Goal: Task Accomplishment & Management: Manage account settings

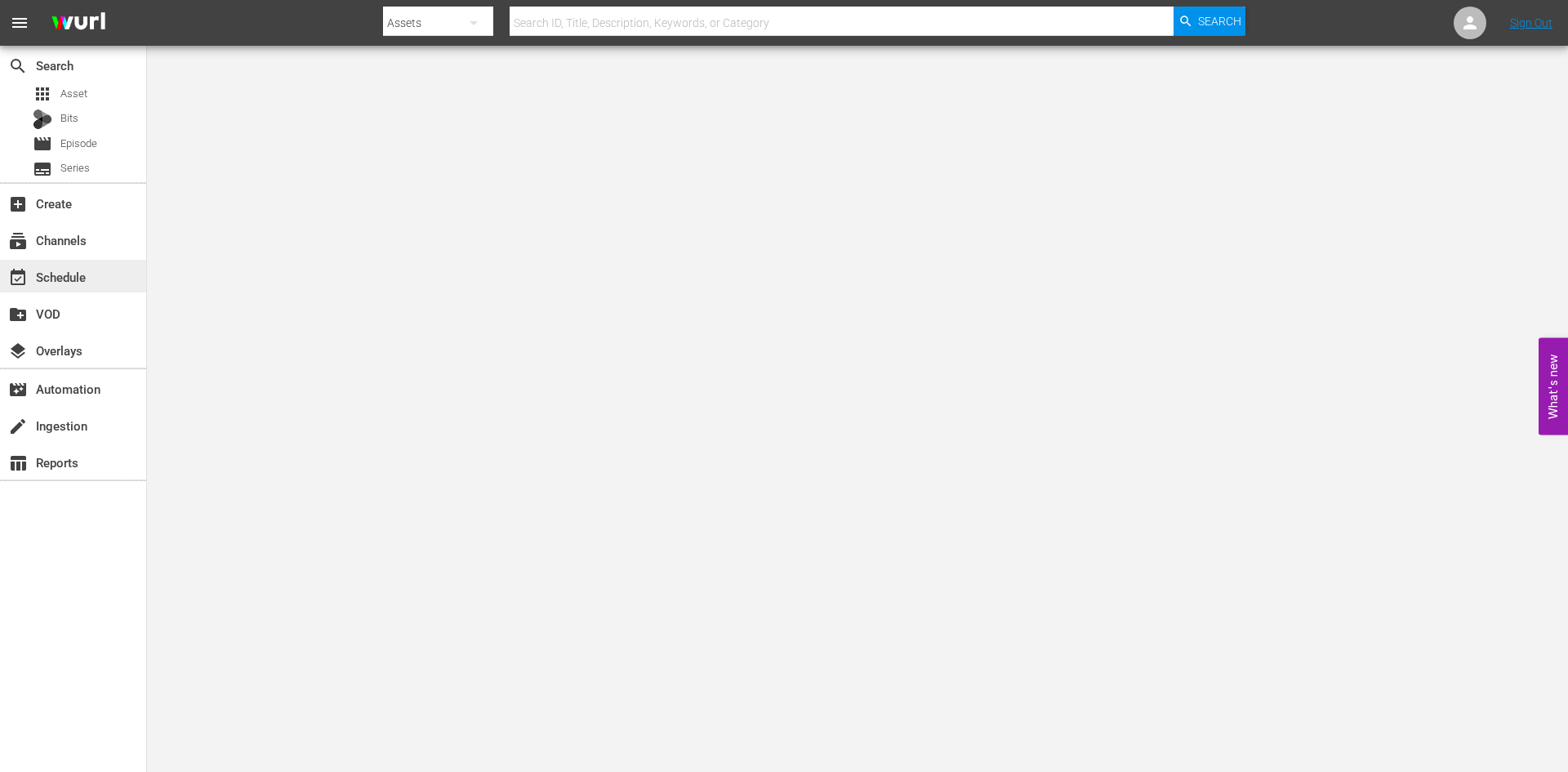
click at [61, 280] on div "event_available Schedule" at bounding box center [45, 274] width 92 height 15
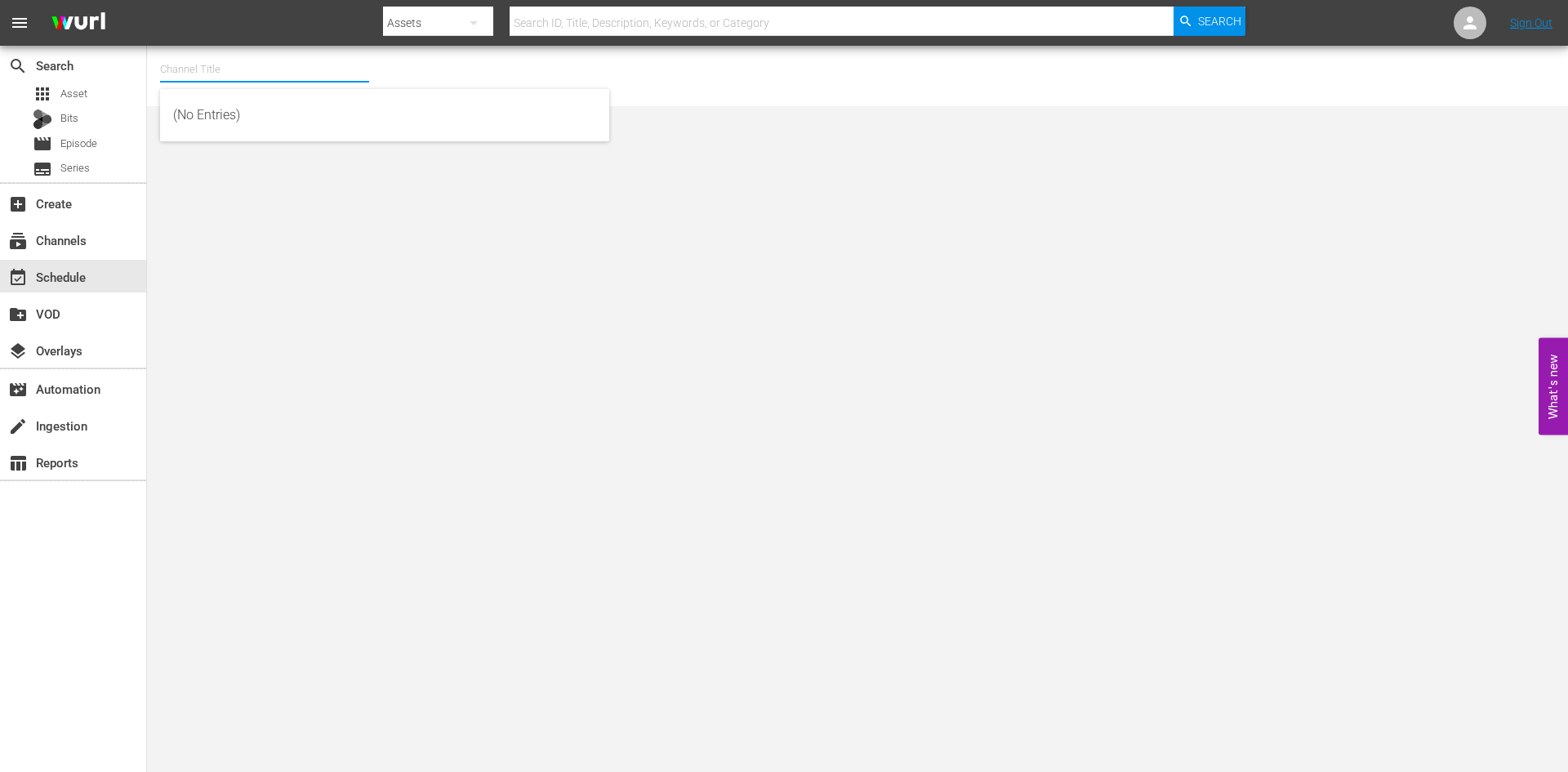
click at [232, 71] on input "text" at bounding box center [265, 69] width 209 height 39
type input "alone"
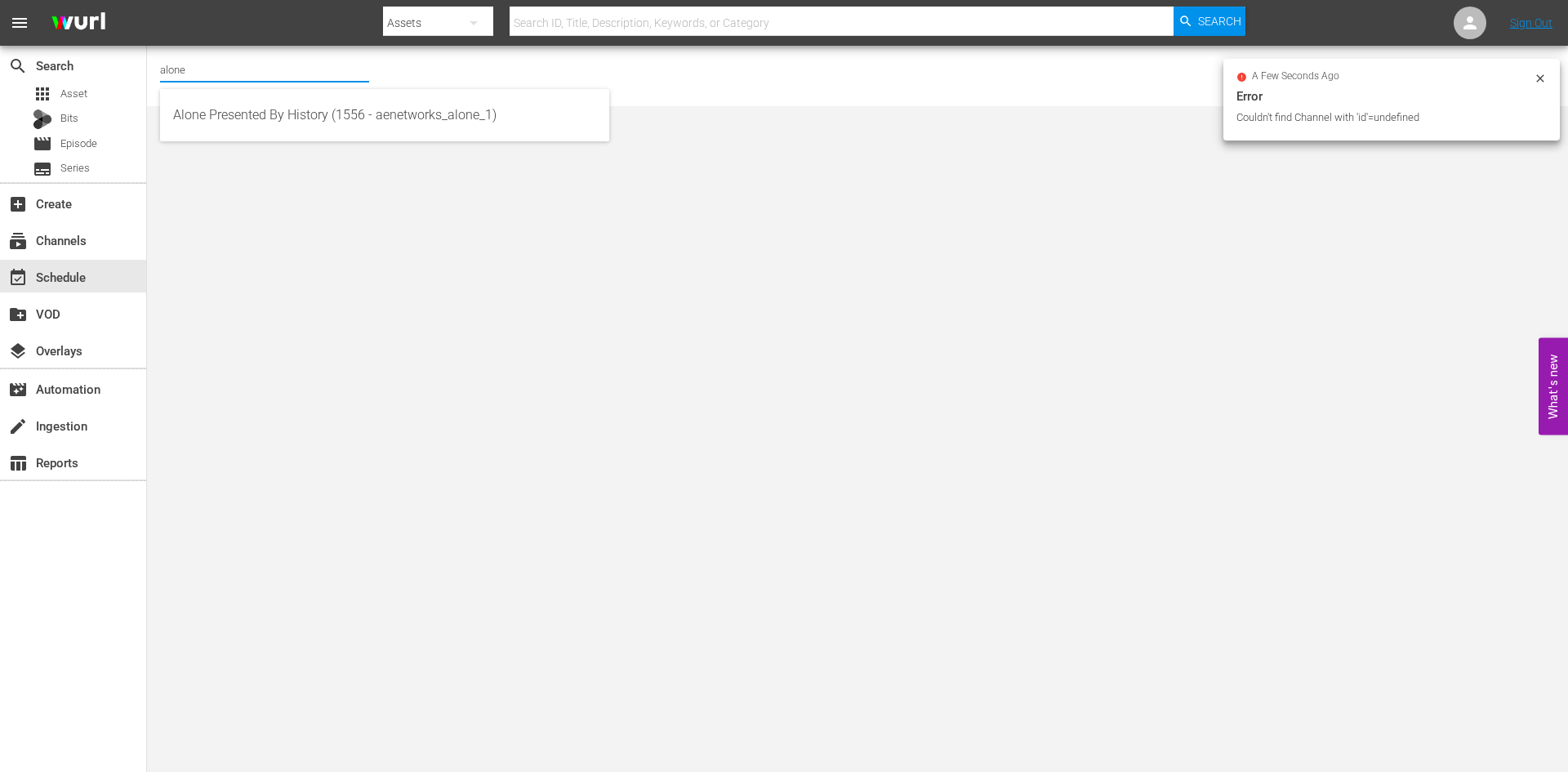
click at [212, 82] on input "alone" at bounding box center [265, 69] width 209 height 39
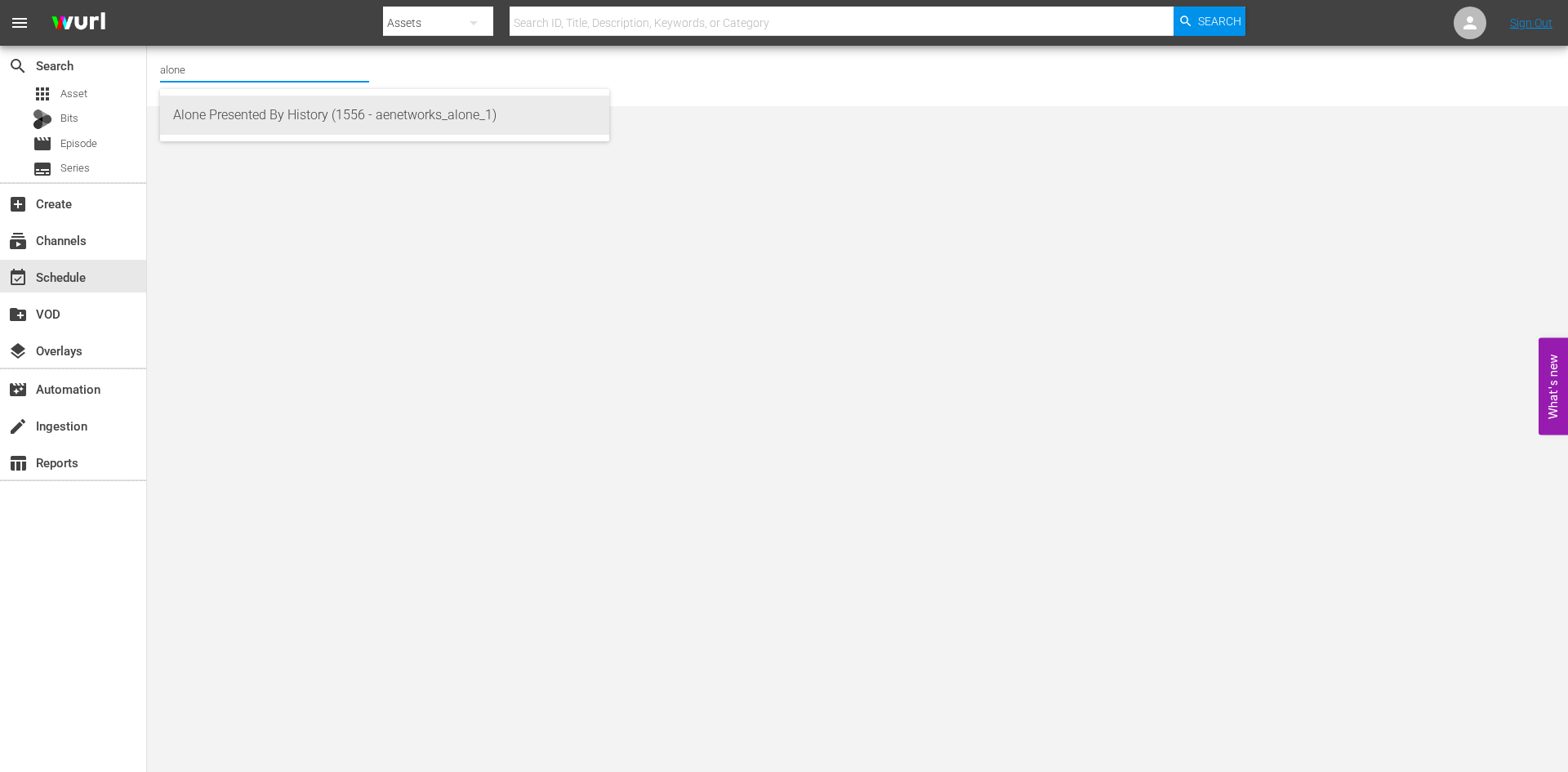
click at [254, 115] on div "Alone Presented By History (1556 - aenetworks_alone_1)" at bounding box center [385, 115] width 423 height 39
type input "Alone Presented By History (1556 - aenetworks_alone_1)"
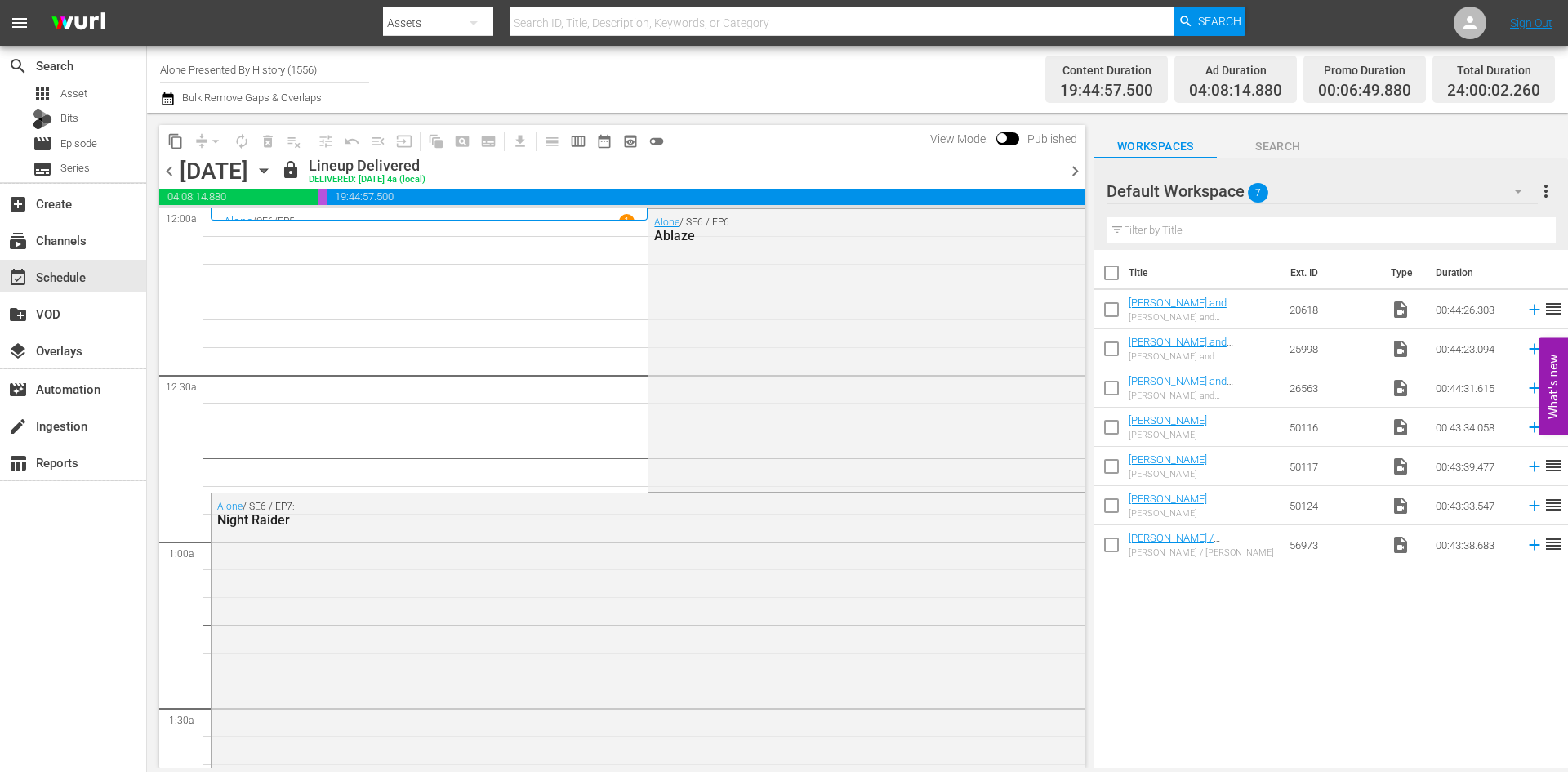
click at [267, 173] on icon "button" at bounding box center [263, 171] width 8 height 4
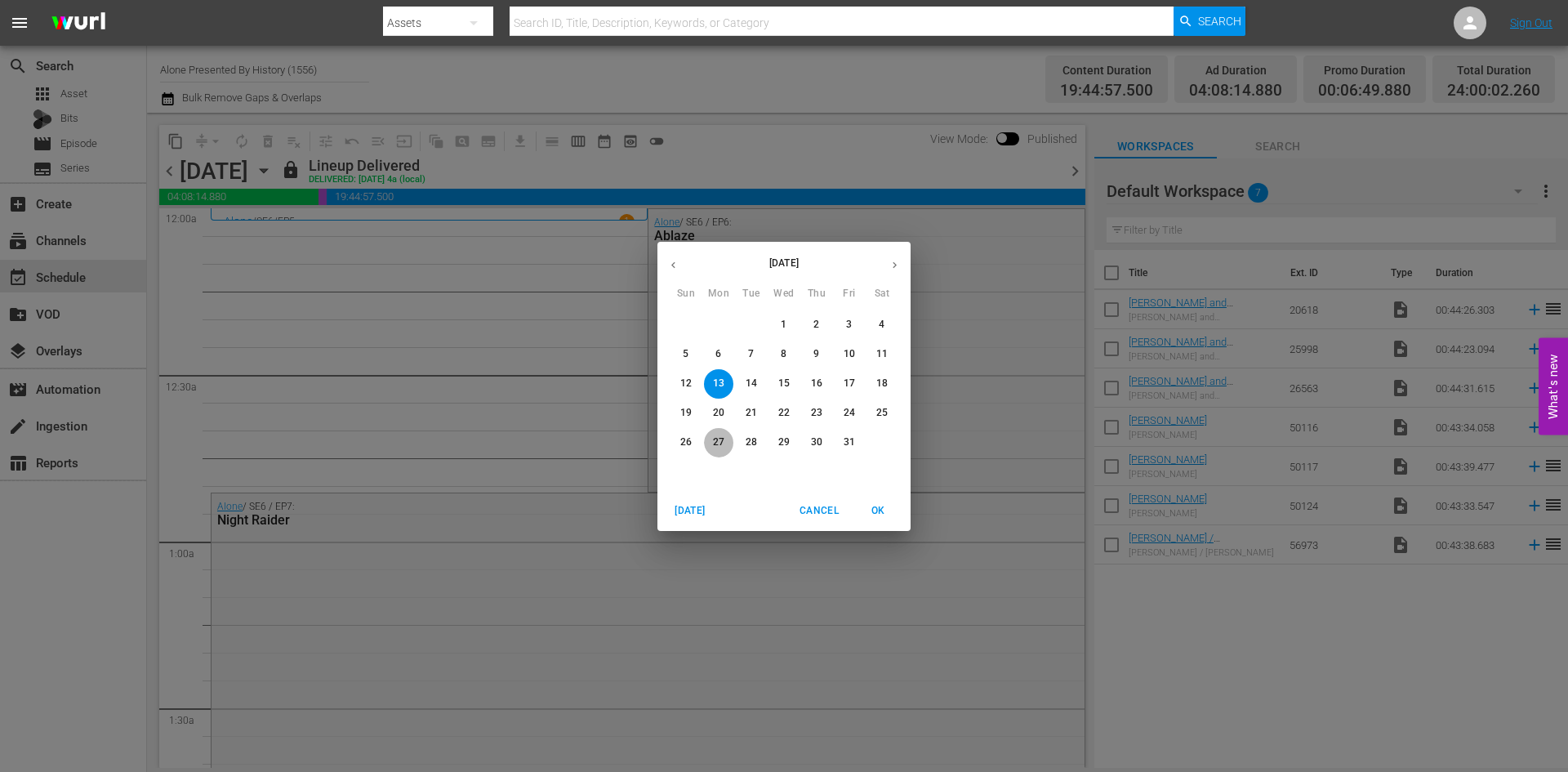
click at [715, 444] on p "27" at bounding box center [718, 442] width 11 height 14
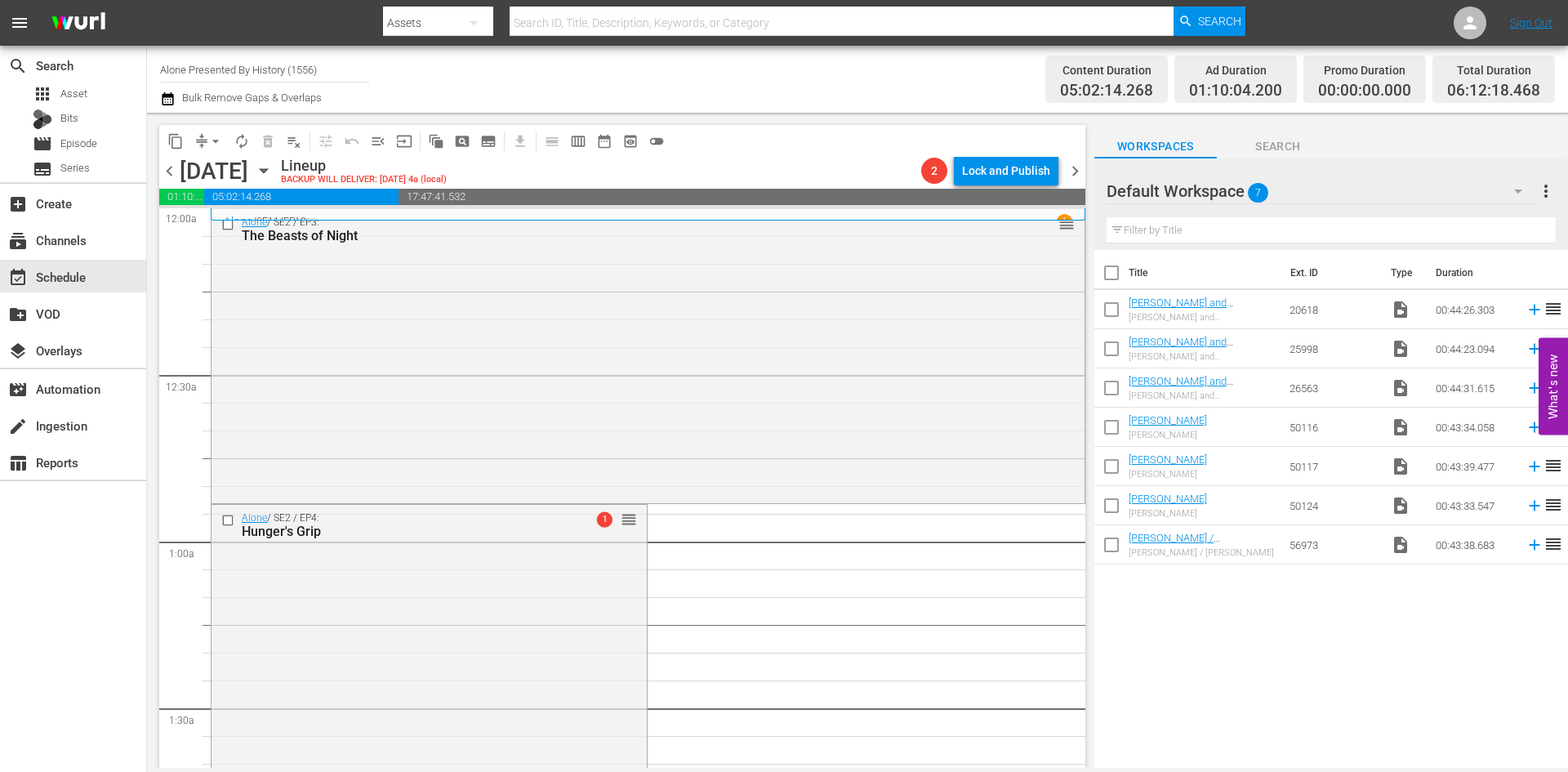
click at [167, 174] on span "chevron_left" at bounding box center [170, 171] width 21 height 21
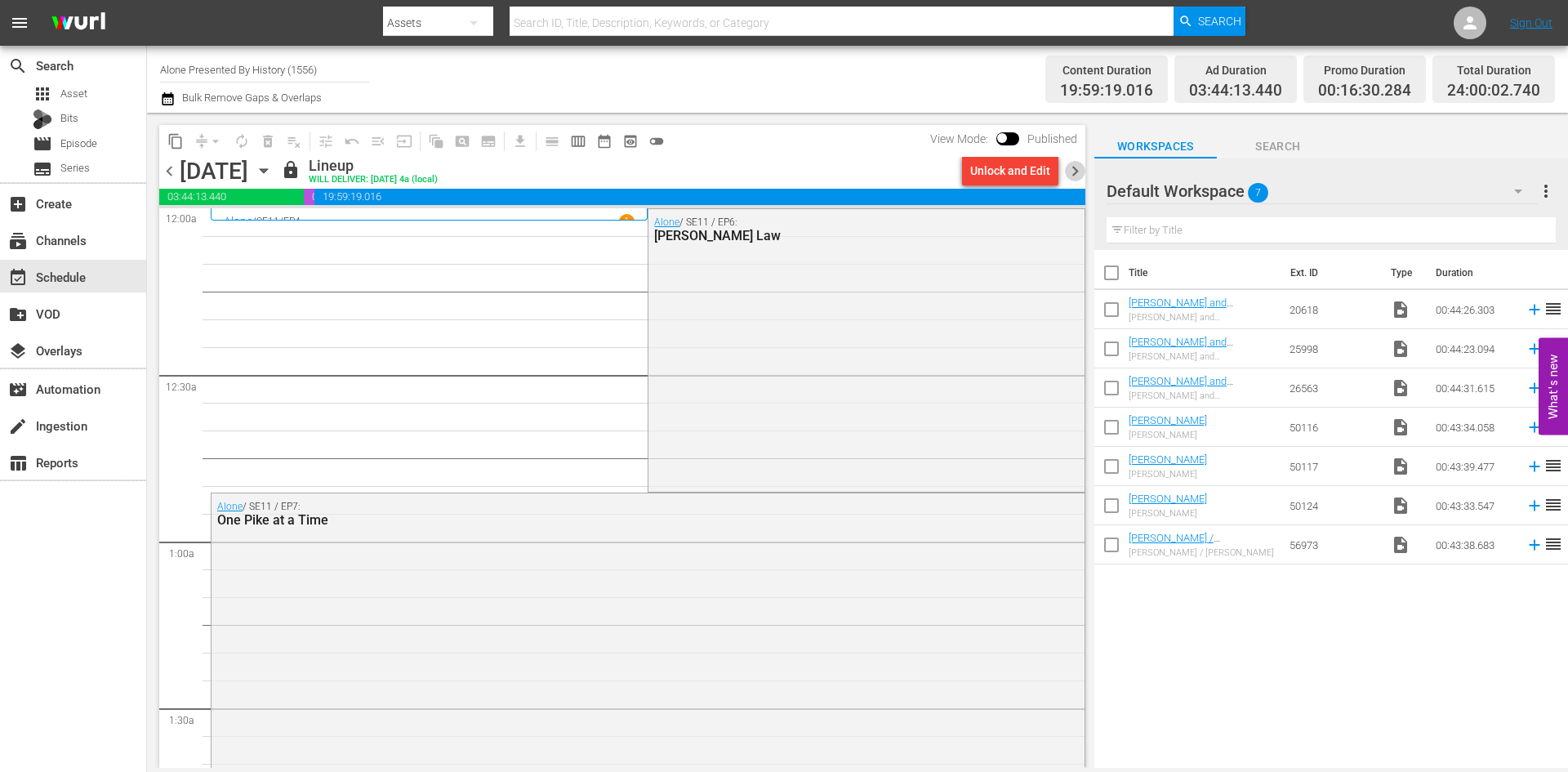
click at [1079, 170] on span "chevron_right" at bounding box center [1075, 171] width 21 height 21
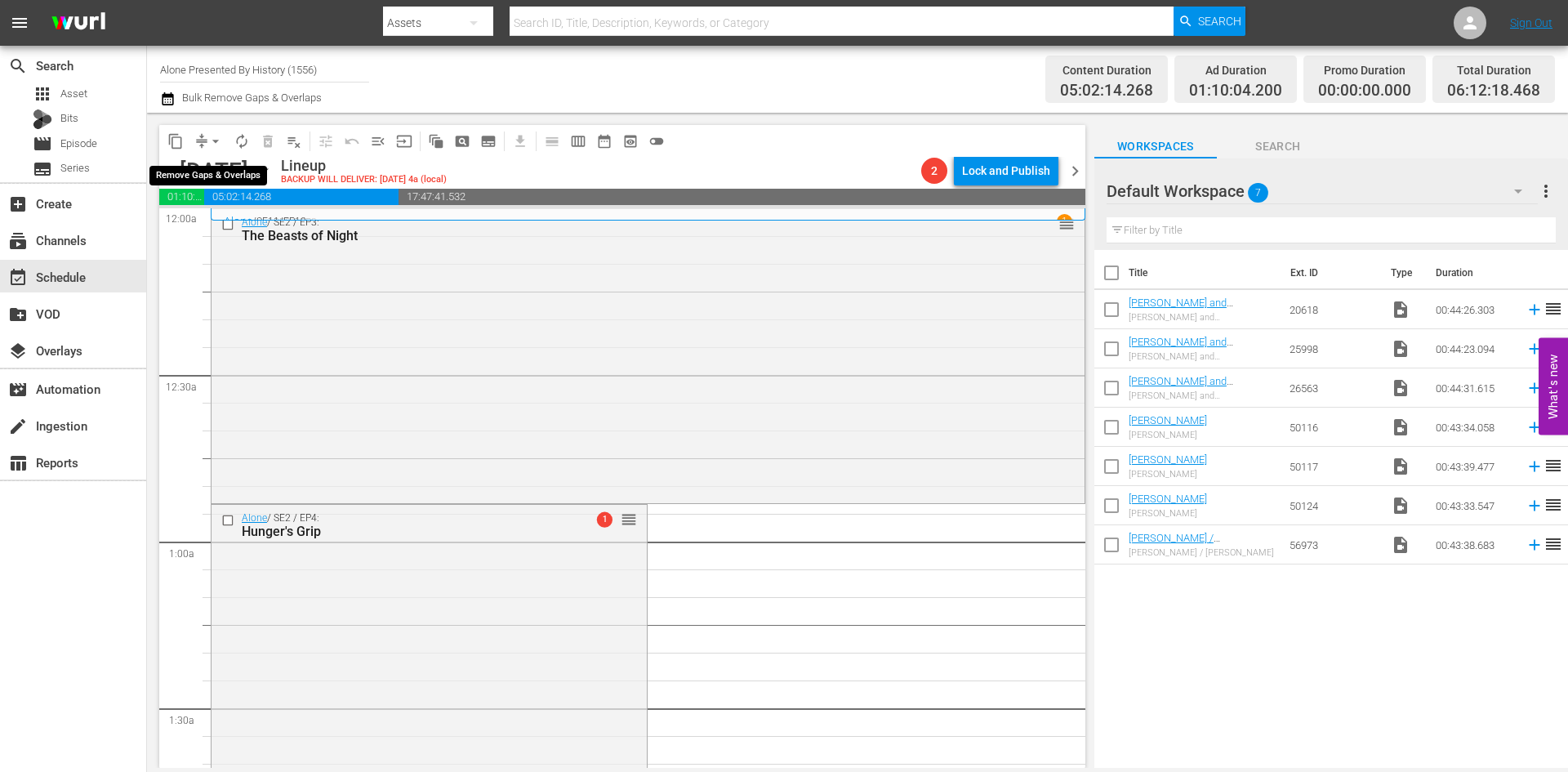
click at [218, 135] on span "arrow_drop_down" at bounding box center [215, 141] width 16 height 16
click at [229, 179] on li "Align to Midnight" at bounding box center [216, 174] width 171 height 27
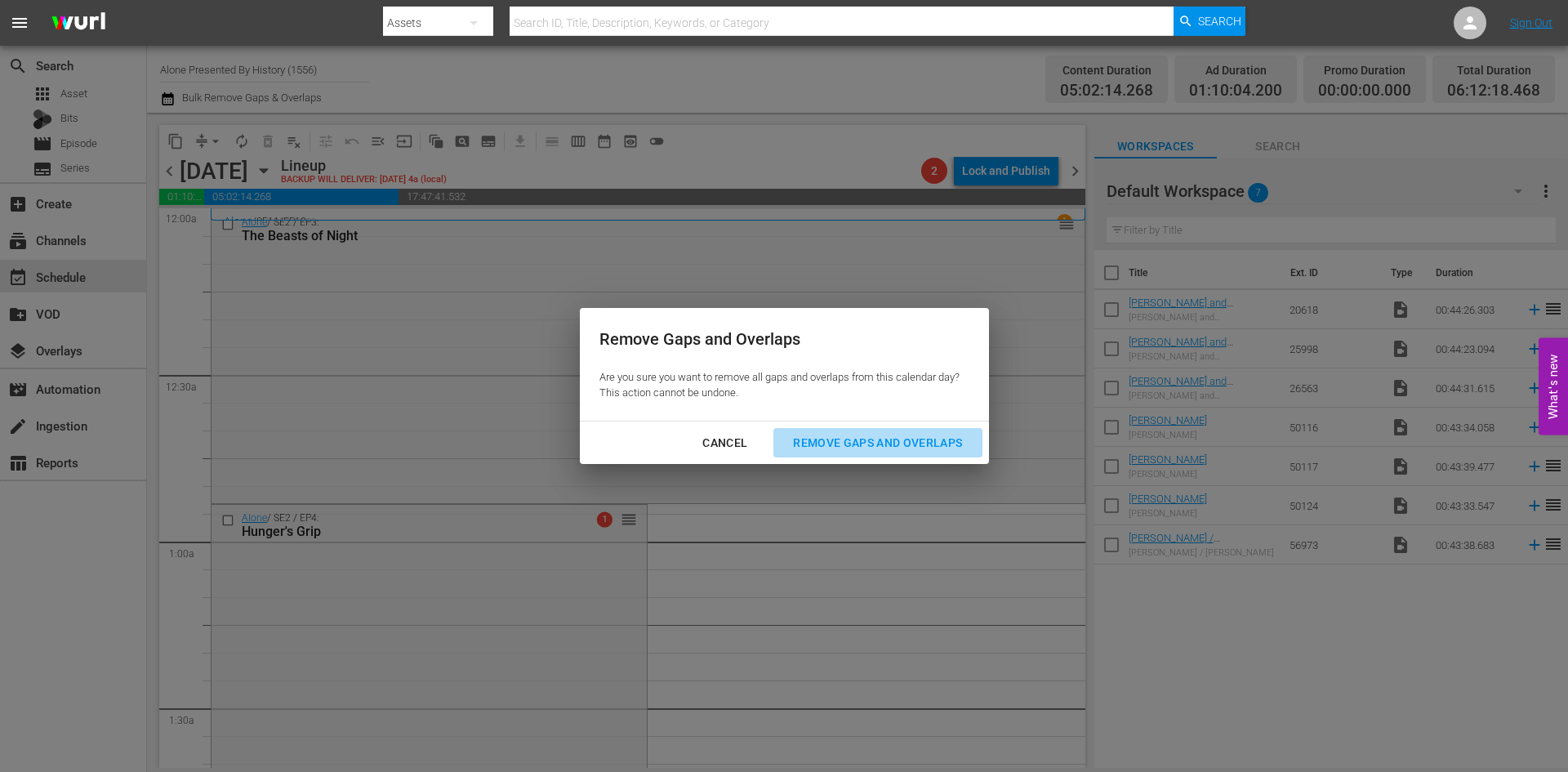
click at [888, 440] on div "Remove Gaps and Overlaps" at bounding box center [877, 443] width 195 height 21
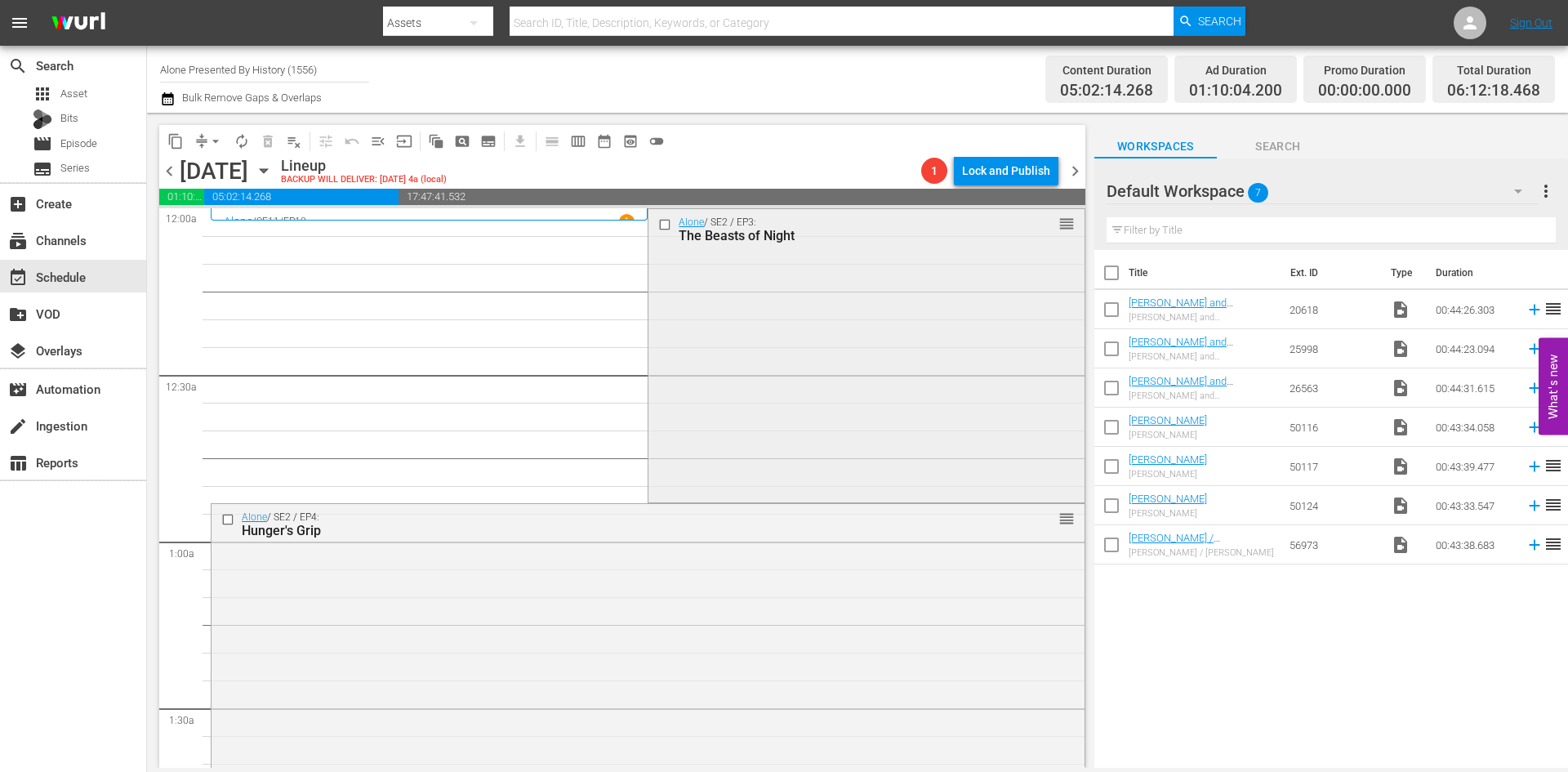
click at [757, 383] on div "Alone / SE2 / EP3: The Beasts of Night reorder" at bounding box center [866, 354] width 435 height 290
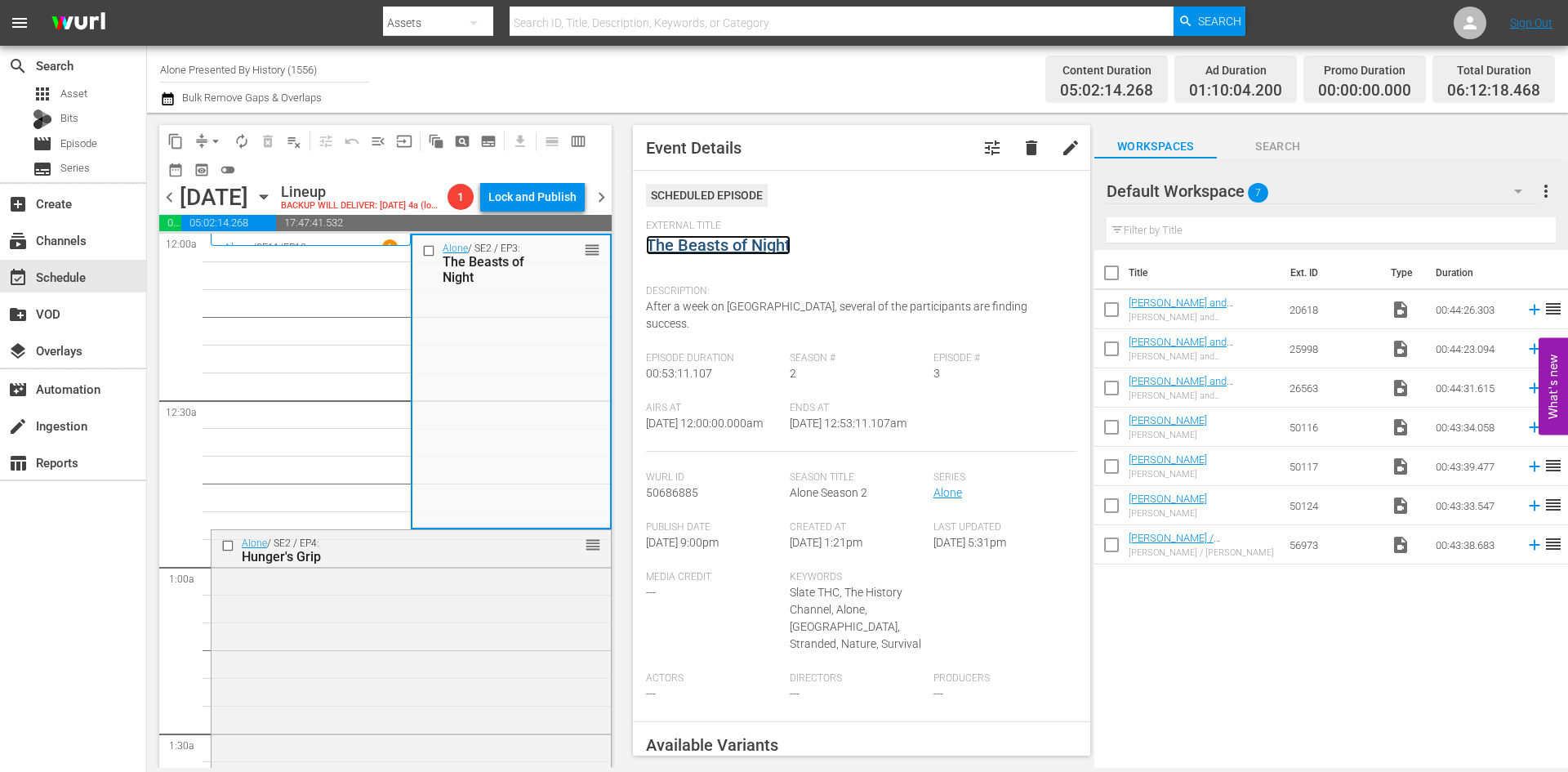
drag, startPoint x: 709, startPoint y: 243, endPoint x: 718, endPoint y: 238, distance: 10.3
click at [506, 611] on div "Alone / SE2 / EP4: Hunger's Grip reorder" at bounding box center [411, 674] width 399 height 290
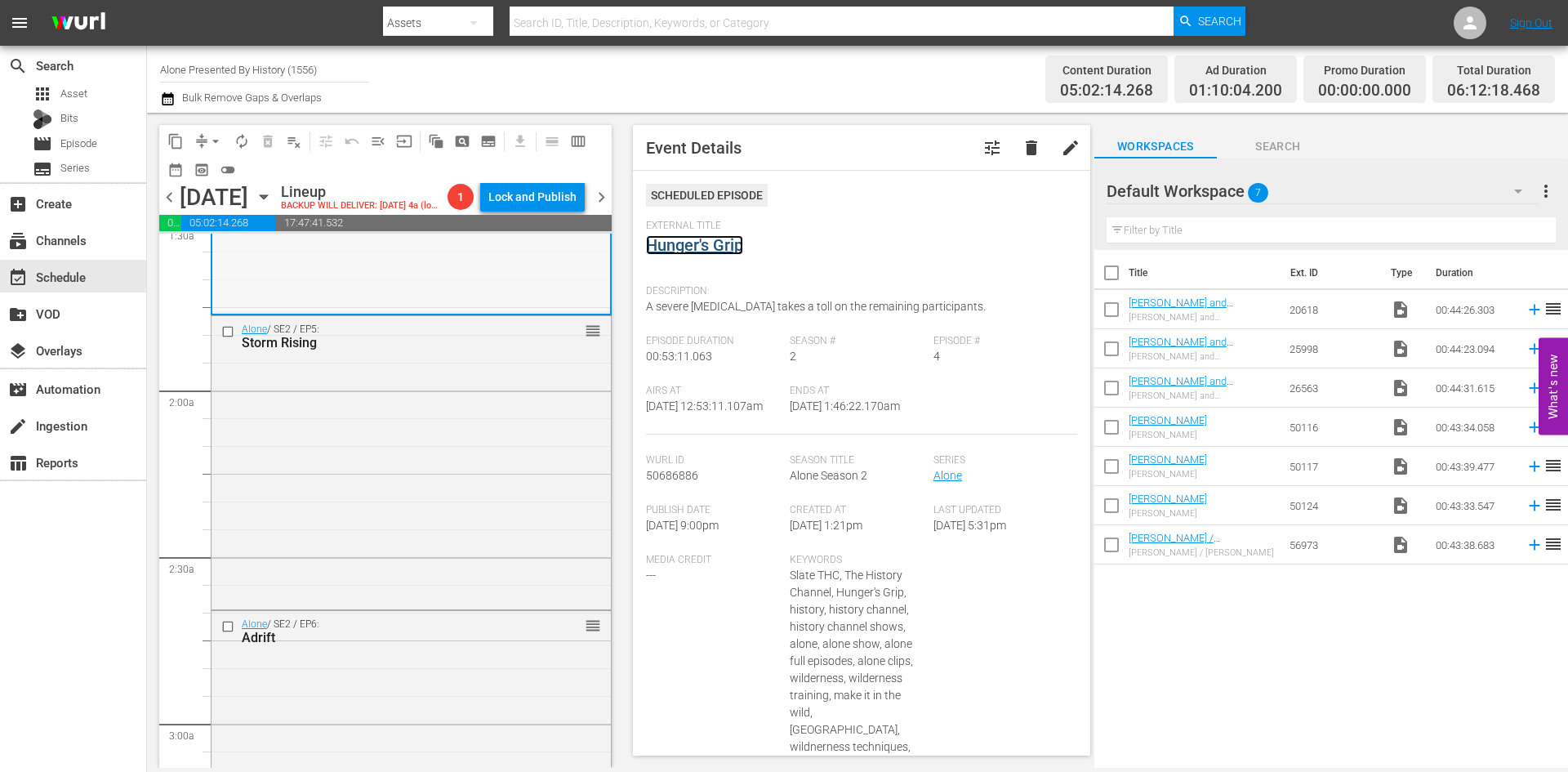
scroll to position [653, 0]
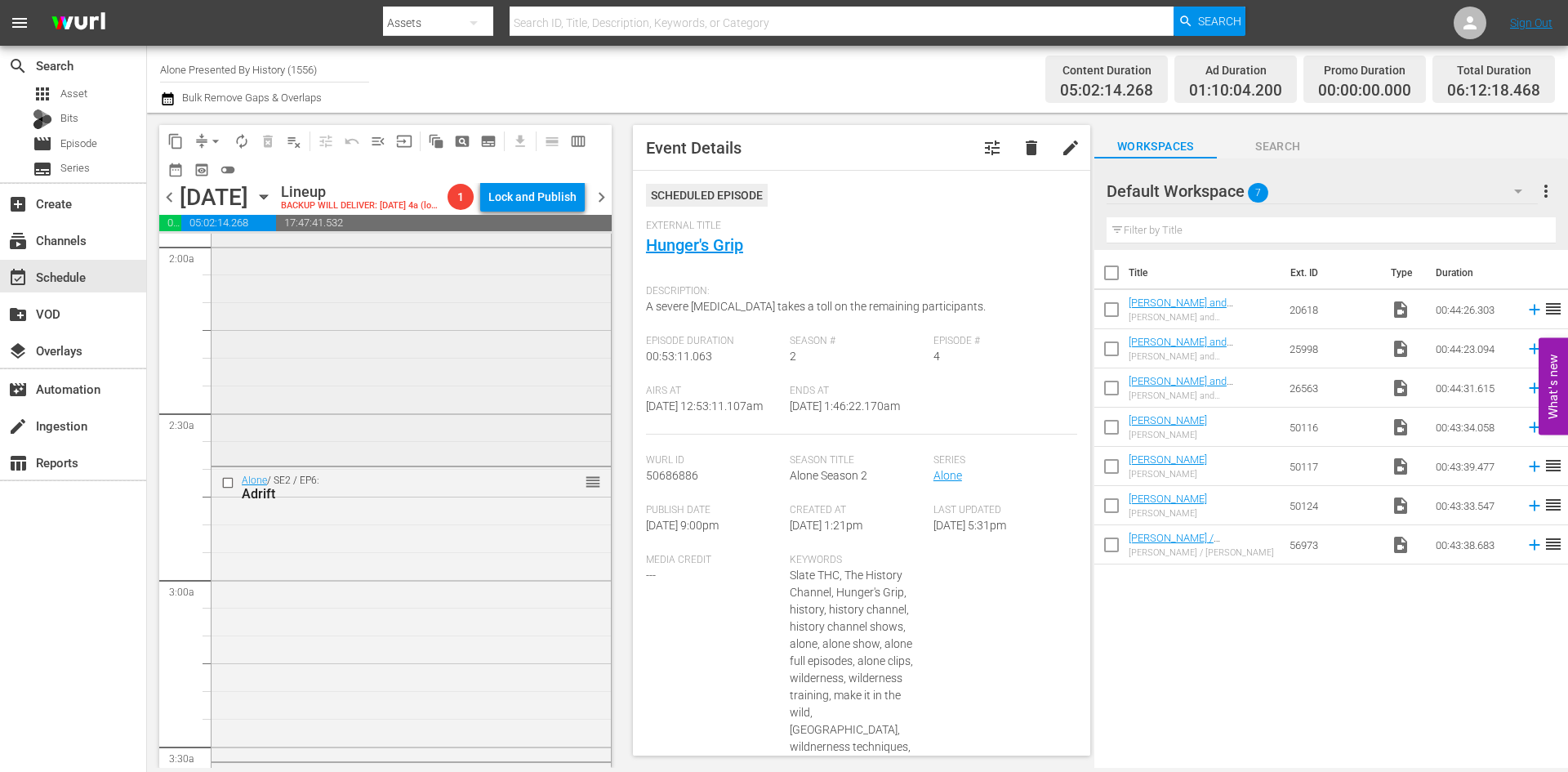
click at [495, 375] on div "Alone / SE2 / EP5: Storm Rising reorder" at bounding box center [411, 317] width 399 height 290
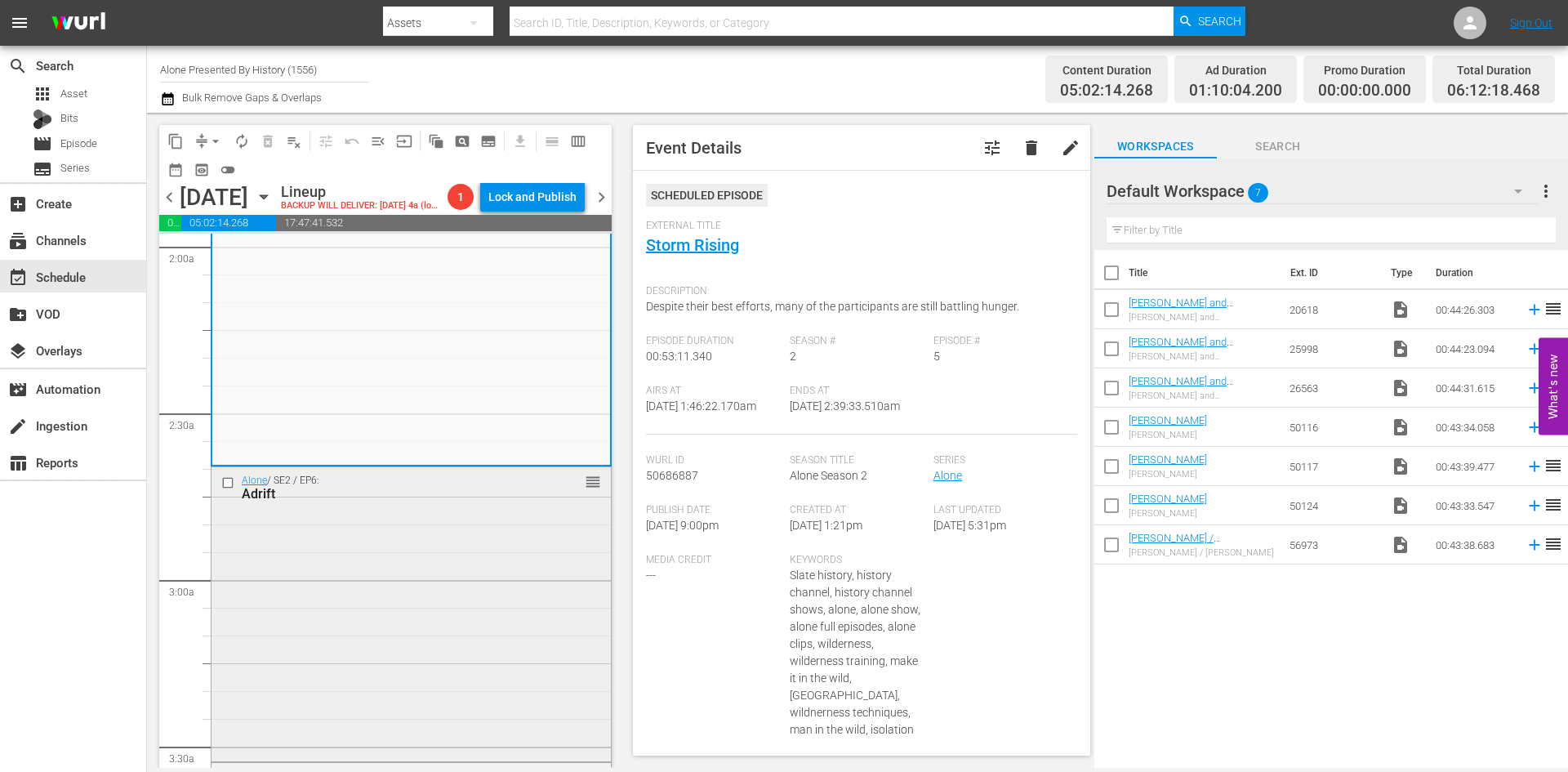
drag, startPoint x: 701, startPoint y: 251, endPoint x: 478, endPoint y: 571, distance: 390.0
click at [478, 571] on div "Alone / SE2 / EP6: Adrift reorder" at bounding box center [411, 612] width 399 height 290
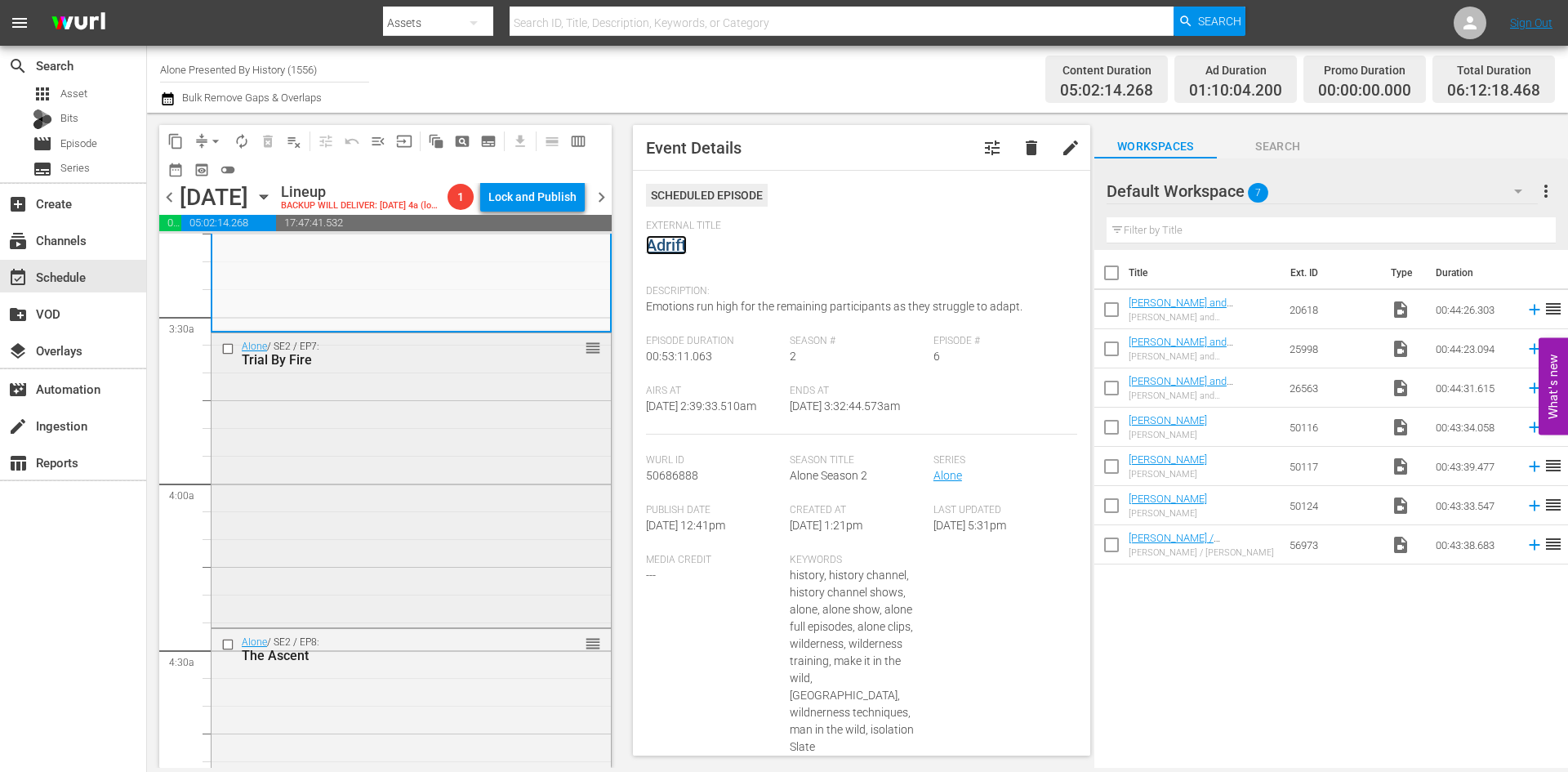
scroll to position [1143, 0]
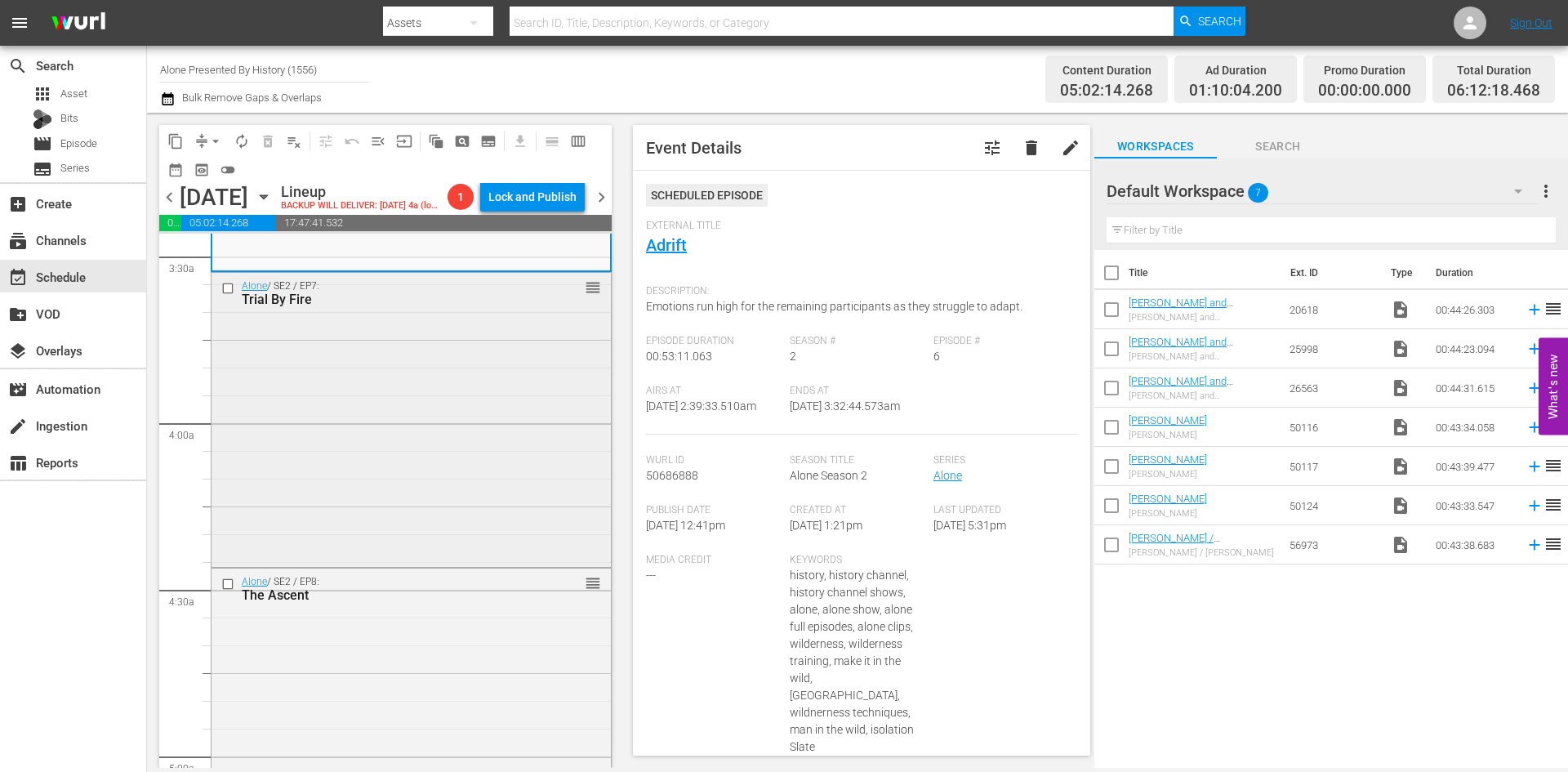
click at [433, 458] on div "Alone / SE2 / EP7: Trial By Fire reorder" at bounding box center [411, 417] width 399 height 290
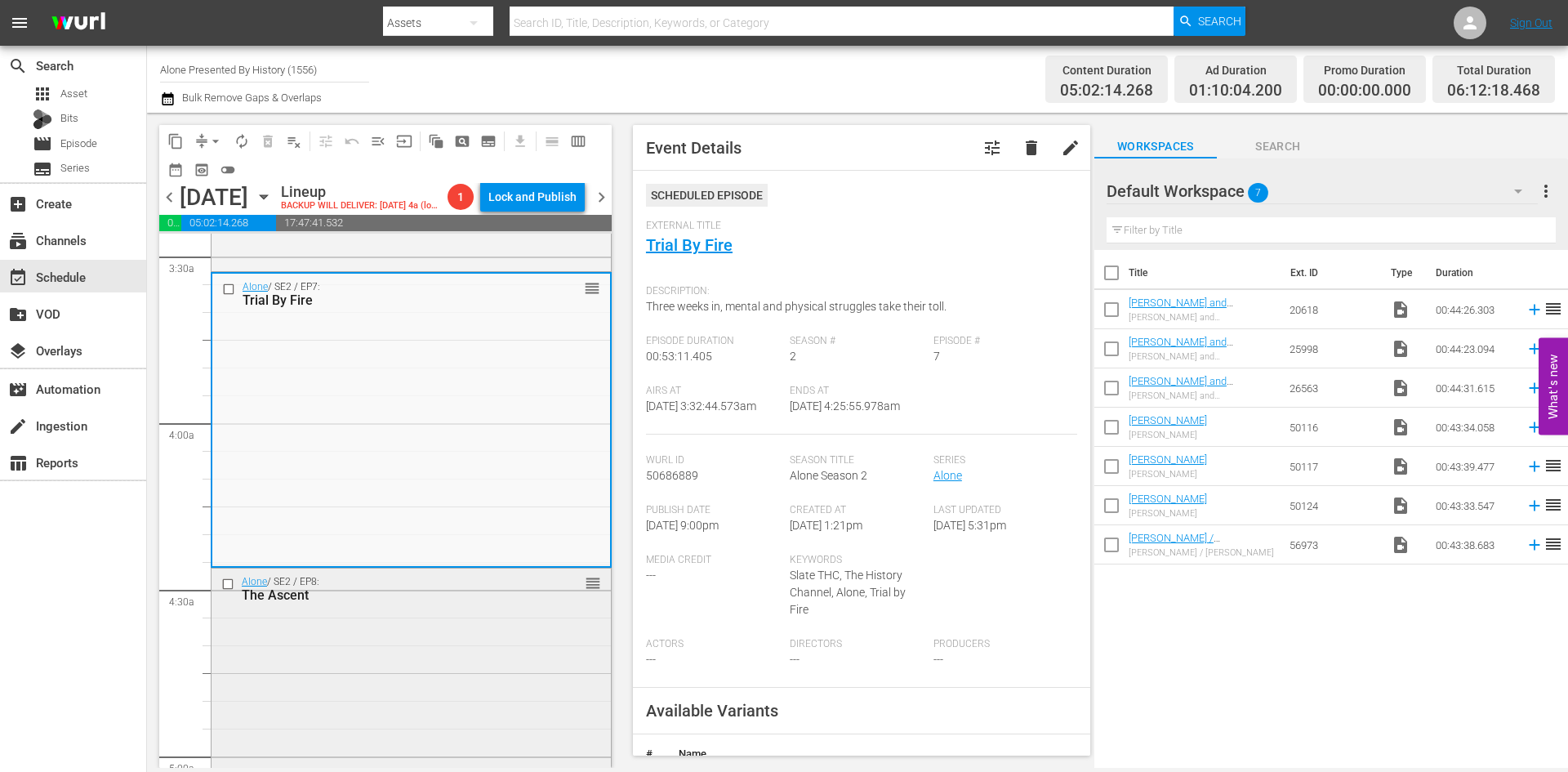
click at [470, 667] on div "Alone / SE2 / EP8: The Ascent reorder" at bounding box center [411, 713] width 399 height 290
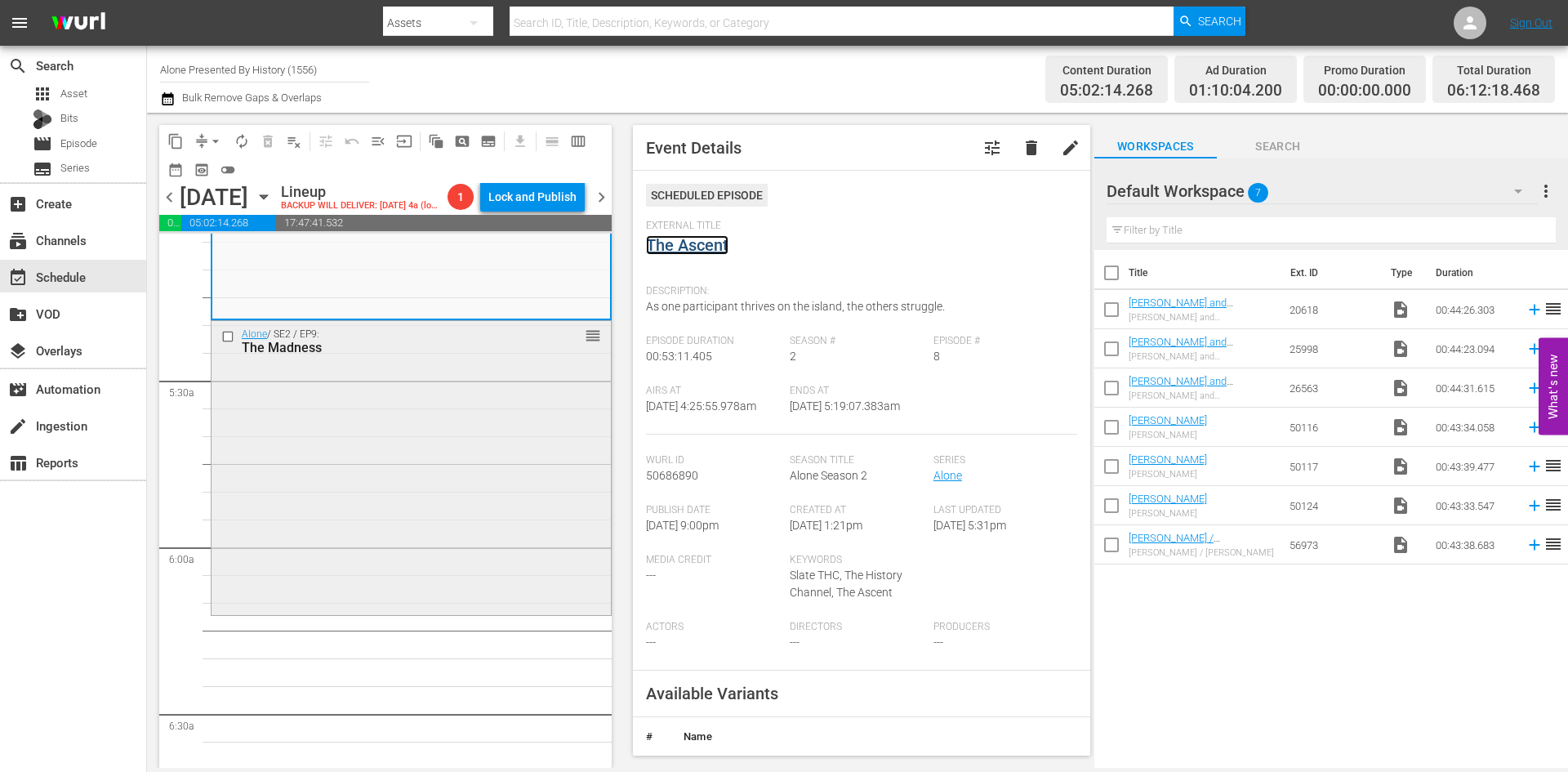
scroll to position [1715, 0]
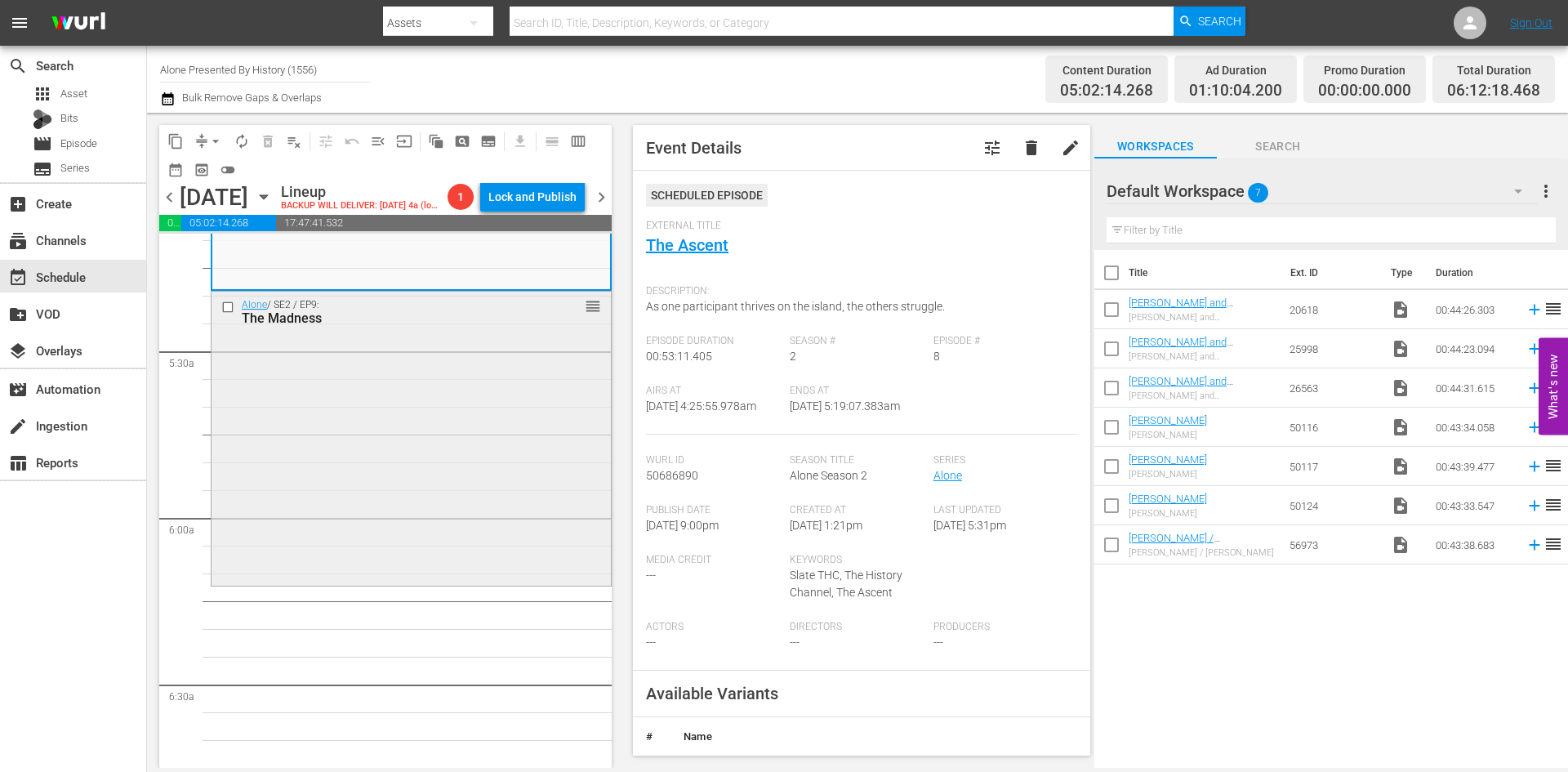
click at [486, 547] on div "Alone / SE2 / EP9: The Madness reorder" at bounding box center [411, 436] width 399 height 290
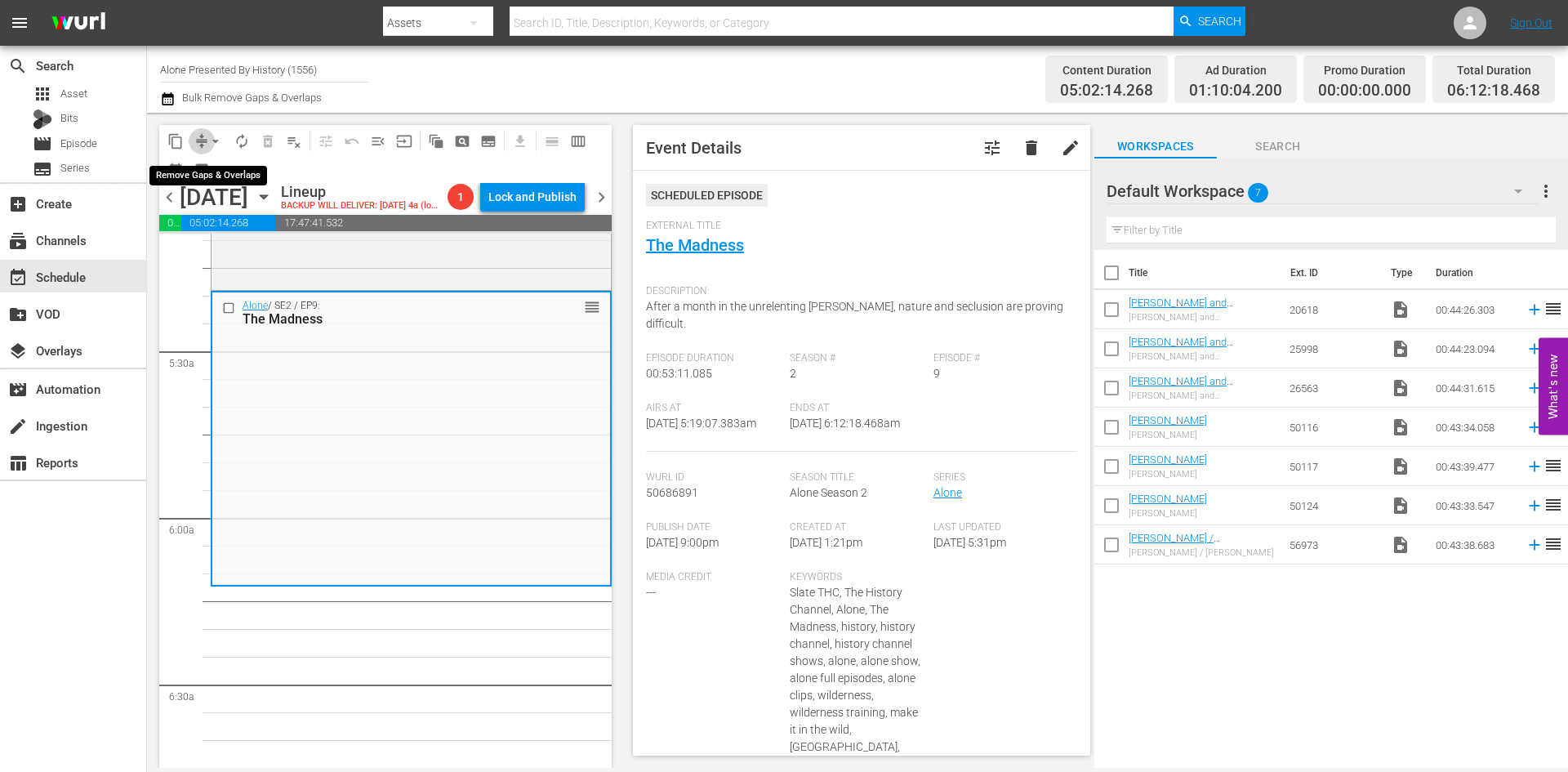
click at [200, 142] on span "compress" at bounding box center [201, 141] width 16 height 16
click at [213, 138] on span "arrow_drop_down" at bounding box center [215, 141] width 16 height 16
click at [213, 173] on li "Align to Midnight" at bounding box center [216, 174] width 171 height 27
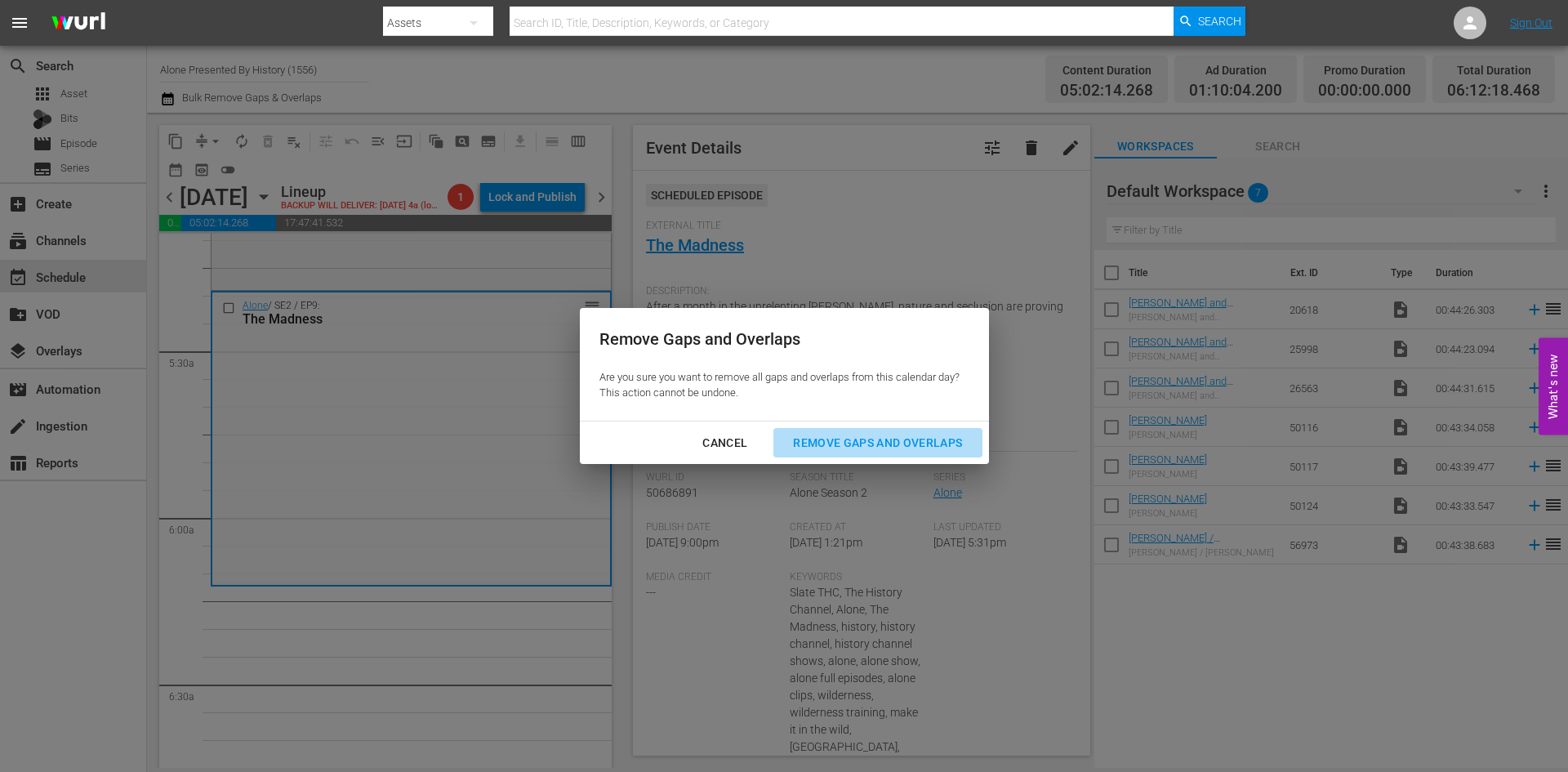
click at [839, 446] on div "Remove Gaps and Overlaps" at bounding box center [877, 443] width 195 height 21
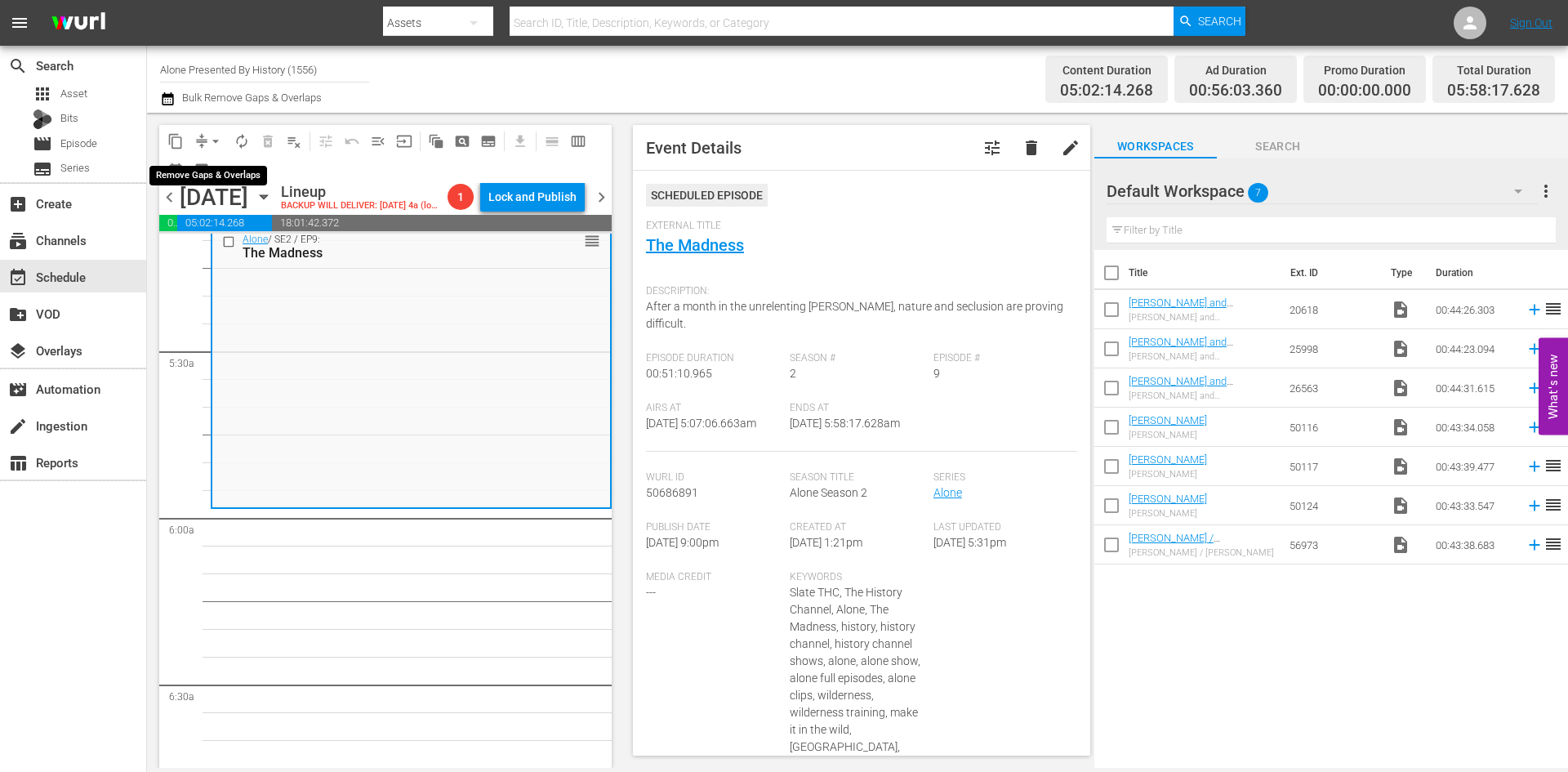
click at [210, 142] on span "arrow_drop_down" at bounding box center [215, 141] width 16 height 16
click at [204, 178] on li "Align to Midnight" at bounding box center [216, 174] width 171 height 27
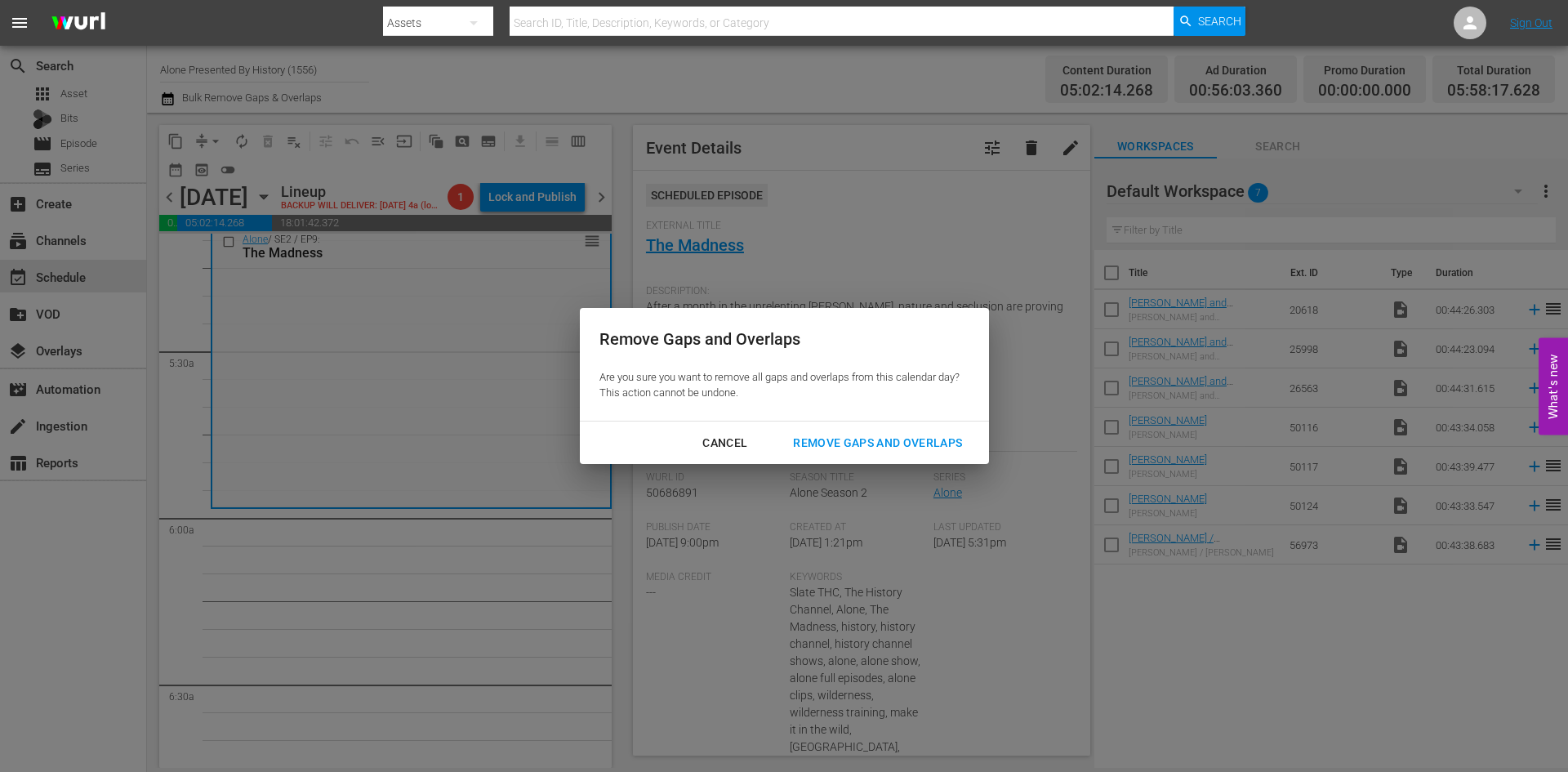
click at [811, 438] on div "Remove Gaps and Overlaps" at bounding box center [877, 443] width 195 height 21
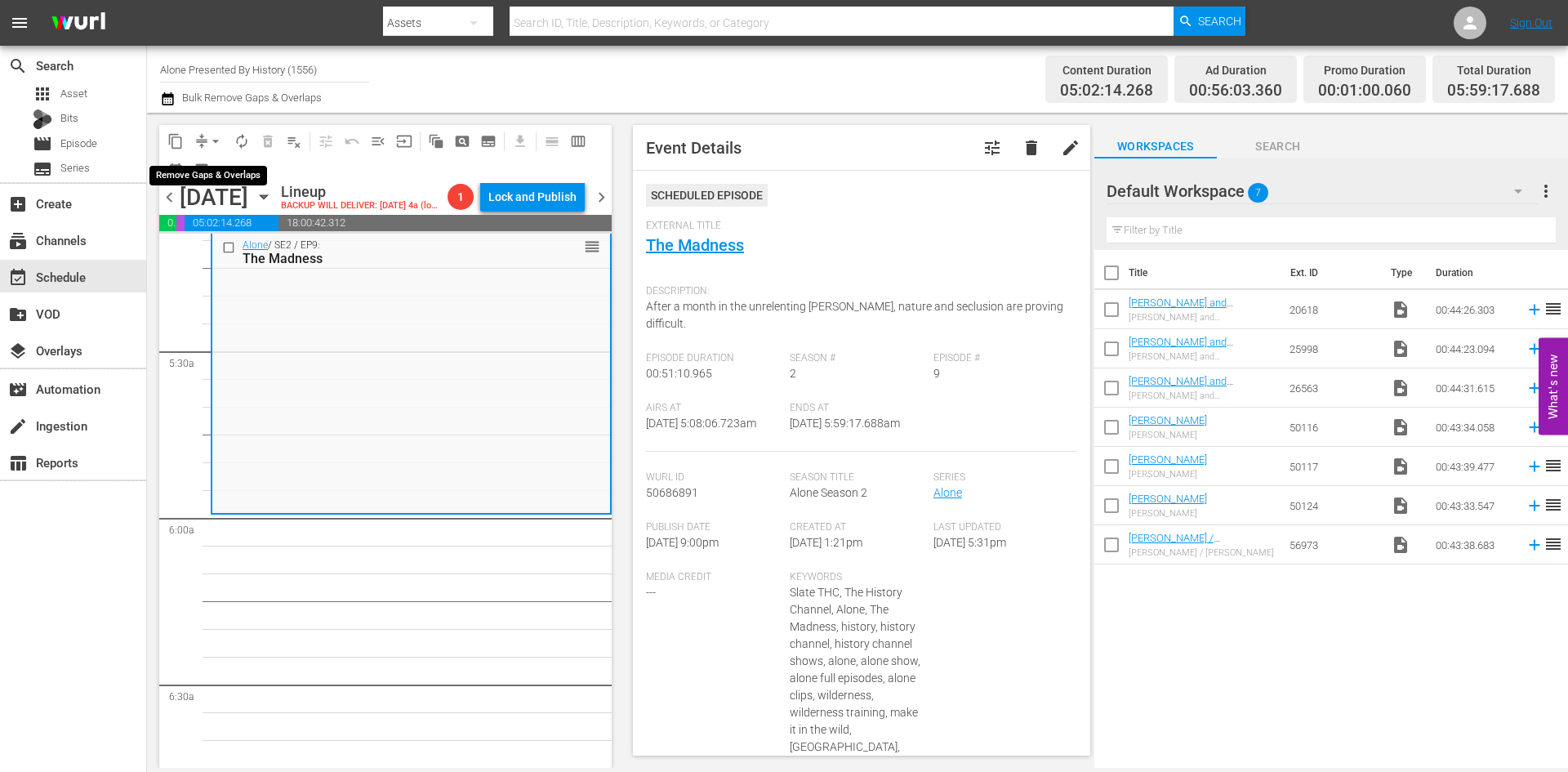
click at [211, 140] on span "arrow_drop_down" at bounding box center [215, 141] width 16 height 16
click at [215, 168] on li "Align to Midnight" at bounding box center [216, 174] width 171 height 27
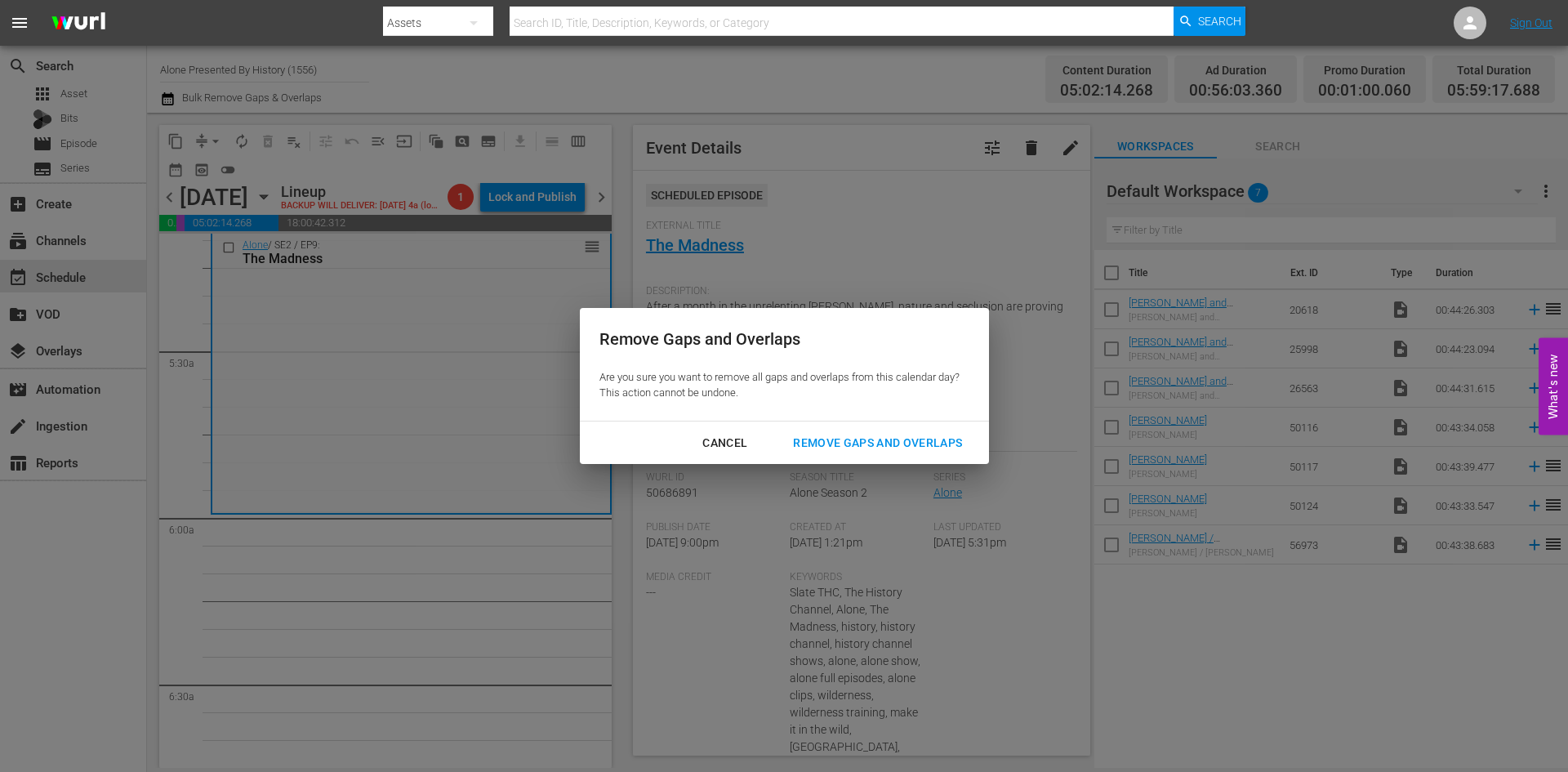
click at [865, 436] on div "Remove Gaps and Overlaps" at bounding box center [877, 443] width 195 height 21
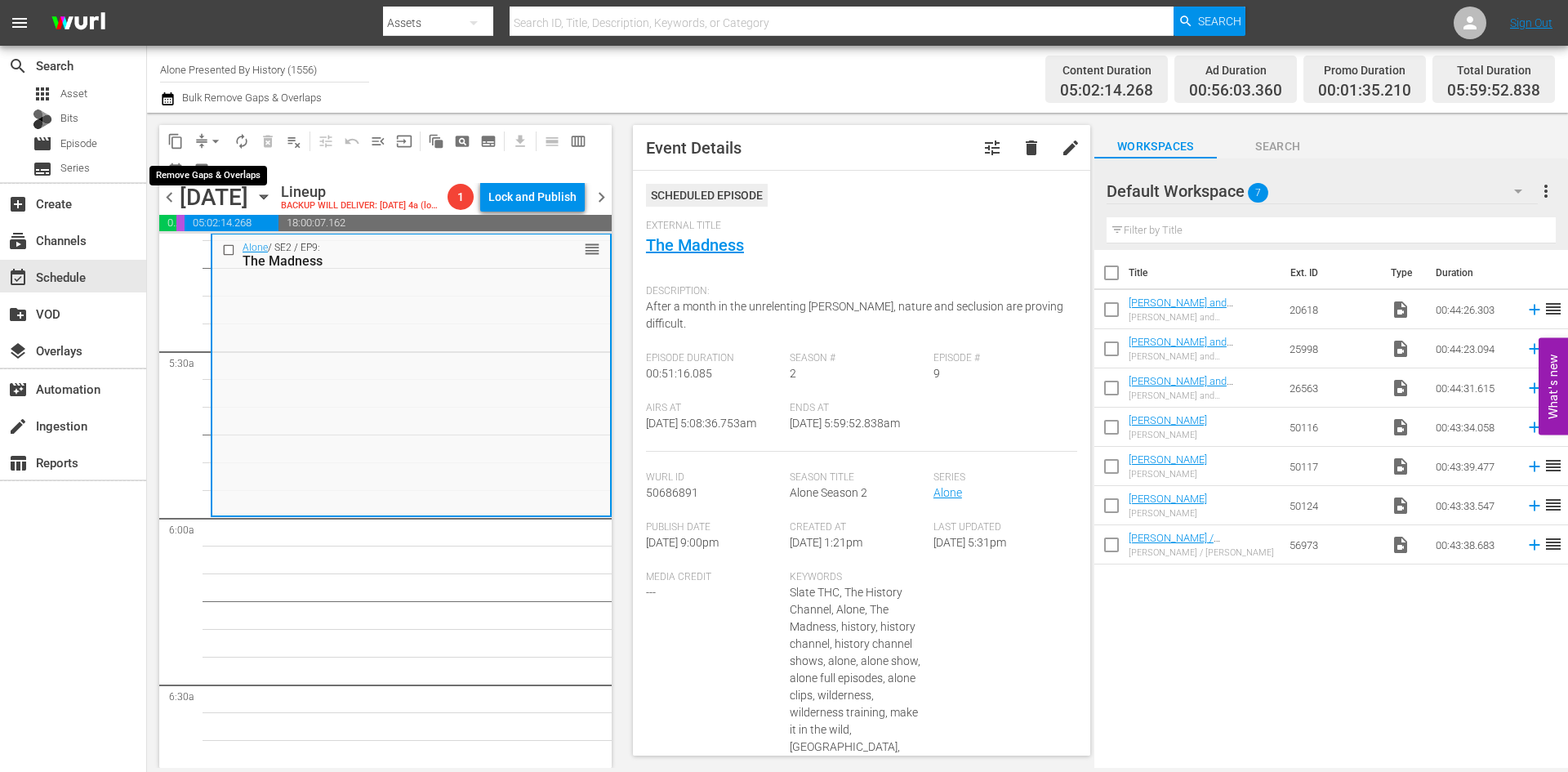
click at [206, 141] on button "arrow_drop_down" at bounding box center [215, 141] width 26 height 26
click at [204, 170] on li "Align to Midnight" at bounding box center [216, 174] width 171 height 27
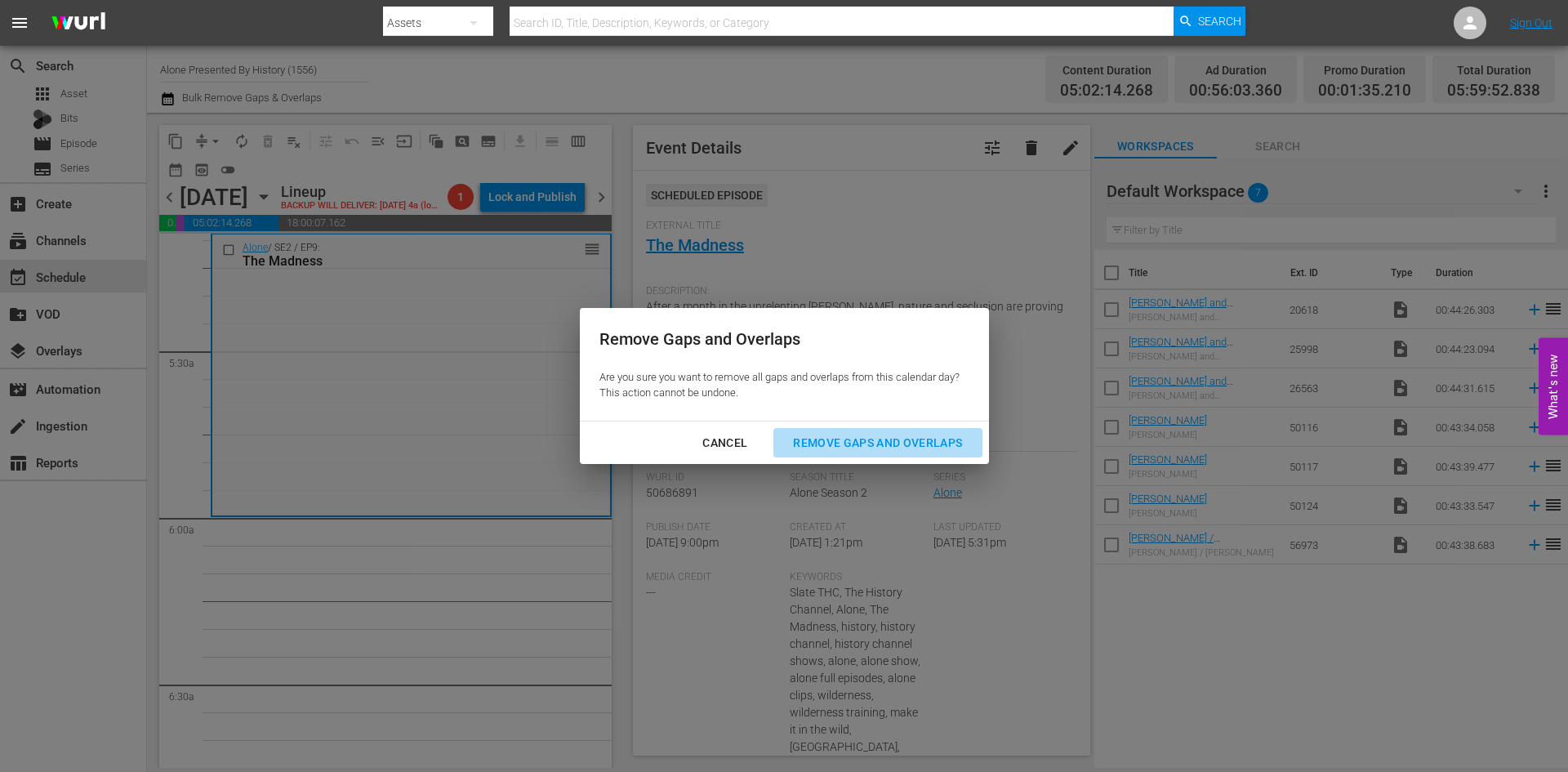
click at [832, 434] on button "Remove Gaps and Overlaps" at bounding box center [877, 442] width 208 height 30
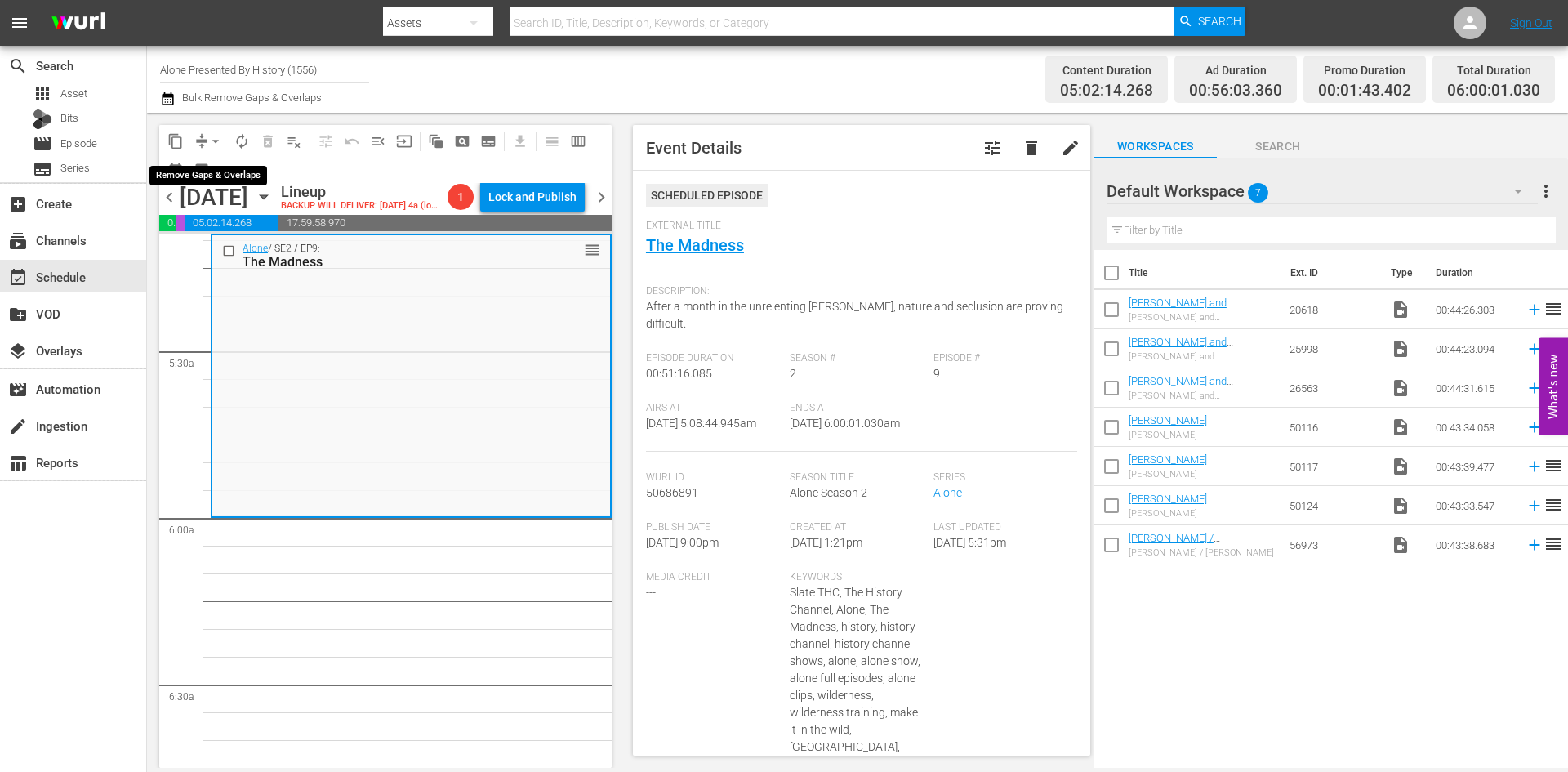
click at [212, 142] on span "arrow_drop_down" at bounding box center [215, 141] width 16 height 16
click at [201, 178] on li "Align to Midnight" at bounding box center [216, 174] width 171 height 27
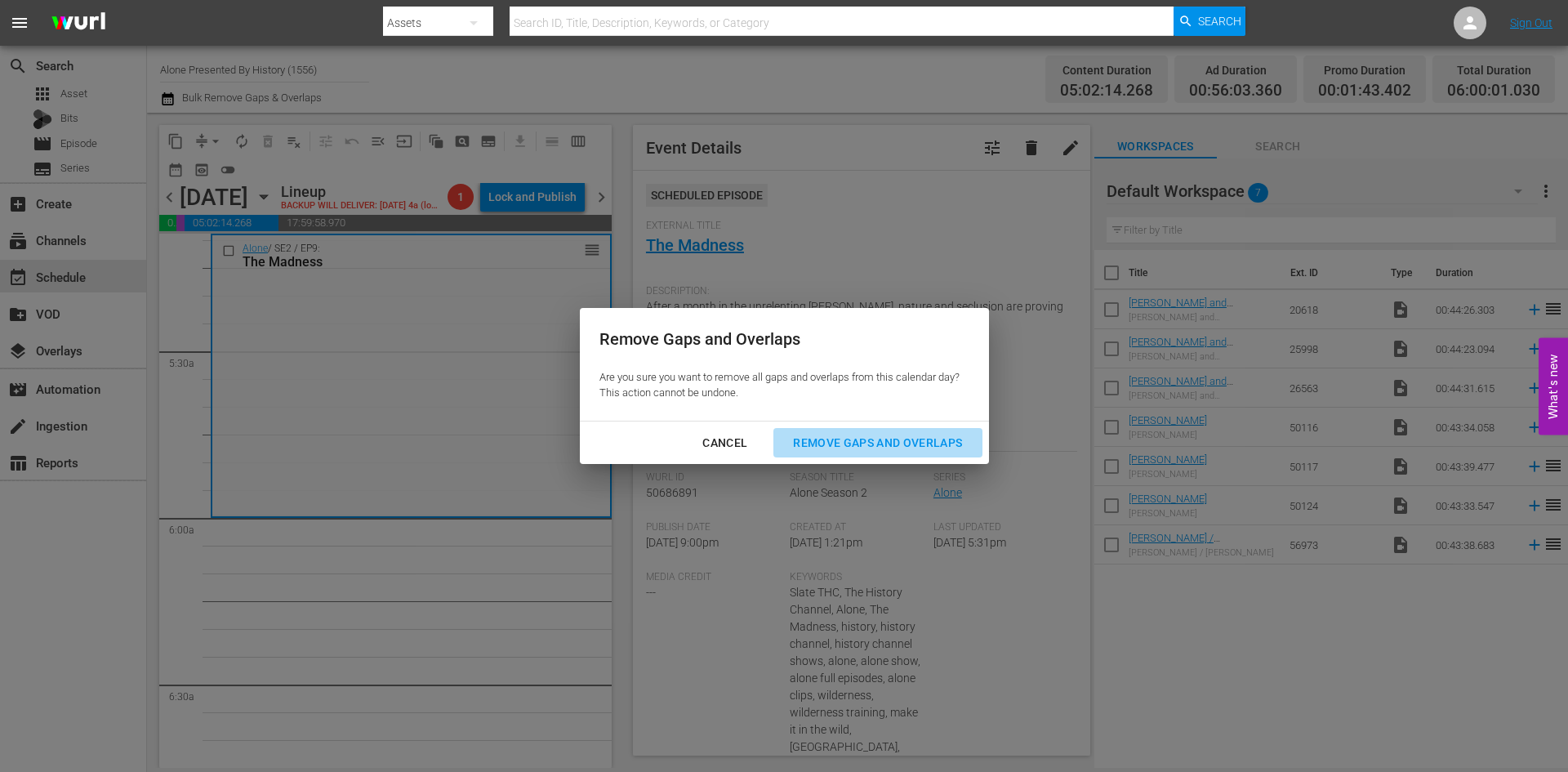
click at [858, 437] on div "Remove Gaps and Overlaps" at bounding box center [877, 443] width 195 height 21
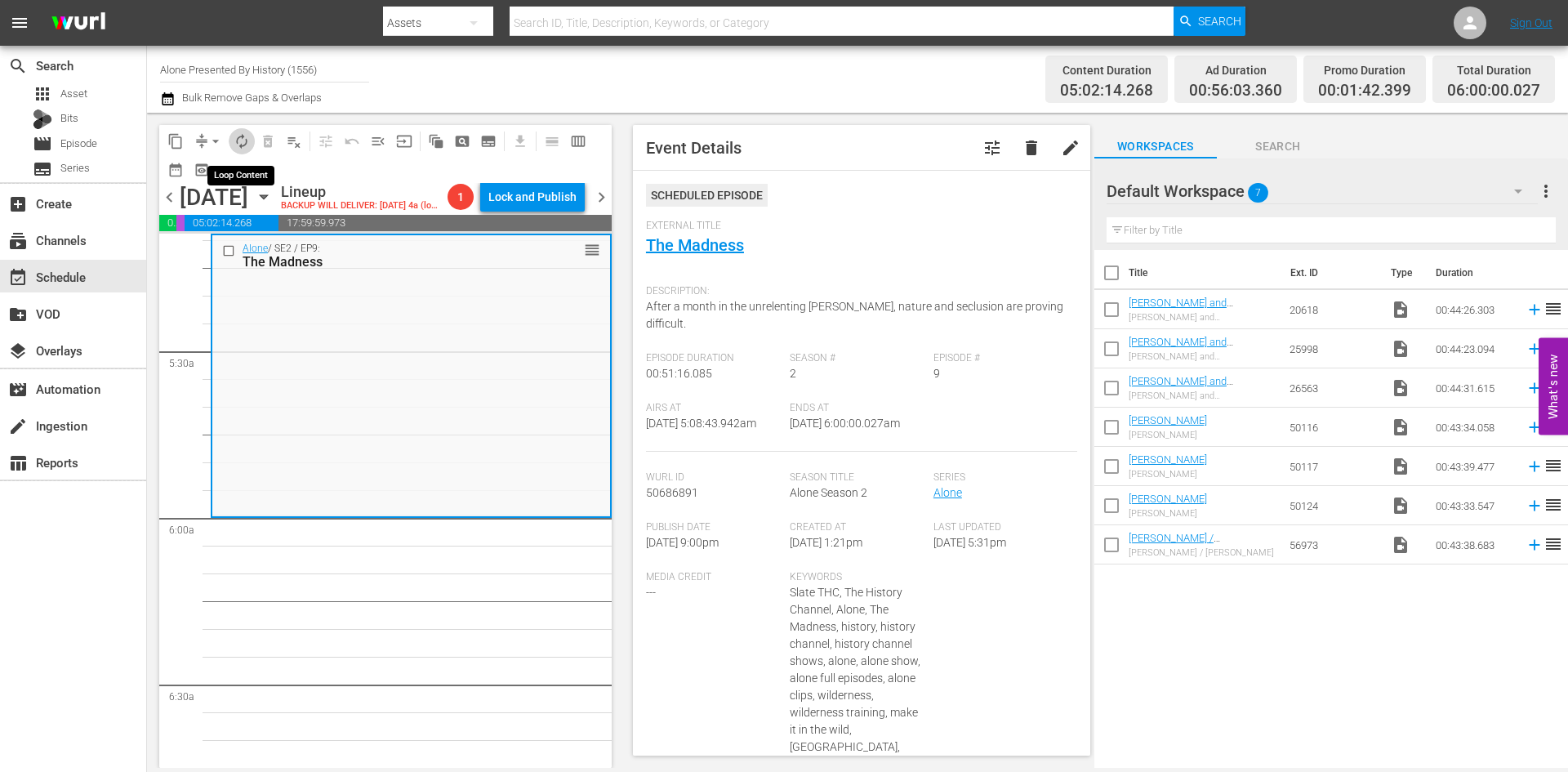
click at [245, 141] on span "autorenew_outlined" at bounding box center [242, 141] width 16 height 16
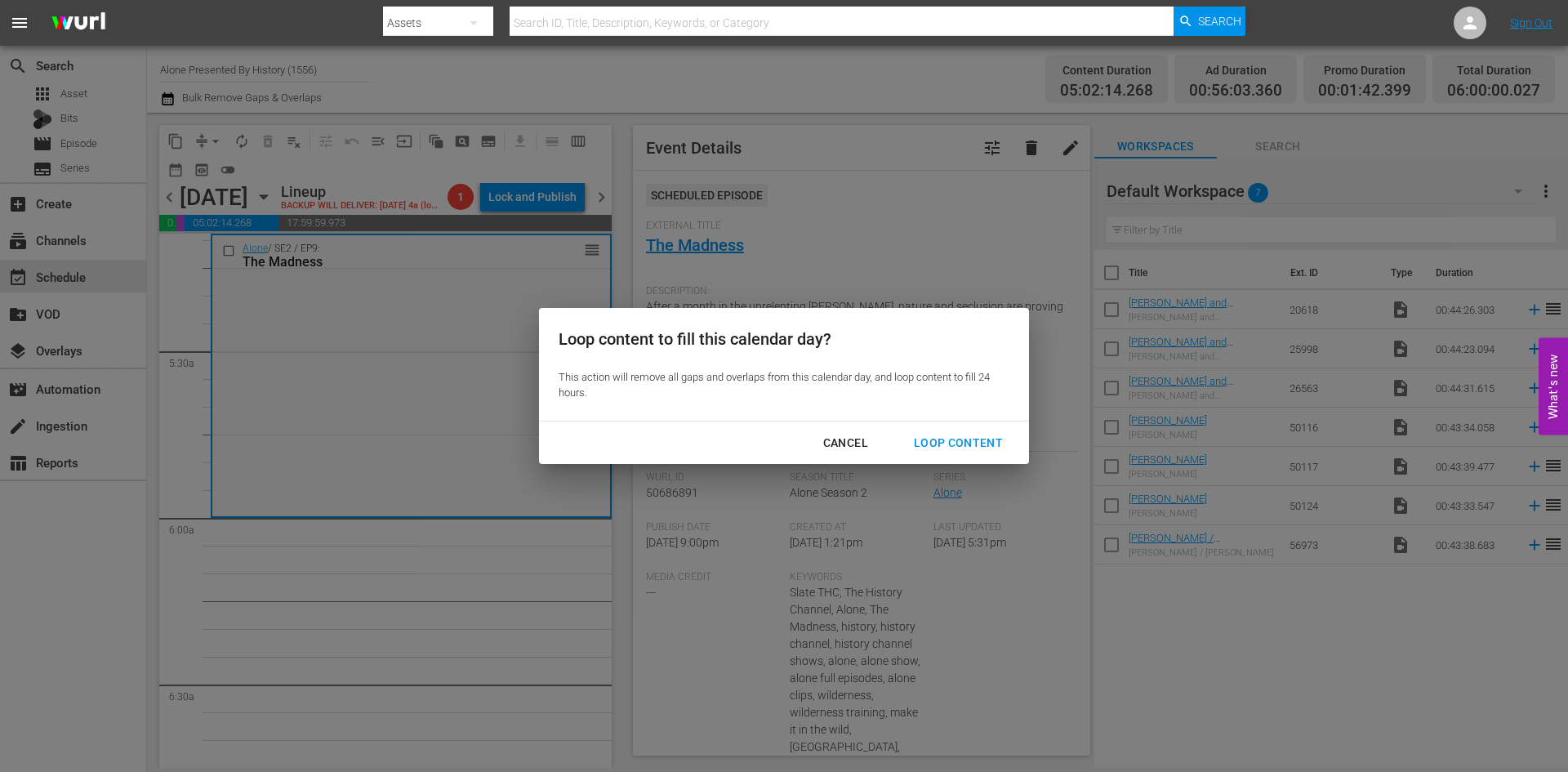
click at [934, 443] on div "Loop Content" at bounding box center [958, 443] width 115 height 21
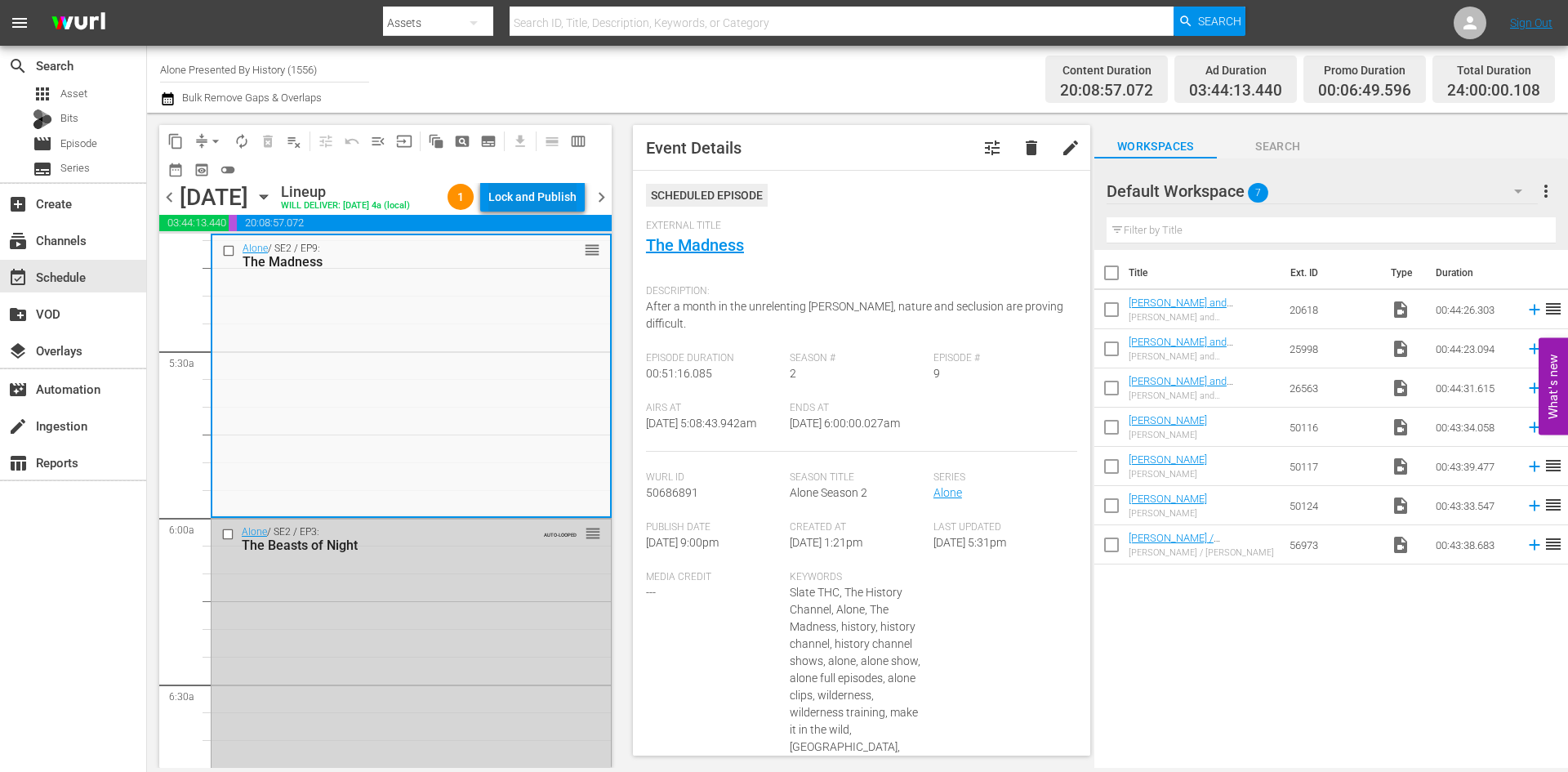
click at [522, 194] on div "Lock and Publish" at bounding box center [532, 197] width 88 height 29
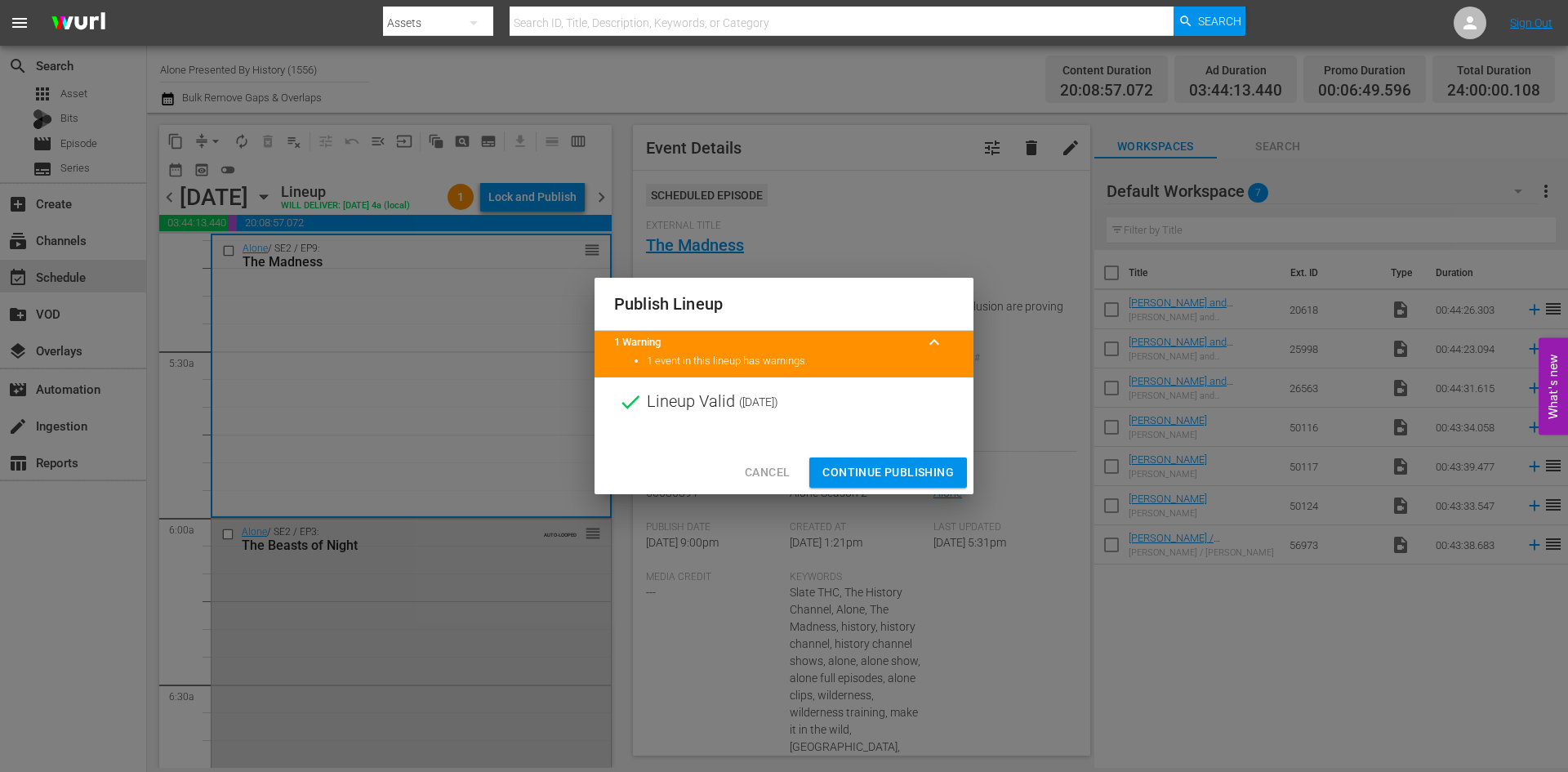
click at [894, 473] on span "Continue Publishing" at bounding box center [888, 472] width 131 height 21
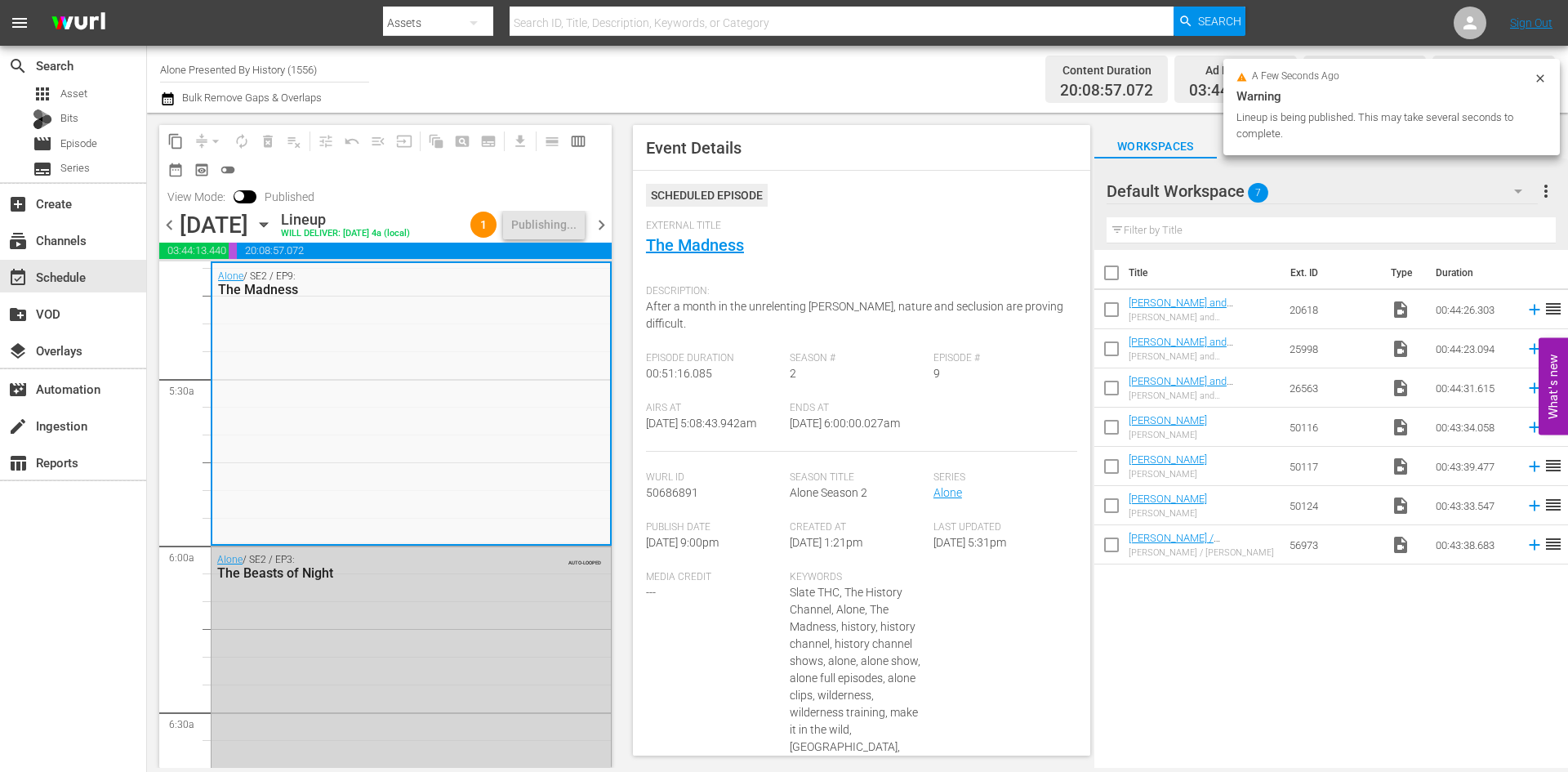
click at [600, 223] on span "chevron_right" at bounding box center [601, 225] width 21 height 21
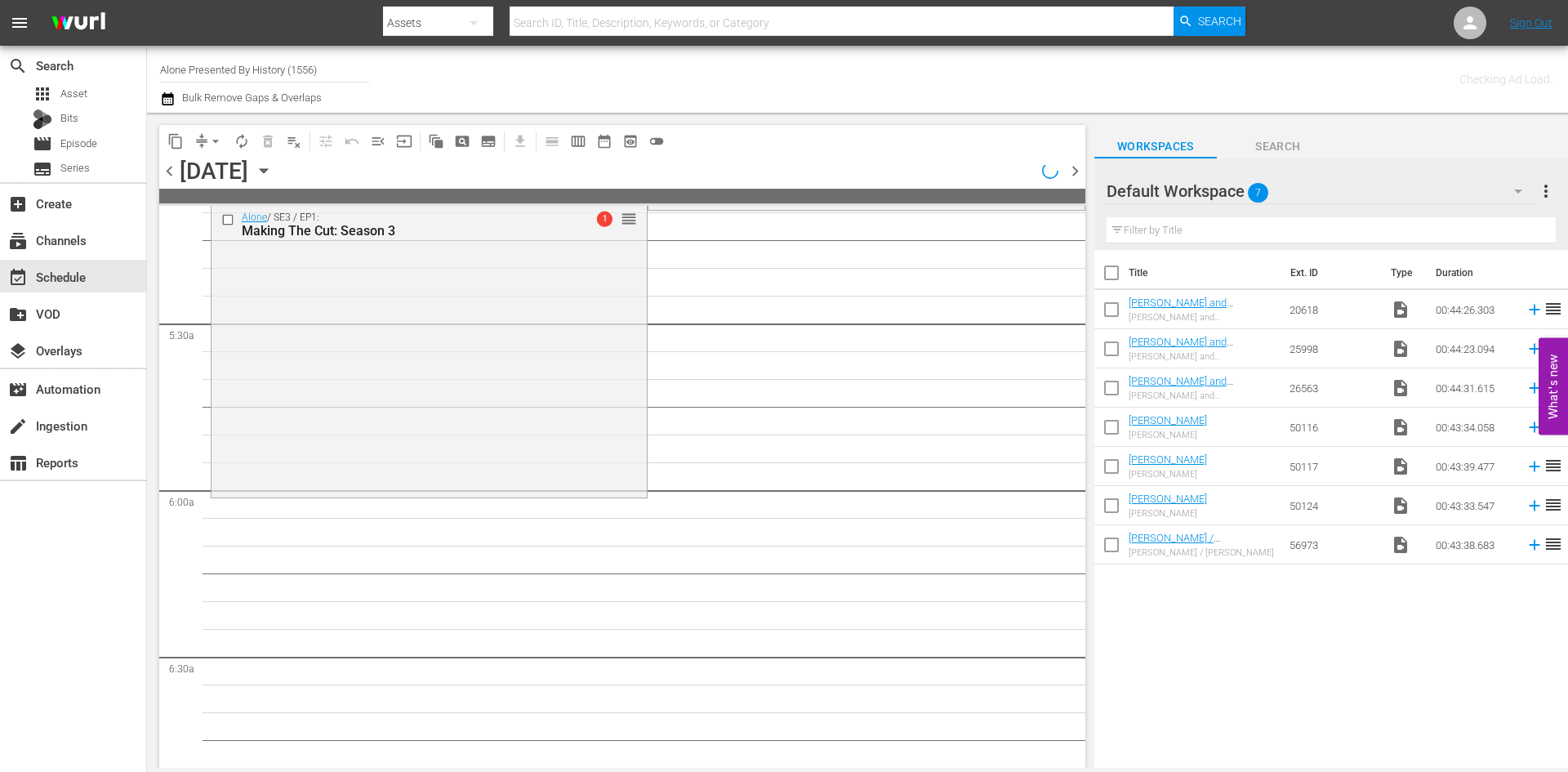
scroll to position [1604, 0]
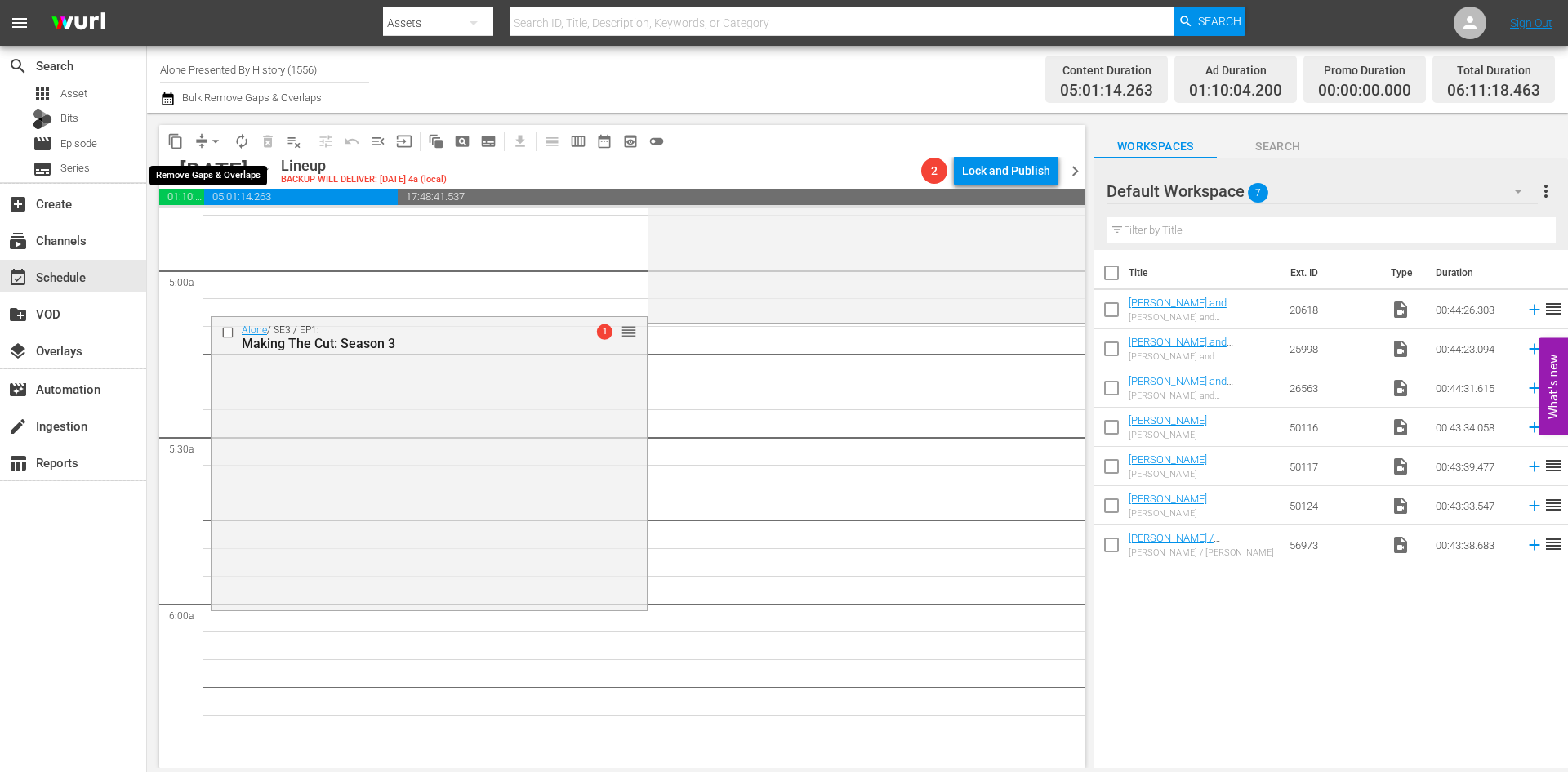
click at [216, 147] on span "arrow_drop_down" at bounding box center [215, 141] width 16 height 16
click at [218, 176] on li "Align to Midnight" at bounding box center [215, 174] width 135 height 27
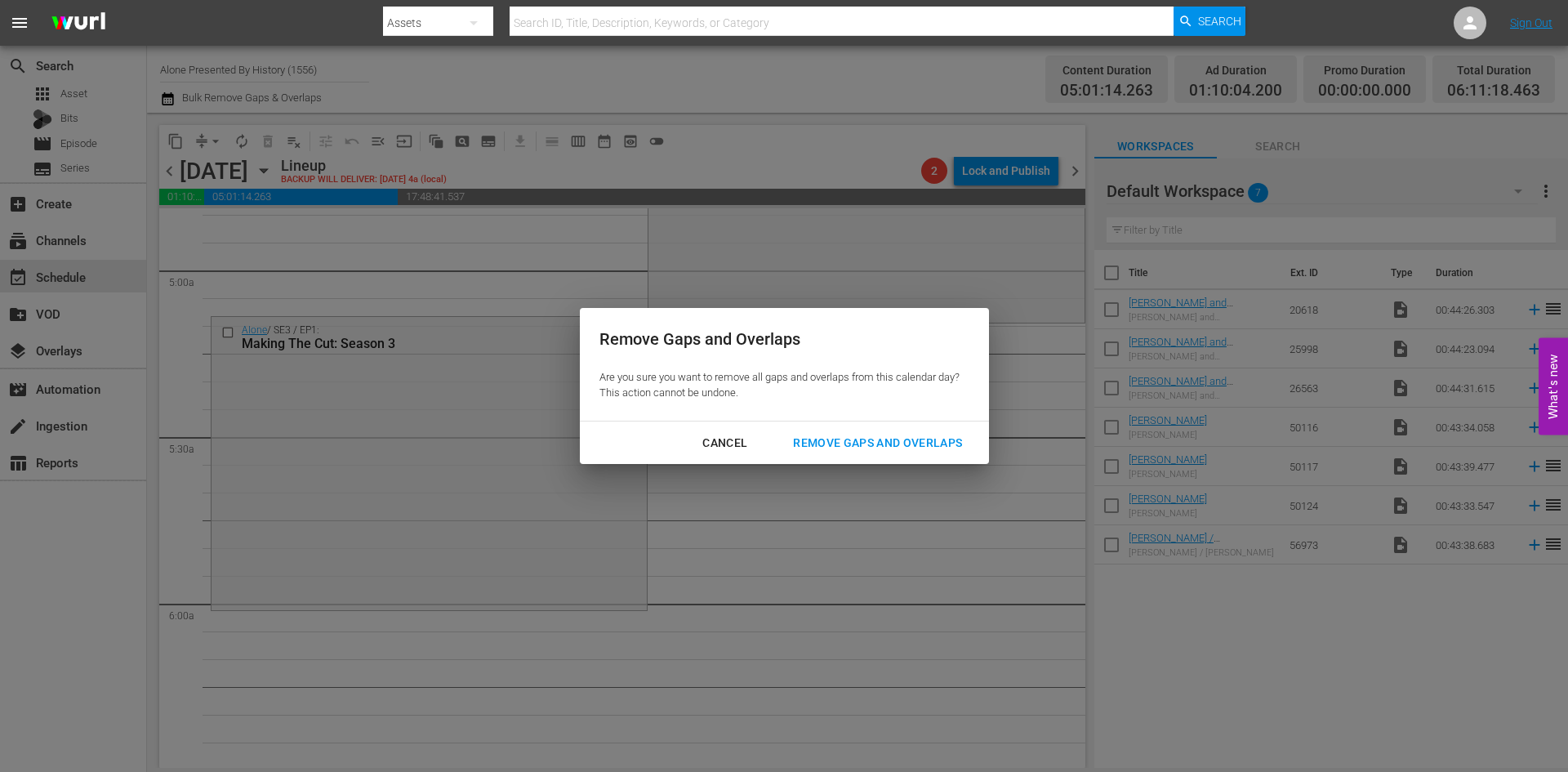
click at [815, 436] on div "Remove Gaps and Overlaps" at bounding box center [877, 443] width 195 height 21
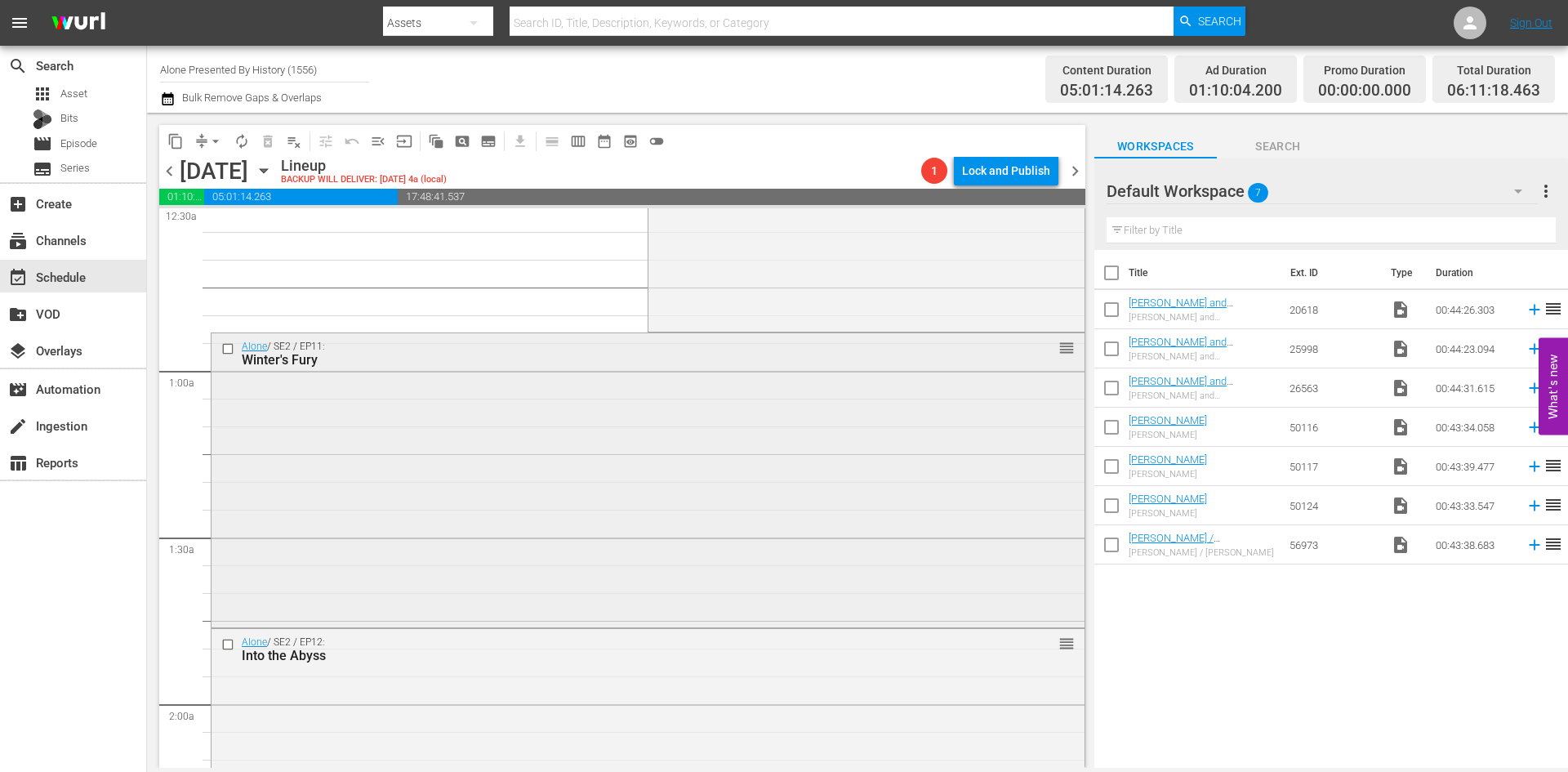
scroll to position [0, 0]
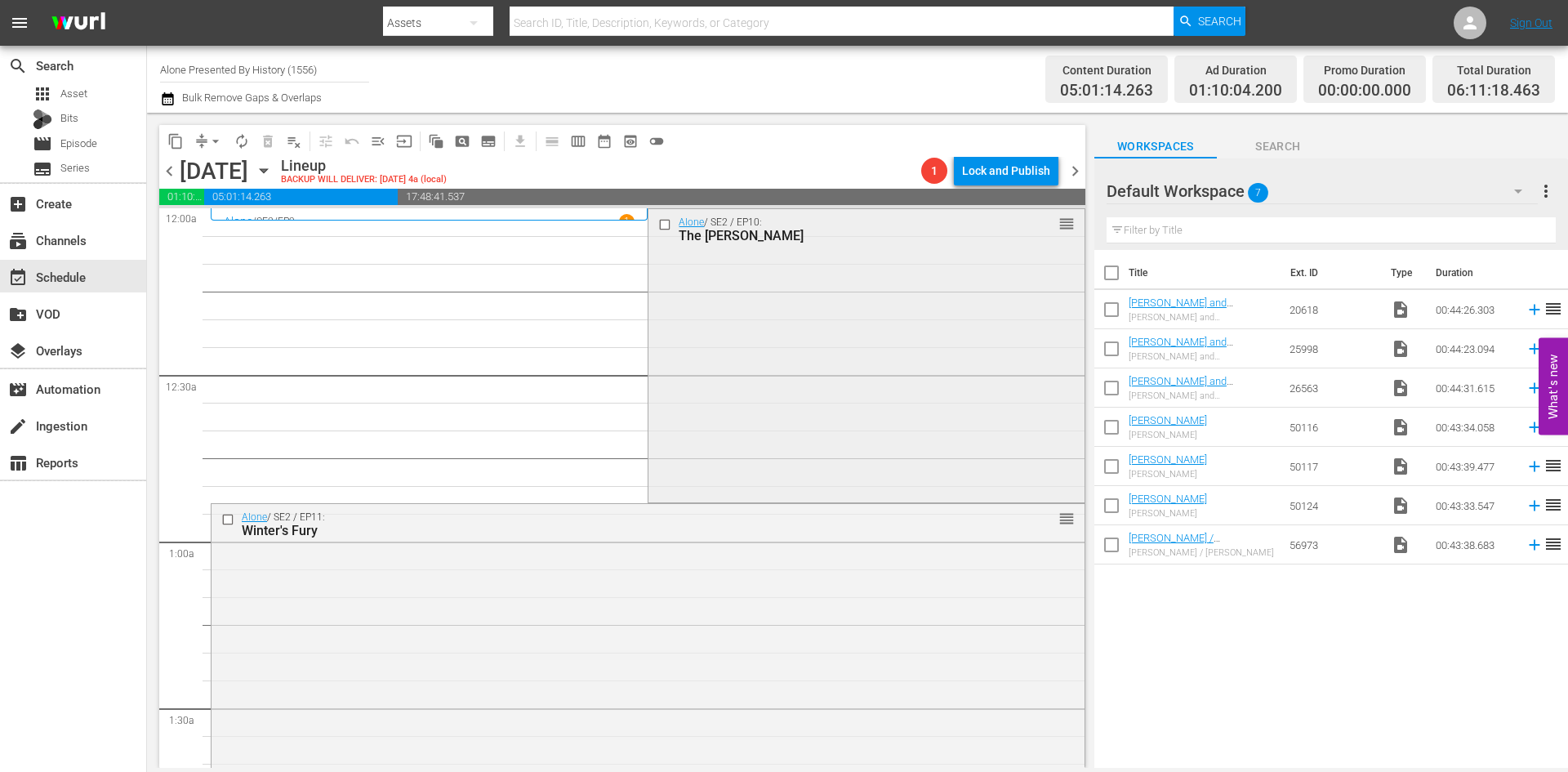
click at [841, 394] on div "Alone / SE2 / EP10: The Gamble reorder" at bounding box center [866, 354] width 435 height 290
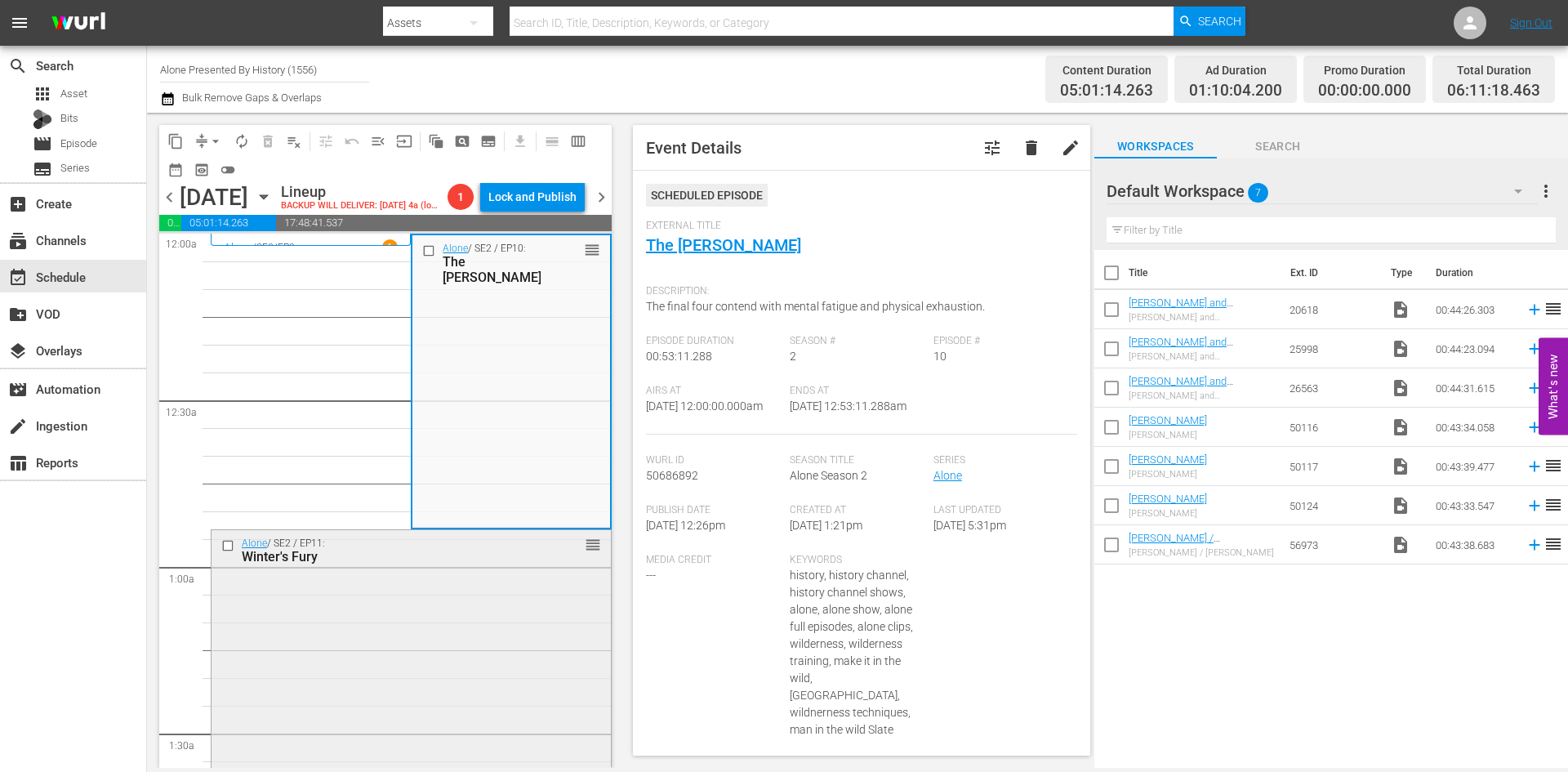
click at [486, 680] on div "Alone / SE2 / EP11: Winter's Fury reorder" at bounding box center [411, 674] width 399 height 290
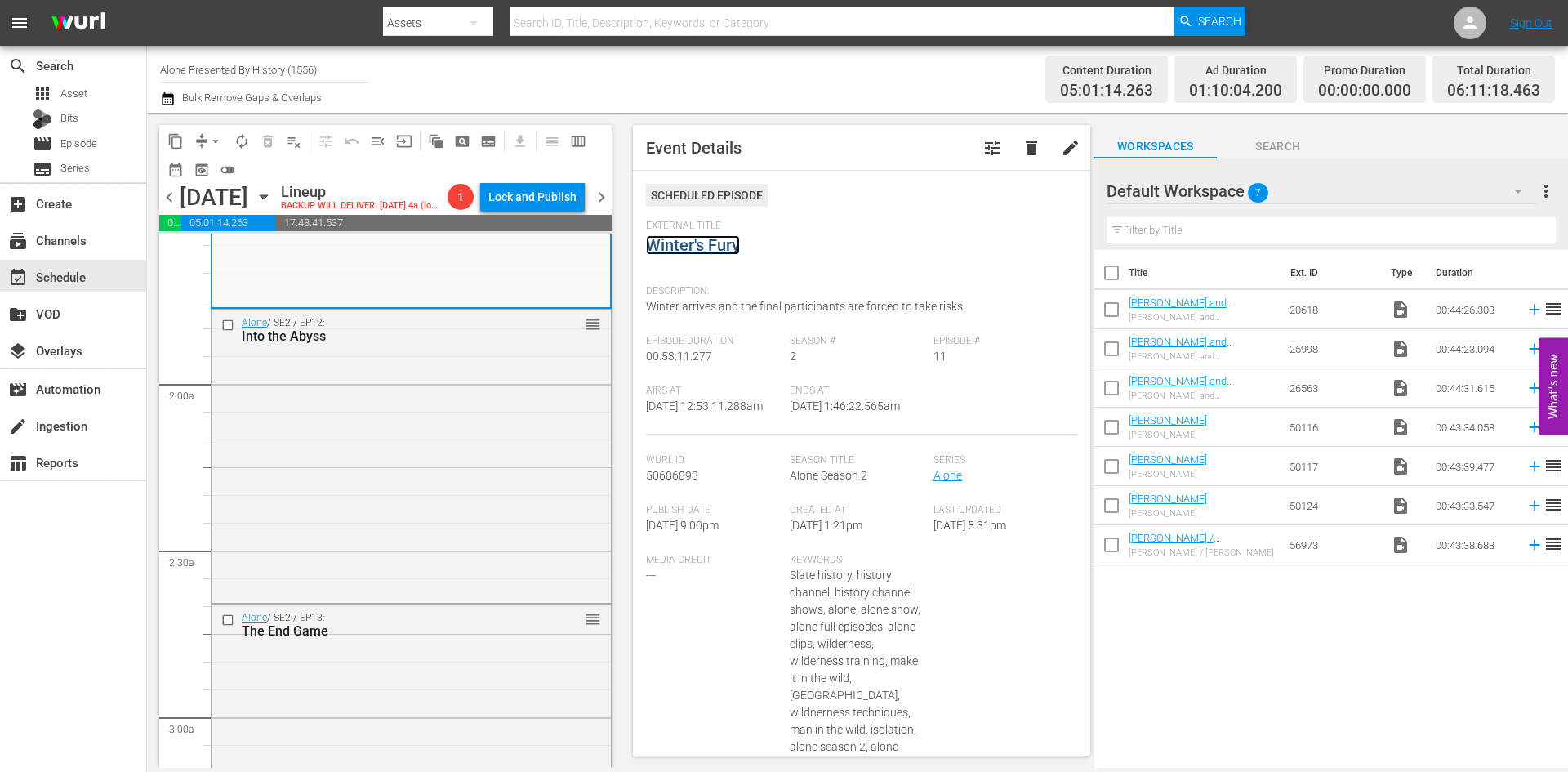
scroll to position [572, 0]
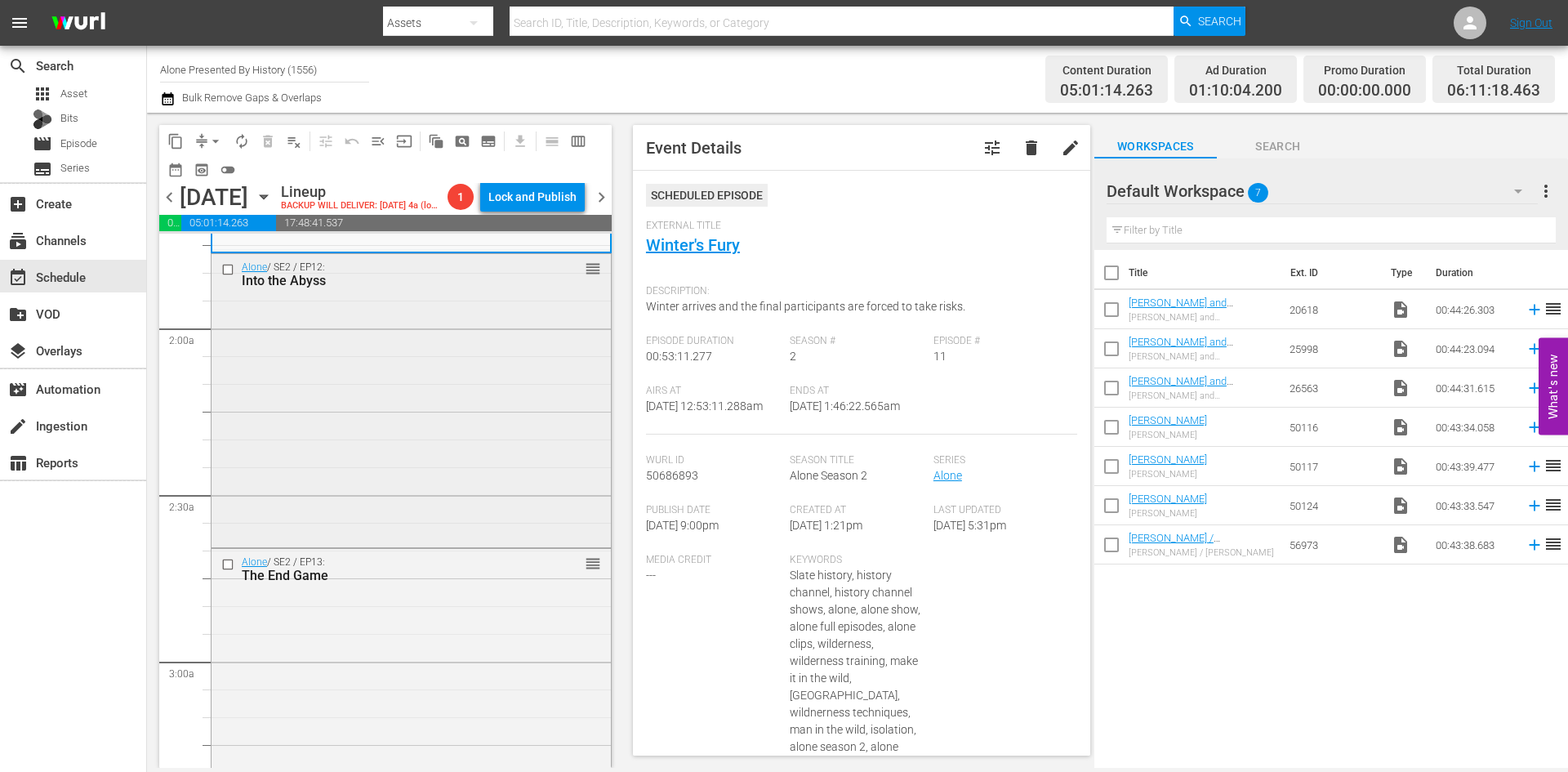
click at [464, 454] on div "Alone / SE2 / EP12: Into the Abyss reorder" at bounding box center [411, 398] width 399 height 290
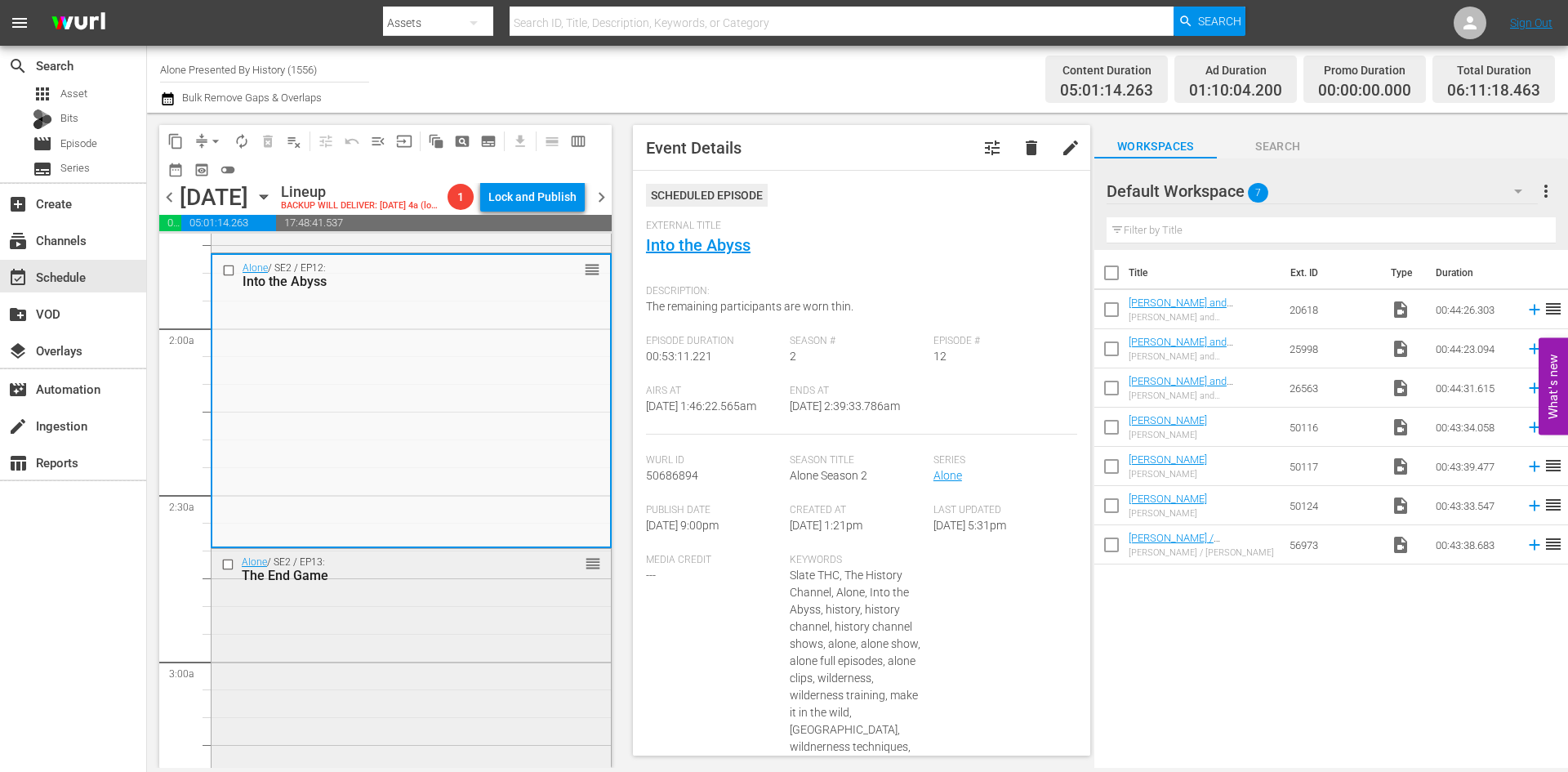
click at [512, 627] on div "Alone / SE2 / EP13: The End Game reorder" at bounding box center [411, 693] width 399 height 290
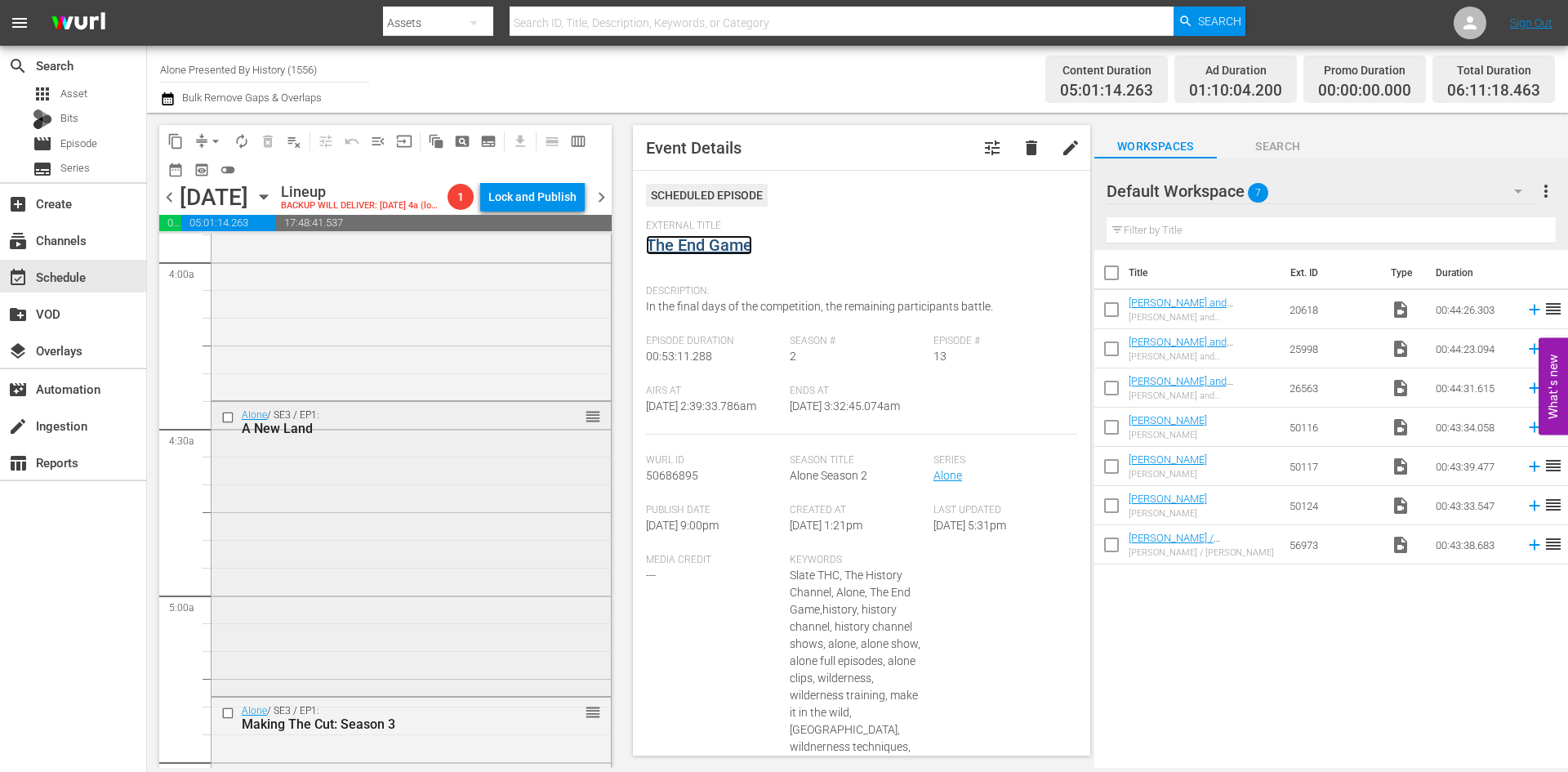
scroll to position [1307, 0]
click at [491, 335] on div "Alone / SE2 / EP14: The Reunion reorder" at bounding box center [411, 252] width 399 height 285
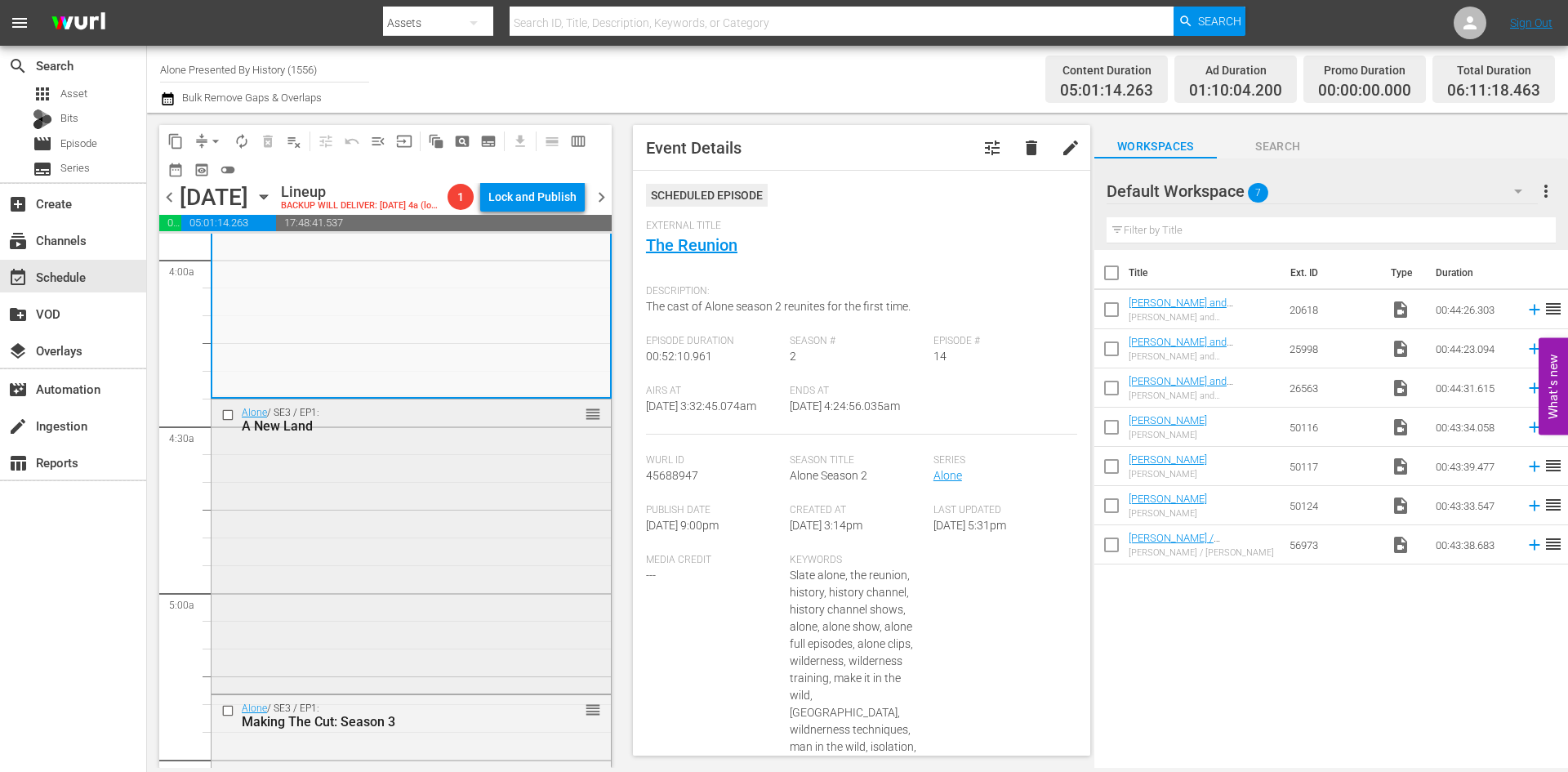
click at [532, 543] on div "Alone / SE3 / EP1: A New Land reorder" at bounding box center [411, 544] width 399 height 290
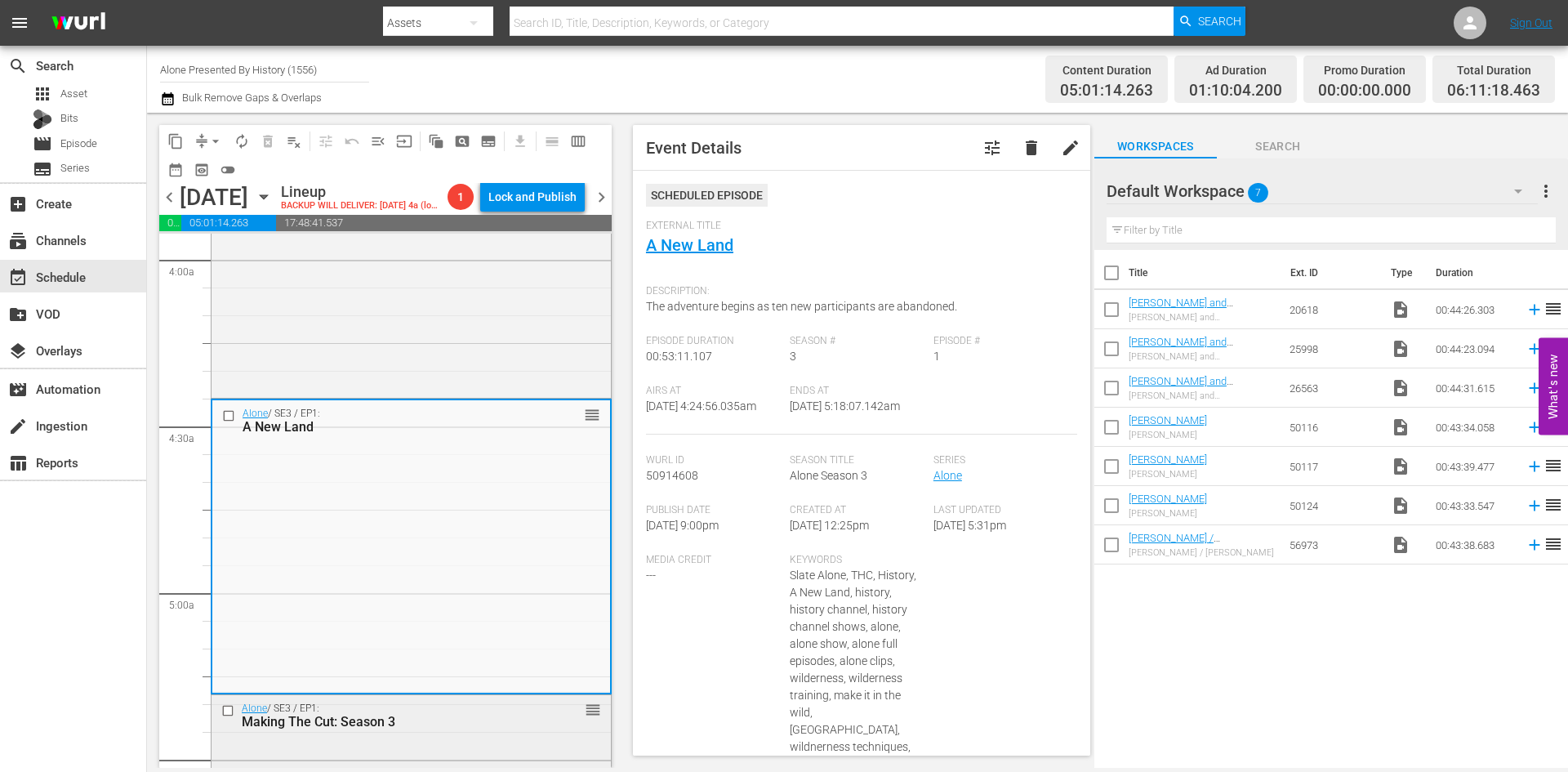
click at [458, 718] on div "Making The Cut: Season 3" at bounding box center [385, 721] width 287 height 15
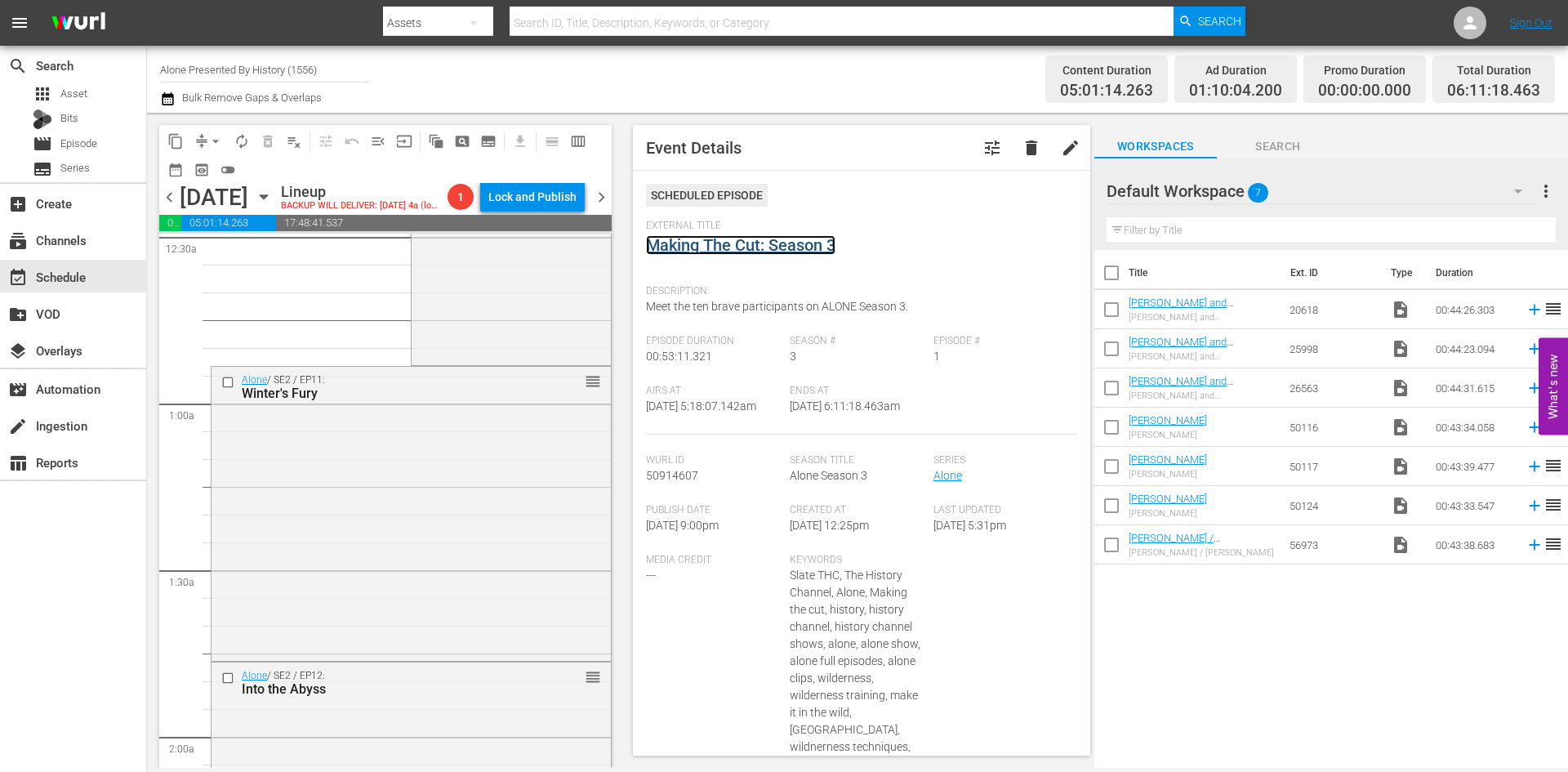
scroll to position [0, 0]
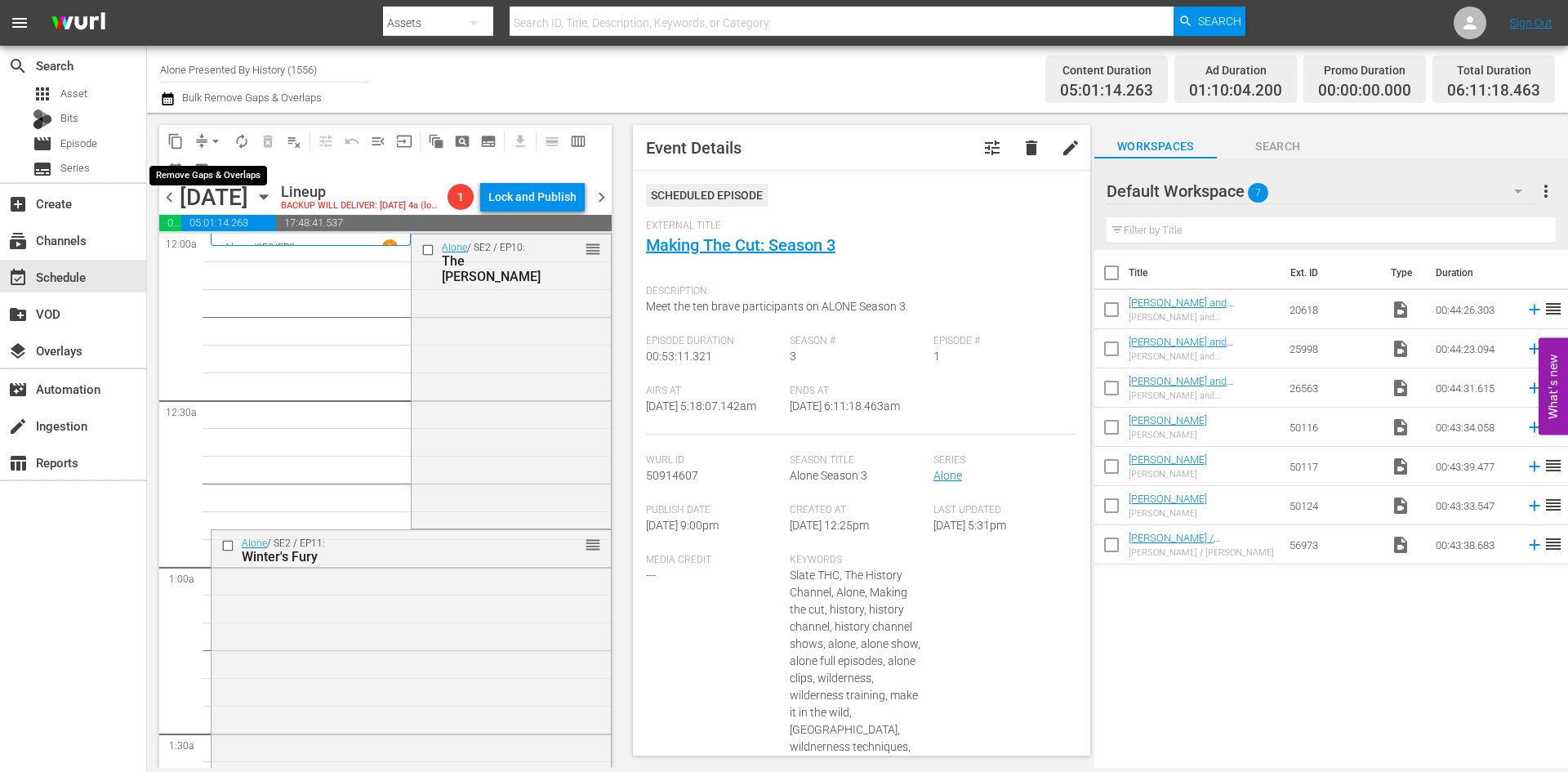
click at [216, 139] on span "arrow_drop_down" at bounding box center [215, 141] width 16 height 16
click at [212, 174] on li "Align to Midnight" at bounding box center [216, 174] width 171 height 27
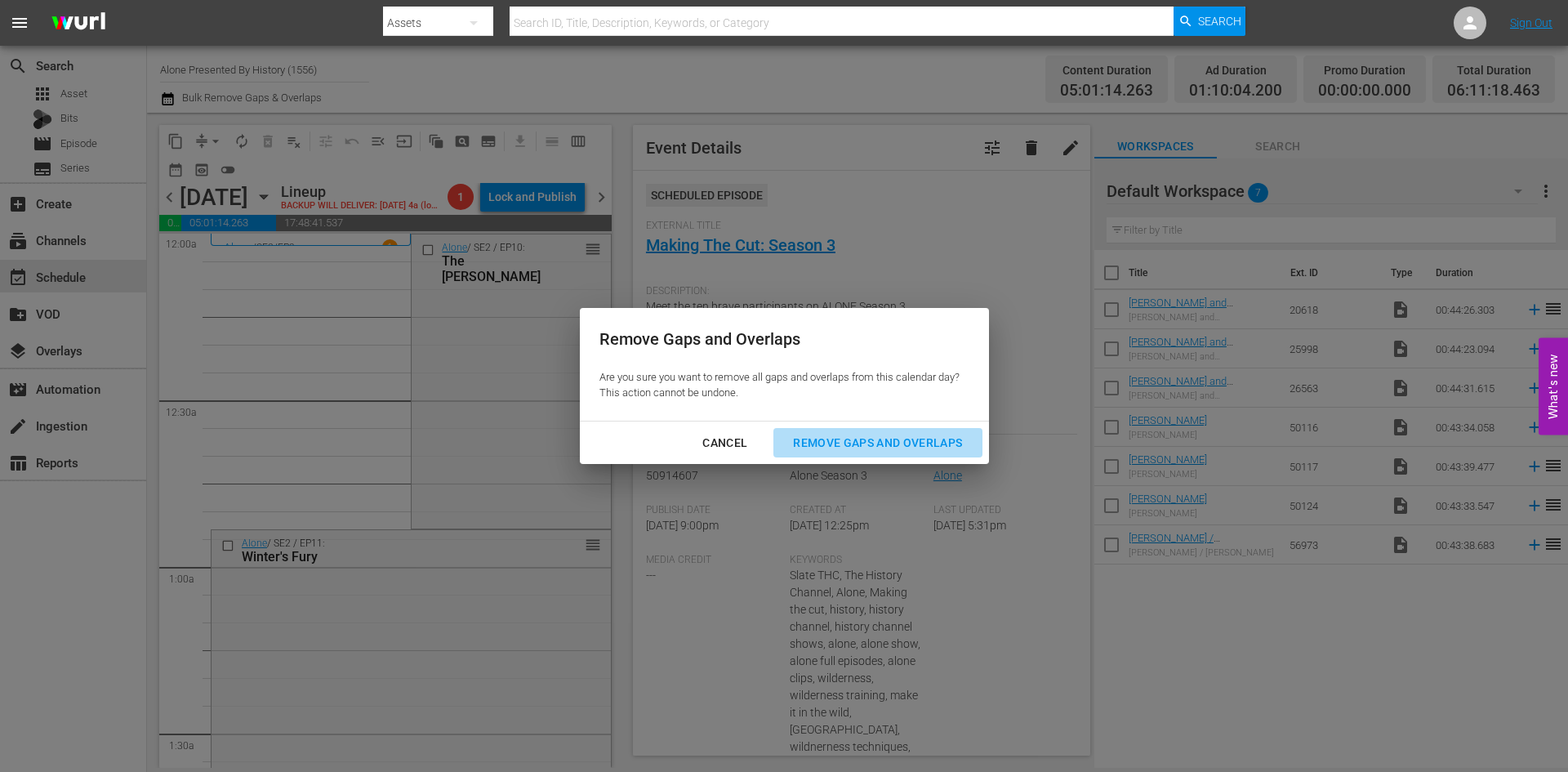
click at [905, 436] on div "Remove Gaps and Overlaps" at bounding box center [877, 443] width 195 height 21
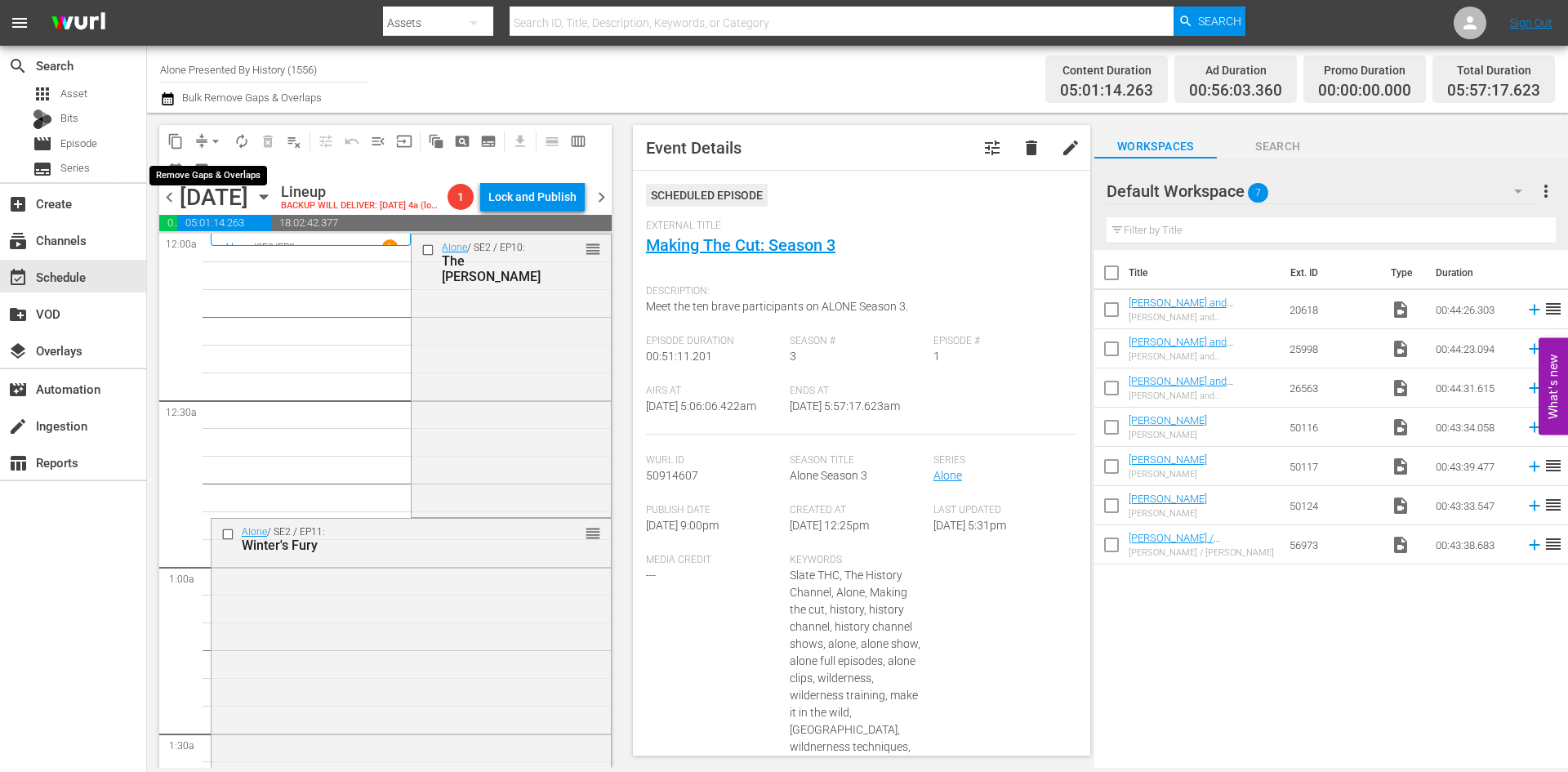
click at [217, 137] on span "arrow_drop_down" at bounding box center [215, 141] width 16 height 16
click at [223, 196] on li "Align to First Episode" at bounding box center [216, 200] width 171 height 27
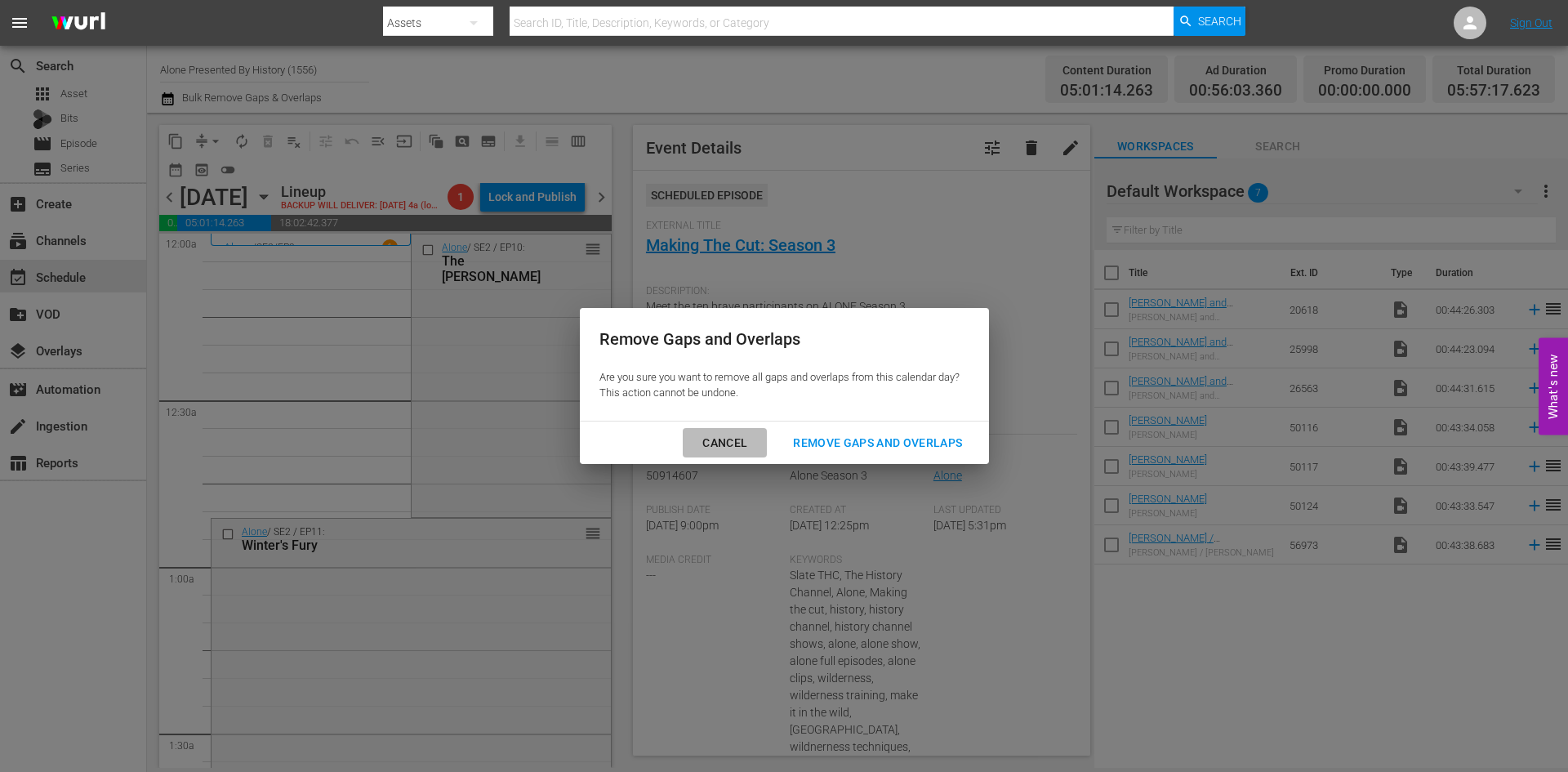
drag, startPoint x: 724, startPoint y: 440, endPoint x: 661, endPoint y: 416, distance: 67.4
click at [723, 439] on div "Cancel" at bounding box center [724, 443] width 71 height 21
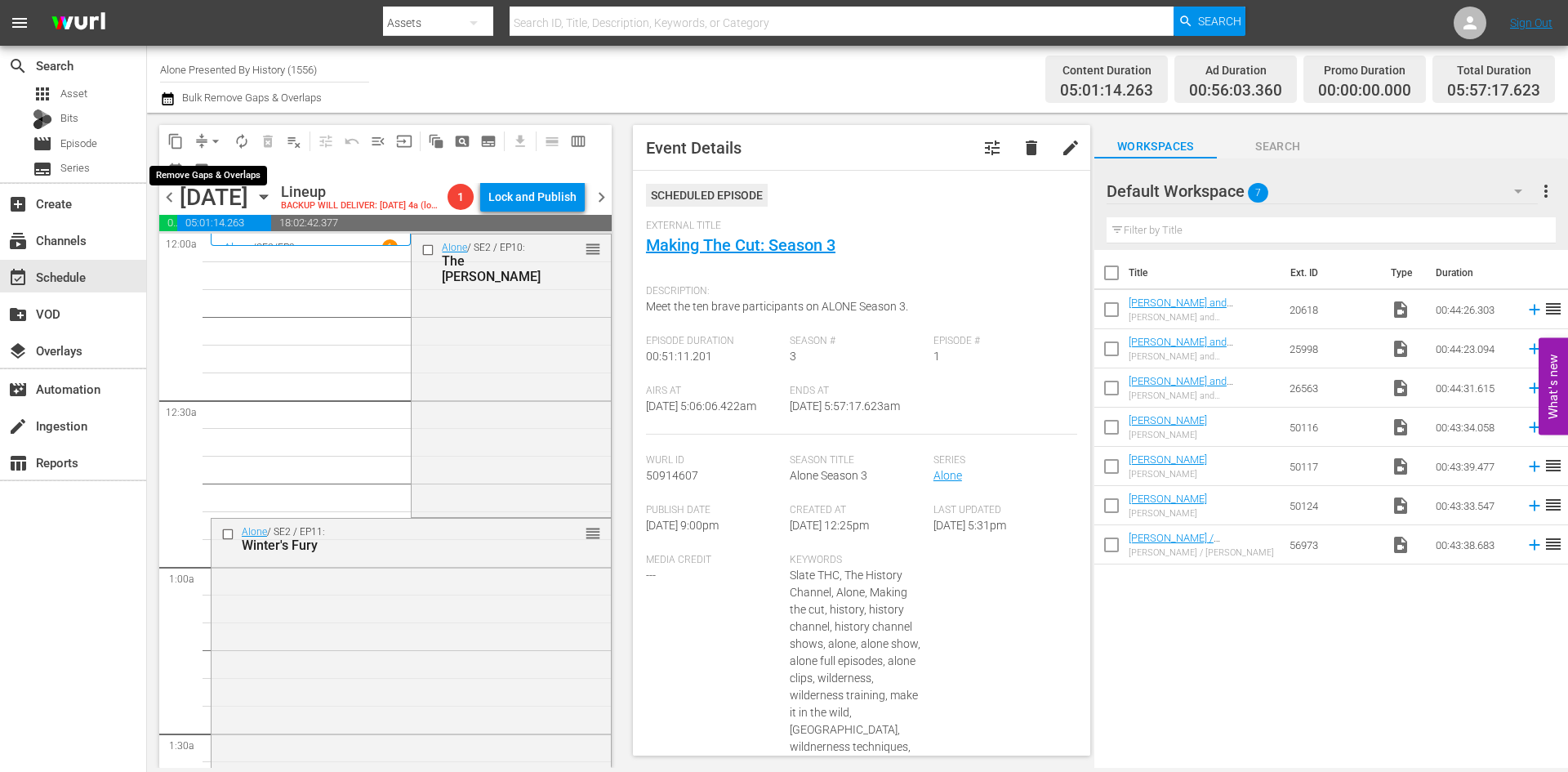
click at [220, 142] on span "arrow_drop_down" at bounding box center [215, 141] width 16 height 16
click at [218, 176] on li "Align to Midnight" at bounding box center [216, 174] width 171 height 27
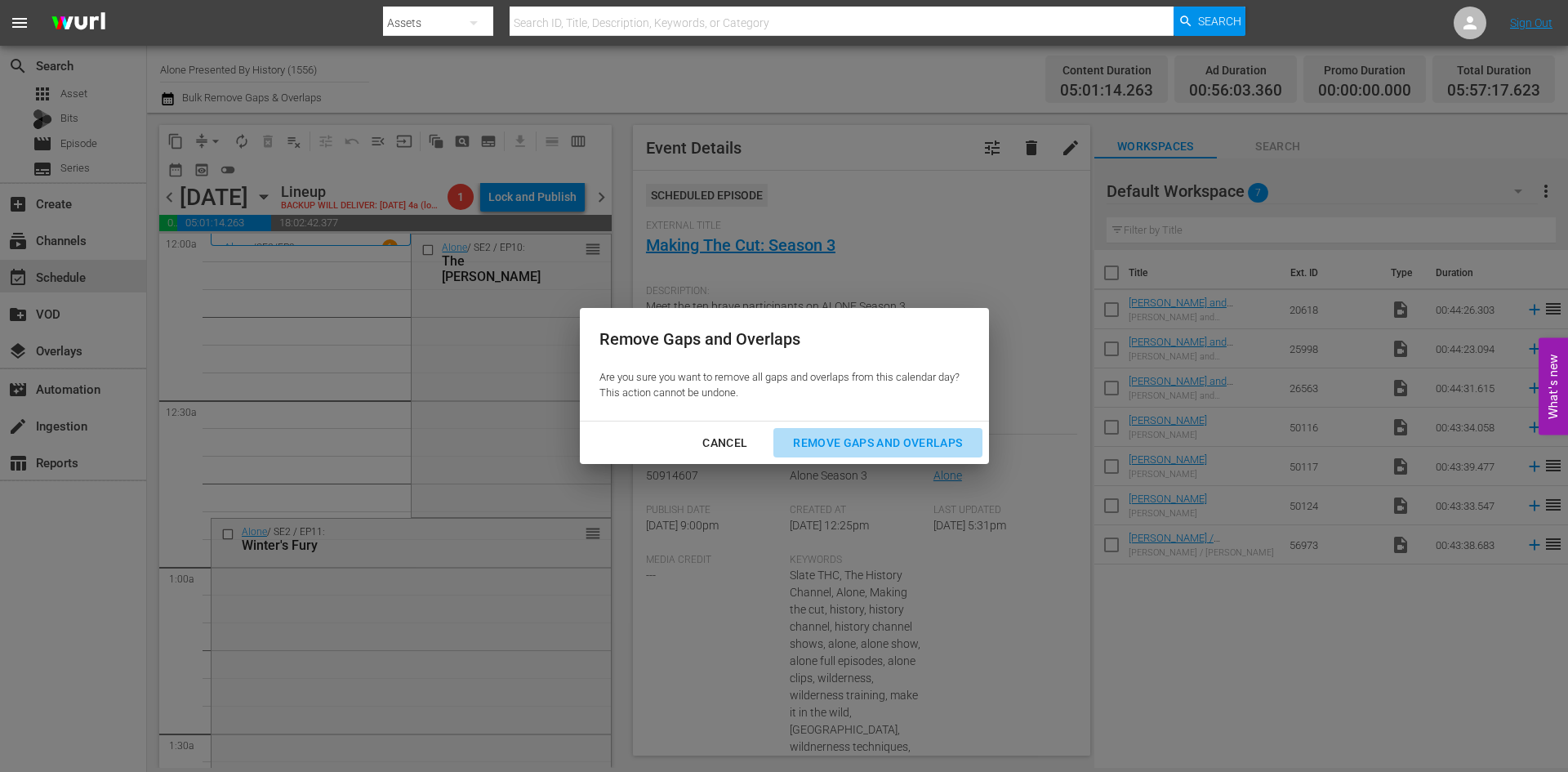
click at [876, 436] on div "Remove Gaps and Overlaps" at bounding box center [877, 443] width 195 height 21
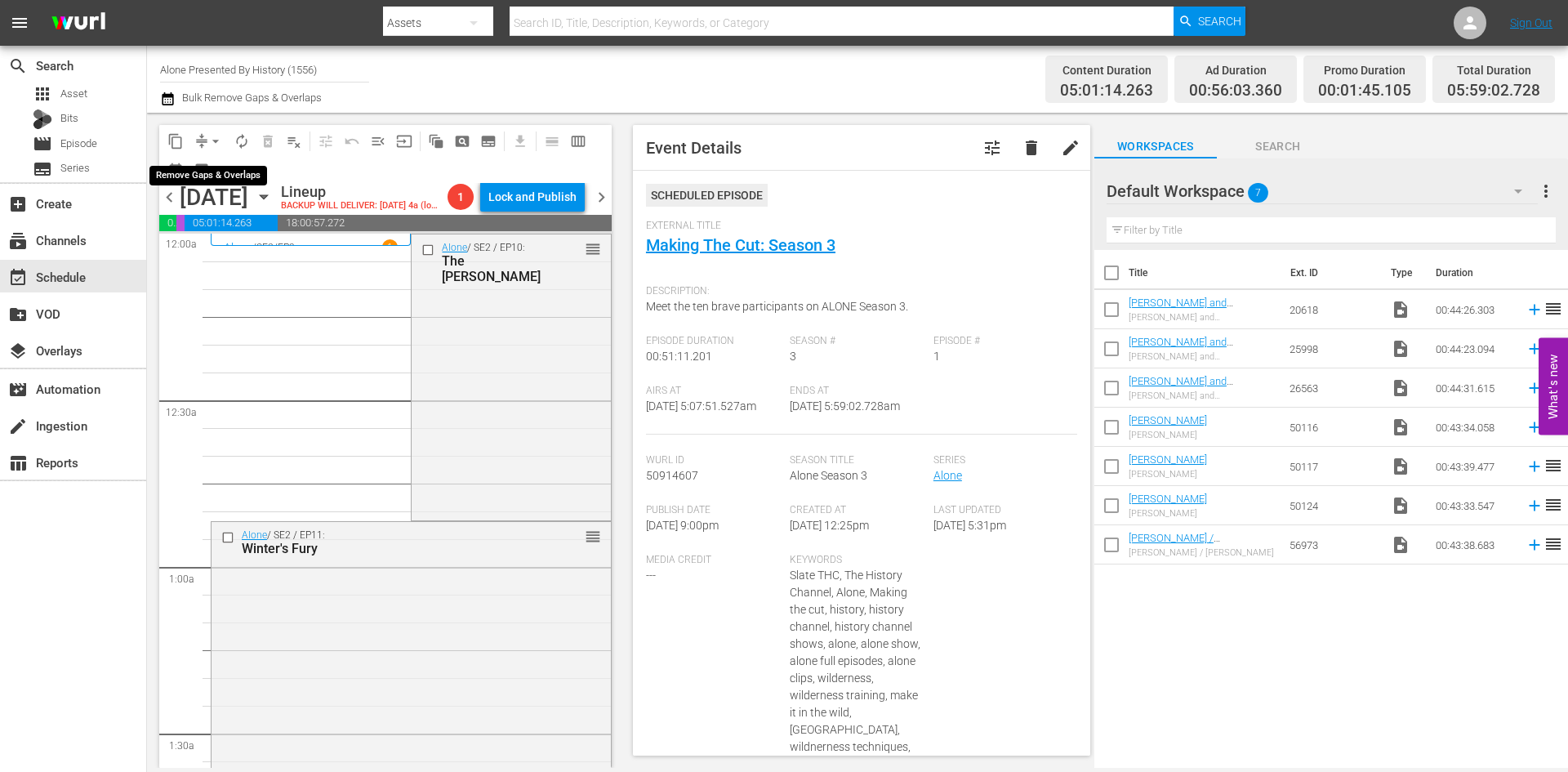
click at [212, 141] on span "arrow_drop_down" at bounding box center [215, 141] width 16 height 16
click at [209, 171] on li "Align to Midnight" at bounding box center [216, 174] width 171 height 27
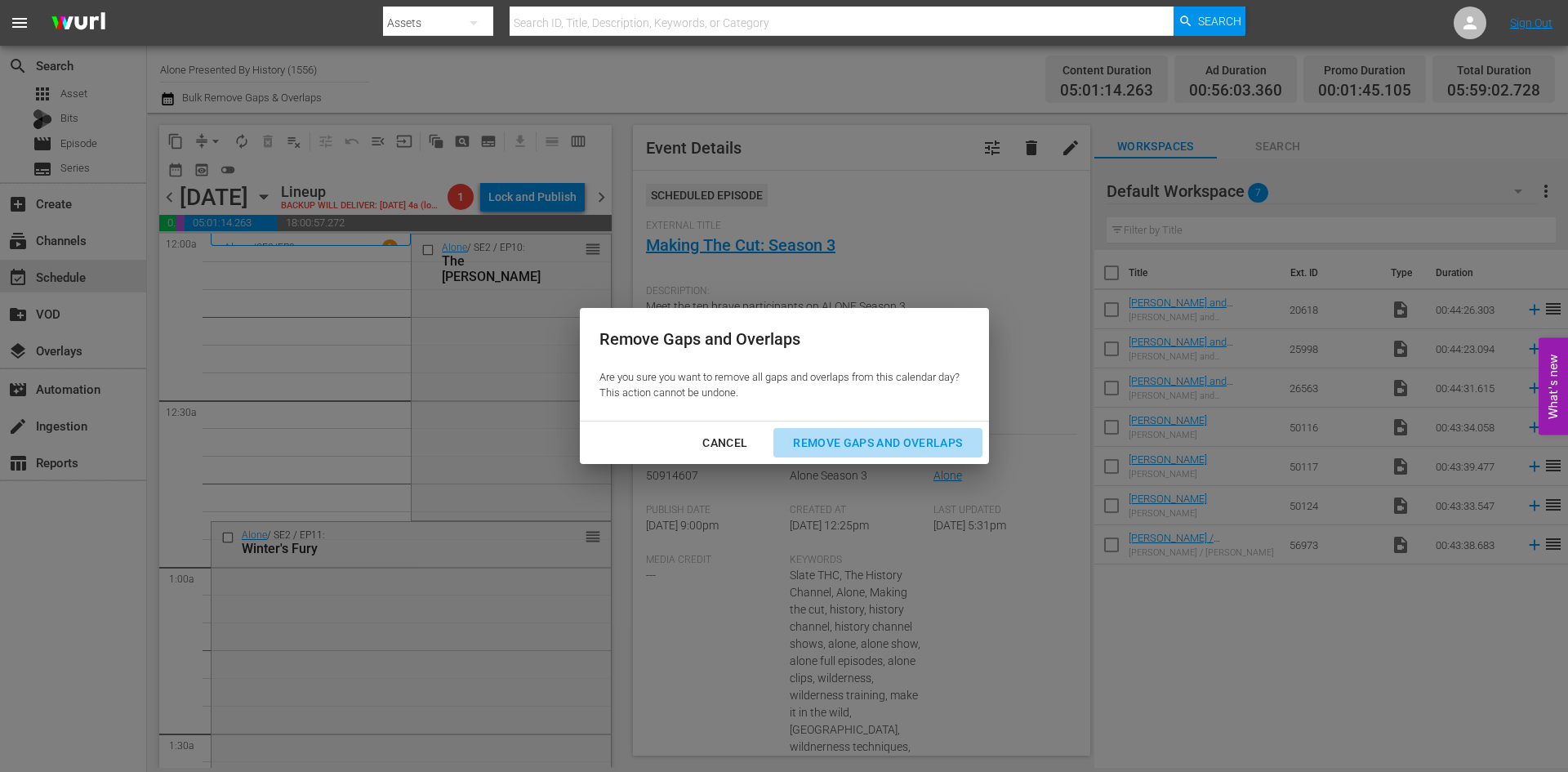
click at [853, 446] on div "Remove Gaps and Overlaps" at bounding box center [877, 443] width 195 height 21
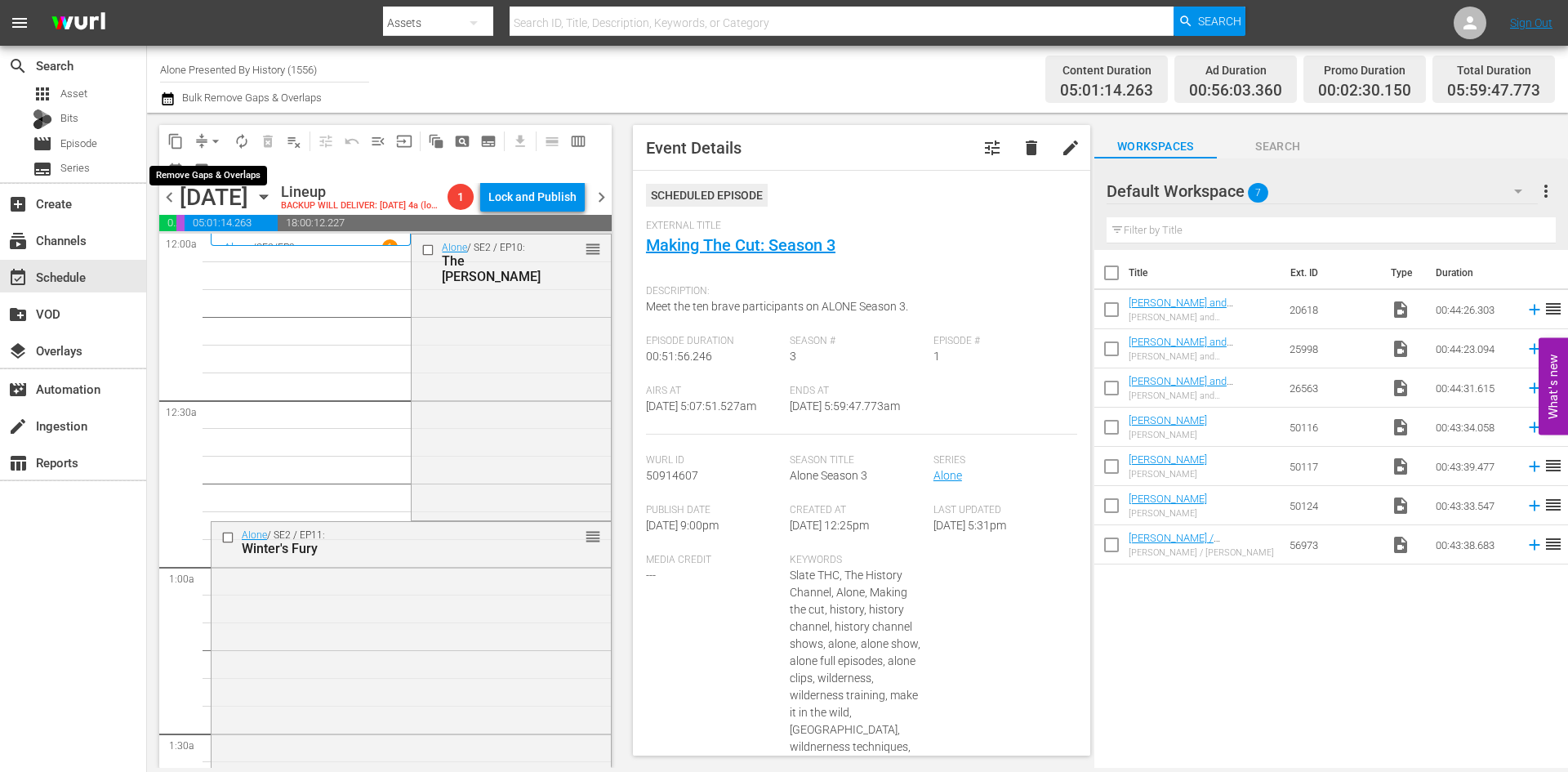
click at [217, 138] on span "arrow_drop_down" at bounding box center [215, 141] width 16 height 16
click at [214, 165] on li "Align to Midnight" at bounding box center [216, 174] width 171 height 27
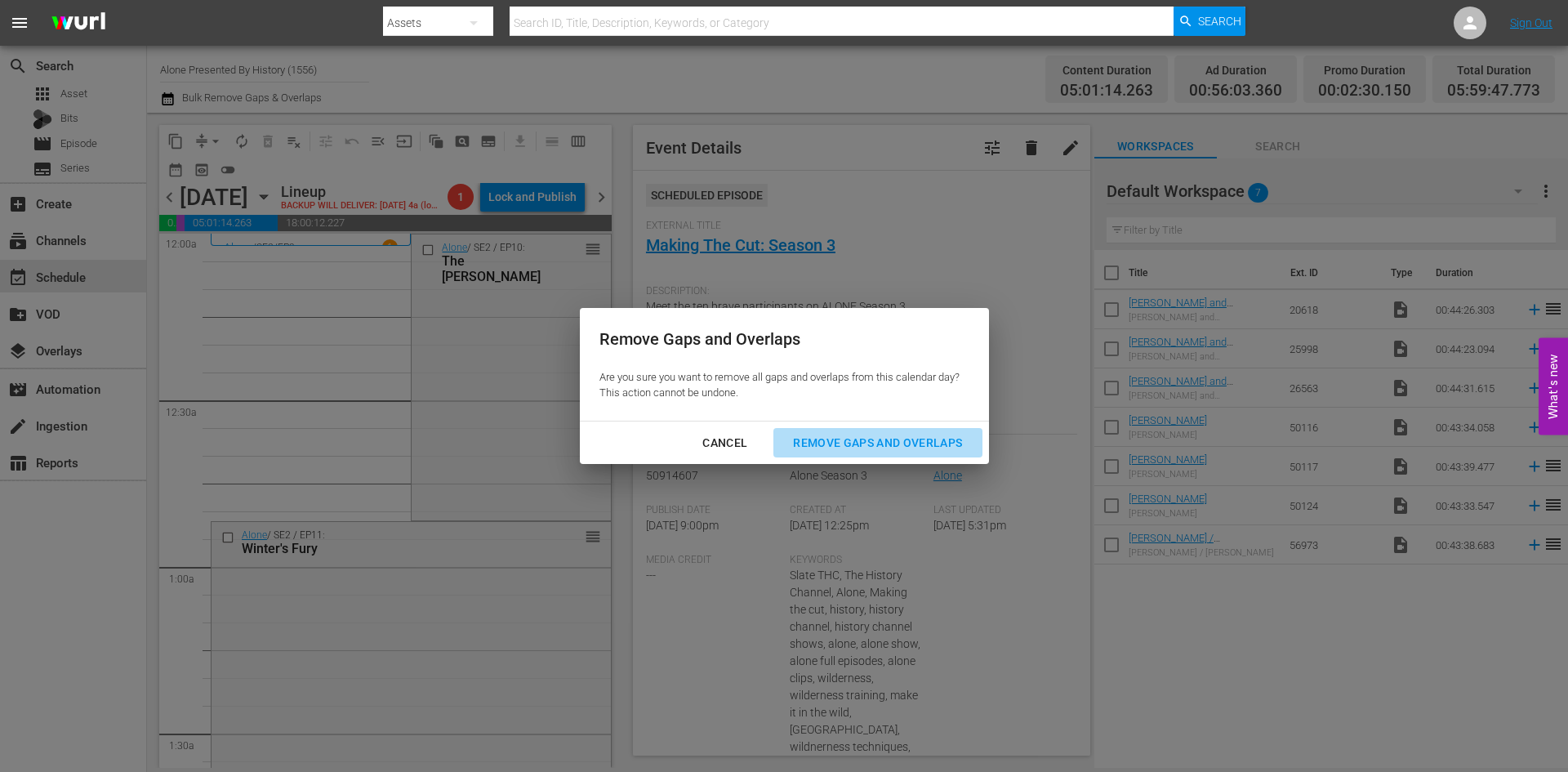
click at [853, 444] on div "Remove Gaps and Overlaps" at bounding box center [877, 443] width 195 height 21
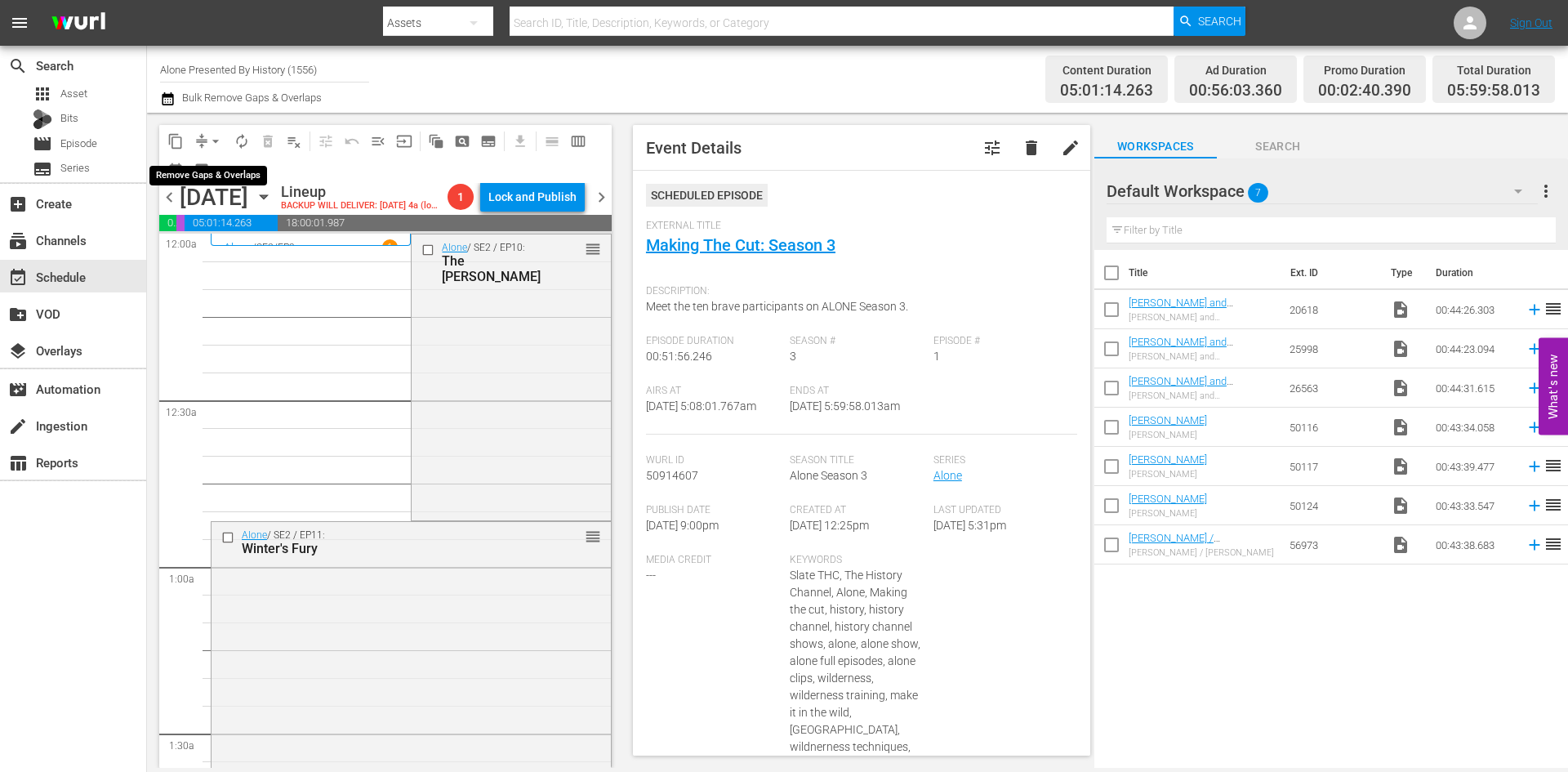
click at [218, 139] on span "arrow_drop_down" at bounding box center [215, 141] width 16 height 16
click at [235, 167] on li "Align to Midnight" at bounding box center [216, 174] width 171 height 27
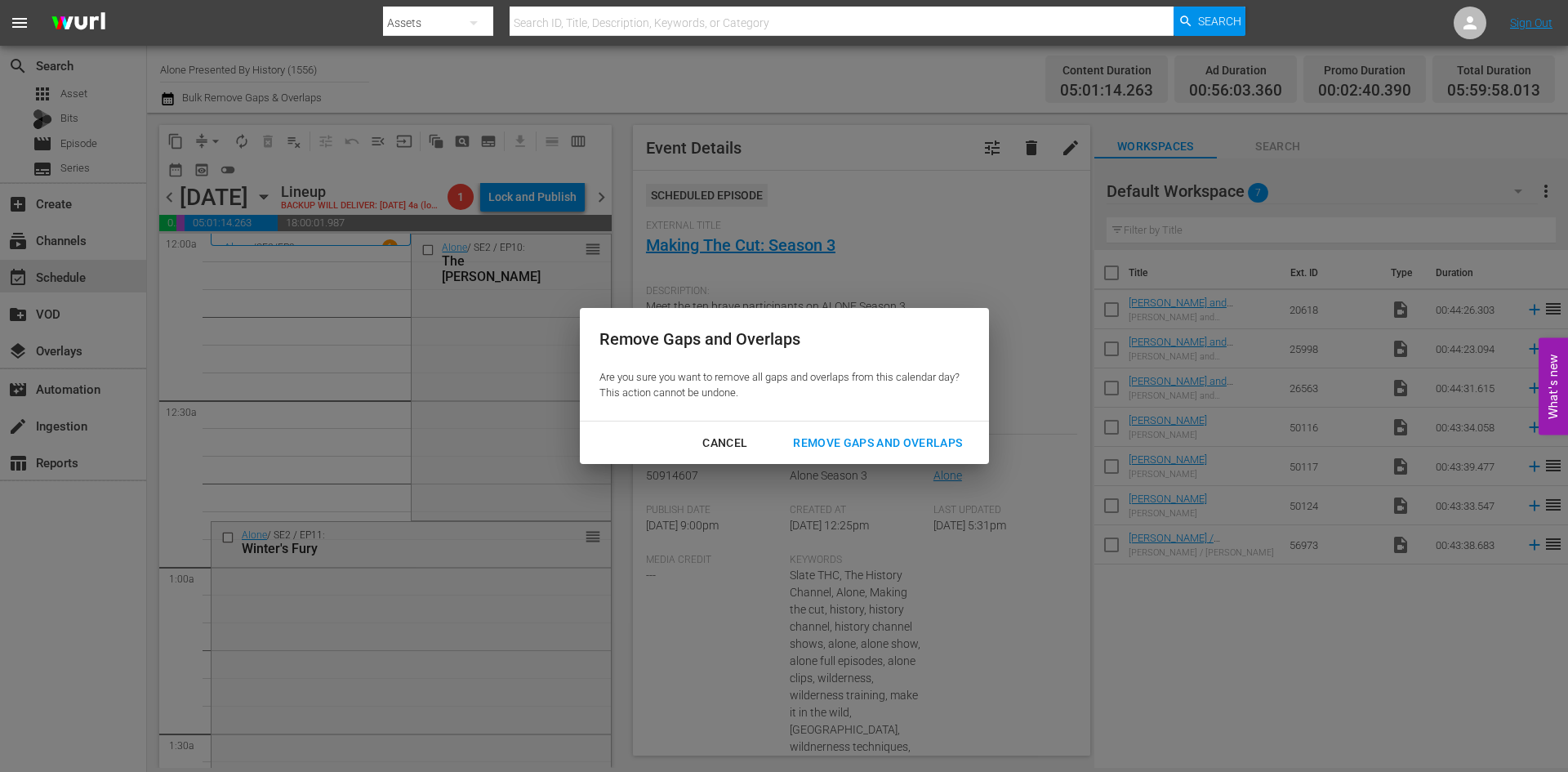
click at [811, 439] on div "Remove Gaps and Overlaps" at bounding box center [877, 443] width 195 height 21
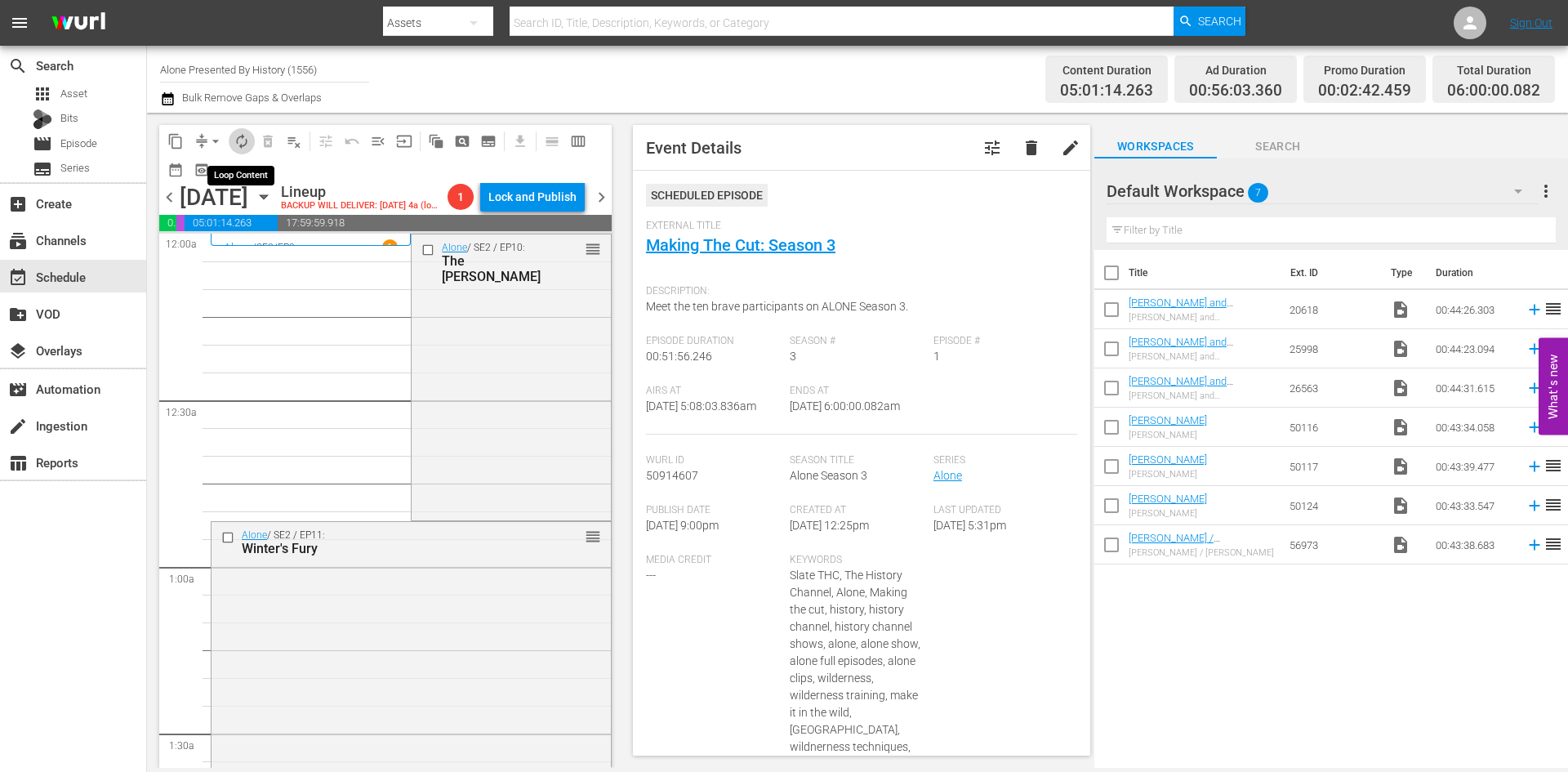
click at [242, 145] on span "autorenew_outlined" at bounding box center [242, 141] width 16 height 16
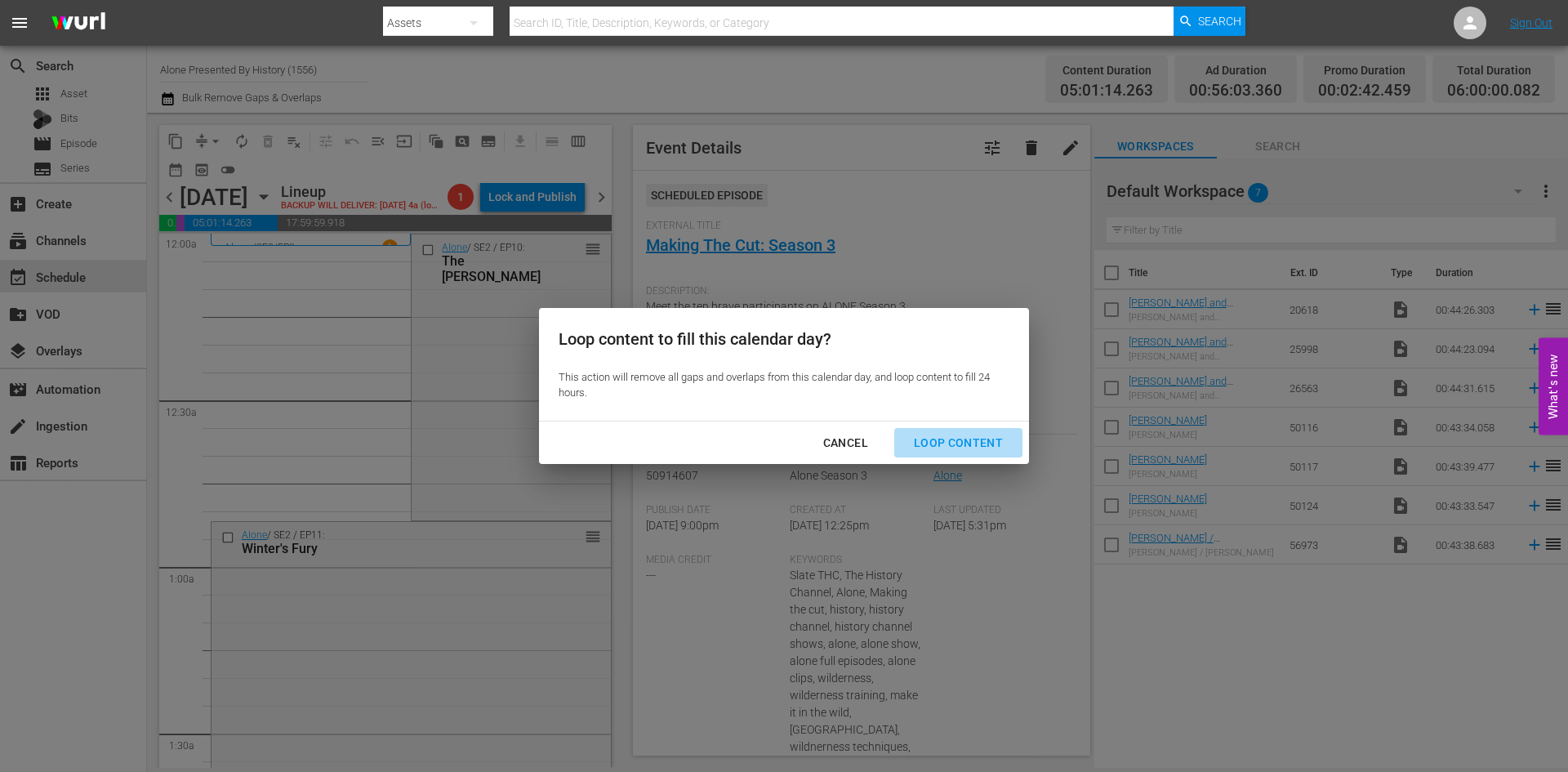
click at [967, 433] on div "Loop Content" at bounding box center [958, 443] width 115 height 21
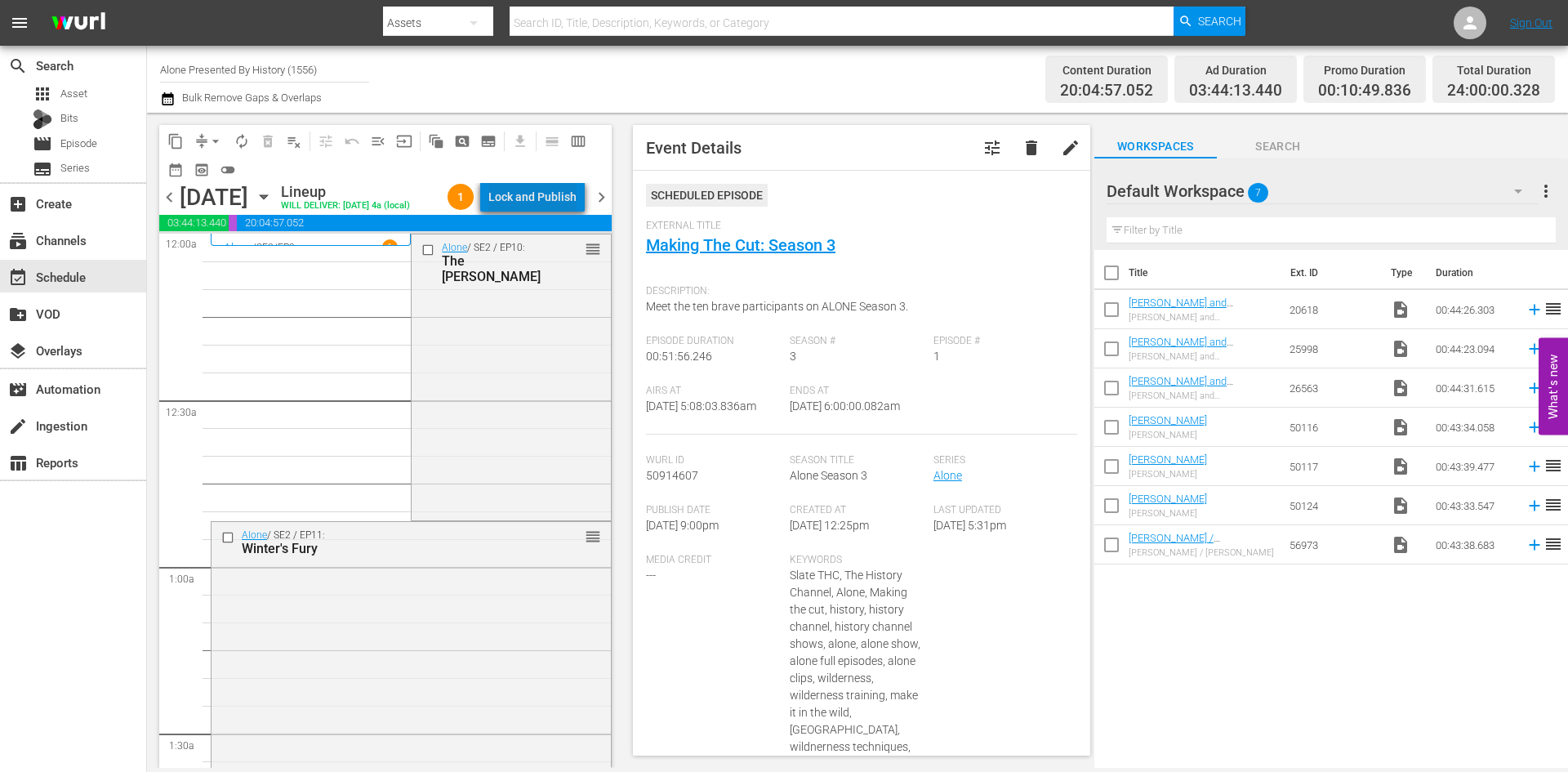
click at [544, 193] on div "Lock and Publish" at bounding box center [532, 197] width 88 height 29
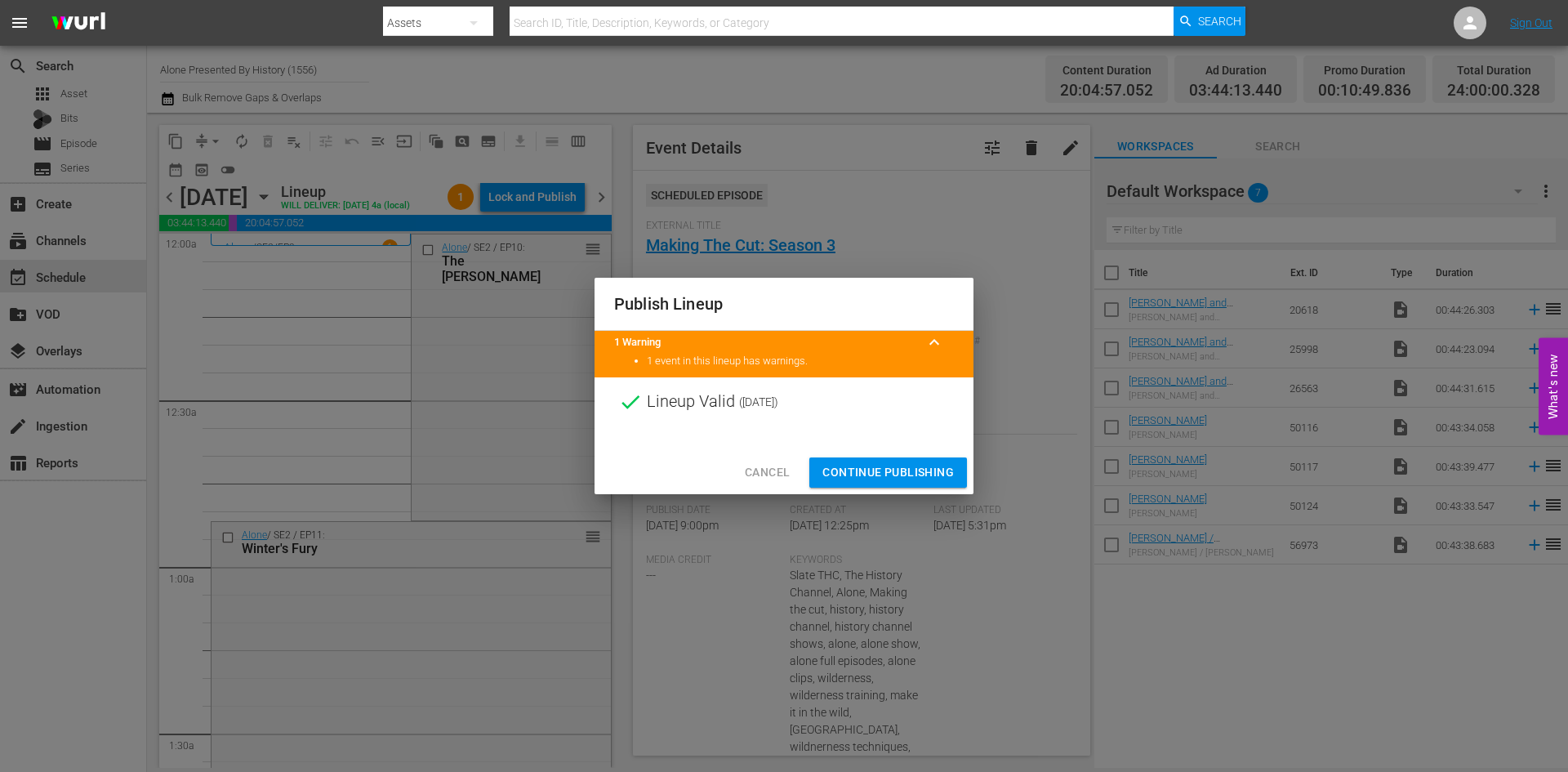
click at [889, 472] on span "Continue Publishing" at bounding box center [888, 472] width 131 height 21
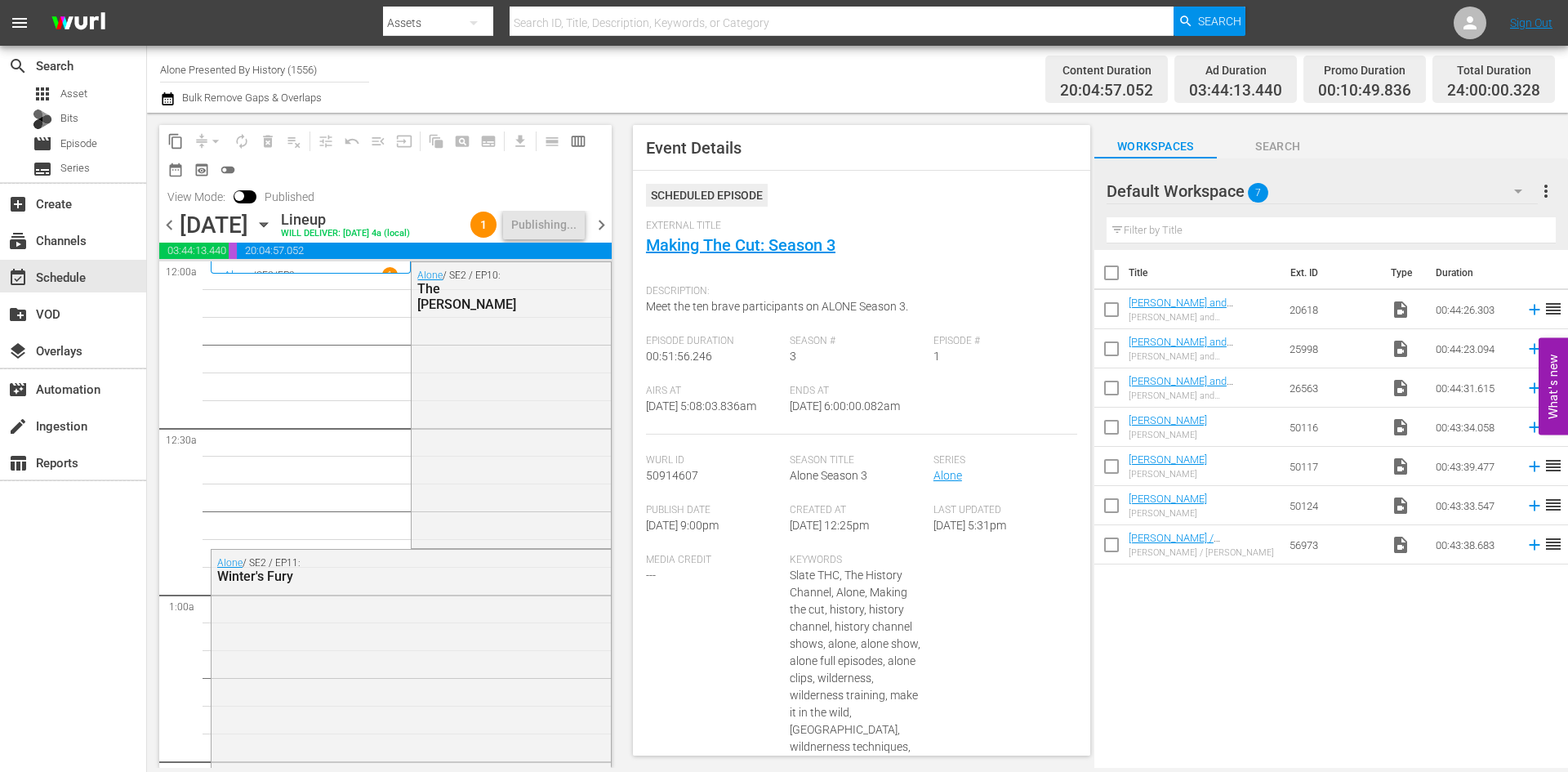
click at [607, 228] on span "chevron_right" at bounding box center [601, 225] width 21 height 21
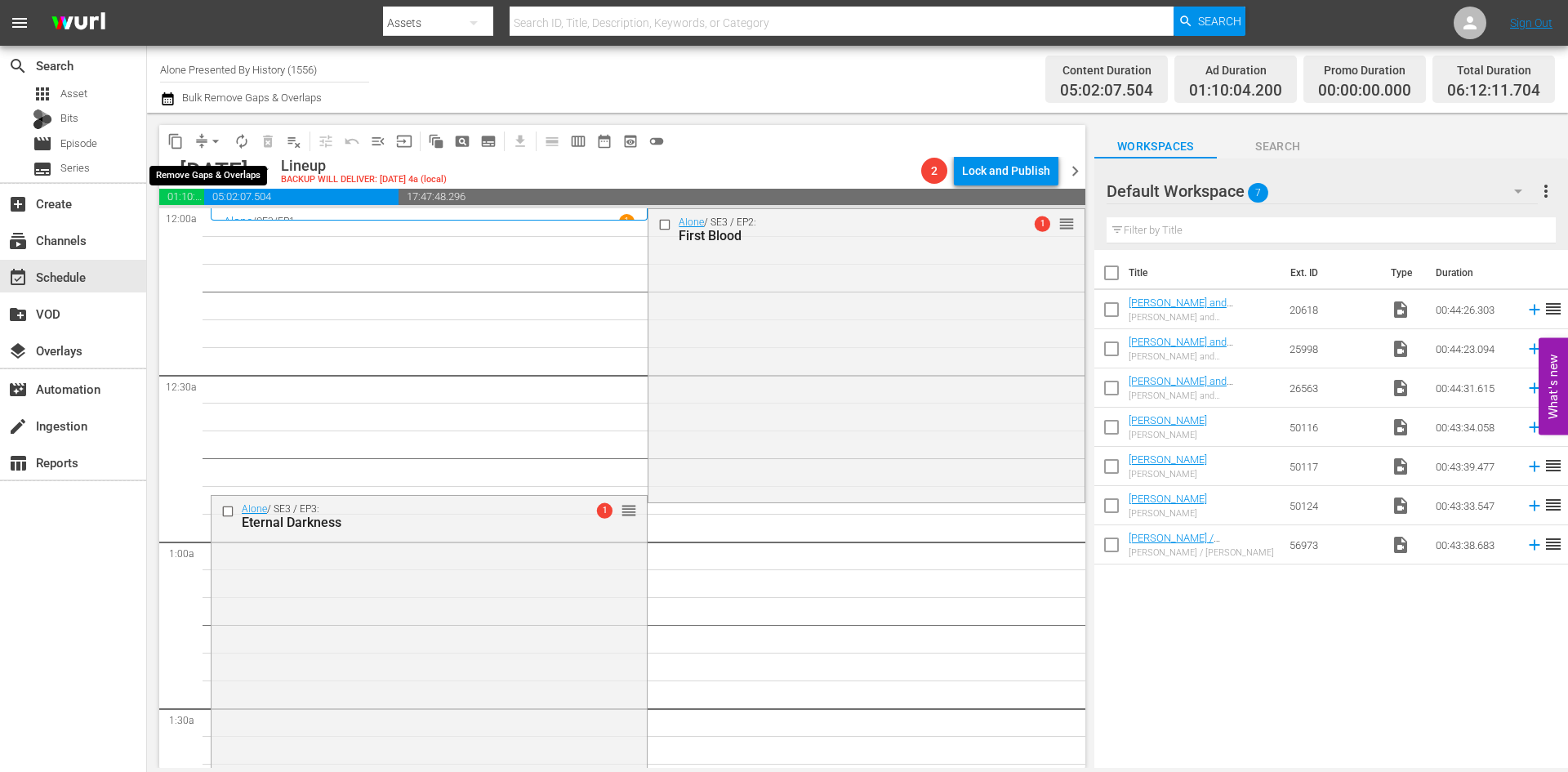
click at [215, 143] on span "arrow_drop_down" at bounding box center [215, 141] width 16 height 16
click at [215, 166] on li "Align to Midnight" at bounding box center [216, 174] width 171 height 27
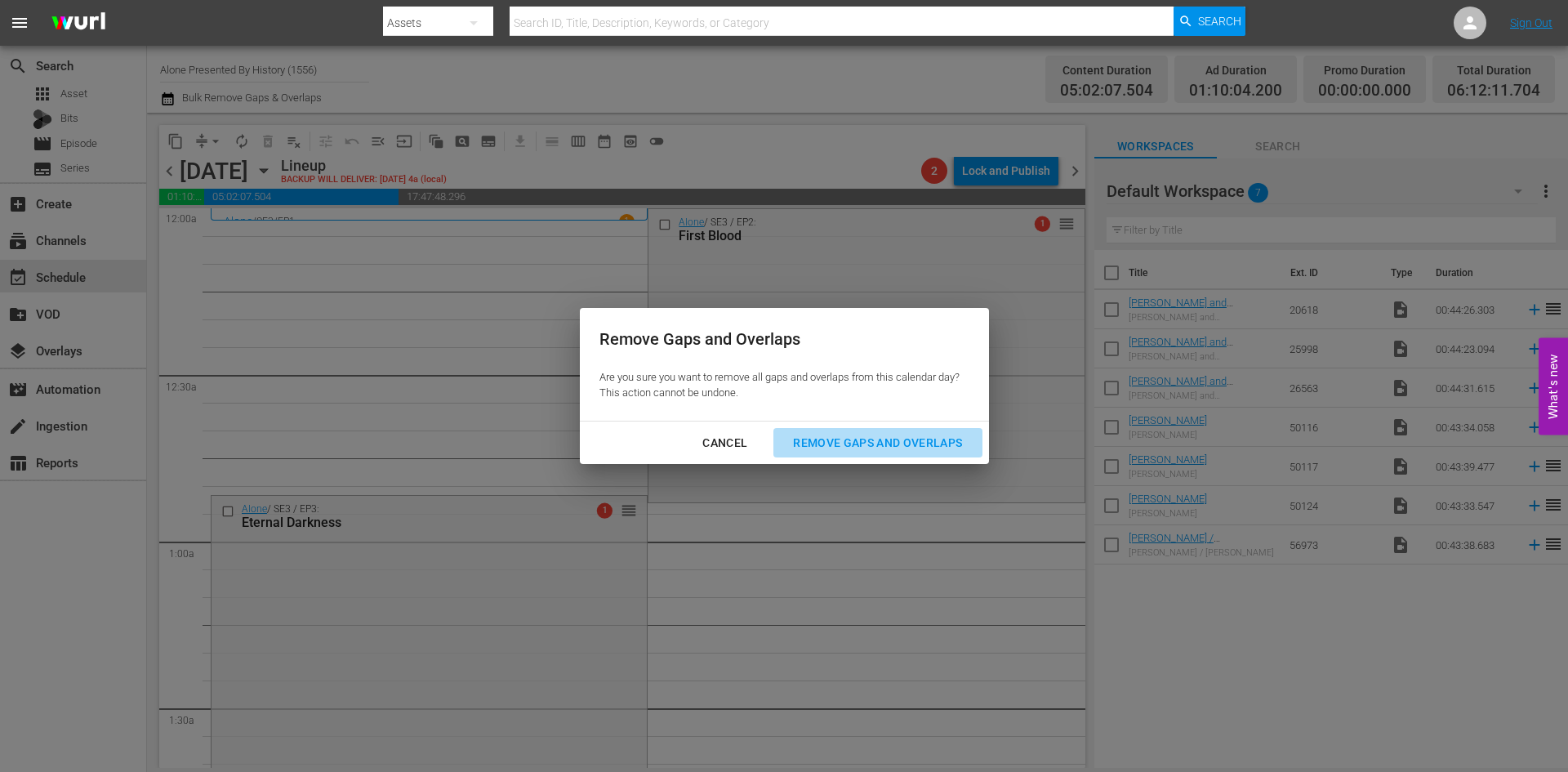
click at [814, 439] on div "Remove Gaps and Overlaps" at bounding box center [877, 443] width 195 height 21
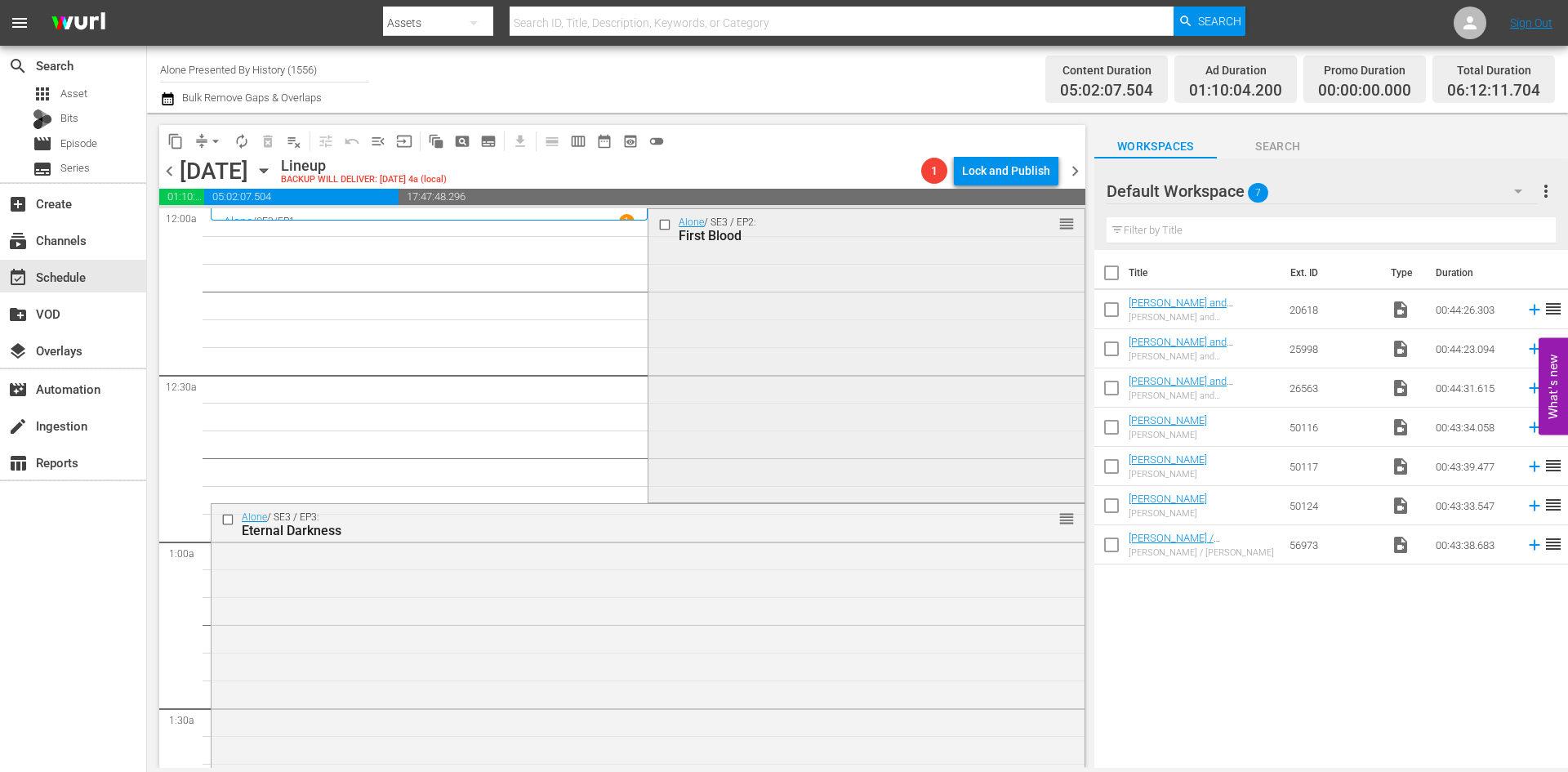
click at [709, 359] on div "Alone / SE3 / EP2: First Blood reorder" at bounding box center [866, 354] width 435 height 290
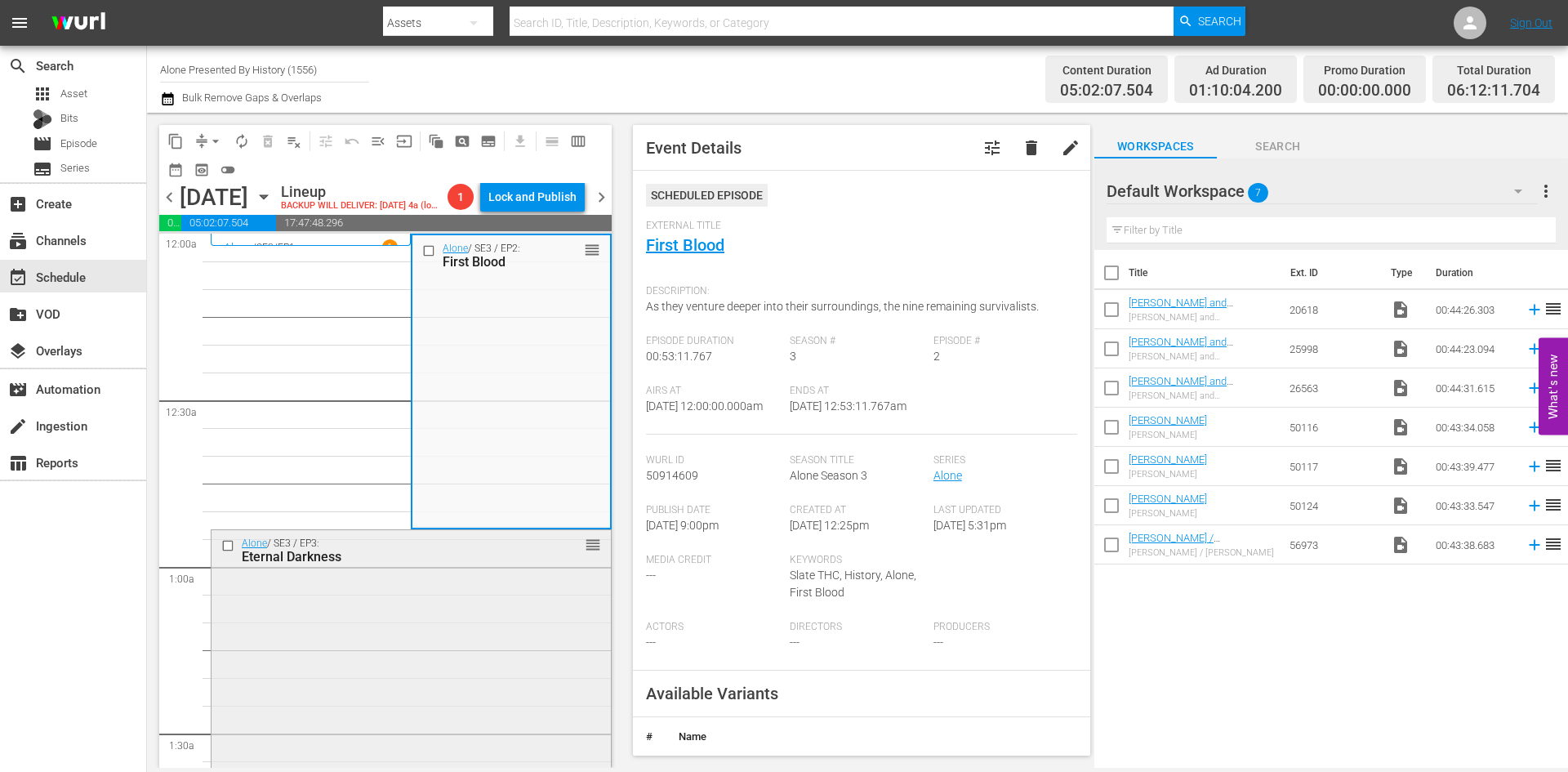
click at [509, 690] on div "Alone / SE3 / EP3: Eternal Darkness reorder" at bounding box center [411, 674] width 399 height 290
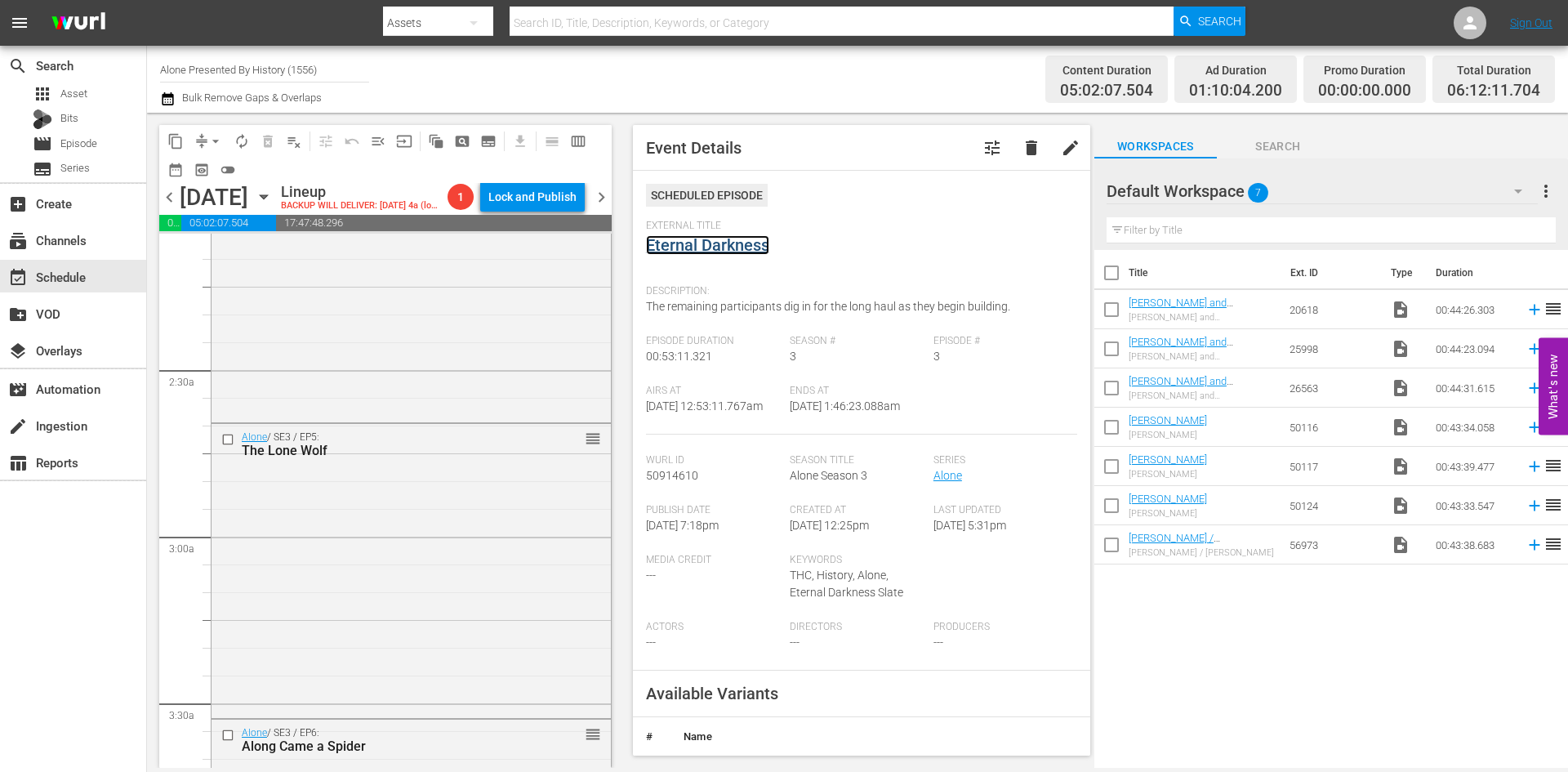
scroll to position [735, 0]
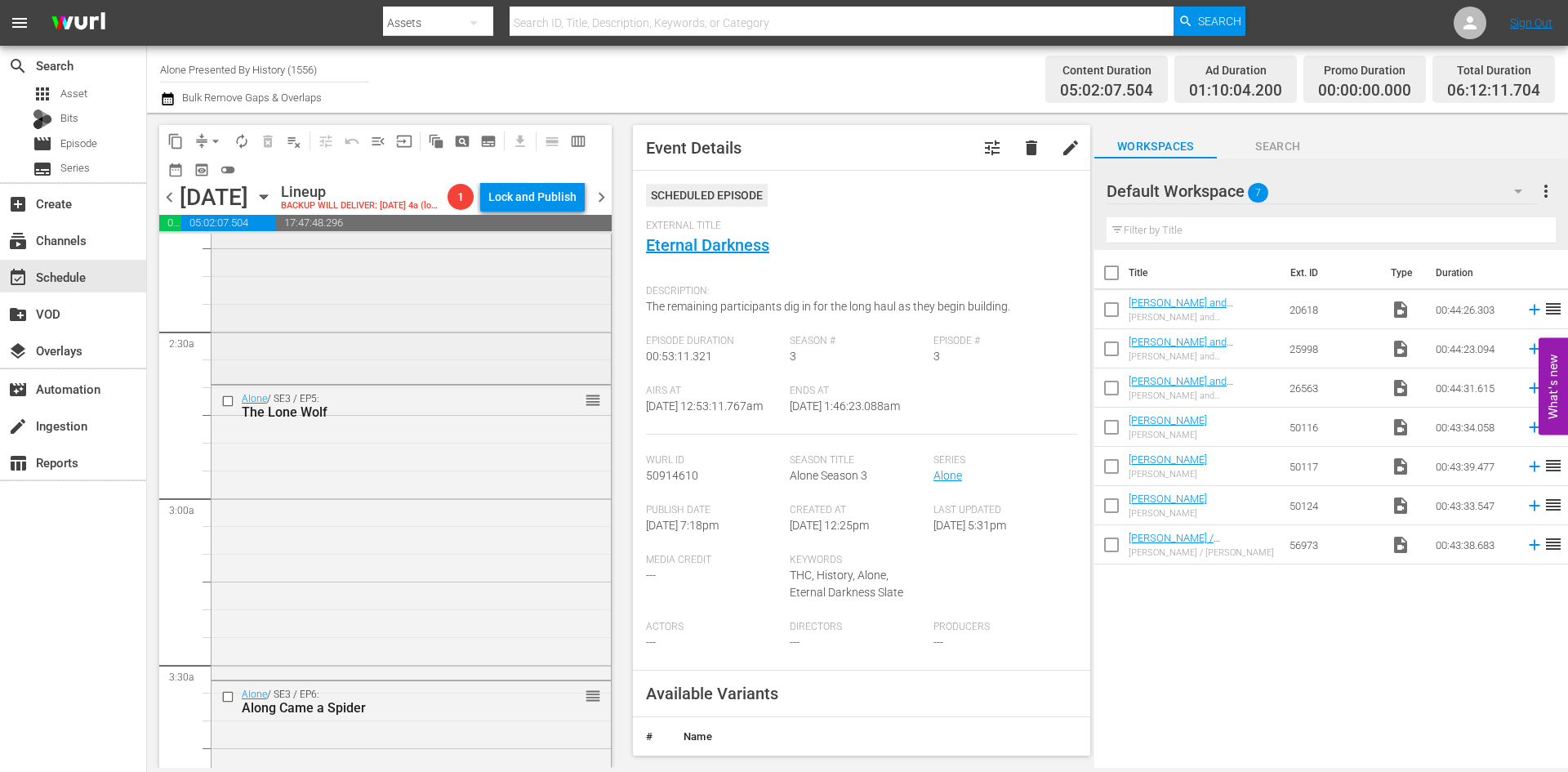
click at [503, 375] on div "Alone / SE3 / EP4: Outfoxed reorder" at bounding box center [411, 236] width 399 height 290
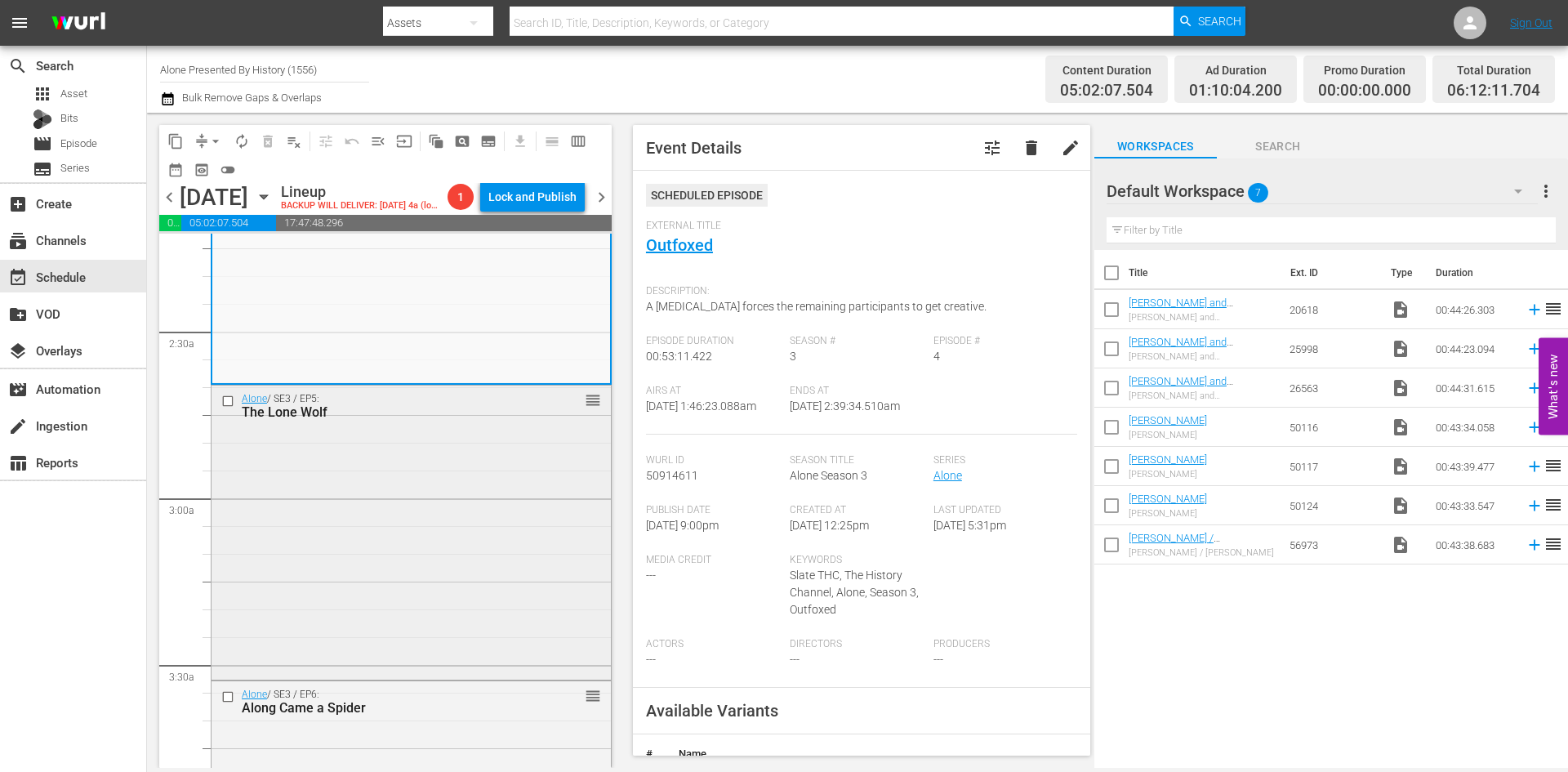
click at [518, 551] on div "Alone / SE3 / EP5: The Lone Wolf reorder" at bounding box center [411, 530] width 399 height 290
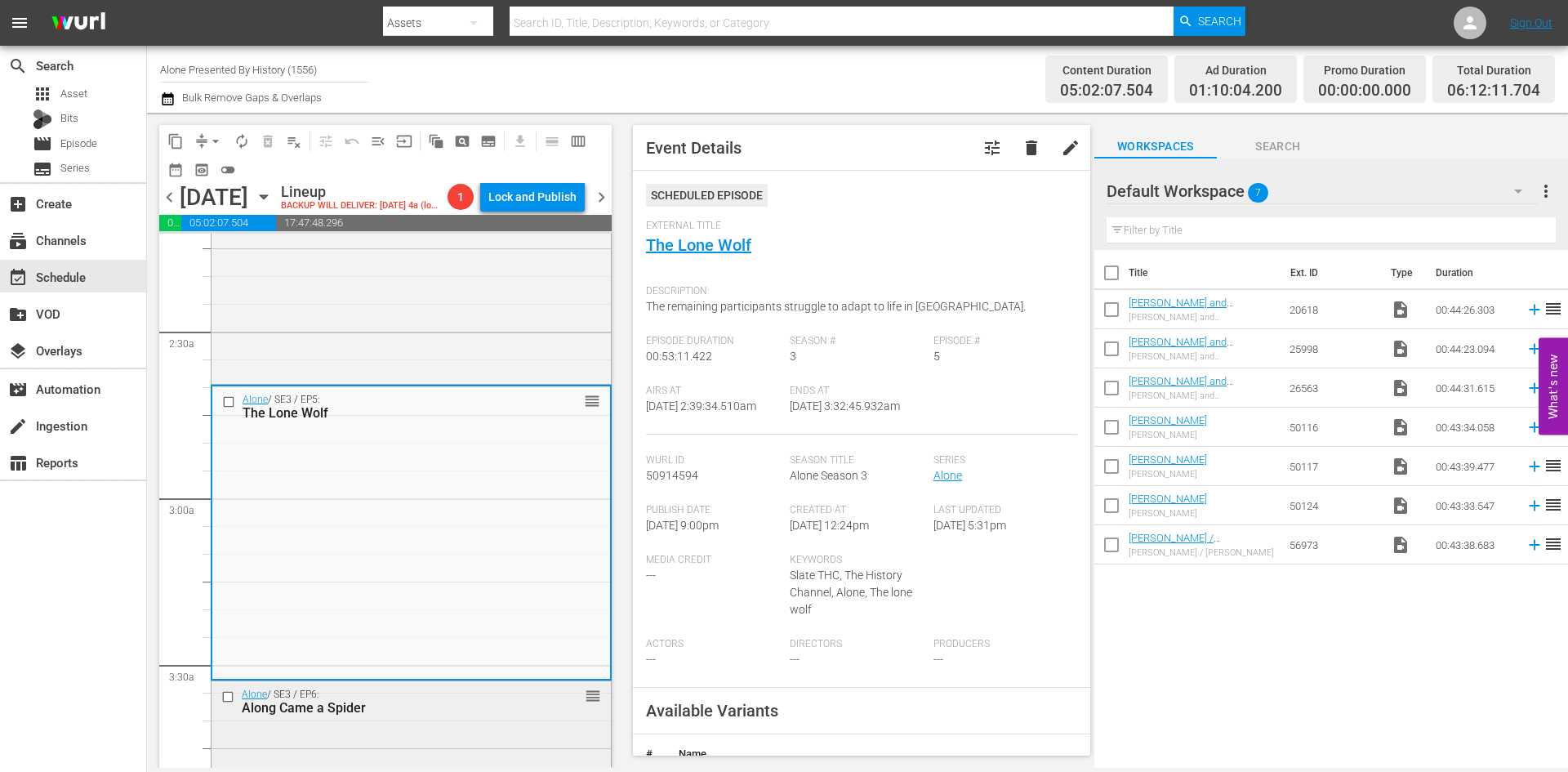
click at [422, 715] on div "Along Came a Spider" at bounding box center [385, 708] width 287 height 15
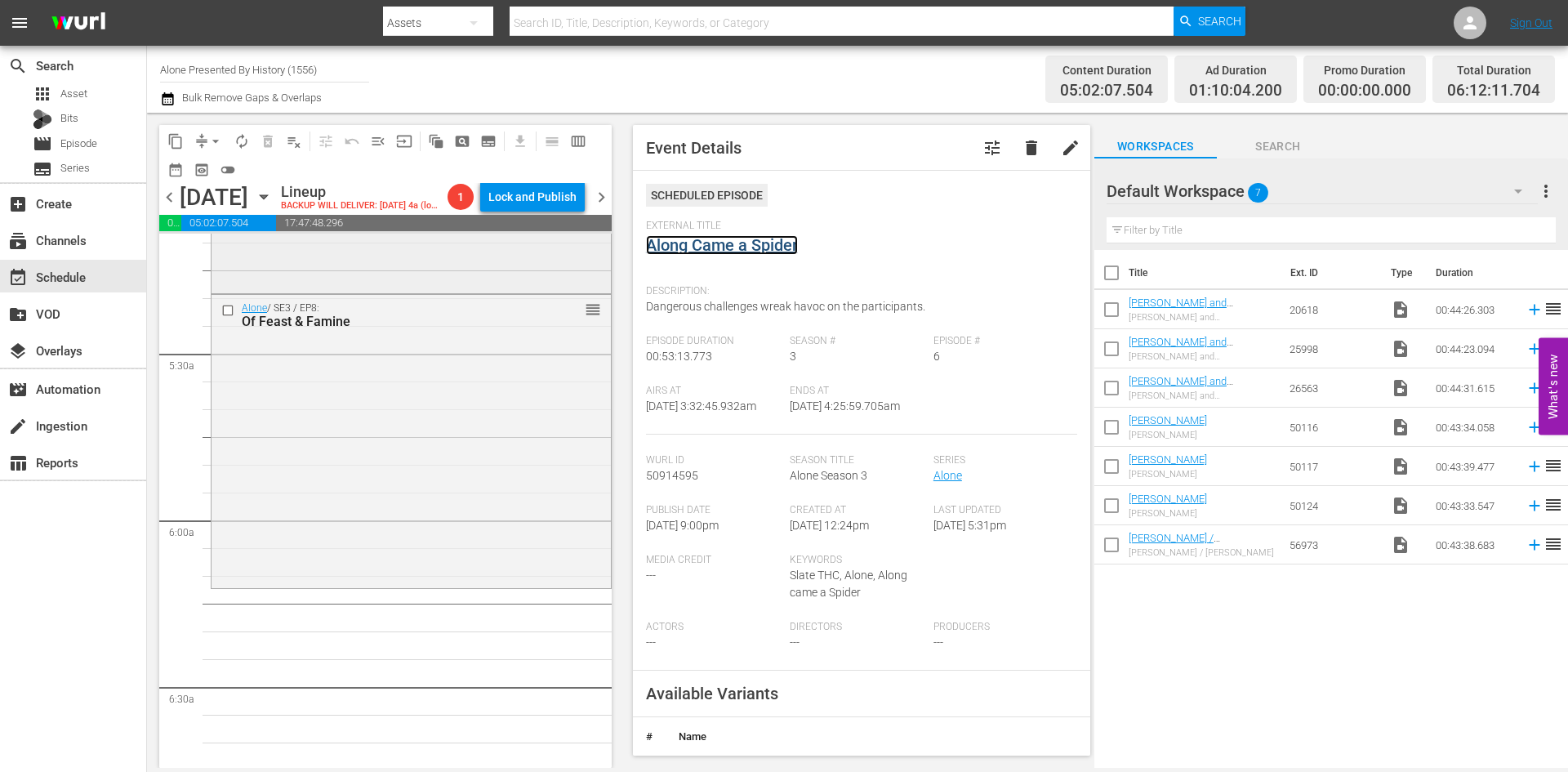
scroll to position [1715, 0]
click at [491, 287] on div "Alone / SE3 / EP7: Hungry Beasts reorder" at bounding box center [411, 141] width 399 height 290
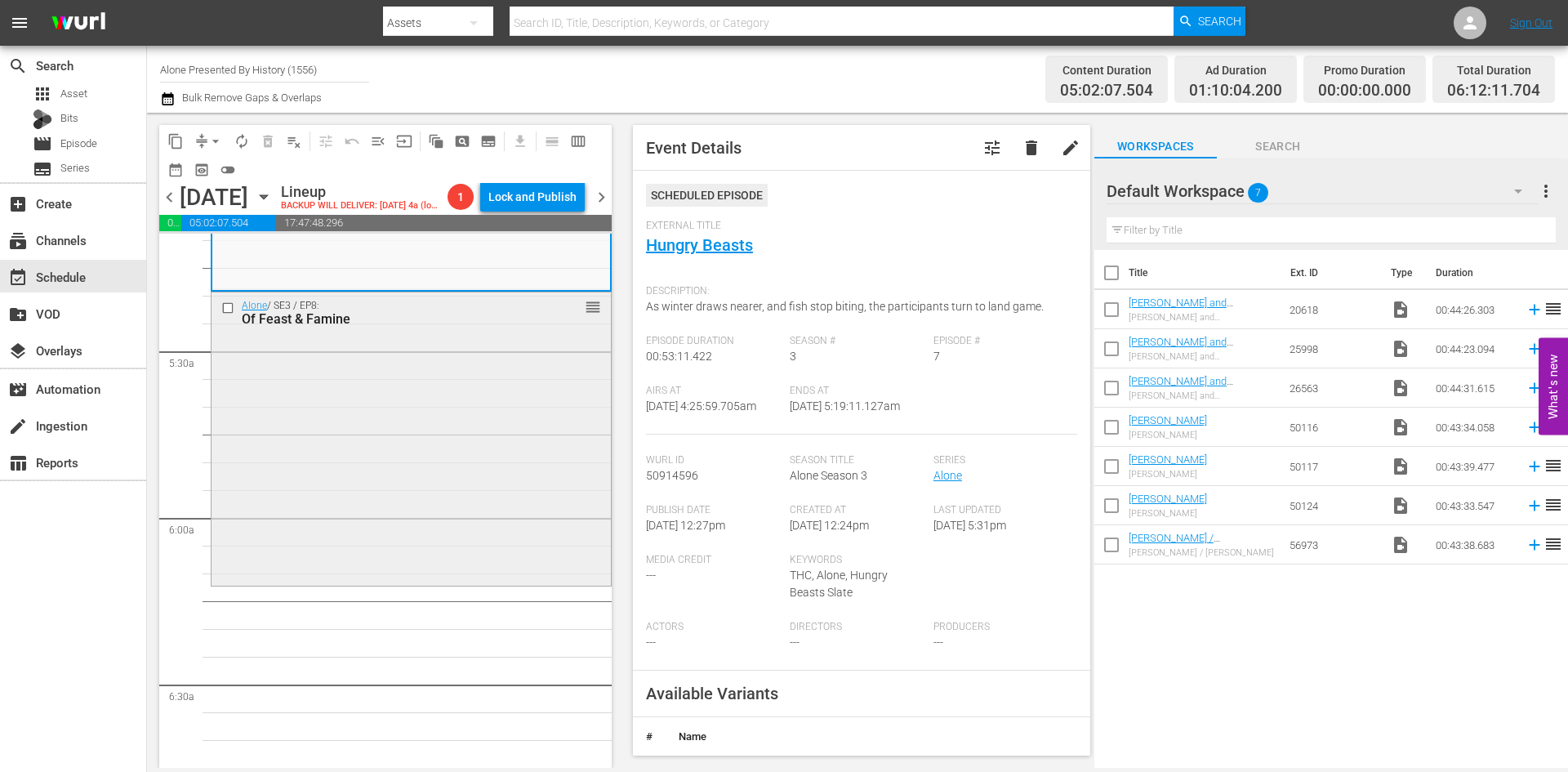
click at [520, 470] on div "Alone / SE3 / EP8: Of Feast & Famine reorder" at bounding box center [411, 436] width 399 height 289
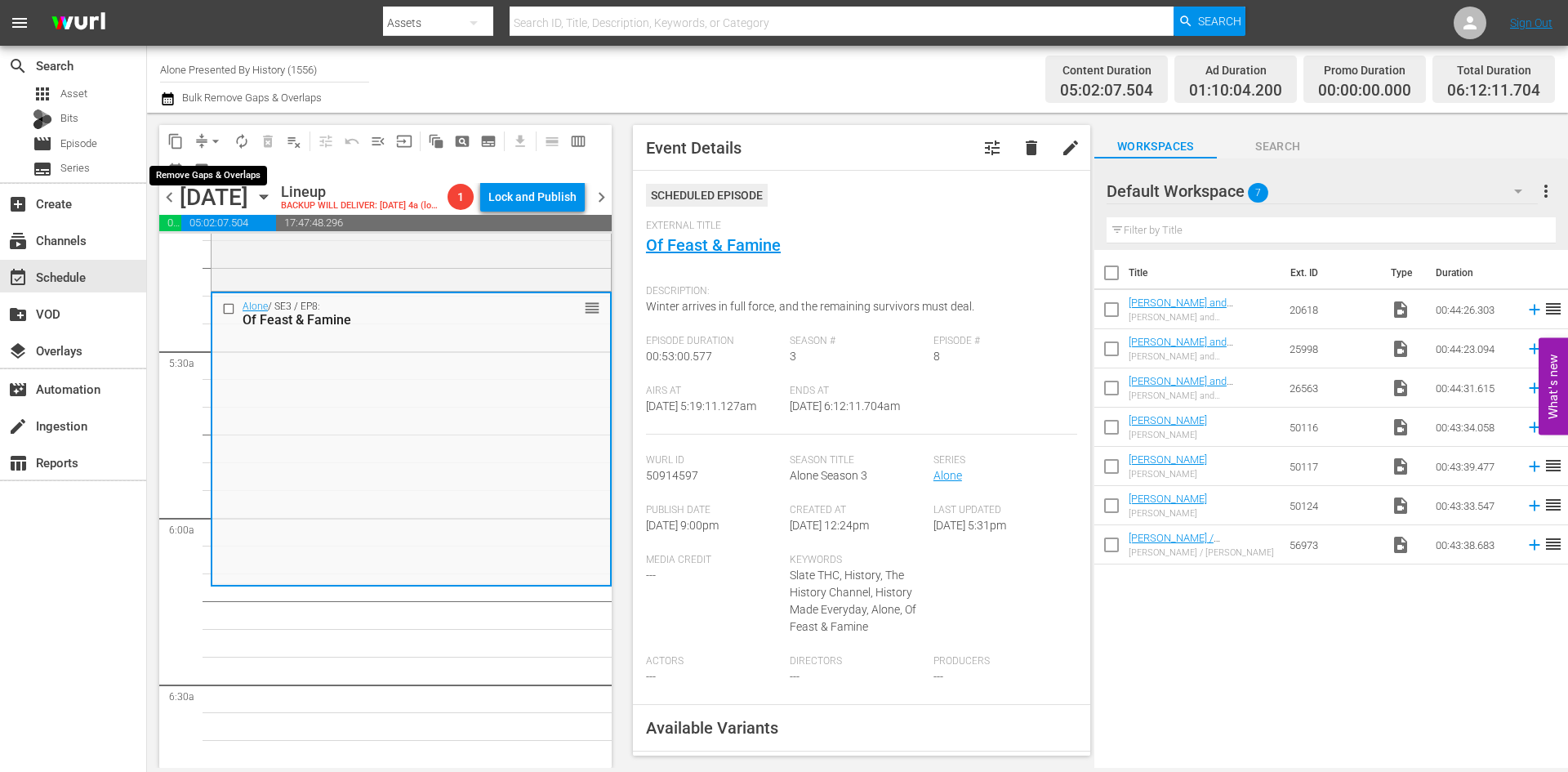
click at [215, 139] on span "arrow_drop_down" at bounding box center [215, 141] width 16 height 16
click at [212, 167] on li "Align to Midnight" at bounding box center [216, 174] width 171 height 27
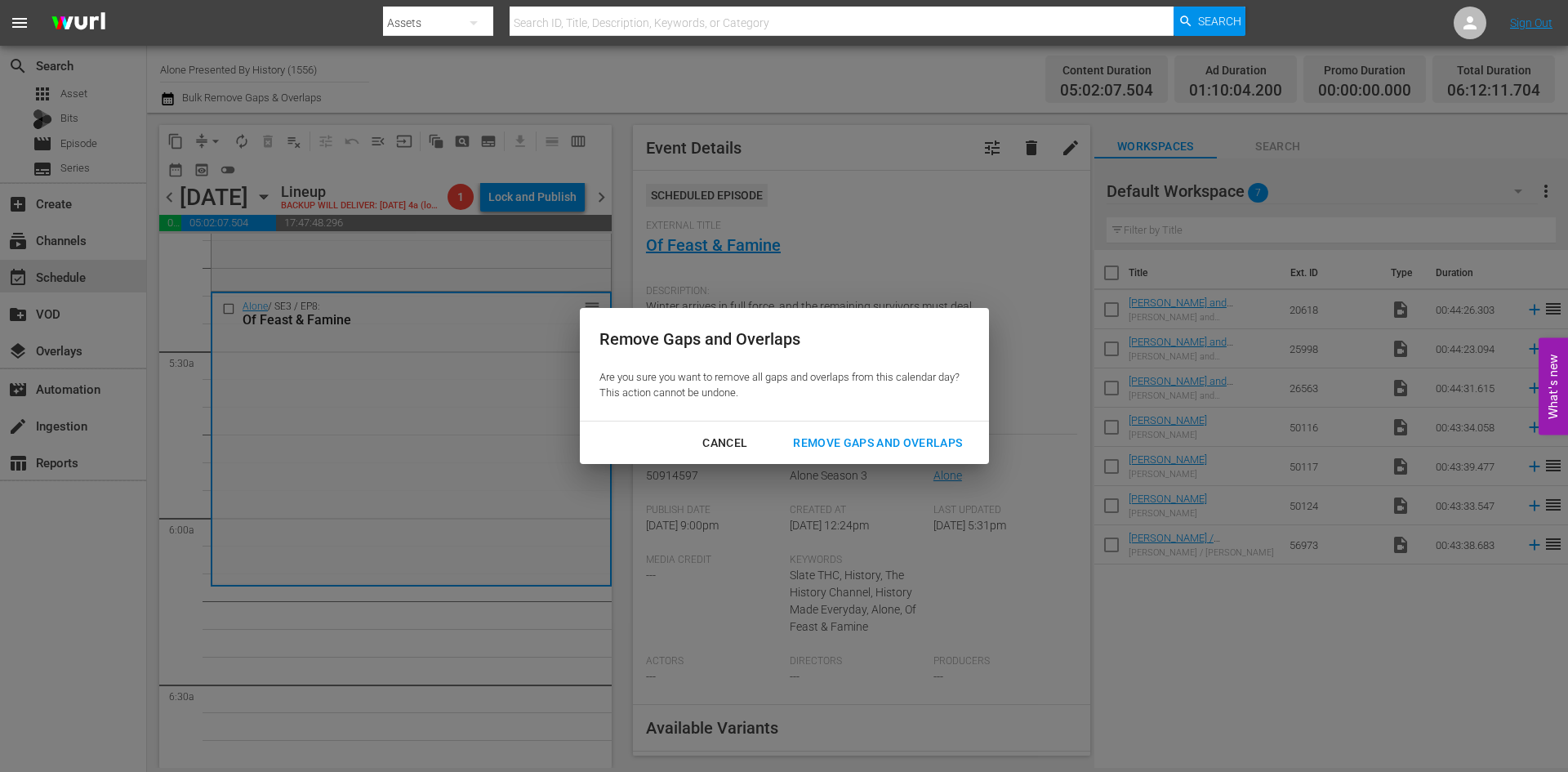
click at [858, 442] on div "Remove Gaps and Overlaps" at bounding box center [877, 443] width 195 height 21
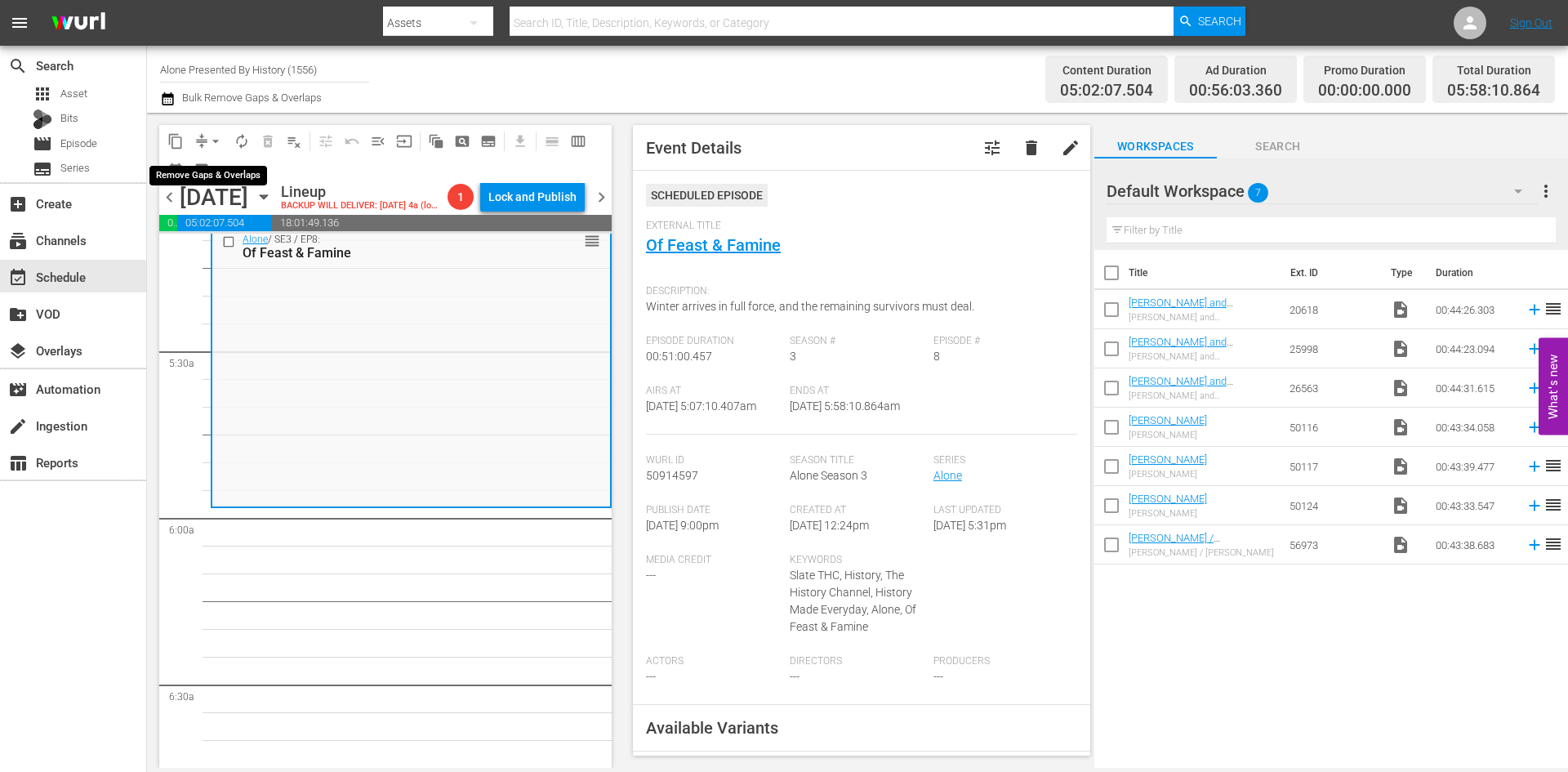
click at [215, 138] on span "arrow_drop_down" at bounding box center [215, 141] width 16 height 16
click at [207, 176] on li "Align to Midnight" at bounding box center [216, 174] width 171 height 27
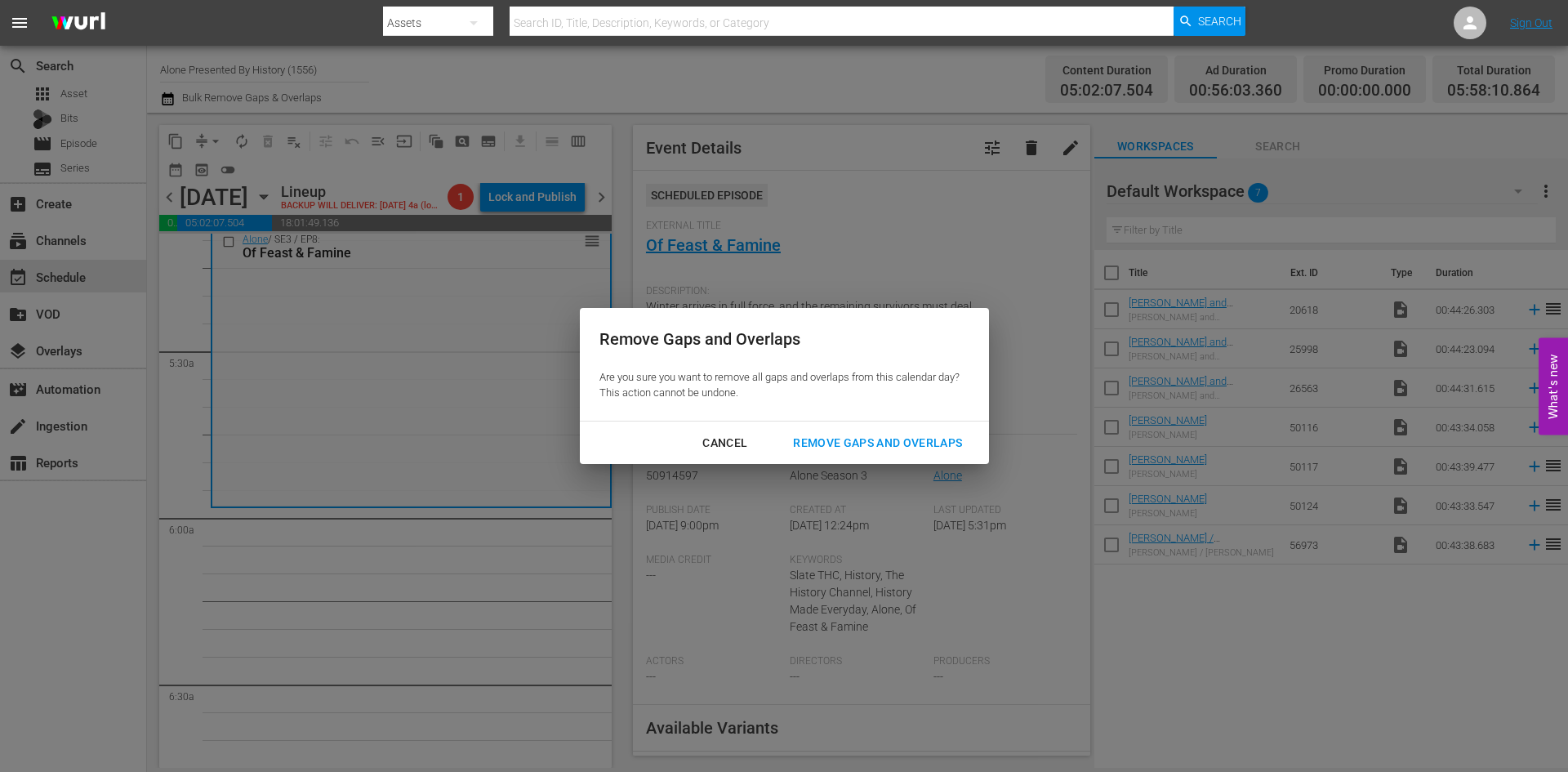
click at [842, 442] on div "Remove Gaps and Overlaps" at bounding box center [877, 443] width 195 height 21
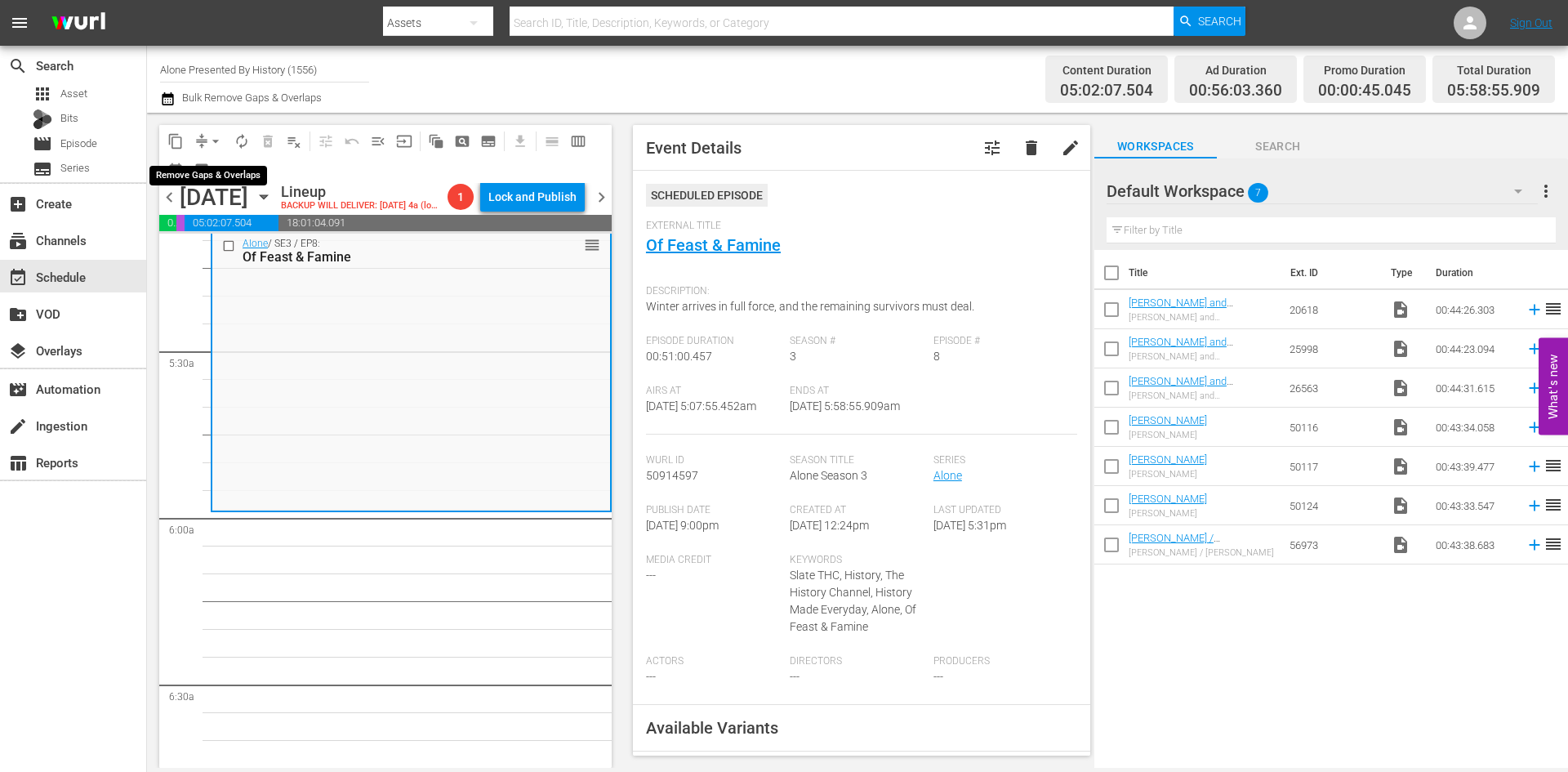
click at [217, 144] on span "arrow_drop_down" at bounding box center [215, 141] width 16 height 16
click at [217, 176] on li "Align to Midnight" at bounding box center [216, 174] width 171 height 27
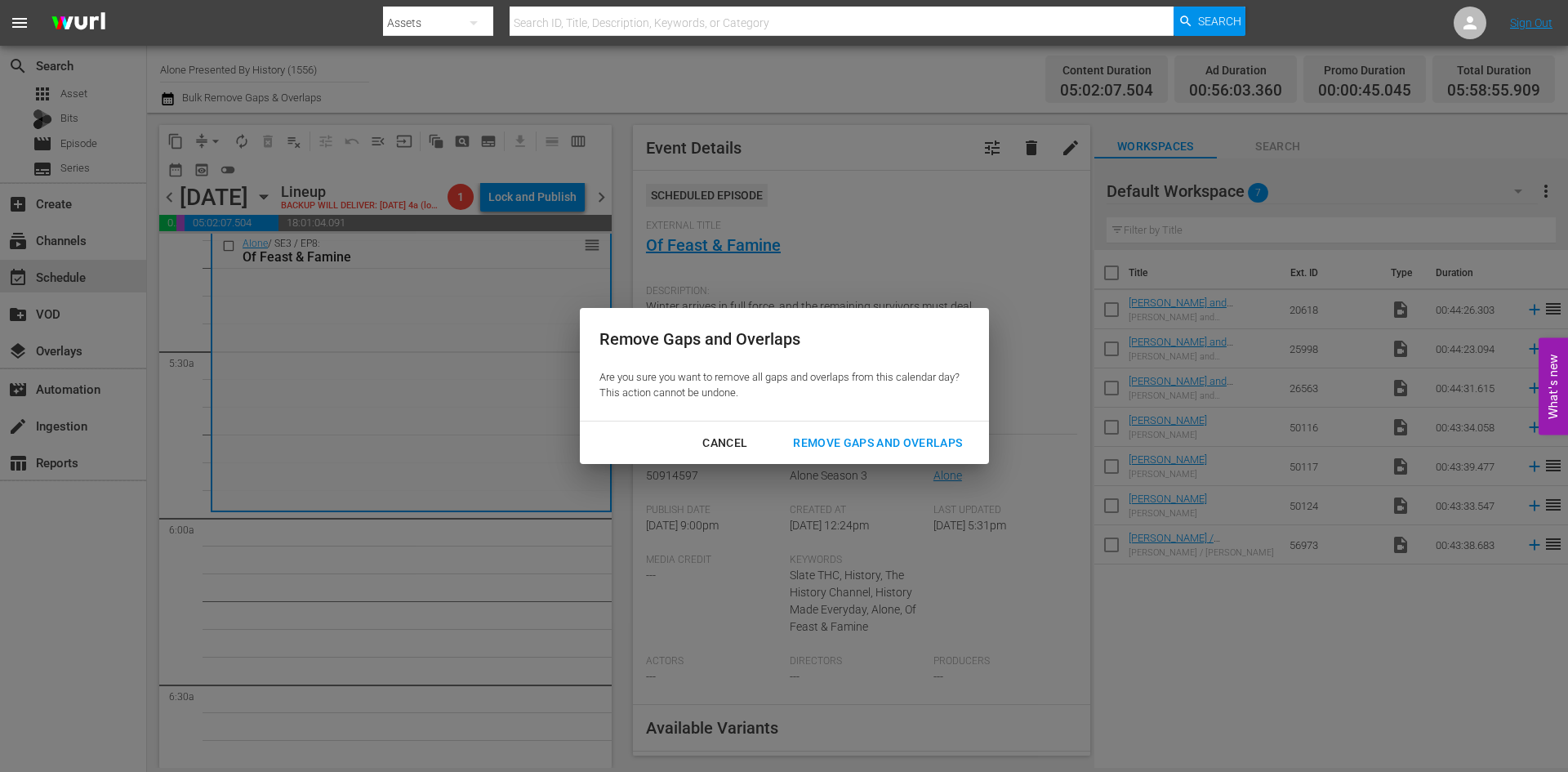
click at [883, 448] on div "Remove Gaps and Overlaps" at bounding box center [877, 443] width 195 height 21
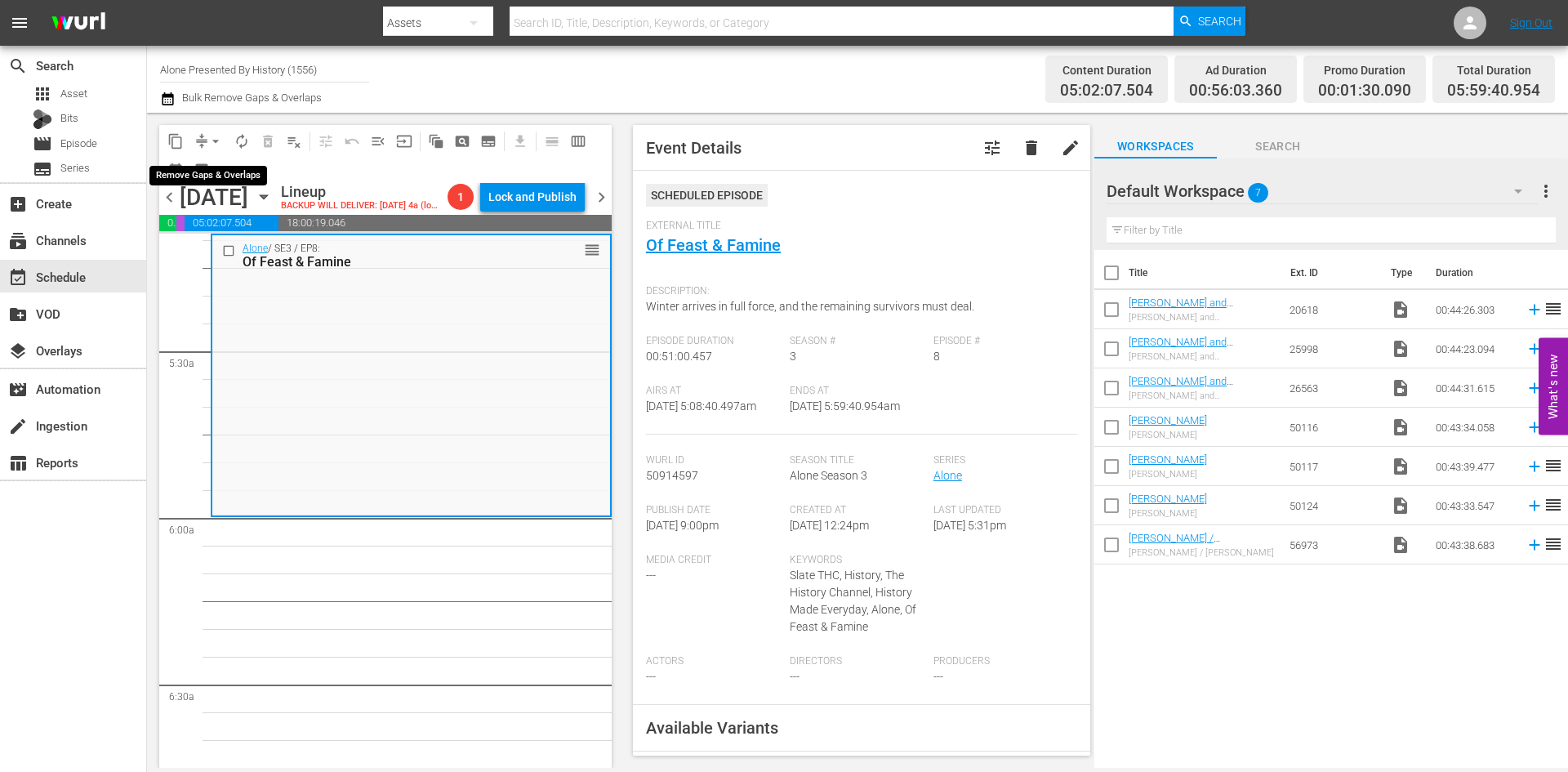
click at [217, 143] on span "arrow_drop_down" at bounding box center [215, 141] width 16 height 16
click at [217, 170] on li "Align to Midnight" at bounding box center [216, 174] width 171 height 27
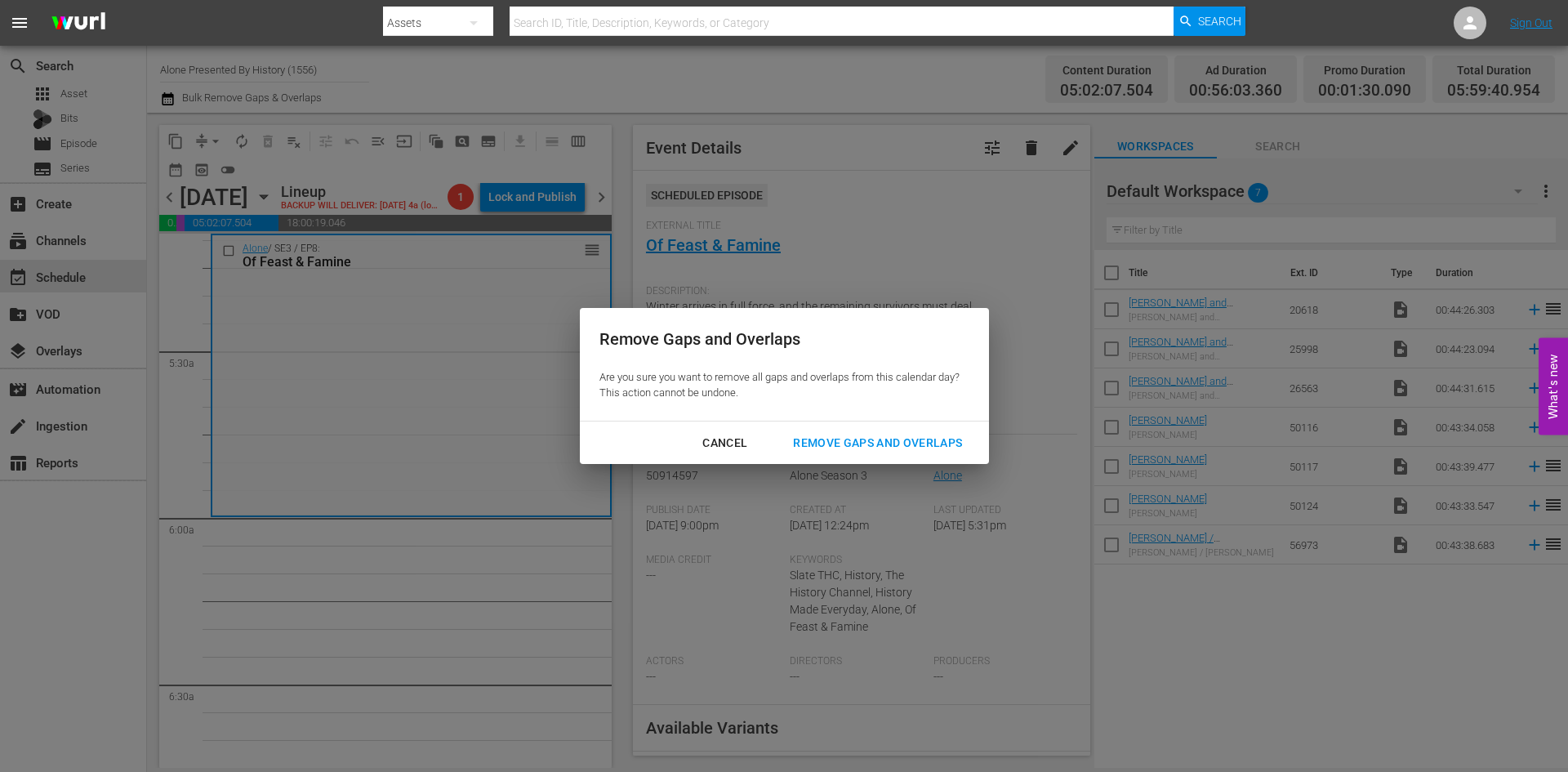
click at [864, 439] on div "Remove Gaps and Overlaps" at bounding box center [877, 443] width 195 height 21
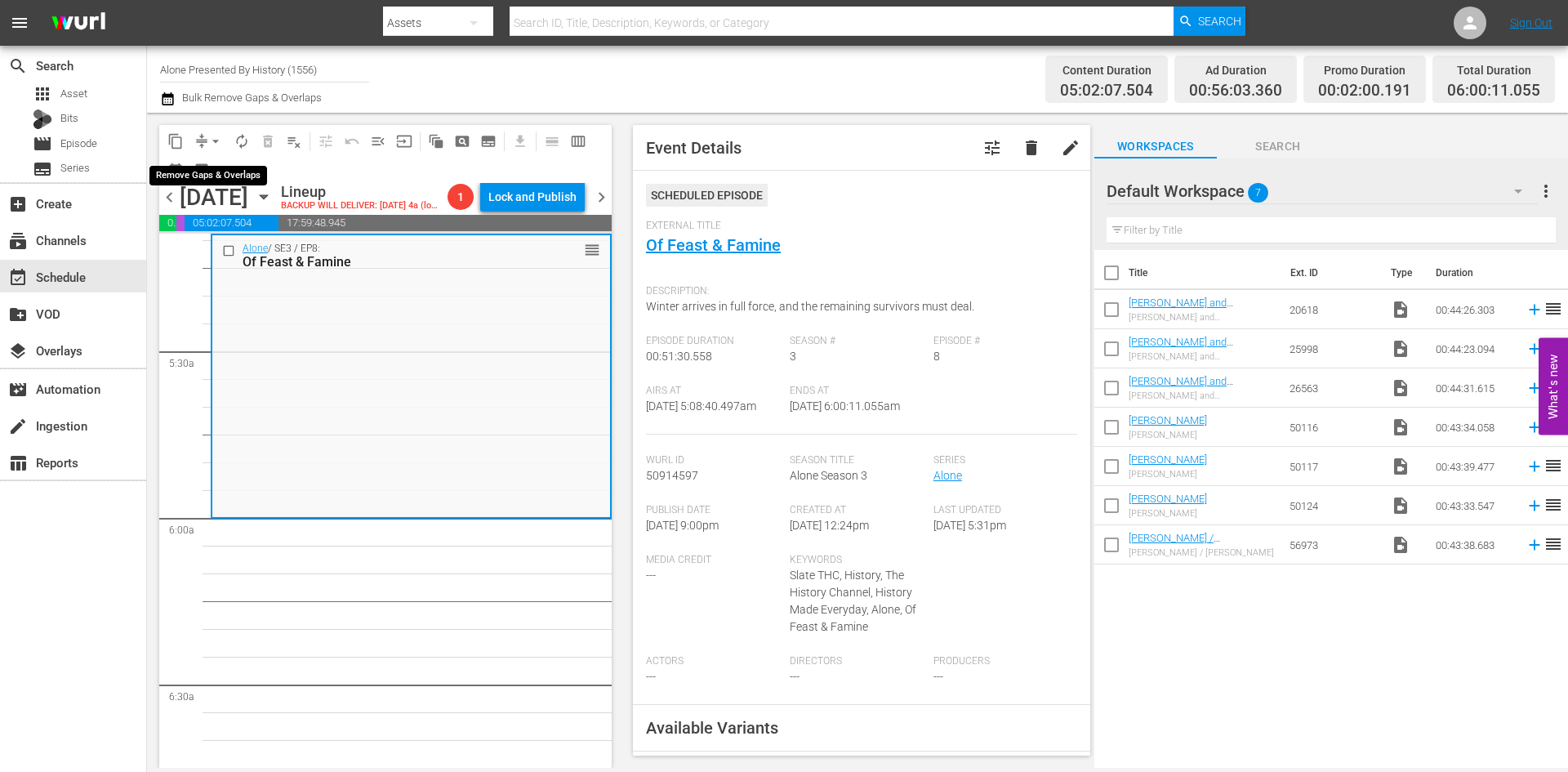
click at [214, 140] on span "arrow_drop_down" at bounding box center [215, 141] width 16 height 16
click at [213, 173] on li "Align to Midnight" at bounding box center [216, 174] width 171 height 27
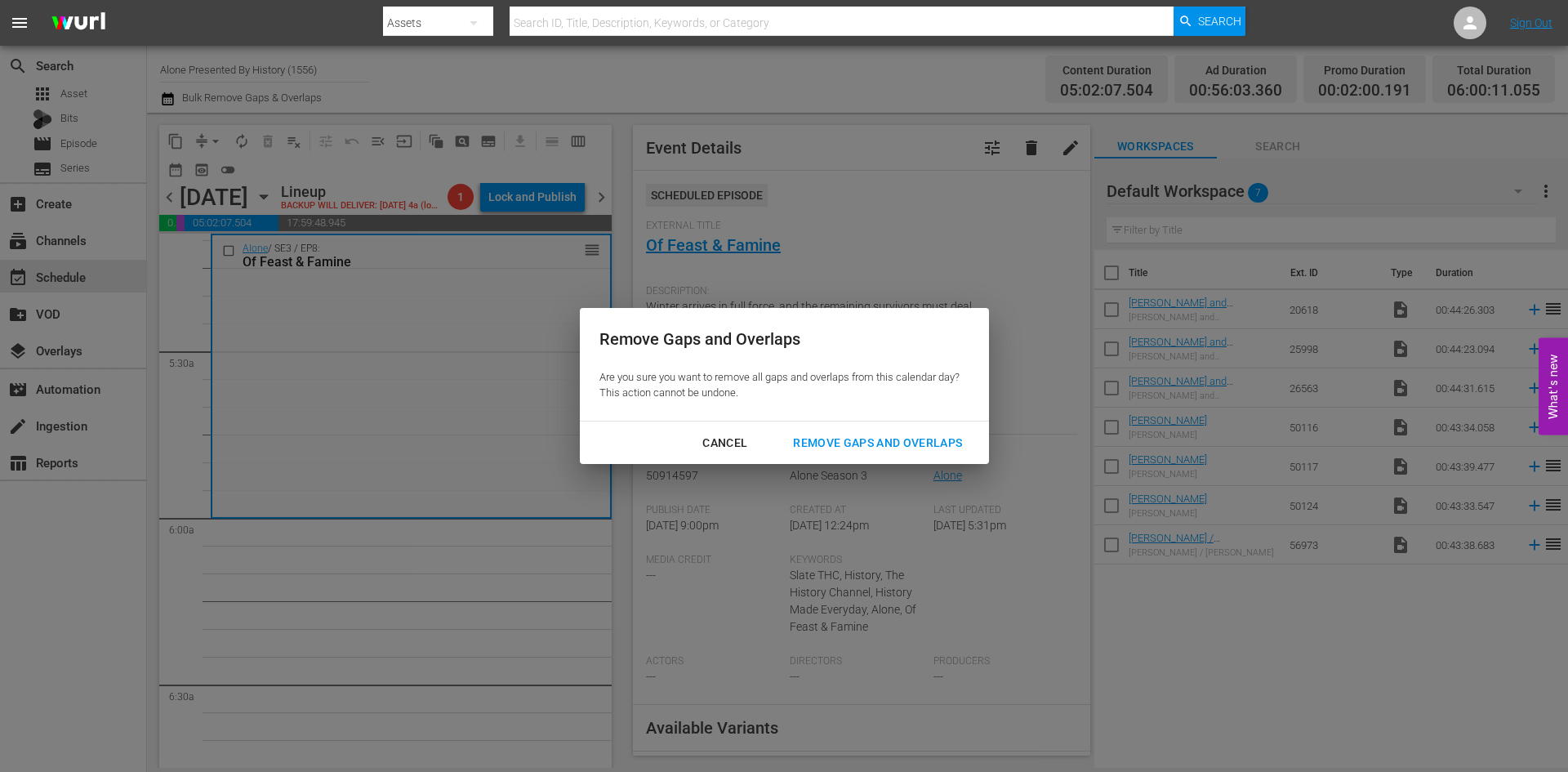
click at [812, 442] on div "Remove Gaps and Overlaps" at bounding box center [877, 443] width 195 height 21
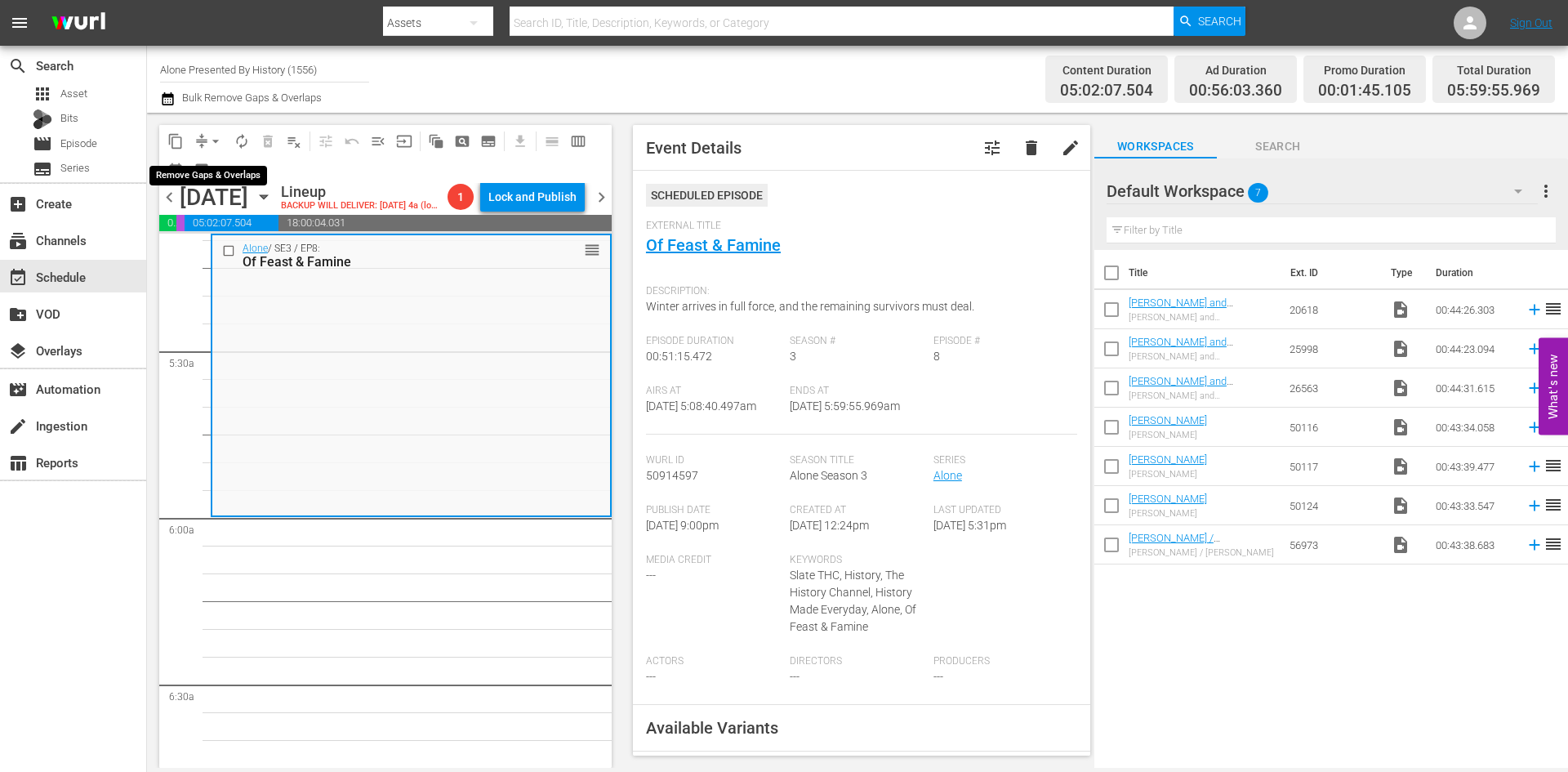
click at [210, 140] on span "arrow_drop_down" at bounding box center [215, 141] width 16 height 16
click at [217, 176] on li "Align to Midnight" at bounding box center [216, 174] width 171 height 27
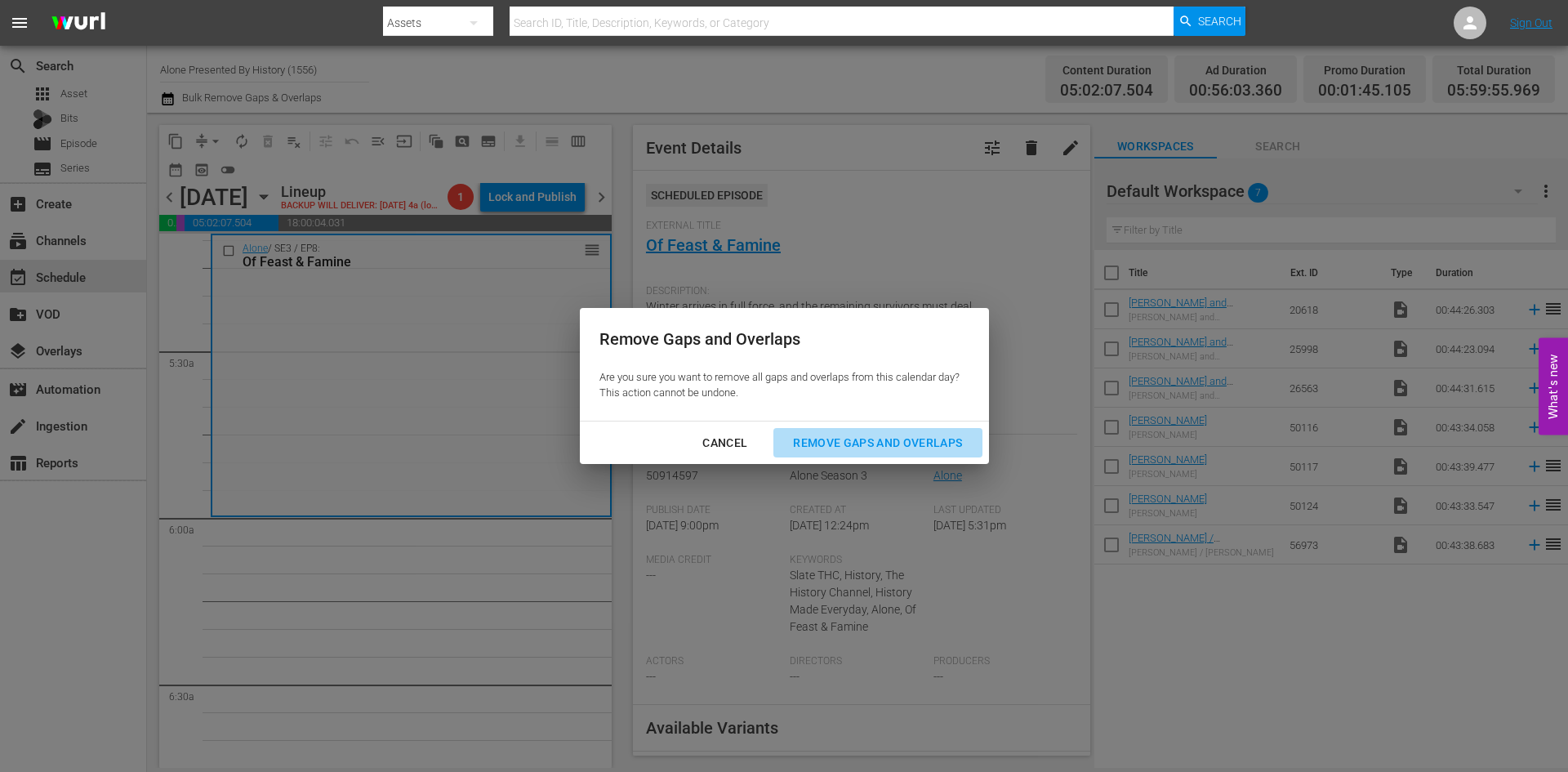
click at [866, 443] on div "Remove Gaps and Overlaps" at bounding box center [877, 443] width 195 height 21
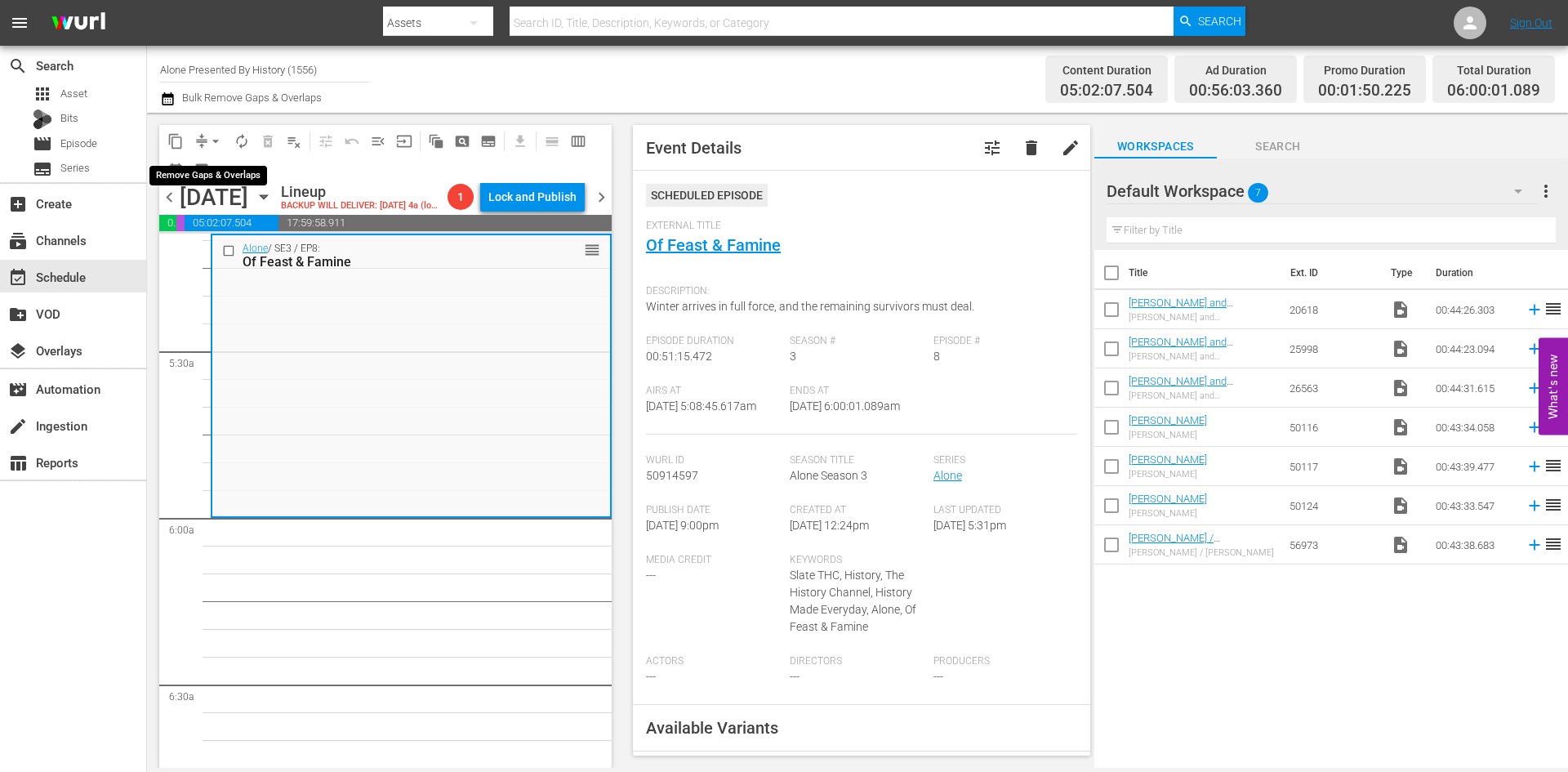
click at [210, 141] on span "arrow_drop_down" at bounding box center [215, 141] width 16 height 16
click at [206, 183] on li "Align to Midnight" at bounding box center [216, 174] width 171 height 27
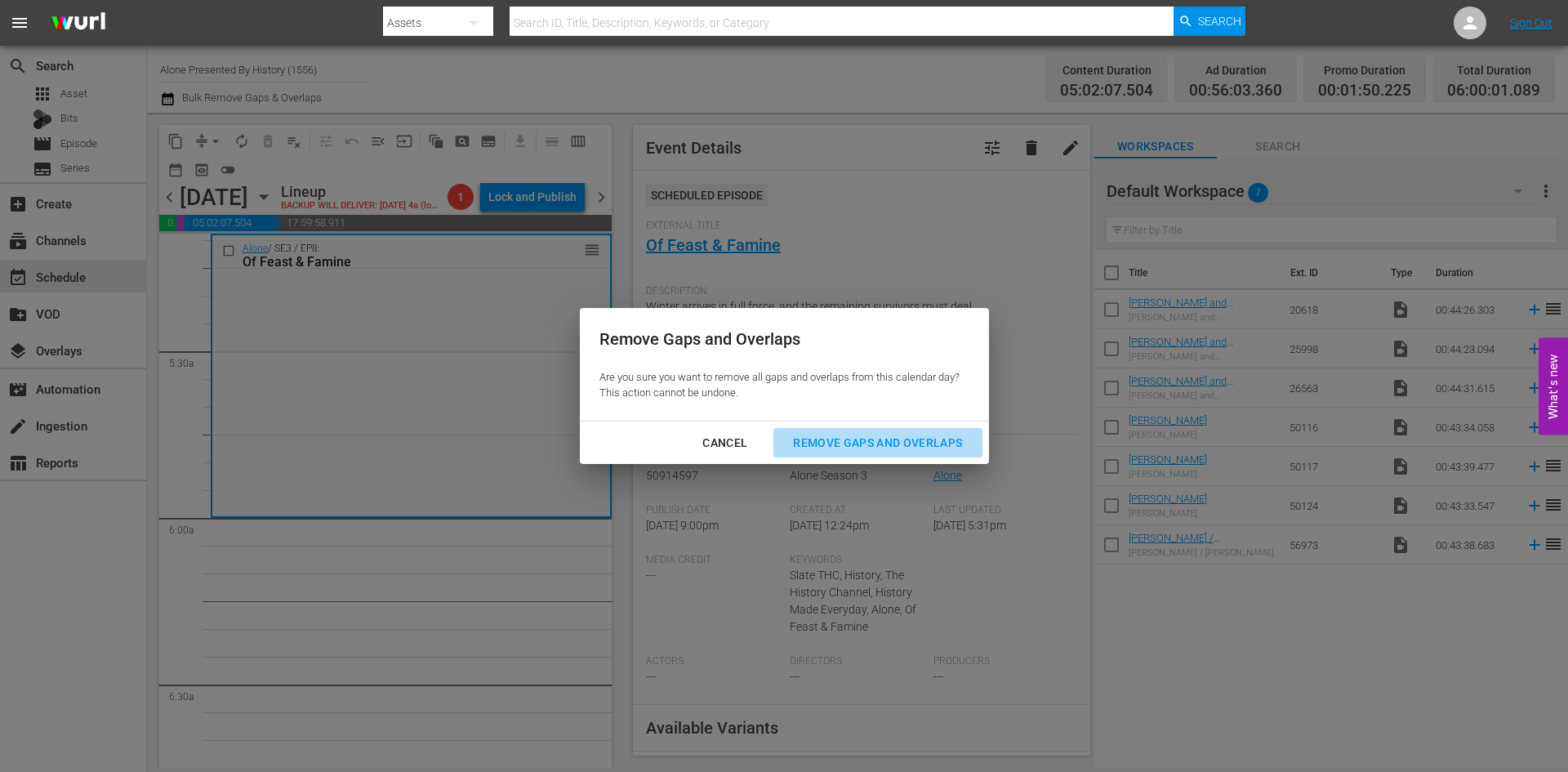
click at [859, 434] on div "Remove Gaps and Overlaps" at bounding box center [877, 443] width 195 height 21
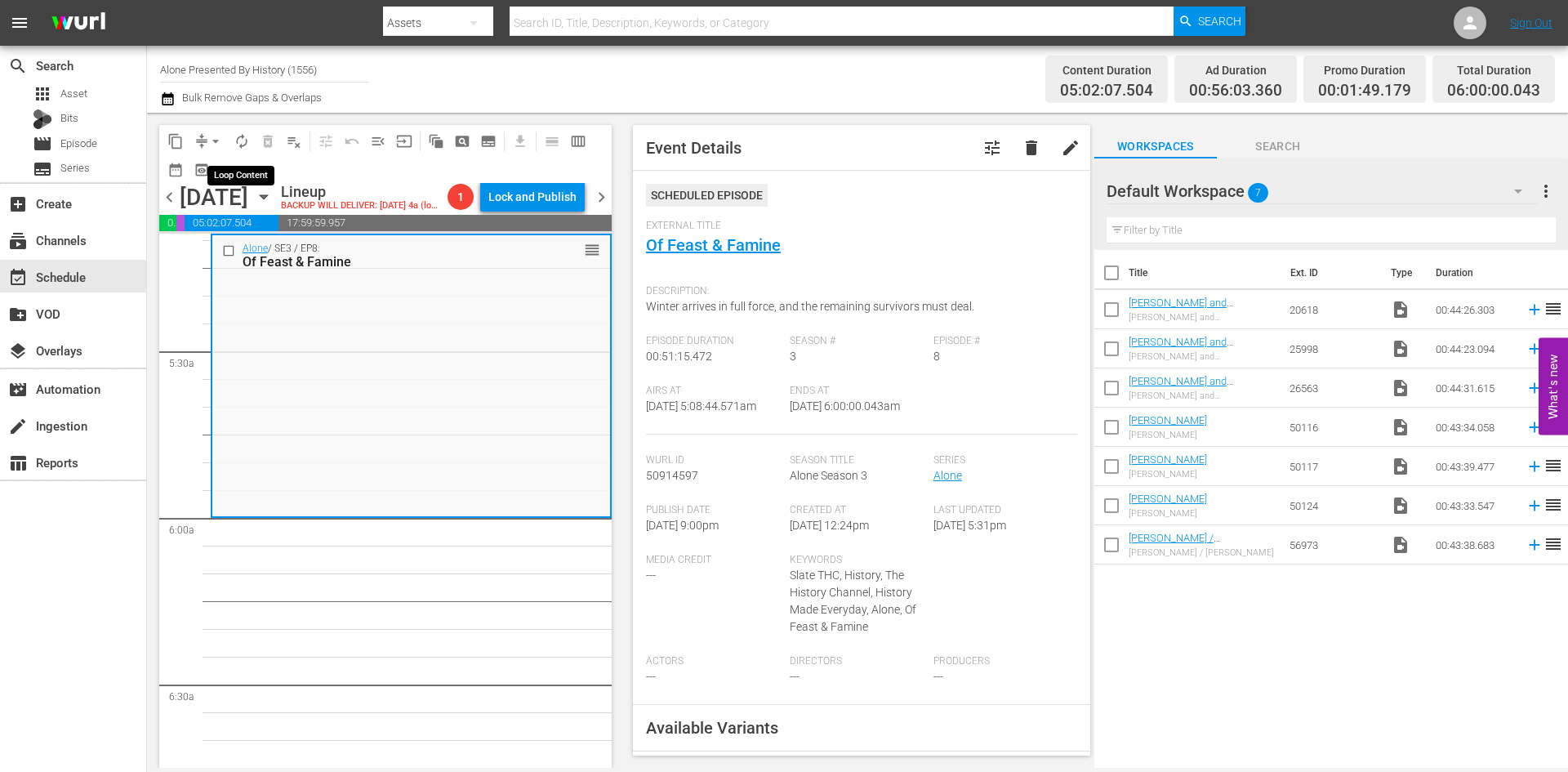
click at [242, 145] on span "autorenew_outlined" at bounding box center [242, 141] width 16 height 16
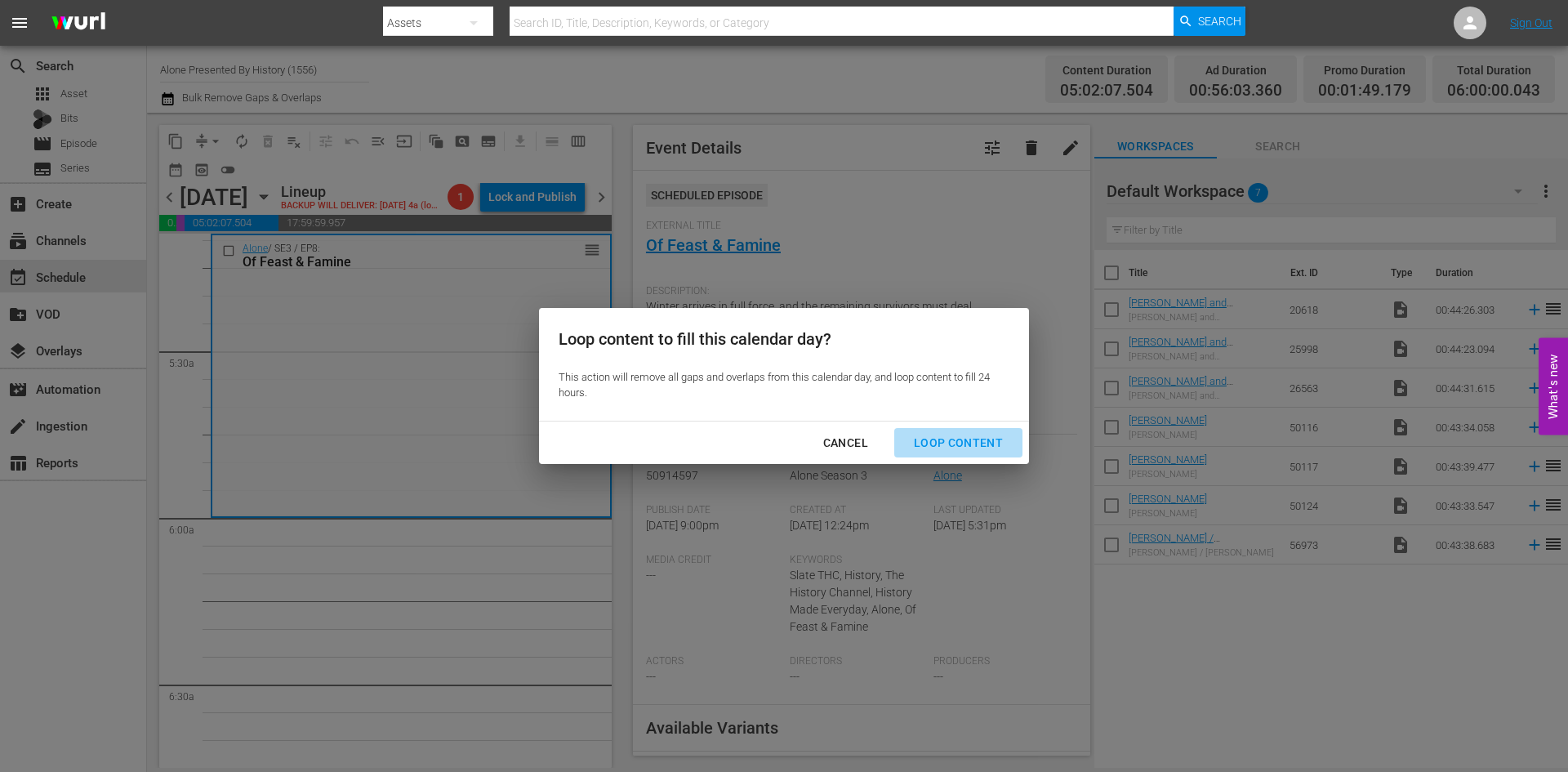
click at [965, 437] on div "Loop Content" at bounding box center [958, 443] width 115 height 21
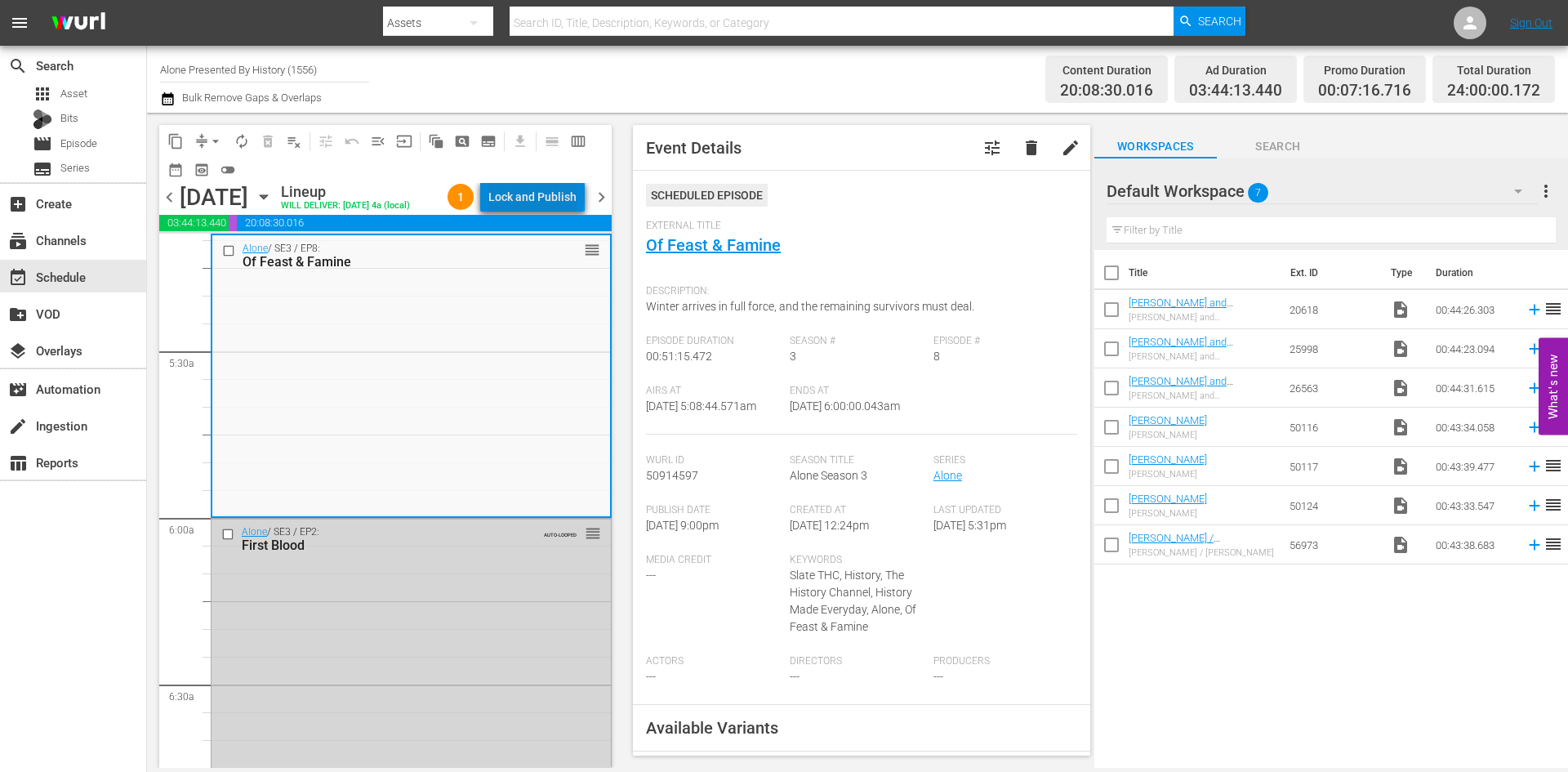
click at [550, 197] on div "Lock and Publish" at bounding box center [532, 197] width 88 height 29
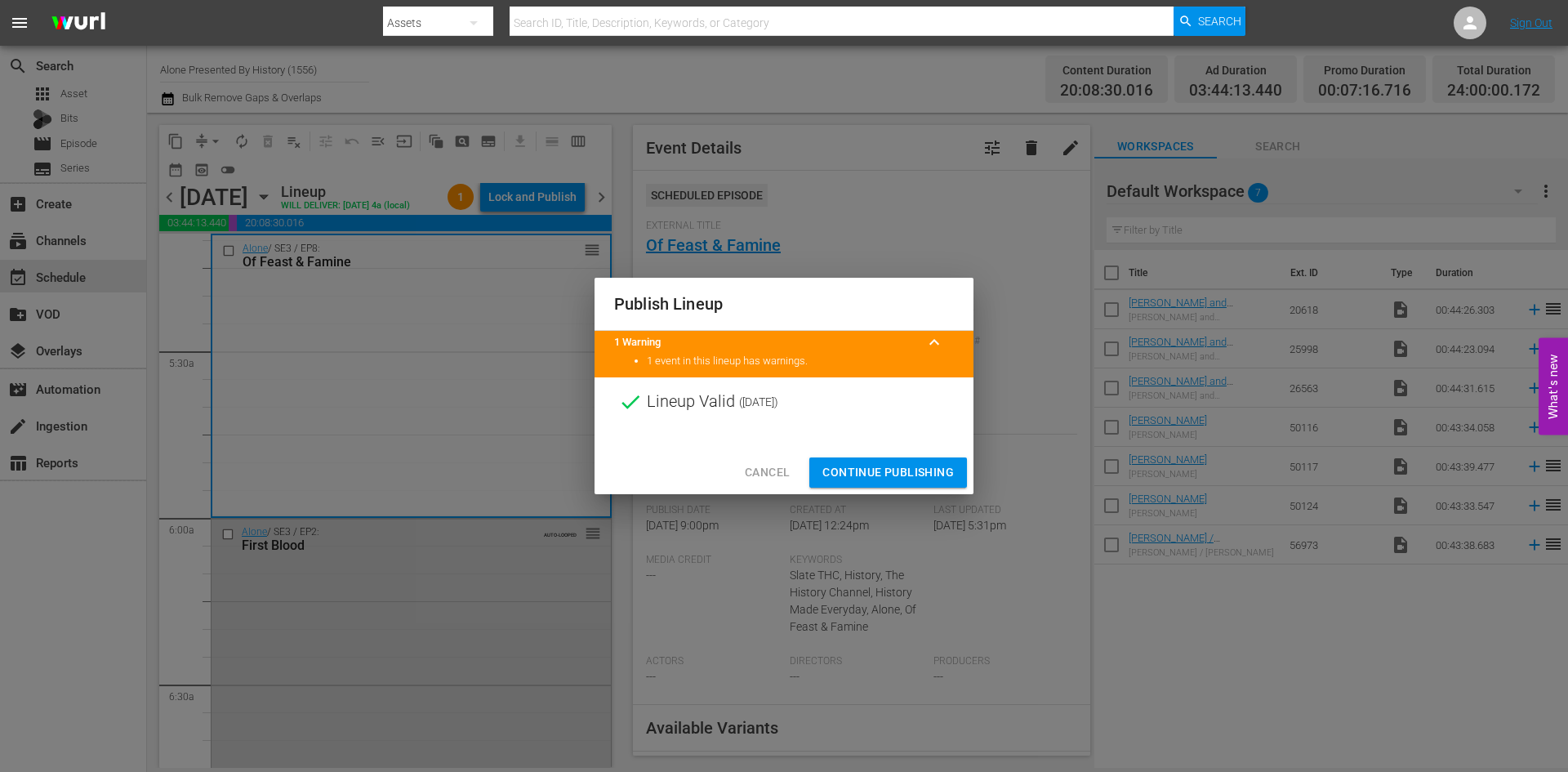
click at [877, 465] on span "Continue Publishing" at bounding box center [888, 472] width 131 height 21
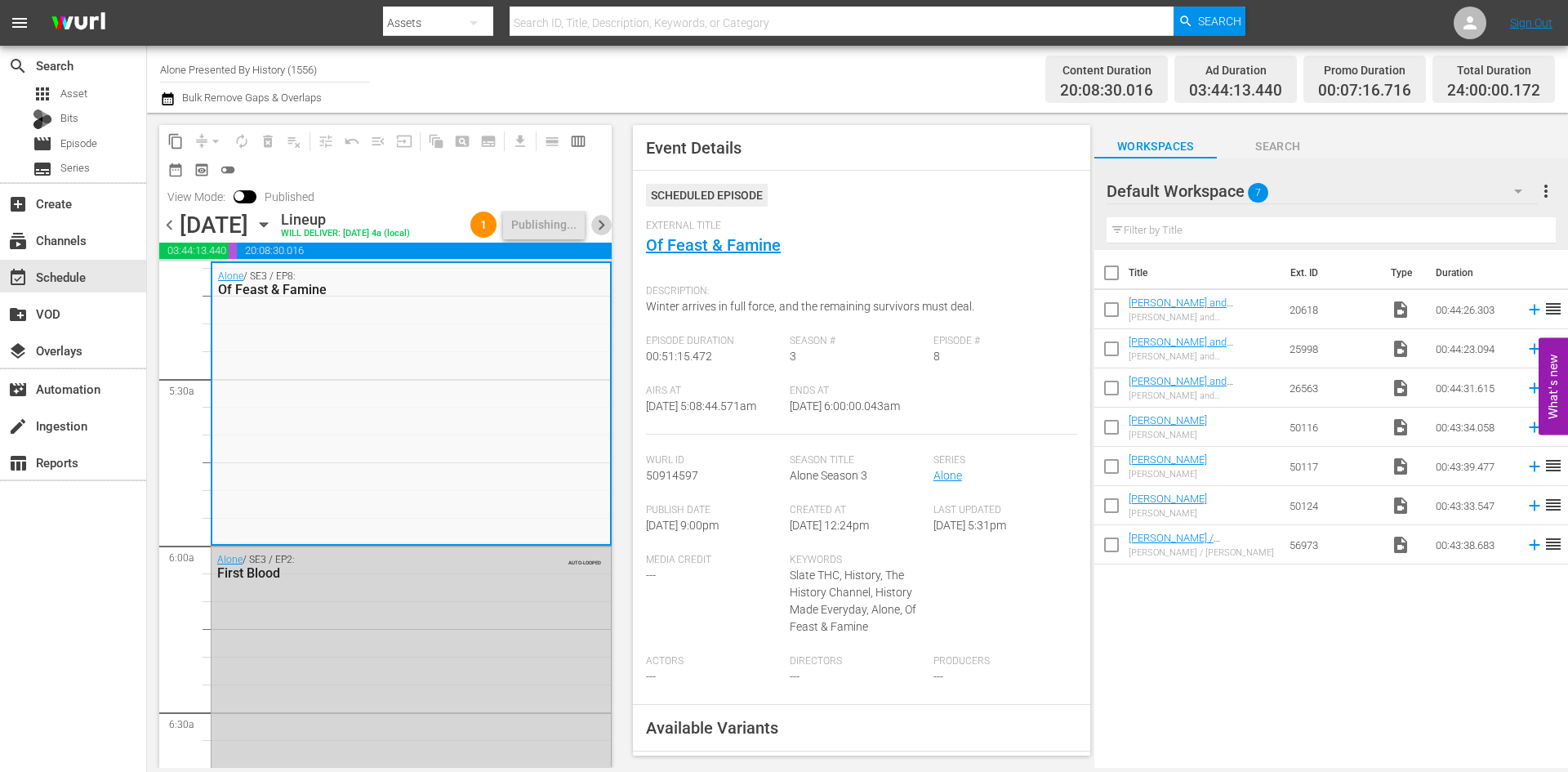
click at [606, 235] on span "chevron_right" at bounding box center [601, 225] width 21 height 21
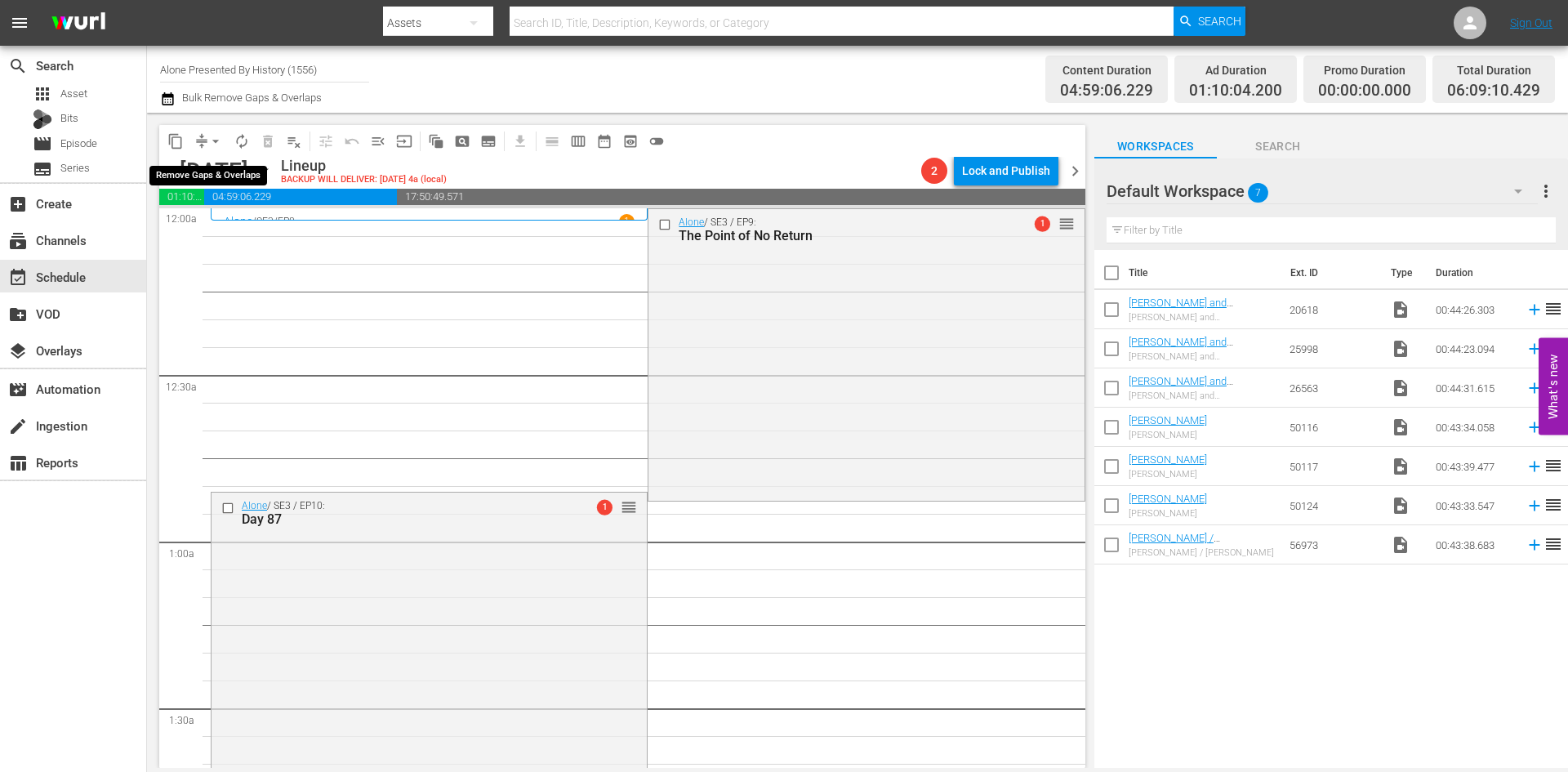
click at [218, 139] on span "arrow_drop_down" at bounding box center [215, 141] width 16 height 16
click at [216, 170] on li "Align to Midnight" at bounding box center [216, 174] width 171 height 27
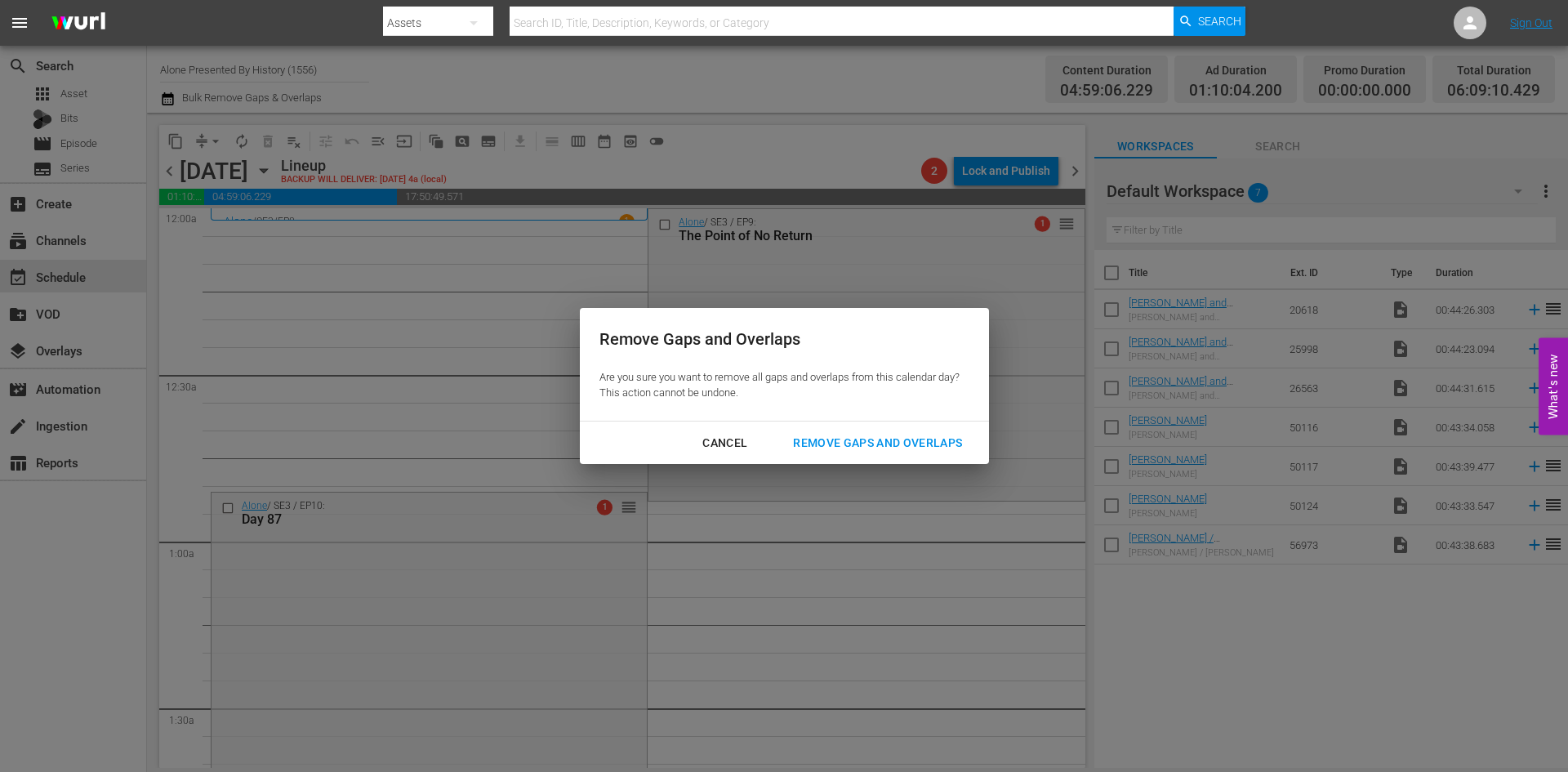
click at [894, 443] on div "Remove Gaps and Overlaps" at bounding box center [877, 443] width 195 height 21
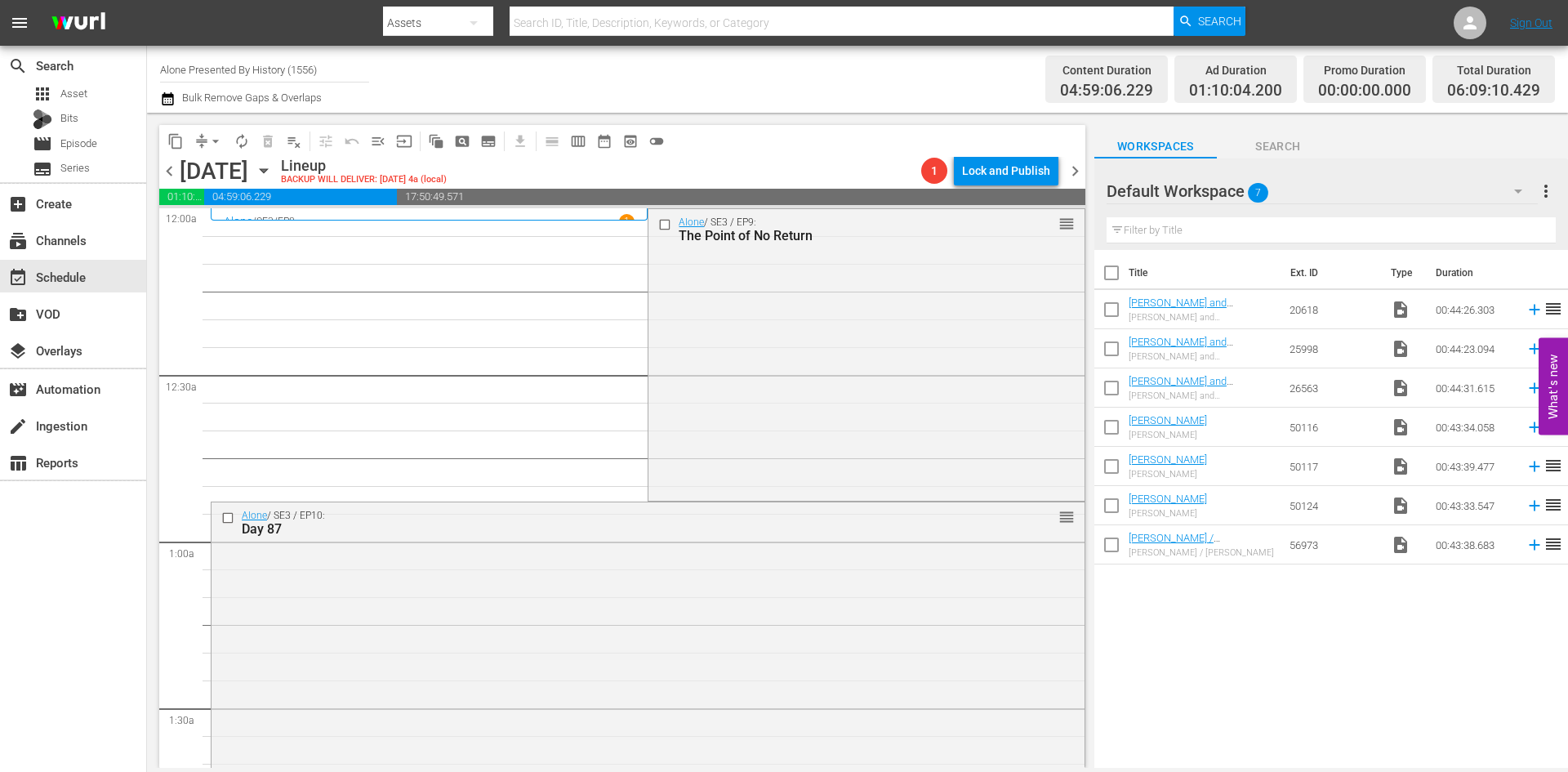
click at [807, 434] on div "Alone / SE3 / EP9: The Point of No Return reorder" at bounding box center [866, 353] width 435 height 288
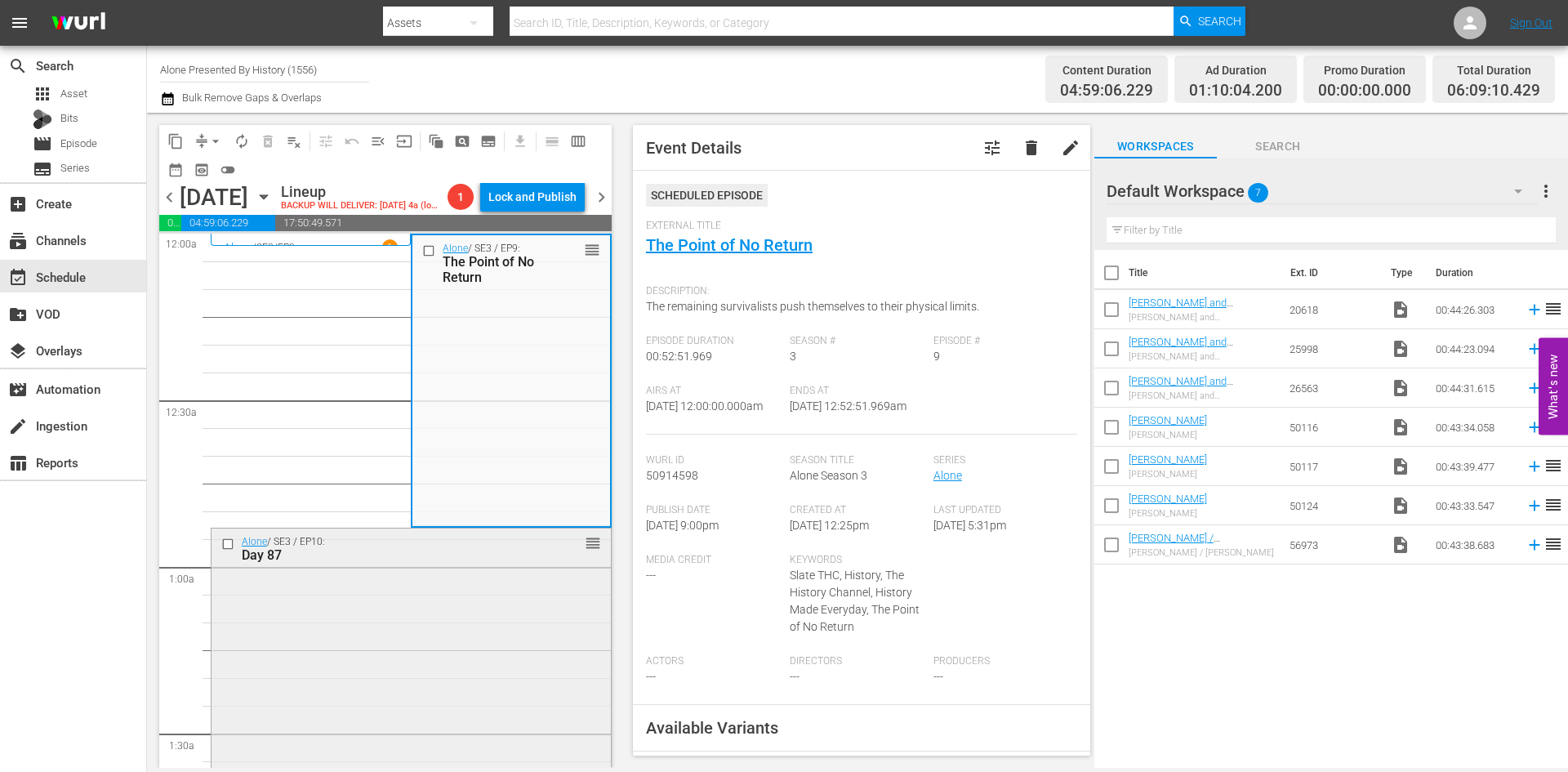
click at [506, 638] on div "Alone / SE3 / EP10: Day 87 reorder" at bounding box center [411, 673] width 399 height 290
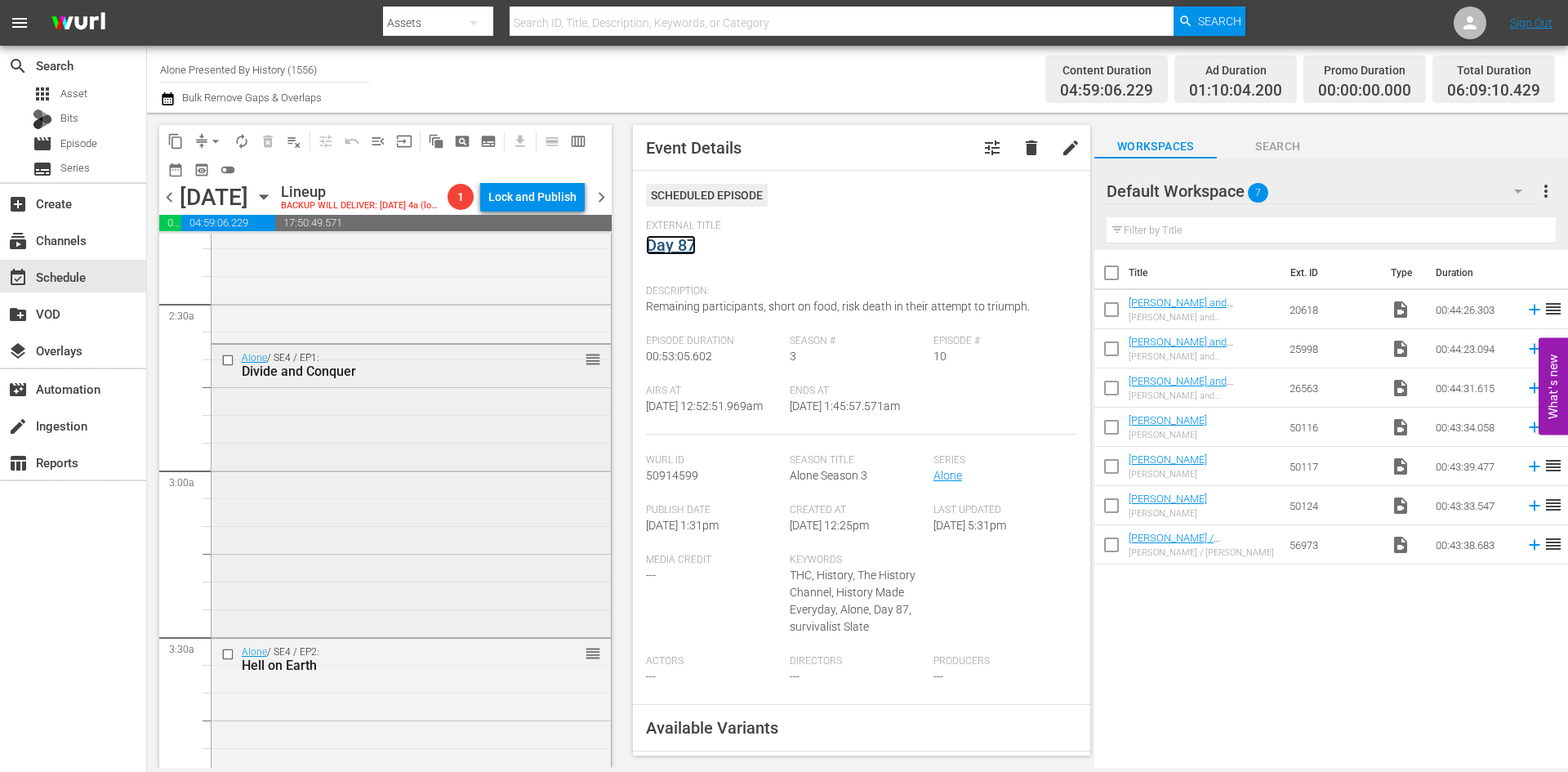
scroll to position [735, 0]
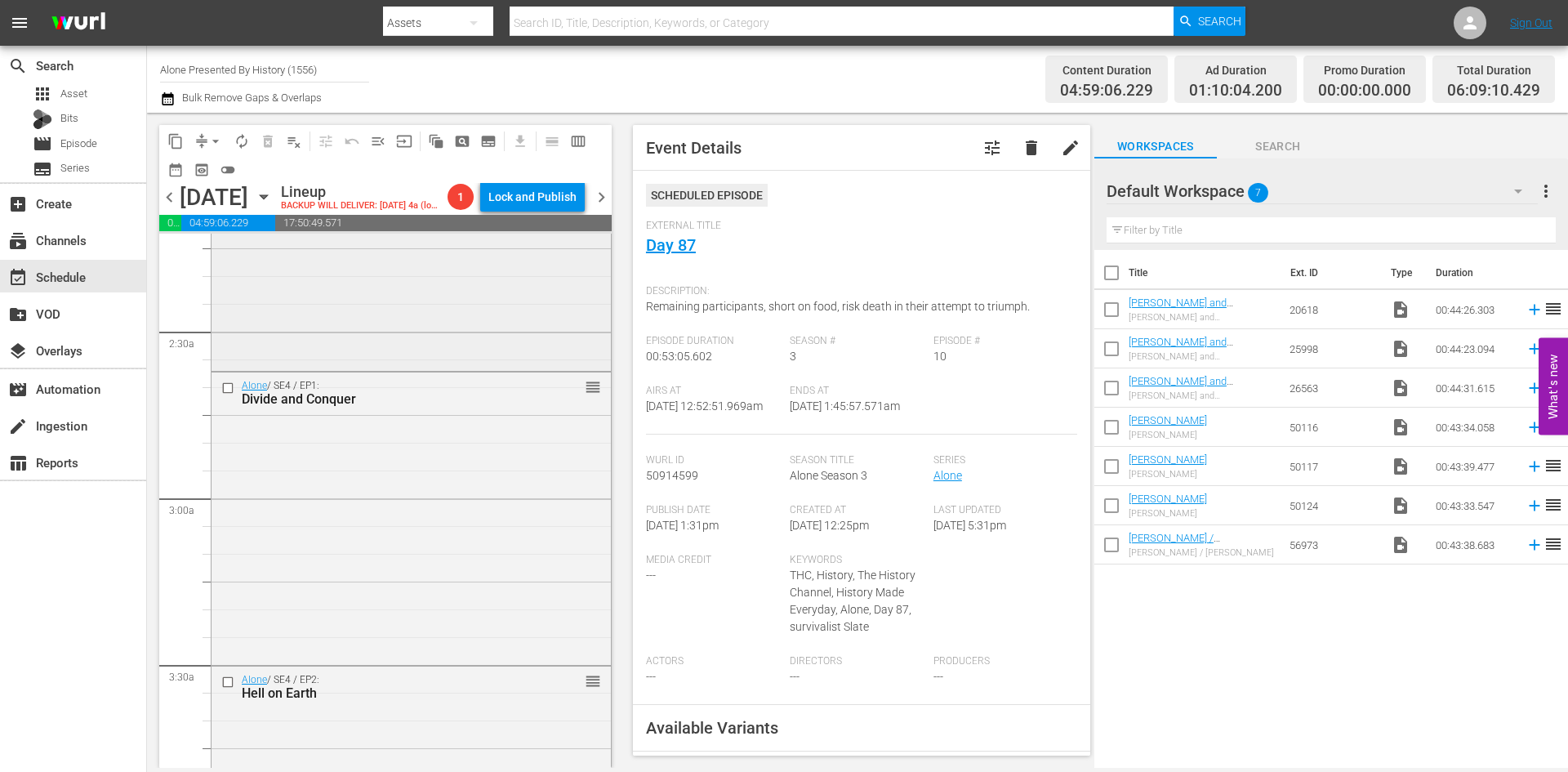
click at [528, 336] on div "Alone / SE3 / EP11: Season 3 Reunion Special reorder" at bounding box center [411, 228] width 399 height 279
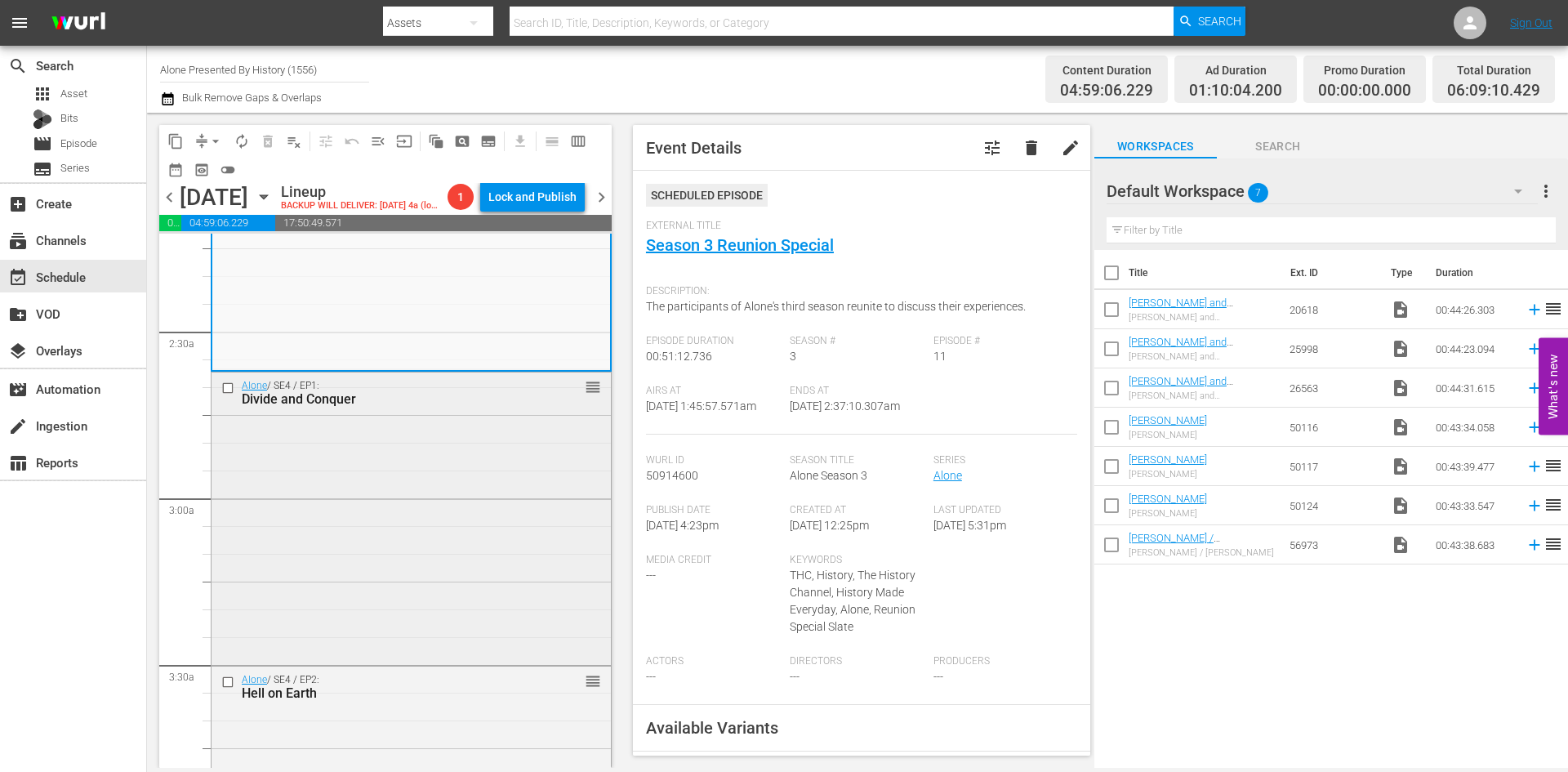
click at [524, 534] on div "Alone / SE4 / EP1: Divide and Conquer reorder" at bounding box center [411, 517] width 399 height 289
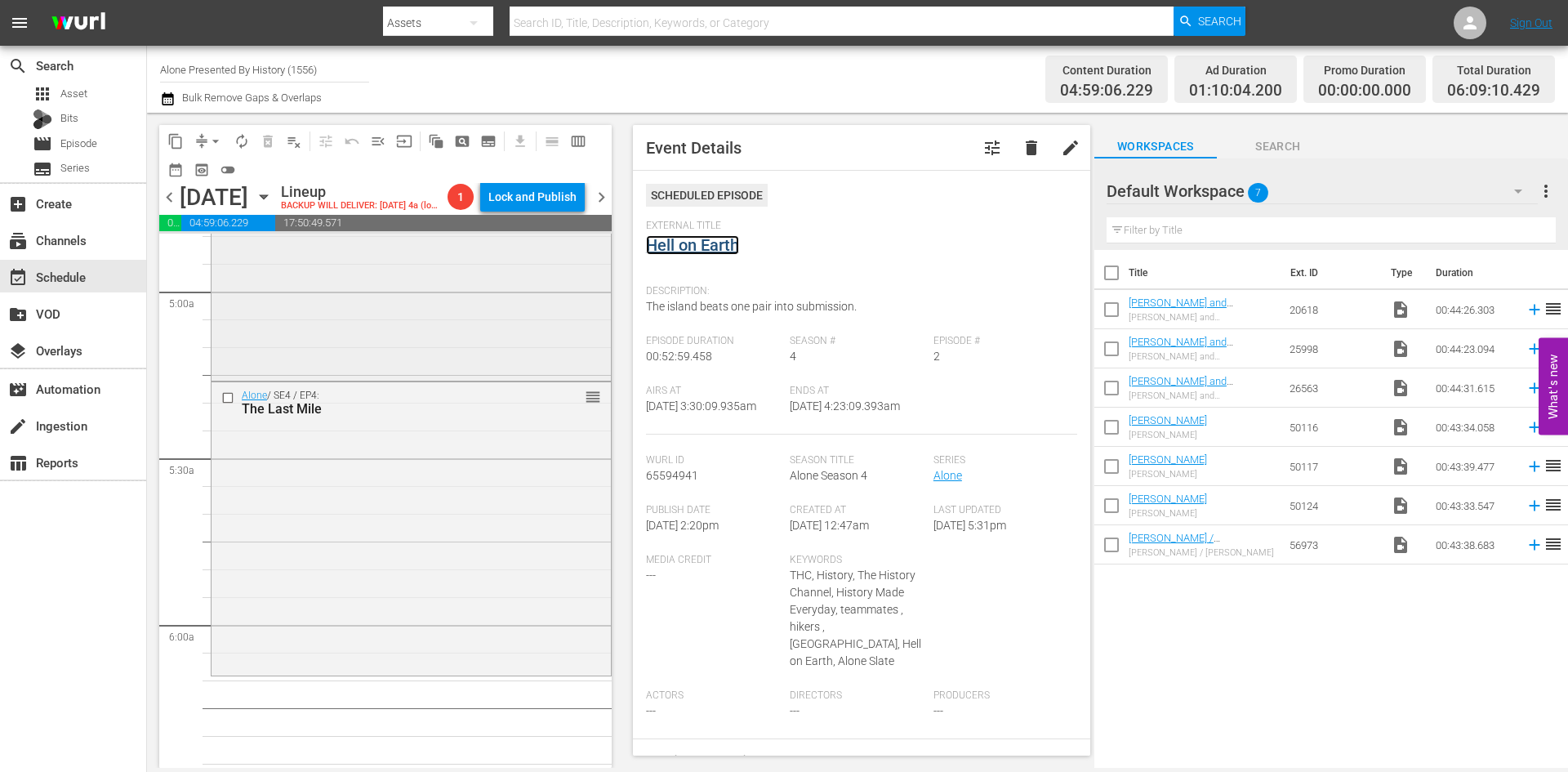
scroll to position [1633, 0]
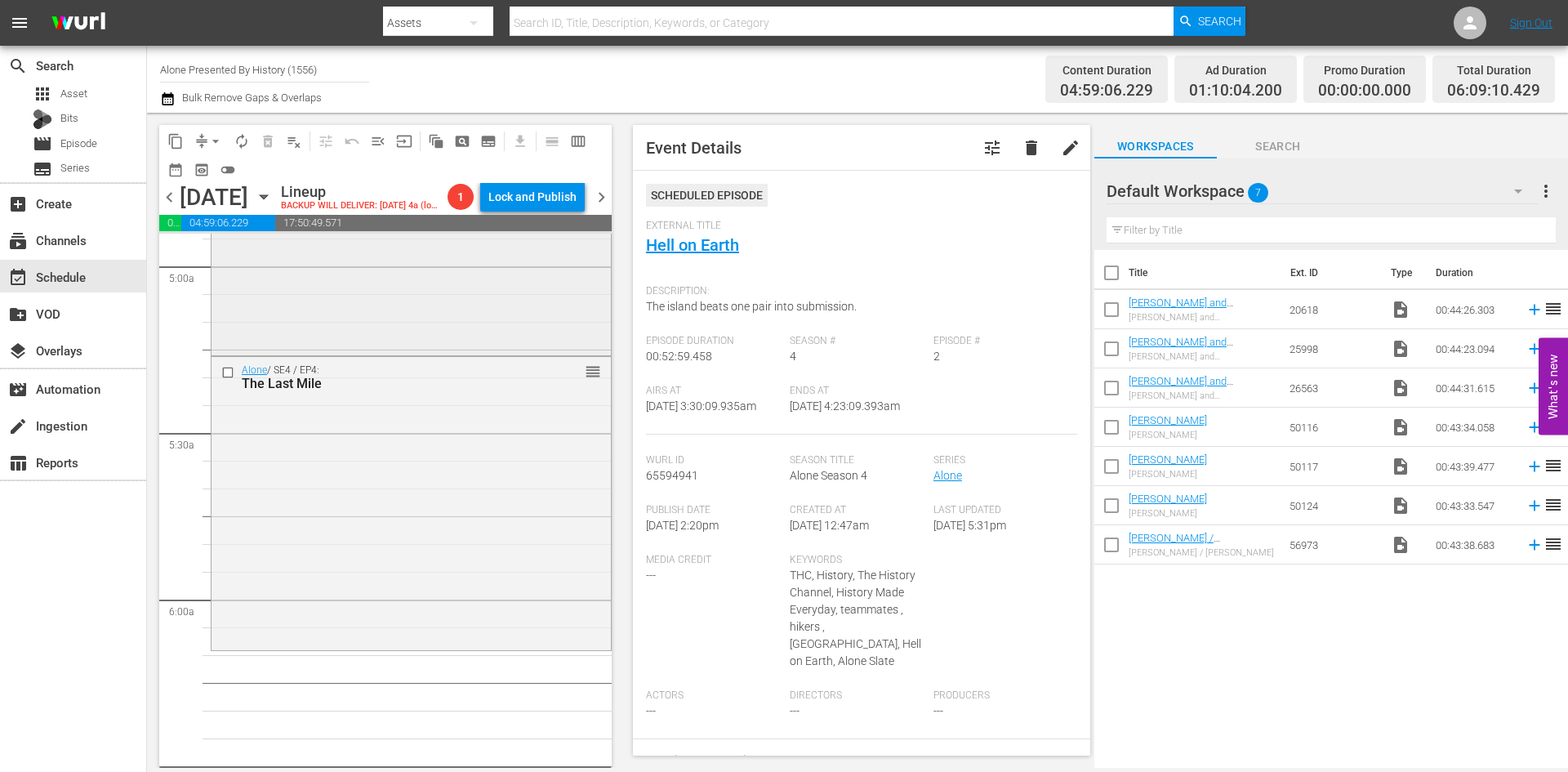
click at [479, 348] on div "Alone / SE4 / EP3: Margin of Error reorder" at bounding box center [411, 206] width 399 height 289
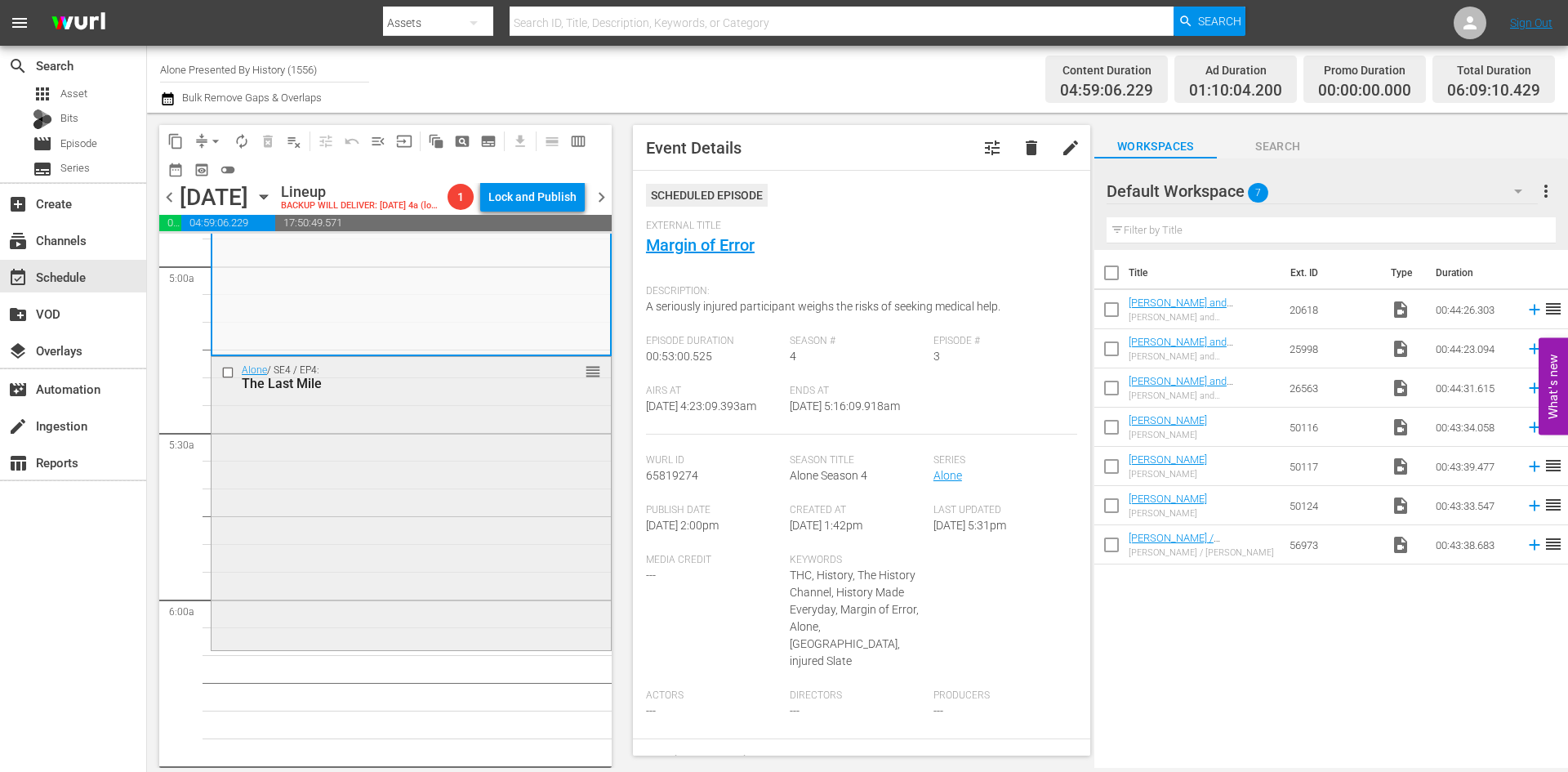
click at [525, 464] on div "Alone / SE4 / EP4: The Last Mile reorder" at bounding box center [411, 500] width 399 height 289
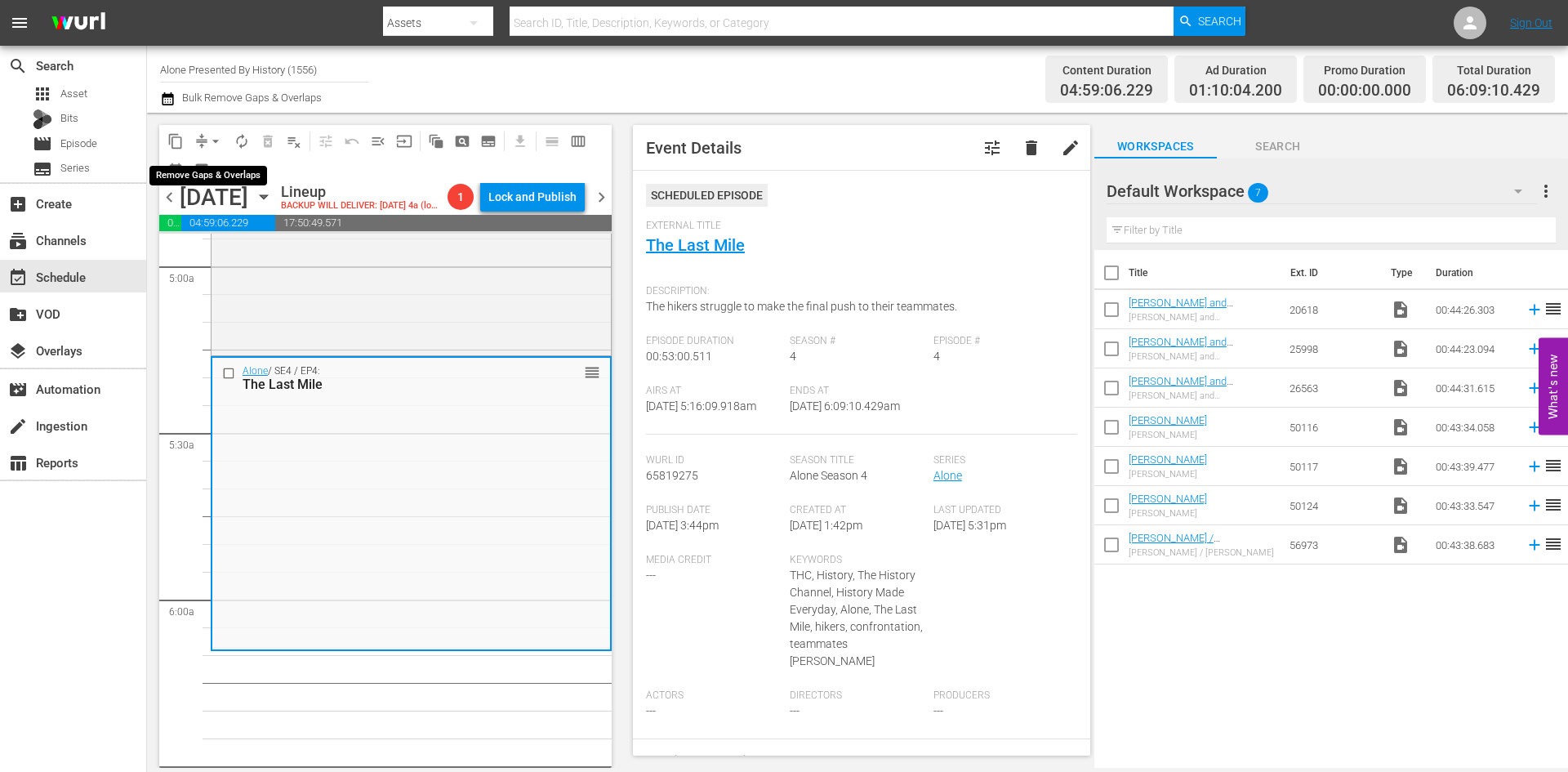
click at [215, 138] on span "arrow_drop_down" at bounding box center [215, 141] width 16 height 16
click at [198, 177] on li "Align to Midnight" at bounding box center [216, 174] width 171 height 27
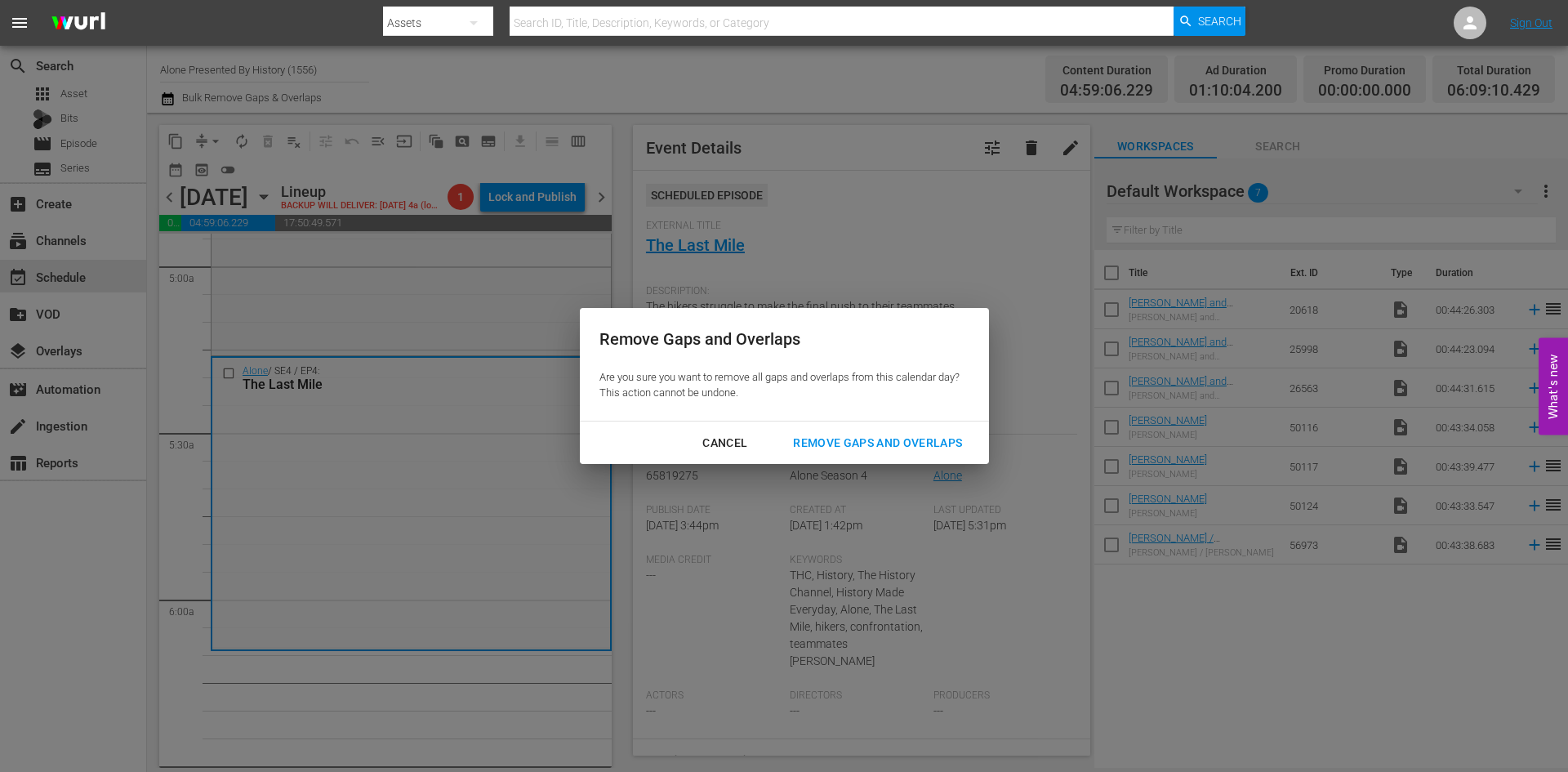
click at [847, 438] on div "Remove Gaps and Overlaps" at bounding box center [877, 443] width 195 height 21
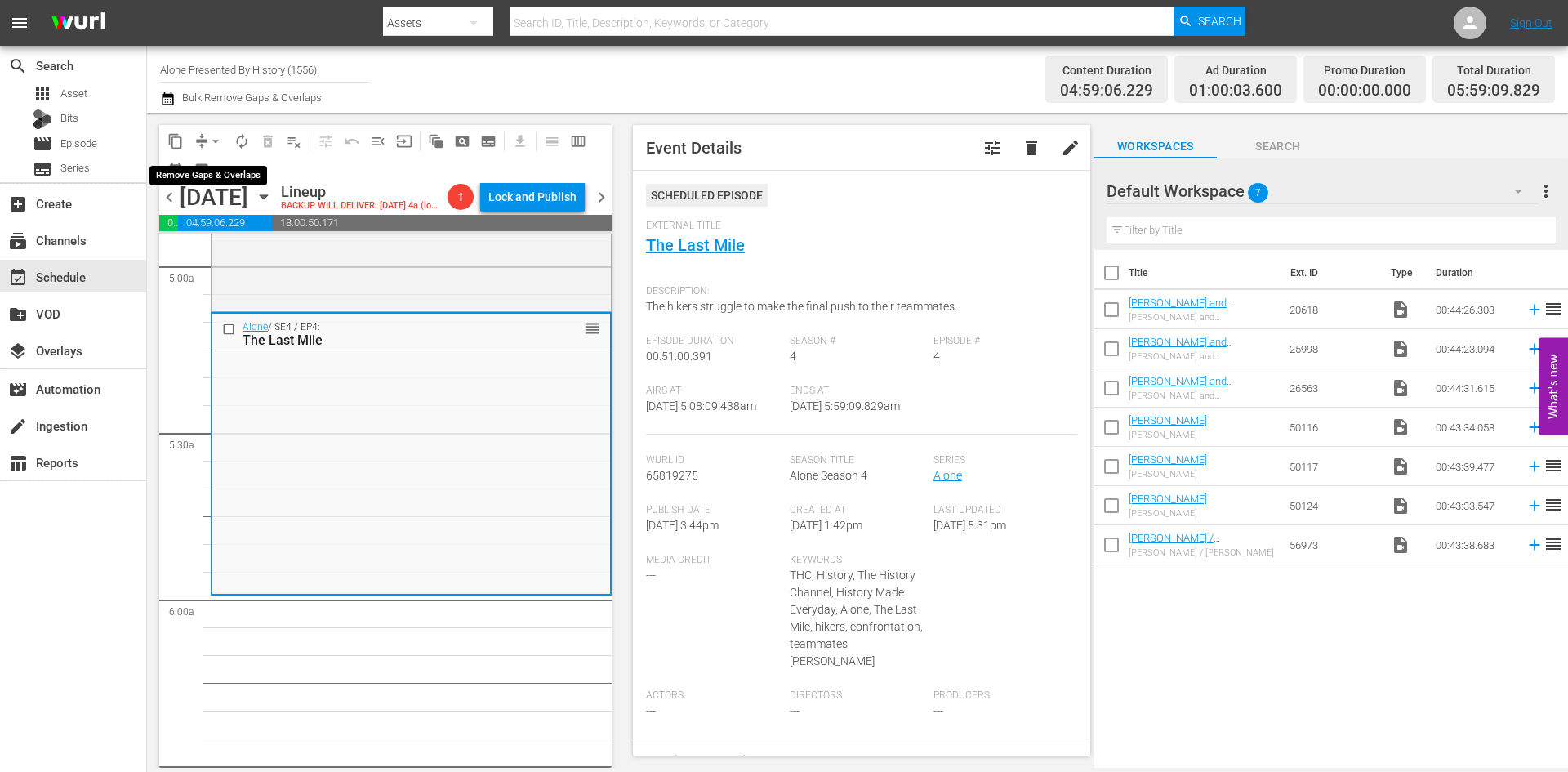
click at [215, 139] on span "arrow_drop_down" at bounding box center [215, 141] width 16 height 16
click at [206, 171] on li "Align to Midnight" at bounding box center [216, 174] width 171 height 27
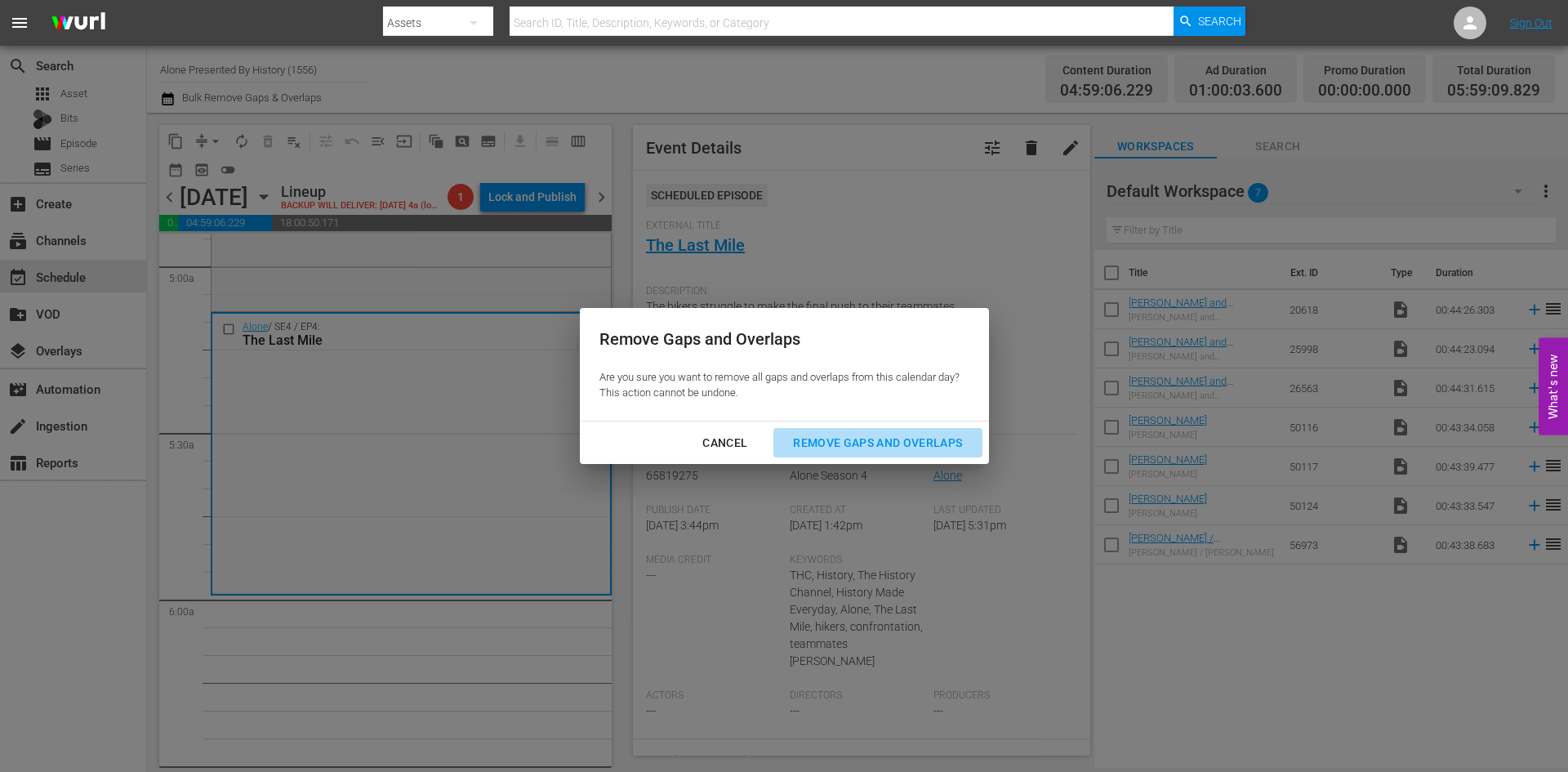
click at [913, 437] on div "Remove Gaps and Overlaps" at bounding box center [877, 443] width 195 height 21
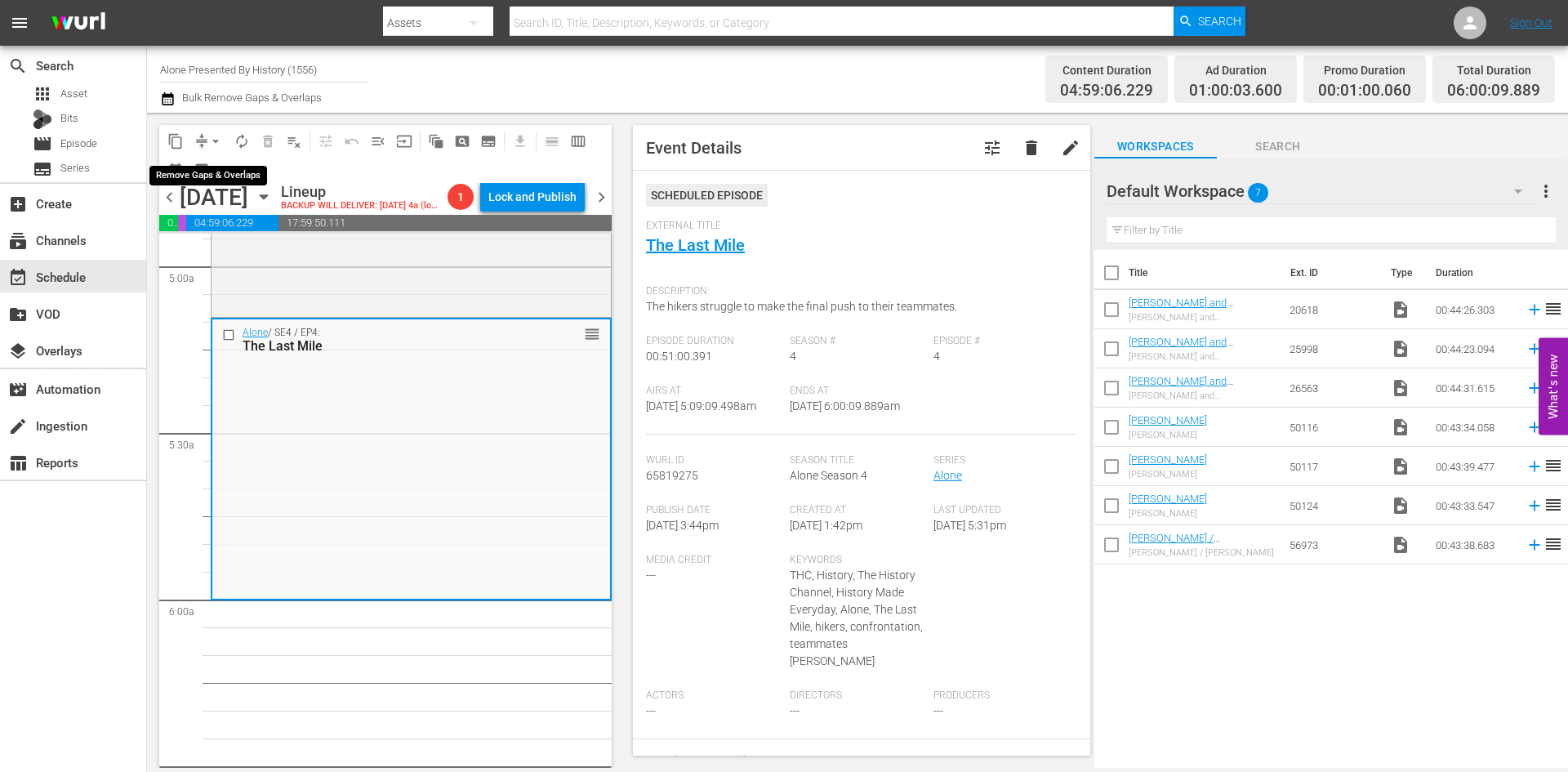
click at [214, 137] on span "arrow_drop_down" at bounding box center [215, 141] width 16 height 16
click at [214, 177] on li "Align to Midnight" at bounding box center [216, 174] width 171 height 27
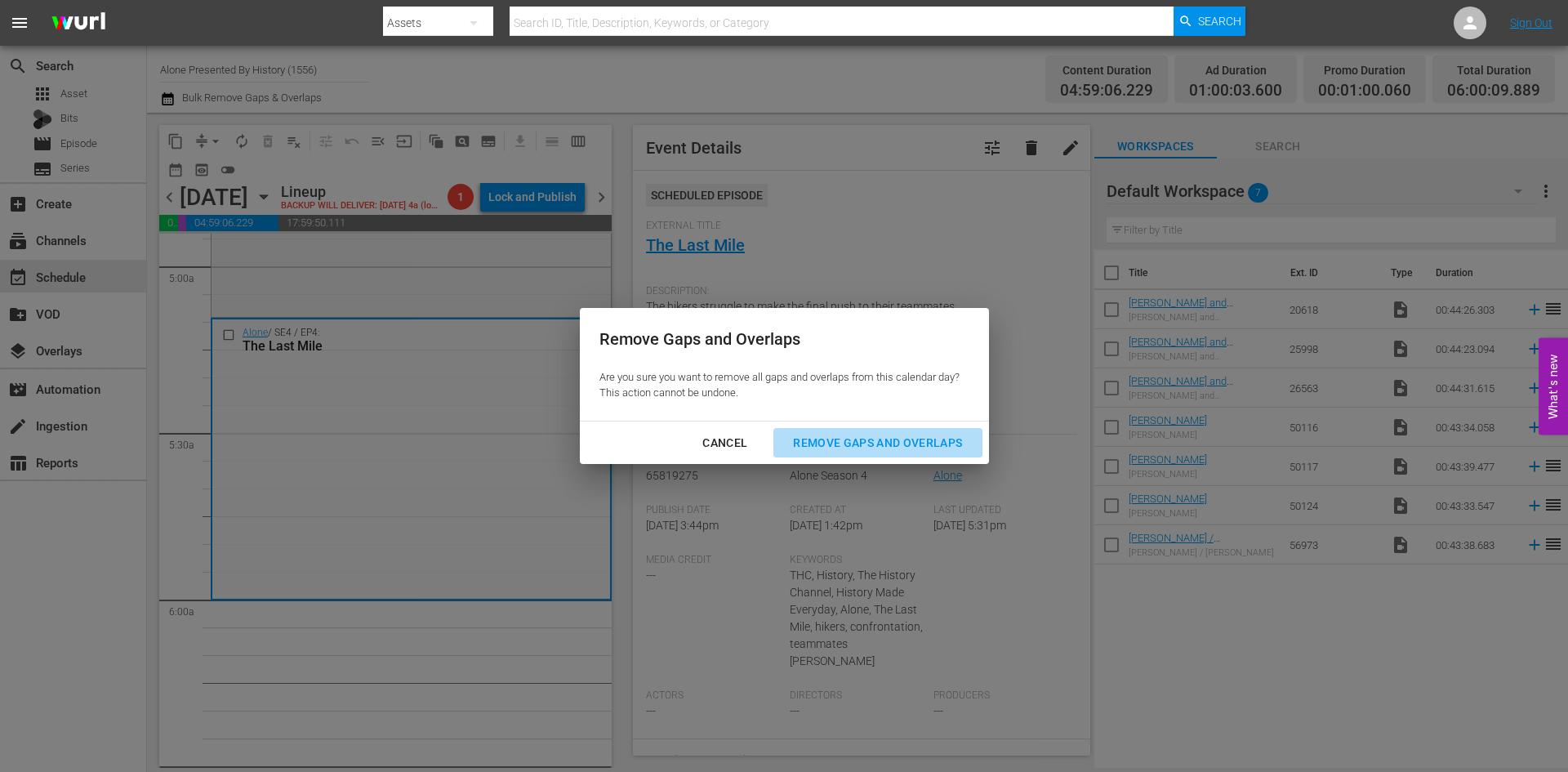
click at [886, 444] on div "Remove Gaps and Overlaps" at bounding box center [877, 443] width 195 height 21
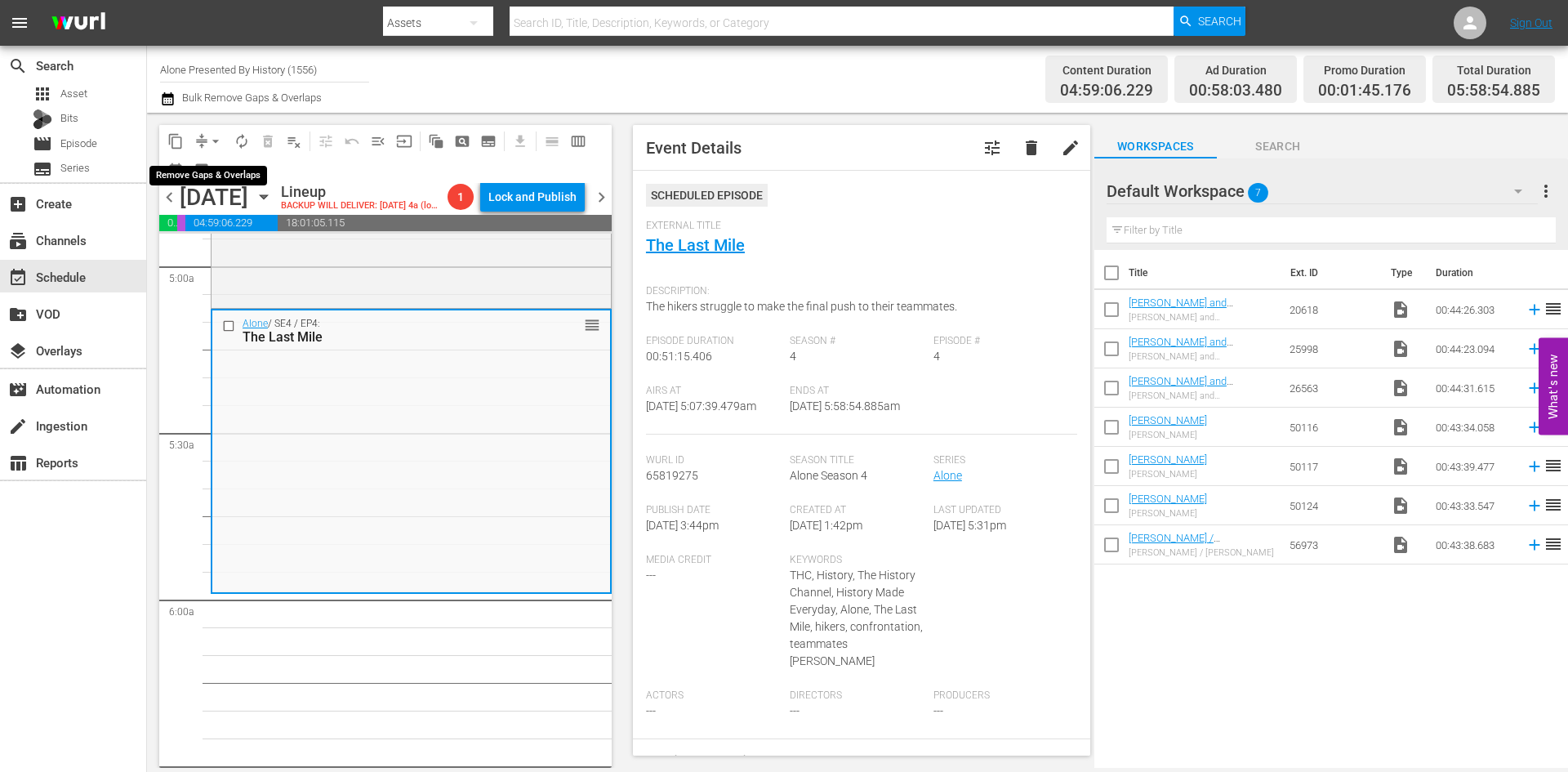
click at [217, 141] on span "arrow_drop_down" at bounding box center [215, 141] width 16 height 16
click at [217, 174] on li "Align to Midnight" at bounding box center [216, 174] width 171 height 27
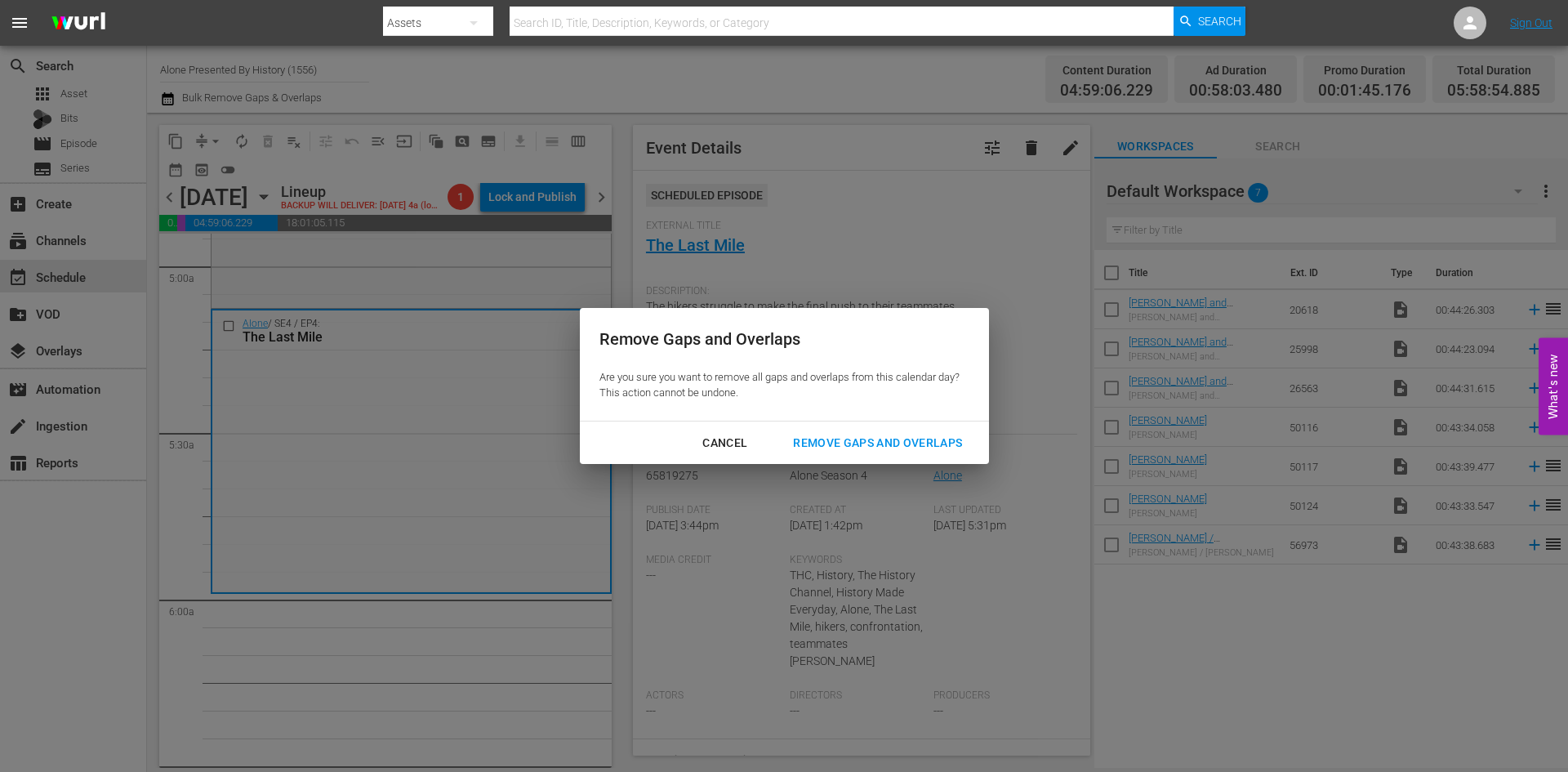
click at [856, 441] on div "Remove Gaps and Overlaps" at bounding box center [877, 443] width 195 height 21
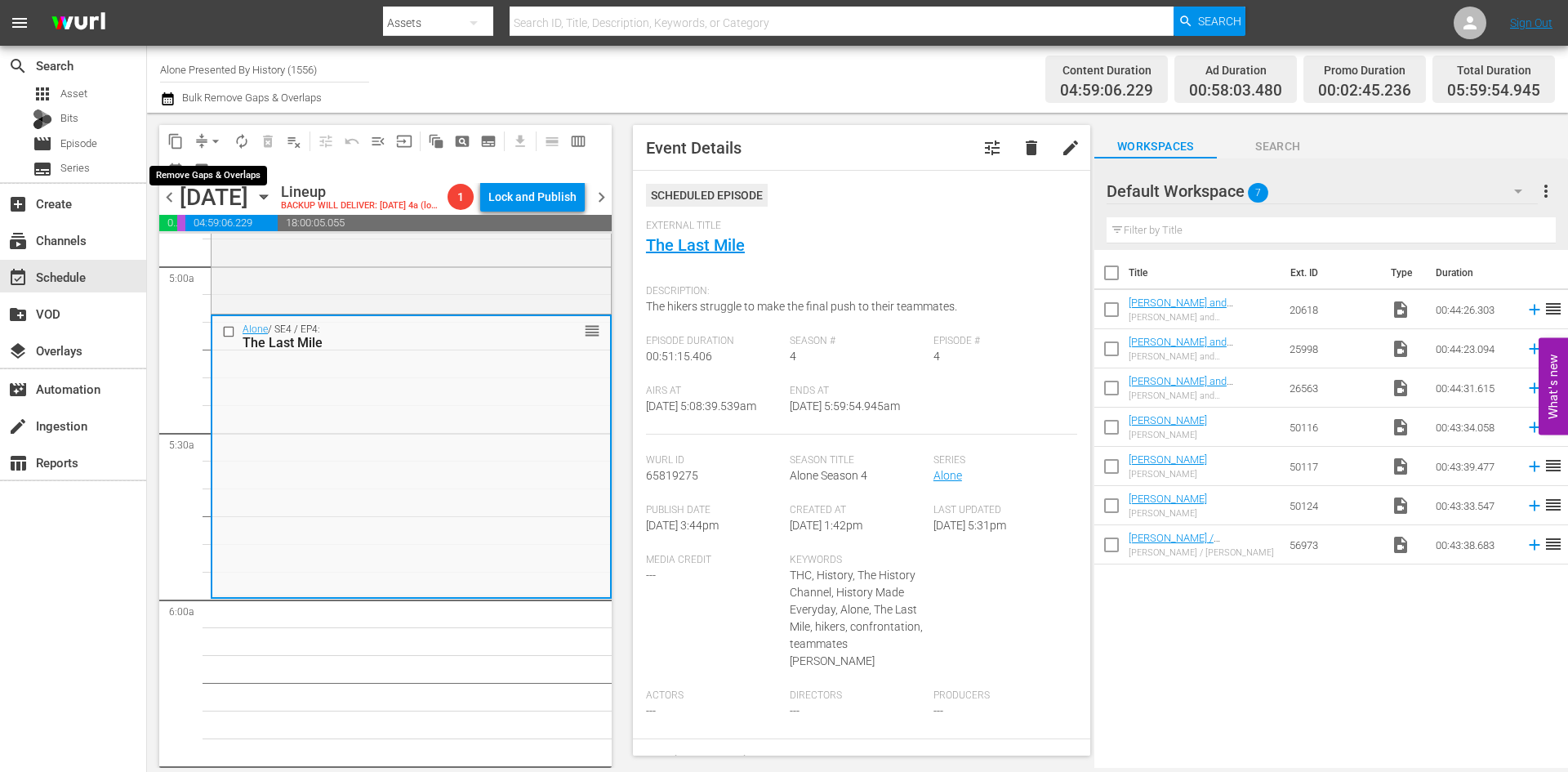
click at [217, 135] on span "arrow_drop_down" at bounding box center [215, 141] width 16 height 16
click at [212, 176] on li "Align to Midnight" at bounding box center [216, 174] width 171 height 27
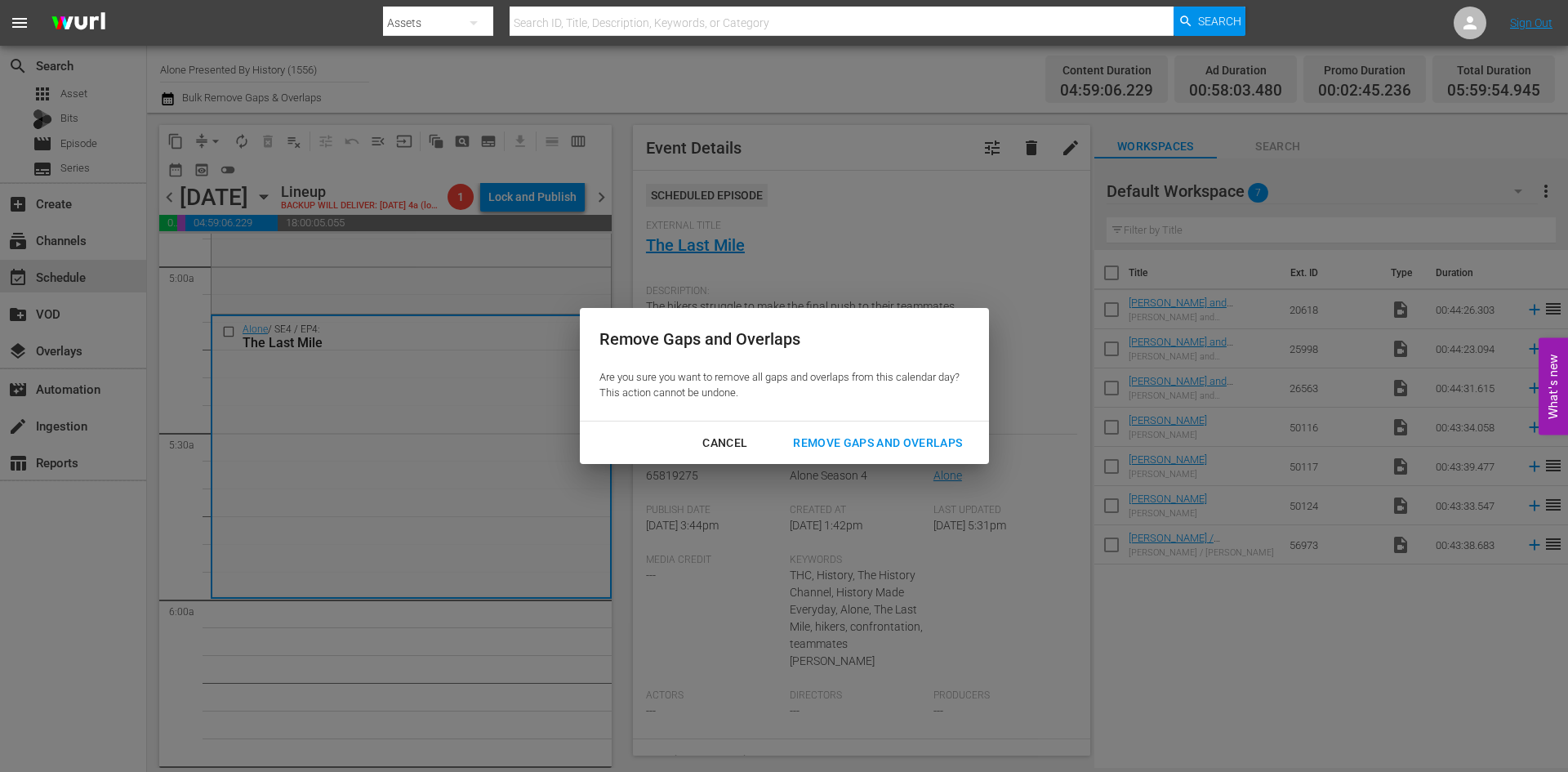
click at [836, 436] on div "Remove Gaps and Overlaps" at bounding box center [877, 443] width 195 height 21
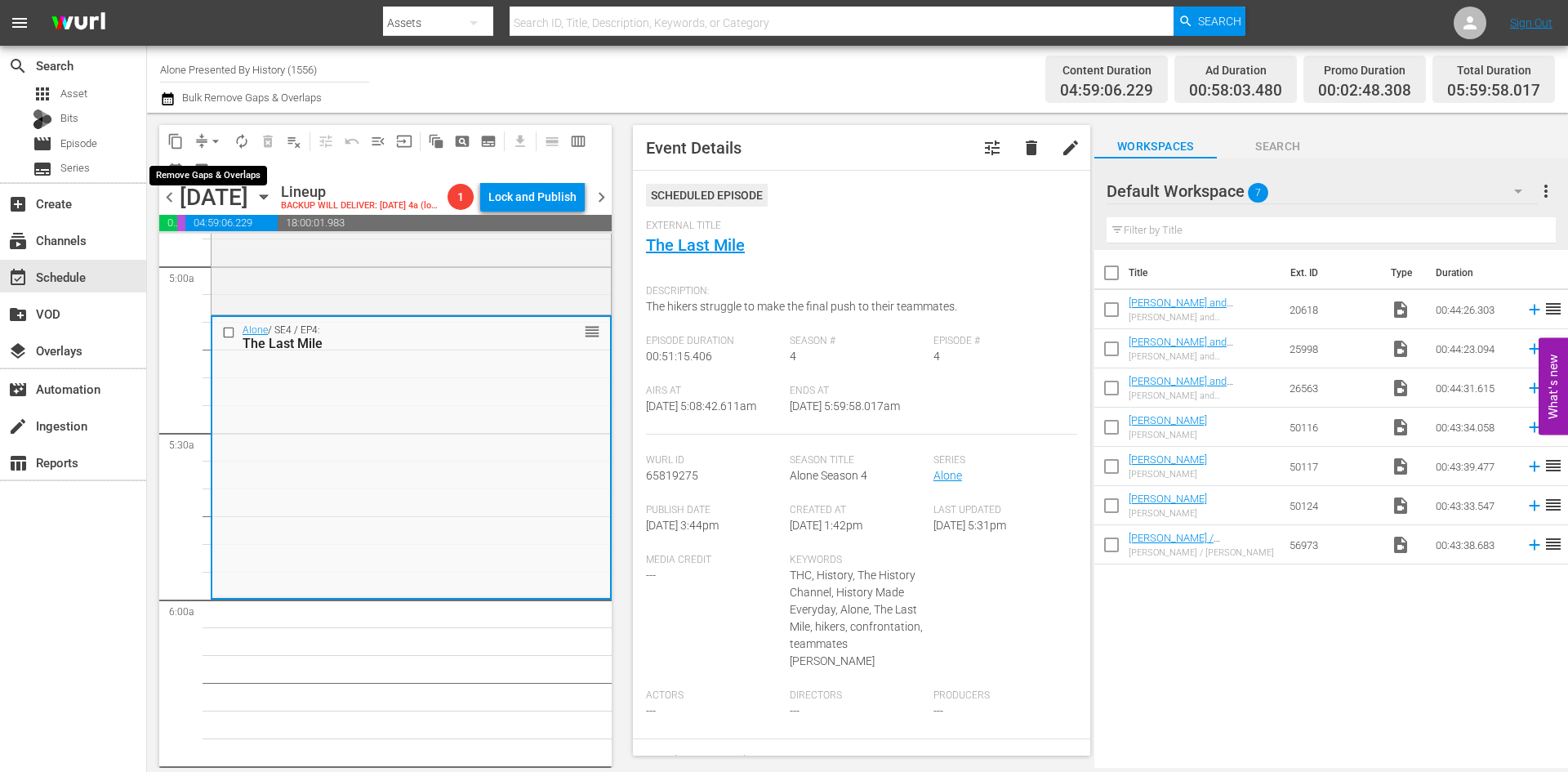
click at [217, 136] on span "arrow_drop_down" at bounding box center [215, 141] width 16 height 16
click at [216, 168] on li "Align to Midnight" at bounding box center [216, 174] width 171 height 27
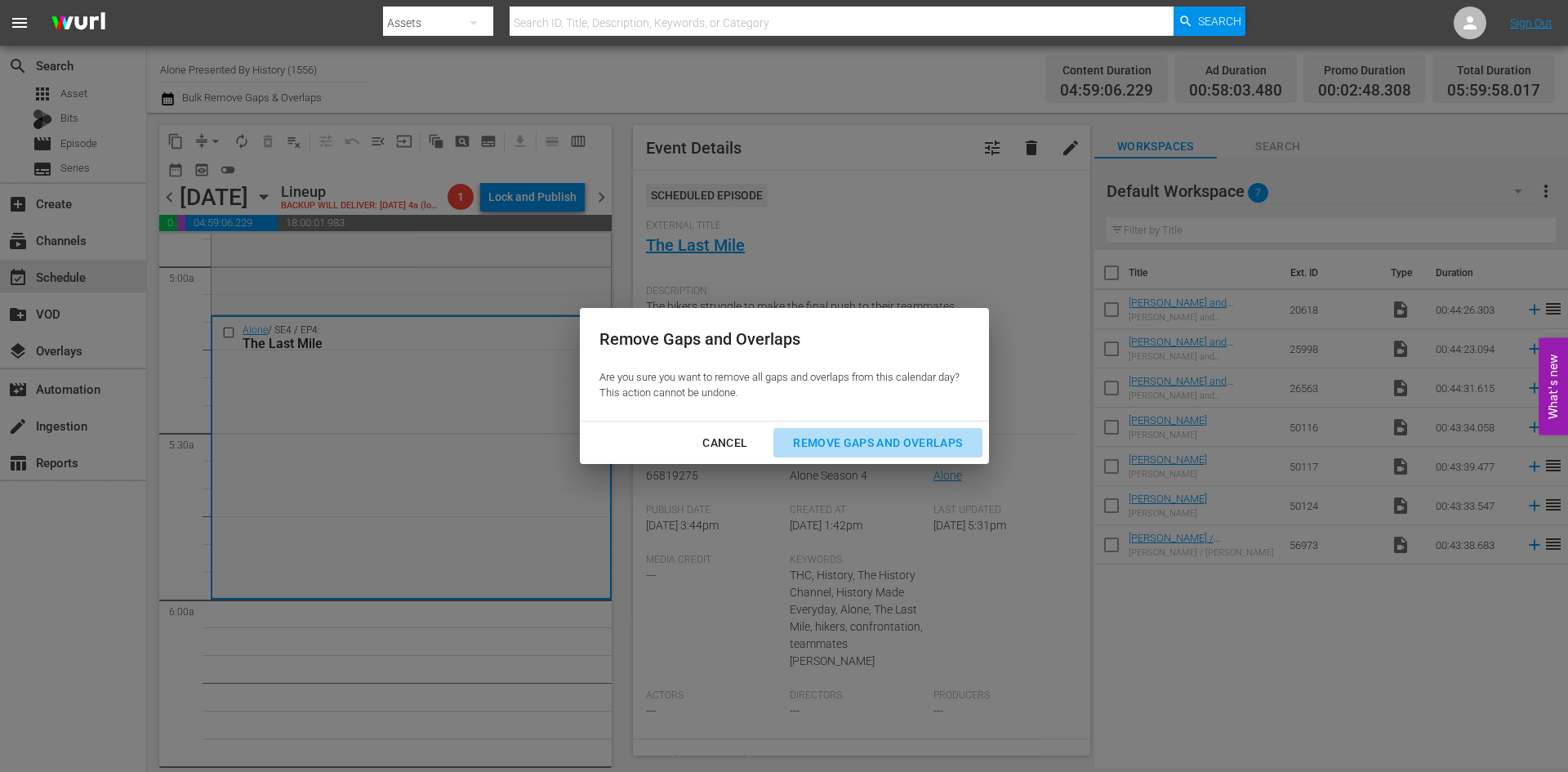
click at [904, 441] on div "Remove Gaps and Overlaps" at bounding box center [877, 443] width 195 height 21
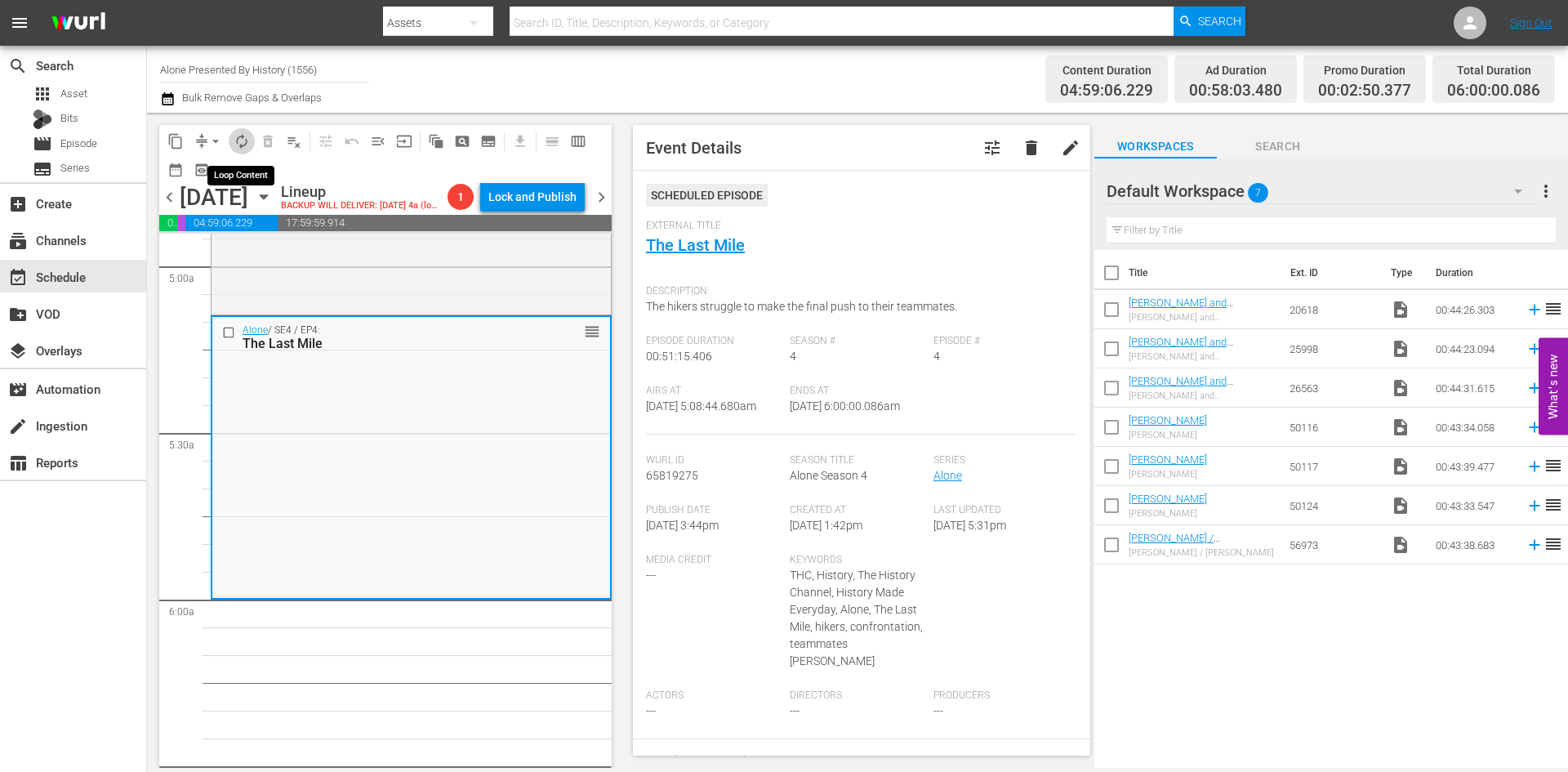
click at [242, 141] on span "autorenew_outlined" at bounding box center [242, 141] width 16 height 16
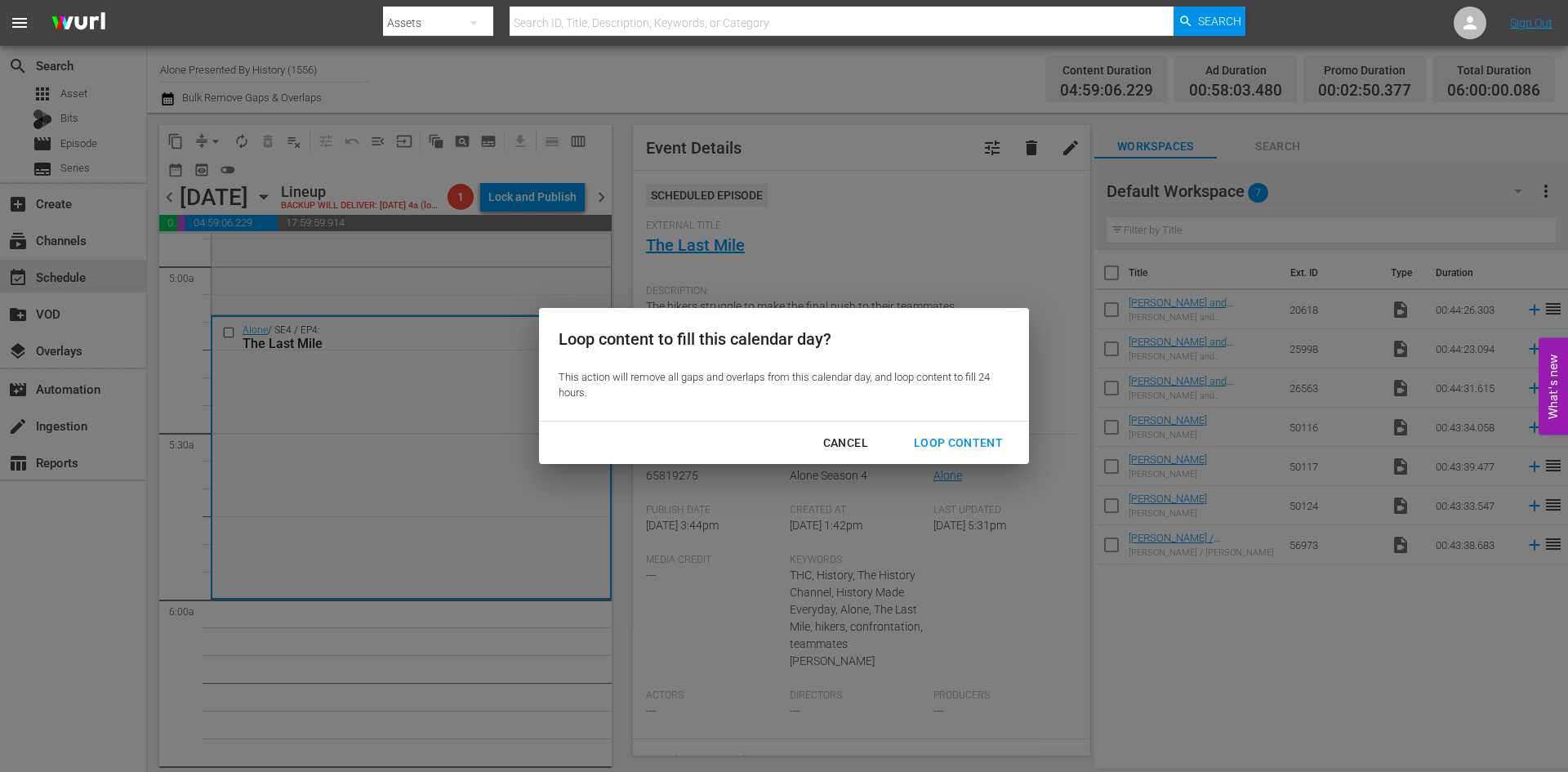
click at [947, 441] on div "Loop Content" at bounding box center [958, 443] width 115 height 21
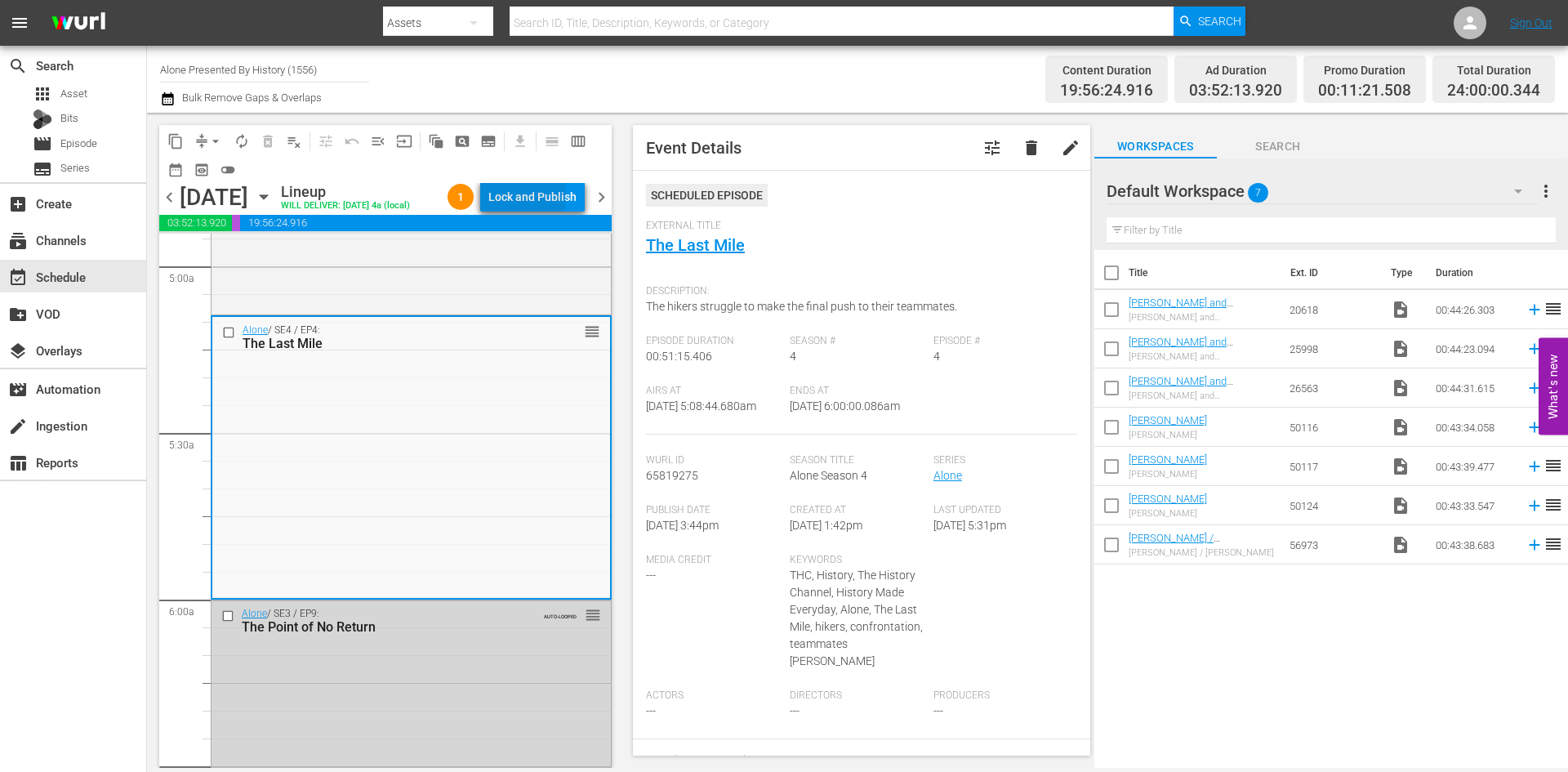
click at [507, 200] on div "Lock and Publish" at bounding box center [532, 197] width 88 height 29
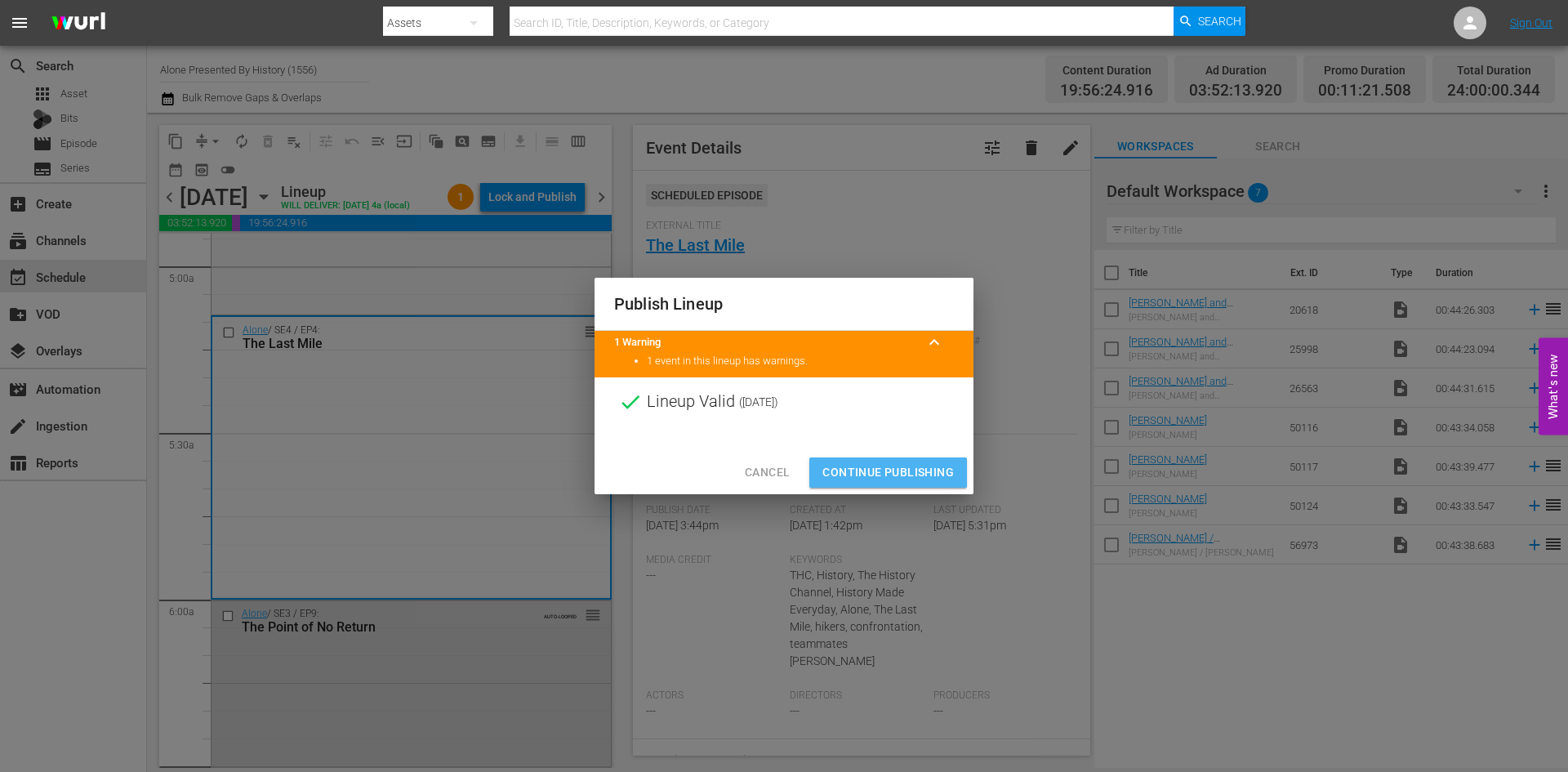
click at [881, 464] on span "Continue Publishing" at bounding box center [888, 472] width 131 height 21
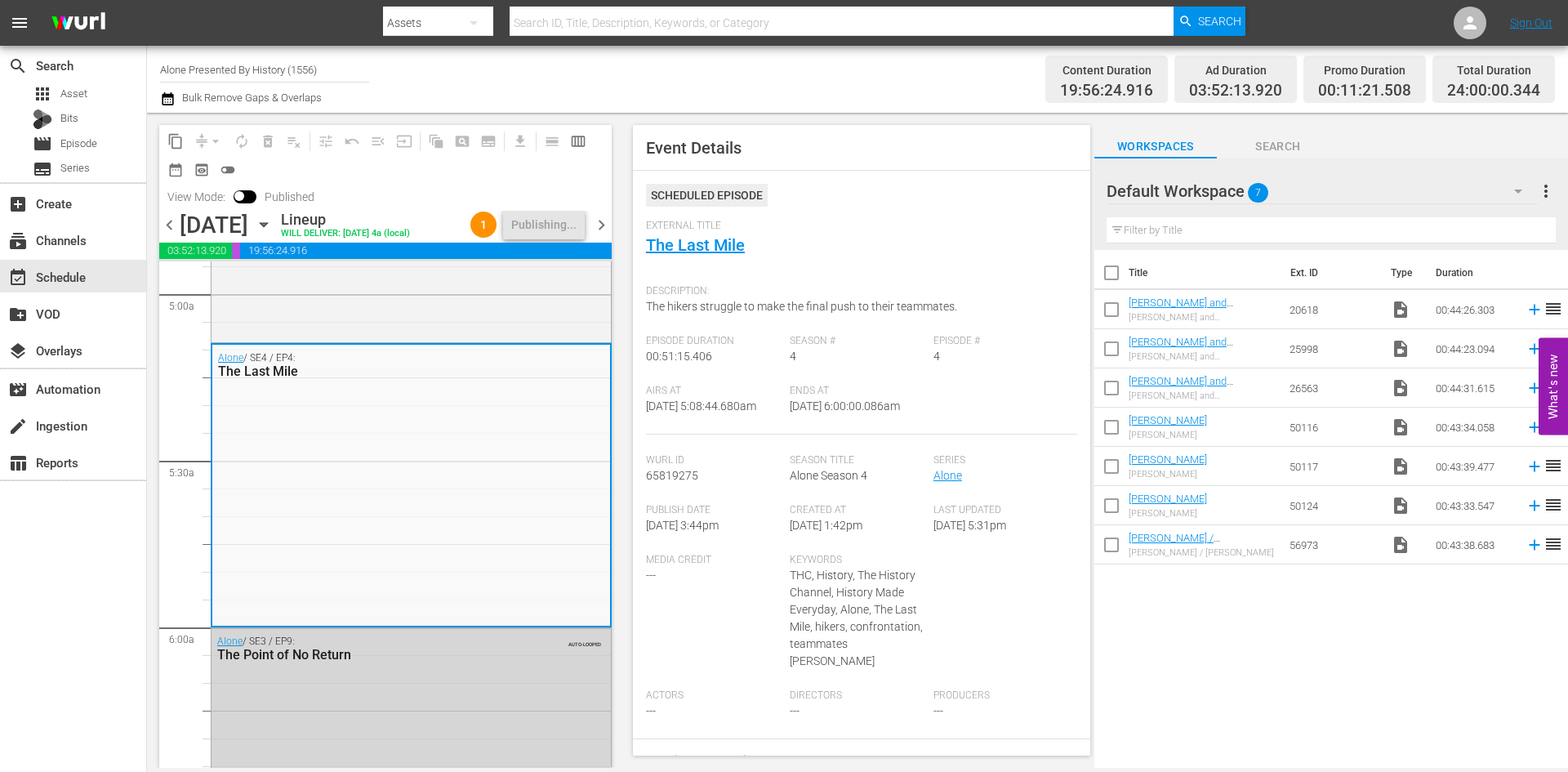
click at [601, 224] on span "chevron_right" at bounding box center [601, 225] width 21 height 21
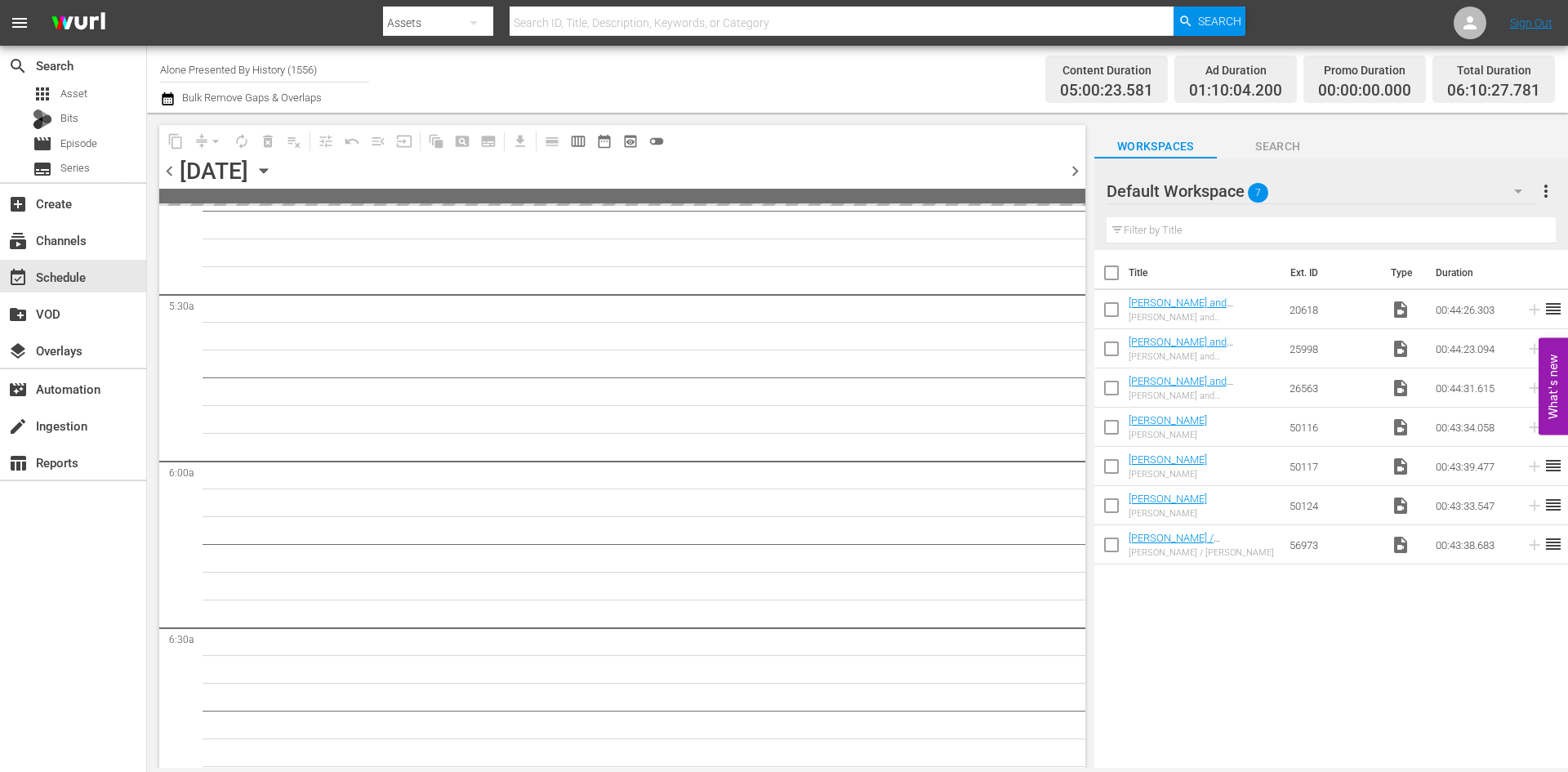
scroll to position [1633, 0]
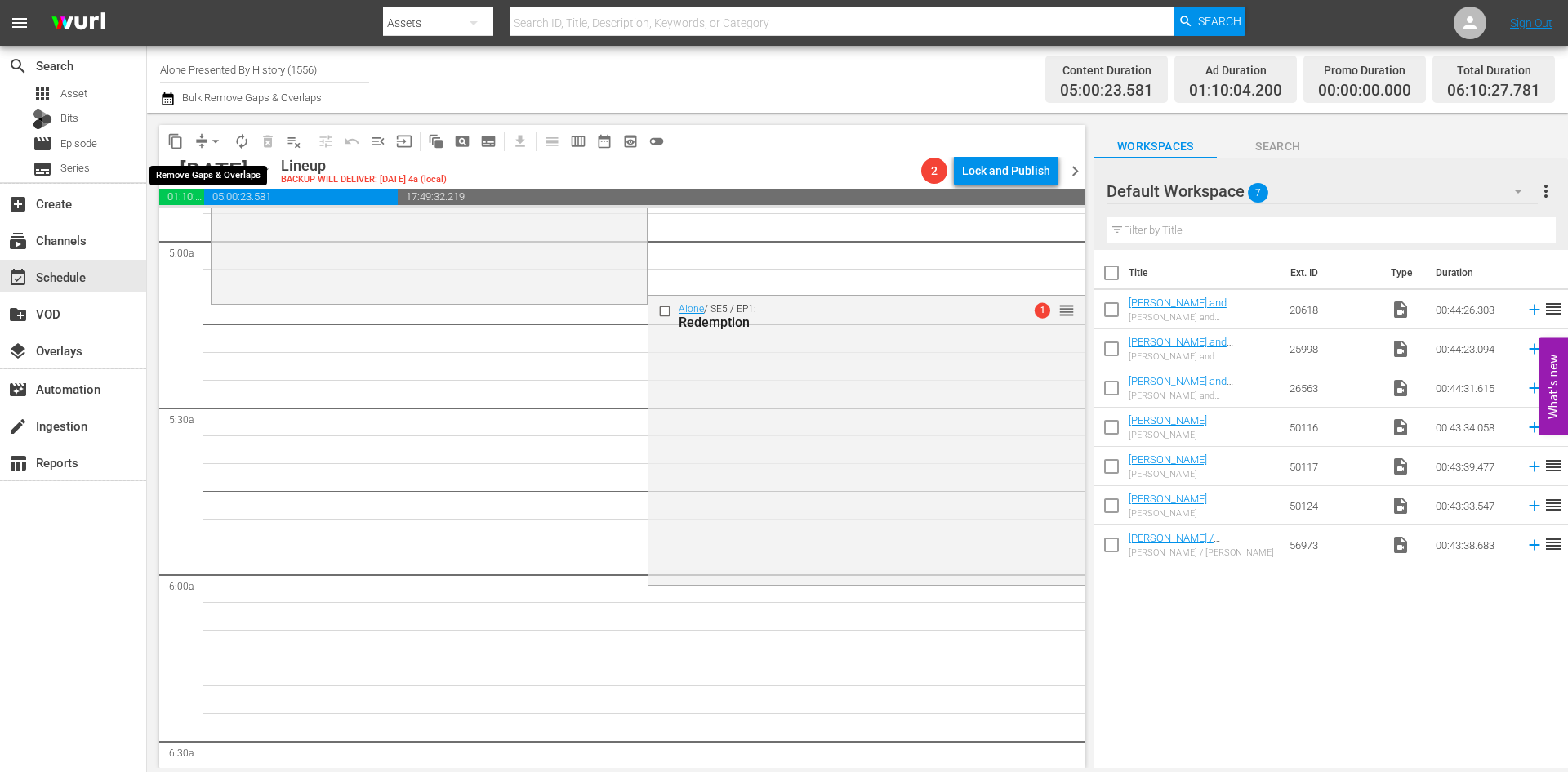
click at [220, 144] on span "arrow_drop_down" at bounding box center [215, 141] width 16 height 16
click at [218, 177] on li "Align to Midnight" at bounding box center [216, 174] width 171 height 27
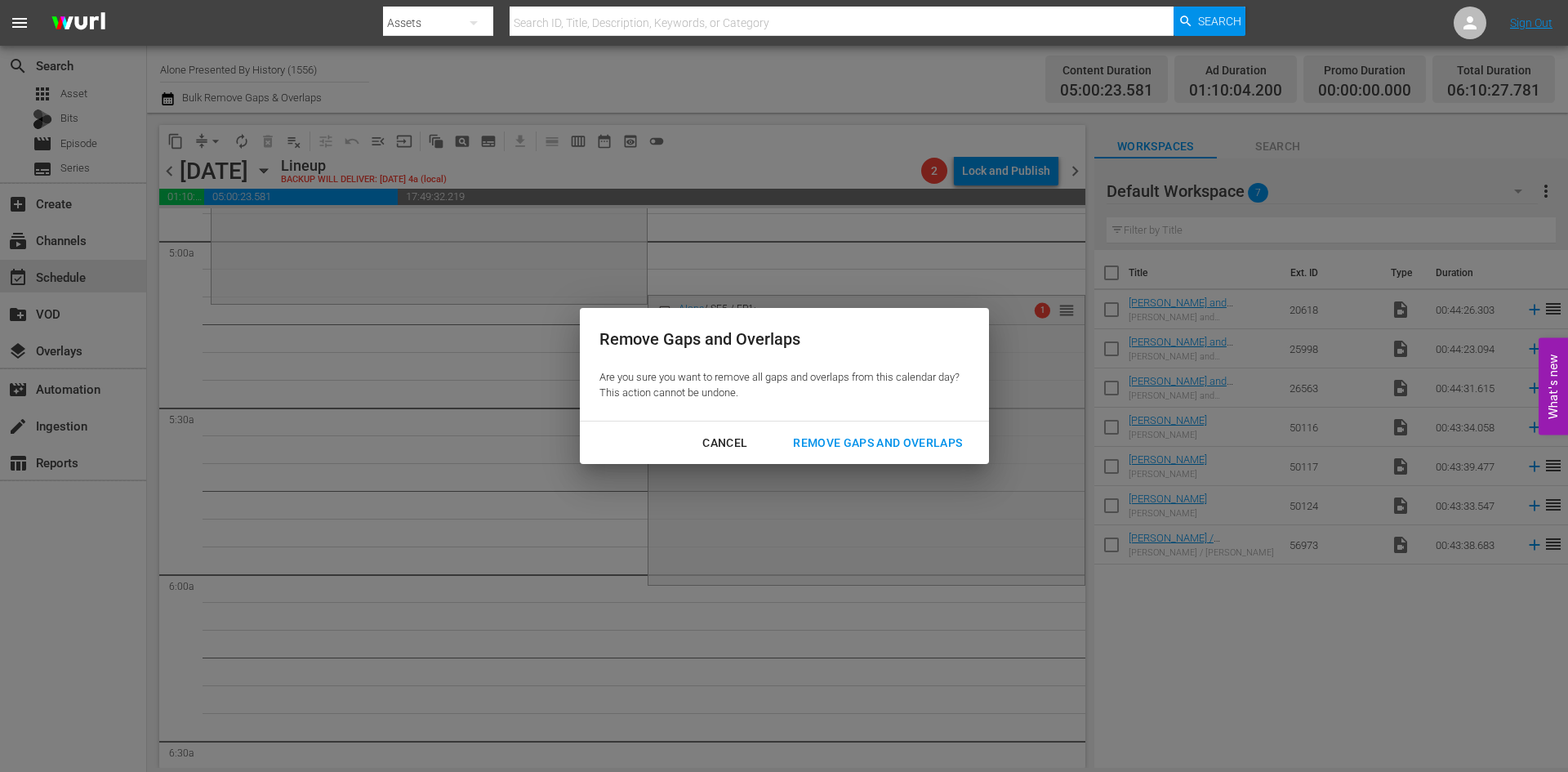
click at [897, 435] on div "Remove Gaps and Overlaps" at bounding box center [877, 443] width 195 height 21
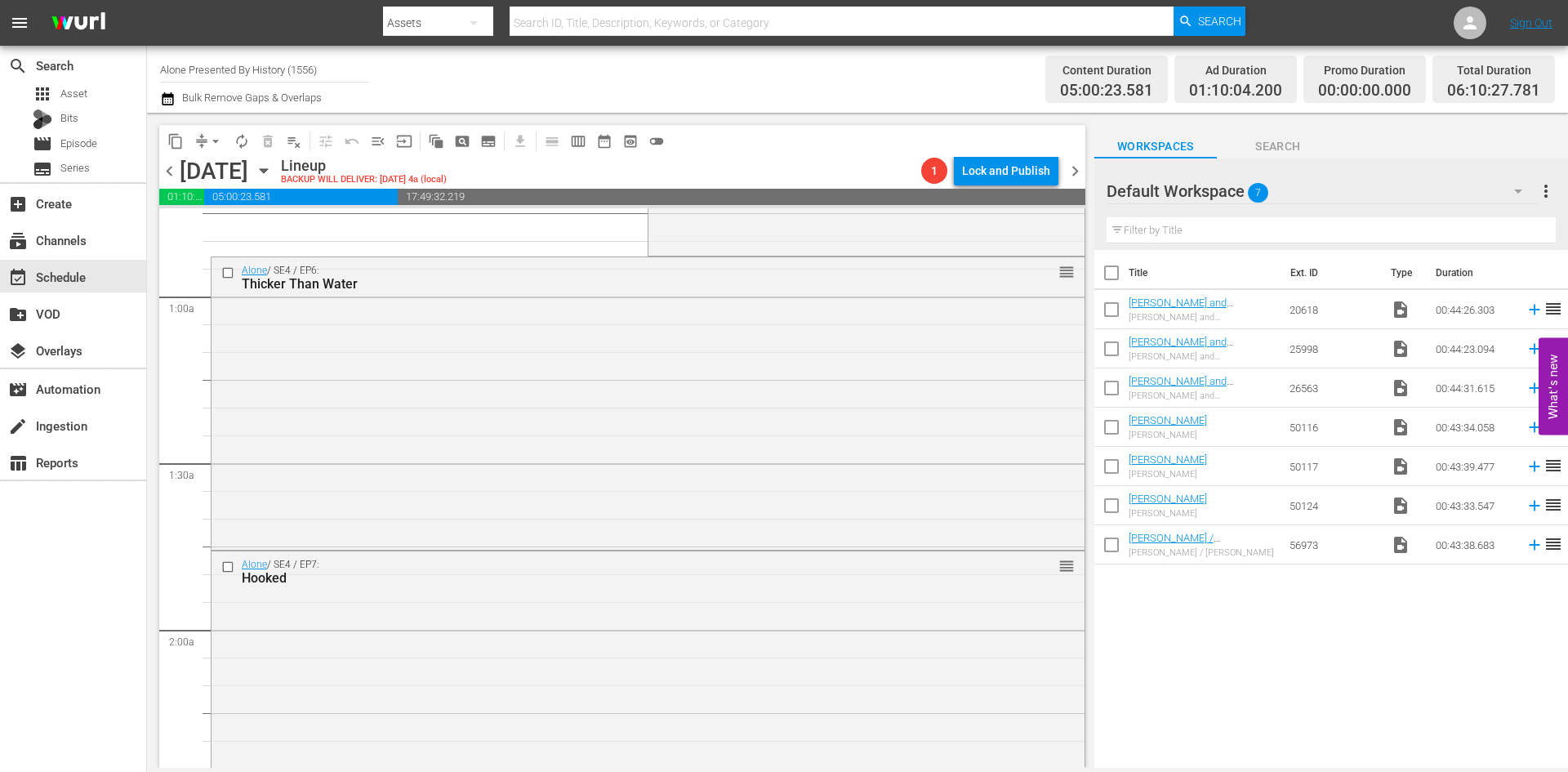
scroll to position [0, 0]
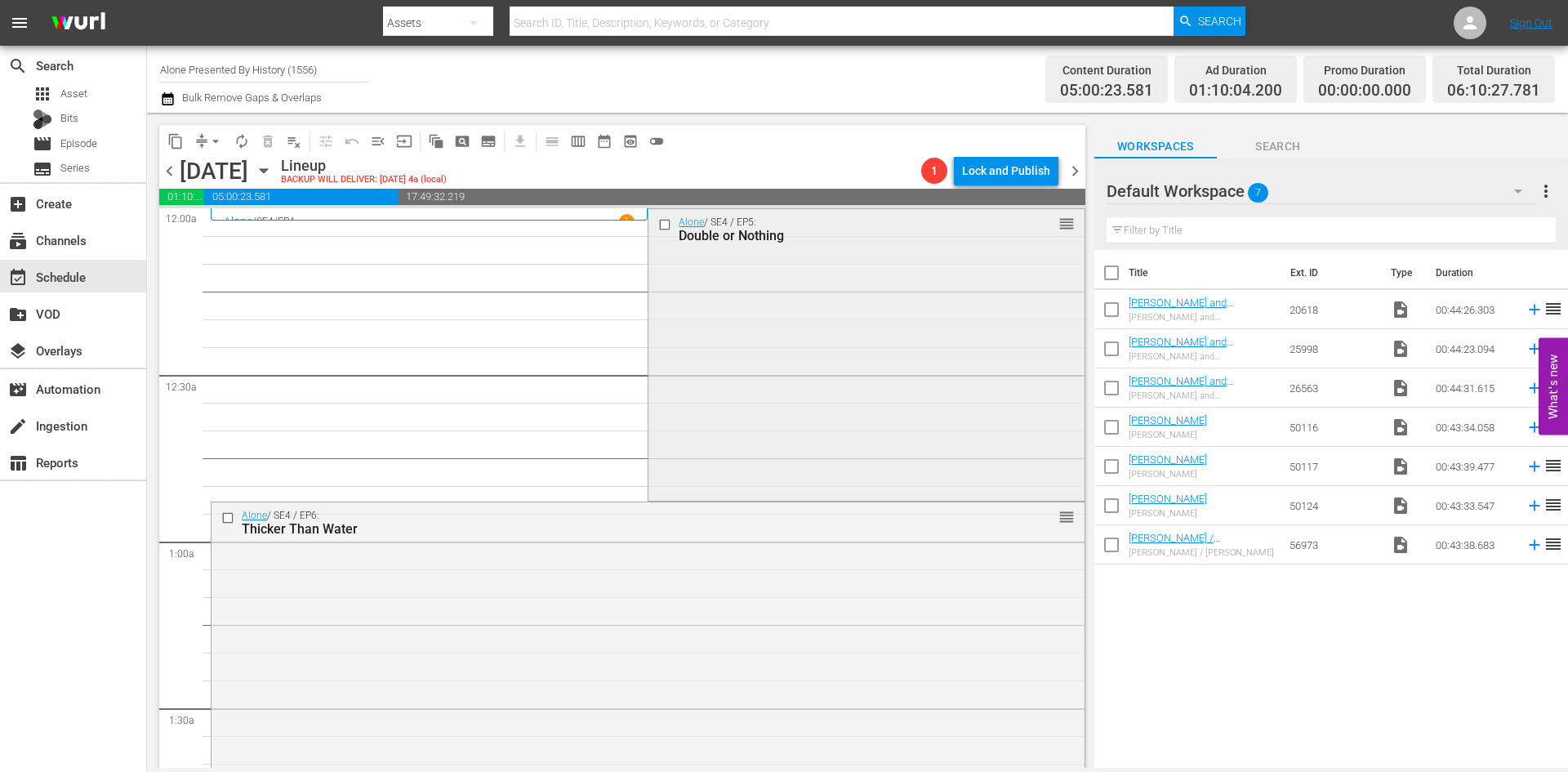
click at [781, 408] on div "Alone / SE4 / EP5: Double or Nothing reorder" at bounding box center [866, 353] width 435 height 288
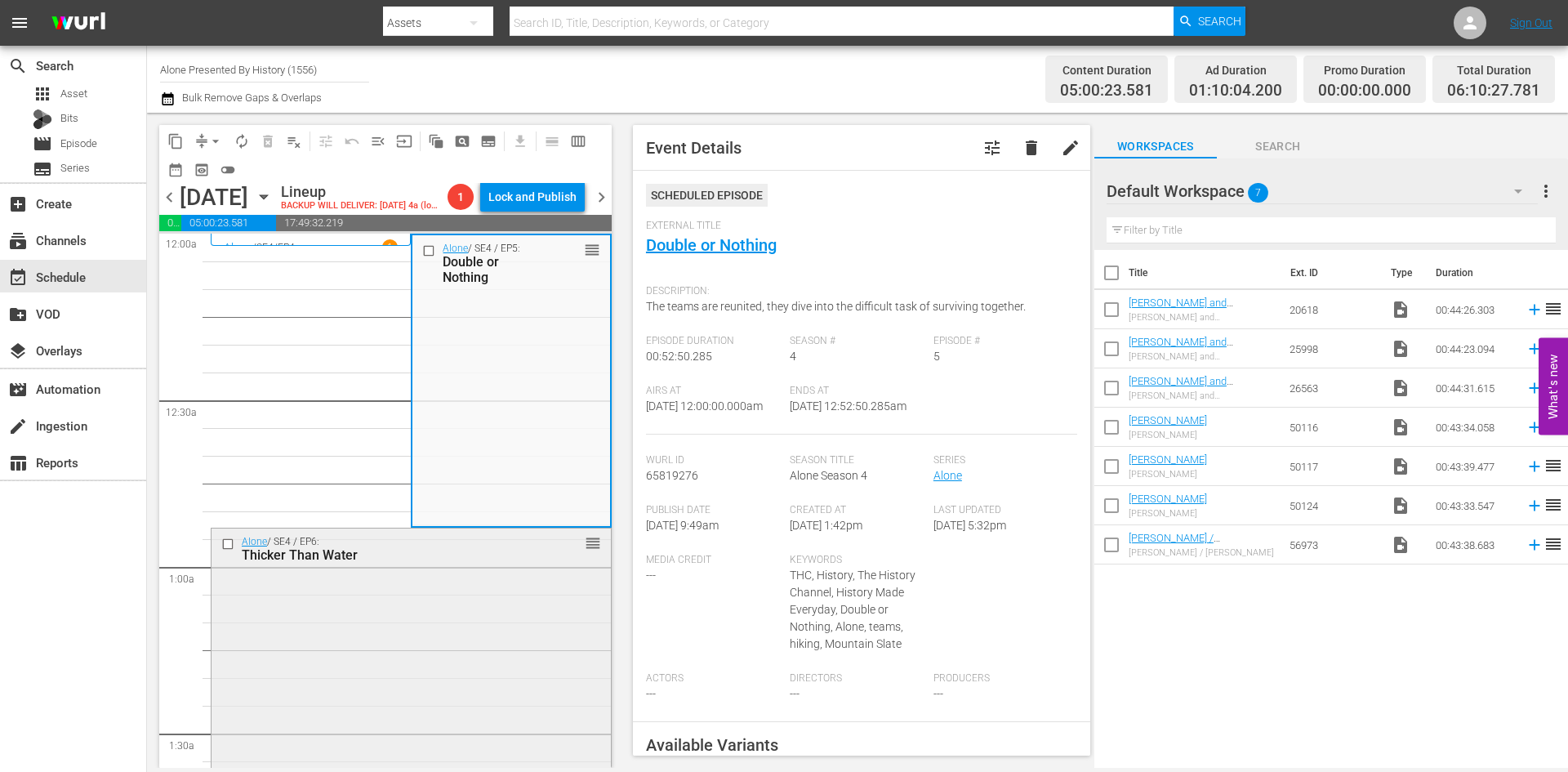
click at [503, 632] on div "Alone / SE4 / EP6: Thicker Than Water reorder" at bounding box center [411, 673] width 399 height 289
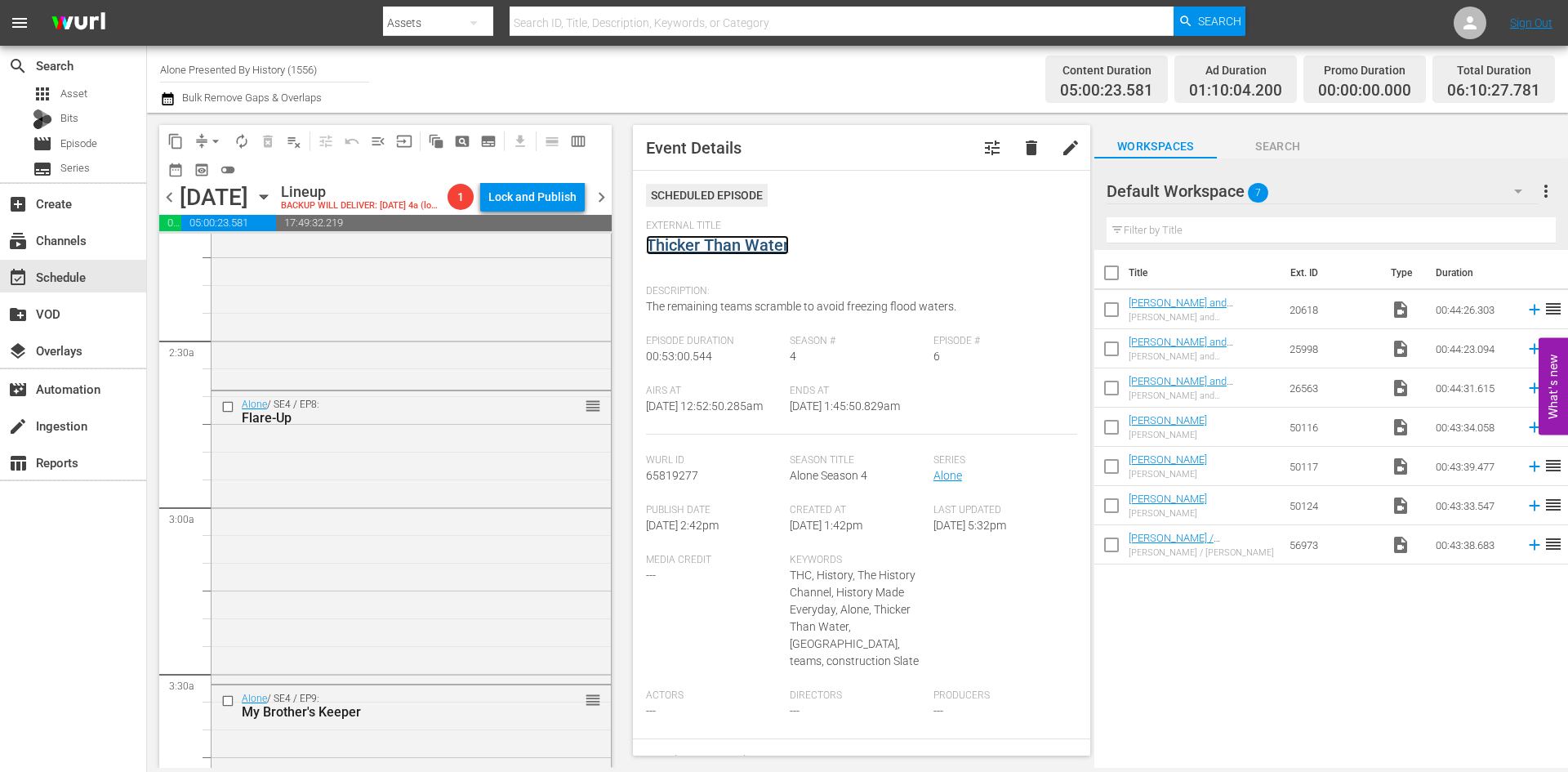
scroll to position [735, 0]
click at [481, 344] on div "Alone / SE4 / EP7: Hooked reorder" at bounding box center [411, 231] width 399 height 289
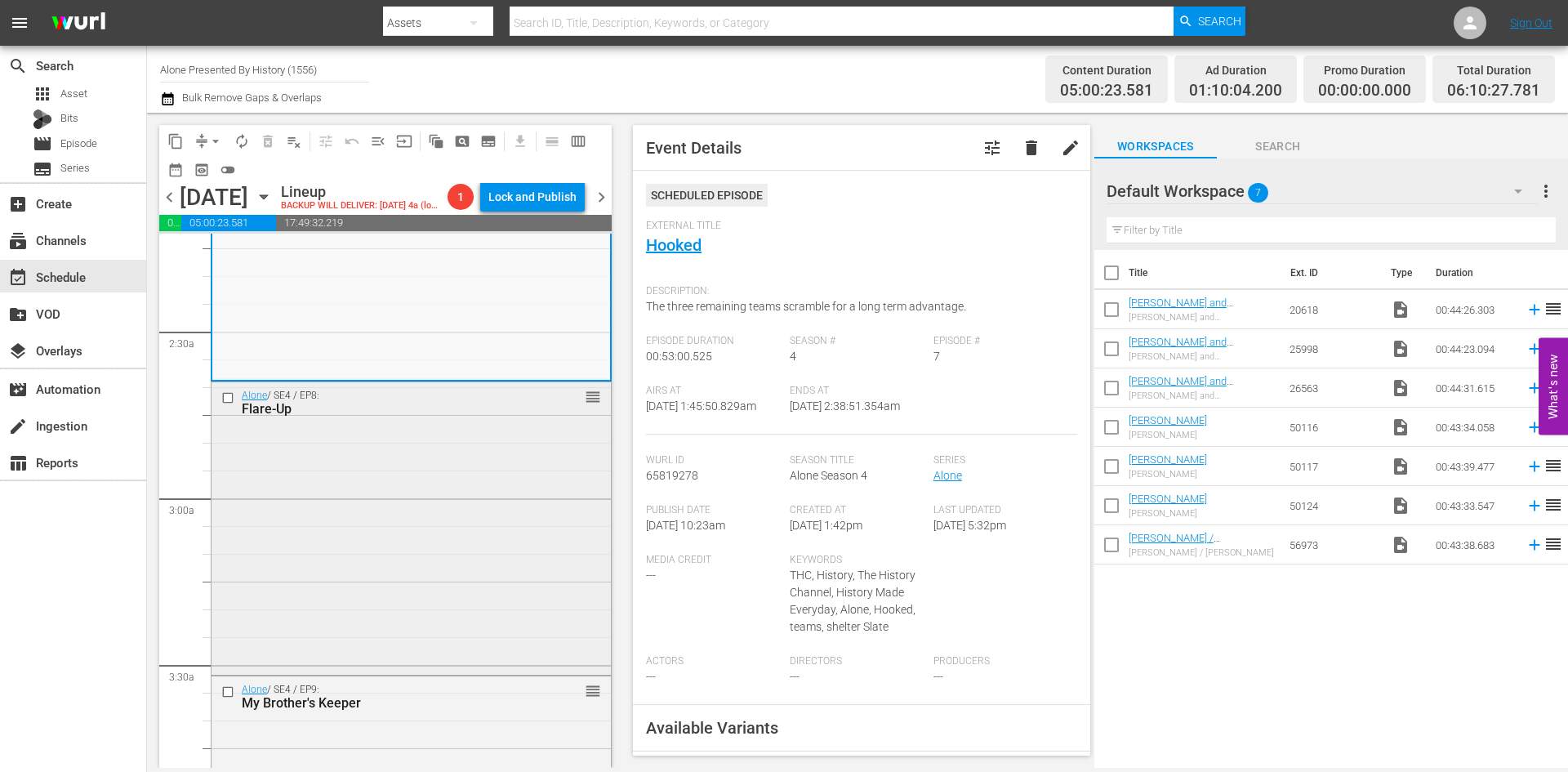
click at [534, 510] on div "Alone / SE4 / EP8: Flare-Up reorder" at bounding box center [411, 526] width 399 height 289
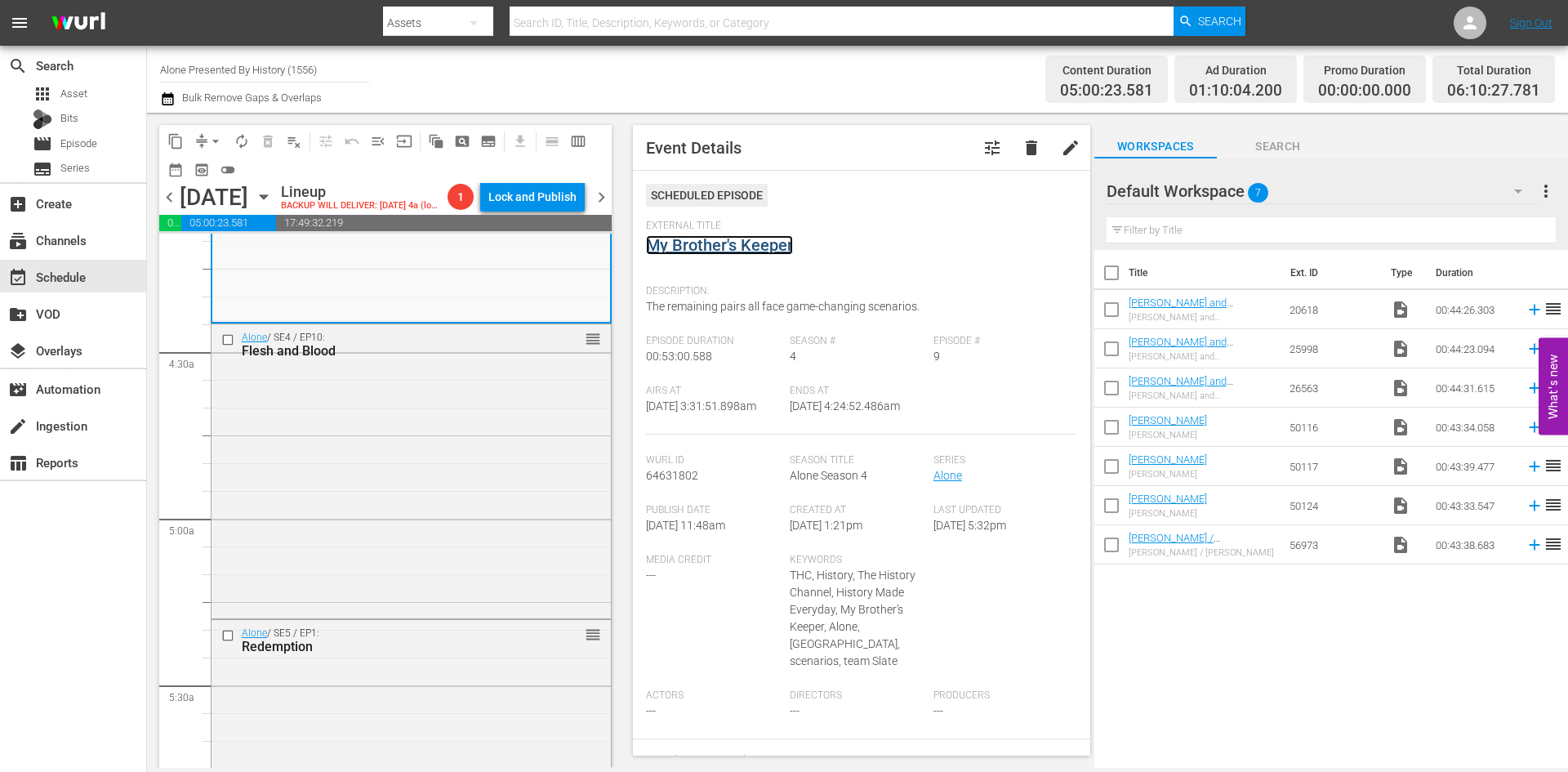
scroll to position [1469, 0]
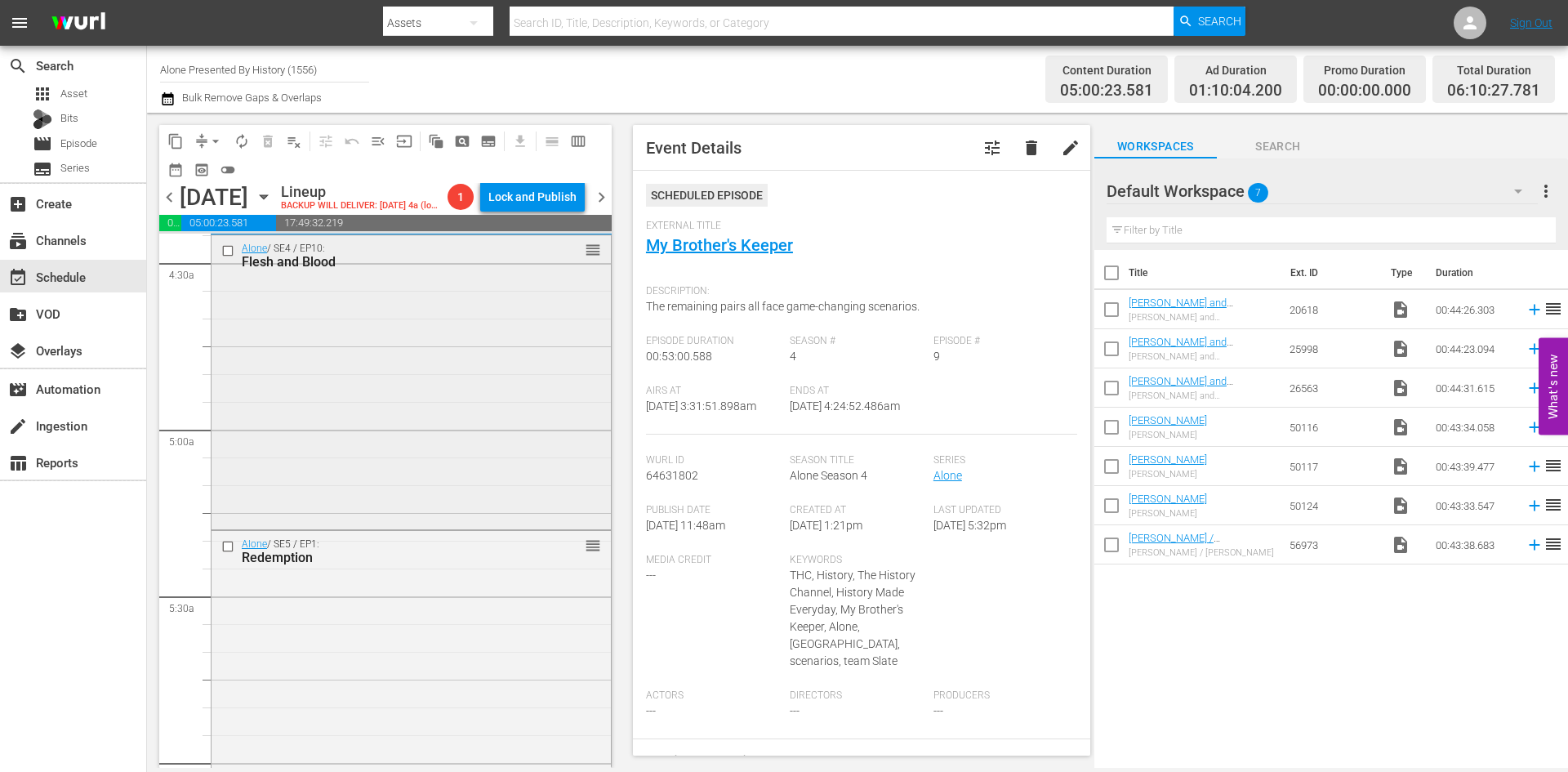
click at [500, 465] on div "Alone / SE4 / EP10: Flesh and Blood reorder" at bounding box center [411, 380] width 399 height 290
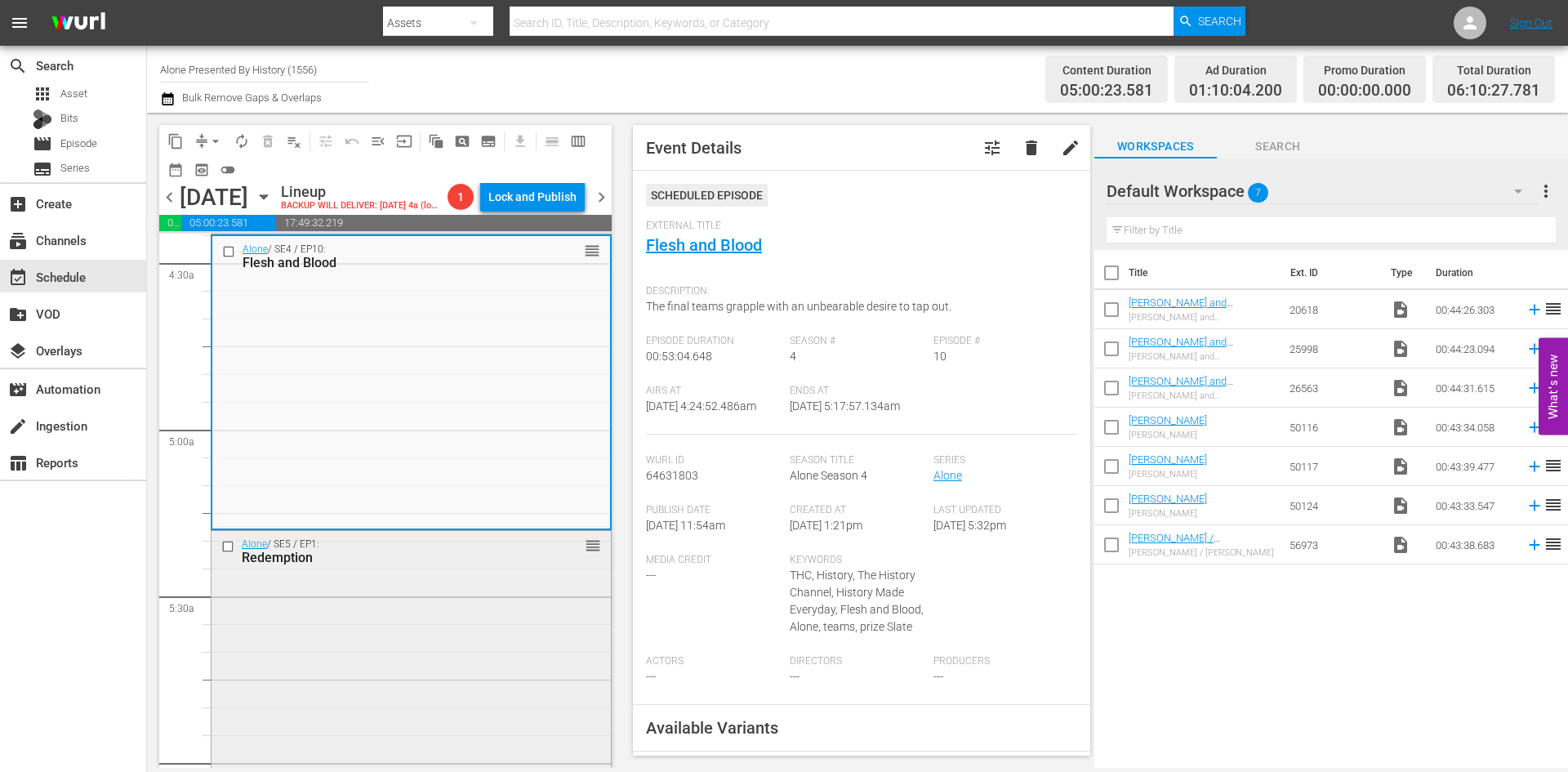
click at [473, 655] on div "Alone / SE5 / EP1: Redemption reorder" at bounding box center [411, 673] width 399 height 286
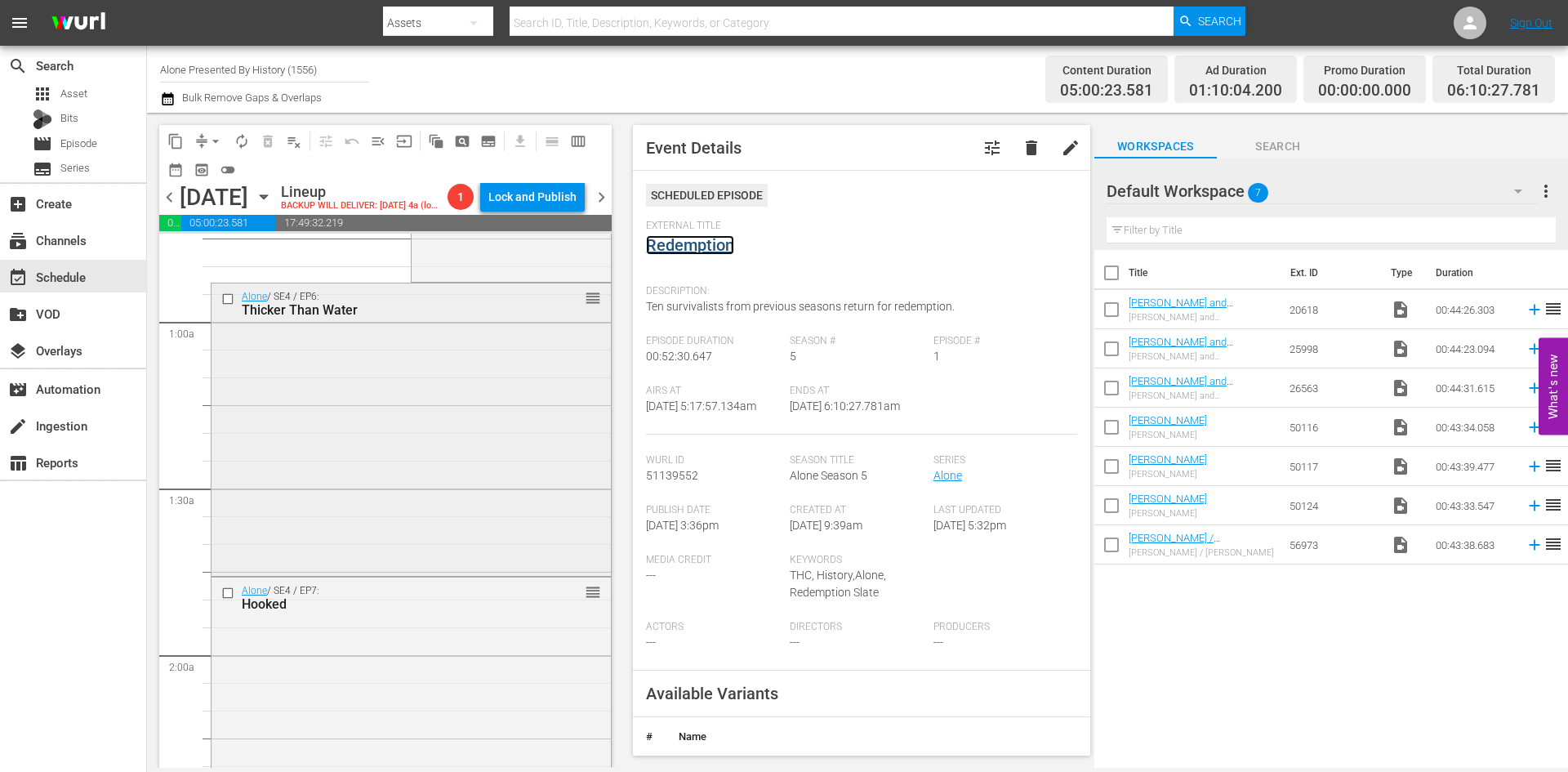
scroll to position [0, 0]
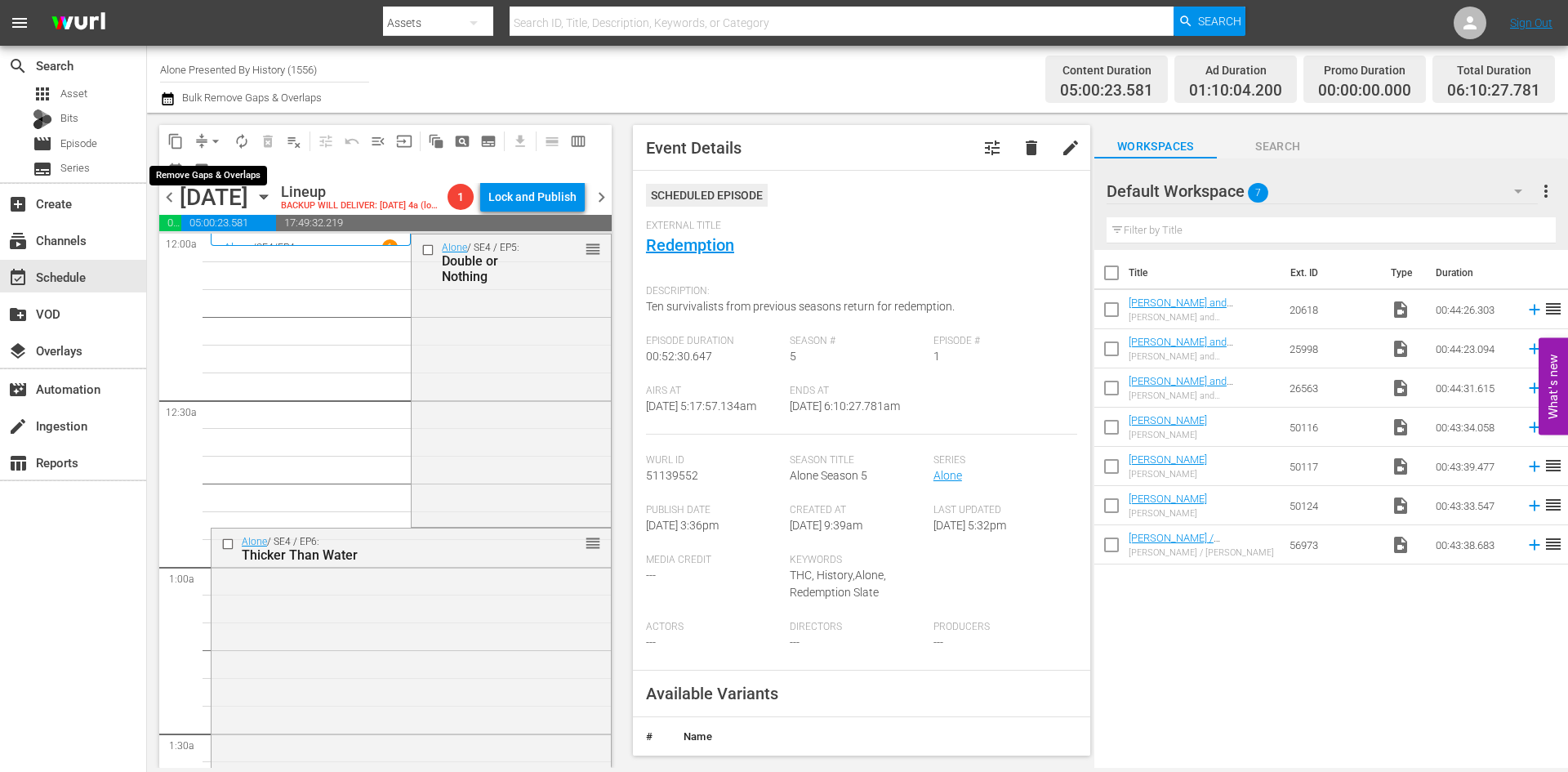
click at [212, 141] on span "arrow_drop_down" at bounding box center [215, 141] width 16 height 16
click at [198, 171] on li "Align to Midnight" at bounding box center [216, 174] width 171 height 27
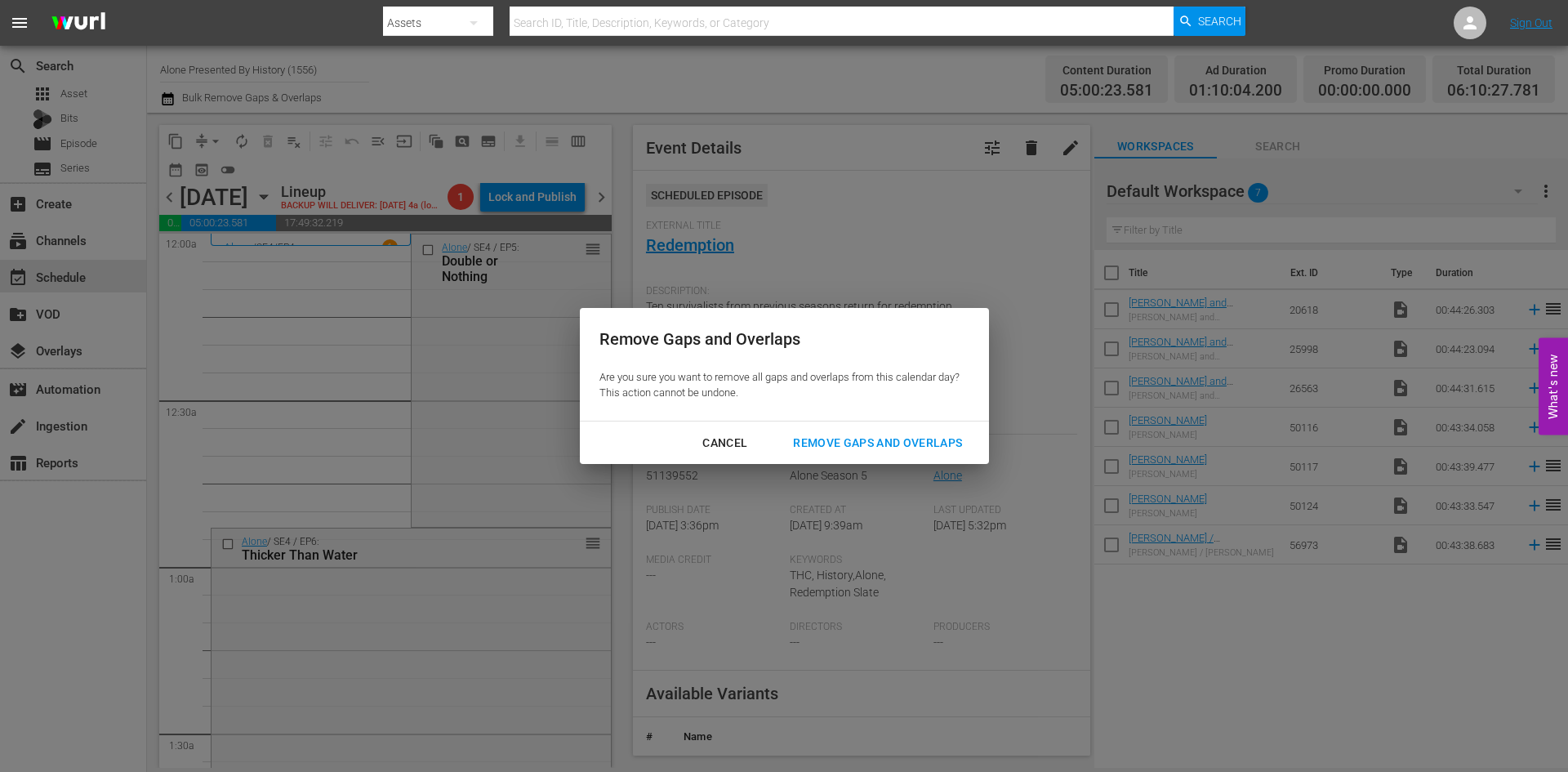
click at [835, 447] on div "Remove Gaps and Overlaps" at bounding box center [877, 443] width 195 height 21
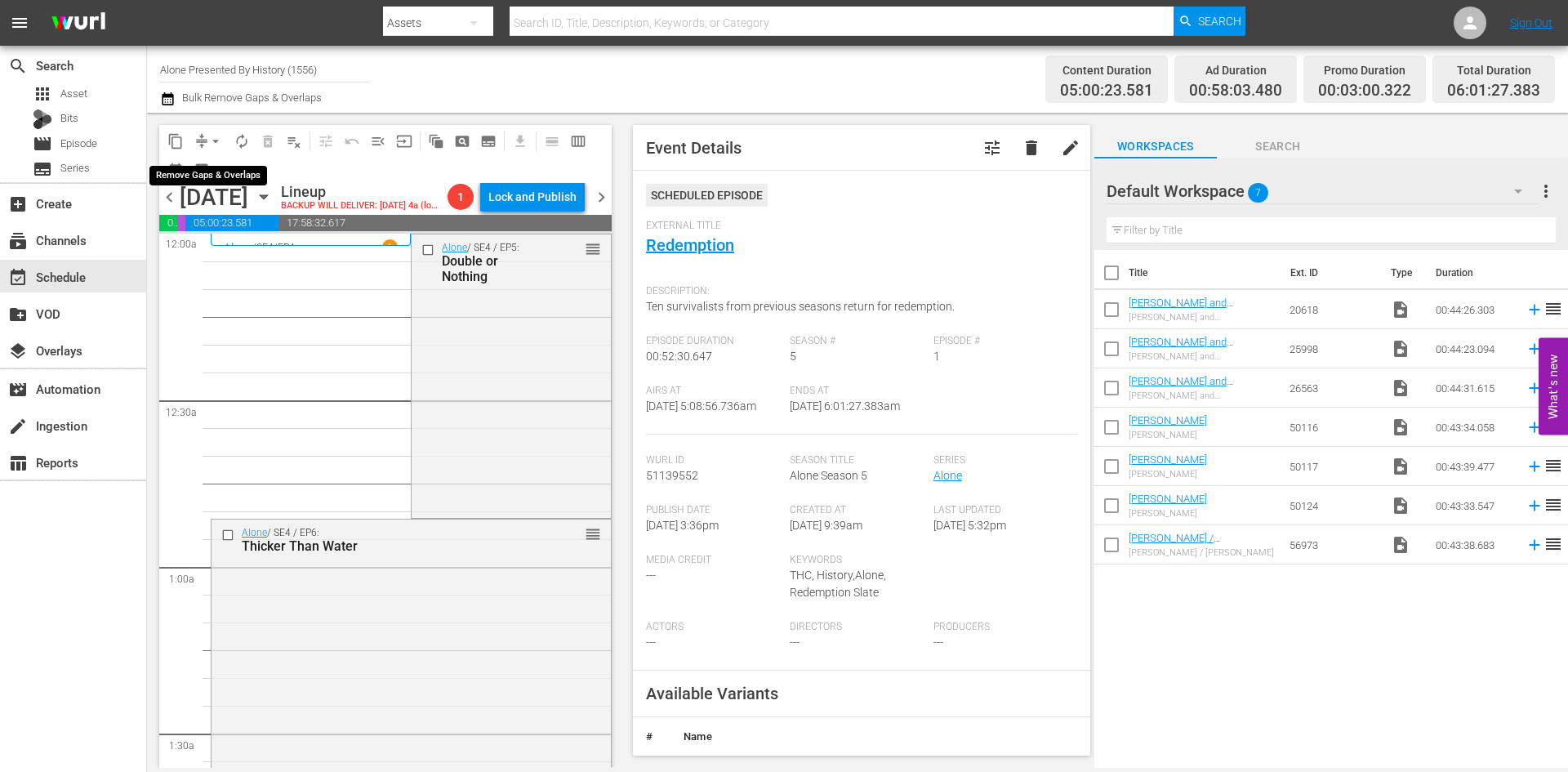
click at [216, 139] on span "arrow_drop_down" at bounding box center [215, 141] width 16 height 16
click at [201, 178] on li "Align to Midnight" at bounding box center [216, 174] width 171 height 27
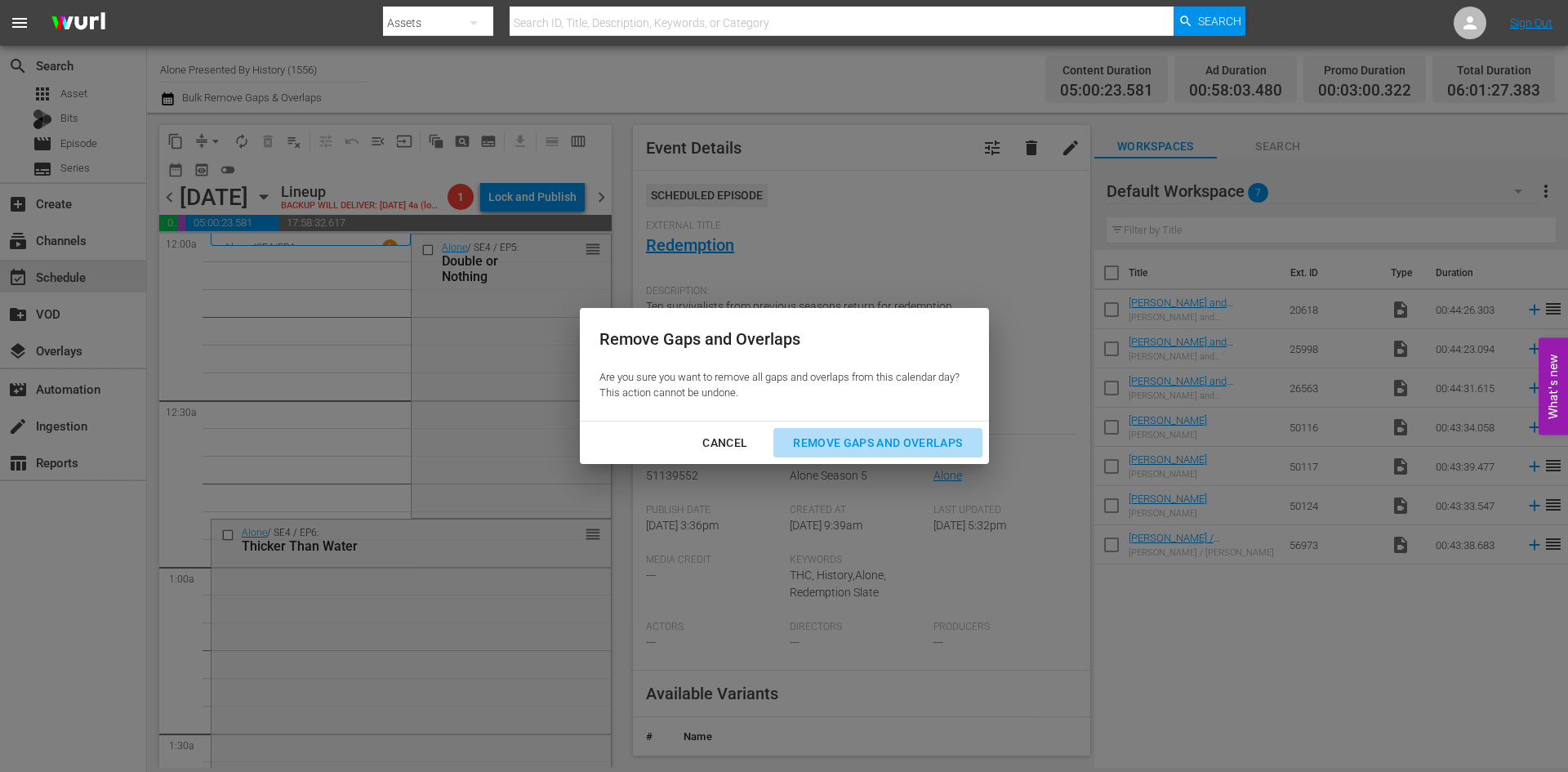
click at [842, 429] on button "Remove Gaps and Overlaps" at bounding box center [877, 442] width 208 height 30
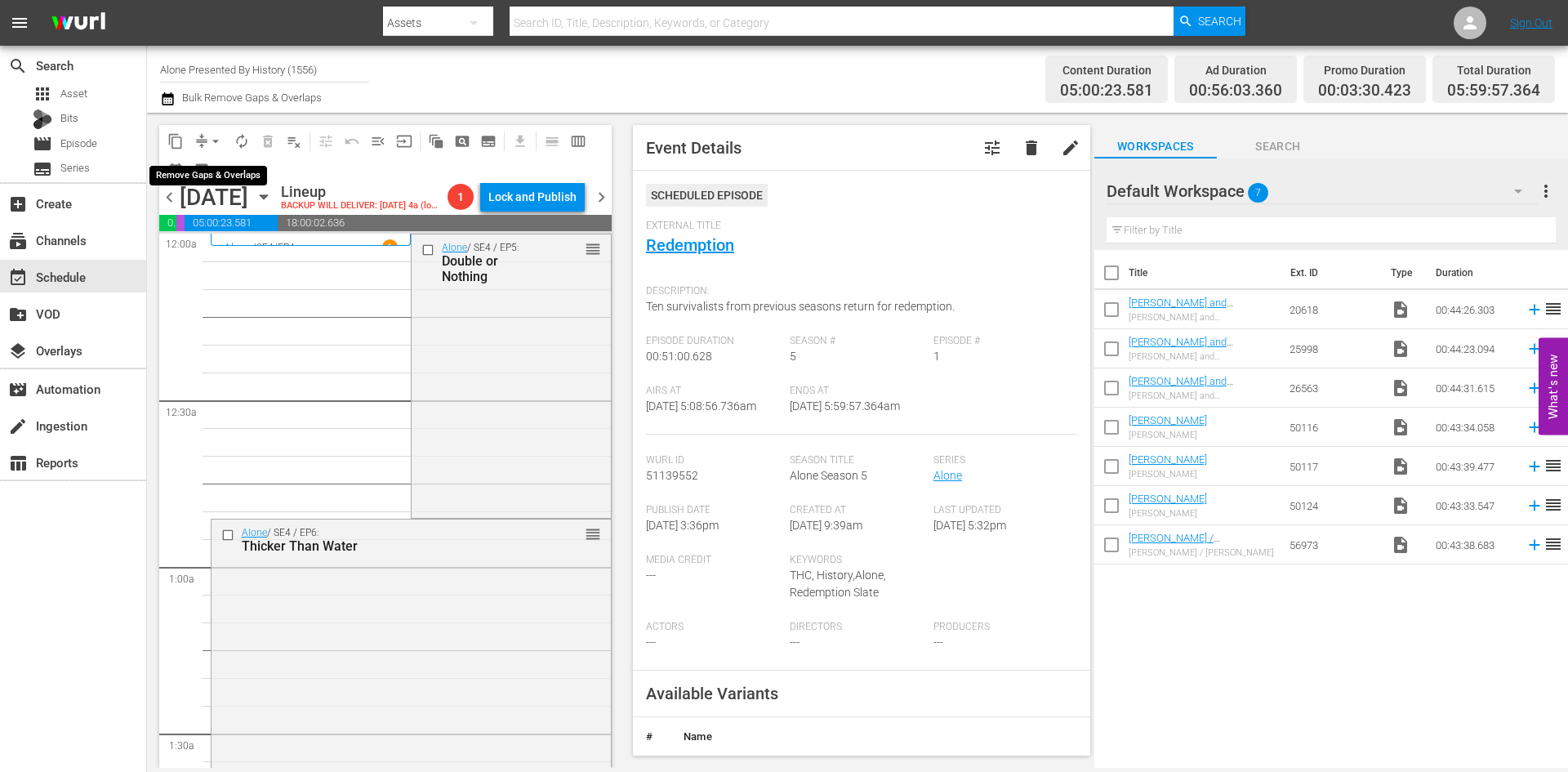
click at [213, 145] on span "arrow_drop_down" at bounding box center [215, 141] width 16 height 16
click at [209, 170] on li "Align to Midnight" at bounding box center [216, 174] width 171 height 27
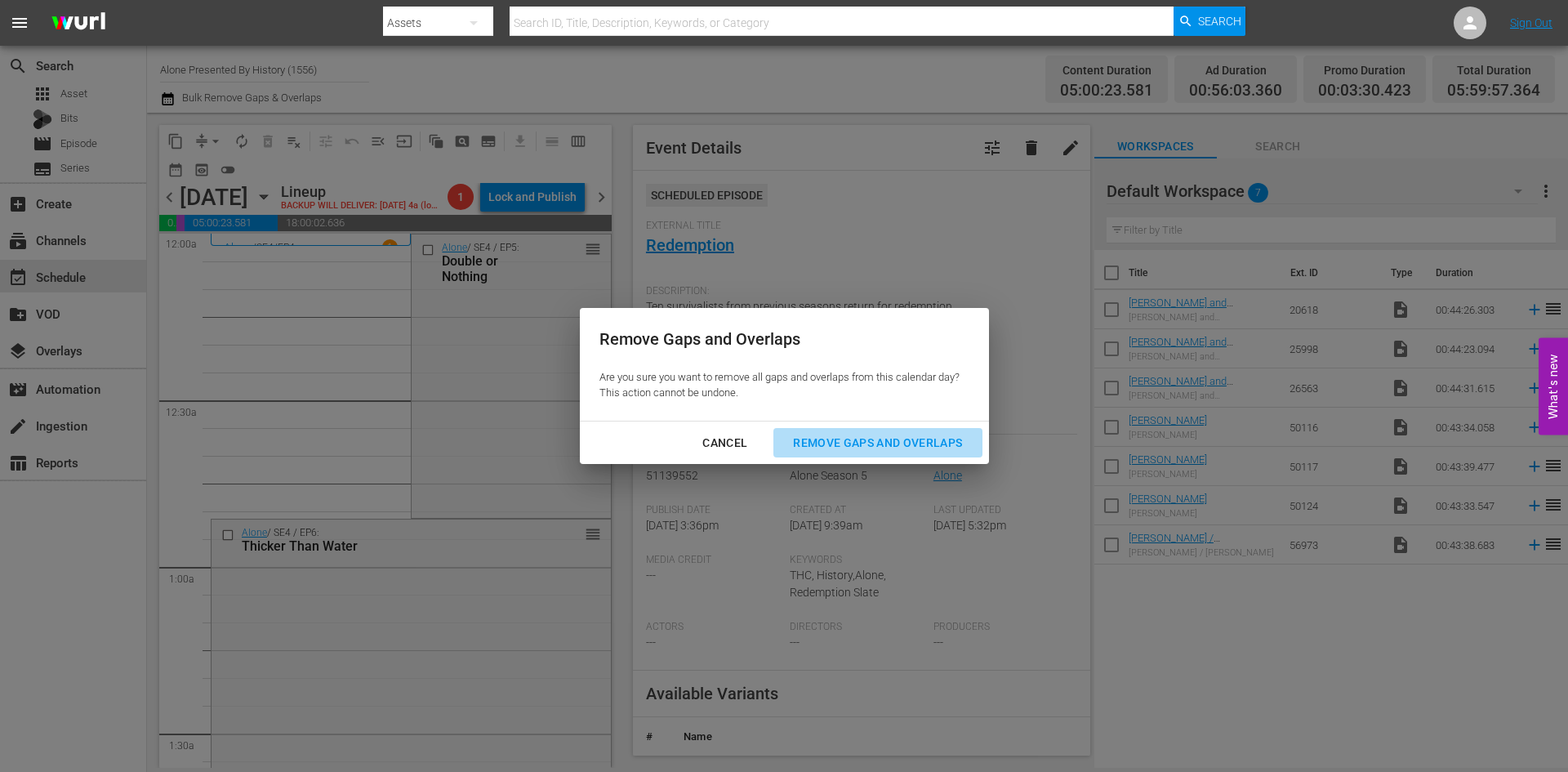
click at [873, 443] on div "Remove Gaps and Overlaps" at bounding box center [877, 443] width 195 height 21
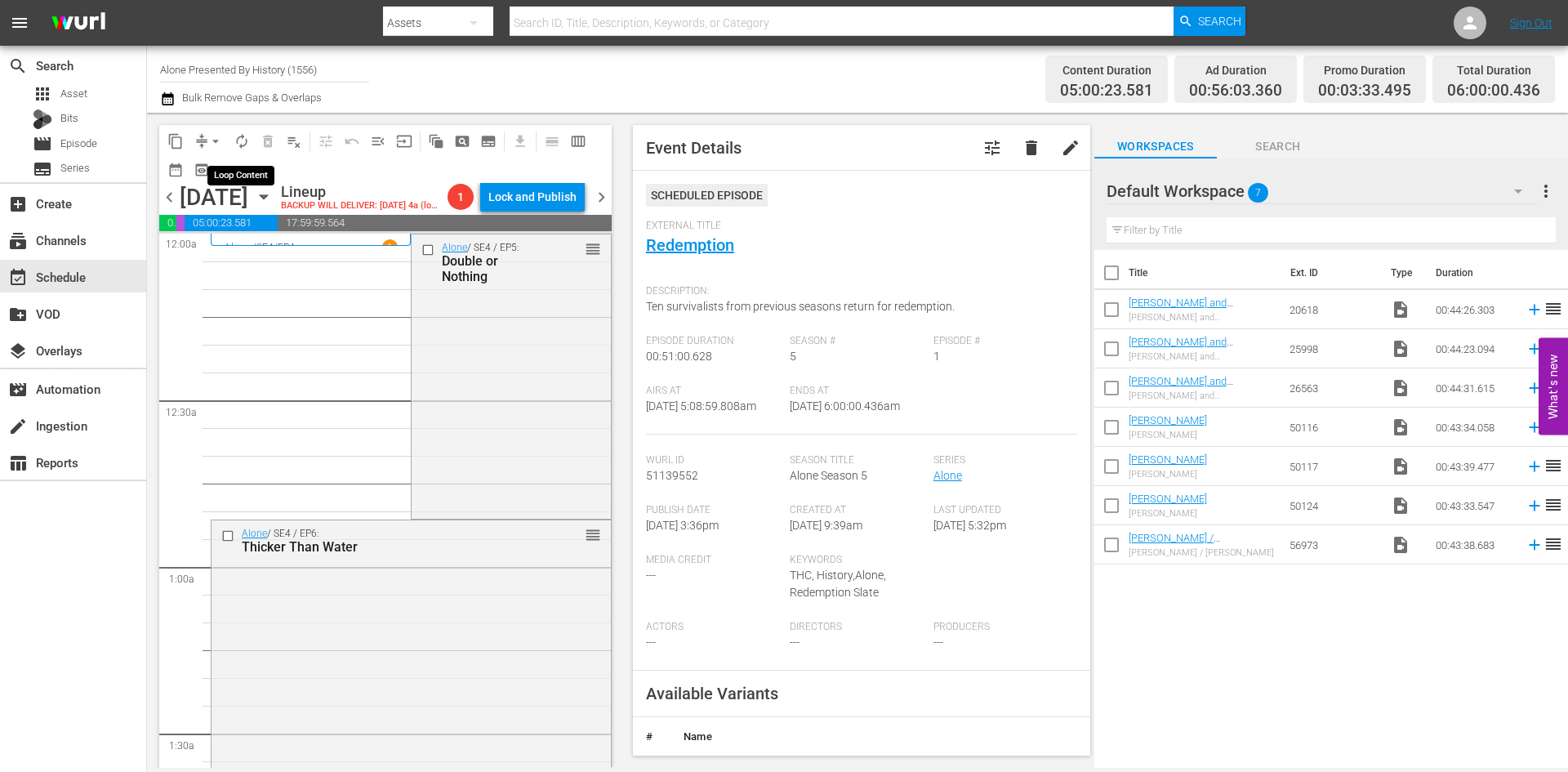
click at [236, 134] on span "autorenew_outlined" at bounding box center [242, 141] width 16 height 16
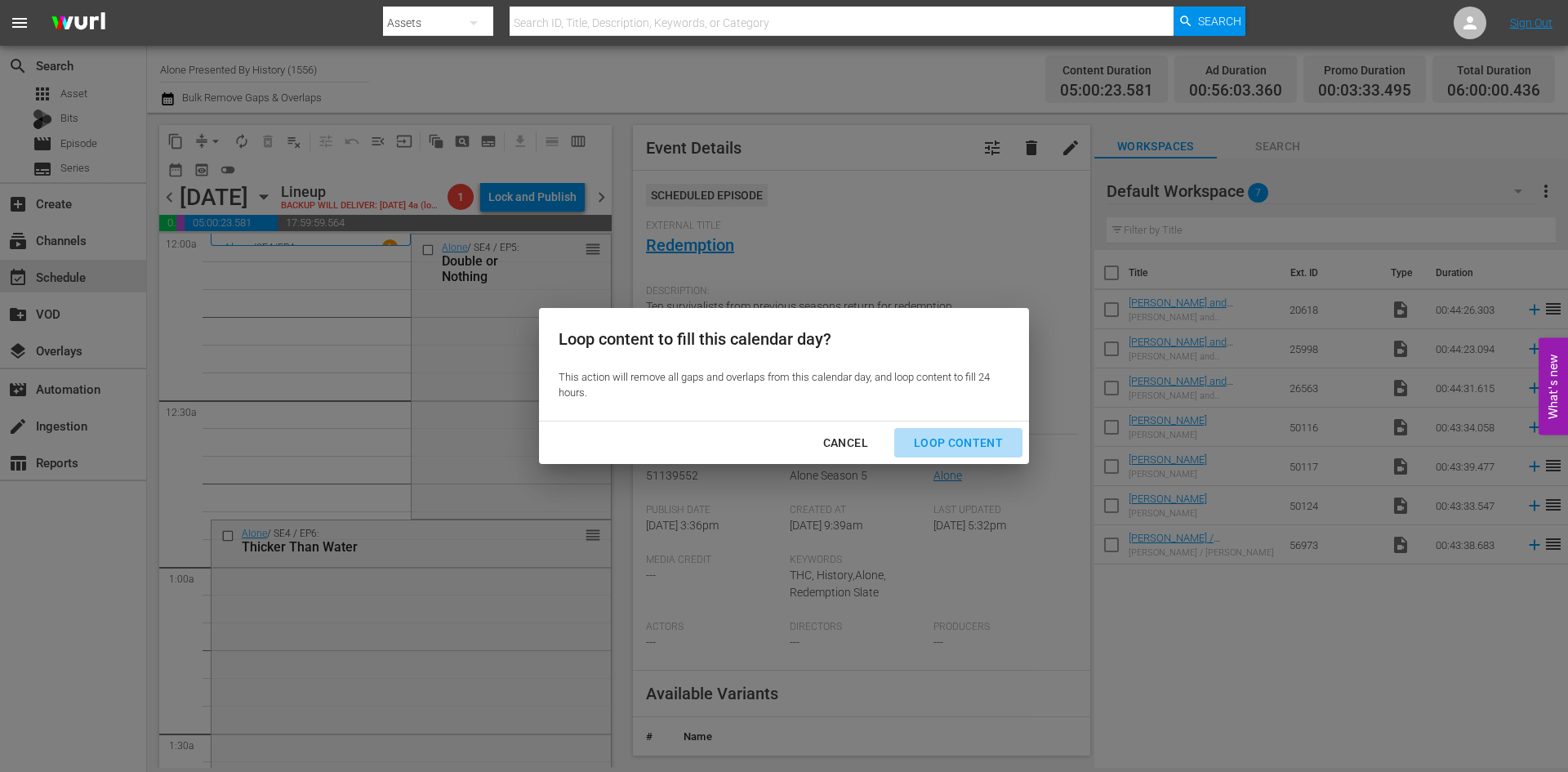
click at [958, 431] on button "Loop Content" at bounding box center [958, 442] width 129 height 30
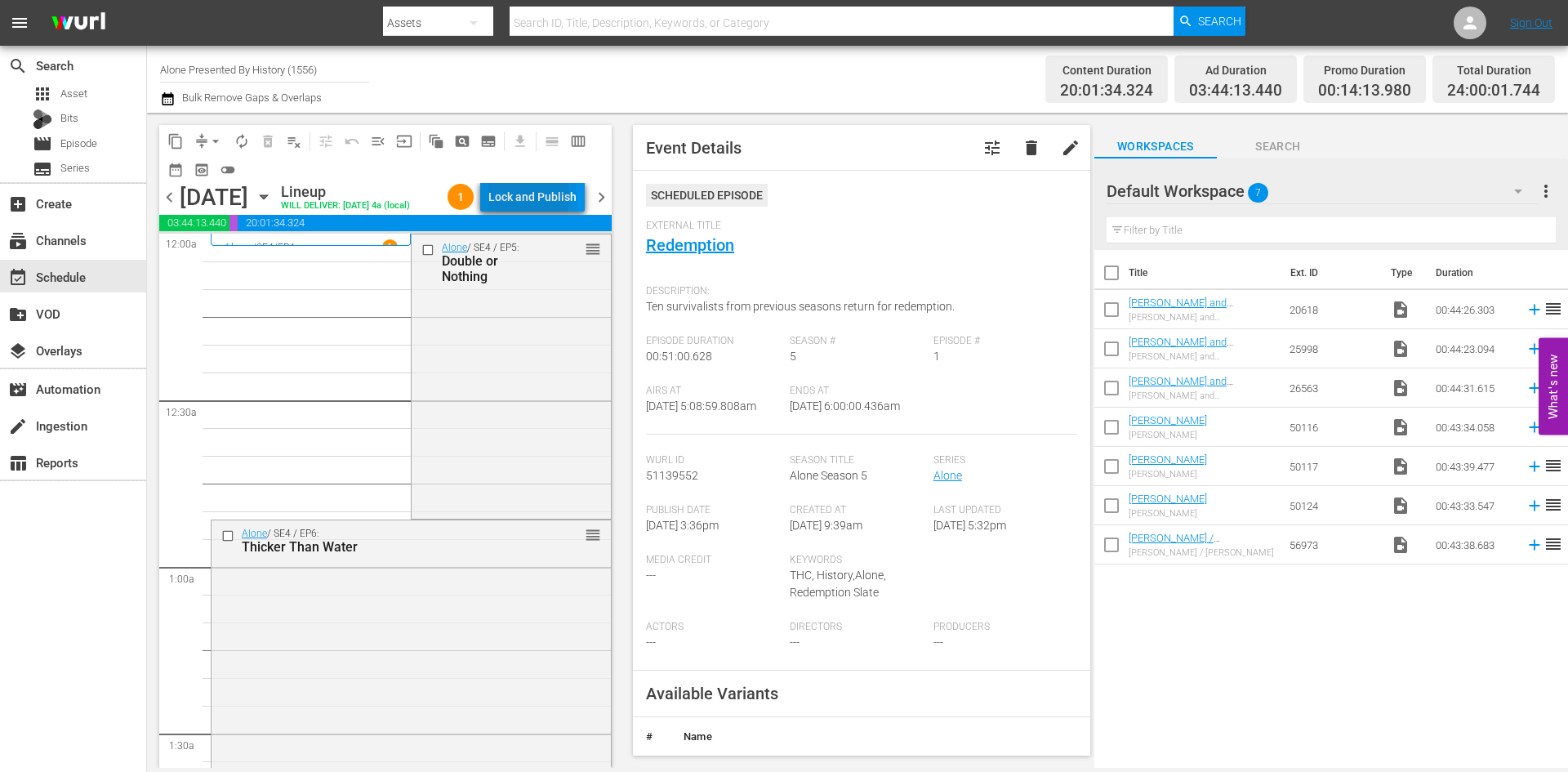
click at [513, 197] on div "Lock and Publish" at bounding box center [532, 197] width 88 height 29
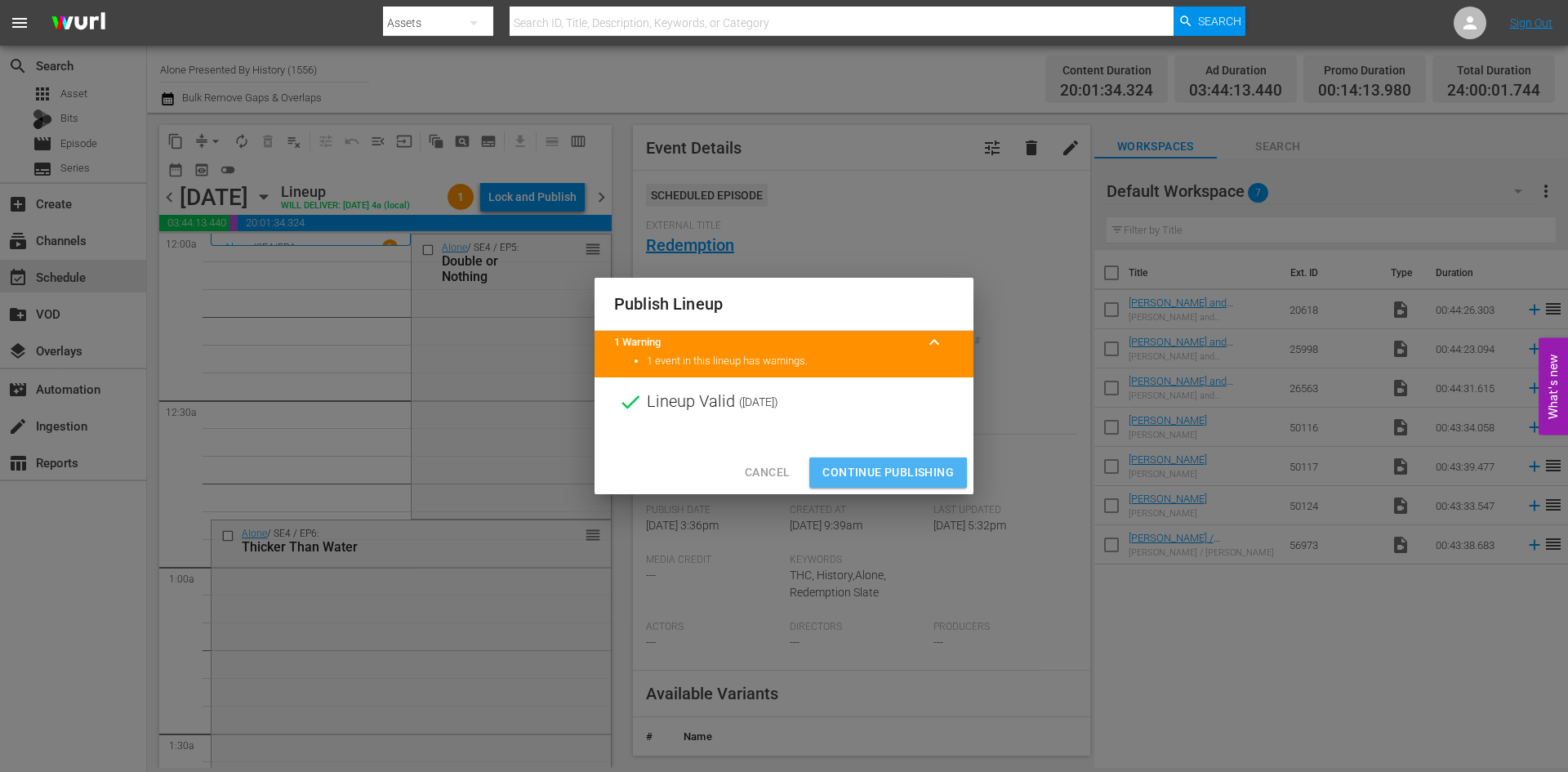
click at [889, 465] on span "Continue Publishing" at bounding box center [888, 472] width 131 height 21
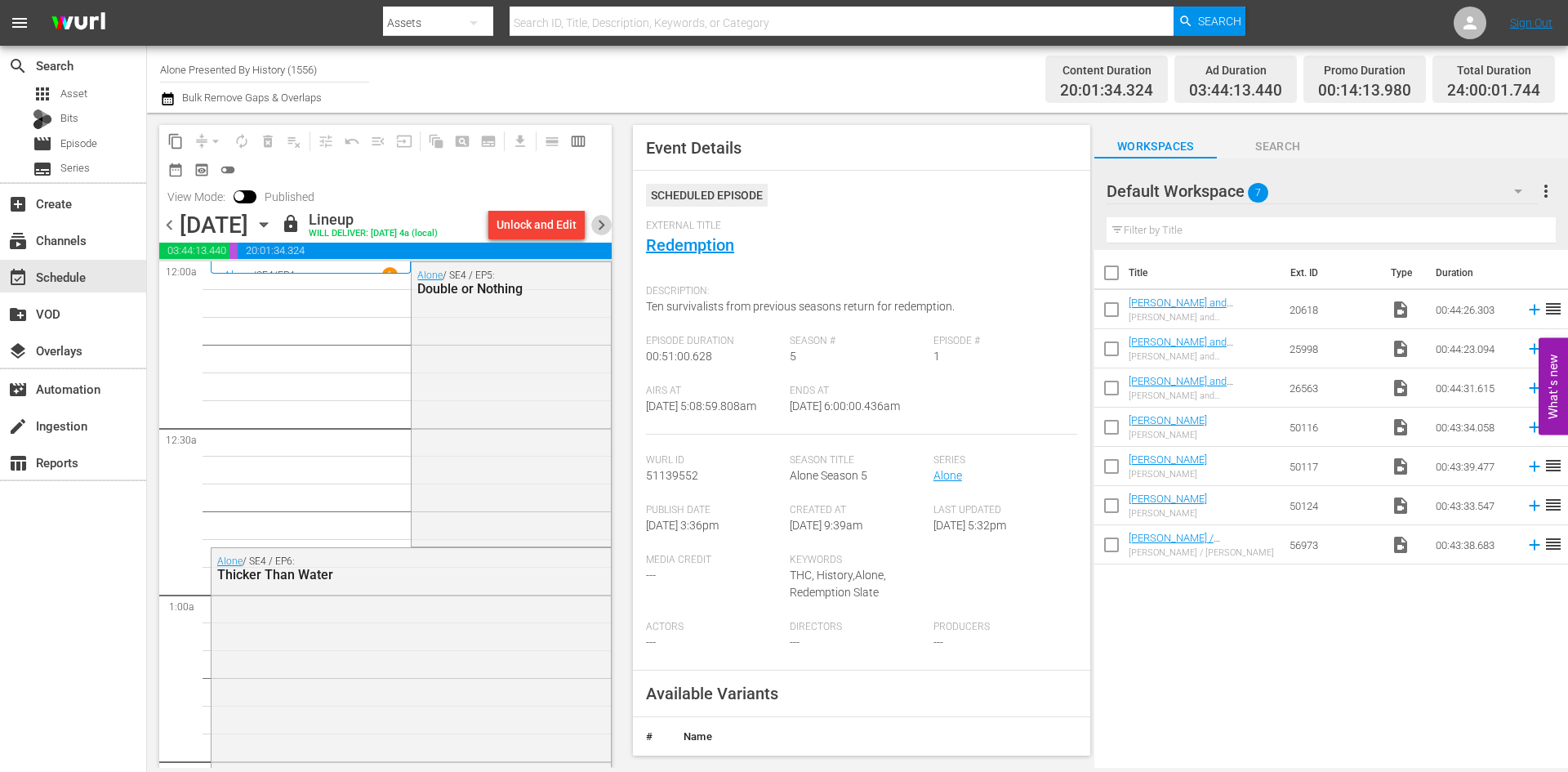
click at [601, 228] on span "chevron_right" at bounding box center [601, 225] width 21 height 21
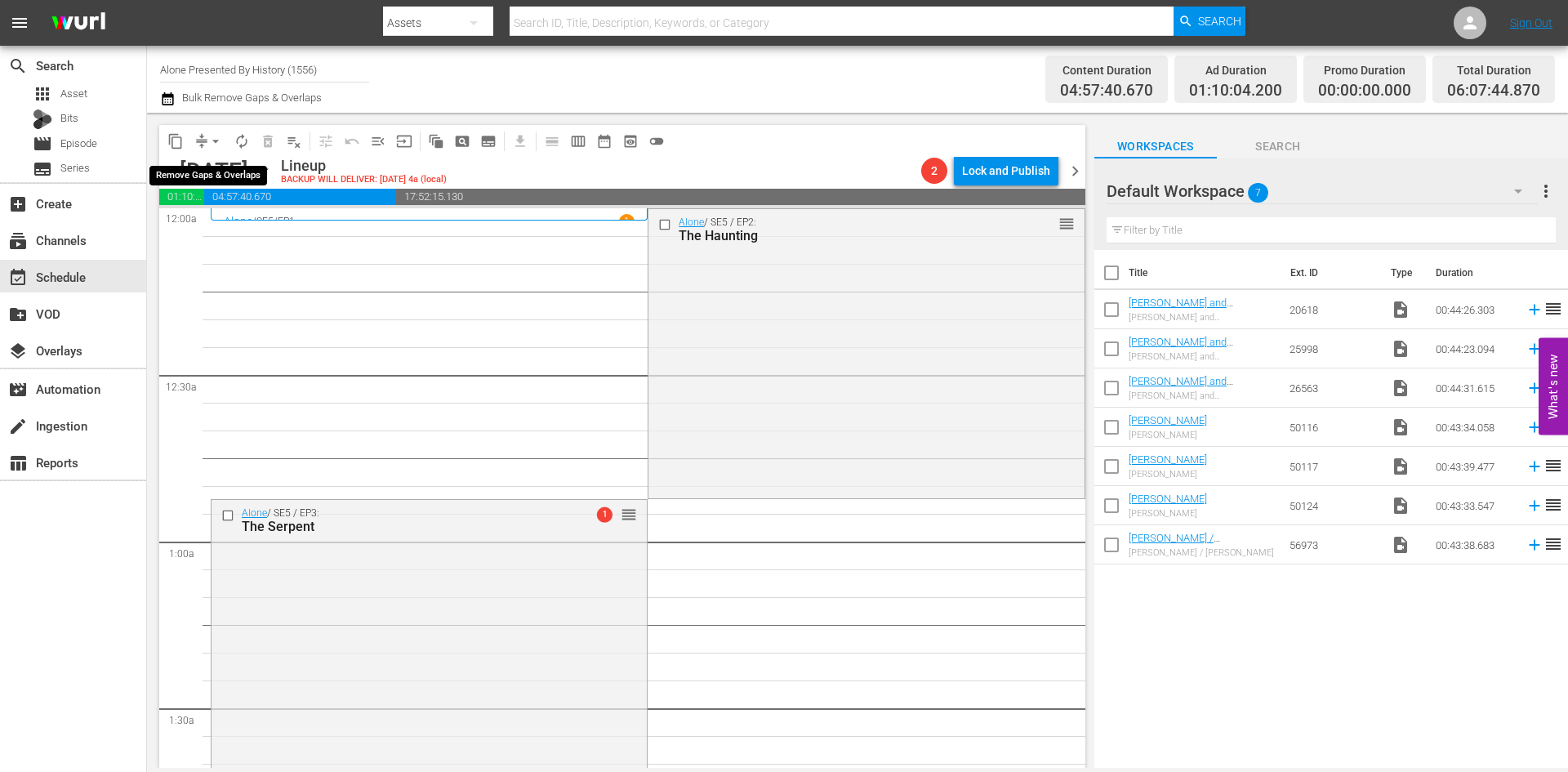
click at [211, 140] on span "arrow_drop_down" at bounding box center [215, 141] width 16 height 16
click at [214, 172] on li "Align to Midnight" at bounding box center [216, 174] width 171 height 27
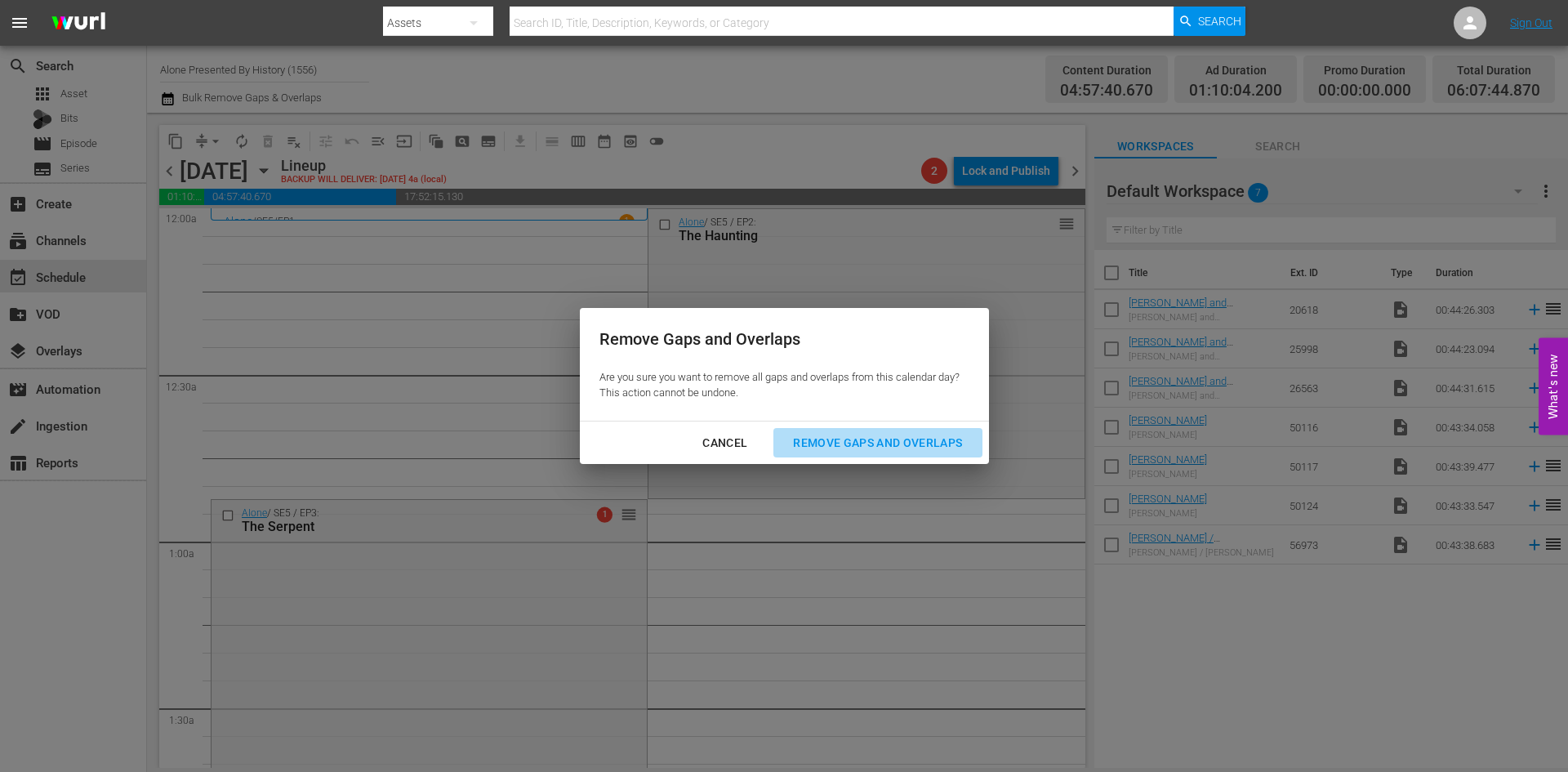
click at [843, 433] on div "Remove Gaps and Overlaps" at bounding box center [877, 443] width 195 height 21
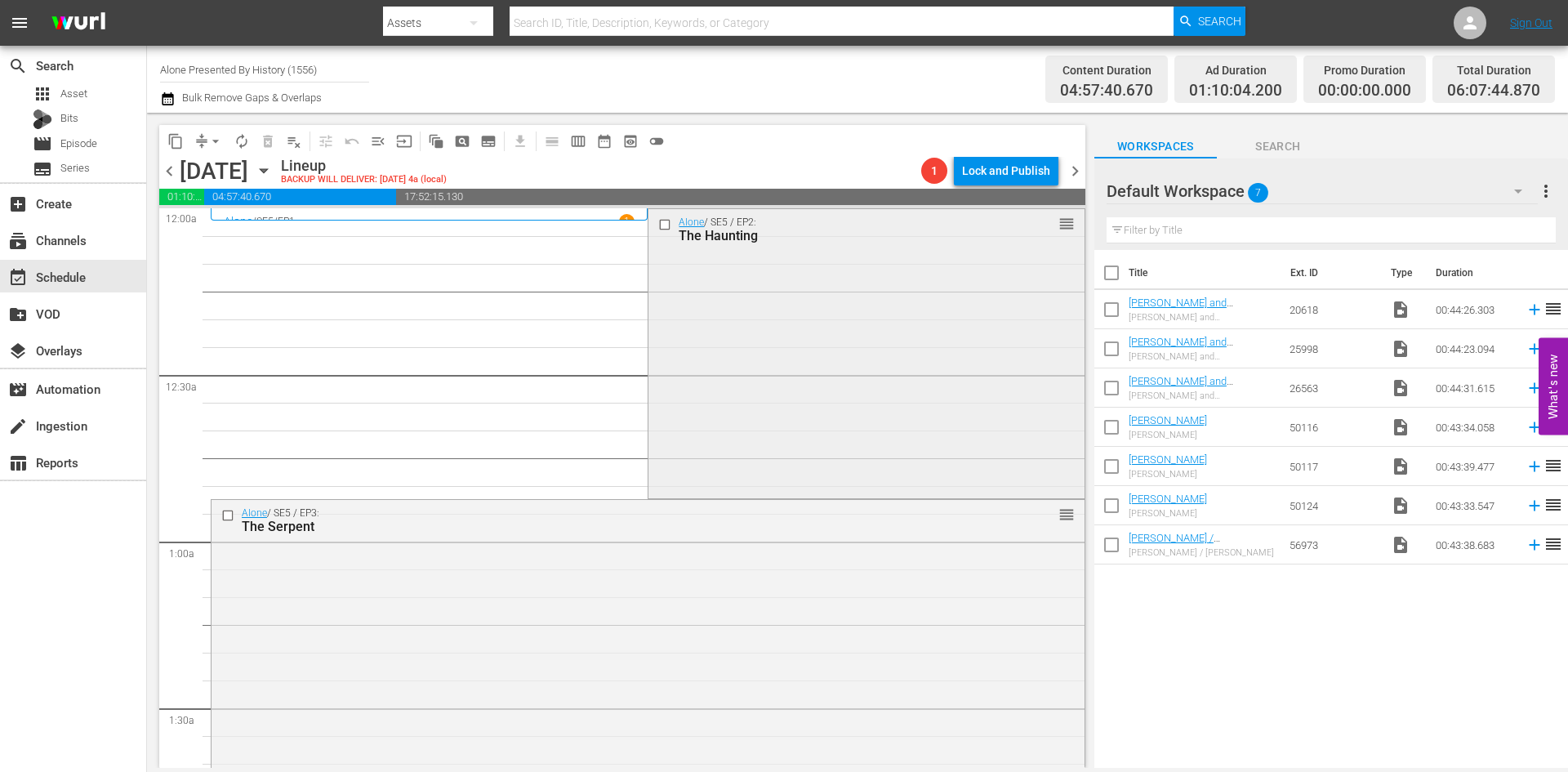
click at [827, 364] on div "Alone / SE5 / EP2: The Haunting reorder" at bounding box center [866, 352] width 435 height 286
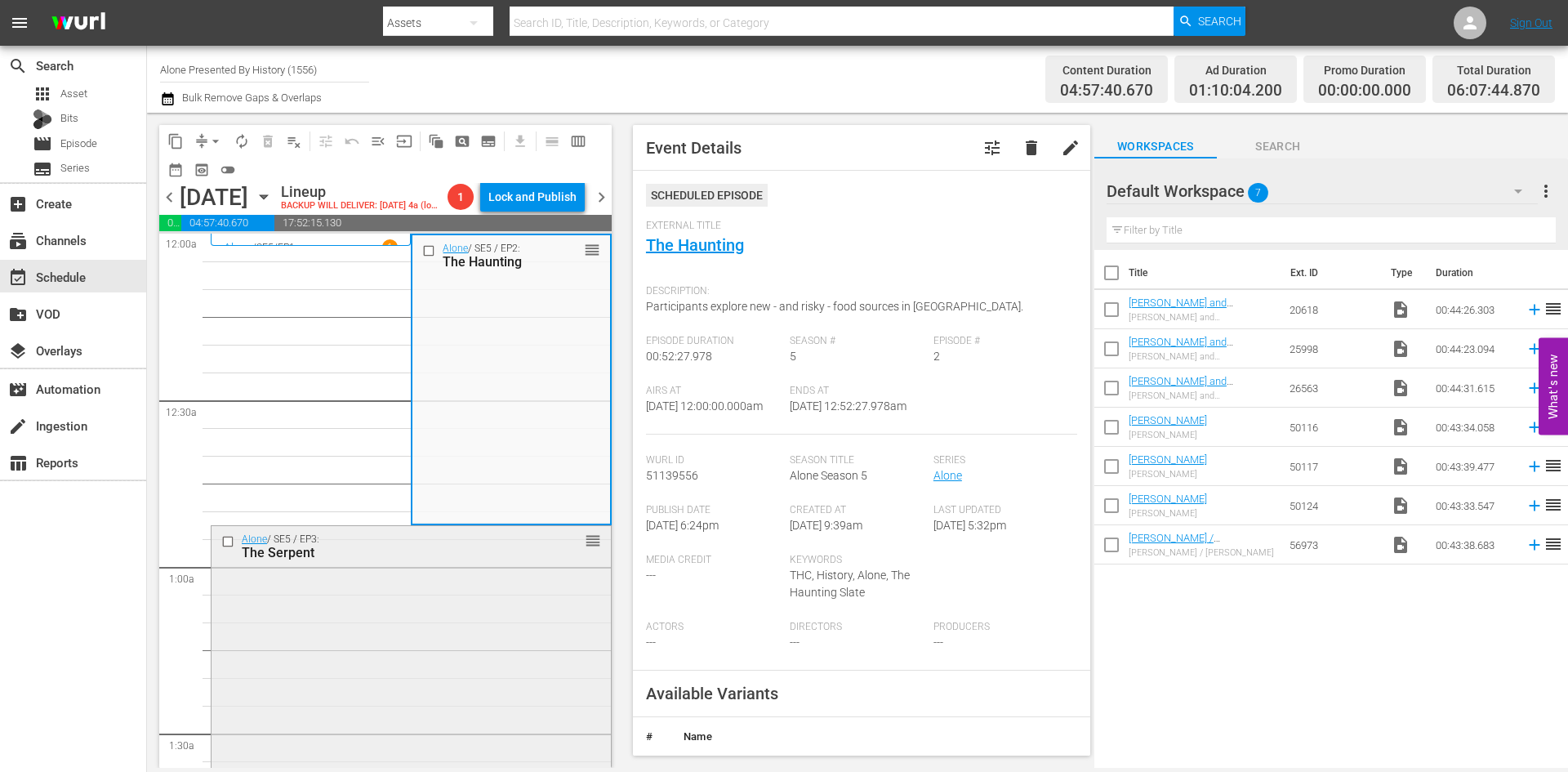
click at [537, 607] on div "Alone / SE5 / EP3: The Serpent reorder" at bounding box center [411, 669] width 399 height 286
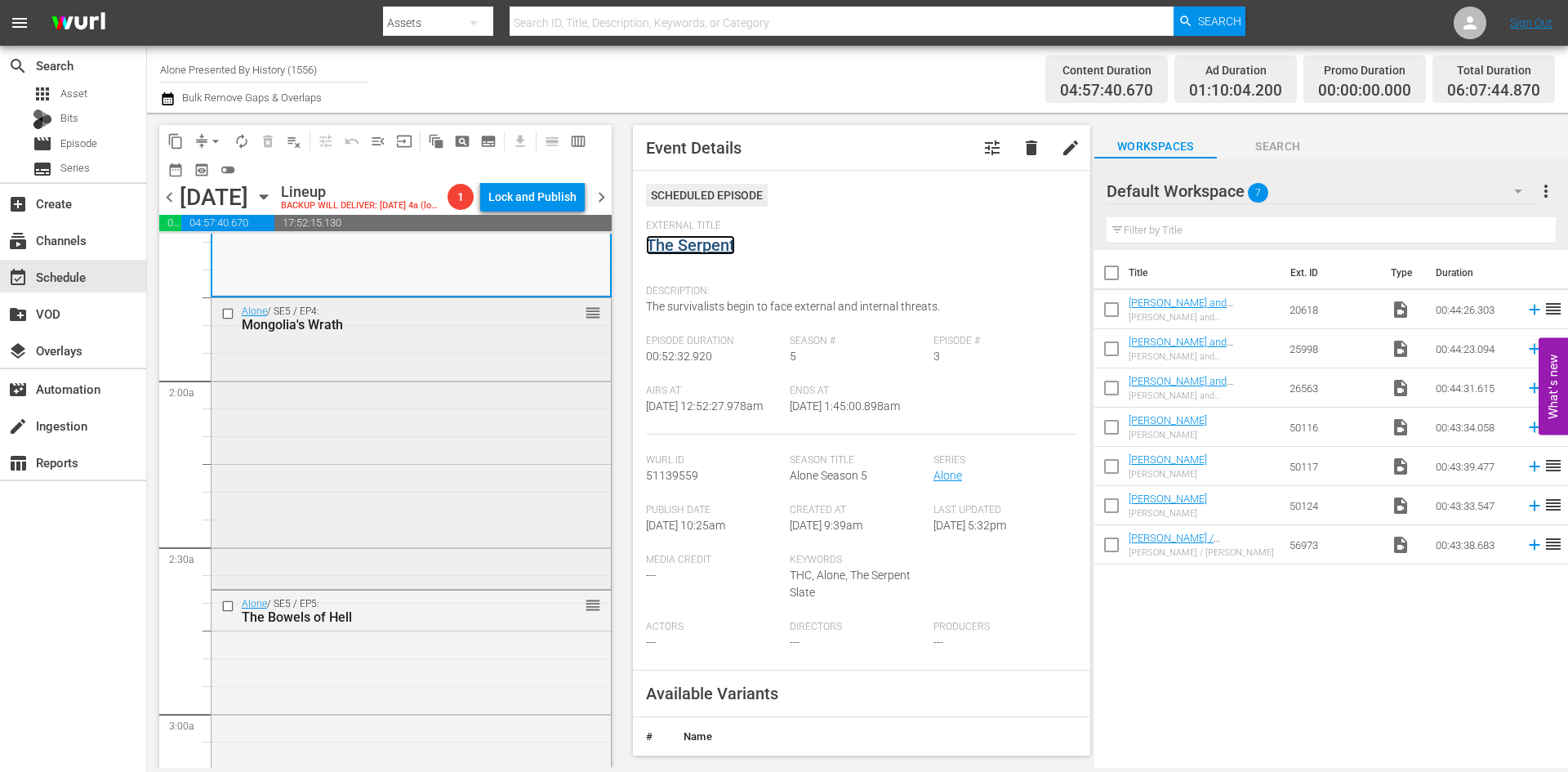
scroll to position [572, 0]
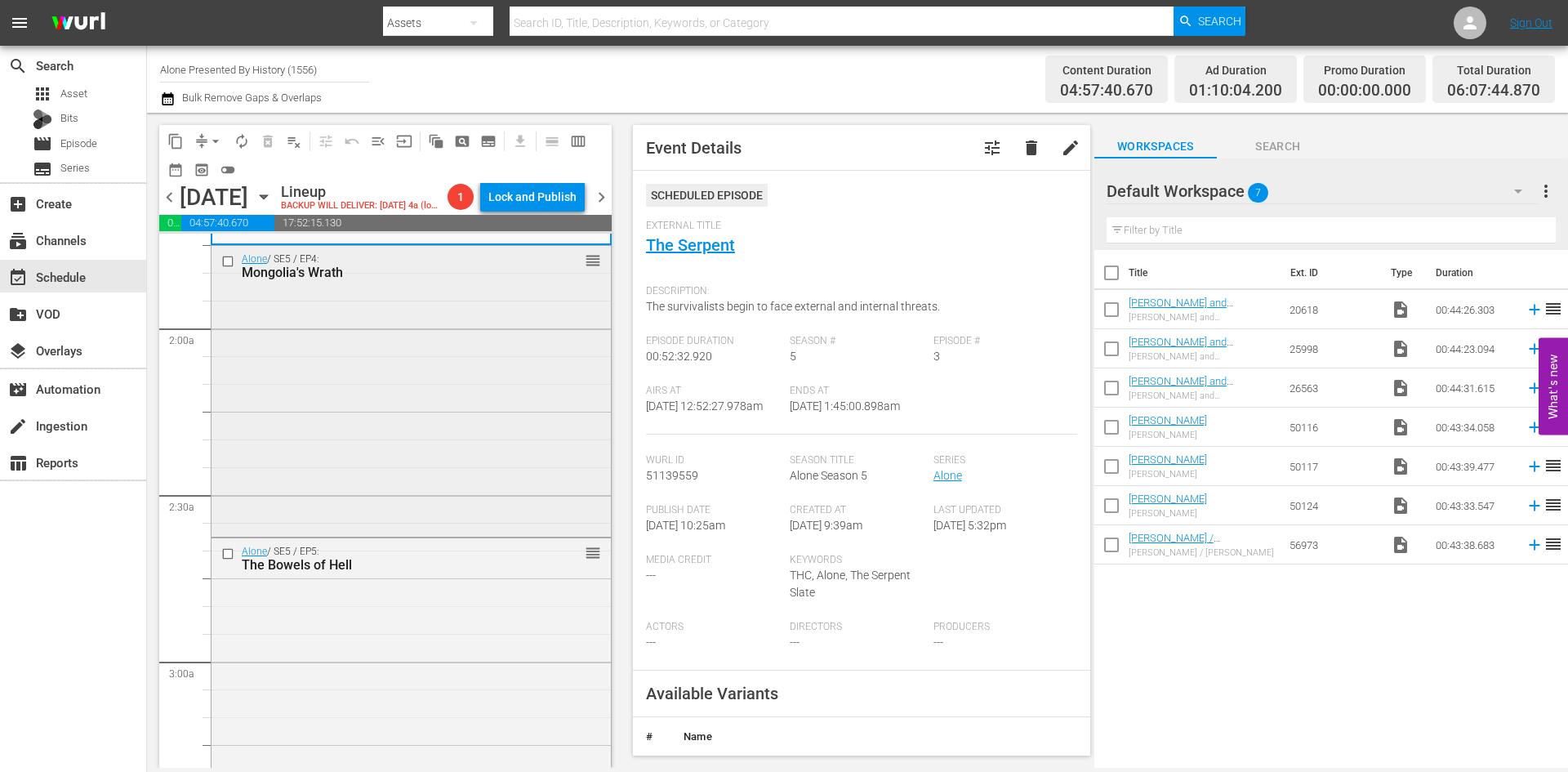
click at [524, 469] on div "Alone / SE5 / EP4: Mongolia's Wrath reorder" at bounding box center [411, 389] width 399 height 287
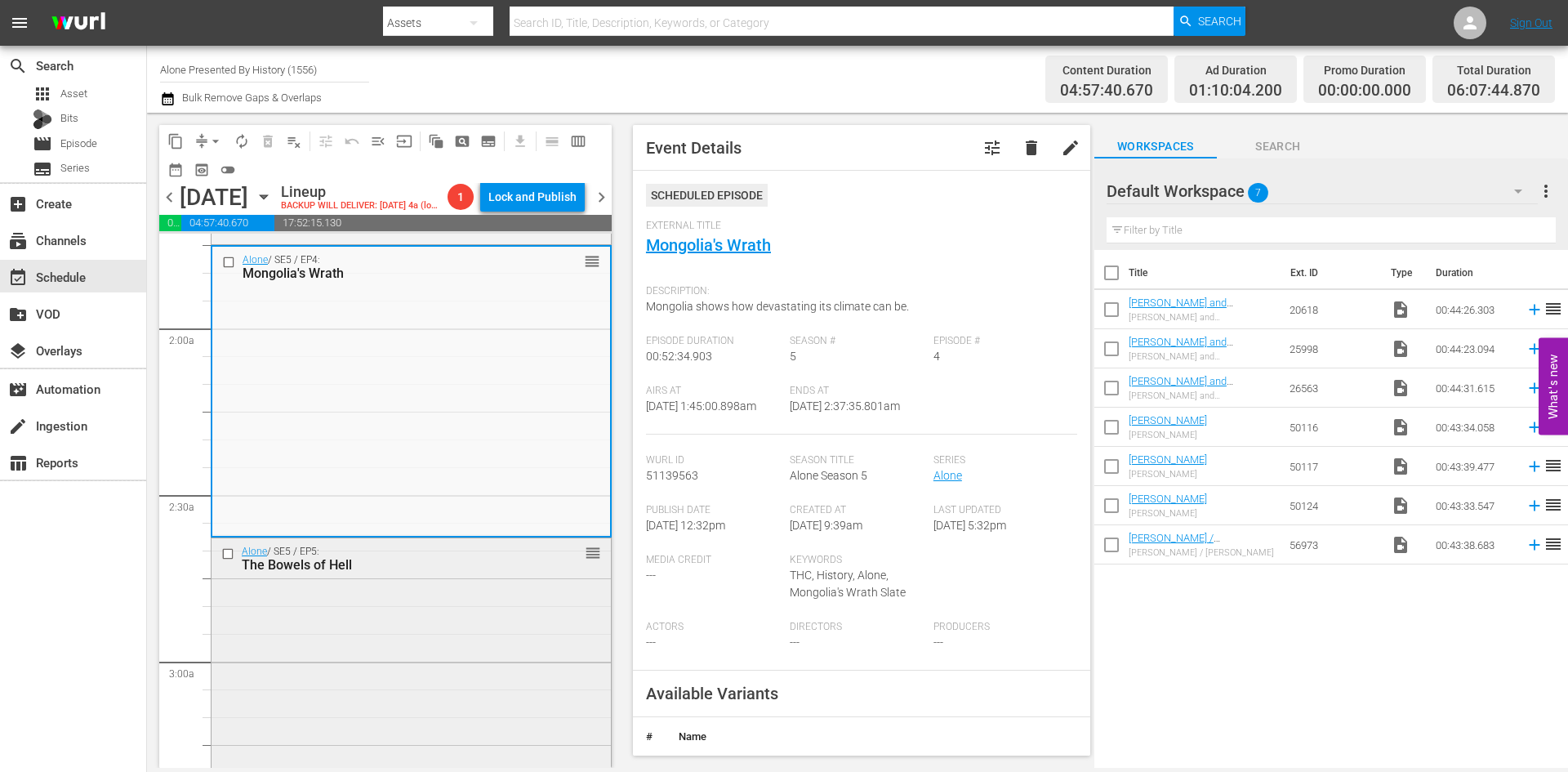
click at [487, 632] on div "Alone / SE5 / EP5: The Bowels of Hell reorder" at bounding box center [411, 682] width 399 height 288
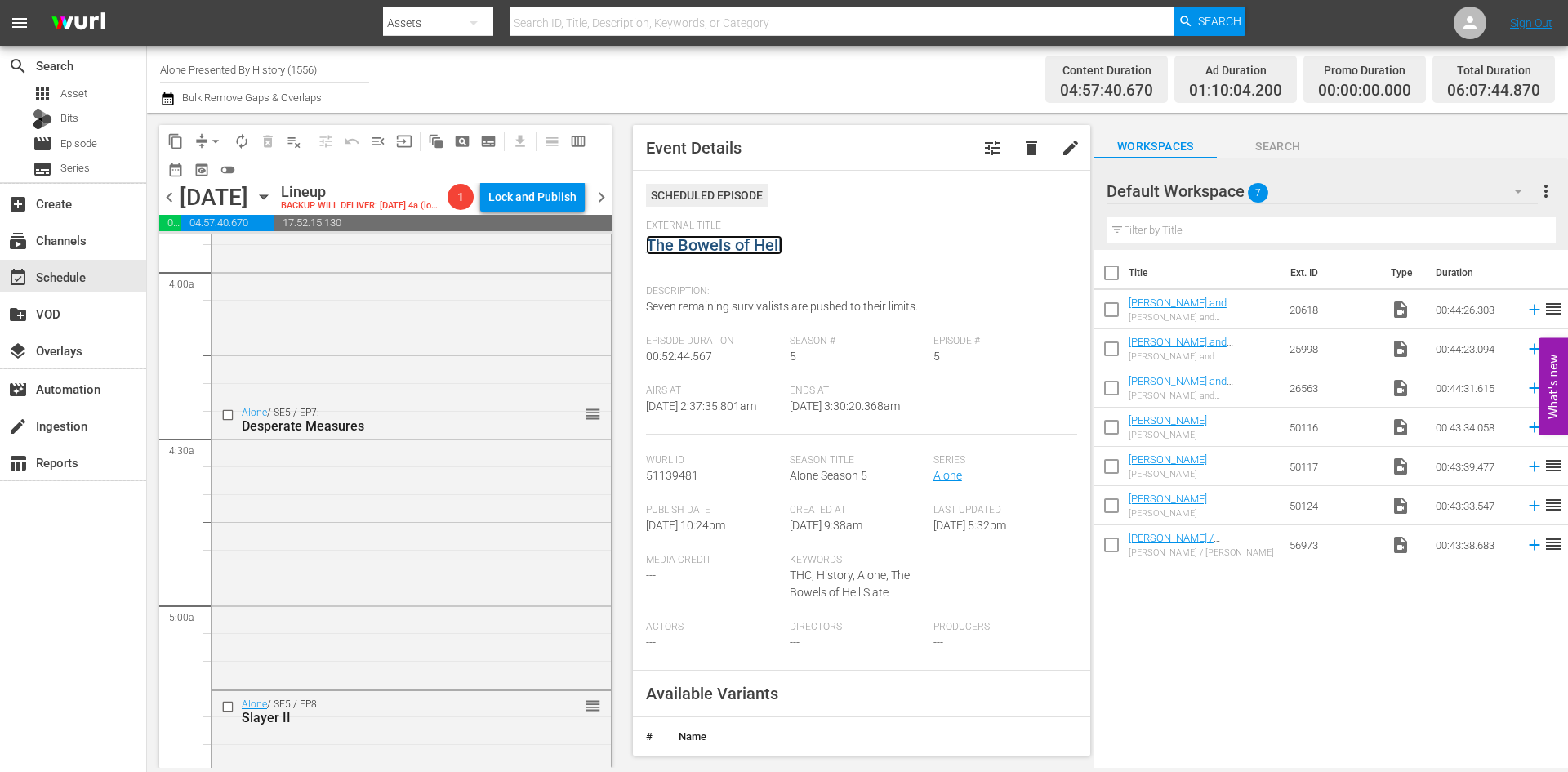
scroll to position [1307, 0]
click at [494, 344] on div "Alone / SE5 / EP6: Of Mice and Men reorder" at bounding box center [411, 239] width 399 height 286
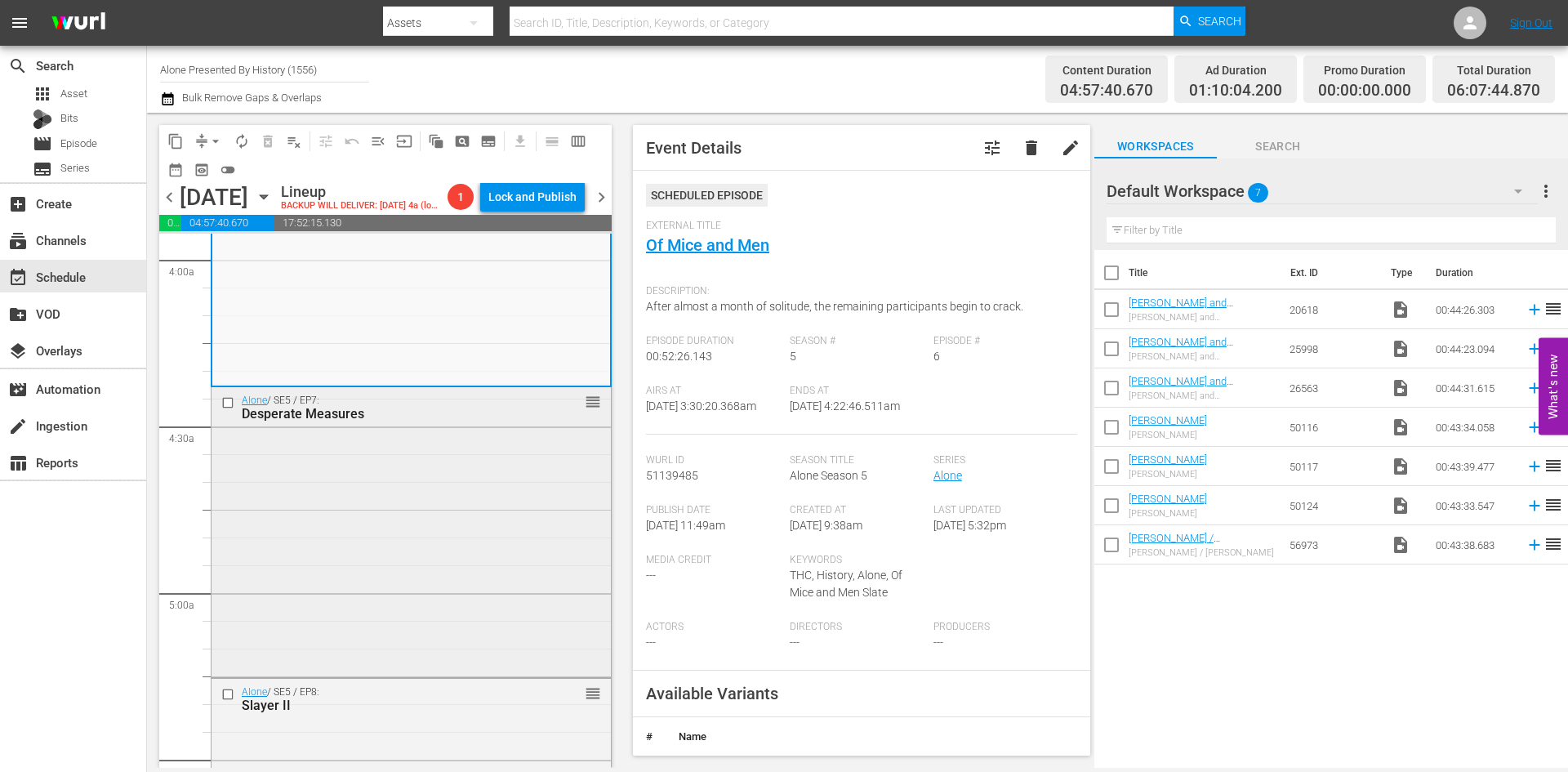
click at [499, 520] on div "Alone / SE5 / EP7: Desperate Measures reorder" at bounding box center [411, 530] width 399 height 286
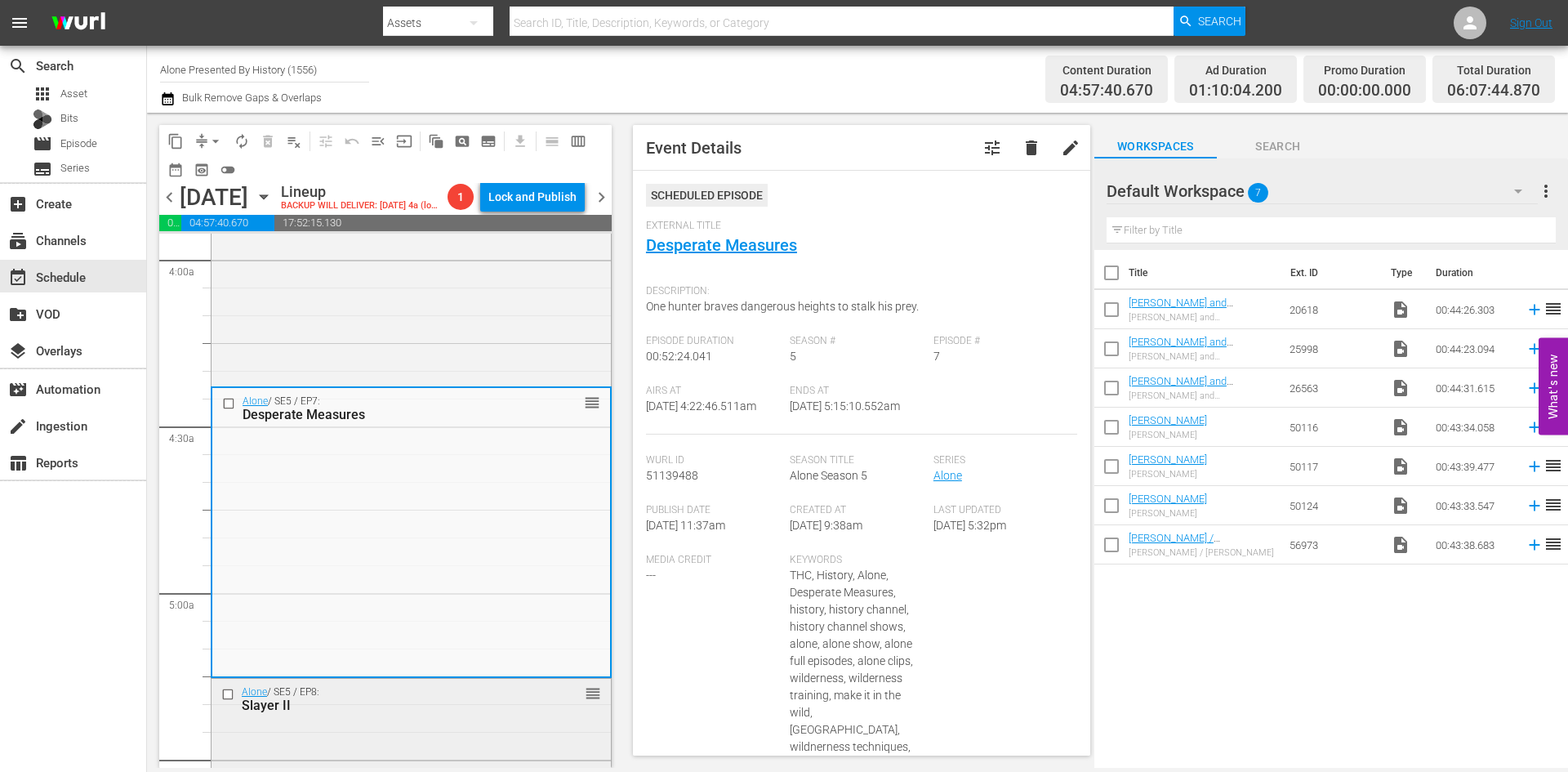
click at [485, 713] on div "Slayer II" at bounding box center [385, 705] width 287 height 15
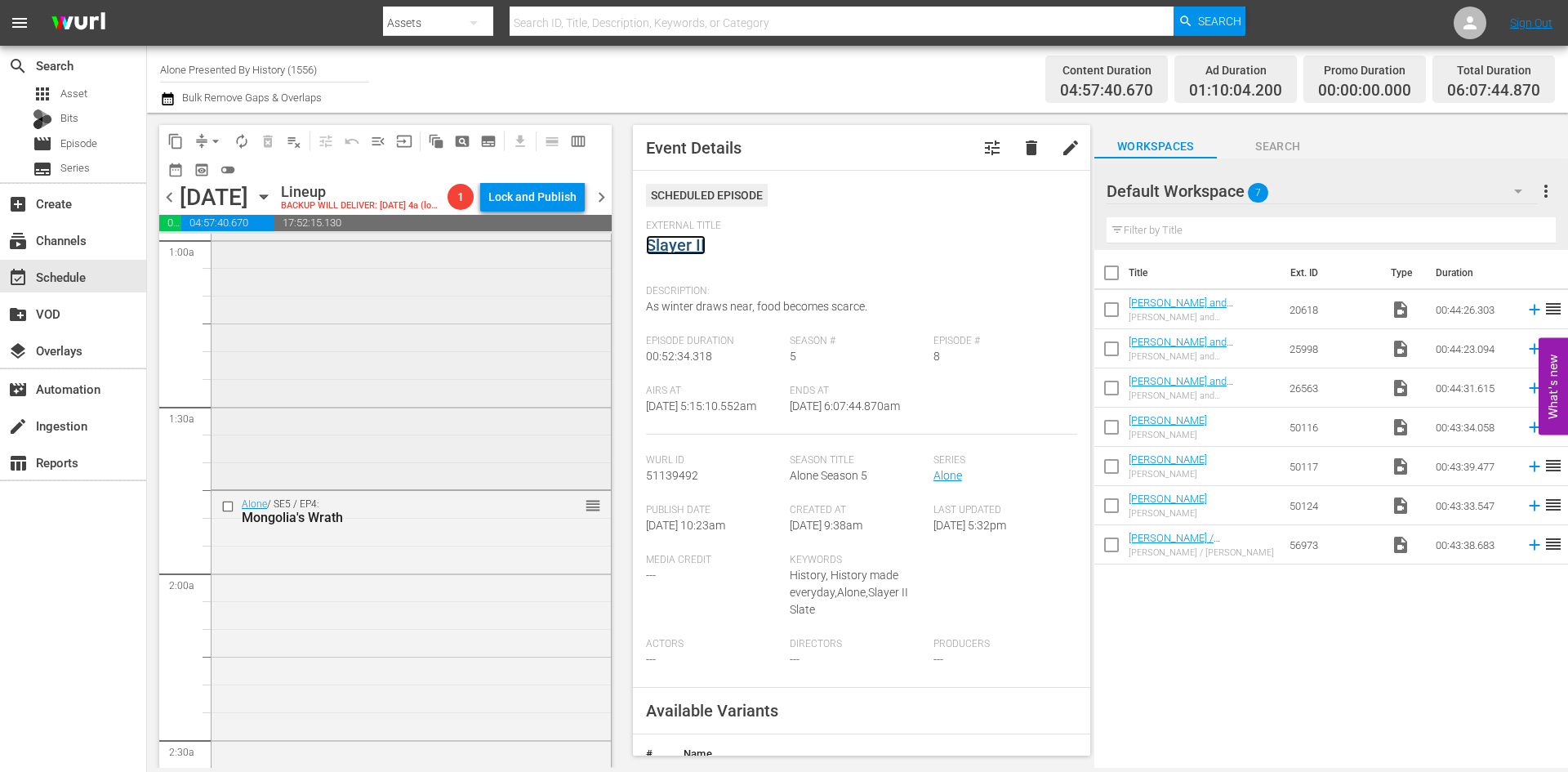
scroll to position [0, 0]
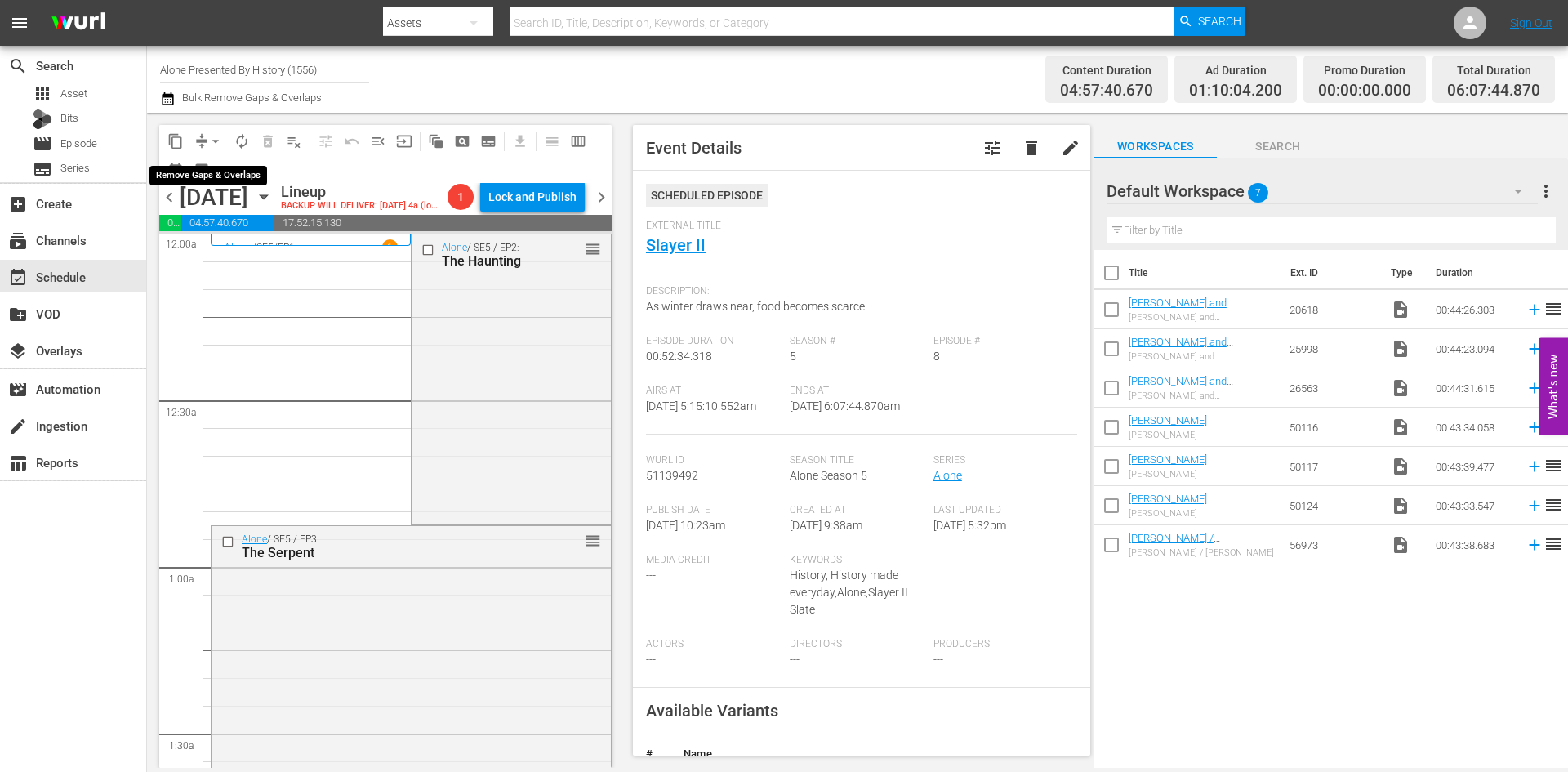
click at [209, 135] on span "arrow_drop_down" at bounding box center [215, 141] width 16 height 16
click at [215, 174] on li "Align to Midnight" at bounding box center [216, 174] width 171 height 27
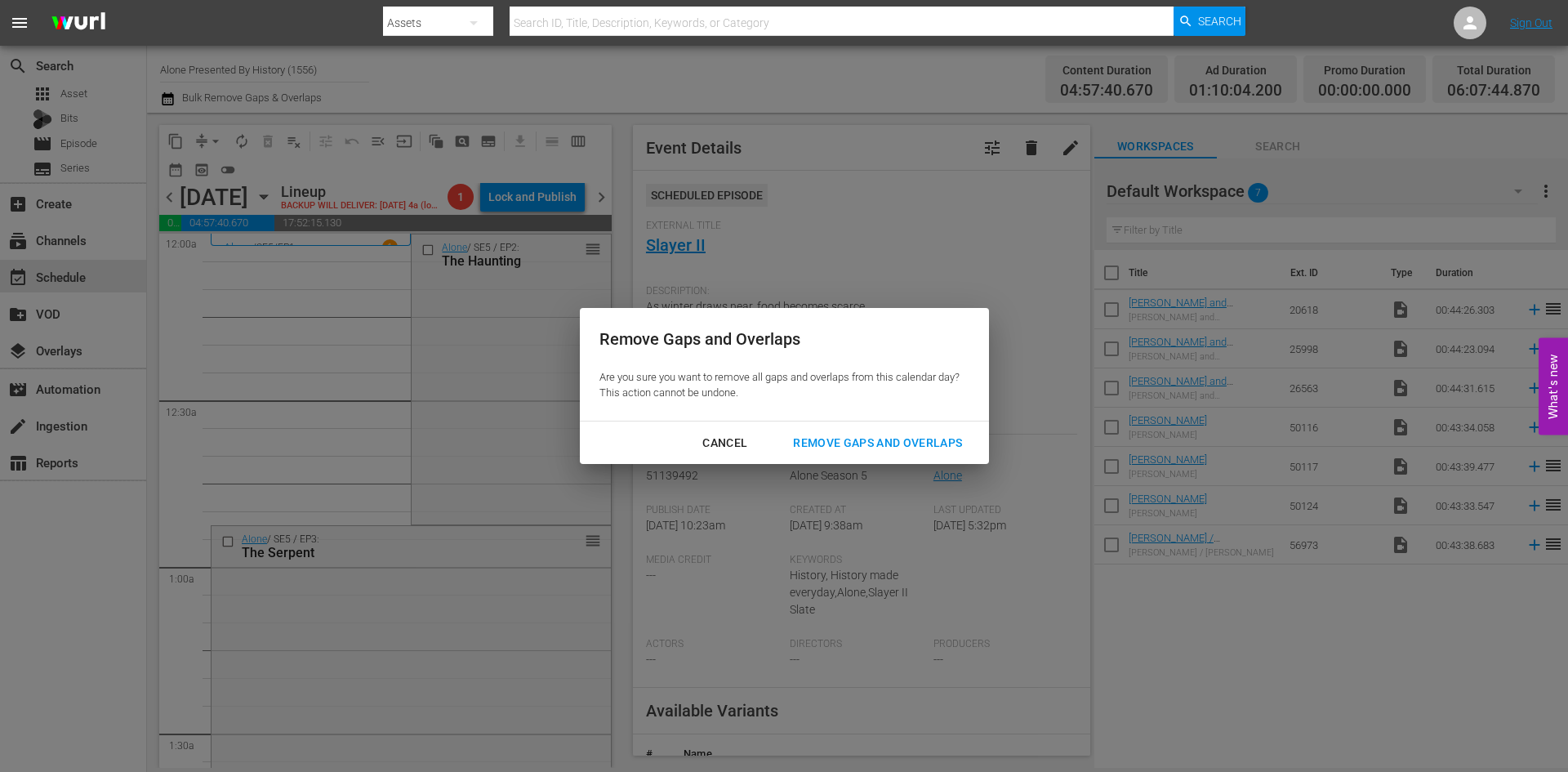
click at [889, 437] on div "Remove Gaps and Overlaps" at bounding box center [877, 443] width 195 height 21
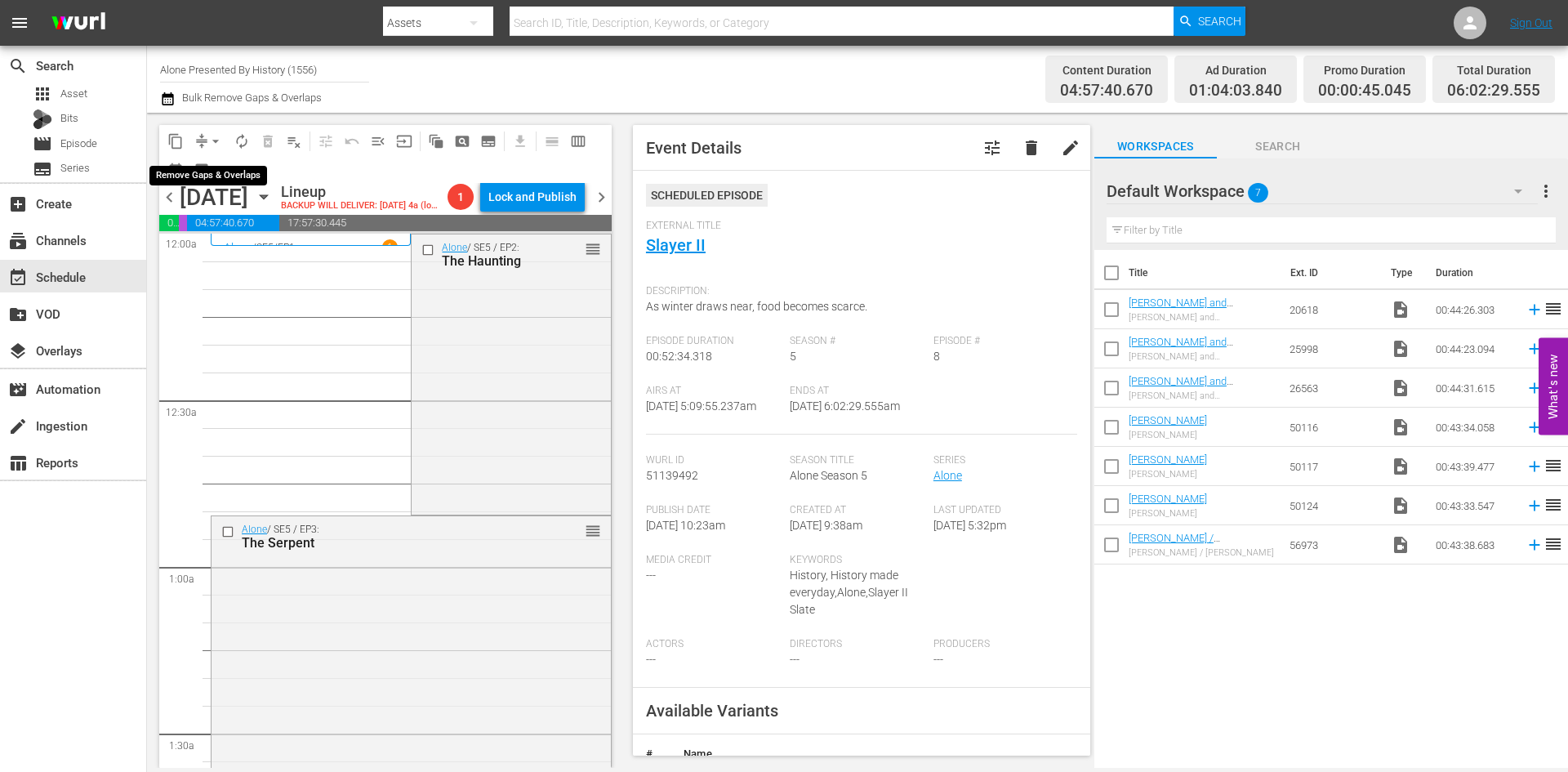
click at [216, 137] on span "arrow_drop_down" at bounding box center [215, 141] width 16 height 16
click at [200, 182] on li "Align to Midnight" at bounding box center [216, 174] width 171 height 27
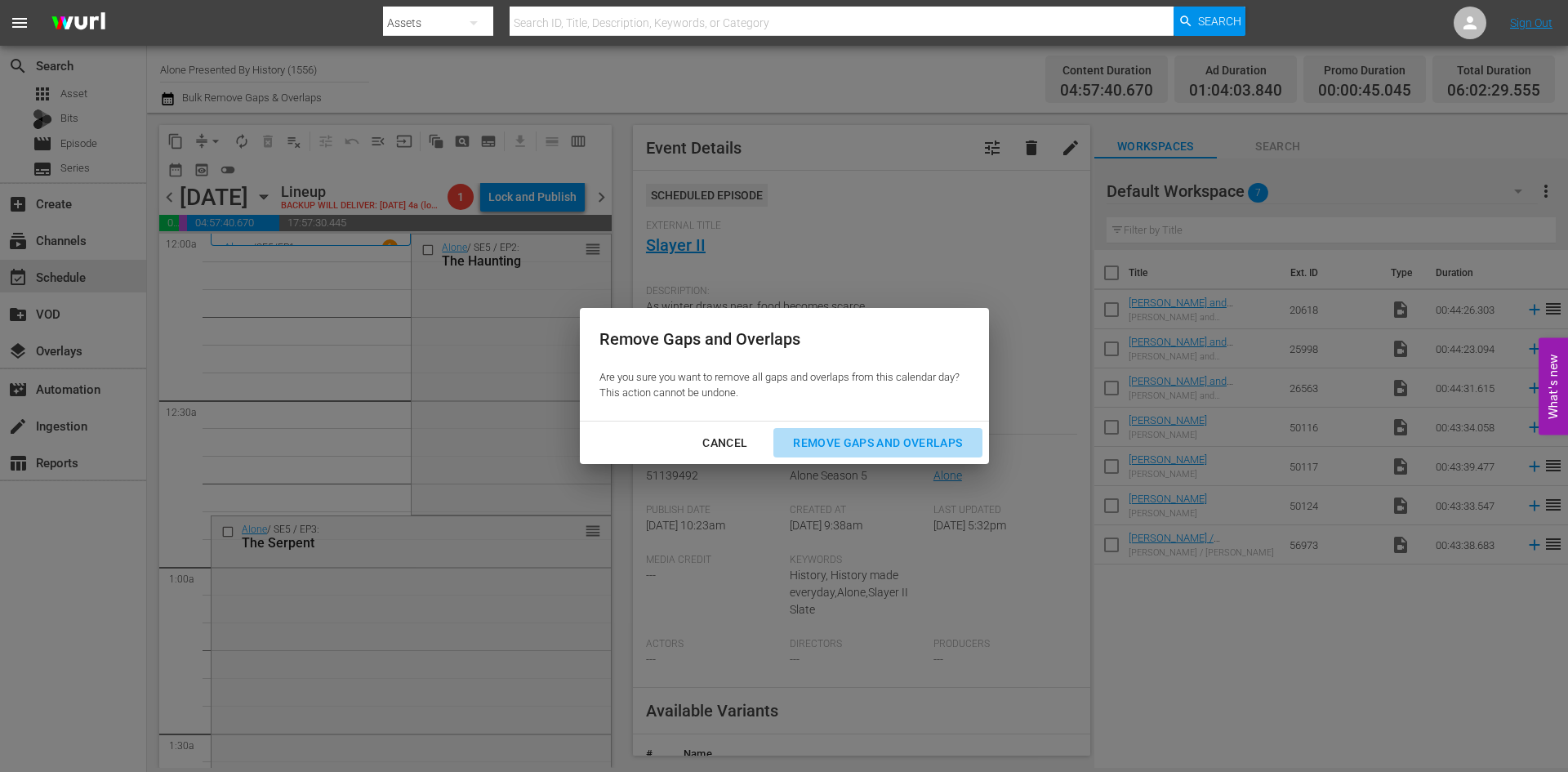
click at [849, 436] on div "Remove Gaps and Overlaps" at bounding box center [877, 443] width 195 height 21
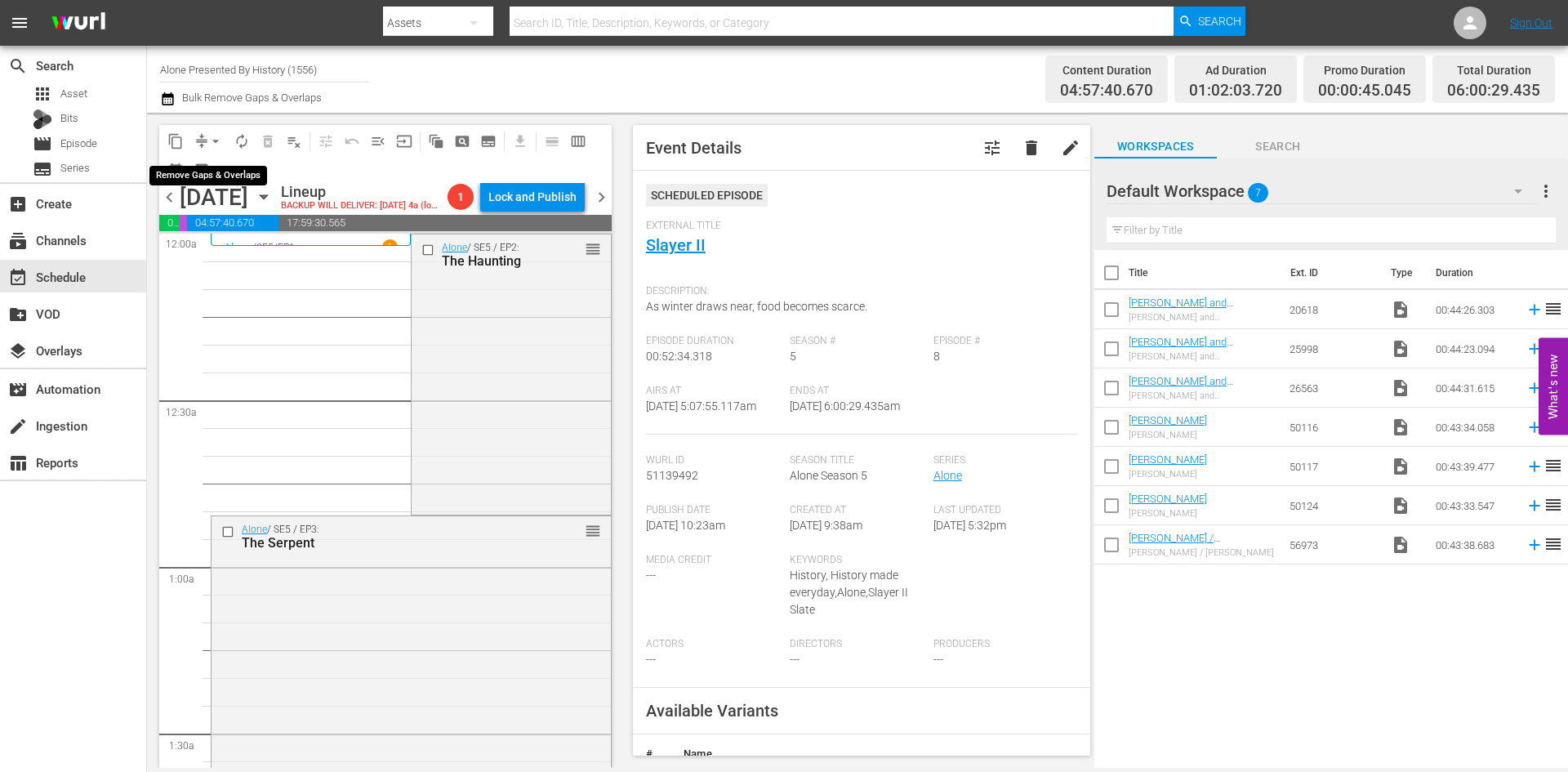
click at [217, 142] on span "arrow_drop_down" at bounding box center [215, 141] width 16 height 16
click at [205, 175] on li "Align to Midnight" at bounding box center [216, 174] width 171 height 27
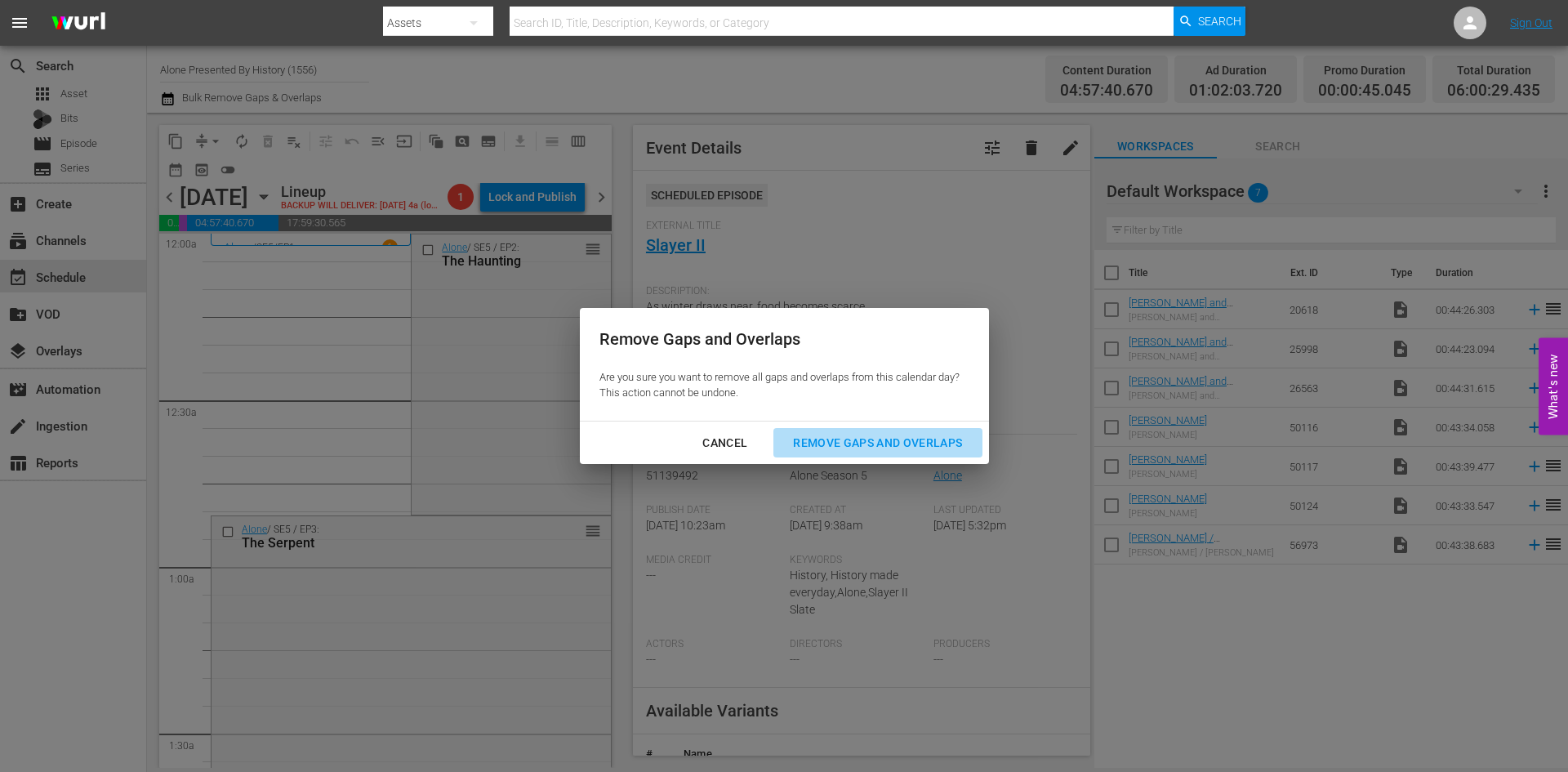
click at [852, 441] on div "Remove Gaps and Overlaps" at bounding box center [877, 443] width 195 height 21
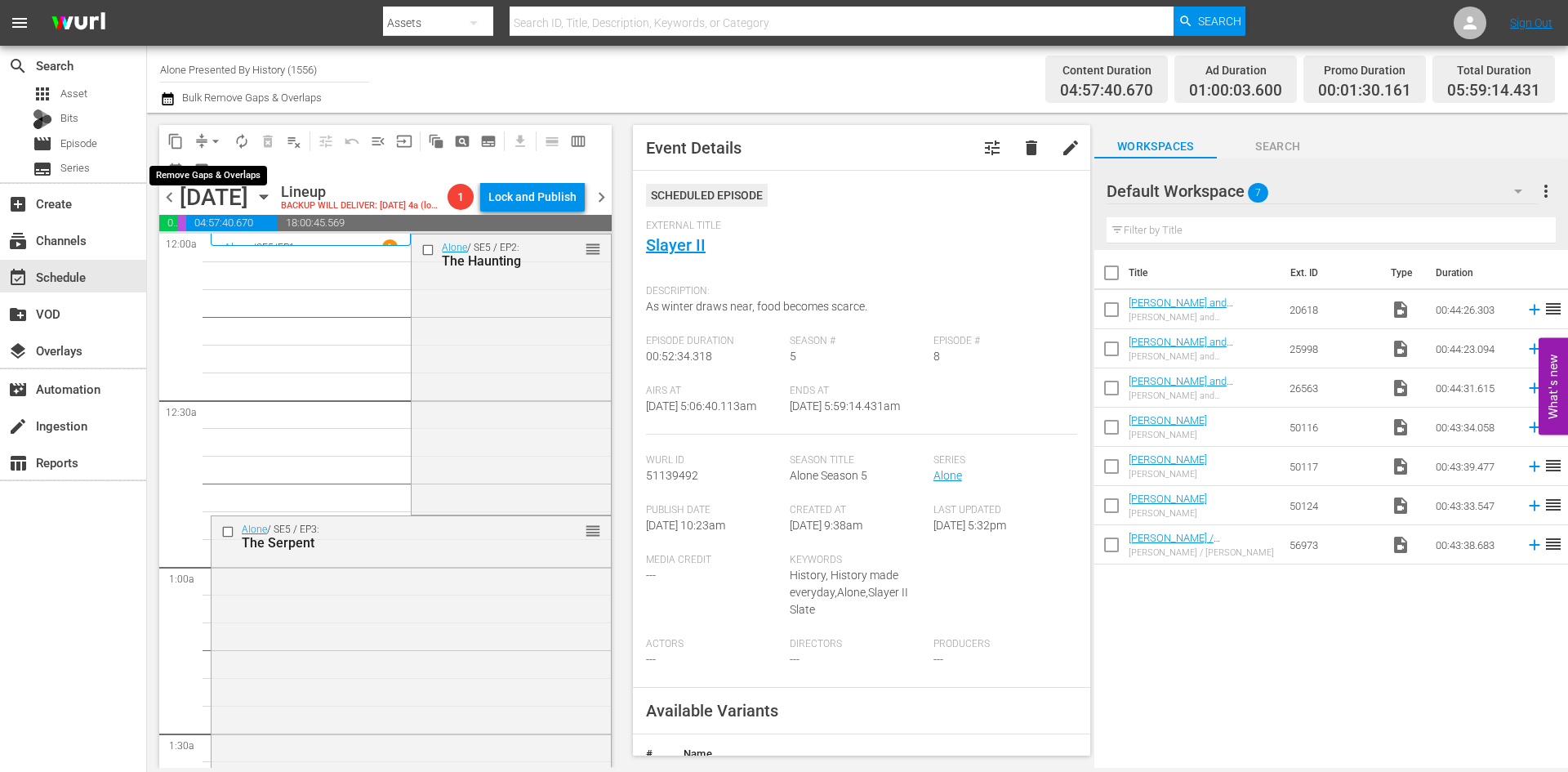
click at [217, 141] on span "arrow_drop_down" at bounding box center [215, 141] width 16 height 16
click at [216, 183] on li "Align to Midnight" at bounding box center [216, 174] width 171 height 27
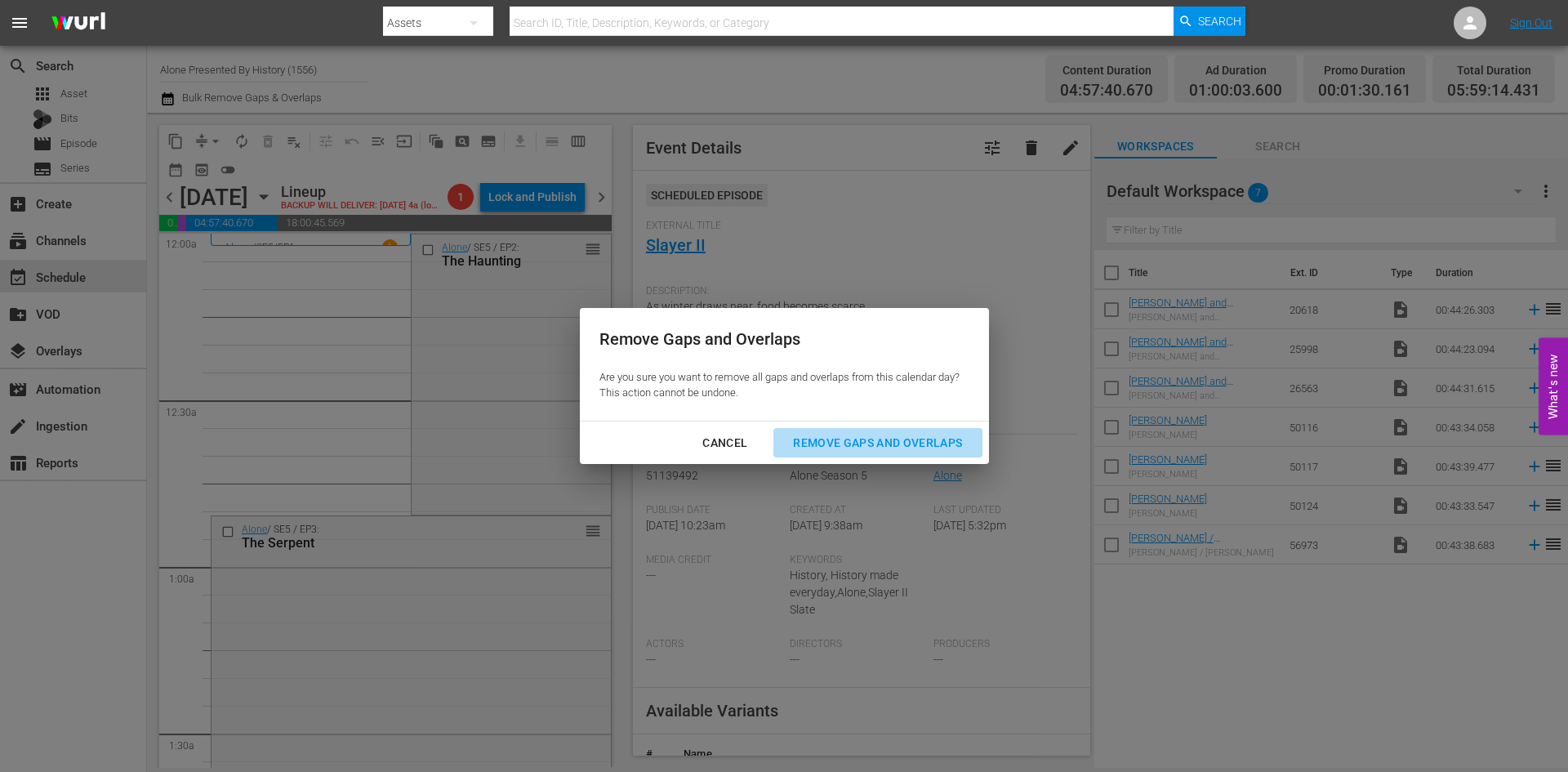
click at [869, 432] on button "Remove Gaps and Overlaps" at bounding box center [877, 442] width 208 height 30
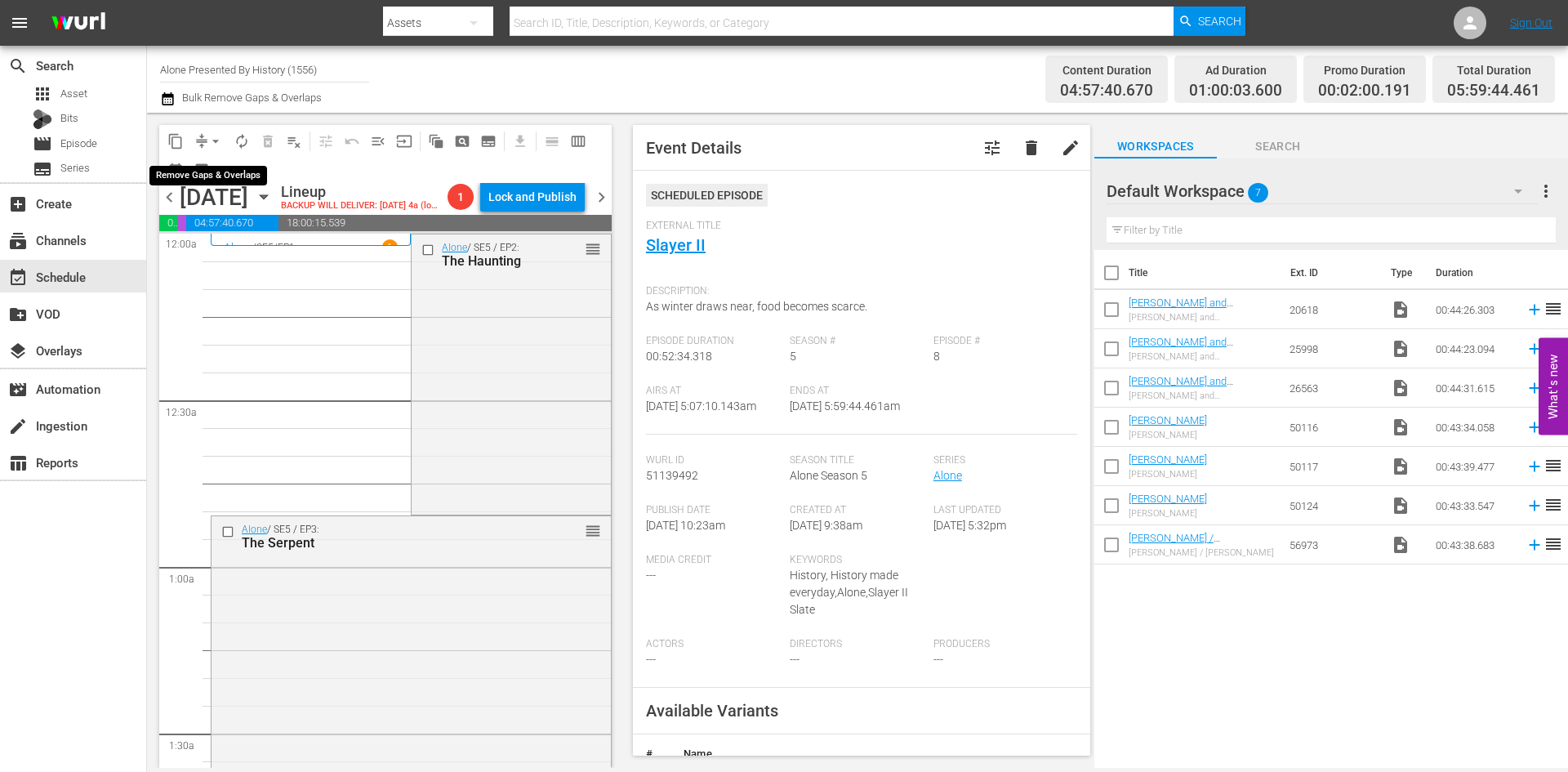
click at [215, 137] on span "arrow_drop_down" at bounding box center [215, 141] width 16 height 16
click at [225, 171] on li "Align to Midnight" at bounding box center [216, 174] width 171 height 27
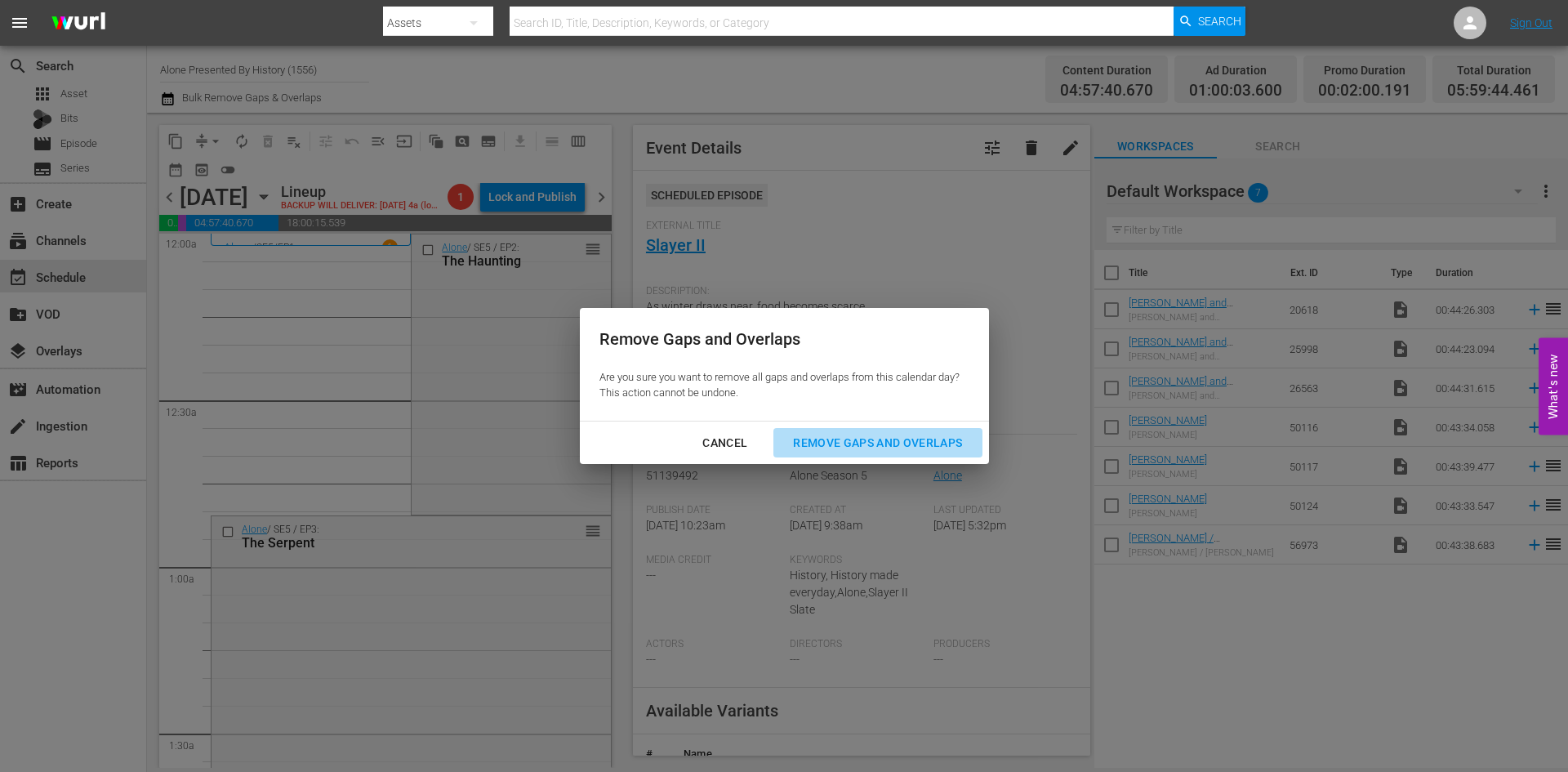
click at [852, 440] on div "Remove Gaps and Overlaps" at bounding box center [877, 443] width 195 height 21
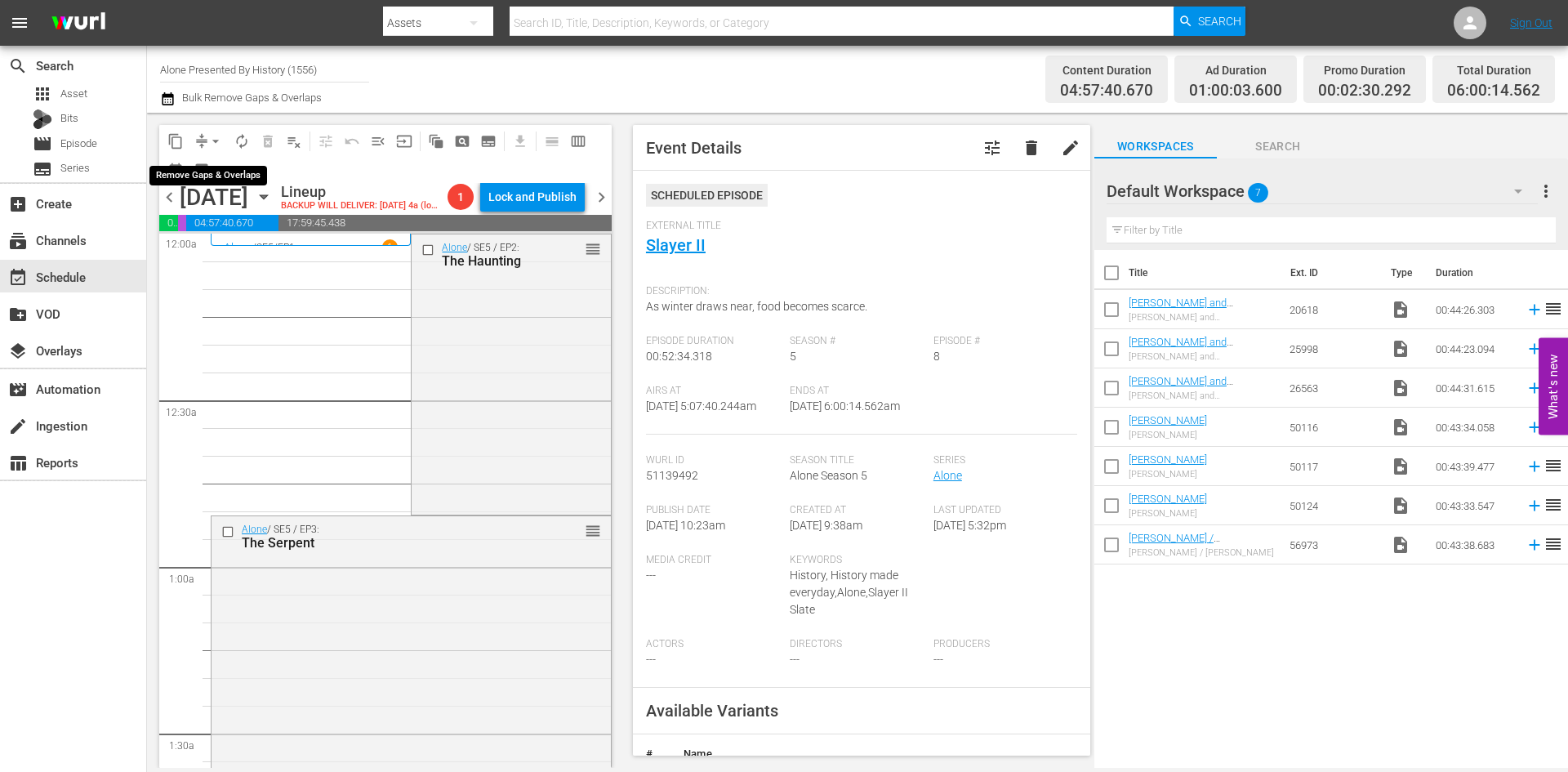
click at [212, 144] on span "arrow_drop_down" at bounding box center [215, 141] width 16 height 16
click at [202, 177] on li "Align to Midnight" at bounding box center [216, 174] width 171 height 27
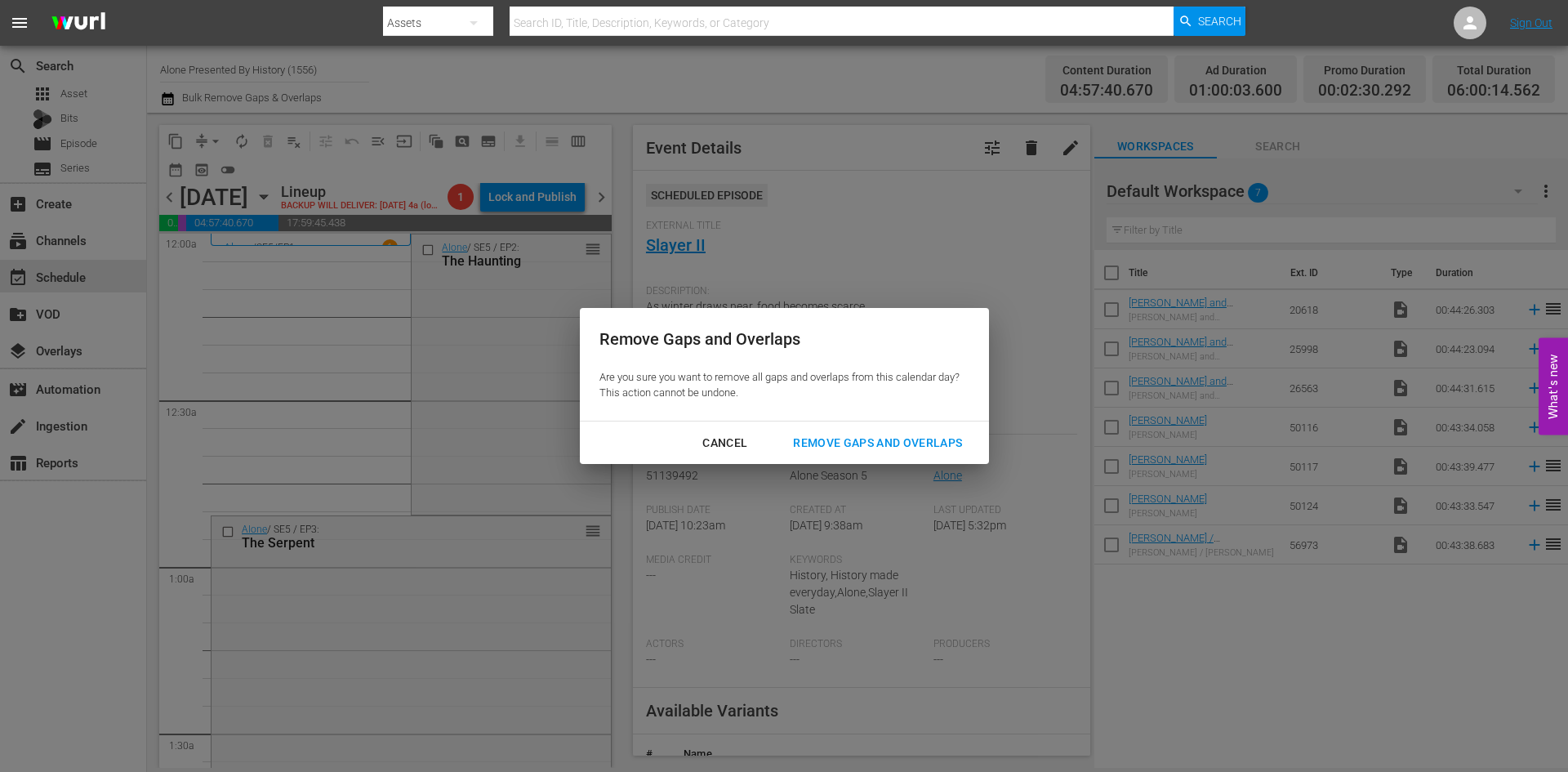
click at [835, 442] on div "Remove Gaps and Overlaps" at bounding box center [877, 443] width 195 height 21
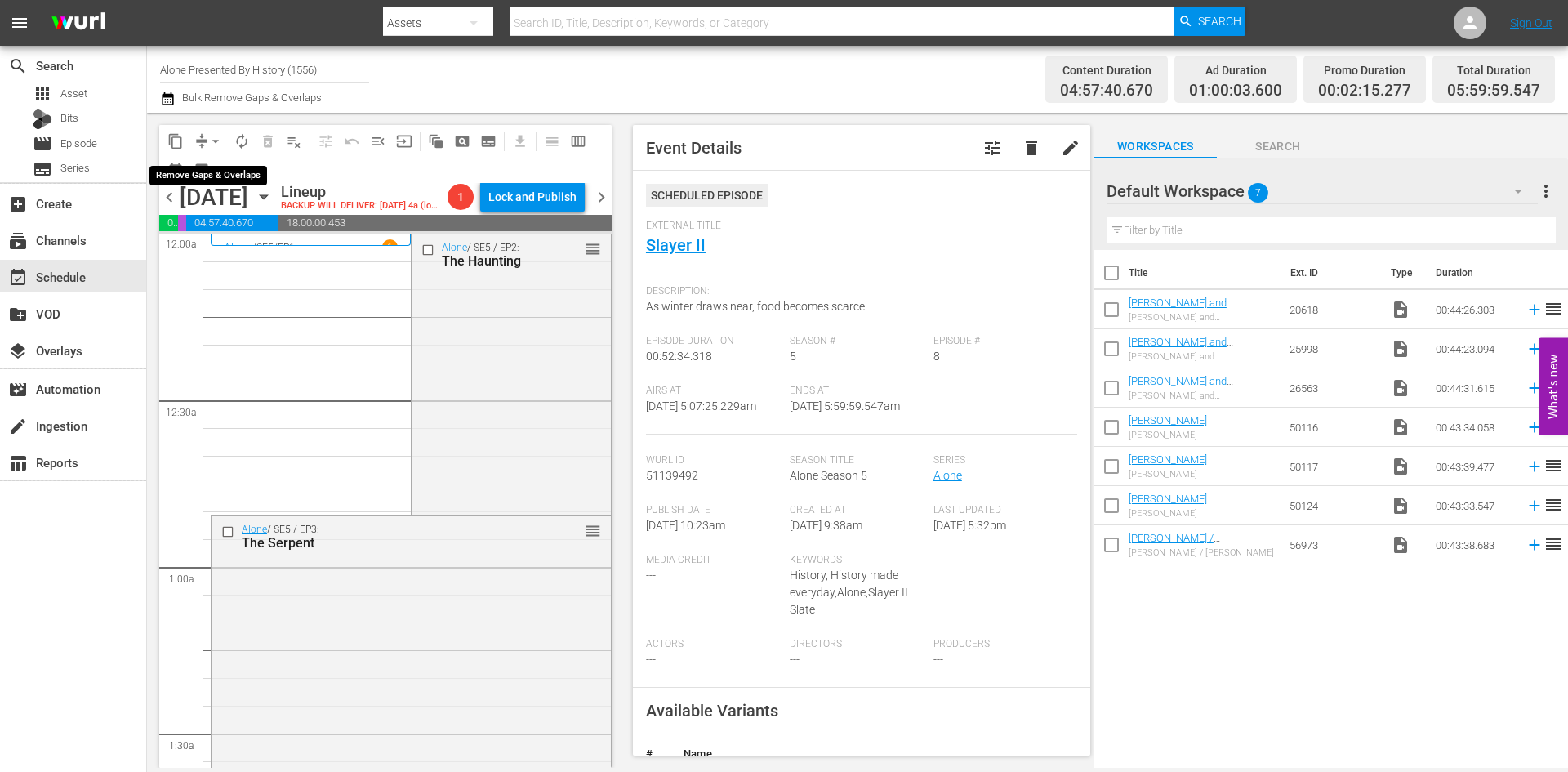
click at [215, 136] on span "arrow_drop_down" at bounding box center [215, 141] width 16 height 16
click at [188, 173] on li "Align to Midnight" at bounding box center [216, 174] width 171 height 27
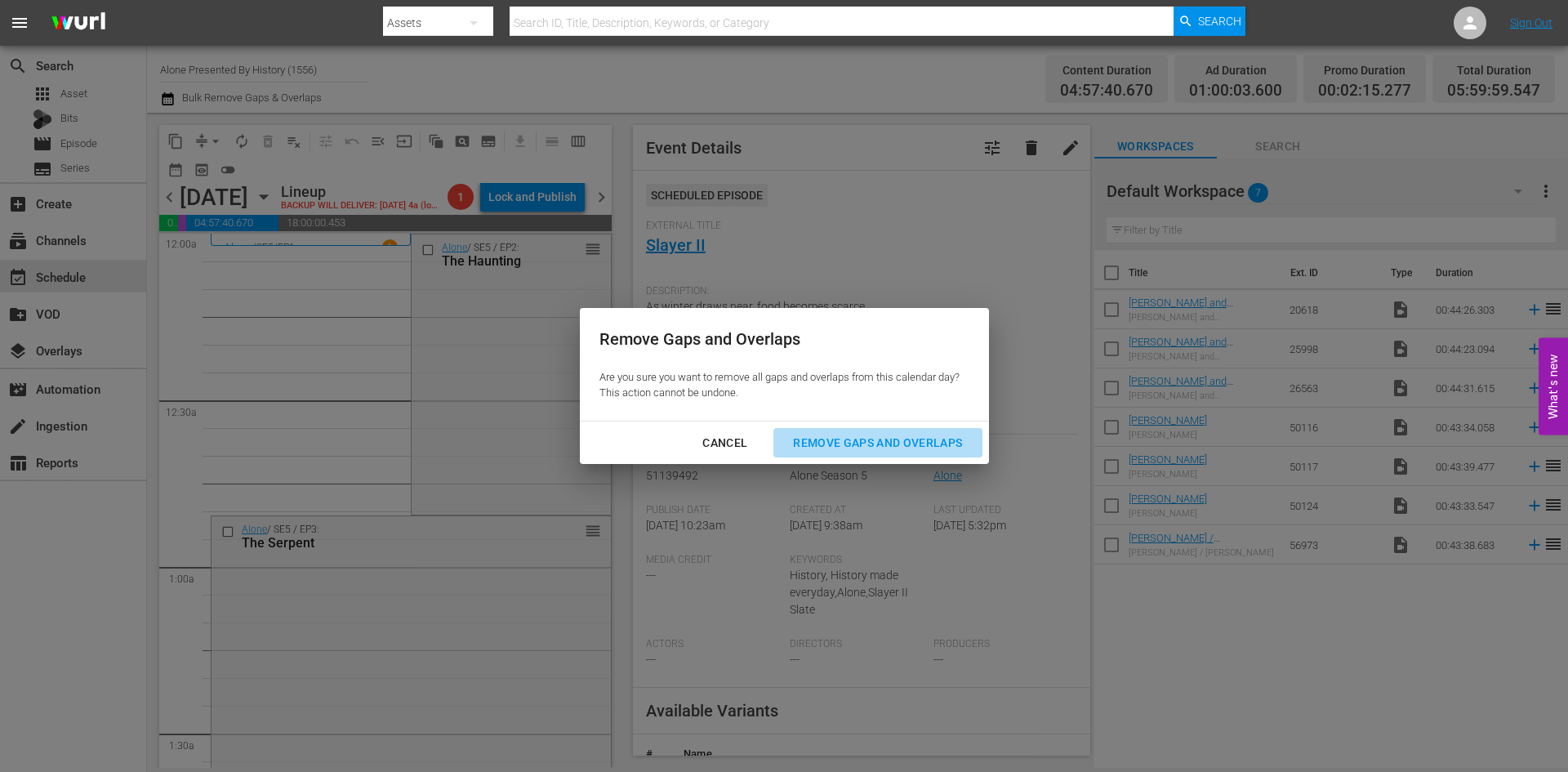
click at [839, 435] on div "Remove Gaps and Overlaps" at bounding box center [877, 443] width 195 height 21
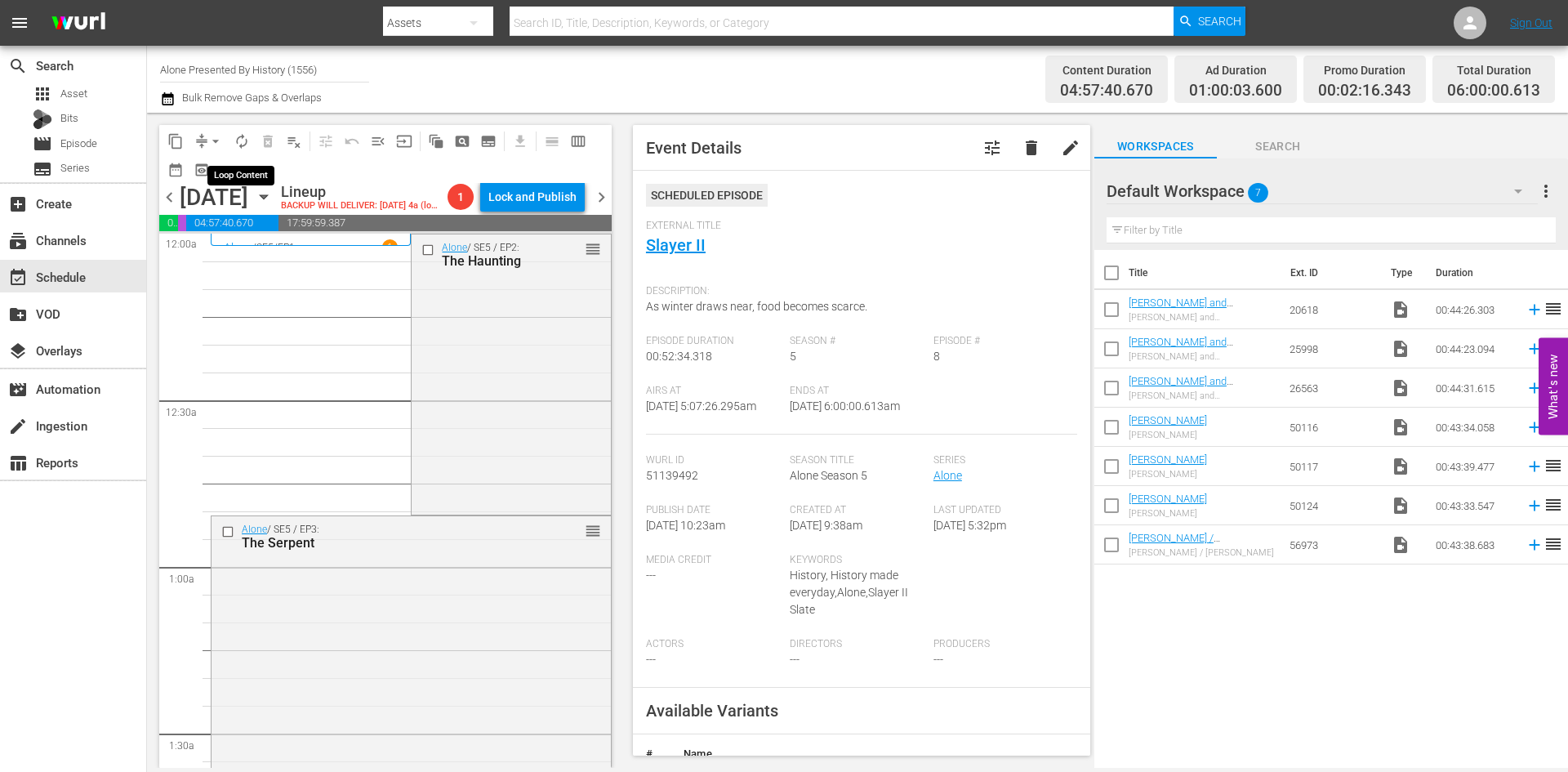
click at [242, 147] on span "autorenew_outlined" at bounding box center [242, 141] width 16 height 16
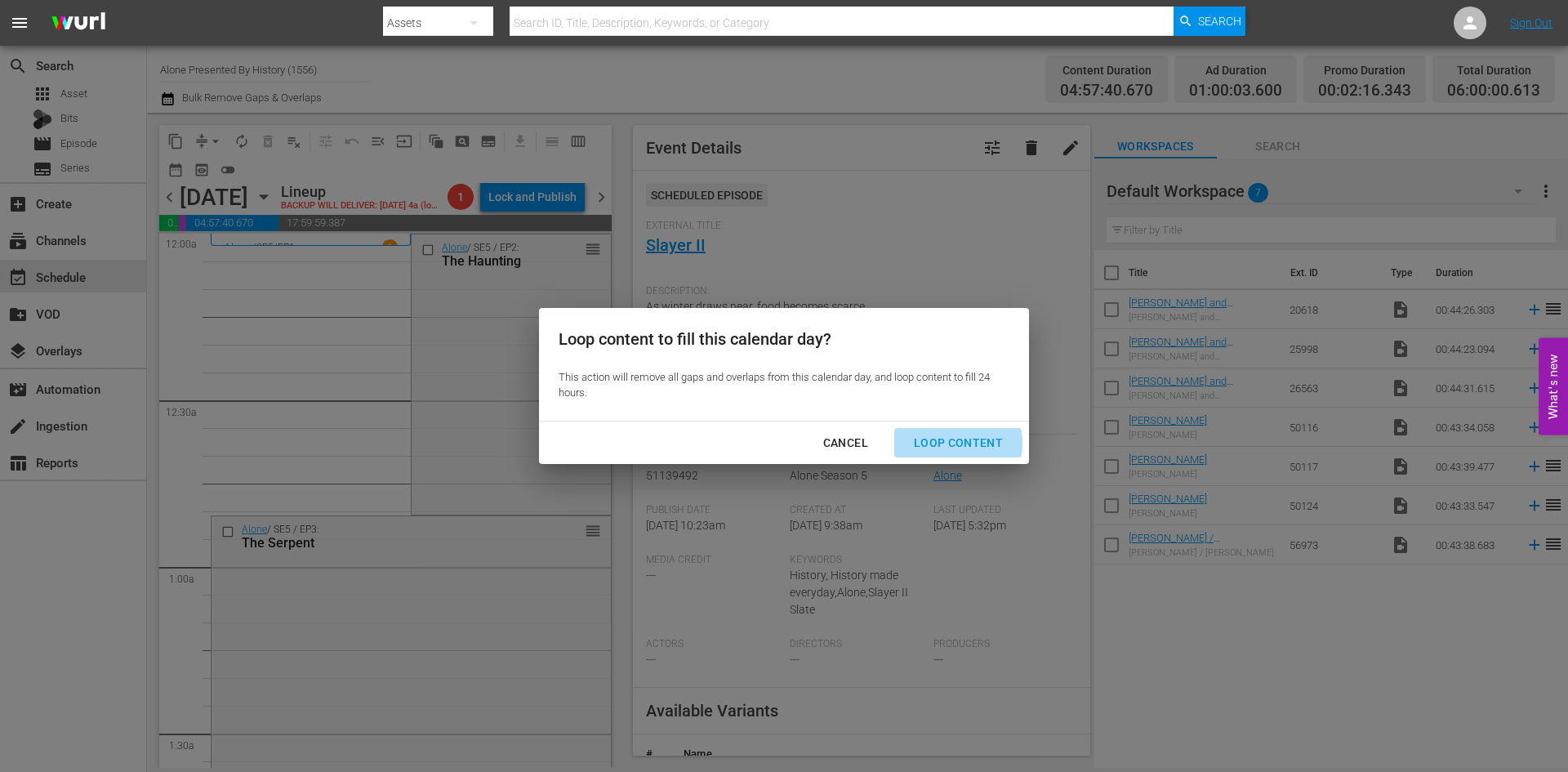
click at [946, 443] on div "Loop Content" at bounding box center [958, 443] width 115 height 21
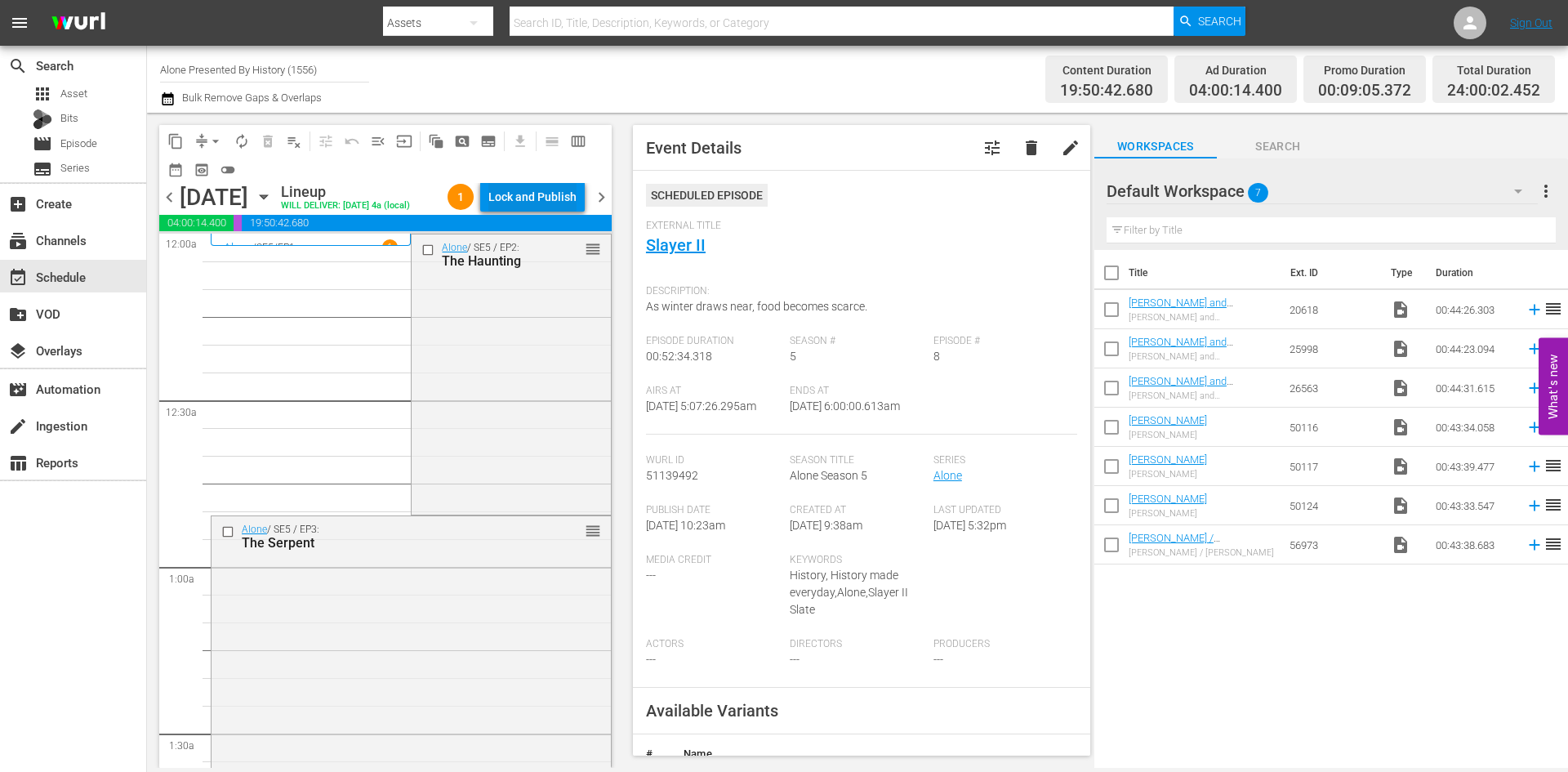
click at [517, 195] on div "Lock and Publish" at bounding box center [532, 197] width 88 height 29
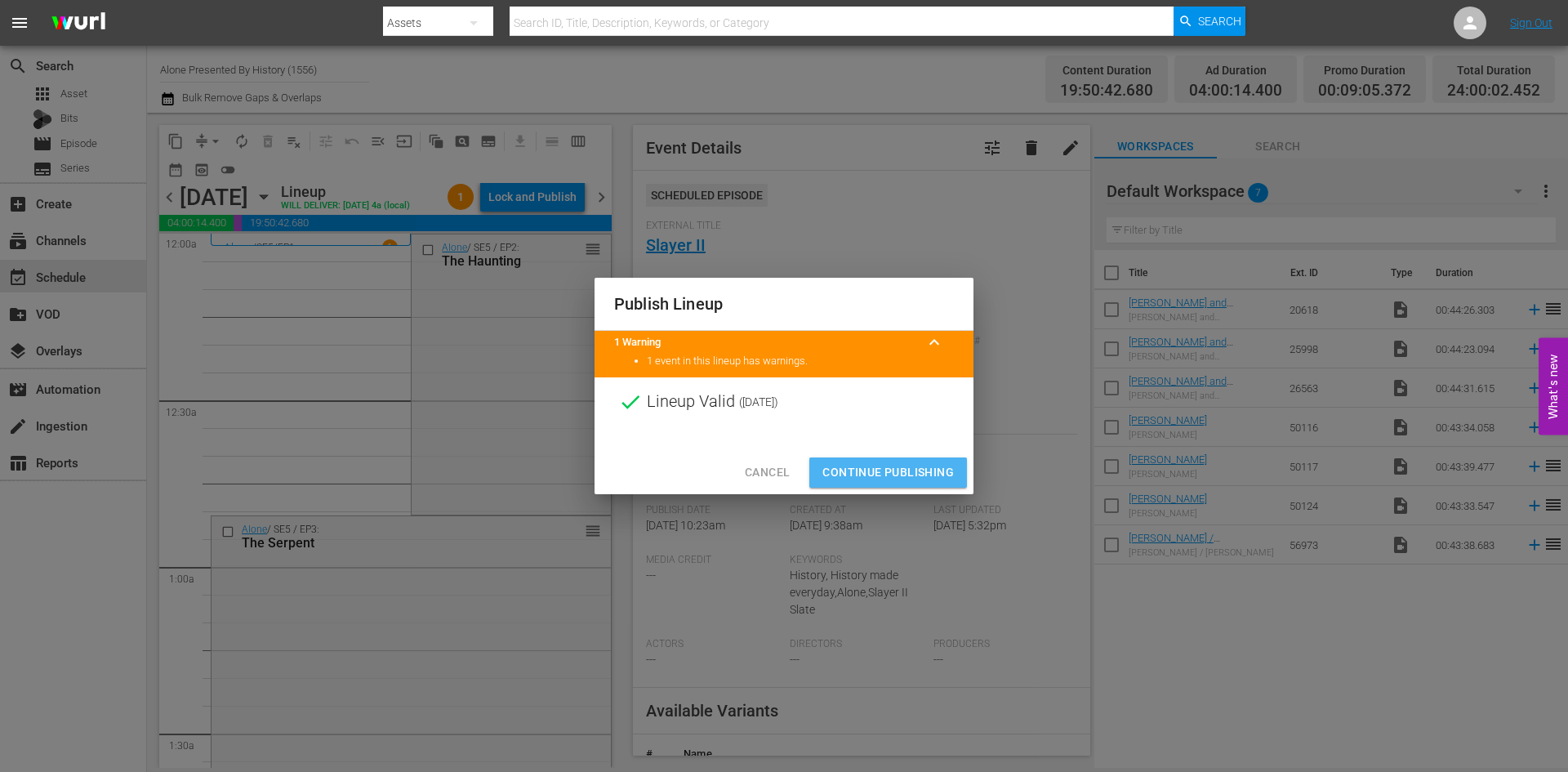
click at [871, 468] on span "Continue Publishing" at bounding box center [888, 472] width 131 height 21
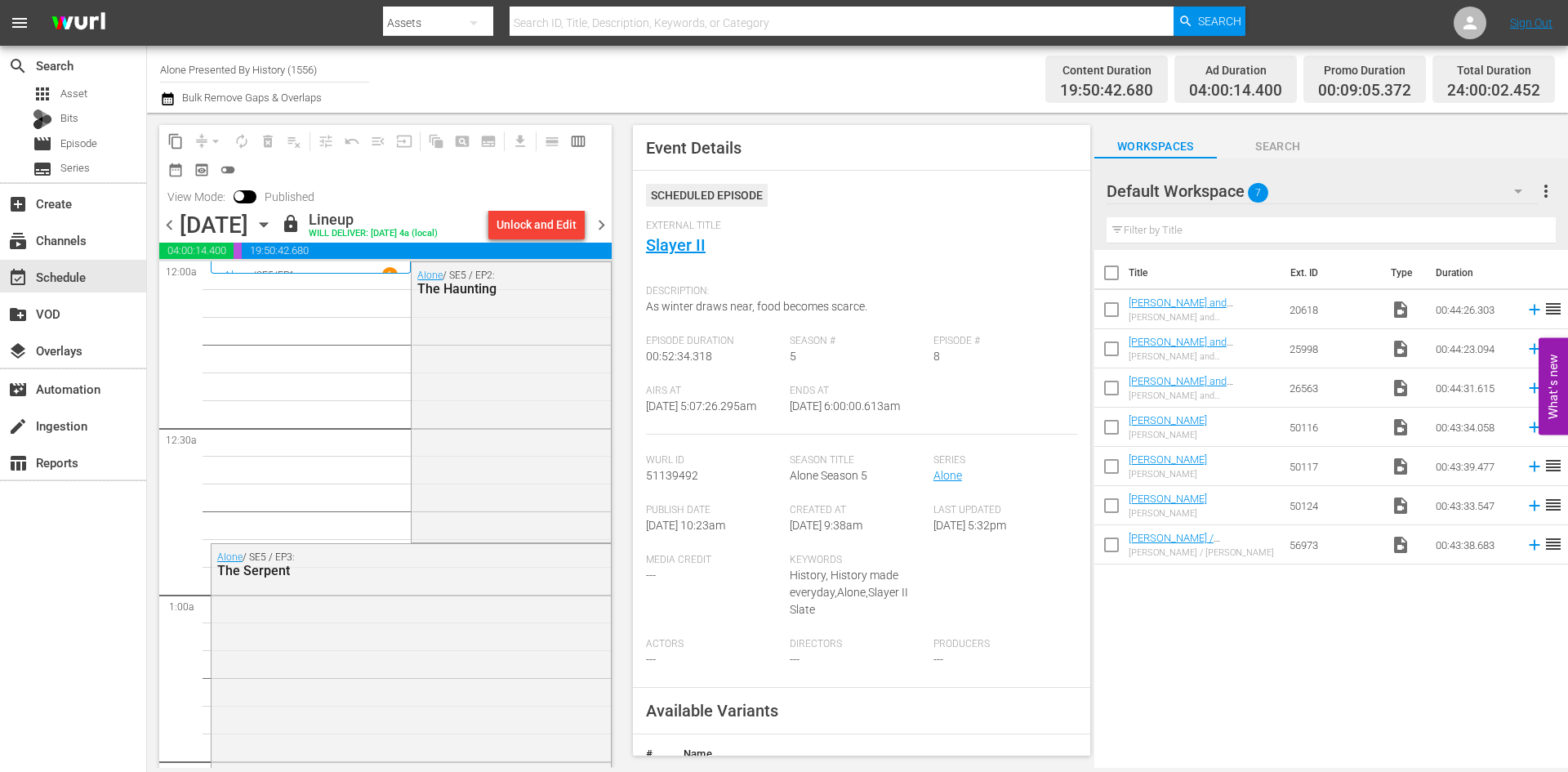
click at [602, 228] on span "chevron_right" at bounding box center [601, 225] width 21 height 21
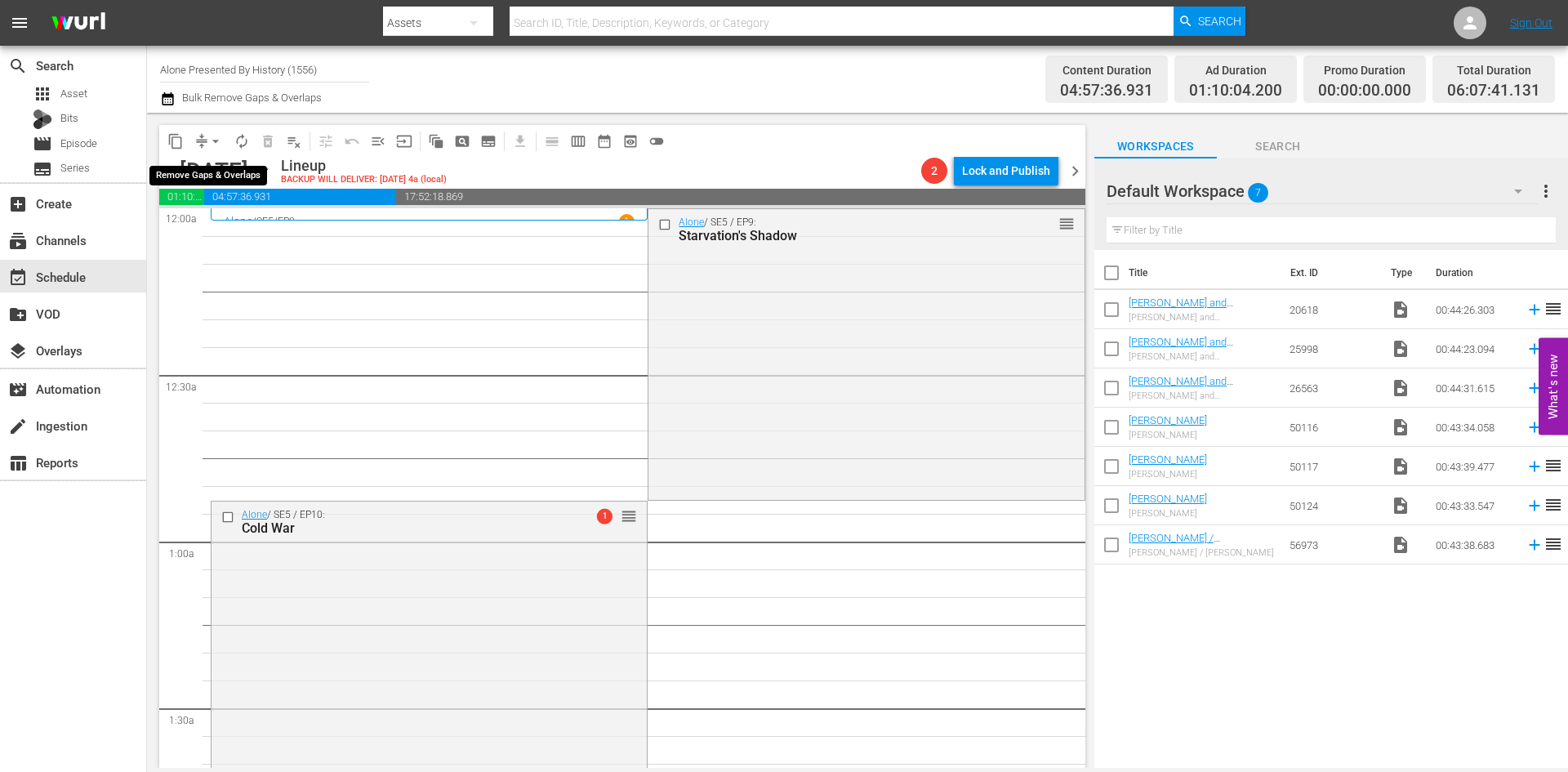
click at [217, 139] on span "arrow_drop_down" at bounding box center [215, 141] width 16 height 16
click at [217, 178] on li "Align to Midnight" at bounding box center [216, 174] width 171 height 27
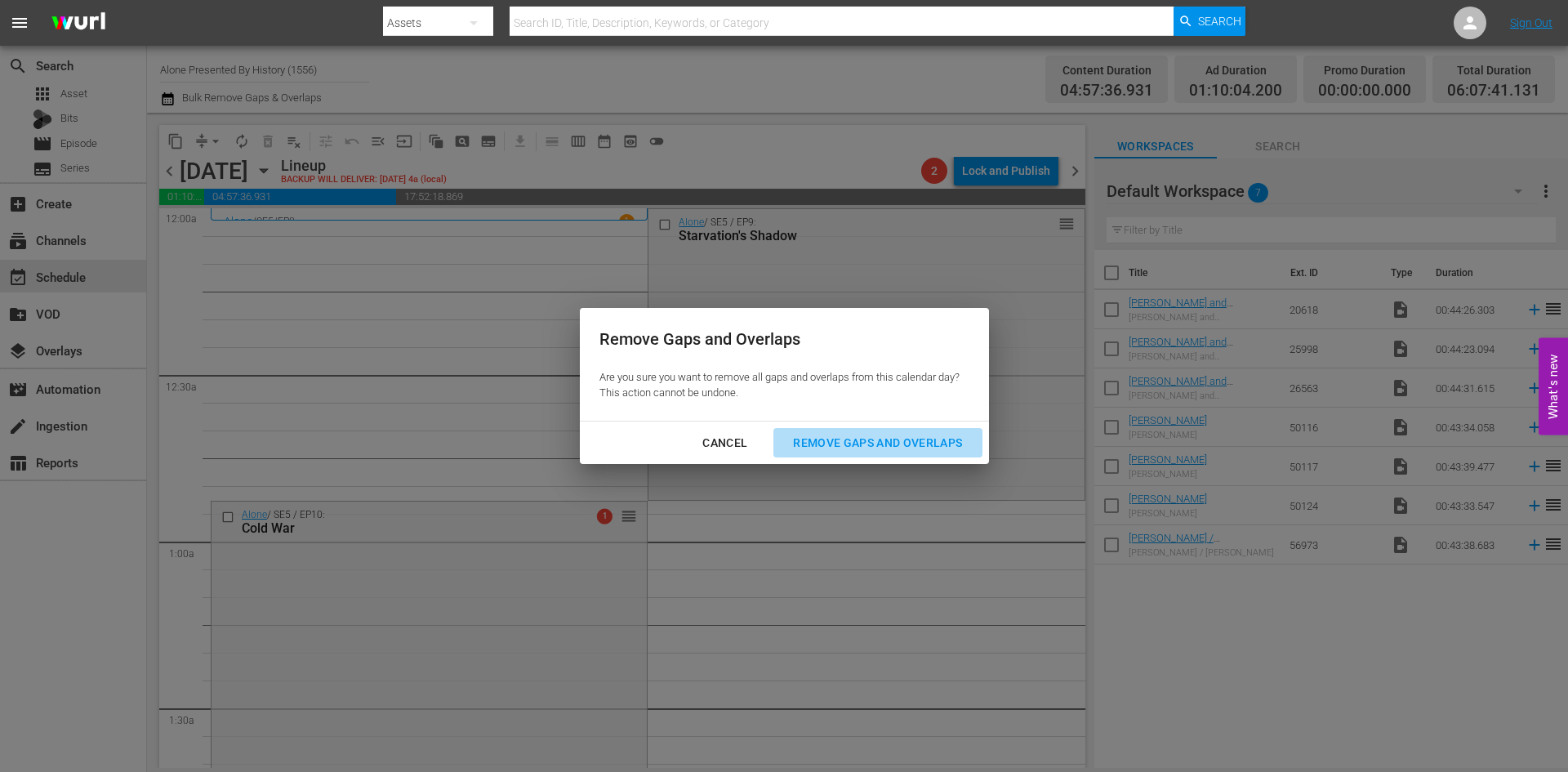
click at [856, 447] on div "Remove Gaps and Overlaps" at bounding box center [877, 443] width 195 height 21
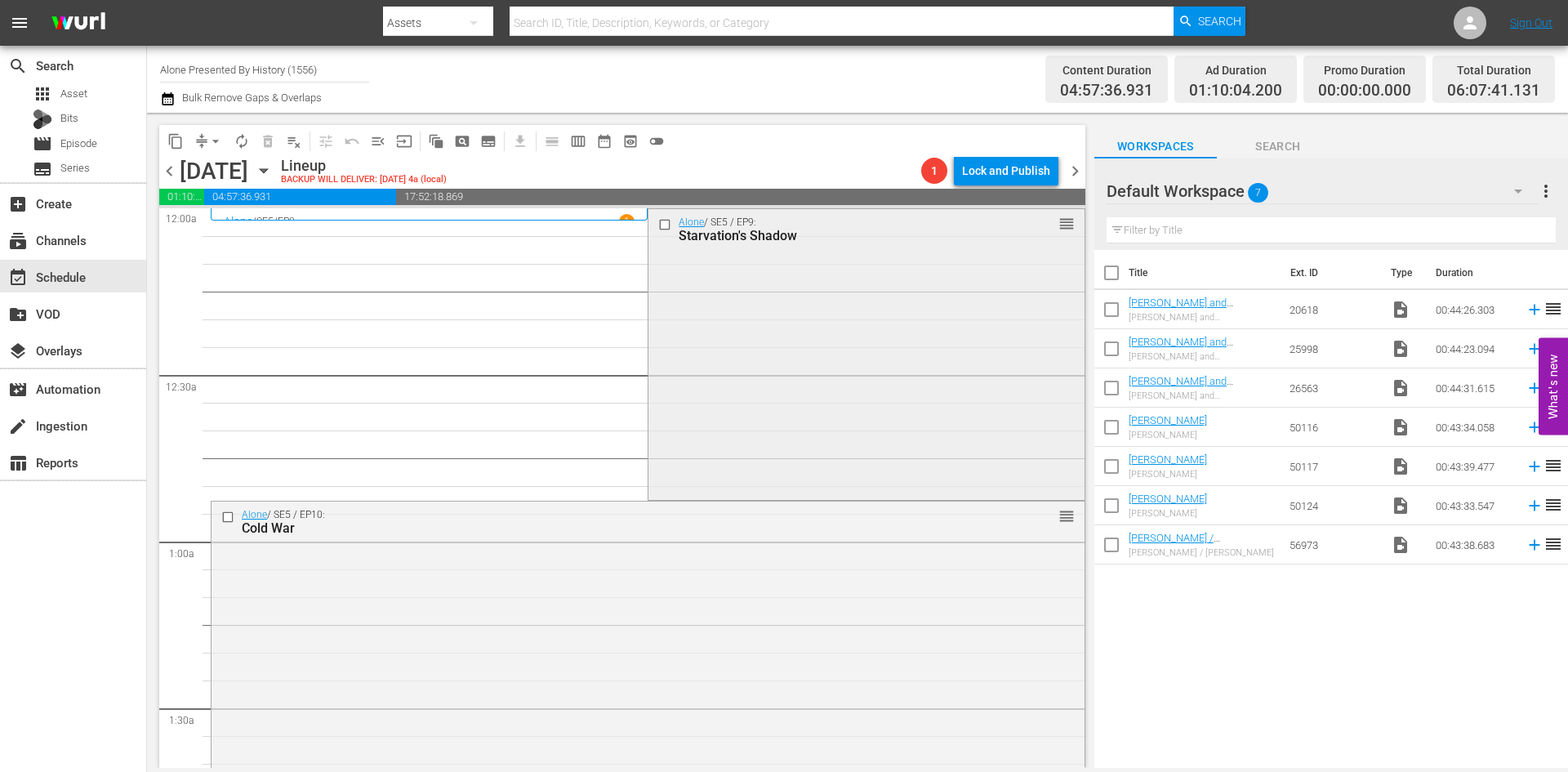
click at [820, 420] on div "Alone / SE5 / EP9: Starvation's Shadow reorder" at bounding box center [866, 352] width 435 height 287
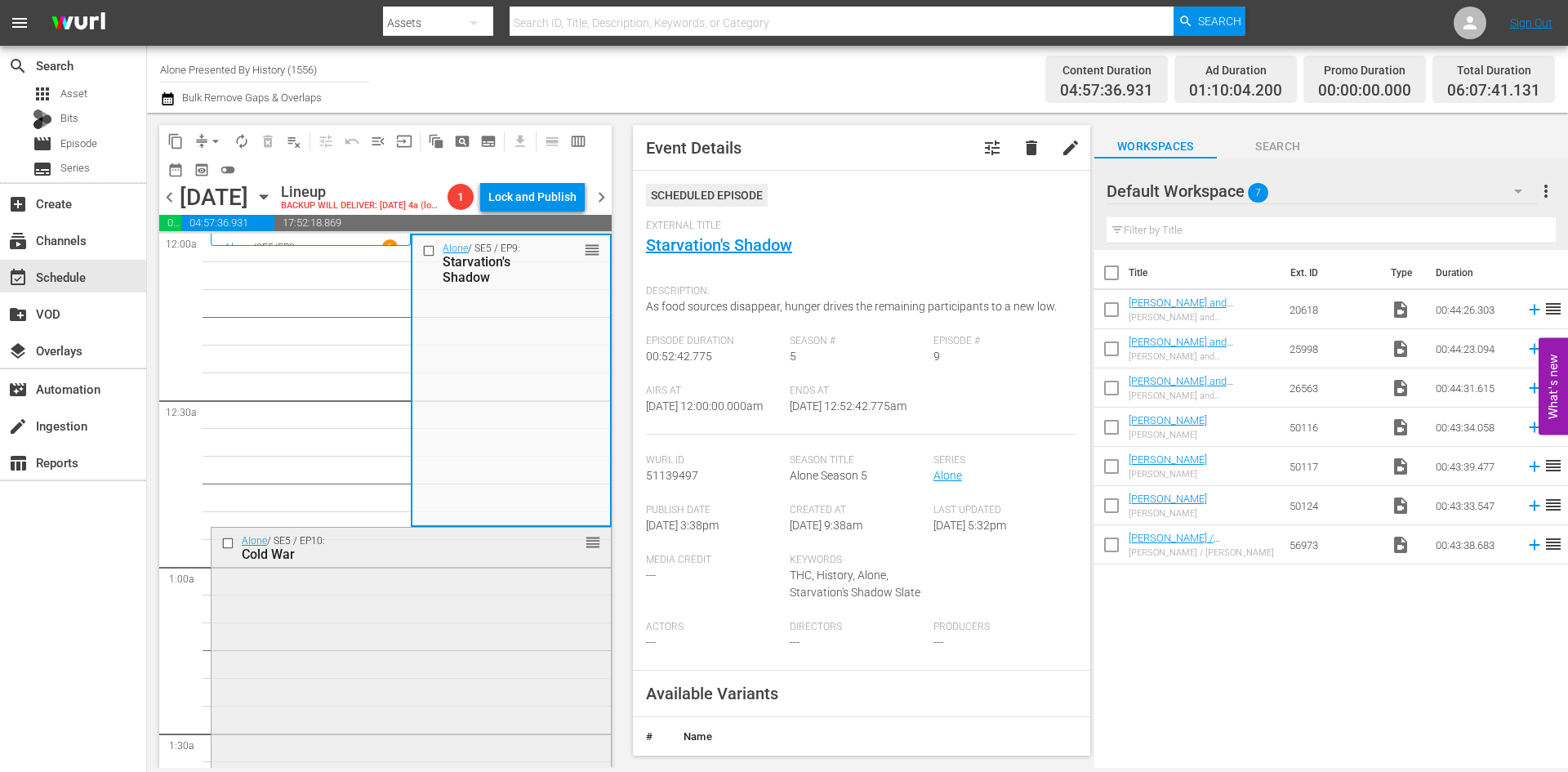
click at [510, 615] on div "Alone / SE5 / EP10: Cold War reorder" at bounding box center [411, 672] width 399 height 289
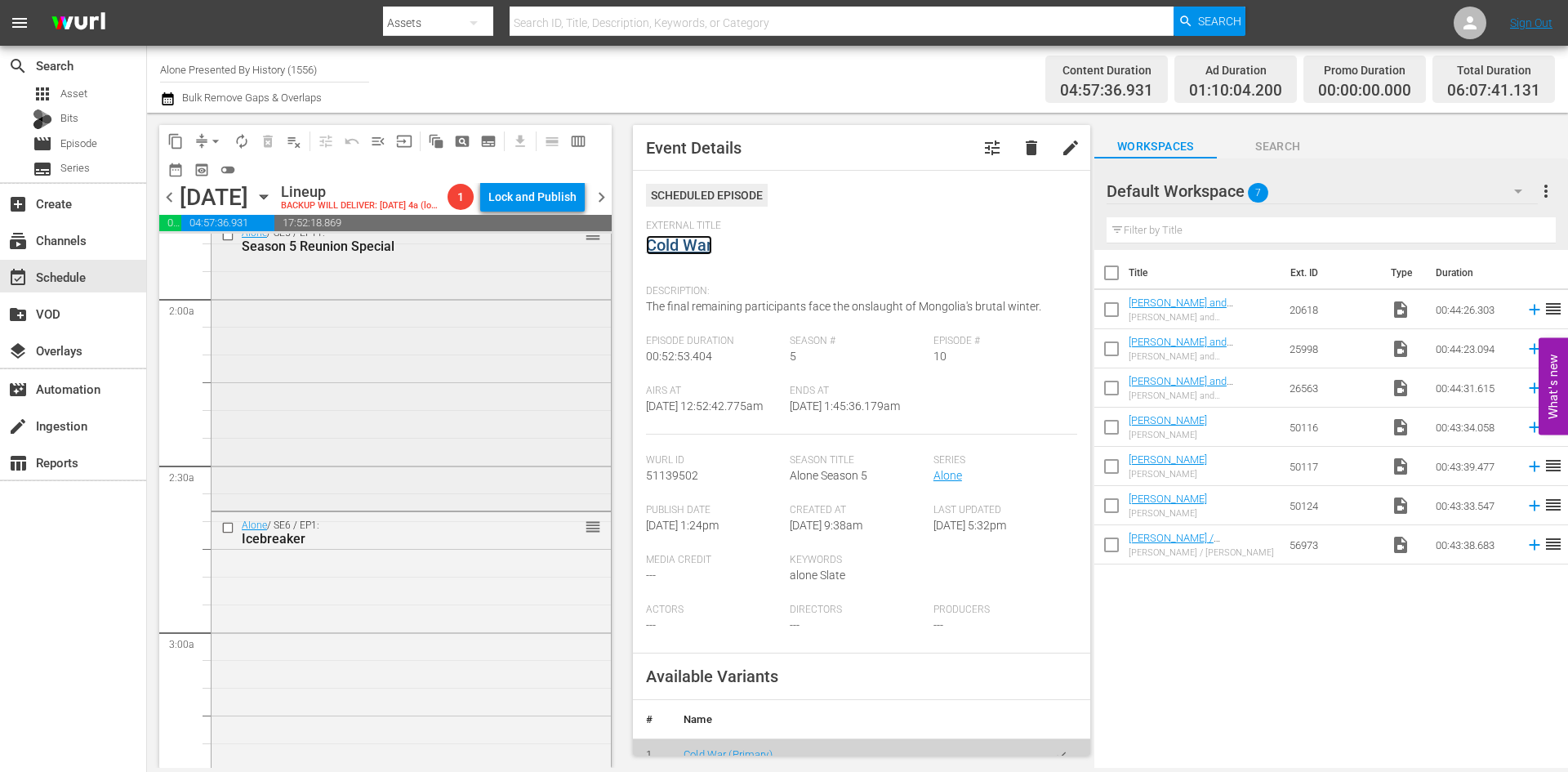
scroll to position [653, 0]
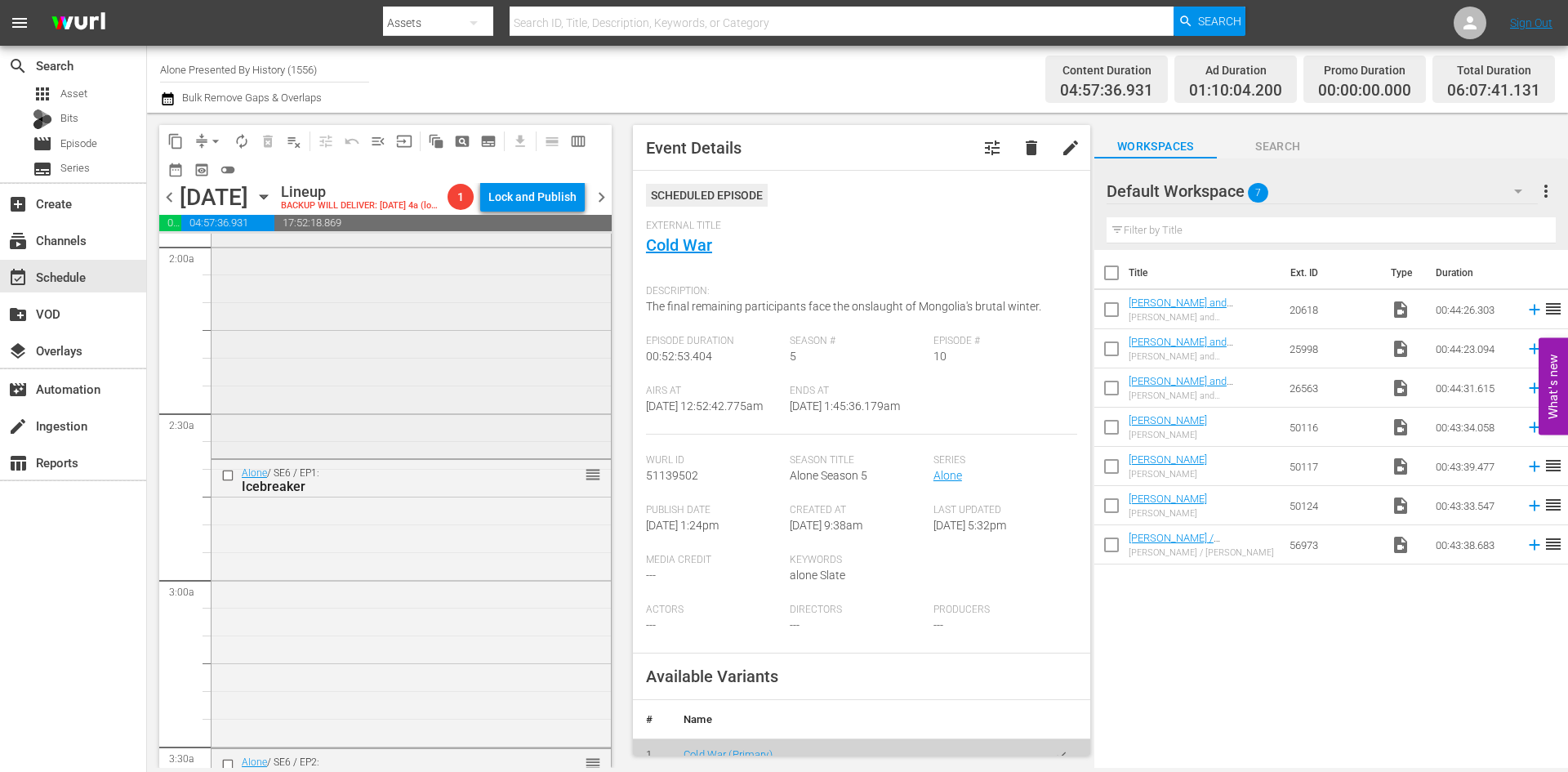
click at [506, 410] on div "Alone / SE5 / EP11: Season 5 Reunion Special reorder" at bounding box center [411, 310] width 399 height 286
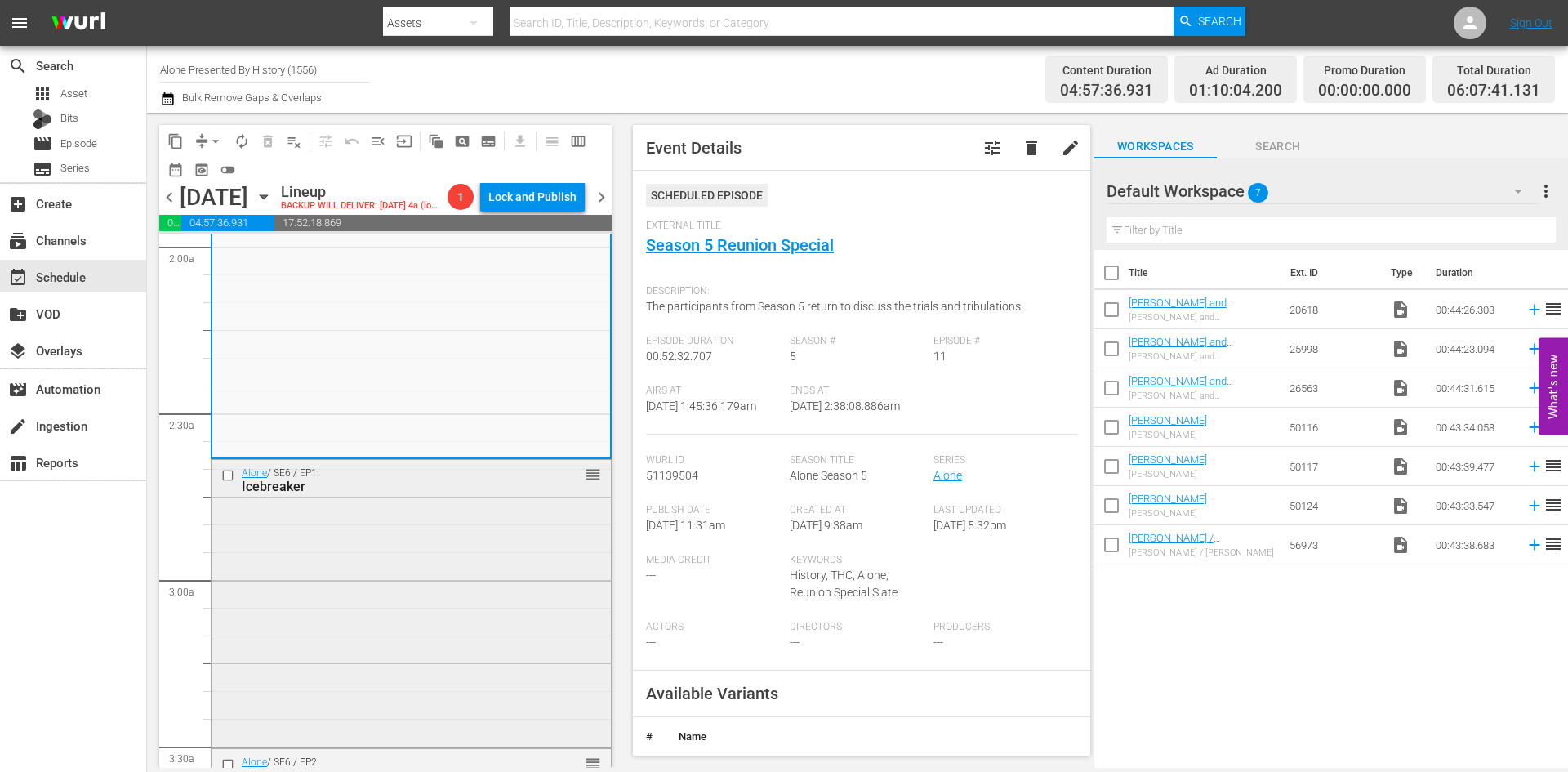
click at [408, 633] on div "Alone / SE6 / EP1: Icebreaker reorder" at bounding box center [411, 602] width 399 height 284
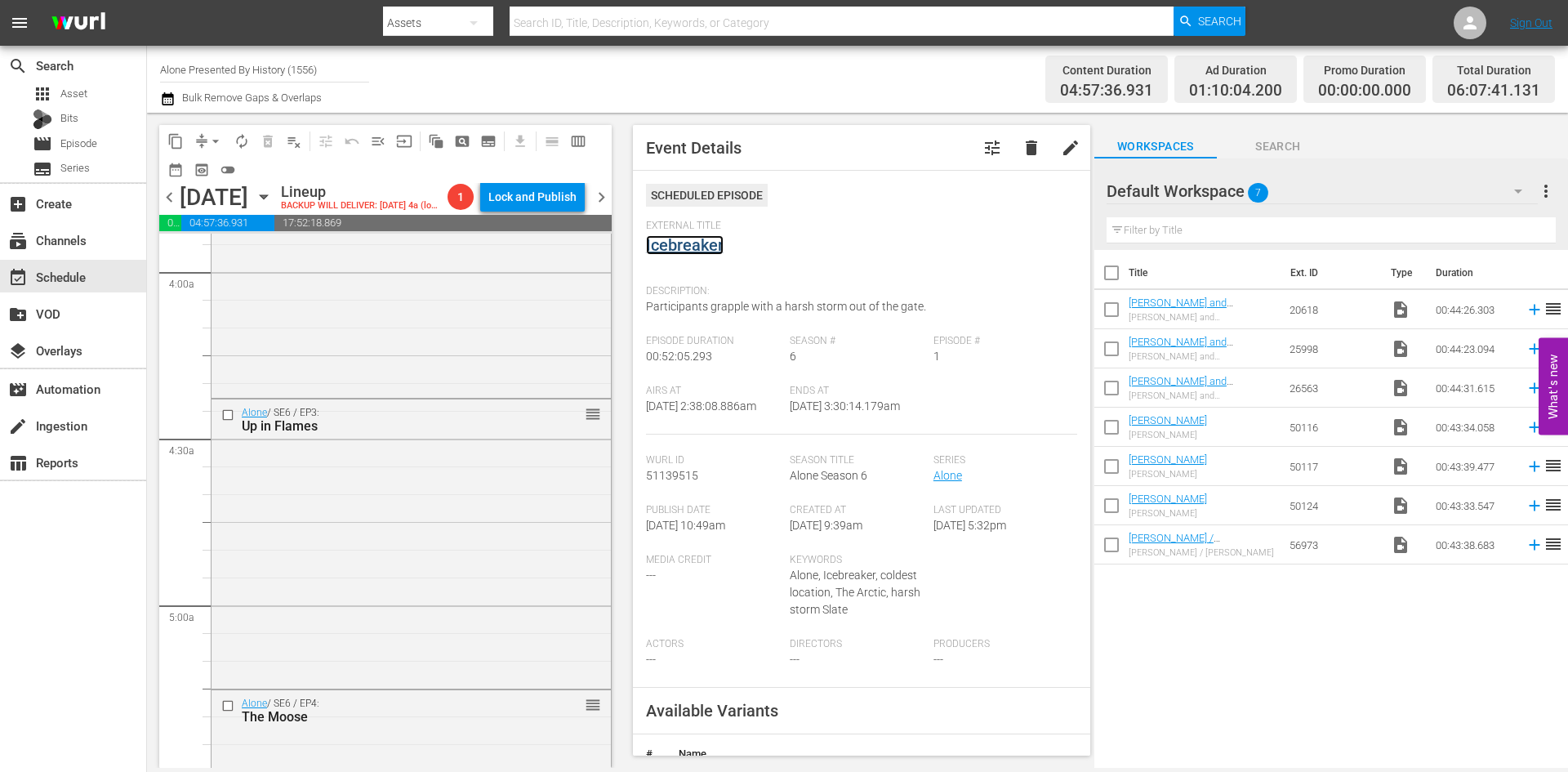
scroll to position [1307, 0]
click at [516, 357] on div "Alone / SE6 / EP2: Tainted reorder" at bounding box center [411, 238] width 399 height 286
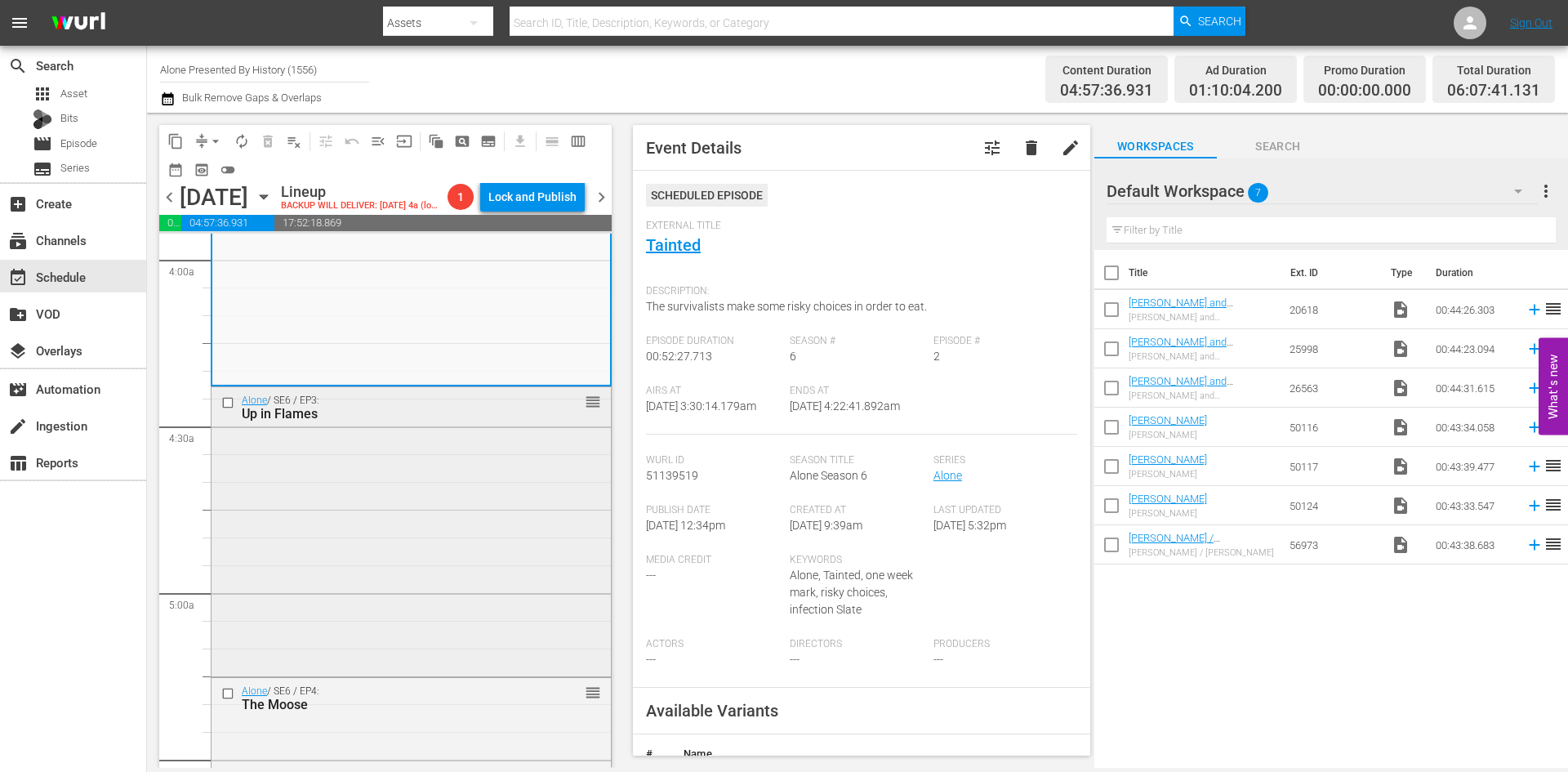
click at [488, 541] on div "Alone / SE6 / EP3: Up in Flames reorder" at bounding box center [411, 530] width 399 height 286
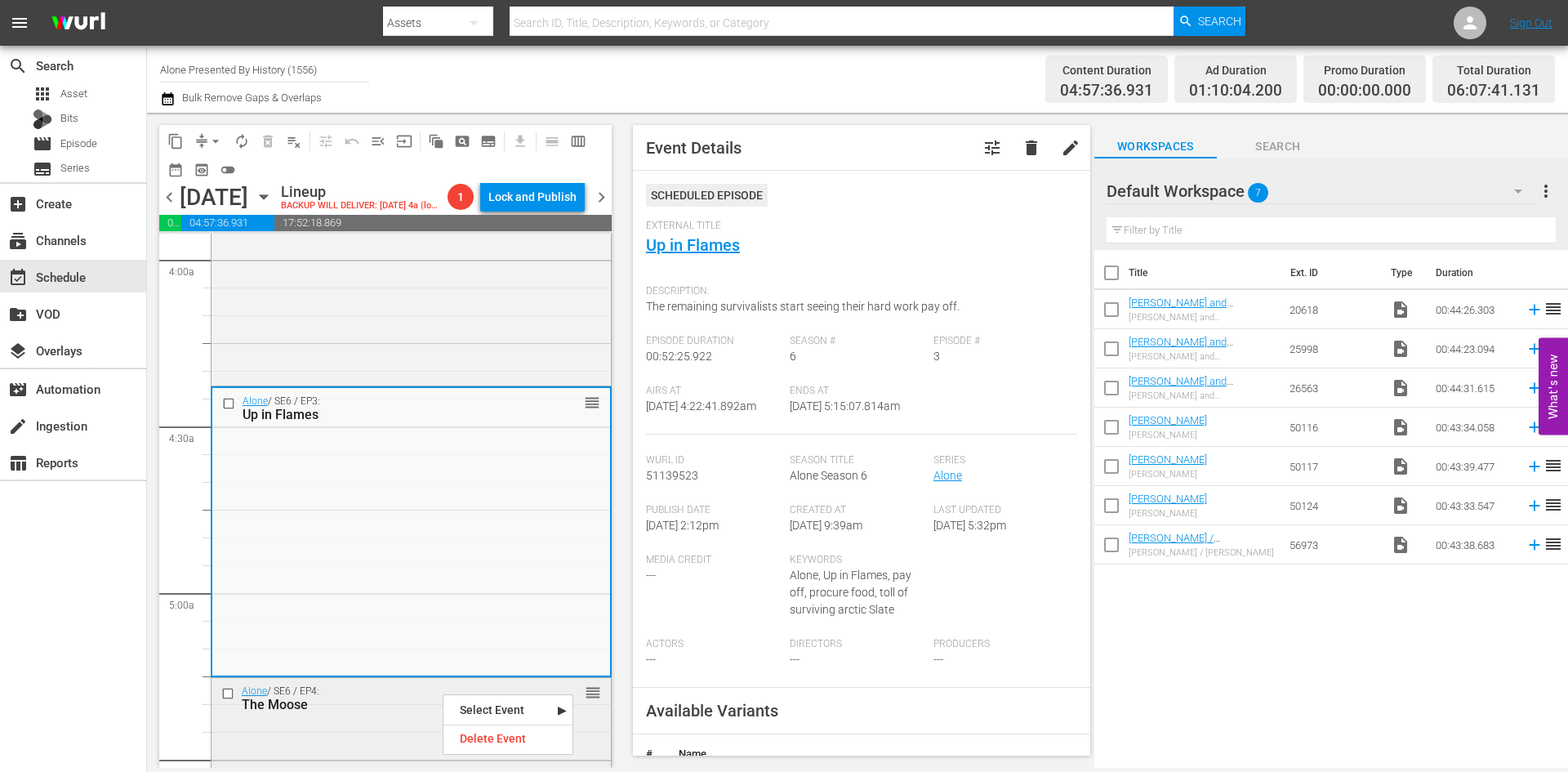
click at [350, 712] on div "The Moose" at bounding box center [385, 704] width 287 height 15
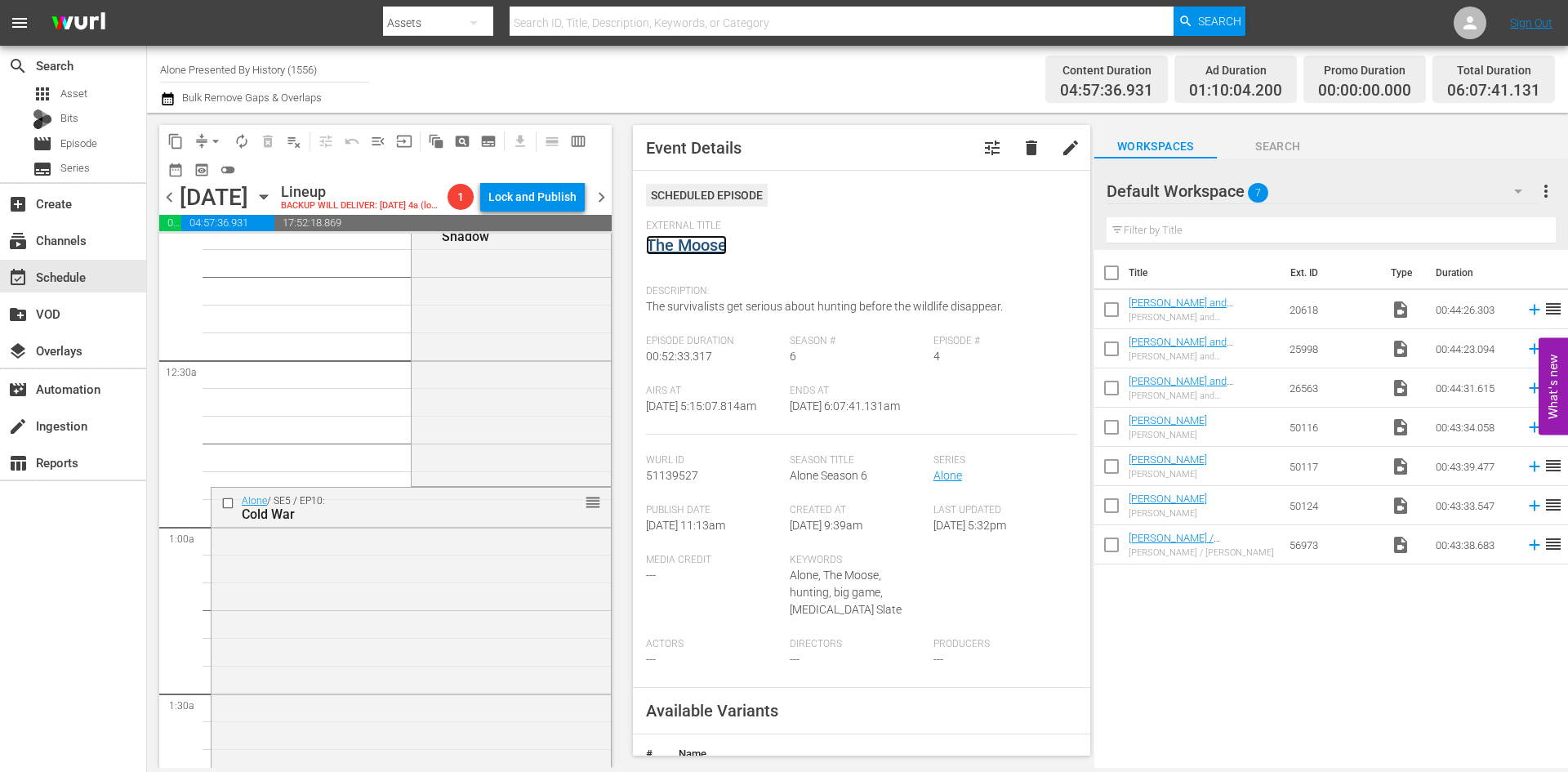
scroll to position [0, 0]
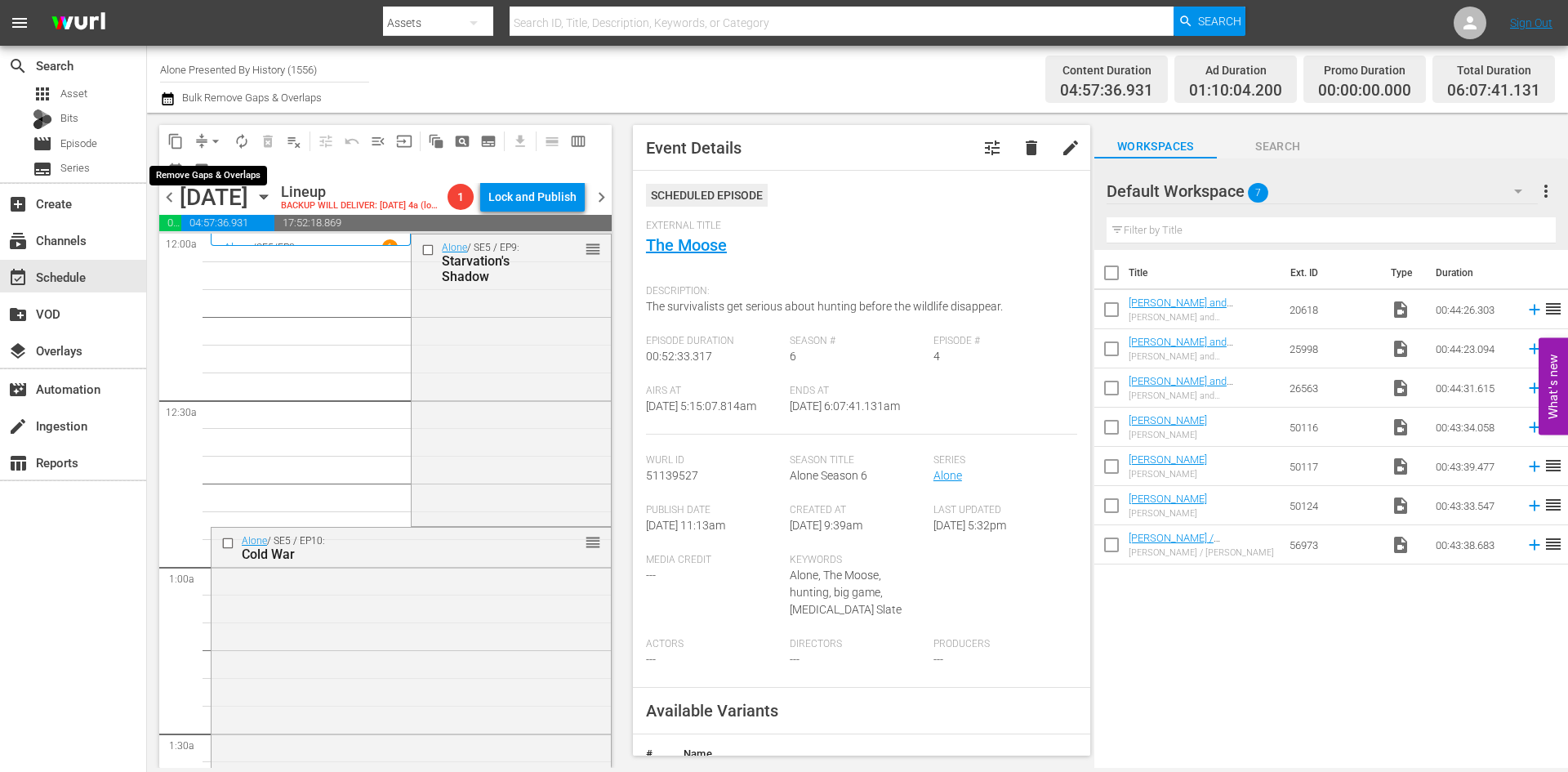
click at [214, 139] on span "arrow_drop_down" at bounding box center [215, 141] width 16 height 16
click at [212, 178] on li "Align to Midnight" at bounding box center [216, 174] width 171 height 27
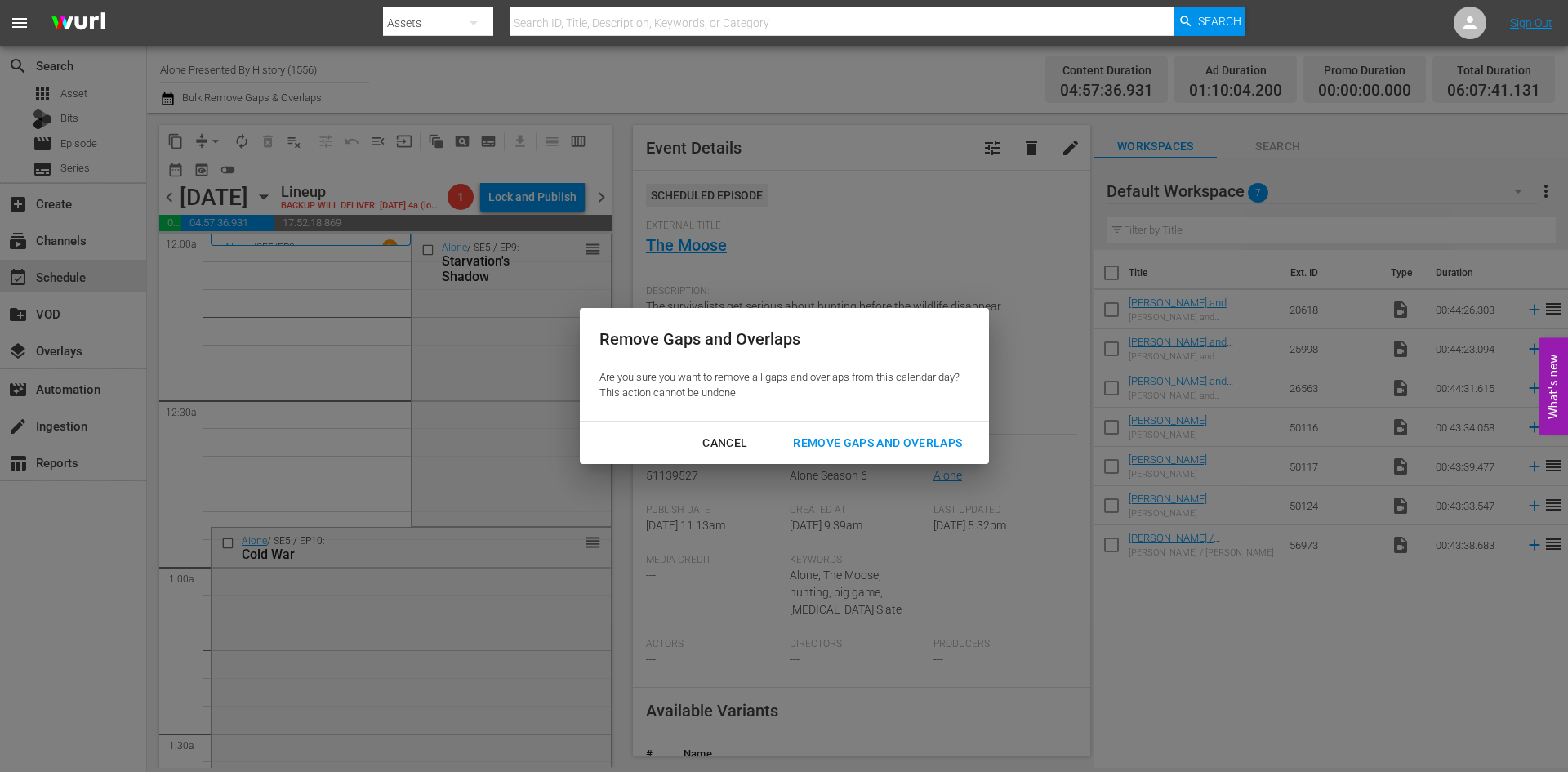
click at [893, 438] on div "Remove Gaps and Overlaps" at bounding box center [877, 443] width 195 height 21
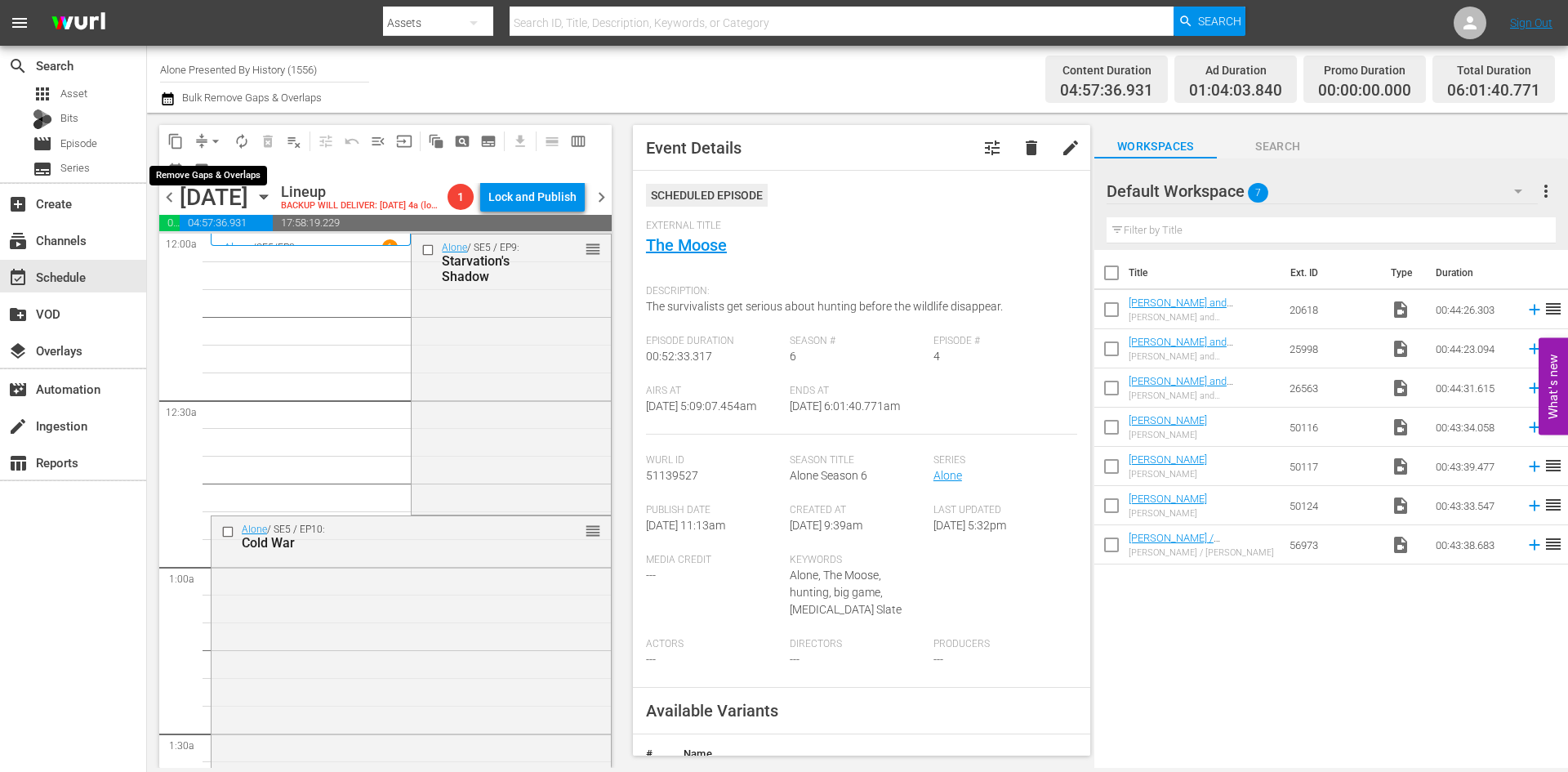
click at [210, 139] on span "arrow_drop_down" at bounding box center [215, 141] width 16 height 16
click at [213, 179] on li "Align to Midnight" at bounding box center [216, 174] width 171 height 27
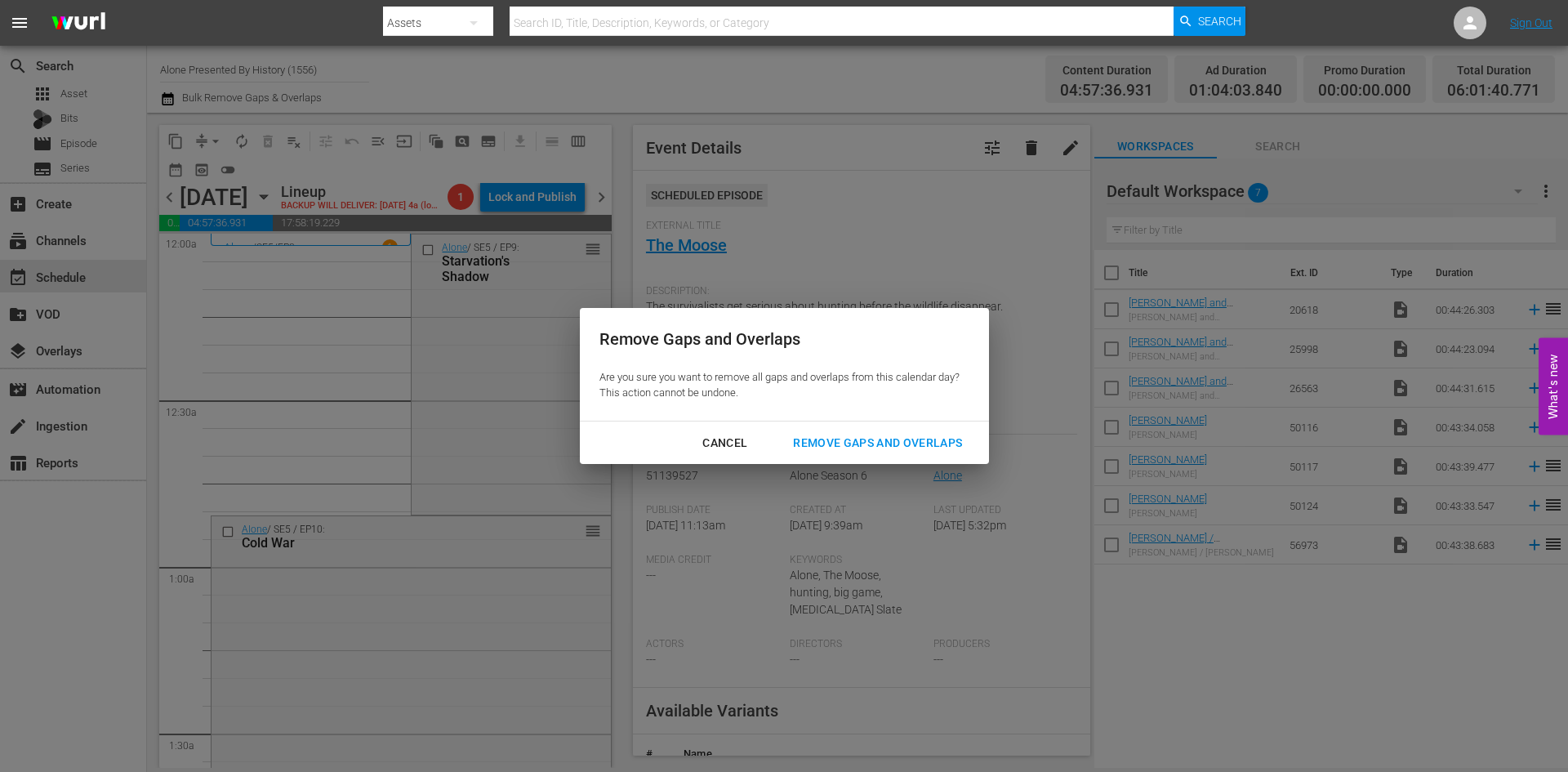
click at [846, 433] on div "Remove Gaps and Overlaps" at bounding box center [877, 443] width 195 height 21
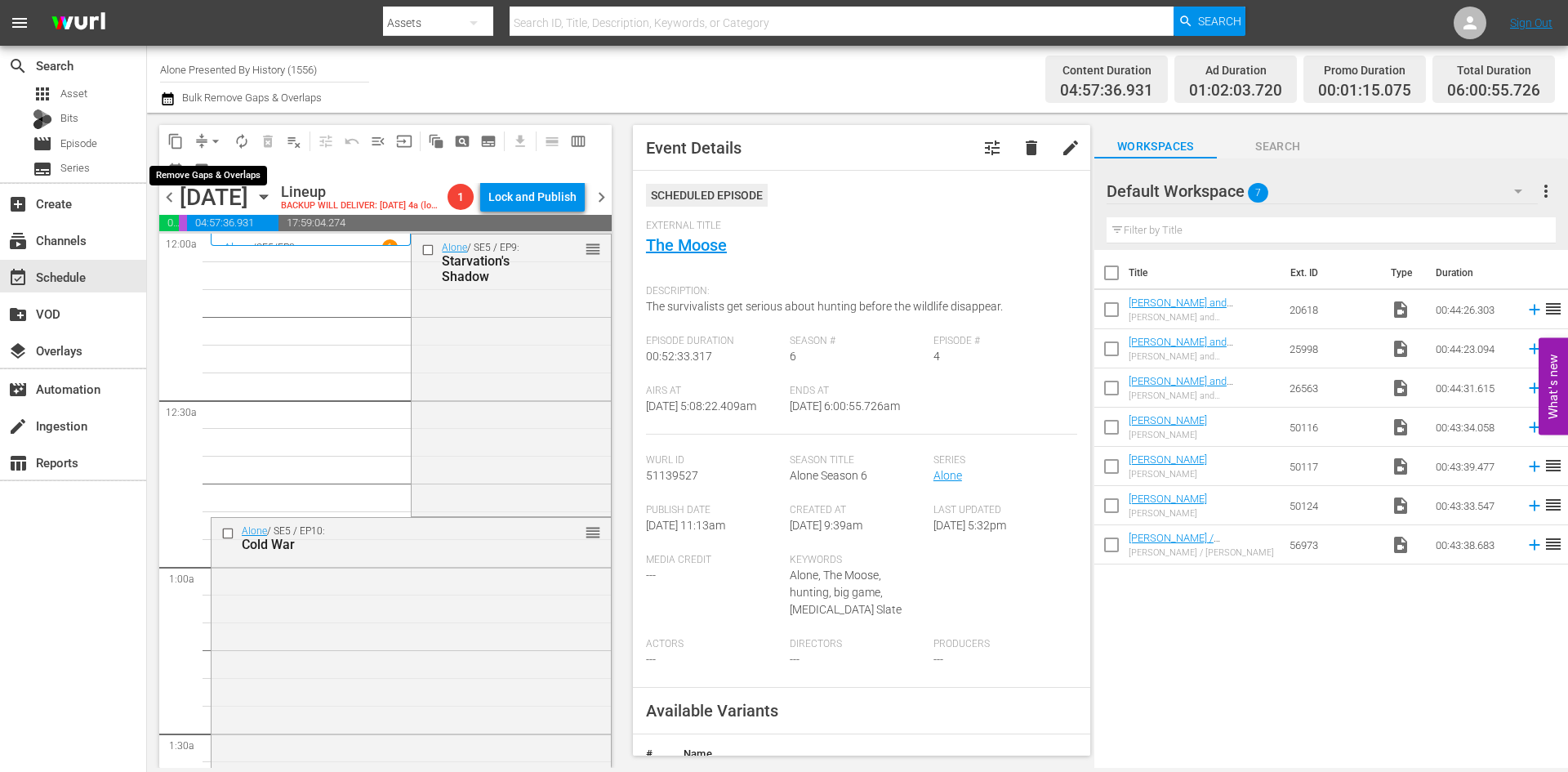
click at [215, 144] on span "arrow_drop_down" at bounding box center [215, 141] width 16 height 16
click at [208, 177] on li "Align to Midnight" at bounding box center [216, 174] width 171 height 27
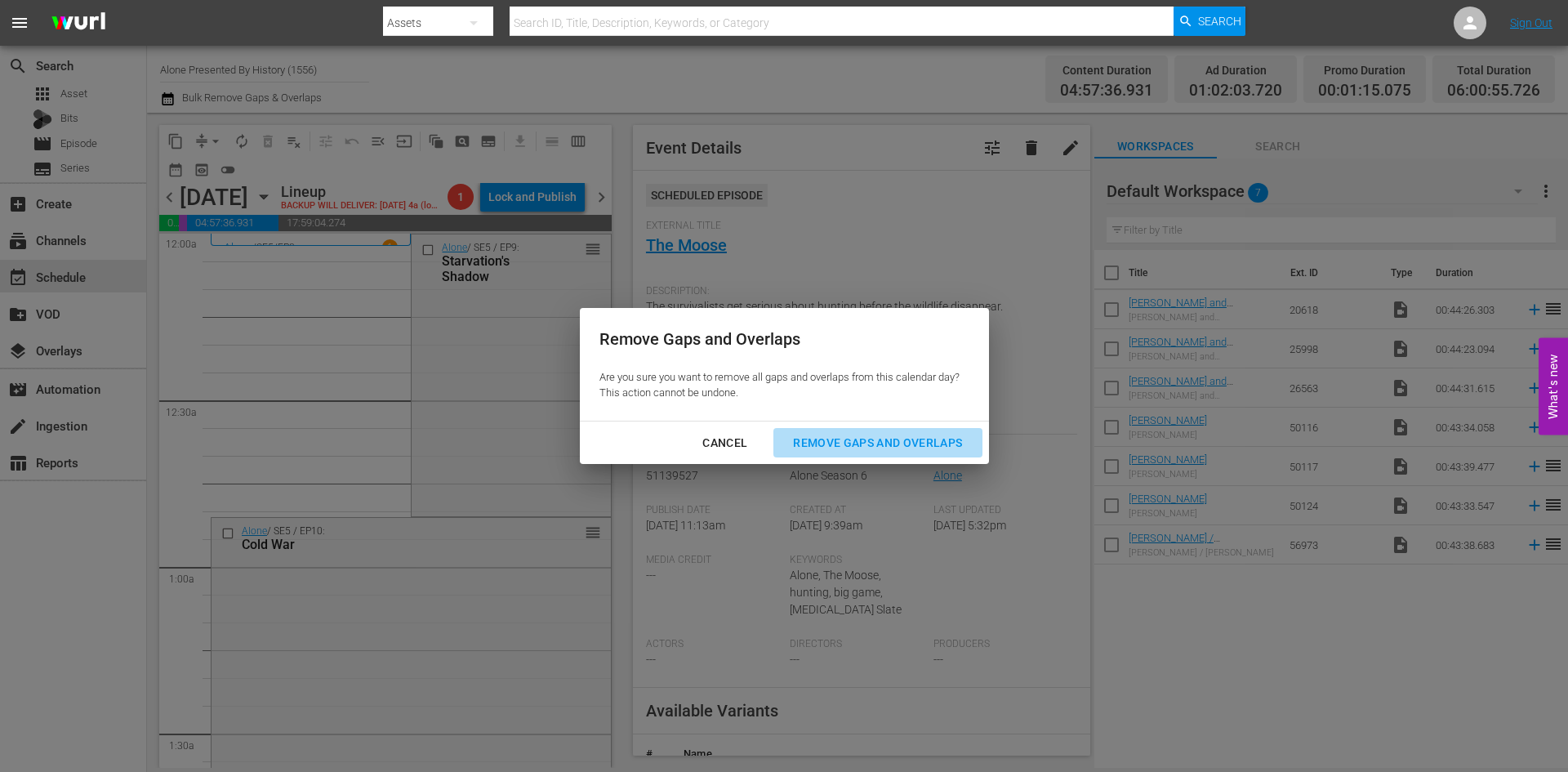
click at [821, 445] on div "Remove Gaps and Overlaps" at bounding box center [877, 443] width 195 height 21
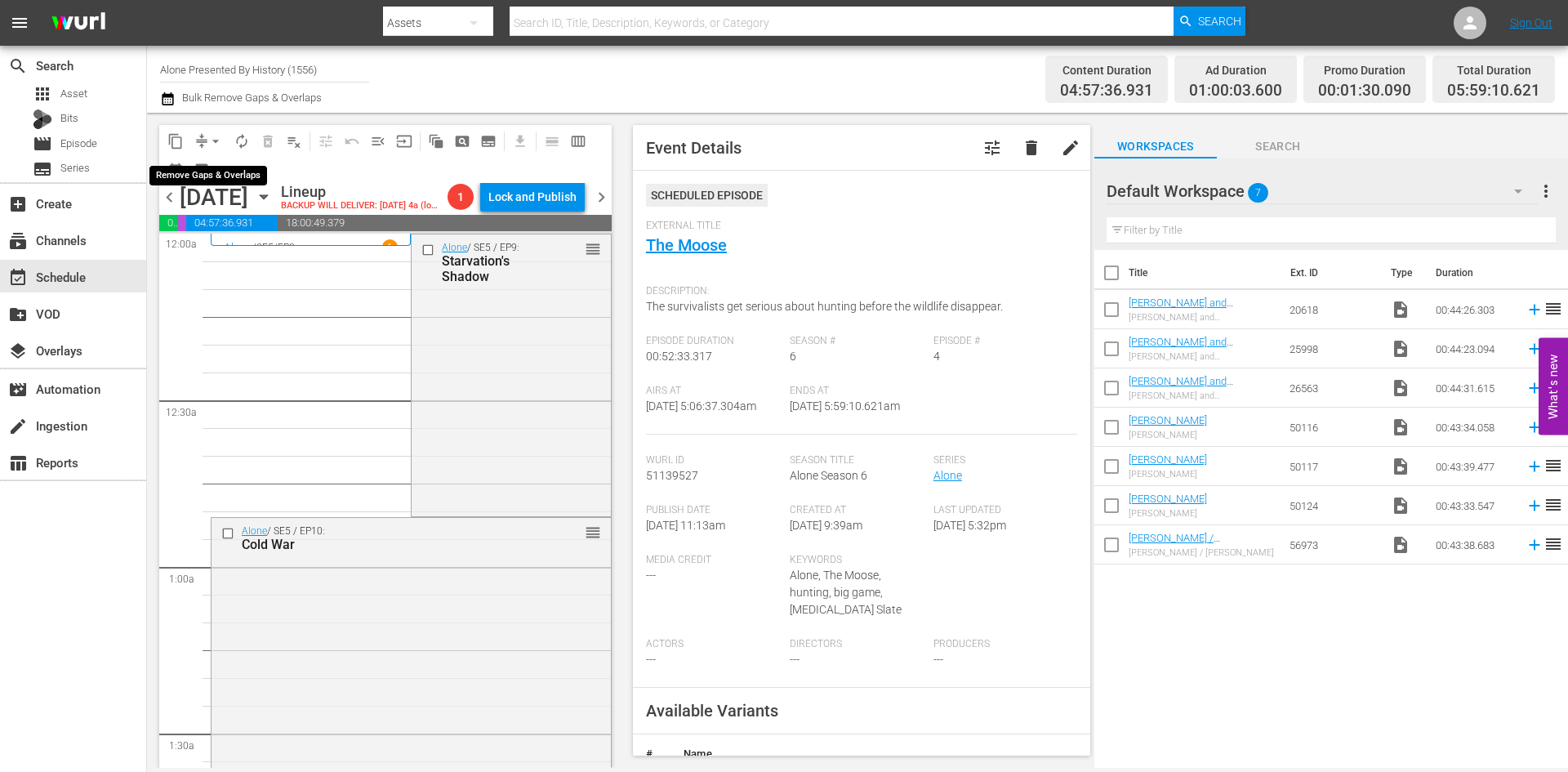
click at [217, 141] on span "arrow_drop_down" at bounding box center [215, 141] width 16 height 16
click at [224, 178] on li "Align to Midnight" at bounding box center [216, 174] width 171 height 27
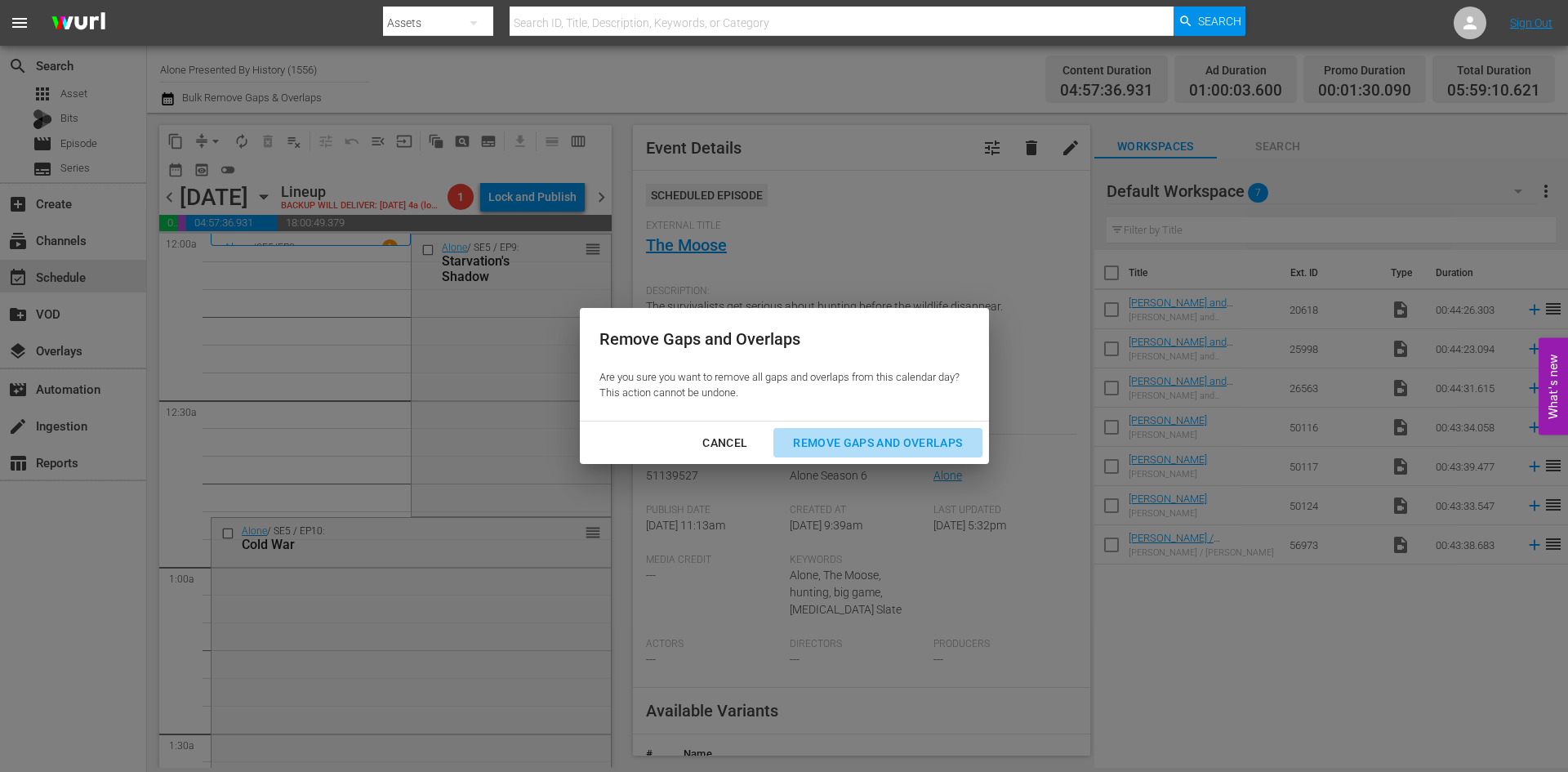
click at [841, 440] on div "Remove Gaps and Overlaps" at bounding box center [877, 443] width 195 height 21
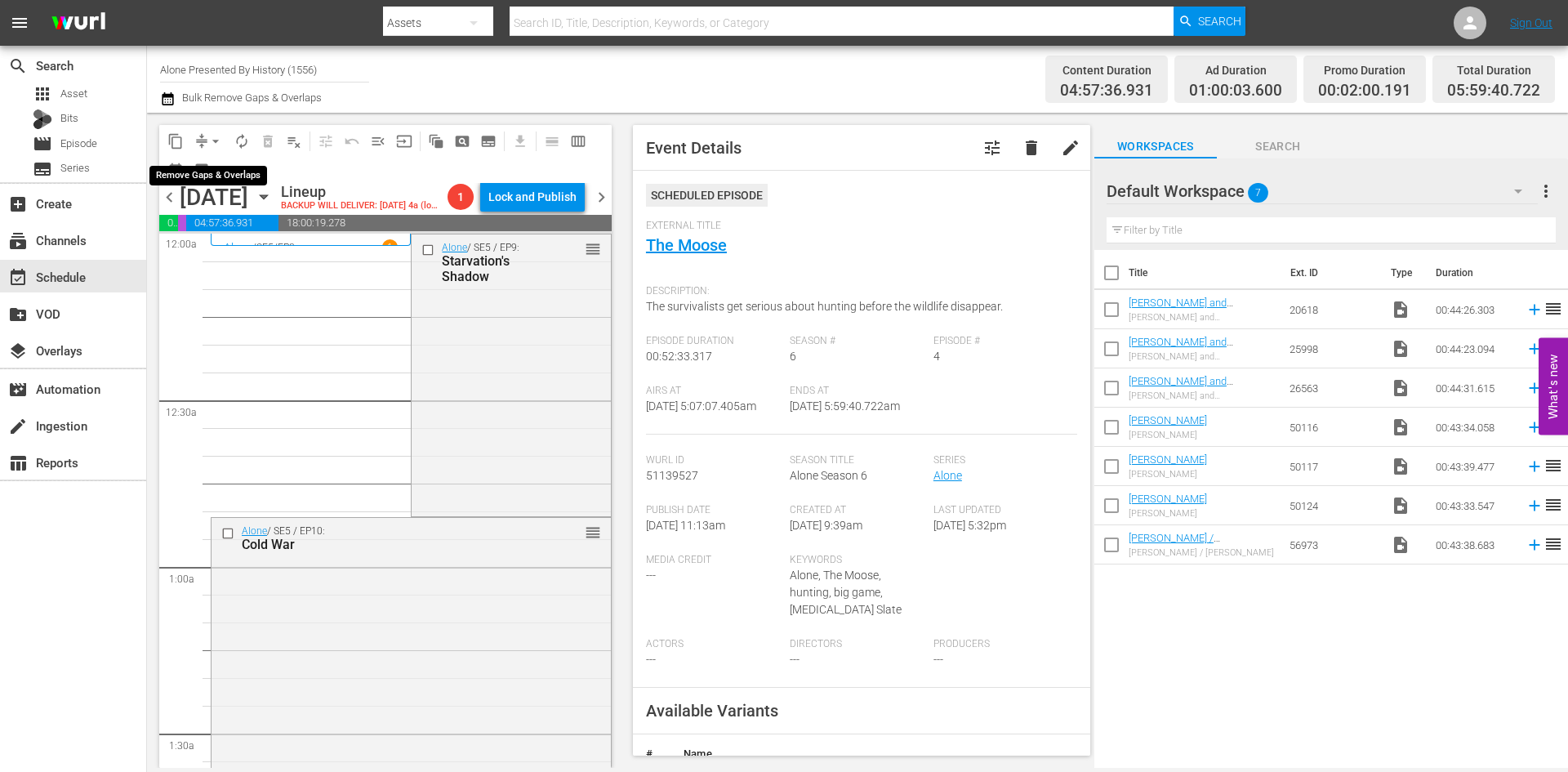
click at [218, 143] on span "arrow_drop_down" at bounding box center [215, 141] width 16 height 16
click at [212, 175] on li "Align to Midnight" at bounding box center [216, 174] width 171 height 27
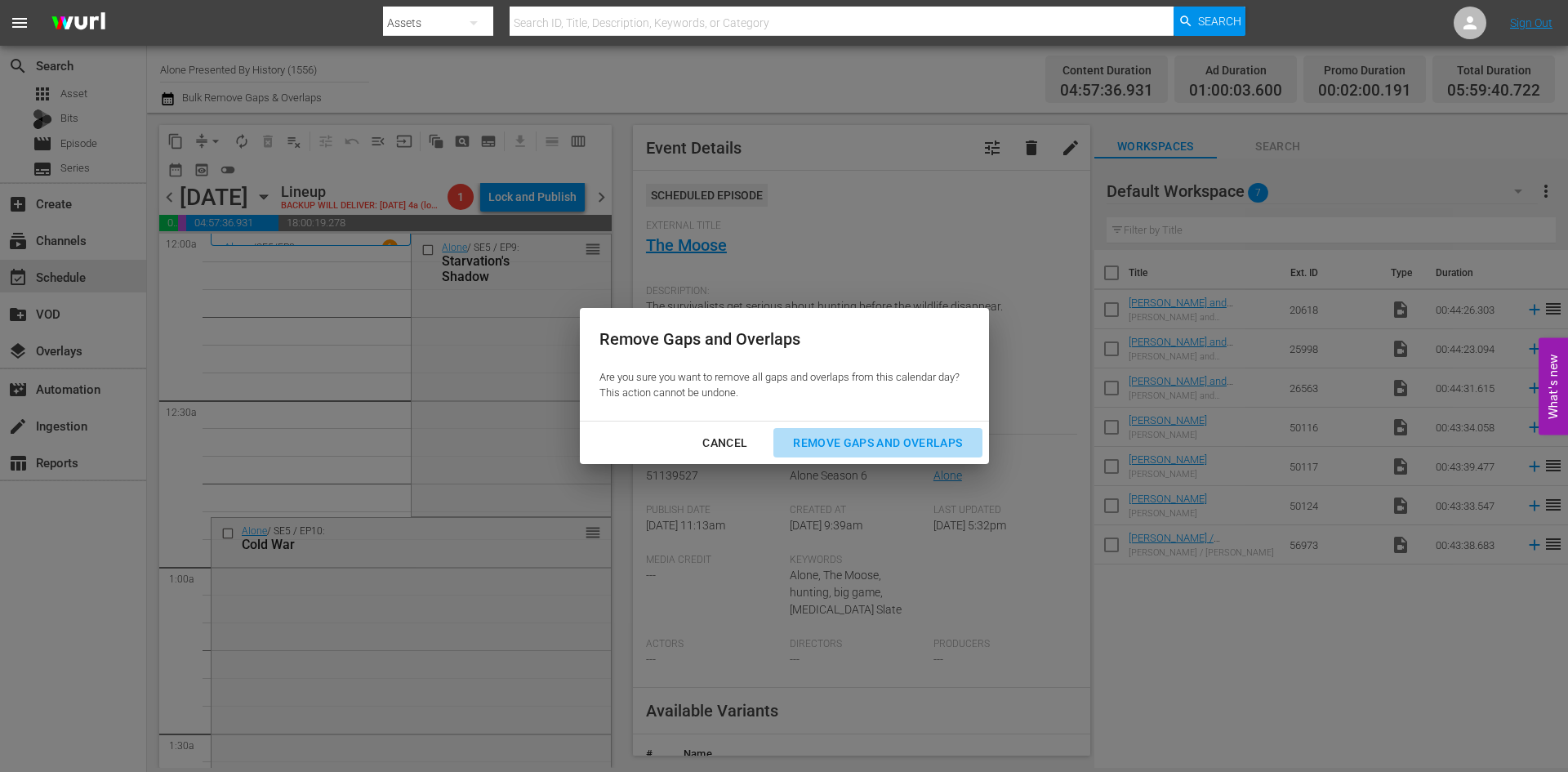
click at [837, 441] on div "Remove Gaps and Overlaps" at bounding box center [877, 443] width 195 height 21
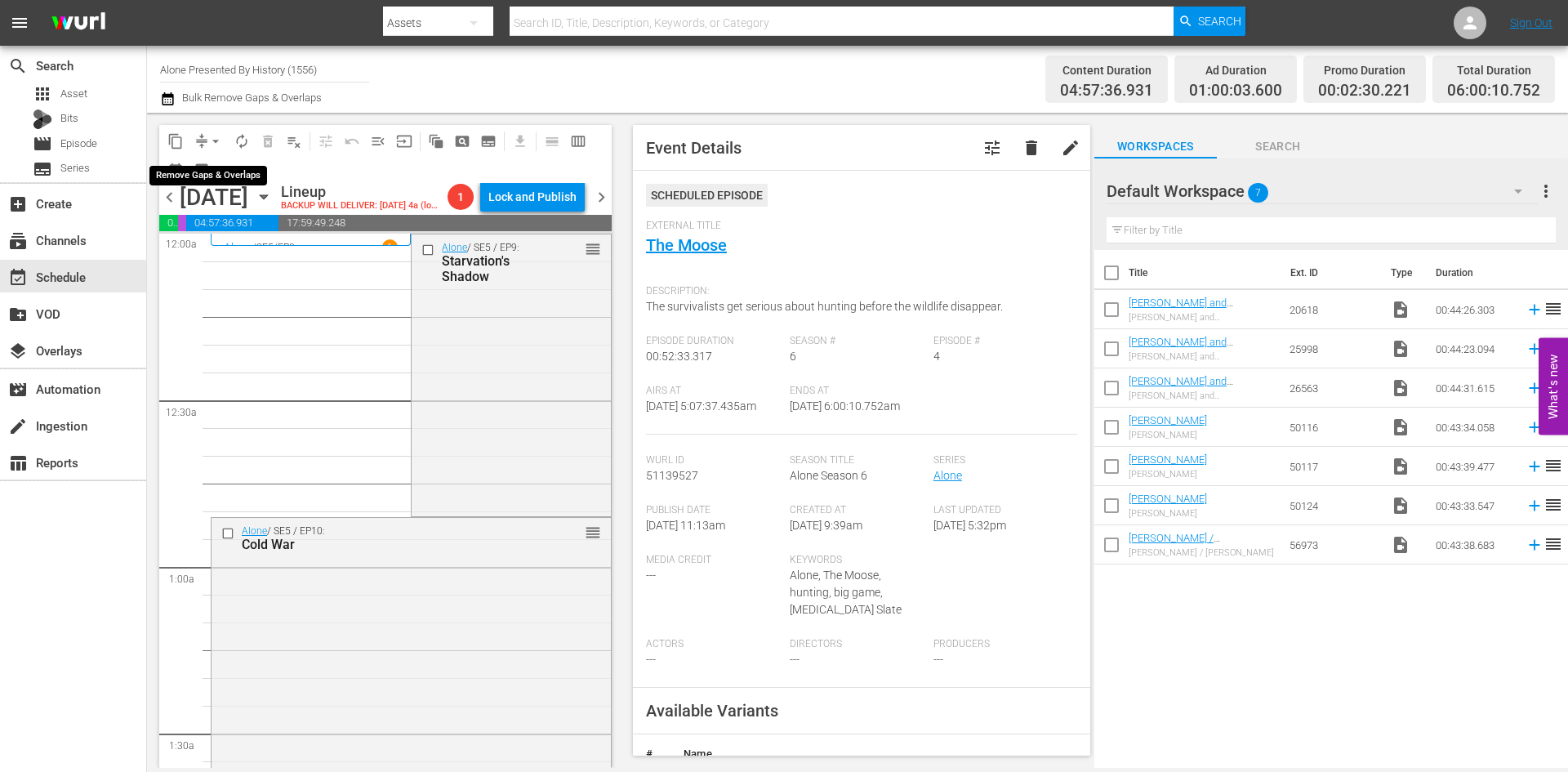
click at [218, 143] on span "arrow_drop_down" at bounding box center [215, 141] width 16 height 16
click at [217, 183] on li "Align to Midnight" at bounding box center [216, 174] width 171 height 27
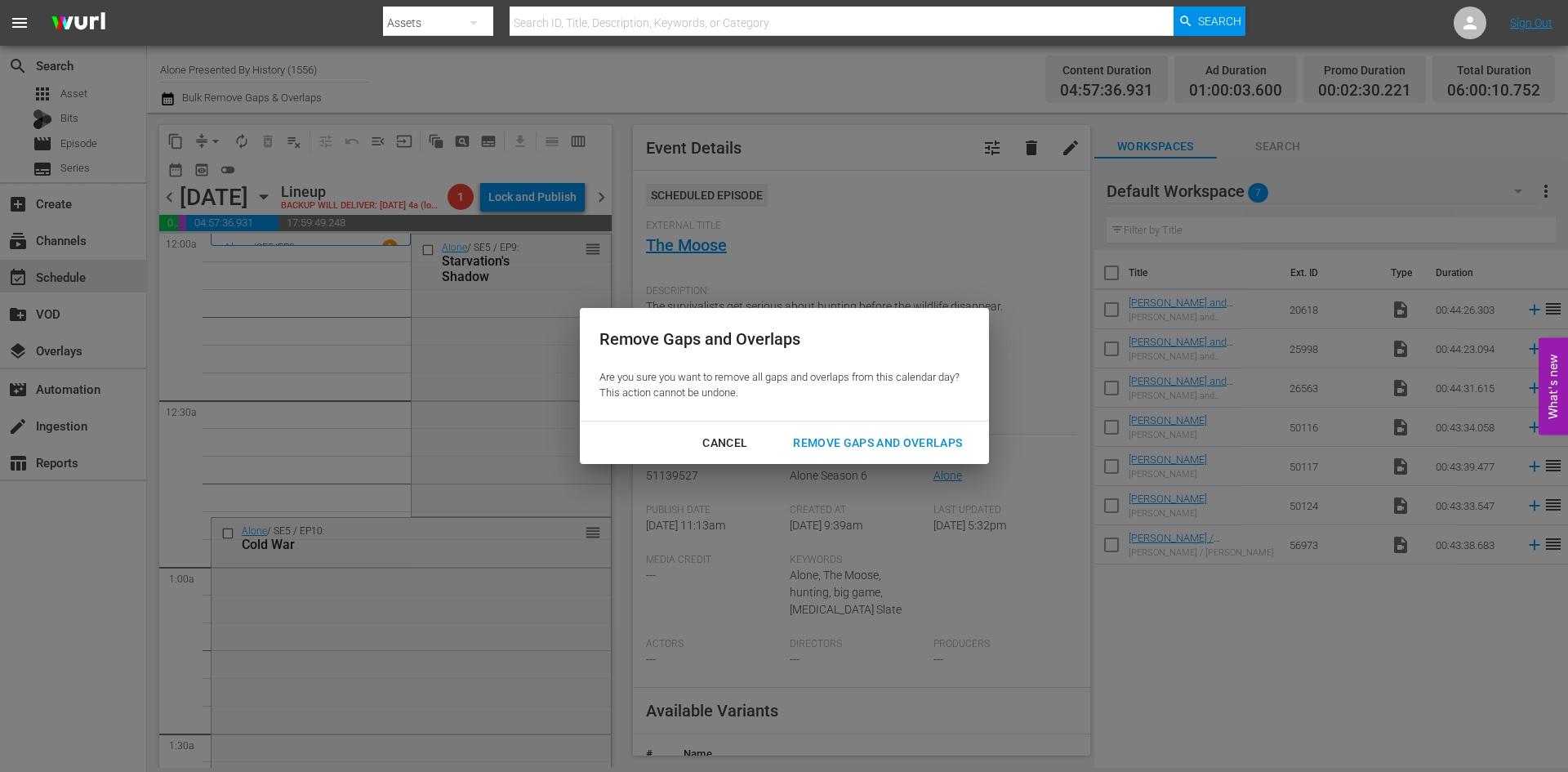
click at [877, 449] on div "Remove Gaps and Overlaps" at bounding box center [877, 443] width 195 height 21
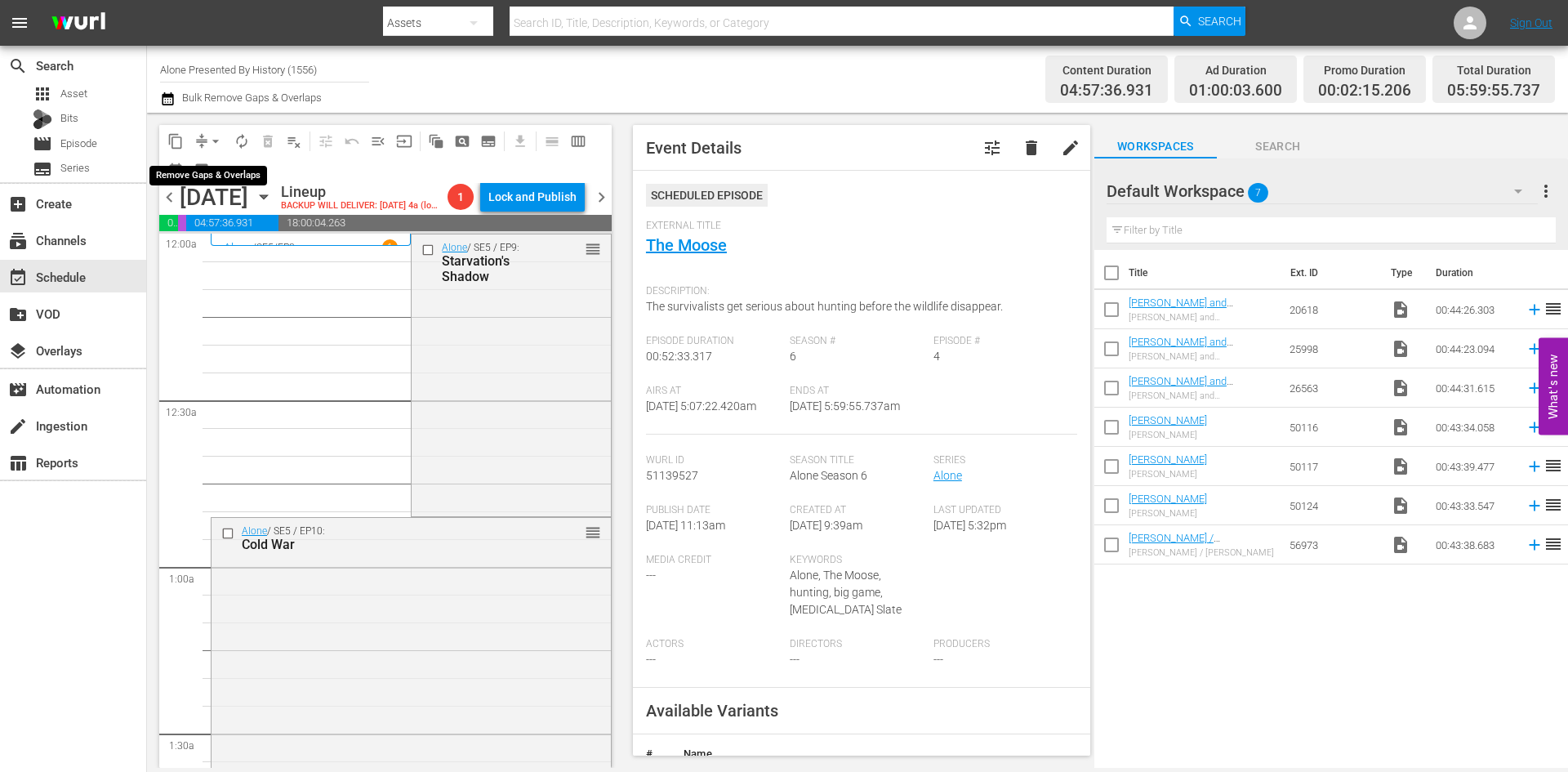
click at [216, 135] on span "arrow_drop_down" at bounding box center [215, 141] width 16 height 16
click at [215, 171] on li "Align to Midnight" at bounding box center [216, 174] width 171 height 27
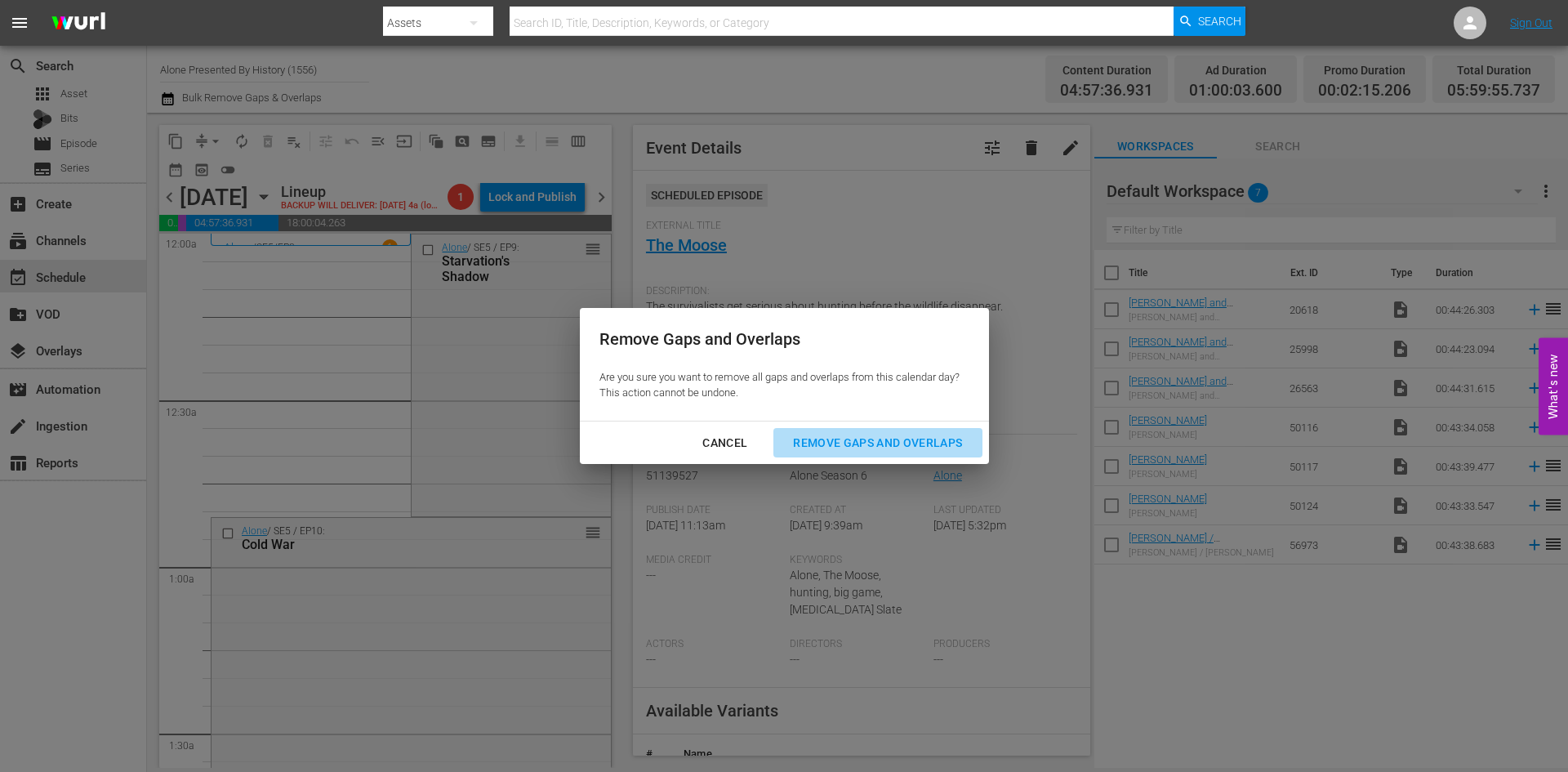
click at [846, 436] on div "Remove Gaps and Overlaps" at bounding box center [877, 443] width 195 height 21
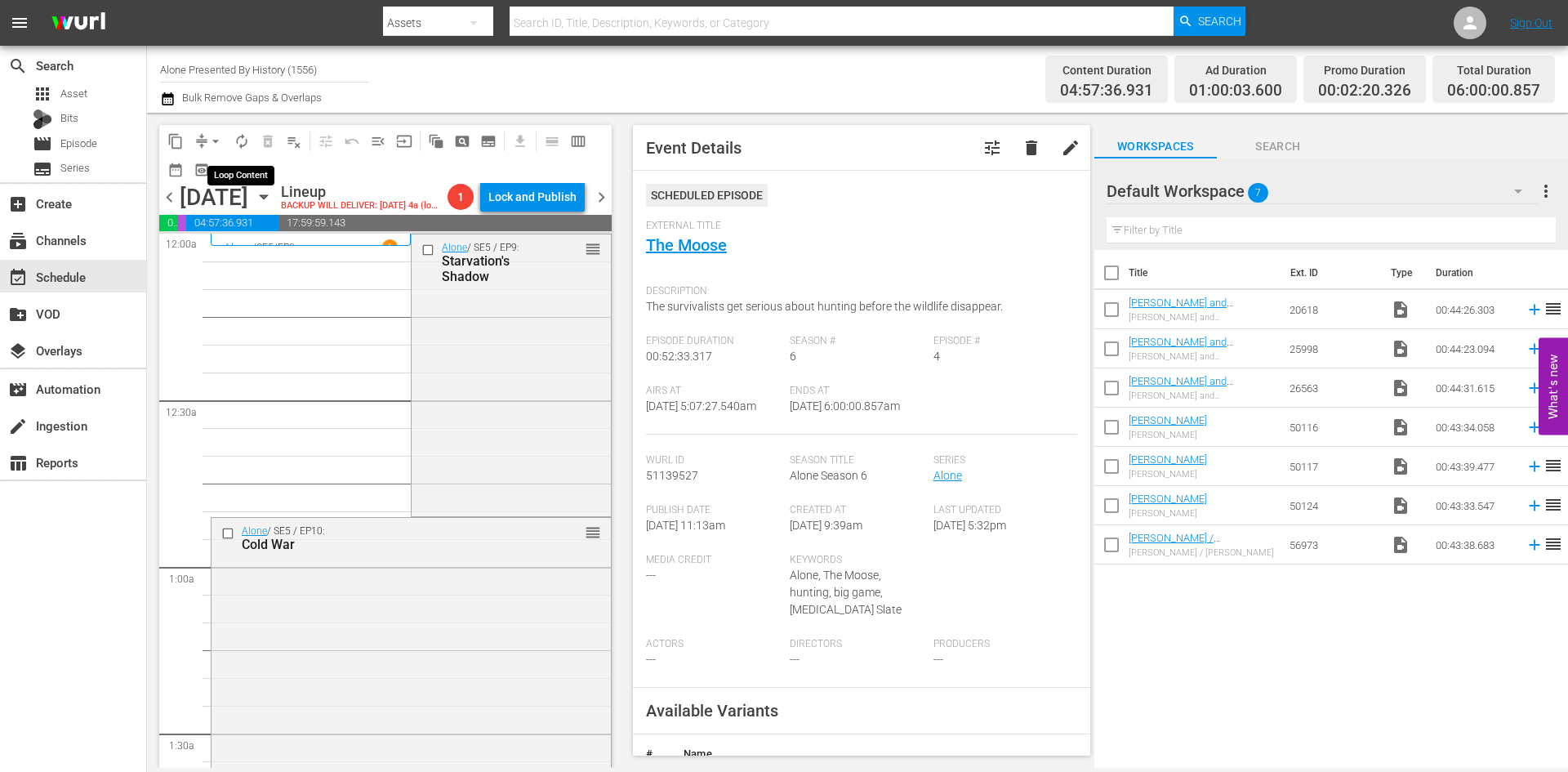
click at [236, 145] on span "autorenew_outlined" at bounding box center [242, 141] width 16 height 16
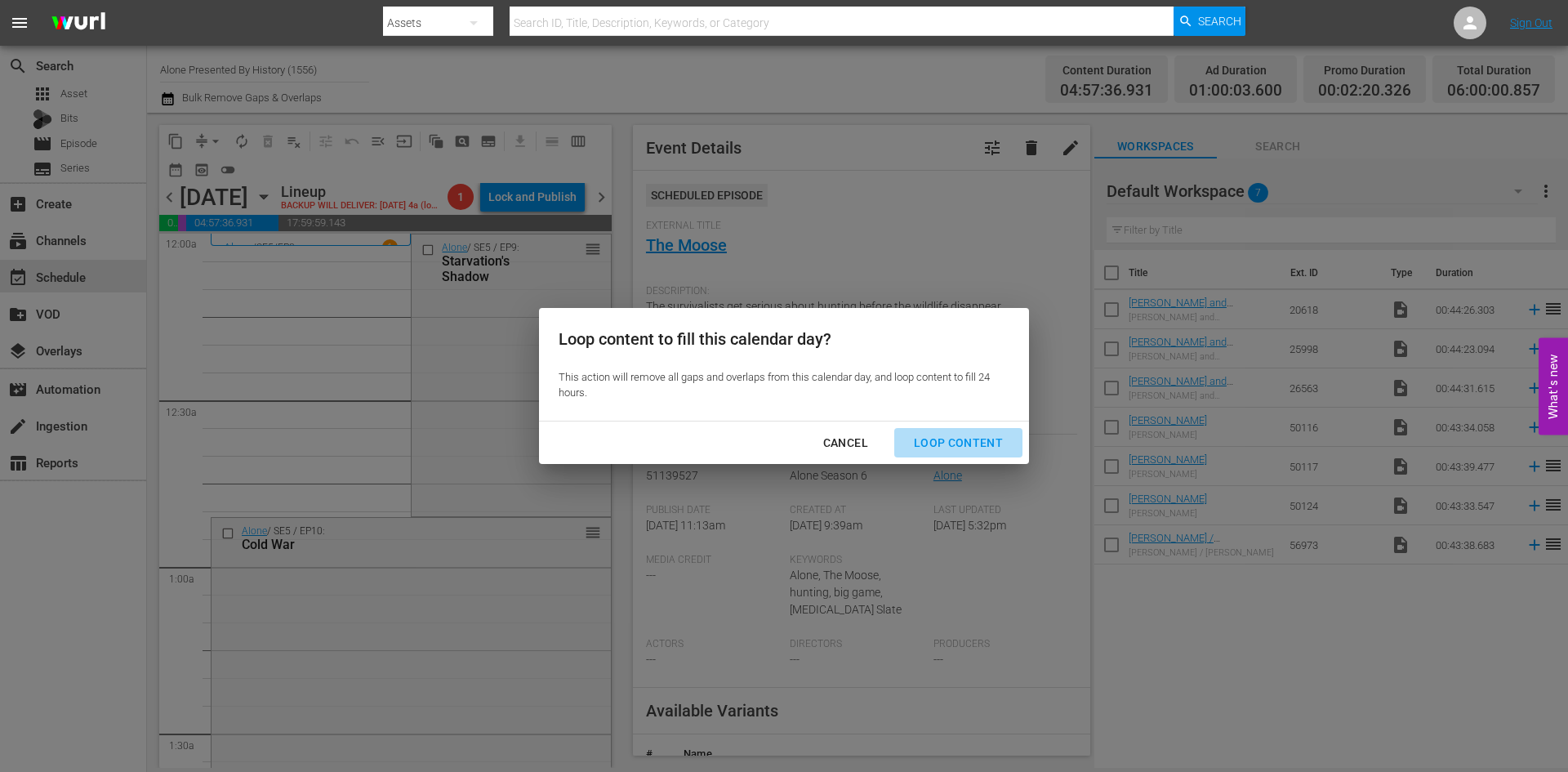
click at [965, 444] on div "Loop Content" at bounding box center [958, 443] width 115 height 21
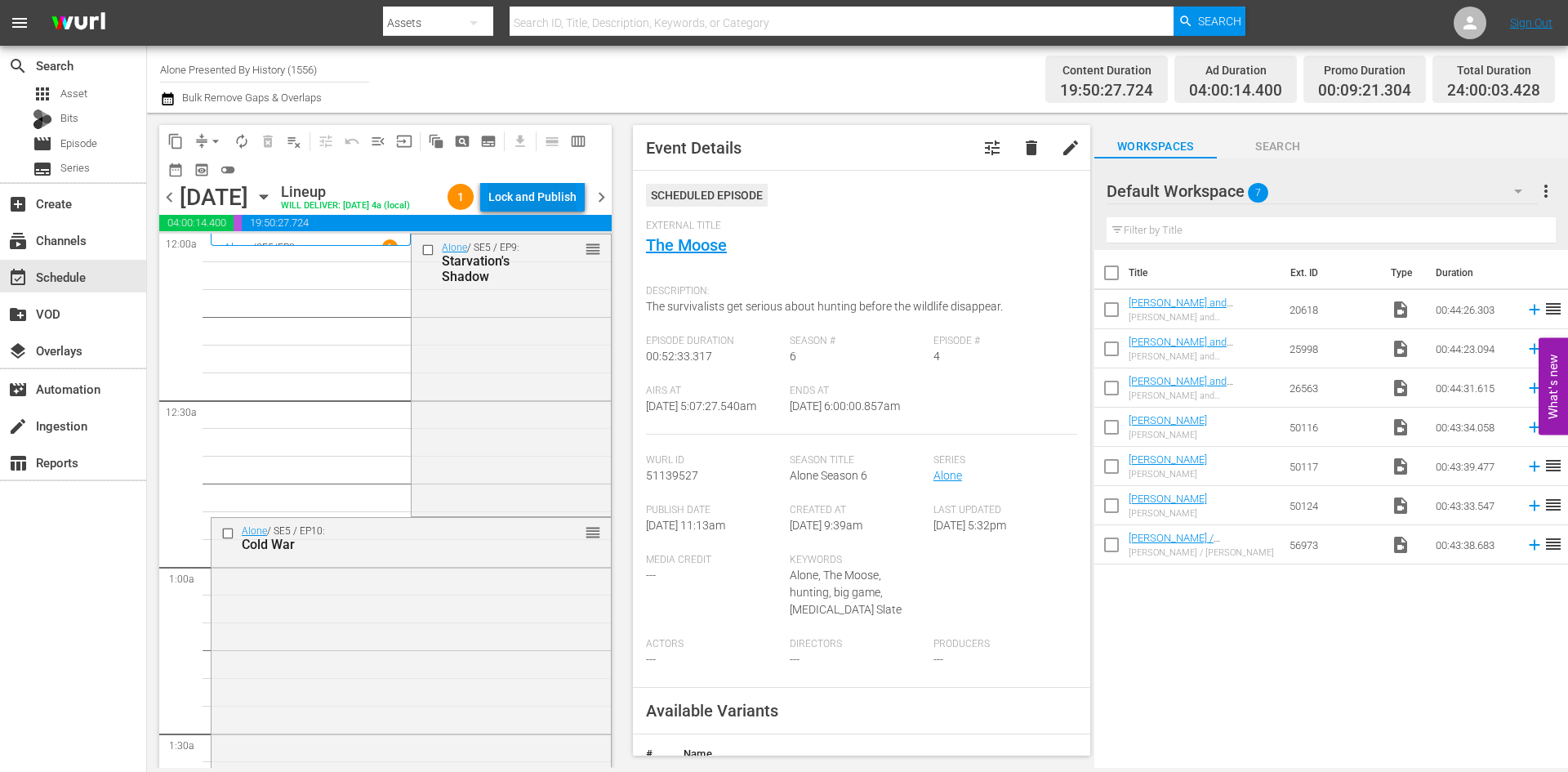
click at [535, 200] on div "Lock and Publish" at bounding box center [532, 197] width 88 height 29
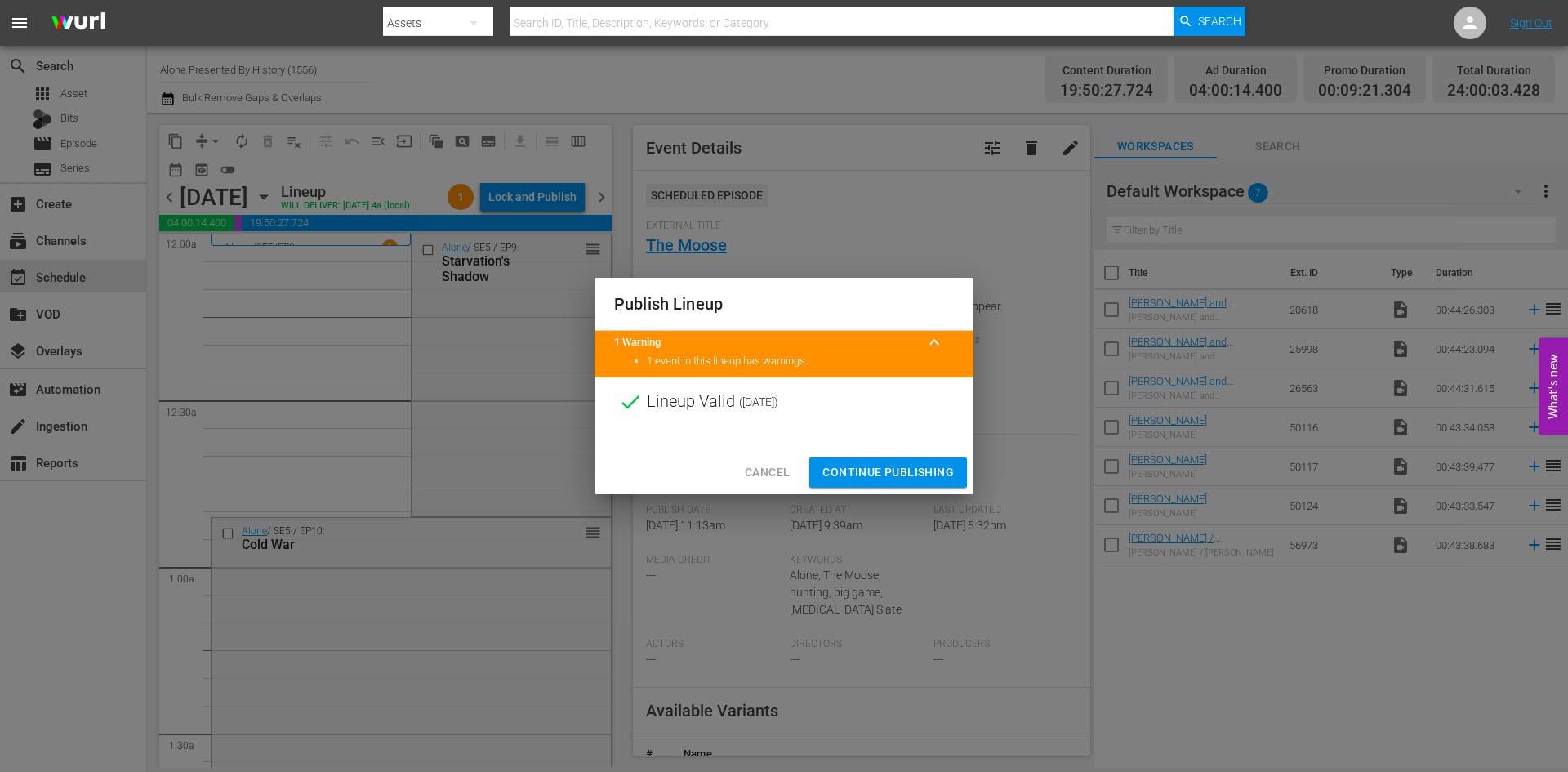
click at [875, 471] on span "Continue Publishing" at bounding box center [888, 472] width 131 height 21
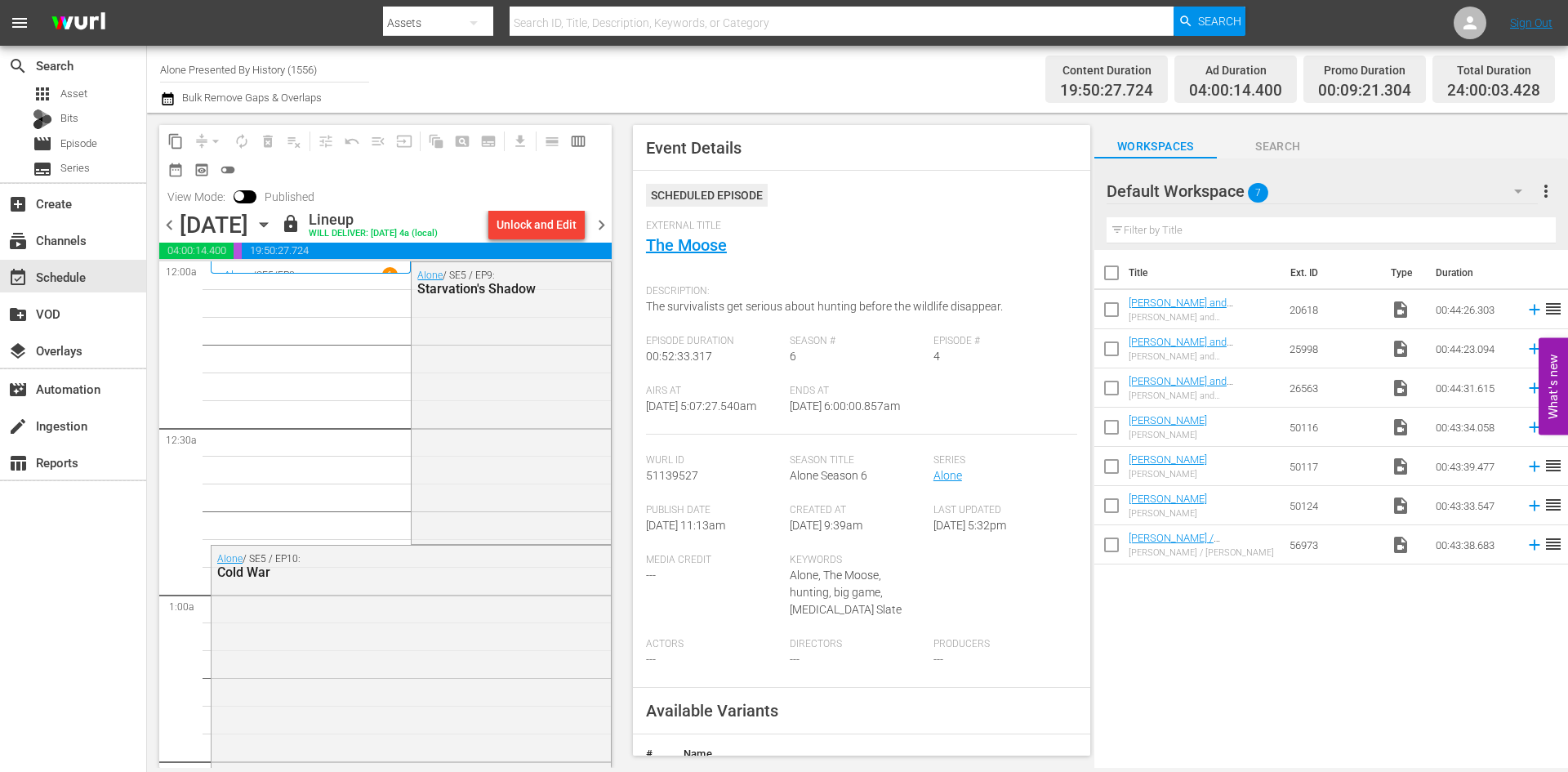
click at [1202, 726] on div "Title Ext. ID Type Duration Travis and Matt Travis and Matt 20618 video_file 00…" at bounding box center [1331, 510] width 474 height 520
click at [272, 224] on icon "button" at bounding box center [263, 224] width 18 height 18
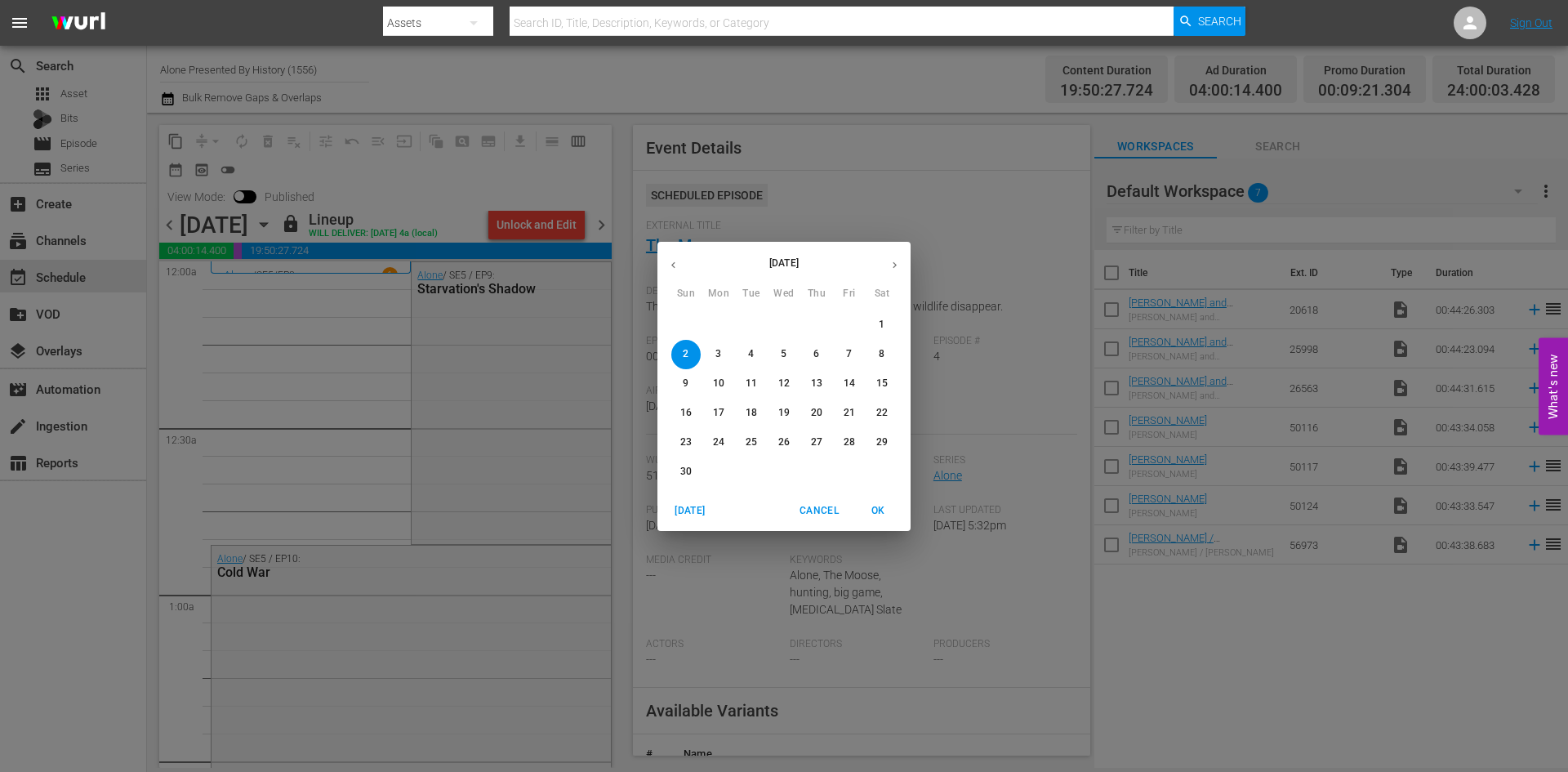
click at [675, 266] on icon "button" at bounding box center [673, 265] width 12 height 12
click at [715, 439] on p "27" at bounding box center [718, 442] width 11 height 14
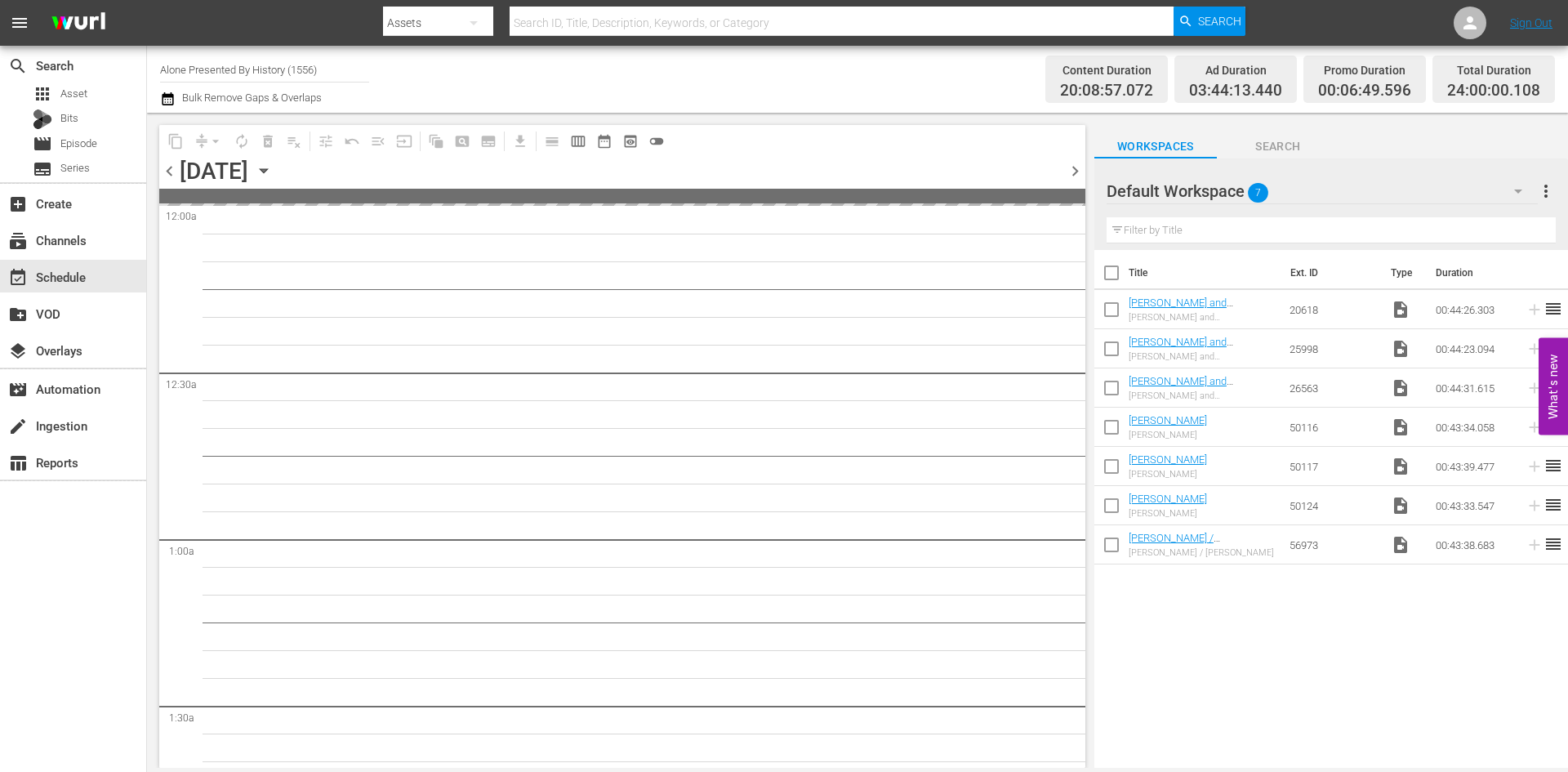
click at [209, 71] on input "Alone Presented By History (1556)" at bounding box center [265, 69] width 209 height 39
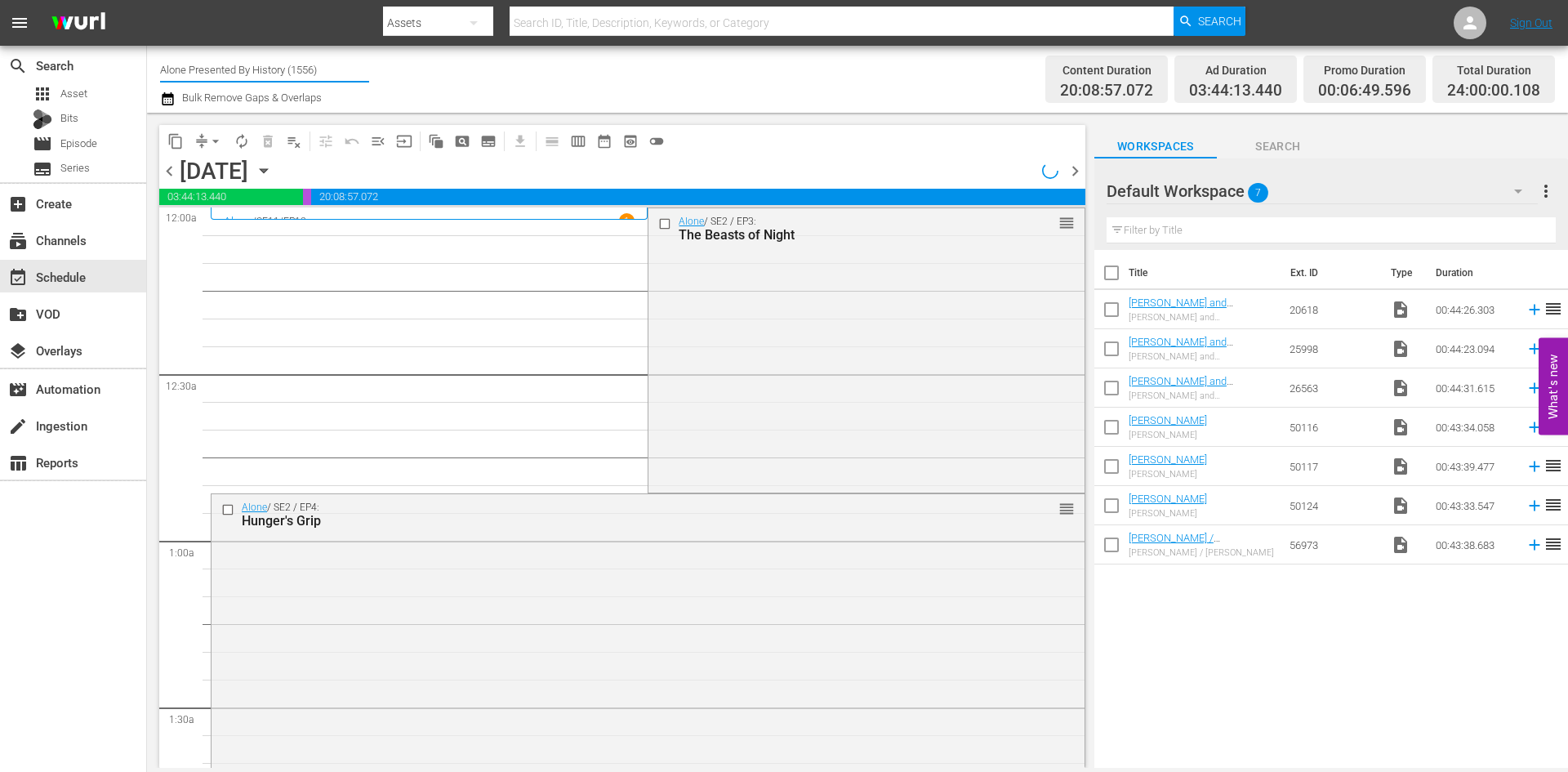
click at [209, 71] on input "Alone Presented By History (1556)" at bounding box center [265, 69] width 209 height 39
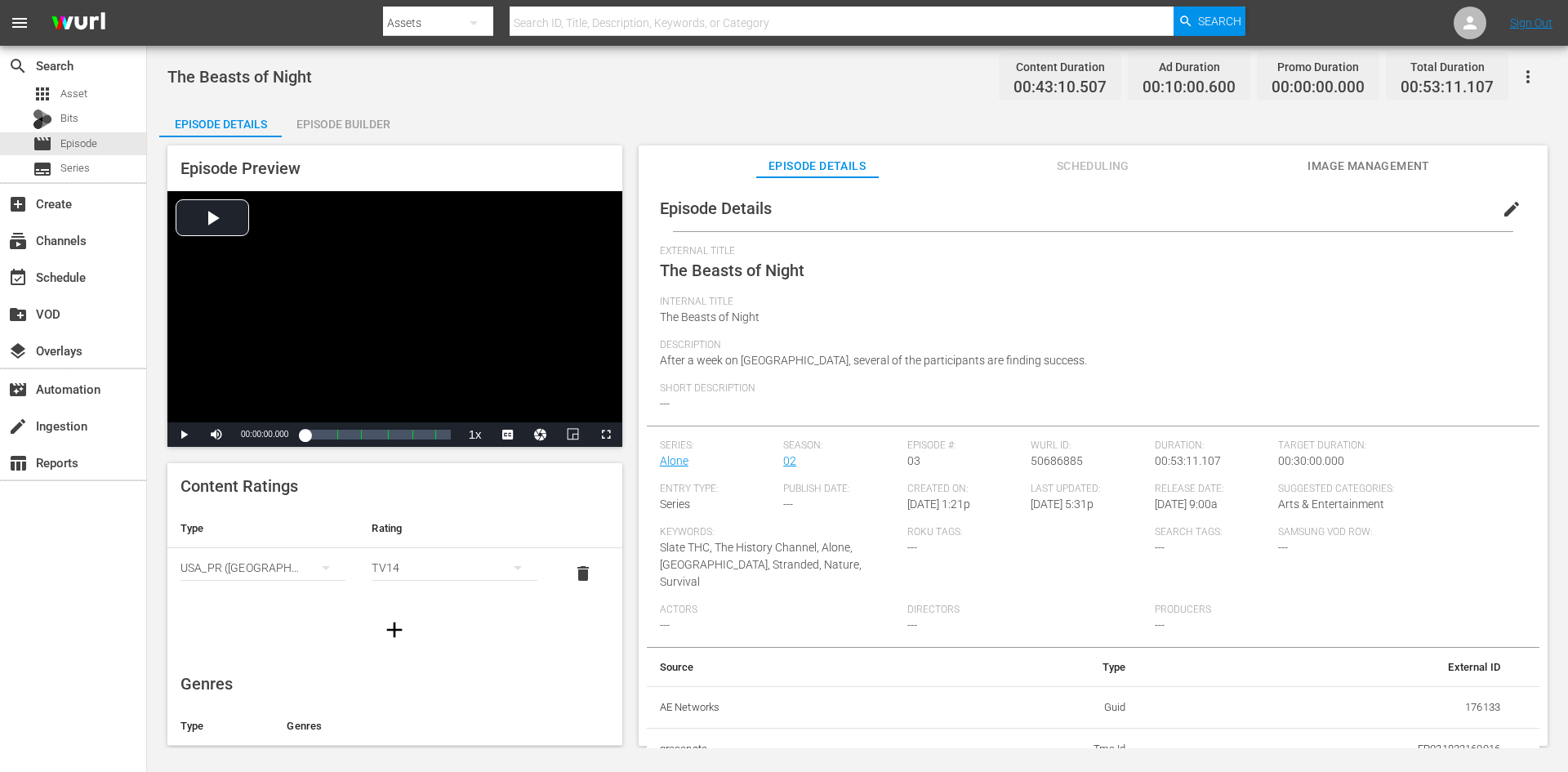
click at [322, 117] on div "Episode Builder" at bounding box center [343, 124] width 123 height 39
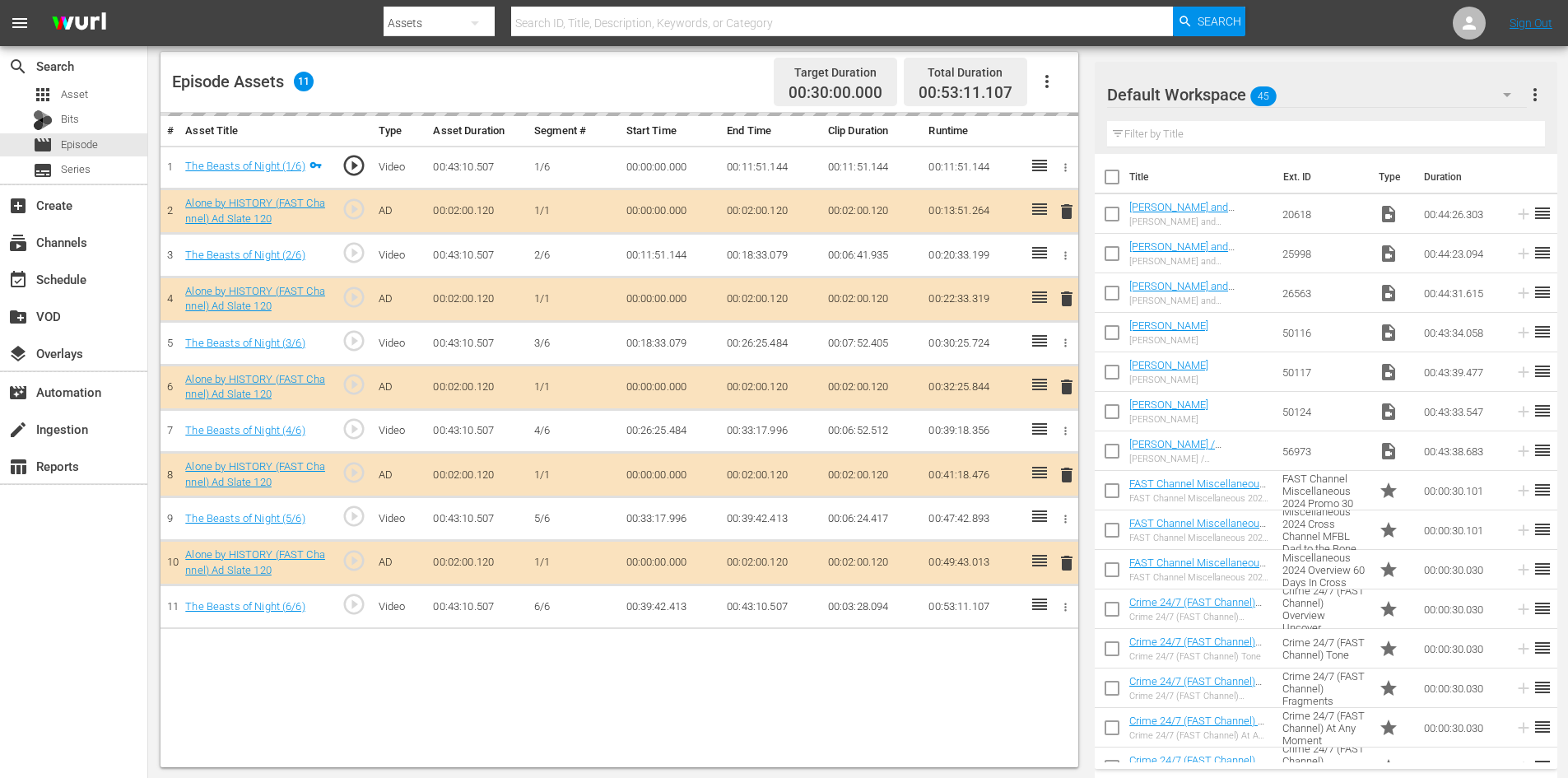
scroll to position [428, 0]
click at [1343, 98] on div "Default Workspace 45" at bounding box center [1317, 94] width 420 height 46
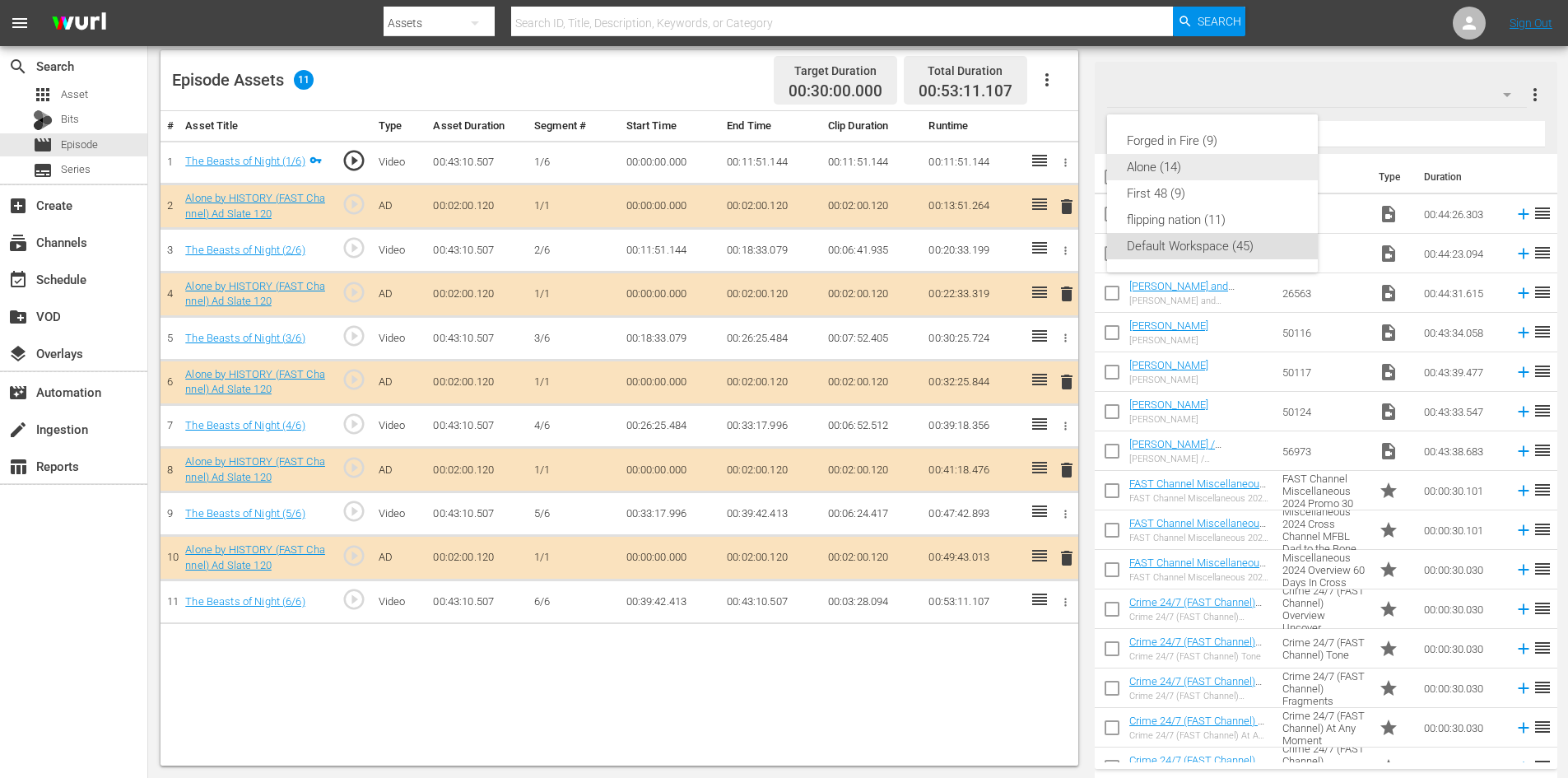
click at [1146, 168] on div "Alone (14)" at bounding box center [1213, 167] width 171 height 26
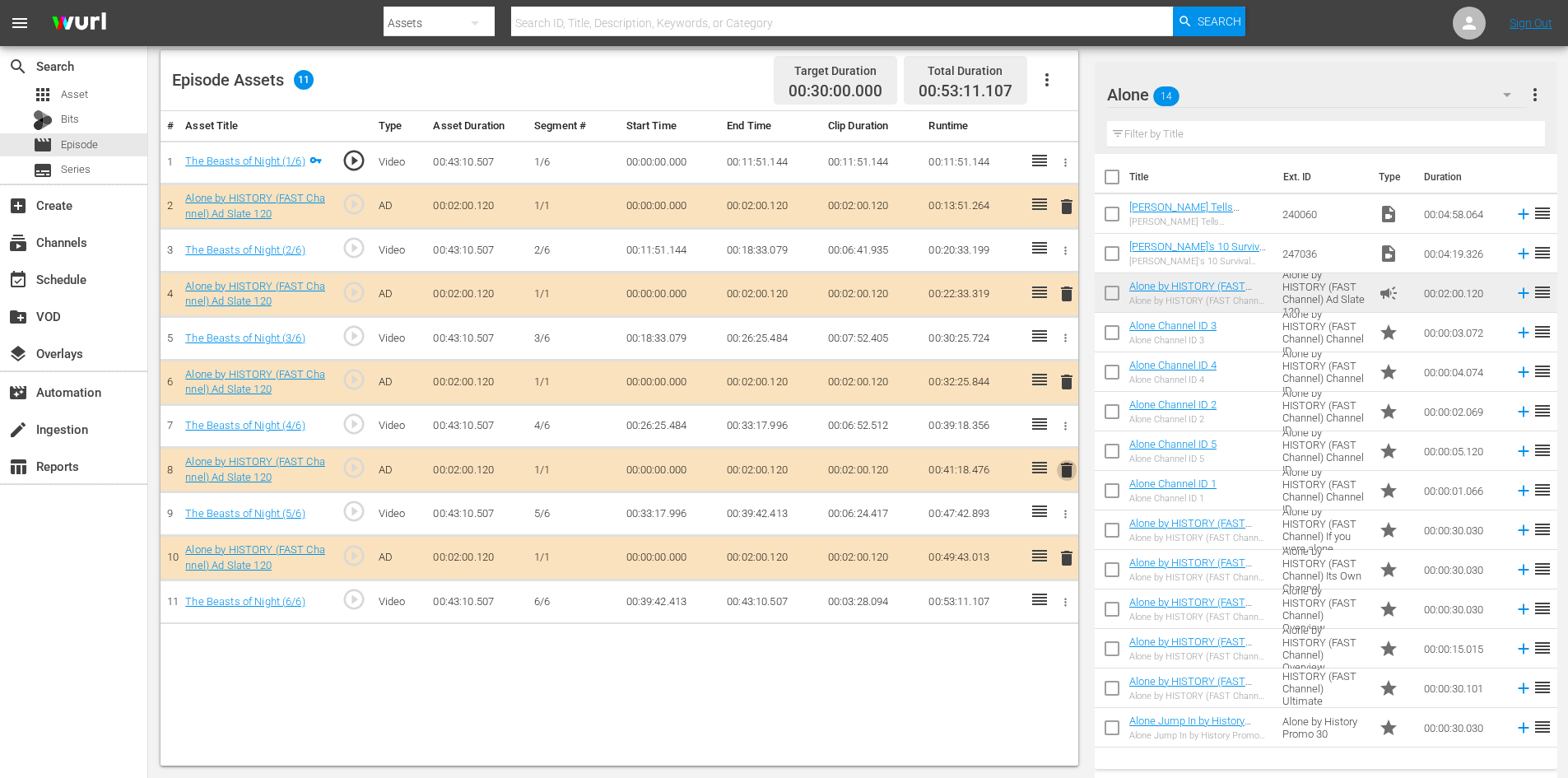
click at [1065, 470] on span "delete" at bounding box center [1067, 470] width 20 height 20
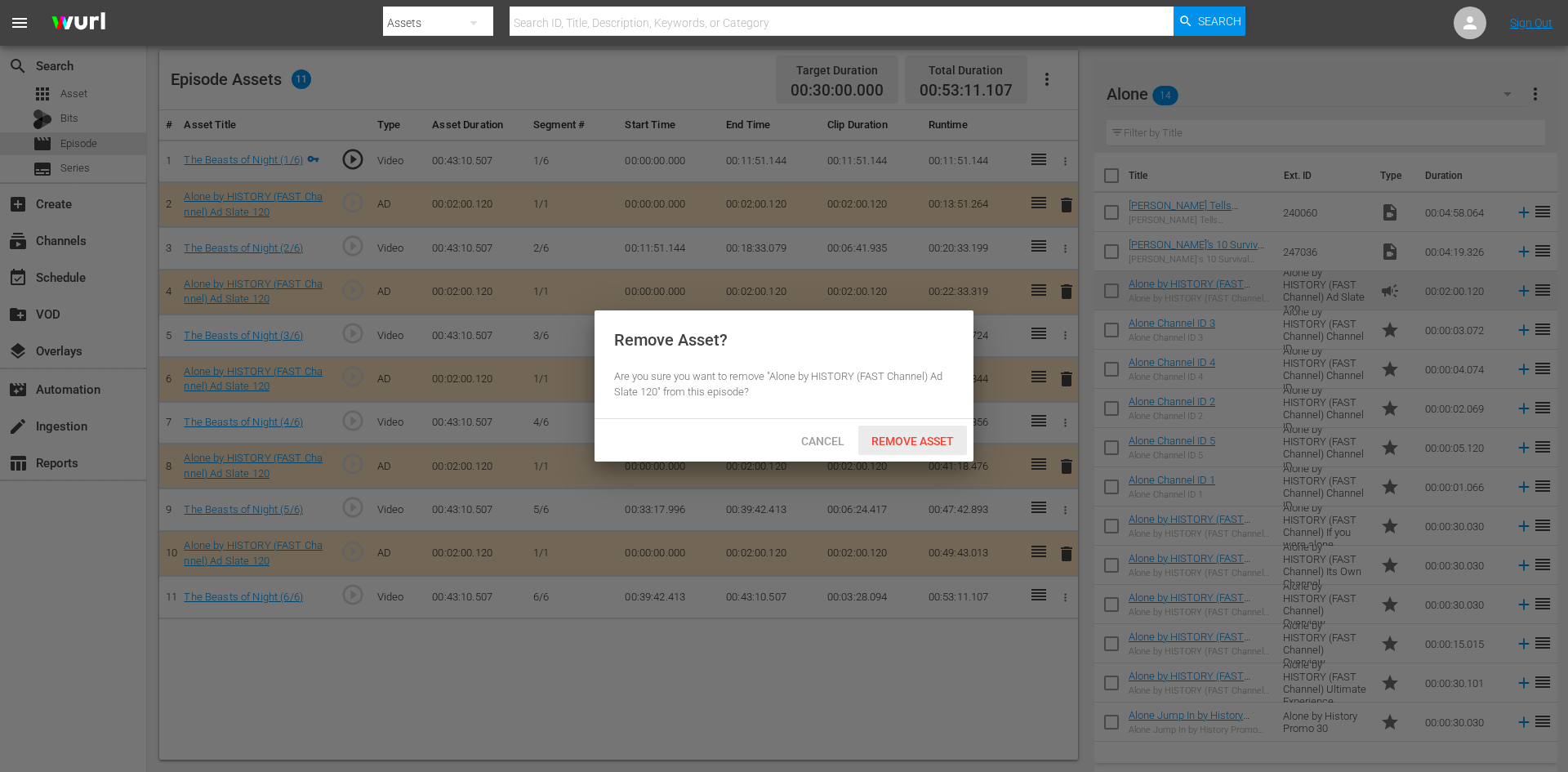
click at [911, 443] on span "Remove Asset" at bounding box center [913, 440] width 109 height 13
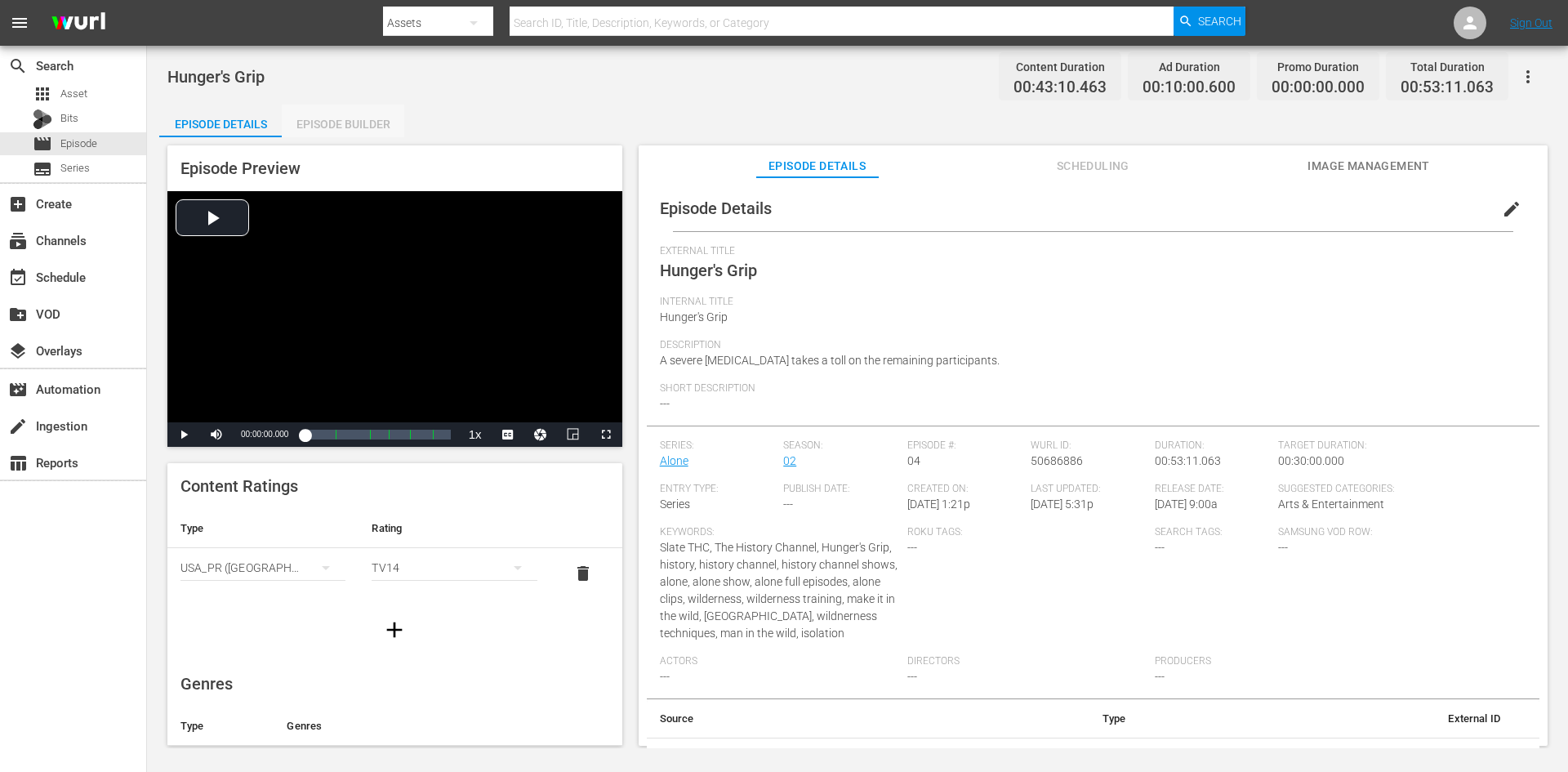
click at [368, 118] on div "Episode Builder" at bounding box center [343, 124] width 123 height 39
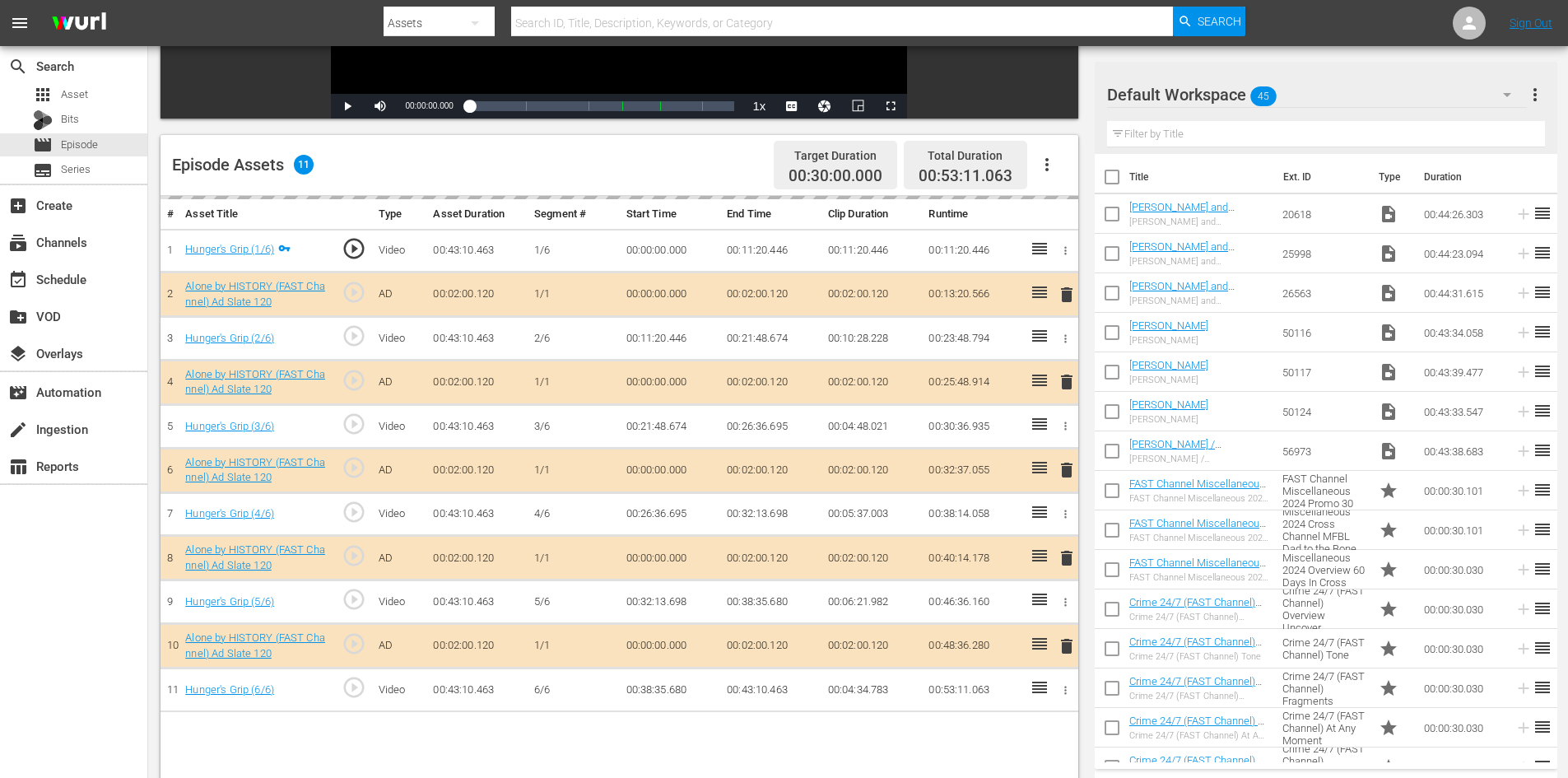
scroll to position [428, 0]
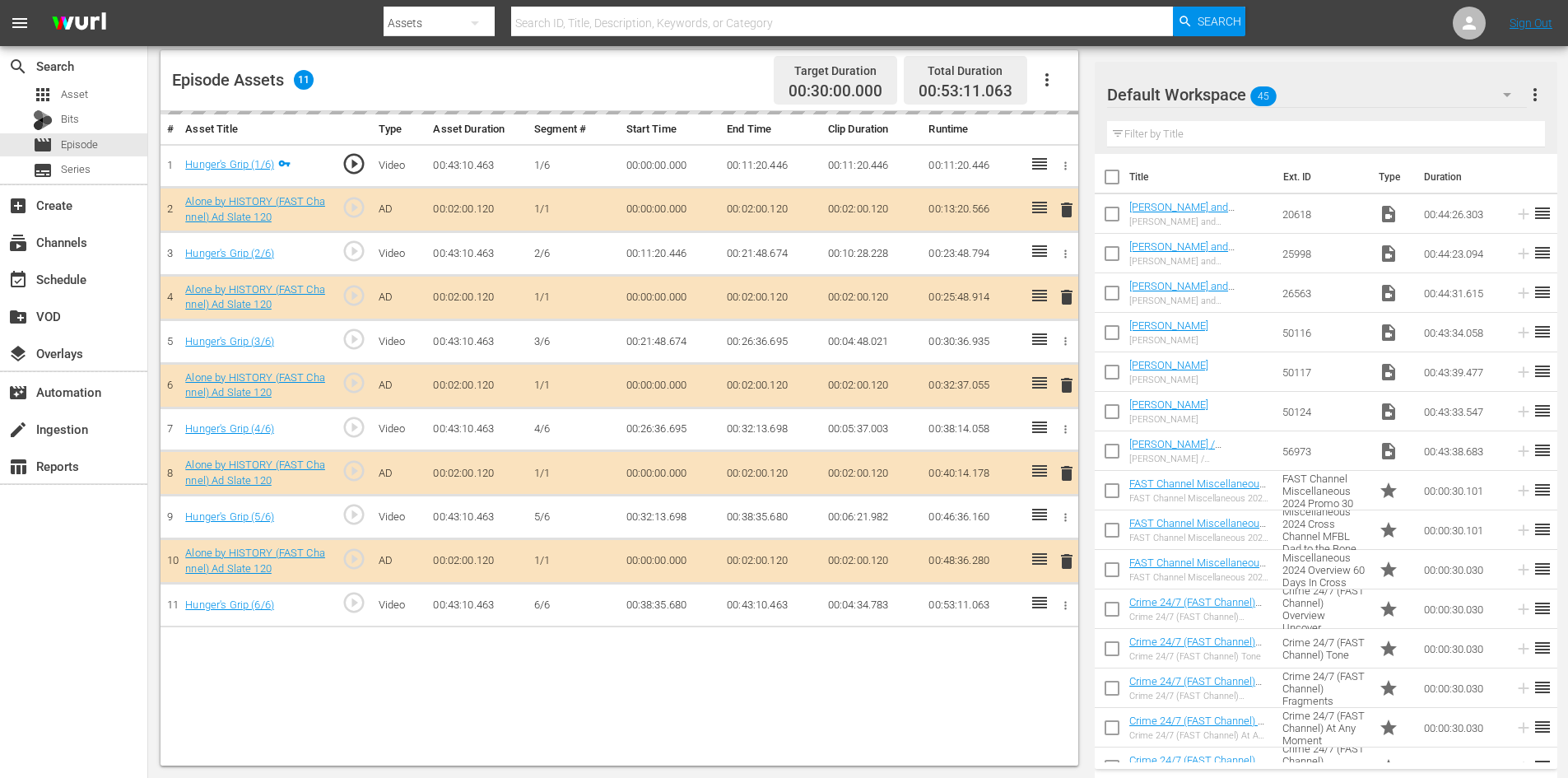
click at [1348, 92] on div "Default Workspace 45" at bounding box center [1317, 94] width 420 height 46
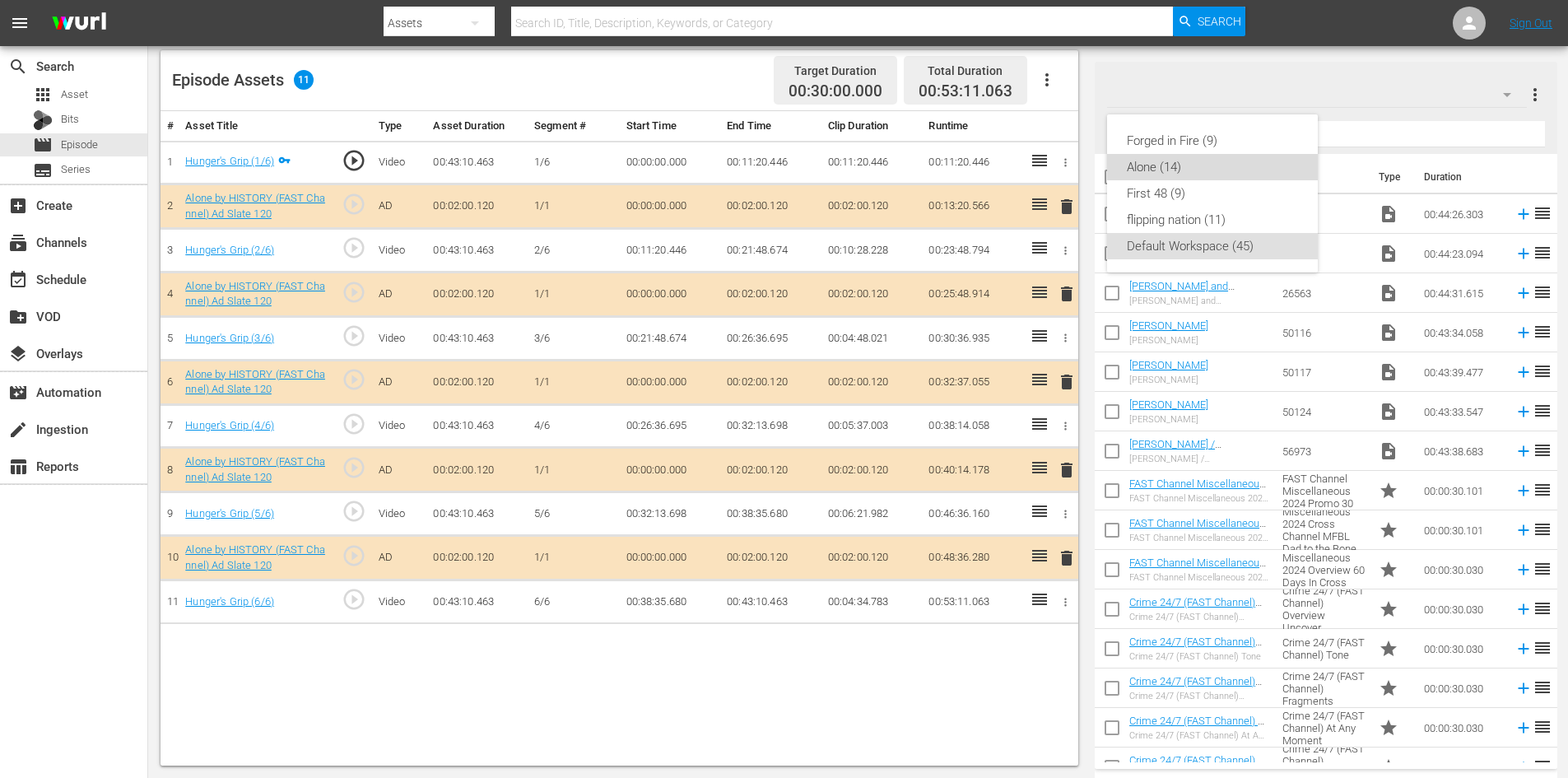
click at [1165, 171] on div "Alone (14)" at bounding box center [1213, 167] width 171 height 26
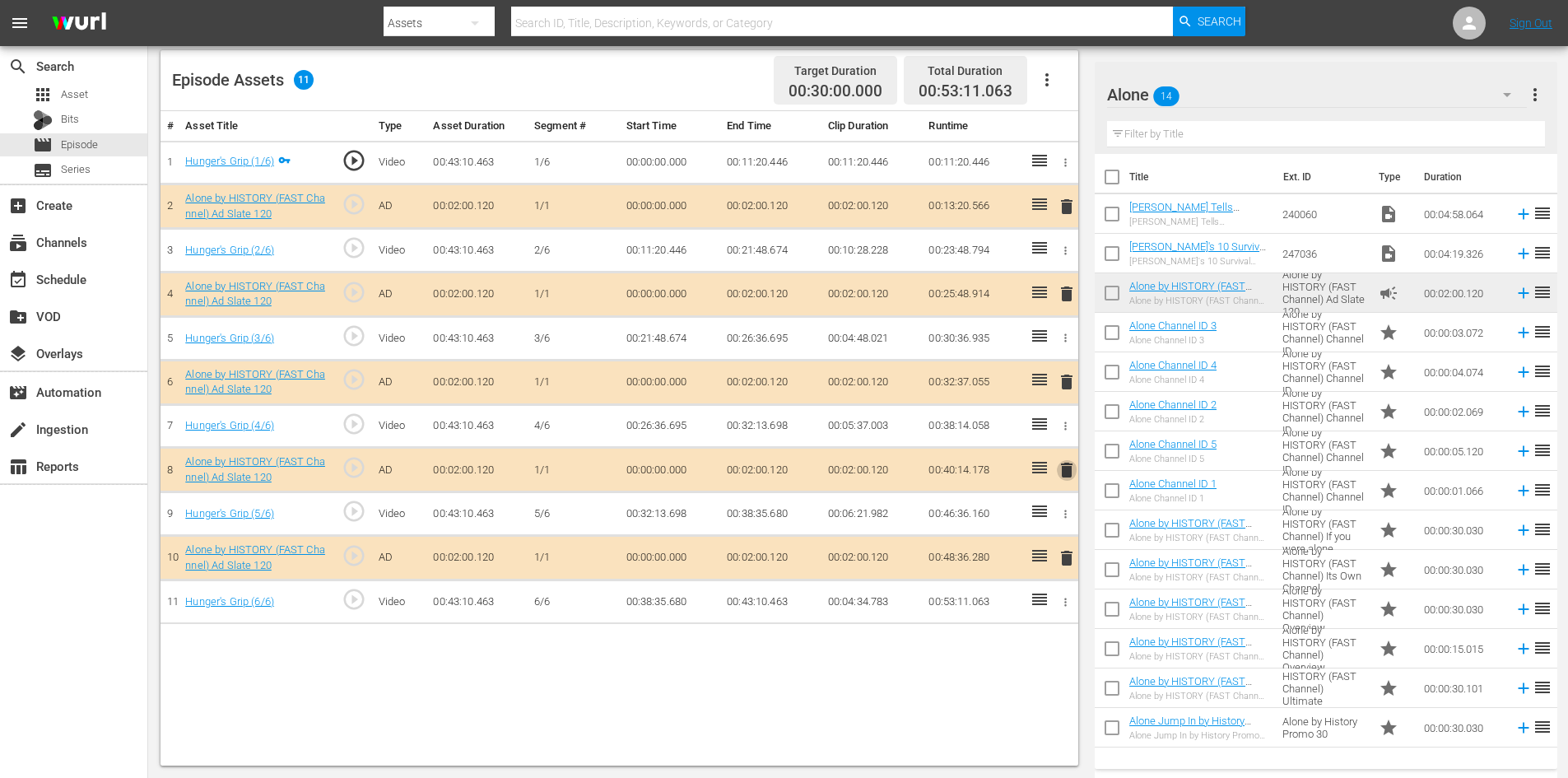
click at [1073, 468] on span "delete" at bounding box center [1067, 470] width 20 height 20
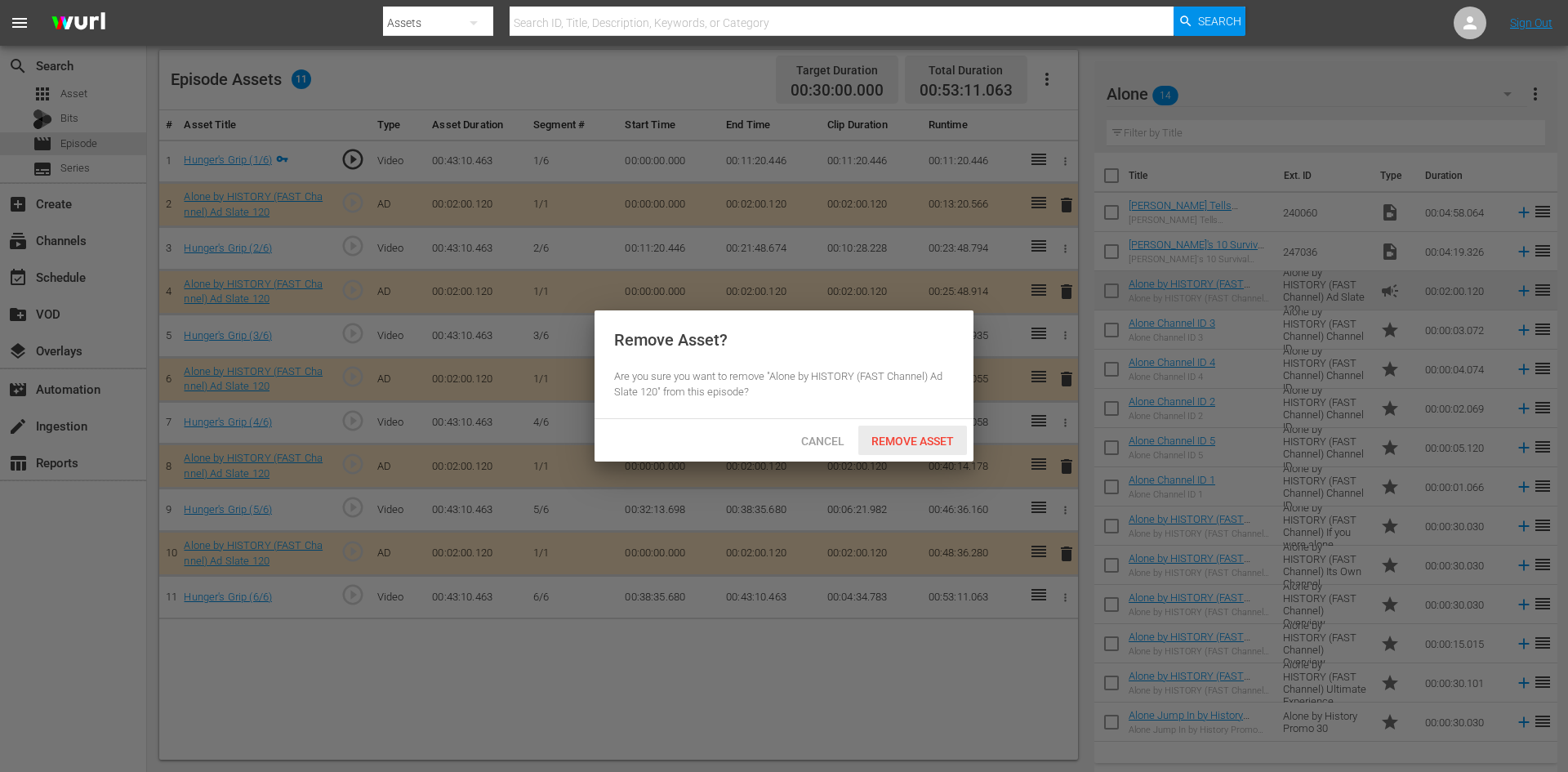
click at [909, 430] on div "Remove Asset" at bounding box center [913, 440] width 109 height 30
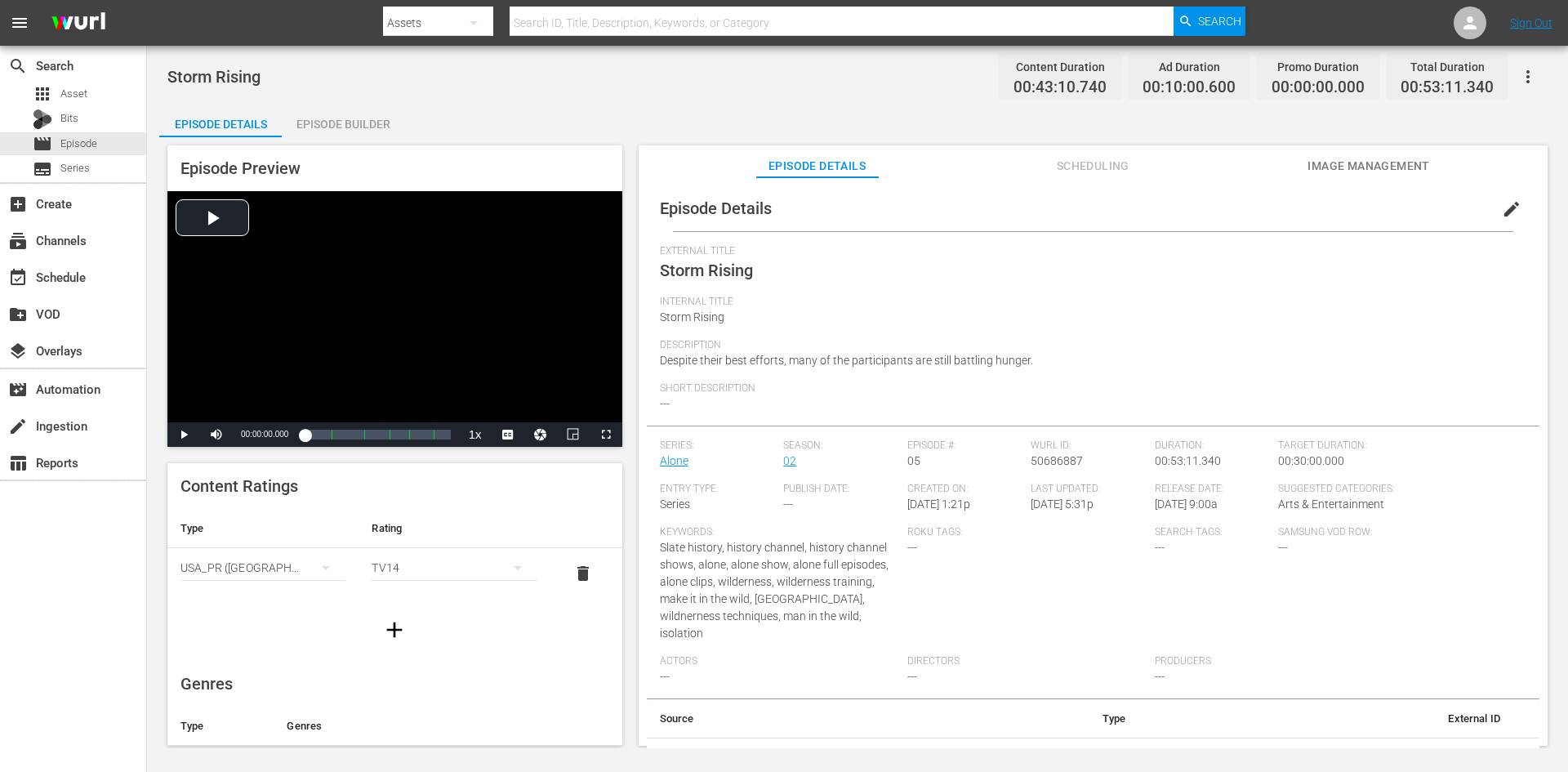
click at [362, 130] on div "Episode Builder" at bounding box center [343, 124] width 123 height 39
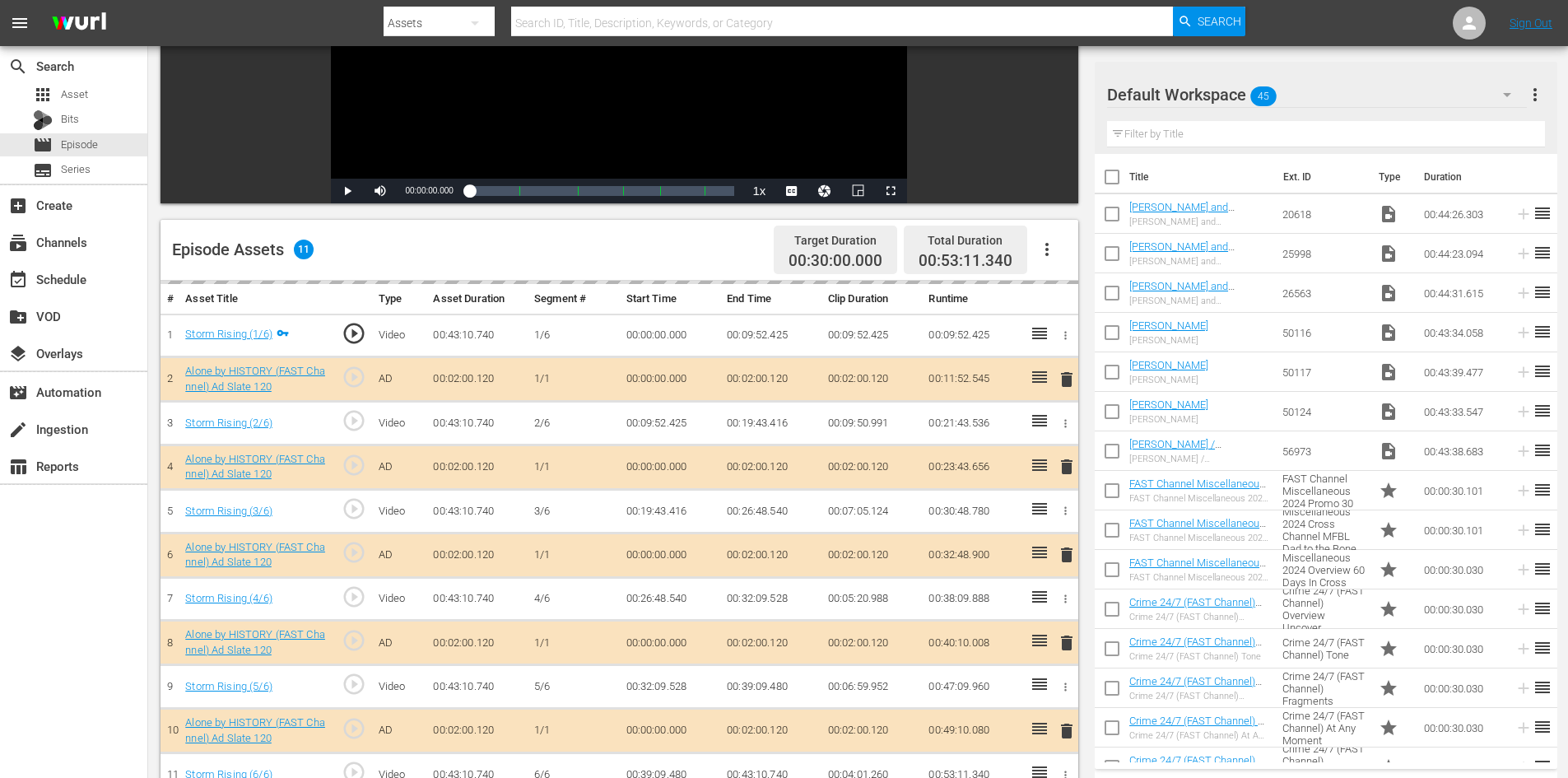
scroll to position [428, 0]
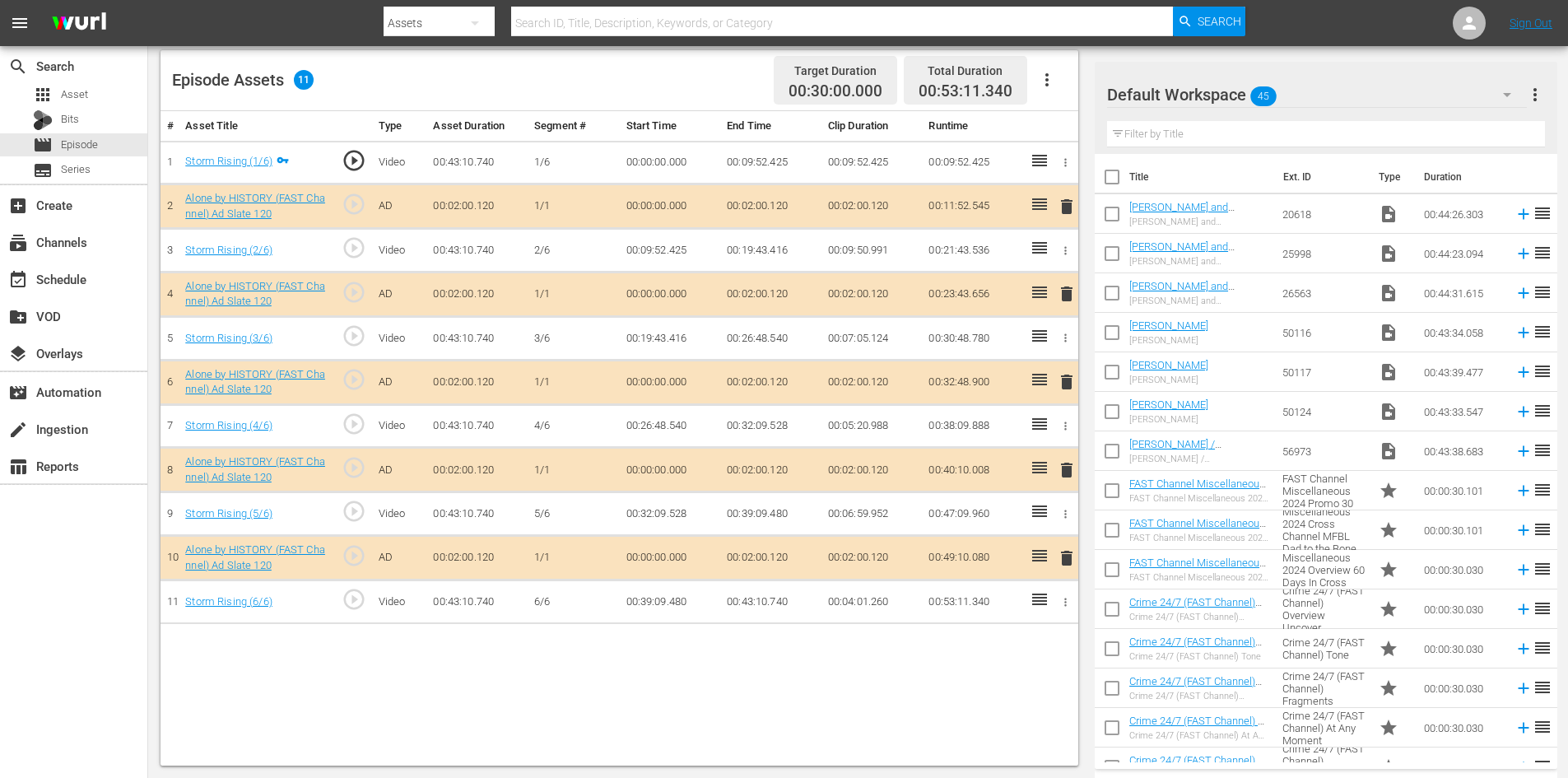
click at [1336, 91] on div "Default Workspace 45" at bounding box center [1317, 94] width 420 height 46
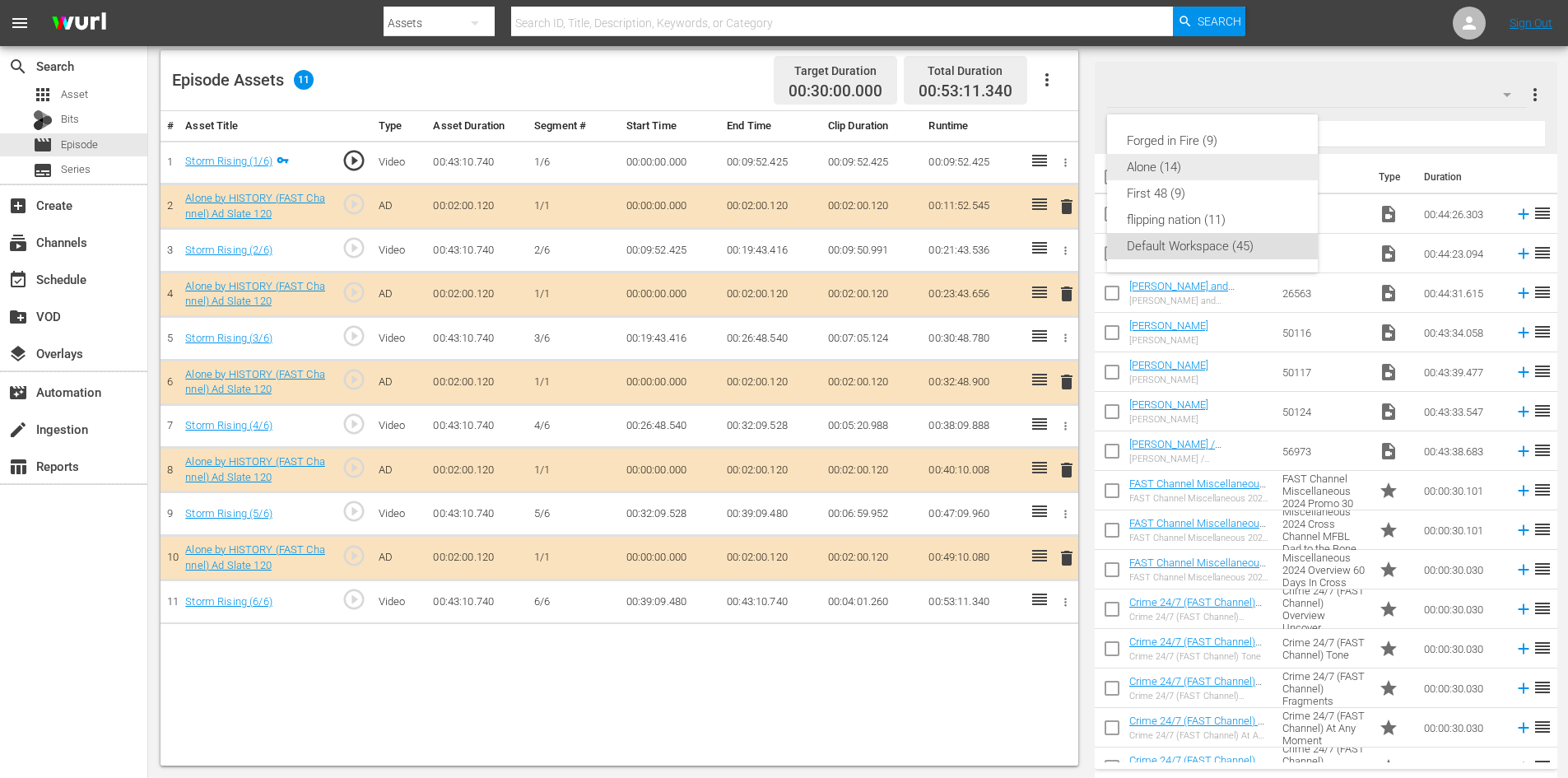
click at [1130, 166] on div "Alone (14)" at bounding box center [1213, 167] width 171 height 26
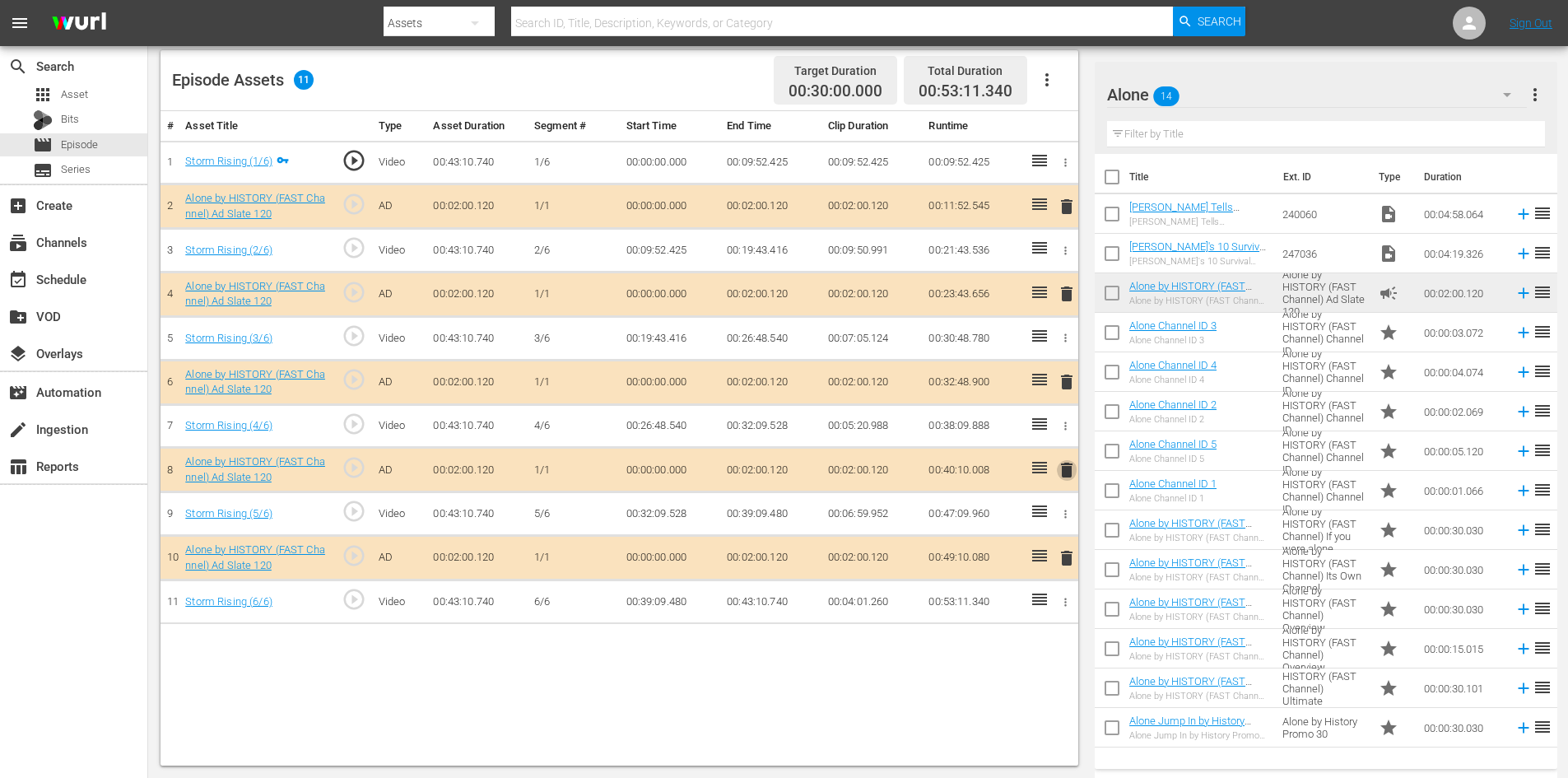
click at [1066, 466] on span "delete" at bounding box center [1067, 470] width 20 height 20
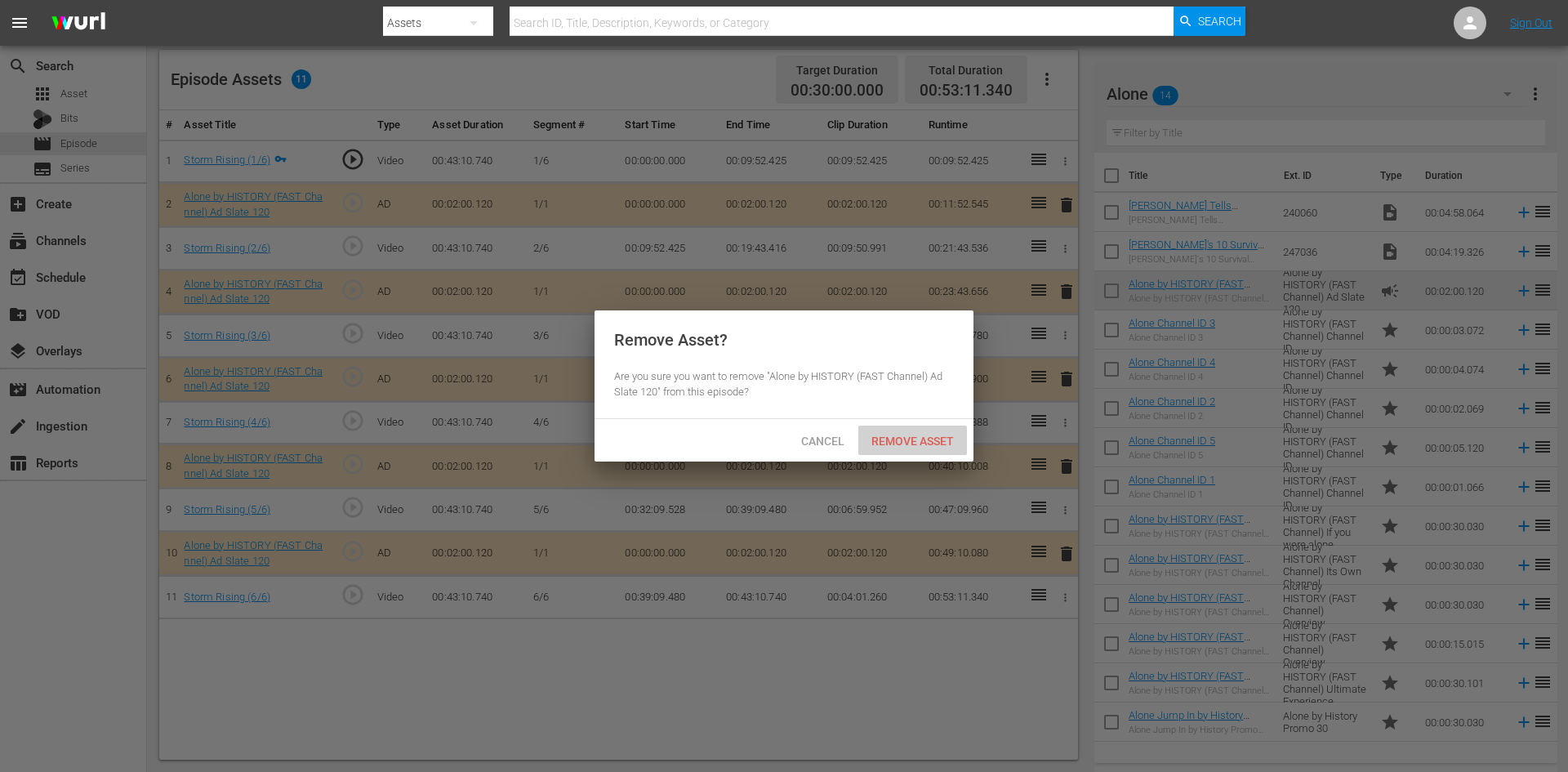
click at [892, 443] on span "Remove Asset" at bounding box center [913, 440] width 109 height 13
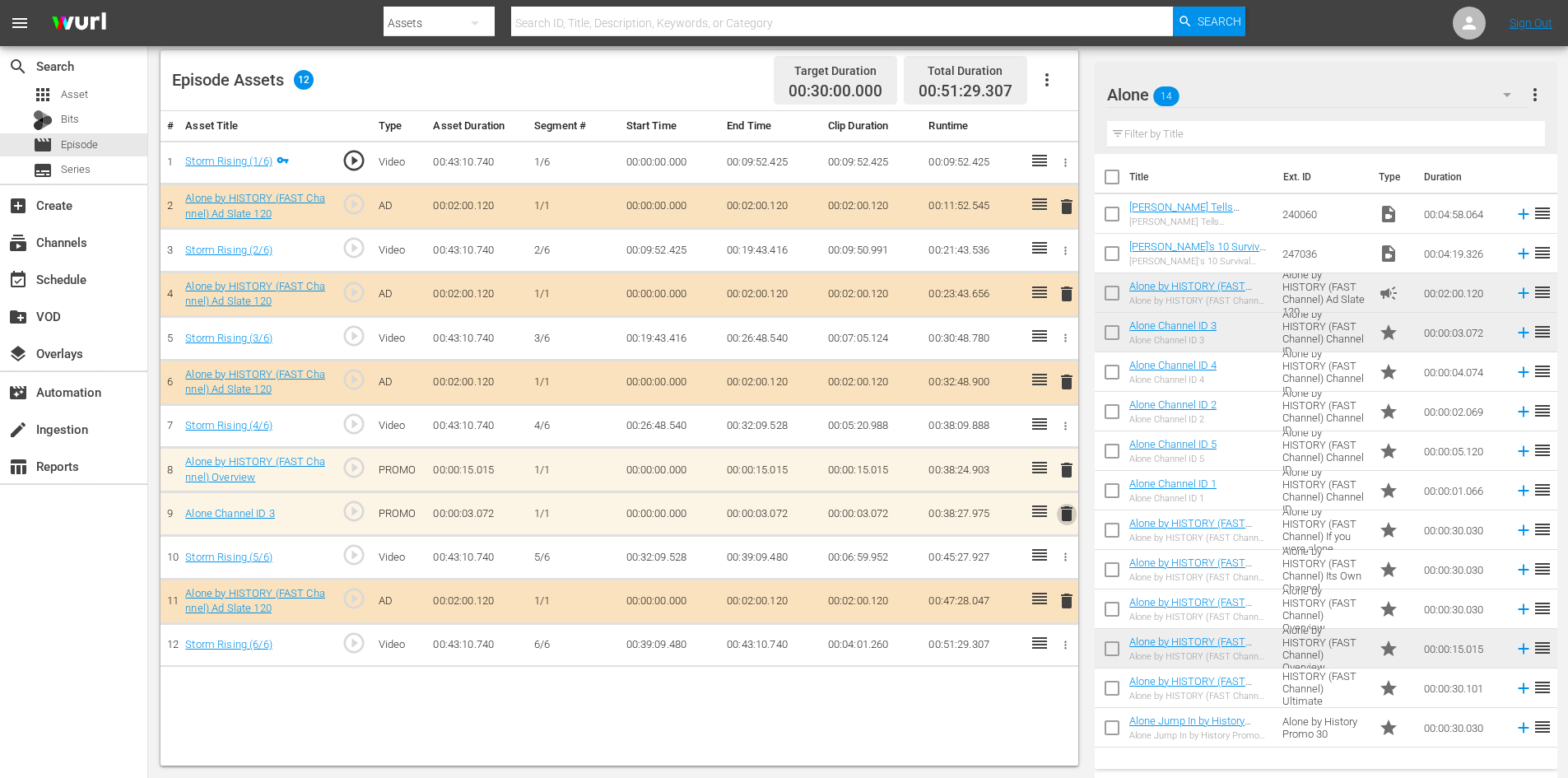
click at [1068, 516] on span "delete" at bounding box center [1067, 513] width 20 height 20
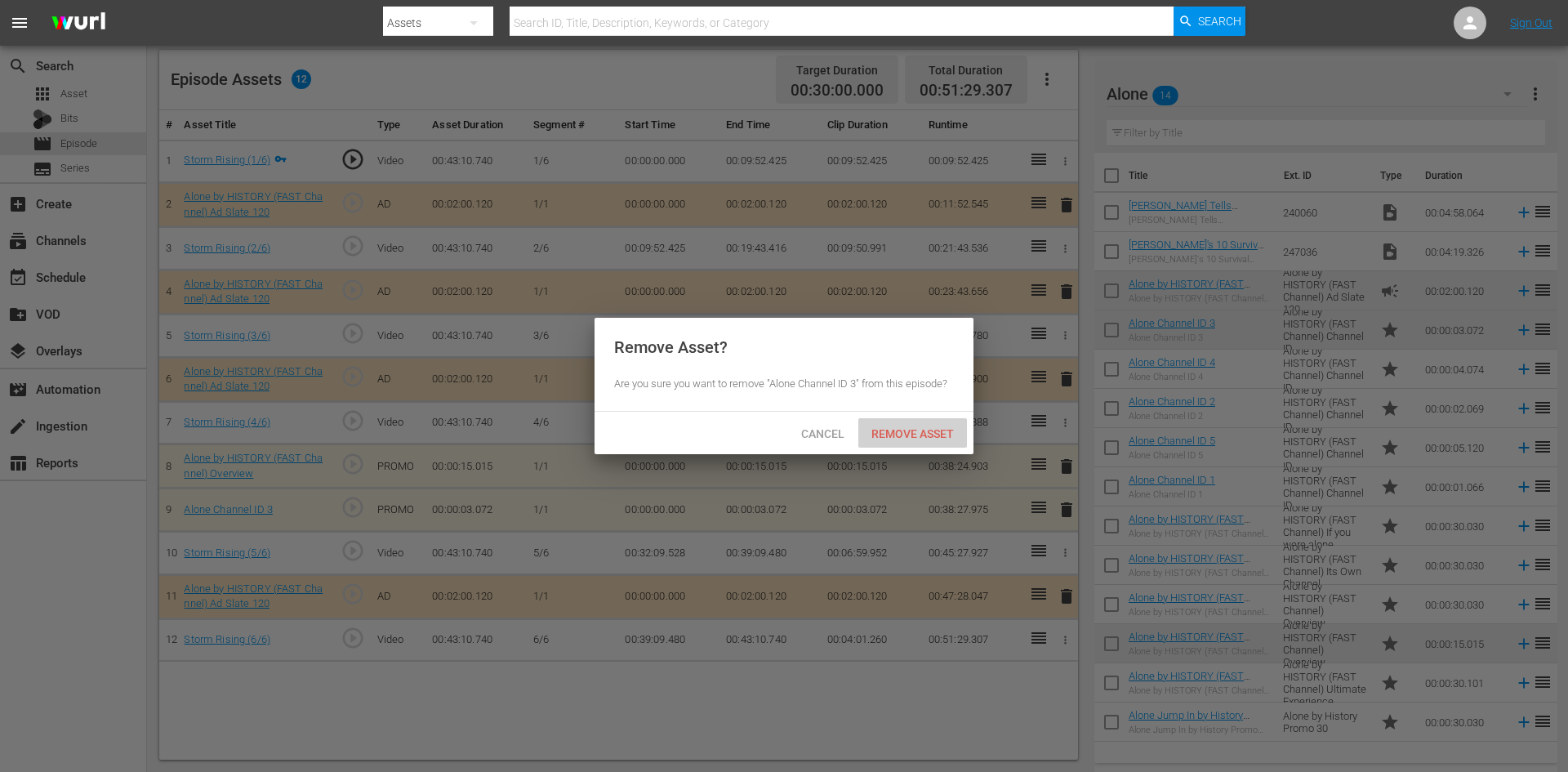
click at [890, 442] on div "Remove Asset" at bounding box center [913, 433] width 109 height 30
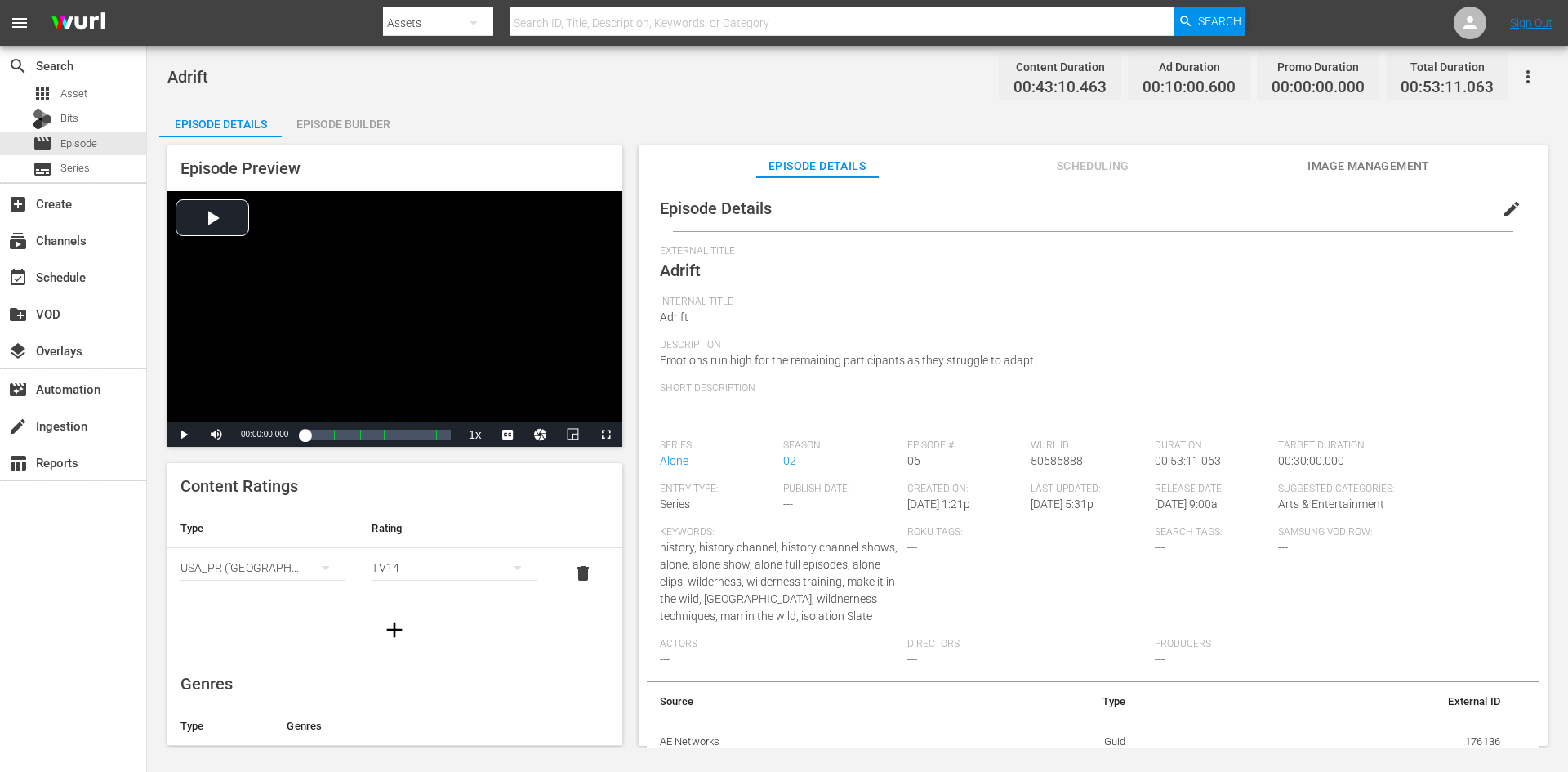
drag, startPoint x: 356, startPoint y: 123, endPoint x: 369, endPoint y: 118, distance: 13.9
click at [356, 122] on div "Episode Builder" at bounding box center [343, 124] width 123 height 39
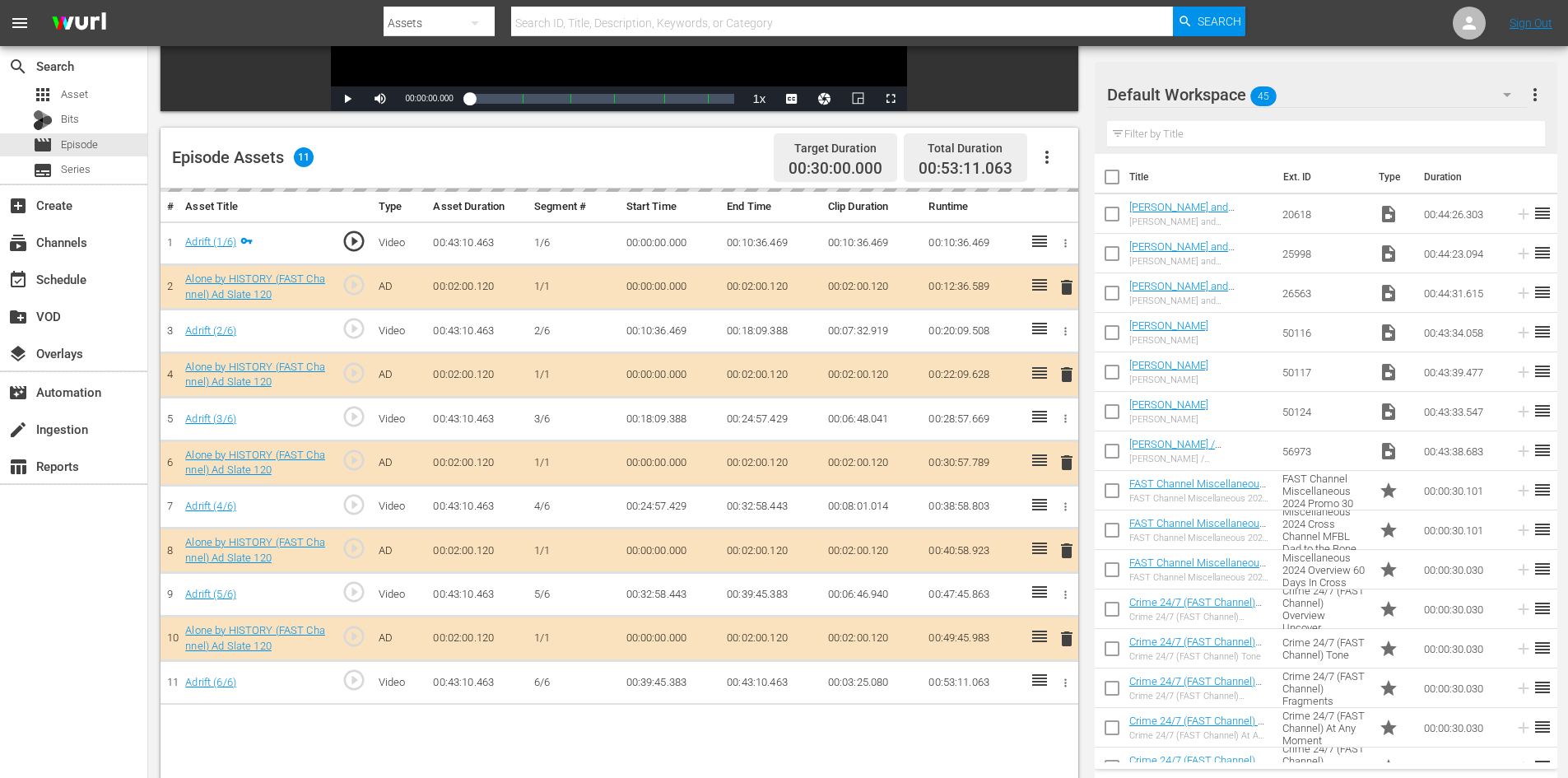
scroll to position [428, 0]
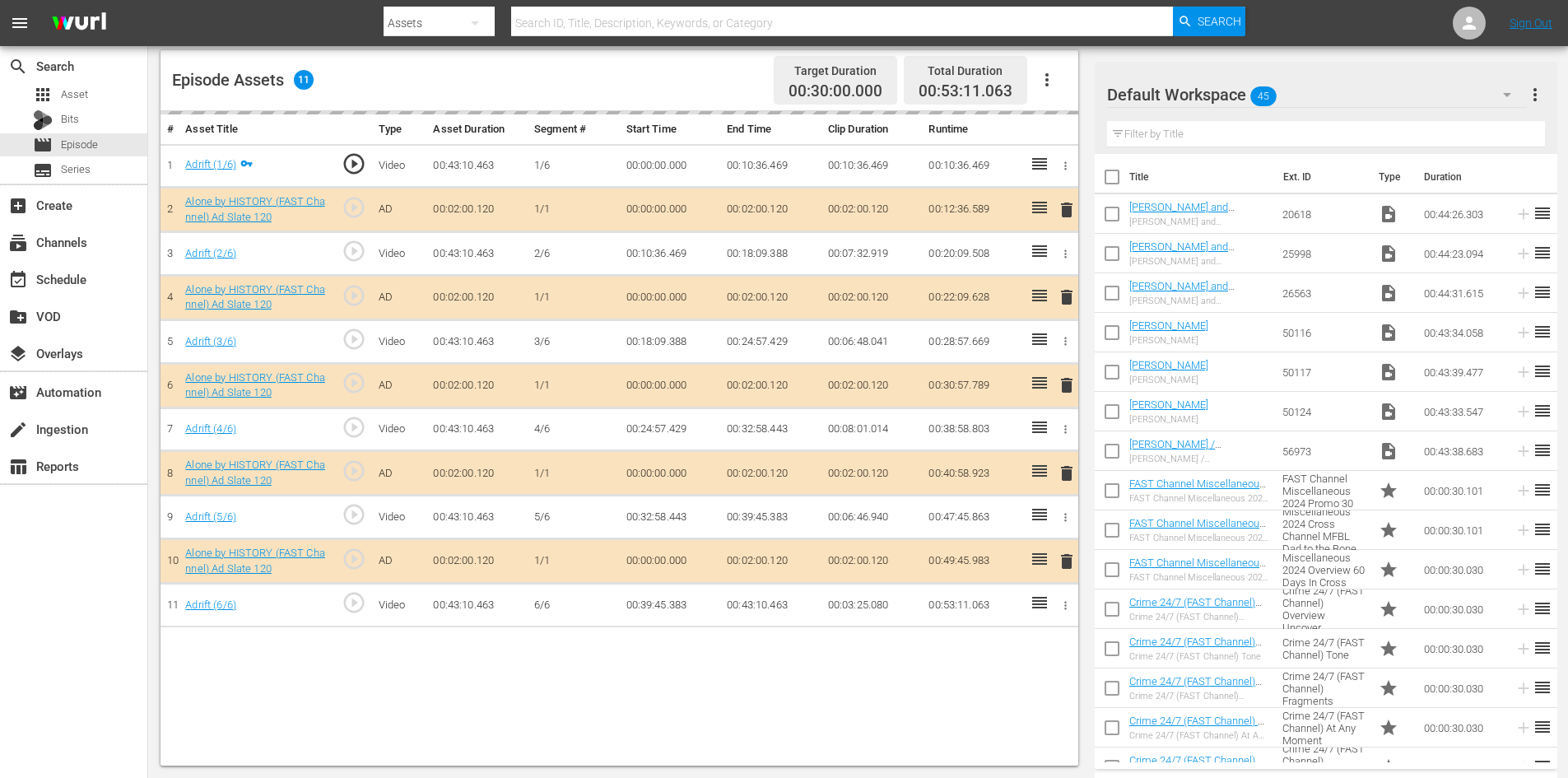
click at [1334, 98] on div "Default Workspace 45" at bounding box center [1317, 94] width 420 height 46
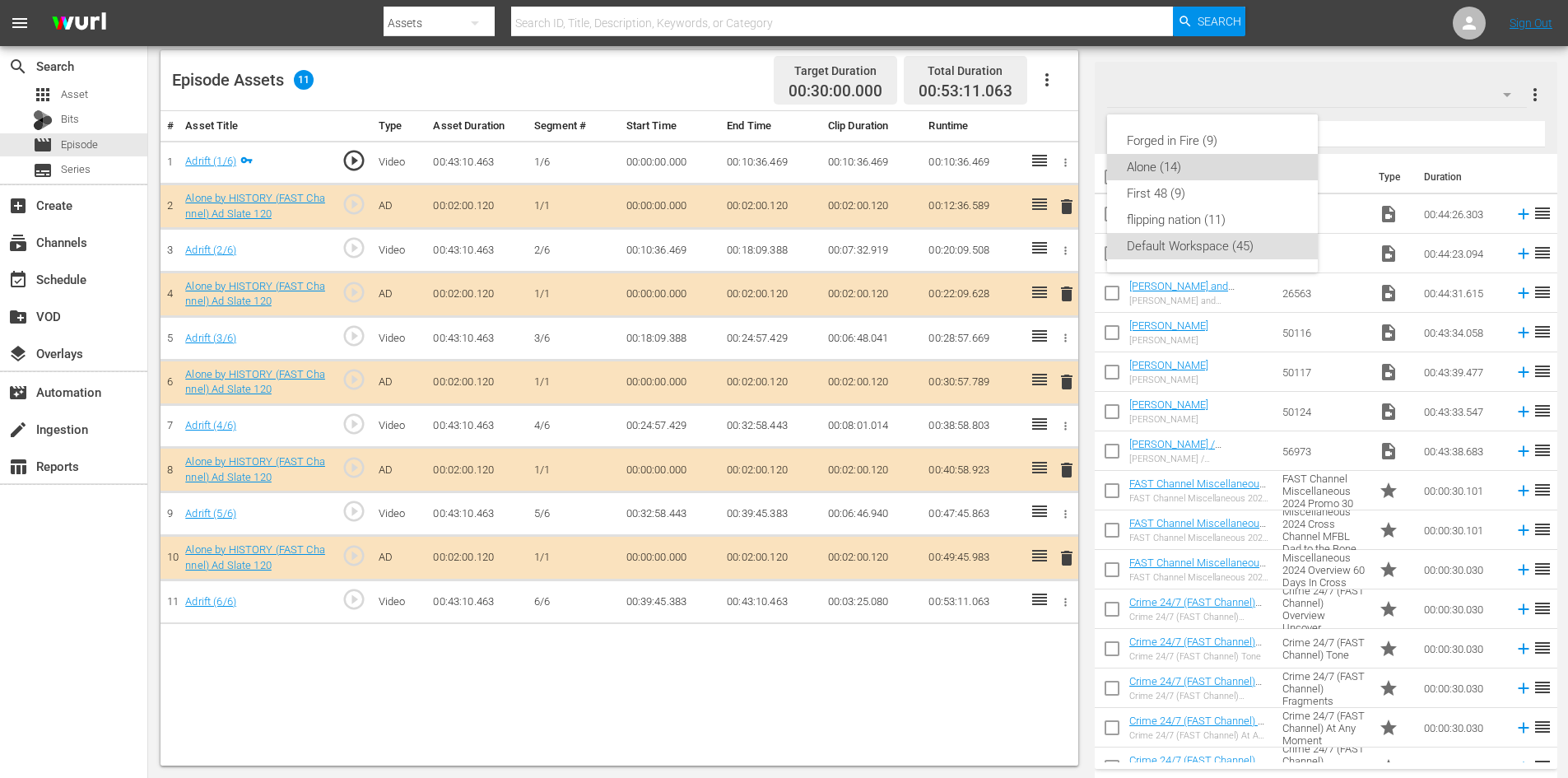
click at [1156, 164] on div "Alone (14)" at bounding box center [1213, 167] width 171 height 26
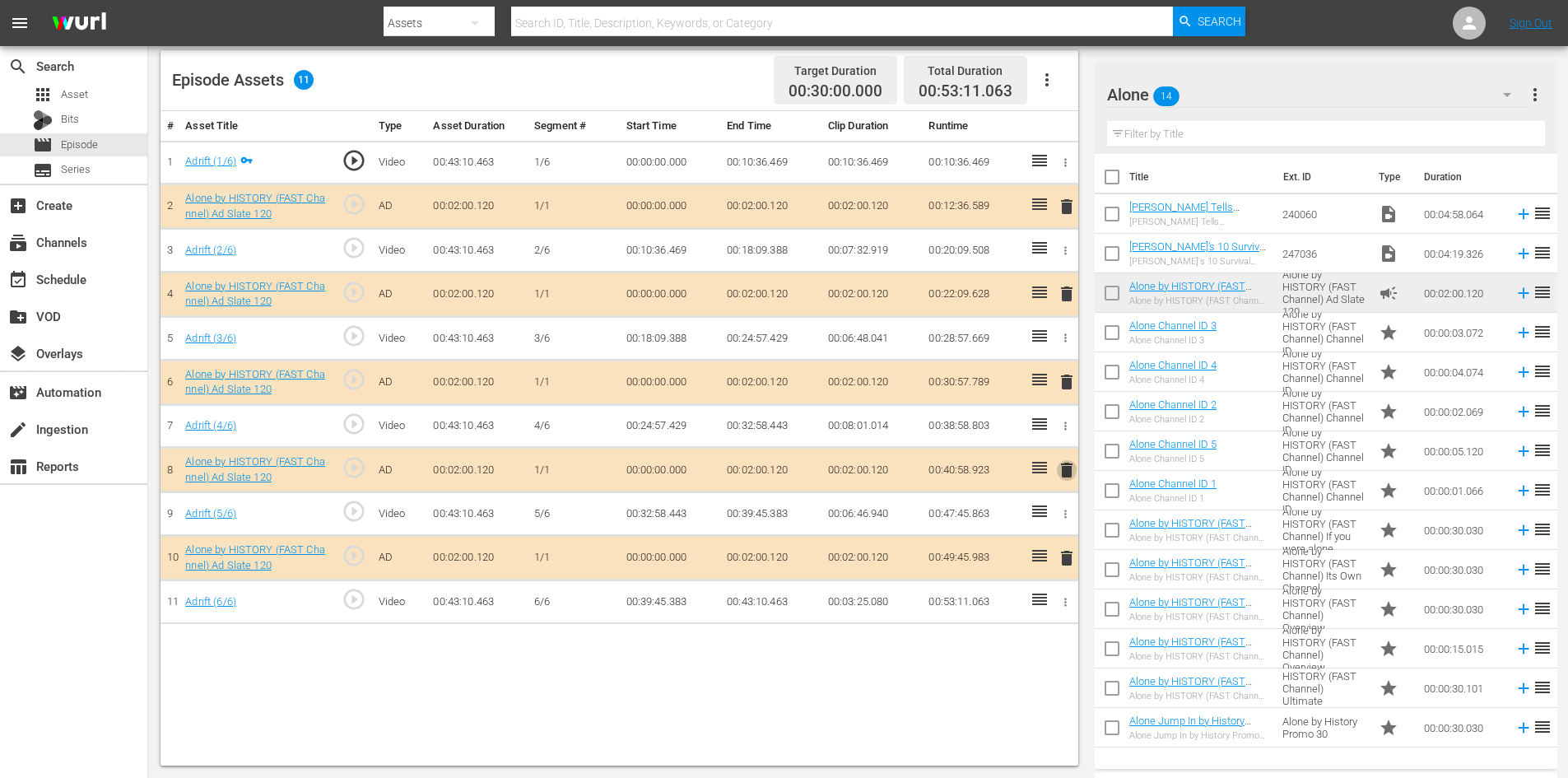
click at [1065, 468] on span "delete" at bounding box center [1067, 470] width 20 height 20
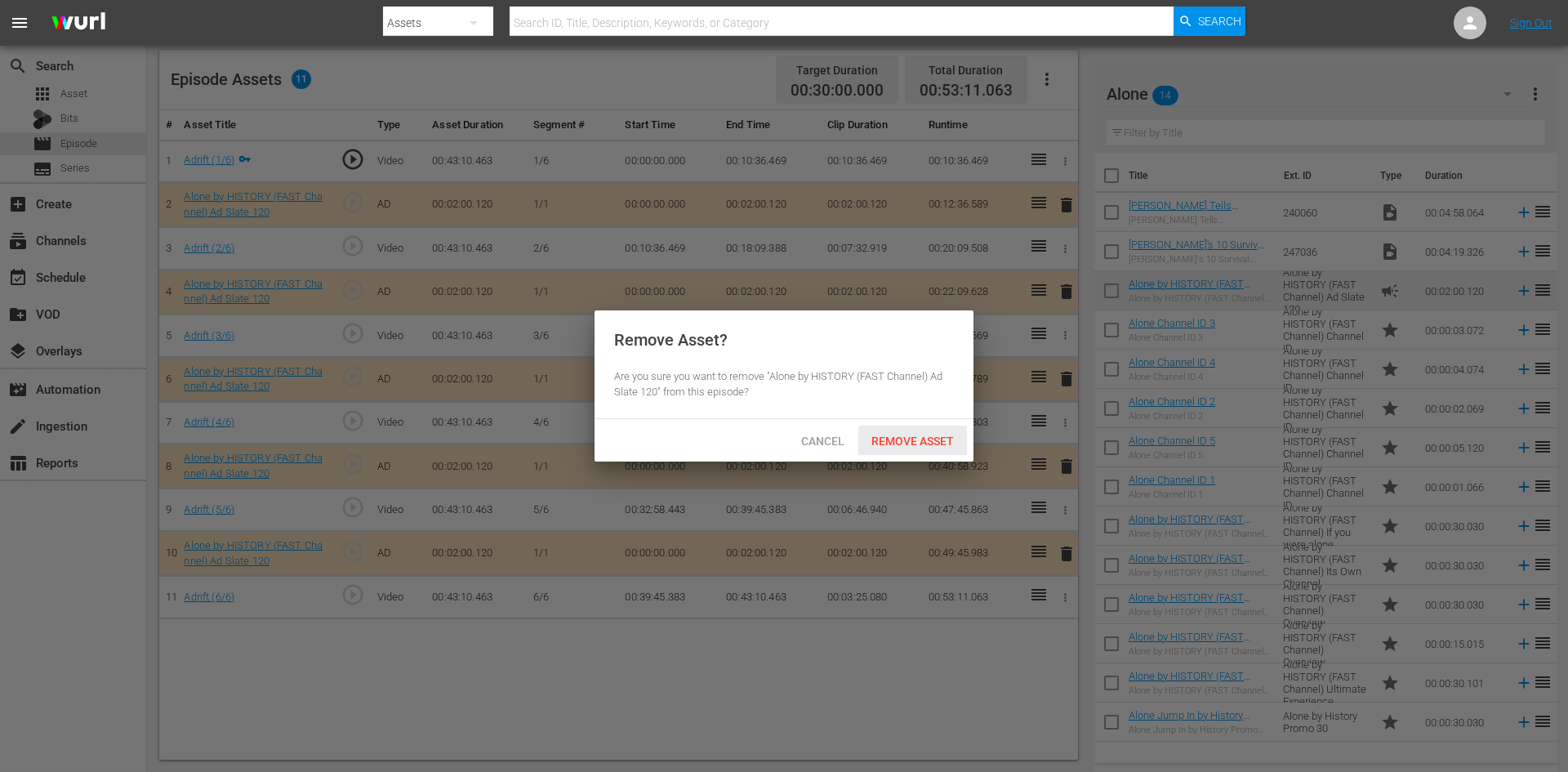
click at [921, 440] on span "Remove Asset" at bounding box center [913, 440] width 109 height 13
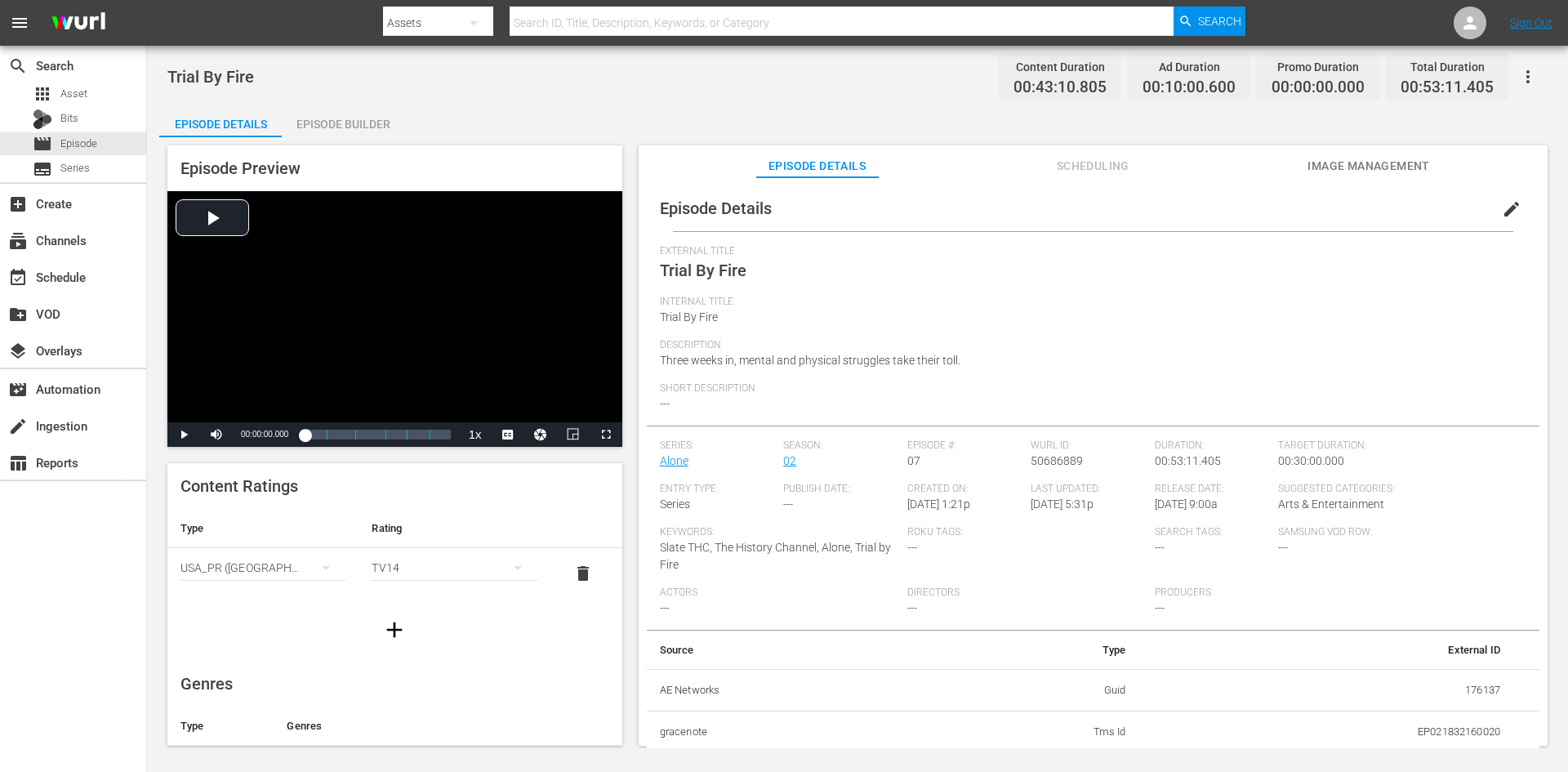
click at [359, 126] on div "Episode Builder" at bounding box center [343, 124] width 123 height 39
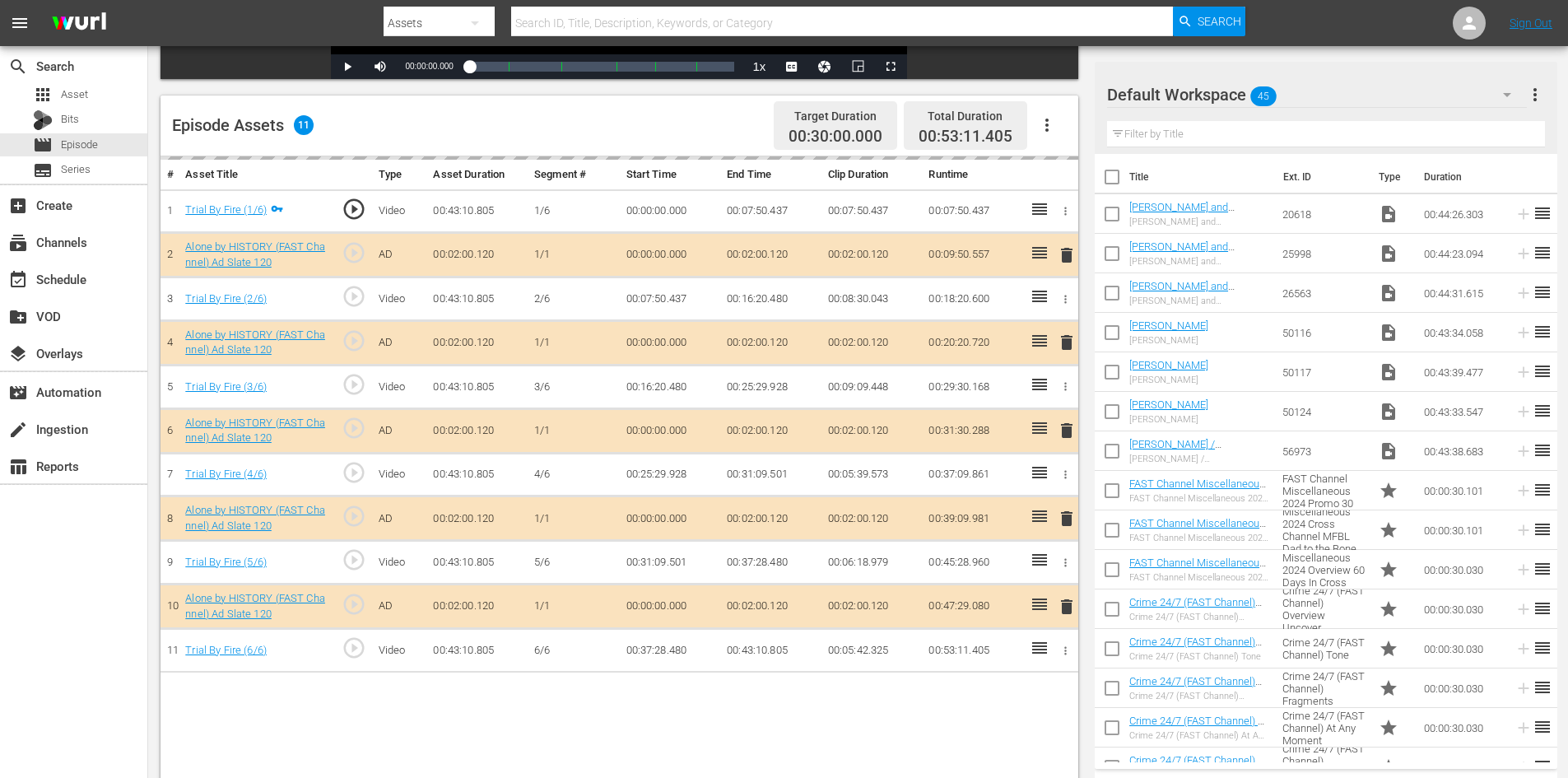
scroll to position [428, 0]
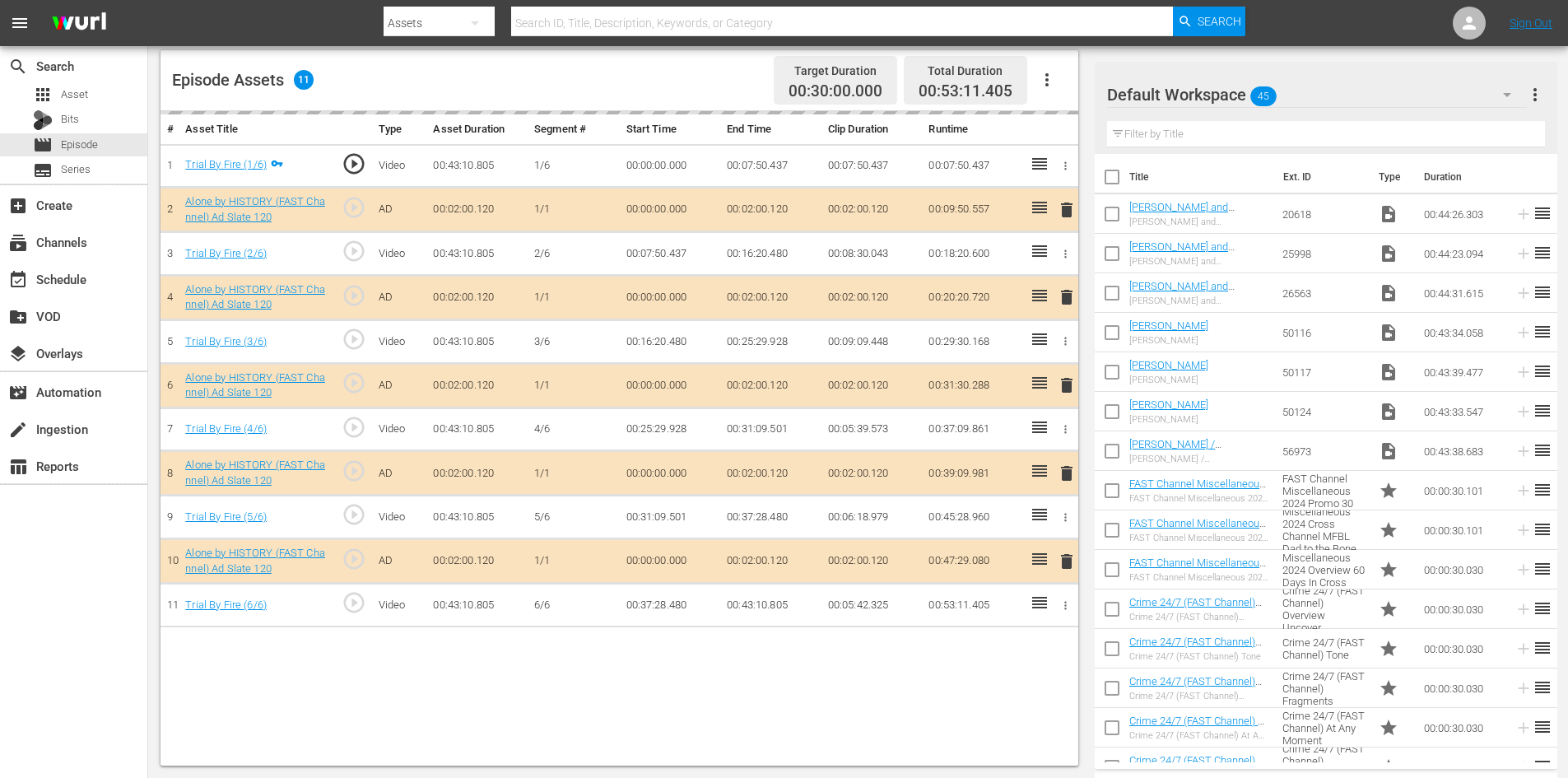
click at [1327, 92] on div "Default Workspace 45" at bounding box center [1317, 94] width 420 height 46
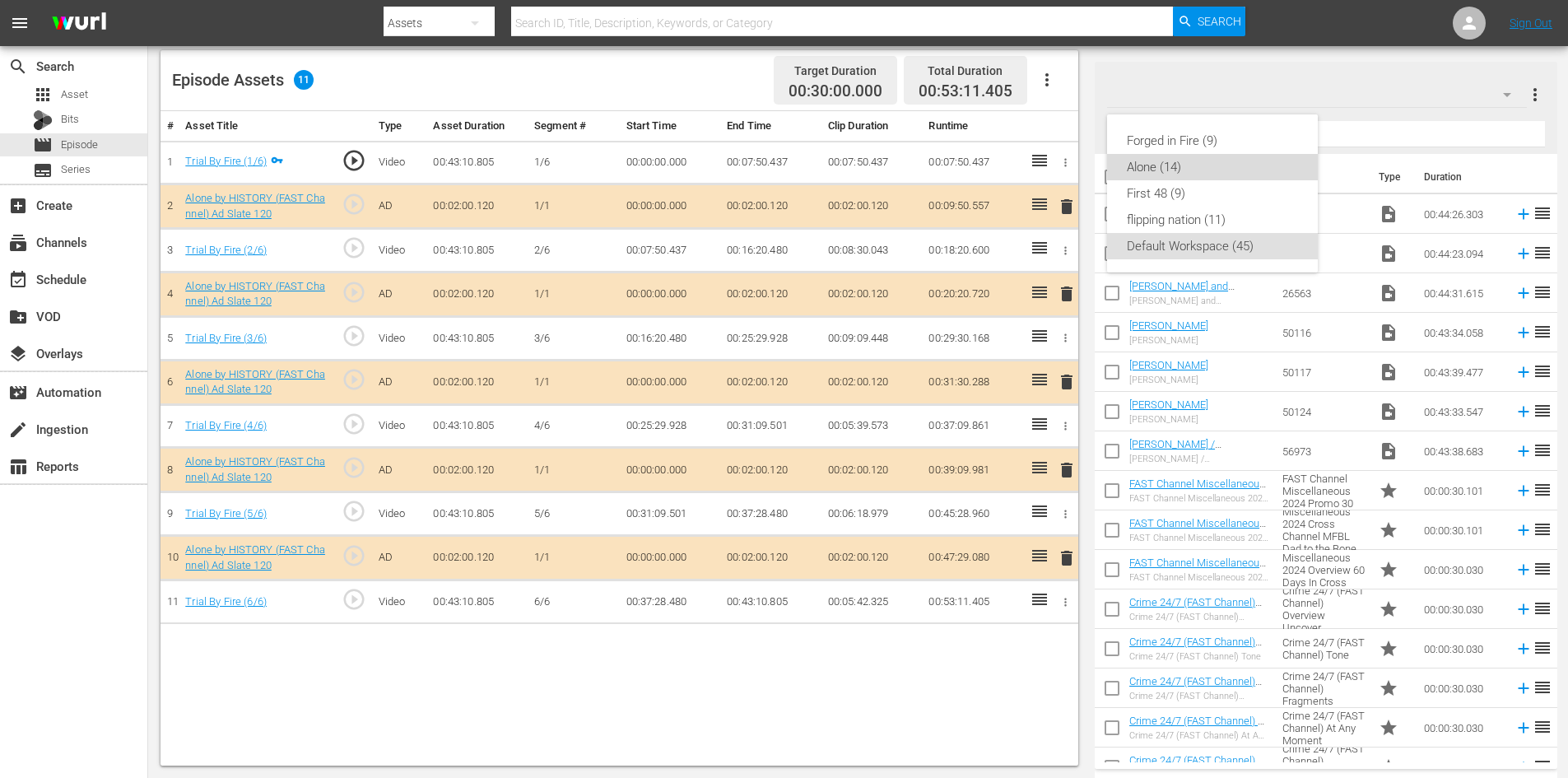
click at [1149, 165] on div "Alone (14)" at bounding box center [1213, 167] width 171 height 26
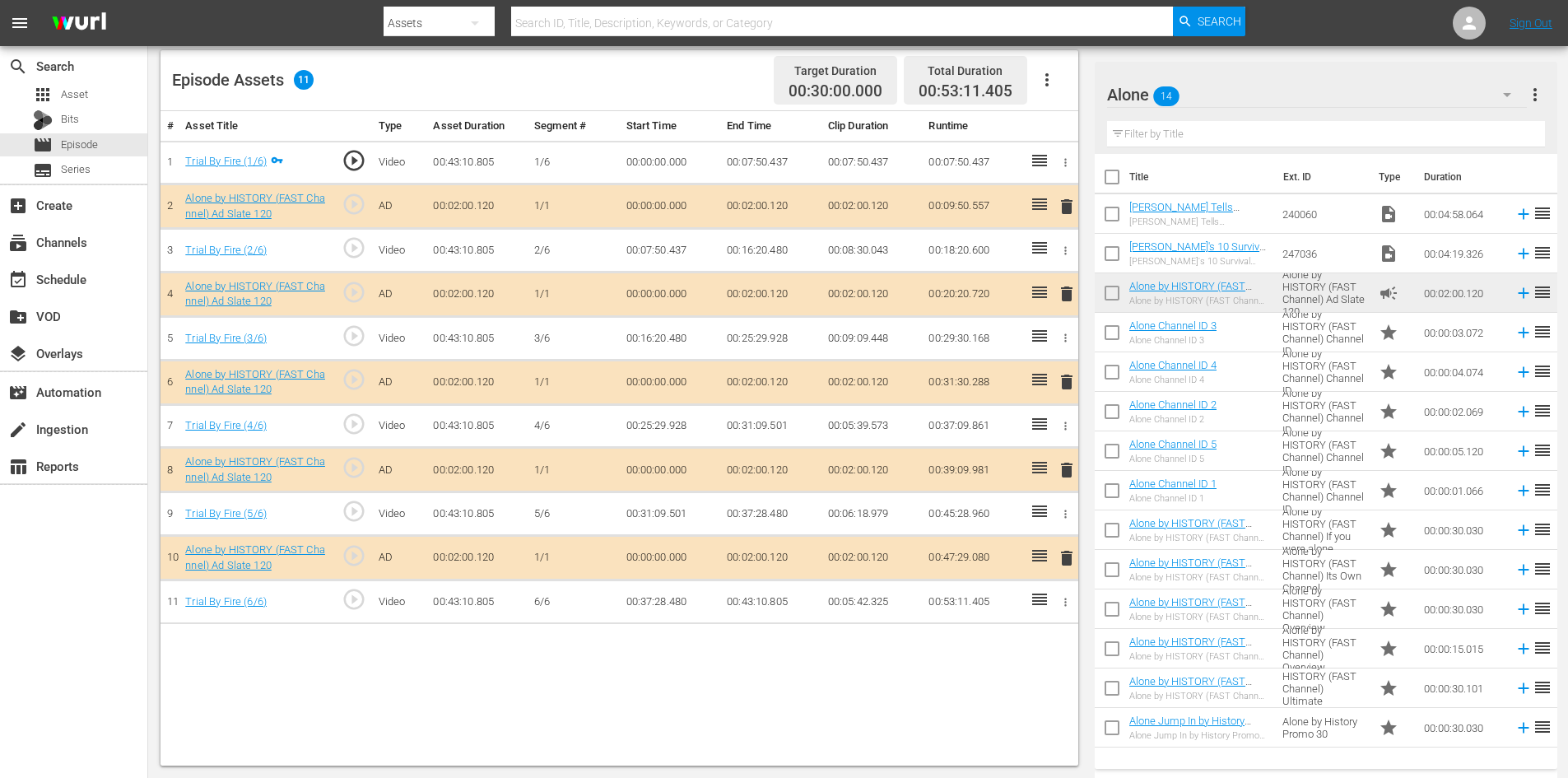
click at [1063, 470] on span "delete" at bounding box center [1067, 470] width 20 height 20
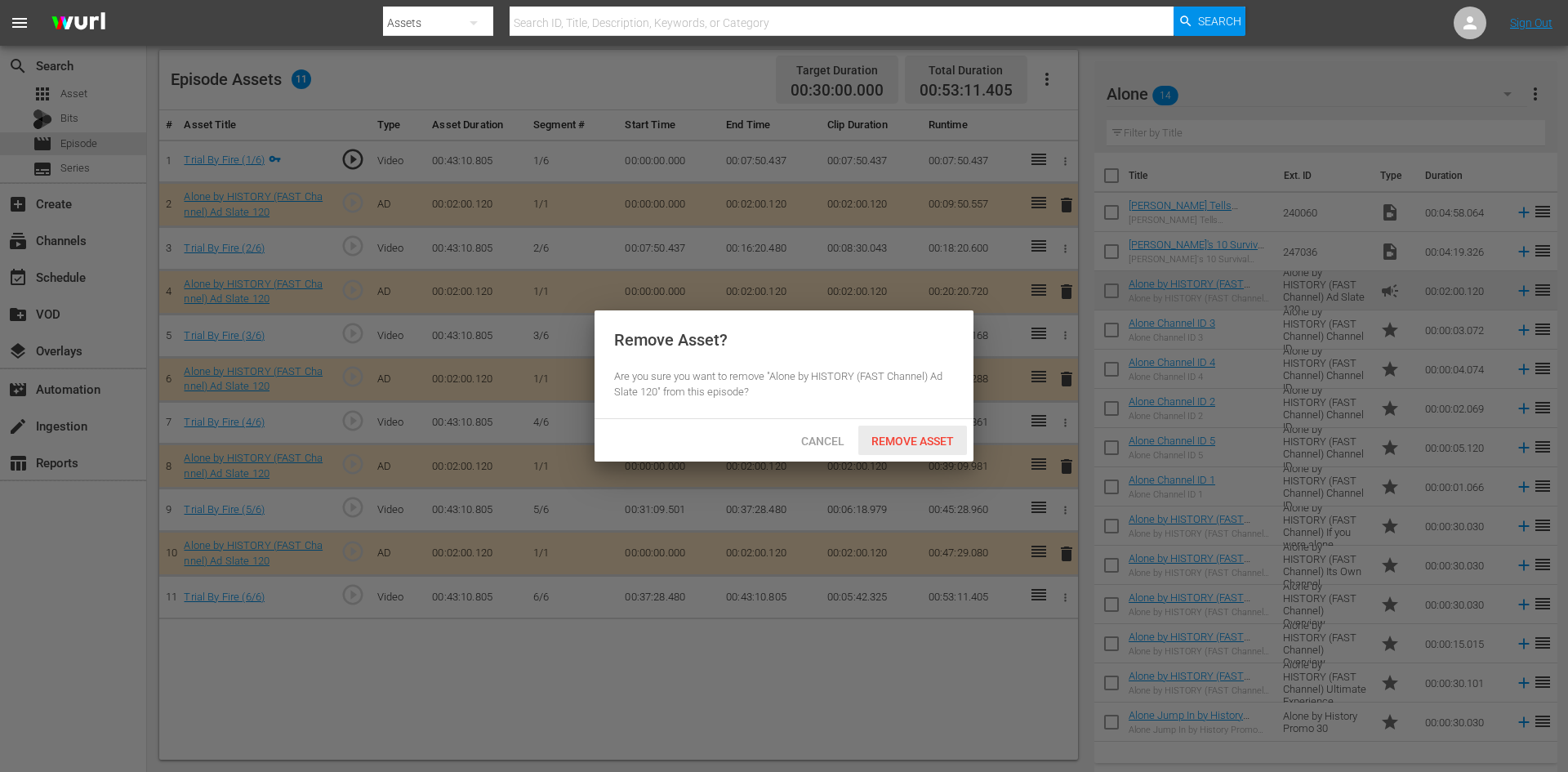
click at [939, 445] on span "Remove Asset" at bounding box center [913, 440] width 109 height 13
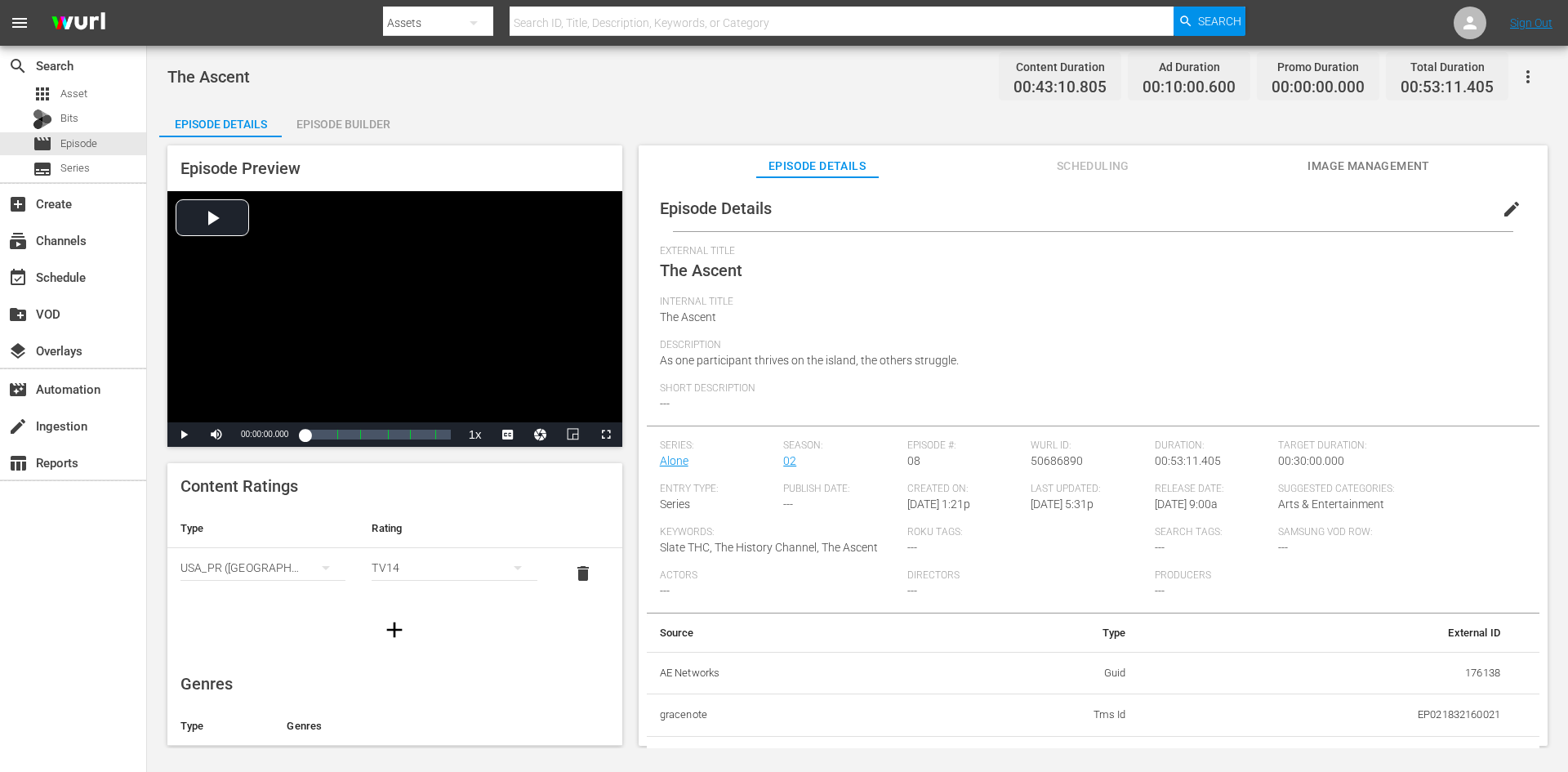
click at [339, 118] on div "Episode Builder" at bounding box center [343, 124] width 123 height 39
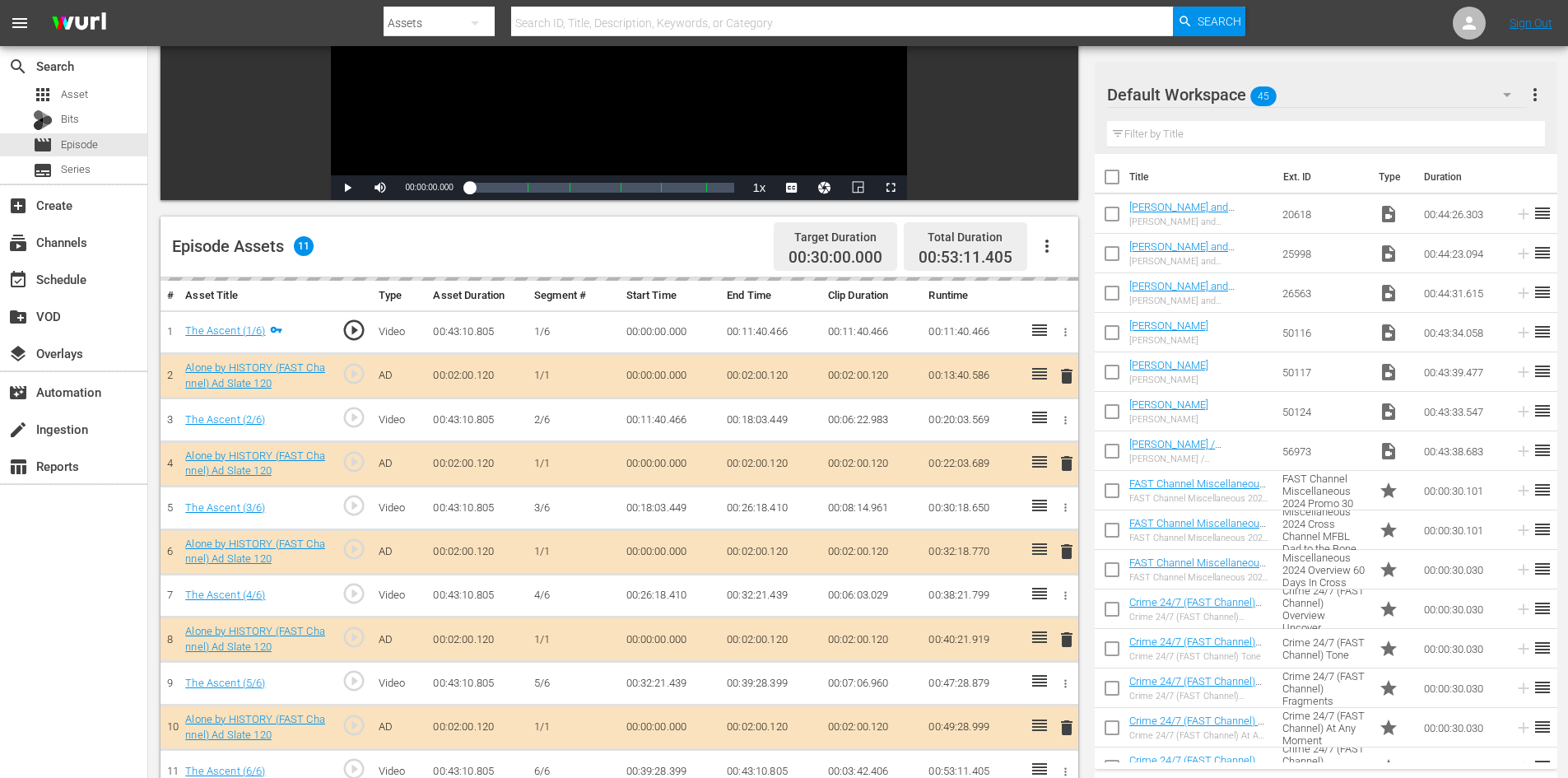
scroll to position [428, 0]
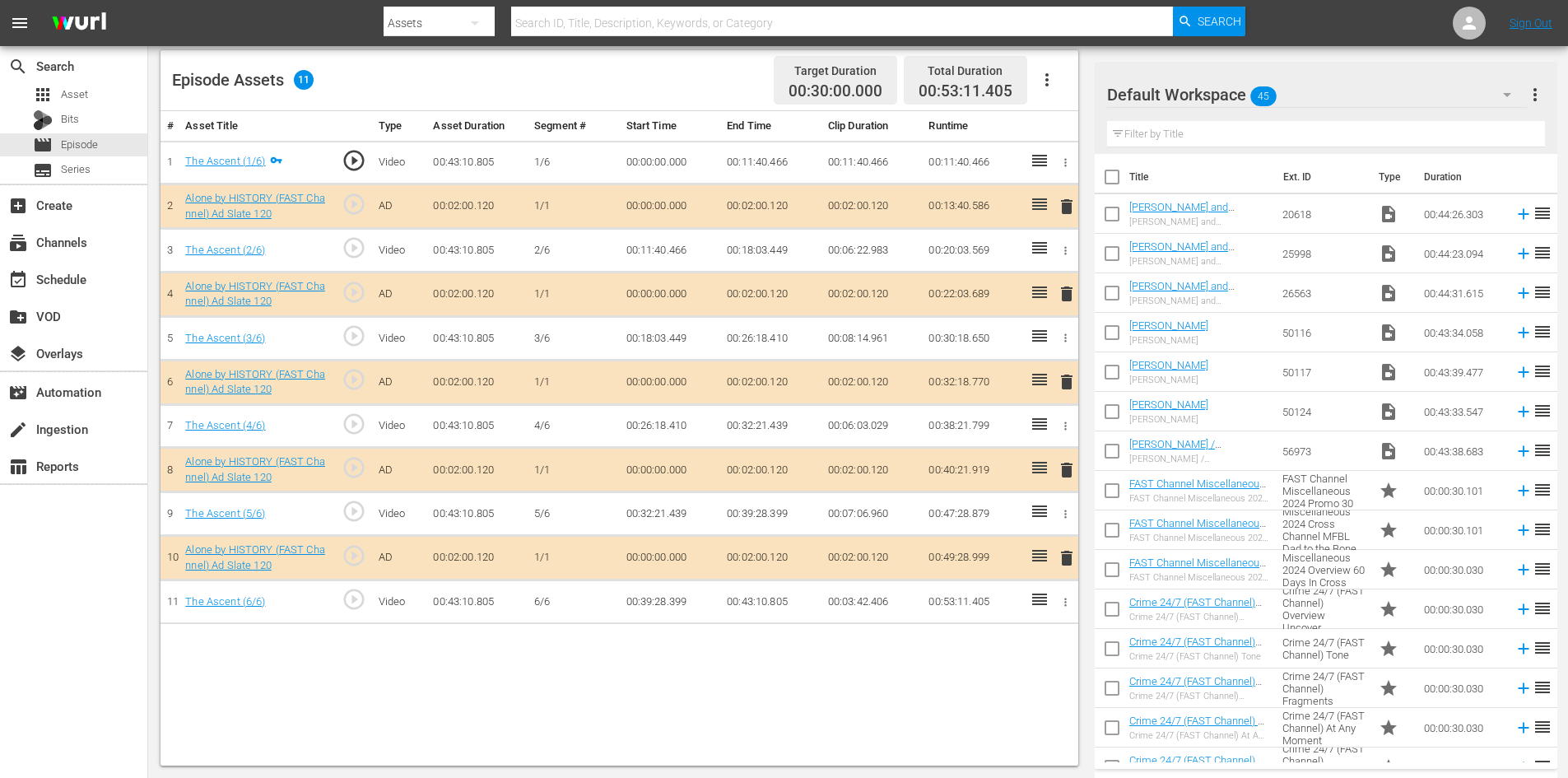
click at [1315, 99] on div "Default Workspace 45" at bounding box center [1317, 94] width 420 height 46
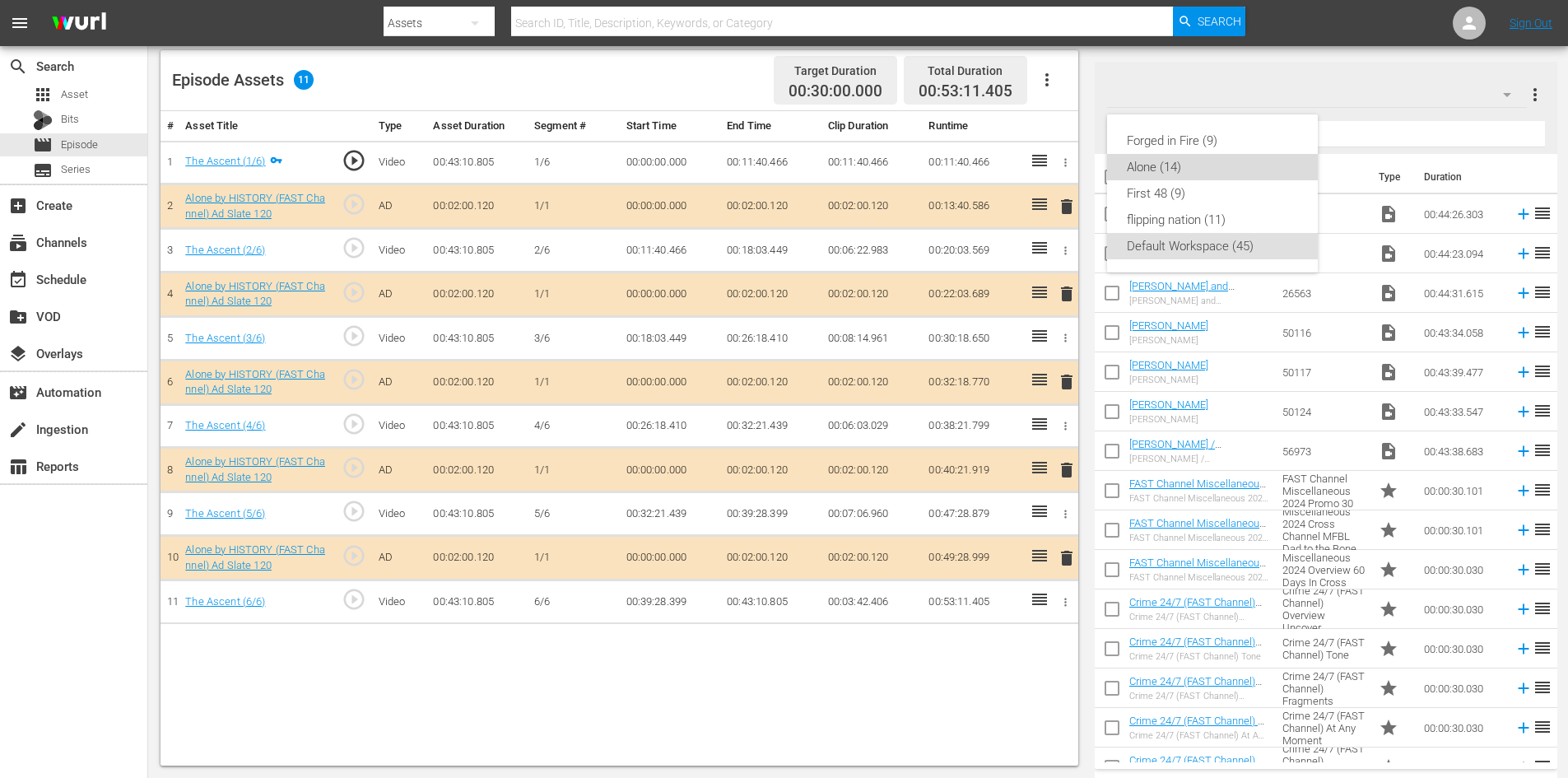
click at [1157, 169] on div "Alone (14)" at bounding box center [1213, 167] width 171 height 26
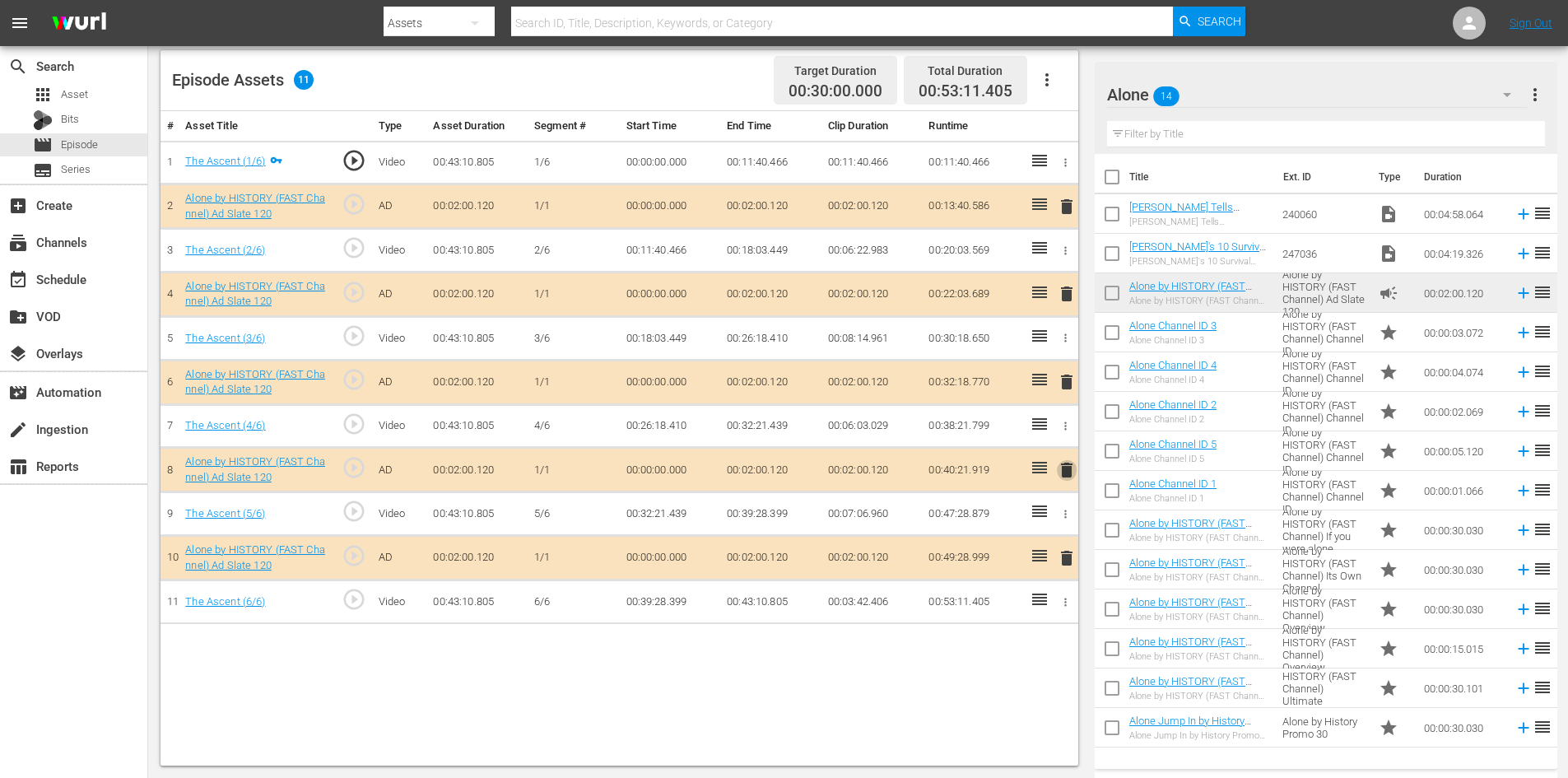
click at [1068, 471] on span "delete" at bounding box center [1067, 470] width 20 height 20
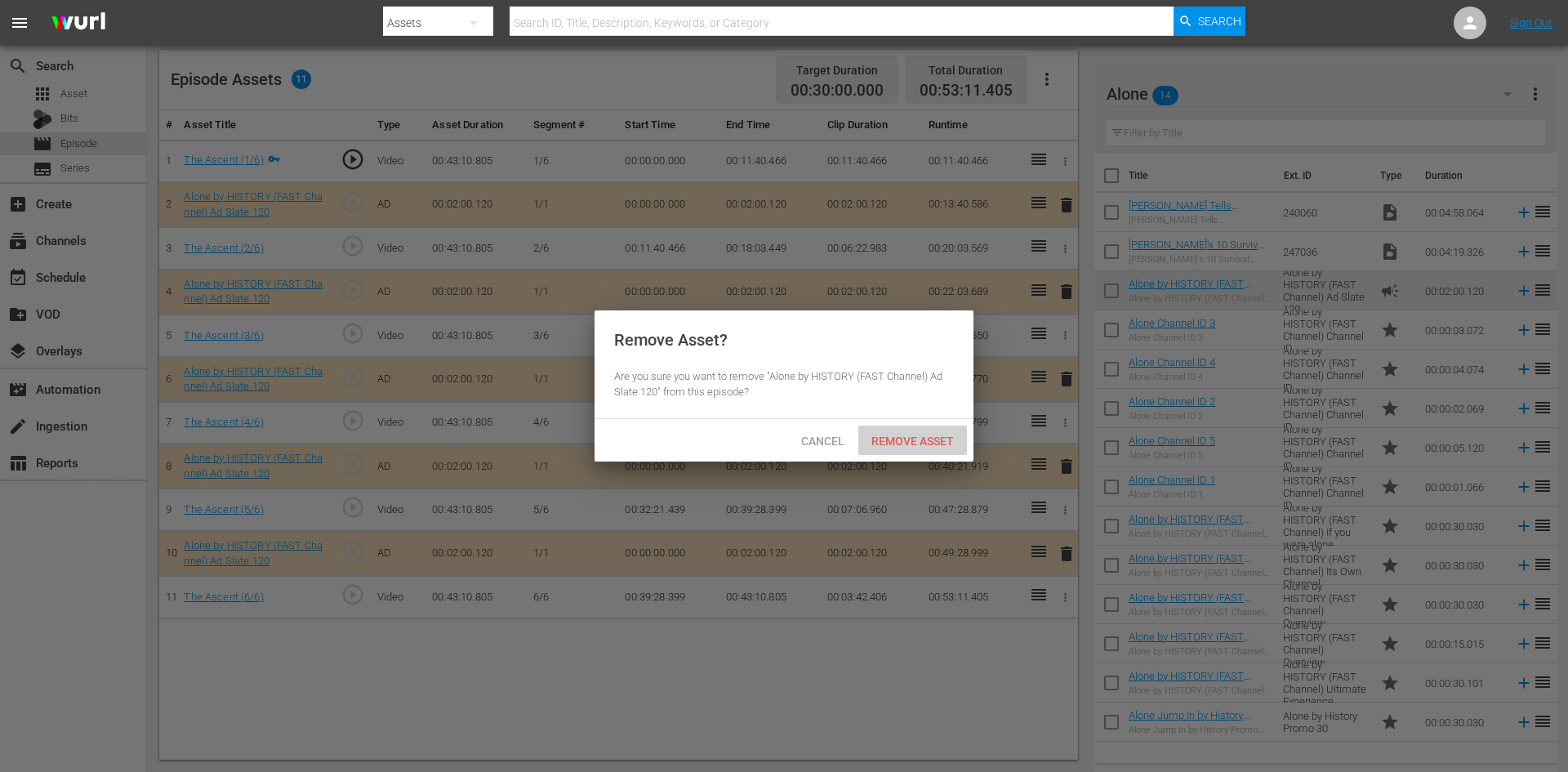
click at [899, 439] on span "Remove Asset" at bounding box center [913, 440] width 109 height 13
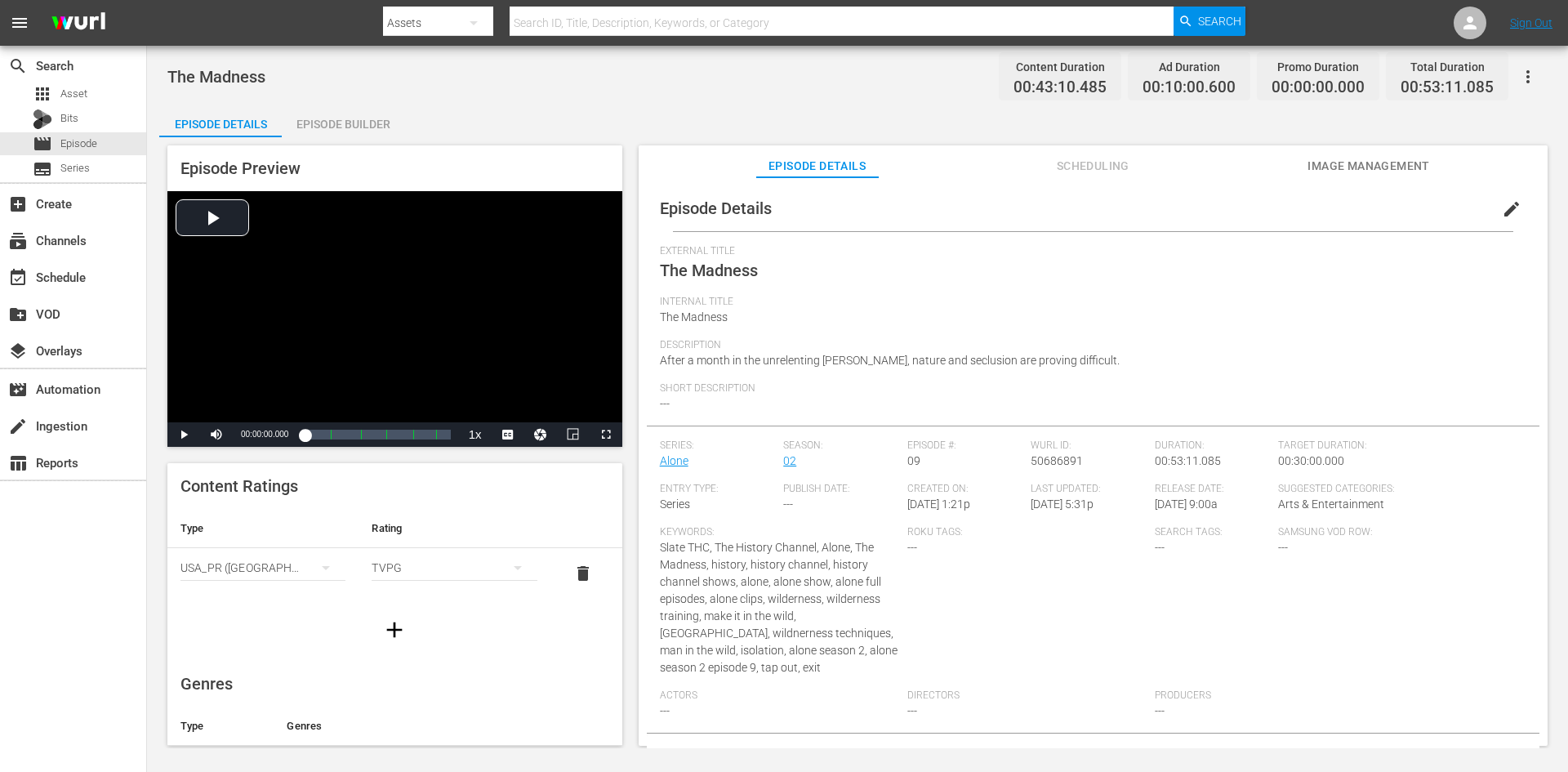
click at [386, 117] on div "Episode Builder" at bounding box center [343, 124] width 123 height 39
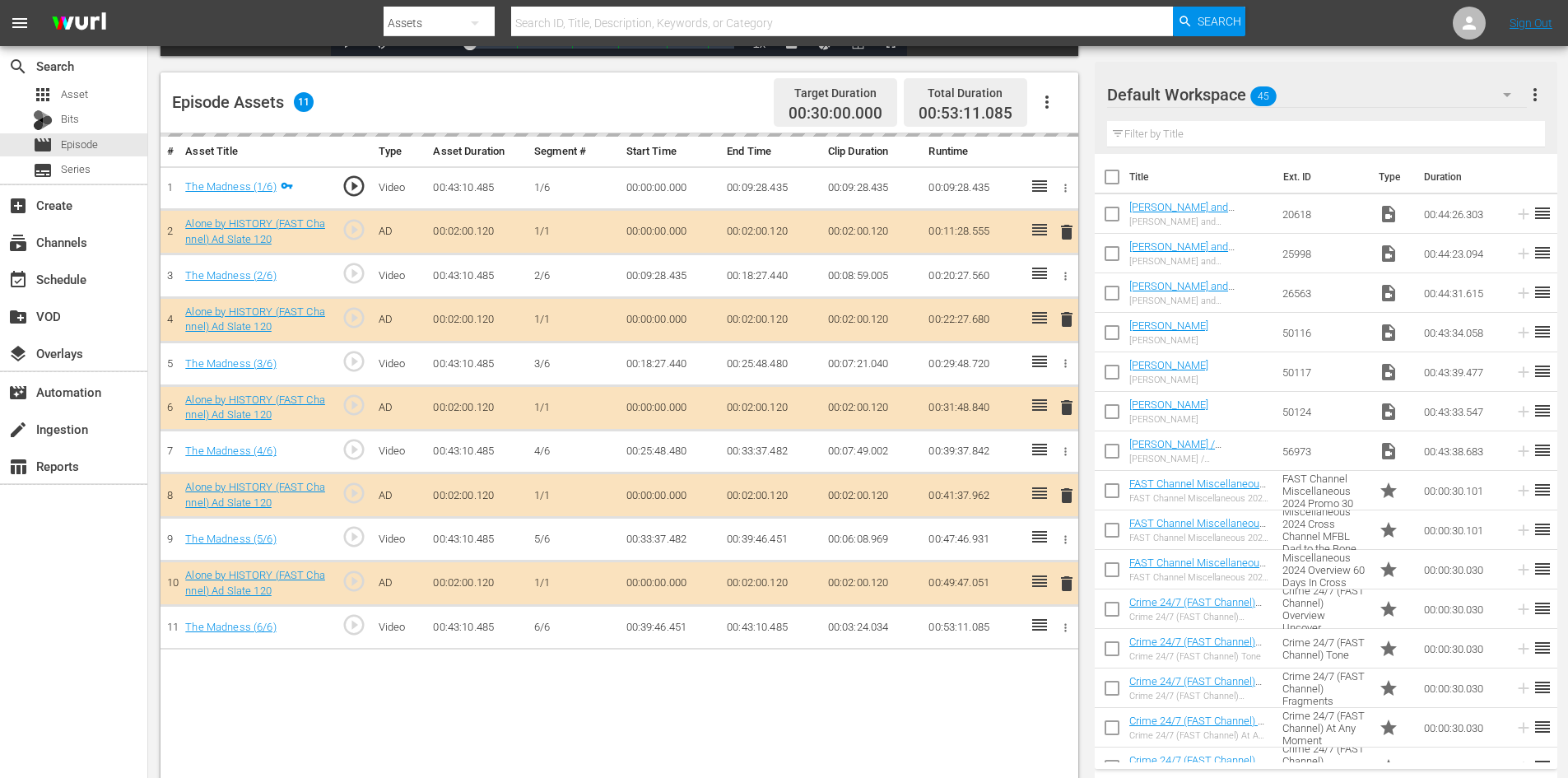
scroll to position [428, 0]
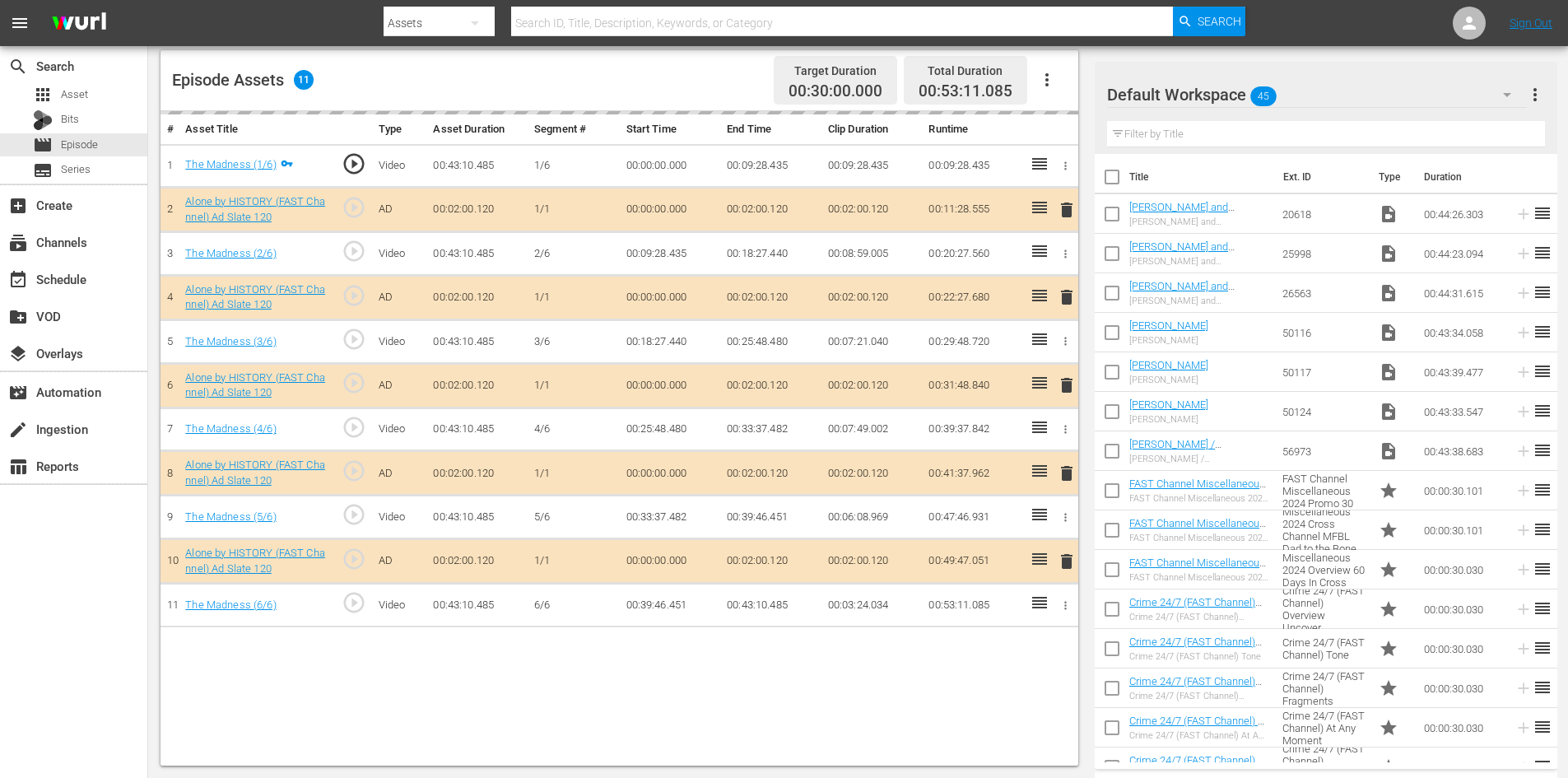
click at [1310, 94] on div "Default Workspace 45" at bounding box center [1317, 94] width 420 height 46
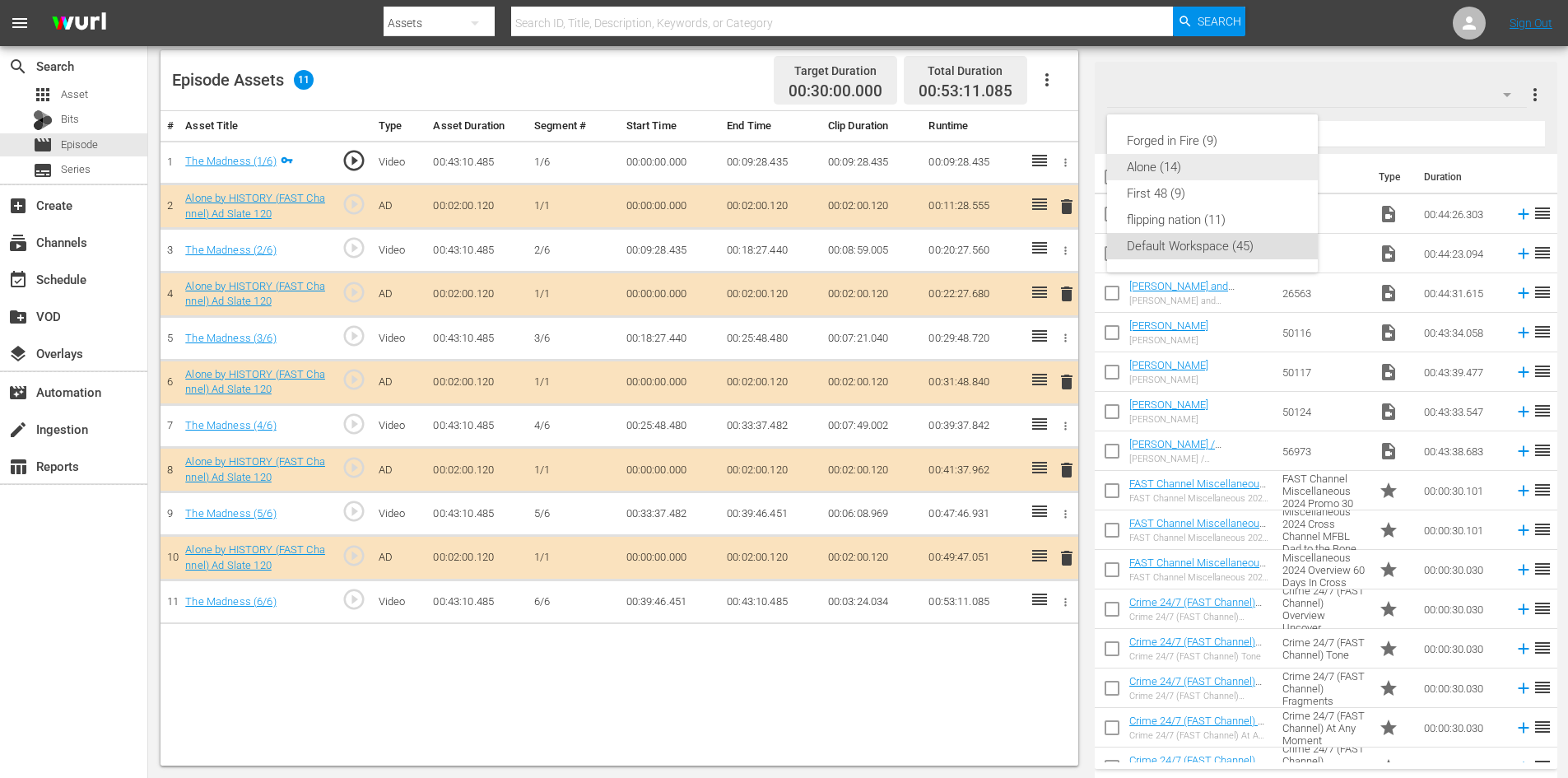
click at [1148, 174] on div "Alone (14)" at bounding box center [1213, 167] width 171 height 26
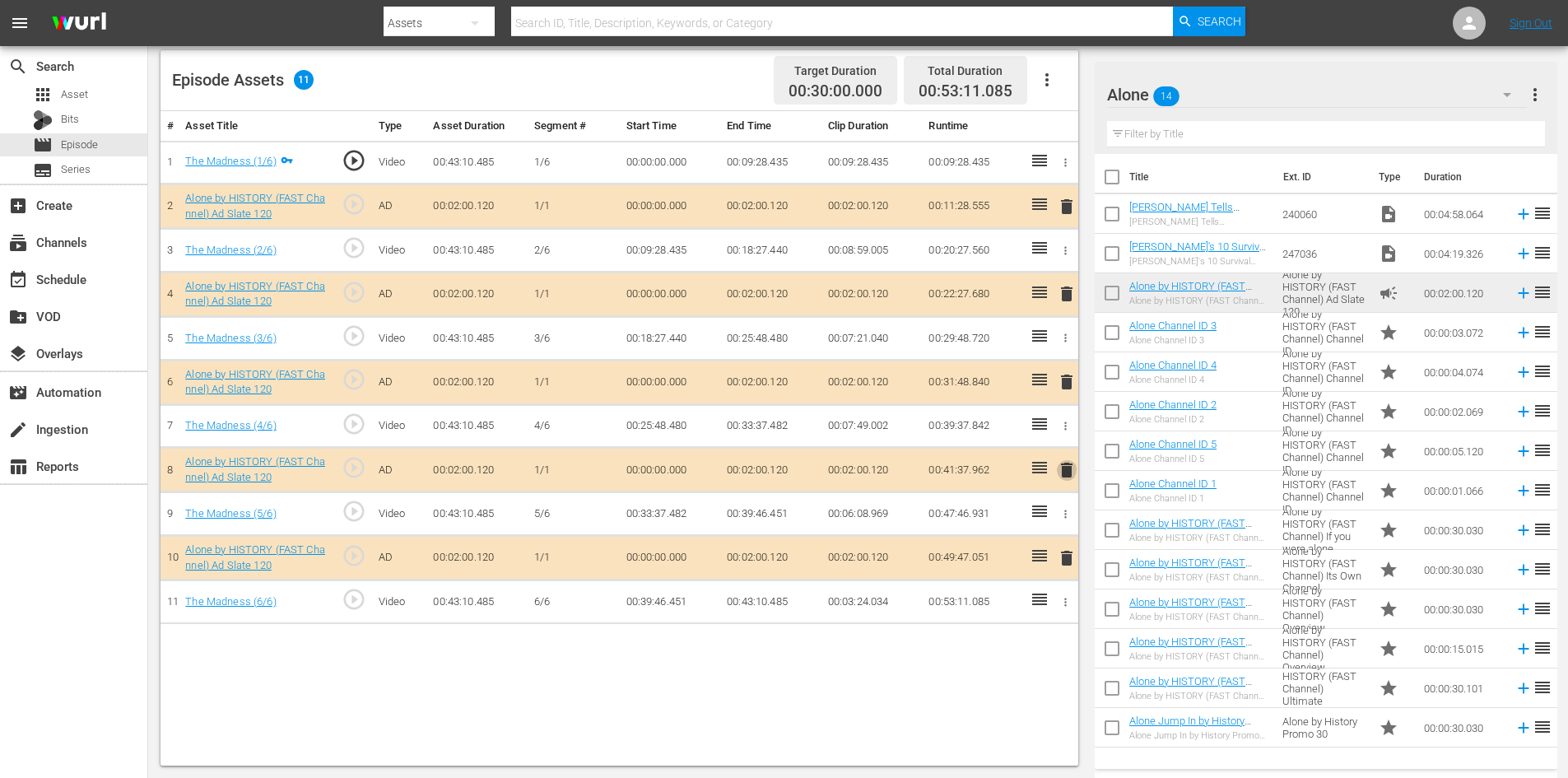
click at [1066, 470] on span "delete" at bounding box center [1067, 470] width 20 height 20
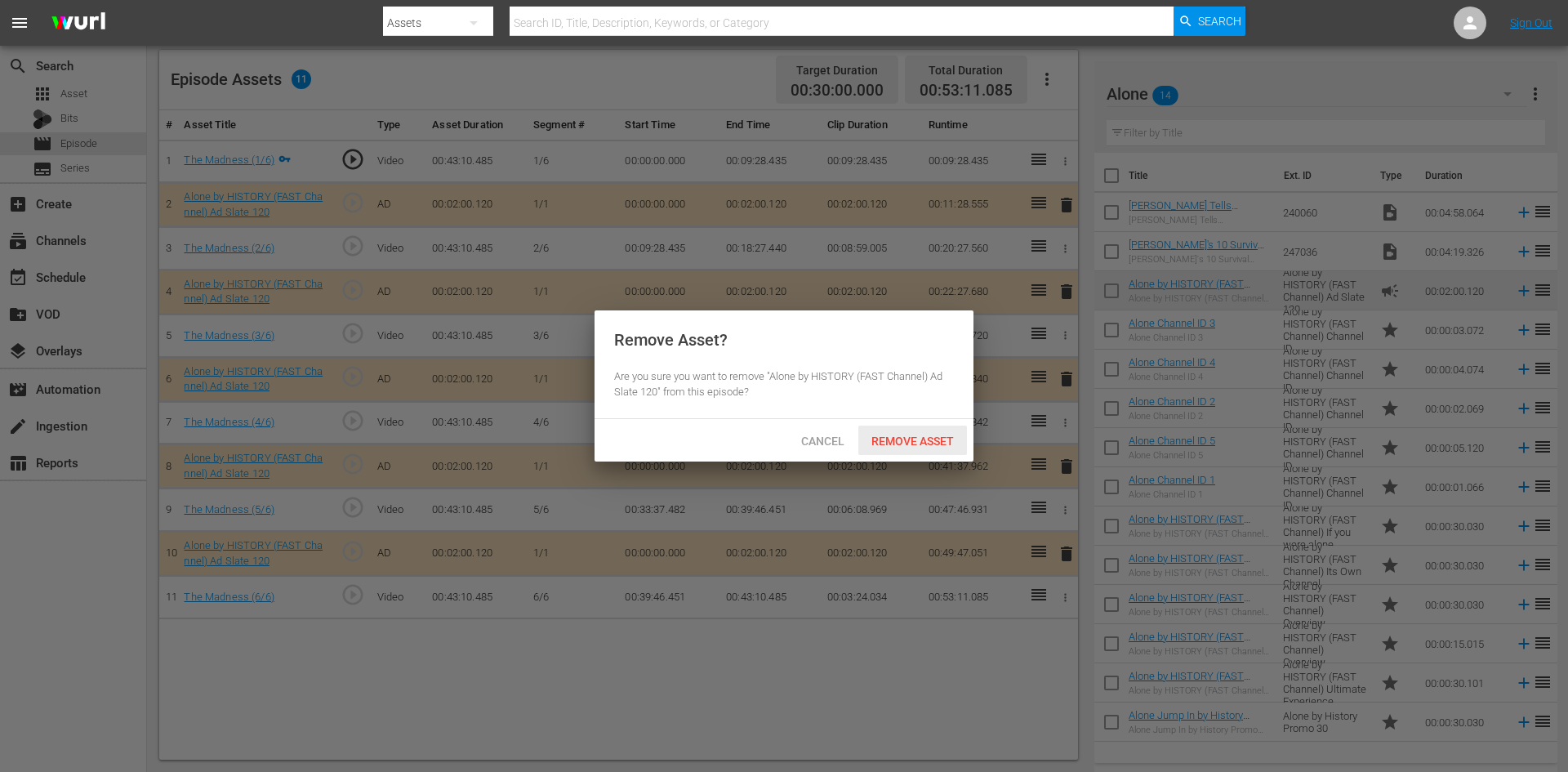
click at [925, 439] on span "Remove Asset" at bounding box center [913, 440] width 109 height 13
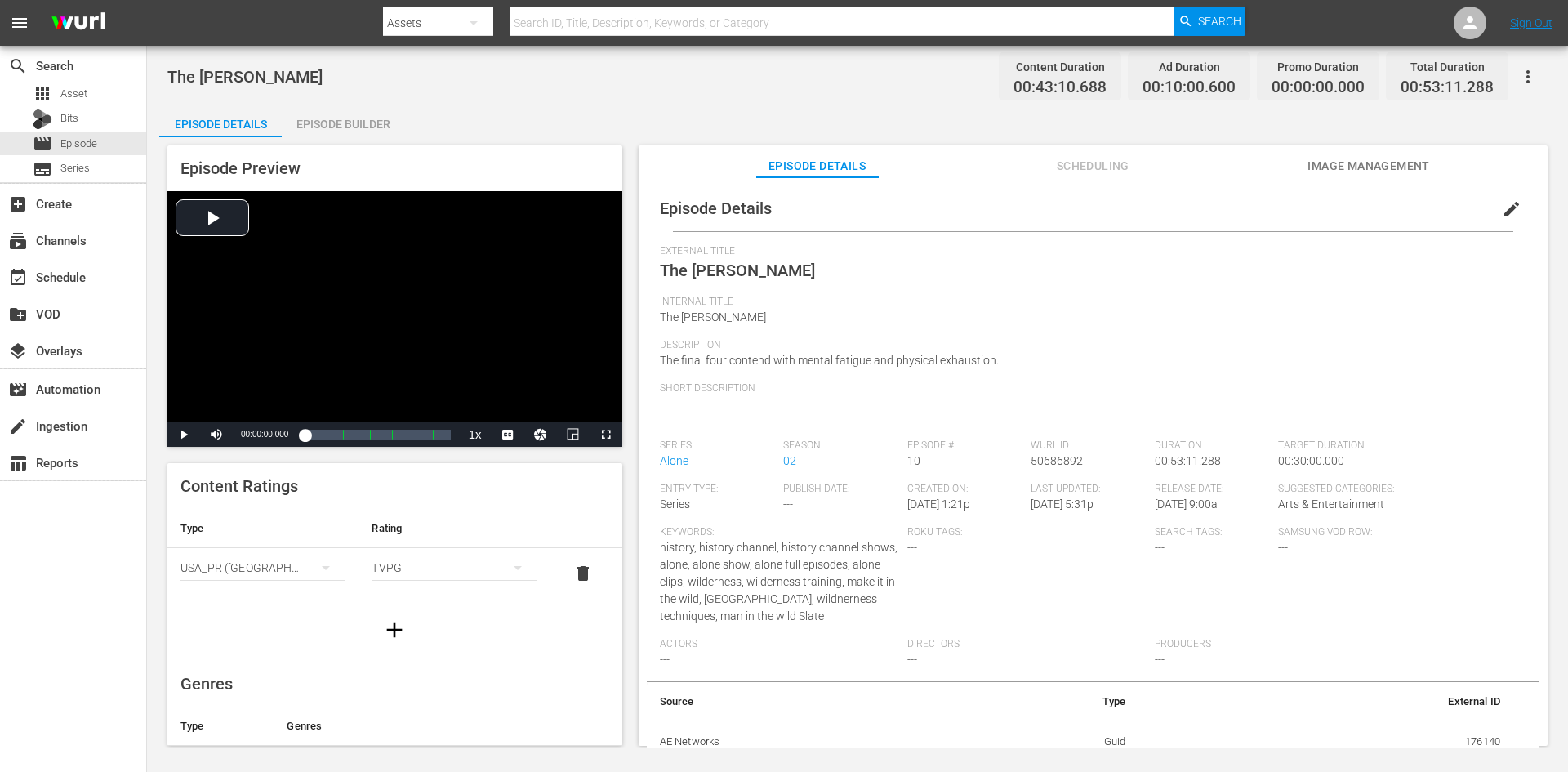
click at [350, 116] on div "Episode Builder" at bounding box center [343, 124] width 123 height 39
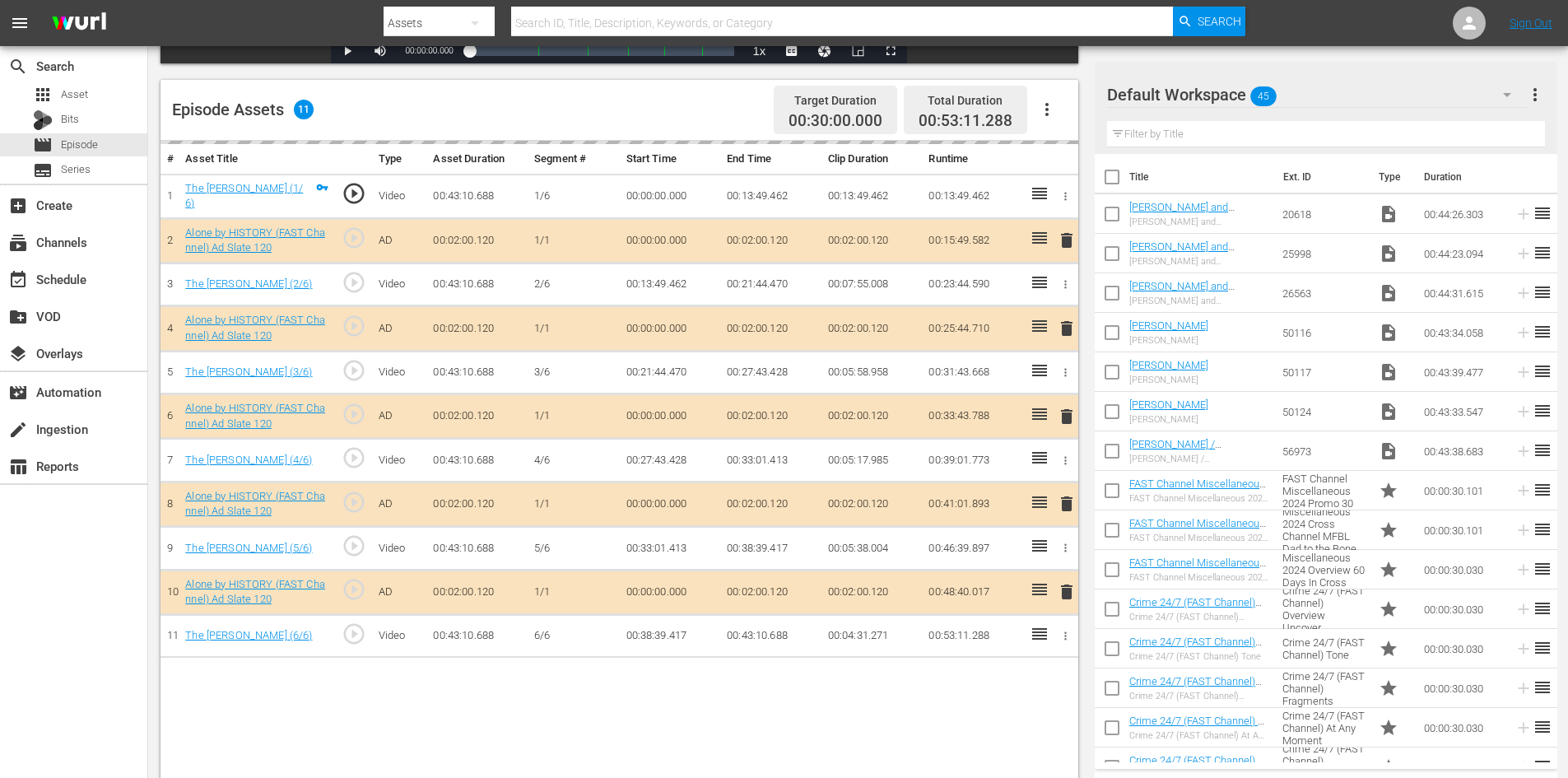
scroll to position [428, 0]
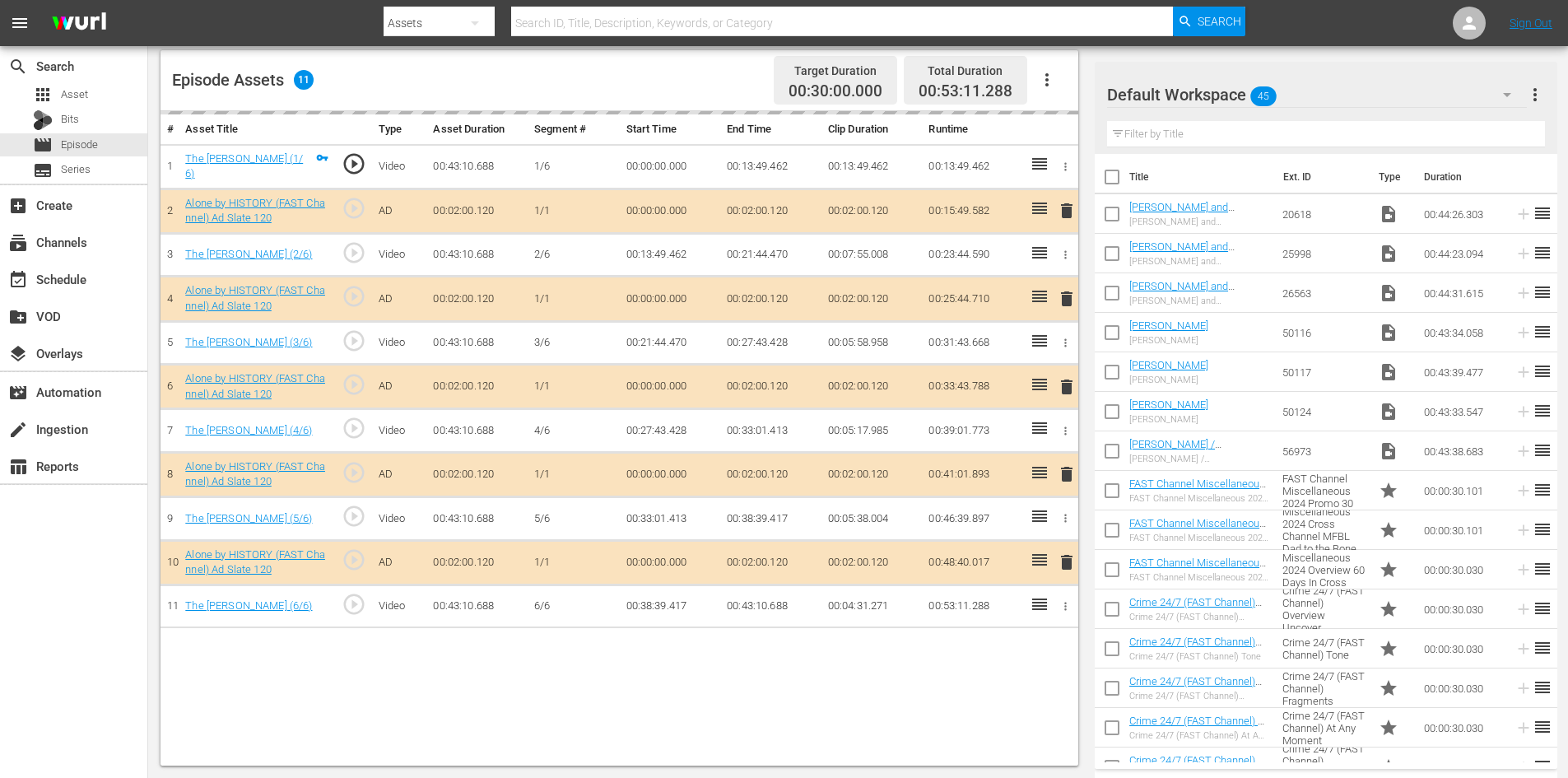
click at [1329, 97] on div "Default Workspace 45" at bounding box center [1317, 94] width 420 height 46
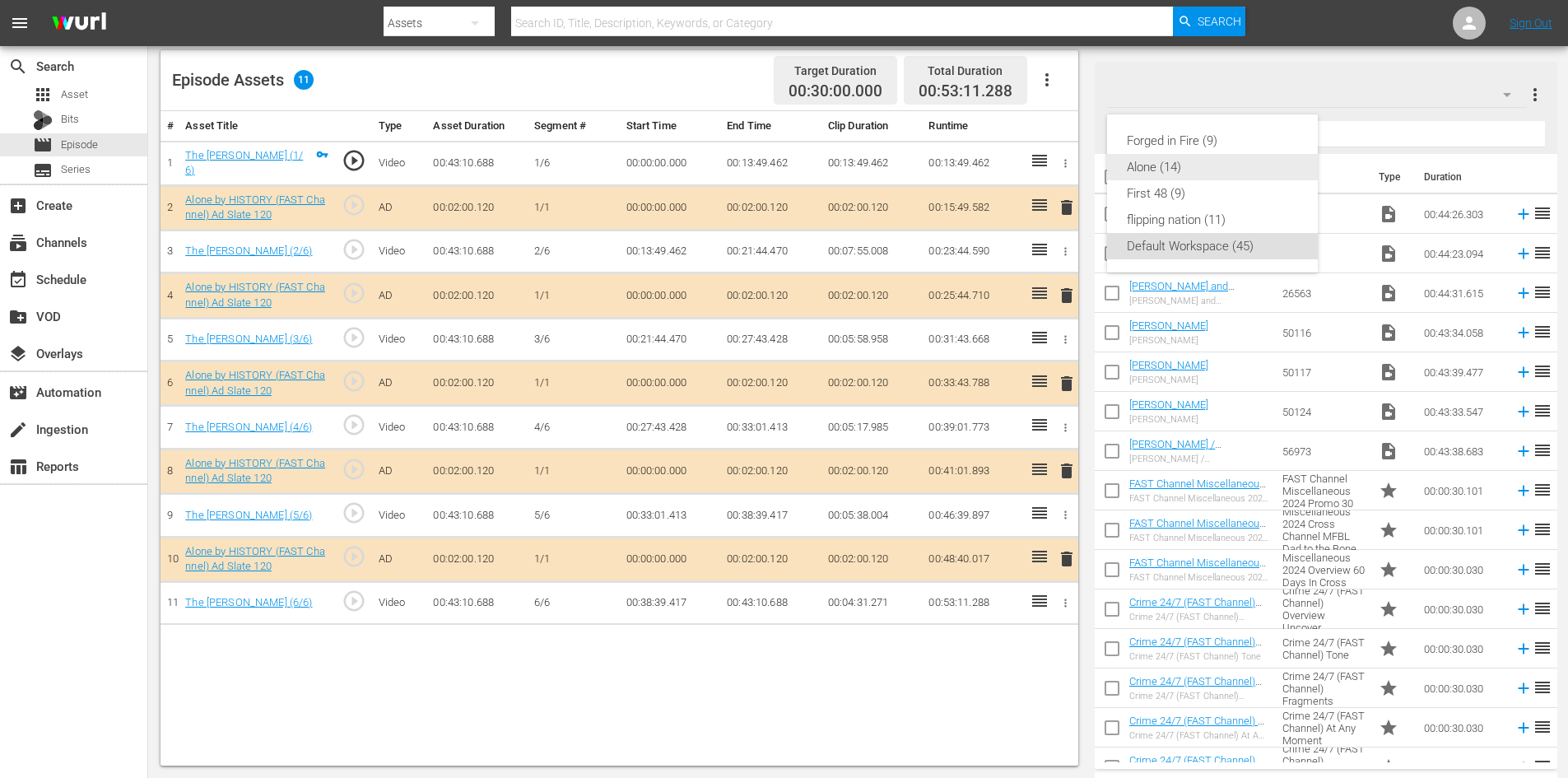
click at [1167, 175] on div "Alone (14)" at bounding box center [1213, 167] width 171 height 26
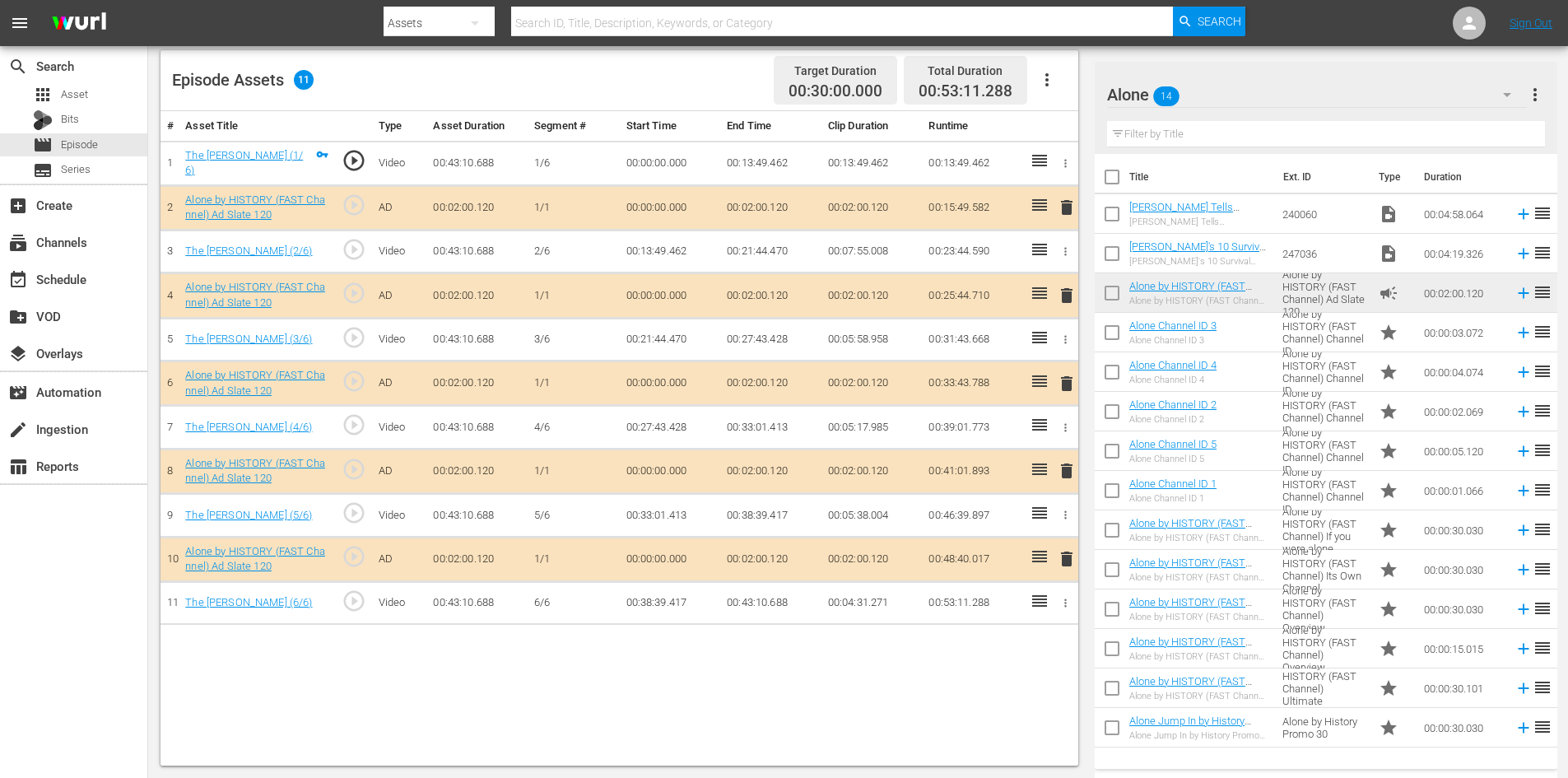
click at [1069, 472] on span "delete" at bounding box center [1067, 471] width 20 height 20
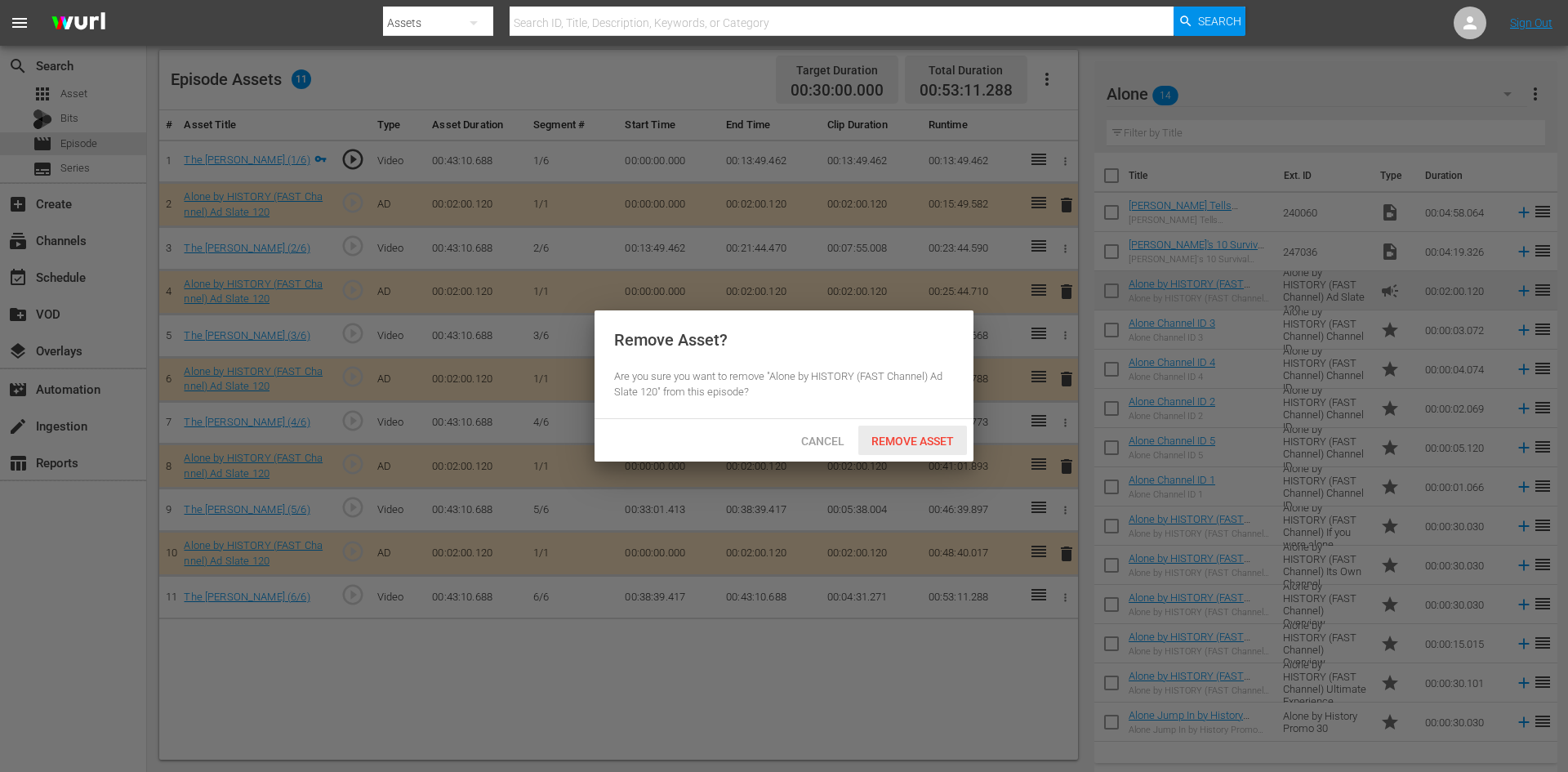
drag, startPoint x: 902, startPoint y: 431, endPoint x: 865, endPoint y: 410, distance: 42.5
click at [902, 429] on div "Remove Asset" at bounding box center [913, 440] width 109 height 30
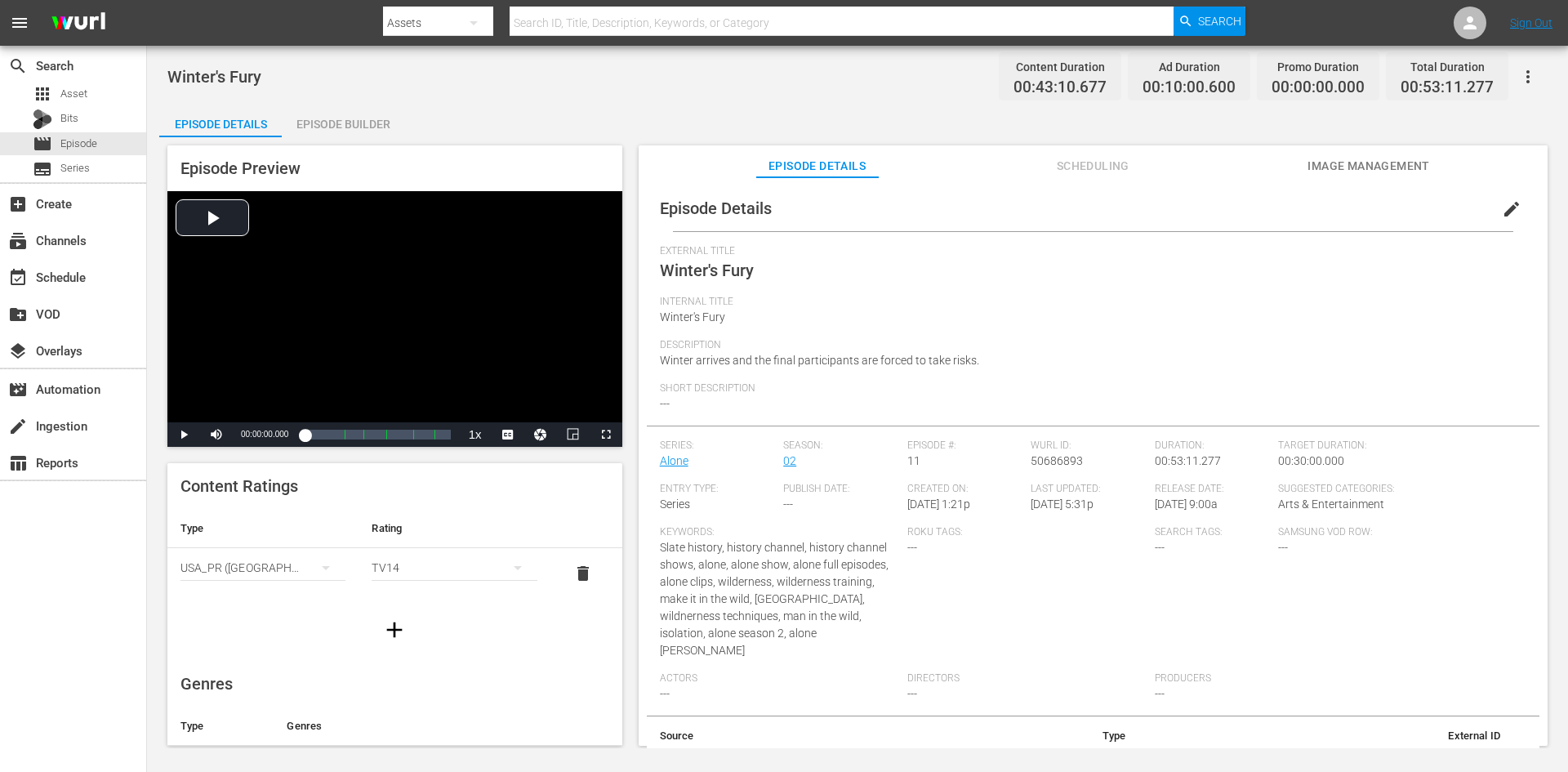
click at [380, 120] on div "Episode Builder" at bounding box center [343, 124] width 123 height 39
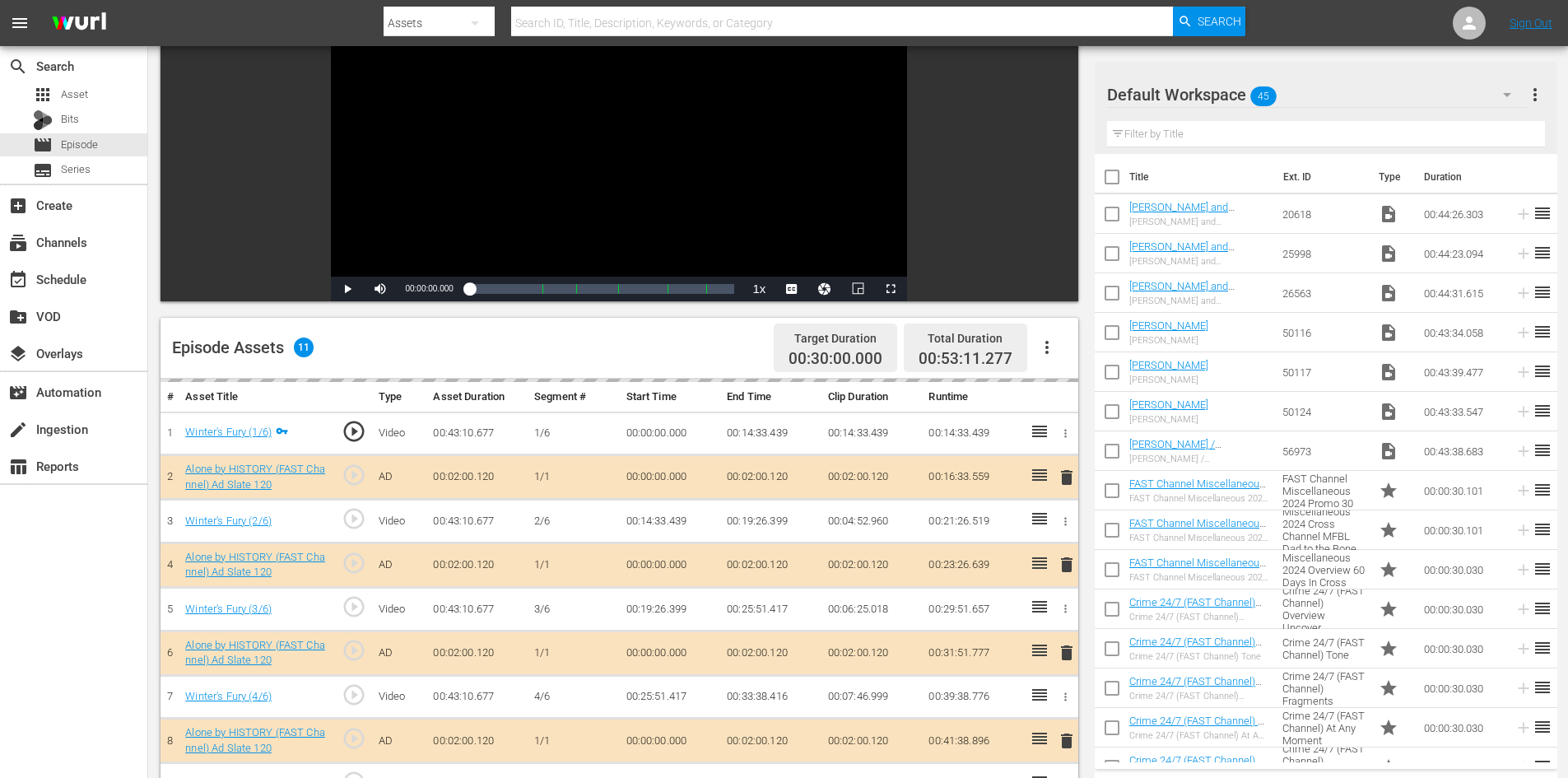
scroll to position [428, 0]
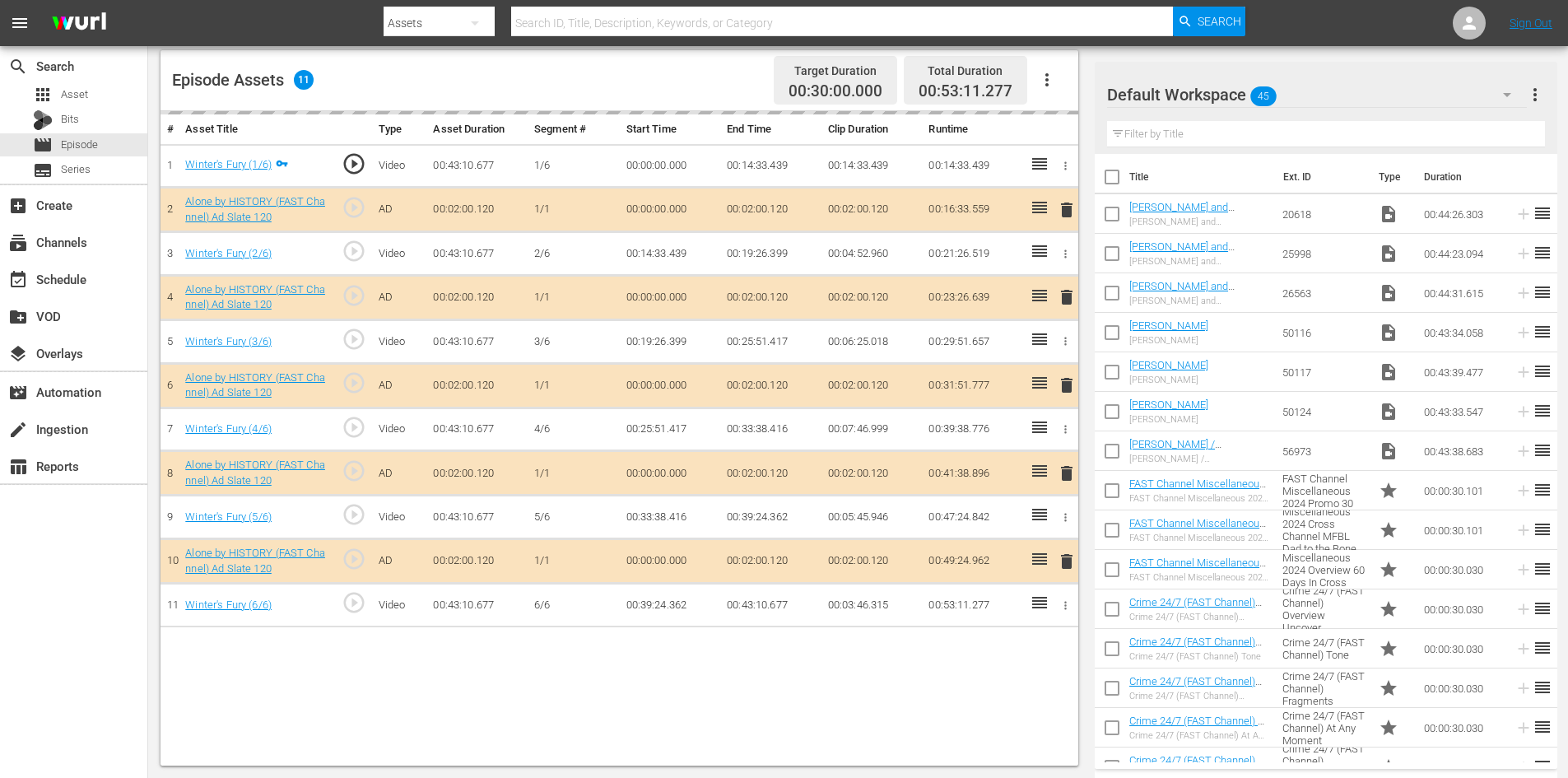
click at [1356, 98] on div "Default Workspace 45" at bounding box center [1317, 94] width 420 height 46
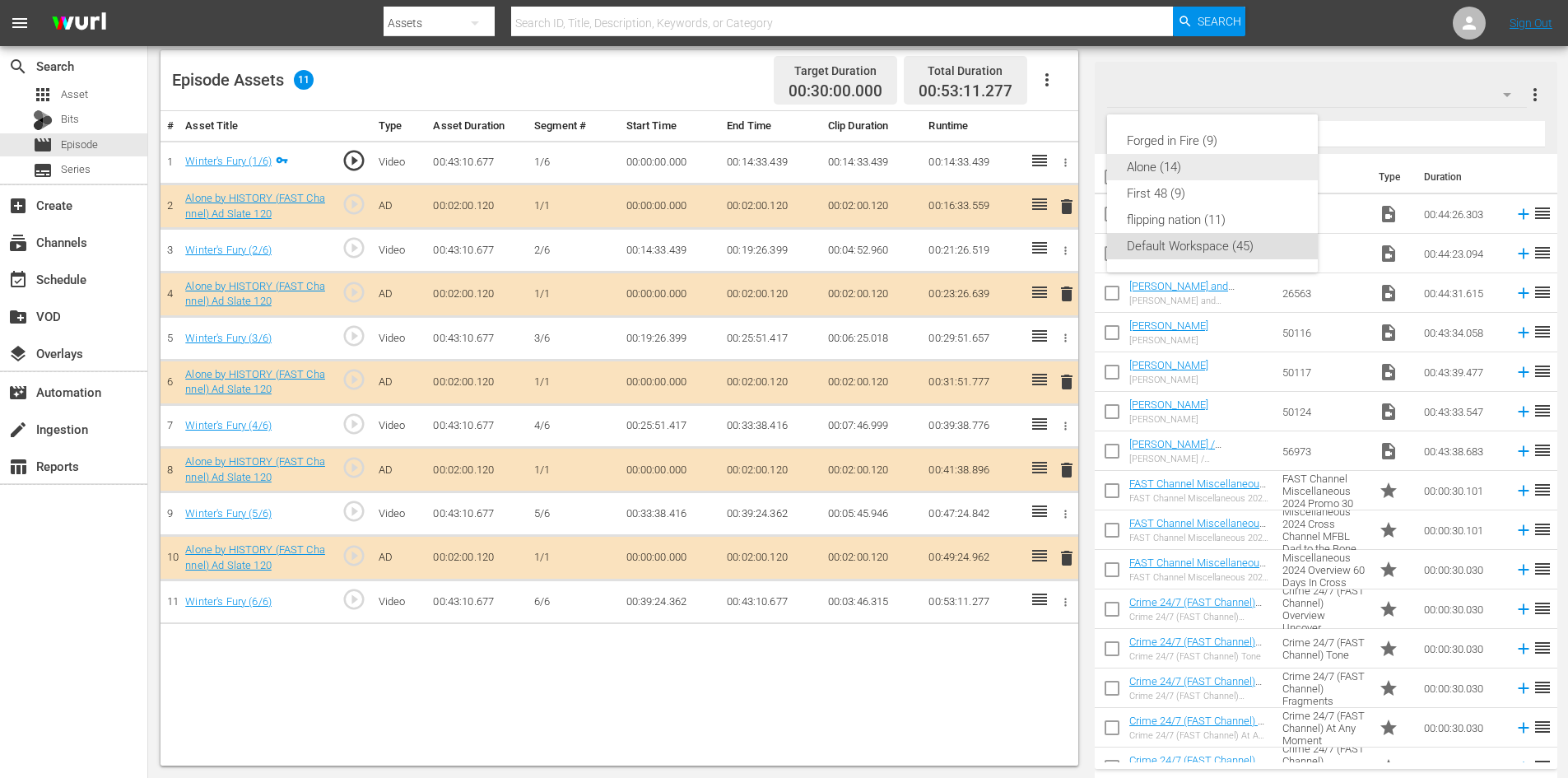
click at [1134, 166] on div "Alone (14)" at bounding box center [1213, 167] width 171 height 26
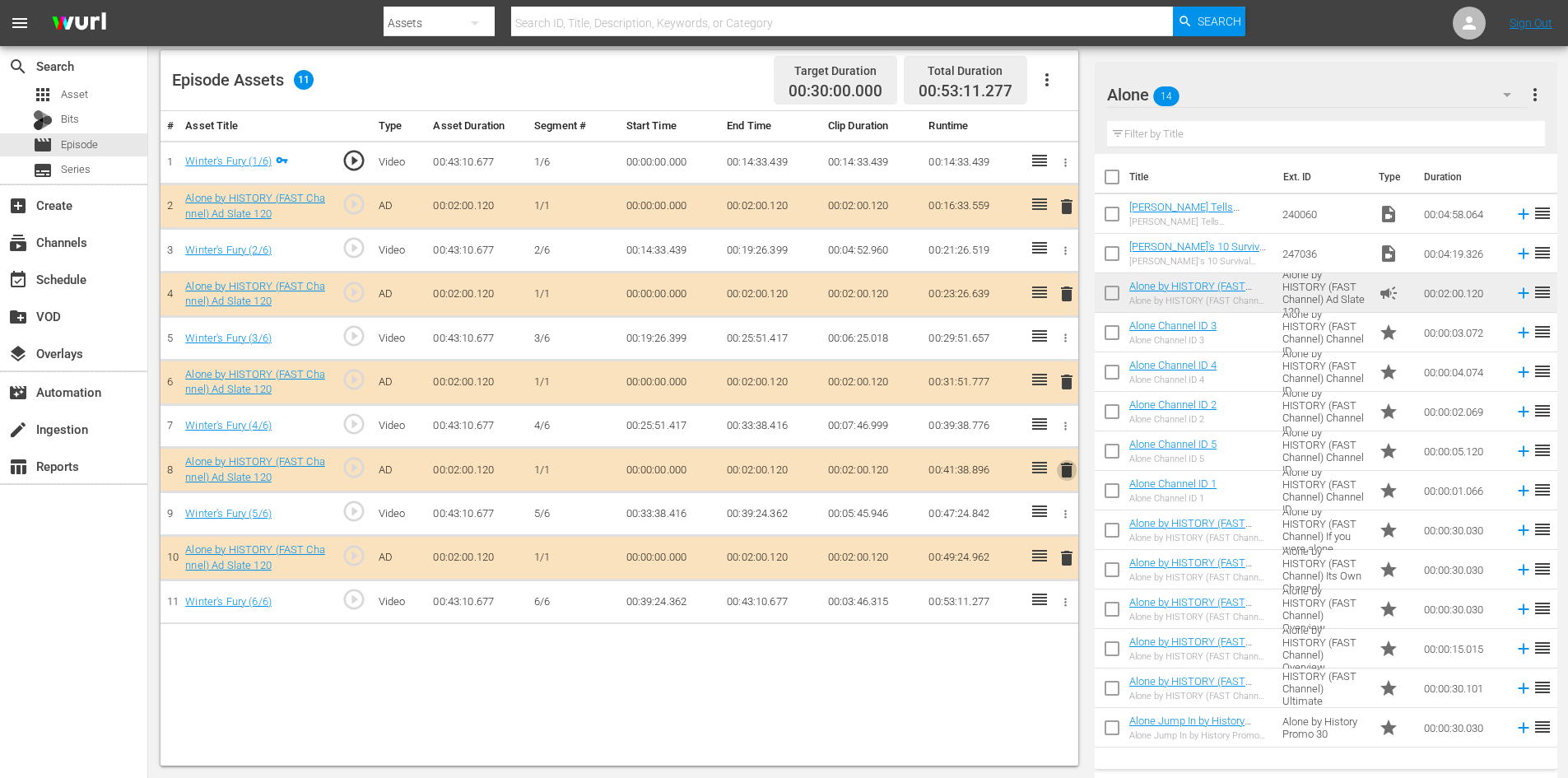
click at [1064, 469] on span "delete" at bounding box center [1067, 470] width 20 height 20
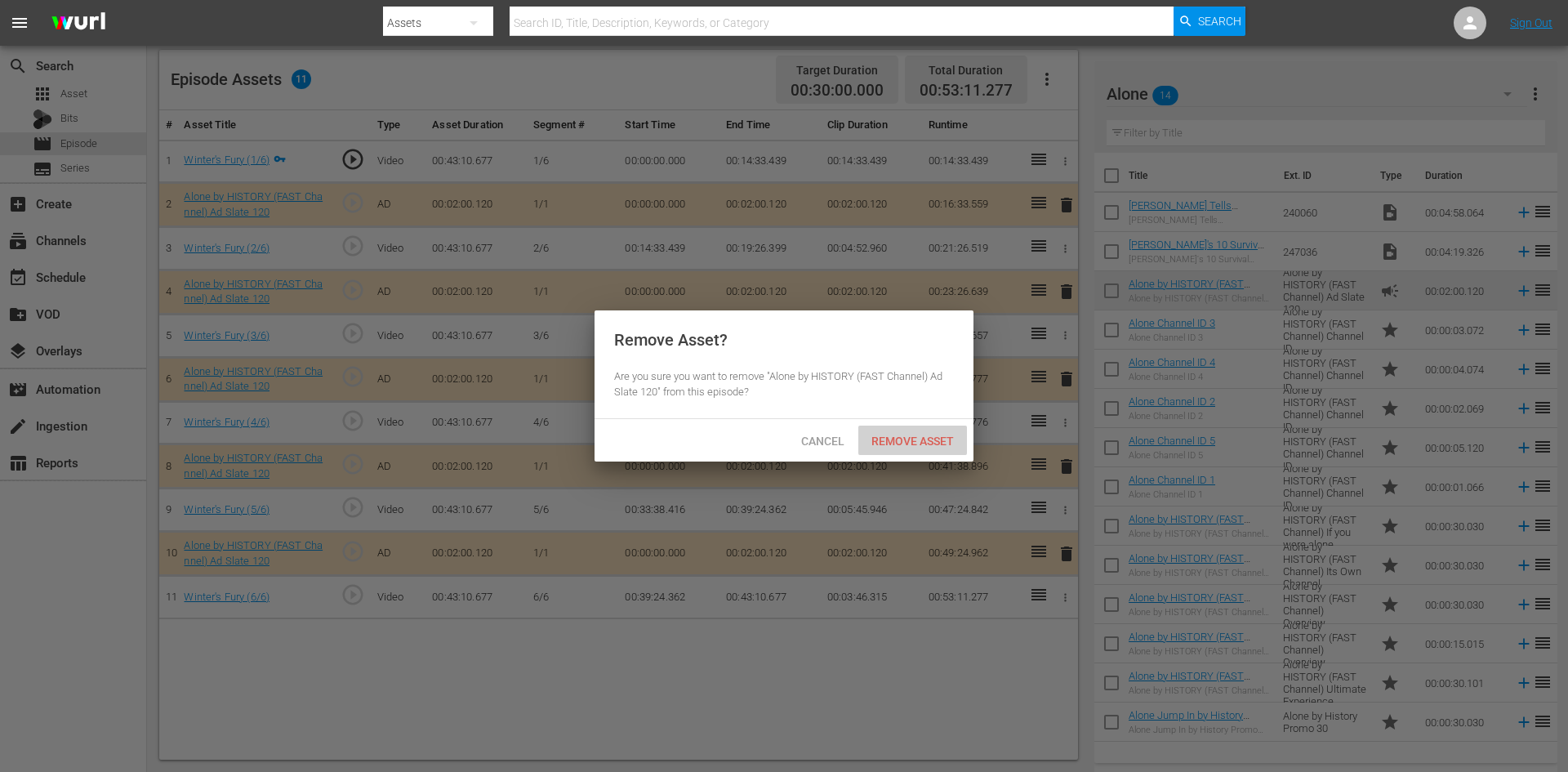
click at [917, 441] on span "Remove Asset" at bounding box center [913, 440] width 109 height 13
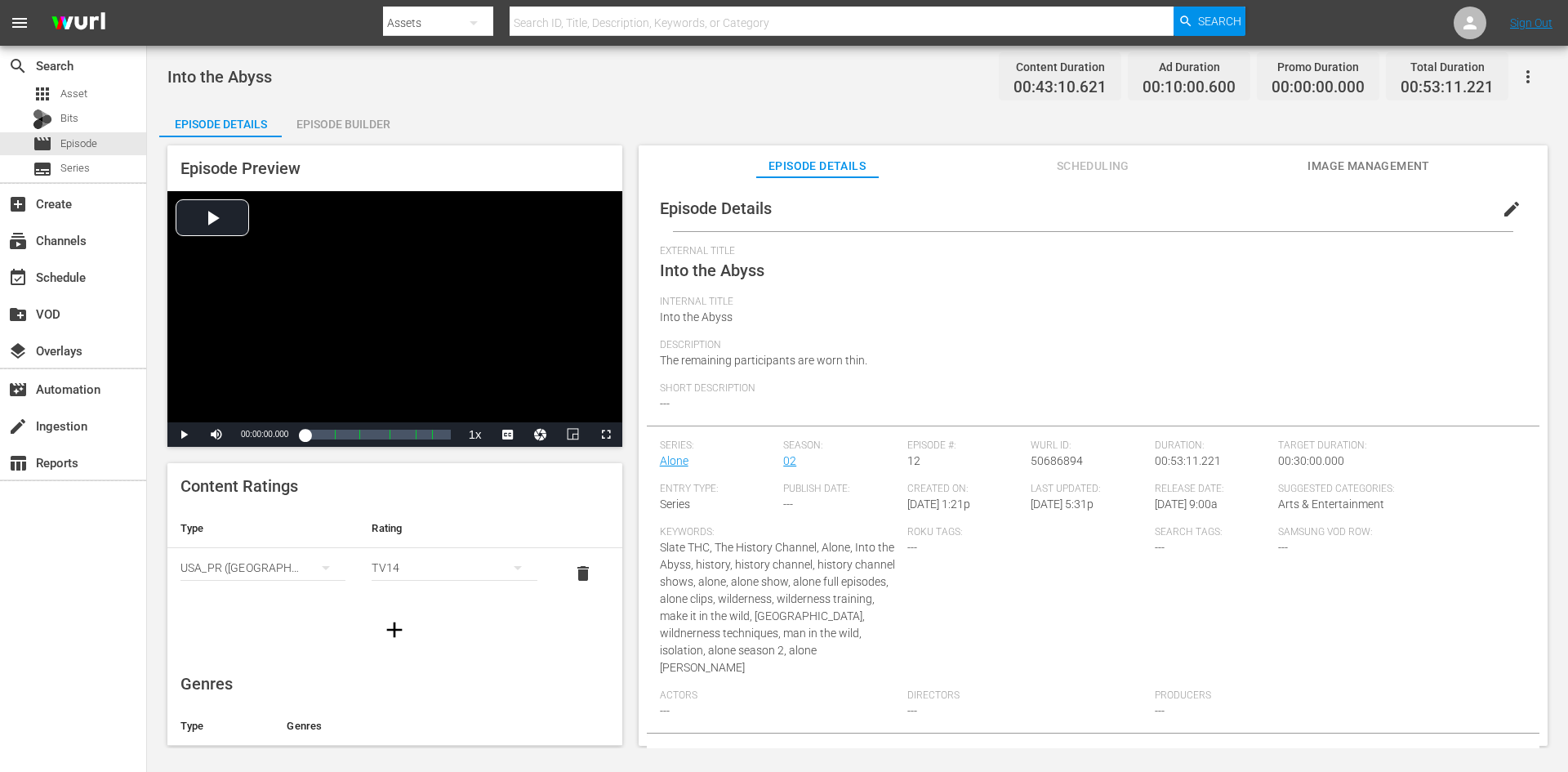
click at [362, 124] on div "Episode Builder" at bounding box center [343, 124] width 123 height 39
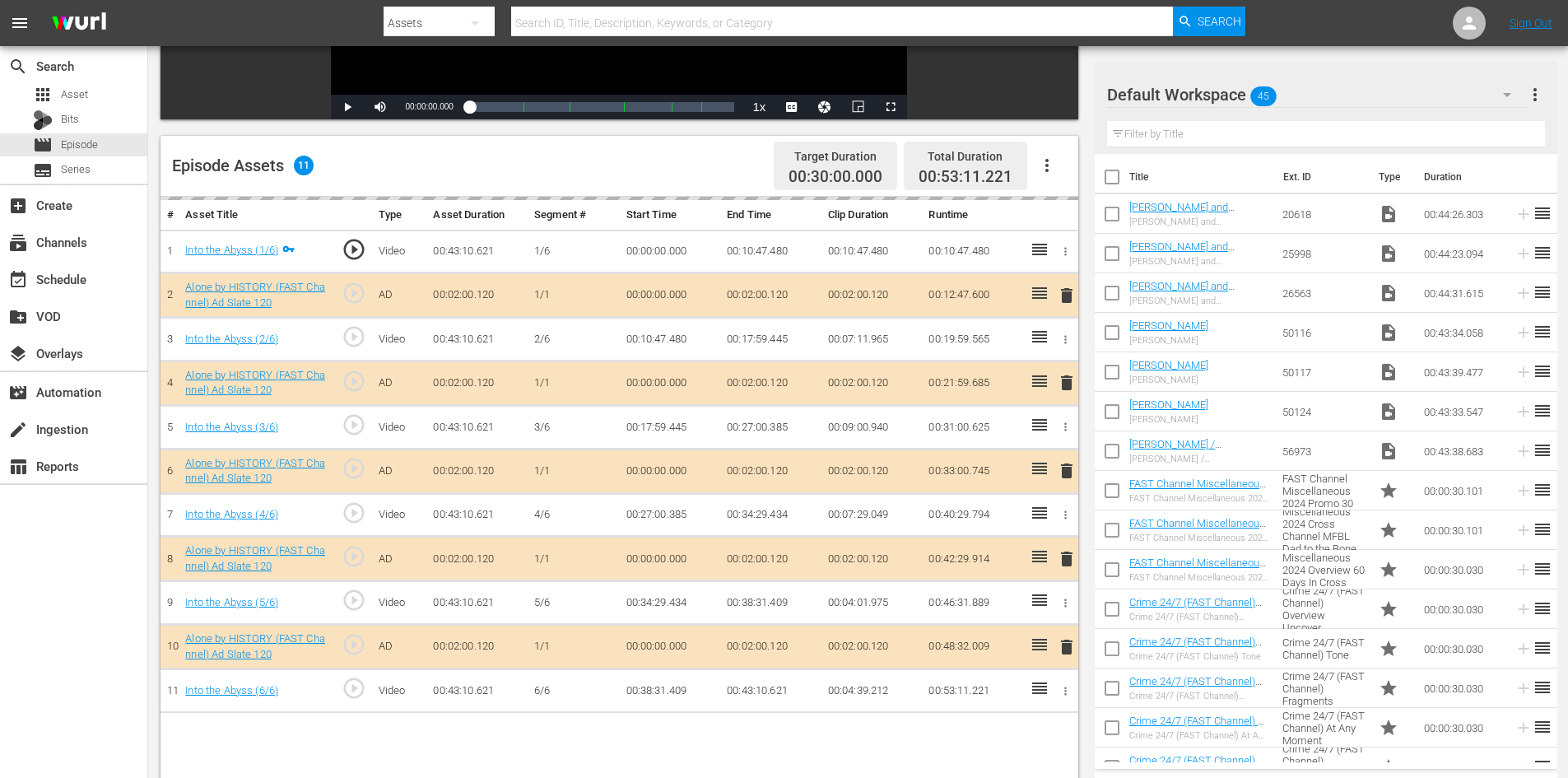
scroll to position [428, 0]
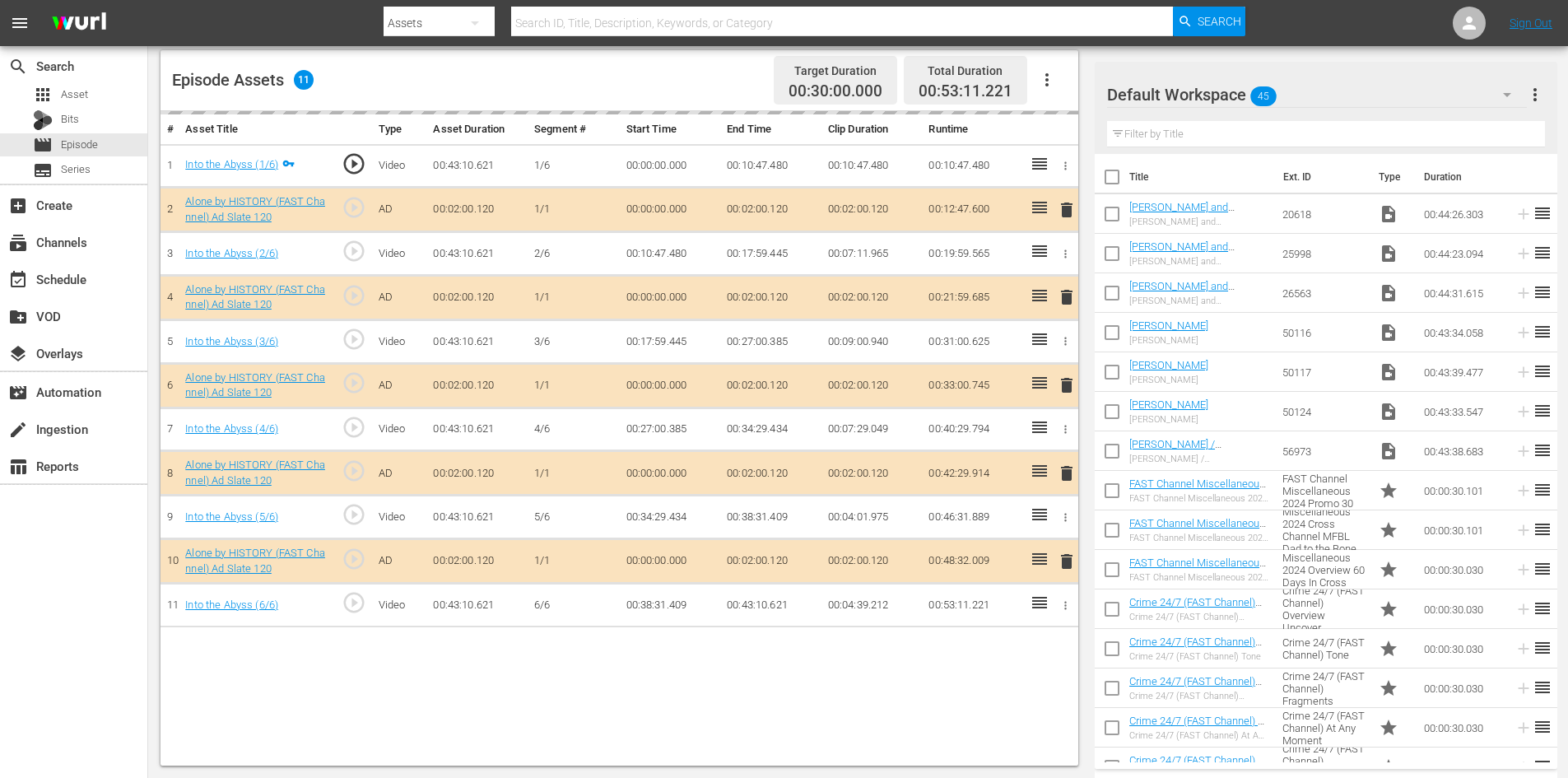
click at [1345, 98] on div "Default Workspace 45" at bounding box center [1317, 94] width 420 height 46
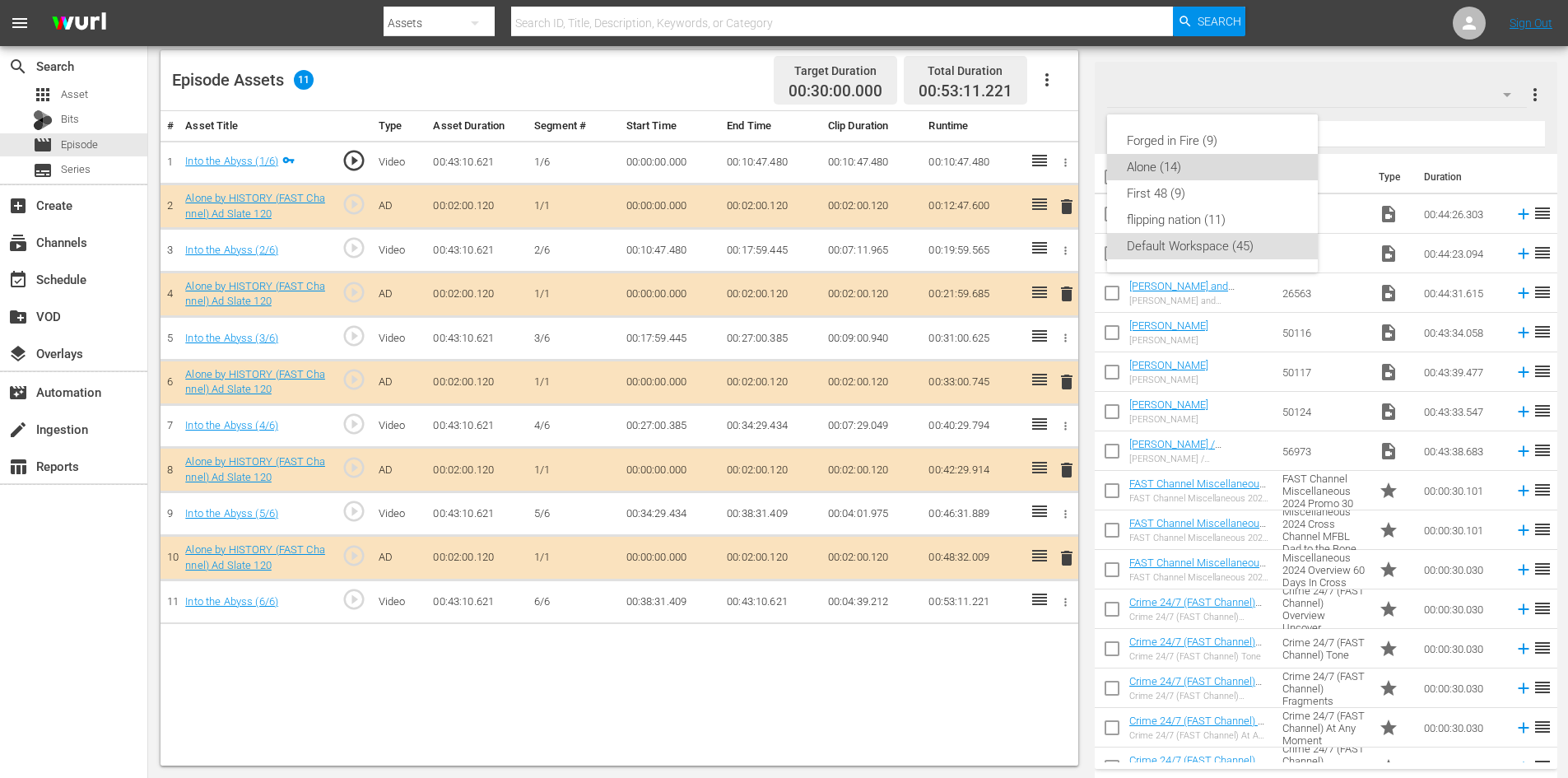
click at [1153, 165] on div "Alone (14)" at bounding box center [1213, 167] width 171 height 26
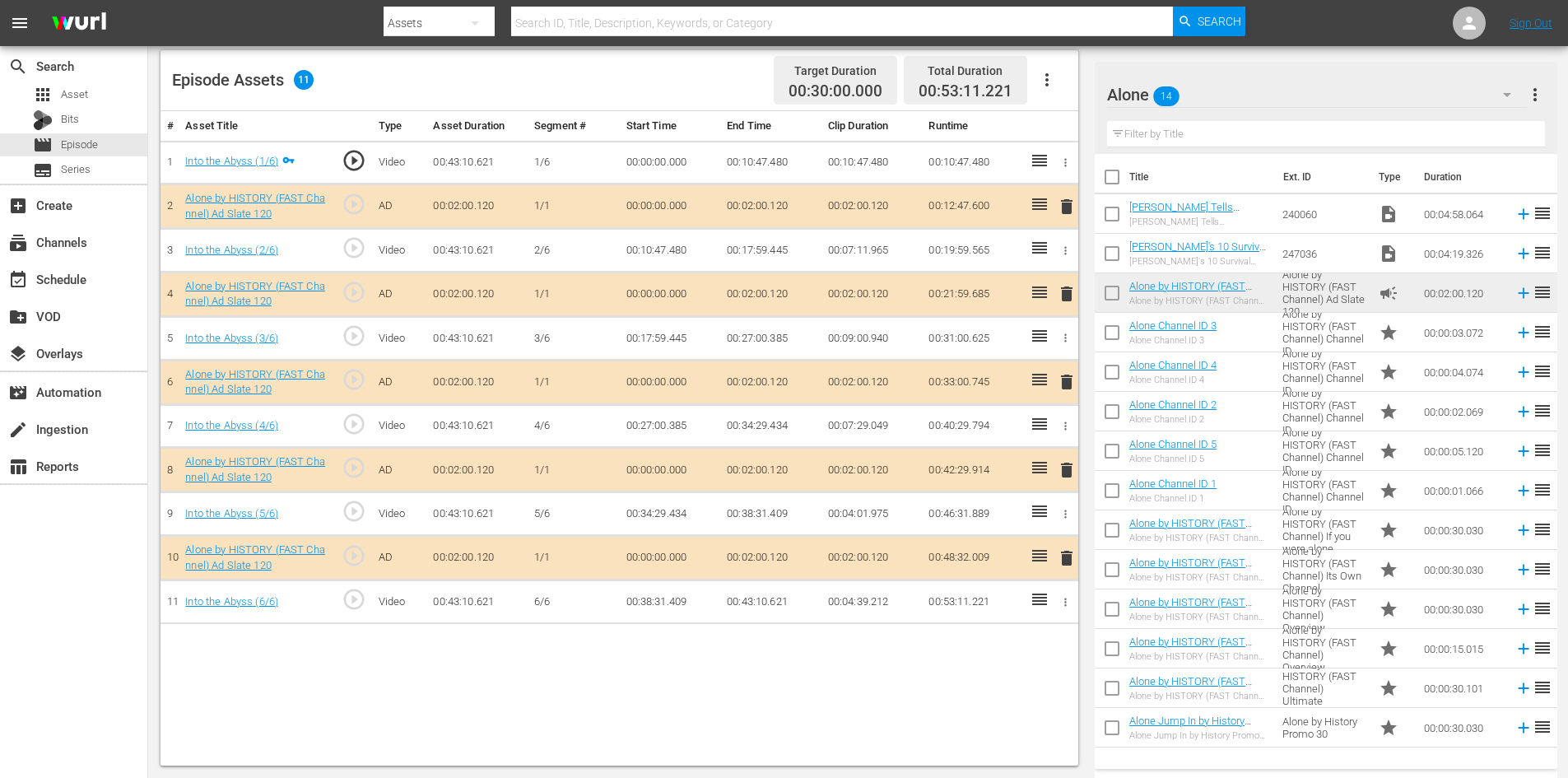
click at [1070, 471] on span "delete" at bounding box center [1067, 470] width 20 height 20
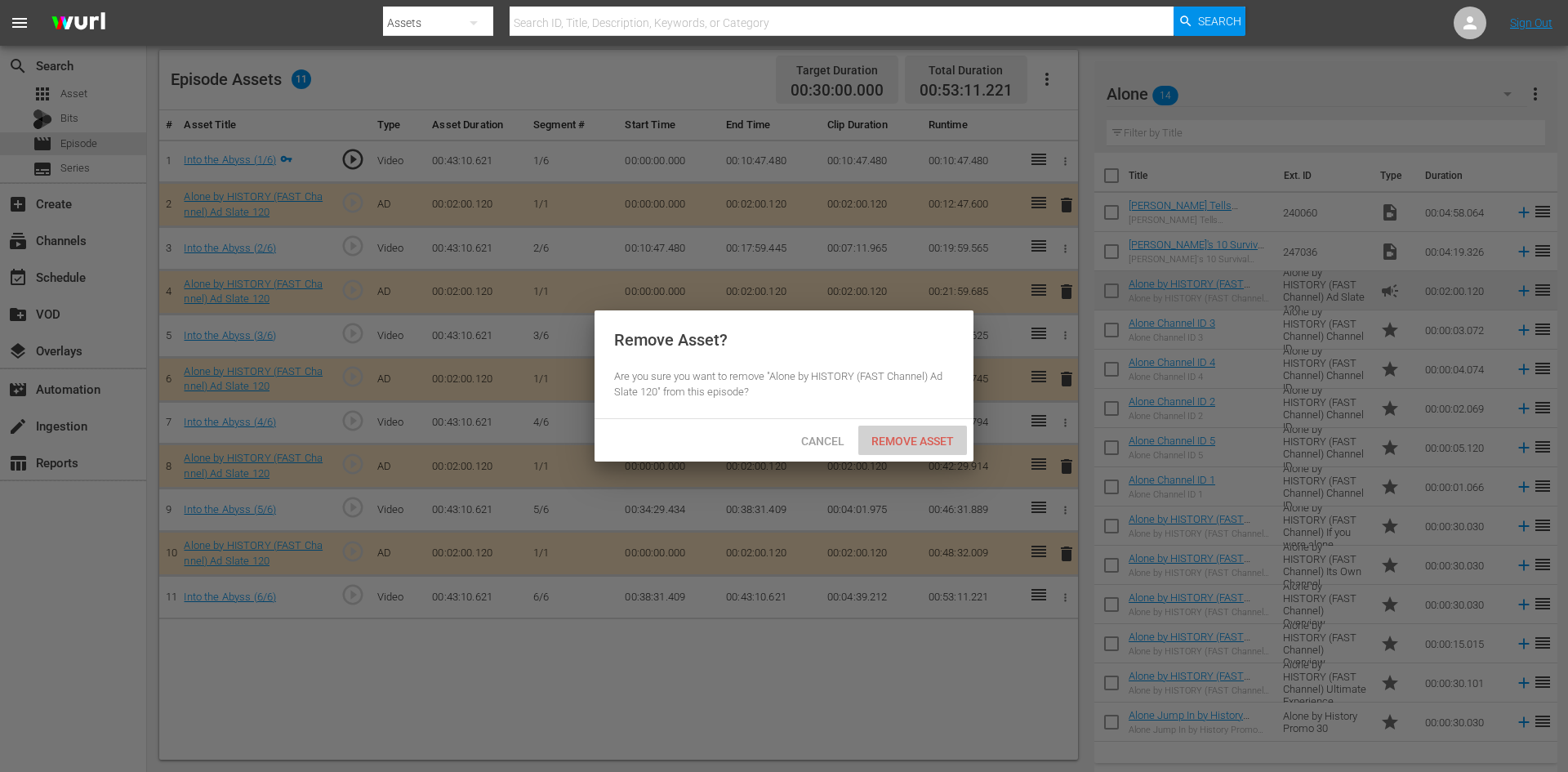
click at [924, 437] on span "Remove Asset" at bounding box center [913, 440] width 109 height 13
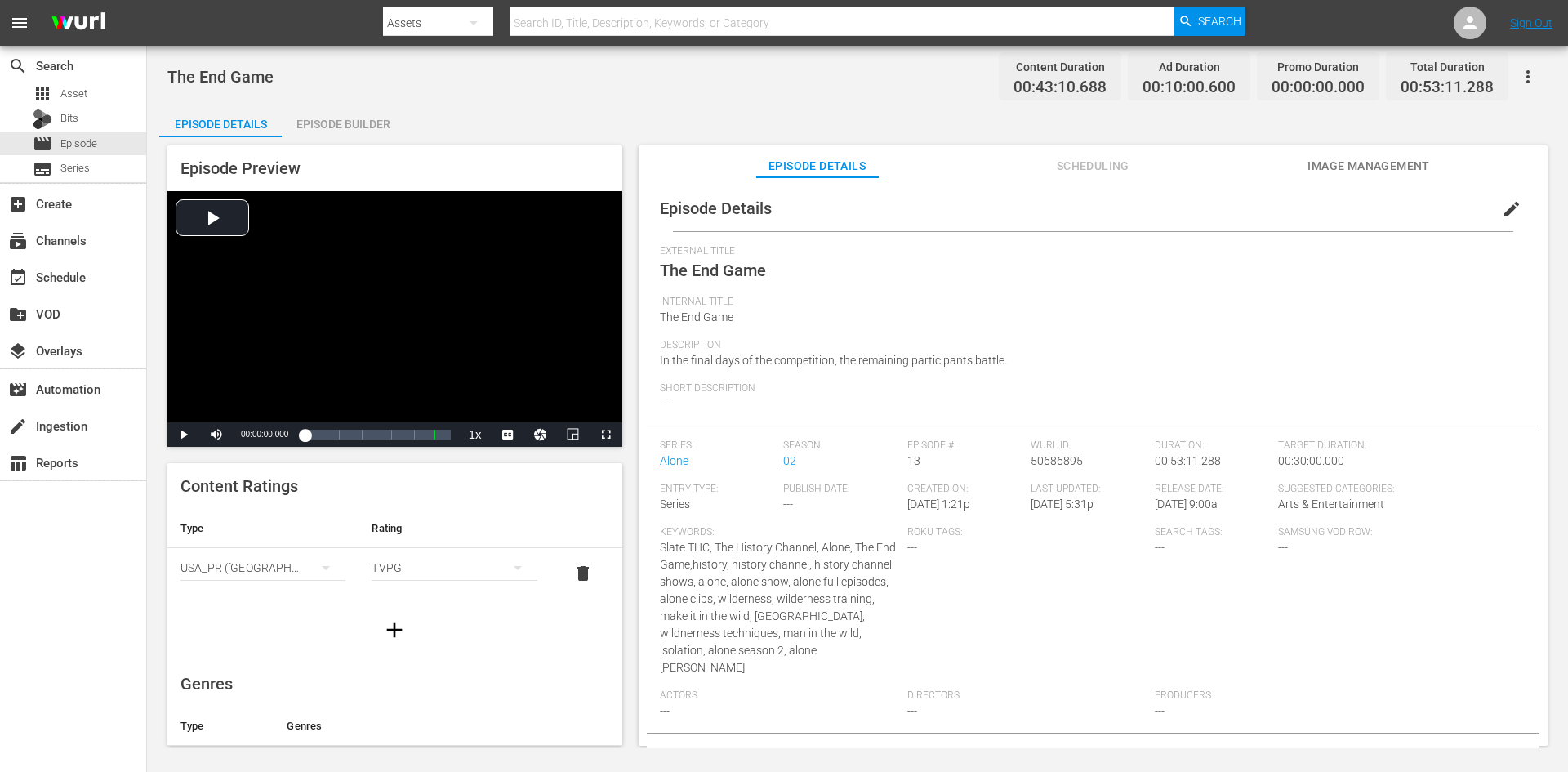
click at [367, 113] on div "Episode Builder" at bounding box center [343, 124] width 123 height 39
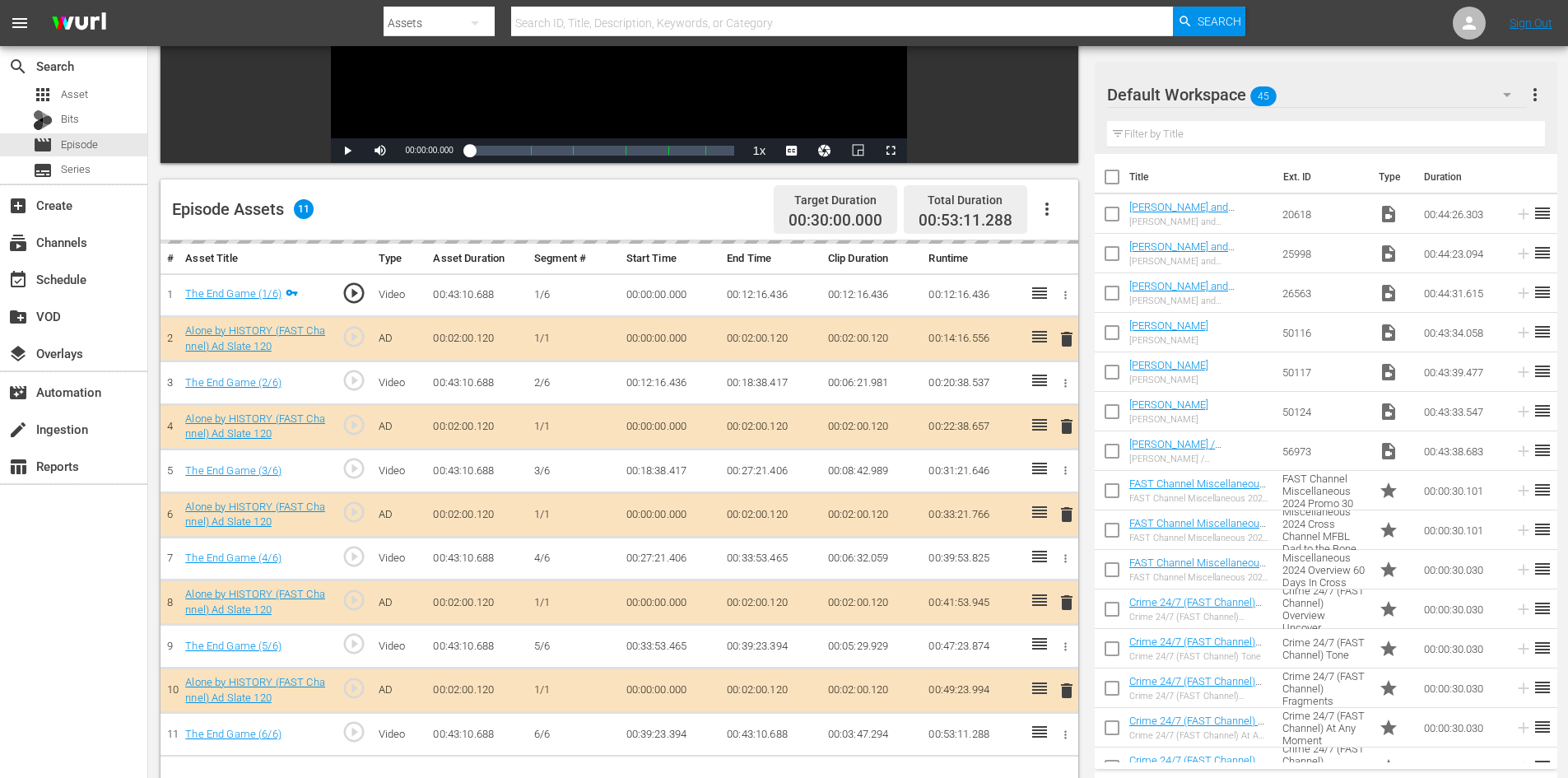
scroll to position [428, 0]
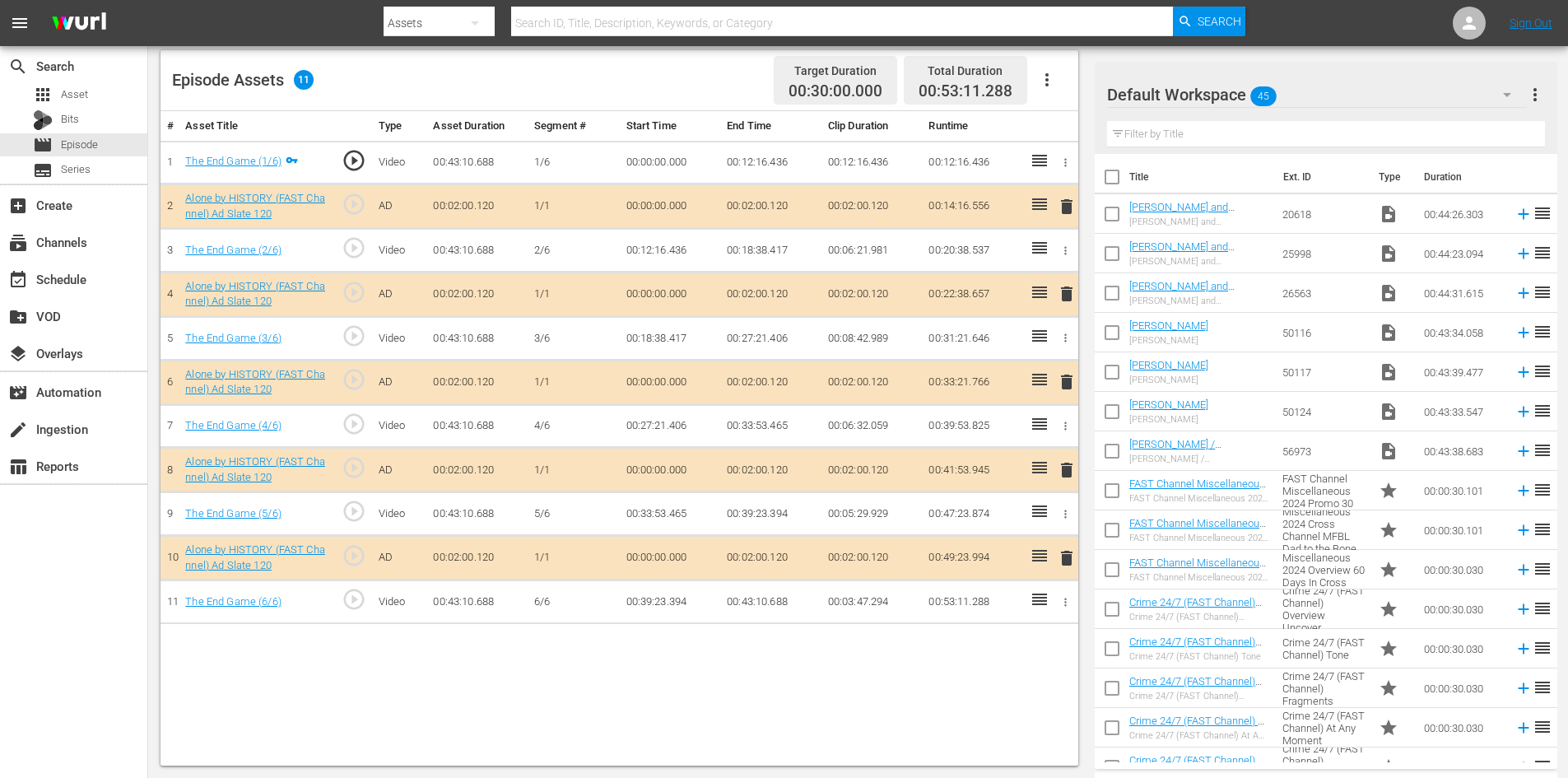
click at [1331, 97] on div "Default Workspace 45" at bounding box center [1317, 94] width 420 height 46
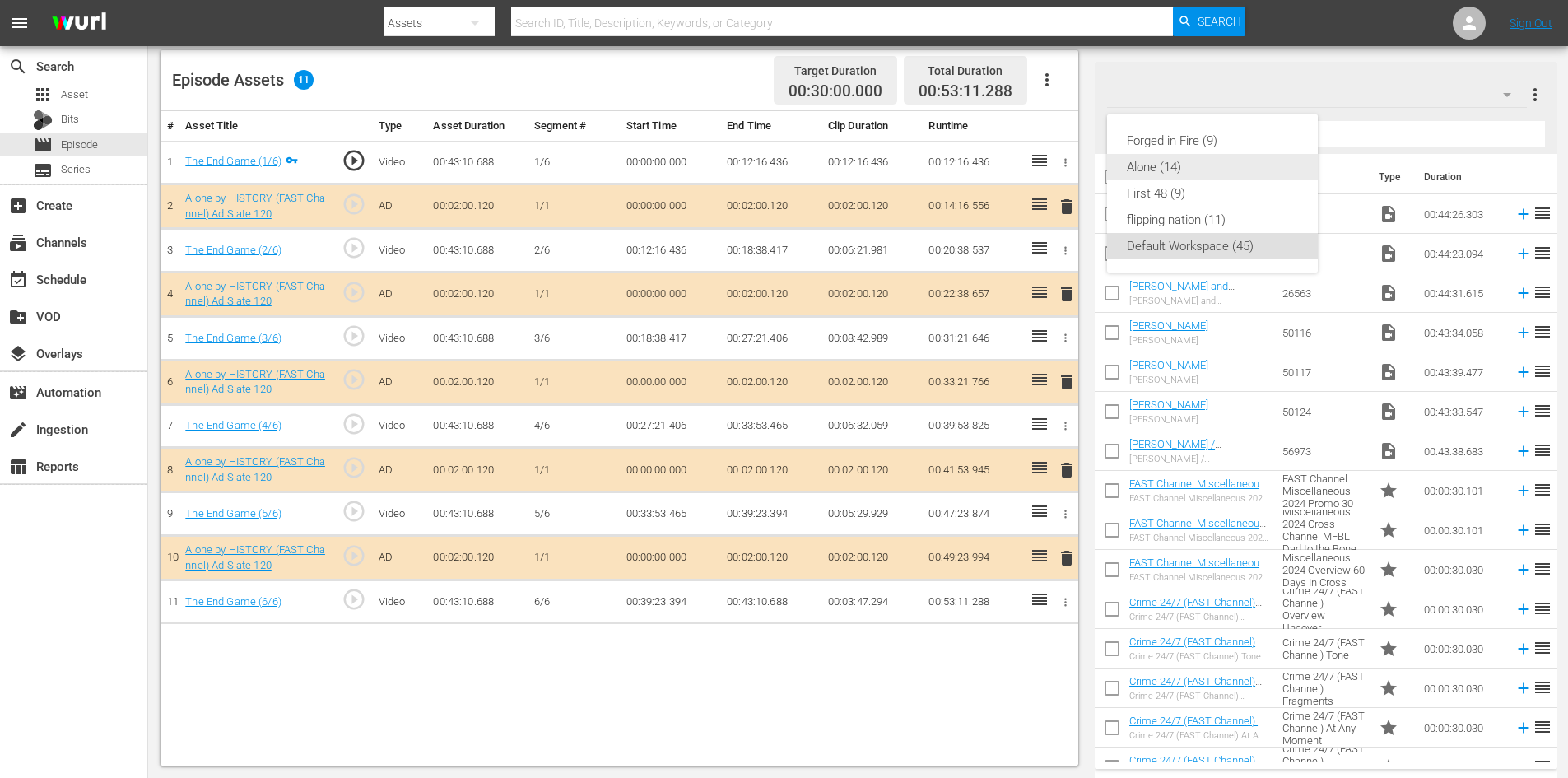
click at [1121, 170] on div "Alone (14)" at bounding box center [1213, 167] width 211 height 26
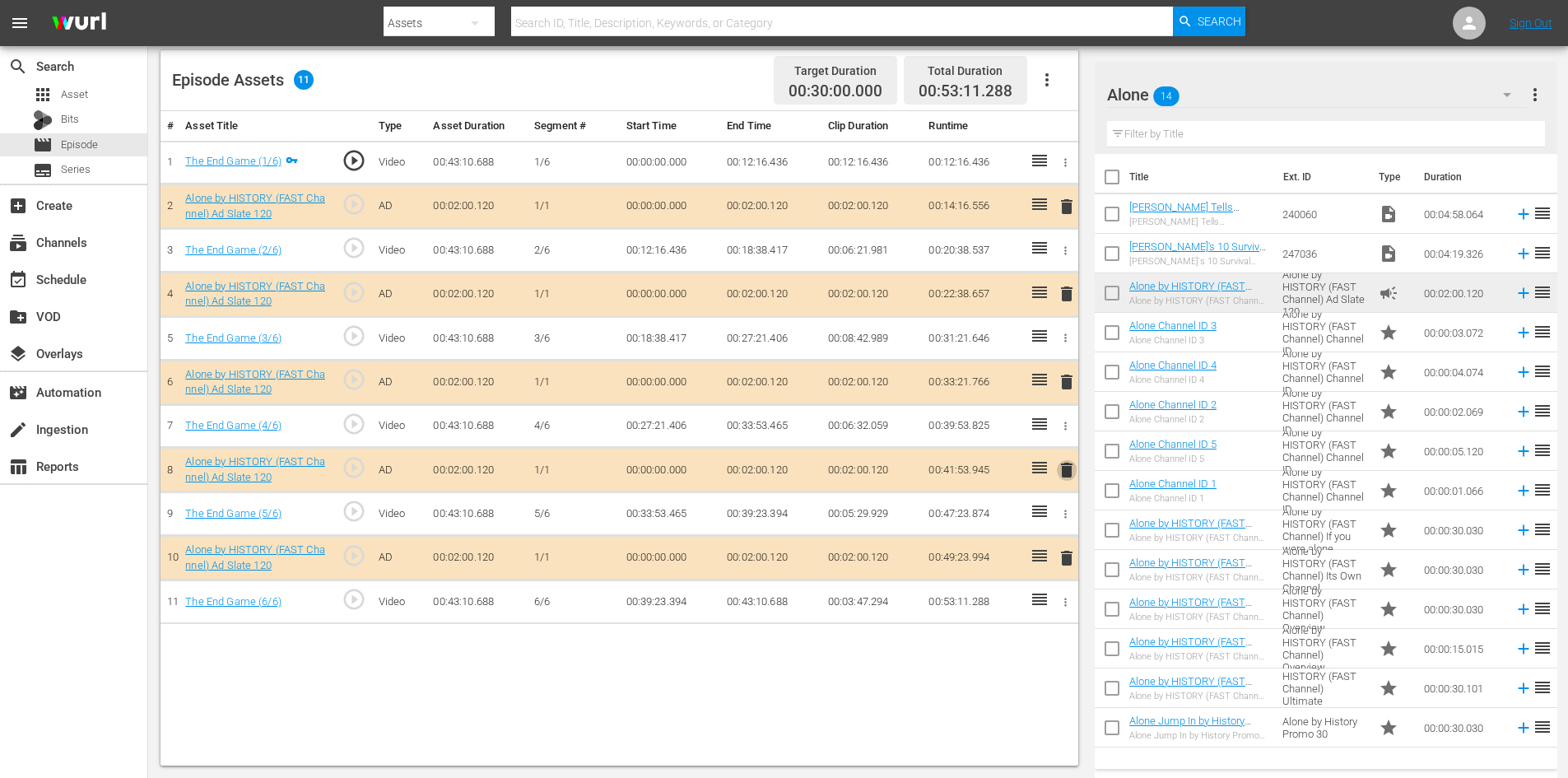
click at [1065, 466] on span "delete" at bounding box center [1067, 470] width 20 height 20
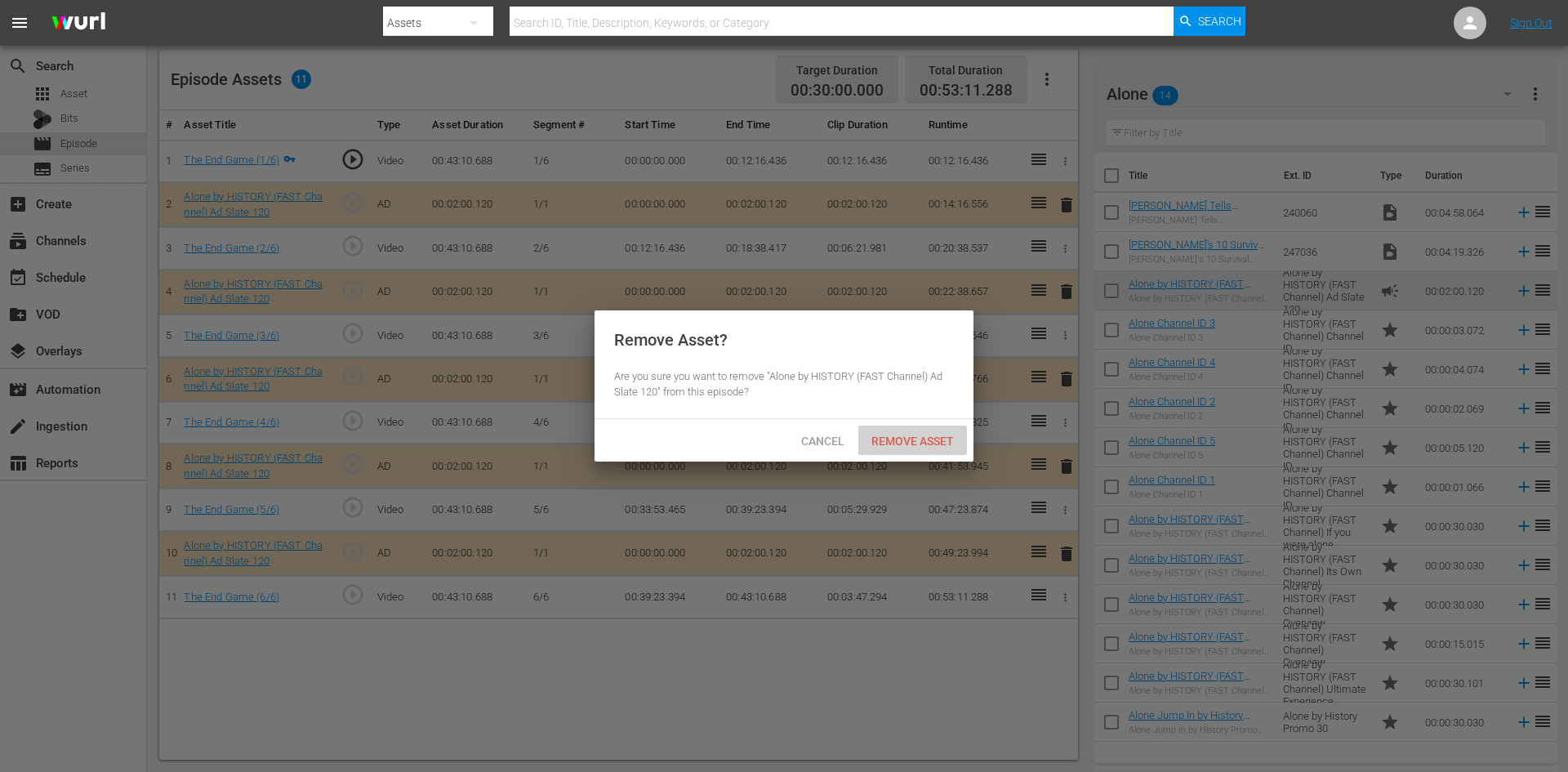
click at [931, 439] on span "Remove Asset" at bounding box center [913, 440] width 109 height 13
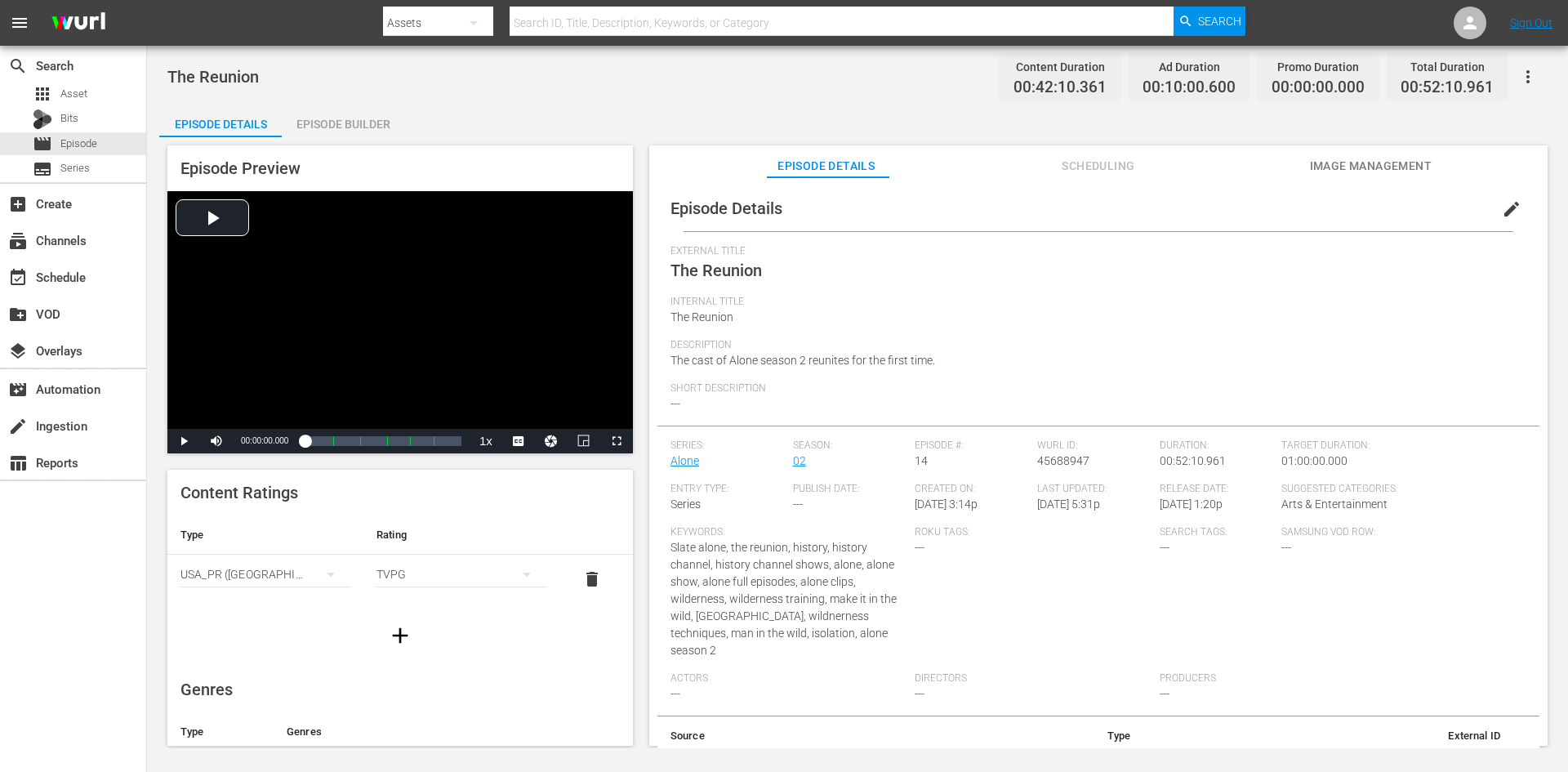
click at [355, 113] on div "Episode Builder" at bounding box center [343, 124] width 123 height 39
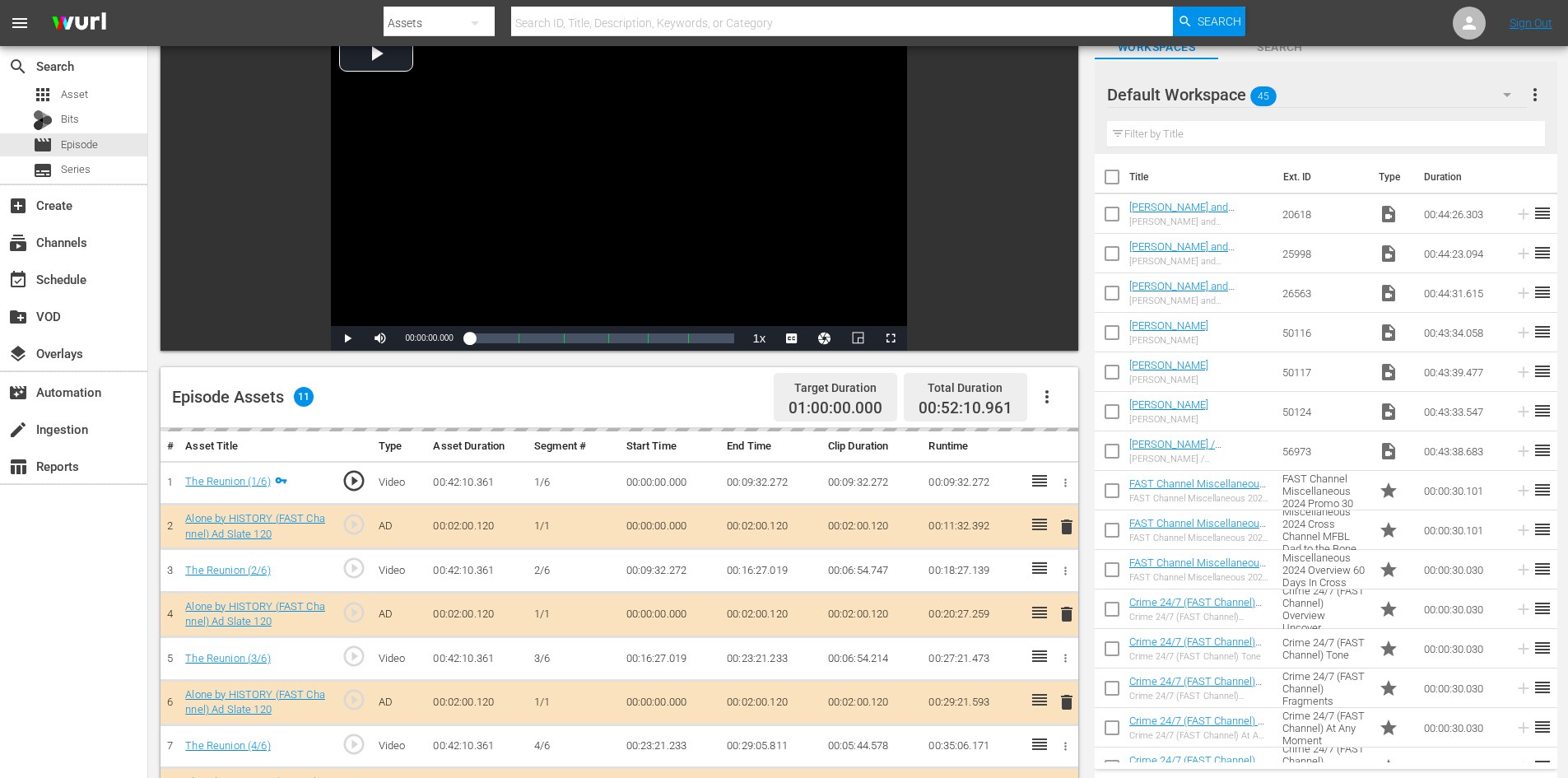
scroll to position [428, 0]
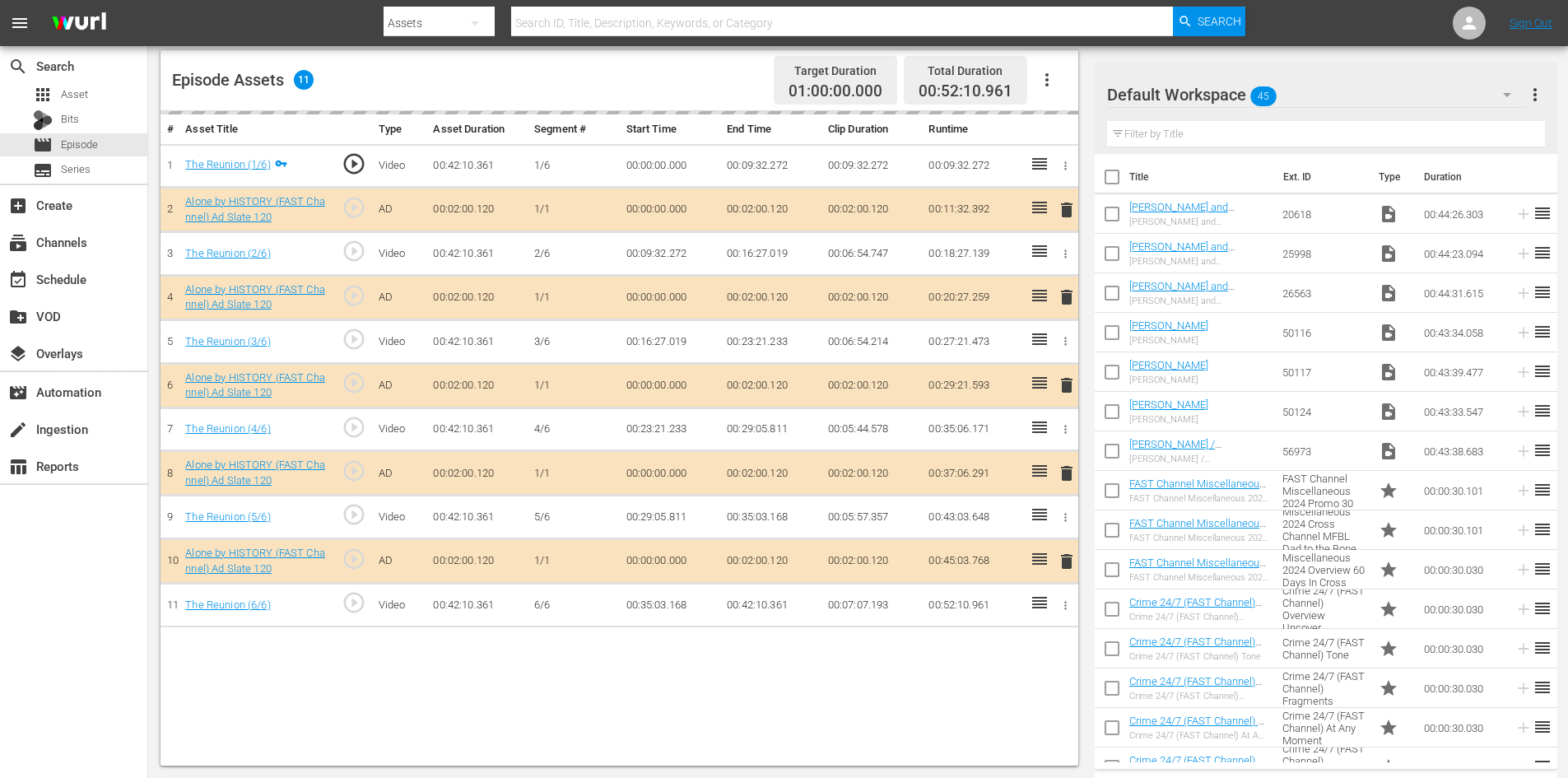
click at [1304, 98] on div "Default Workspace 45" at bounding box center [1317, 94] width 420 height 46
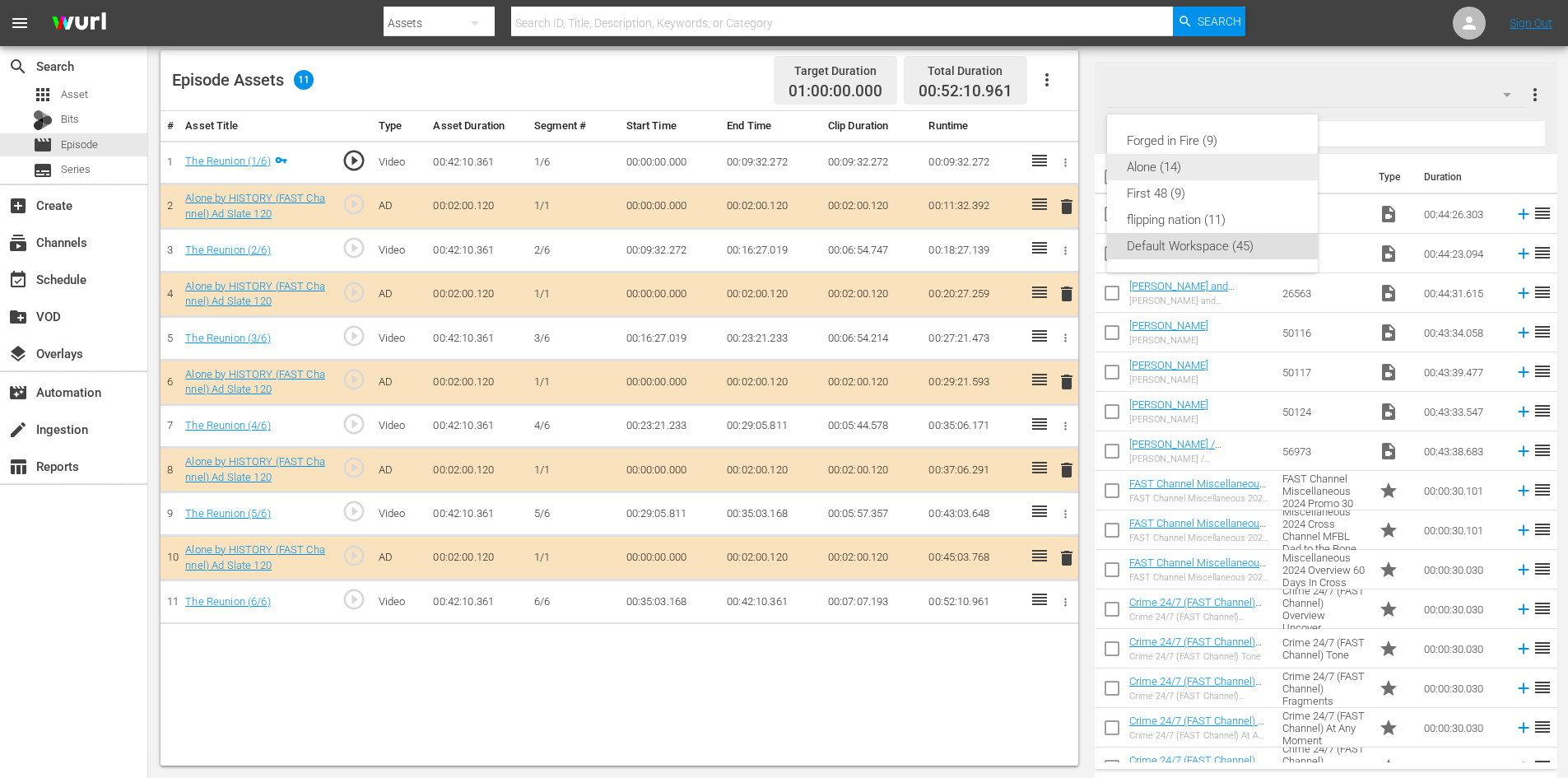
click at [1155, 169] on div "Alone (14)" at bounding box center [1213, 167] width 171 height 26
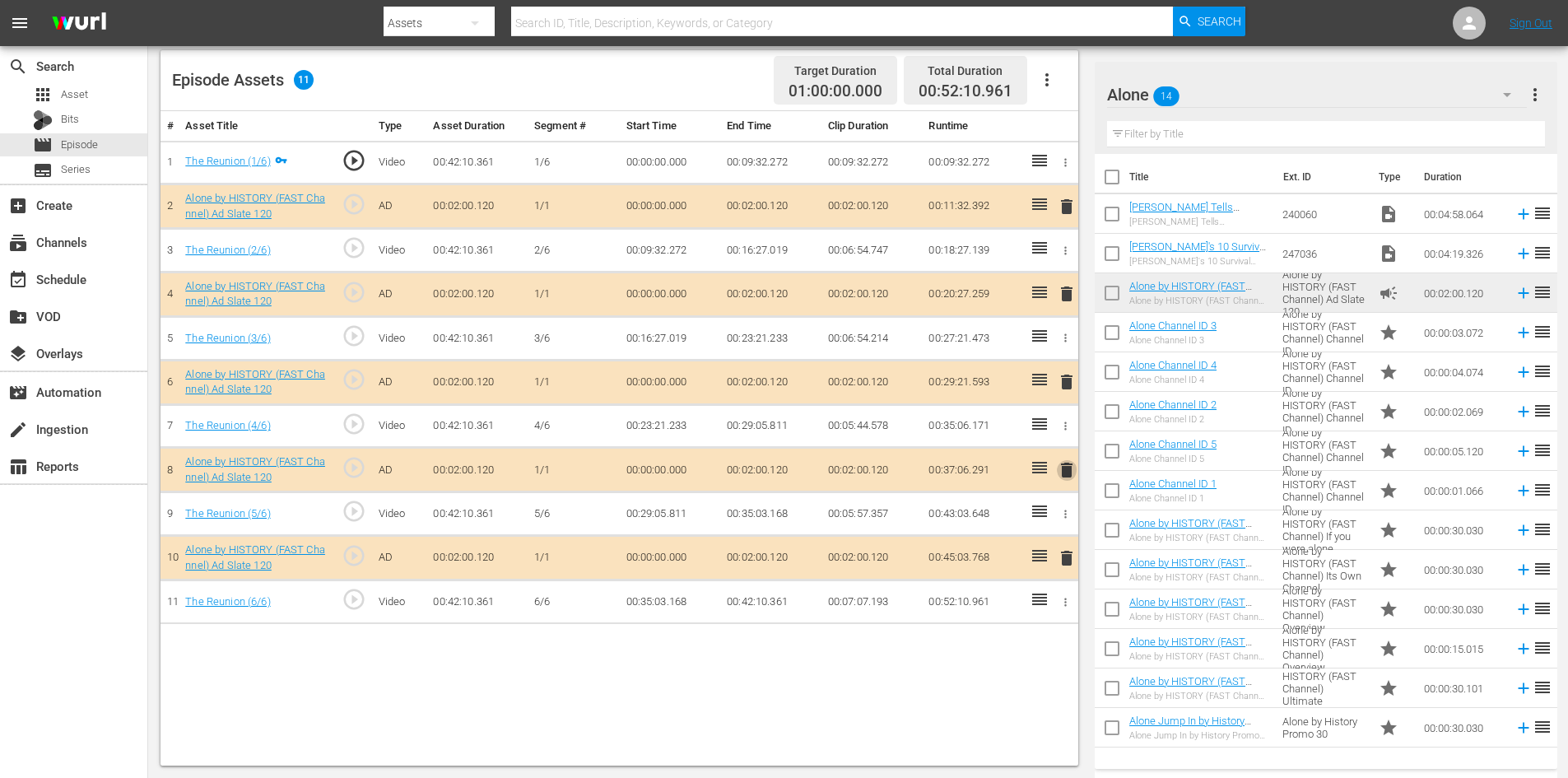
click at [1066, 468] on span "delete" at bounding box center [1067, 470] width 20 height 20
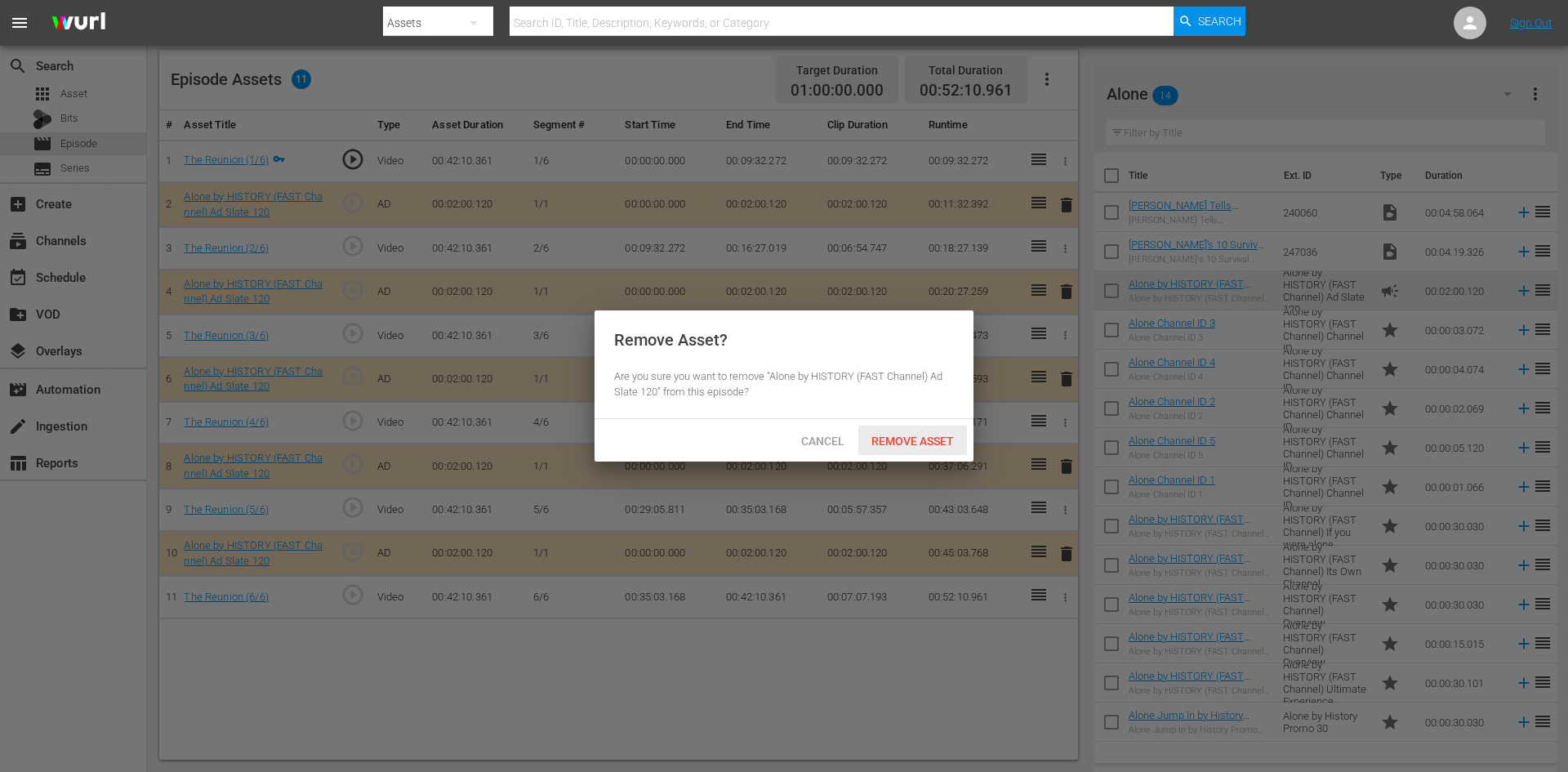
drag, startPoint x: 919, startPoint y: 444, endPoint x: 934, endPoint y: 415, distance: 32.6
click at [919, 443] on span "Remove Asset" at bounding box center [913, 440] width 109 height 13
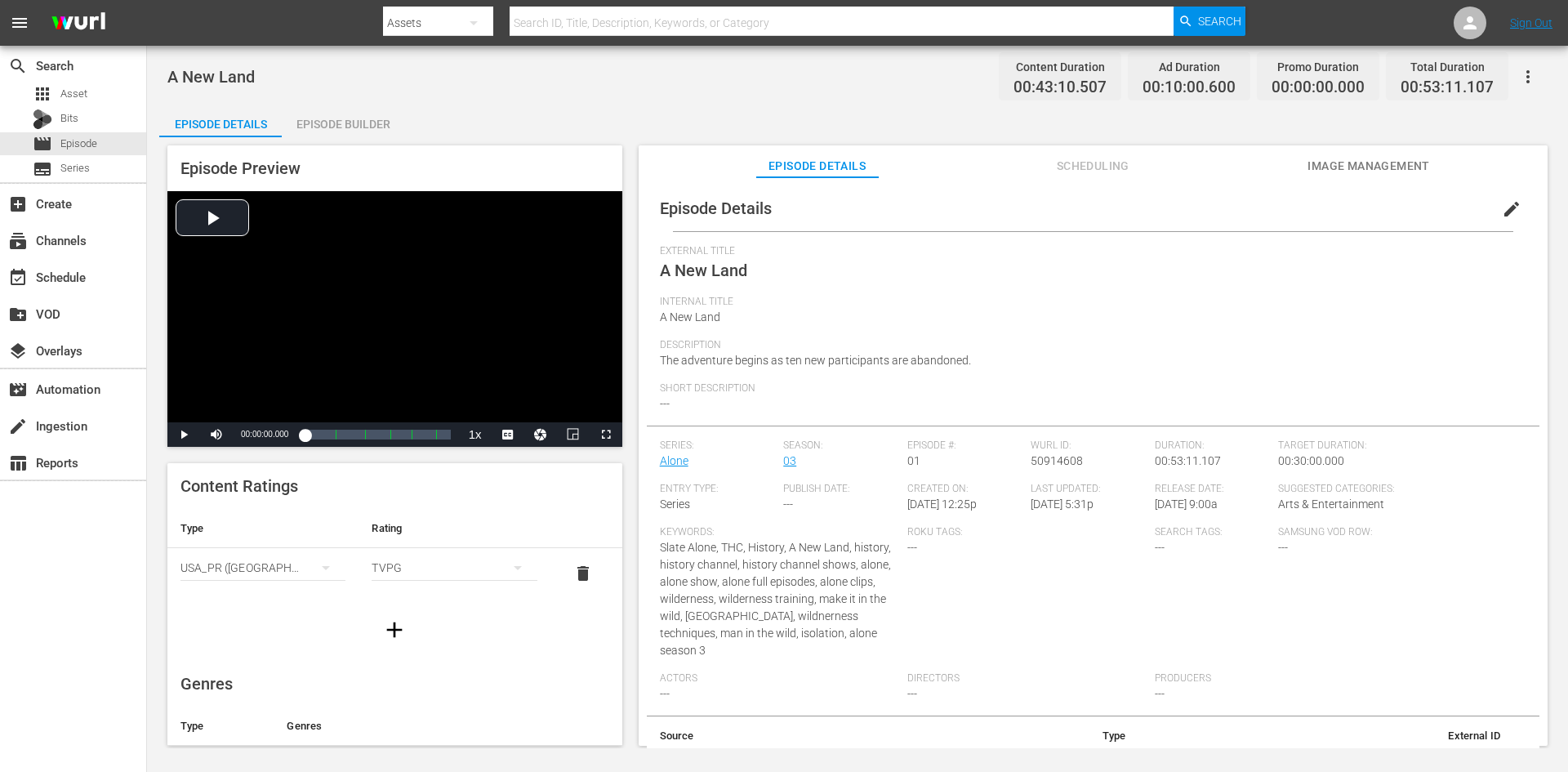
click at [362, 115] on div "Episode Builder" at bounding box center [343, 124] width 123 height 39
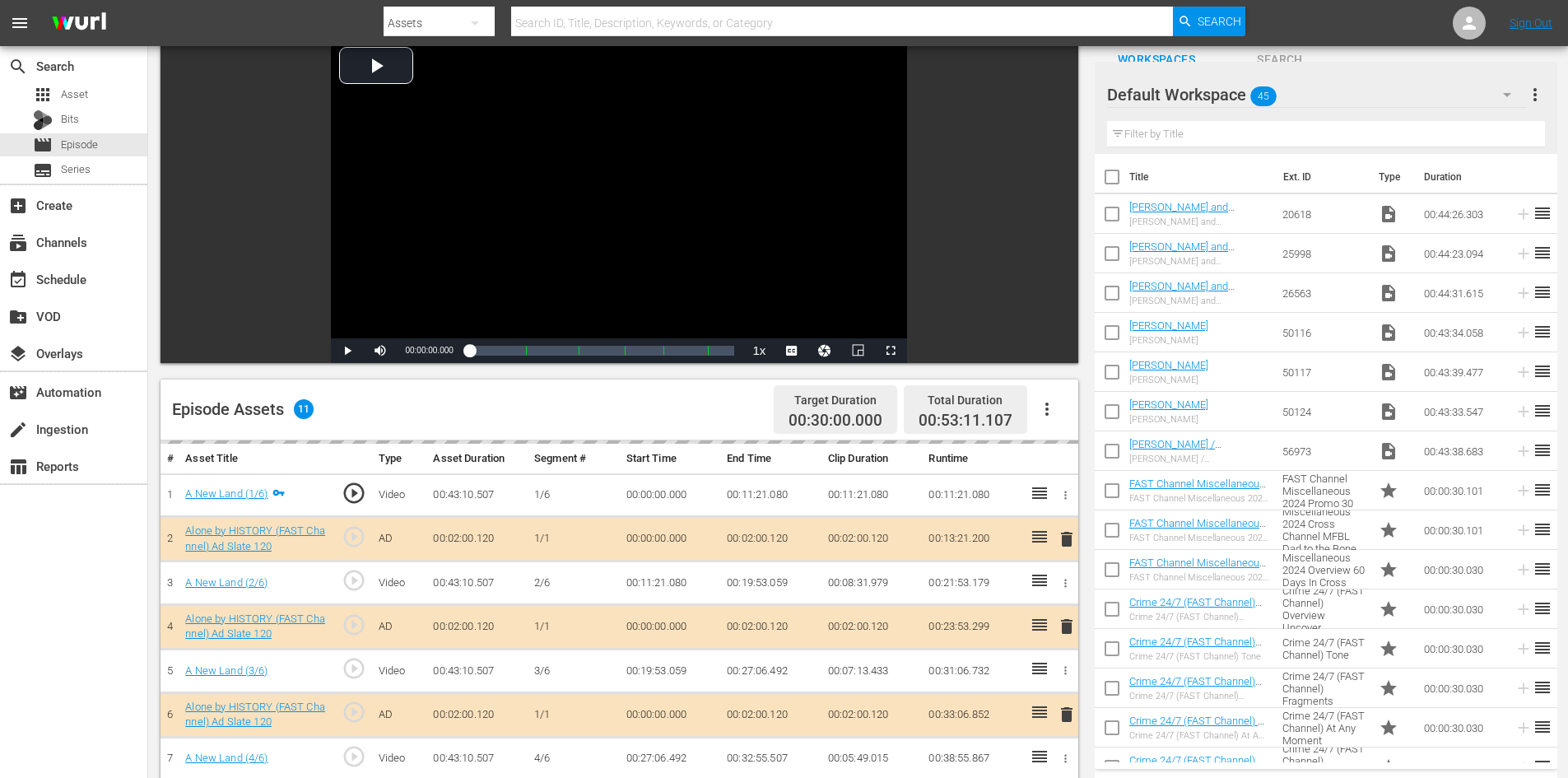
scroll to position [428, 0]
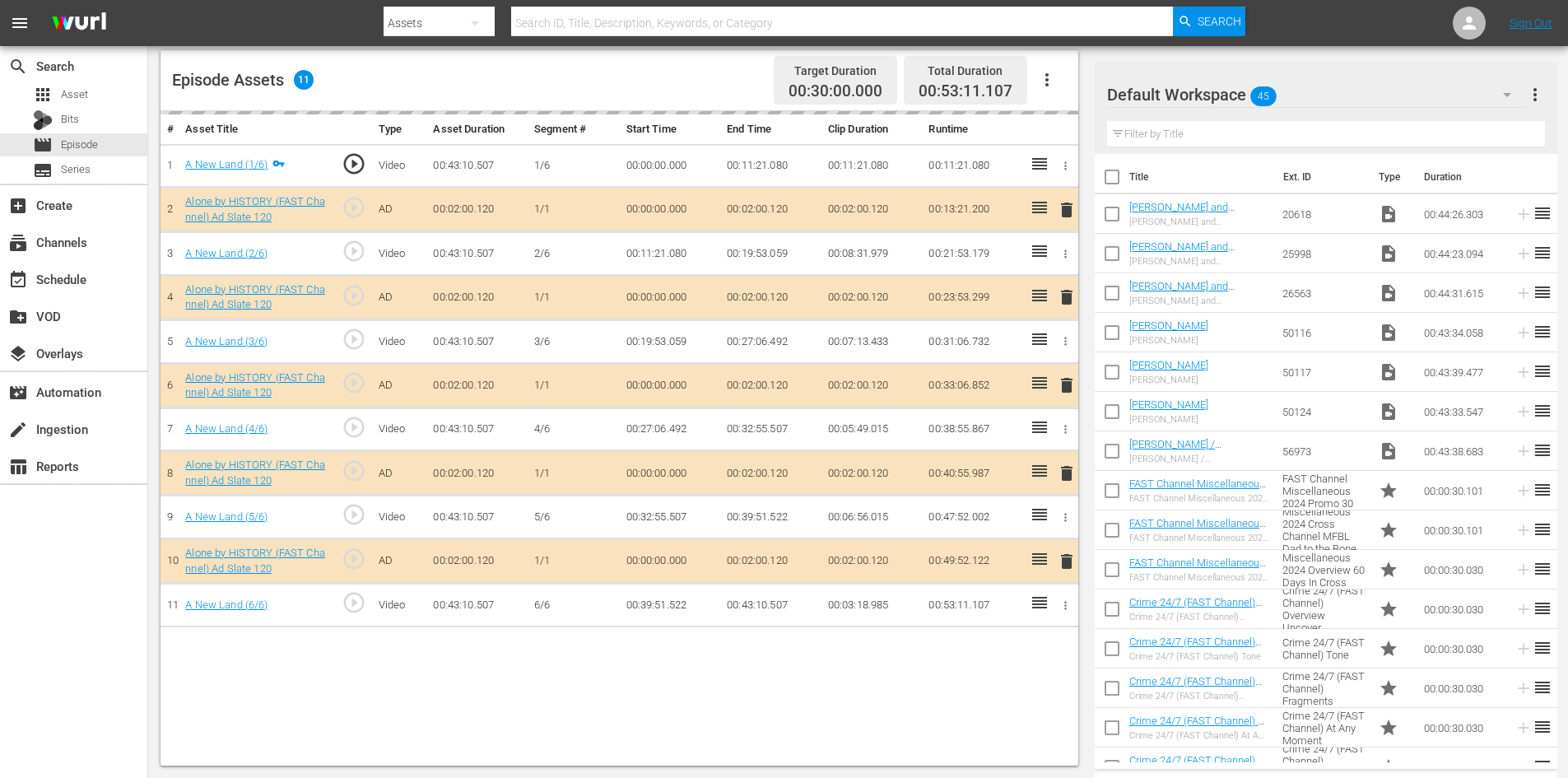
click at [1322, 97] on div "Default Workspace 45" at bounding box center [1317, 94] width 420 height 46
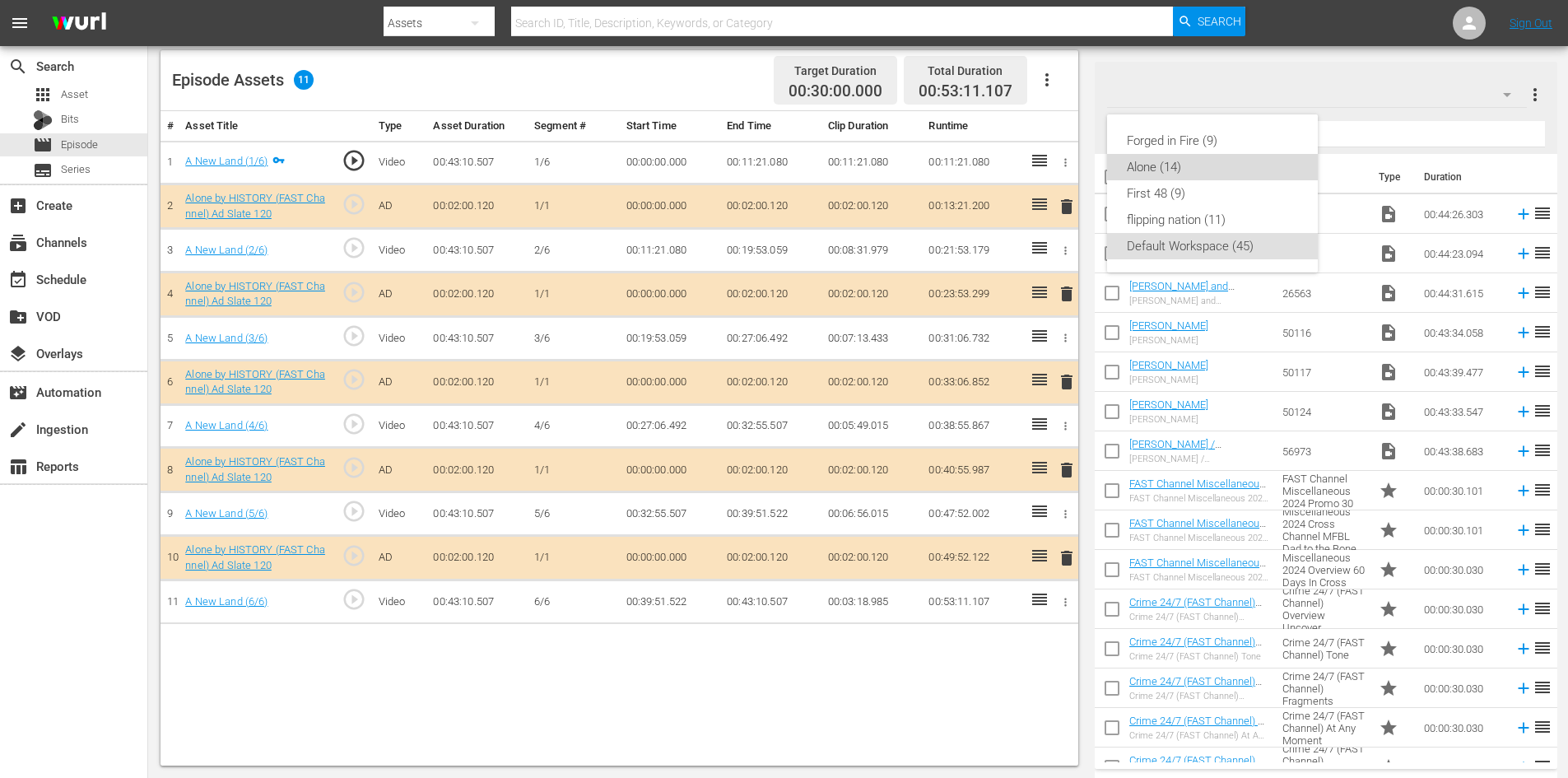
click at [1143, 168] on div "Alone (14)" at bounding box center [1213, 167] width 171 height 26
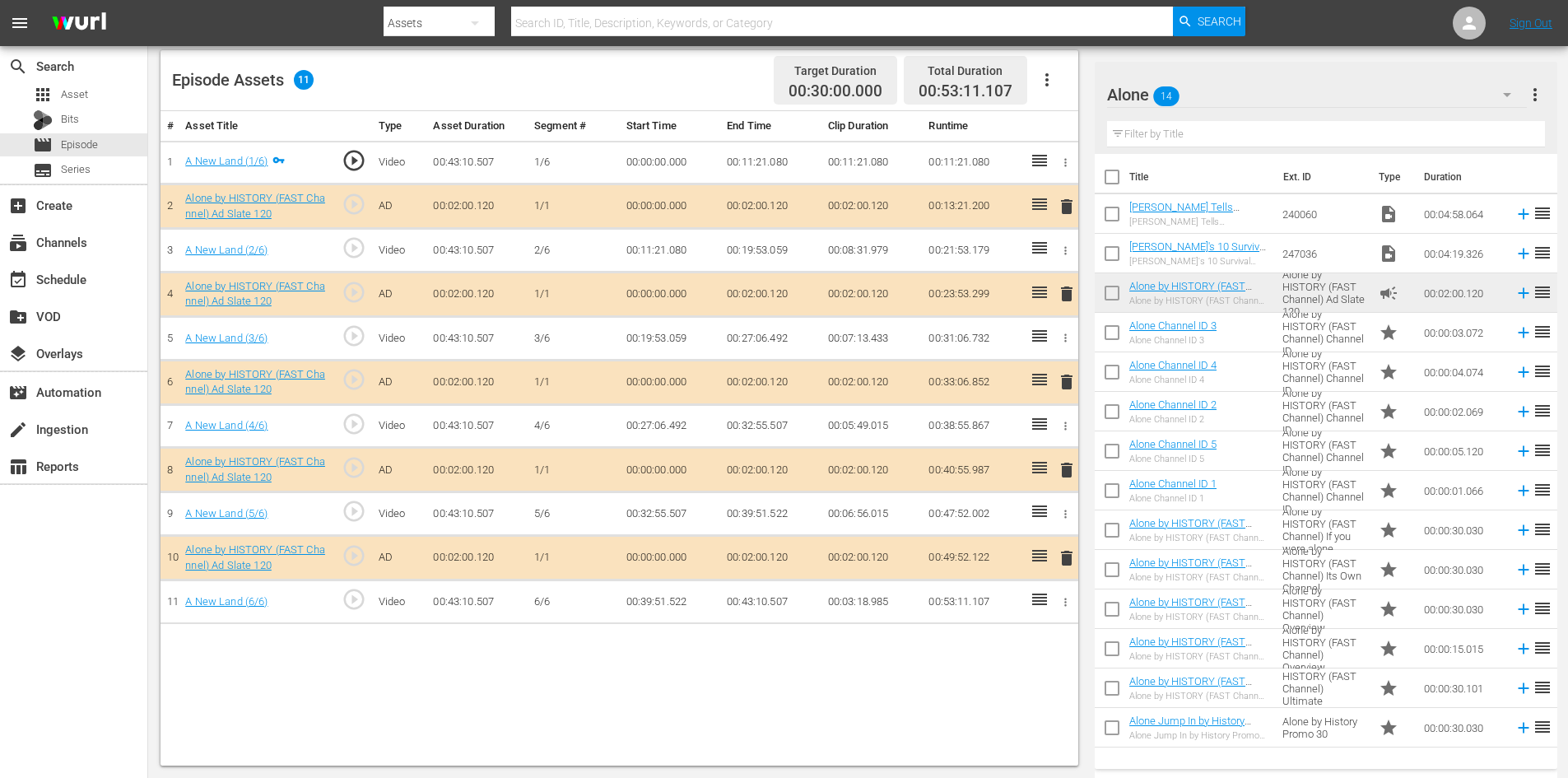
click at [1063, 465] on span "delete" at bounding box center [1067, 470] width 20 height 20
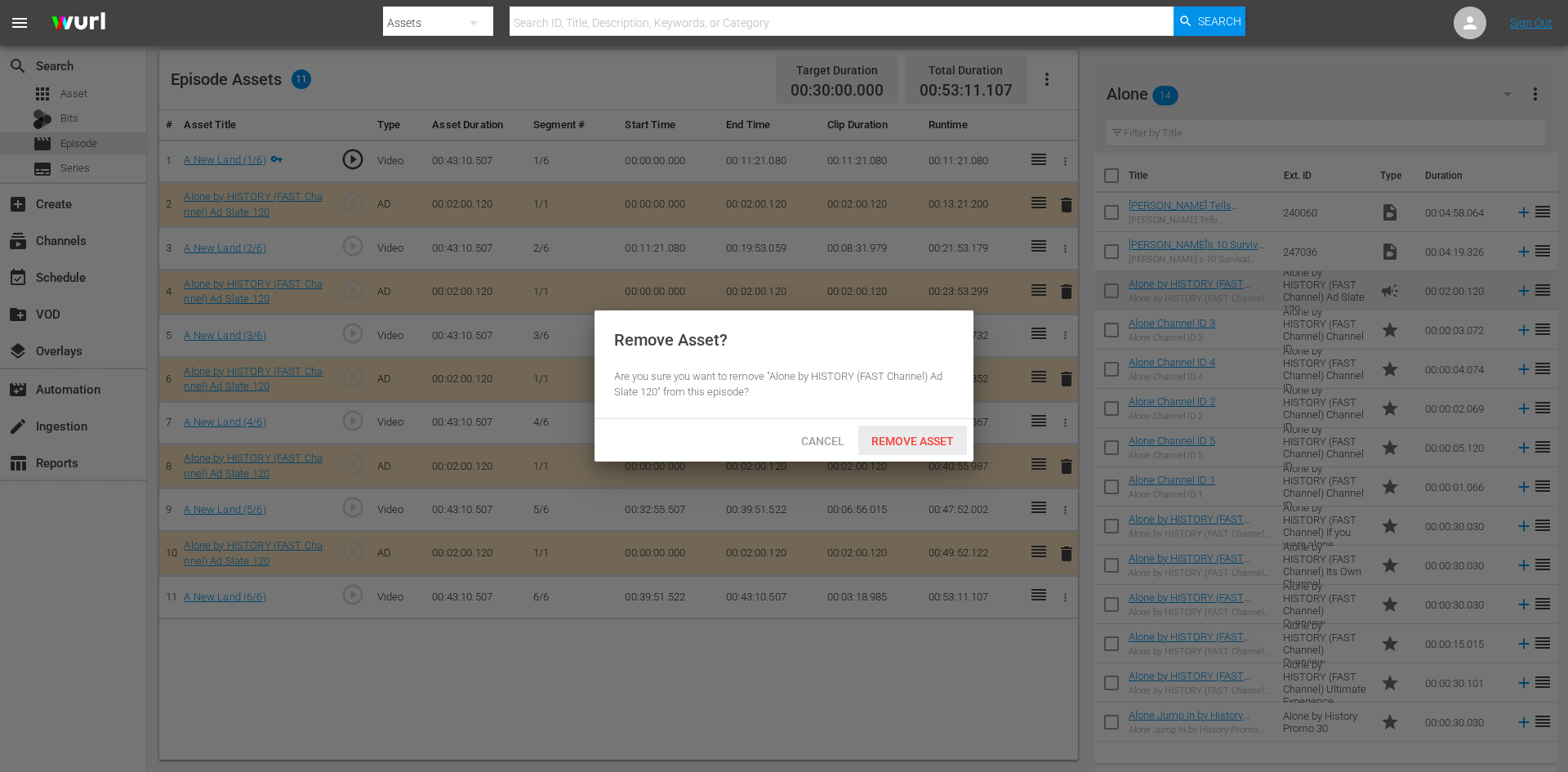
click at [912, 440] on span "Remove Asset" at bounding box center [913, 440] width 109 height 13
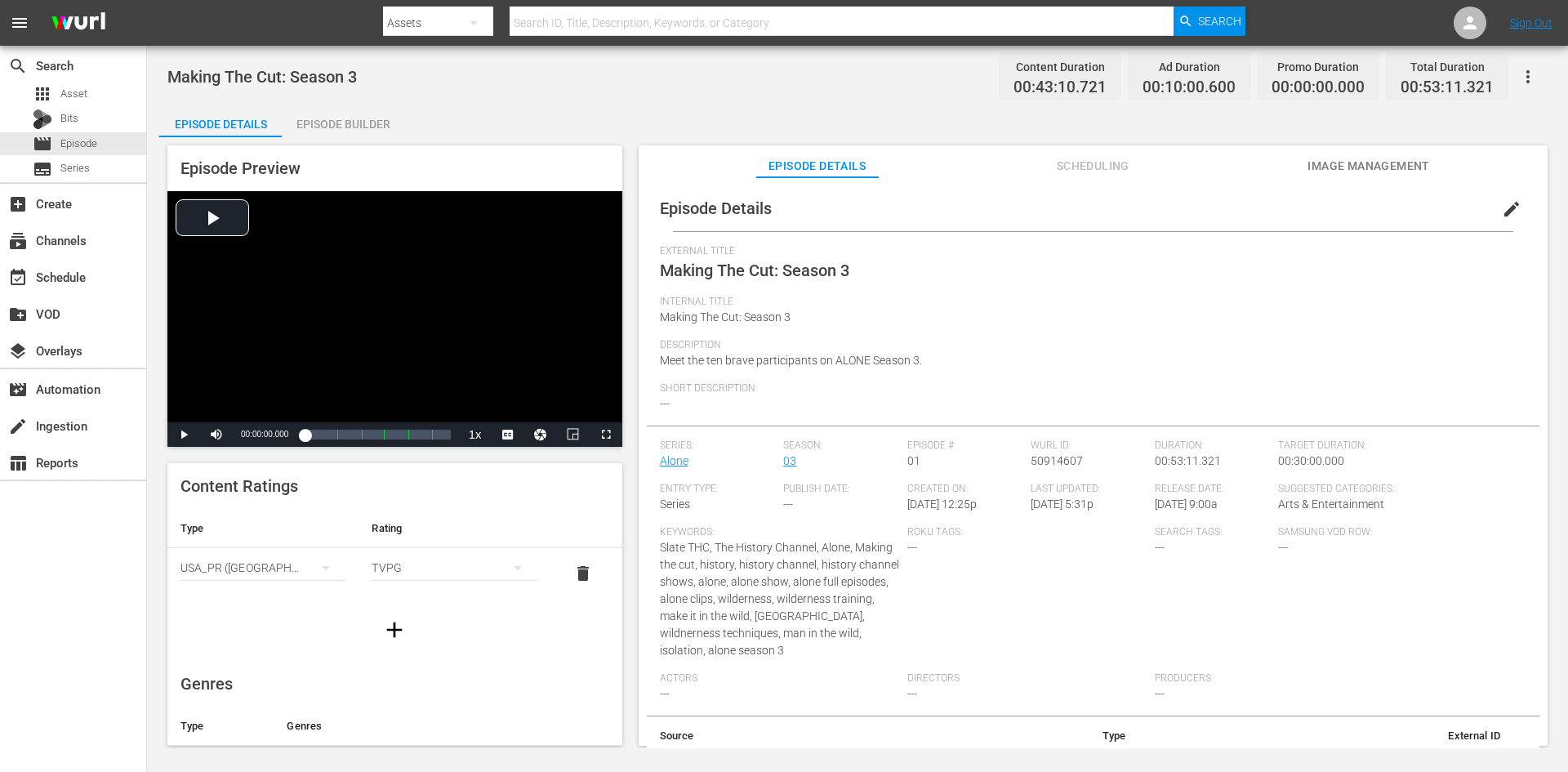
click at [368, 126] on div "Episode Builder" at bounding box center [343, 124] width 123 height 39
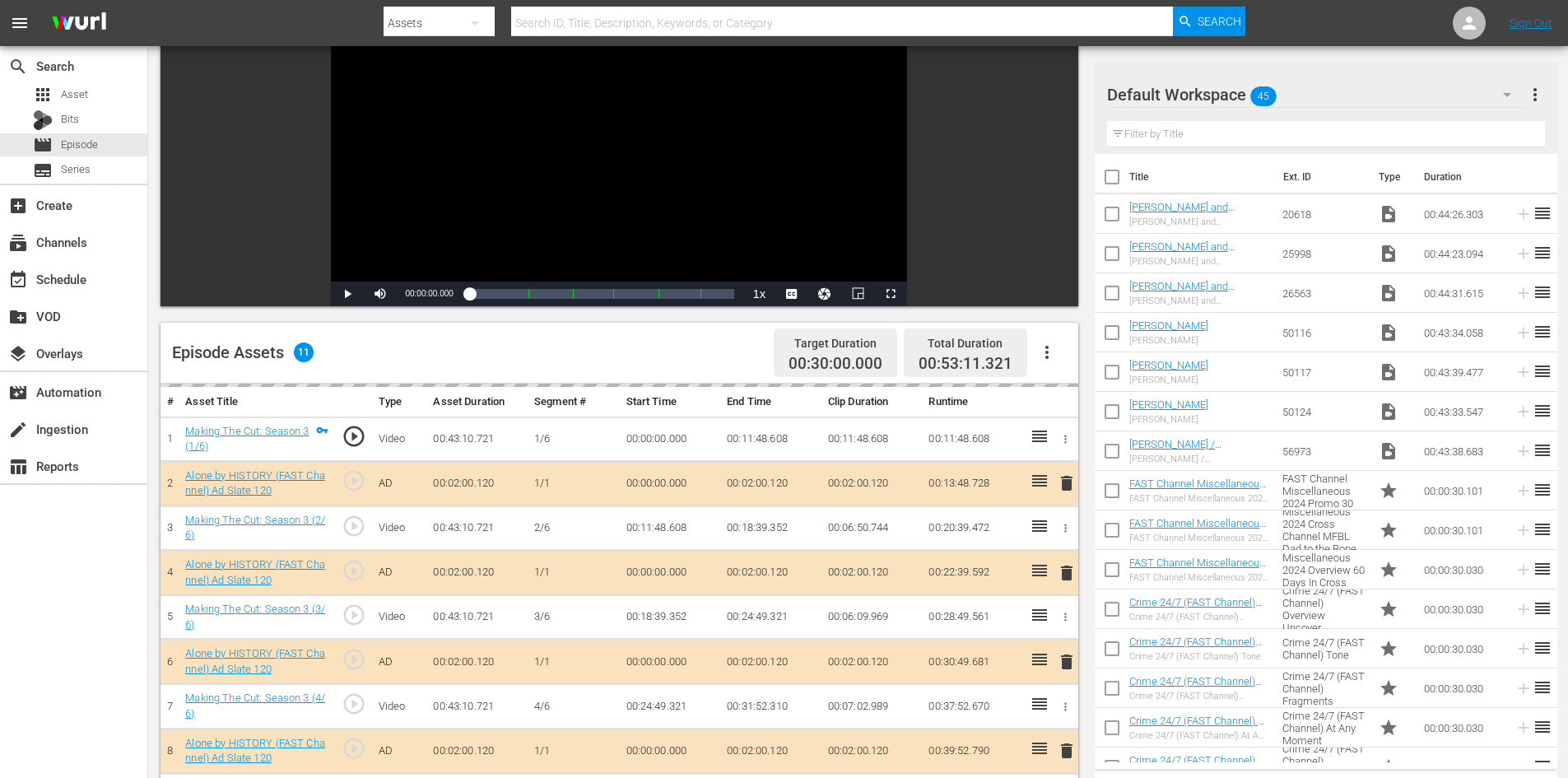
scroll to position [428, 0]
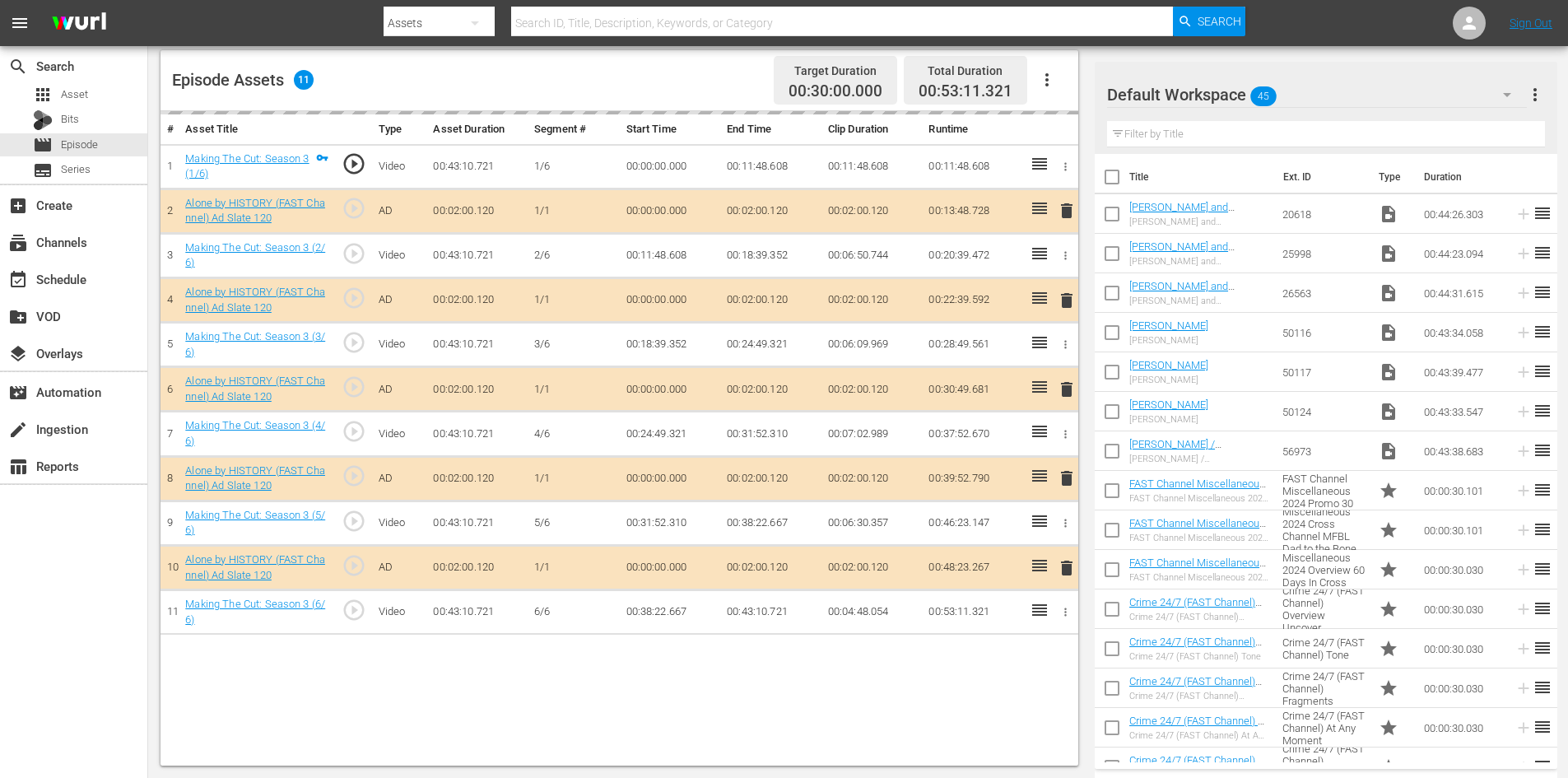
click at [1350, 96] on div "Default Workspace 45" at bounding box center [1317, 94] width 420 height 46
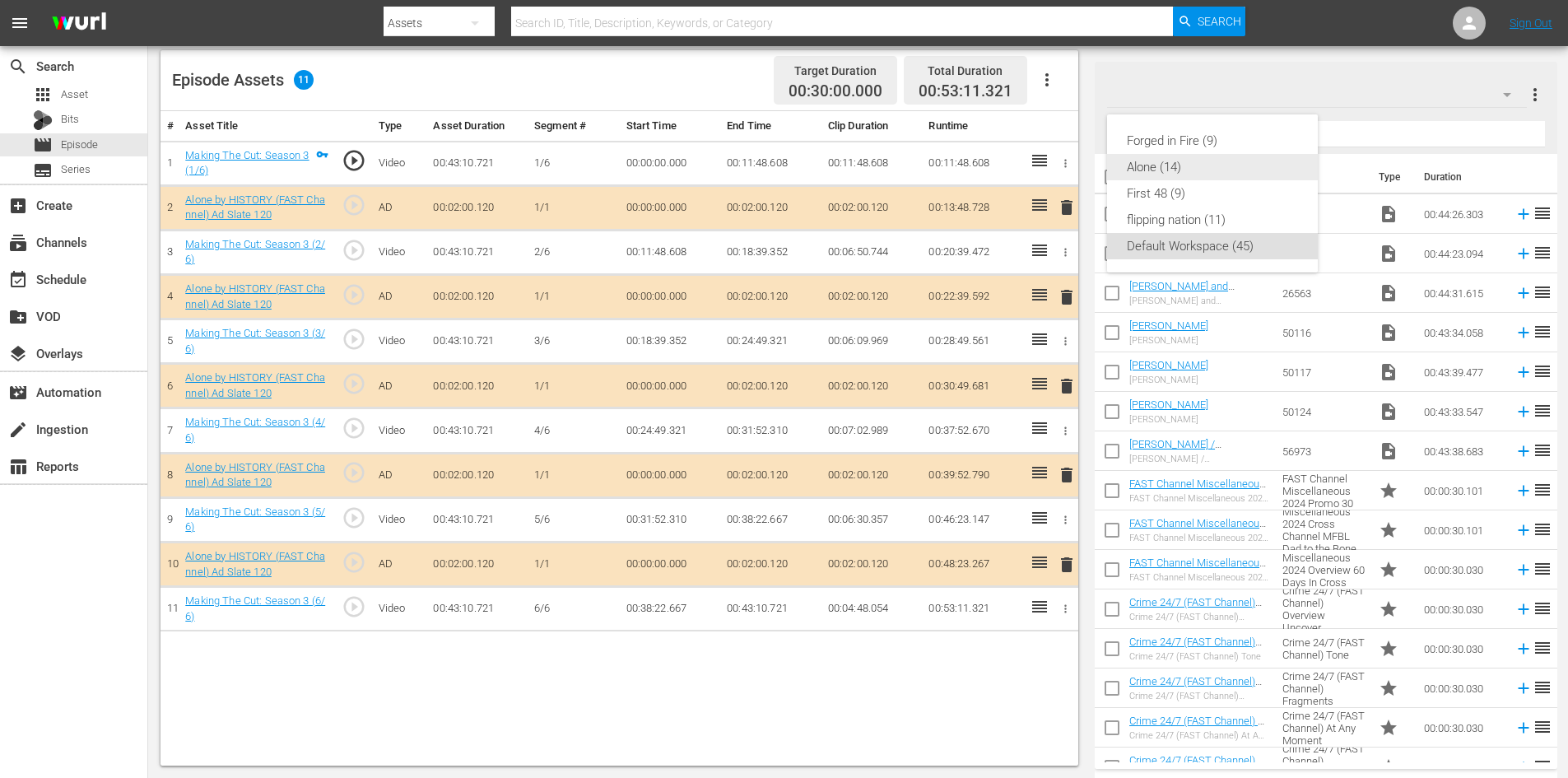
click at [1145, 164] on div "Alone (14)" at bounding box center [1213, 167] width 171 height 26
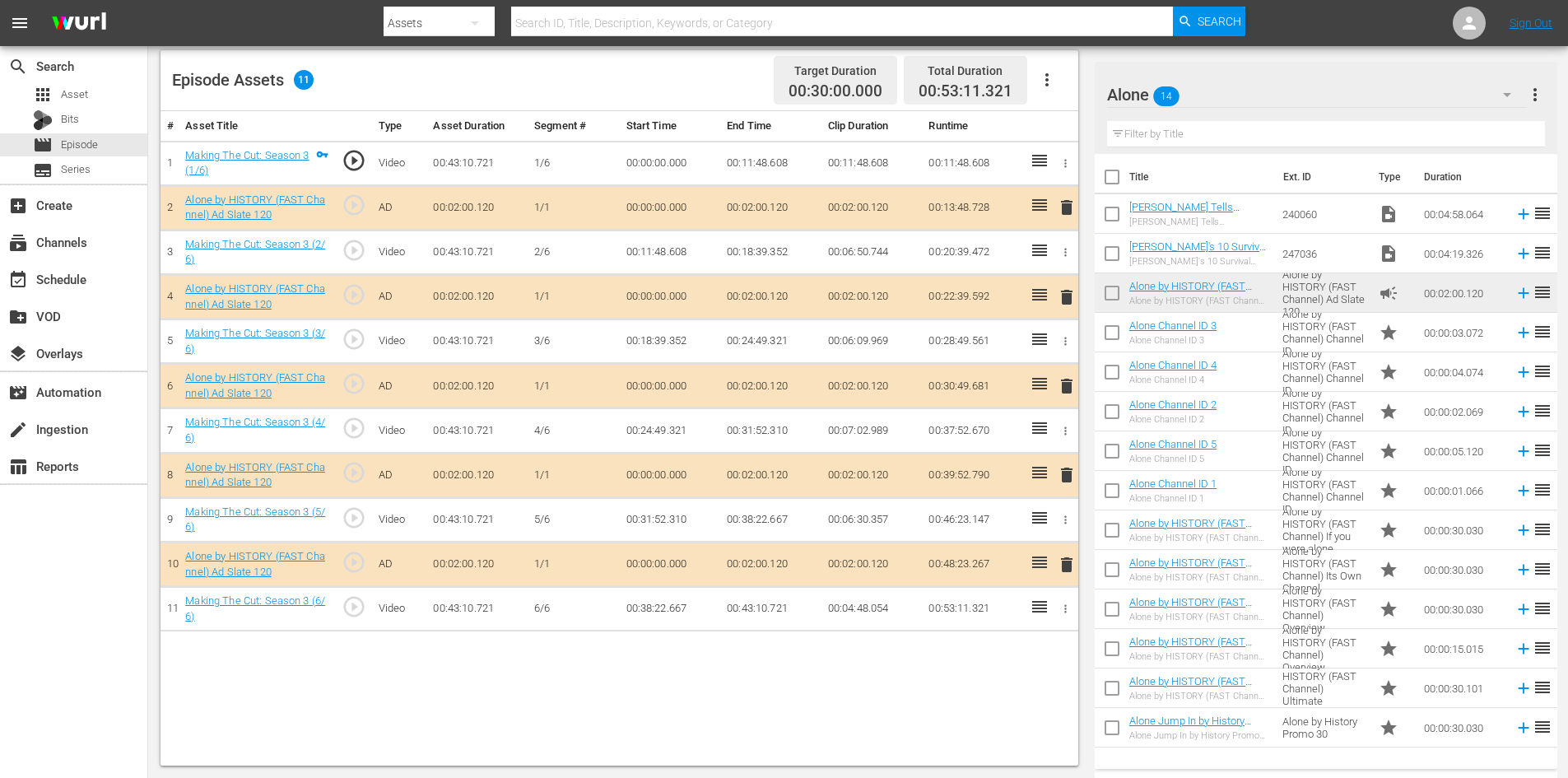
click at [1352, 28] on nav "menu Search By Assets Search ID, Title, Description, Keywords, or Category Sear…" at bounding box center [784, 22] width 1568 height 46
click at [1065, 476] on span "delete" at bounding box center [1067, 474] width 20 height 20
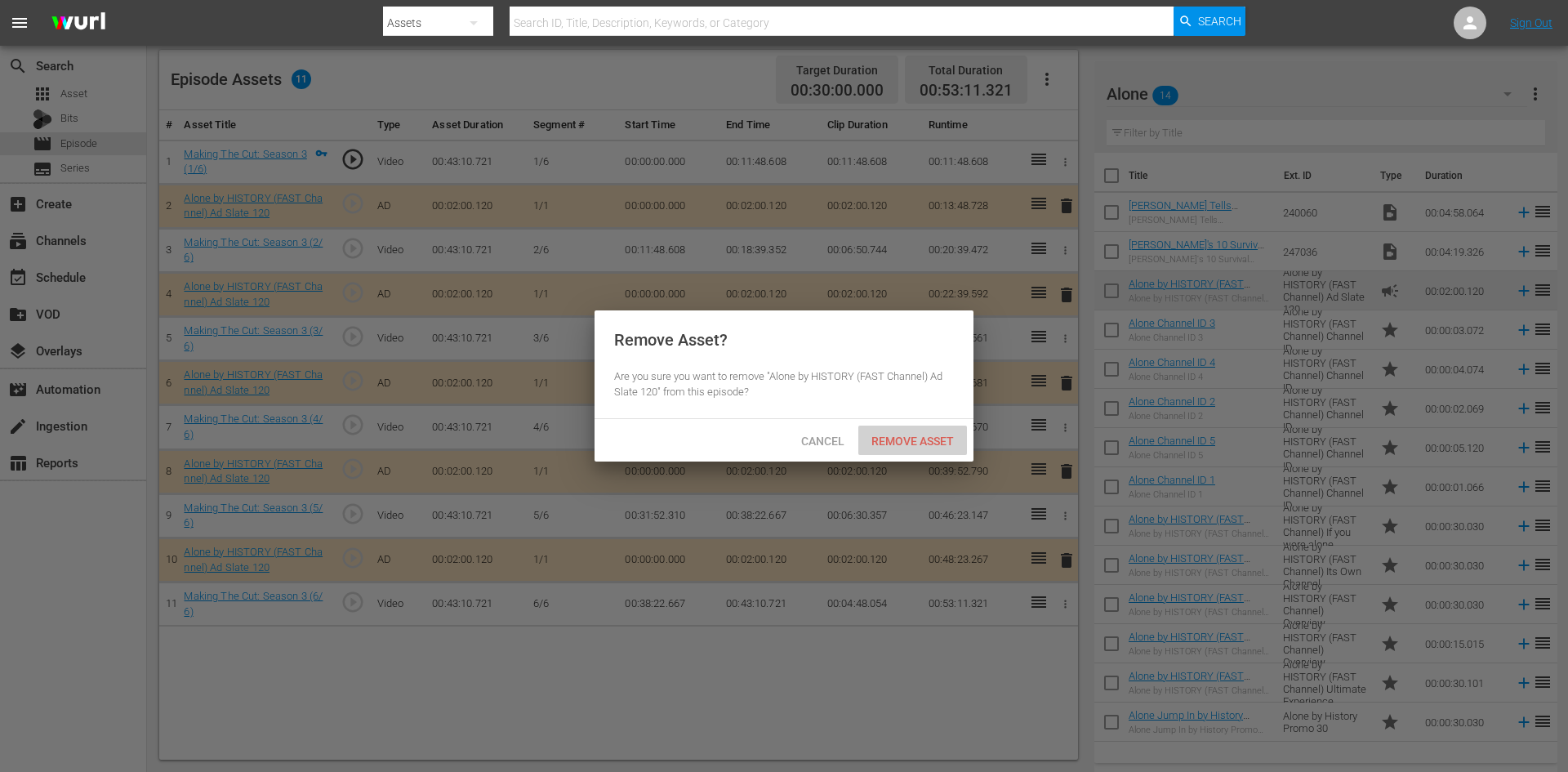
click at [924, 440] on span "Remove Asset" at bounding box center [913, 440] width 109 height 13
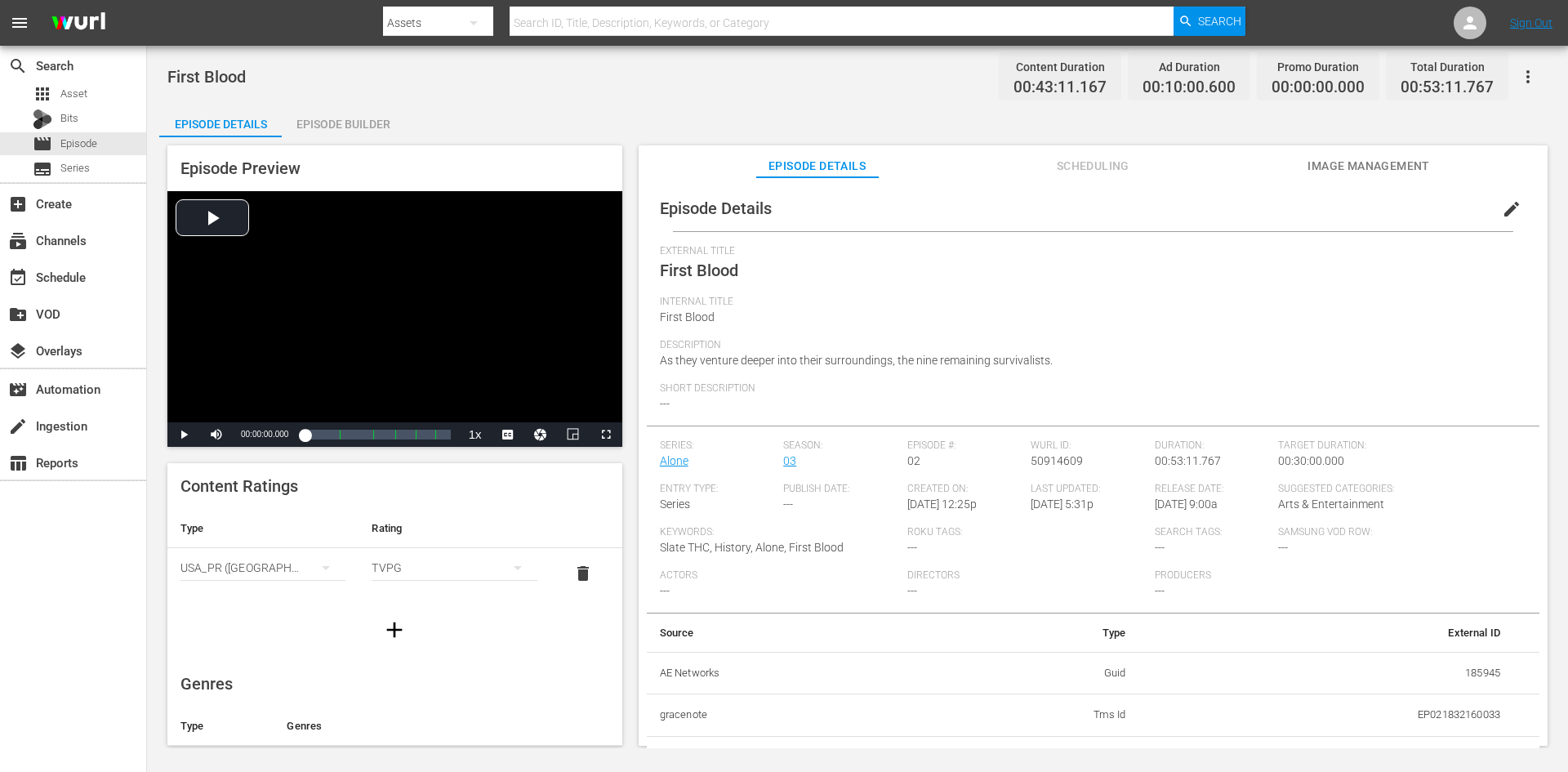
click at [332, 125] on div "Episode Builder" at bounding box center [343, 124] width 123 height 39
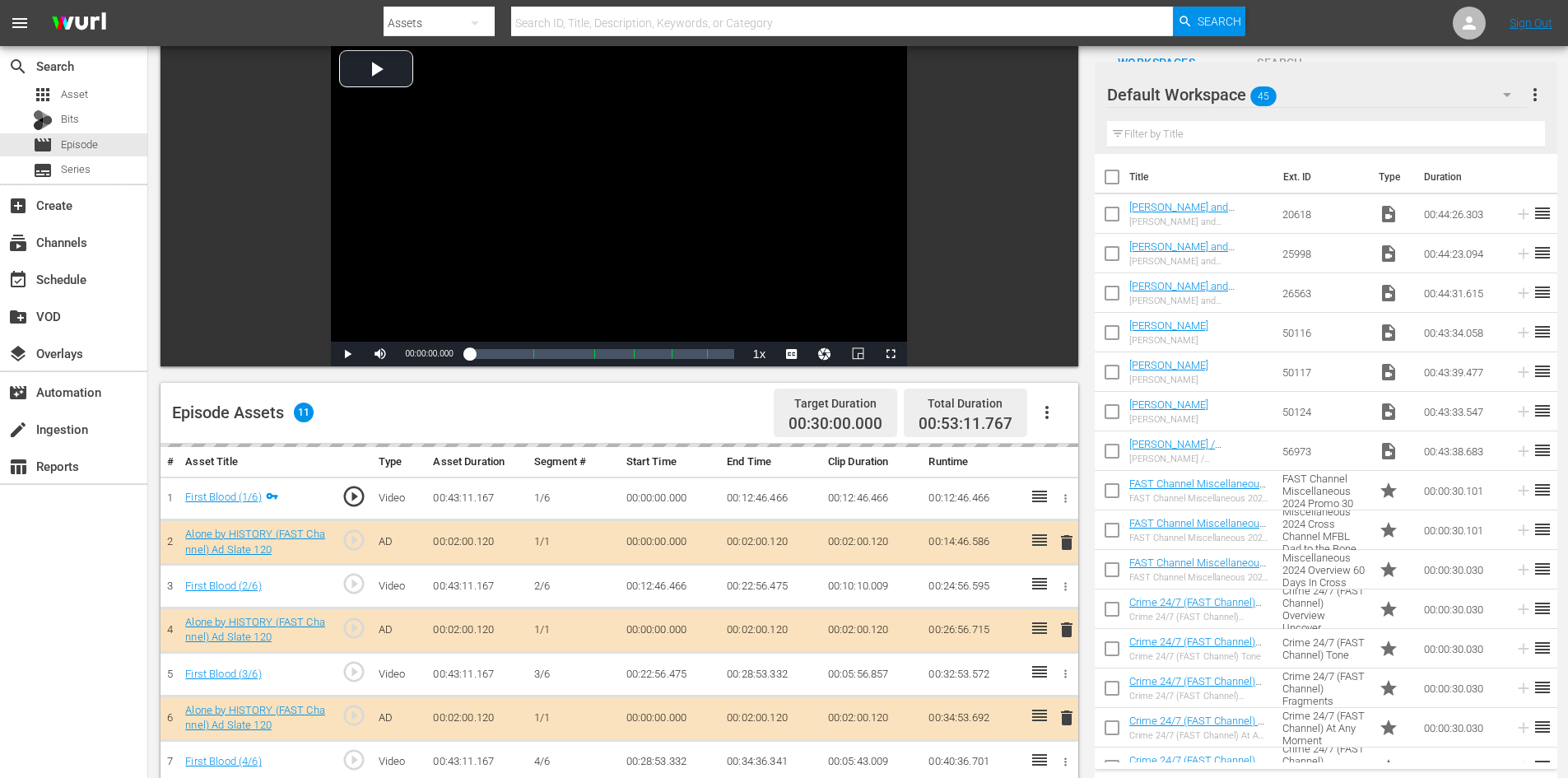
scroll to position [428, 0]
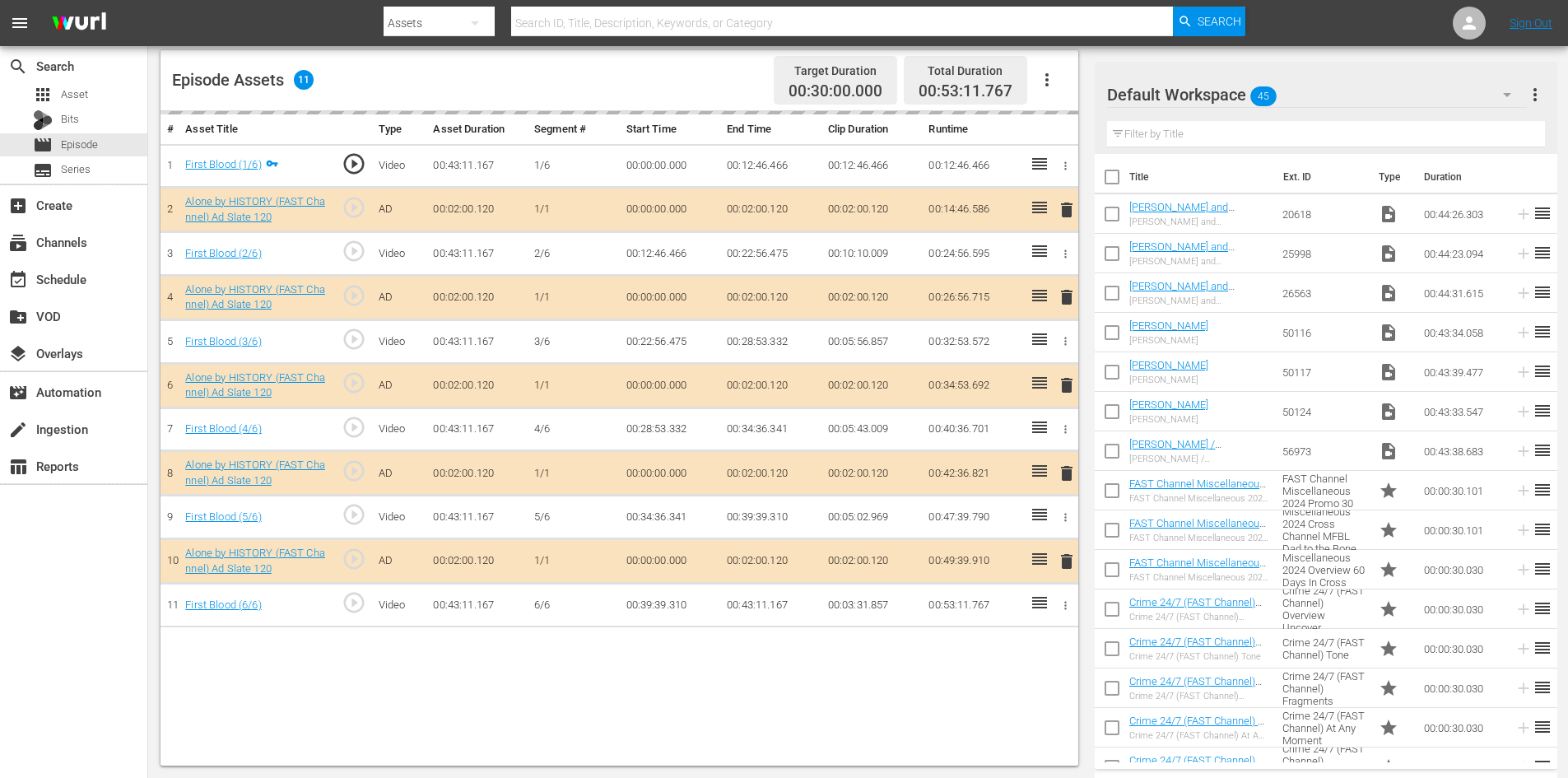
click at [1396, 90] on div "Default Workspace 45" at bounding box center [1317, 94] width 420 height 46
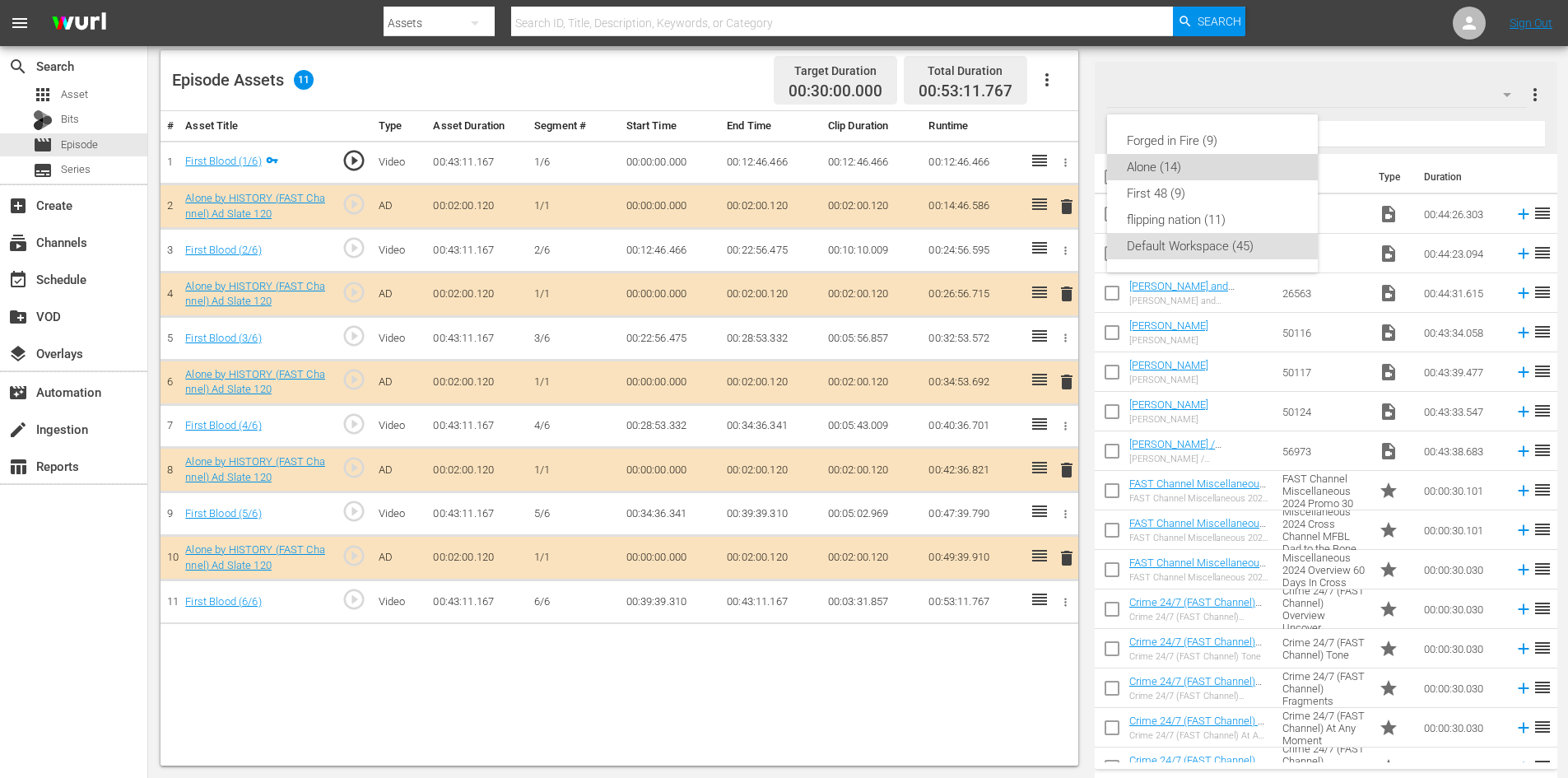
click at [1155, 162] on div "Alone (14)" at bounding box center [1213, 167] width 171 height 26
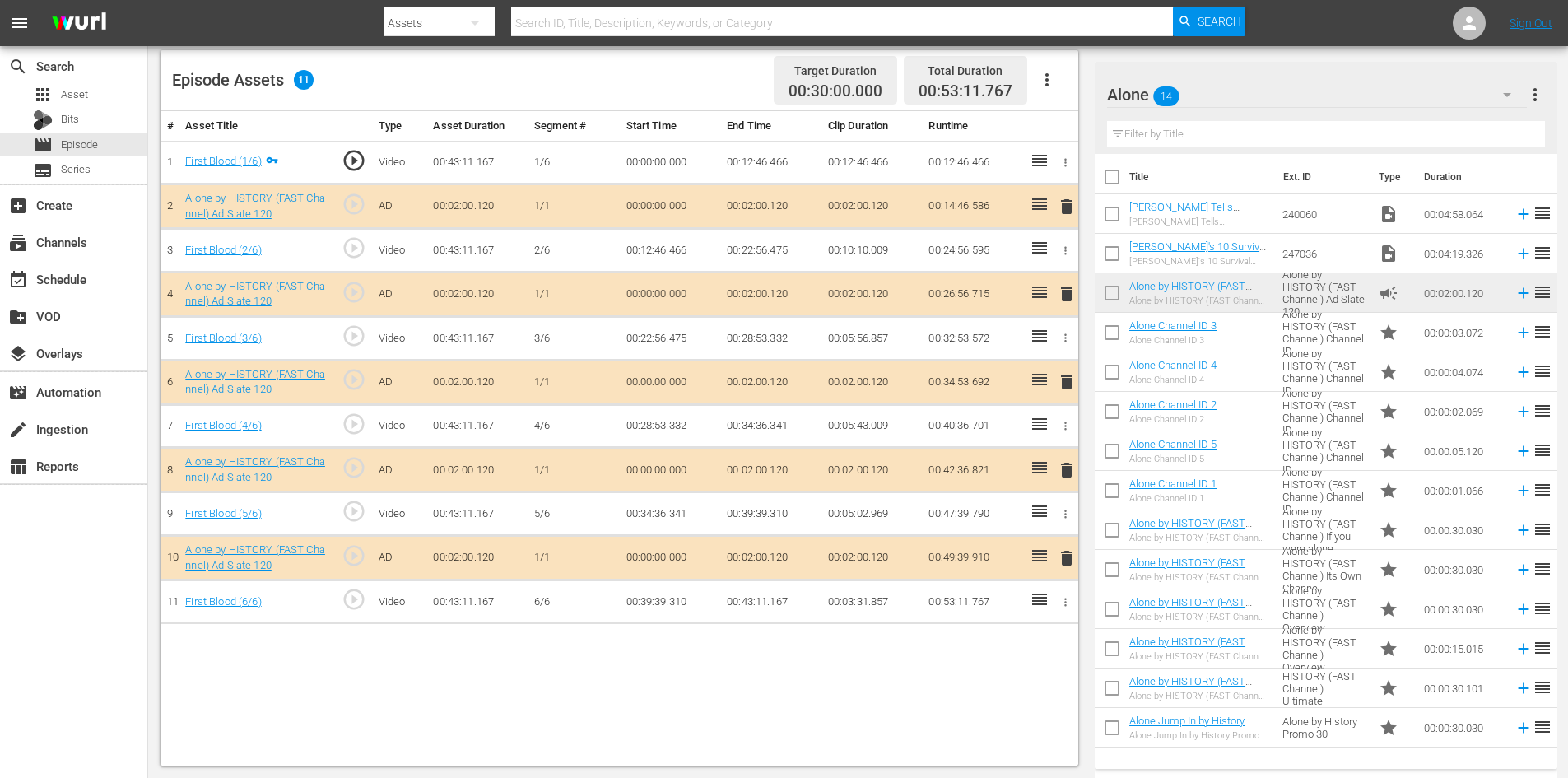
click at [1066, 471] on span "delete" at bounding box center [1067, 470] width 20 height 20
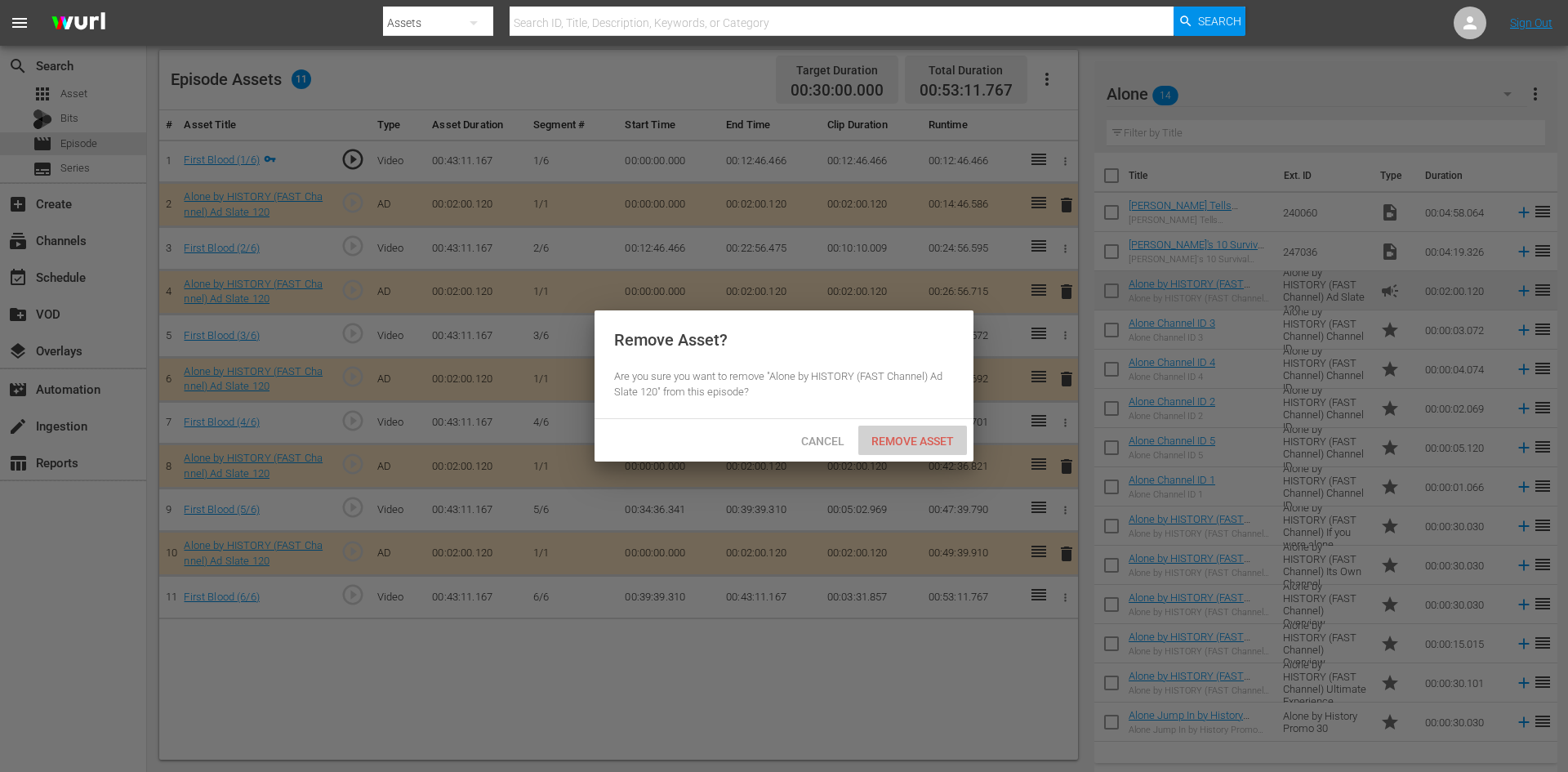
click at [896, 439] on span "Remove Asset" at bounding box center [913, 440] width 109 height 13
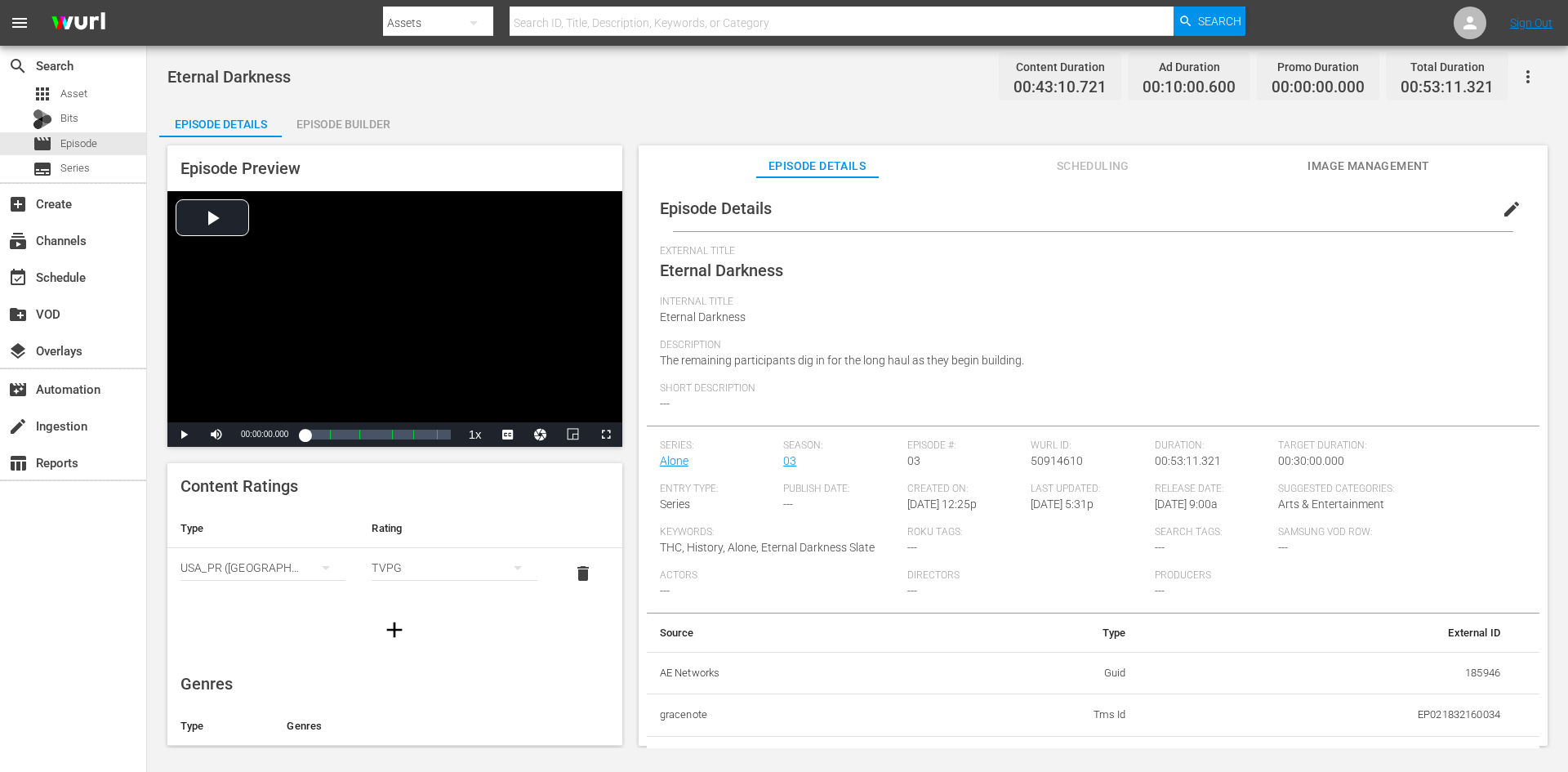
click at [374, 123] on div "Episode Builder" at bounding box center [343, 124] width 123 height 39
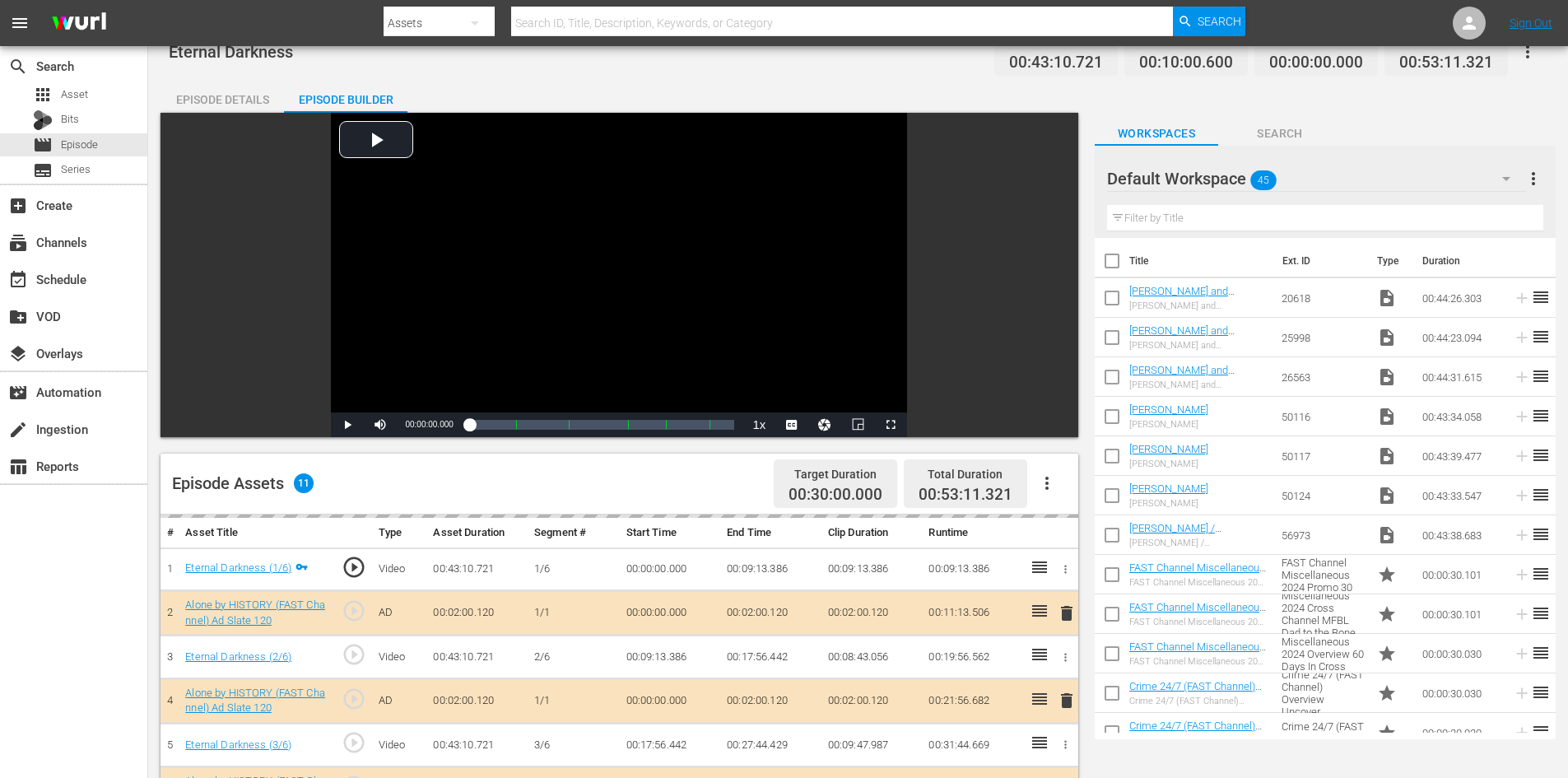
scroll to position [428, 0]
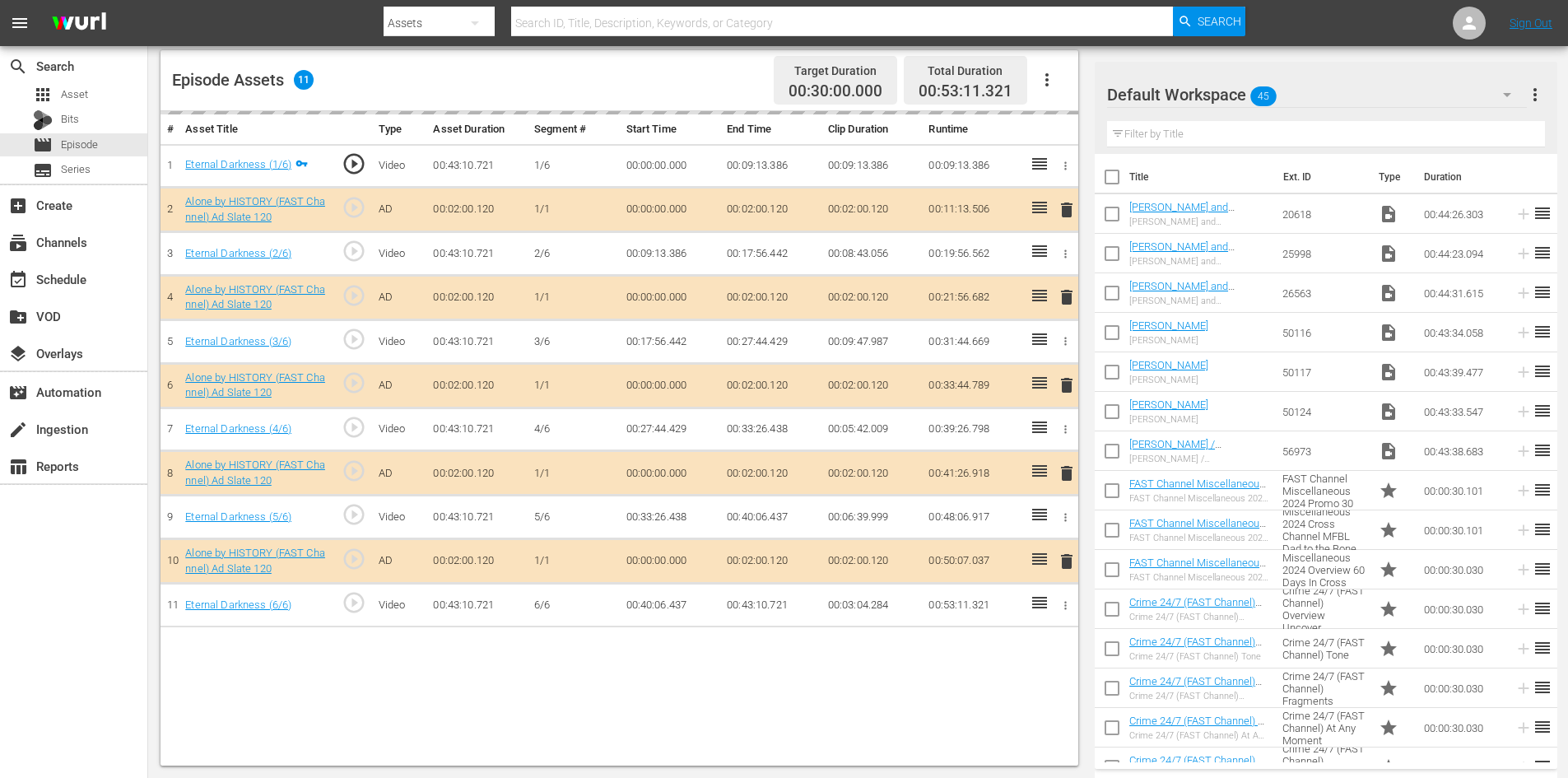
click at [1323, 90] on div "Default Workspace 45" at bounding box center [1317, 94] width 420 height 46
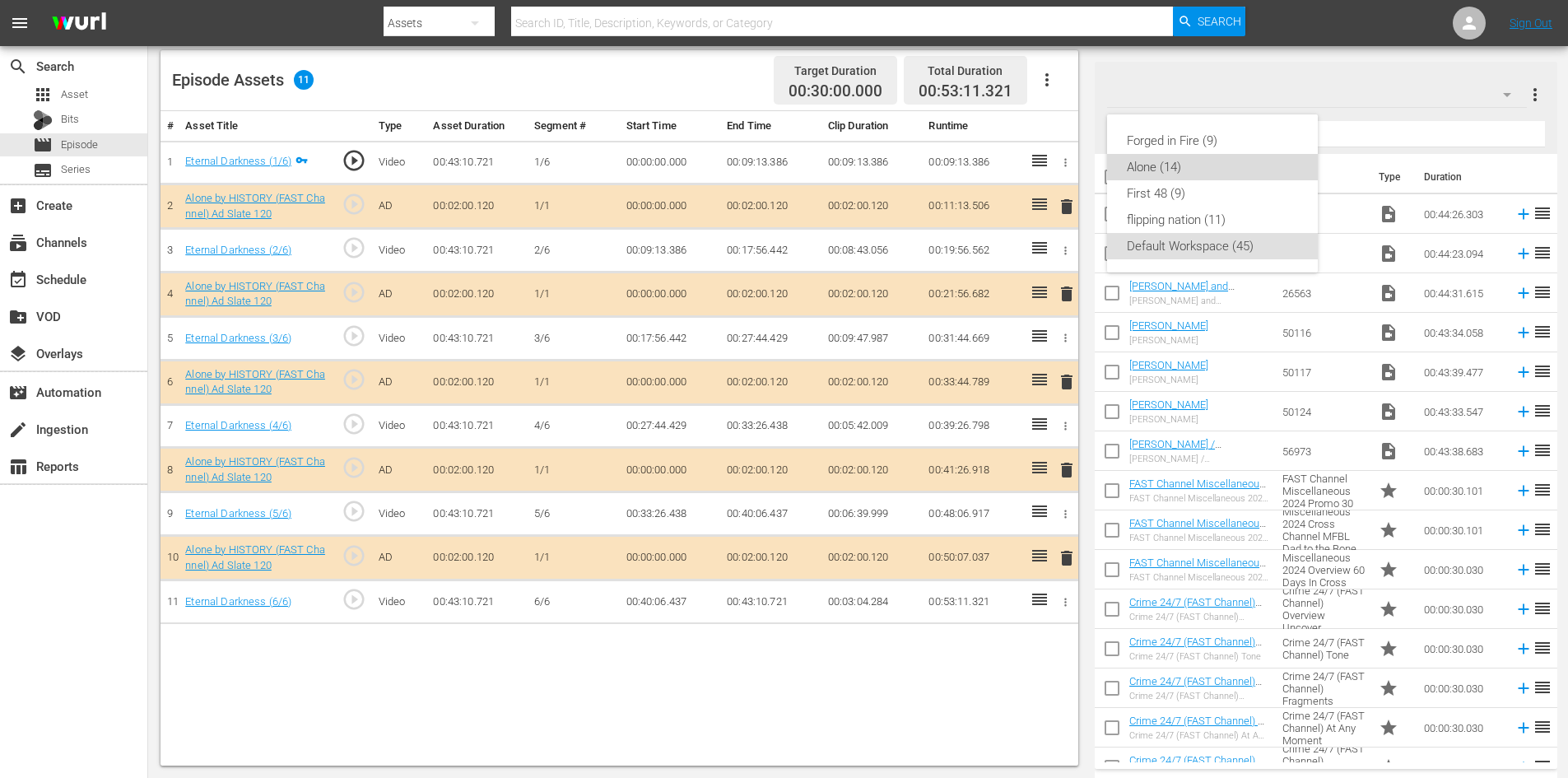
click at [1132, 167] on div "Alone (14)" at bounding box center [1213, 167] width 171 height 26
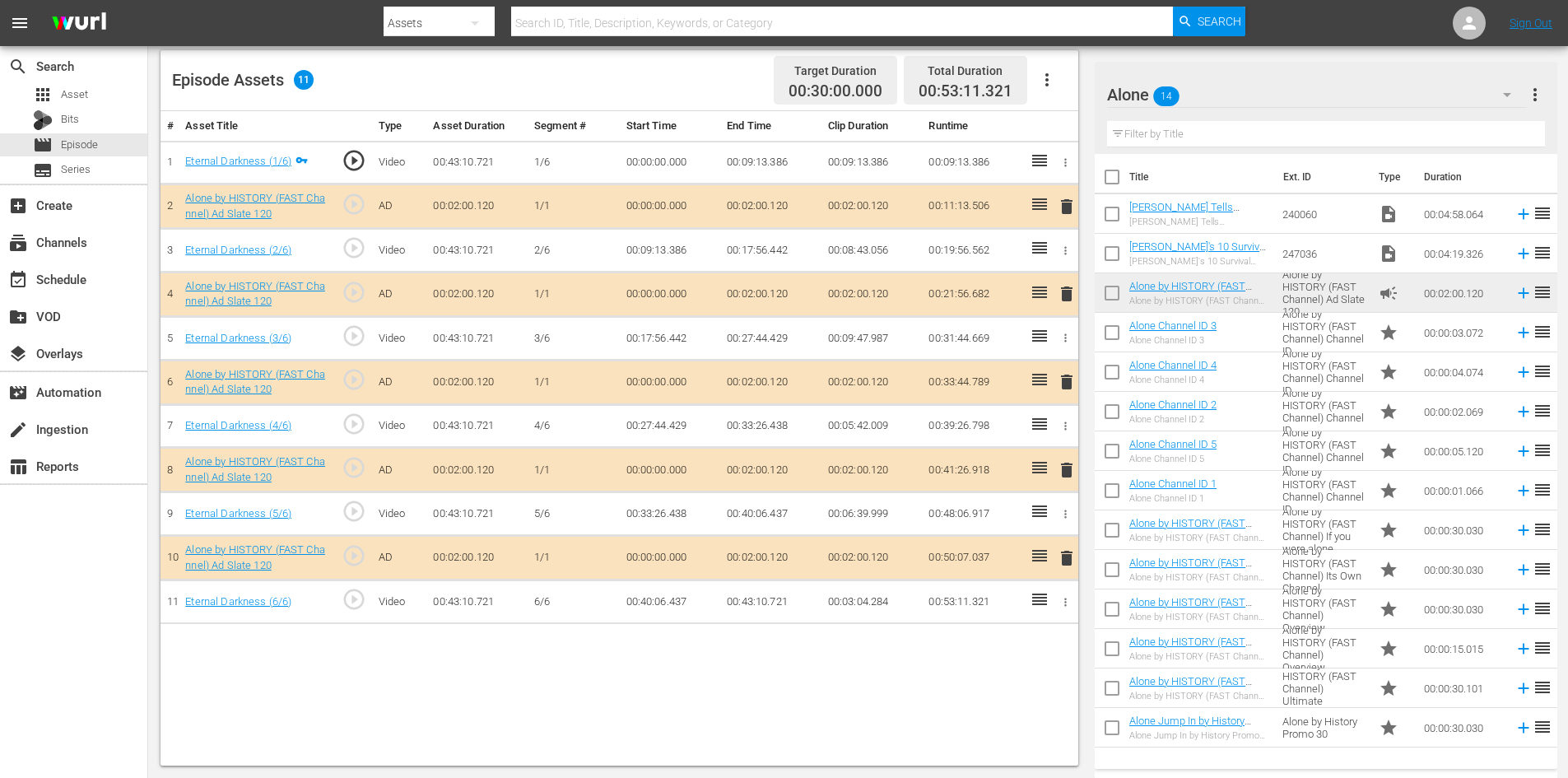
click at [1063, 464] on span "delete" at bounding box center [1067, 470] width 20 height 20
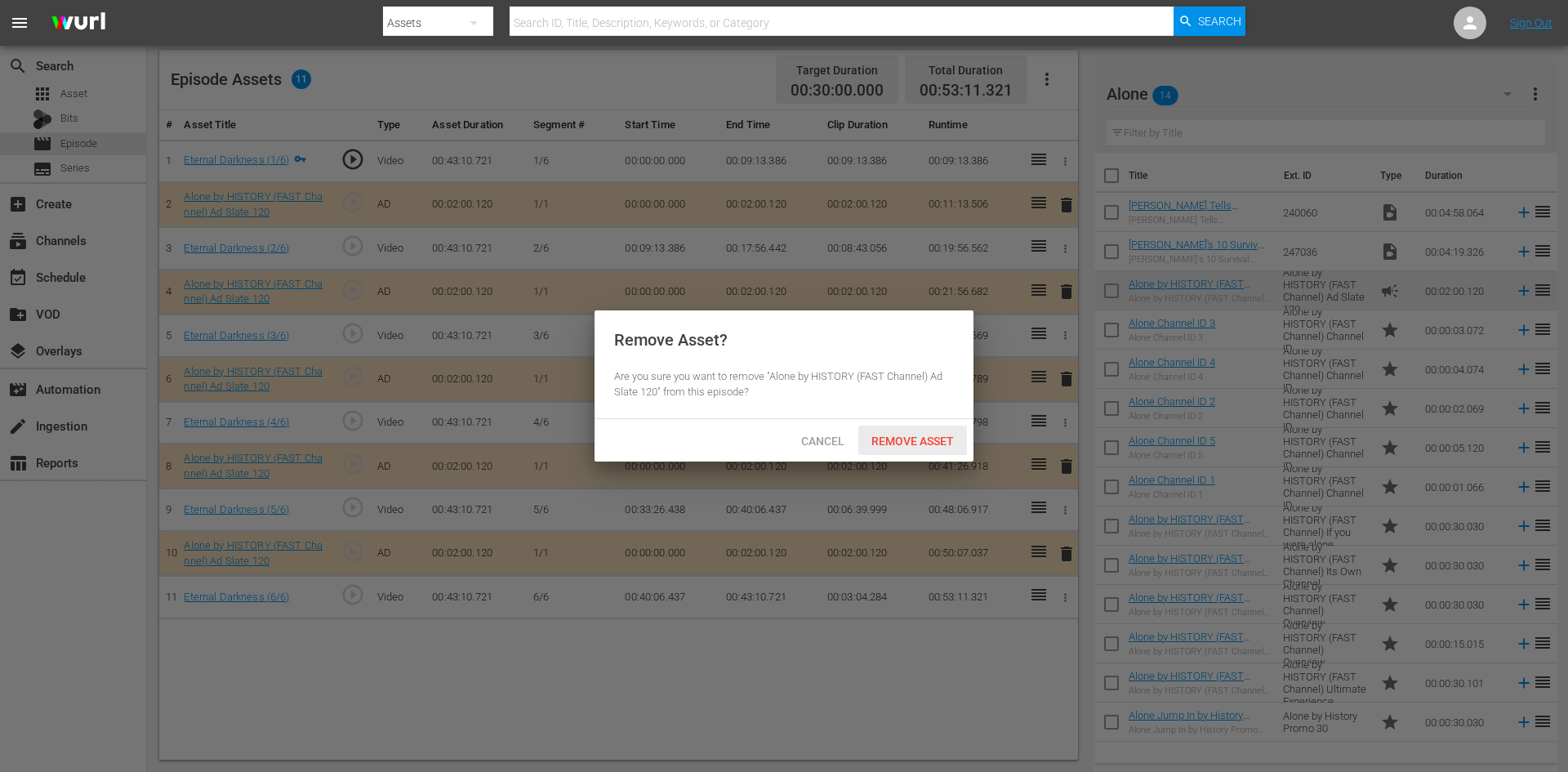
drag, startPoint x: 925, startPoint y: 437, endPoint x: 897, endPoint y: 414, distance: 36.2
click at [925, 436] on span "Remove Asset" at bounding box center [913, 440] width 109 height 13
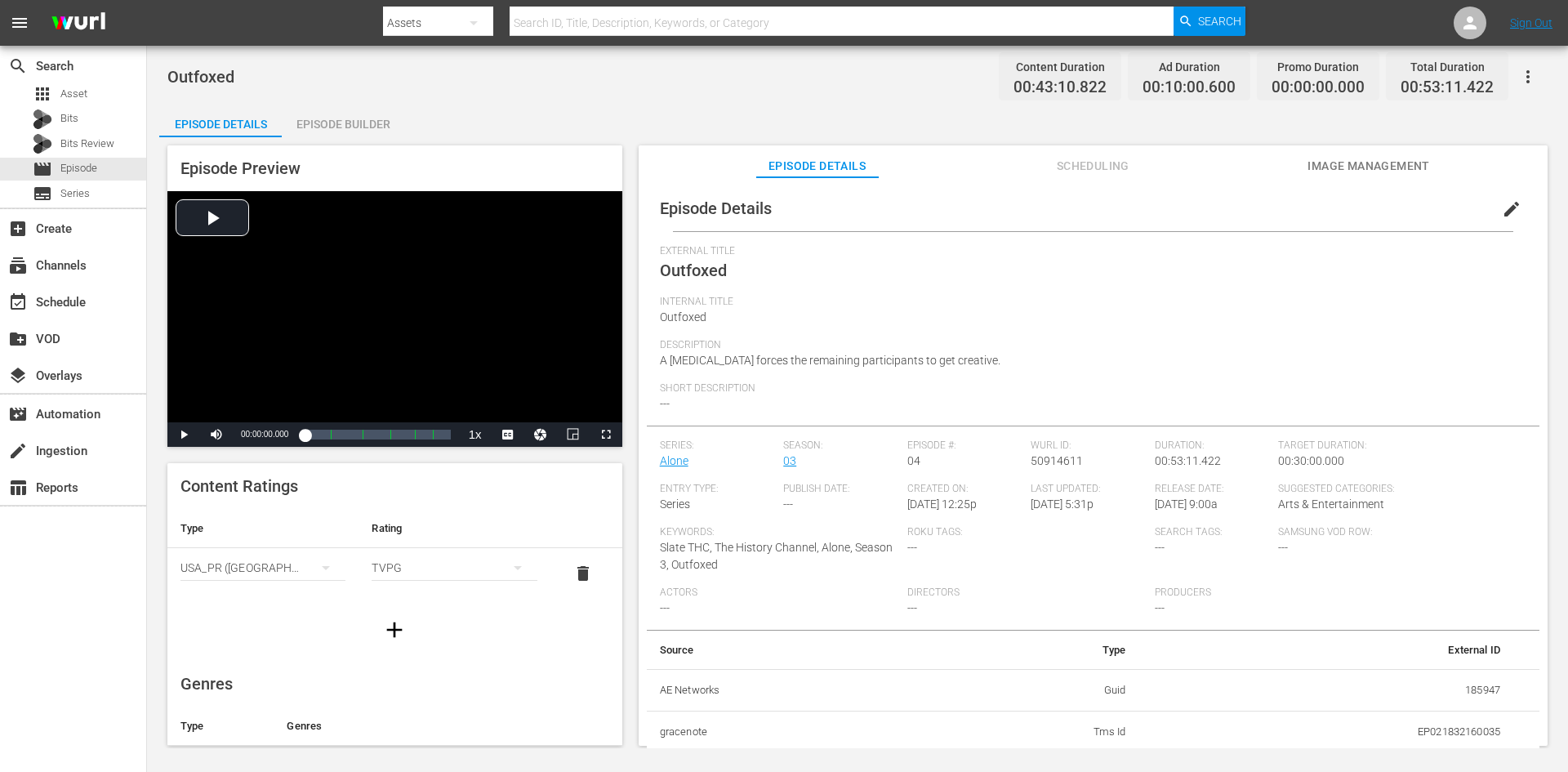
drag, startPoint x: 346, startPoint y: 123, endPoint x: 398, endPoint y: 264, distance: 150.3
click at [346, 126] on div "Episode Builder" at bounding box center [343, 124] width 123 height 39
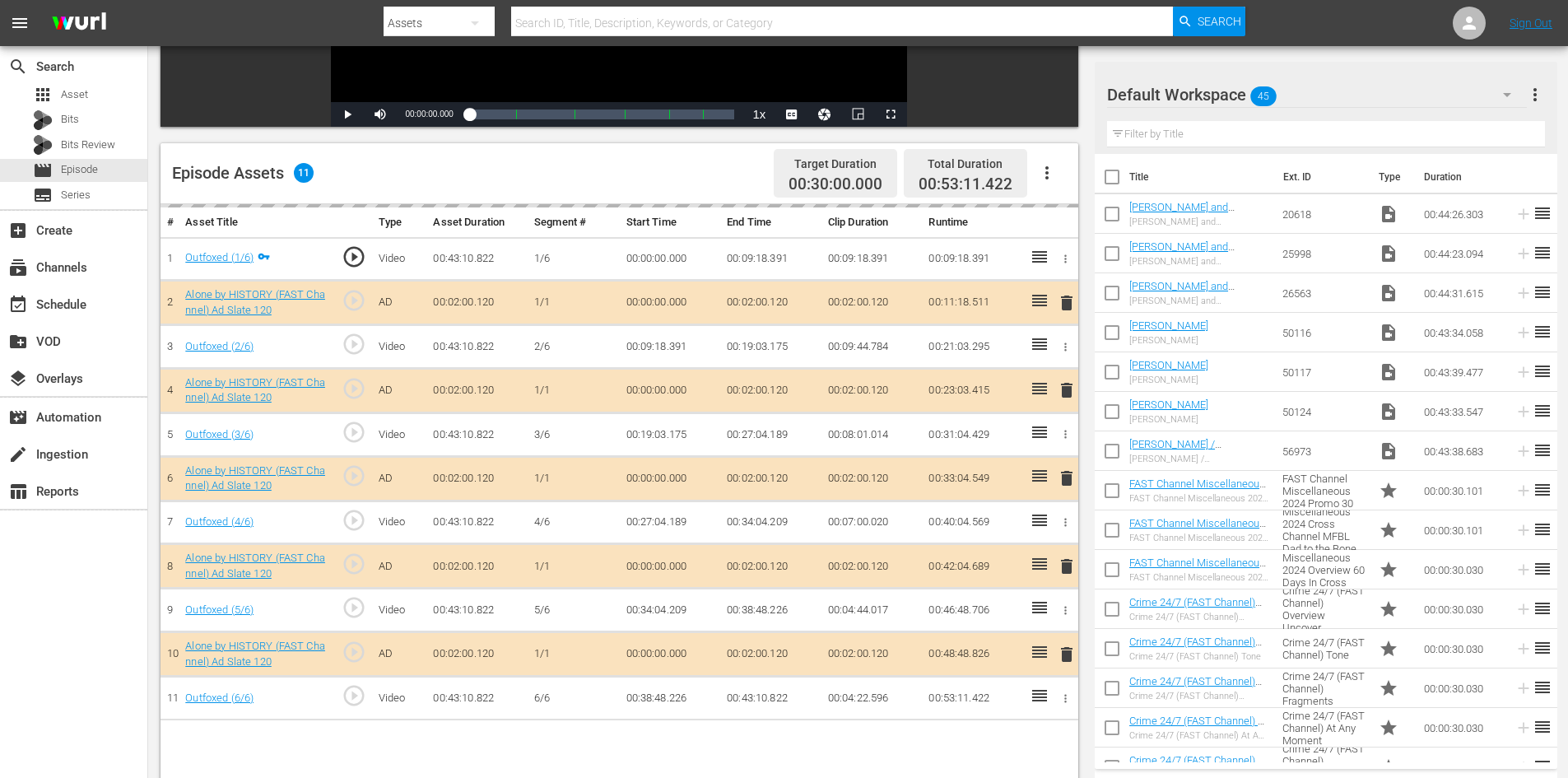
scroll to position [428, 0]
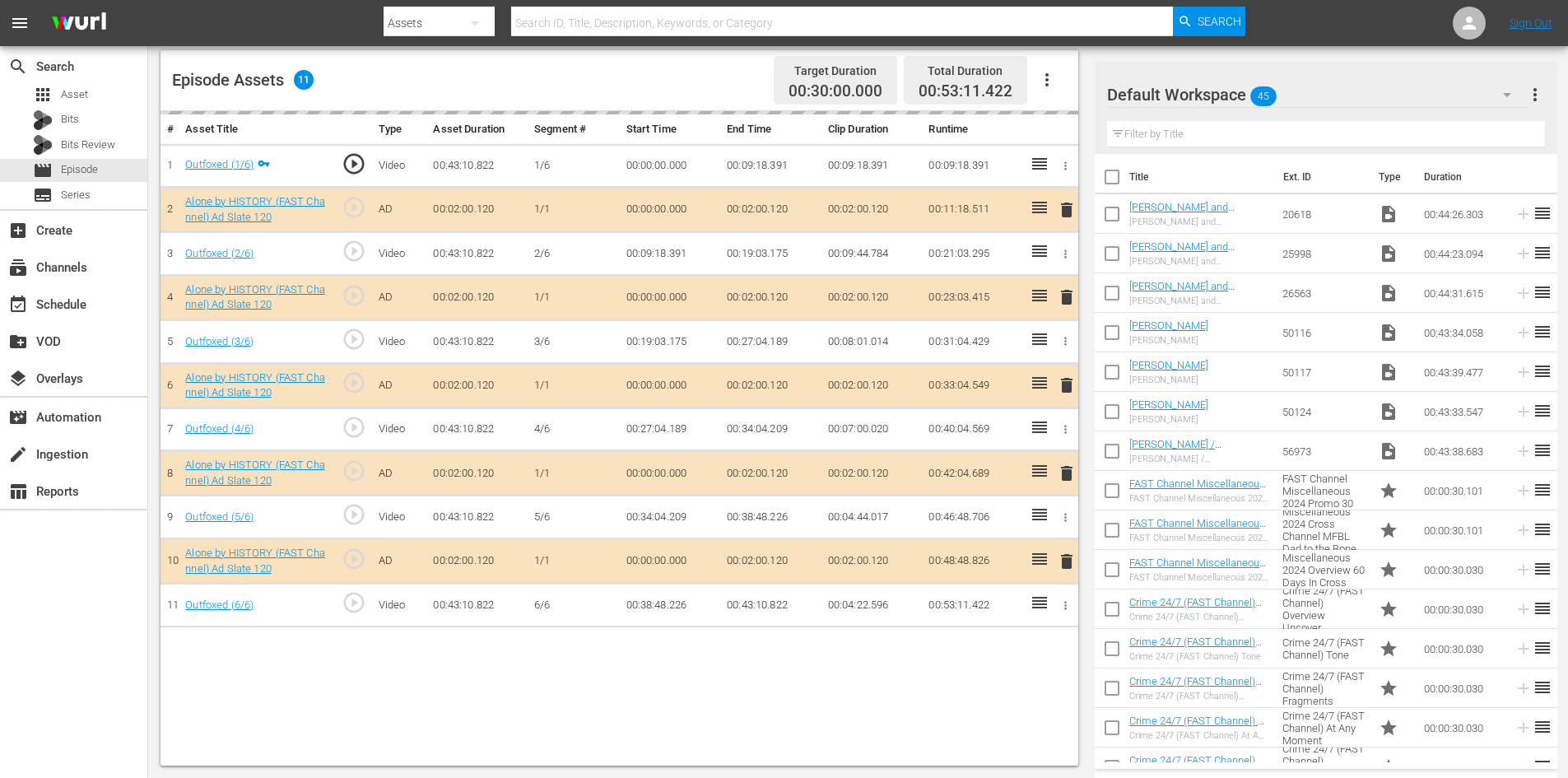
click at [1323, 102] on div "Default Workspace 45" at bounding box center [1317, 94] width 420 height 46
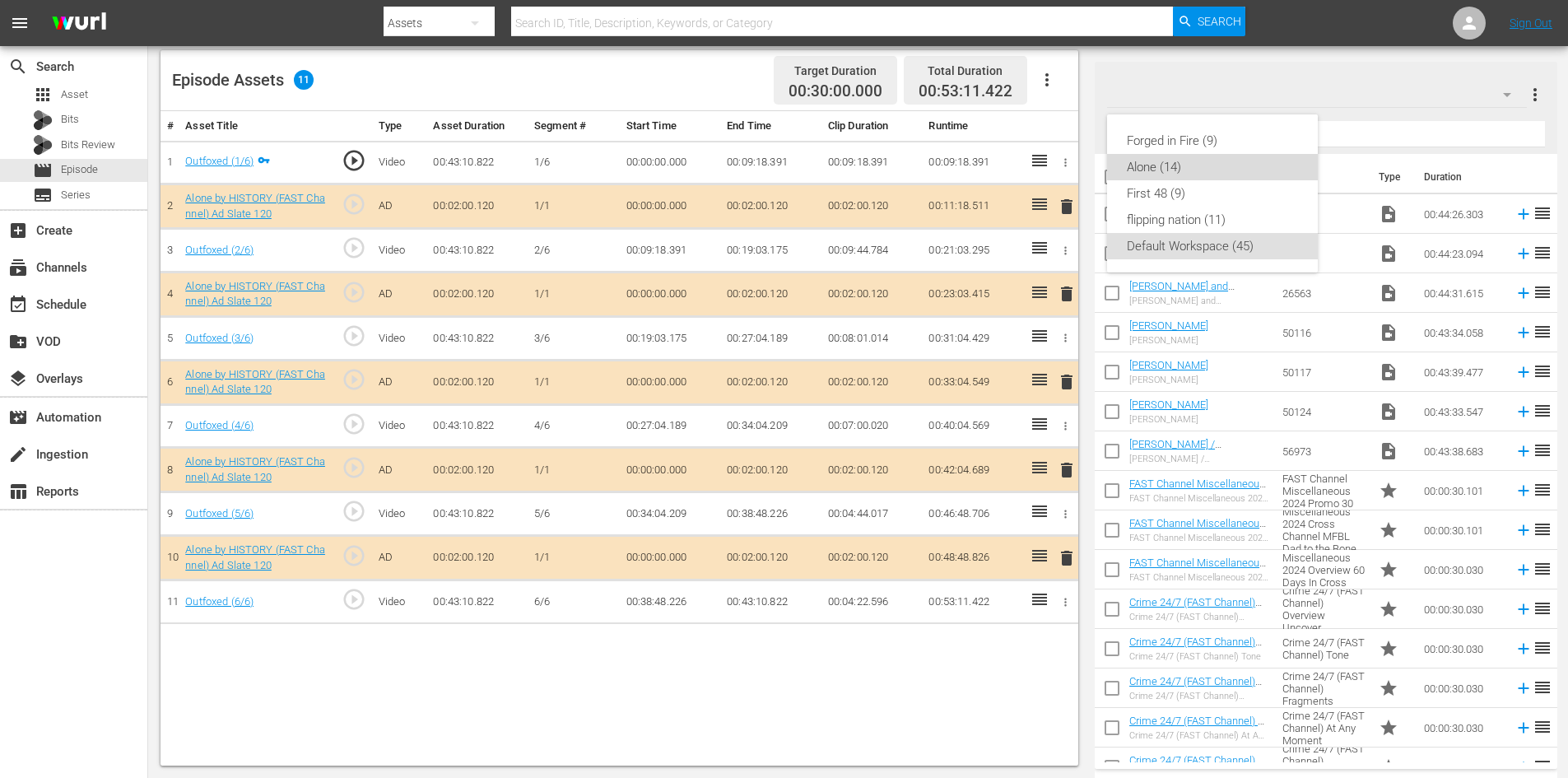
click at [1149, 164] on div "Alone (14)" at bounding box center [1213, 167] width 171 height 26
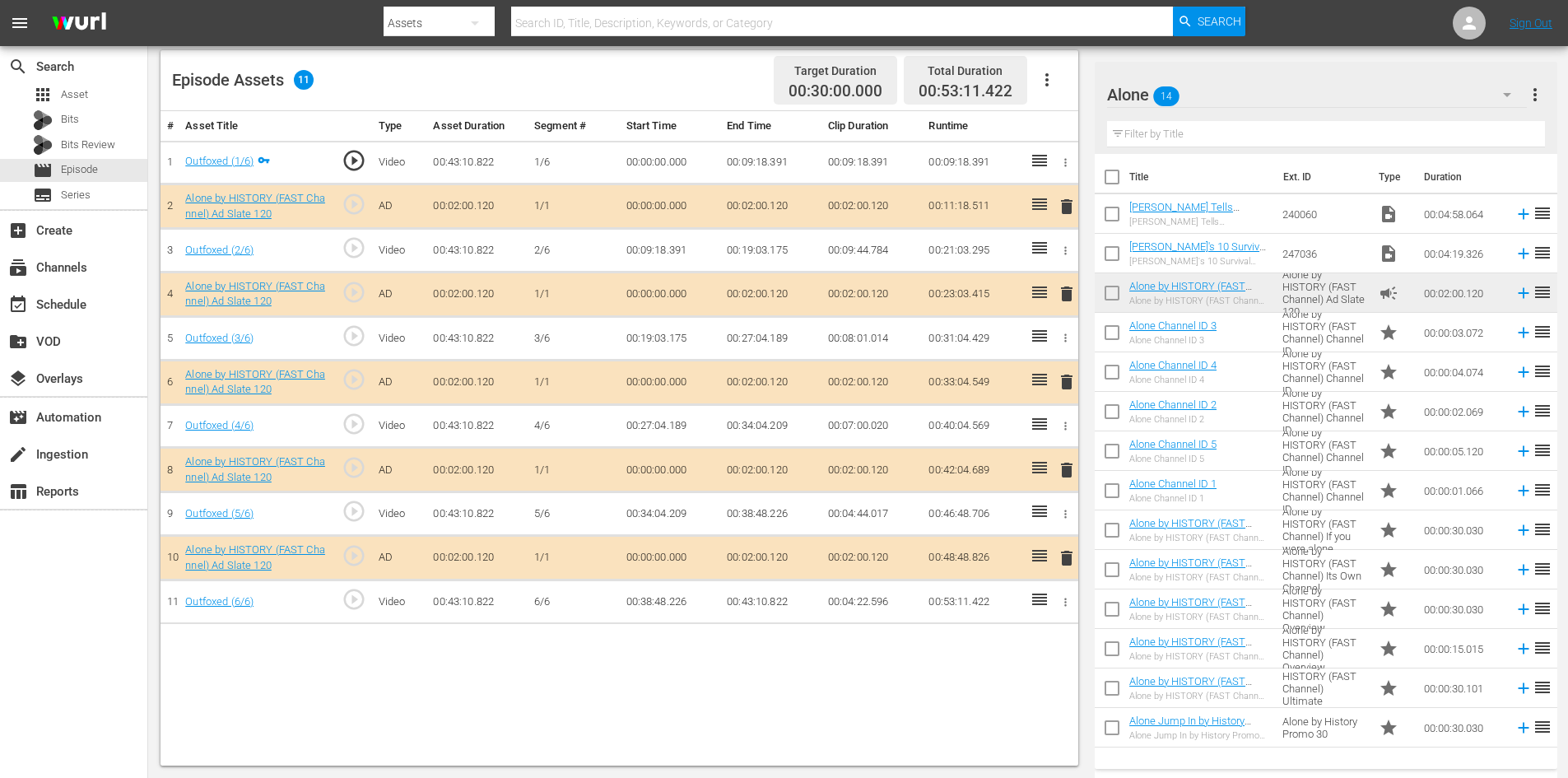
click at [1059, 469] on span "delete" at bounding box center [1067, 470] width 20 height 20
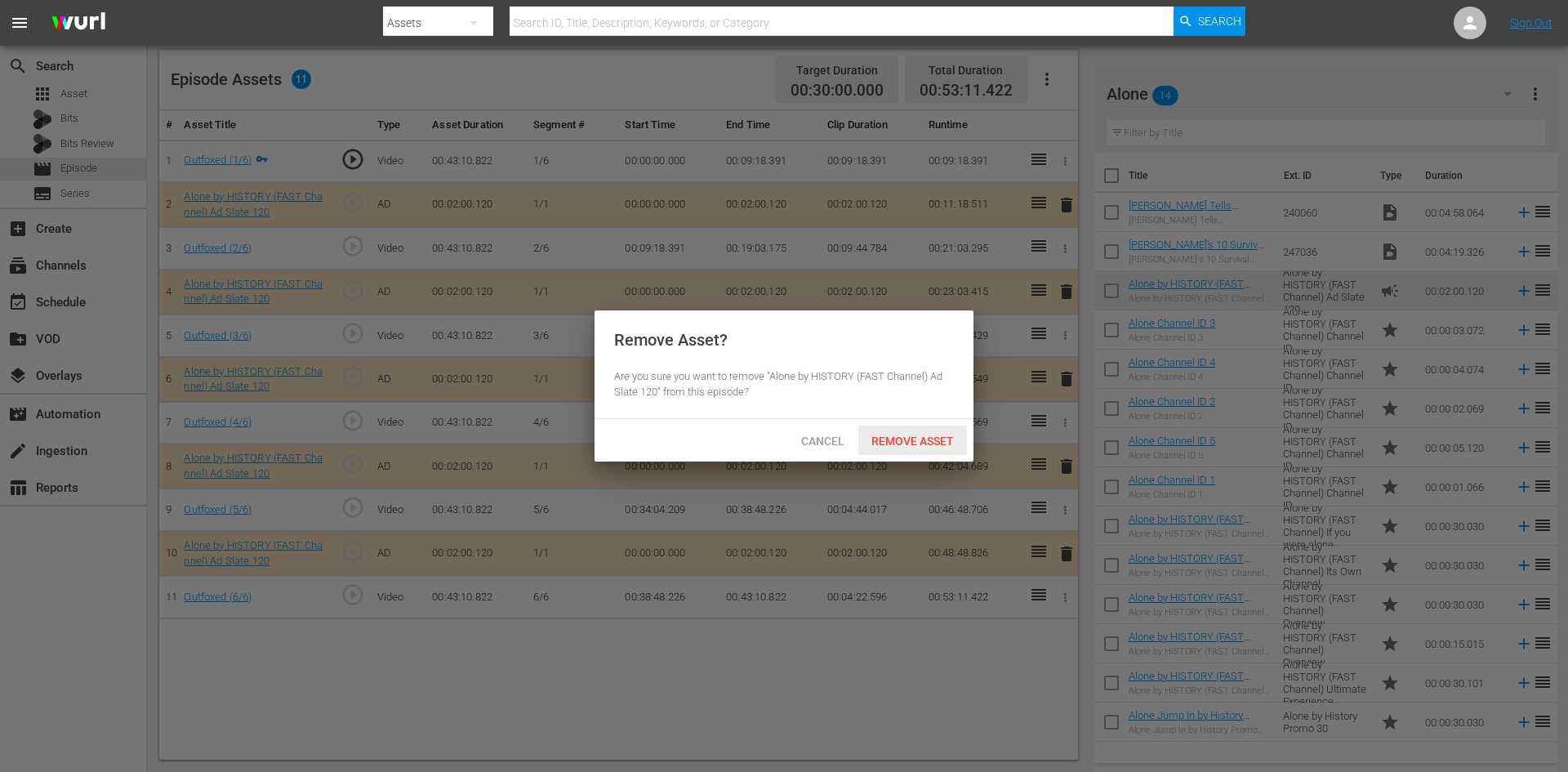
click at [909, 438] on span "Remove Asset" at bounding box center [913, 440] width 109 height 13
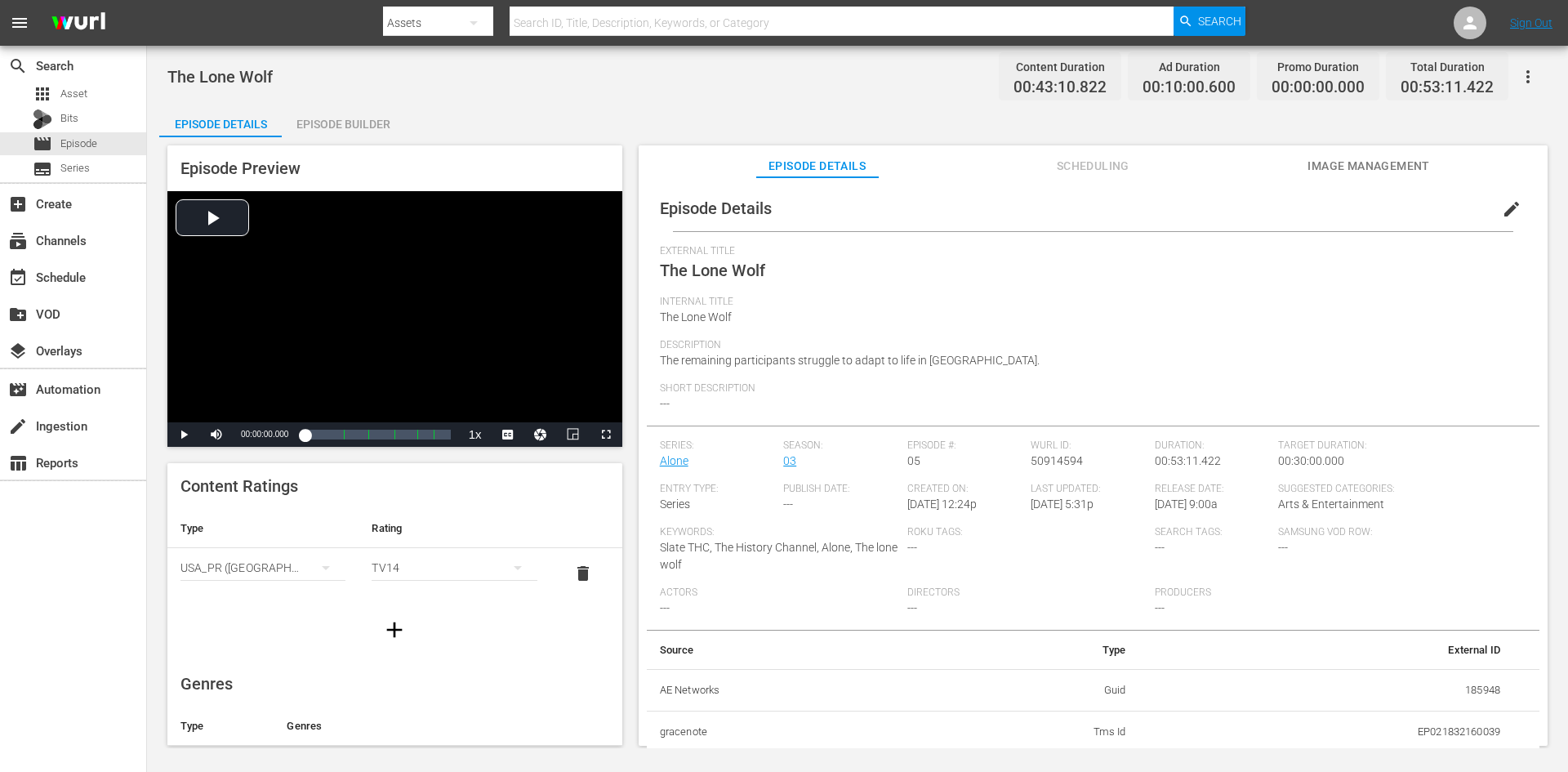
drag, startPoint x: 330, startPoint y: 150, endPoint x: 346, endPoint y: 144, distance: 17.1
click at [344, 145] on div "Episode Preview Video Player is loading. Play Video Play Mute Current Time 00:0…" at bounding box center [858, 447] width 1397 height 621
click at [363, 124] on div "Episode Builder" at bounding box center [343, 124] width 123 height 39
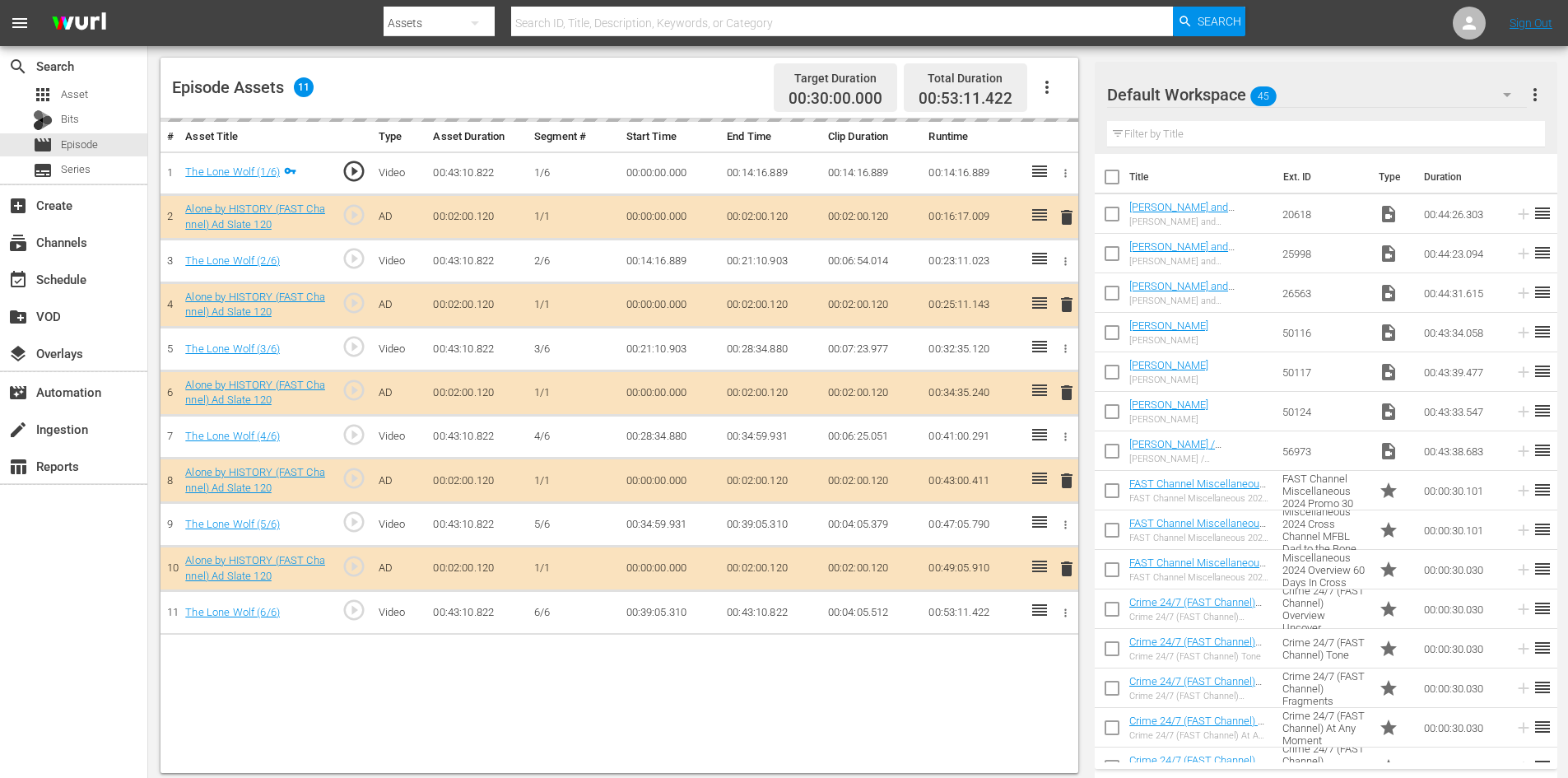
scroll to position [428, 0]
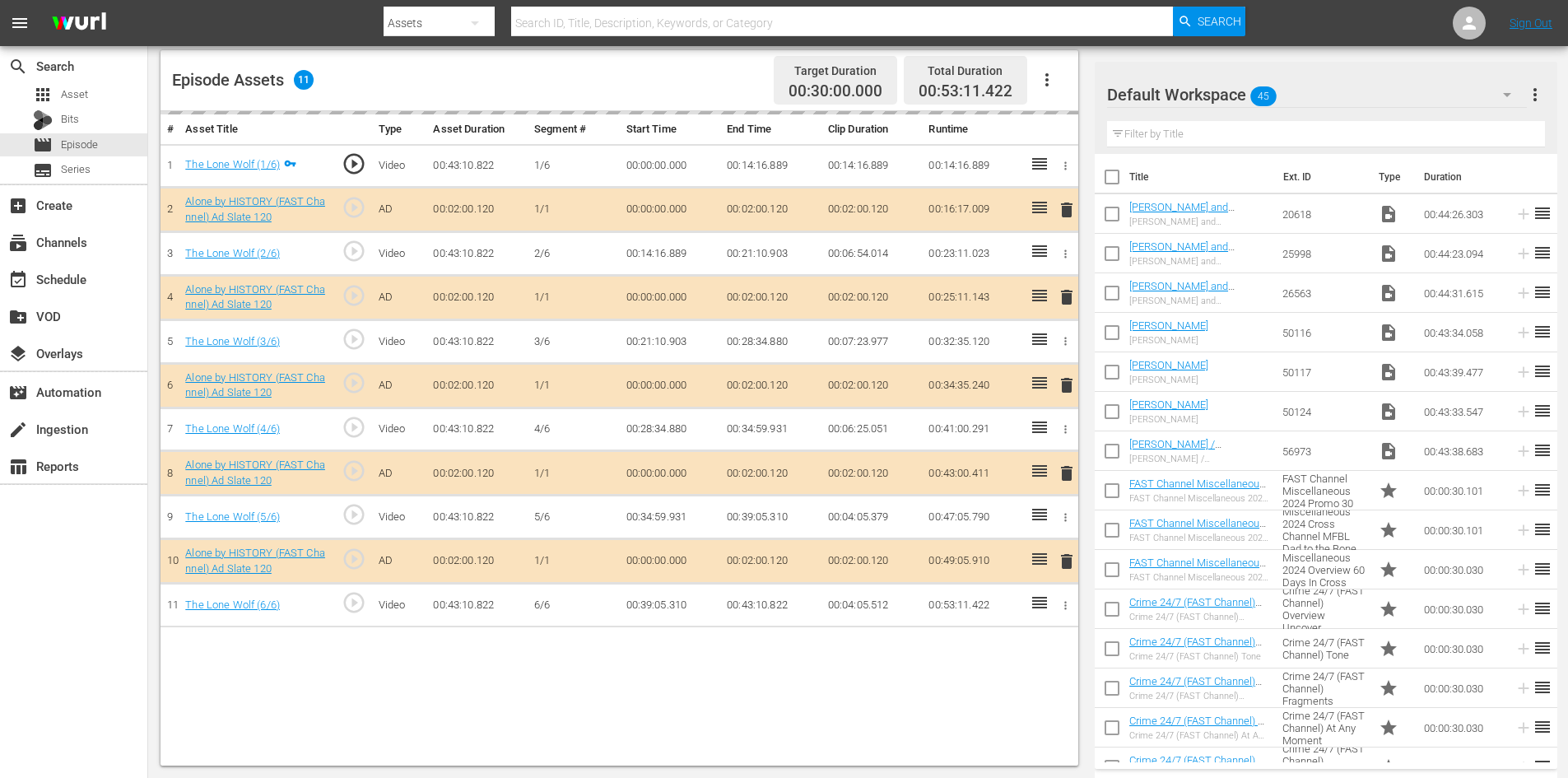
click at [1313, 89] on div "Default Workspace 45" at bounding box center [1317, 94] width 420 height 46
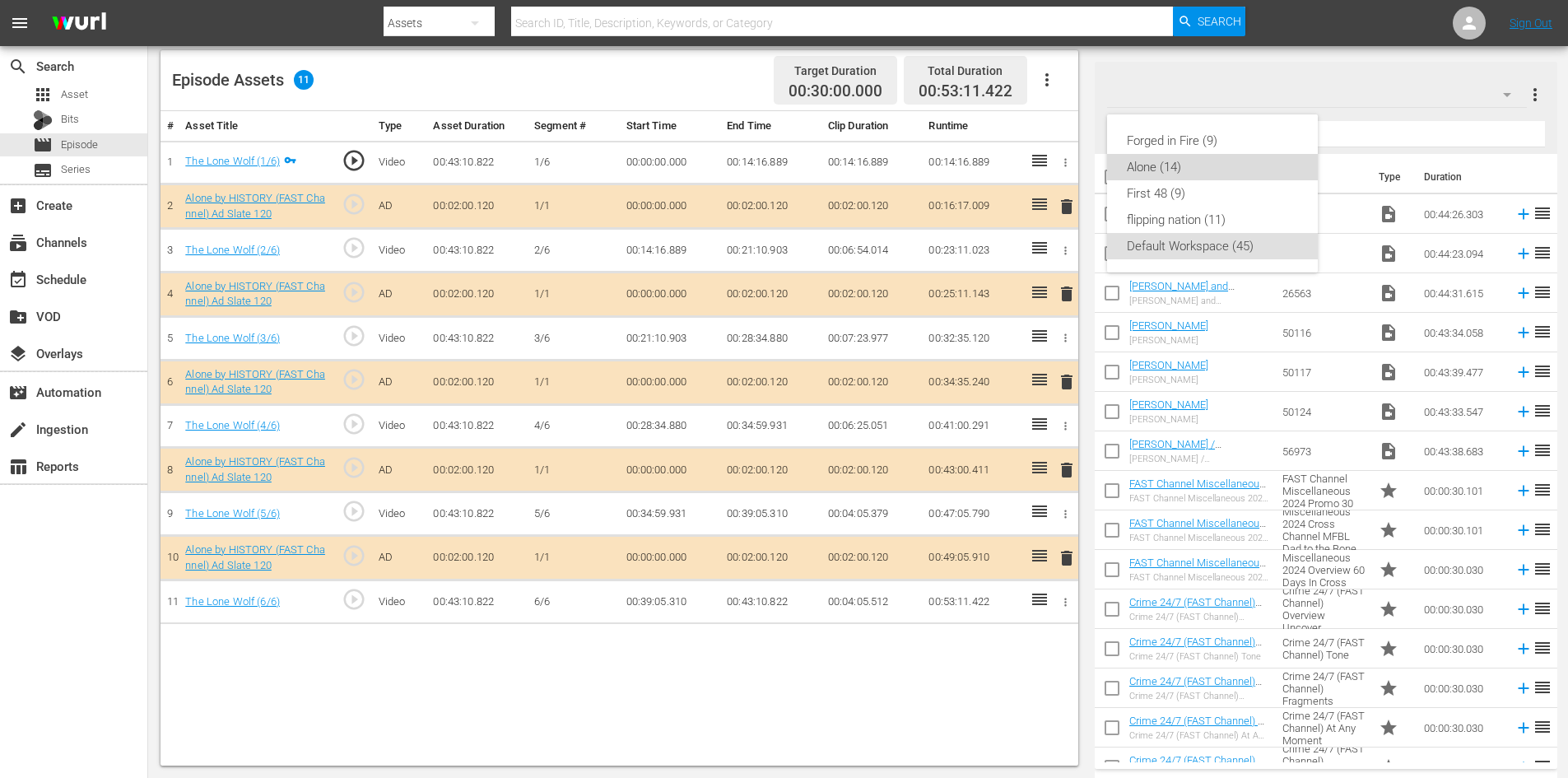
click at [1136, 168] on div "Alone (14)" at bounding box center [1213, 167] width 171 height 26
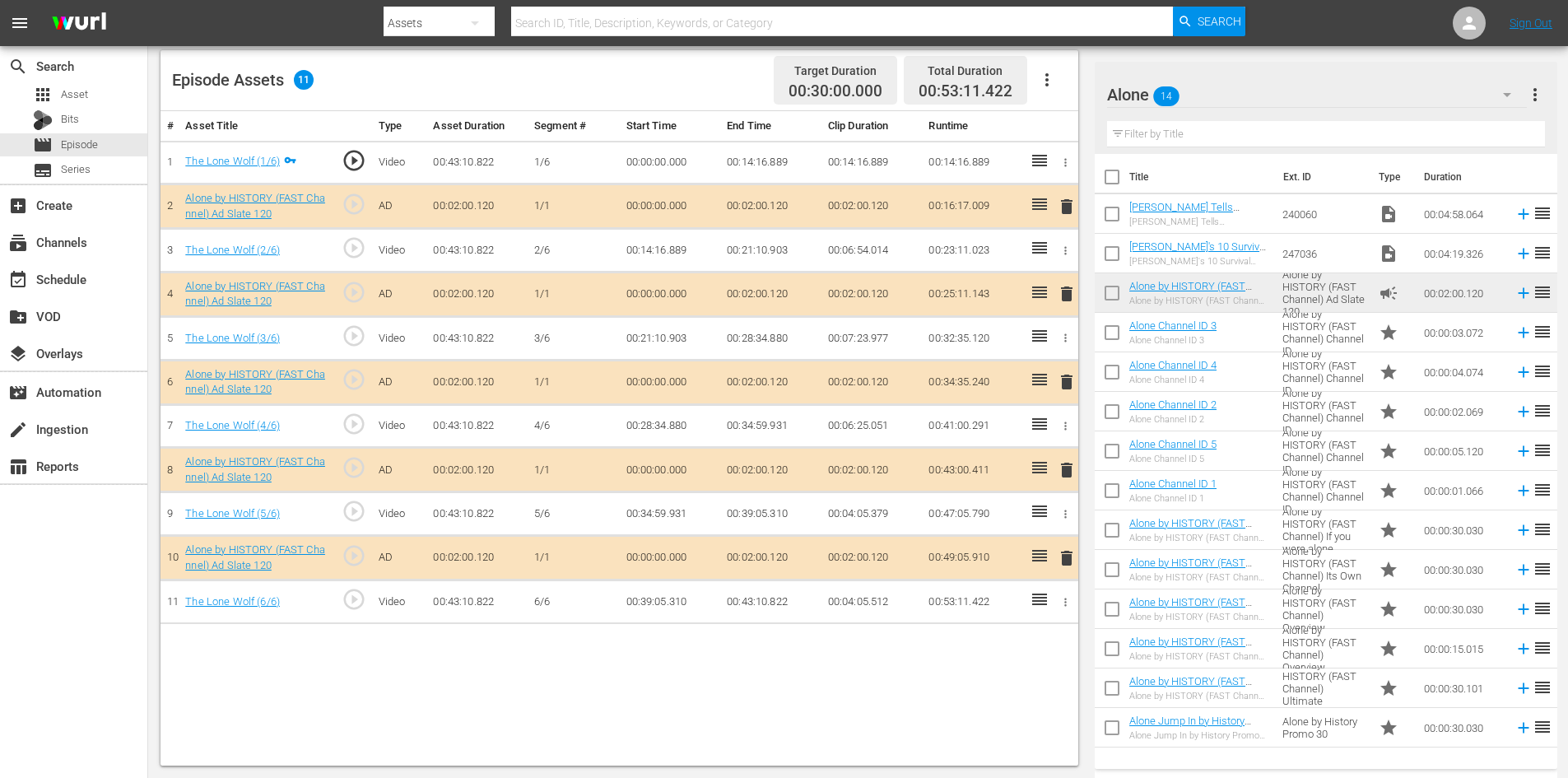
click at [1060, 469] on span "delete" at bounding box center [1067, 470] width 20 height 20
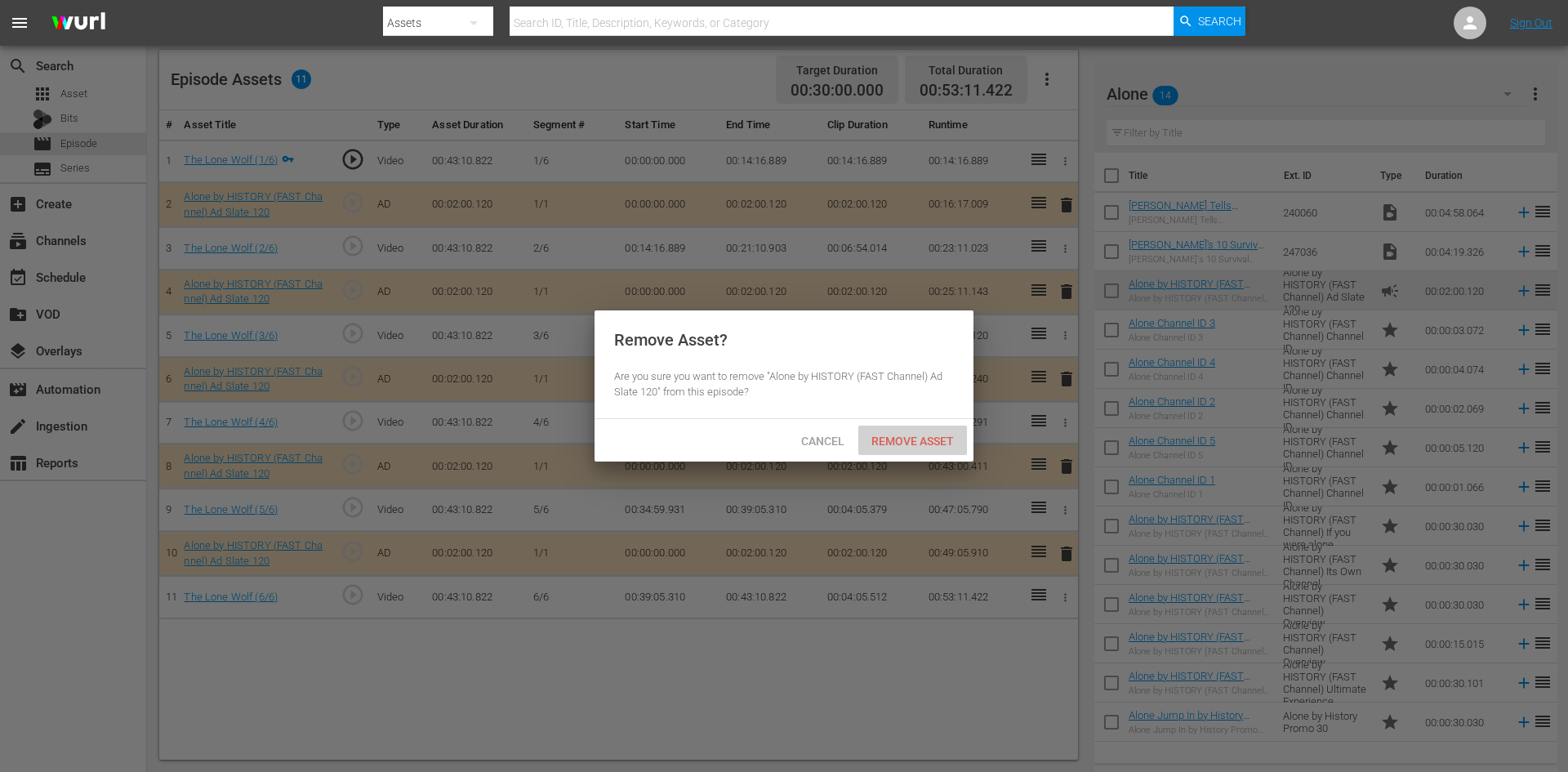
drag, startPoint x: 913, startPoint y: 431, endPoint x: 919, endPoint y: 408, distance: 23.8
click at [913, 430] on div "Remove Asset" at bounding box center [913, 440] width 109 height 30
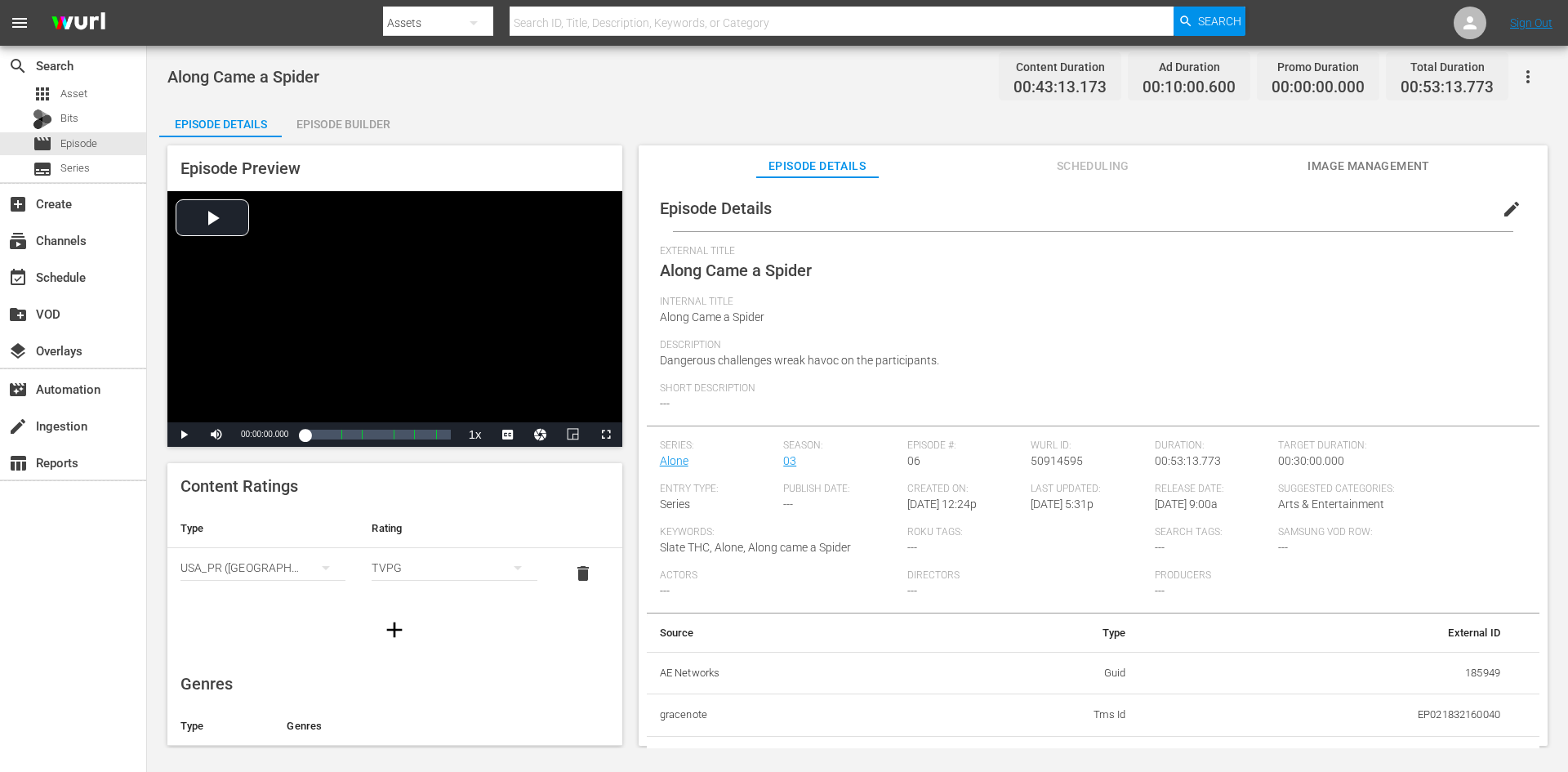
click at [360, 115] on div "Episode Builder" at bounding box center [343, 124] width 123 height 39
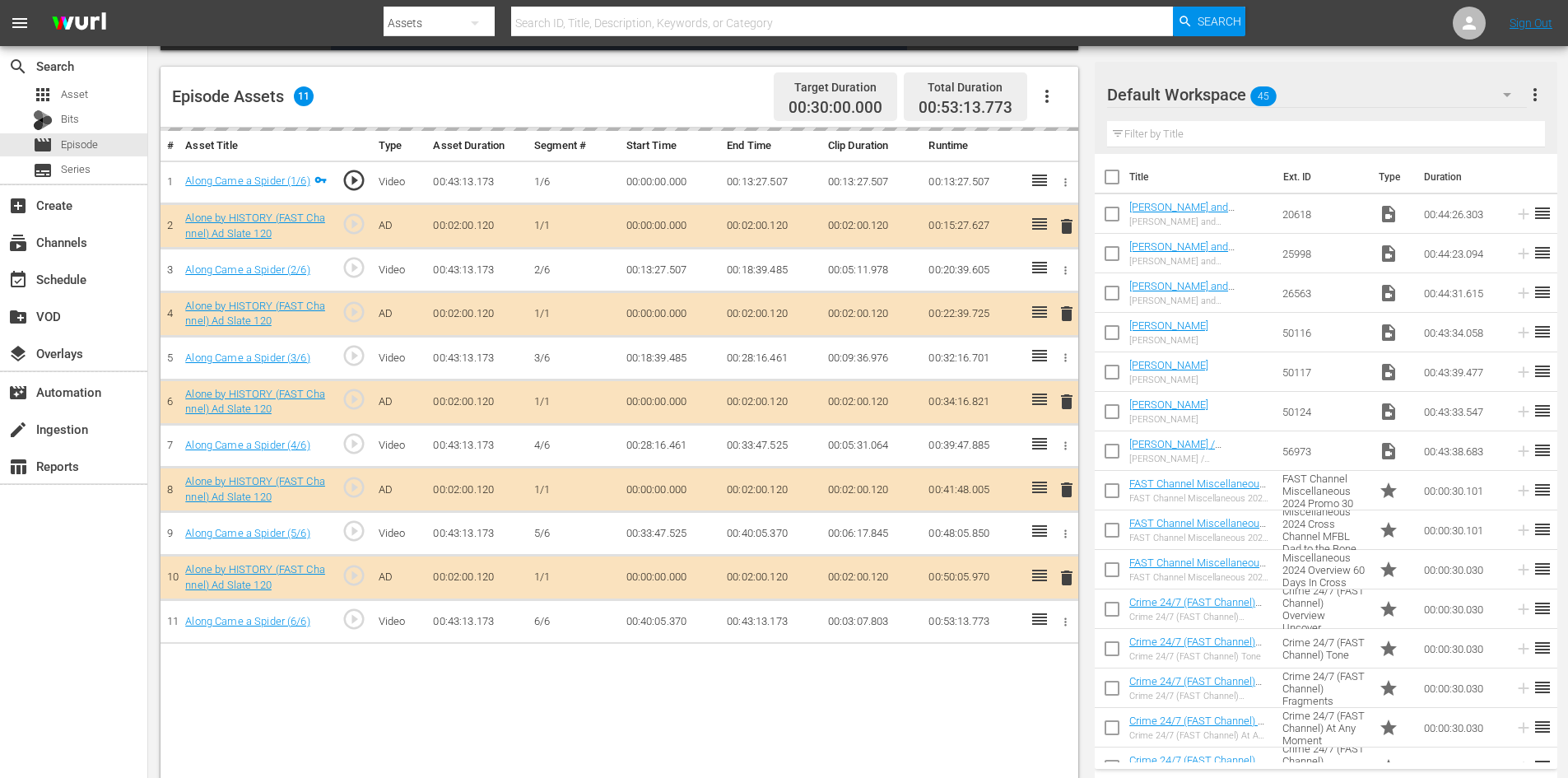
scroll to position [428, 0]
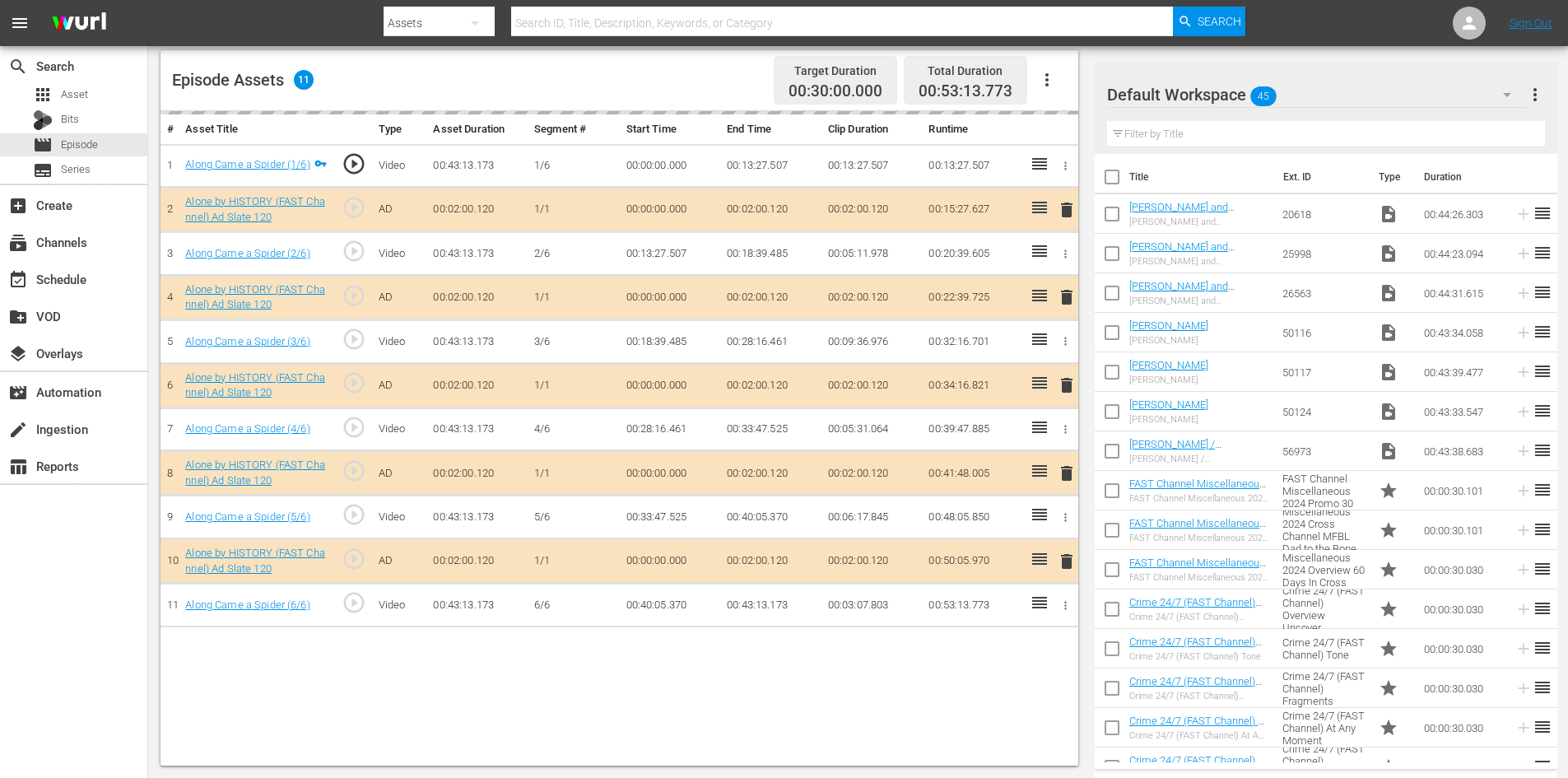
click at [1328, 96] on div "Default Workspace 45" at bounding box center [1317, 94] width 420 height 46
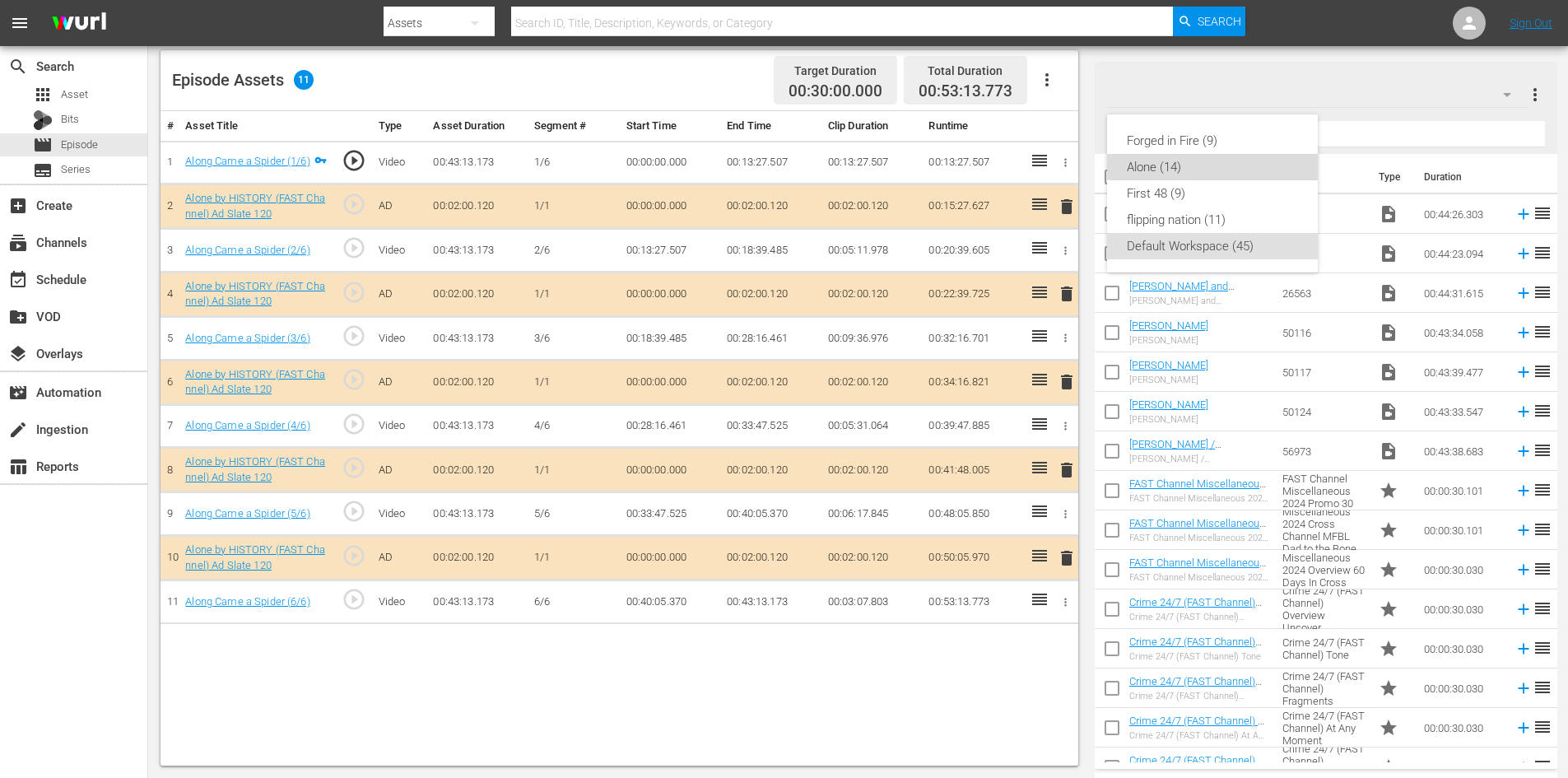
click at [1139, 174] on div "Alone (14)" at bounding box center [1213, 167] width 171 height 26
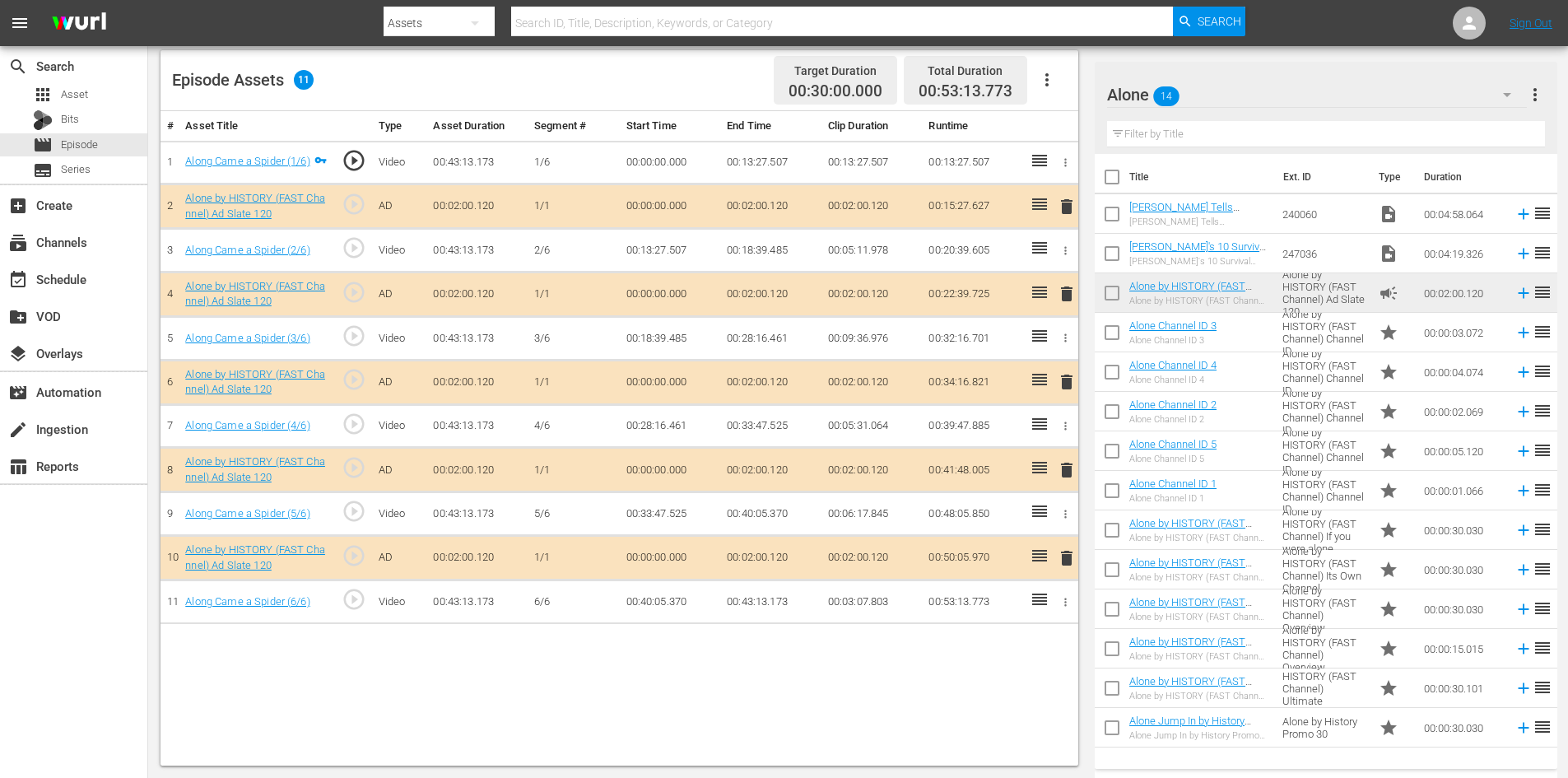
click at [1064, 468] on span "delete" at bounding box center [1067, 470] width 20 height 20
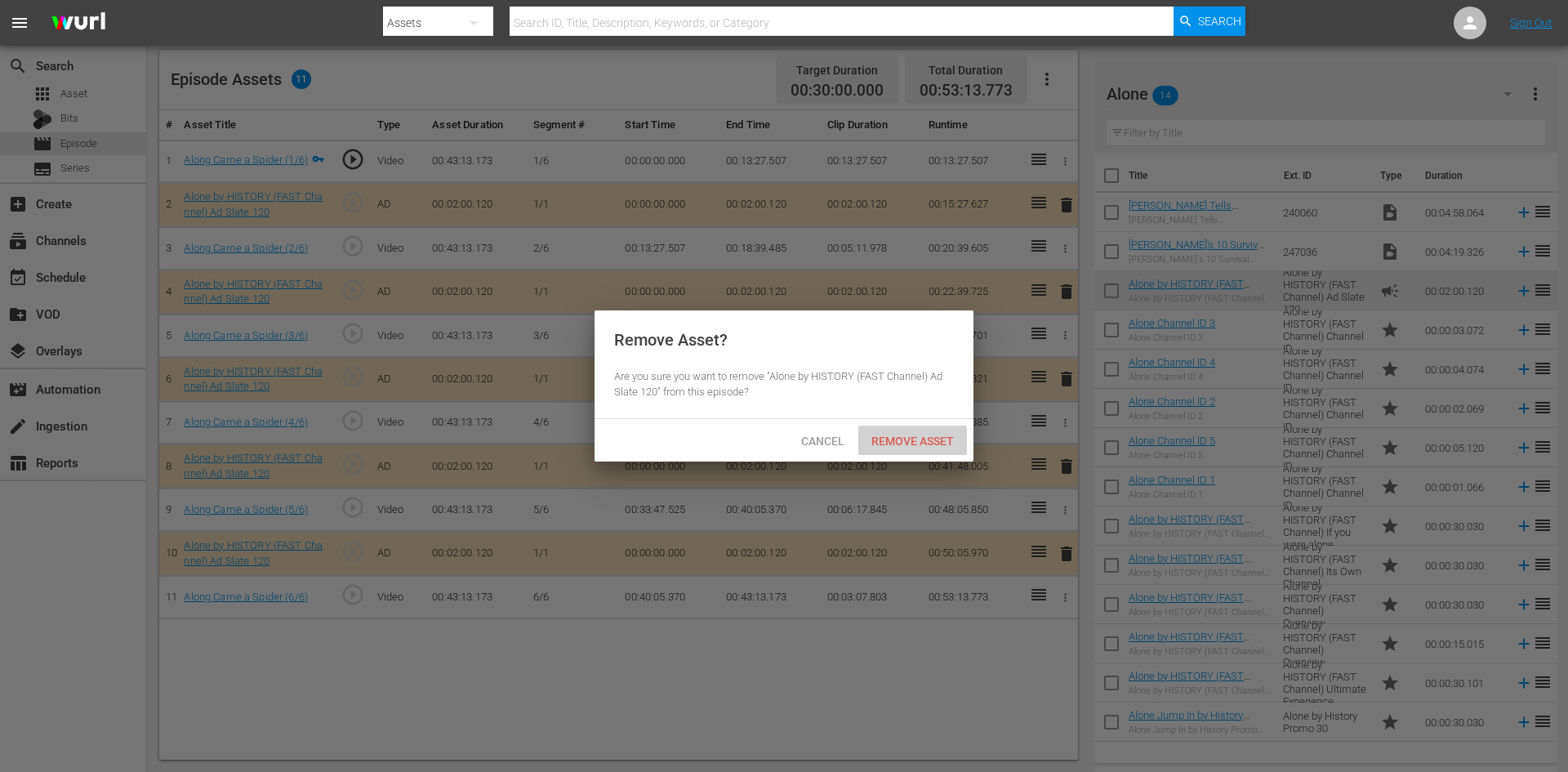
click at [928, 435] on span "Remove Asset" at bounding box center [913, 440] width 109 height 13
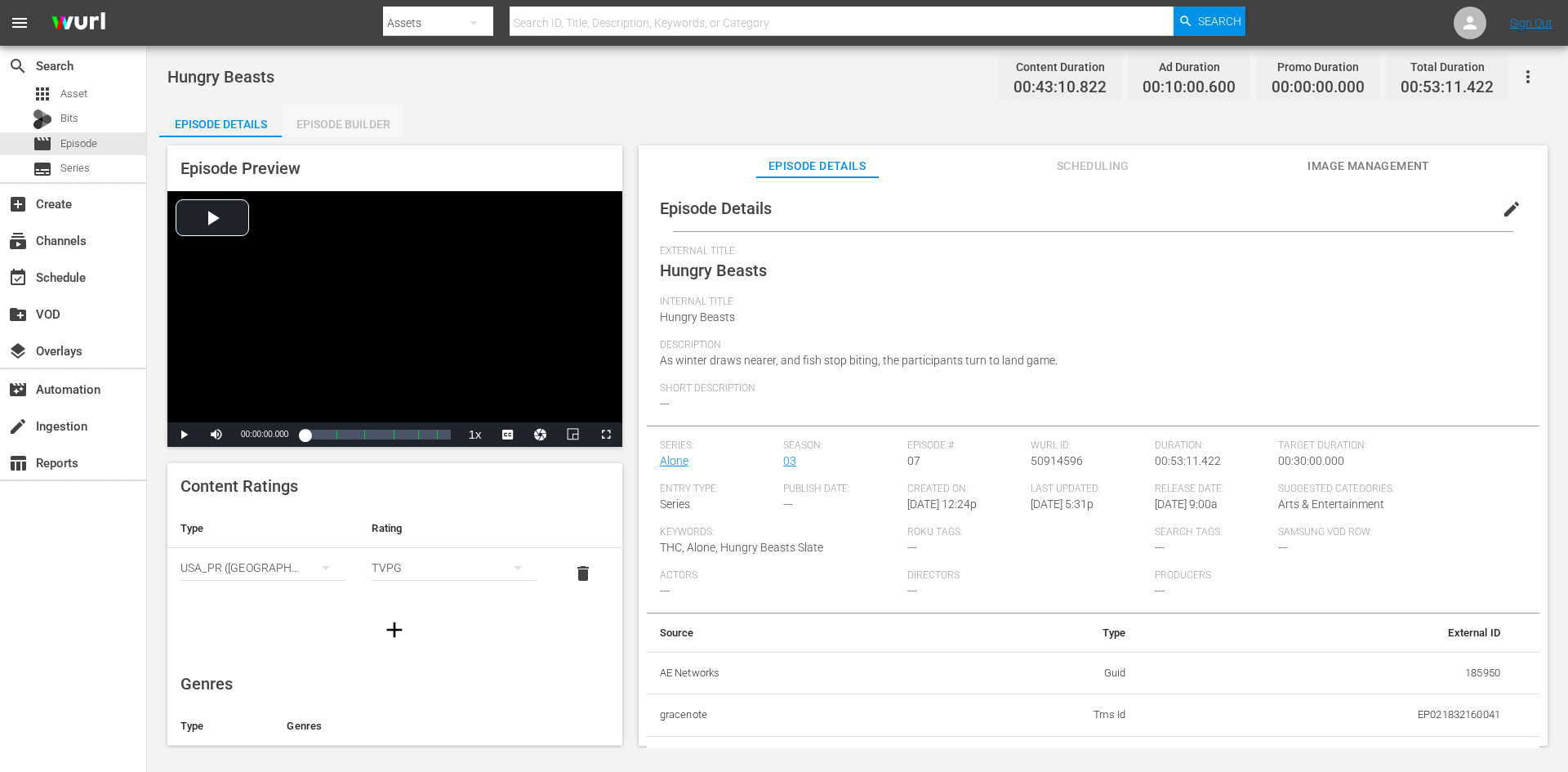
click at [350, 131] on div "Episode Builder" at bounding box center [343, 124] width 123 height 39
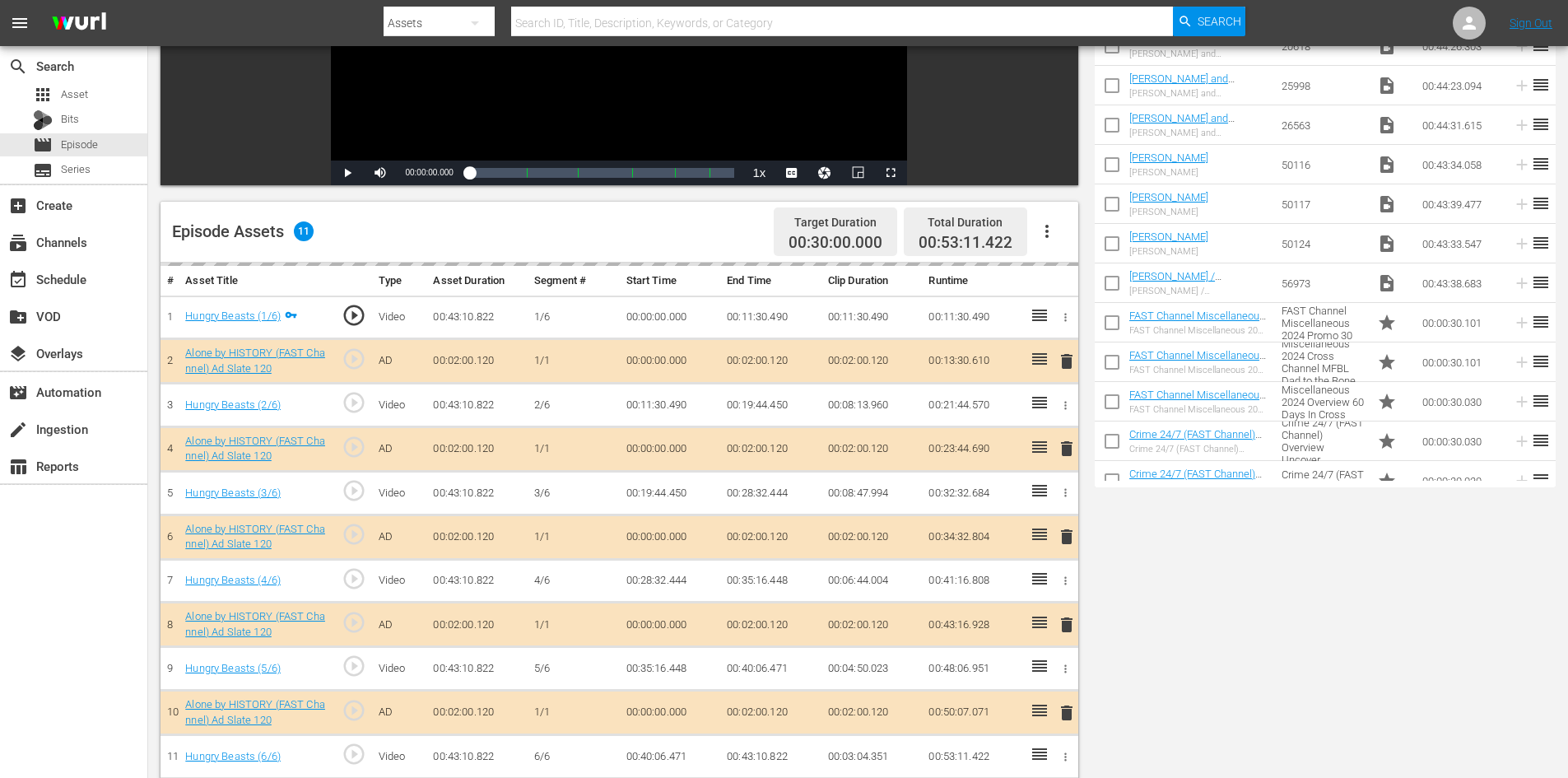
scroll to position [428, 0]
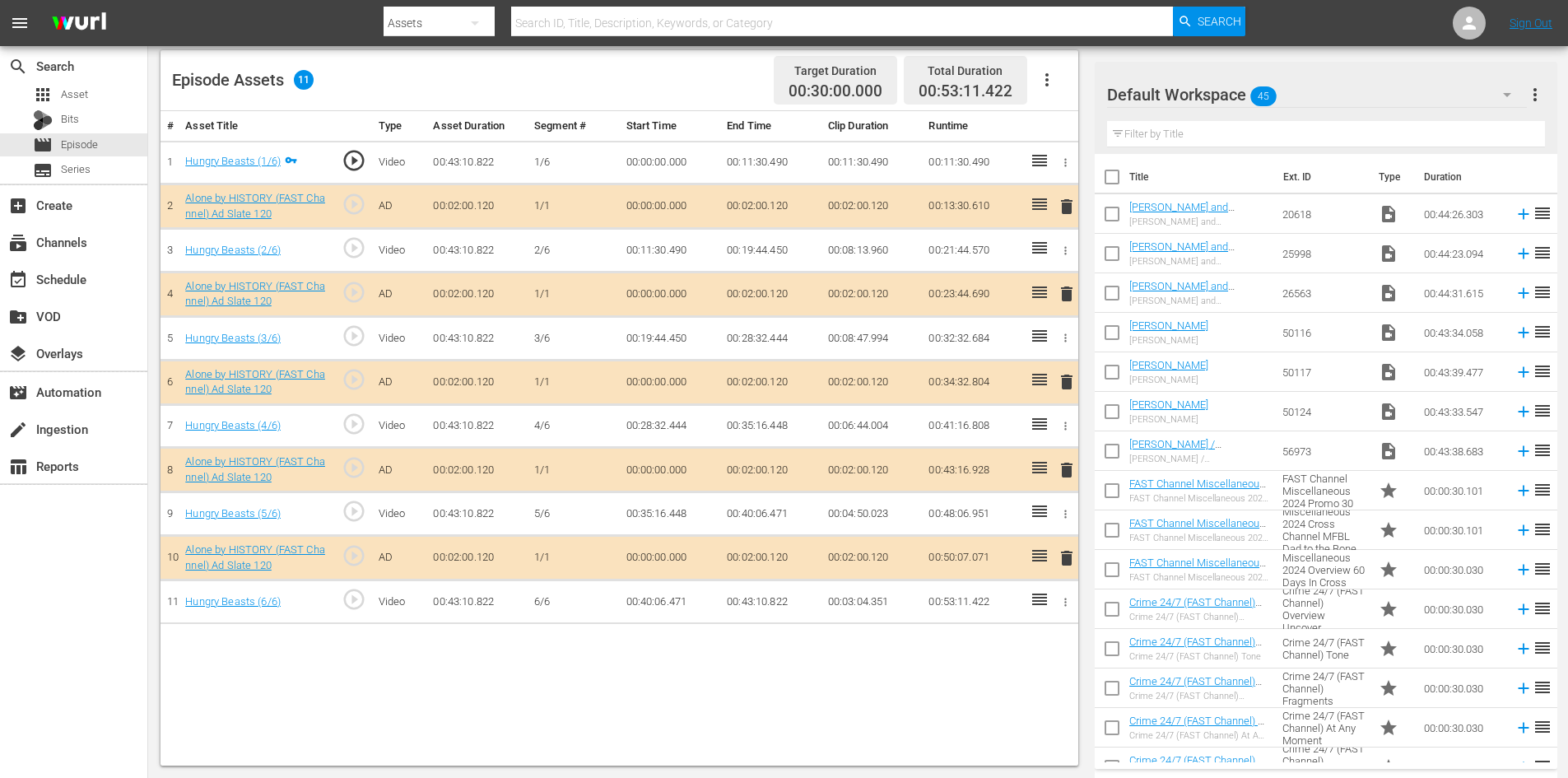
click at [1338, 101] on div "Default Workspace 45" at bounding box center [1317, 94] width 420 height 46
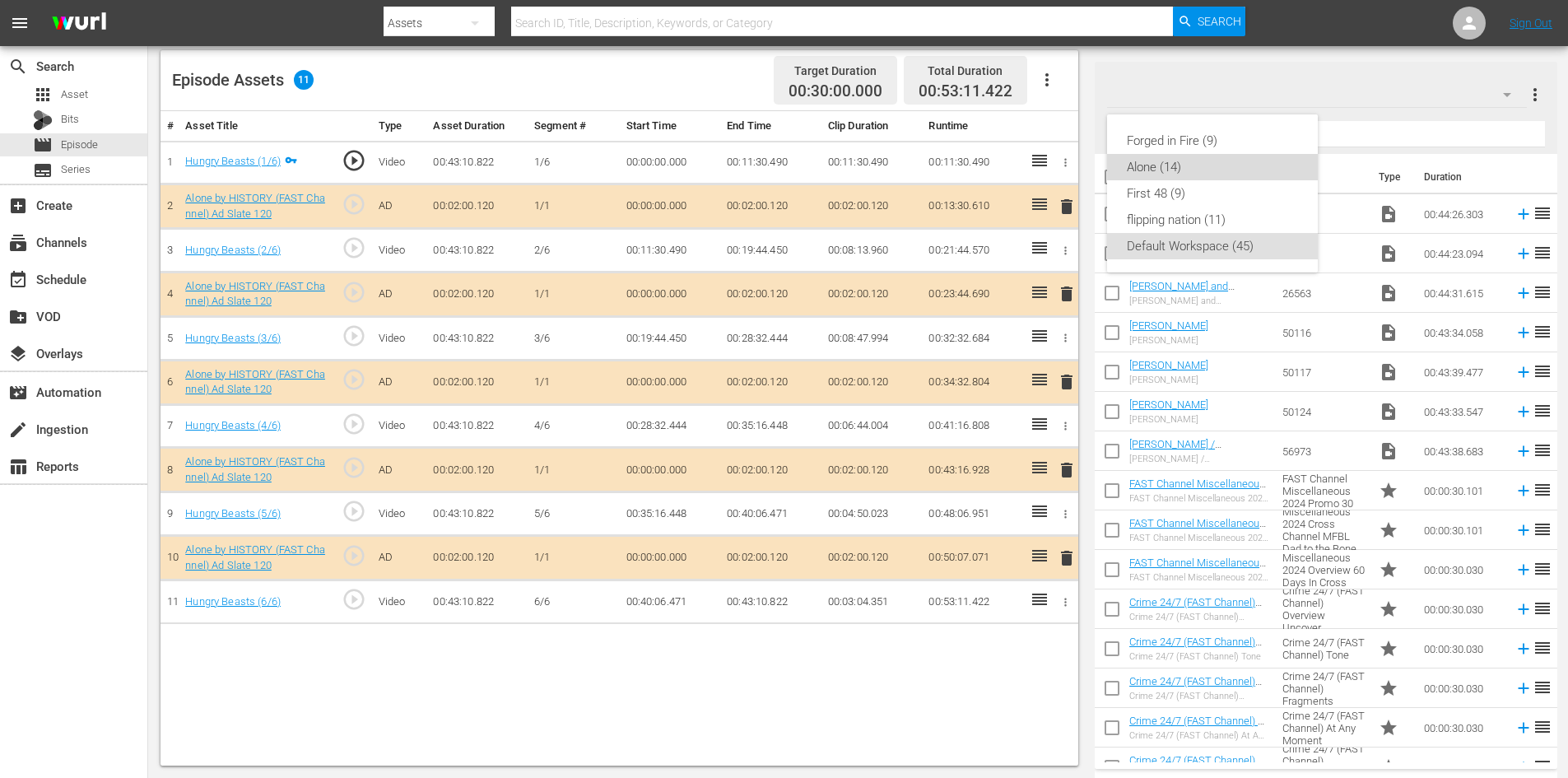
click at [1147, 174] on div "Alone (14)" at bounding box center [1213, 167] width 171 height 26
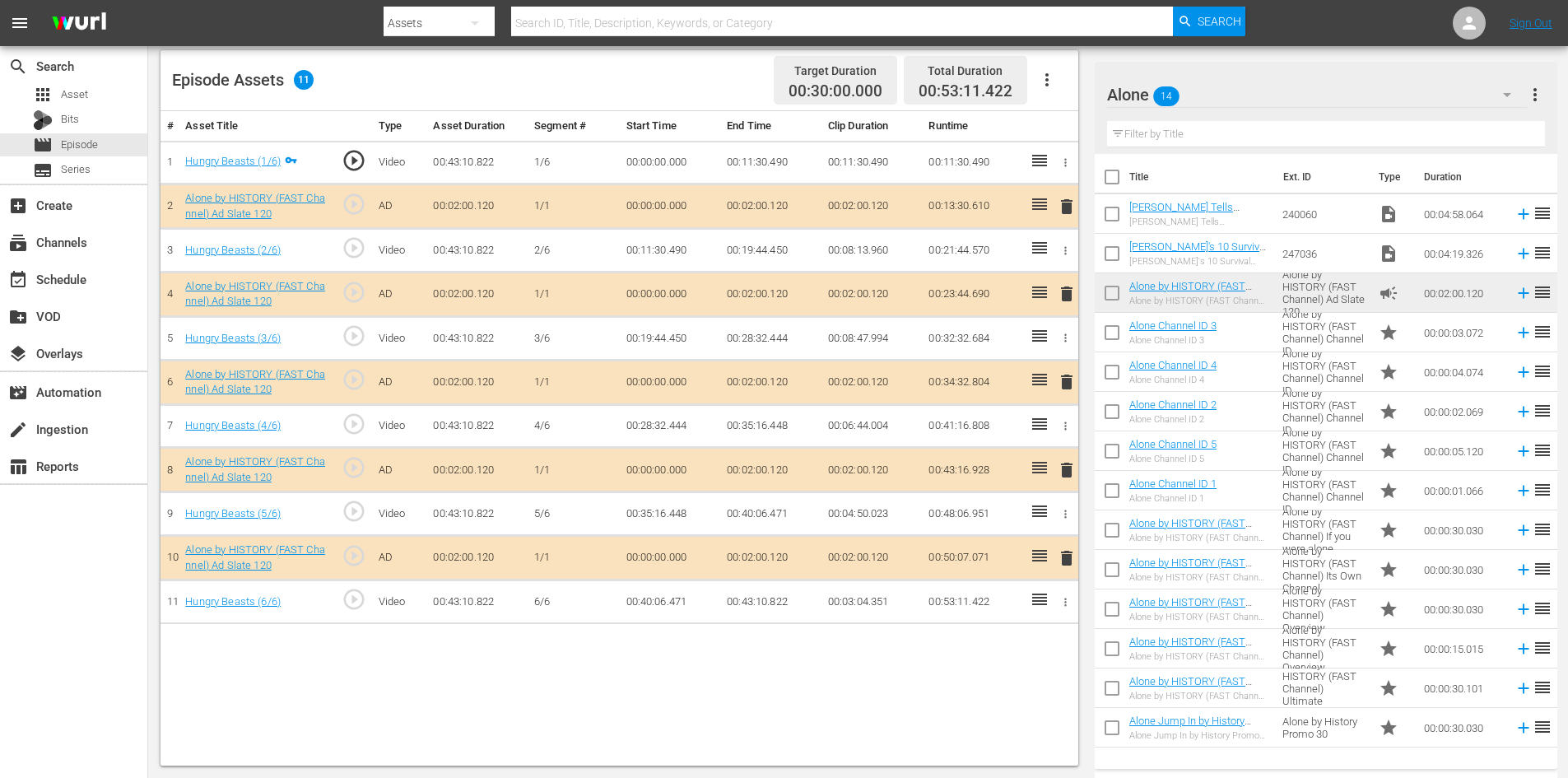
click at [1058, 470] on span "delete" at bounding box center [1067, 470] width 20 height 20
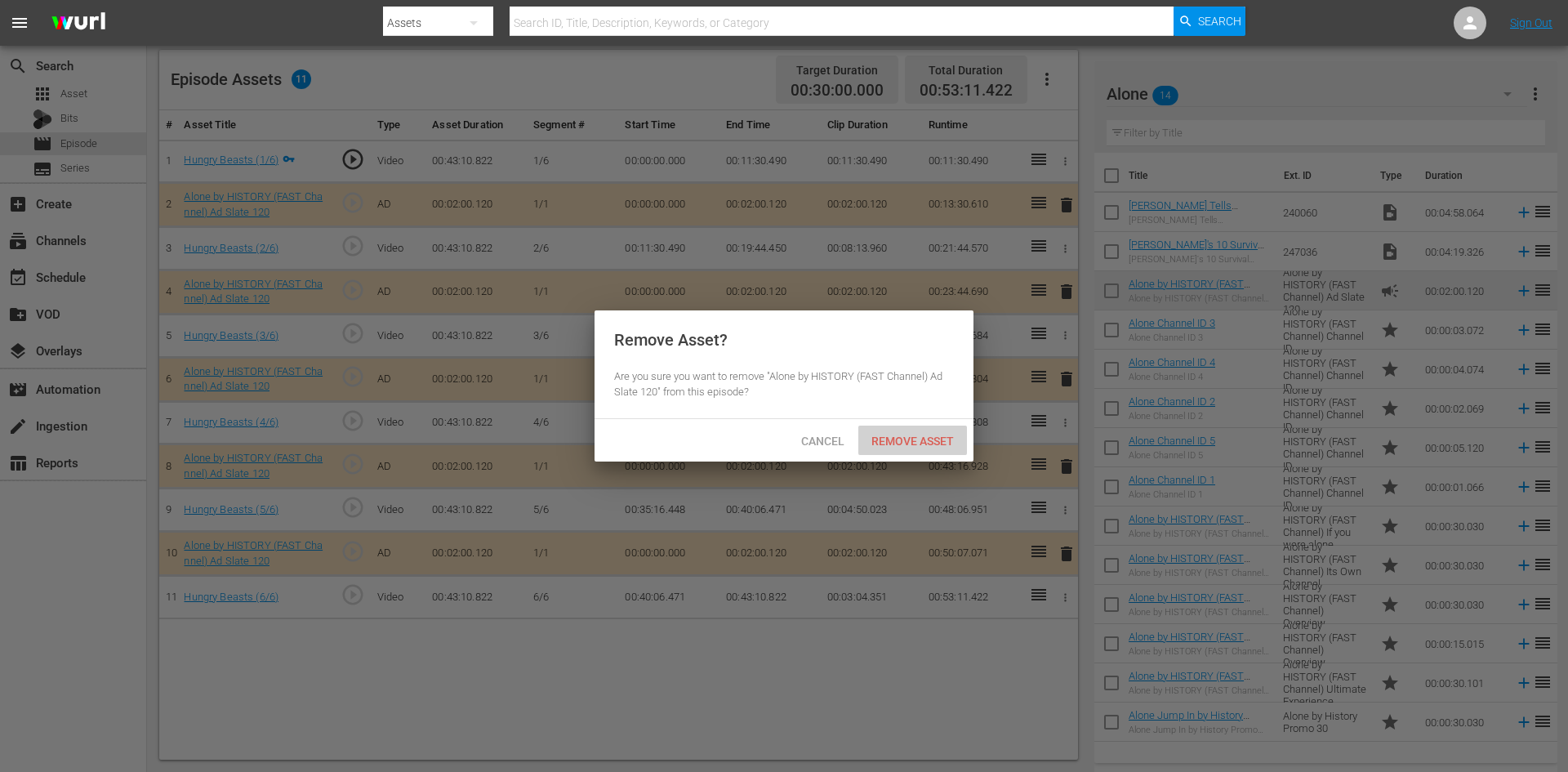
drag, startPoint x: 905, startPoint y: 443, endPoint x: 1000, endPoint y: 368, distance: 121.0
click at [905, 443] on span "Remove Asset" at bounding box center [913, 440] width 109 height 13
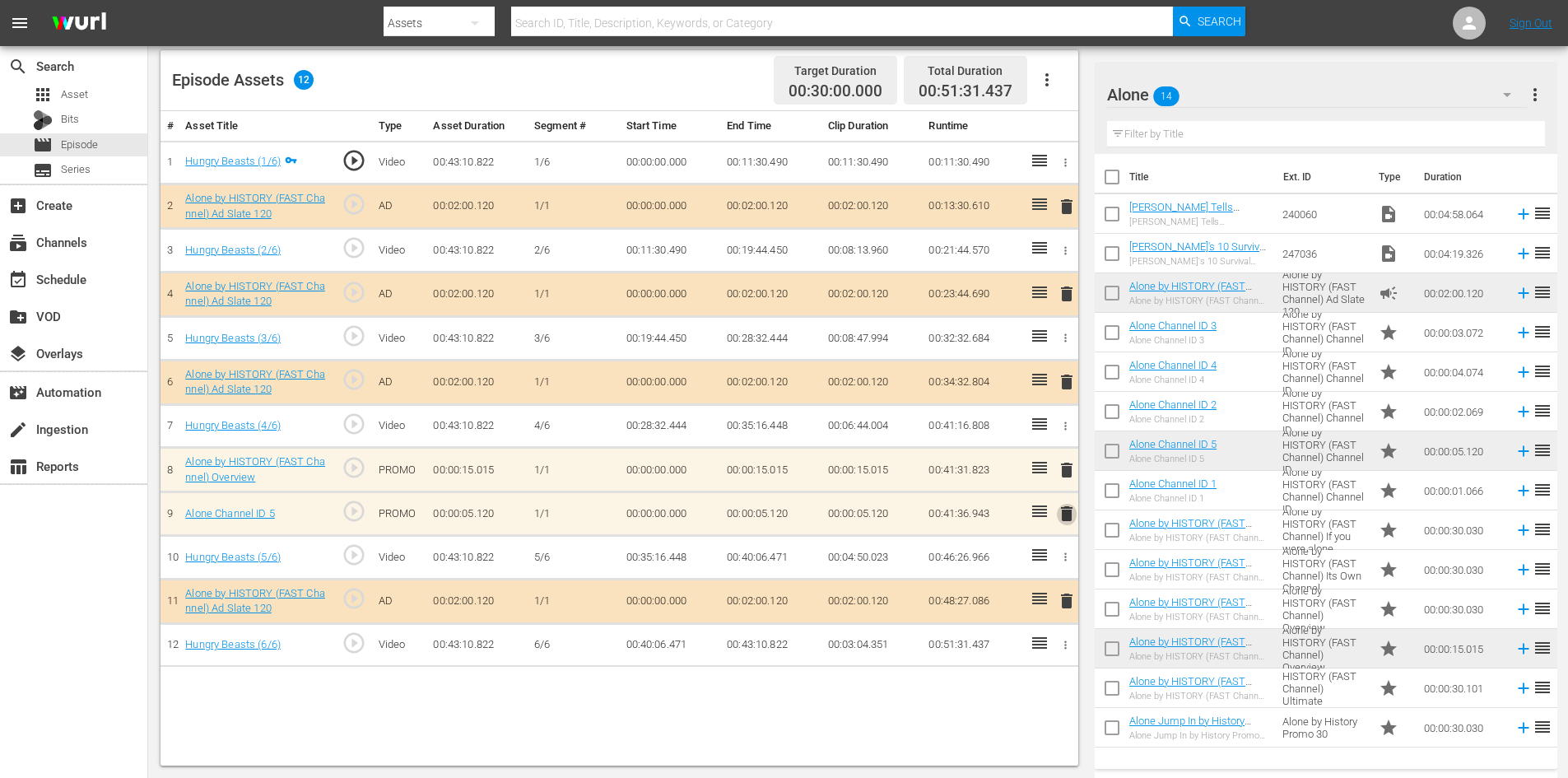
click at [1063, 514] on span "delete" at bounding box center [1067, 513] width 20 height 20
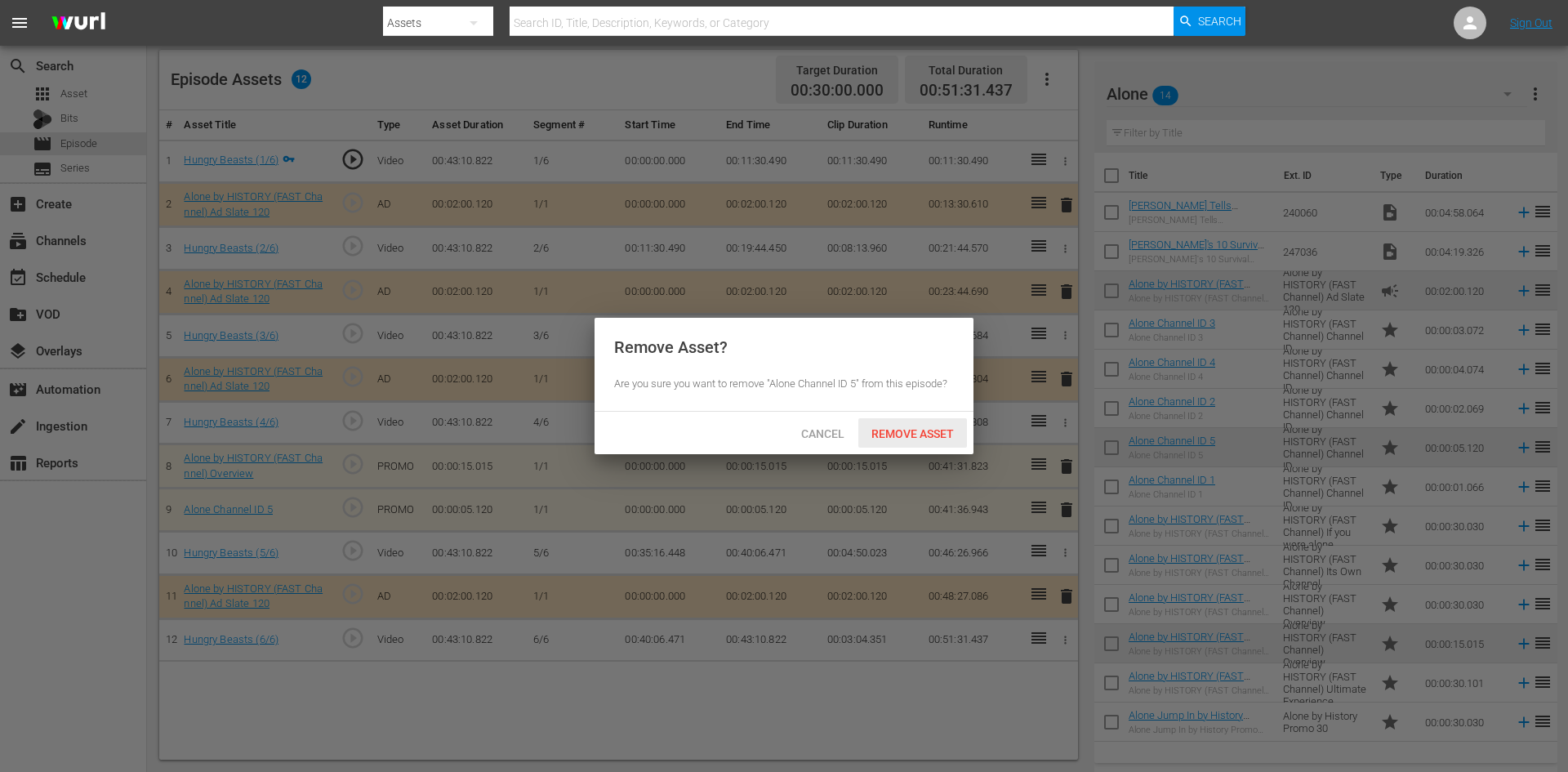
click at [913, 435] on span "Remove Asset" at bounding box center [913, 433] width 109 height 13
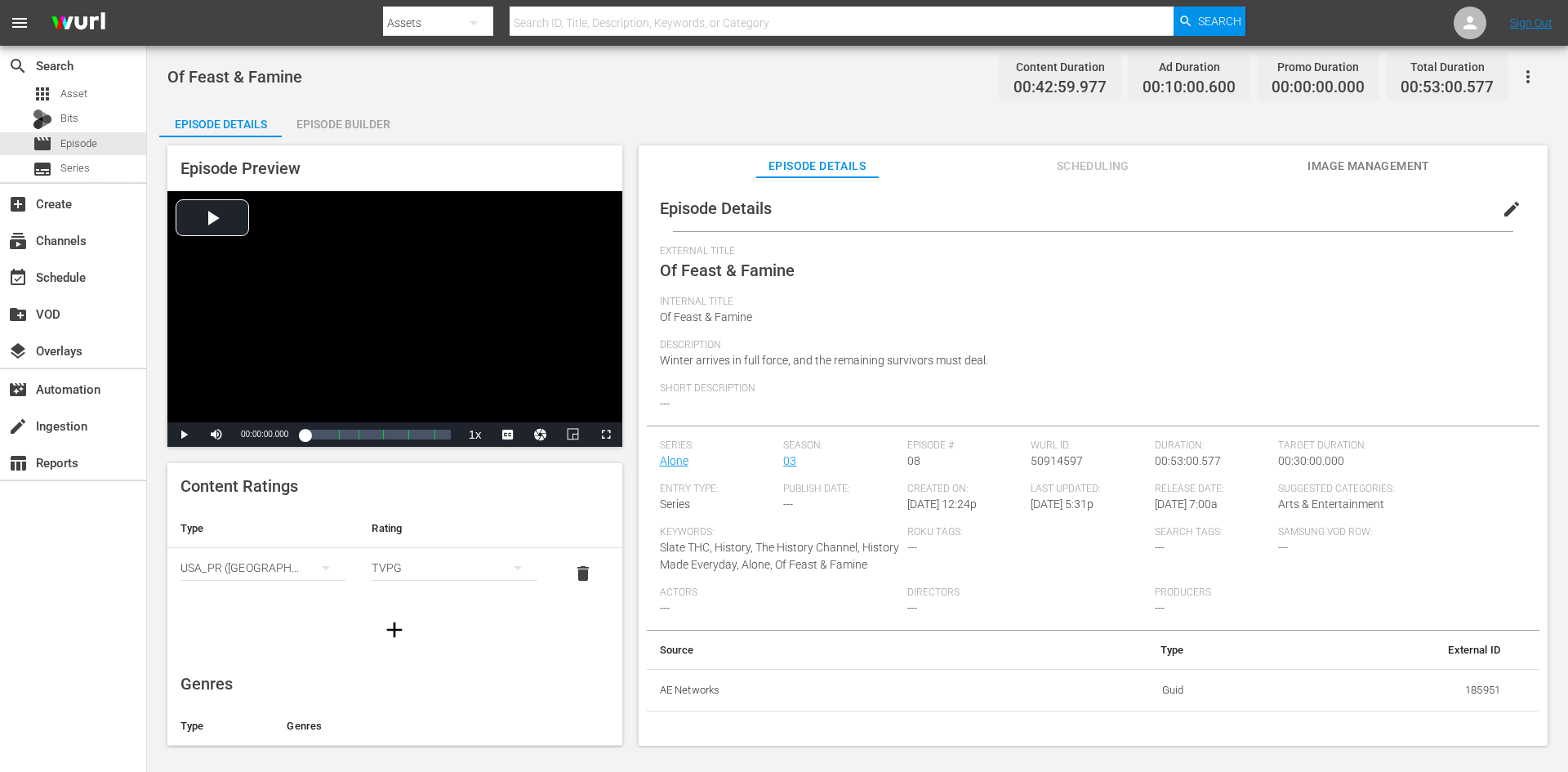
click at [369, 129] on div "Episode Builder" at bounding box center [343, 124] width 123 height 39
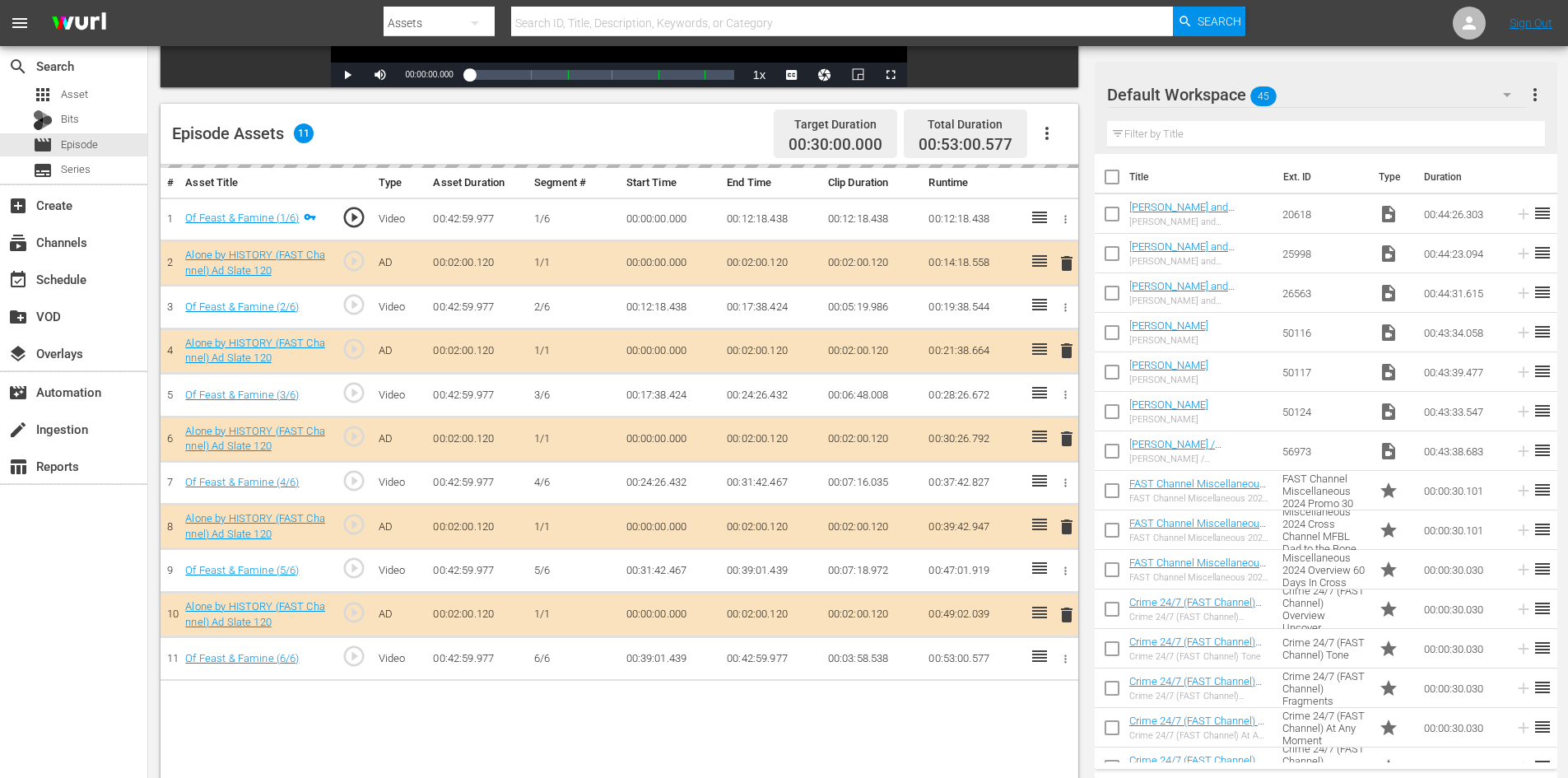
scroll to position [428, 0]
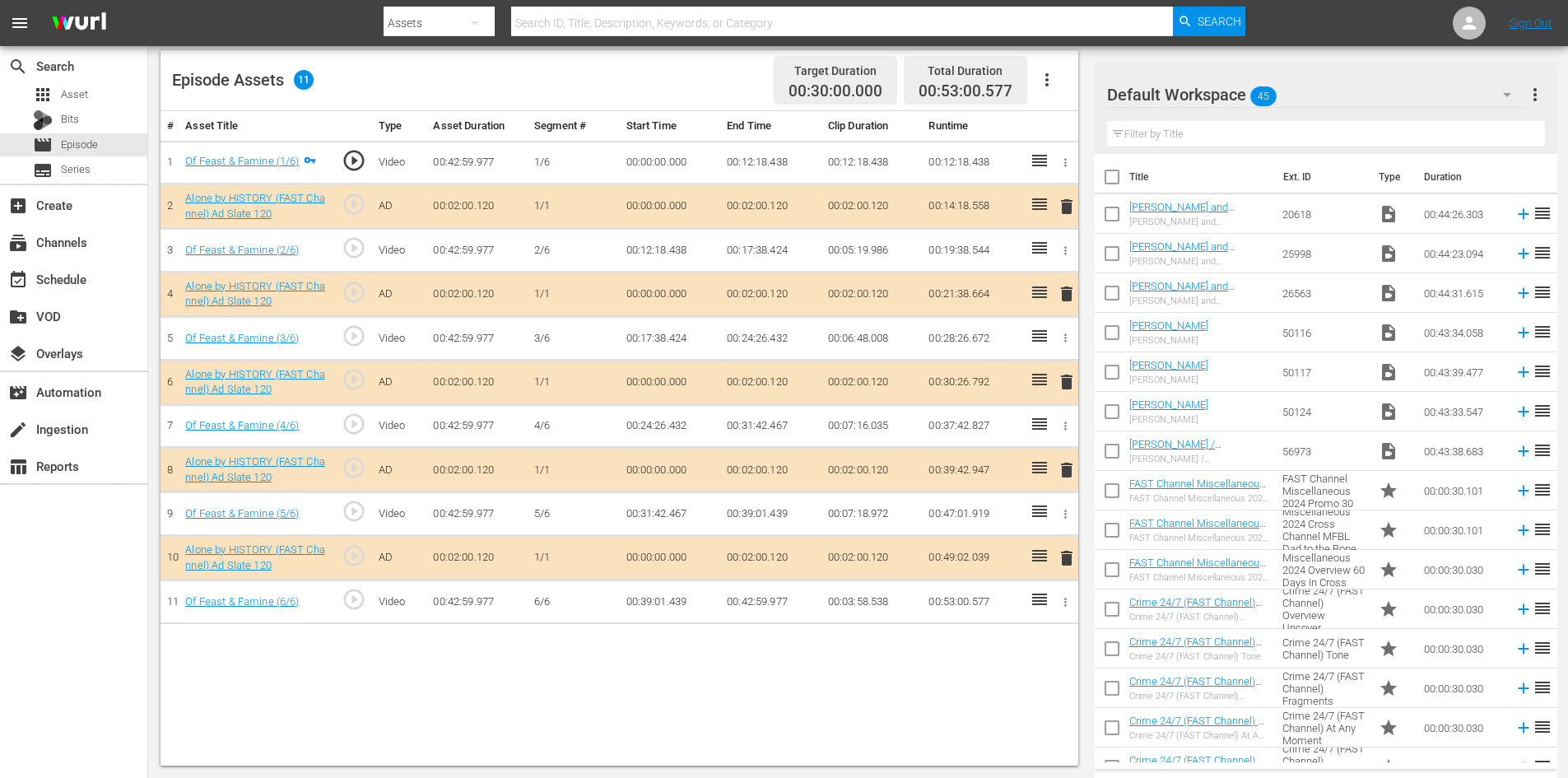
click at [1336, 92] on div "Default Workspace 45" at bounding box center [1317, 94] width 420 height 46
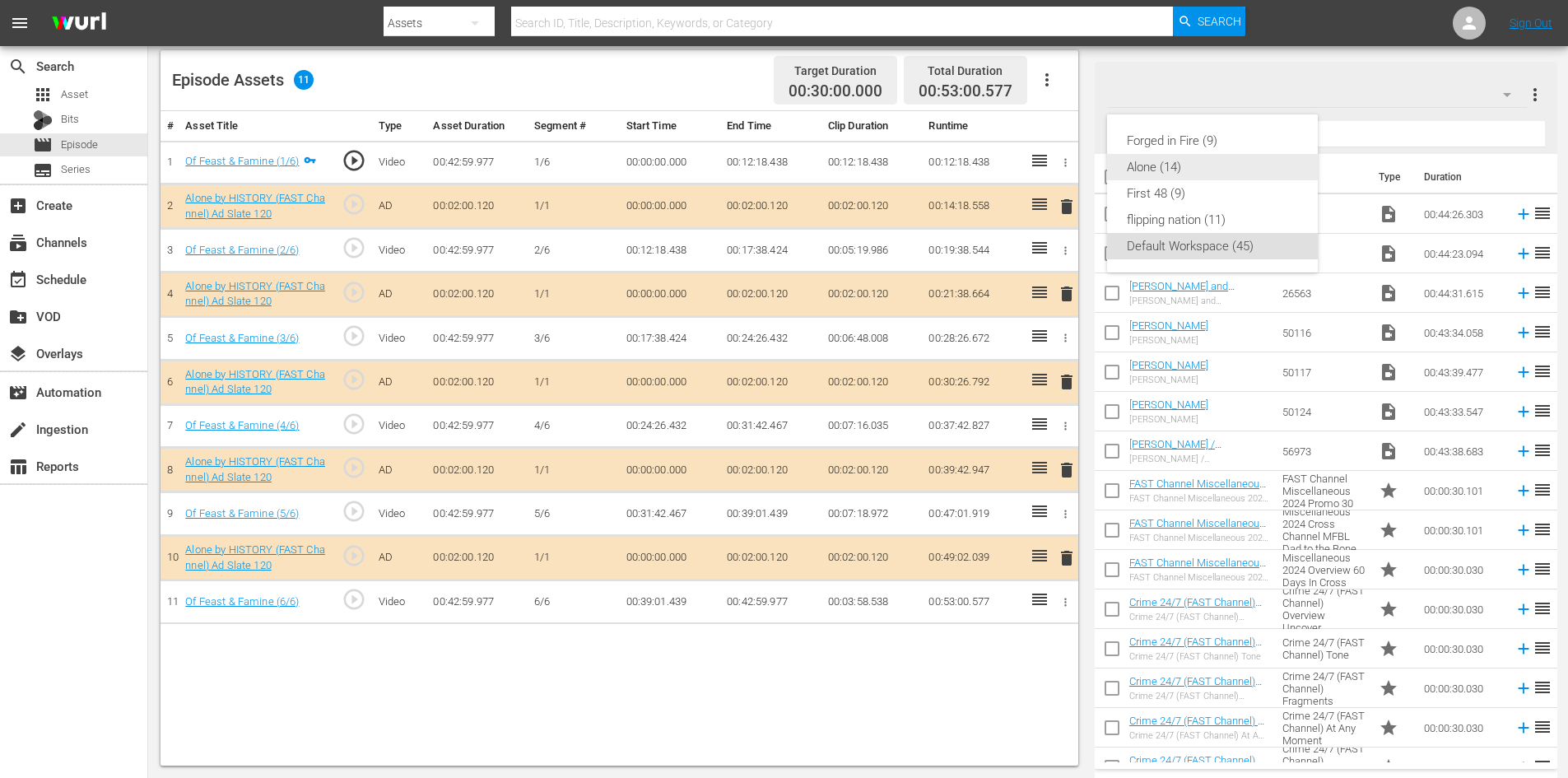
click at [1139, 168] on div "Alone (14)" at bounding box center [1213, 167] width 171 height 26
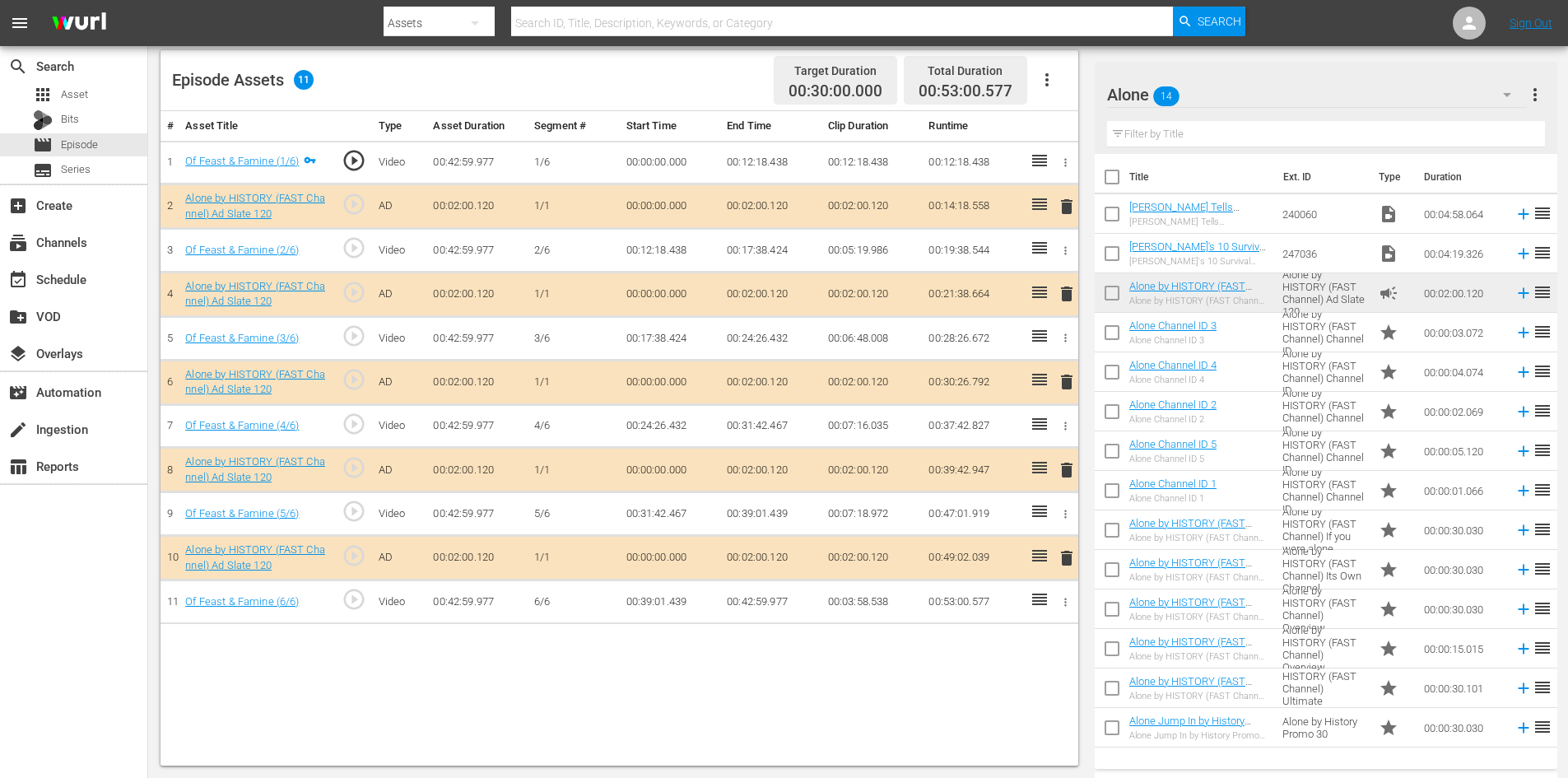
click at [1061, 469] on span "delete" at bounding box center [1067, 470] width 20 height 20
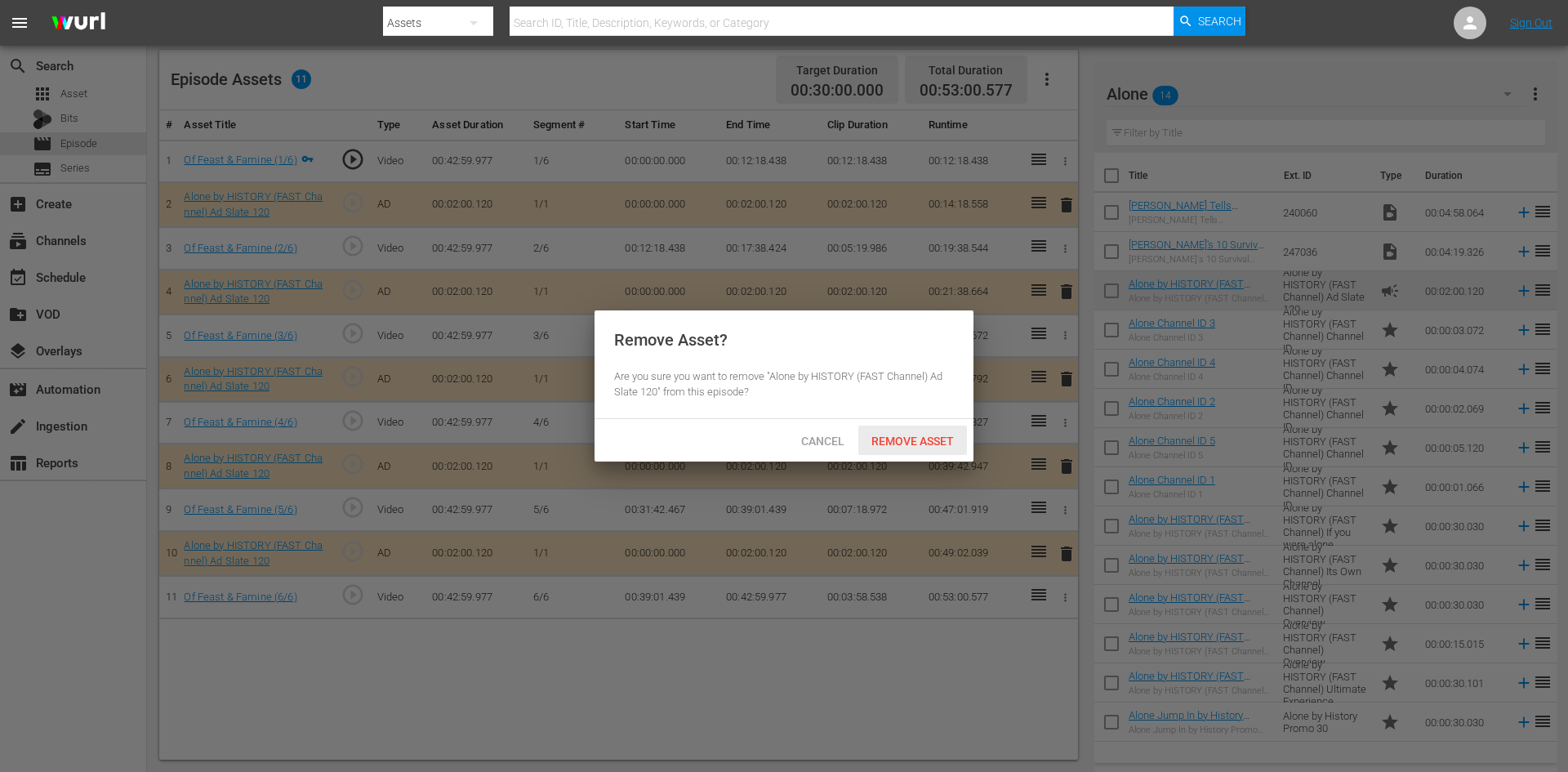
click at [901, 431] on div "Remove Asset" at bounding box center [913, 440] width 109 height 30
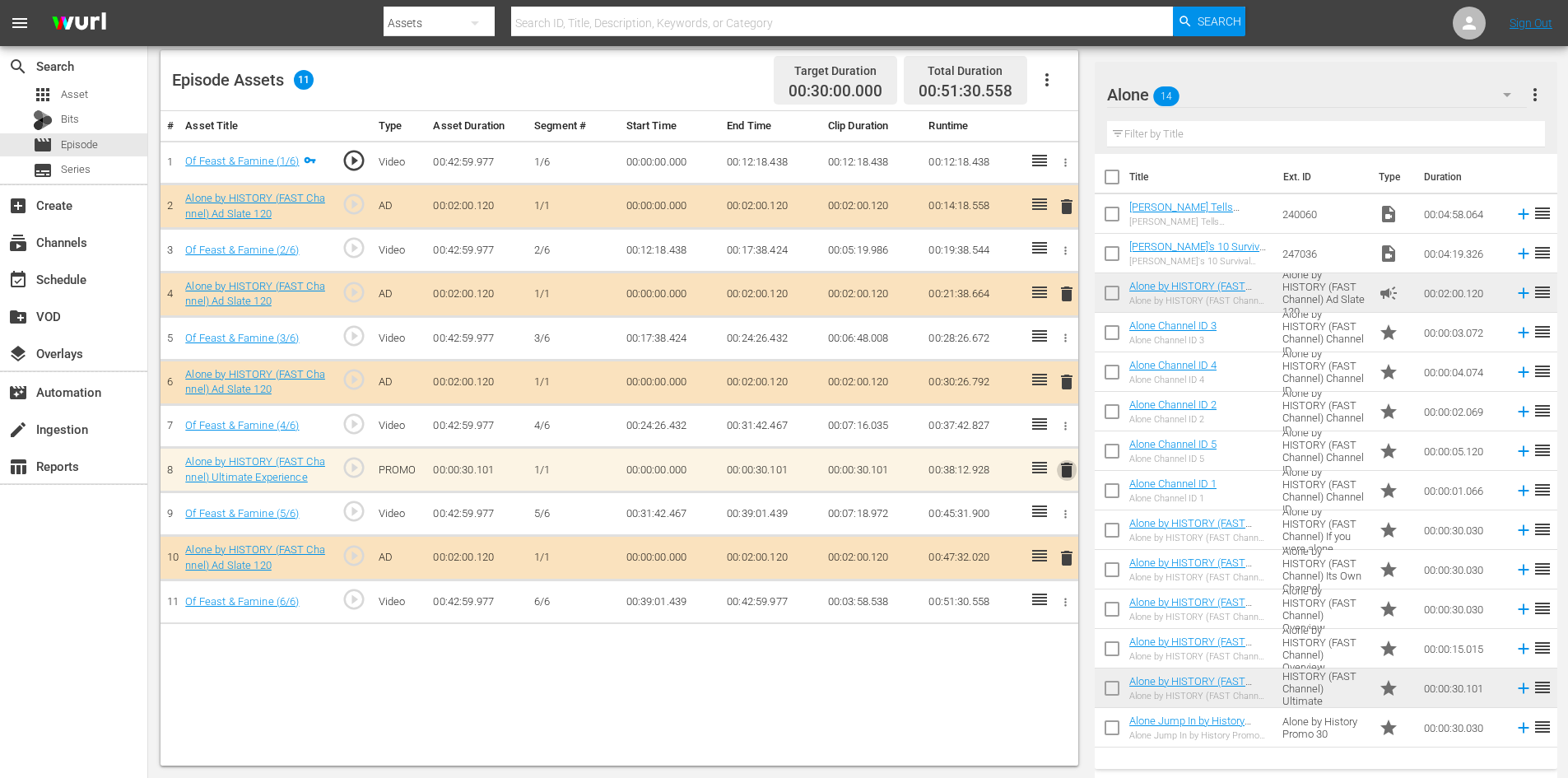
click at [1064, 473] on span "delete" at bounding box center [1067, 470] width 20 height 20
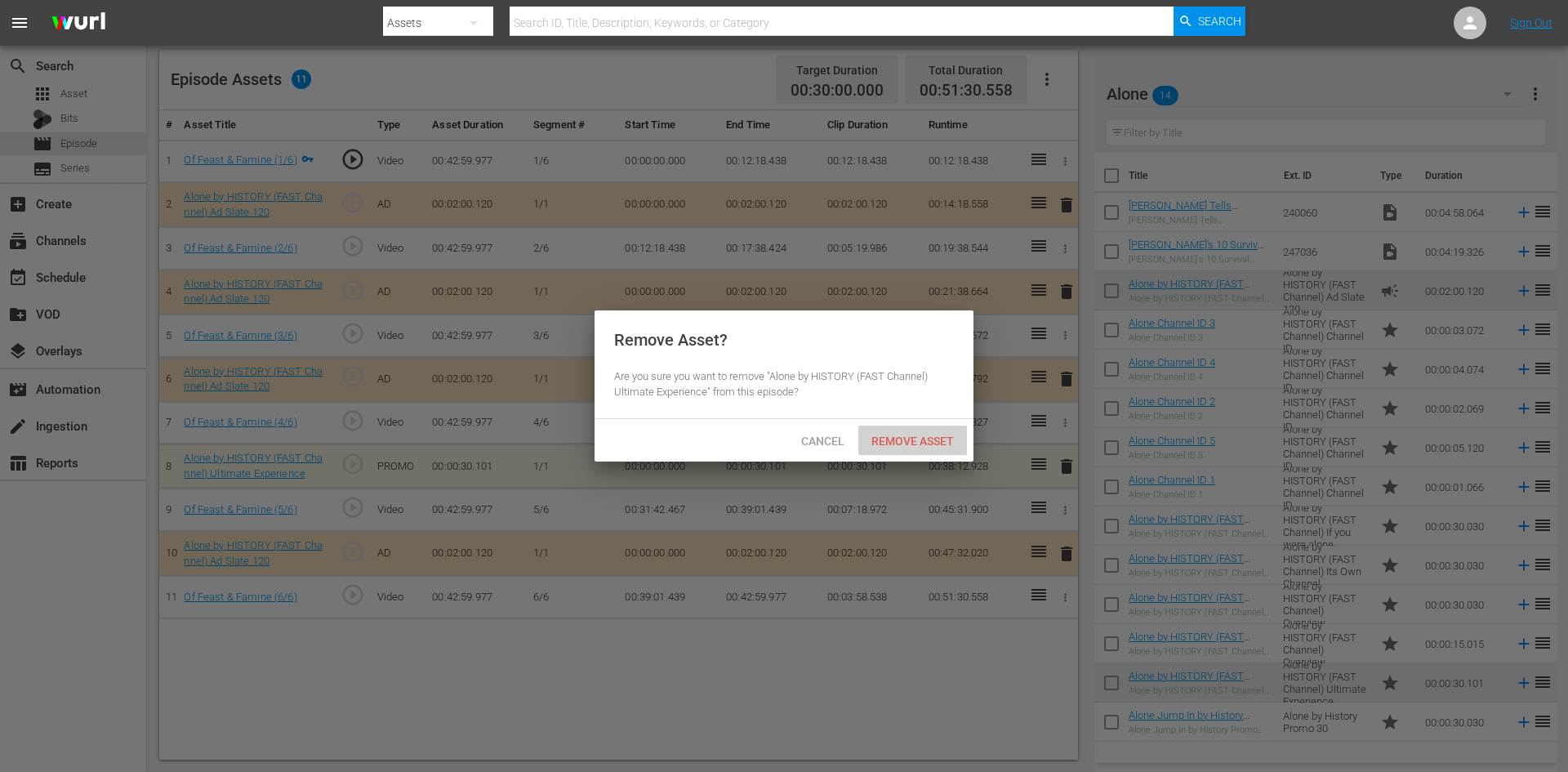
click at [909, 443] on span "Remove Asset" at bounding box center [913, 440] width 109 height 13
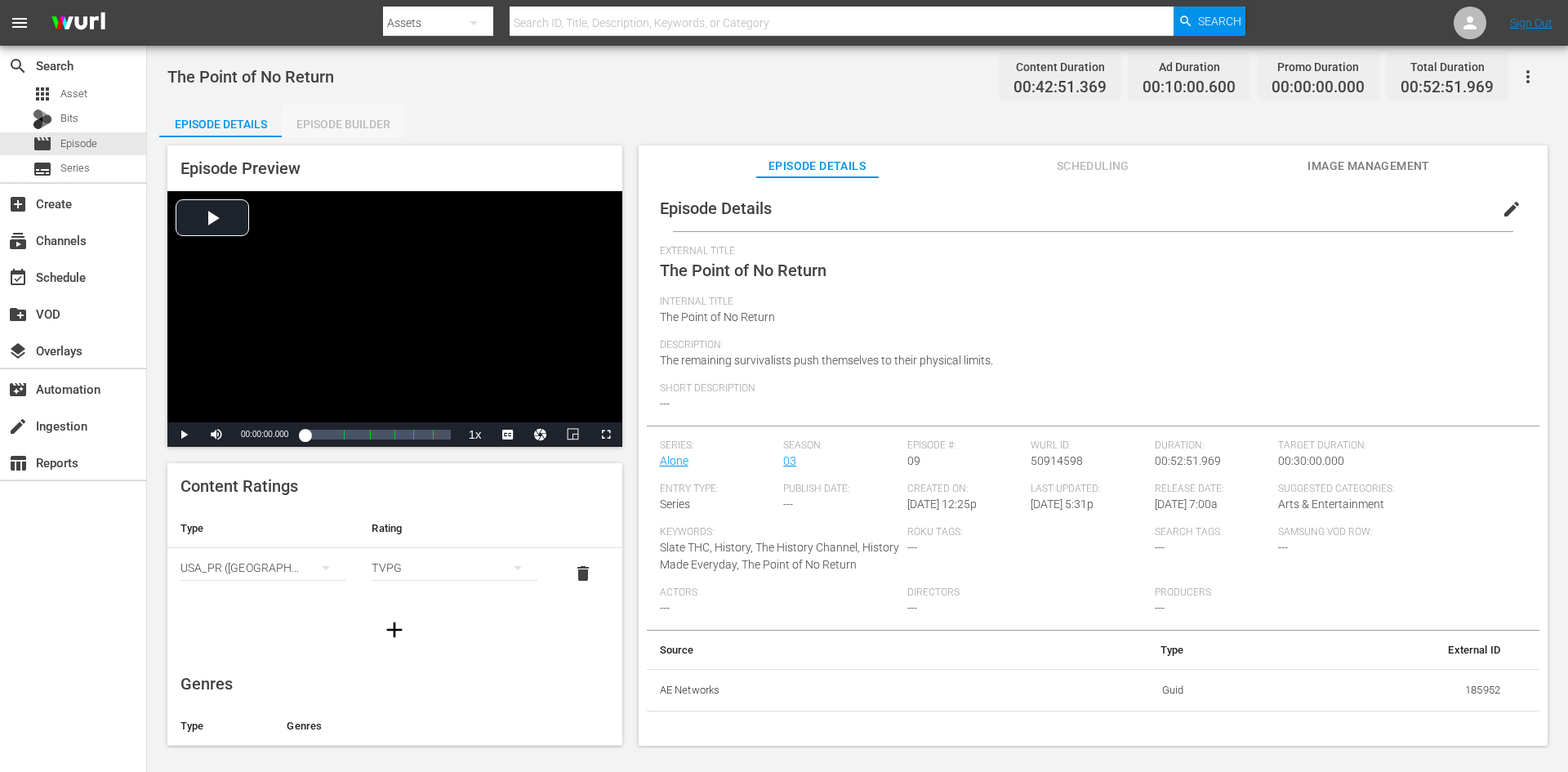
click at [354, 110] on div "Episode Builder" at bounding box center [343, 124] width 123 height 39
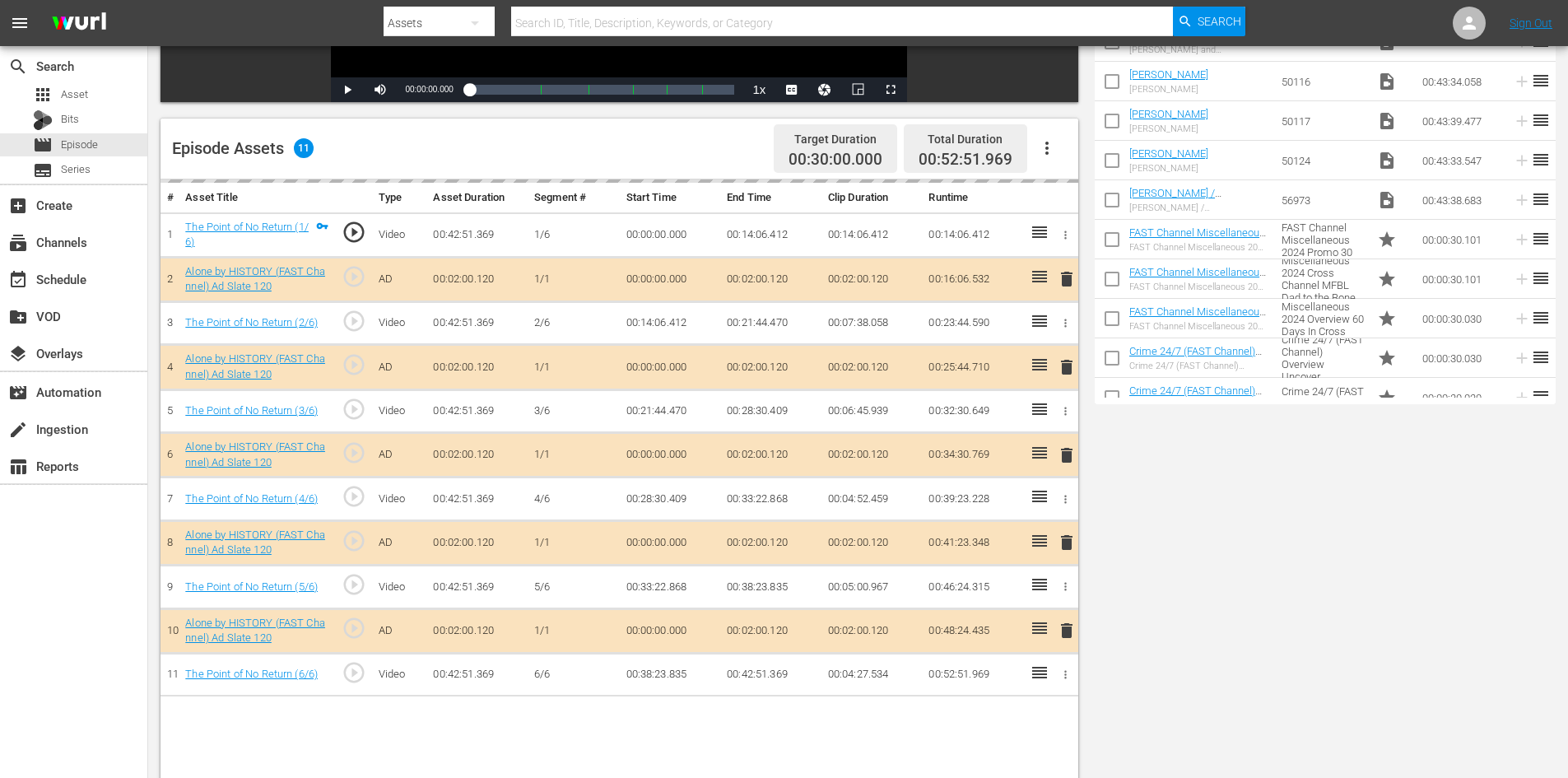
scroll to position [428, 0]
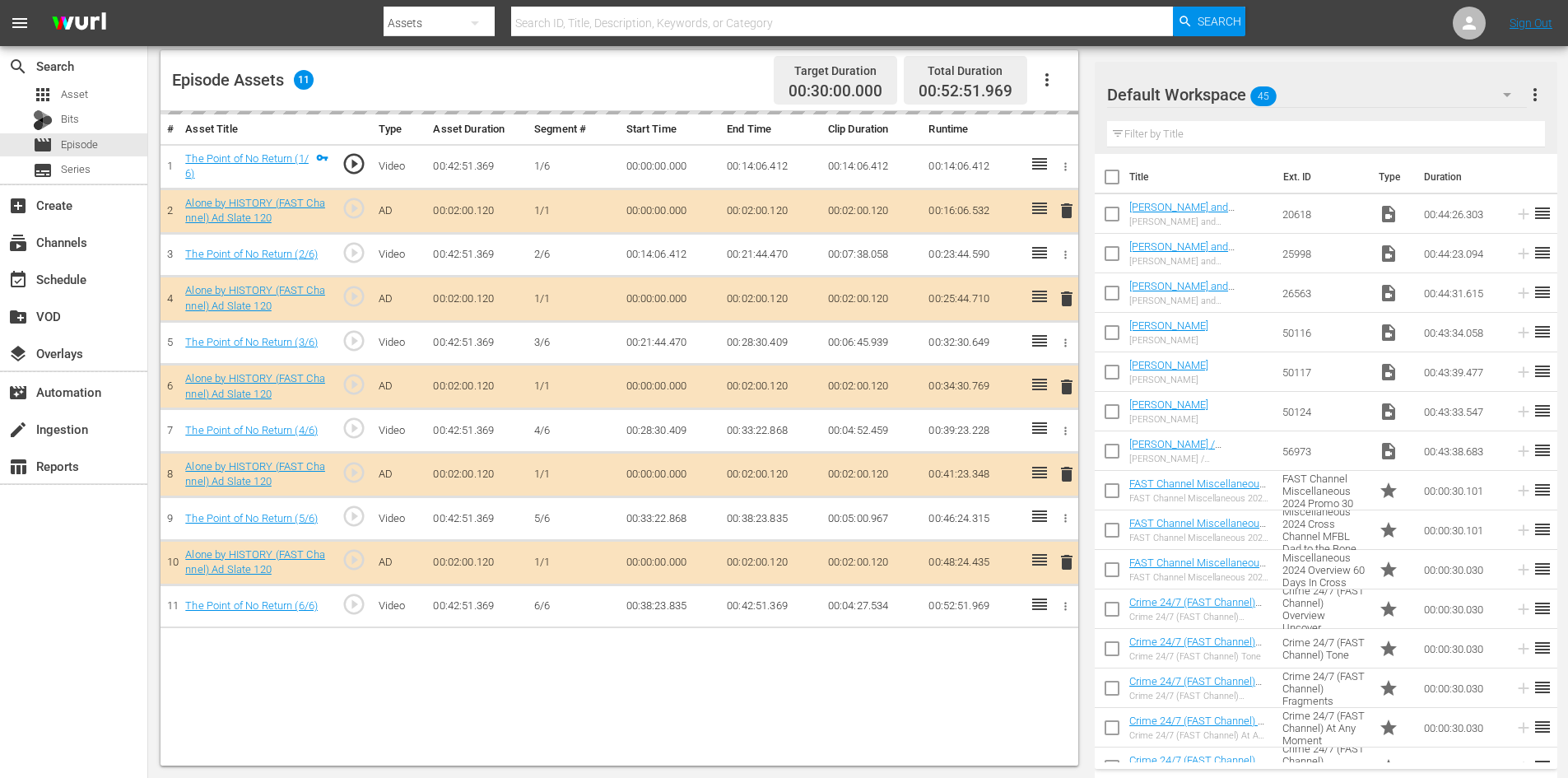
click at [1358, 96] on div "Default Workspace 45" at bounding box center [1317, 94] width 420 height 46
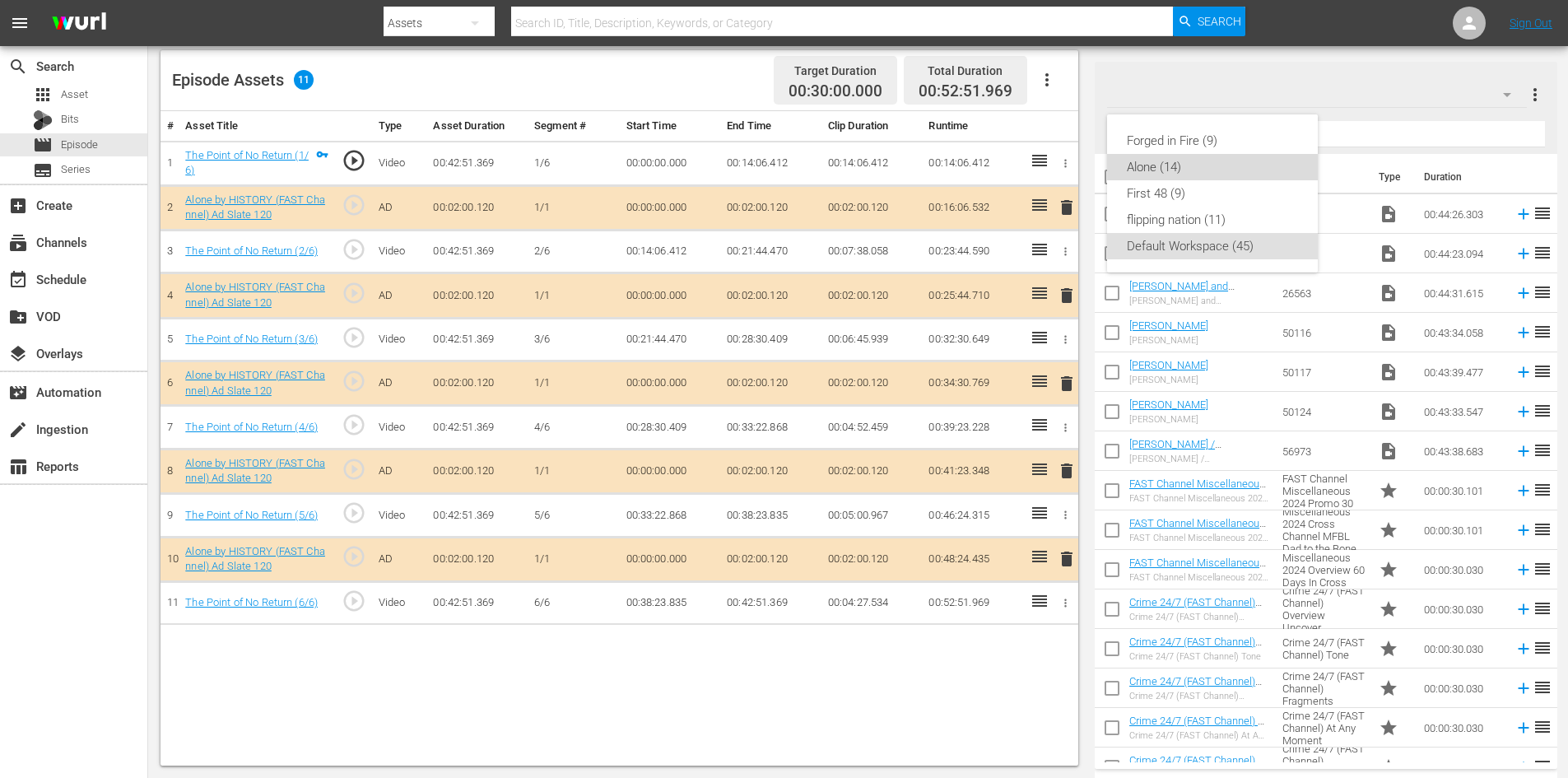
click at [1159, 163] on div "Alone (14)" at bounding box center [1213, 167] width 171 height 26
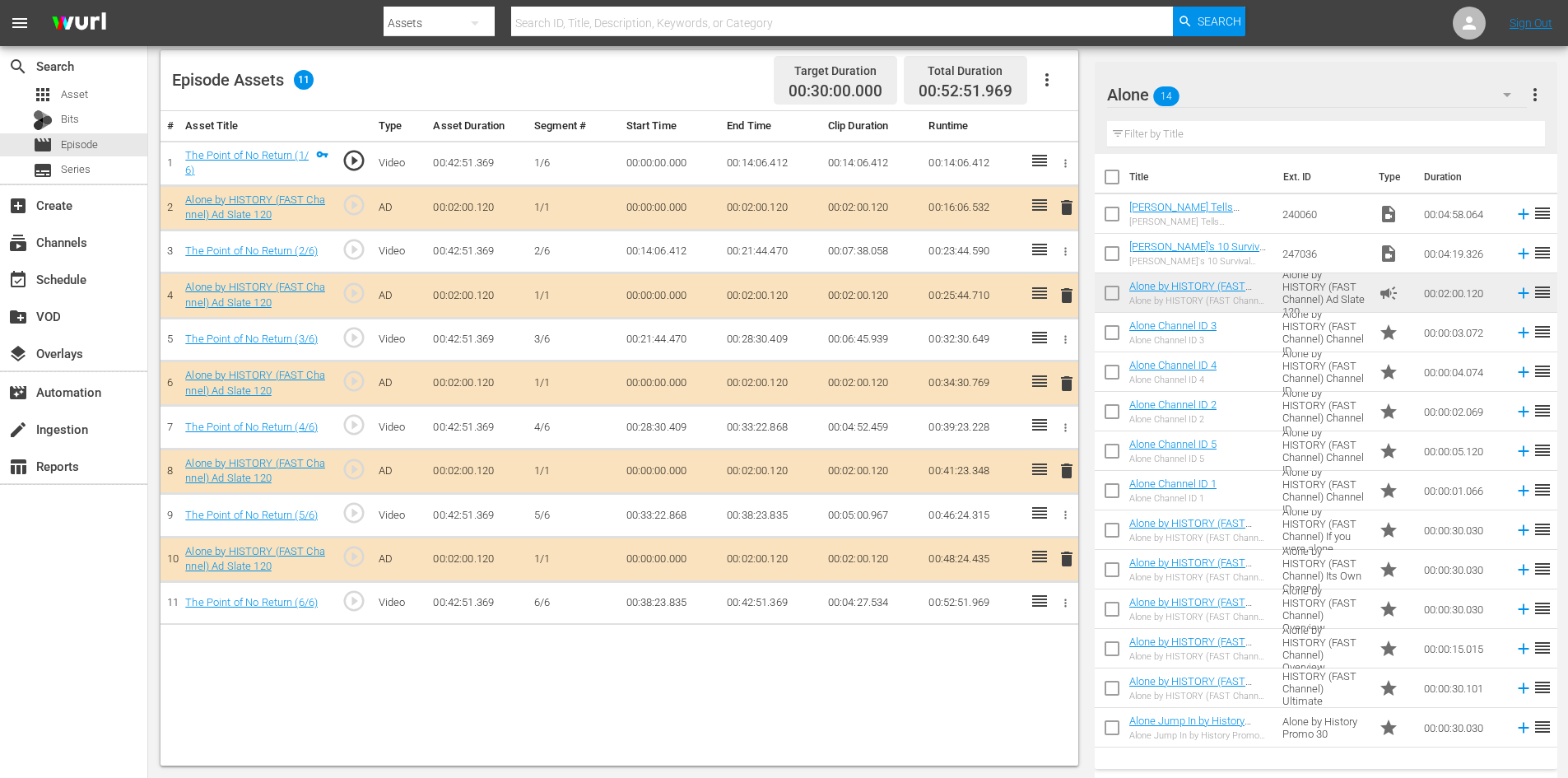
click at [1062, 477] on span "delete" at bounding box center [1067, 471] width 20 height 20
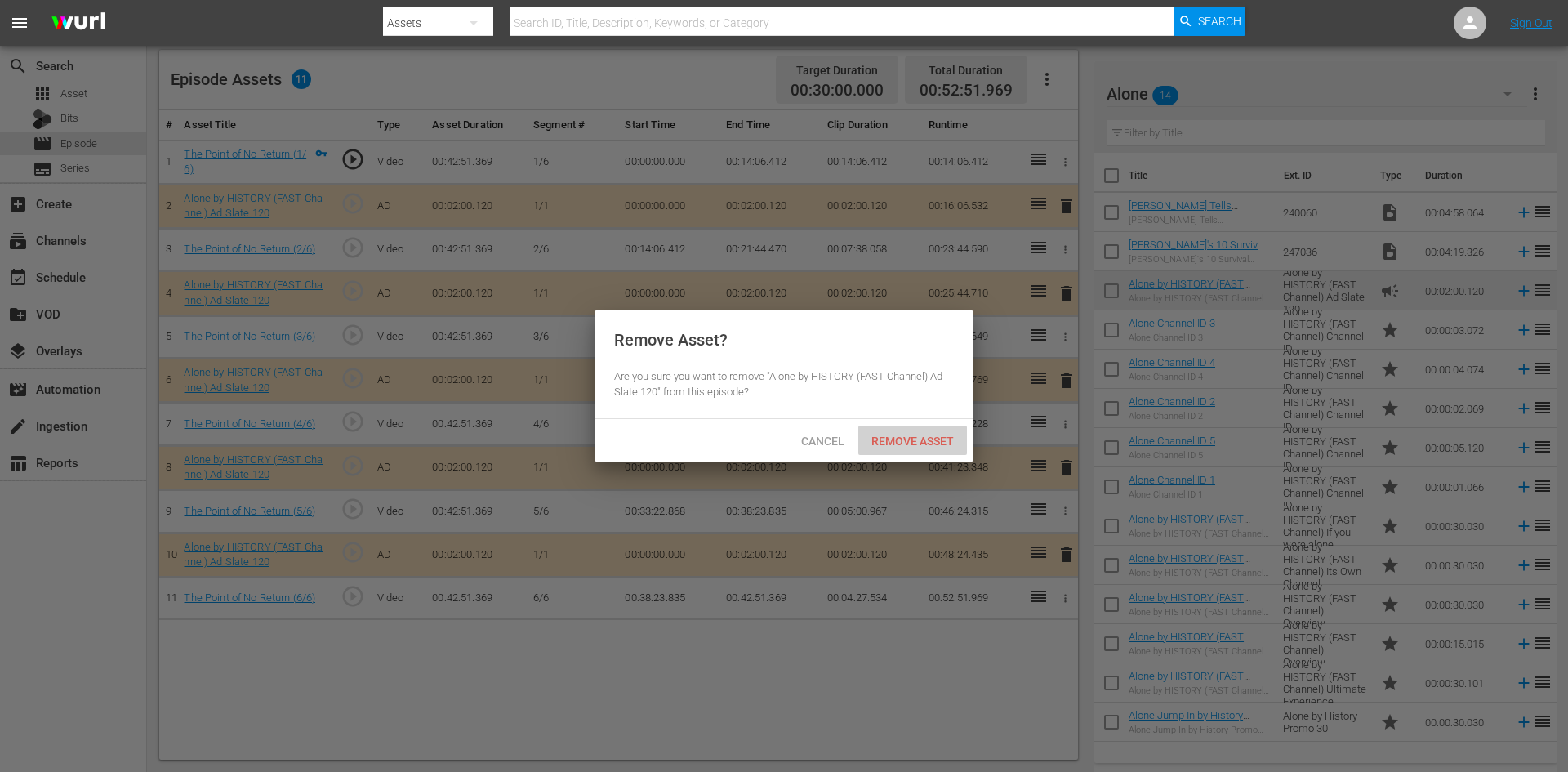
click at [928, 446] on span "Remove Asset" at bounding box center [913, 440] width 109 height 13
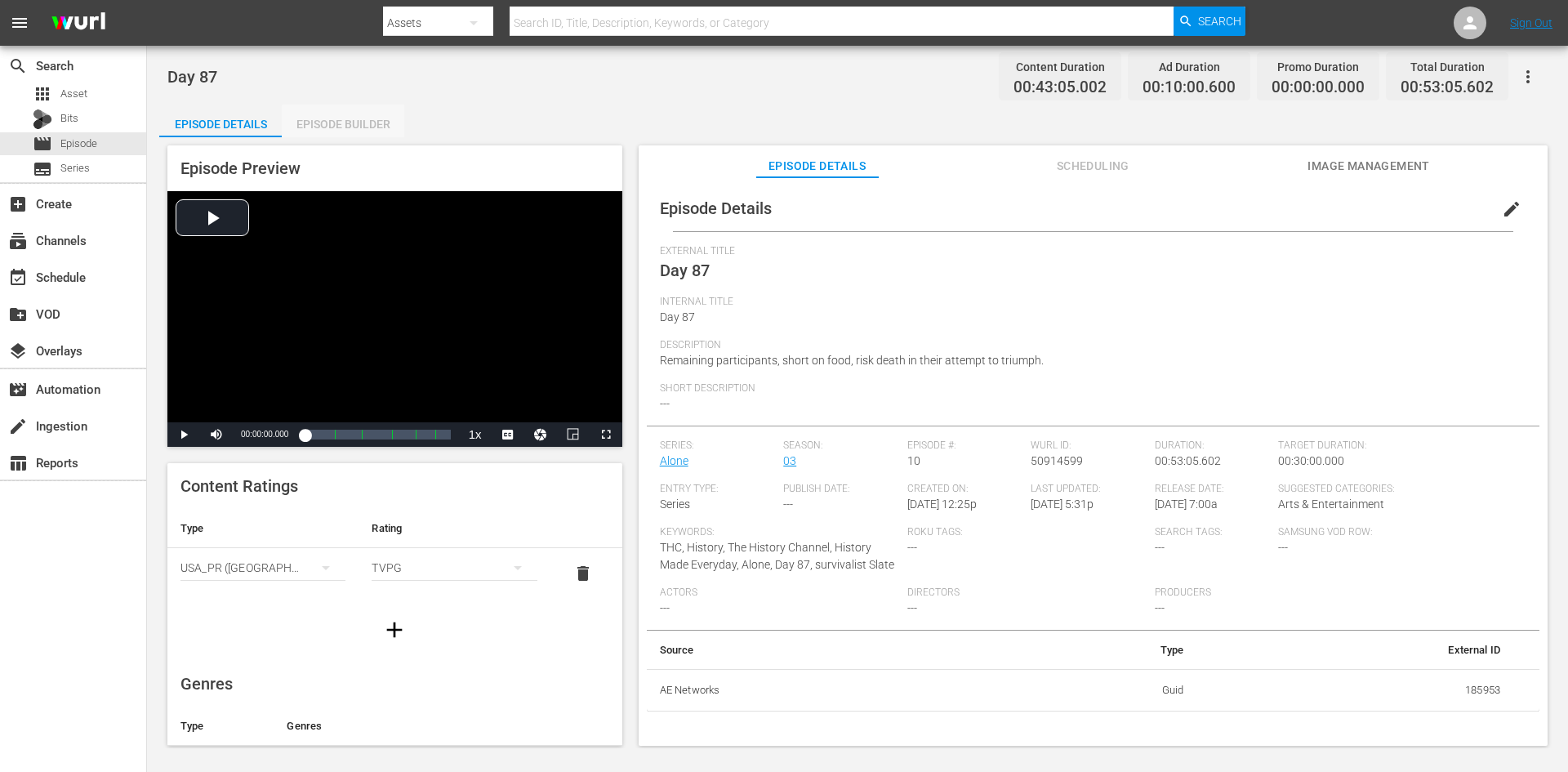
click at [358, 129] on div "Episode Builder" at bounding box center [343, 124] width 123 height 39
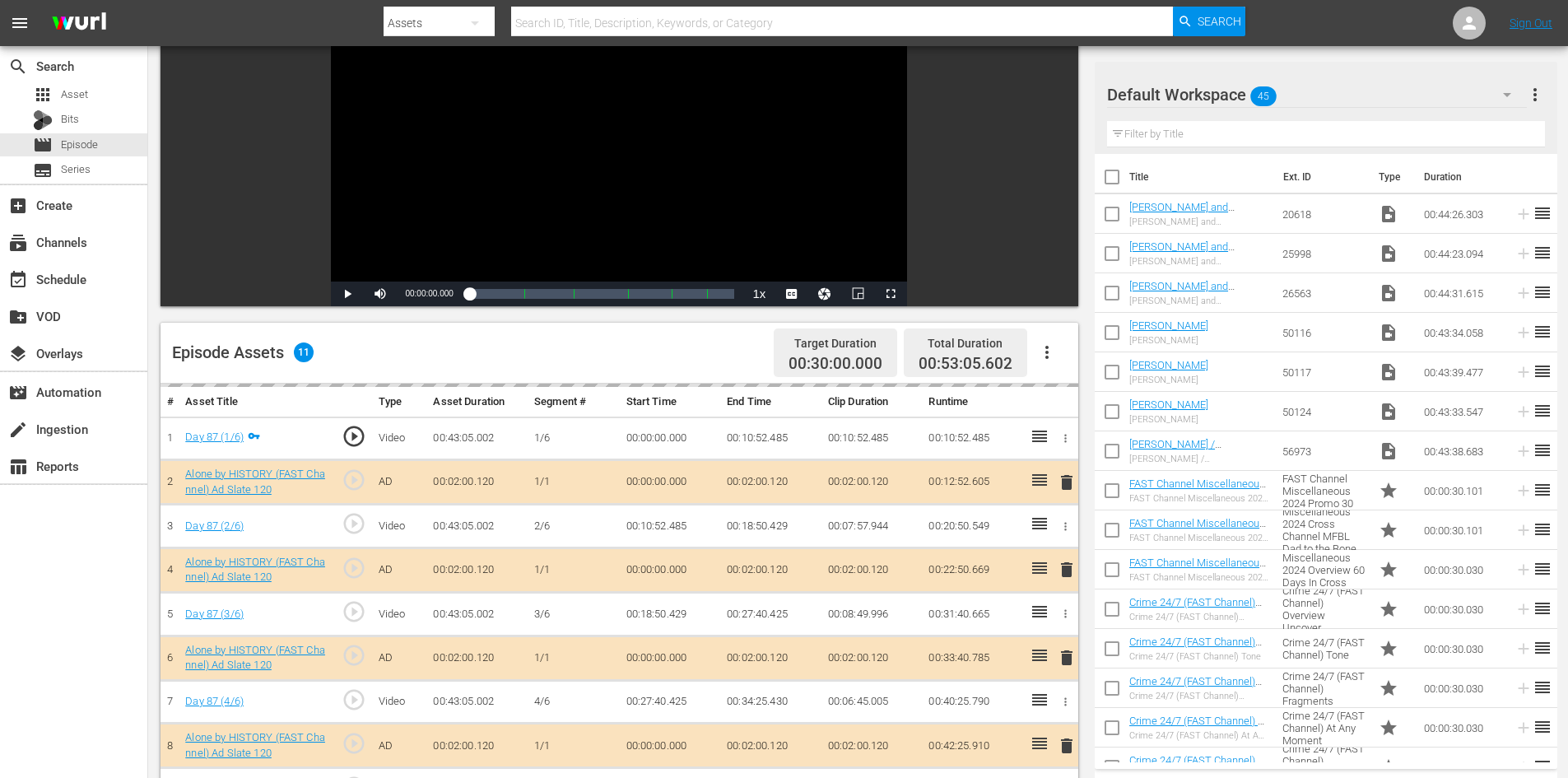
scroll to position [428, 0]
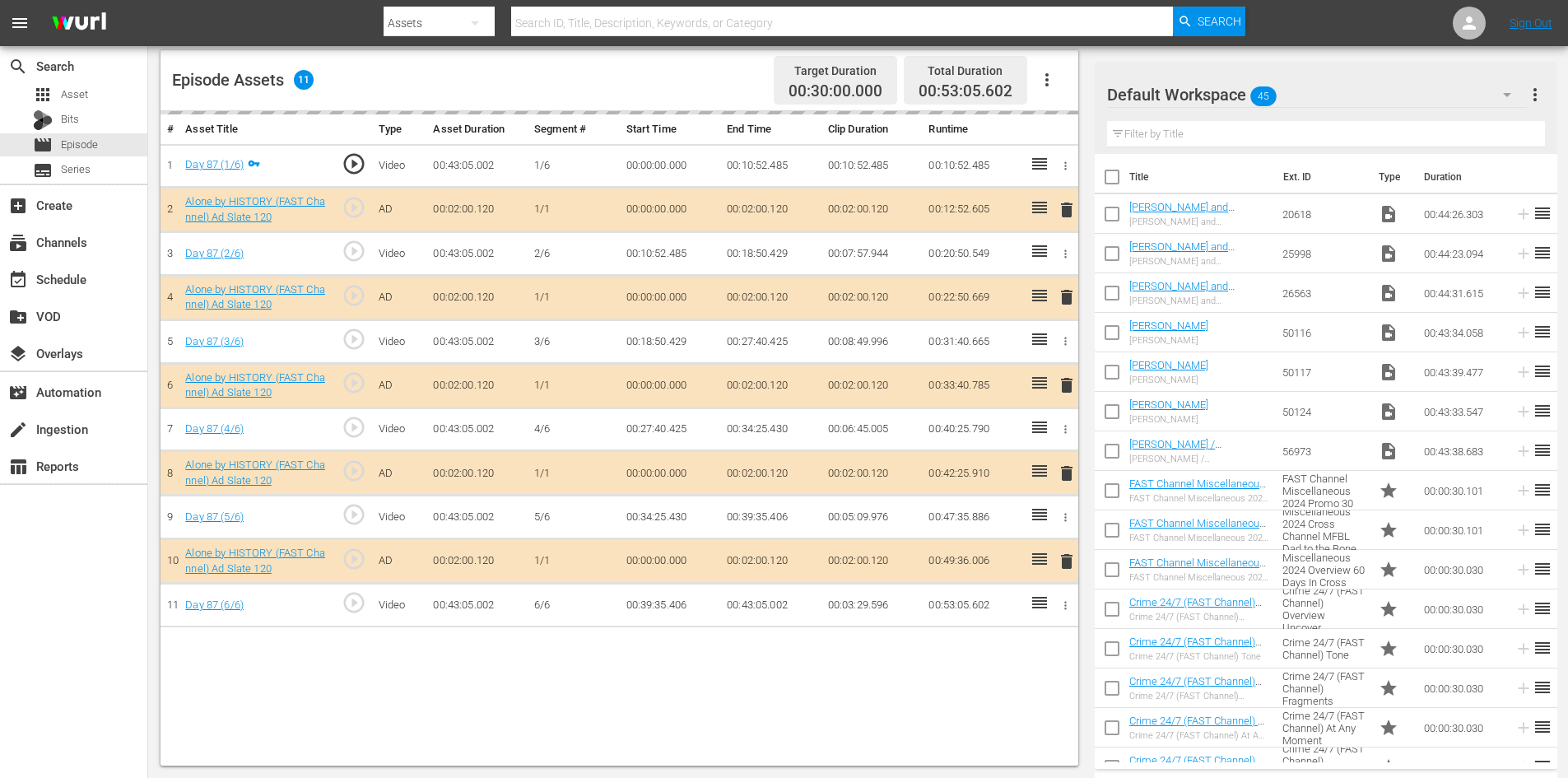
click at [1323, 96] on div "Default Workspace 45" at bounding box center [1317, 94] width 420 height 46
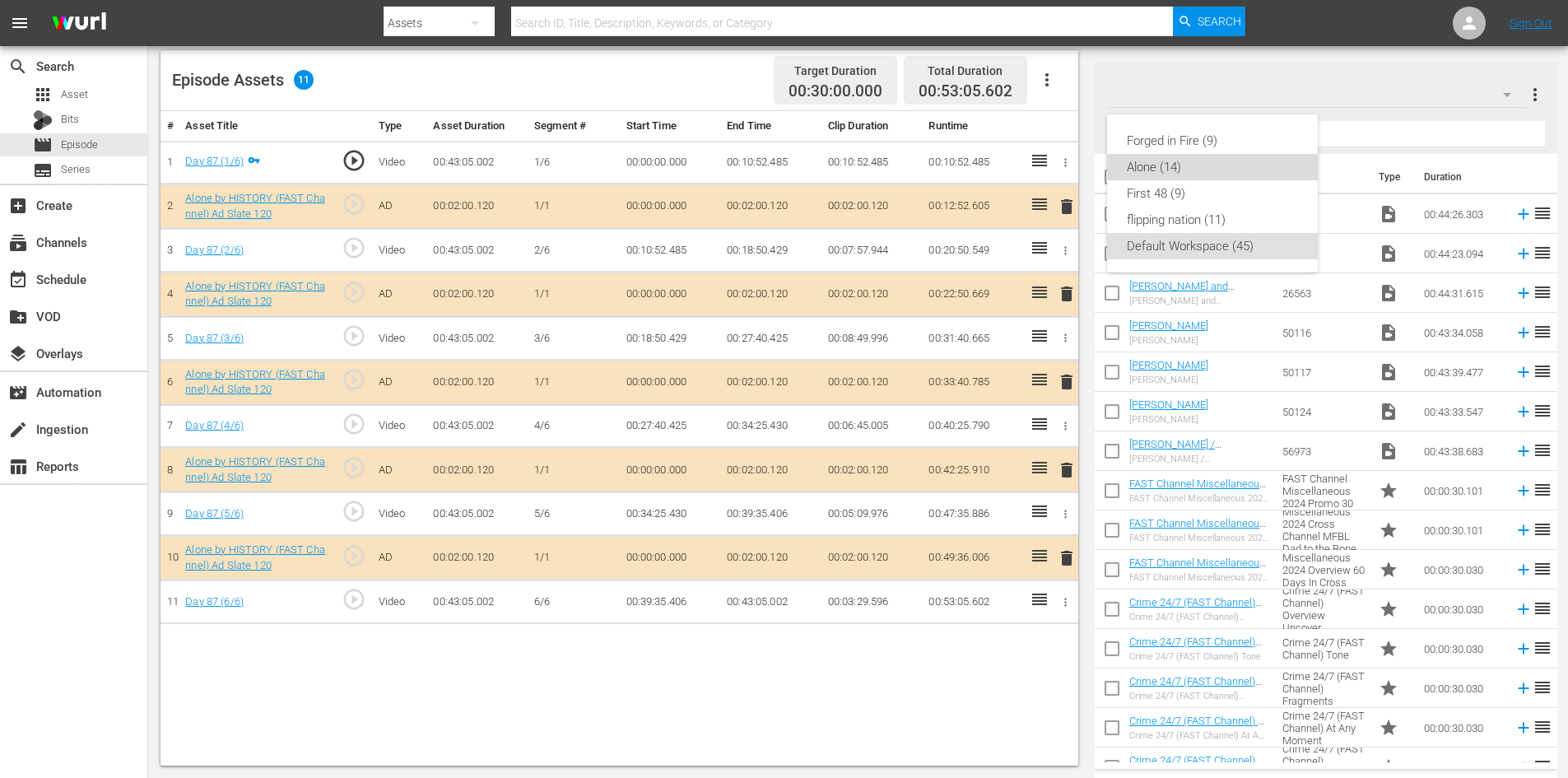
click at [1139, 173] on div "Alone (14)" at bounding box center [1213, 167] width 171 height 26
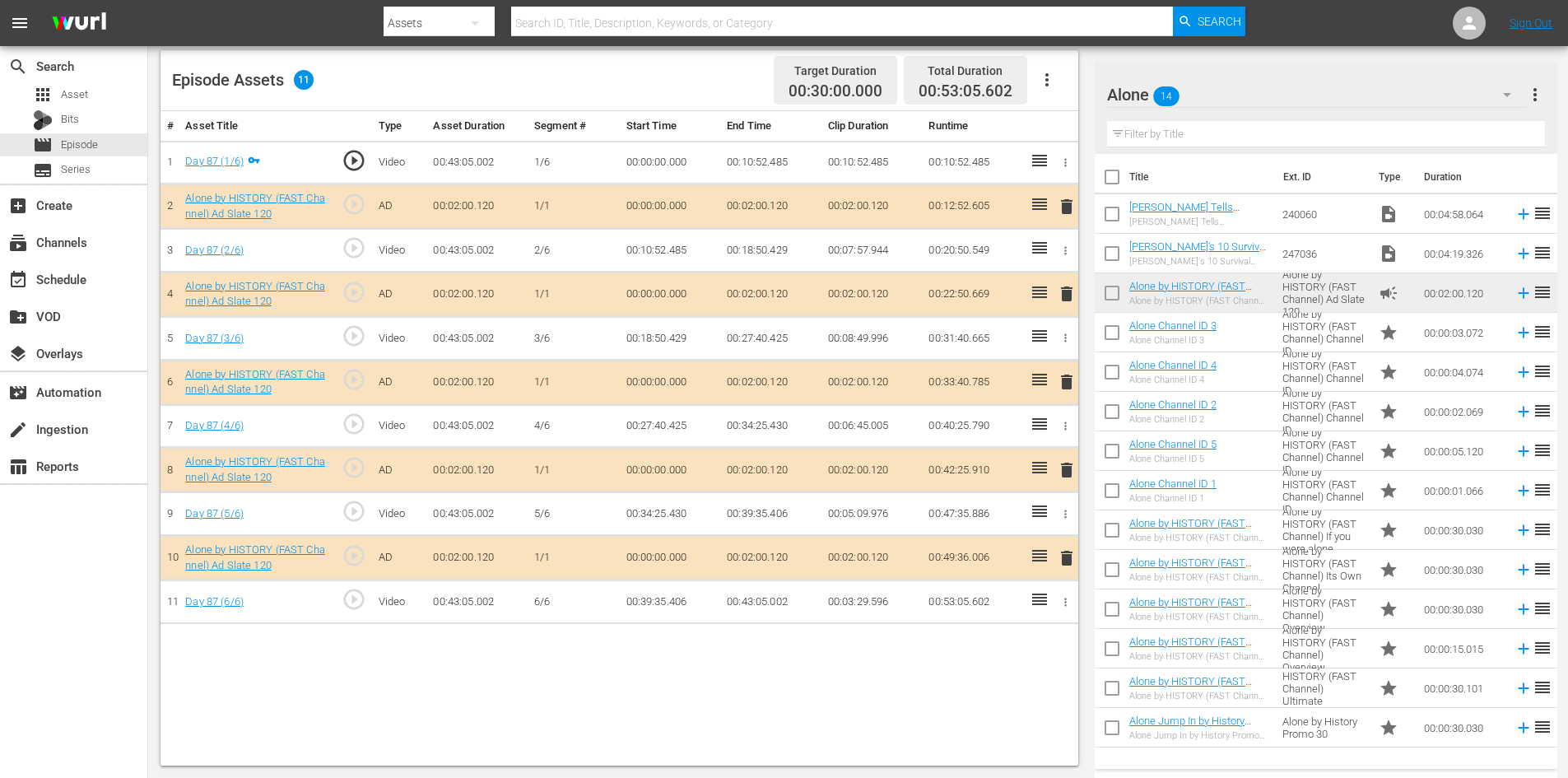
click at [1063, 466] on span "delete" at bounding box center [1067, 470] width 20 height 20
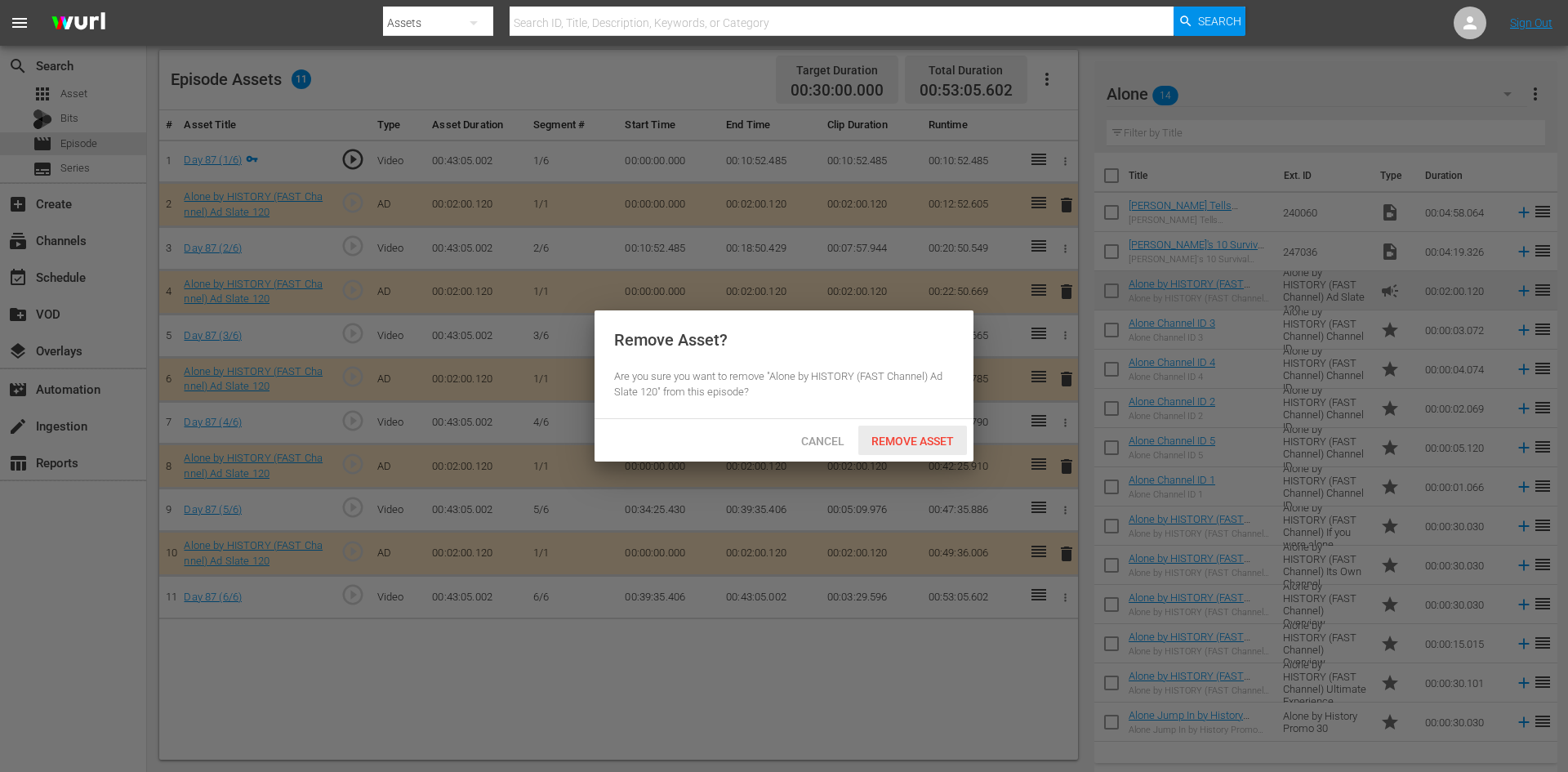
click at [883, 436] on span "Remove Asset" at bounding box center [913, 440] width 109 height 13
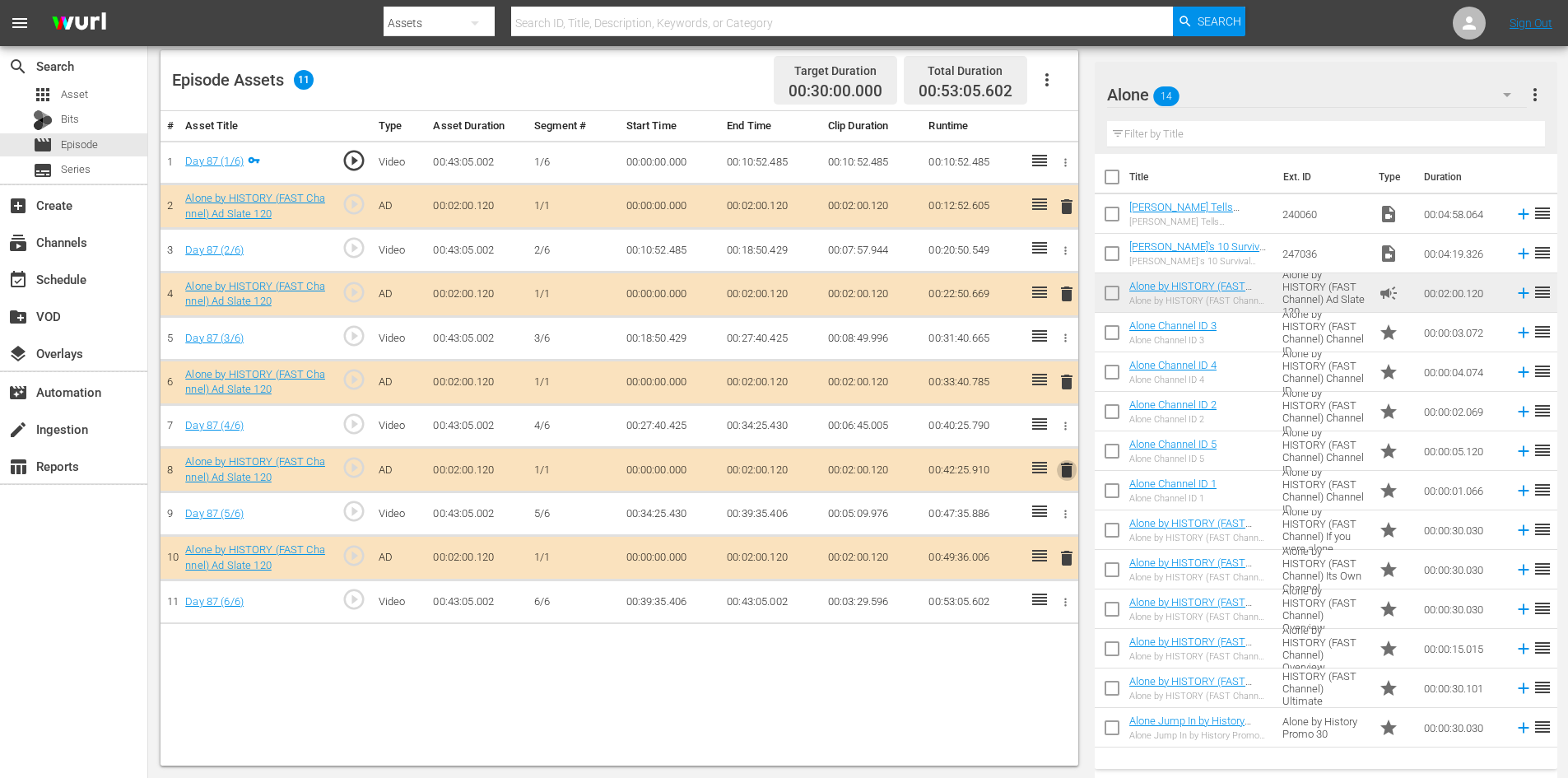
click at [1064, 471] on span "delete" at bounding box center [1067, 470] width 20 height 20
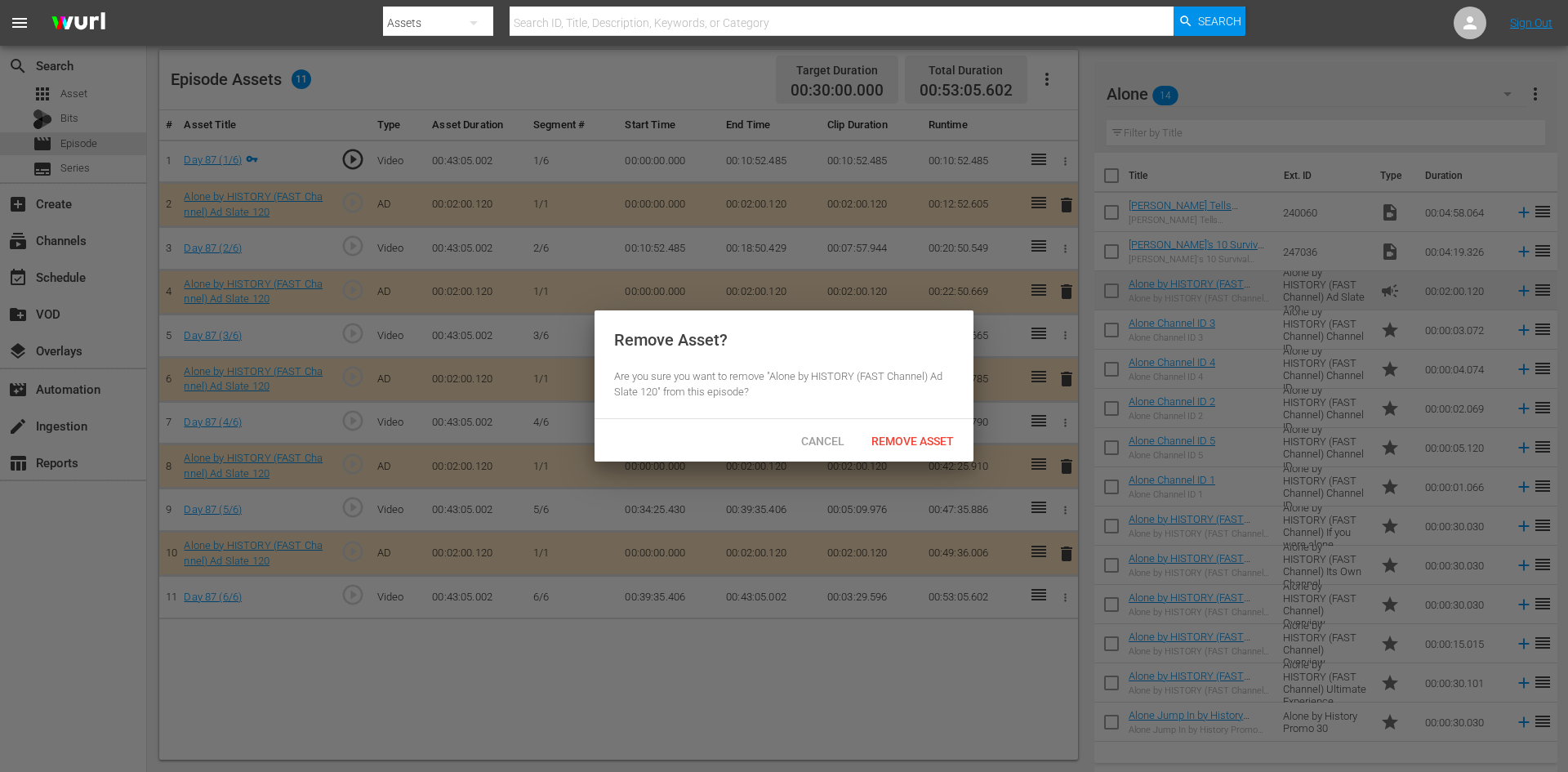
click at [909, 421] on div "Cancel Remove Asset" at bounding box center [784, 440] width 379 height 43
click at [903, 442] on span "Remove Asset" at bounding box center [913, 440] width 109 height 13
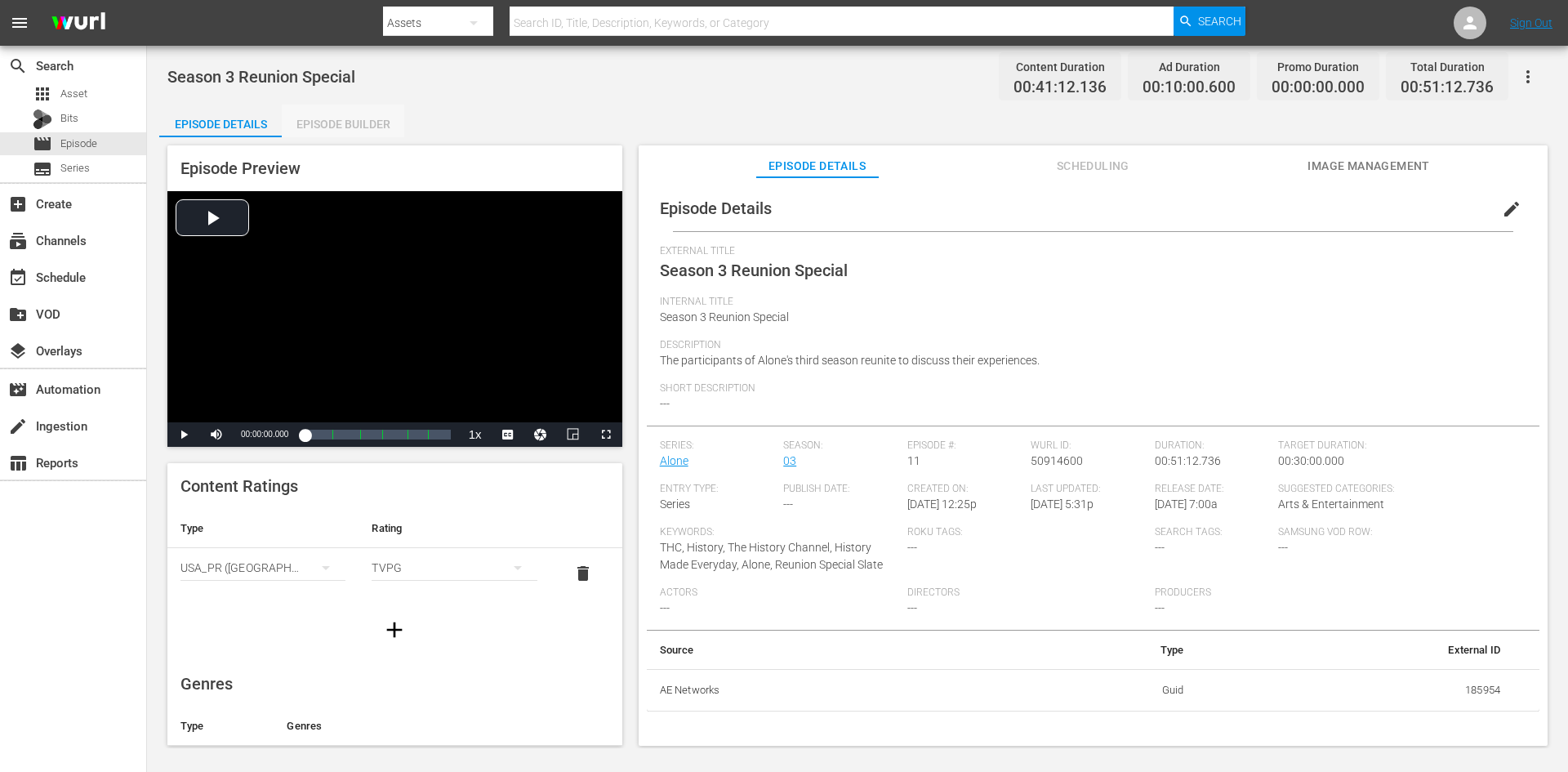
drag, startPoint x: 326, startPoint y: 110, endPoint x: 416, endPoint y: 159, distance: 102.5
click at [331, 117] on div "Episode Builder" at bounding box center [343, 124] width 123 height 39
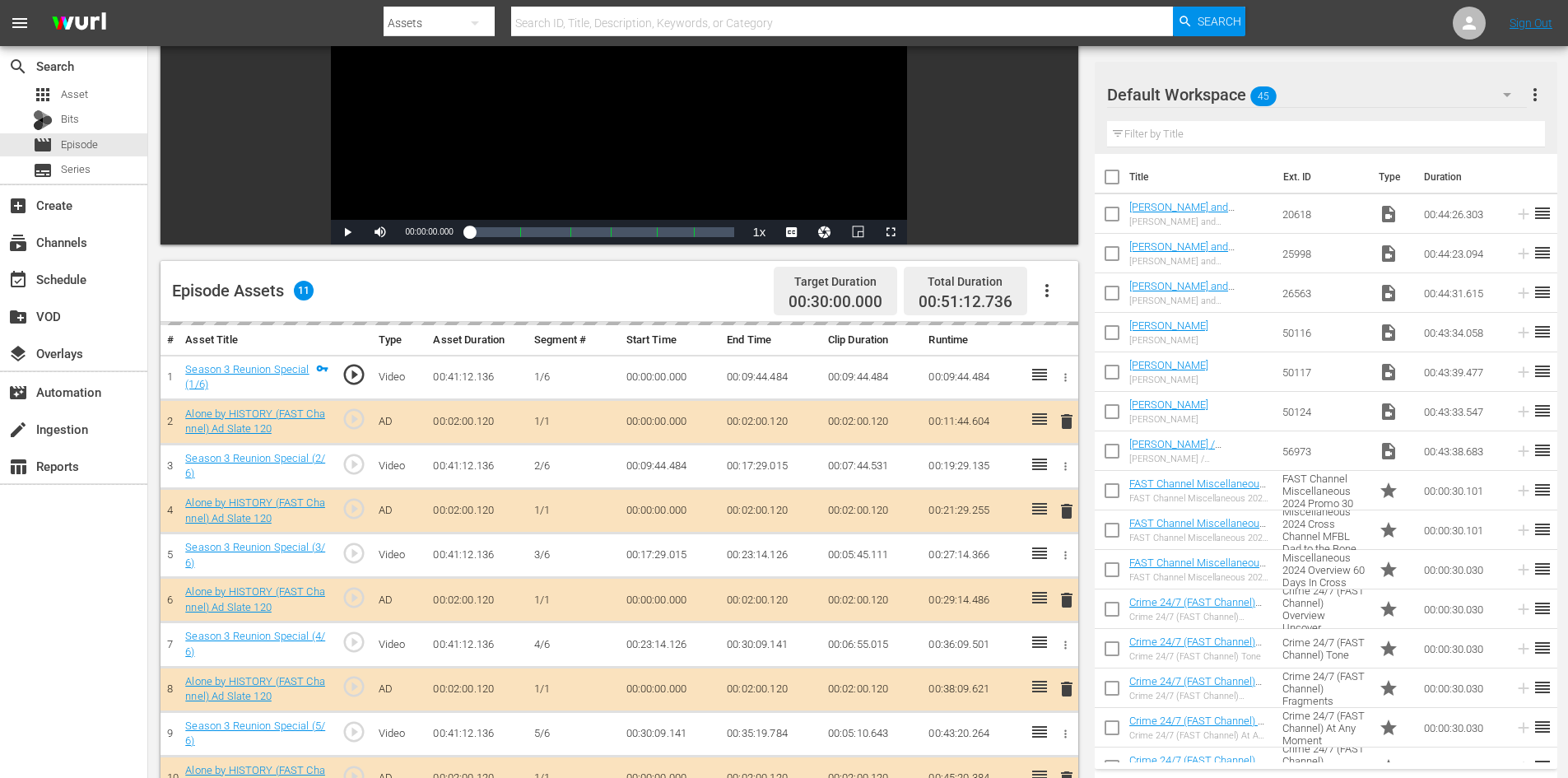
scroll to position [428, 0]
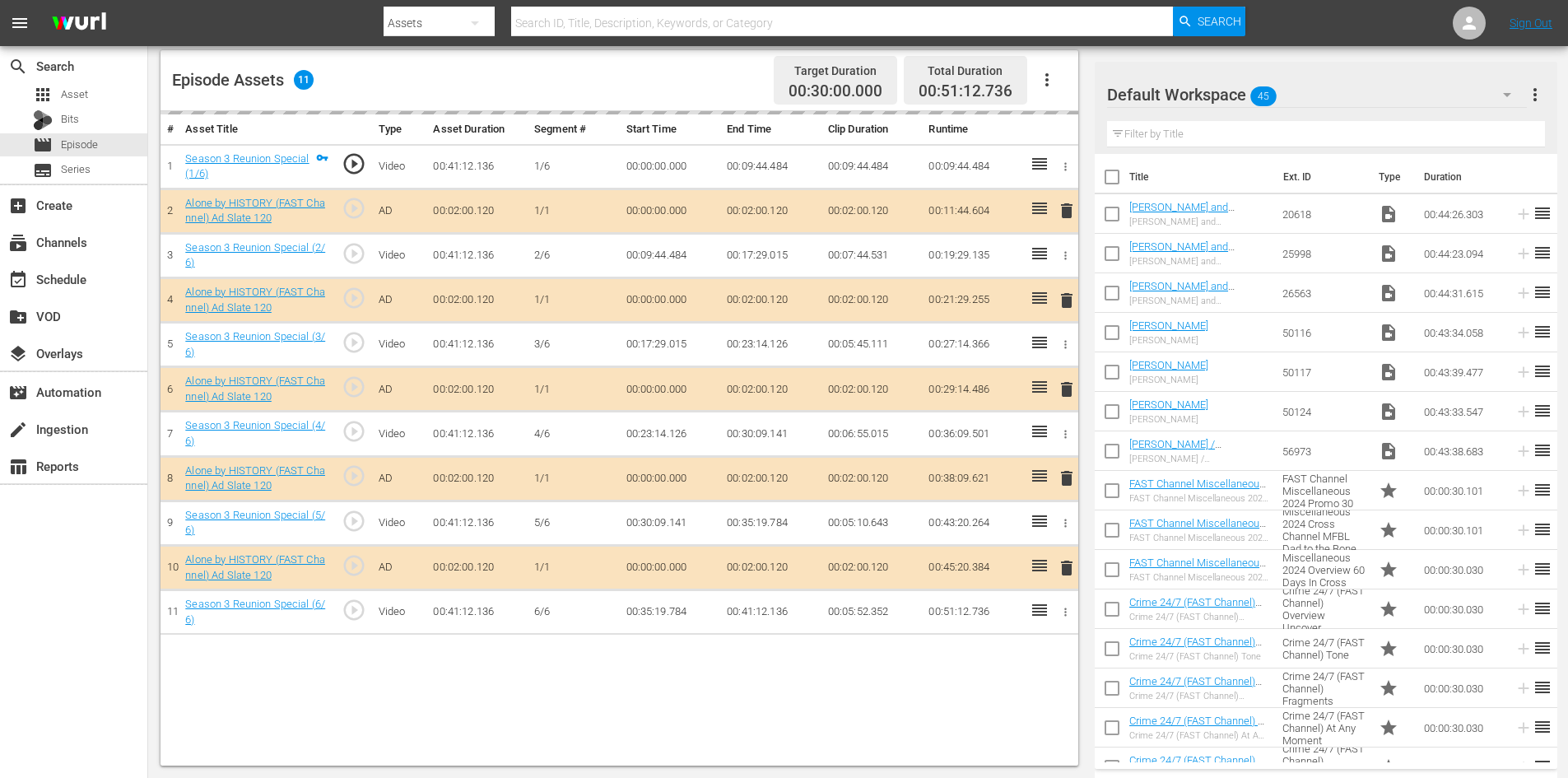
drag, startPoint x: 1348, startPoint y: 91, endPoint x: 1343, endPoint y: 98, distance: 8.6
click at [1343, 98] on div "Default Workspace 45" at bounding box center [1317, 94] width 420 height 46
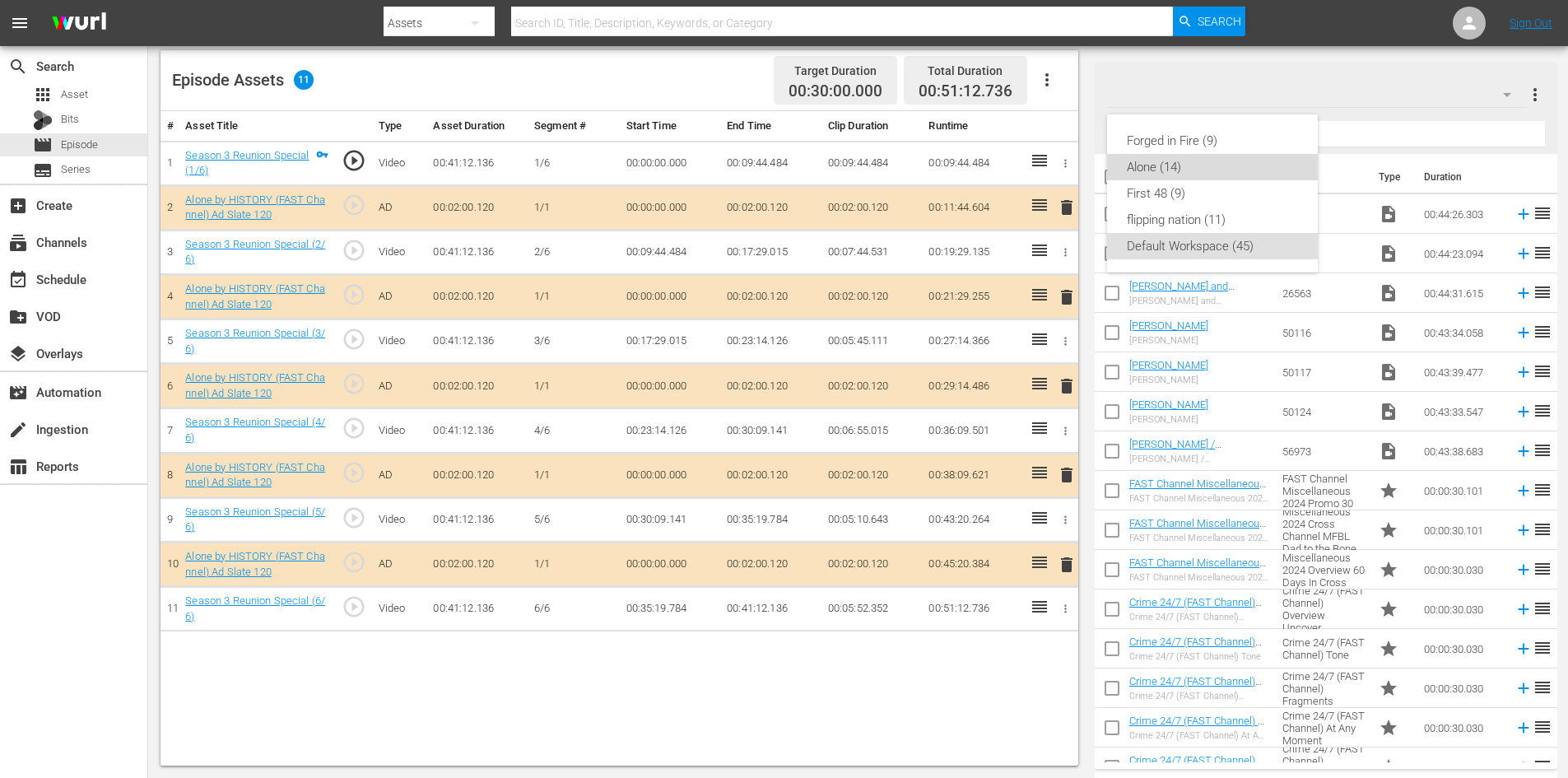
click at [1149, 169] on div "Alone (14)" at bounding box center [1213, 167] width 171 height 26
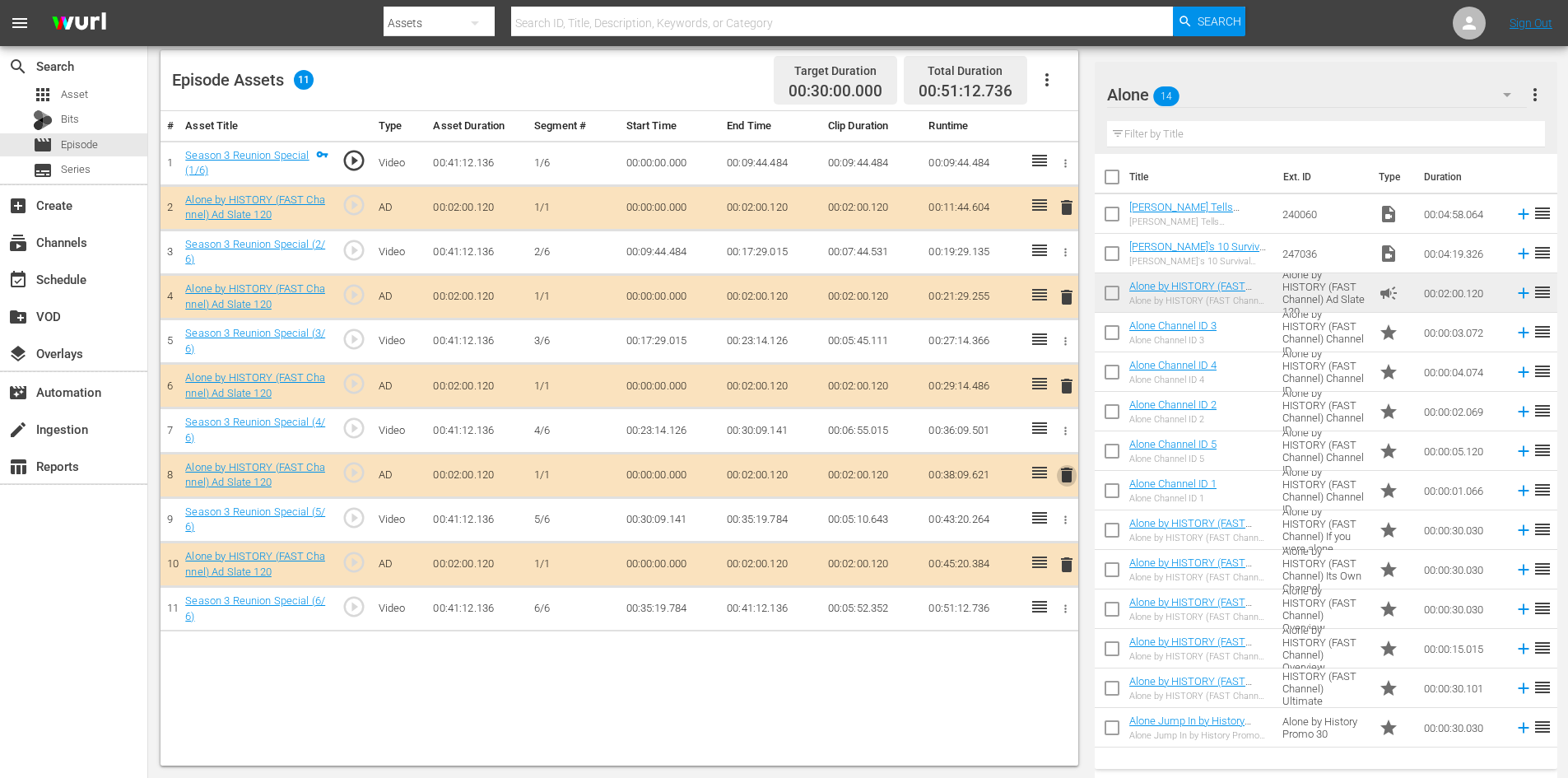
click at [1063, 467] on span "delete" at bounding box center [1067, 474] width 20 height 20
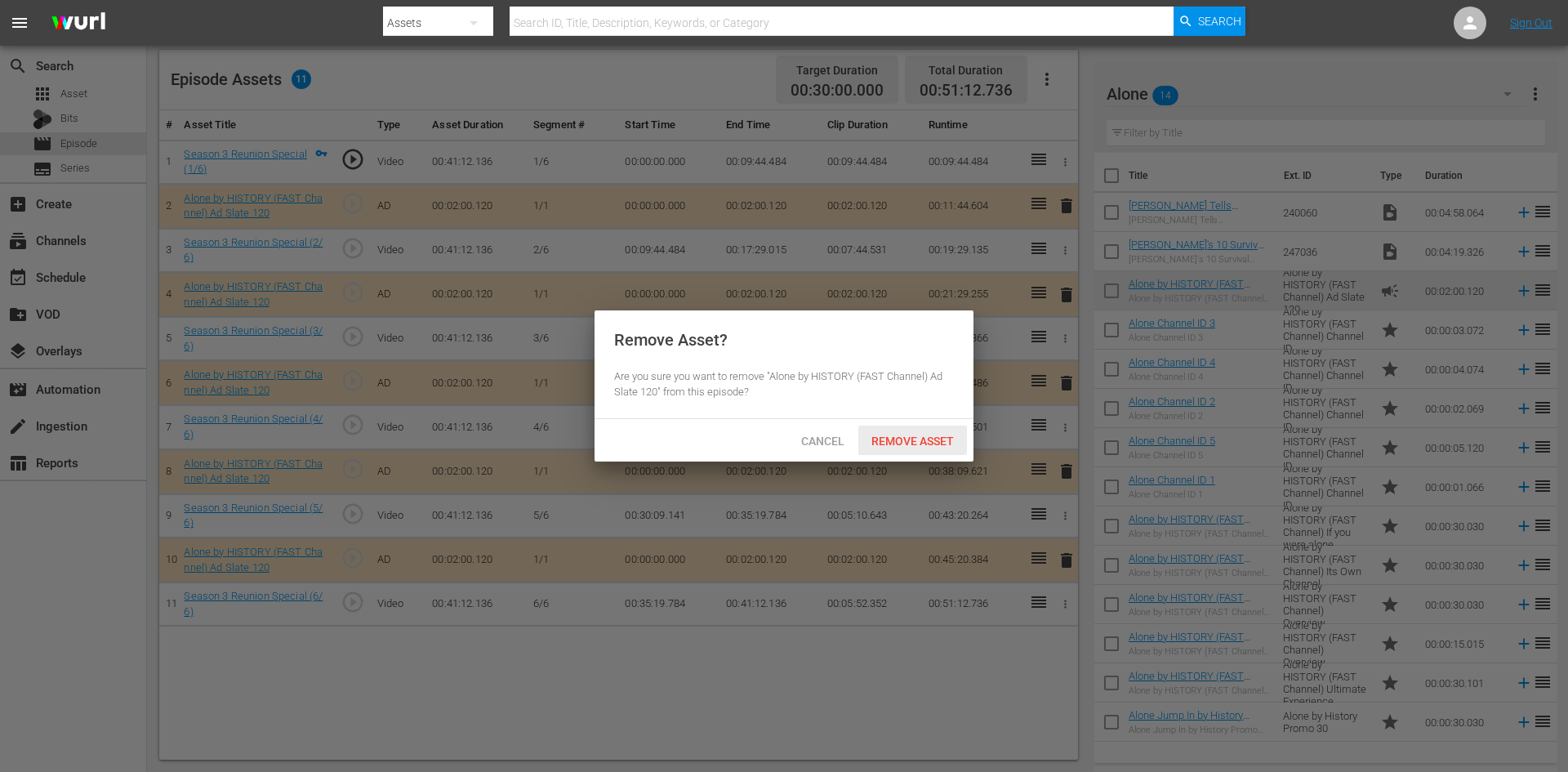
click at [886, 432] on div "Remove Asset" at bounding box center [913, 440] width 109 height 30
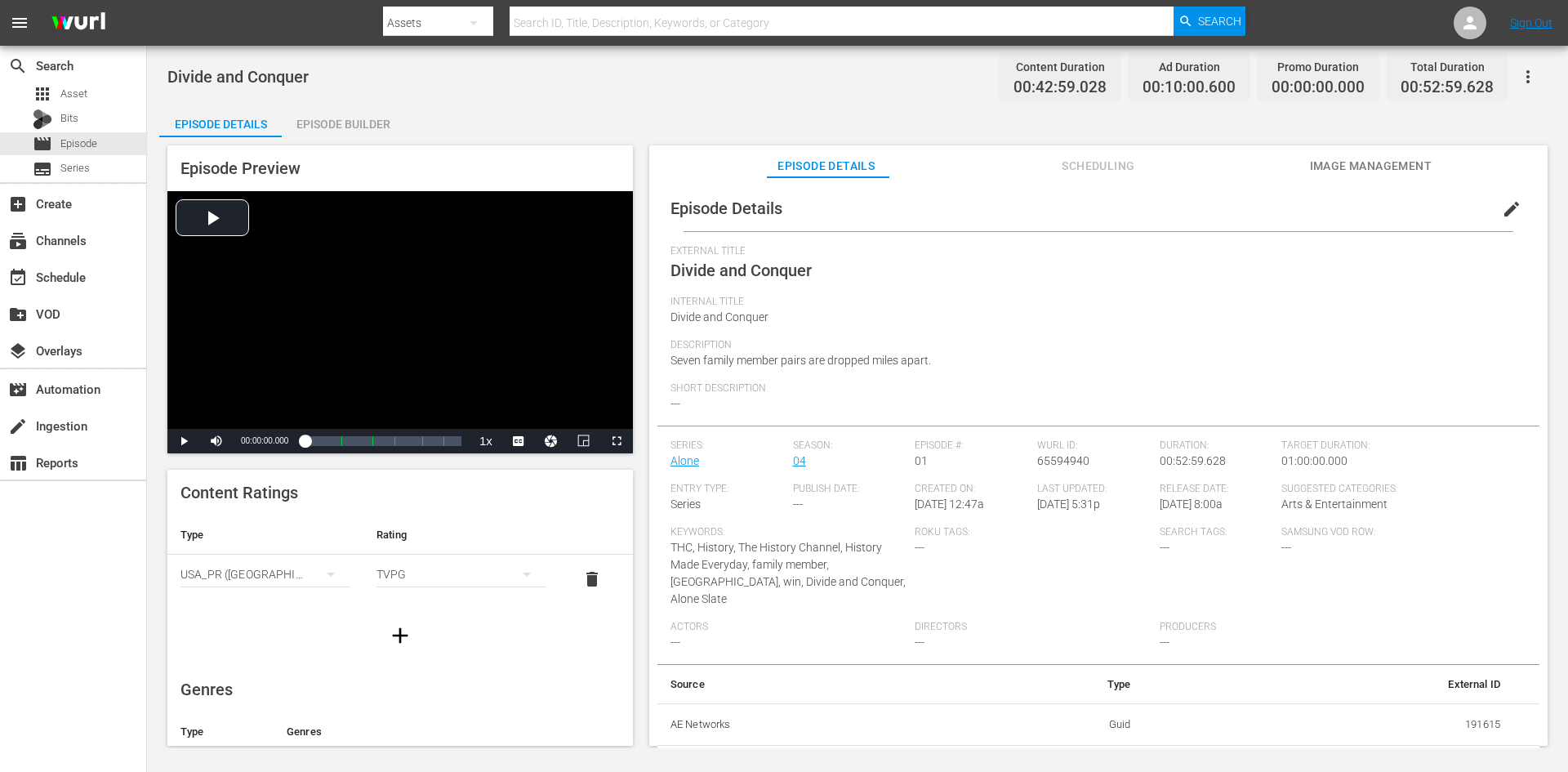
drag, startPoint x: 333, startPoint y: 113, endPoint x: 340, endPoint y: 121, distance: 10.6
click at [337, 116] on div "Episode Builder" at bounding box center [343, 124] width 123 height 39
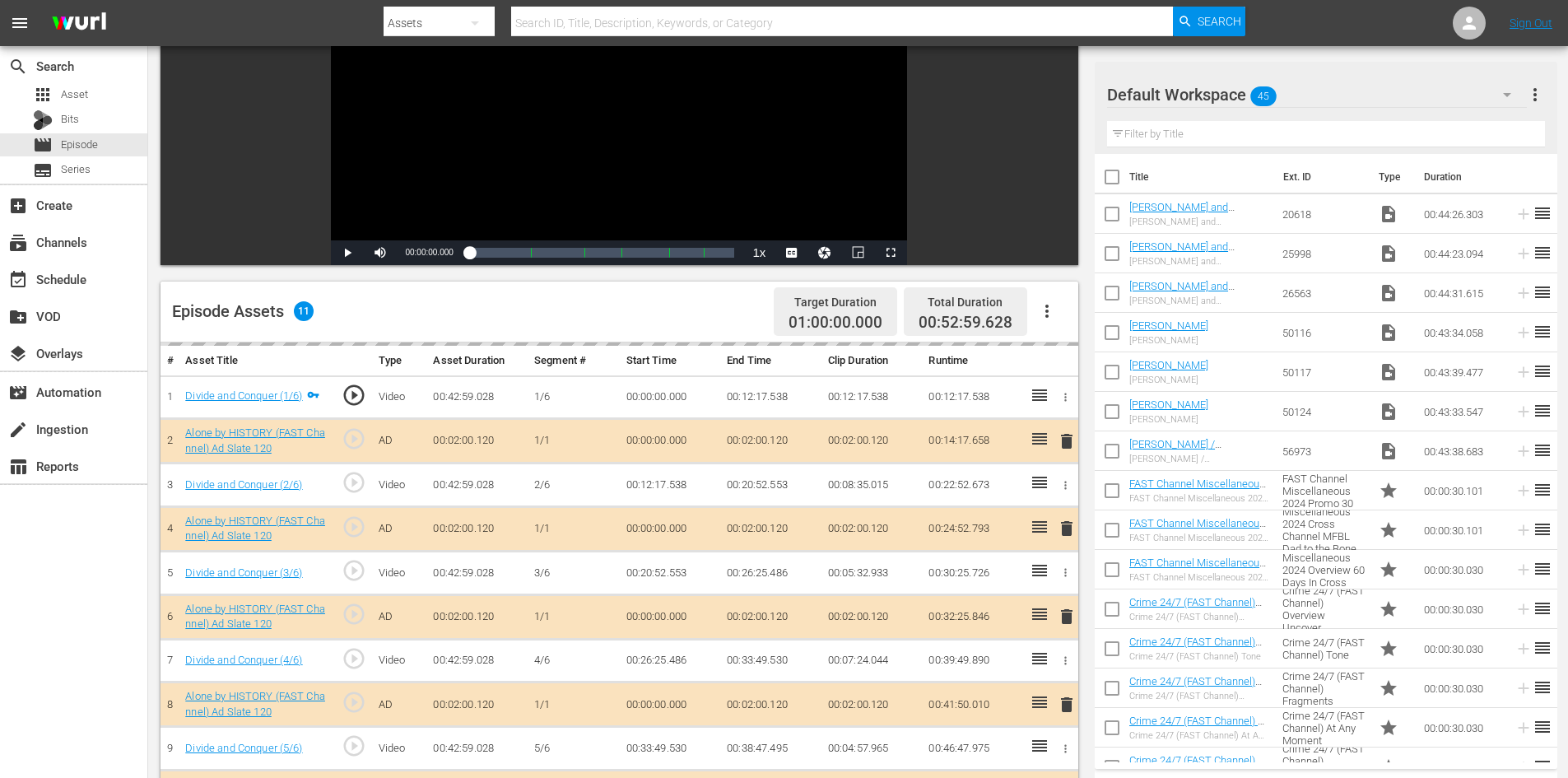
scroll to position [428, 0]
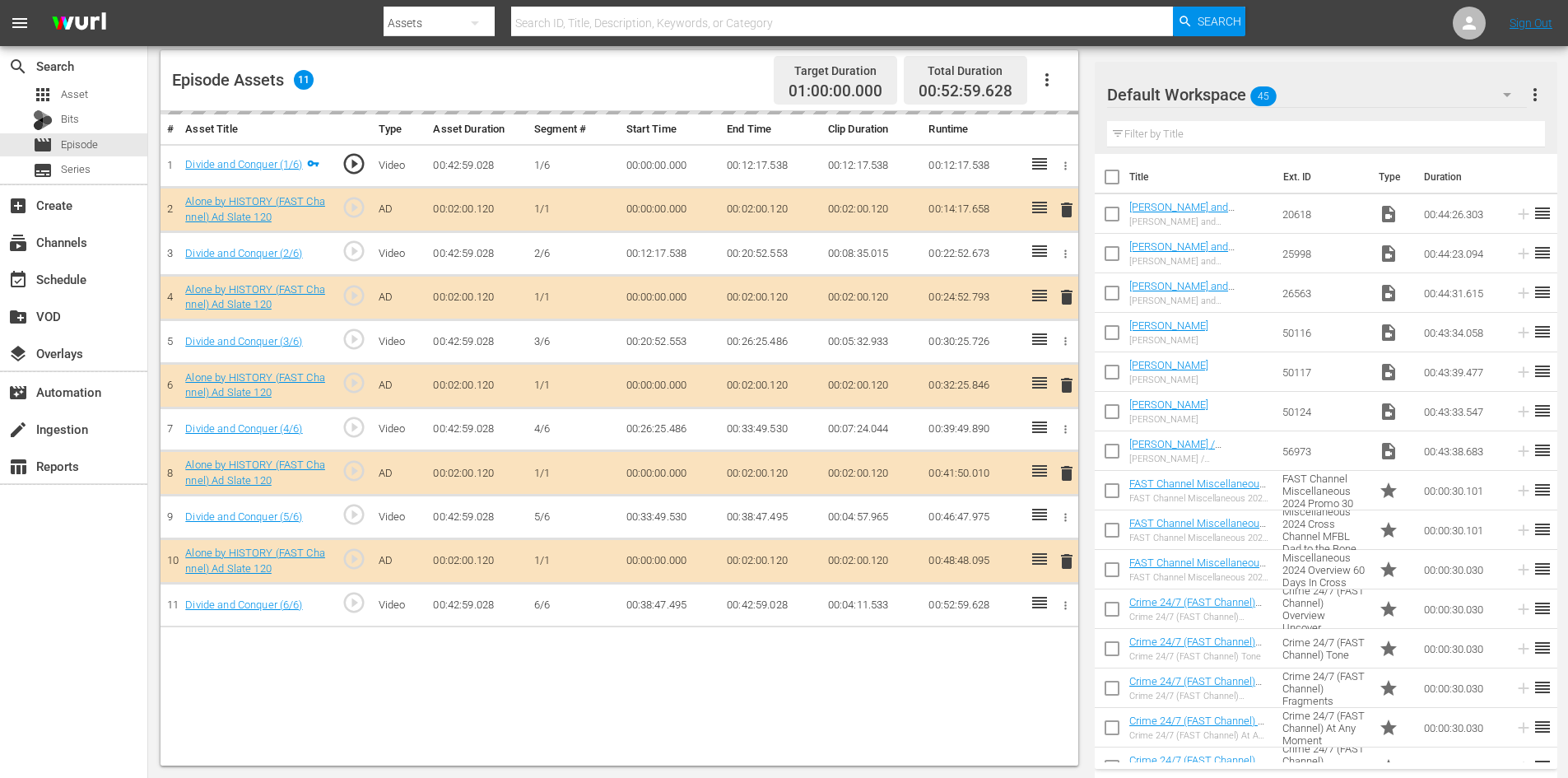
click at [1336, 88] on div "Default Workspace 45" at bounding box center [1317, 94] width 420 height 46
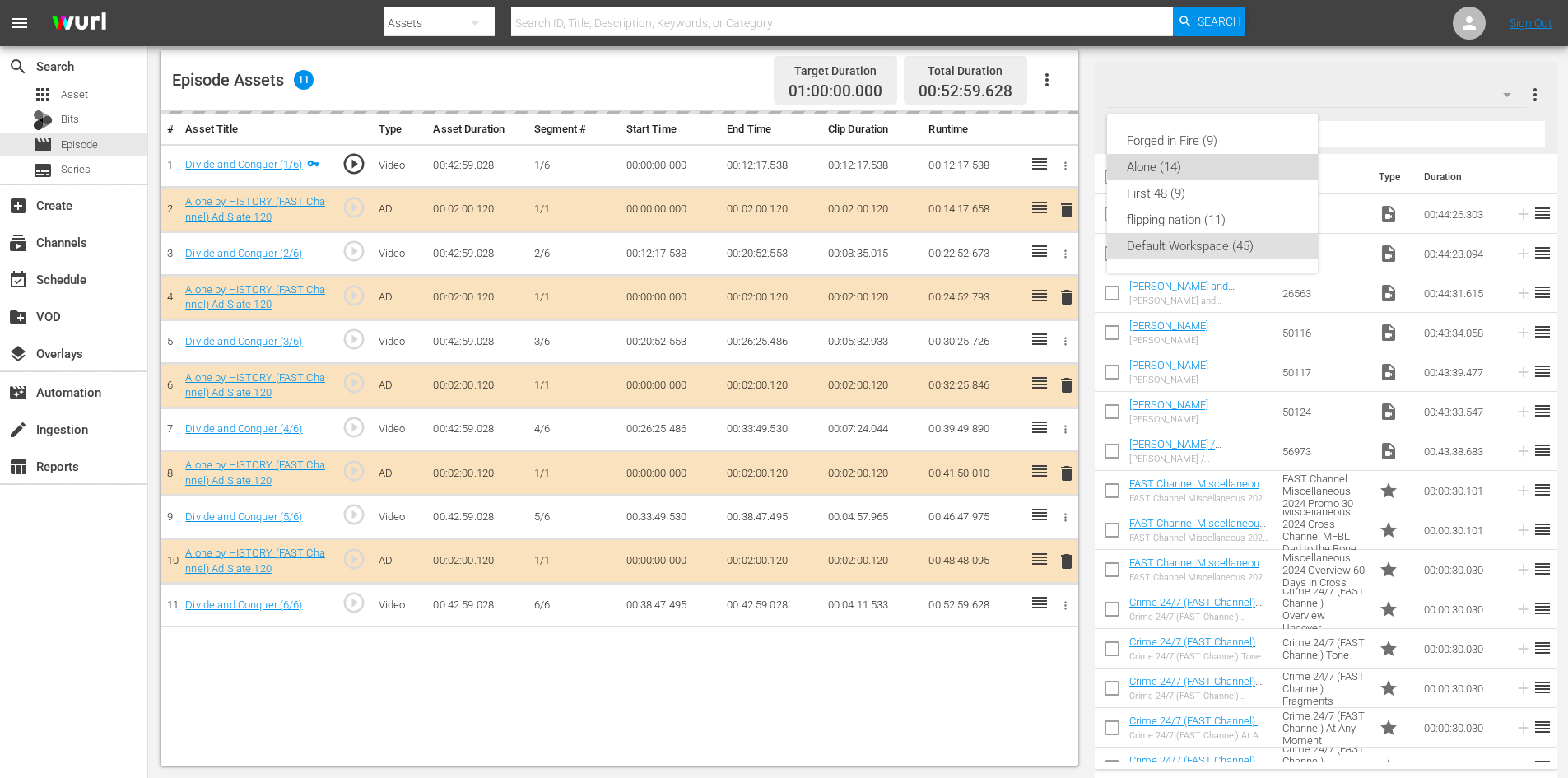
click at [1149, 167] on div "Alone (14)" at bounding box center [1213, 167] width 171 height 26
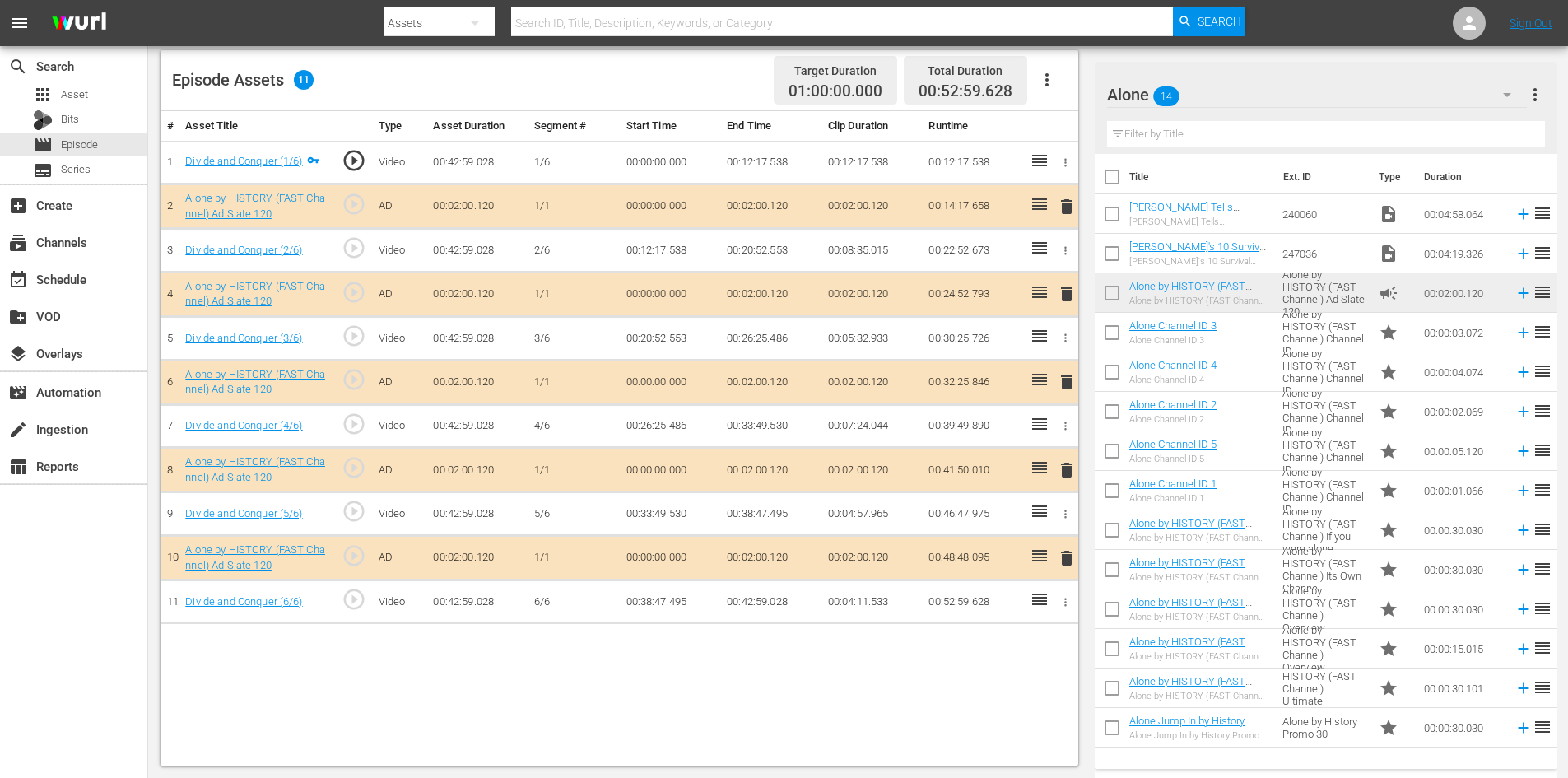
click at [1063, 465] on span "delete" at bounding box center [1067, 470] width 20 height 20
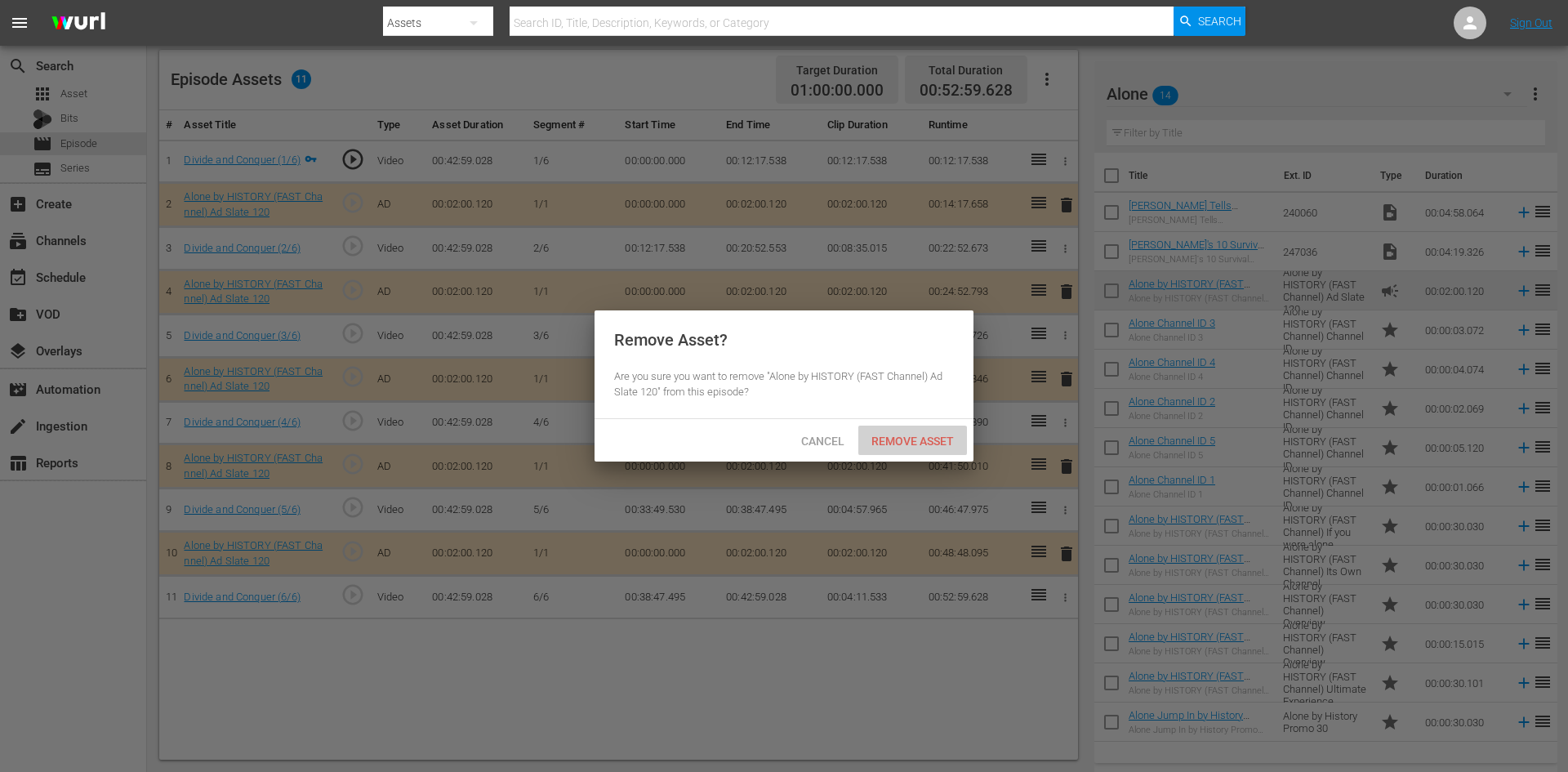
click at [904, 436] on span "Remove Asset" at bounding box center [913, 440] width 109 height 13
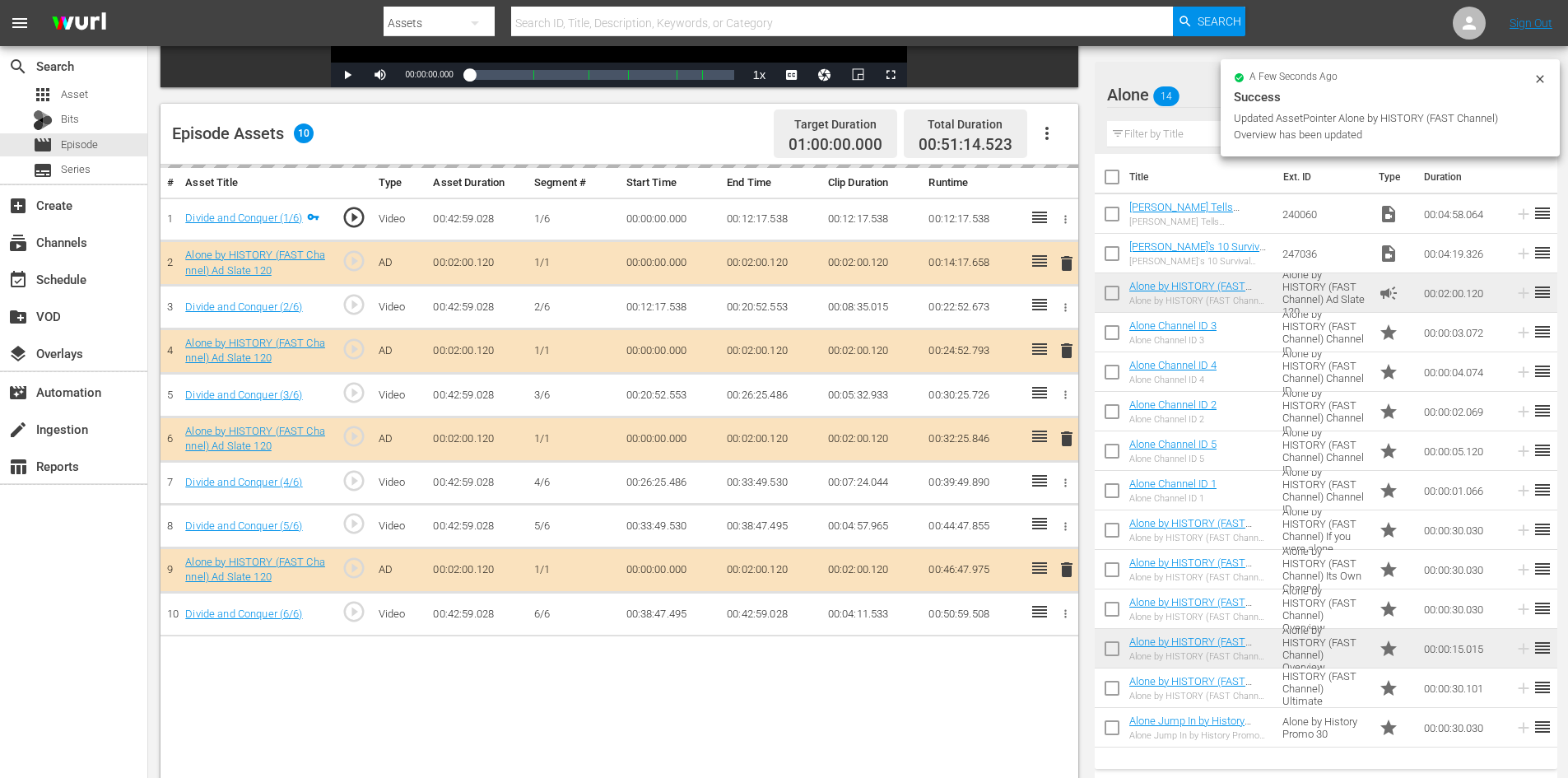
scroll to position [346, 0]
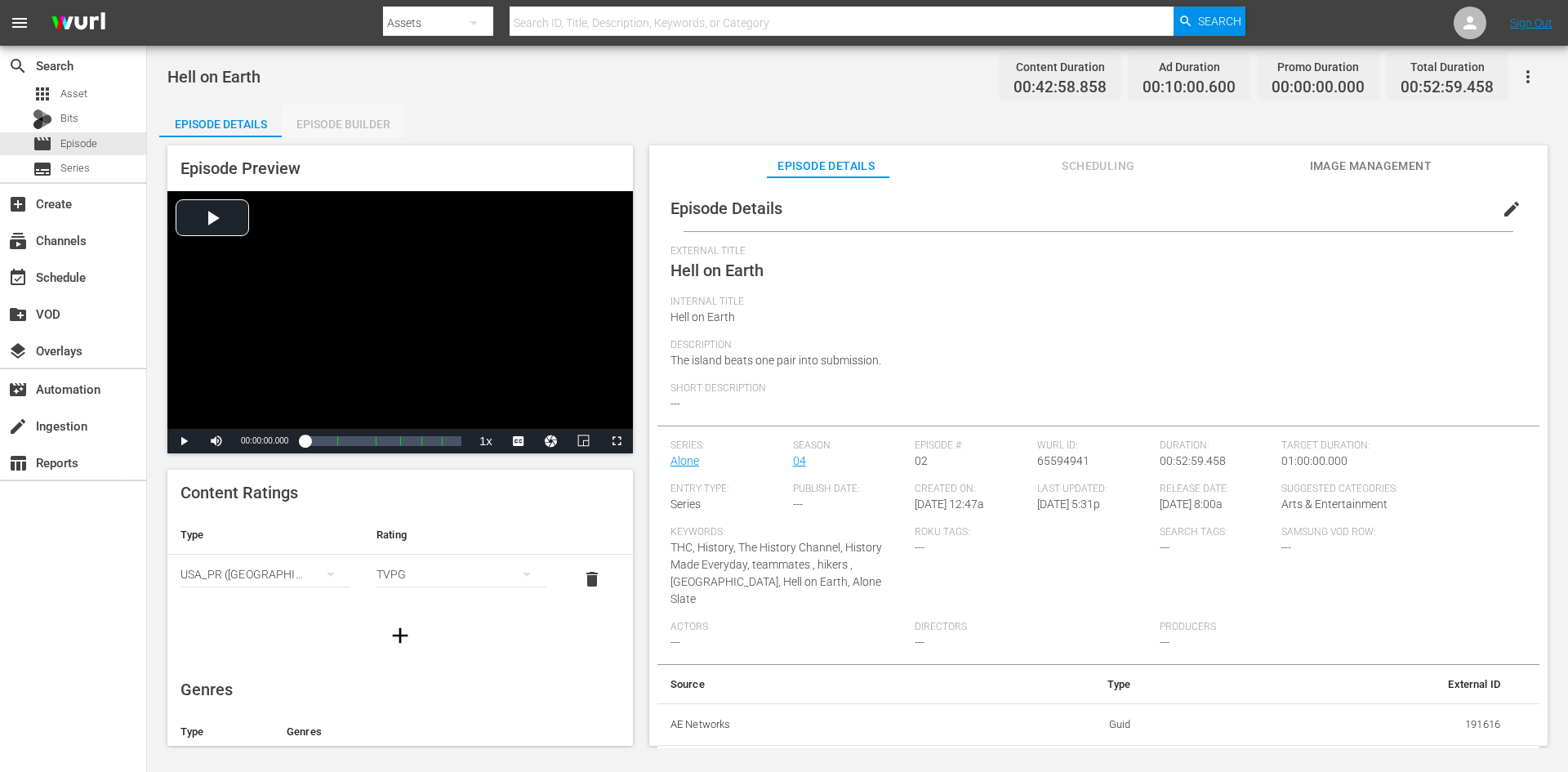
click at [309, 126] on div "Episode Builder" at bounding box center [343, 124] width 123 height 39
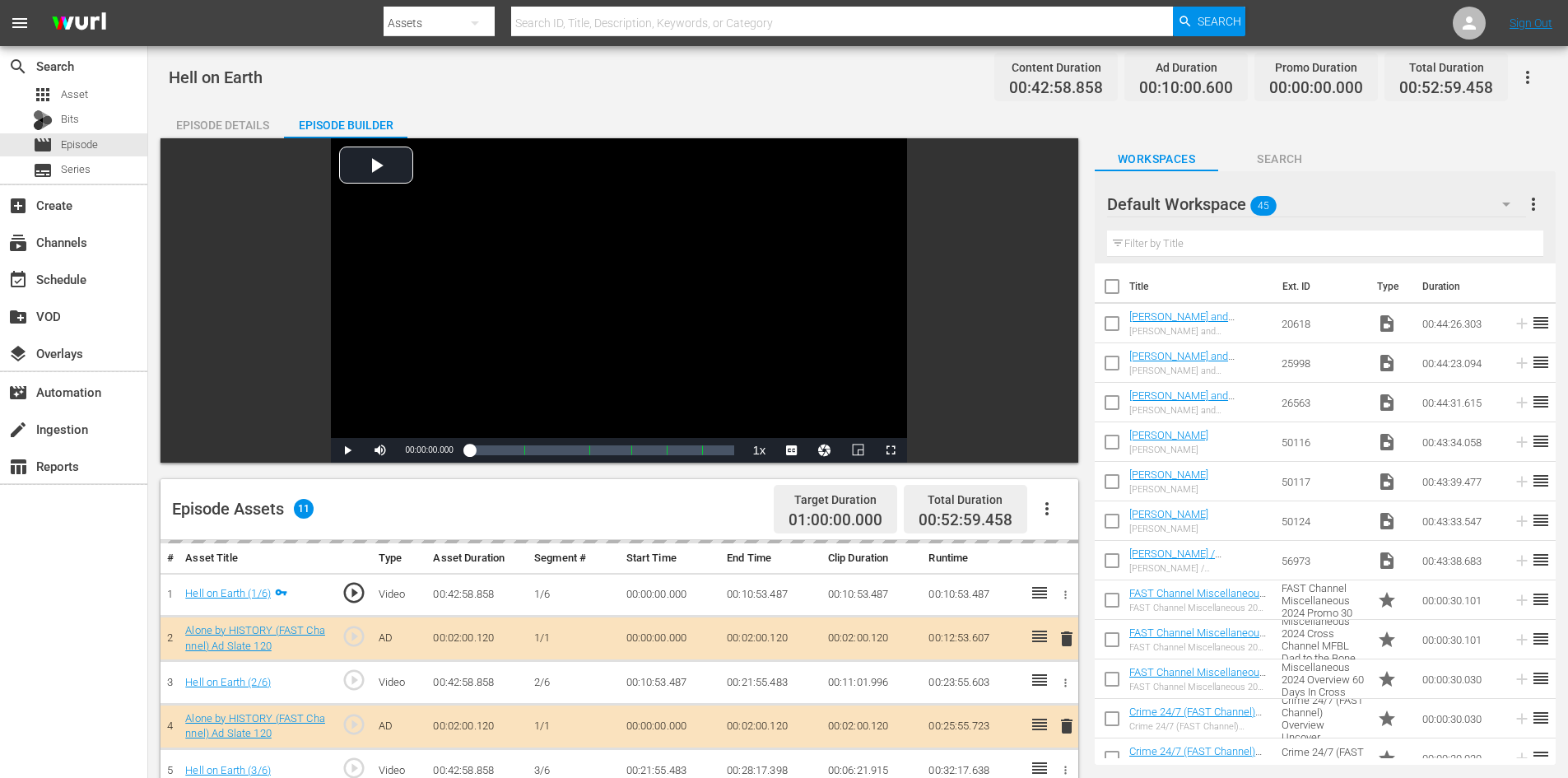
scroll to position [428, 0]
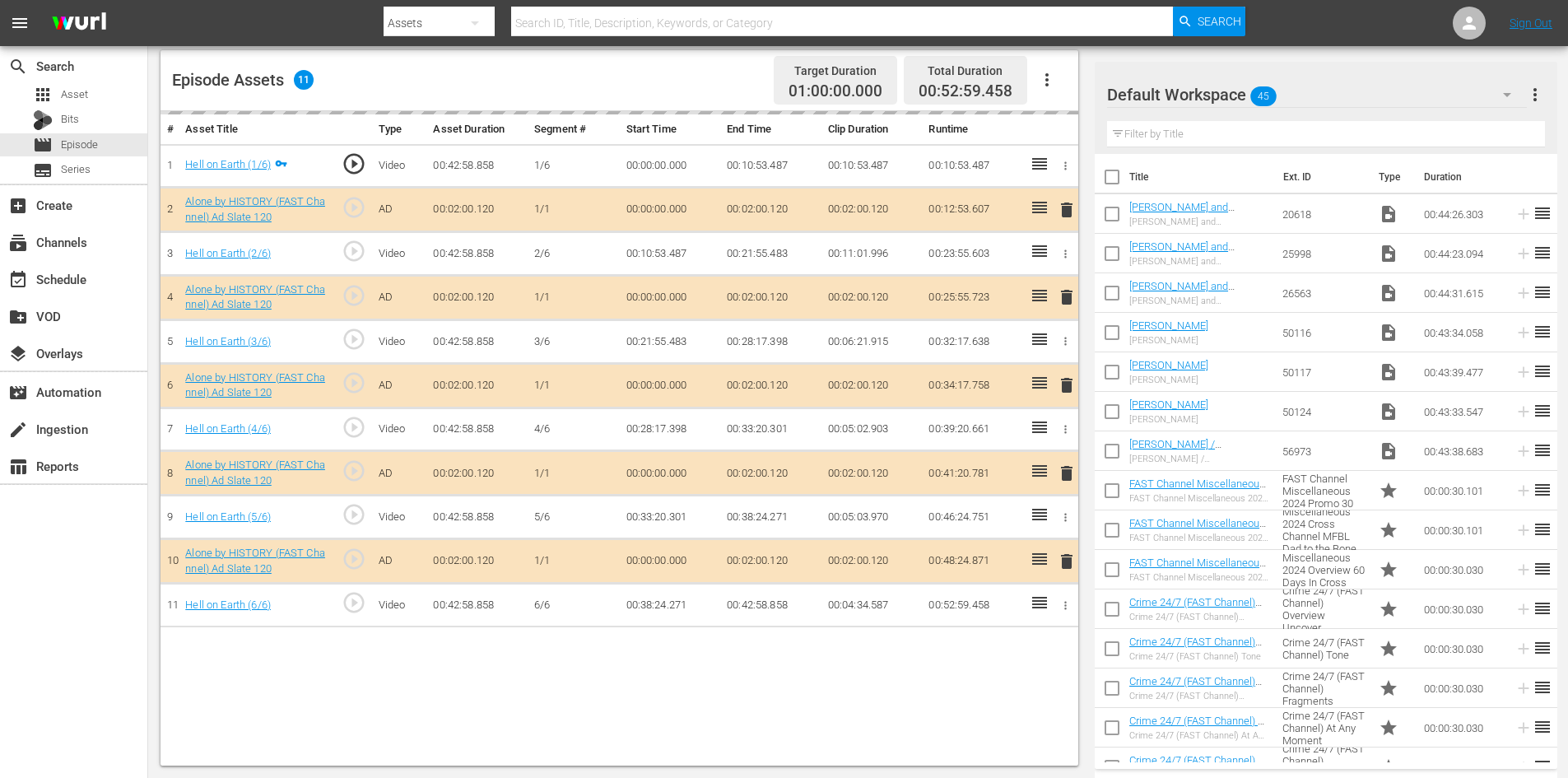
click at [1309, 92] on div "Default Workspace 45" at bounding box center [1317, 94] width 420 height 46
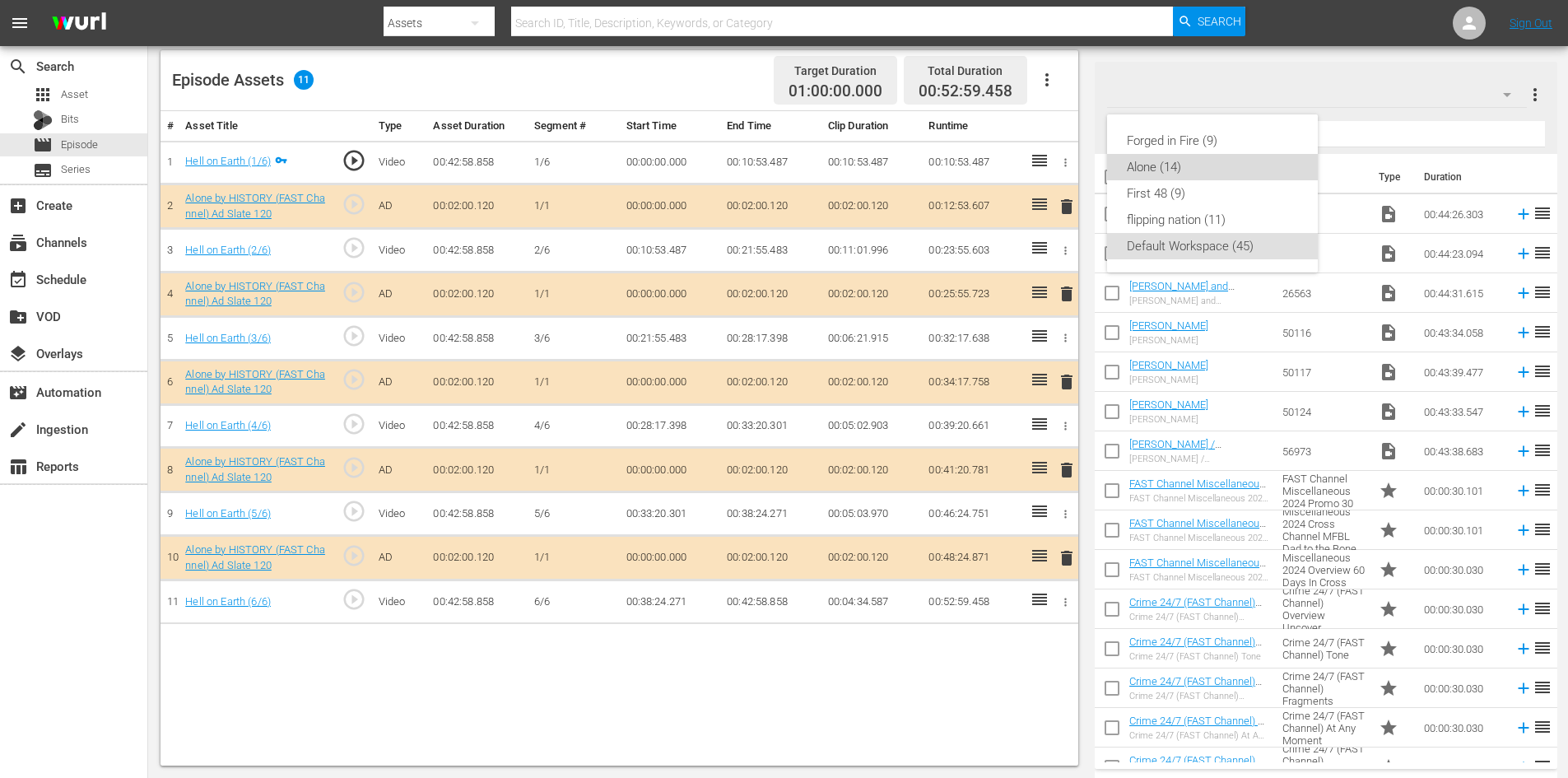
click at [1137, 162] on div "Alone (14)" at bounding box center [1213, 167] width 171 height 26
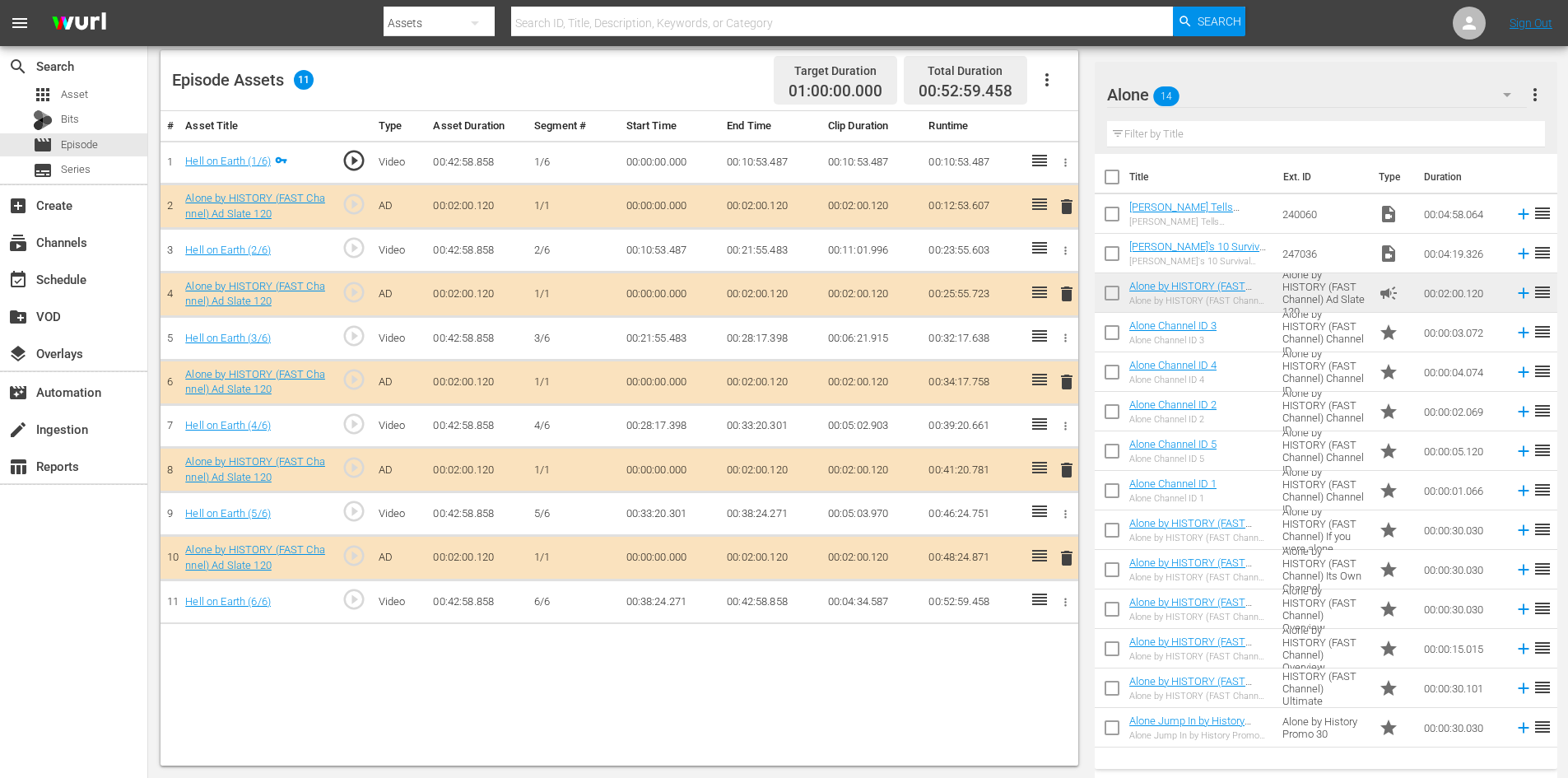
click at [1064, 467] on span "delete" at bounding box center [1067, 470] width 20 height 20
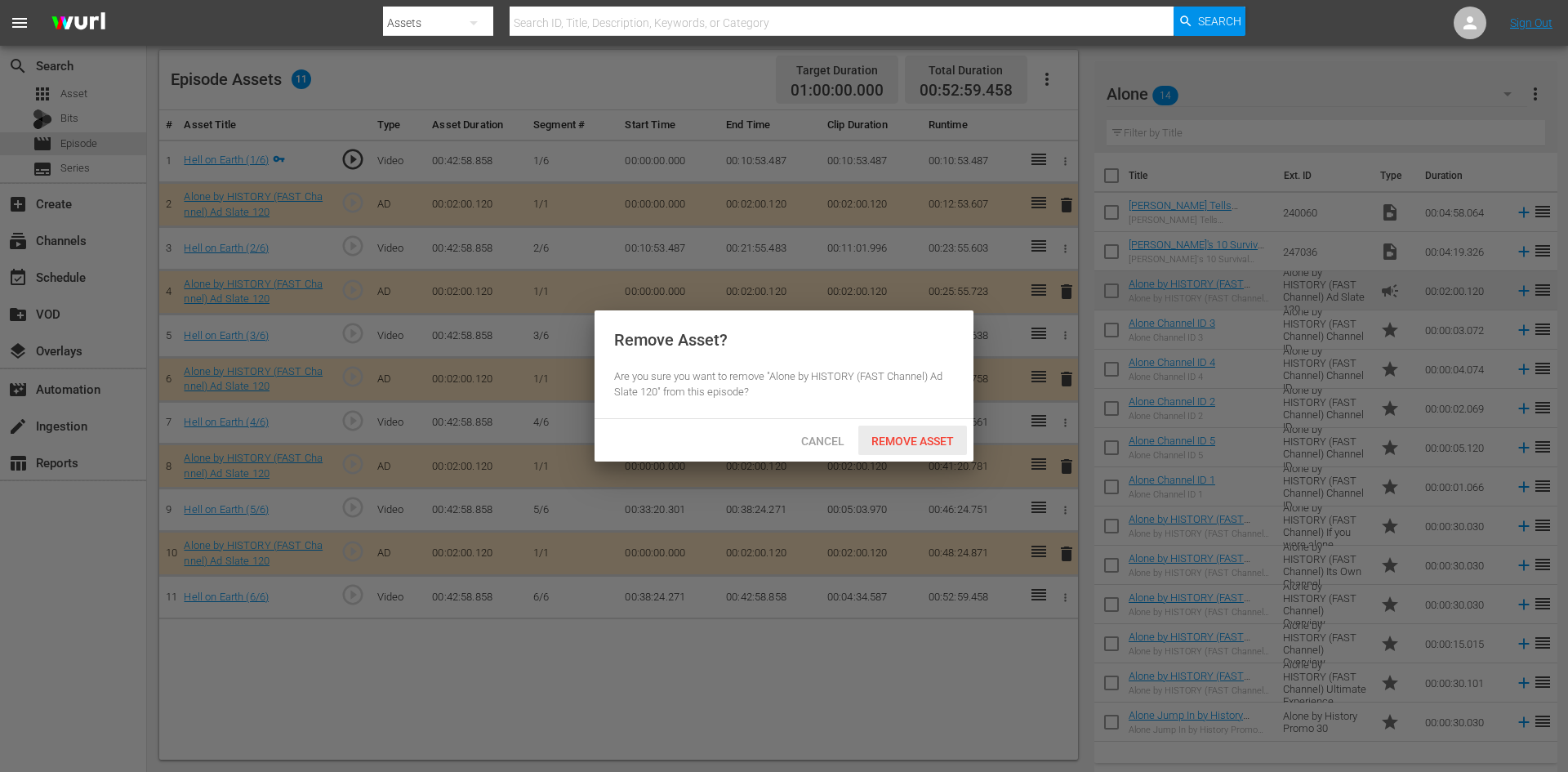
click at [930, 429] on div "Remove Asset" at bounding box center [913, 440] width 109 height 30
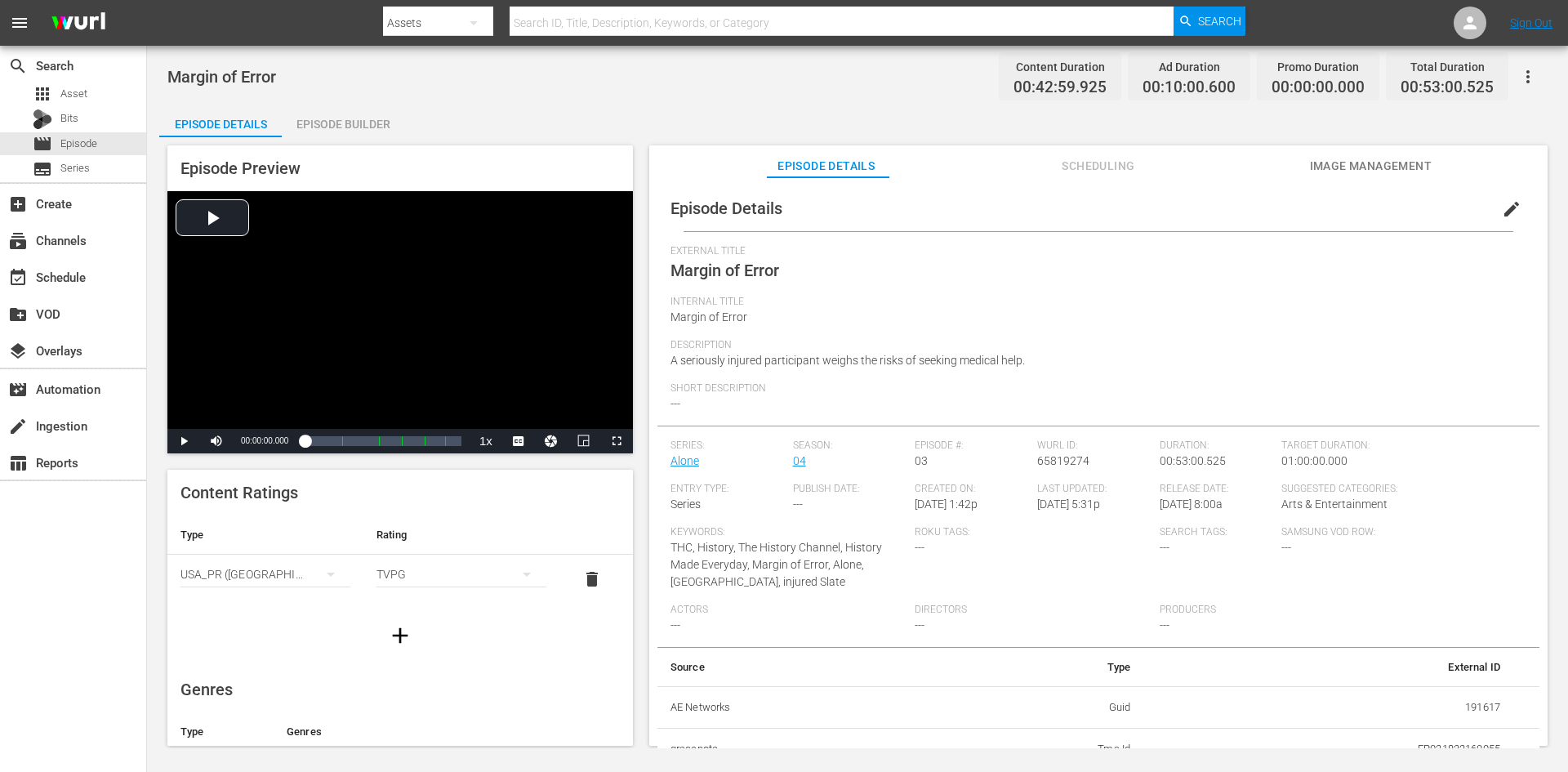
click at [374, 123] on div "Episode Builder" at bounding box center [343, 124] width 123 height 39
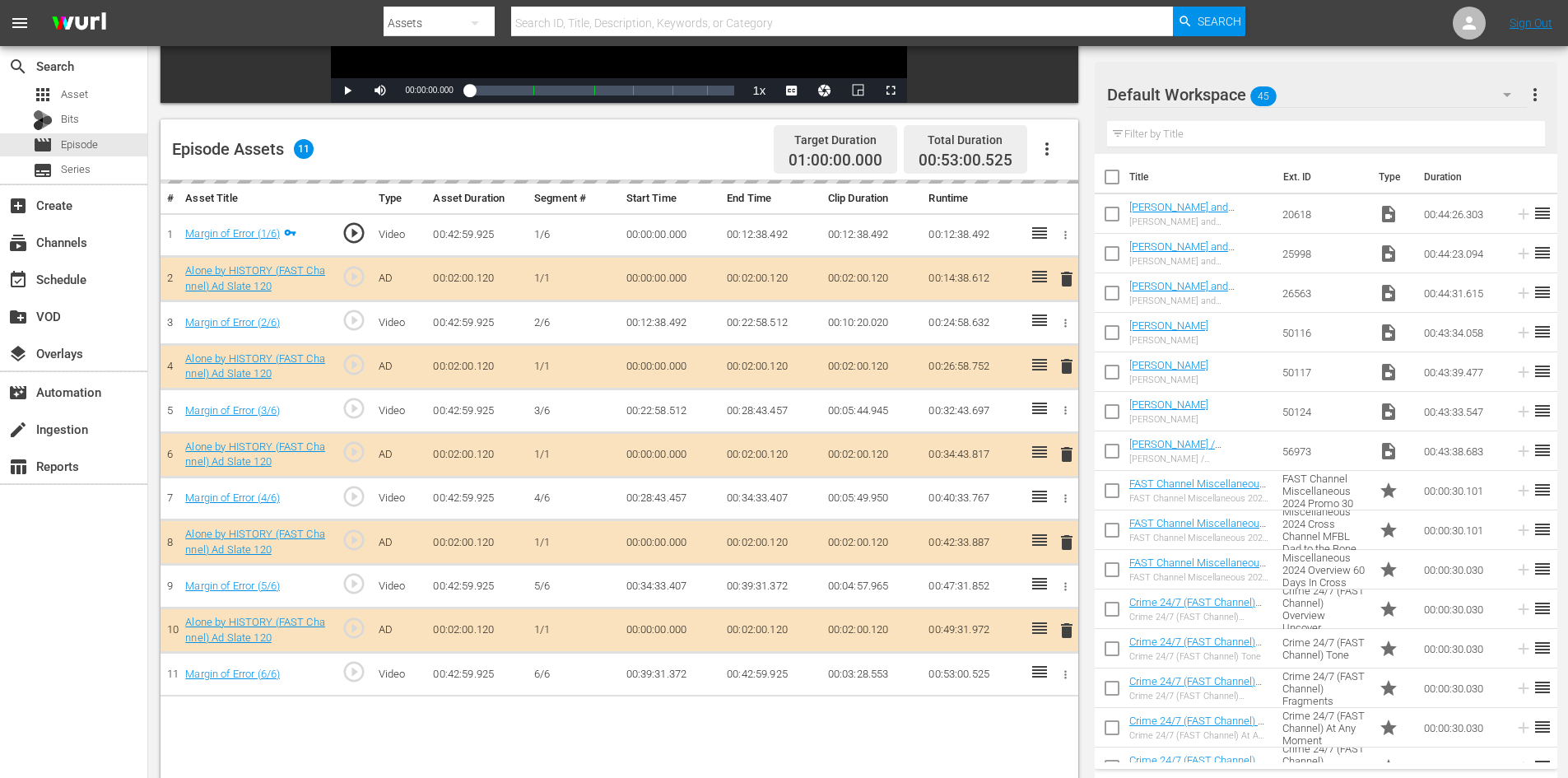
scroll to position [428, 0]
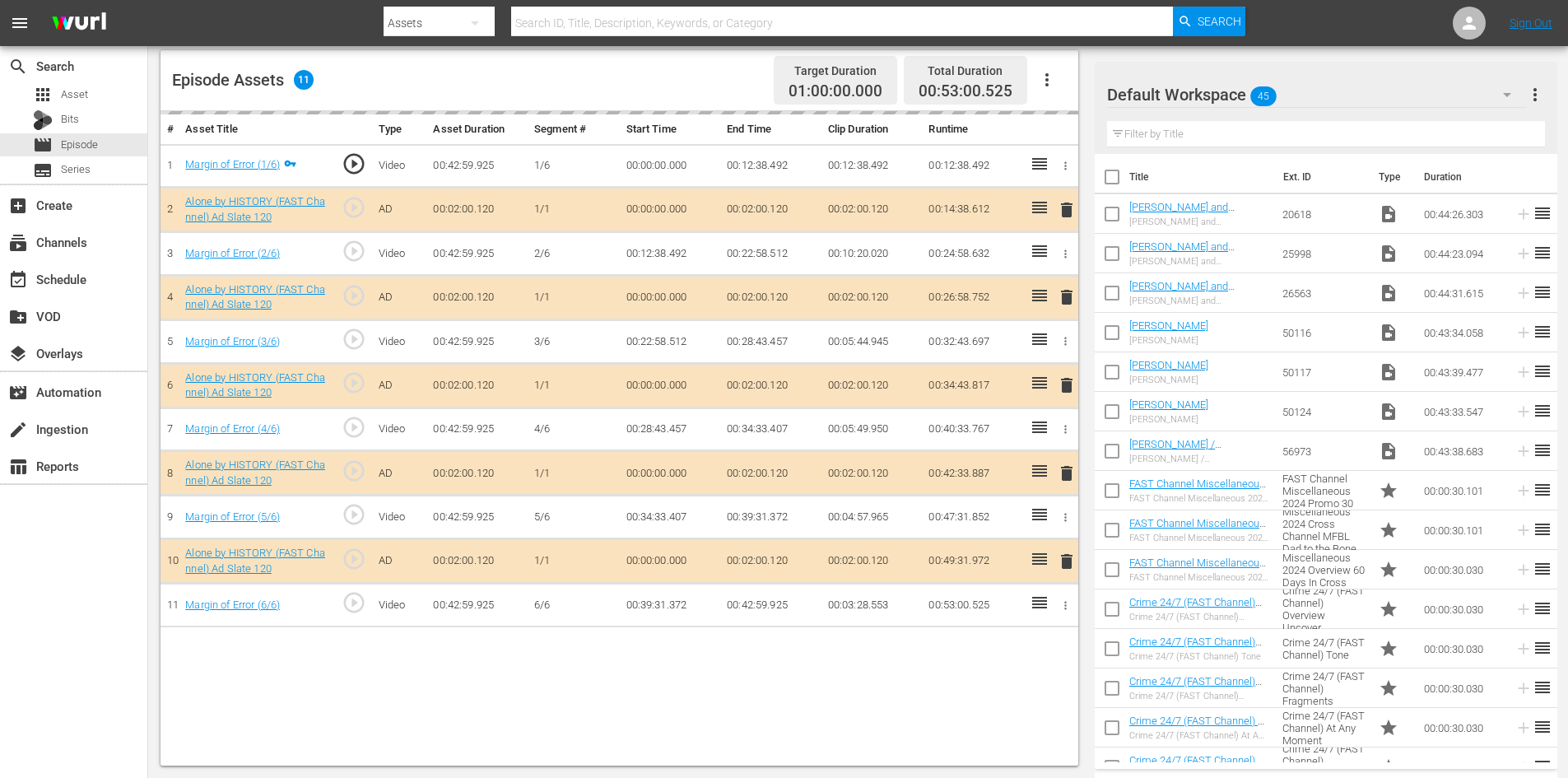
click at [1324, 91] on div "Default Workspace 45" at bounding box center [1317, 94] width 420 height 46
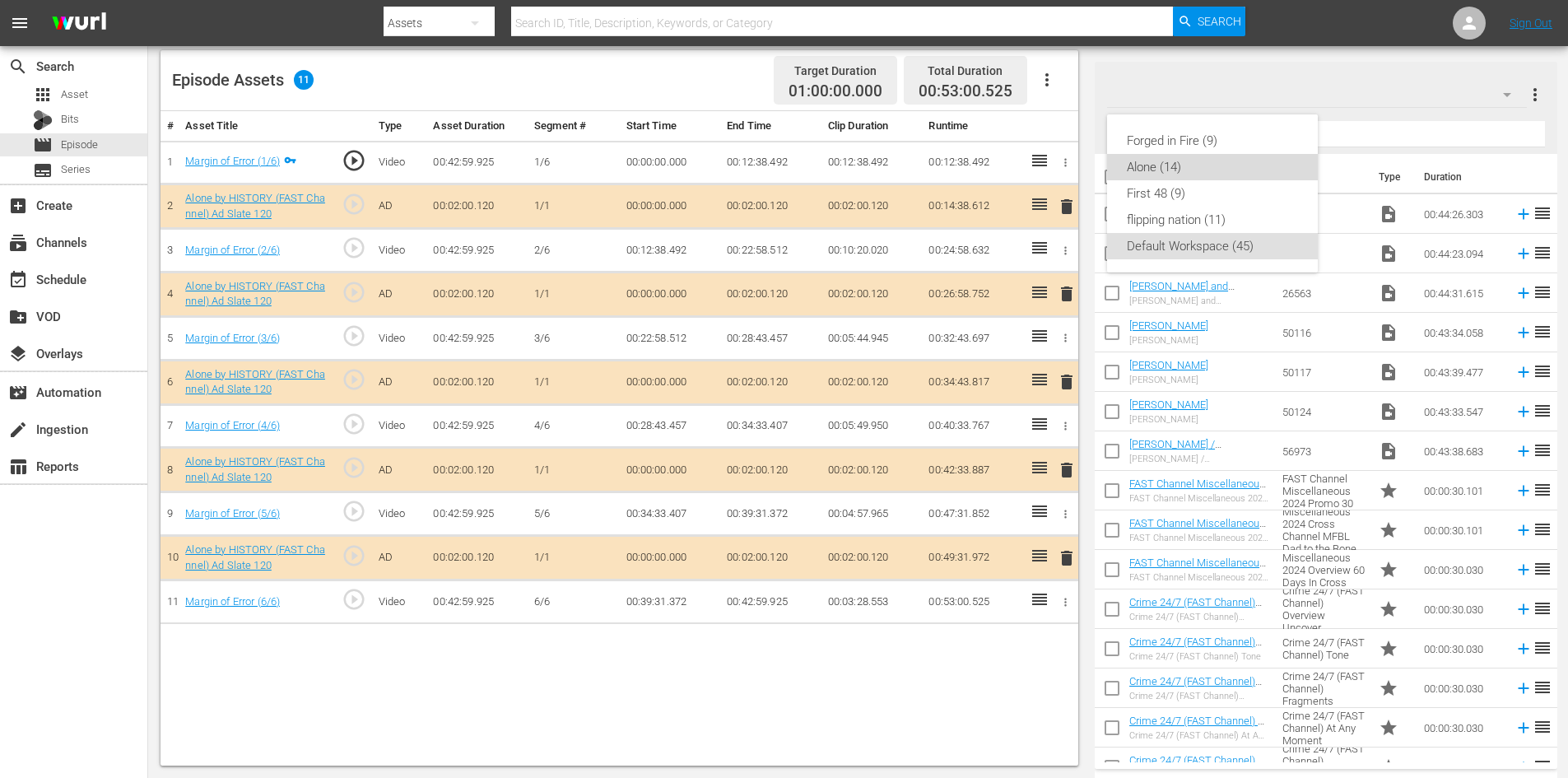
click at [1141, 164] on div "Alone (14)" at bounding box center [1213, 167] width 171 height 26
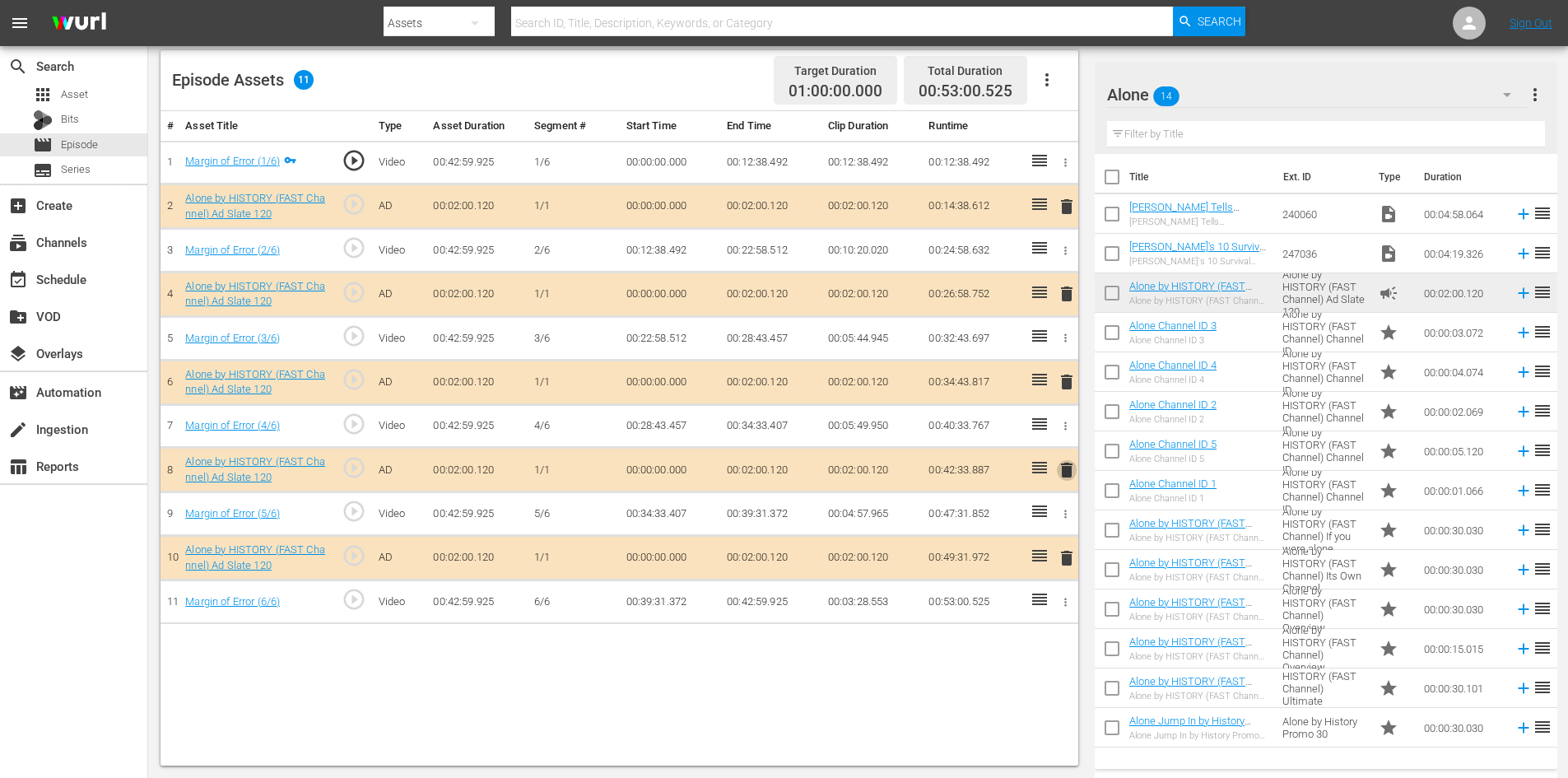
click at [1068, 470] on span "delete" at bounding box center [1067, 470] width 20 height 20
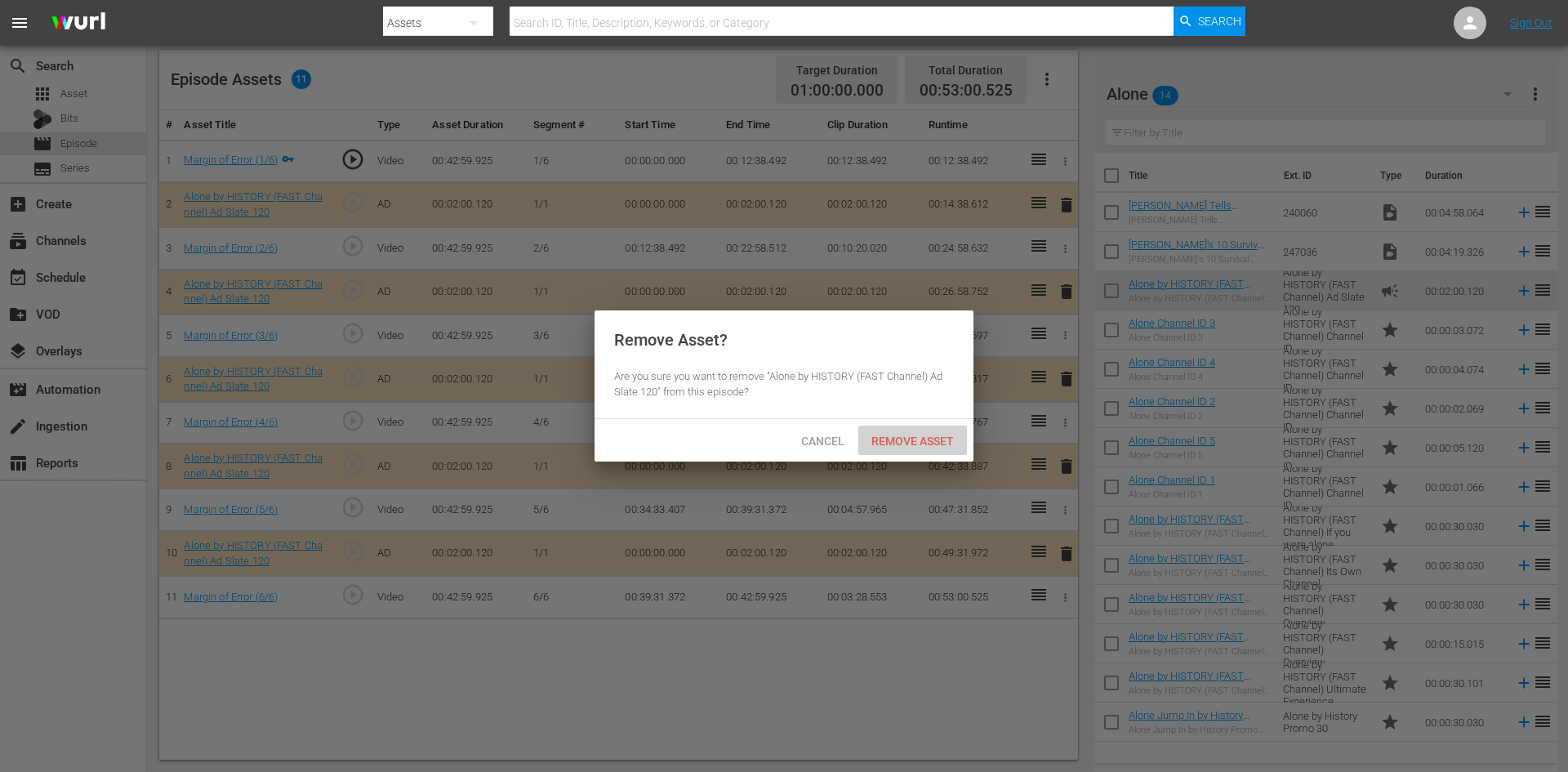
drag, startPoint x: 915, startPoint y: 436, endPoint x: 912, endPoint y: 357, distance: 79.1
click at [915, 434] on span "Remove Asset" at bounding box center [913, 440] width 109 height 13
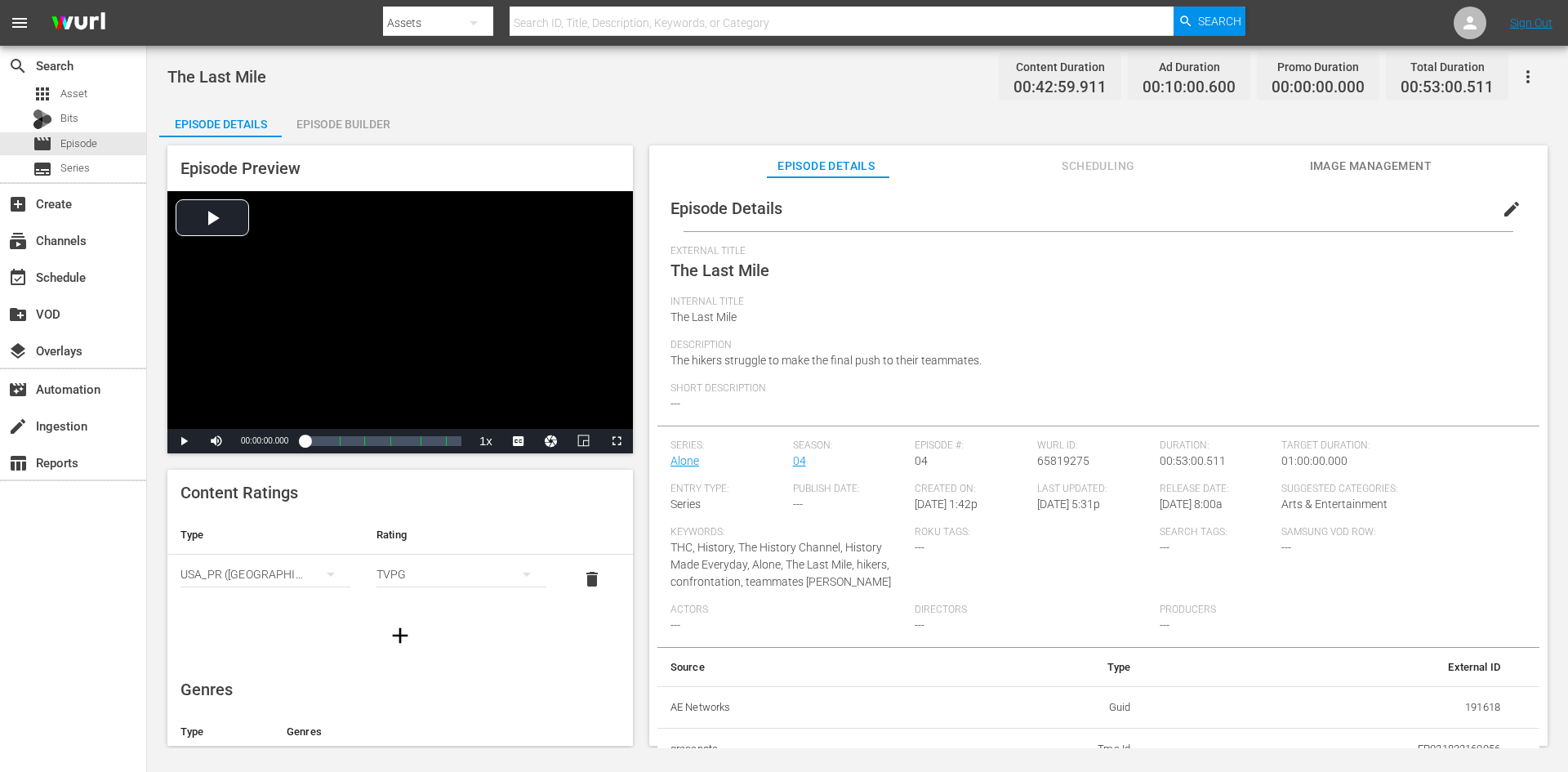
click at [356, 119] on div "Episode Builder" at bounding box center [343, 124] width 123 height 39
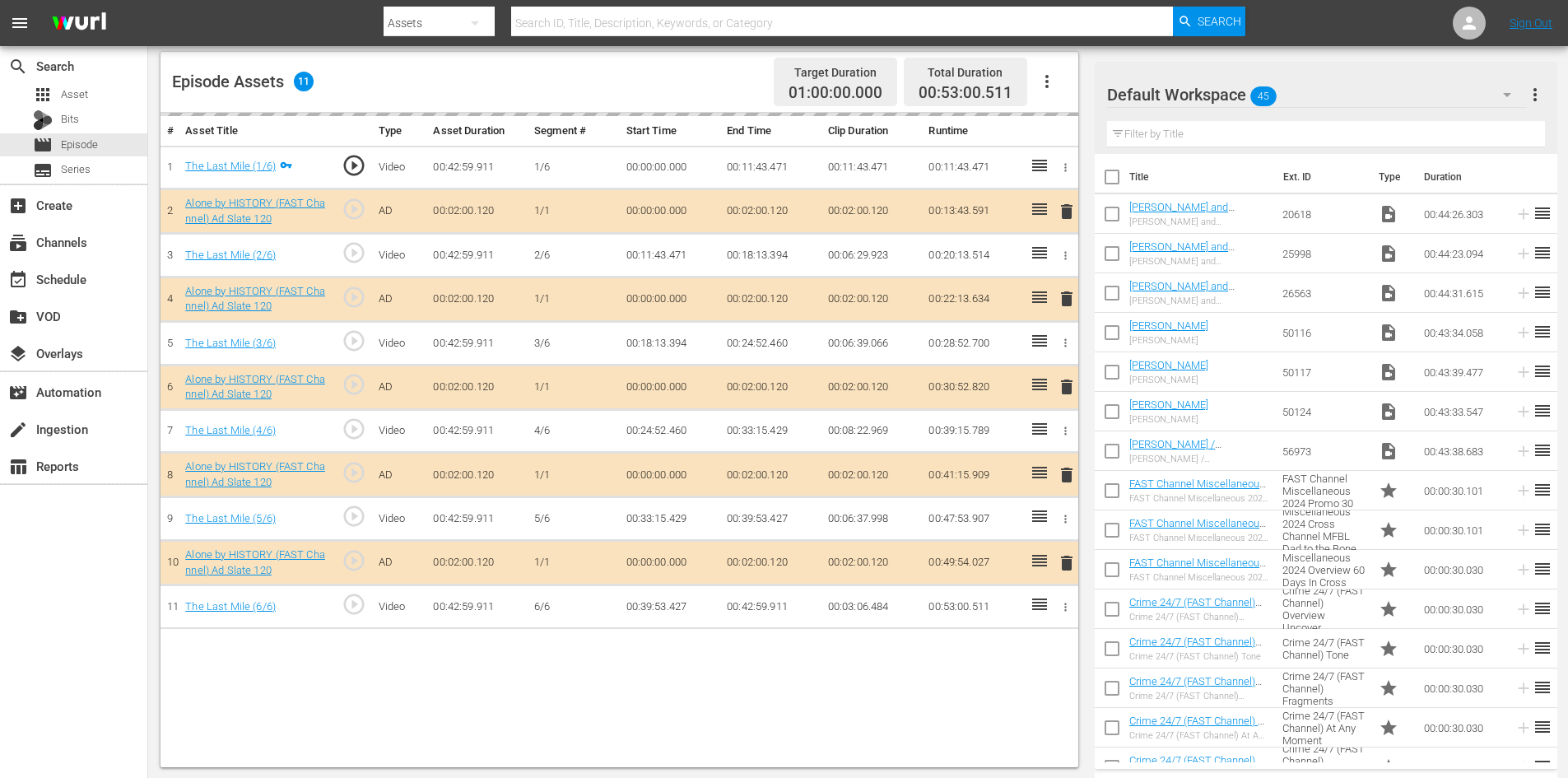
scroll to position [428, 0]
click at [1308, 96] on div "Default Workspace 45" at bounding box center [1317, 94] width 420 height 46
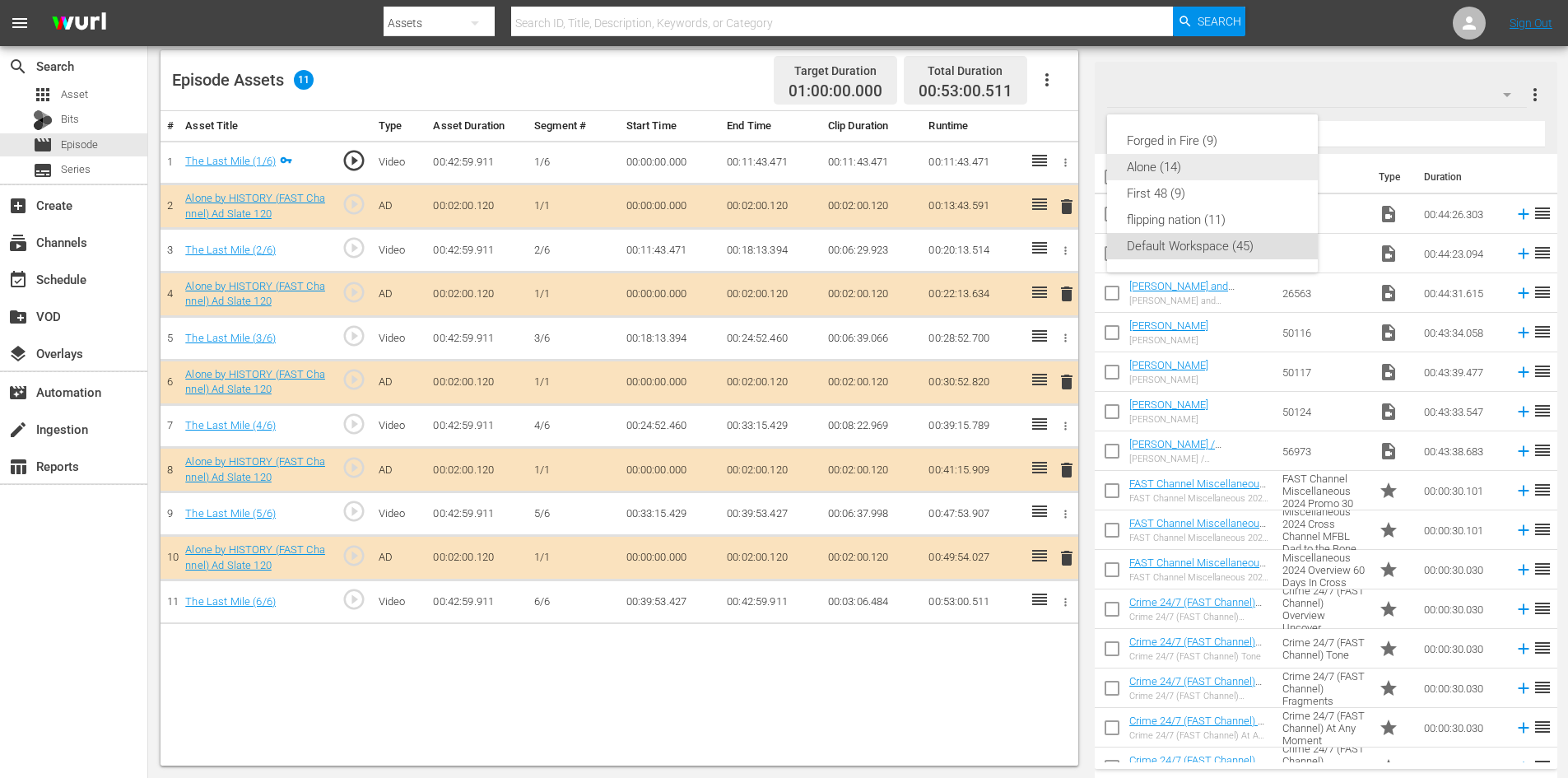
click at [1127, 172] on div "Alone (14)" at bounding box center [1213, 167] width 211 height 26
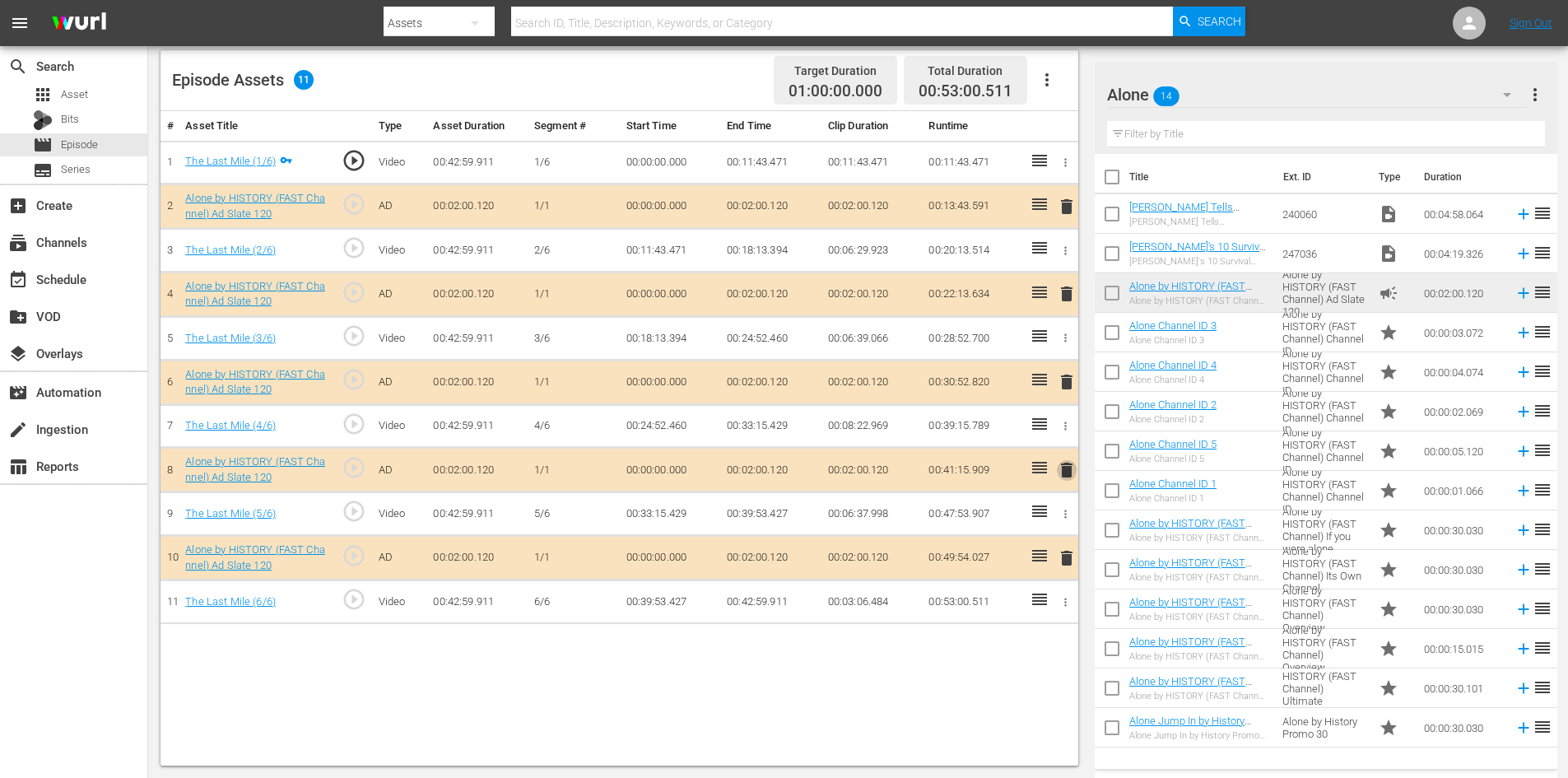
click at [1066, 469] on span "delete" at bounding box center [1067, 470] width 20 height 20
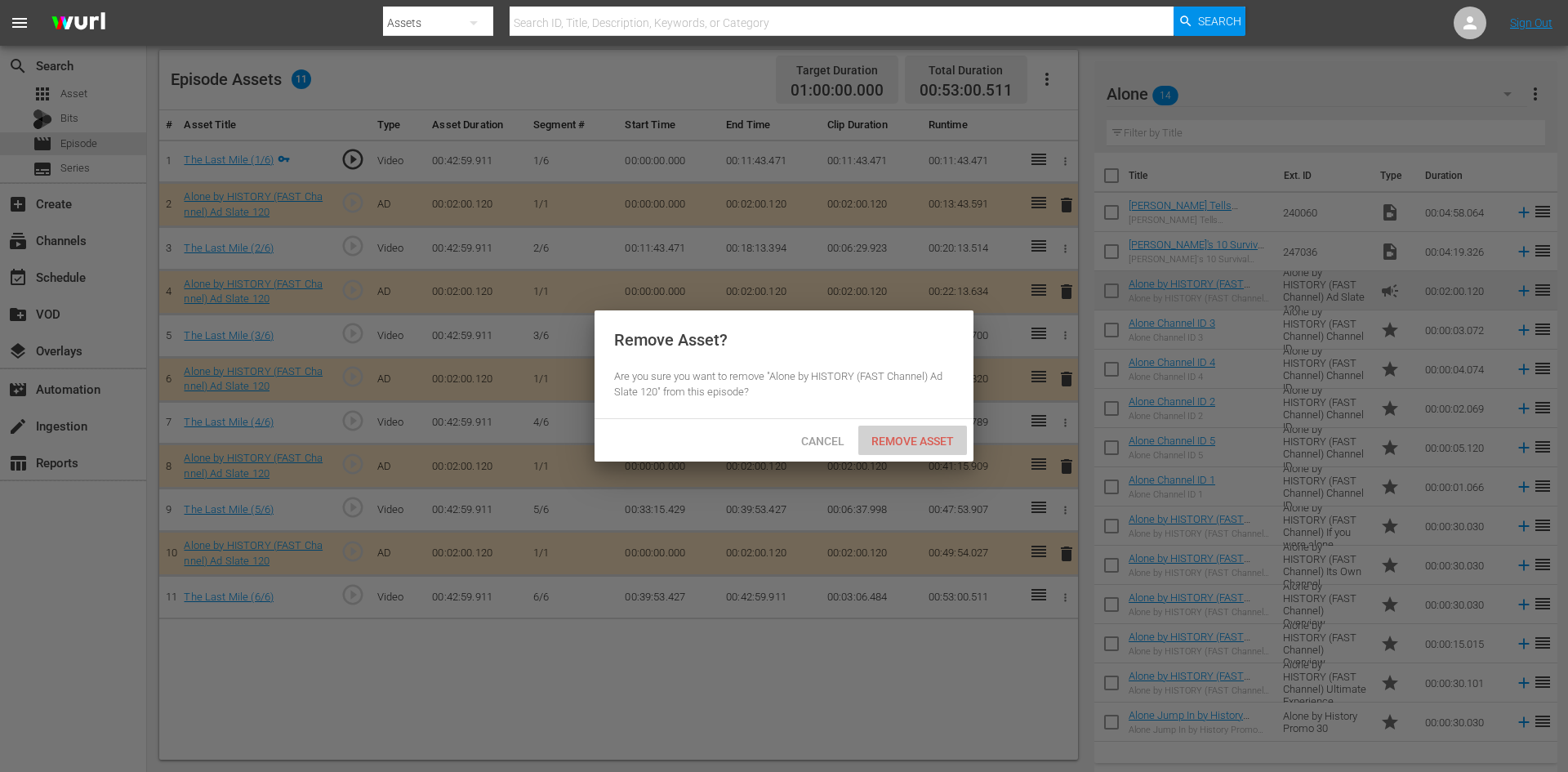
click at [925, 434] on span "Remove Asset" at bounding box center [913, 440] width 109 height 13
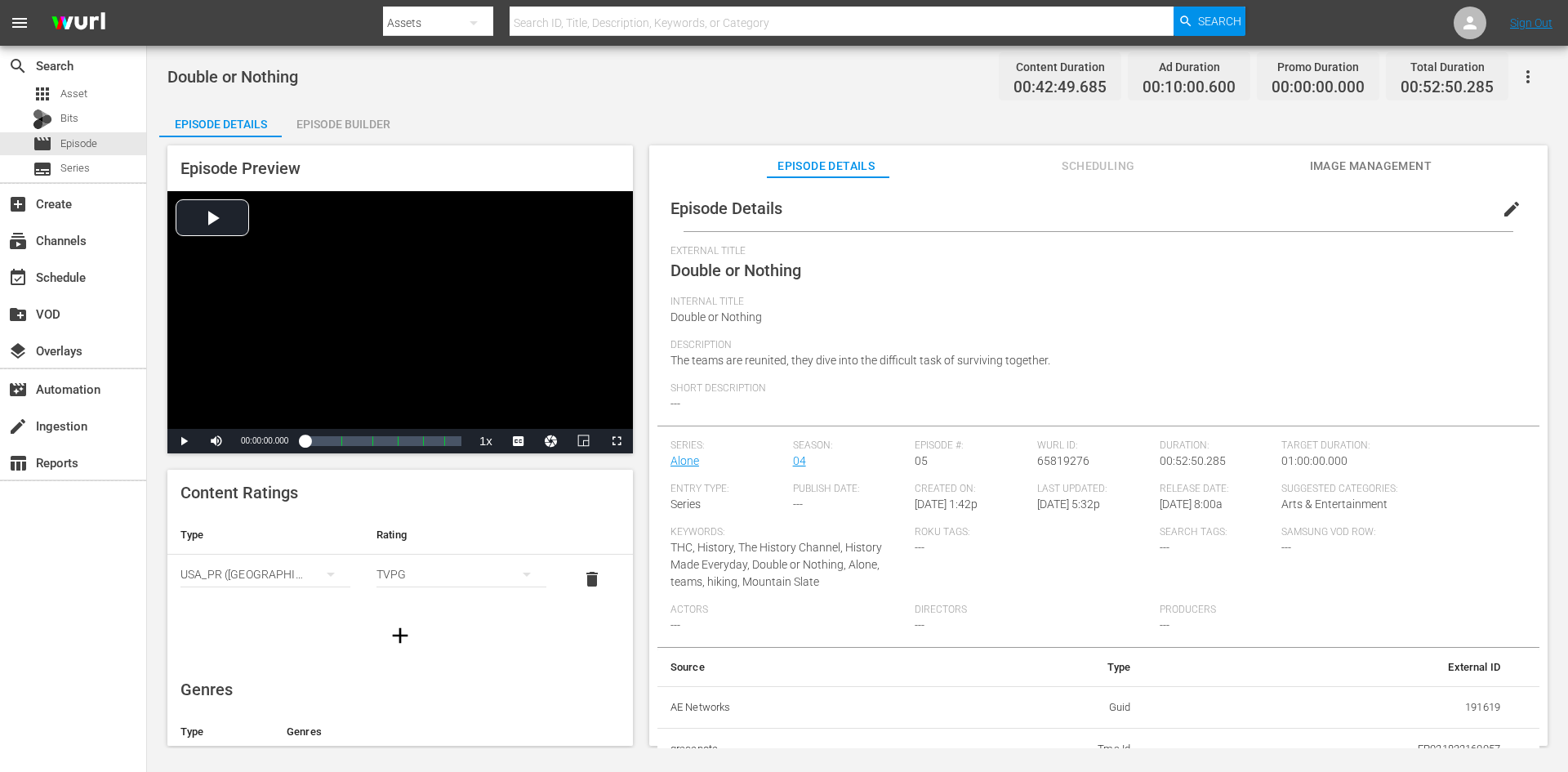
click at [316, 119] on div "Episode Builder" at bounding box center [343, 124] width 123 height 39
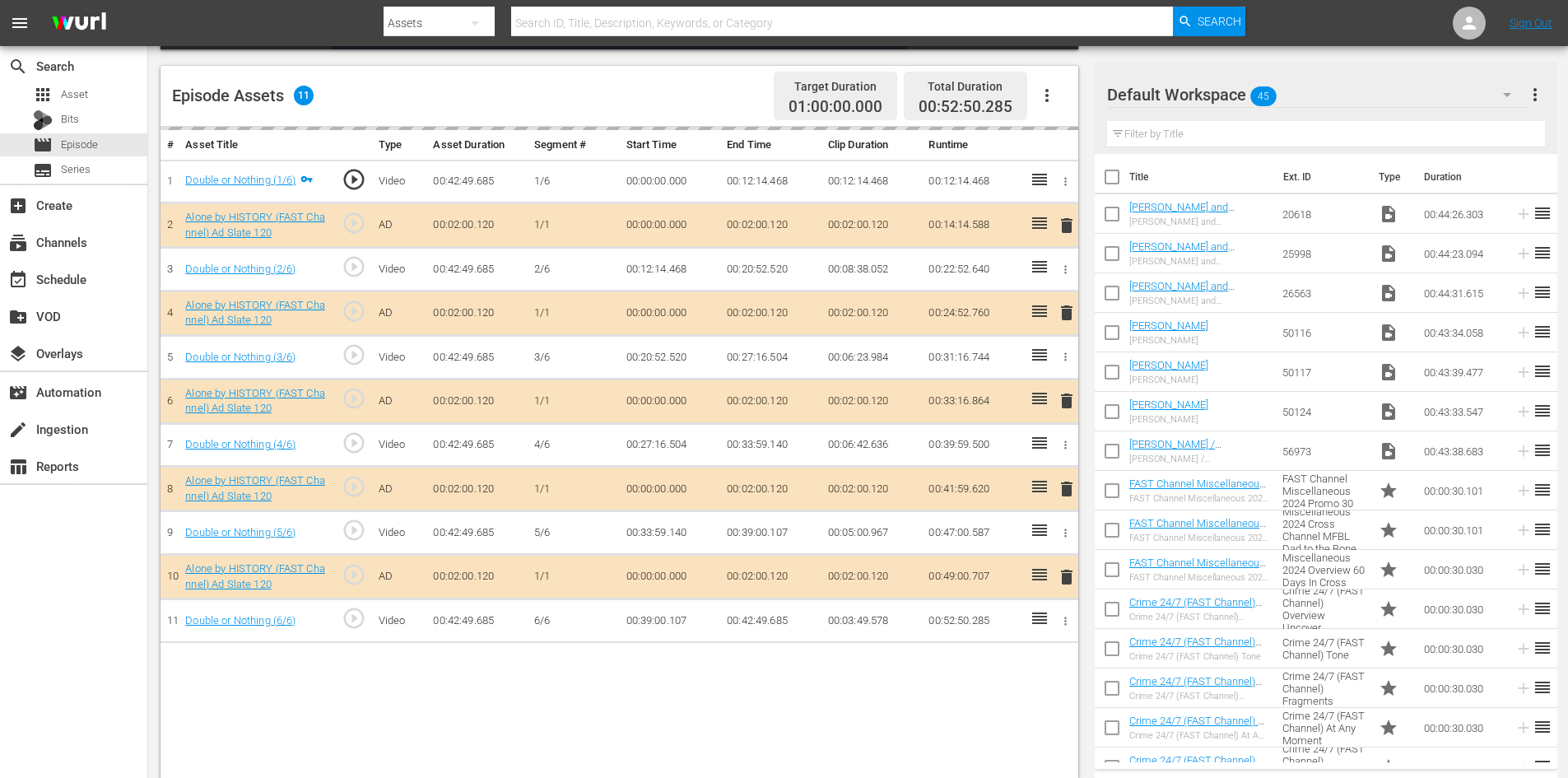
scroll to position [428, 0]
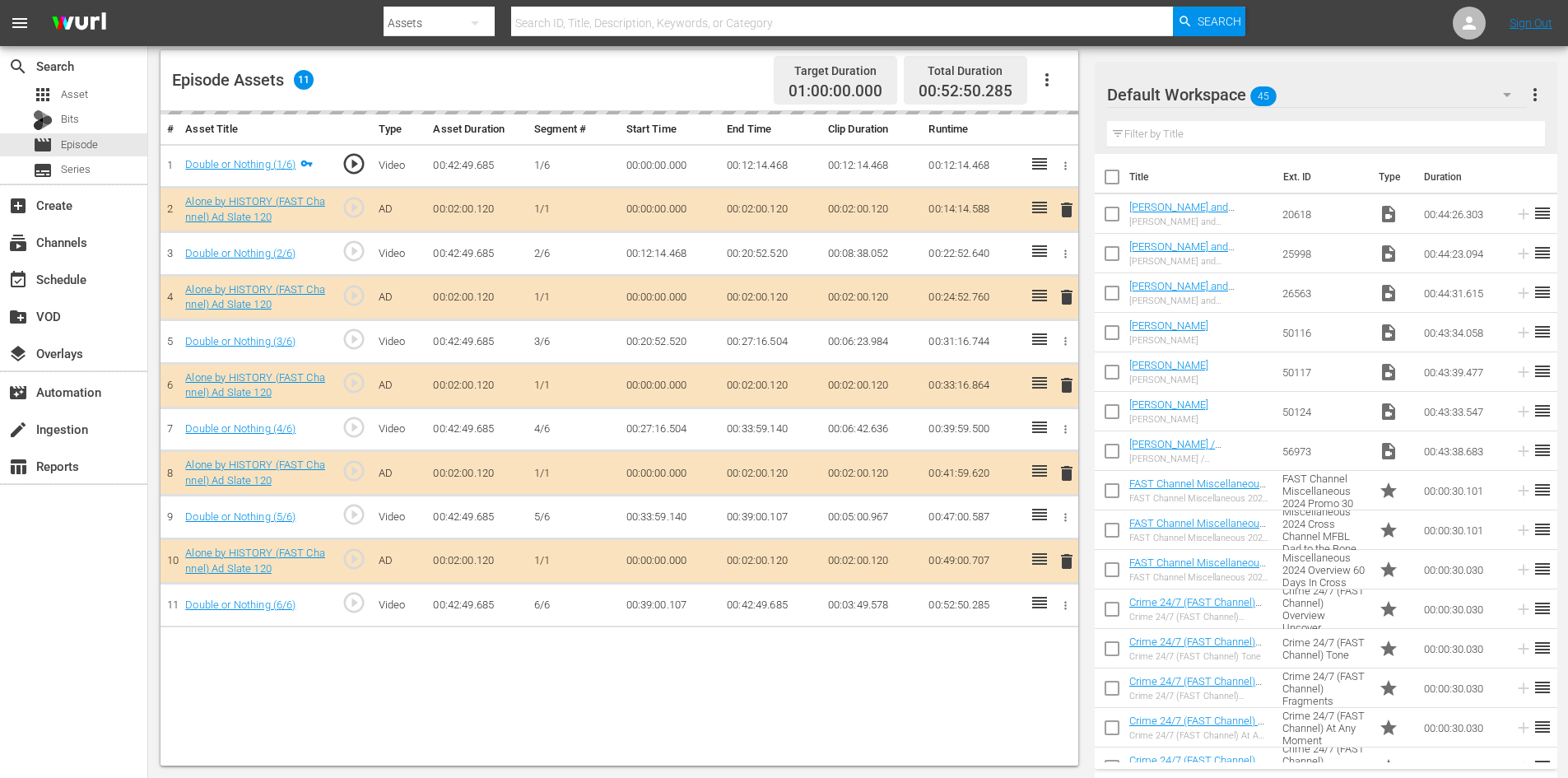
click at [1329, 98] on div "Default Workspace 45" at bounding box center [1317, 94] width 420 height 46
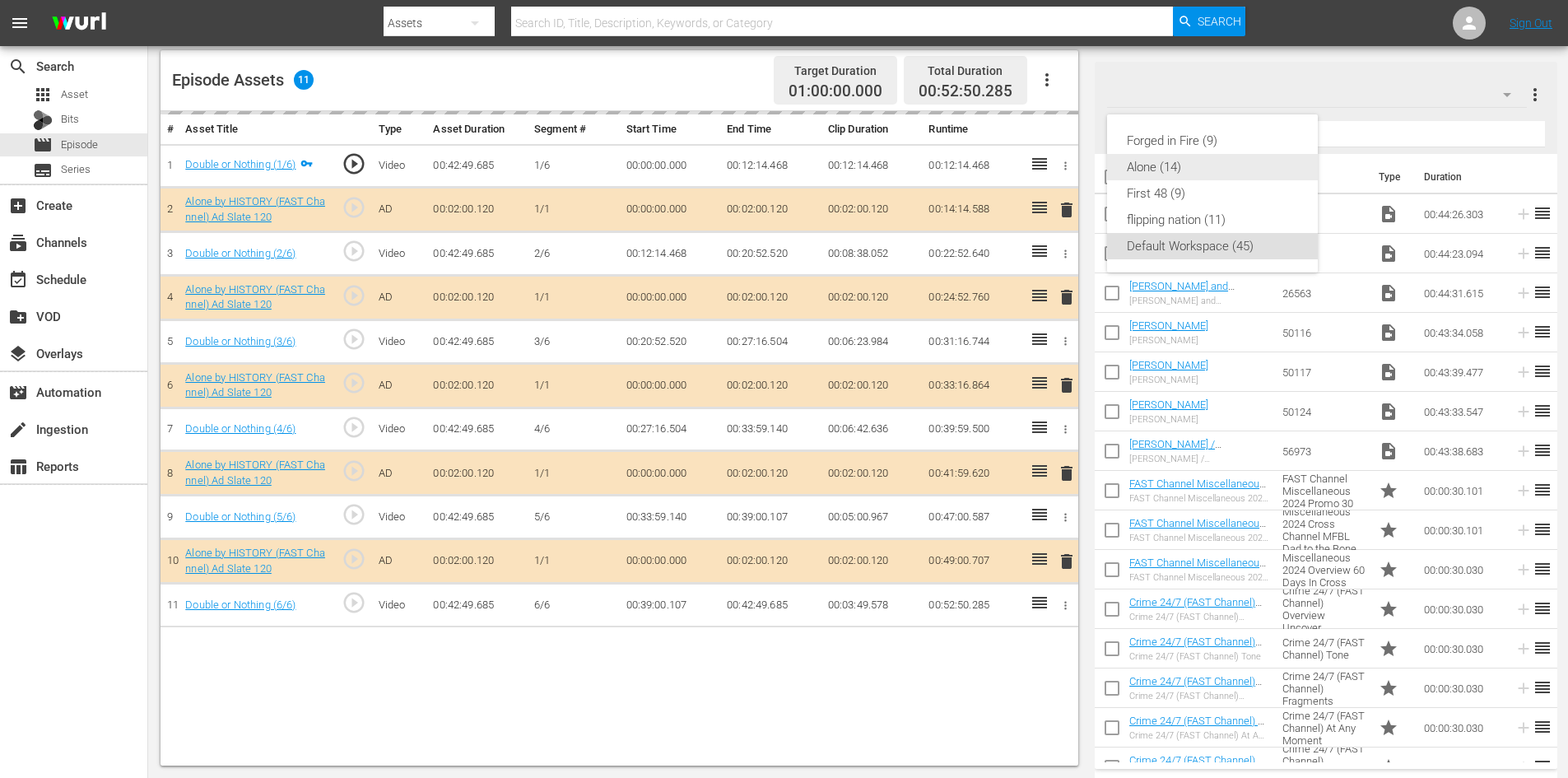
click at [1162, 163] on div "Alone (14)" at bounding box center [1213, 167] width 171 height 26
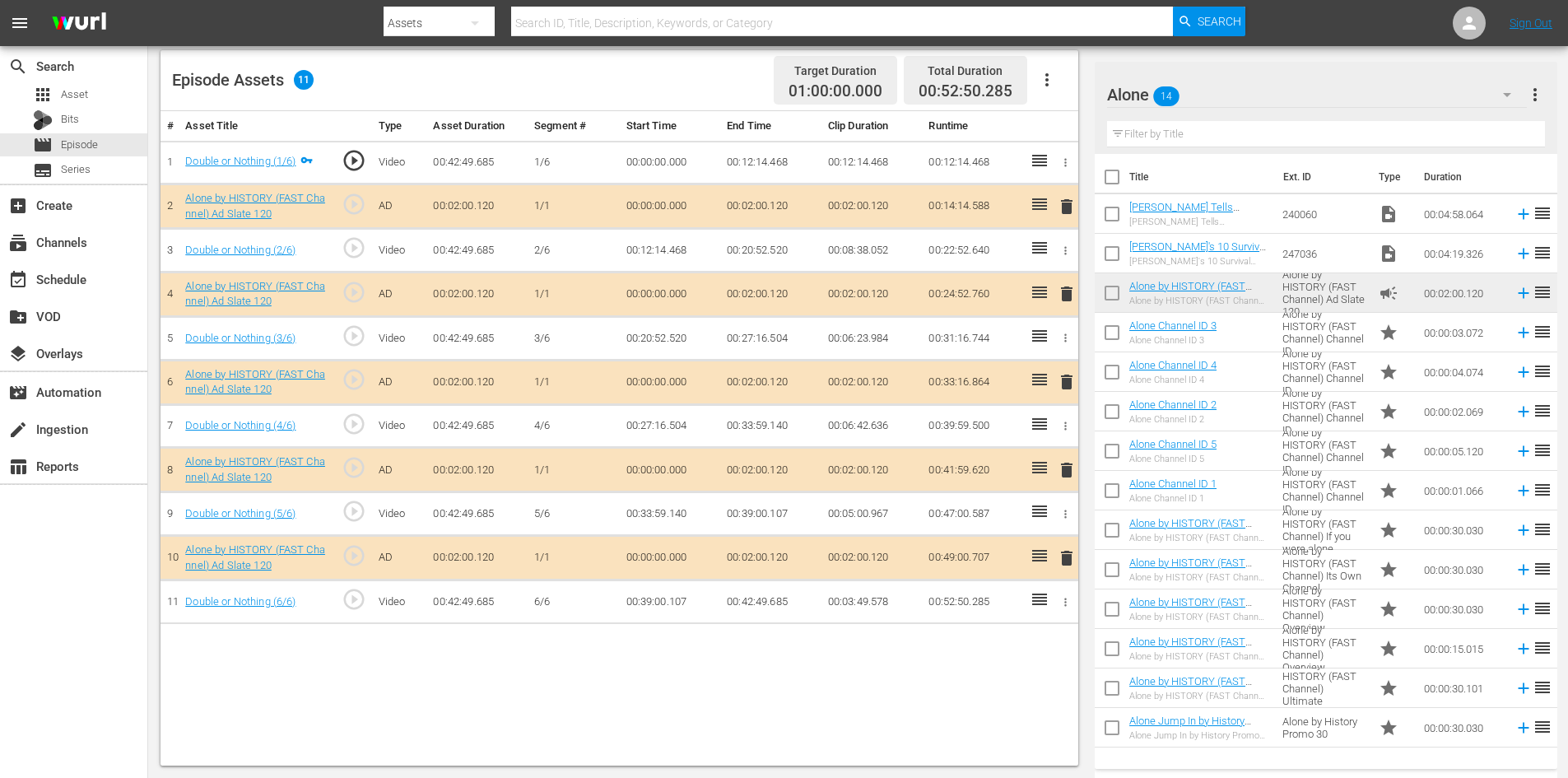
click at [1071, 472] on span "delete" at bounding box center [1067, 470] width 20 height 20
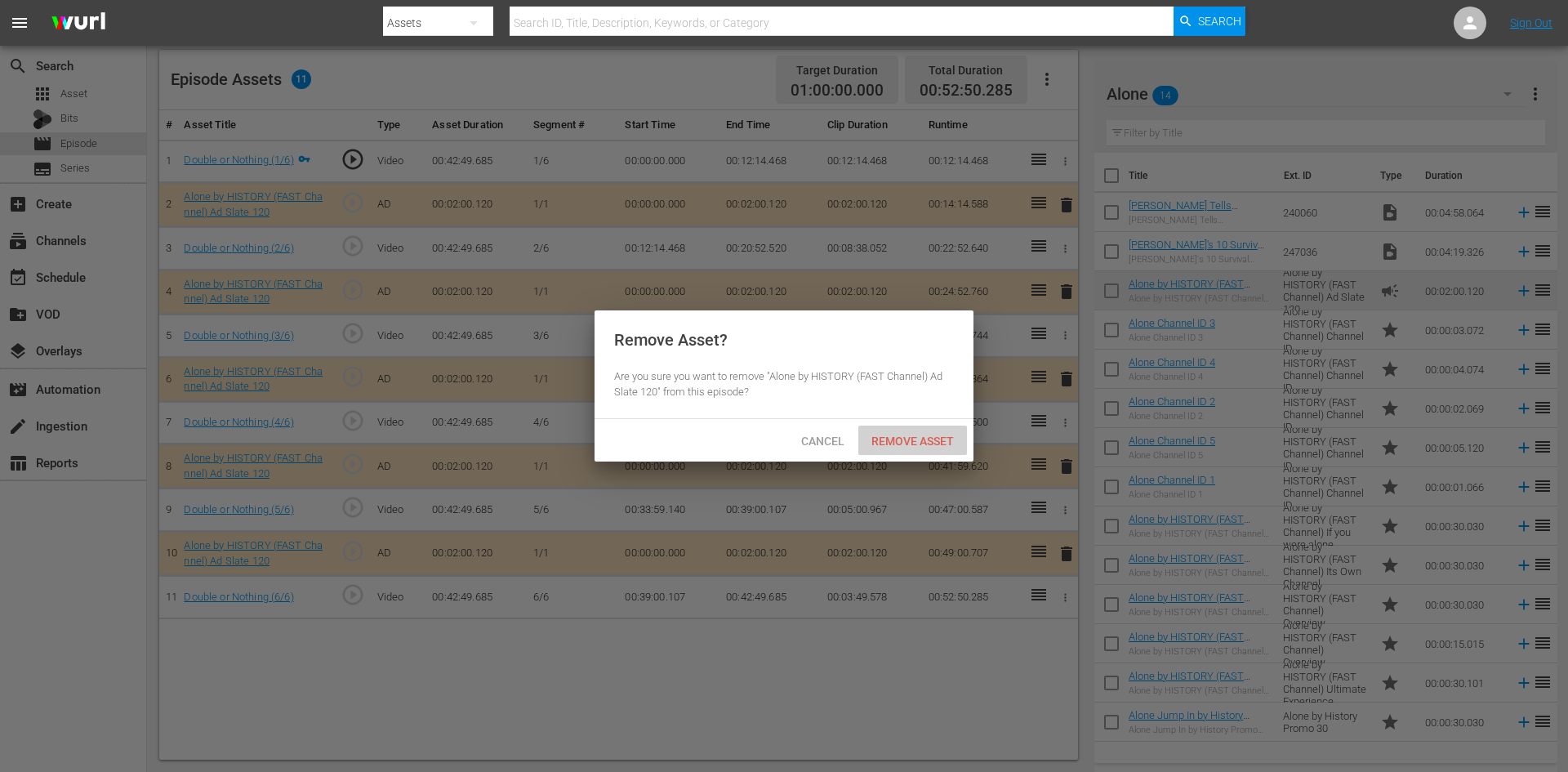
drag, startPoint x: 931, startPoint y: 440, endPoint x: 832, endPoint y: 391, distance: 110.5
click at [930, 439] on span "Remove Asset" at bounding box center [913, 440] width 109 height 13
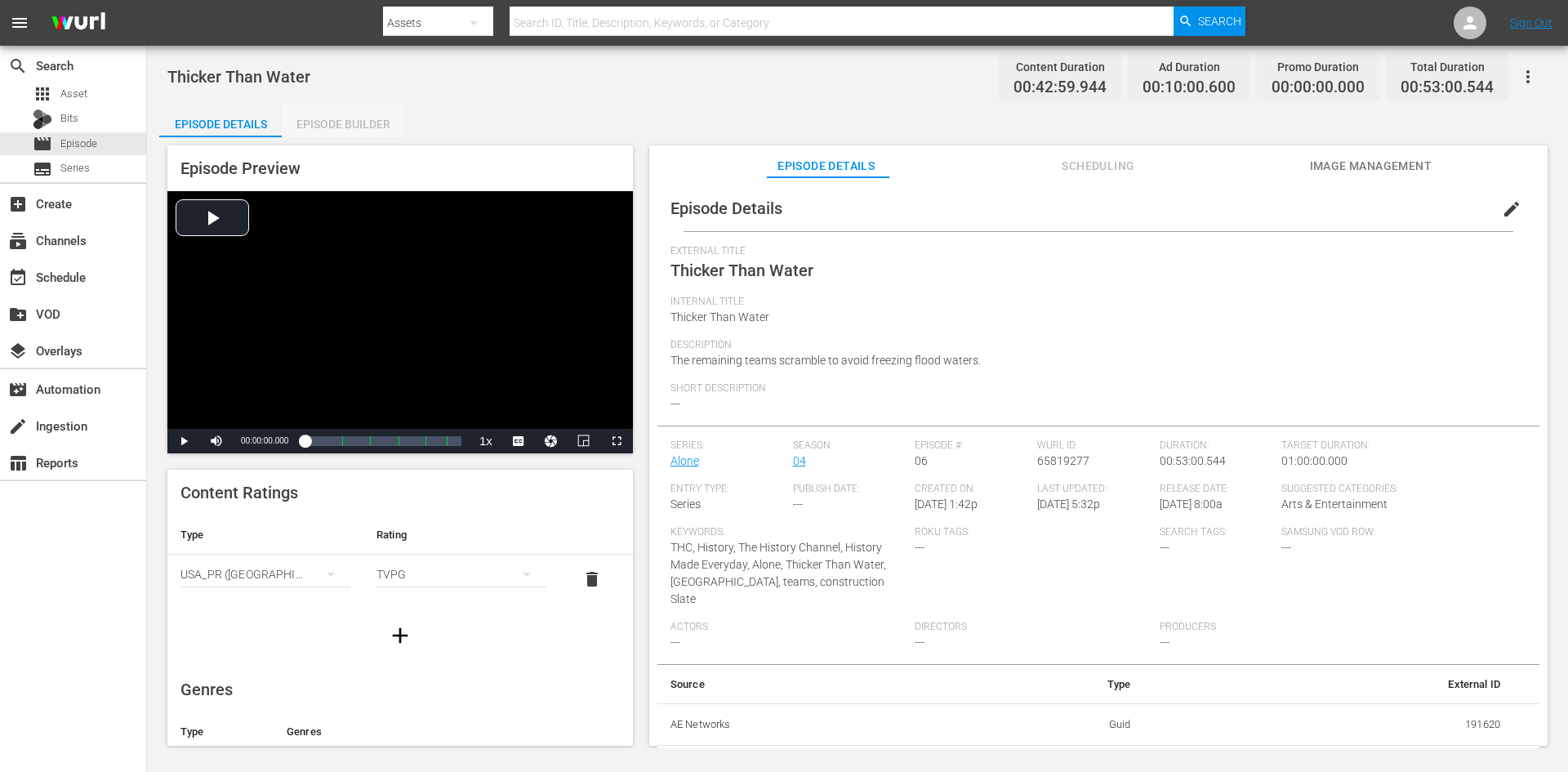
drag, startPoint x: 339, startPoint y: 128, endPoint x: 362, endPoint y: 135, distance: 24.0
click at [340, 127] on div "Episode Builder" at bounding box center [343, 124] width 123 height 39
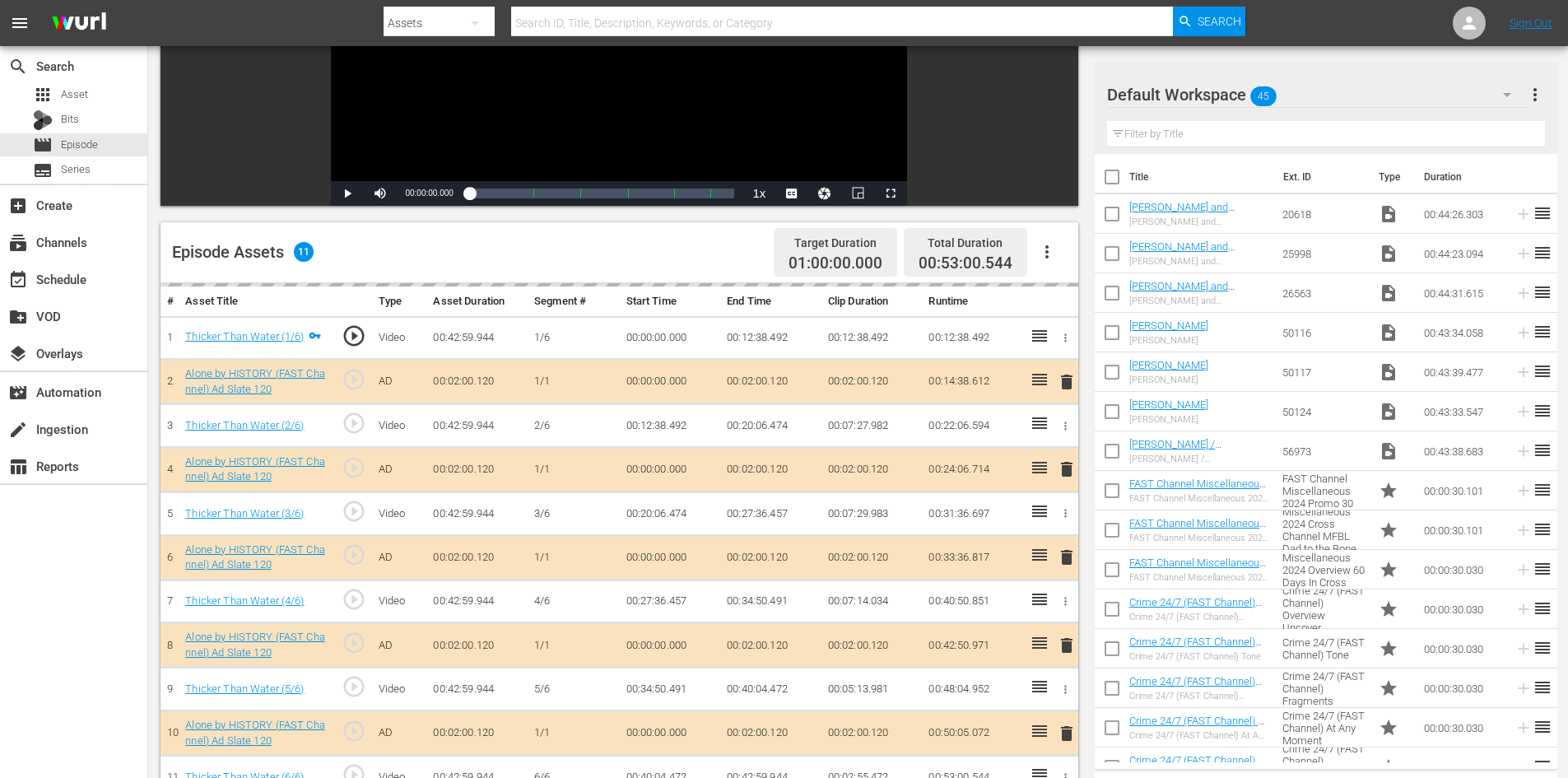
scroll to position [428, 0]
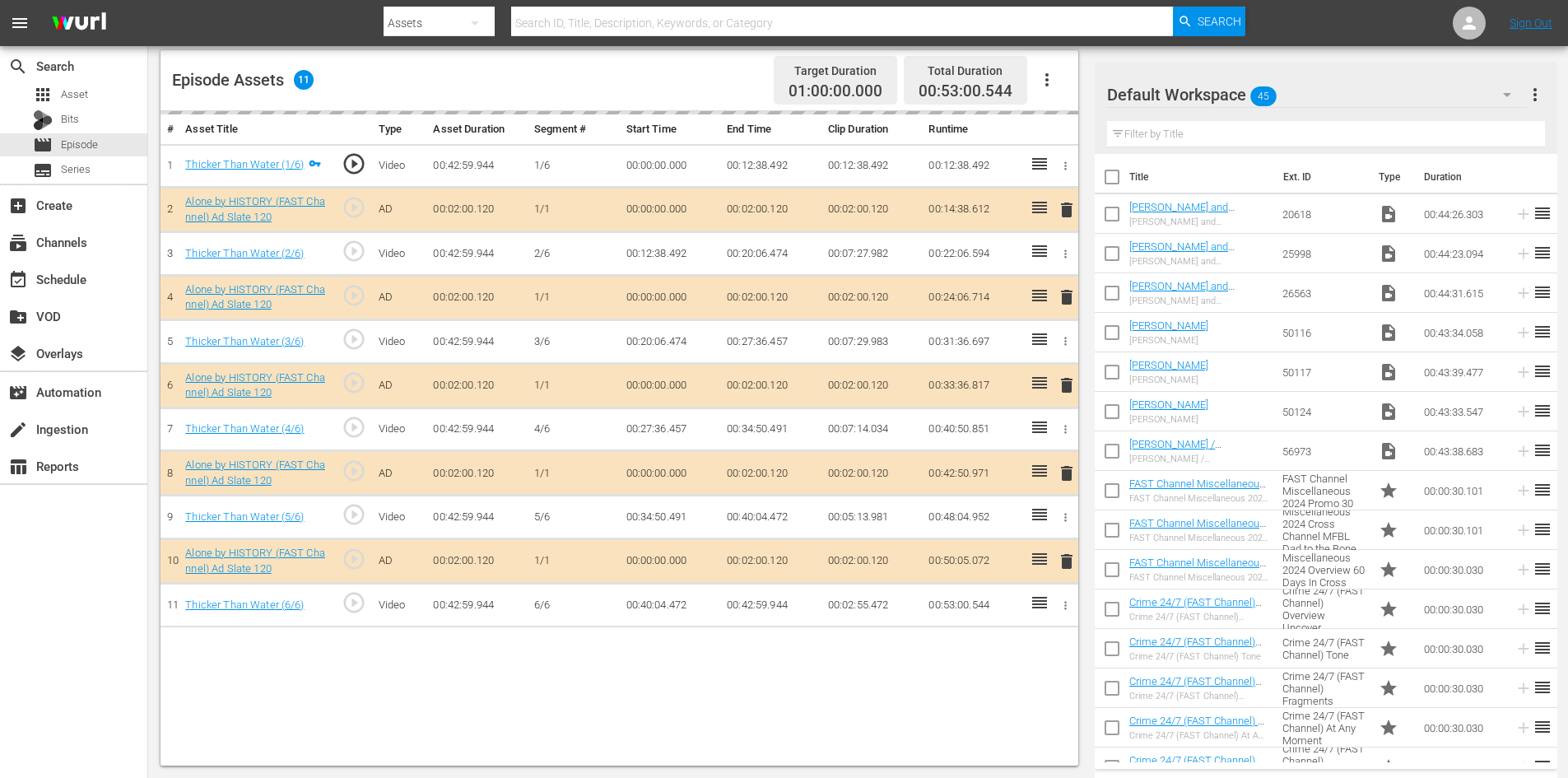
click at [1336, 105] on div "Default Workspace 45" at bounding box center [1317, 94] width 420 height 46
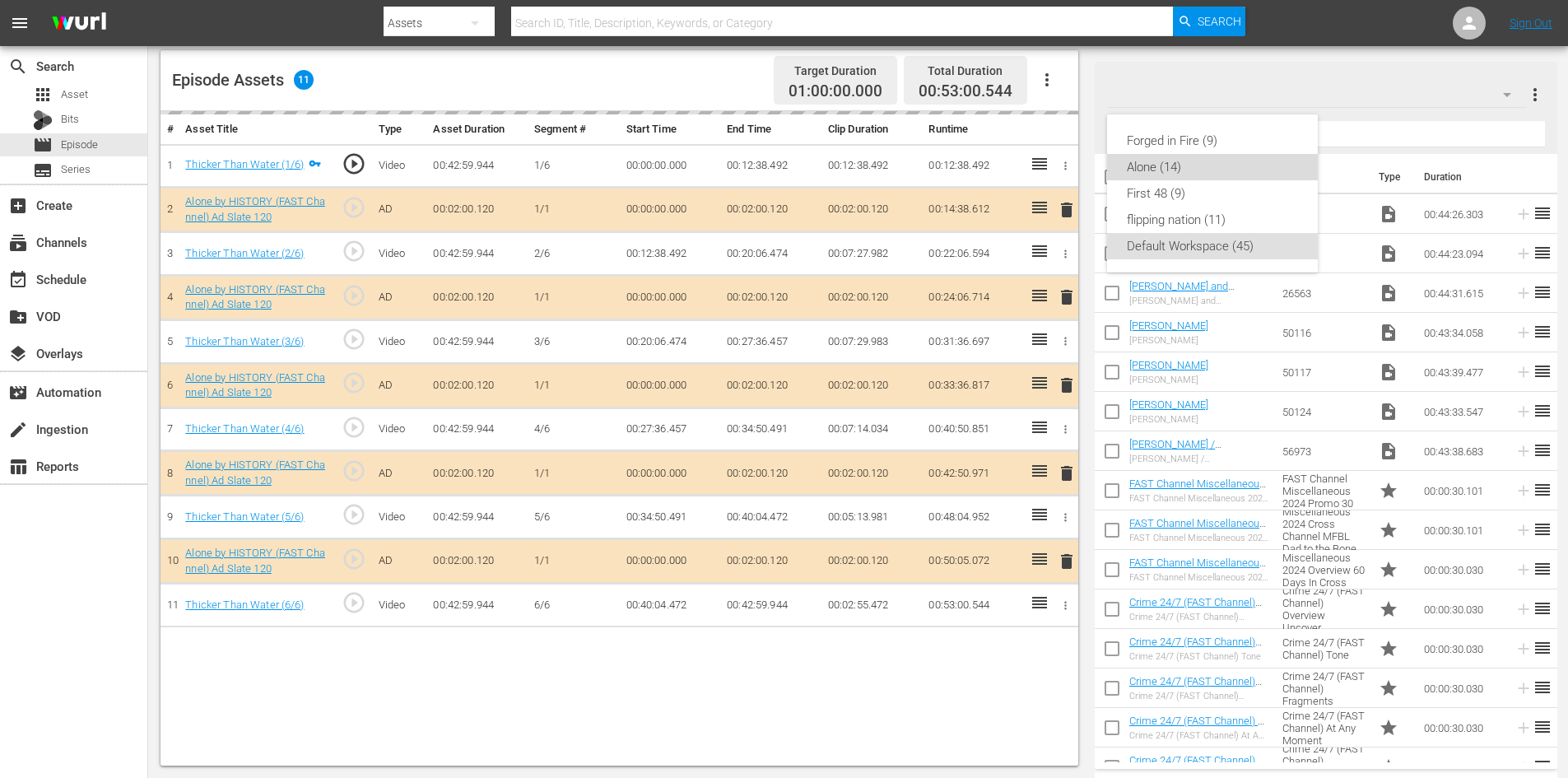
click at [1120, 168] on div "Alone (14)" at bounding box center [1213, 167] width 211 height 26
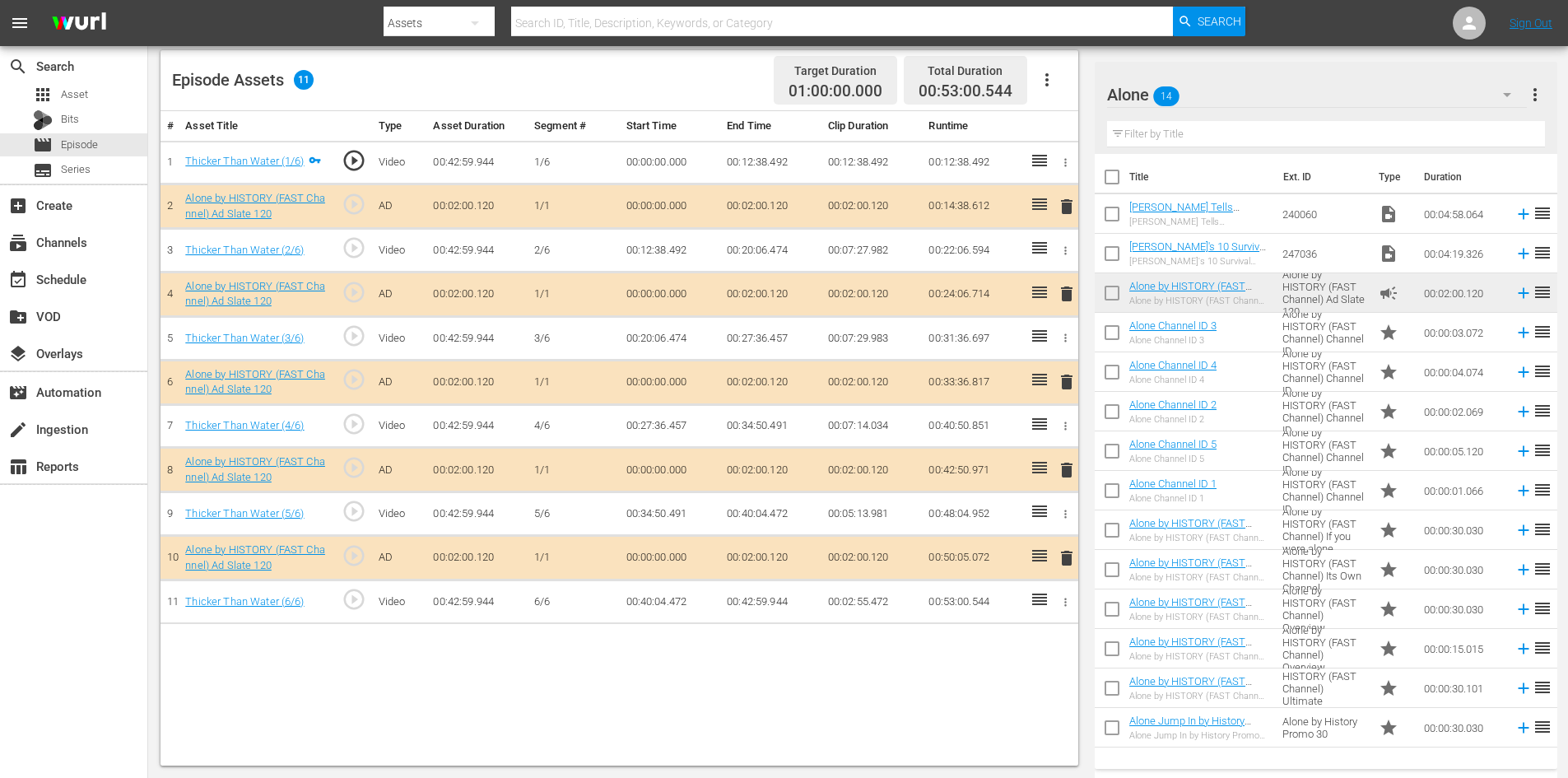
click at [1063, 468] on span "delete" at bounding box center [1067, 470] width 20 height 20
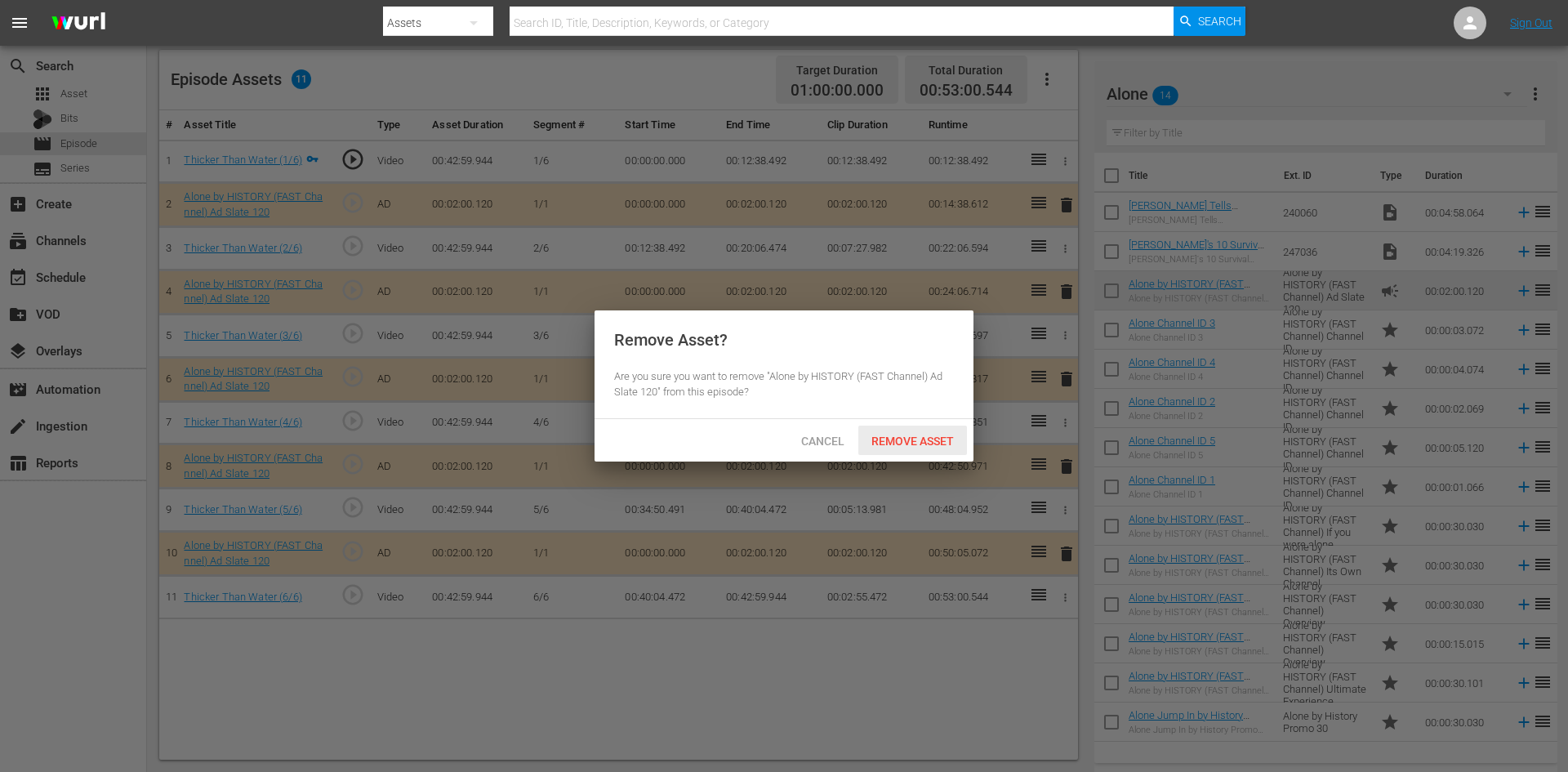
drag, startPoint x: 929, startPoint y: 436, endPoint x: 831, endPoint y: 374, distance: 116.0
click at [929, 436] on span "Remove Asset" at bounding box center [913, 440] width 109 height 13
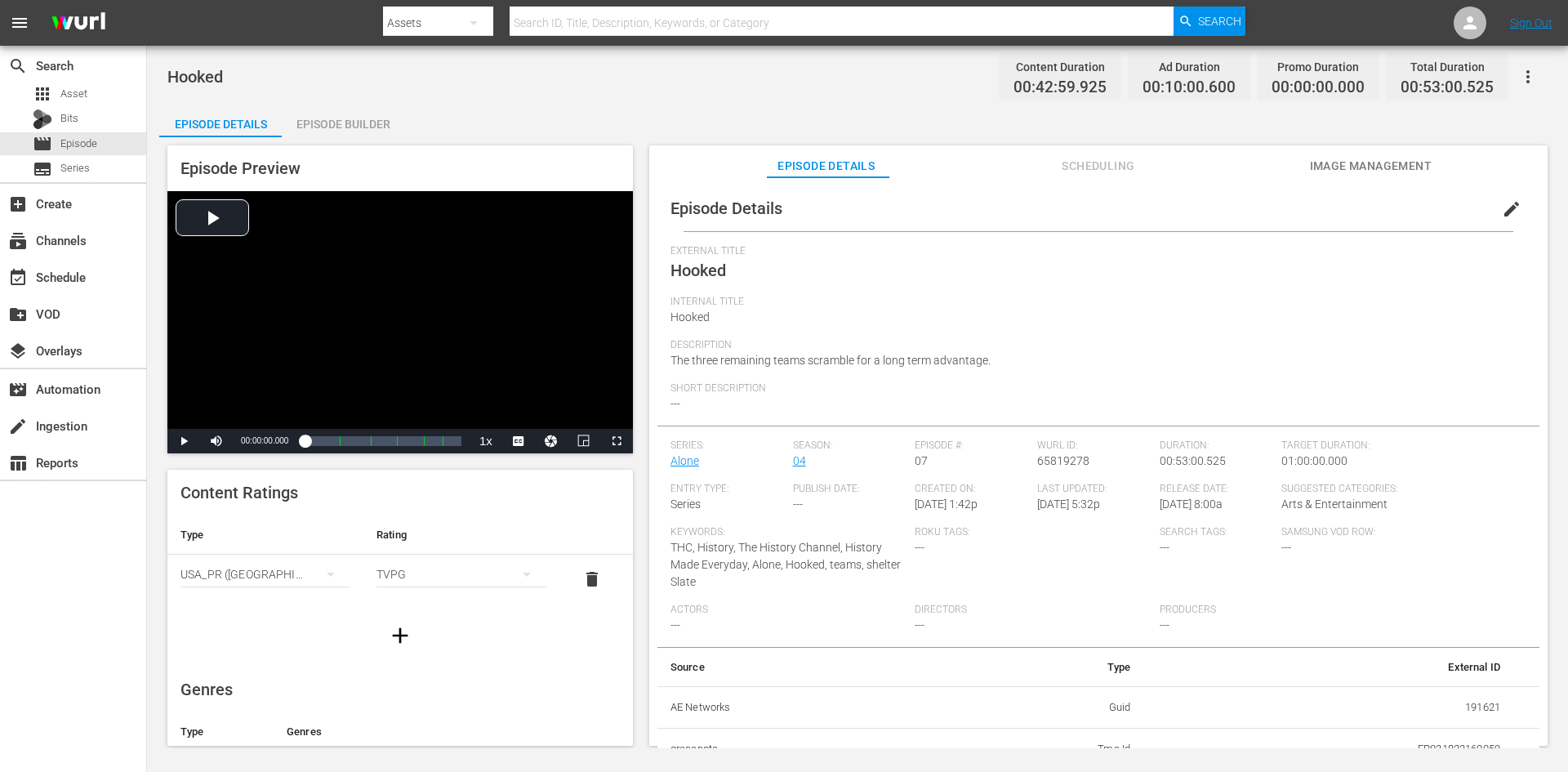
click at [338, 130] on div "Episode Builder" at bounding box center [343, 124] width 123 height 39
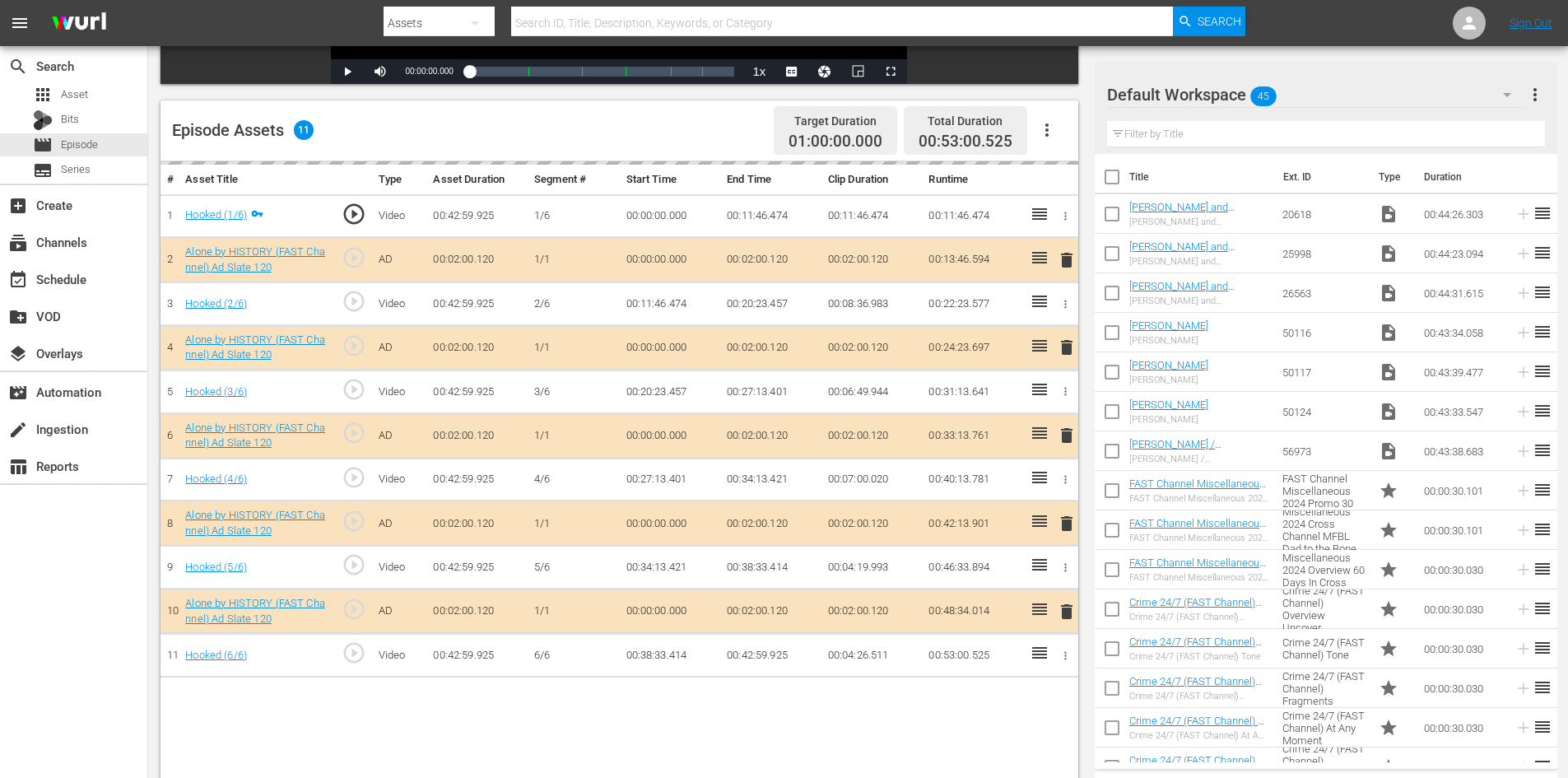
scroll to position [428, 0]
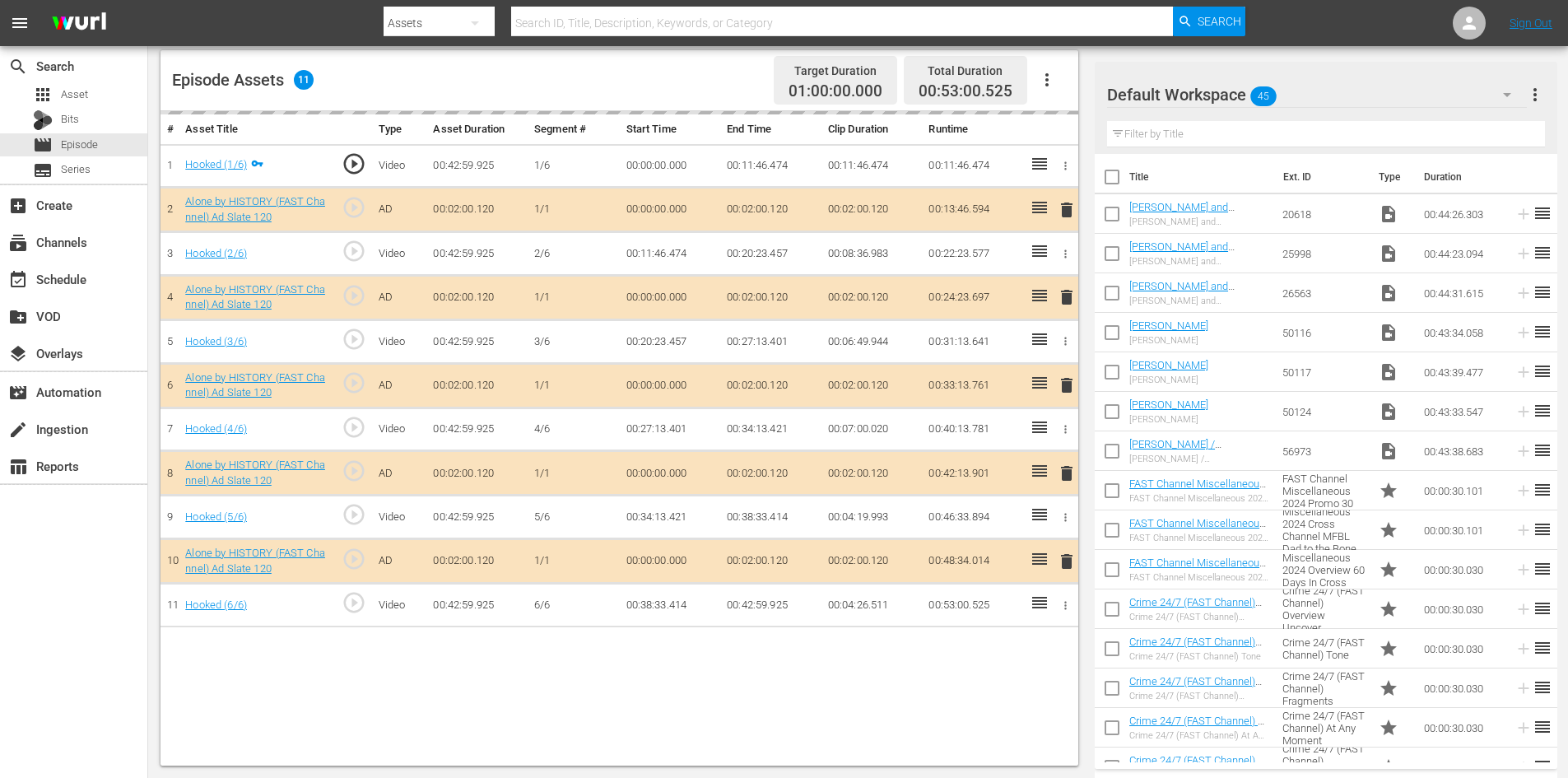
click at [1305, 92] on div "Default Workspace 45" at bounding box center [1317, 94] width 420 height 46
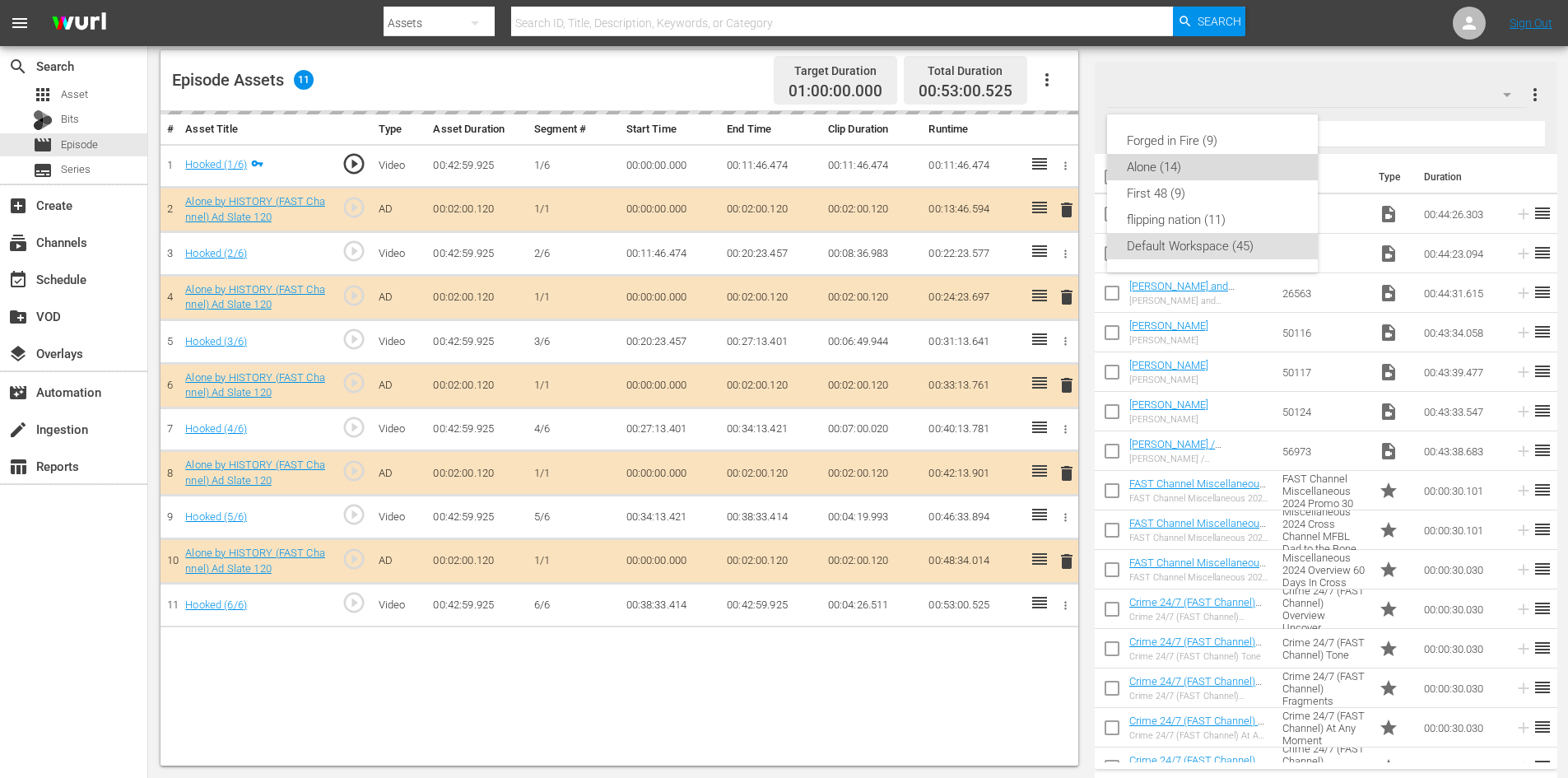
drag, startPoint x: 1163, startPoint y: 167, endPoint x: 1111, endPoint y: 161, distance: 52.3
click at [1162, 168] on div "Alone (14)" at bounding box center [1213, 167] width 171 height 26
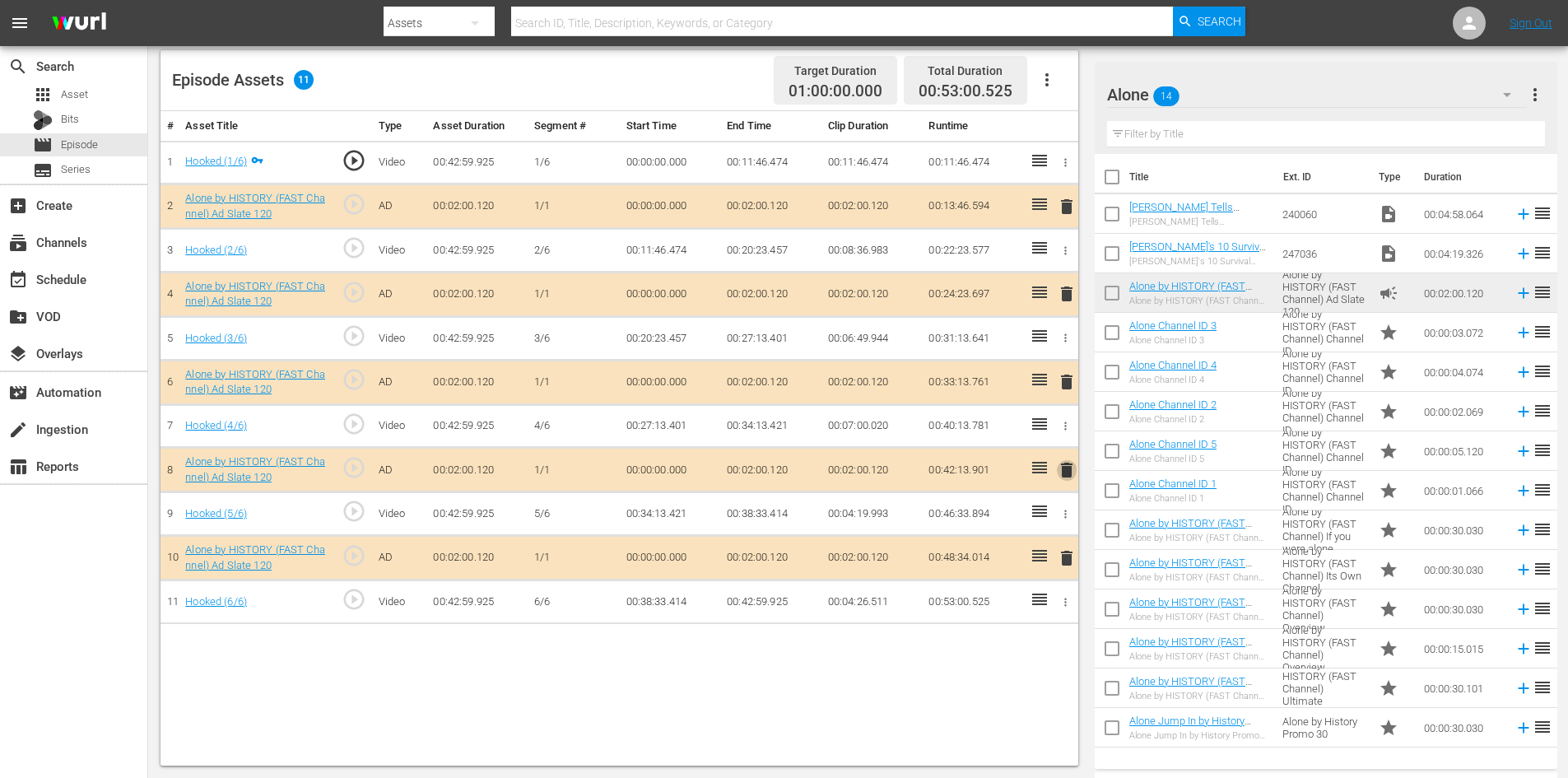
click at [1063, 476] on span "delete" at bounding box center [1067, 470] width 20 height 20
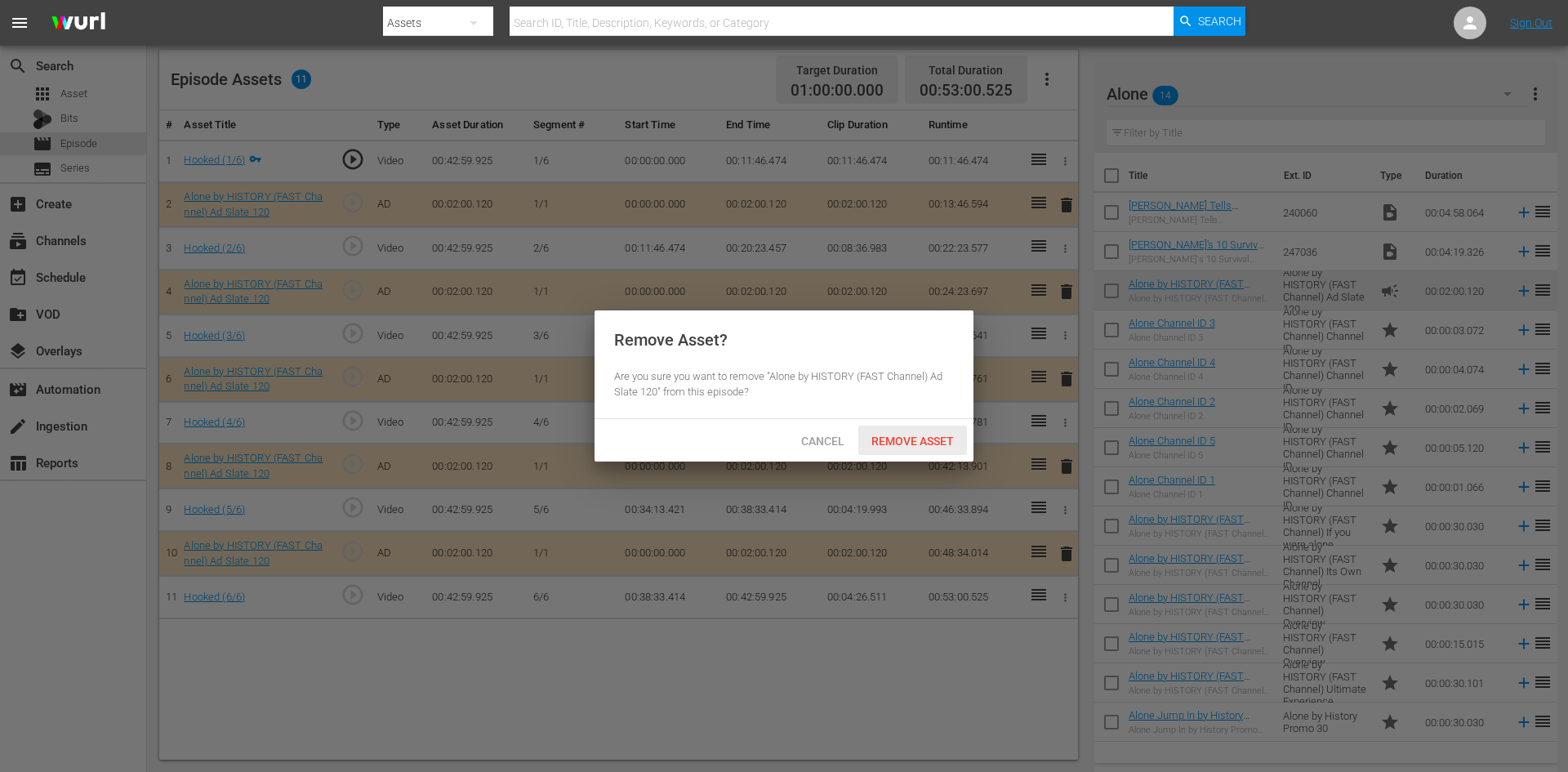
click at [886, 429] on div "Remove Asset" at bounding box center [913, 440] width 109 height 30
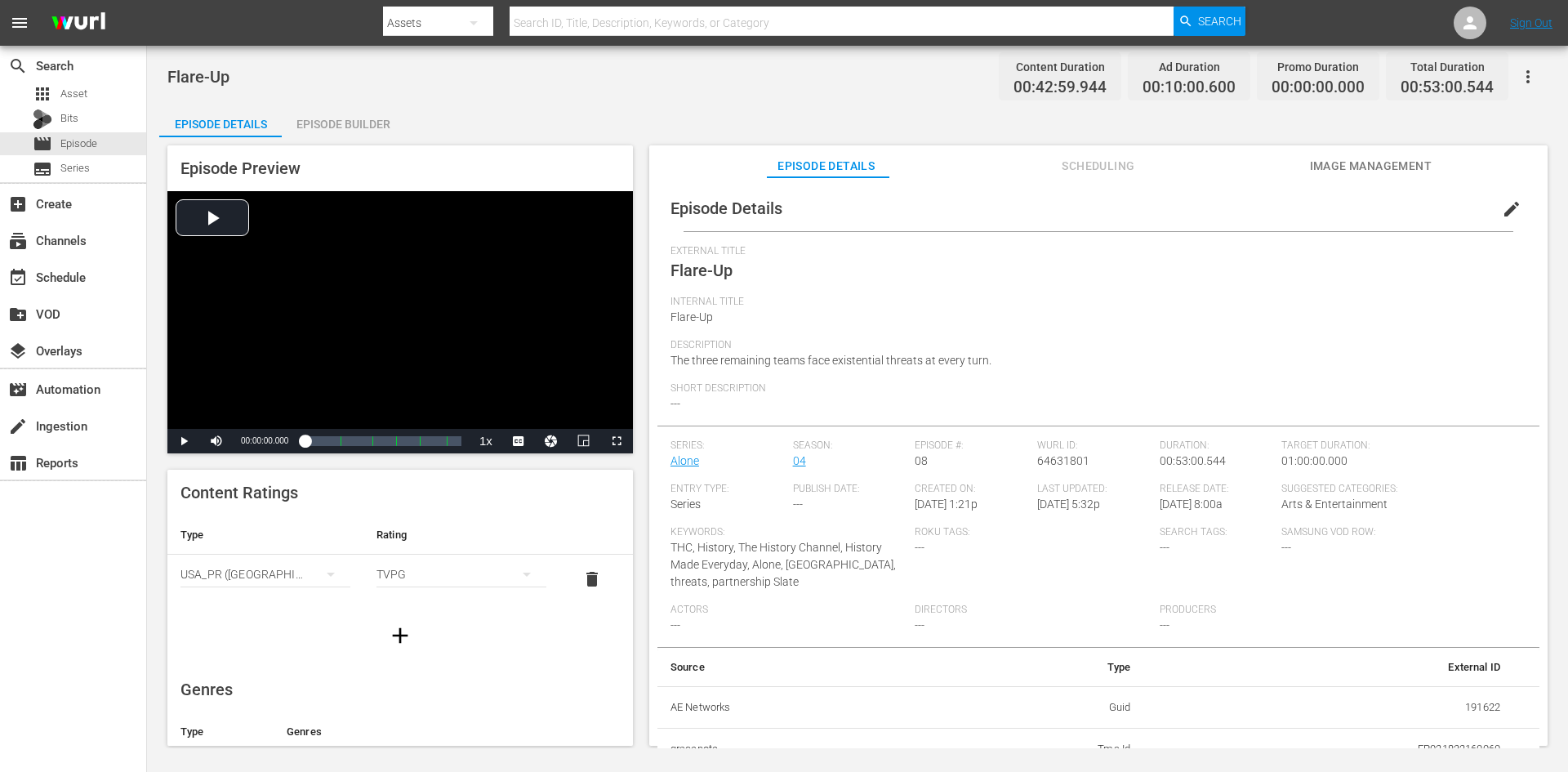
click at [357, 123] on div "Episode Builder" at bounding box center [343, 124] width 123 height 39
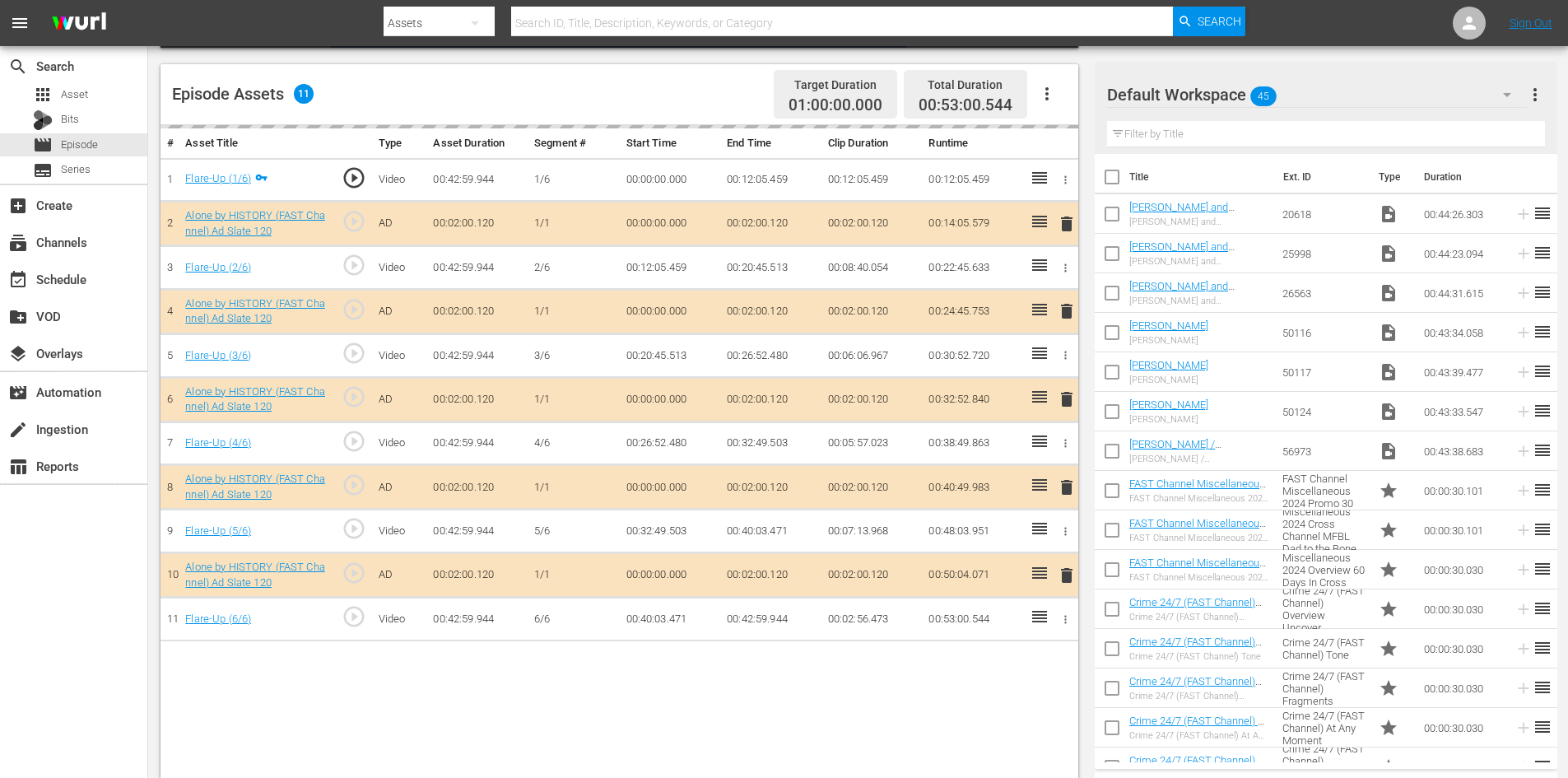
scroll to position [428, 0]
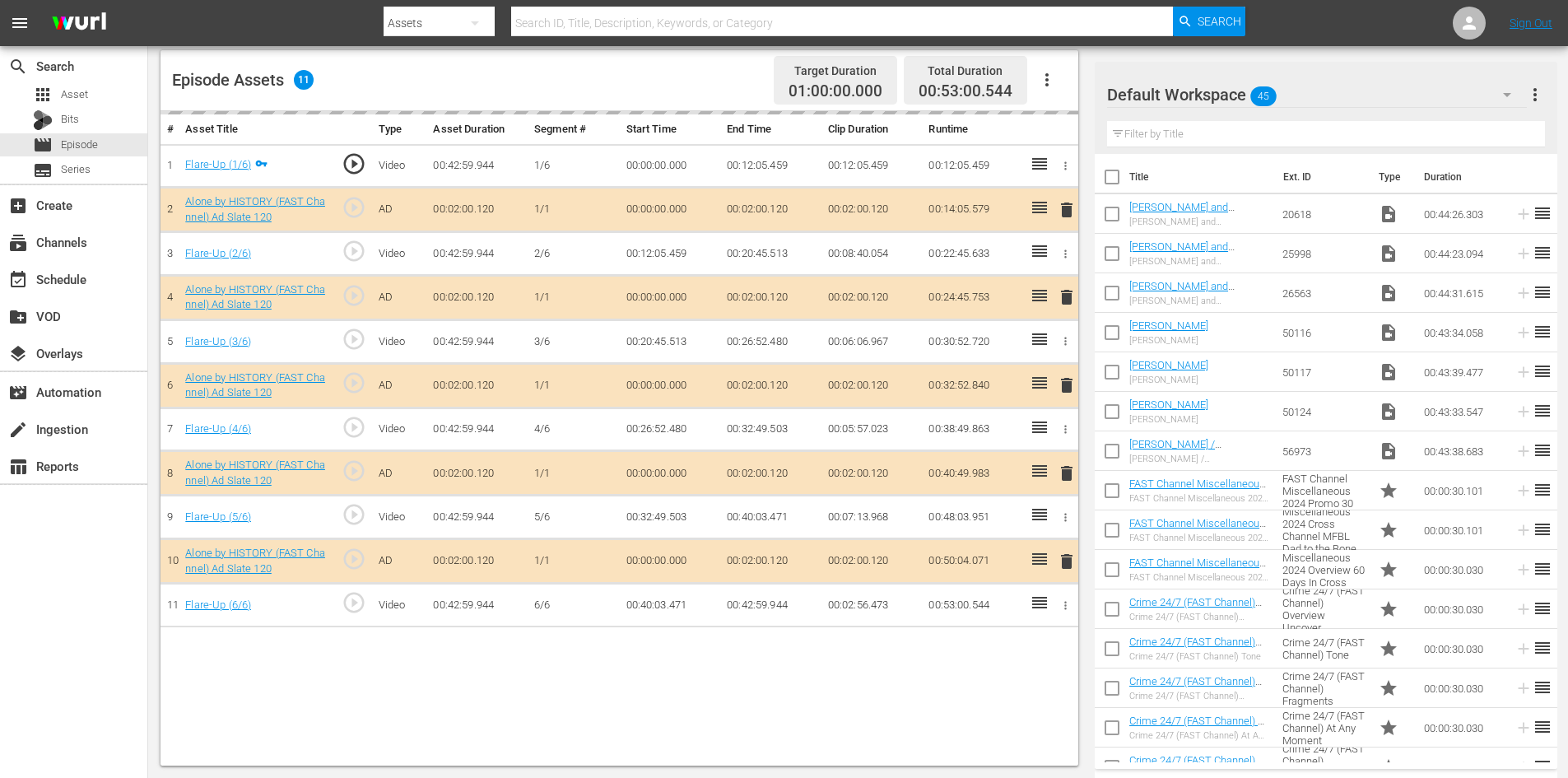
click at [1321, 93] on div "Default Workspace 45" at bounding box center [1317, 94] width 420 height 46
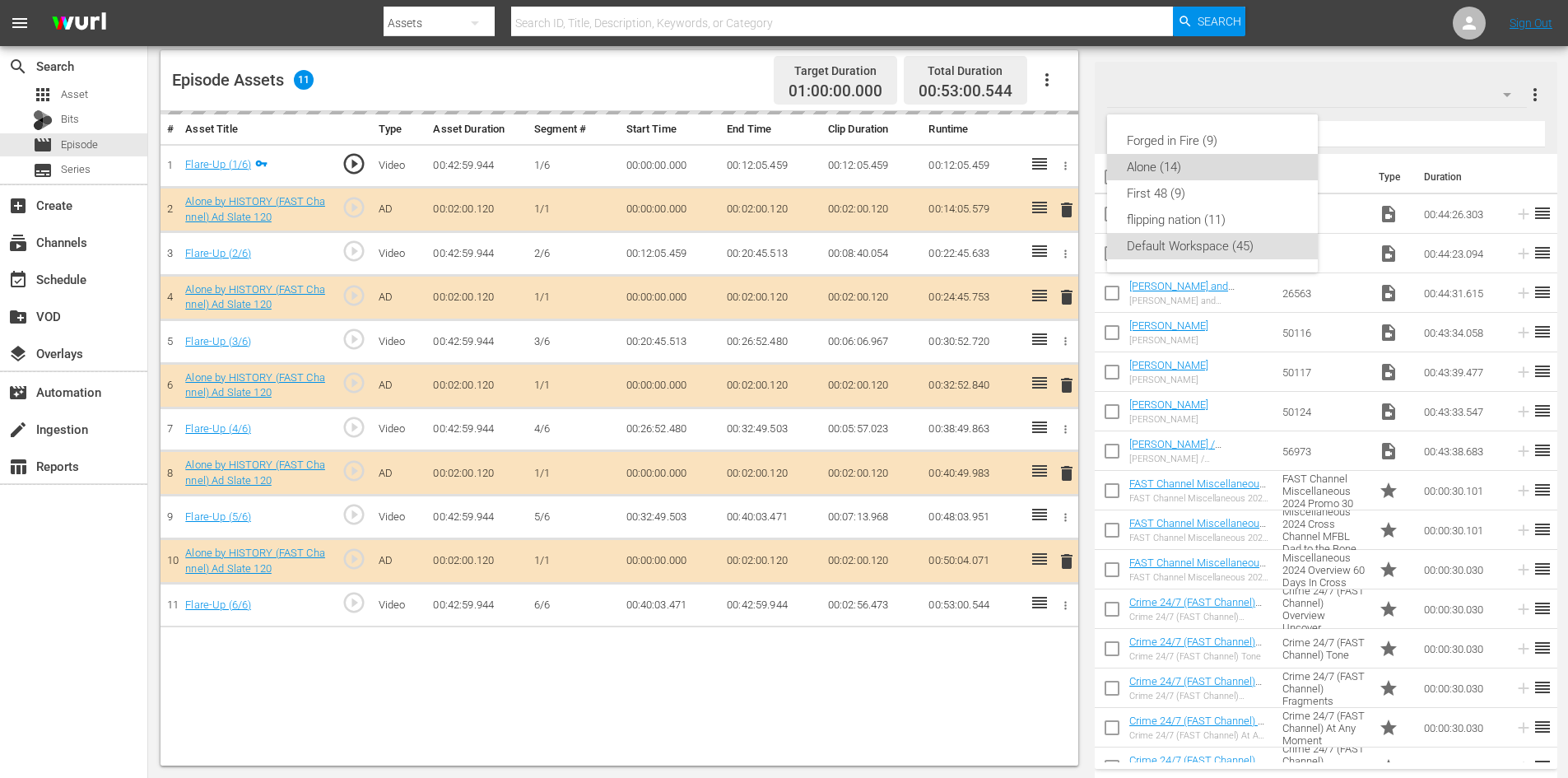
click at [1135, 166] on div "Alone (14)" at bounding box center [1213, 167] width 171 height 26
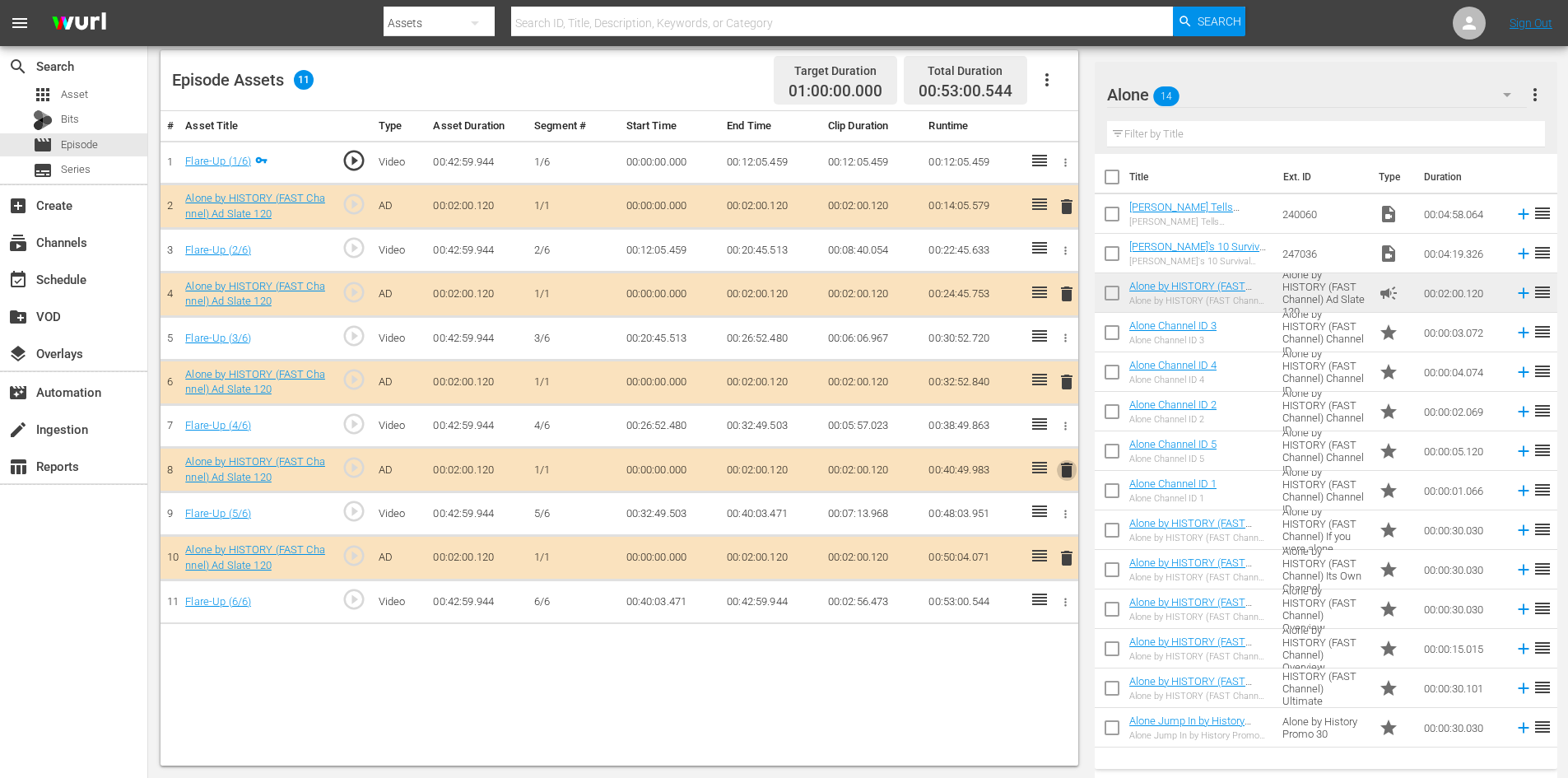
click at [1070, 473] on span "delete" at bounding box center [1067, 470] width 20 height 20
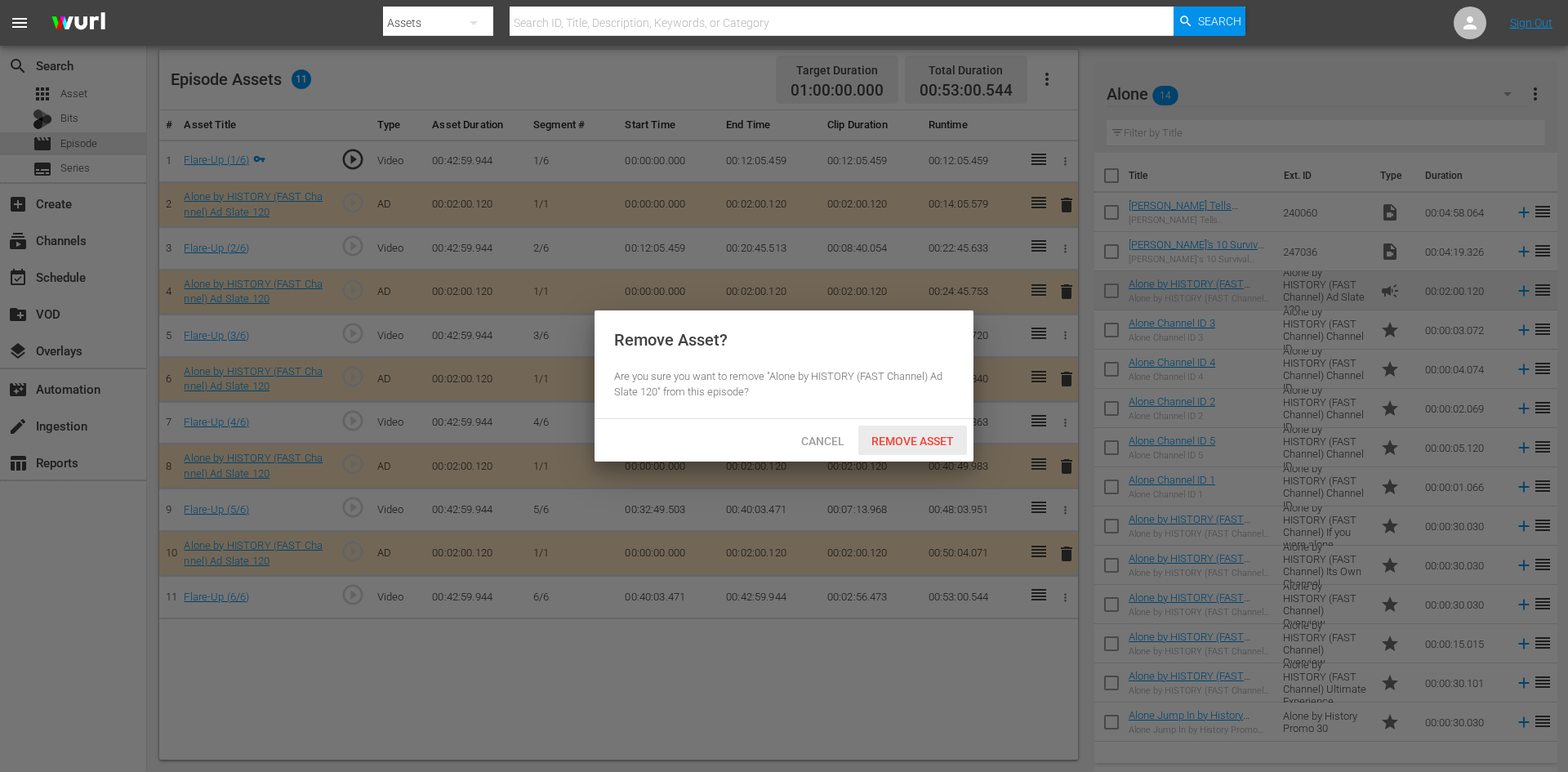
click at [928, 438] on span "Remove Asset" at bounding box center [913, 440] width 109 height 13
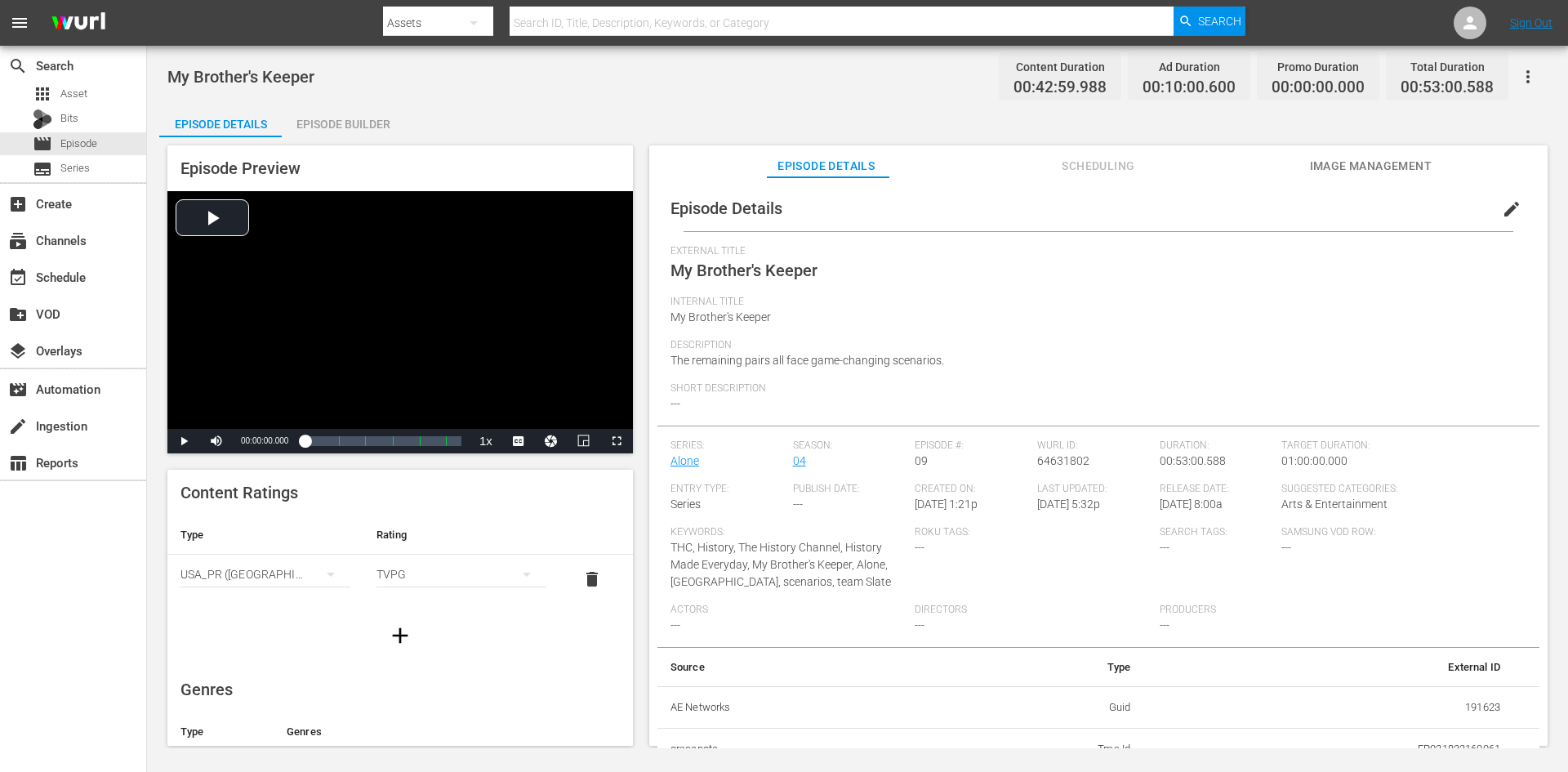
click at [313, 117] on div "Episode Builder" at bounding box center [343, 124] width 123 height 39
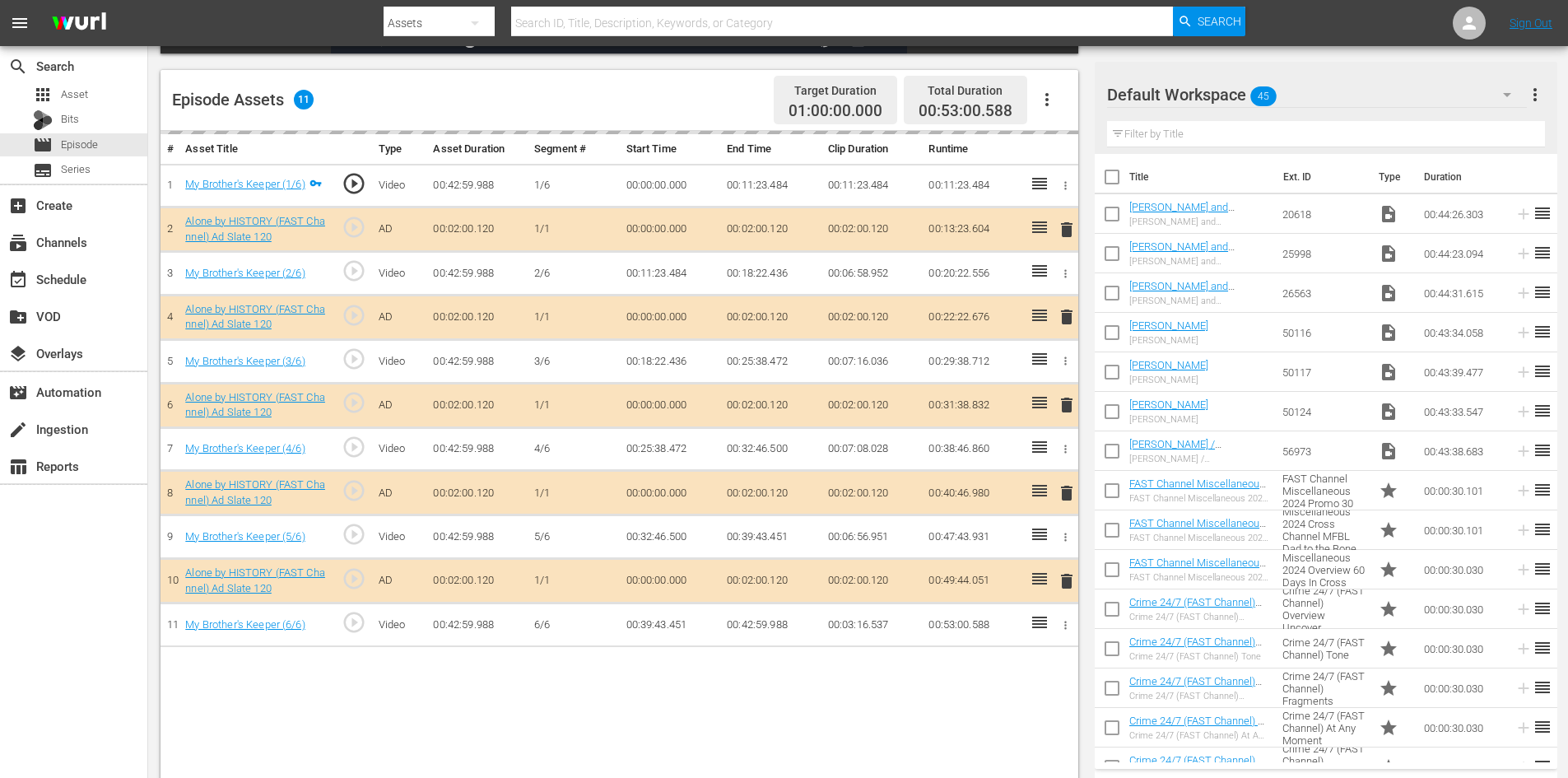
scroll to position [428, 0]
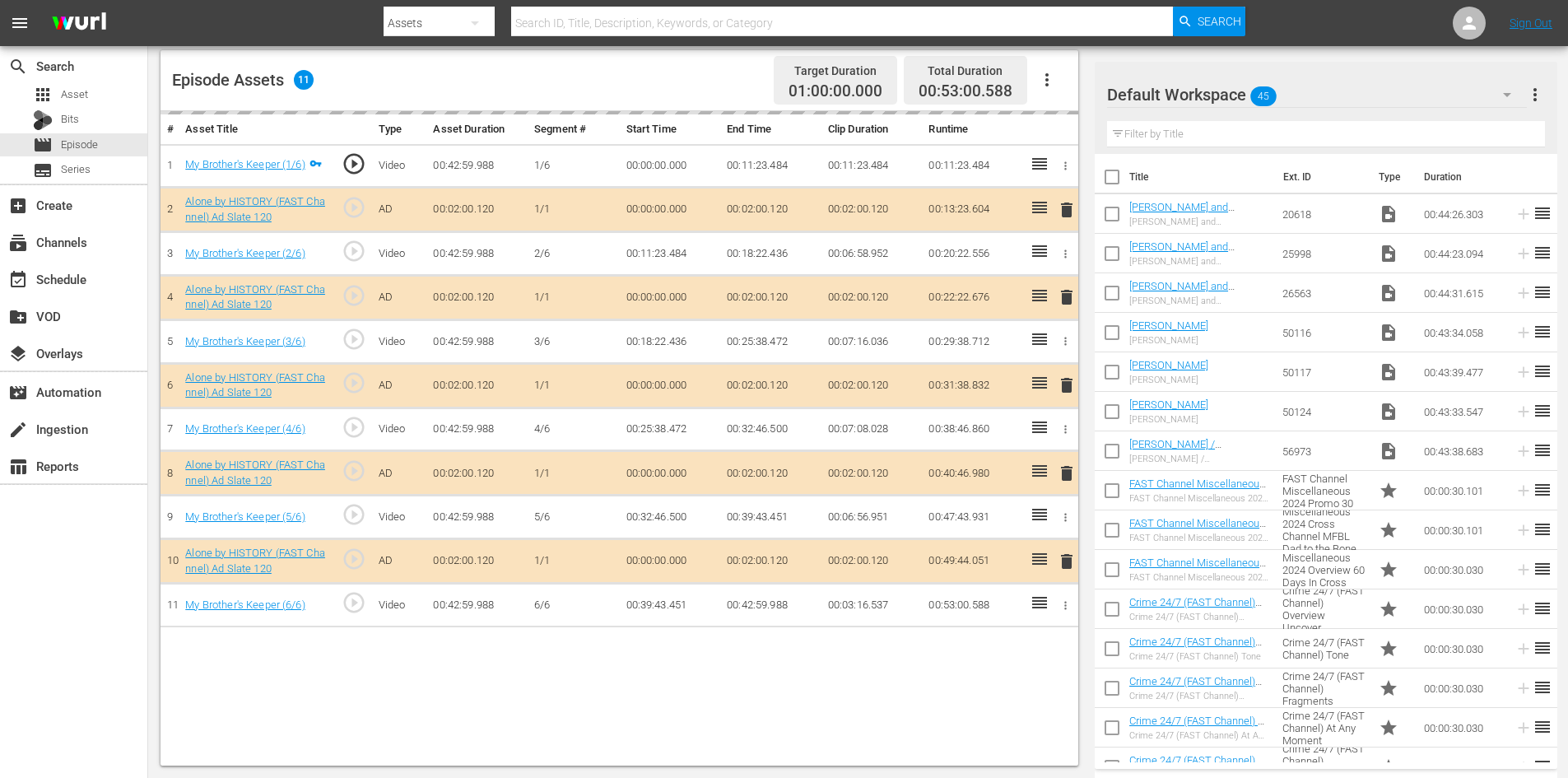
click at [1296, 98] on div "Default Workspace 45" at bounding box center [1317, 94] width 420 height 46
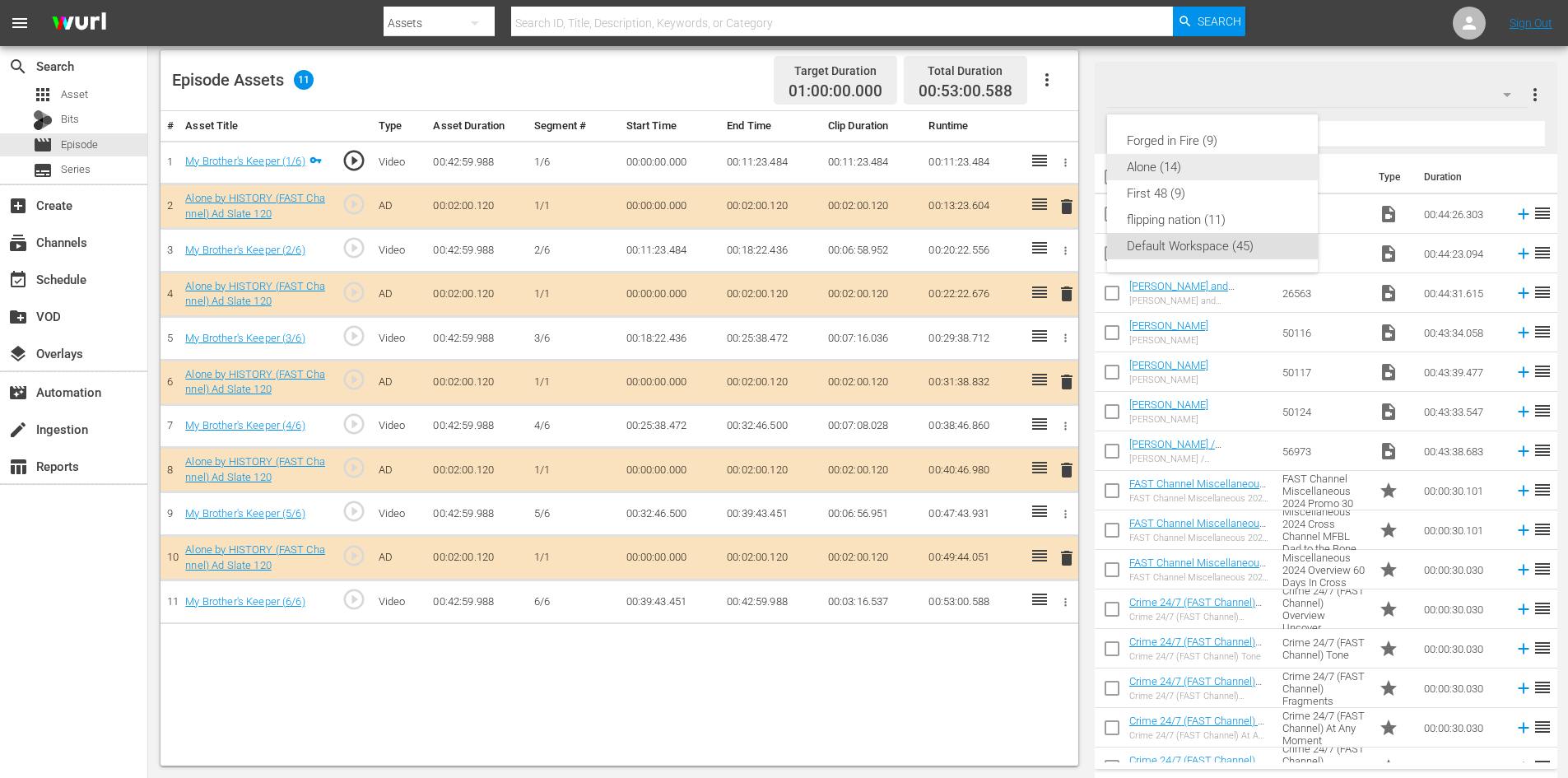
click at [1158, 172] on div "Alone (14)" at bounding box center [1213, 167] width 171 height 26
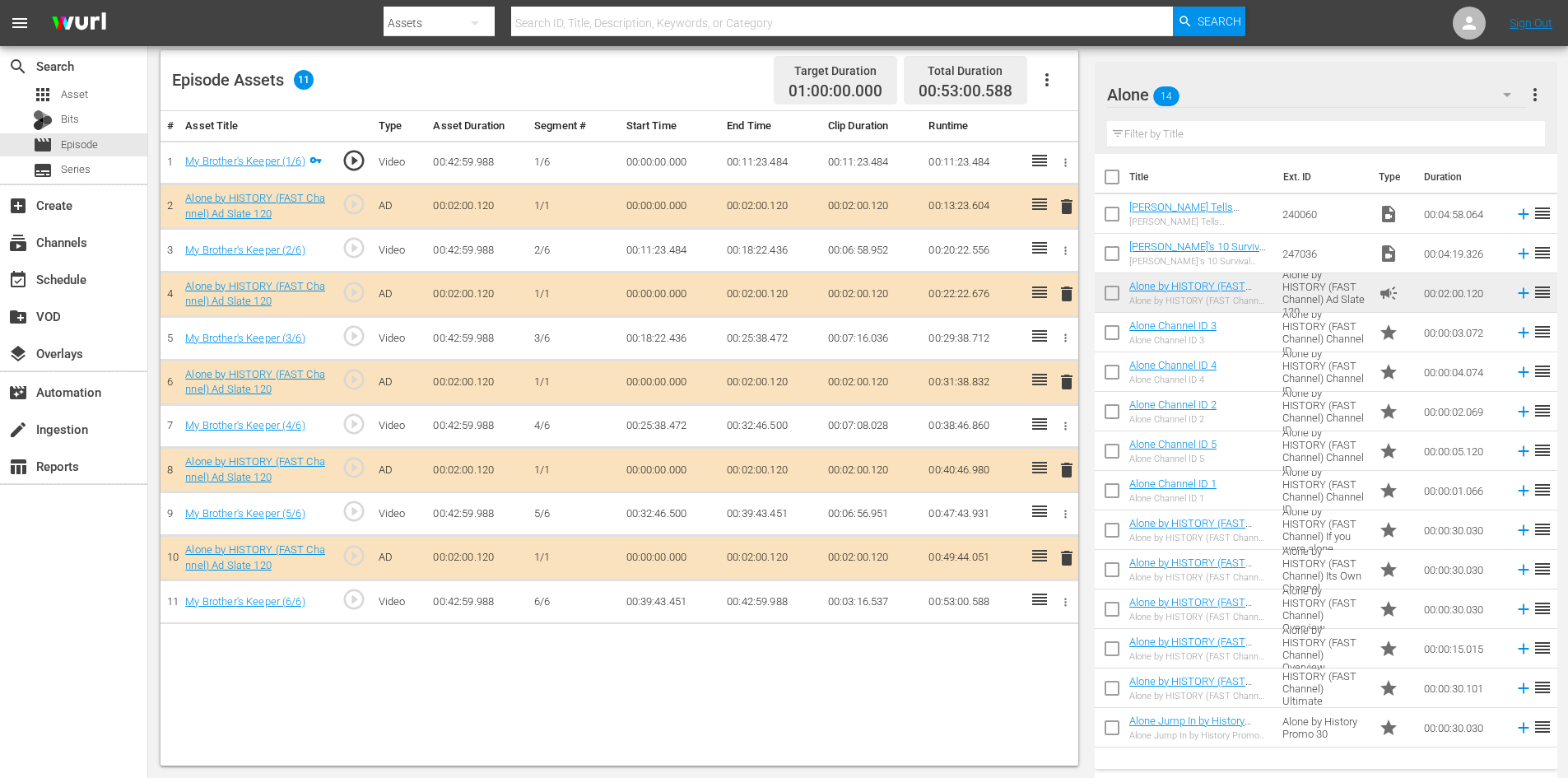
click at [1063, 473] on span "delete" at bounding box center [1067, 470] width 20 height 20
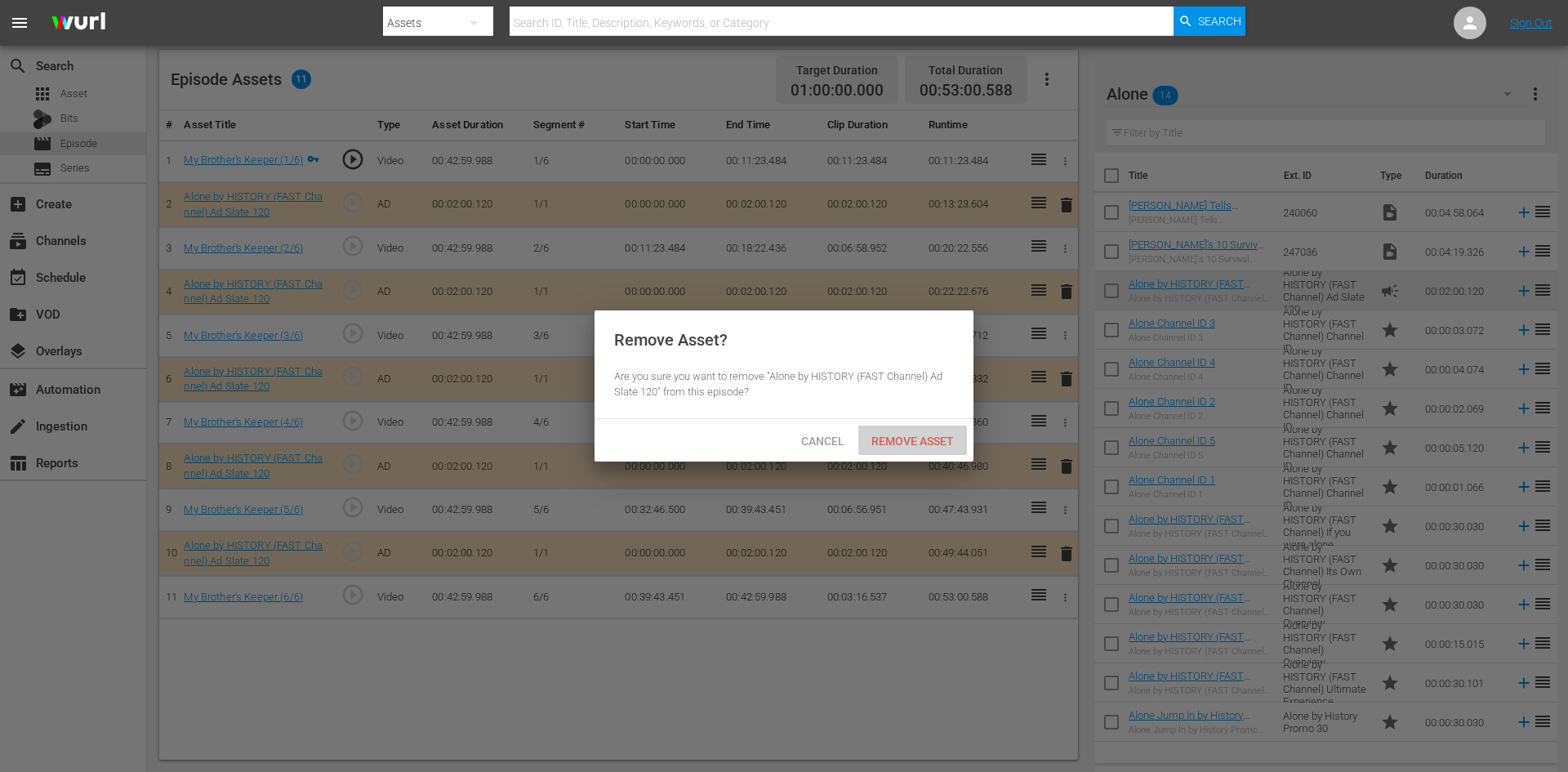
click at [937, 437] on span "Remove Asset" at bounding box center [913, 440] width 109 height 13
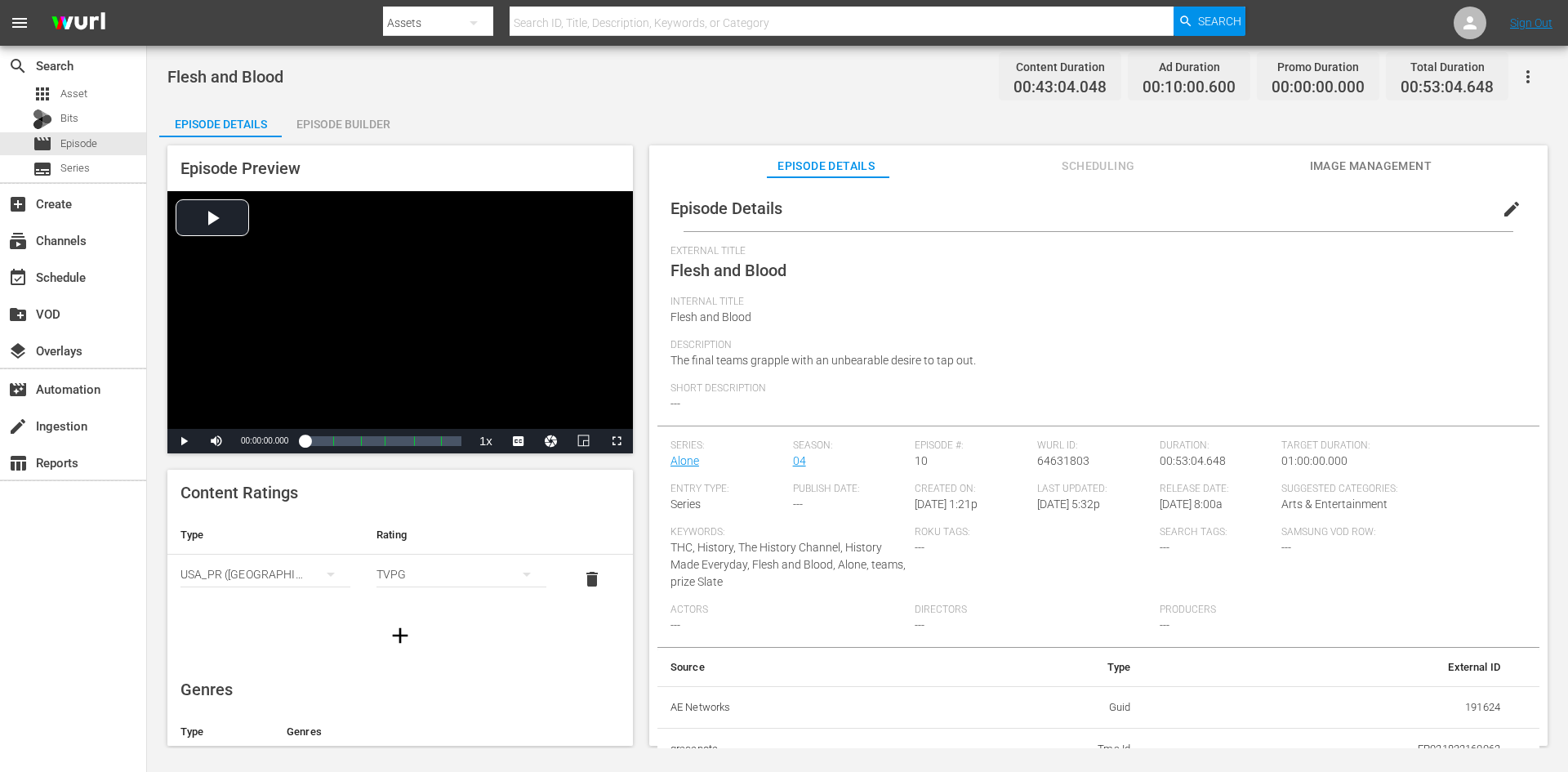
click at [355, 117] on div "Episode Builder" at bounding box center [343, 124] width 123 height 39
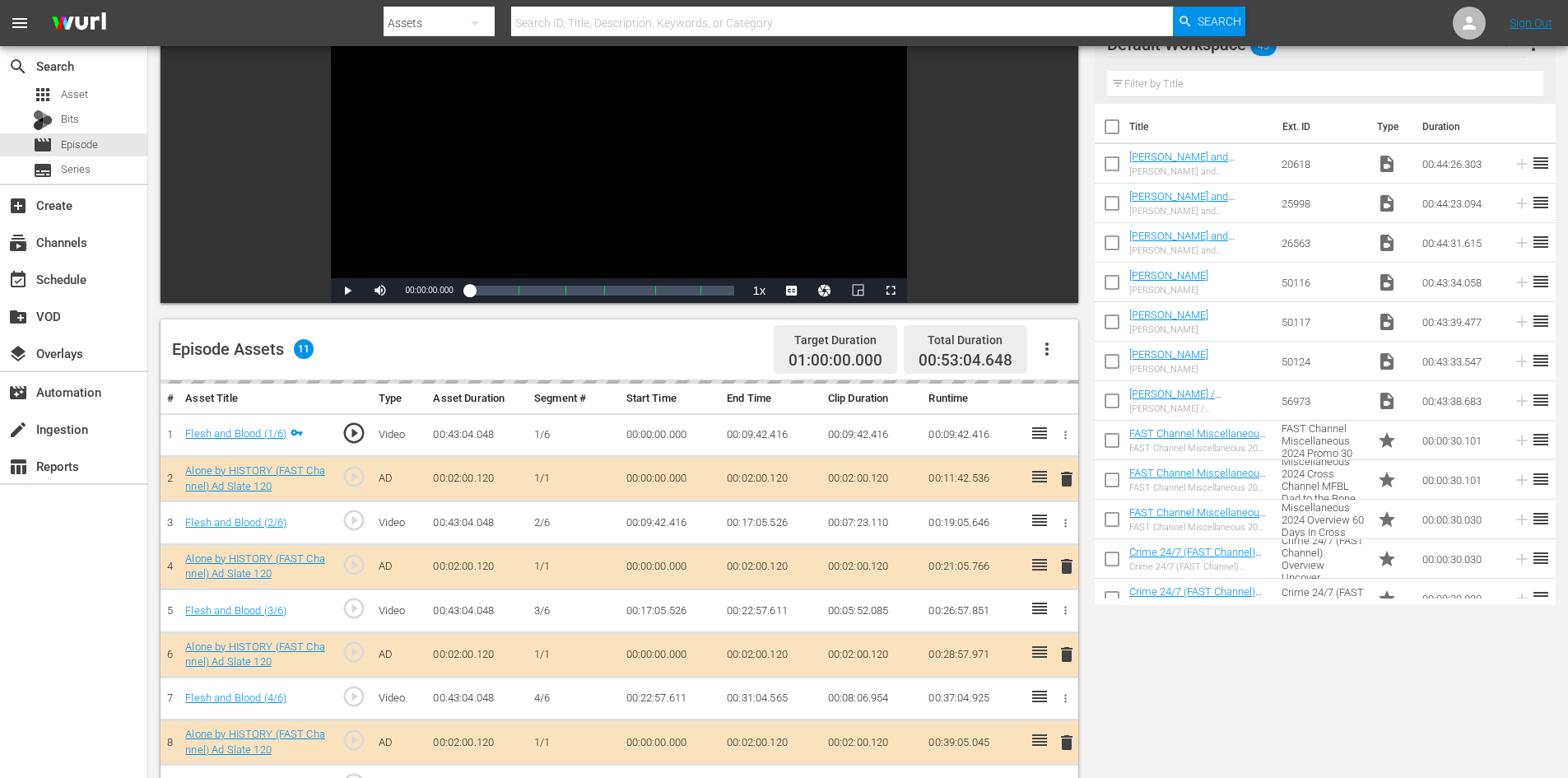
scroll to position [428, 0]
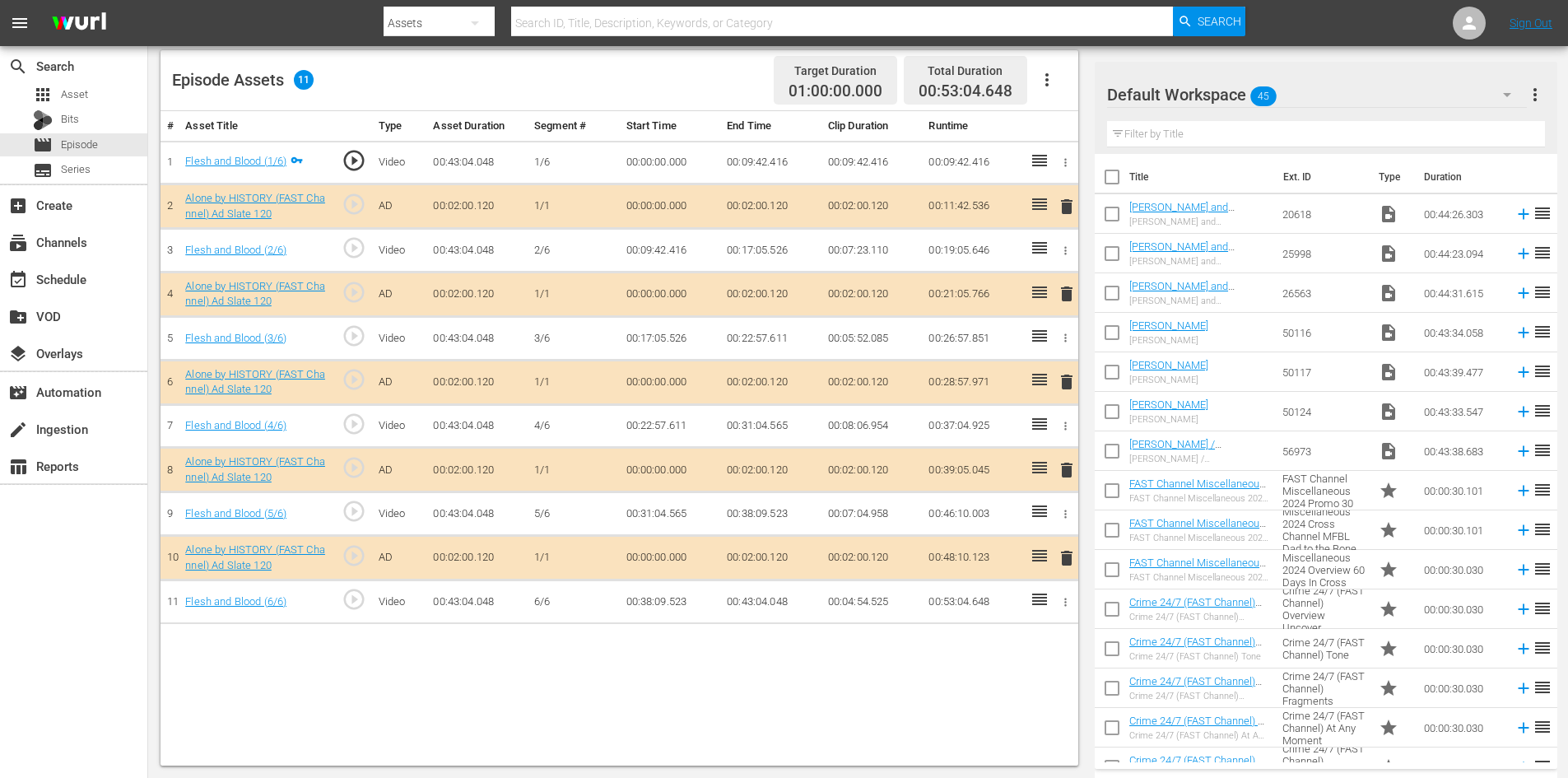
click at [1301, 98] on div "Default Workspace 45" at bounding box center [1317, 94] width 420 height 46
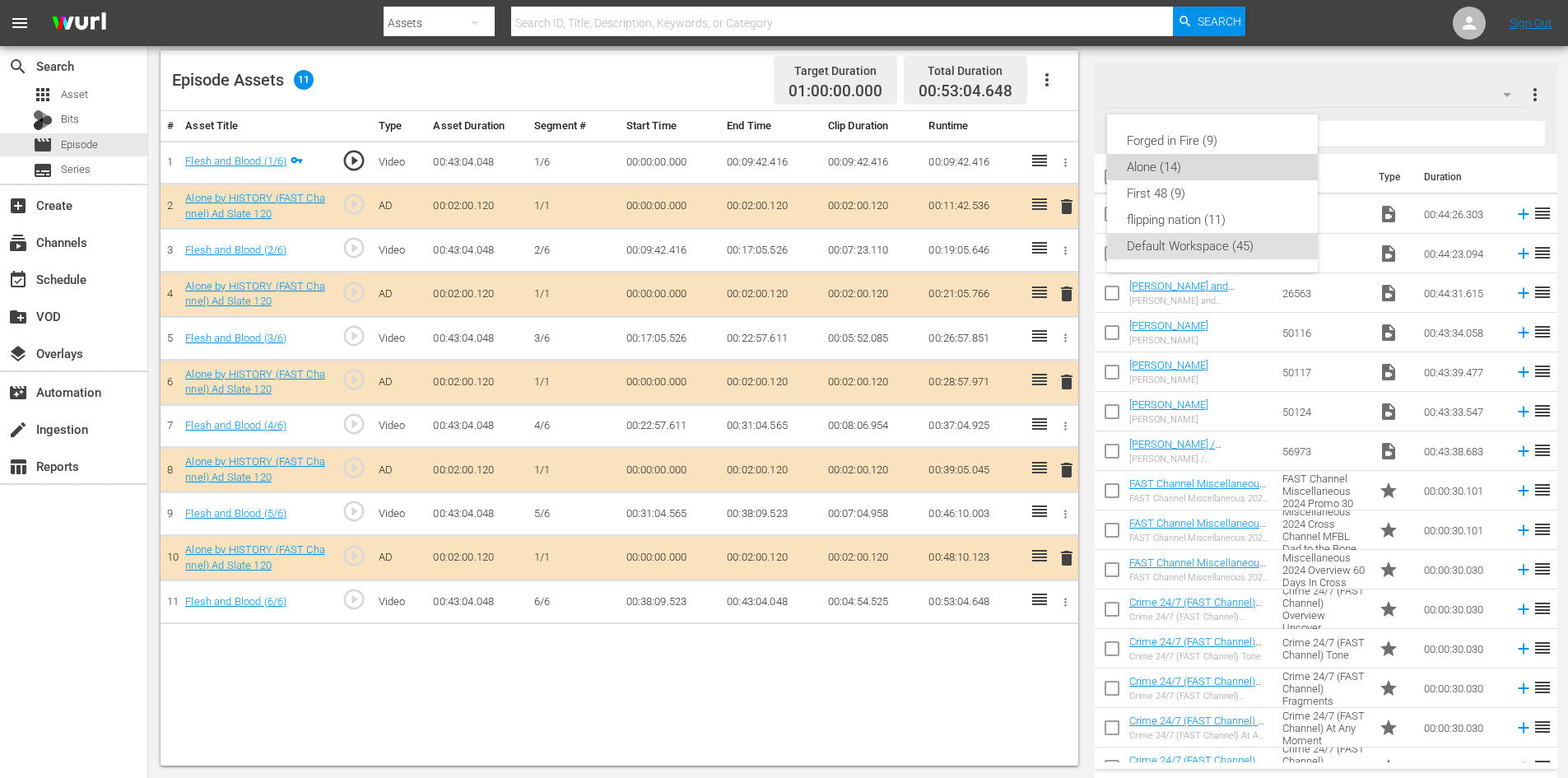
click at [1159, 164] on div "Alone (14)" at bounding box center [1213, 167] width 171 height 26
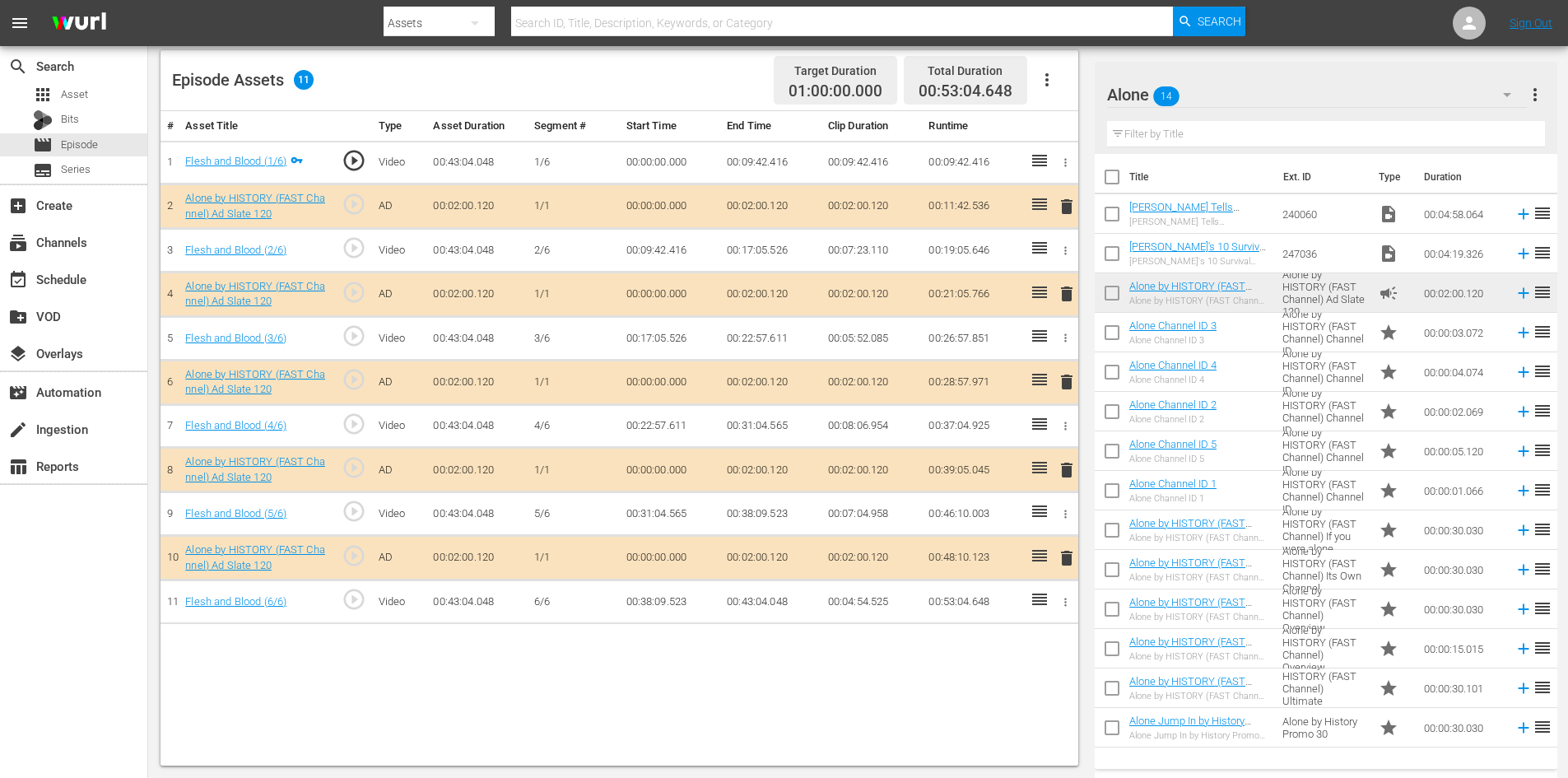
click at [1072, 470] on span "delete" at bounding box center [1067, 470] width 20 height 20
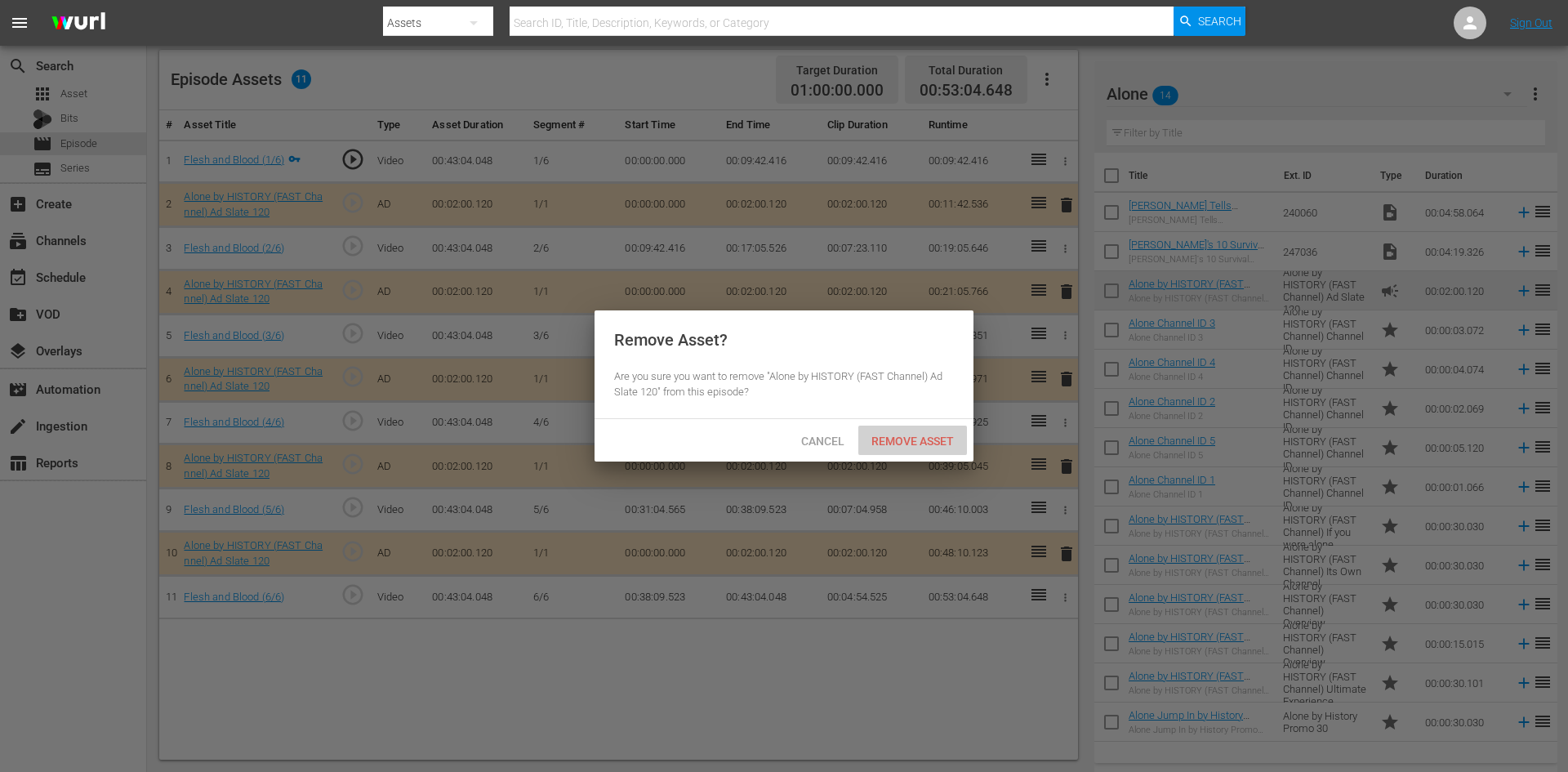
click at [929, 443] on span "Remove Asset" at bounding box center [913, 440] width 109 height 13
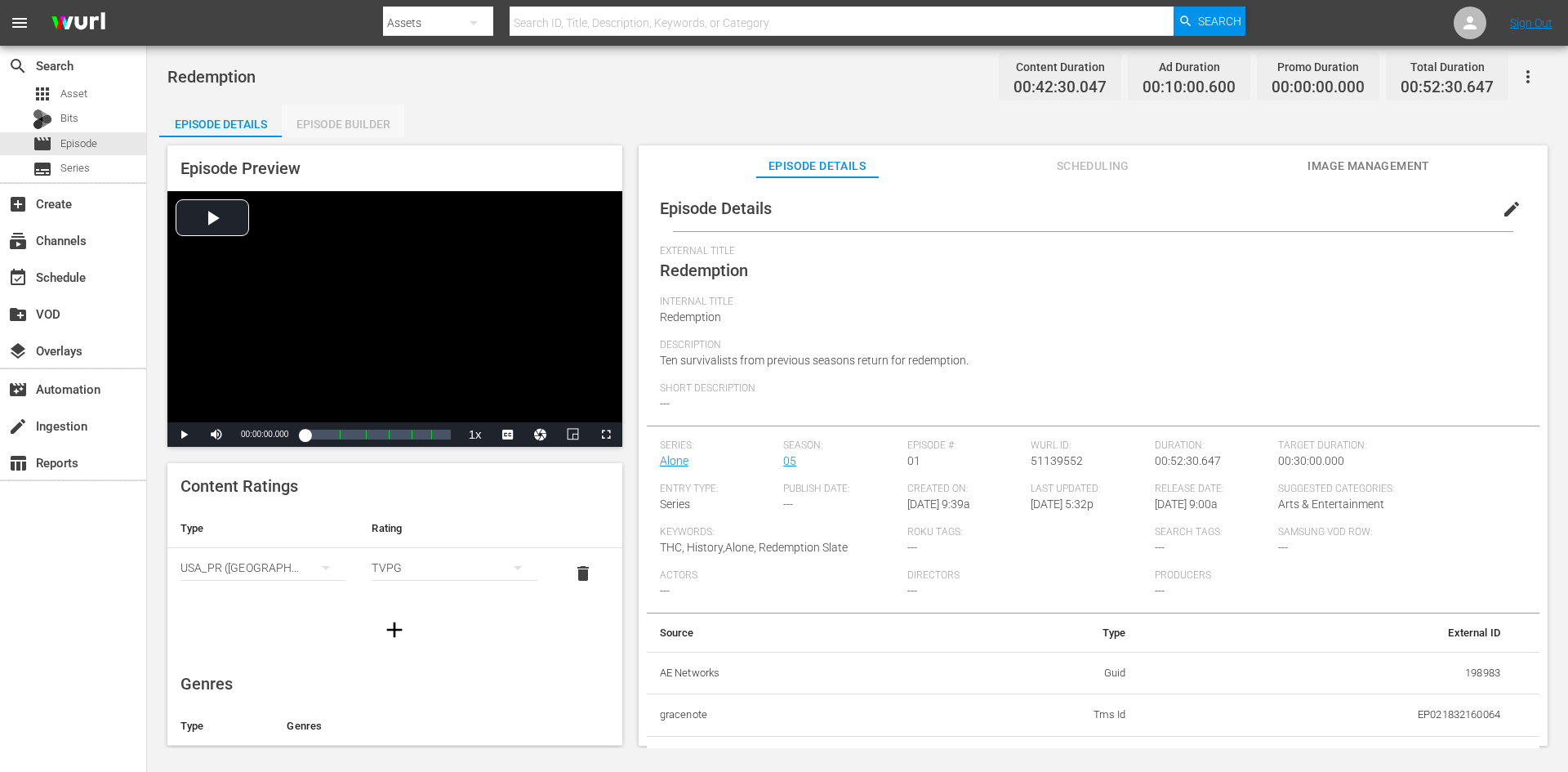
click at [336, 123] on div "Episode Builder" at bounding box center [343, 124] width 123 height 39
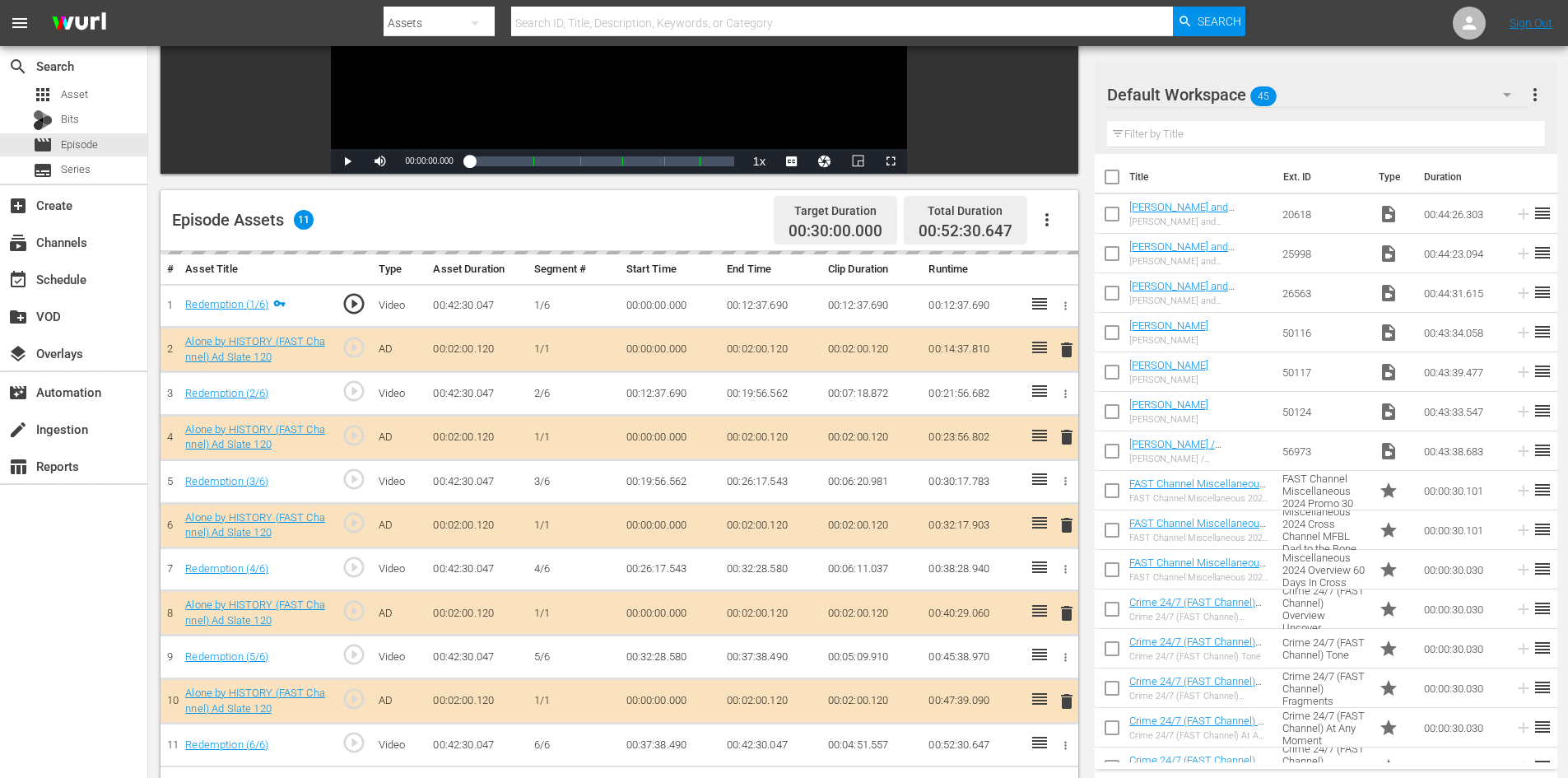
scroll to position [428, 0]
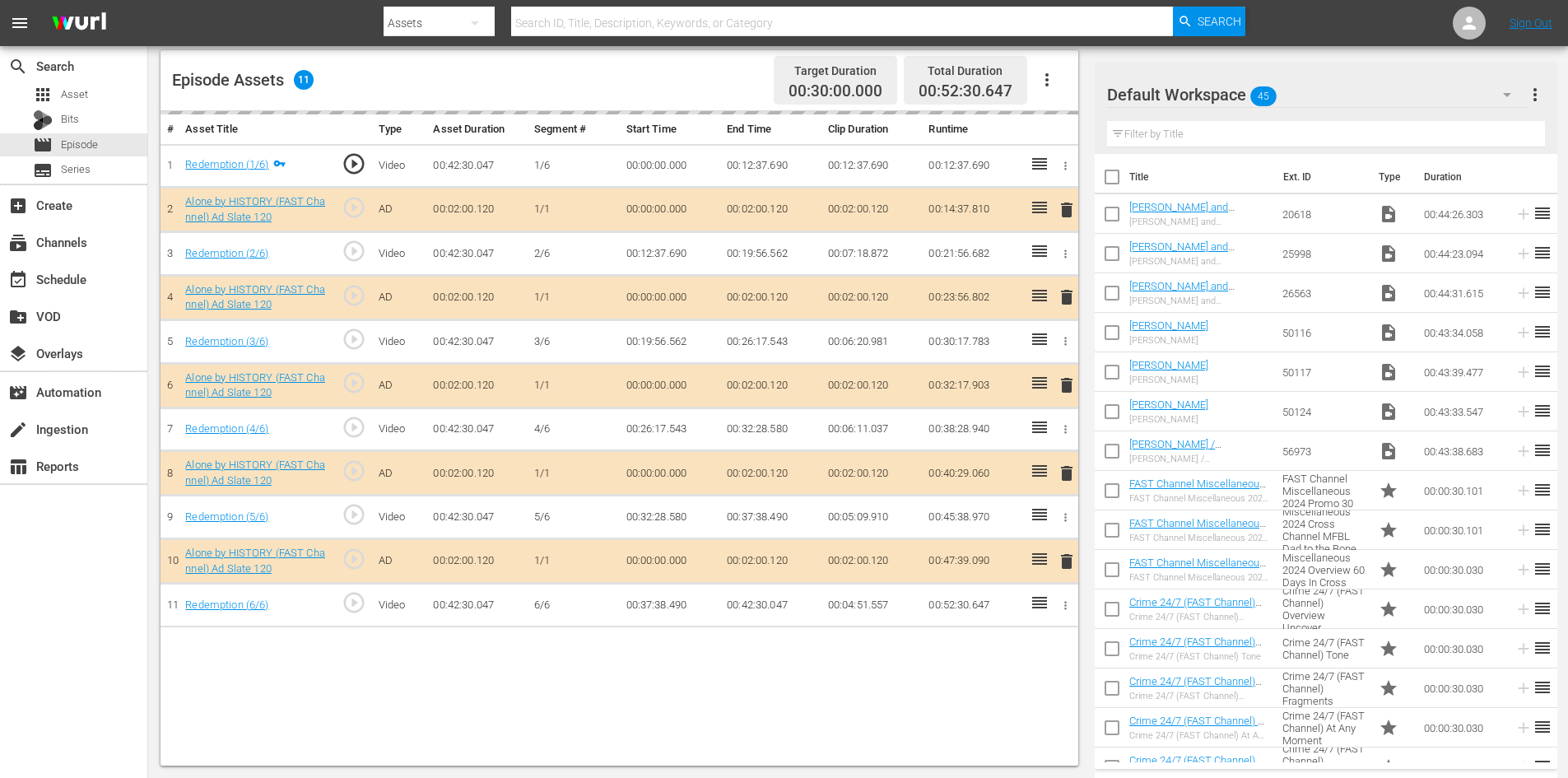
click at [1342, 77] on div "Default Workspace 45" at bounding box center [1317, 94] width 420 height 46
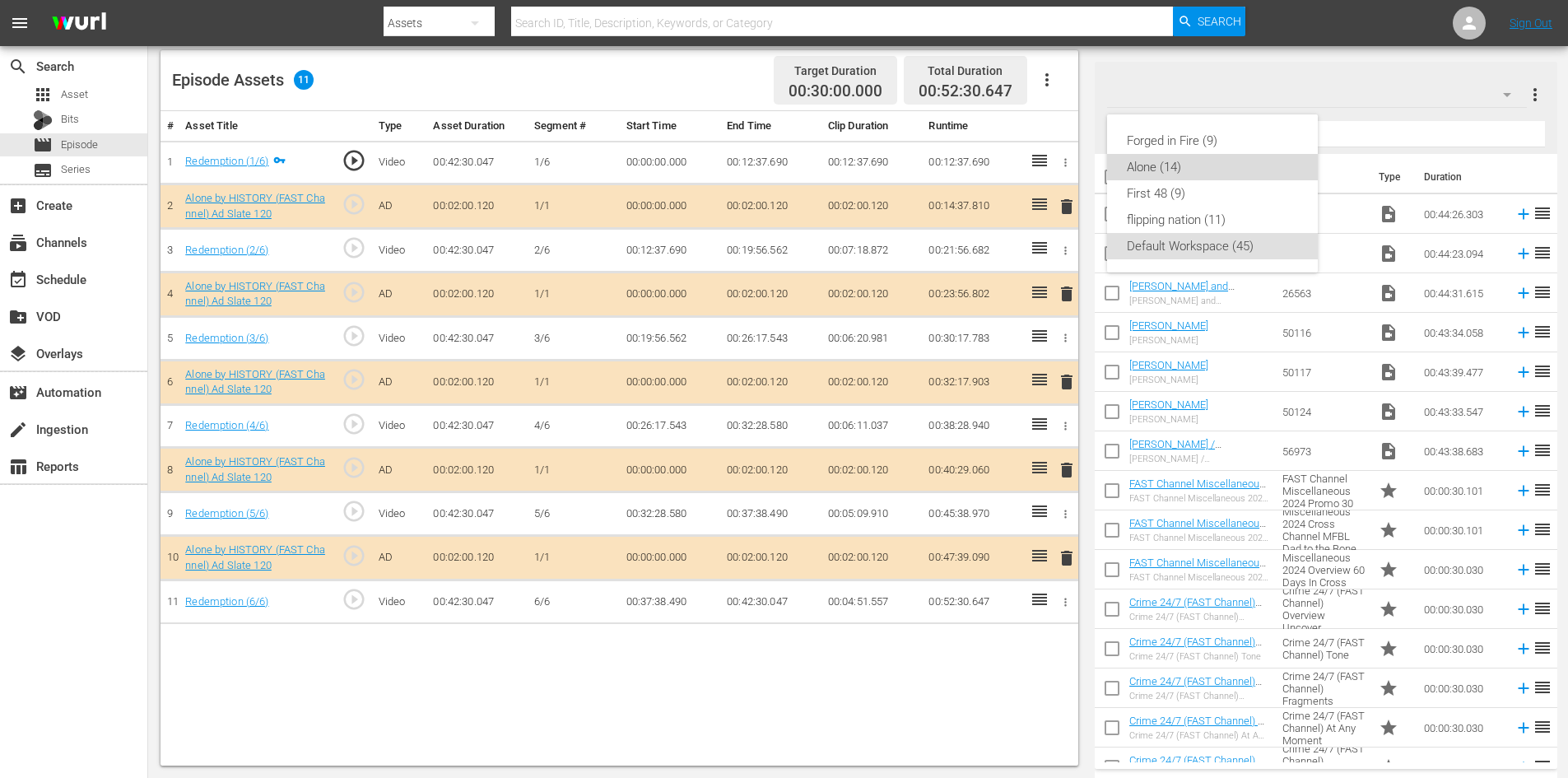
click at [1138, 164] on div "Alone (14)" at bounding box center [1213, 167] width 171 height 26
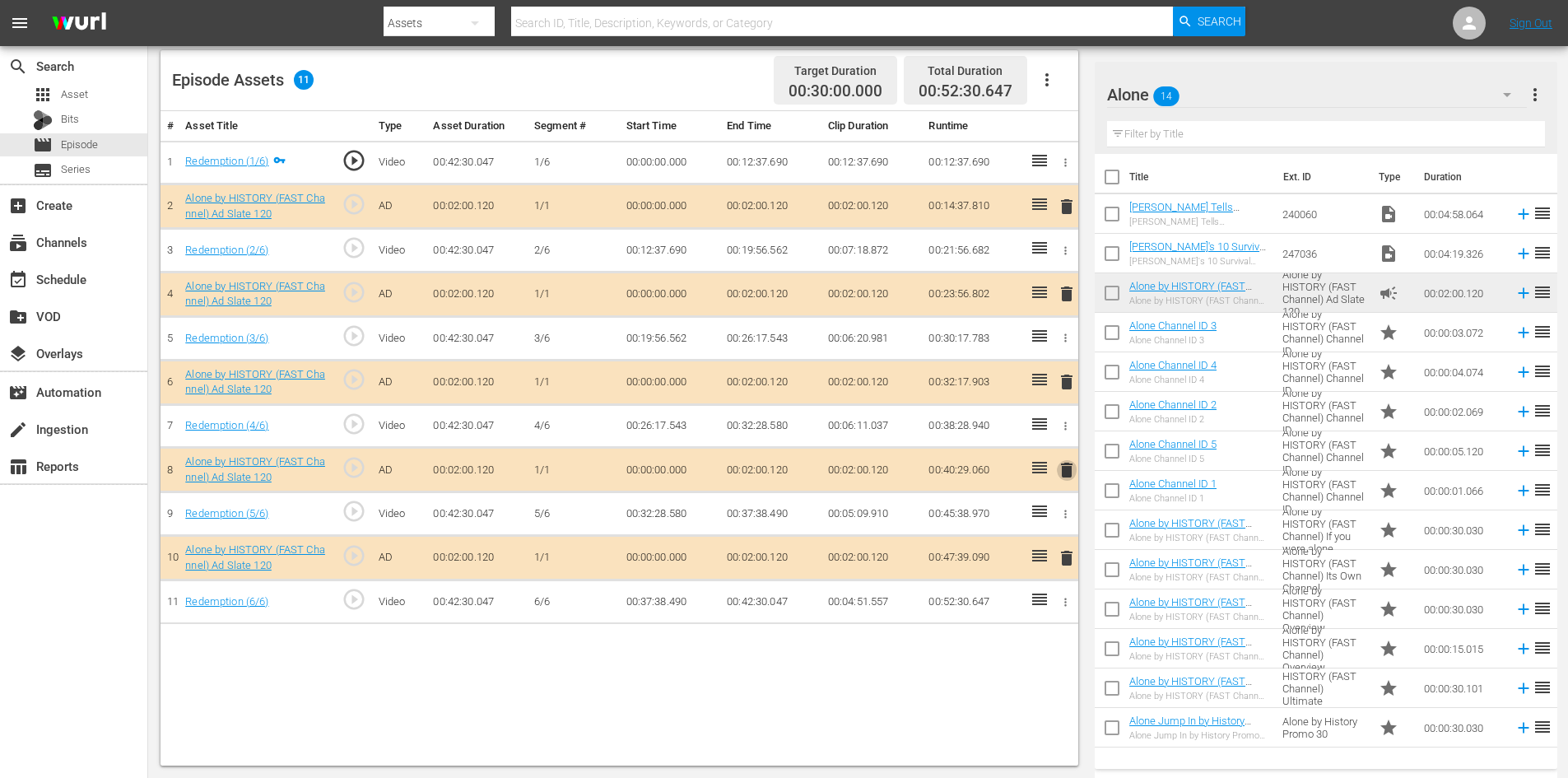
click at [1067, 475] on span "delete" at bounding box center [1067, 470] width 20 height 20
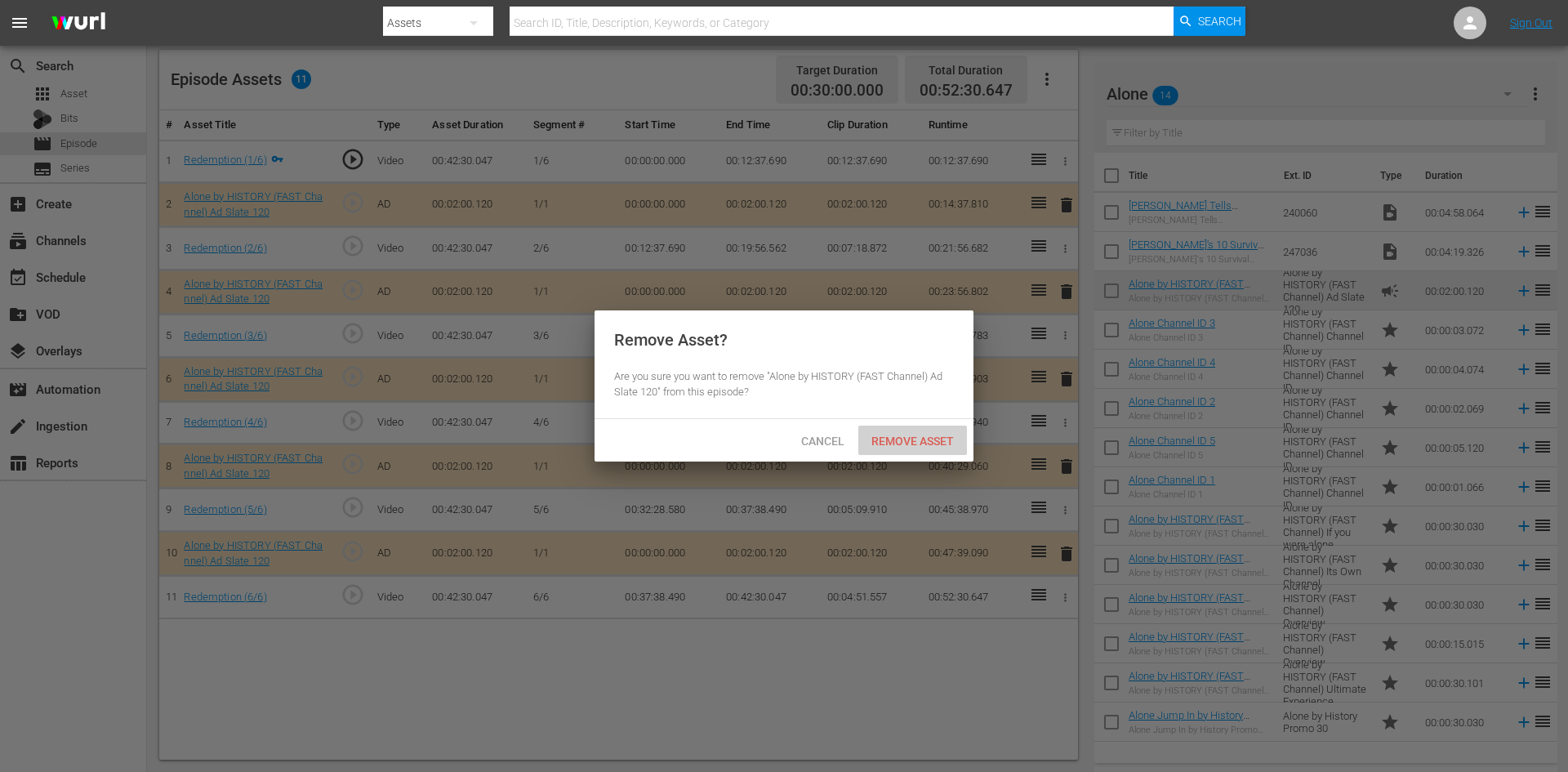
click at [906, 436] on span "Remove Asset" at bounding box center [913, 440] width 109 height 13
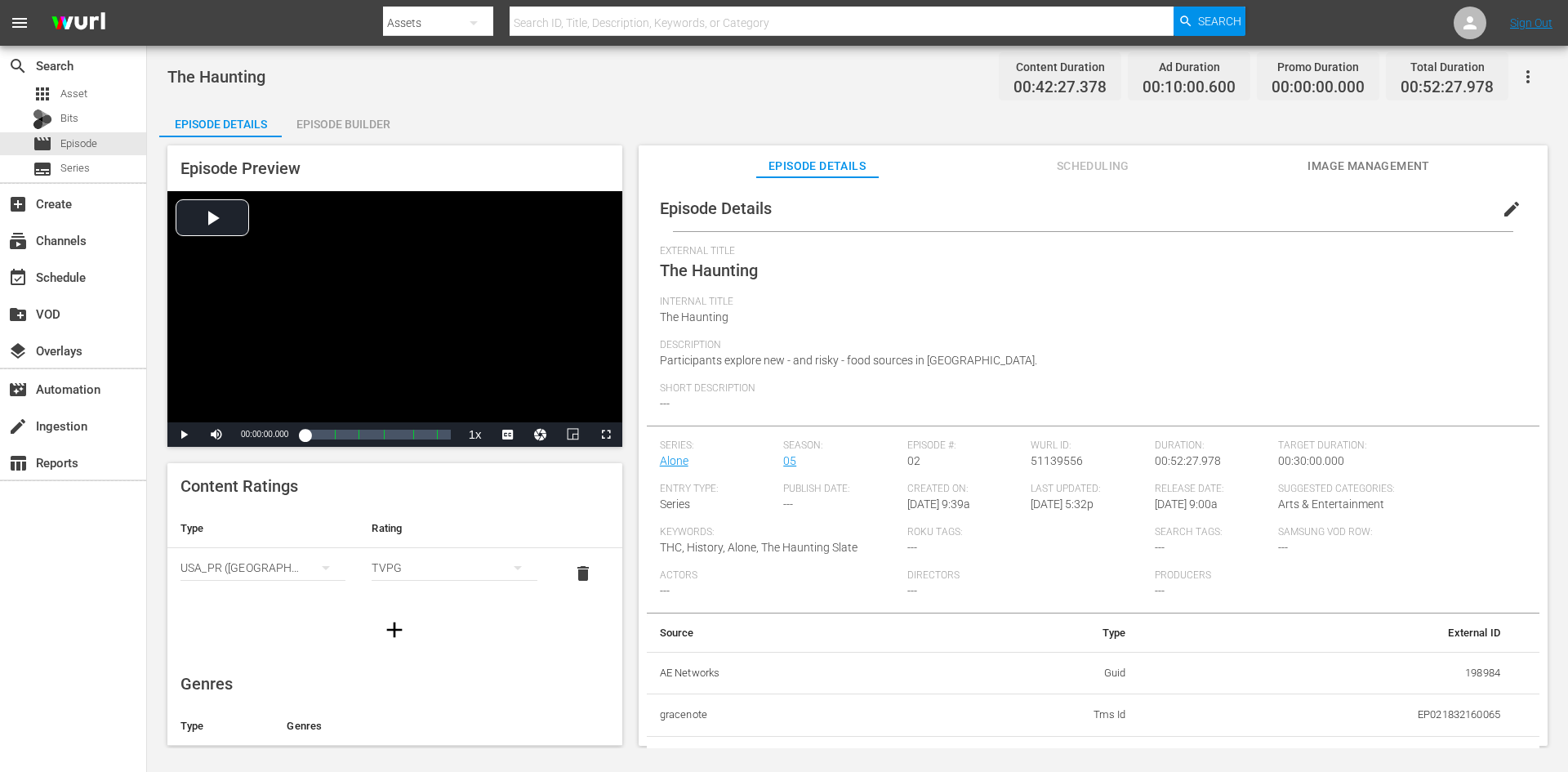
click at [337, 121] on div "Episode Builder" at bounding box center [343, 124] width 123 height 39
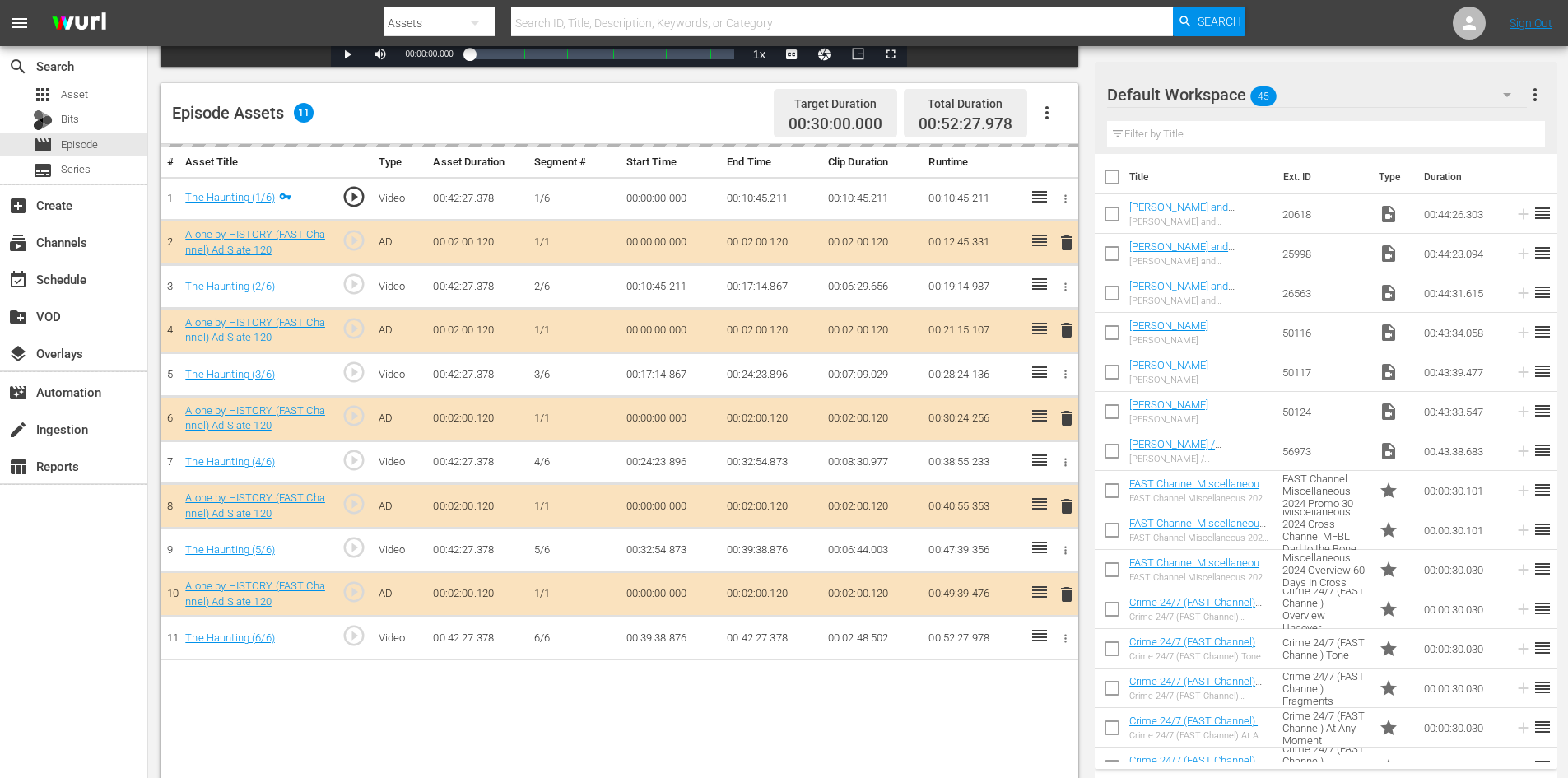
scroll to position [428, 0]
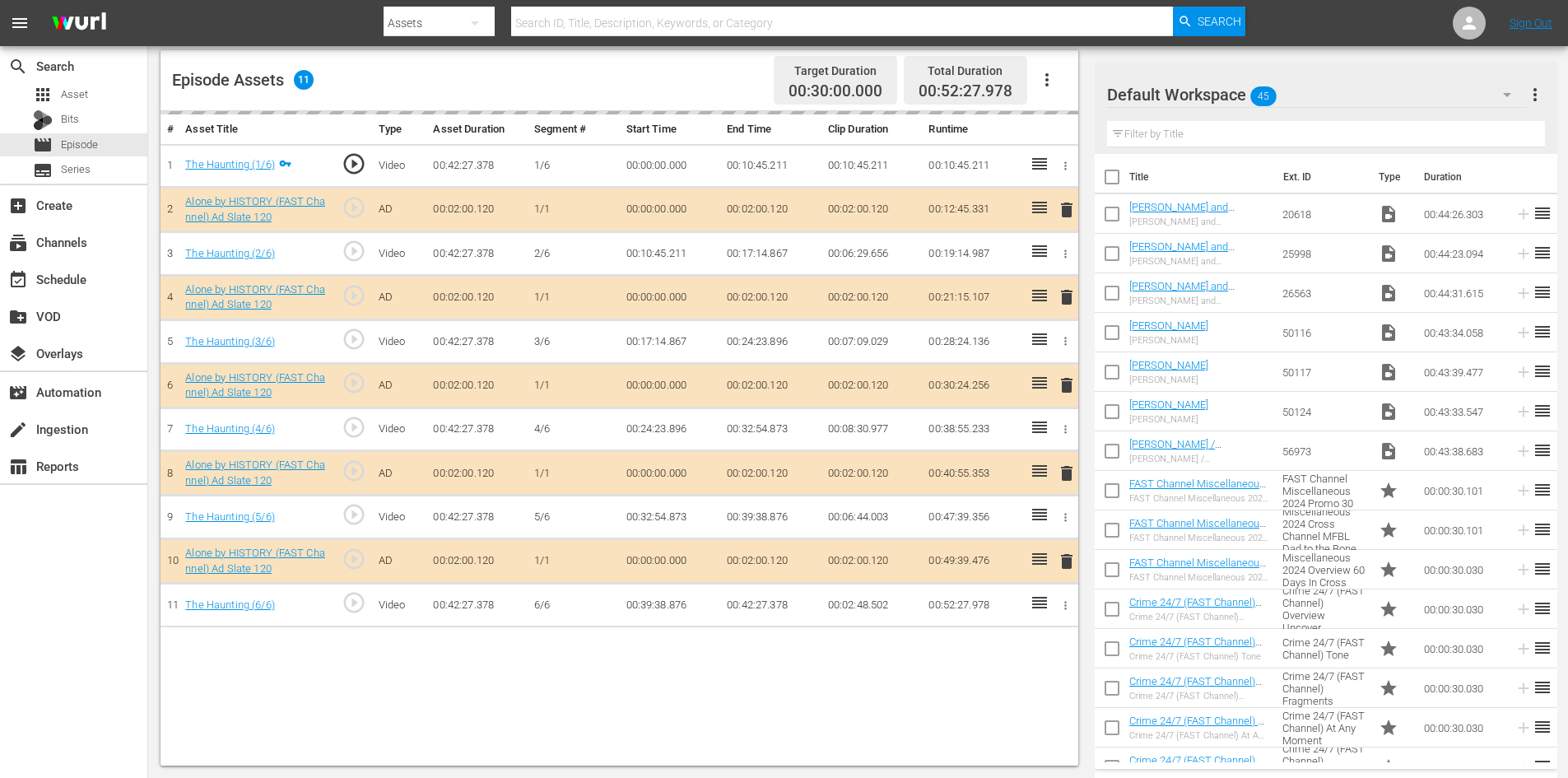
click at [1312, 94] on div "Default Workspace 45" at bounding box center [1317, 94] width 420 height 46
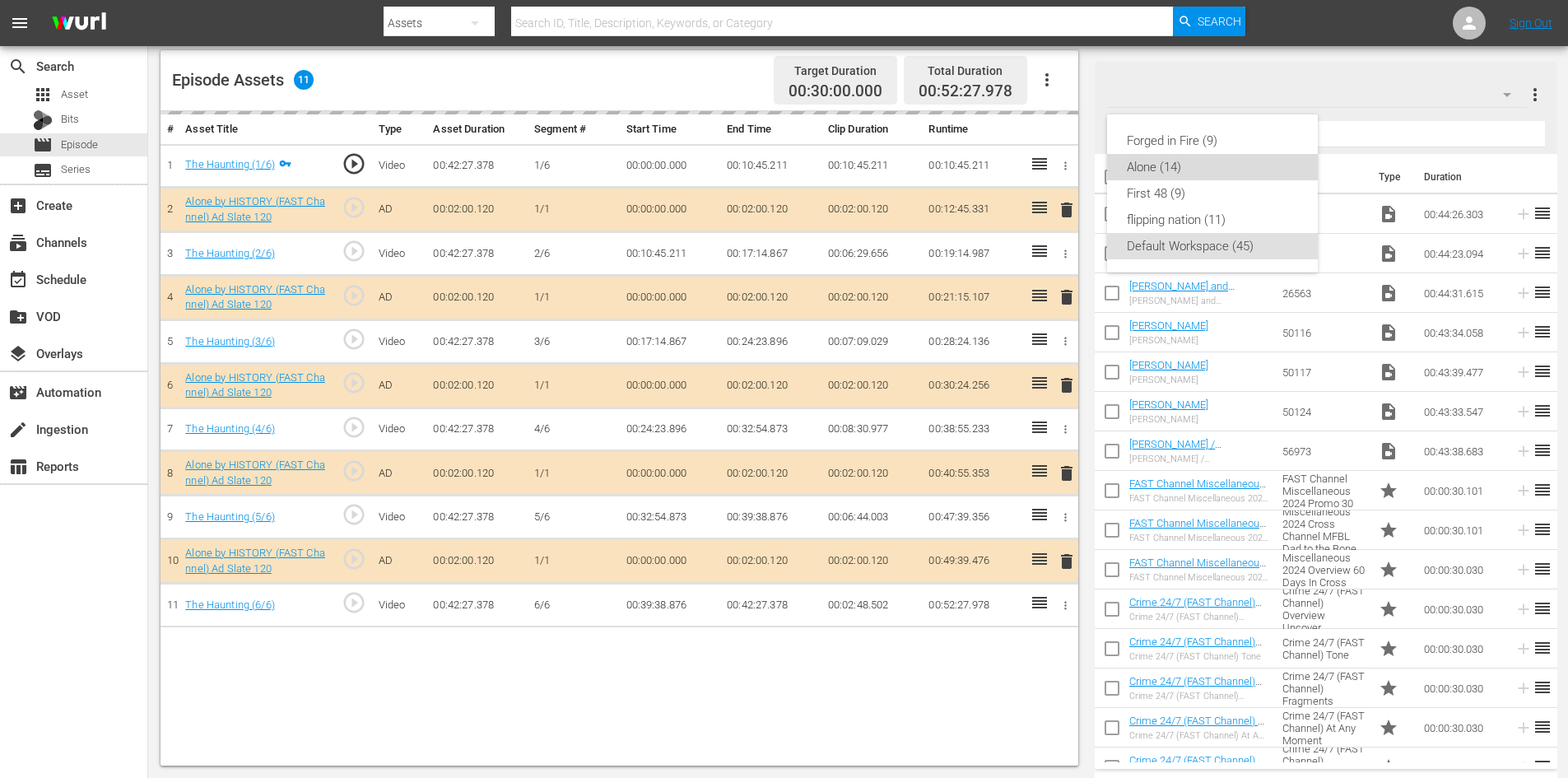
click at [1138, 167] on div "Alone (14)" at bounding box center [1213, 167] width 171 height 26
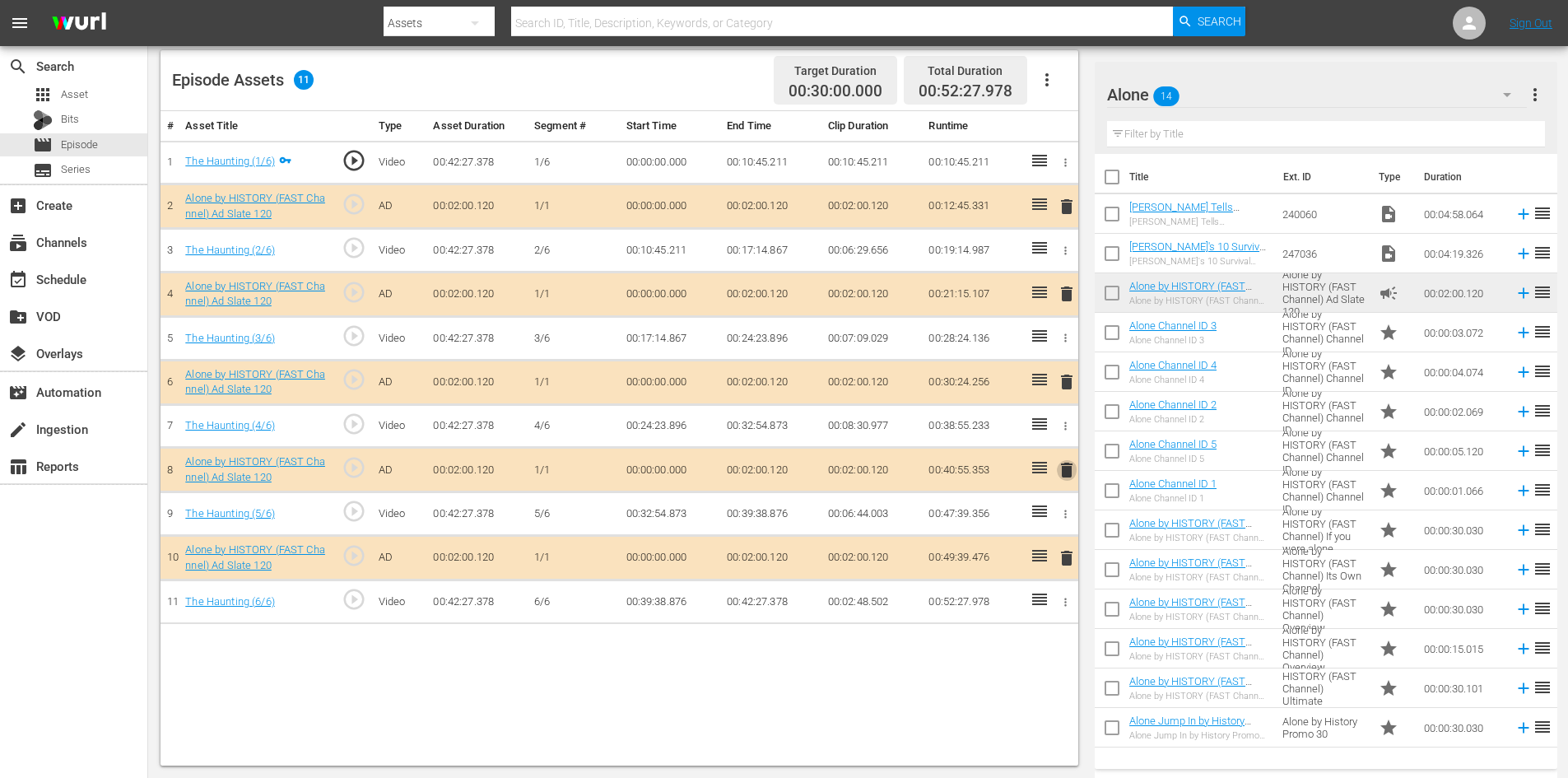
click at [1067, 467] on span "delete" at bounding box center [1067, 470] width 20 height 20
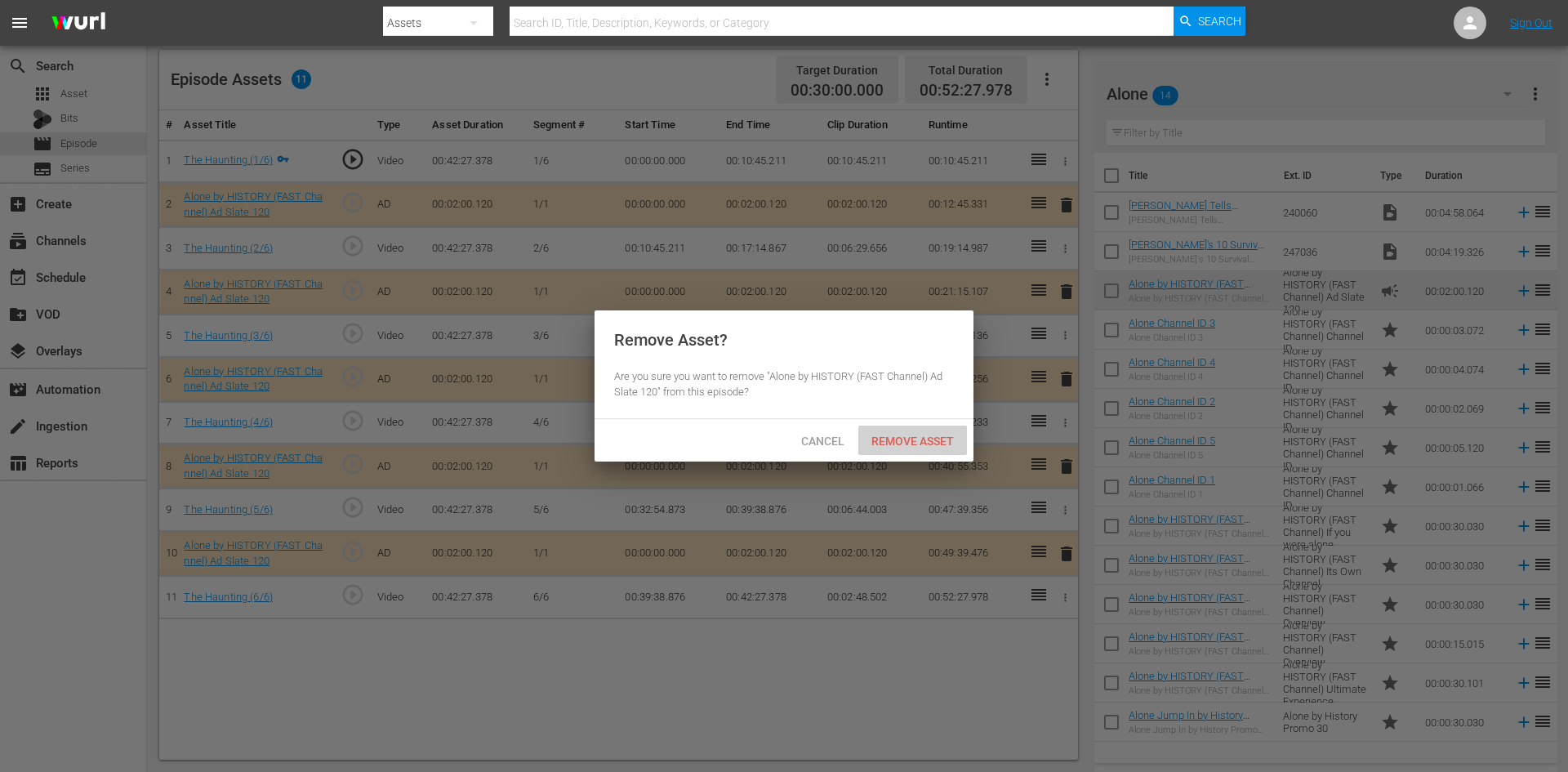
click at [889, 446] on div "Remove Asset" at bounding box center [913, 440] width 109 height 30
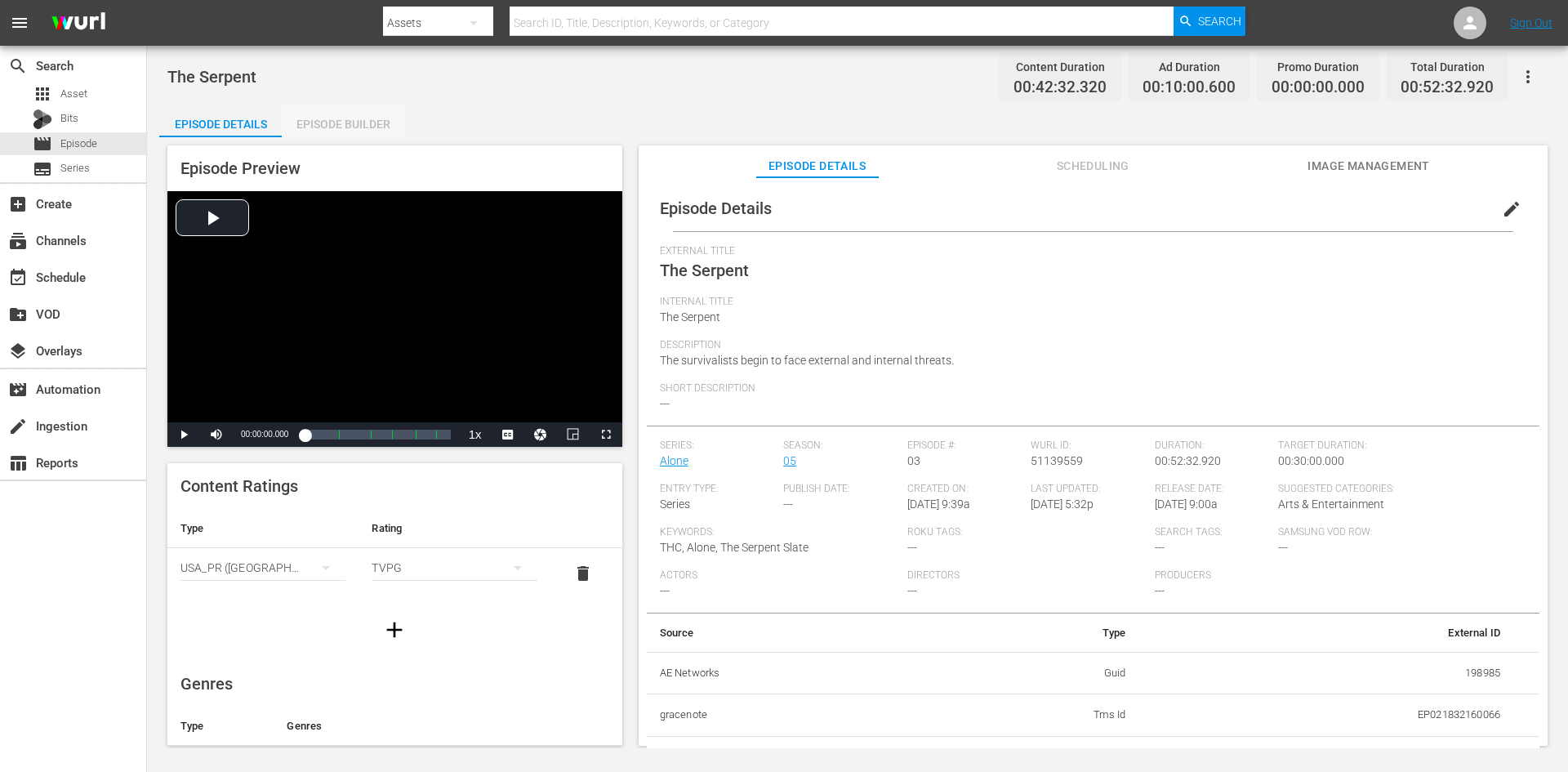
click at [346, 123] on div "Episode Builder" at bounding box center [343, 124] width 123 height 39
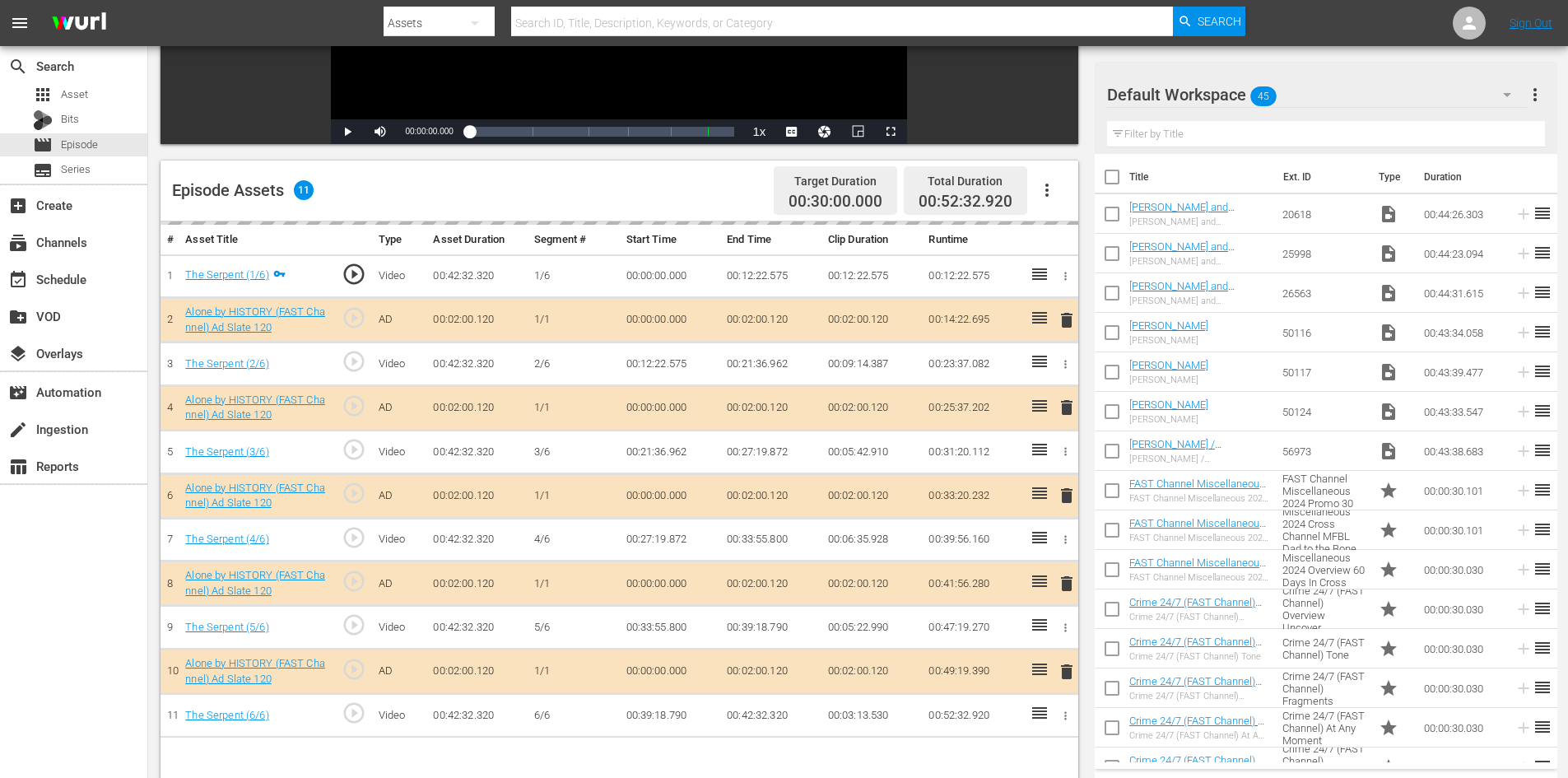
scroll to position [428, 0]
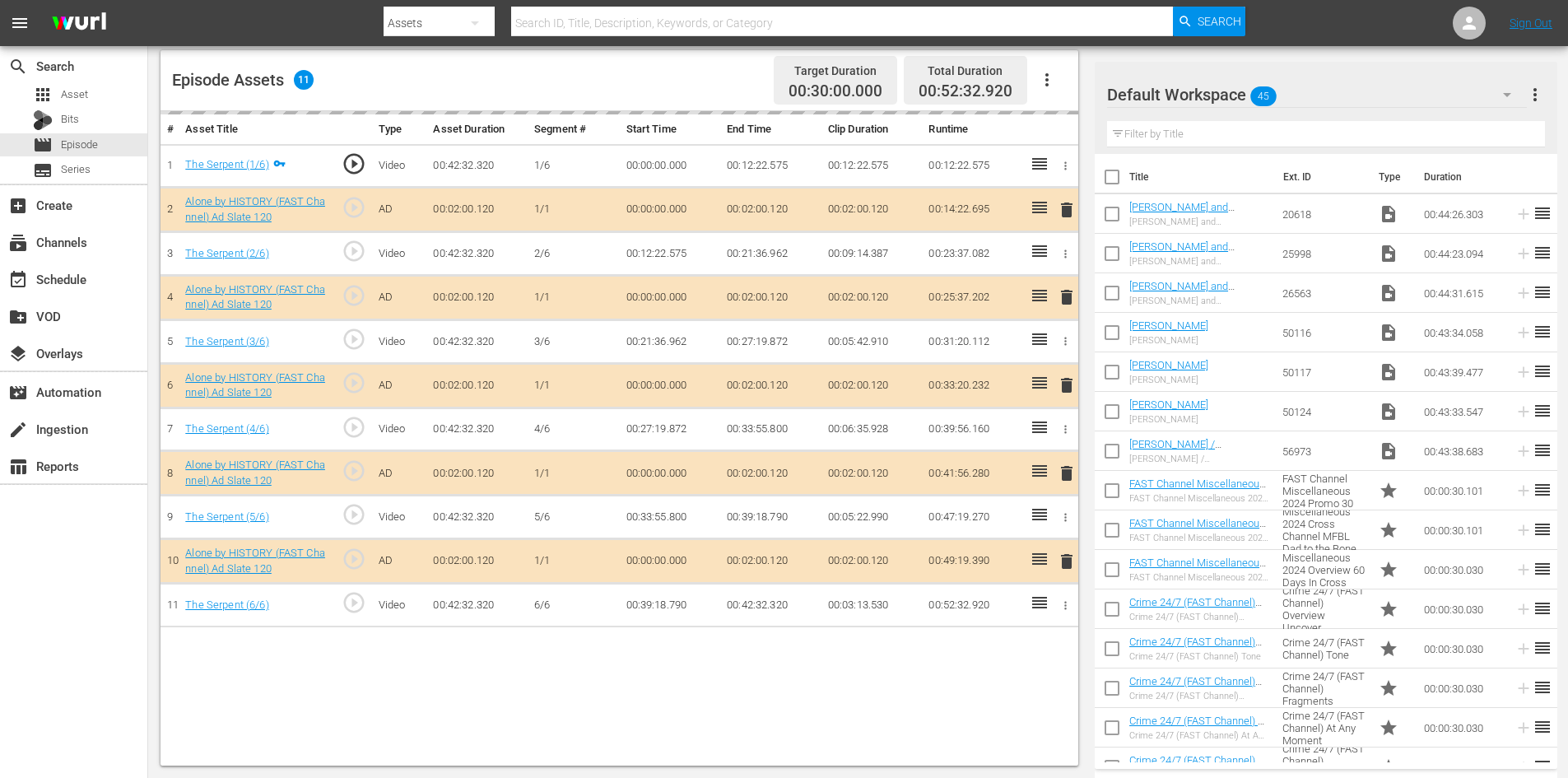
click at [1330, 87] on div "Default Workspace 45" at bounding box center [1317, 94] width 420 height 46
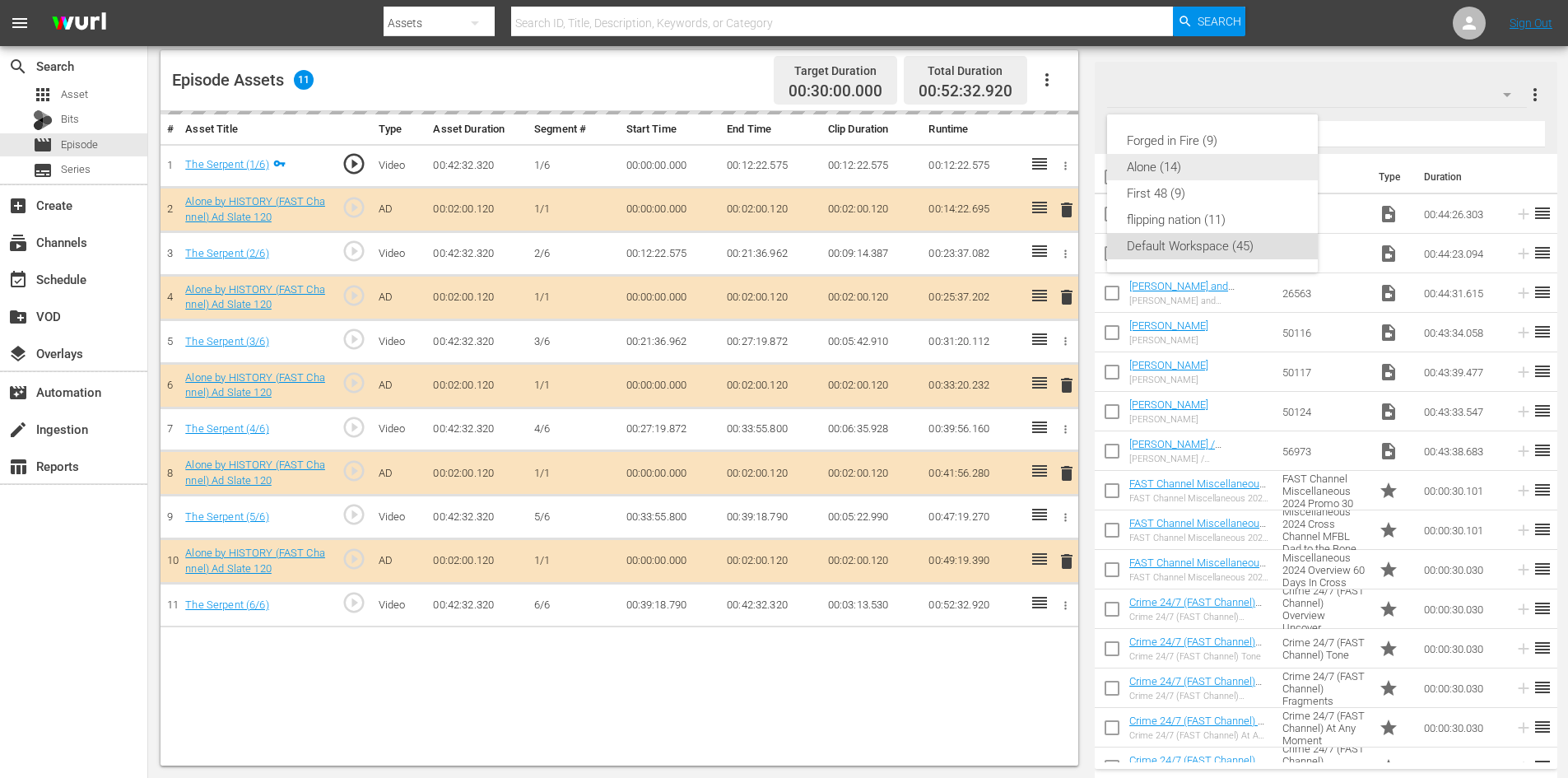
click at [1152, 168] on div "Alone (14)" at bounding box center [1213, 167] width 171 height 26
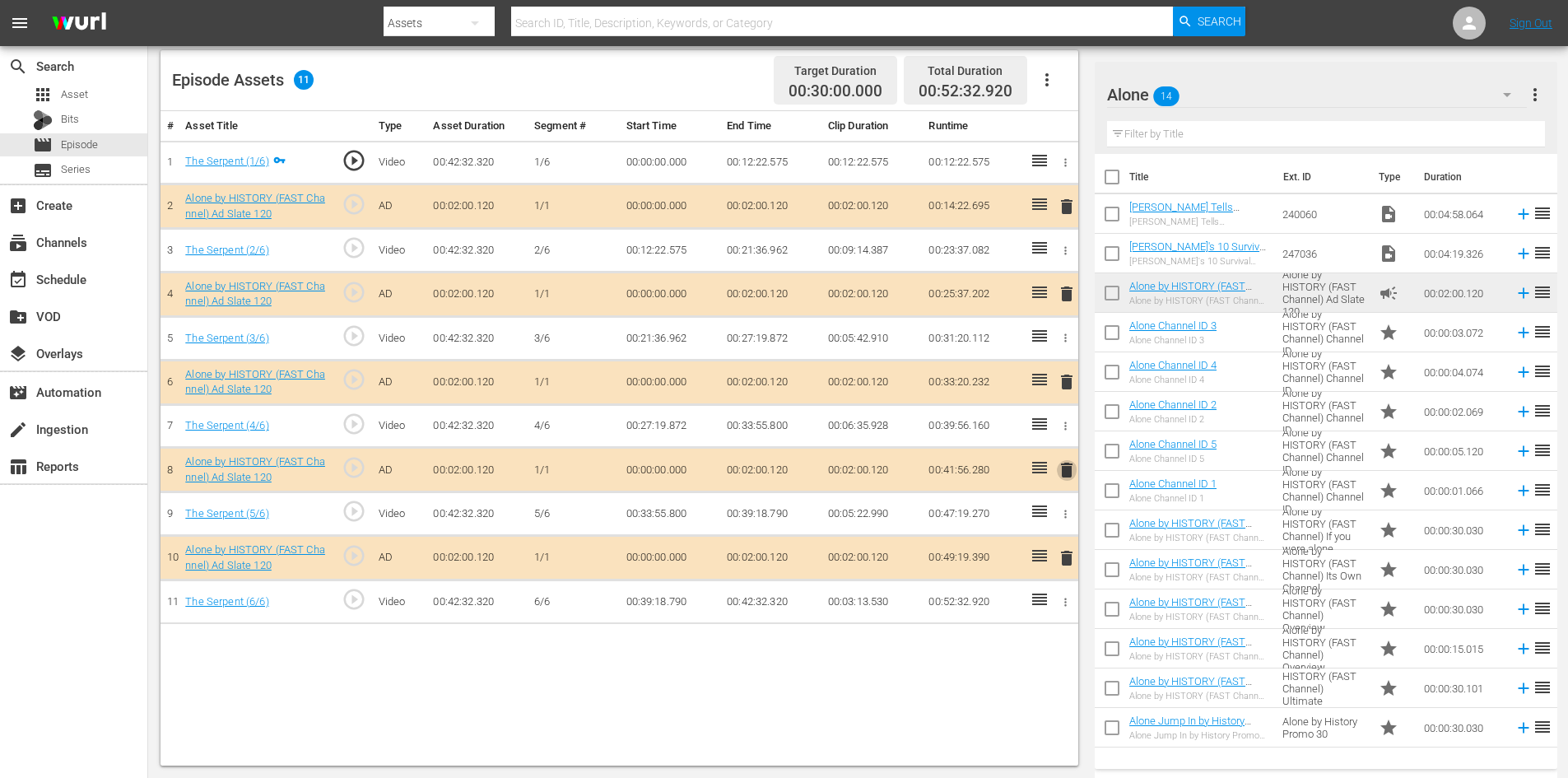
click at [1069, 470] on span "delete" at bounding box center [1067, 470] width 20 height 20
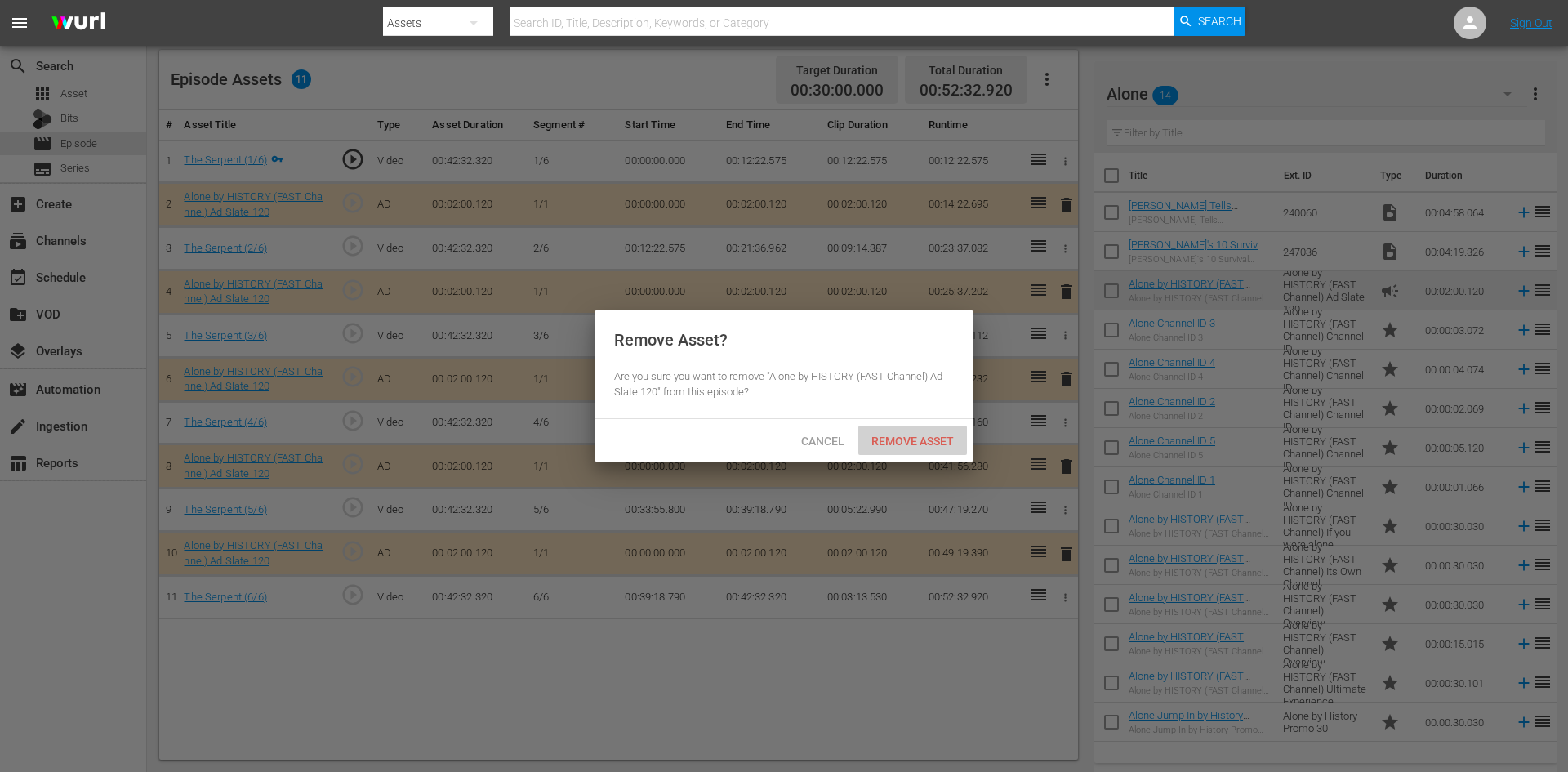
click at [909, 443] on span "Remove Asset" at bounding box center [913, 440] width 109 height 13
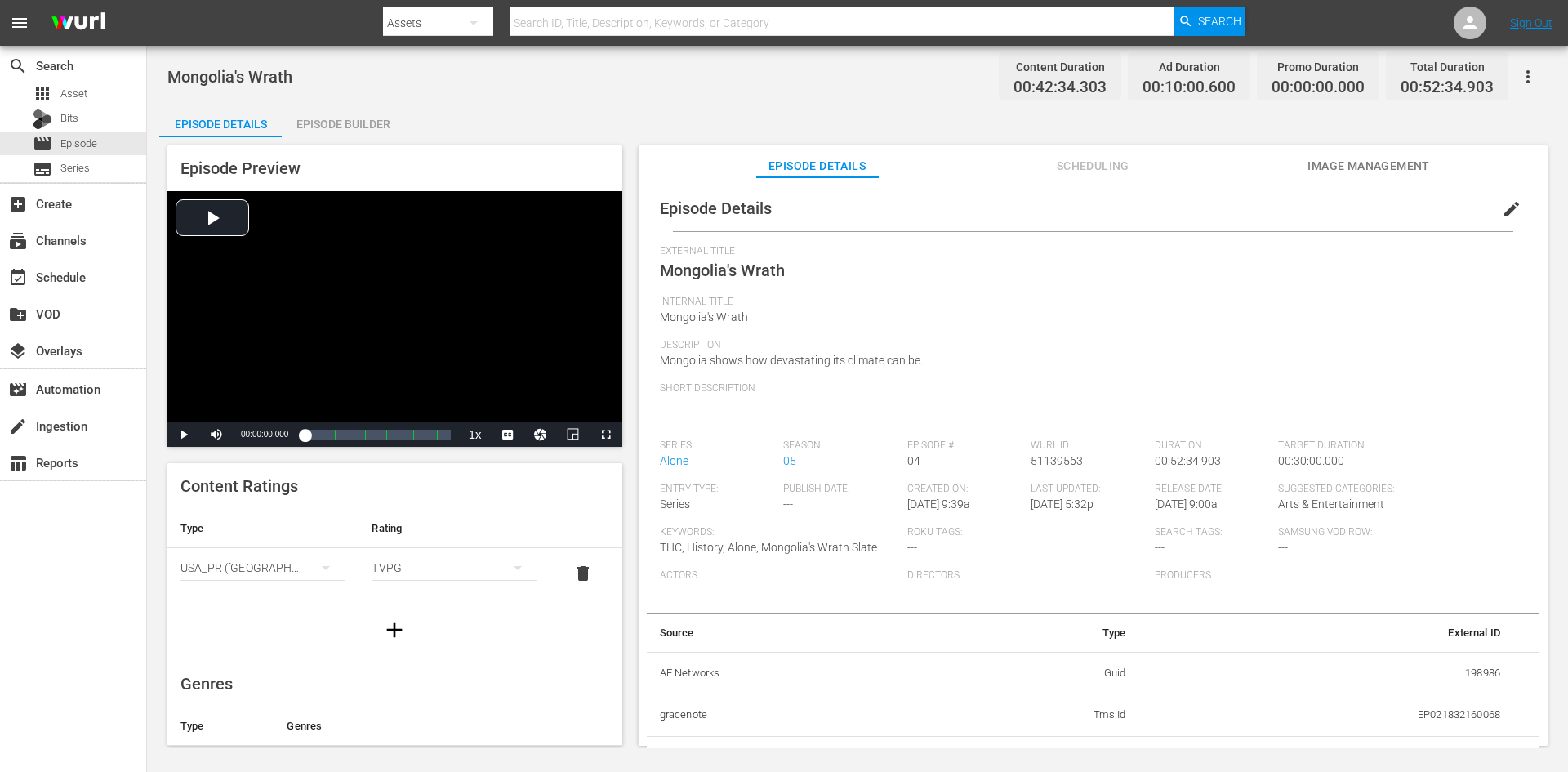
click at [356, 119] on div "Episode Builder" at bounding box center [343, 124] width 123 height 39
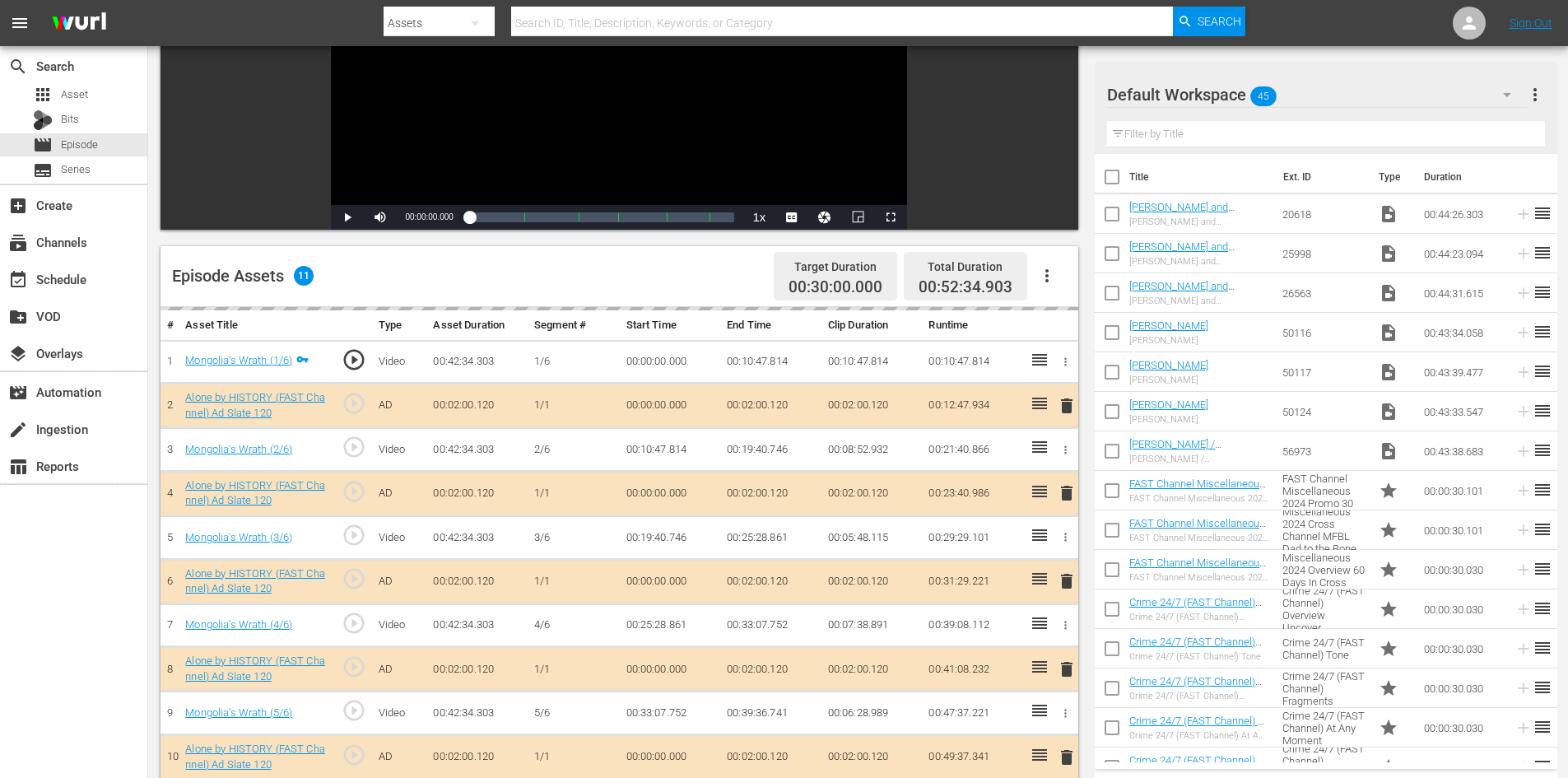
scroll to position [428, 0]
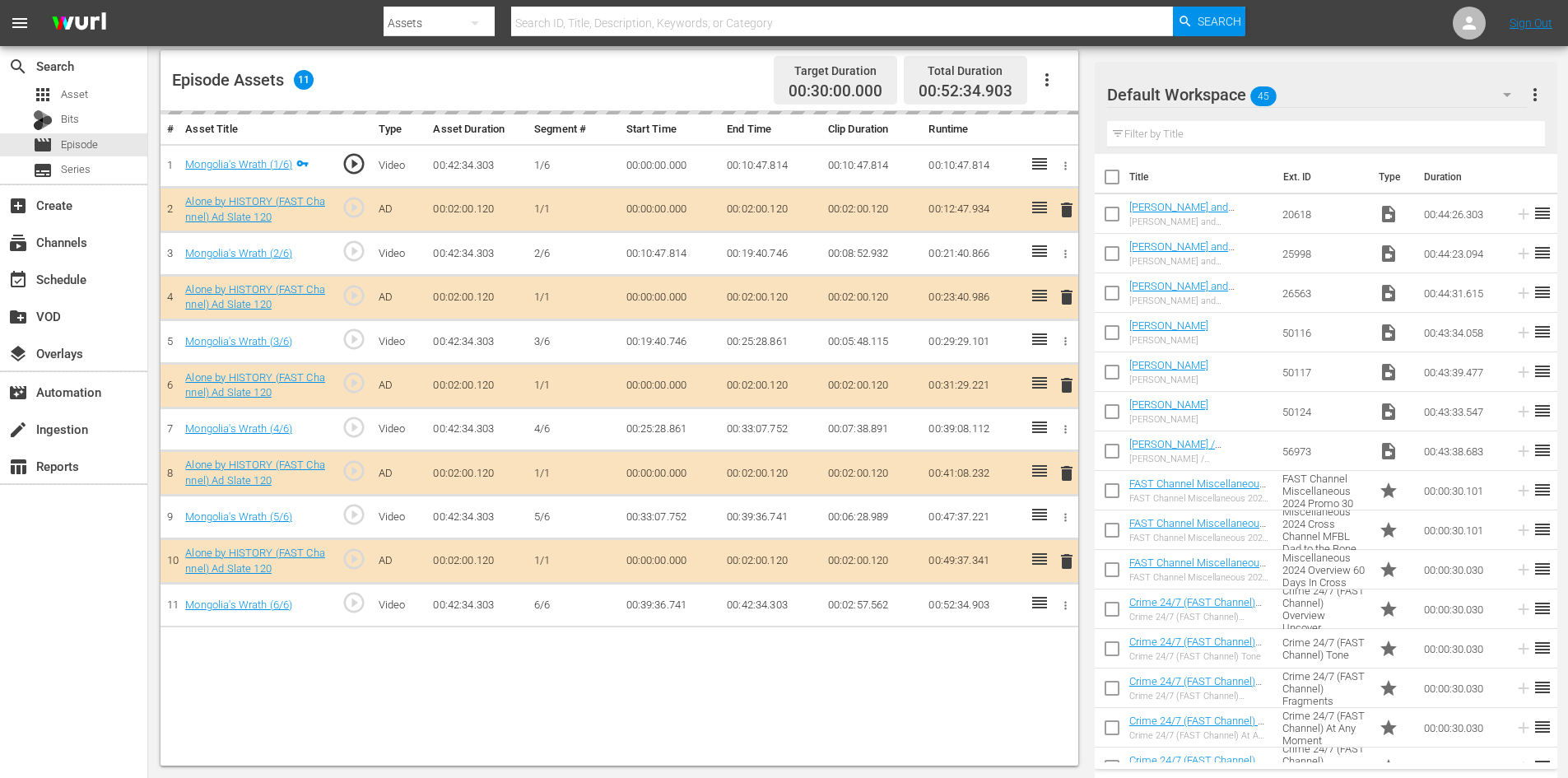
click at [1329, 97] on div "Default Workspace 45" at bounding box center [1317, 94] width 420 height 46
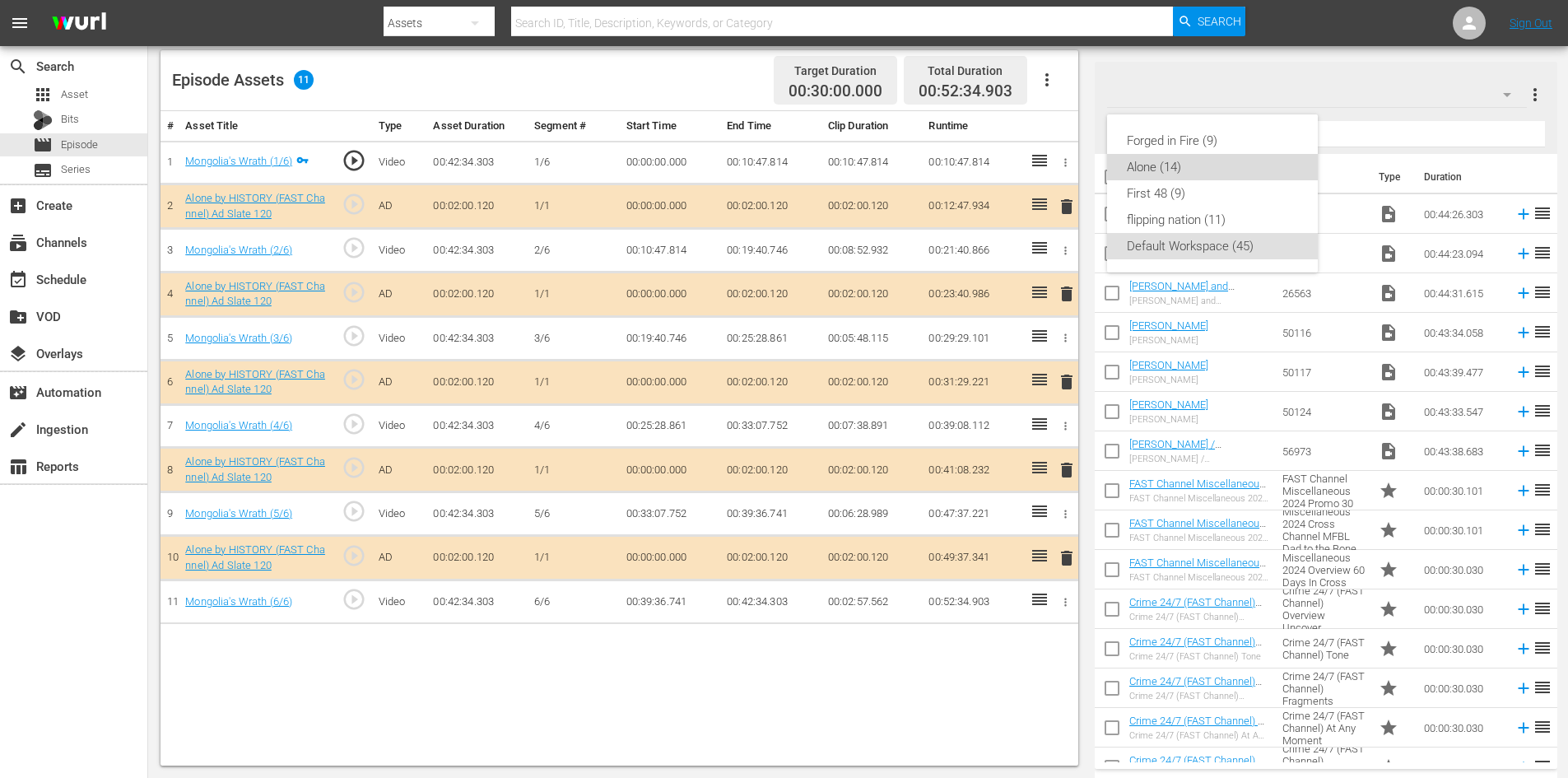
click at [1132, 166] on div "Alone (14)" at bounding box center [1213, 167] width 171 height 26
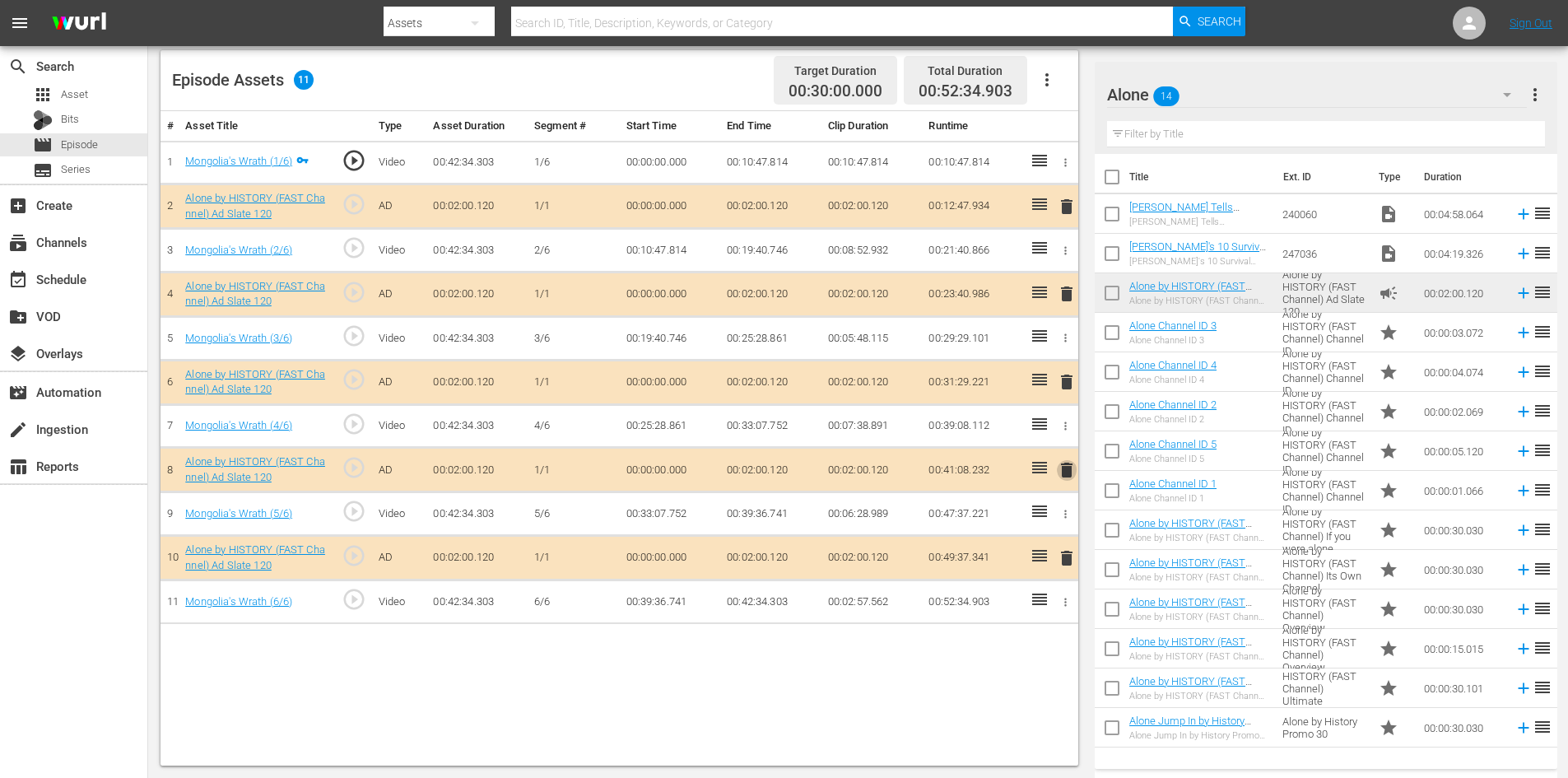
click at [1061, 471] on span "delete" at bounding box center [1067, 470] width 20 height 20
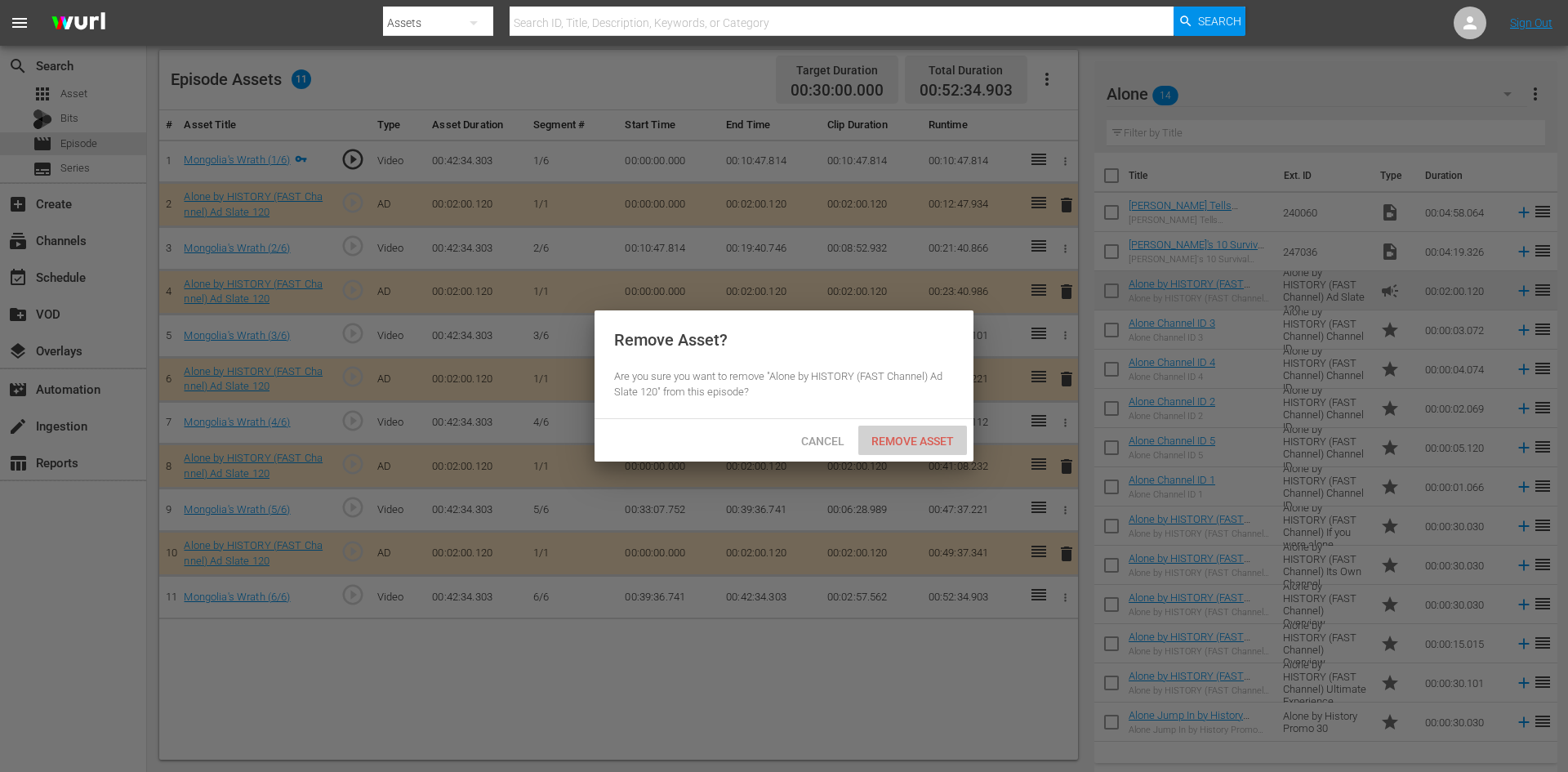
click at [924, 438] on span "Remove Asset" at bounding box center [913, 440] width 109 height 13
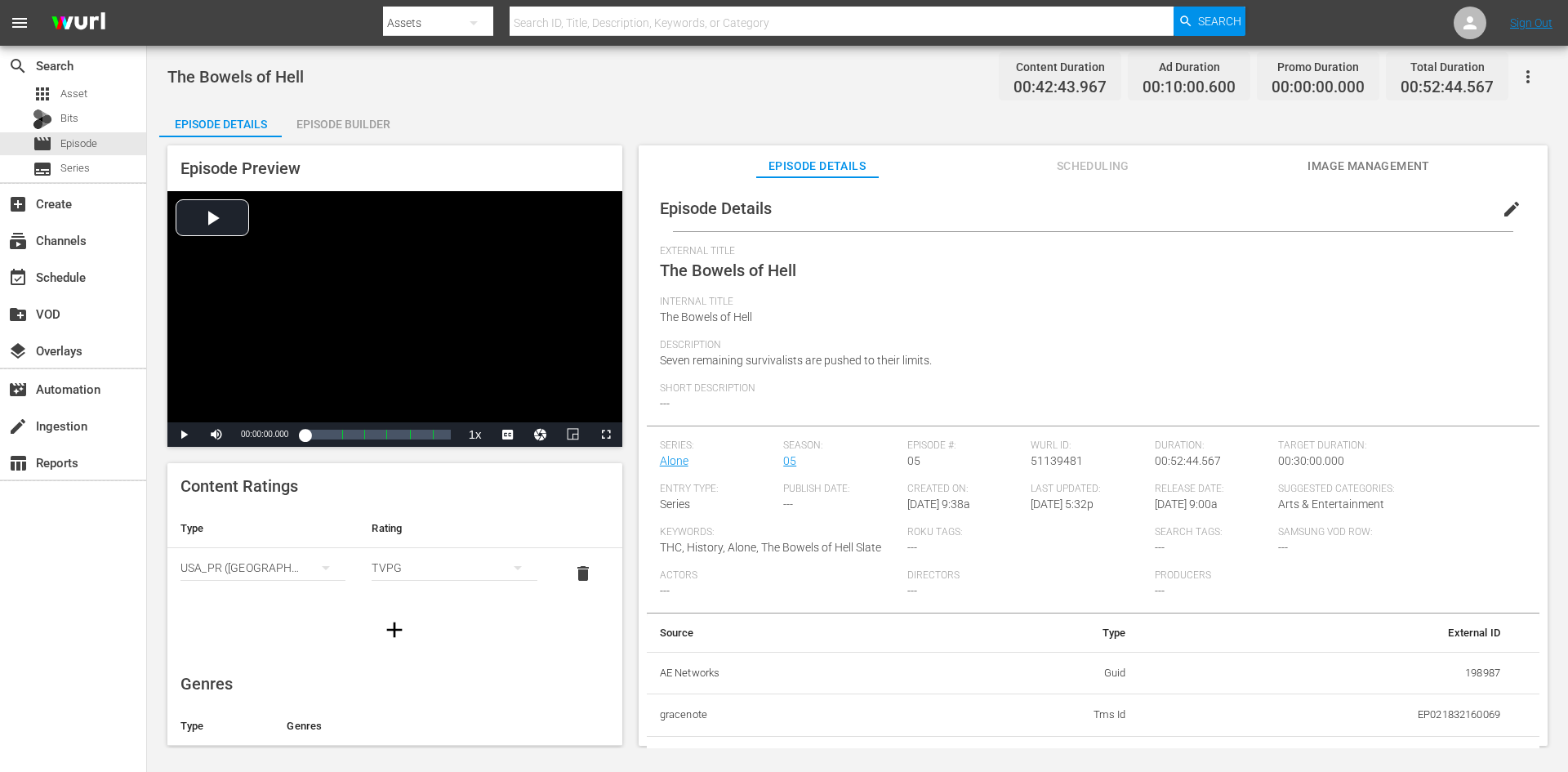
click at [366, 120] on div "Episode Builder" at bounding box center [343, 124] width 123 height 39
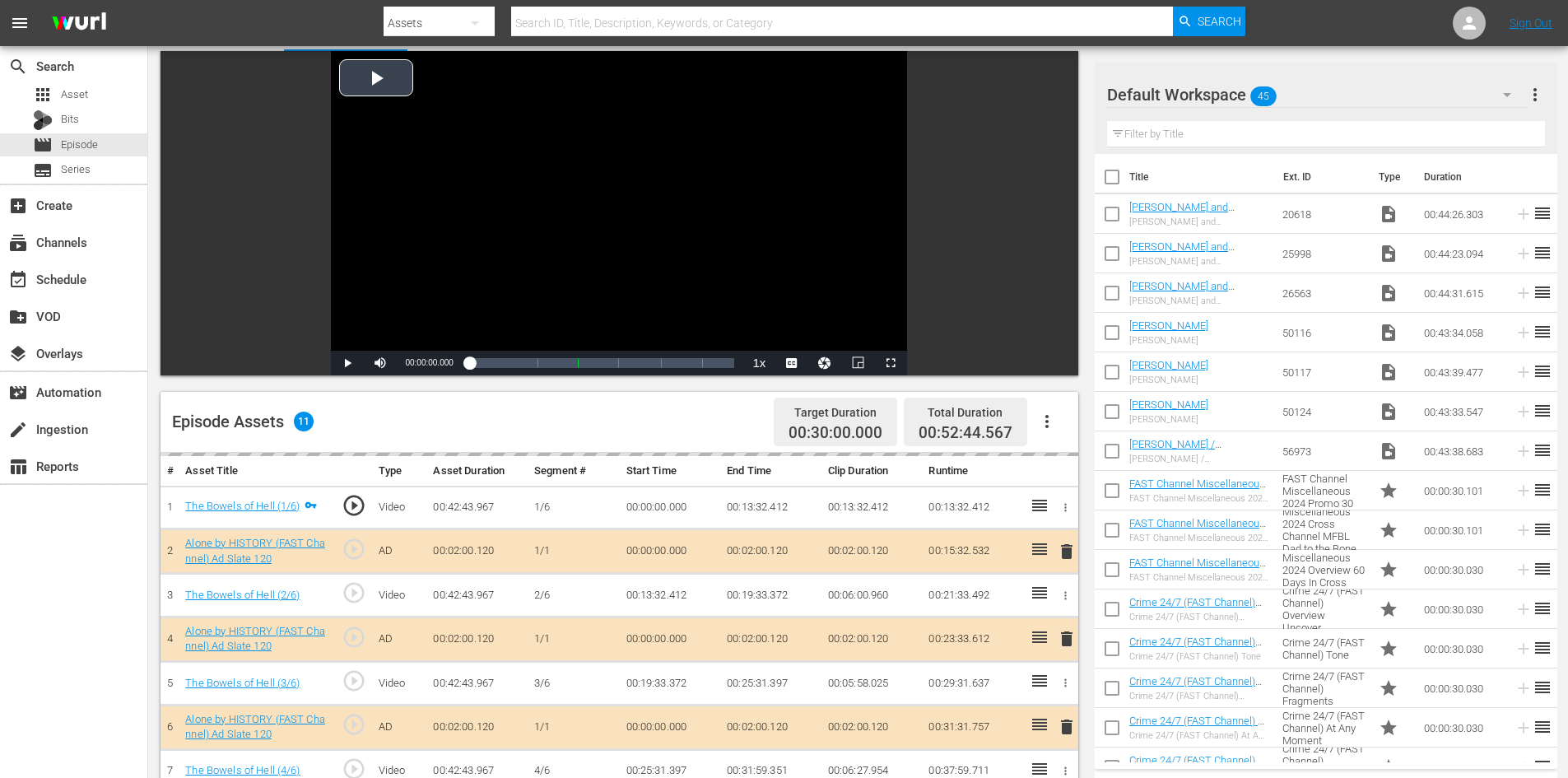
scroll to position [428, 0]
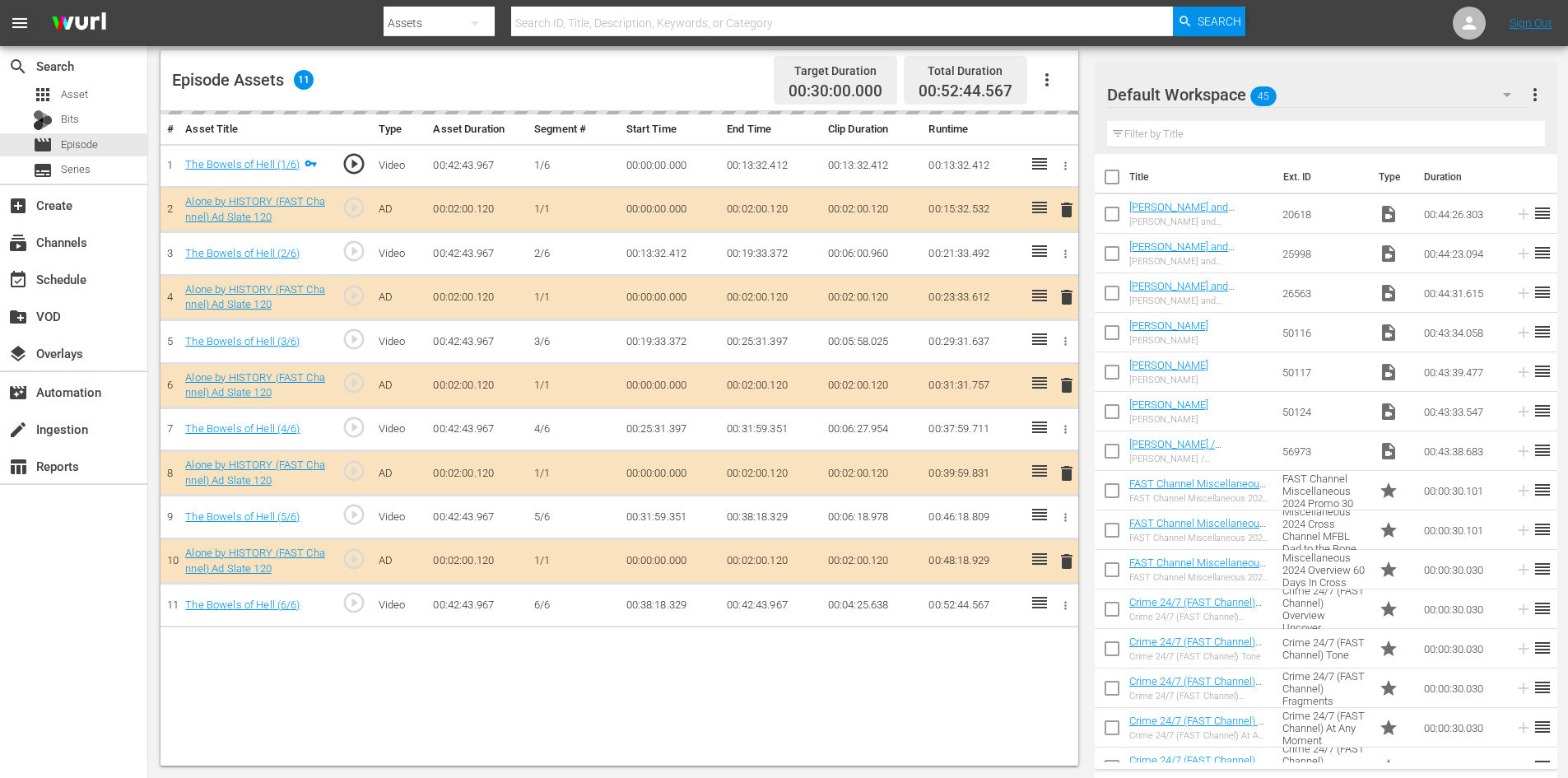
click at [1362, 96] on div "Default Workspace 45" at bounding box center [1317, 94] width 420 height 46
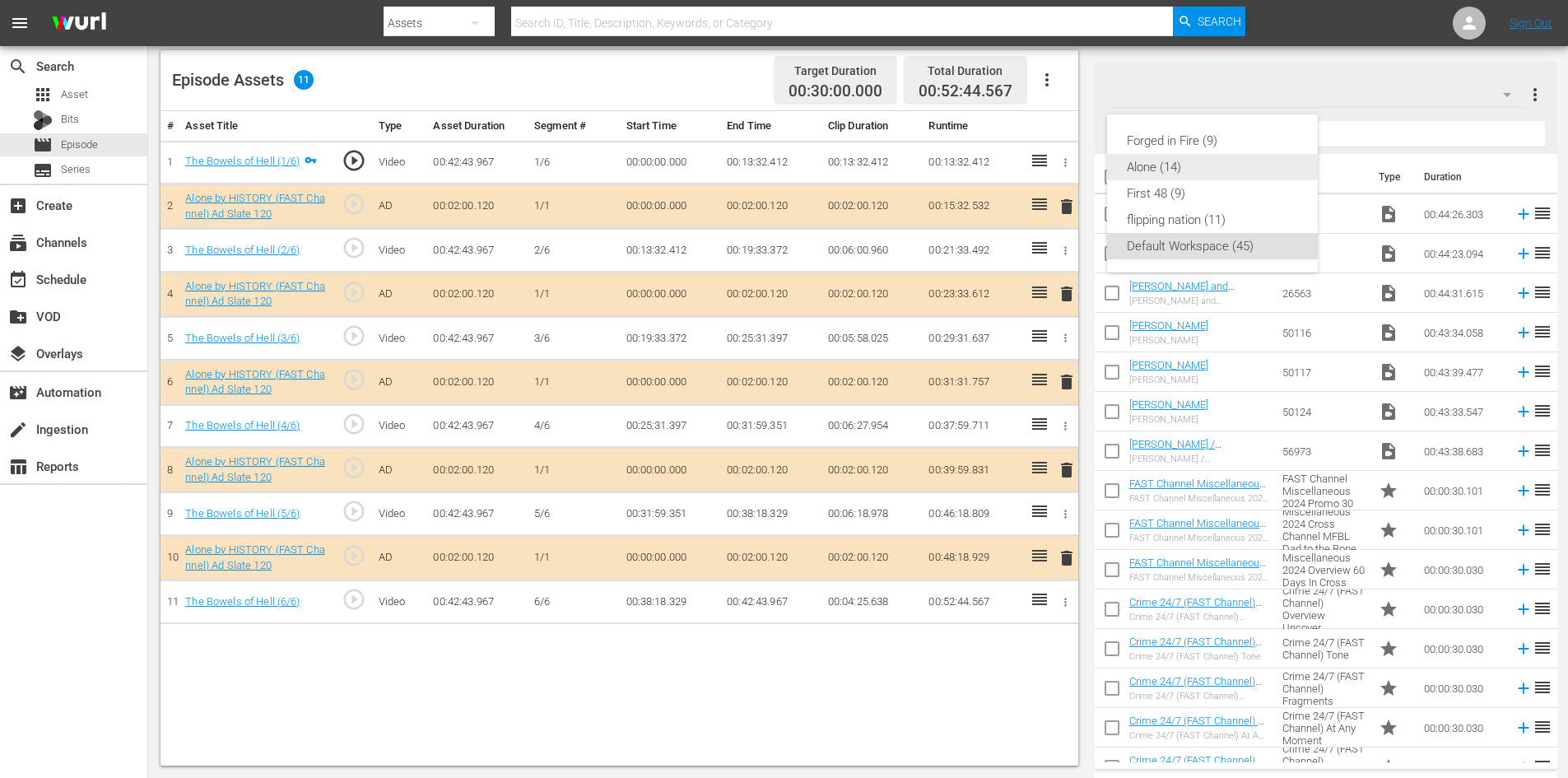
click at [1153, 169] on div "Alone (14)" at bounding box center [1213, 167] width 171 height 26
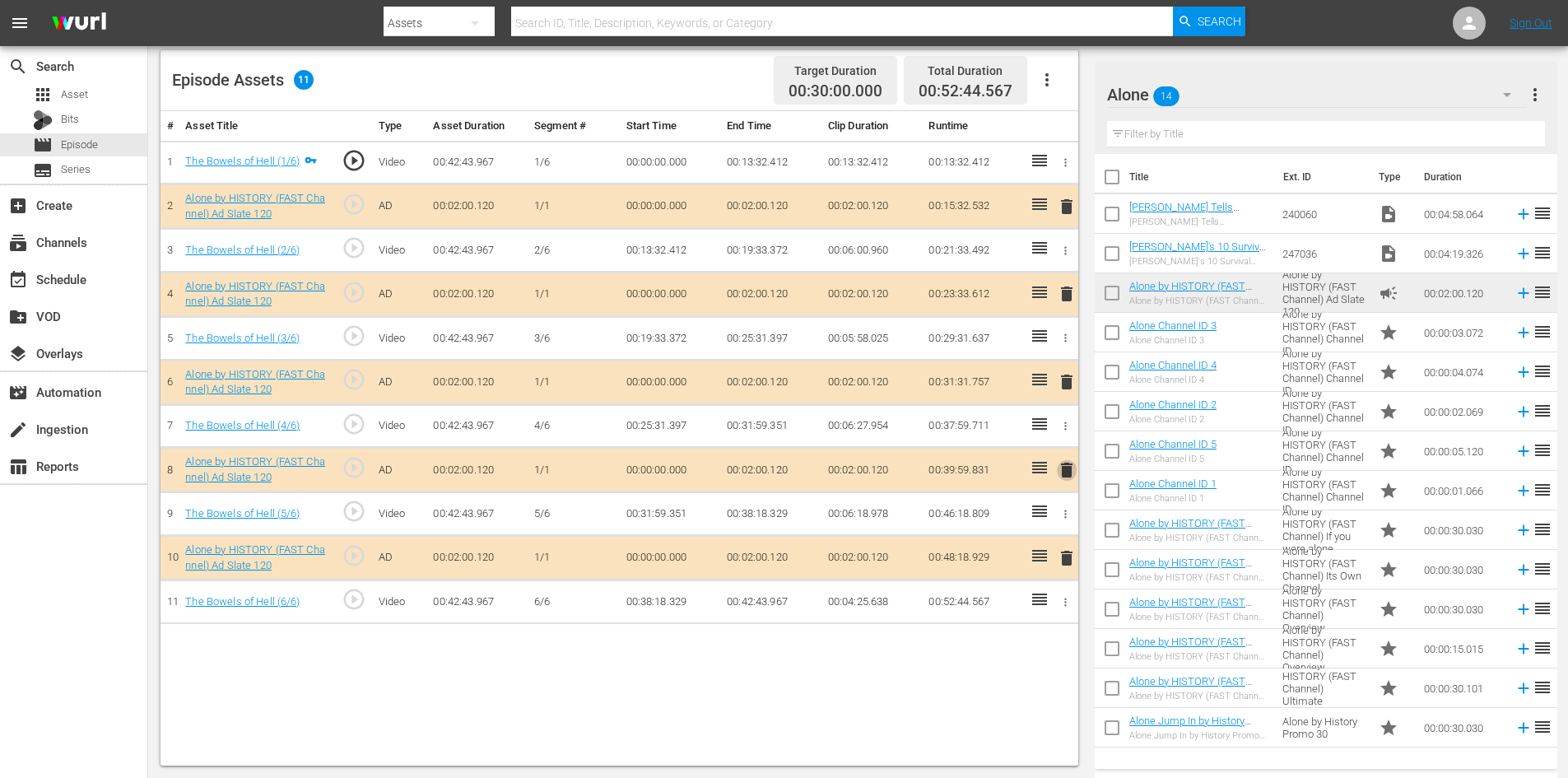
click at [1063, 468] on span "delete" at bounding box center [1067, 470] width 20 height 20
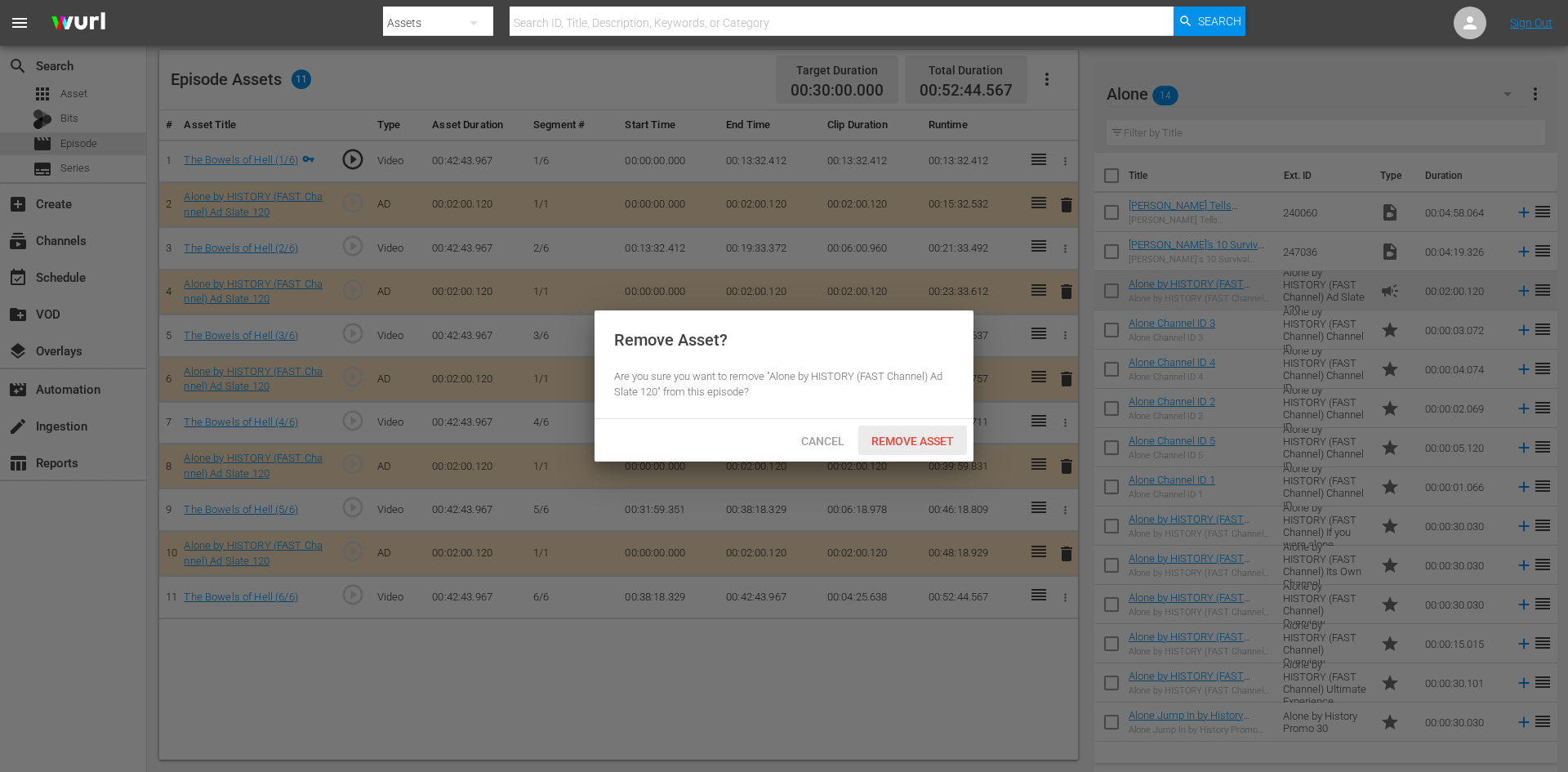
click at [916, 440] on span "Remove Asset" at bounding box center [913, 440] width 109 height 13
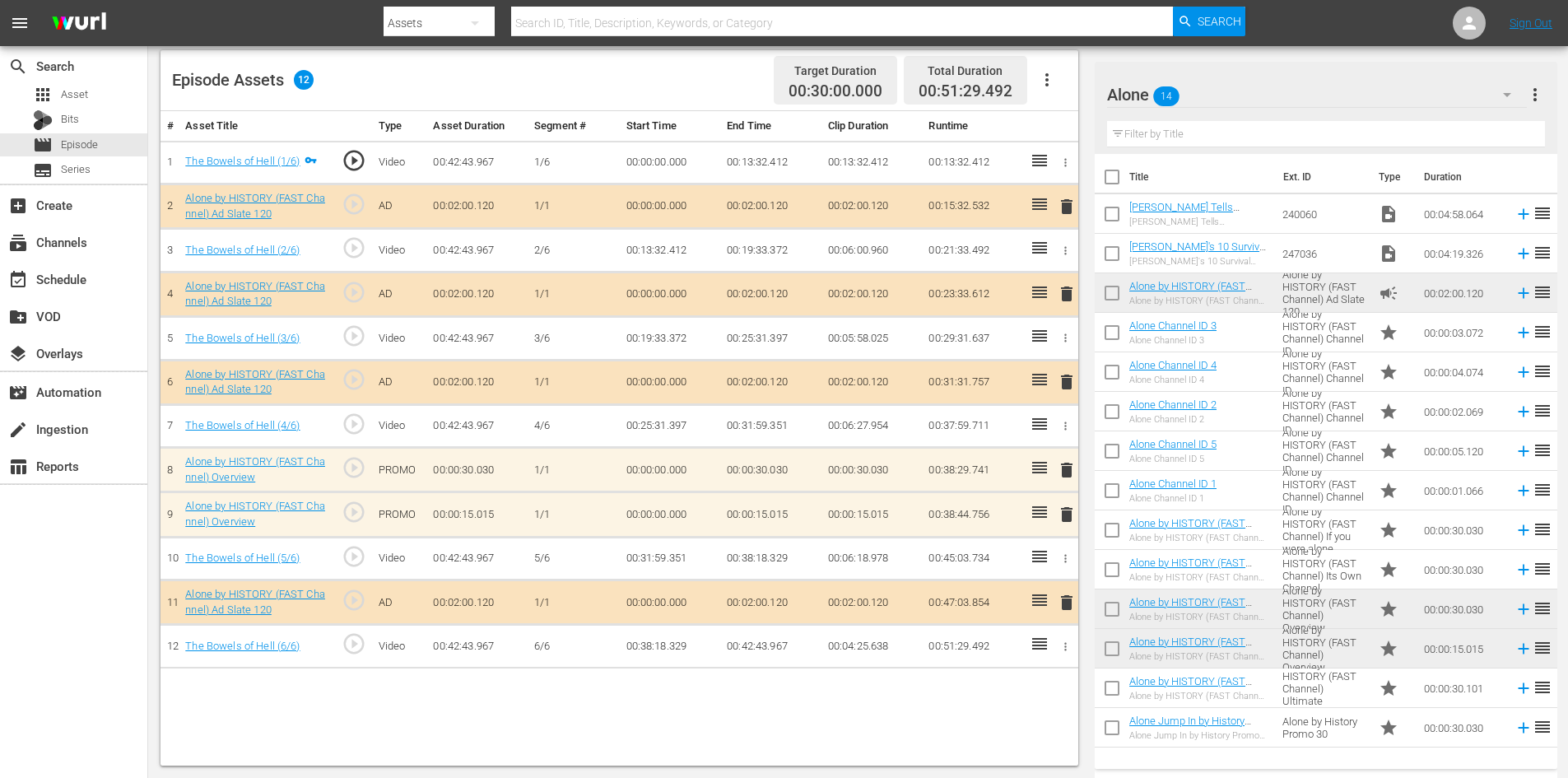
click at [1066, 507] on span "delete" at bounding box center [1067, 514] width 20 height 20
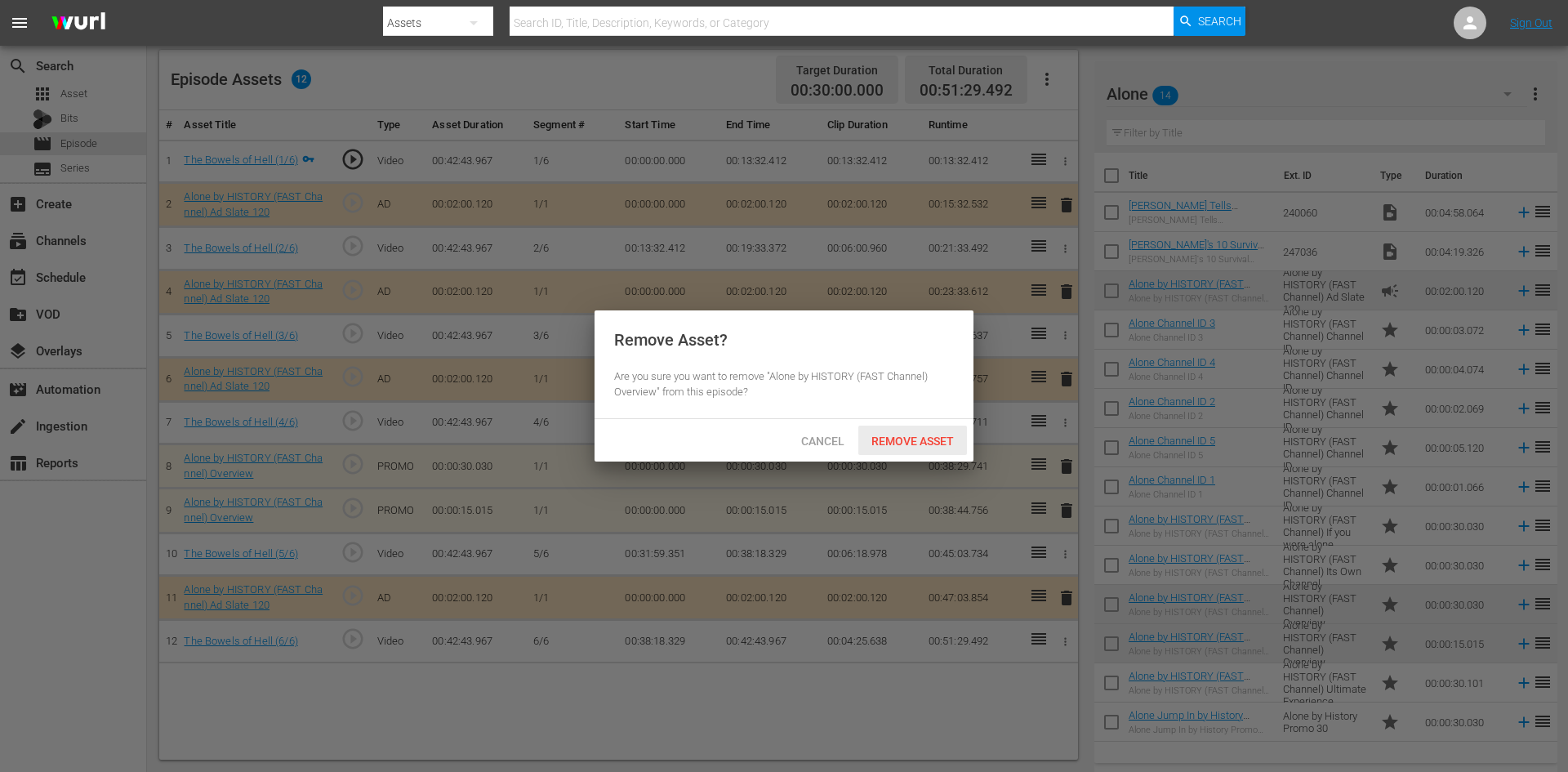
click at [921, 425] on div "Remove Asset" at bounding box center [913, 440] width 109 height 30
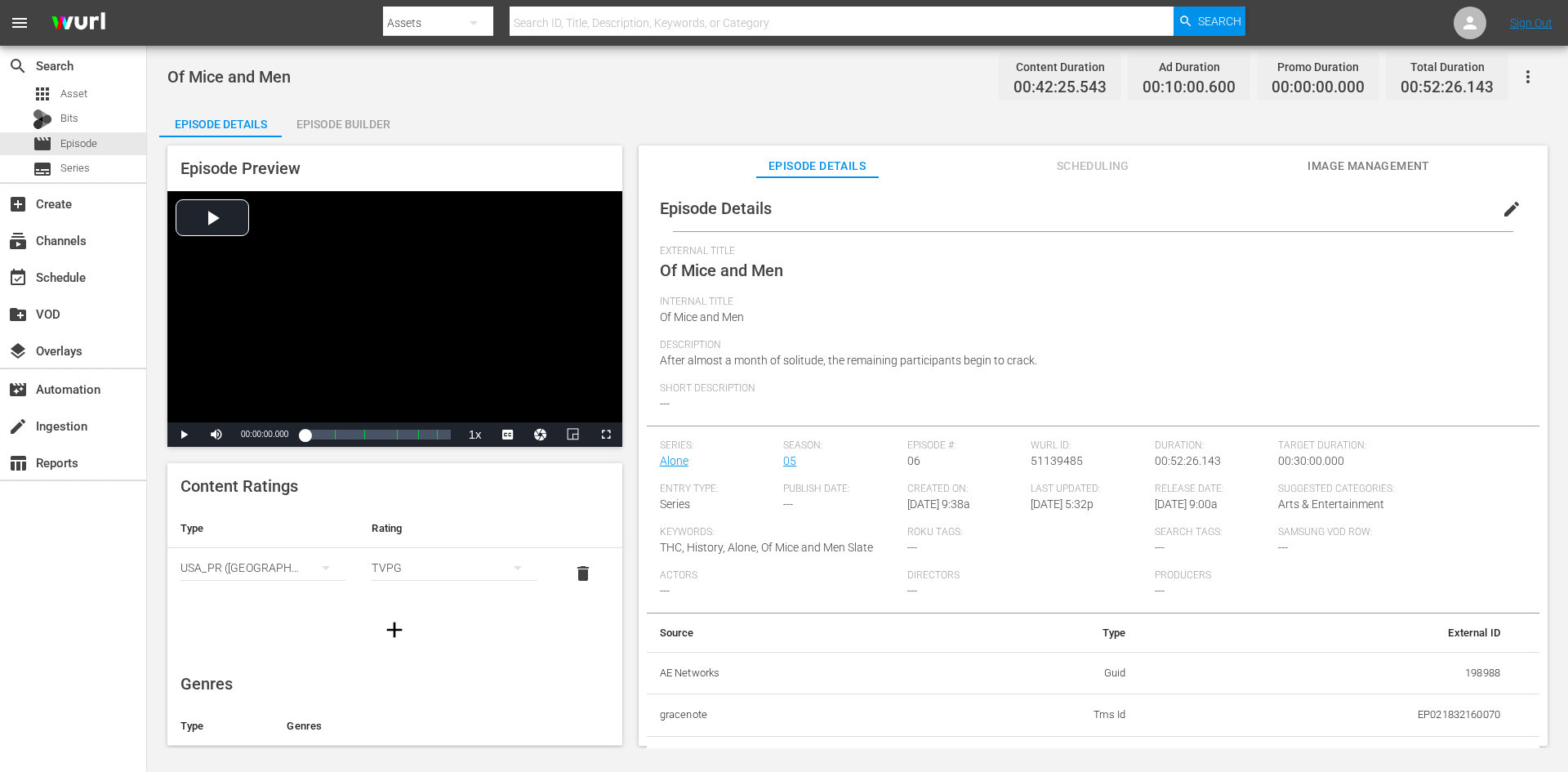
click at [356, 120] on div "Episode Builder" at bounding box center [343, 124] width 123 height 39
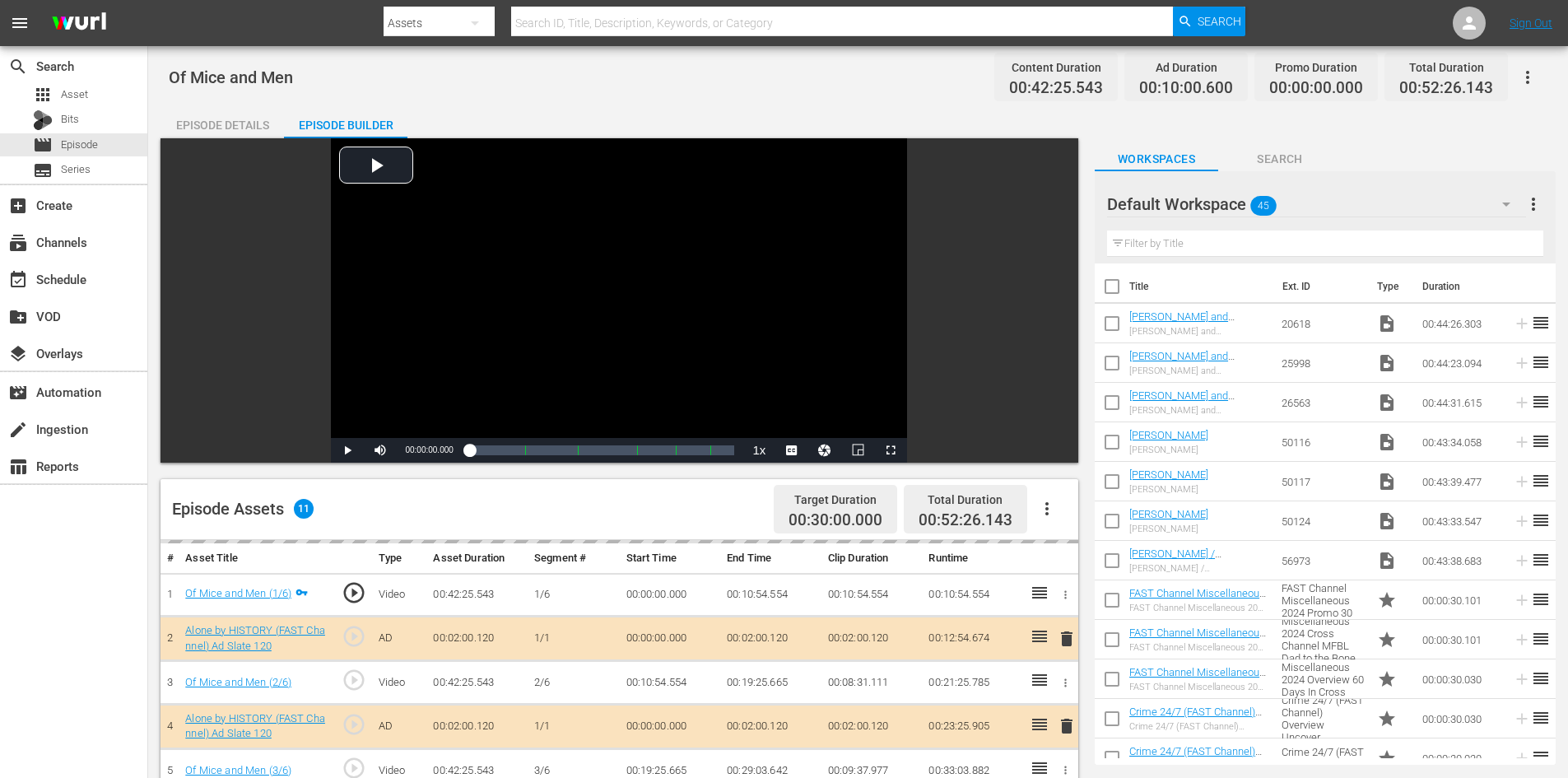
click at [1331, 199] on div "Default Workspace 45" at bounding box center [1317, 204] width 419 height 46
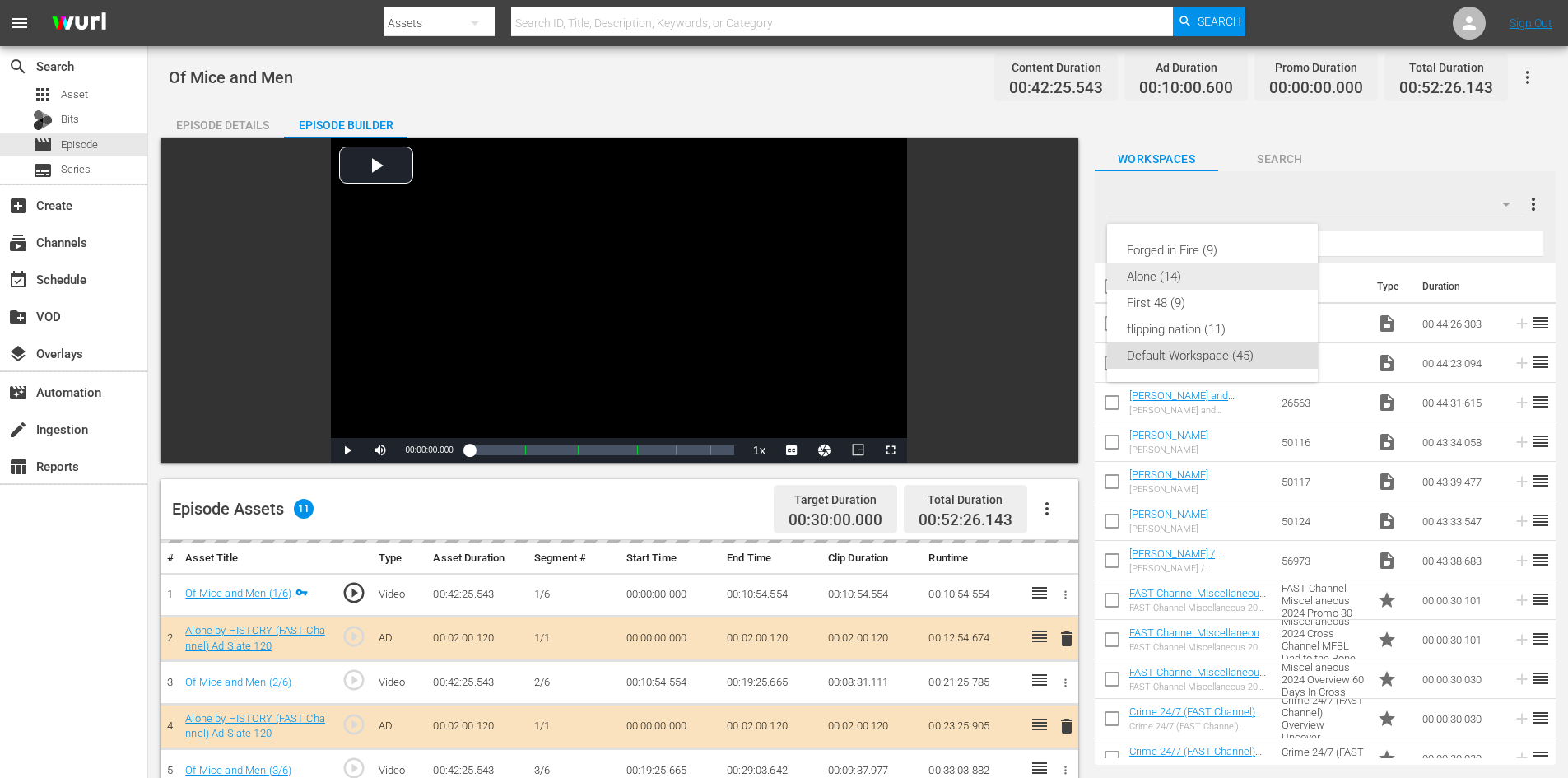
click at [1152, 275] on div "Alone (14)" at bounding box center [1213, 276] width 171 height 26
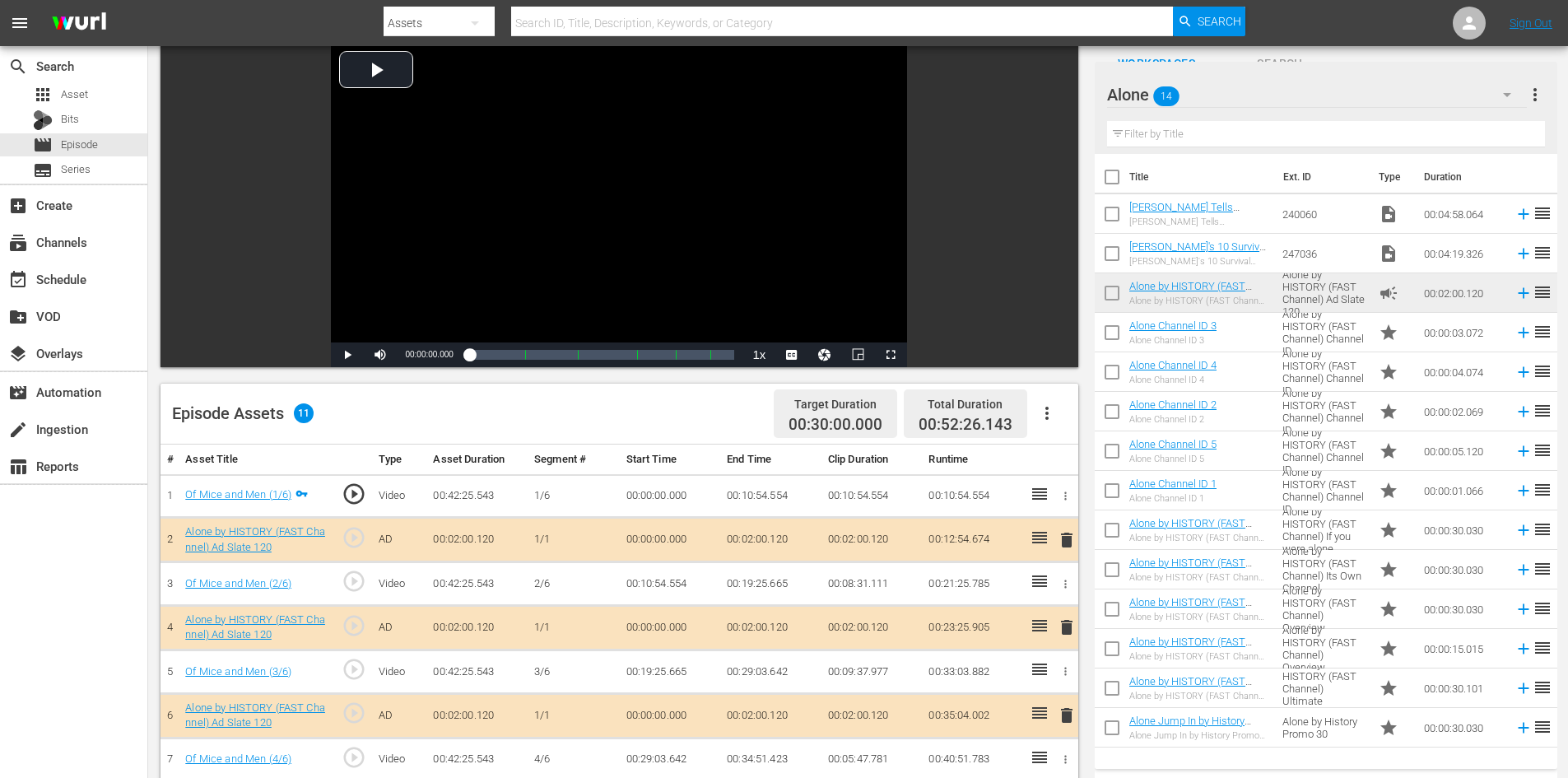
scroll to position [428, 0]
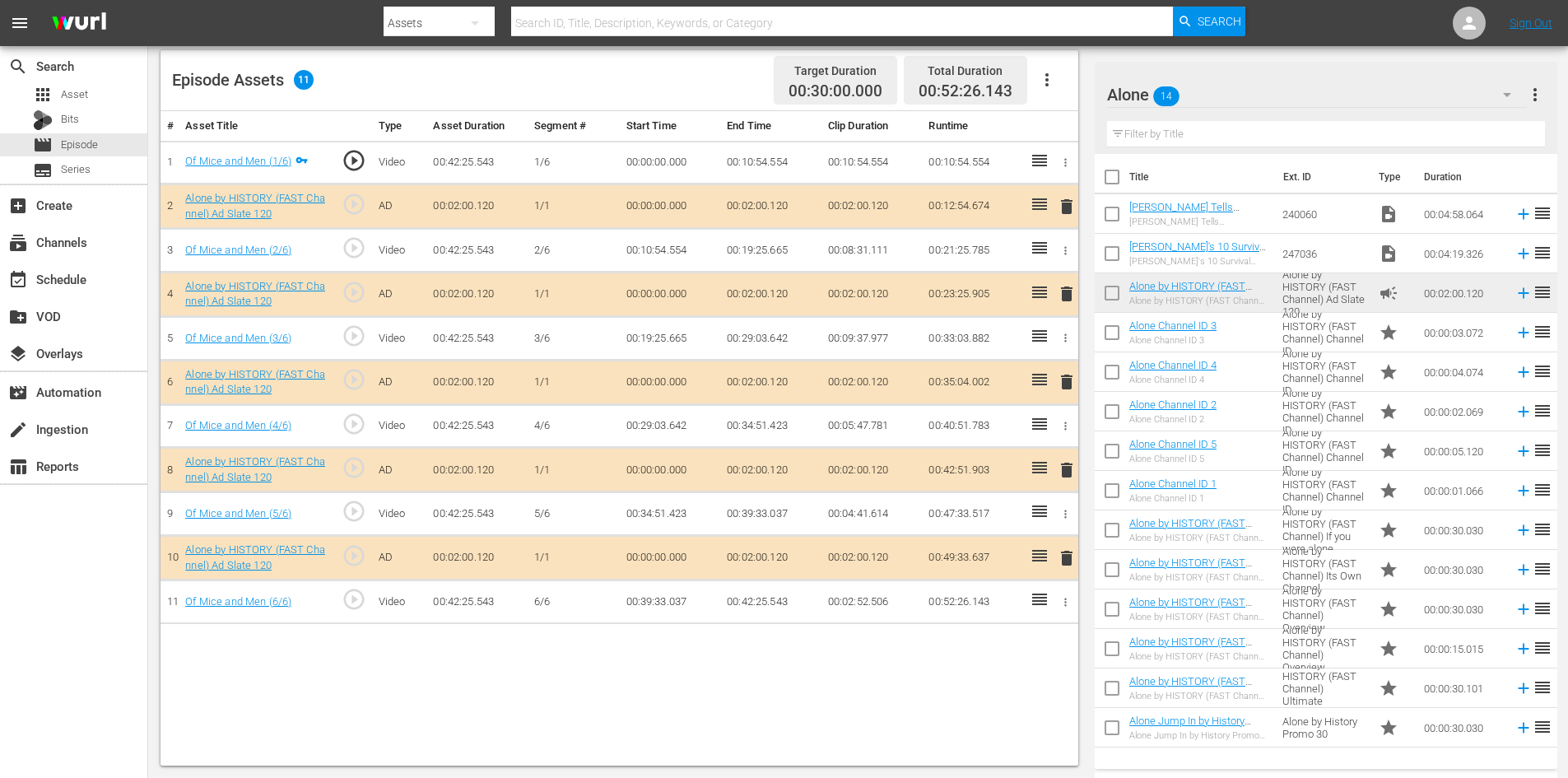
click at [1068, 471] on span "delete" at bounding box center [1067, 470] width 20 height 20
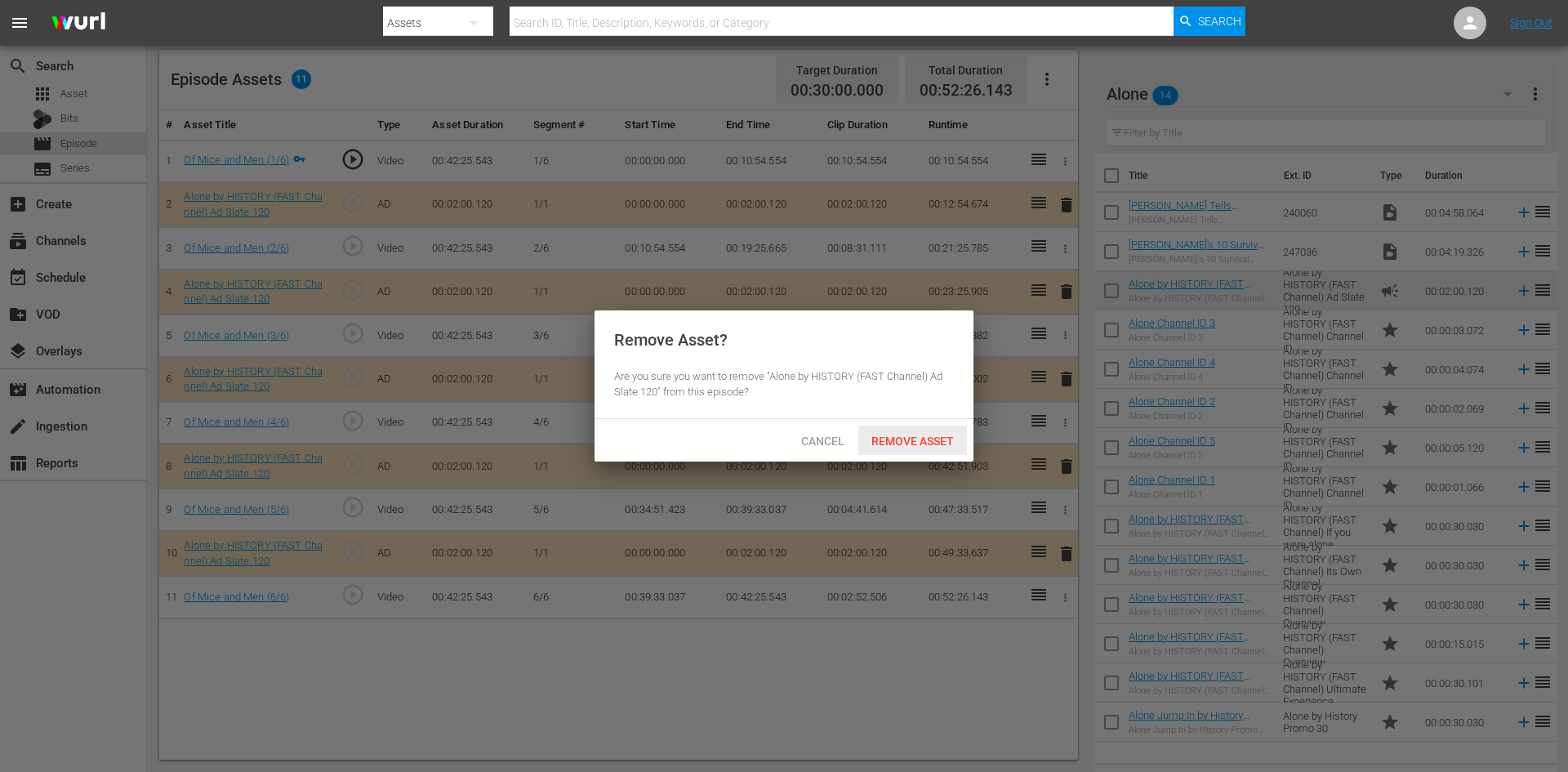
click at [937, 450] on div "Remove Asset" at bounding box center [913, 440] width 109 height 30
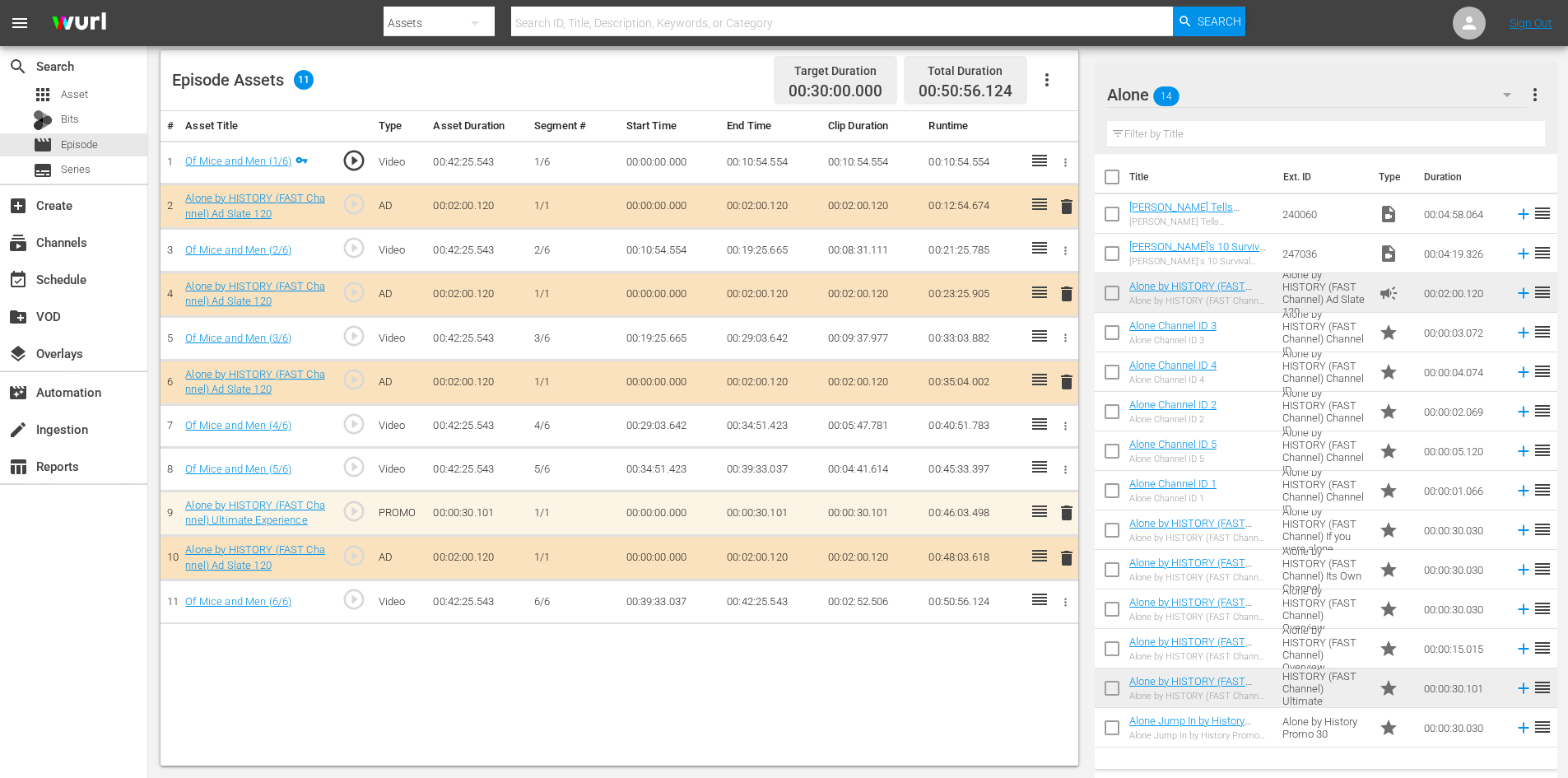
click at [1038, 516] on icon at bounding box center [1039, 510] width 15 height 11
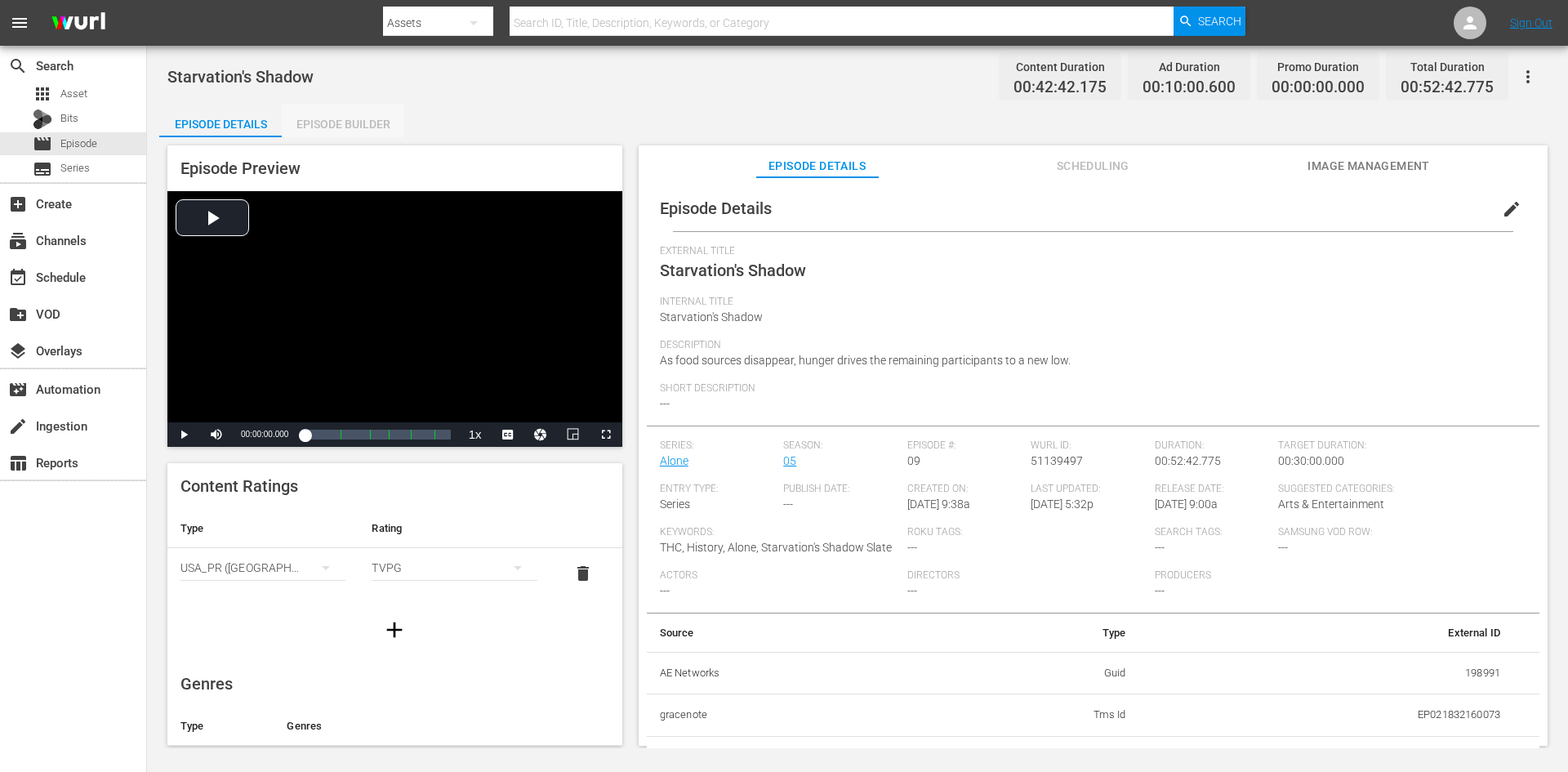
drag, startPoint x: 330, startPoint y: 108, endPoint x: 334, endPoint y: 116, distance: 8.9
click at [331, 112] on div "Episode Builder" at bounding box center [343, 124] width 123 height 39
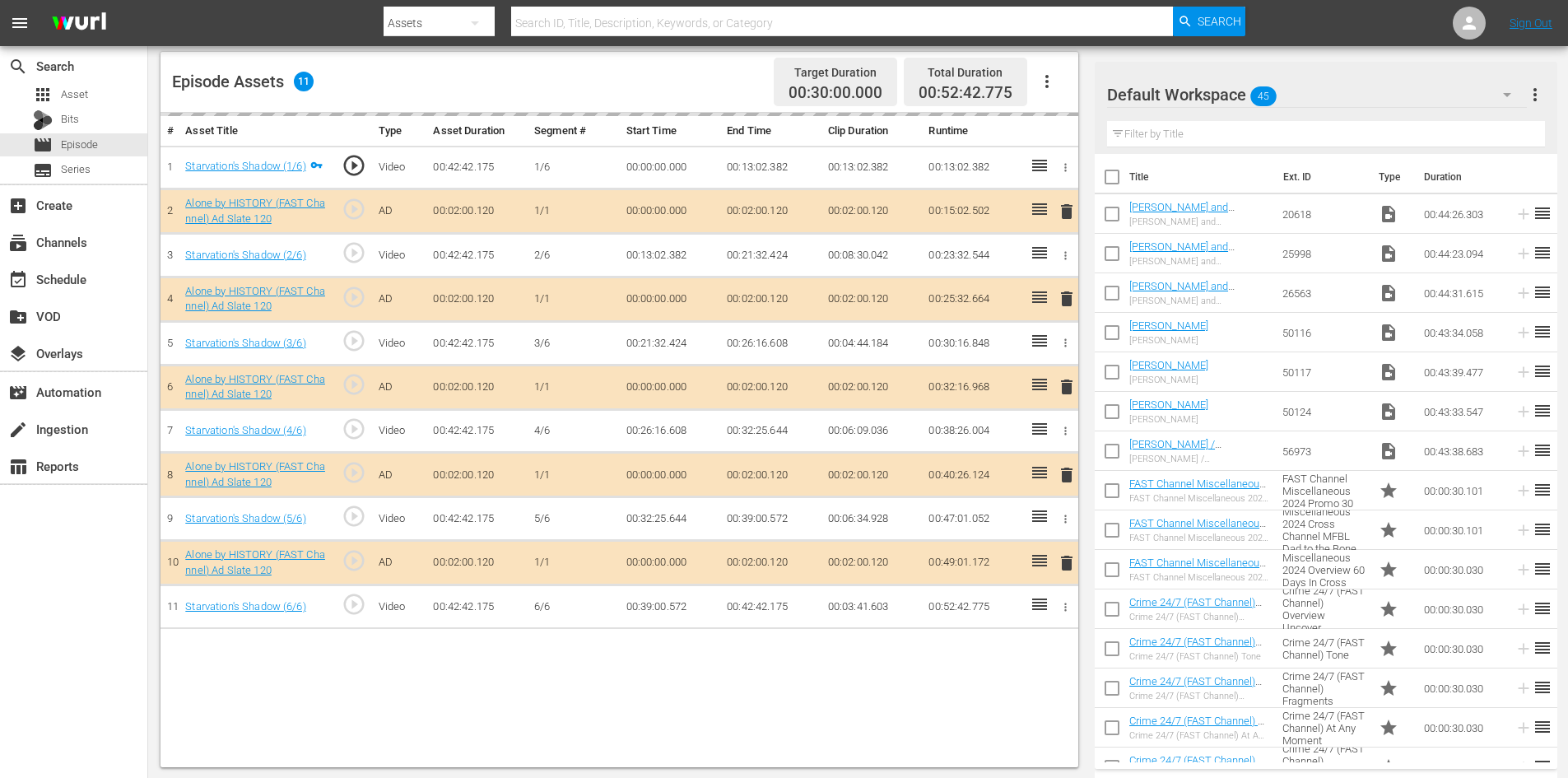
scroll to position [428, 0]
click at [1365, 94] on div "Default Workspace 45" at bounding box center [1317, 94] width 420 height 46
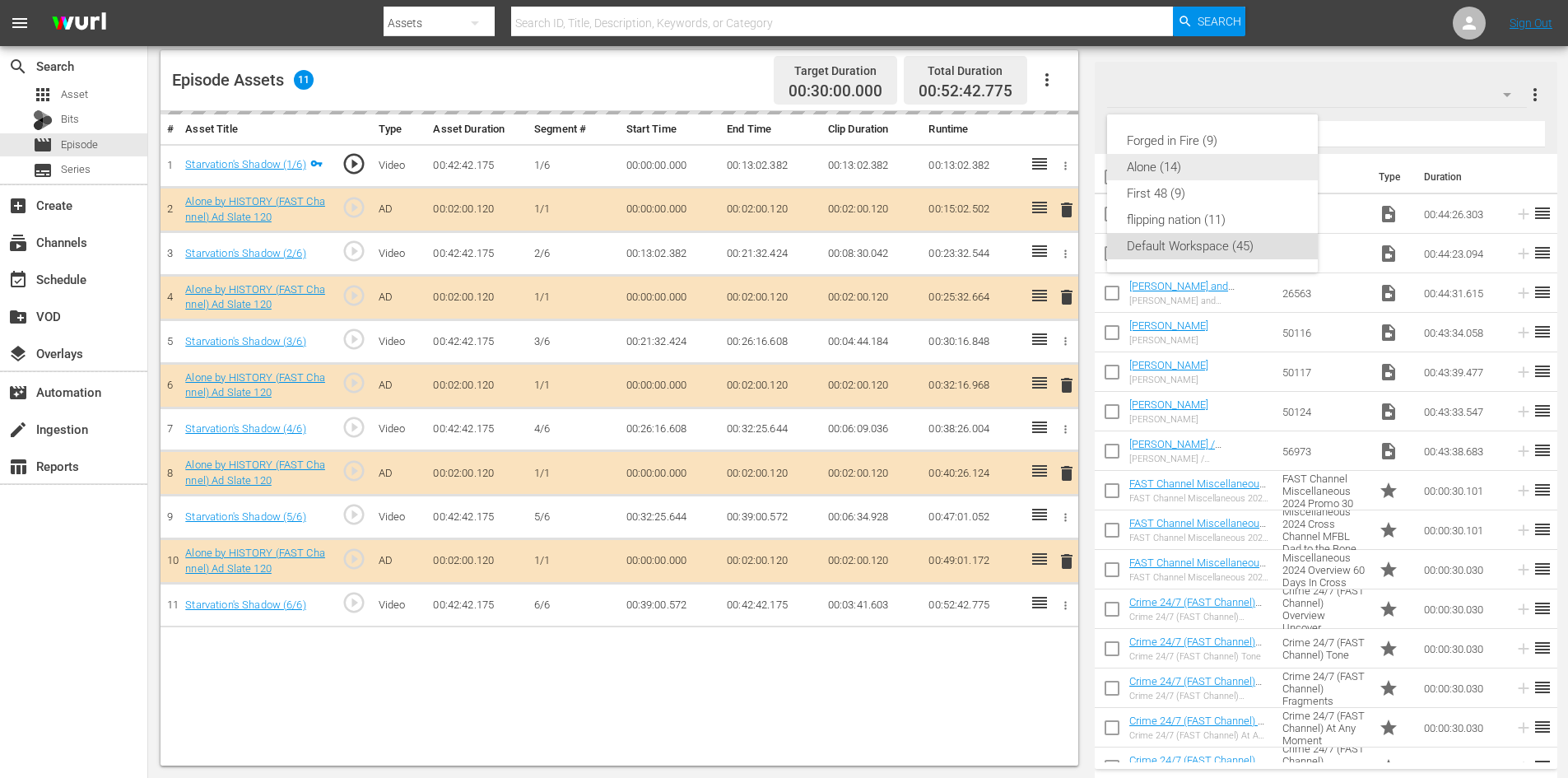
click at [1133, 166] on div "Alone (14)" at bounding box center [1213, 167] width 171 height 26
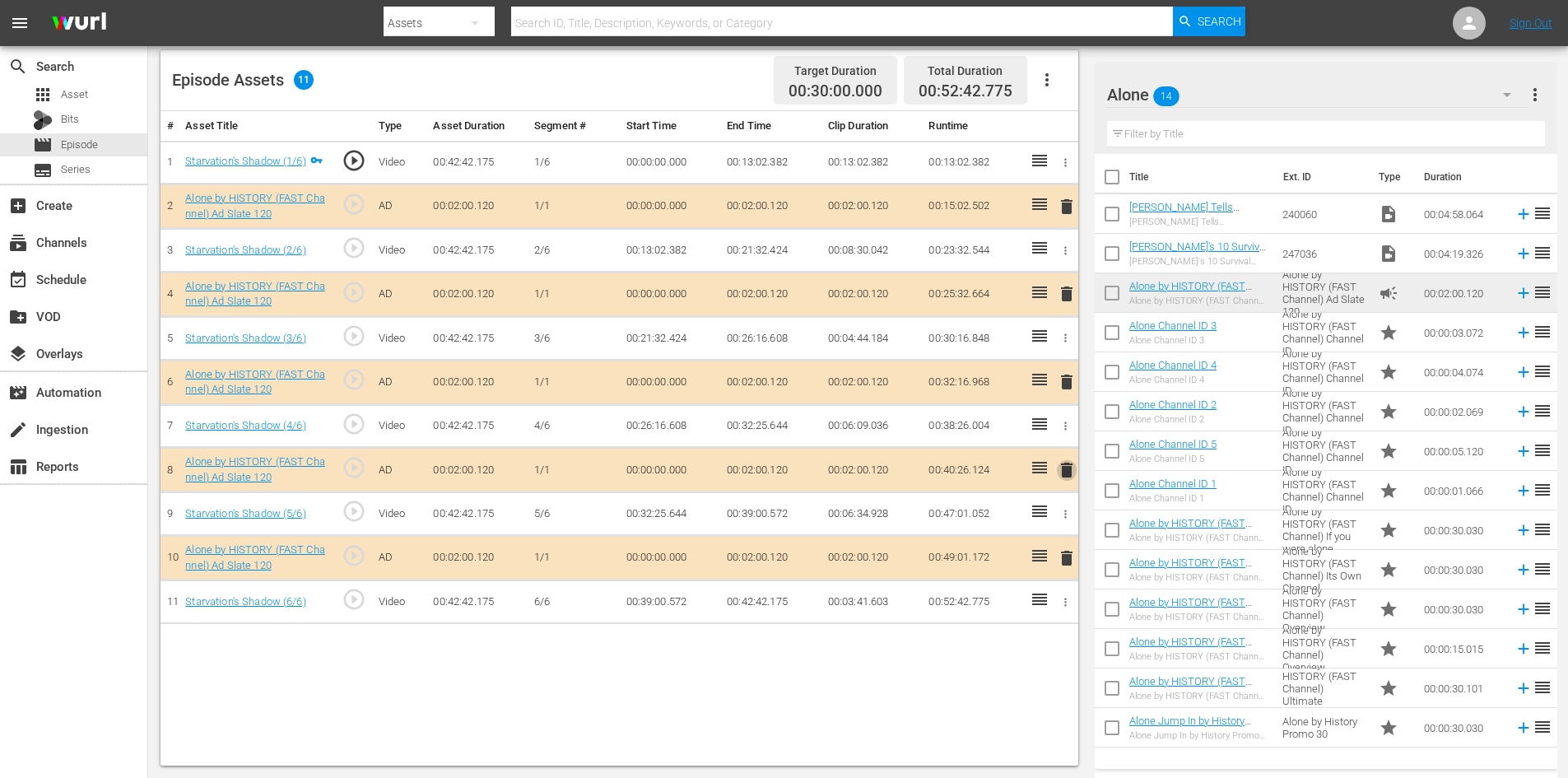
click at [1061, 470] on span "delete" at bounding box center [1067, 470] width 20 height 20
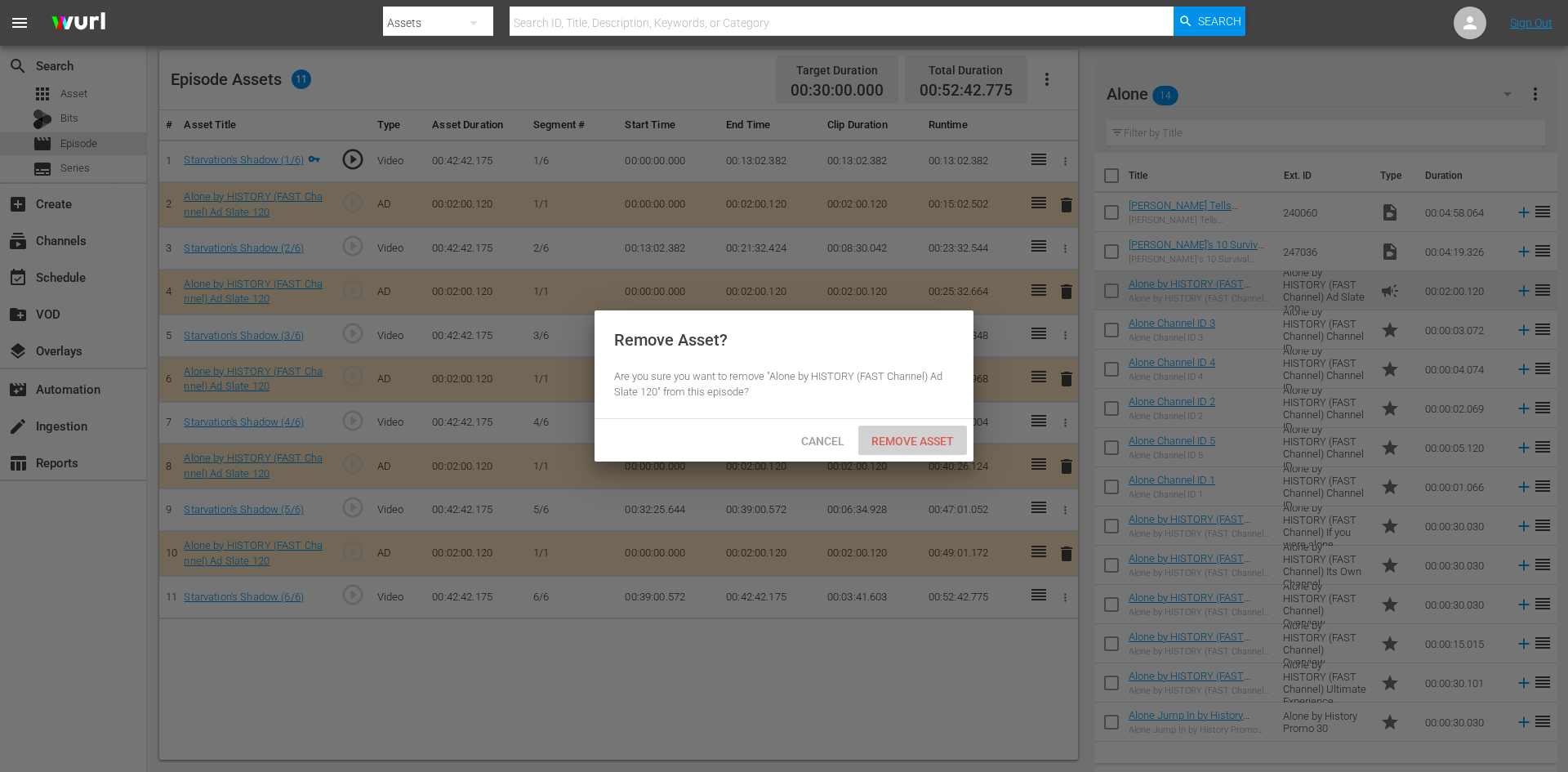
click at [925, 443] on span "Remove Asset" at bounding box center [913, 440] width 109 height 13
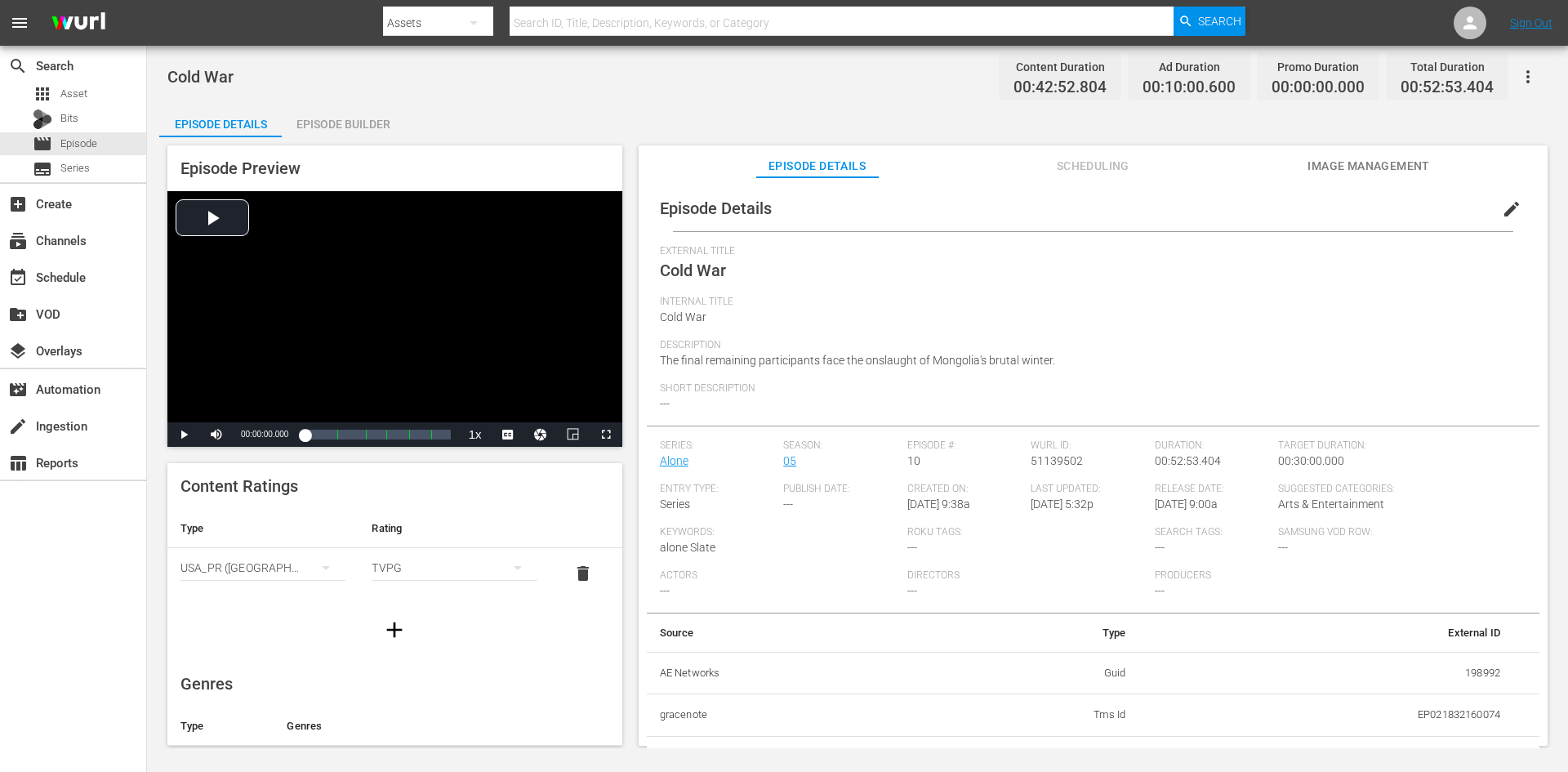
click at [356, 122] on div "Episode Builder" at bounding box center [343, 124] width 123 height 39
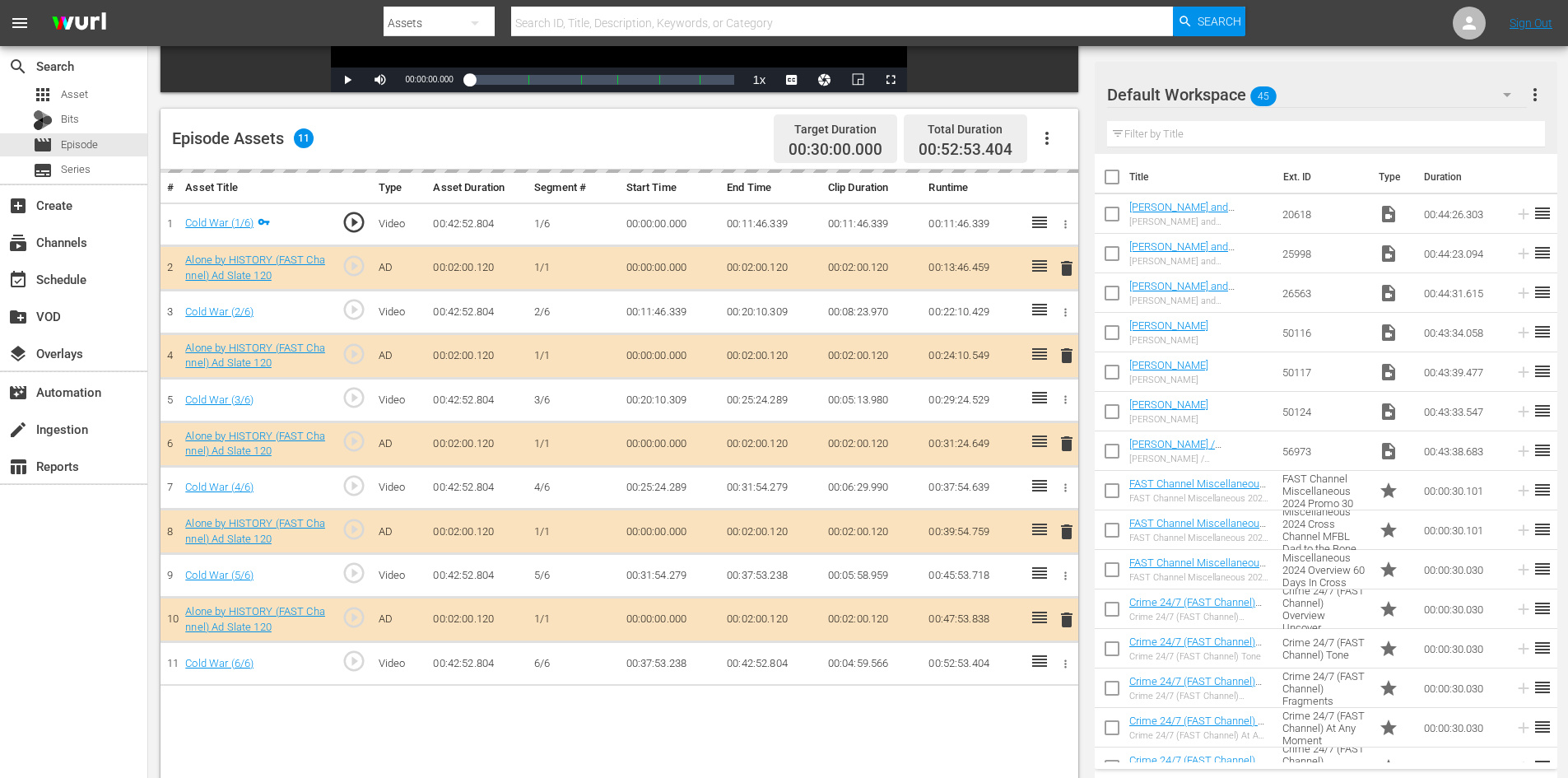
scroll to position [428, 0]
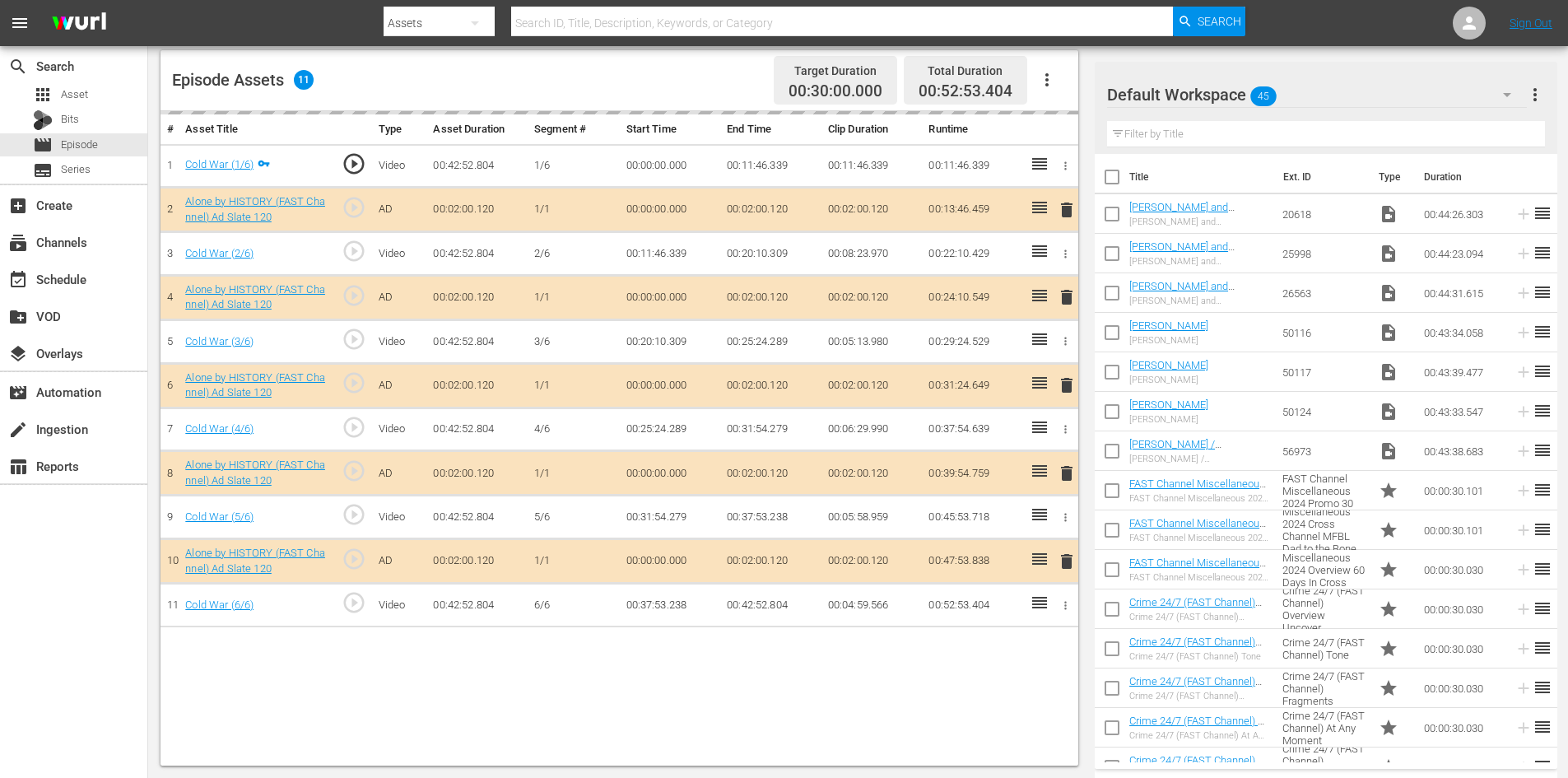
click at [1311, 98] on div "Default Workspace 45" at bounding box center [1317, 94] width 420 height 46
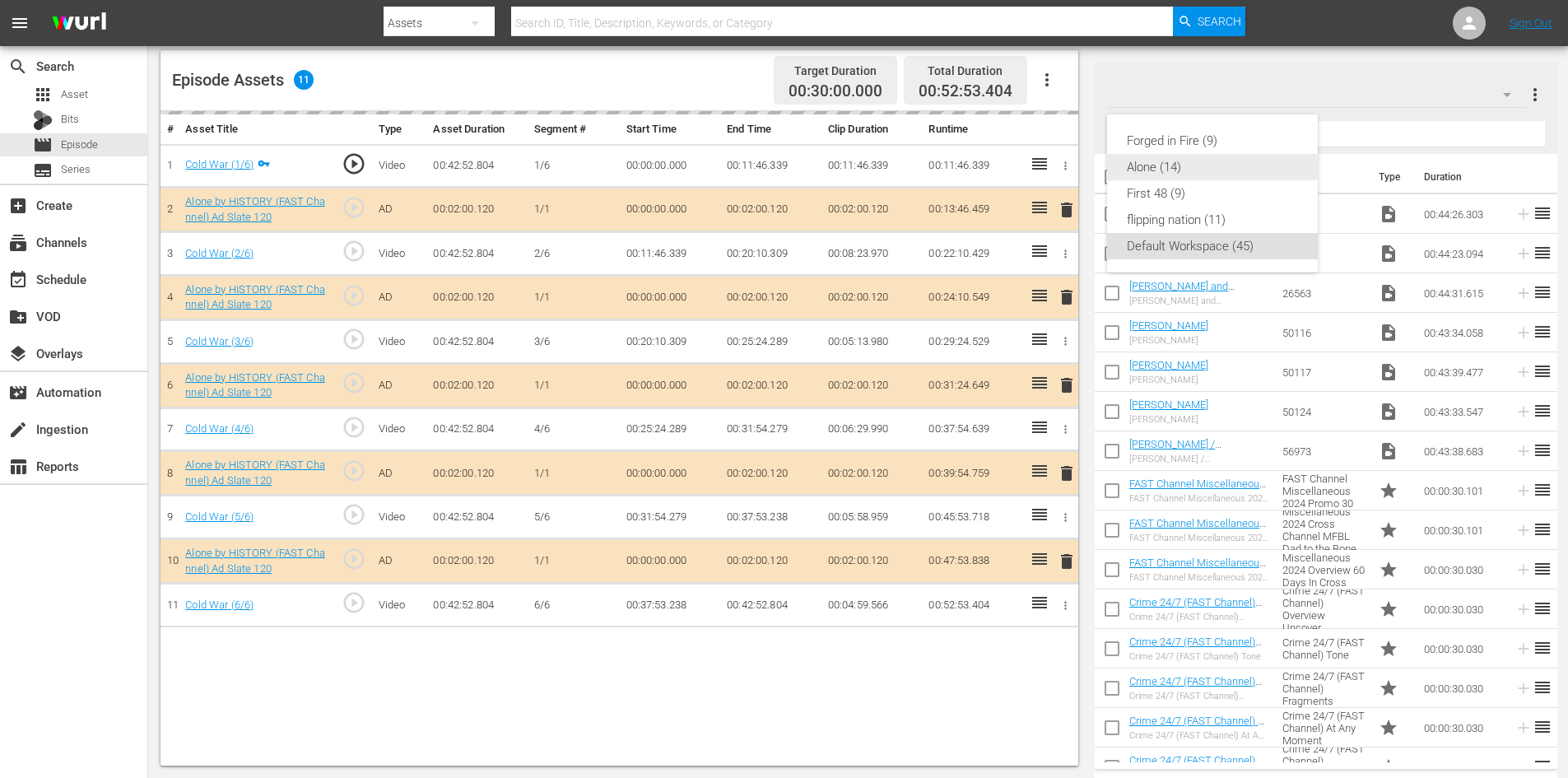
click at [1150, 169] on div "Alone (14)" at bounding box center [1213, 167] width 171 height 26
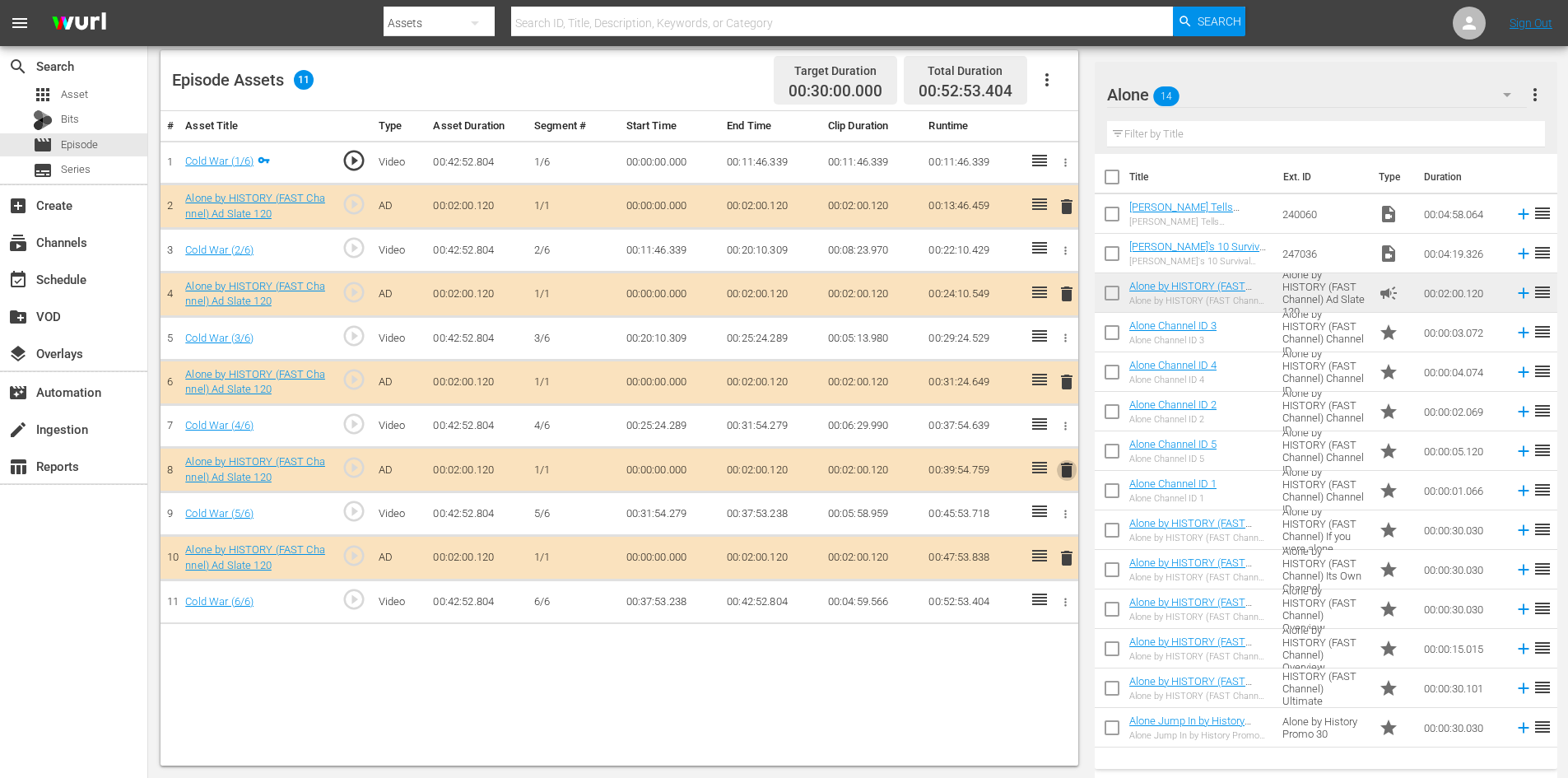
click at [1068, 474] on span "delete" at bounding box center [1067, 470] width 20 height 20
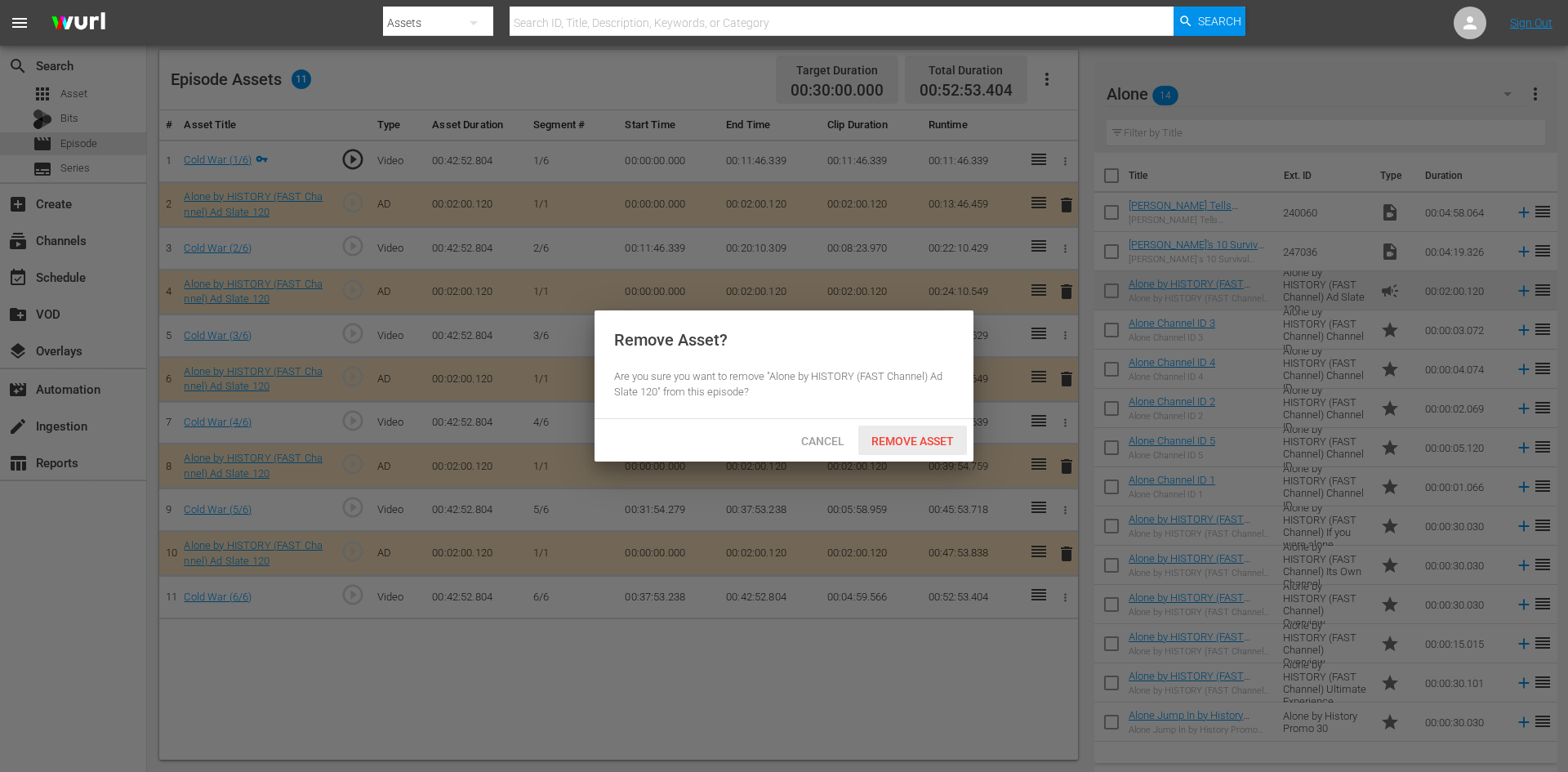
click at [907, 437] on span "Remove Asset" at bounding box center [913, 440] width 109 height 13
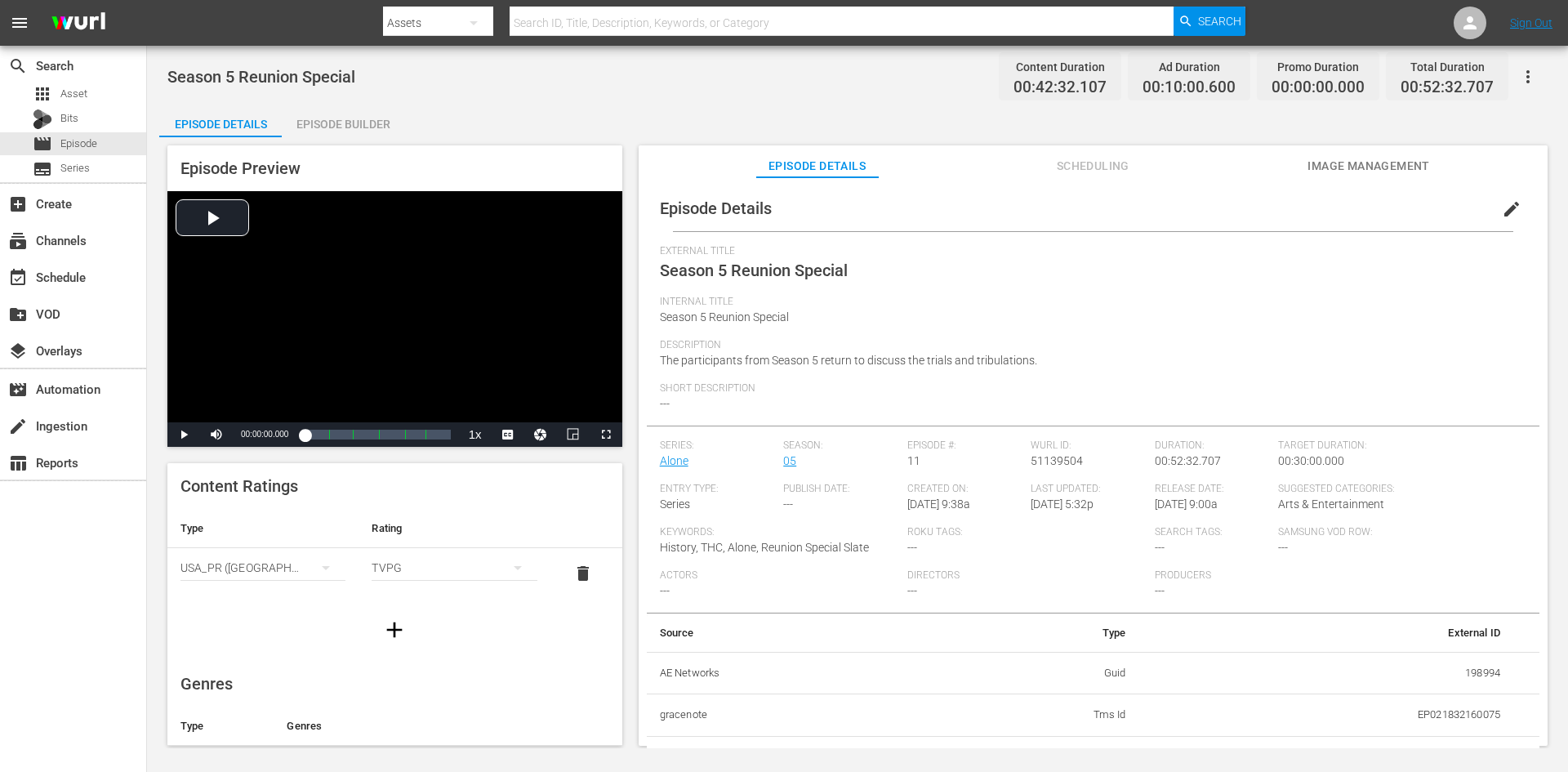
click at [362, 129] on div "Episode Builder" at bounding box center [343, 124] width 123 height 39
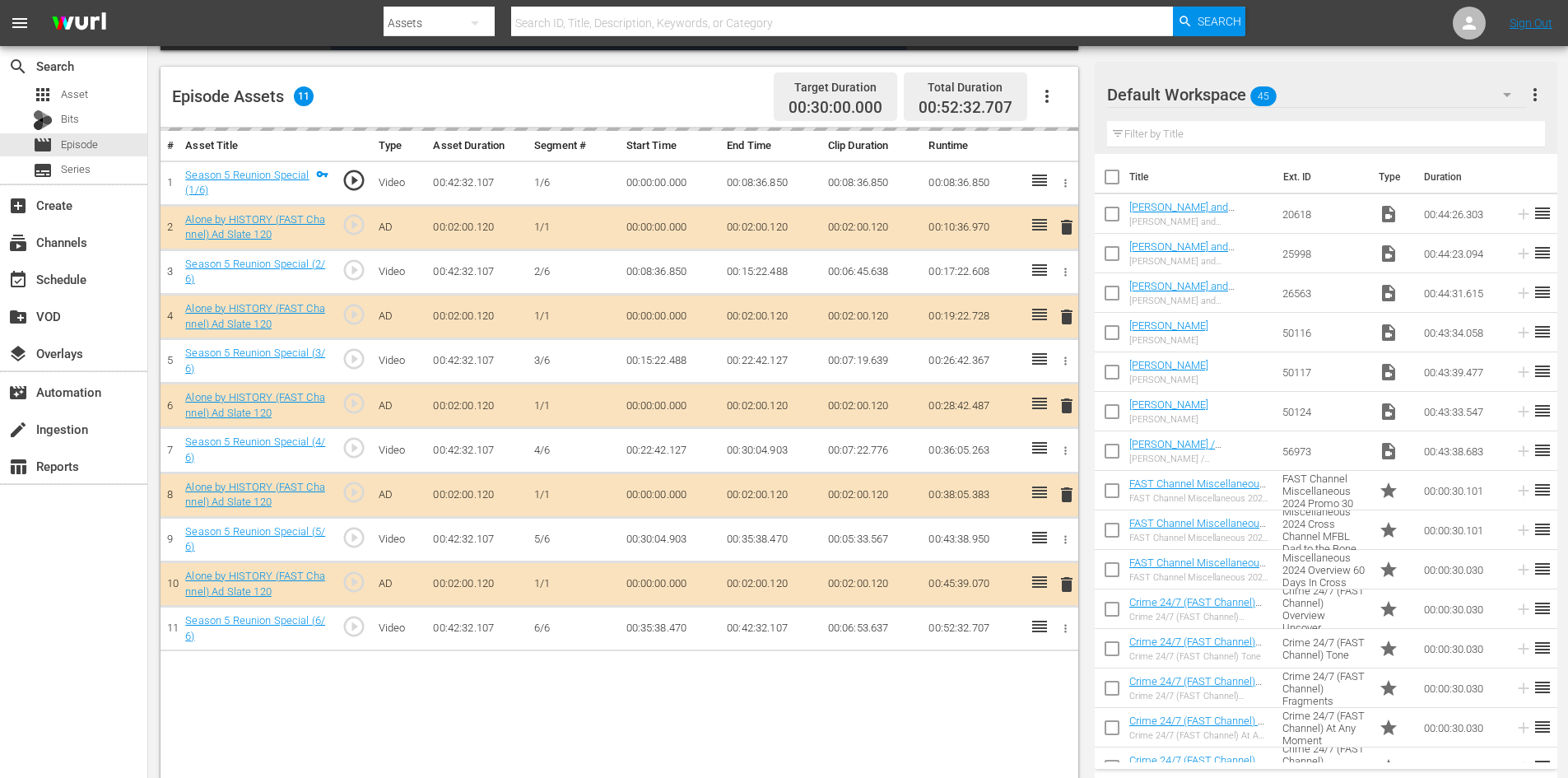
scroll to position [428, 0]
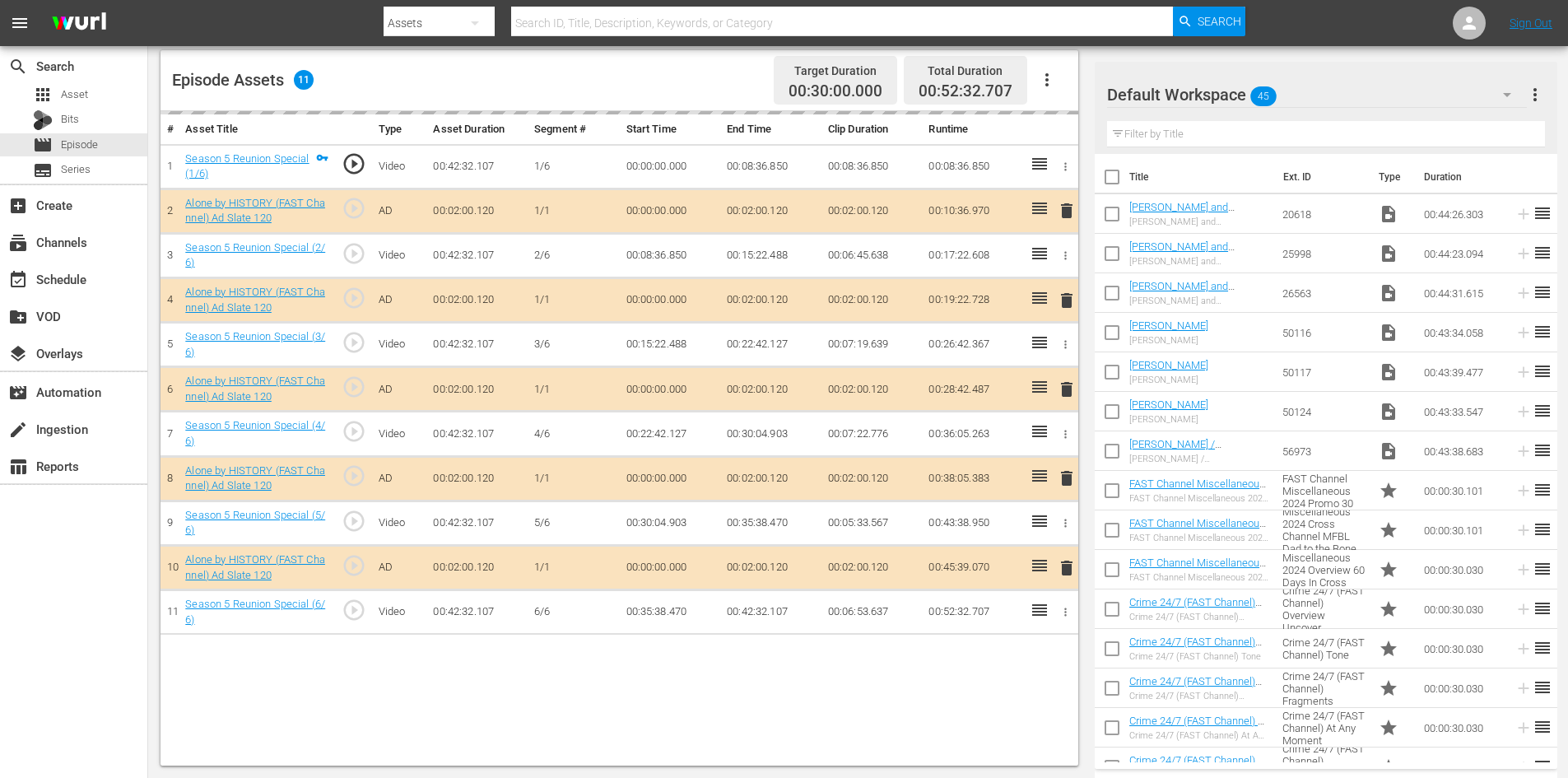
click at [1315, 96] on div "Default Workspace 45" at bounding box center [1317, 94] width 420 height 46
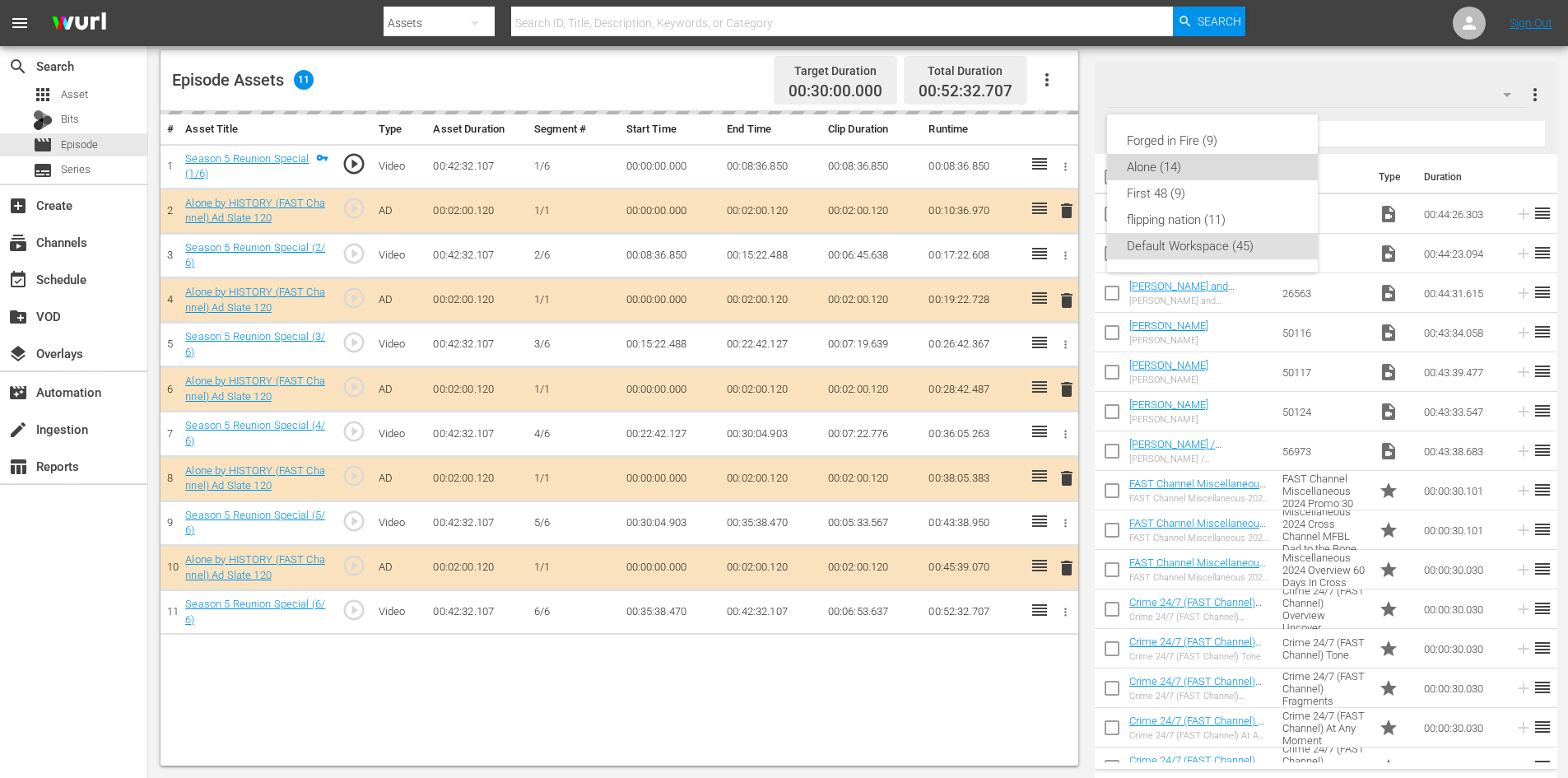
click at [1140, 162] on div "Alone (14)" at bounding box center [1213, 167] width 171 height 26
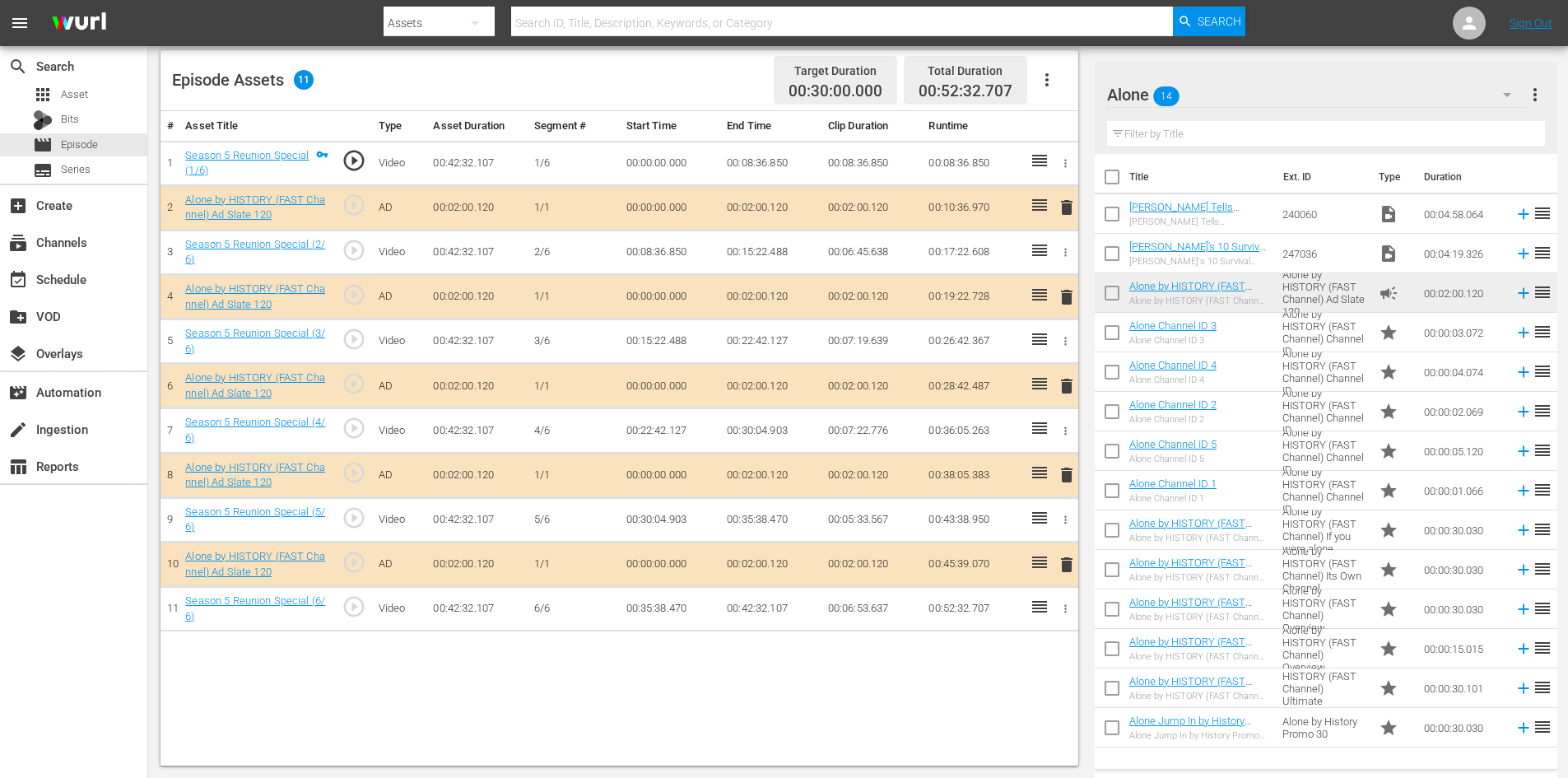
click at [1068, 479] on span "delete" at bounding box center [1067, 474] width 20 height 20
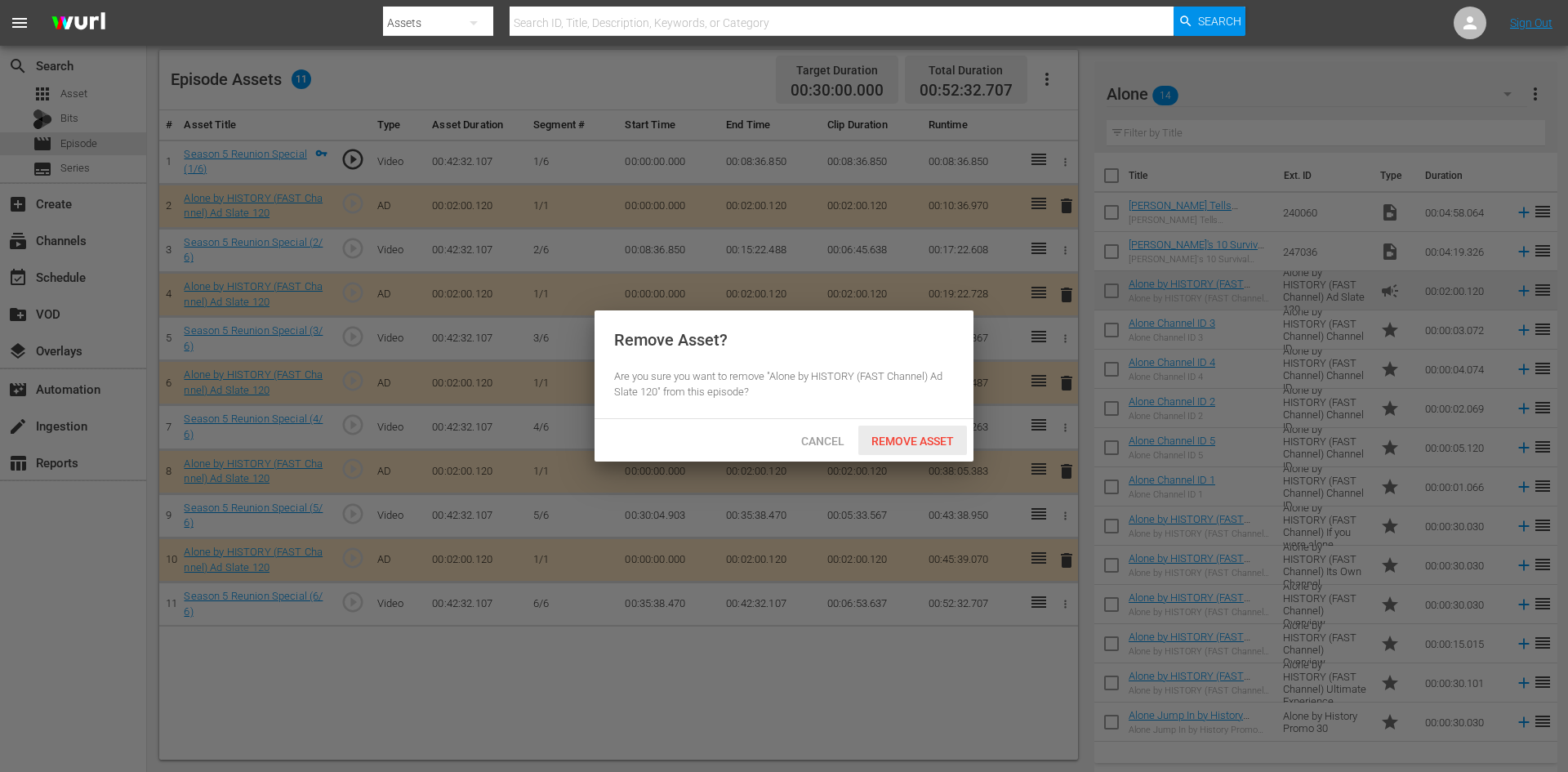
click at [925, 437] on span "Remove Asset" at bounding box center [913, 440] width 109 height 13
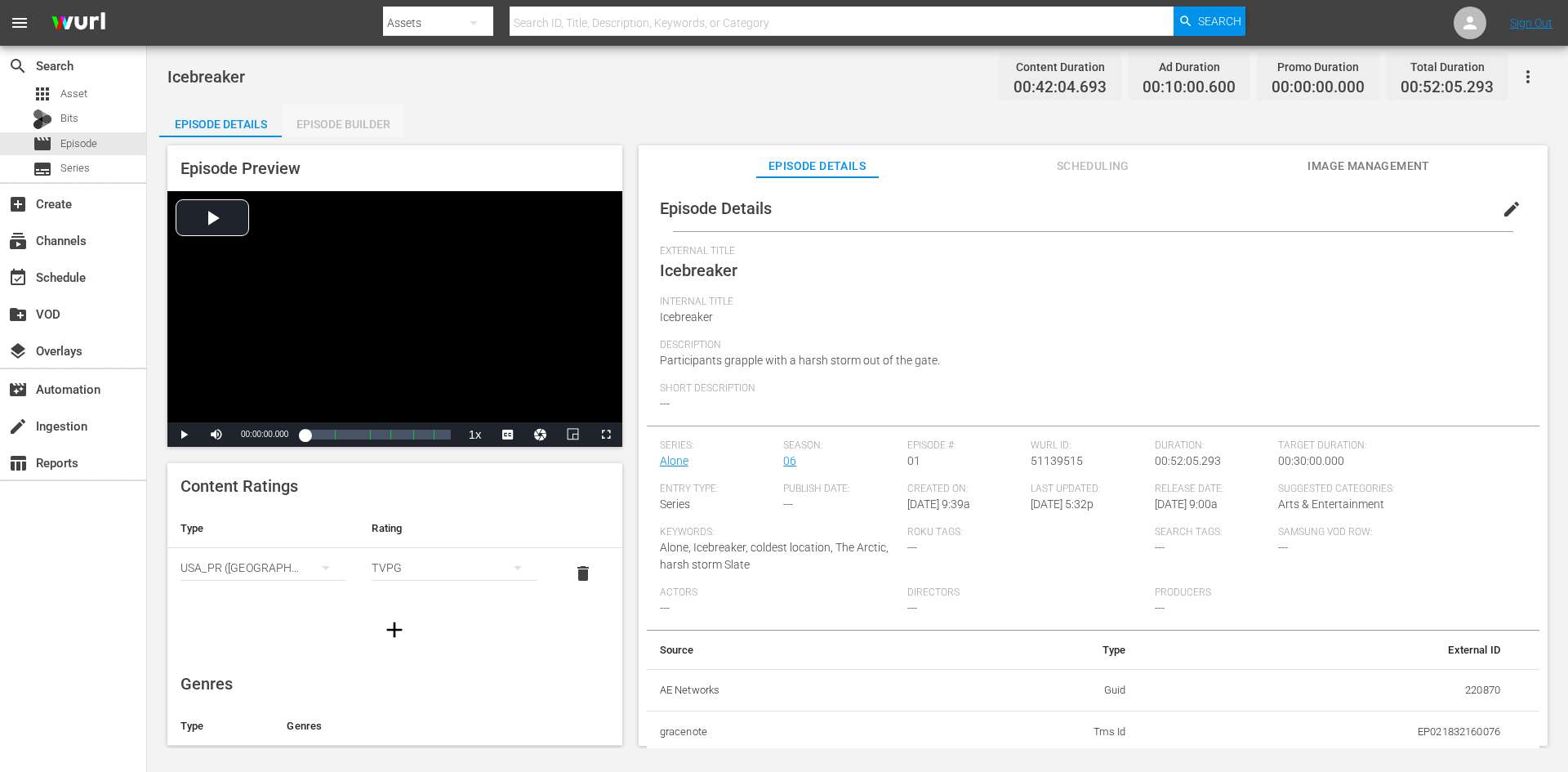
click at [338, 130] on div "Episode Builder" at bounding box center [343, 124] width 123 height 39
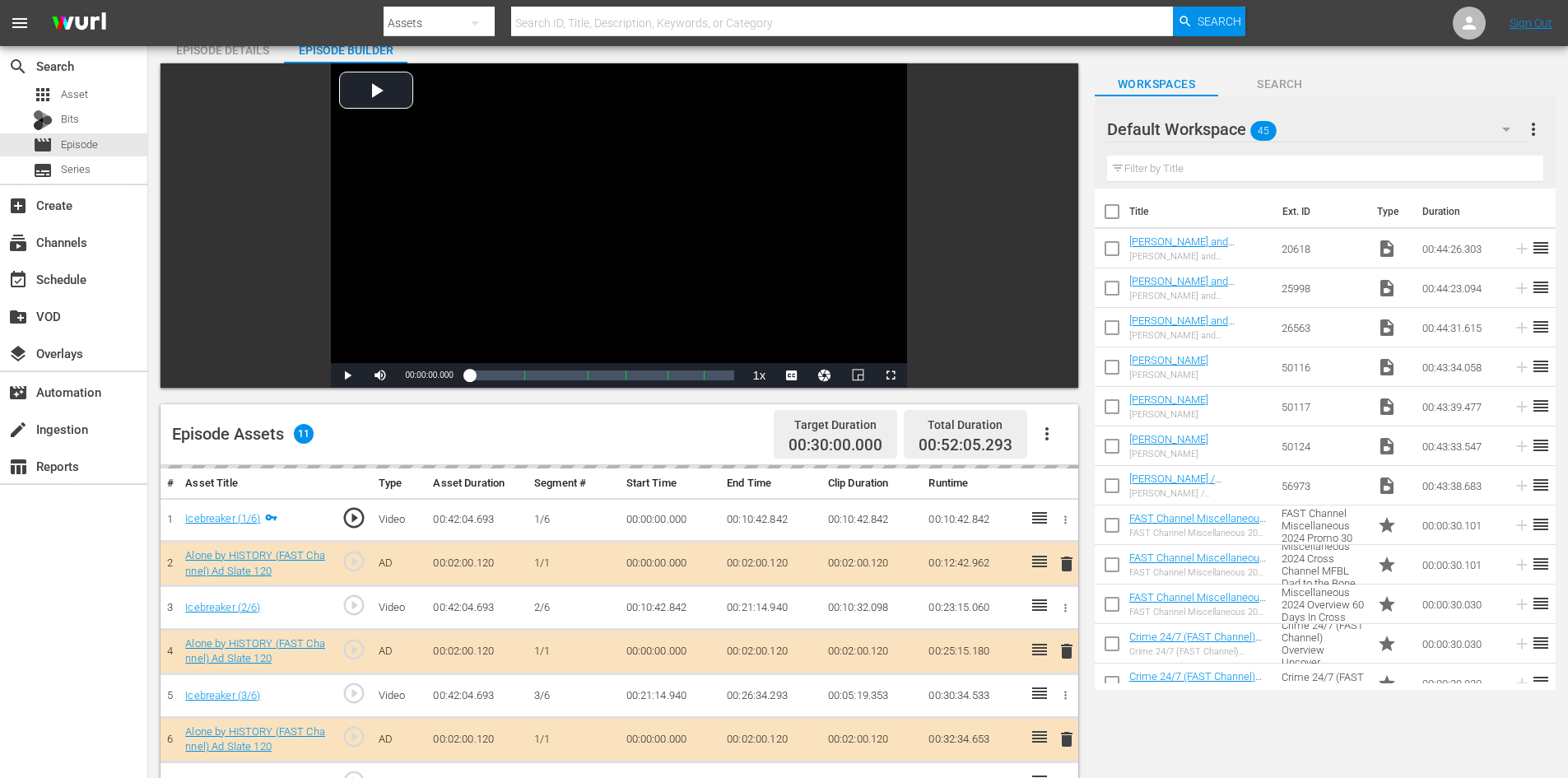
scroll to position [428, 0]
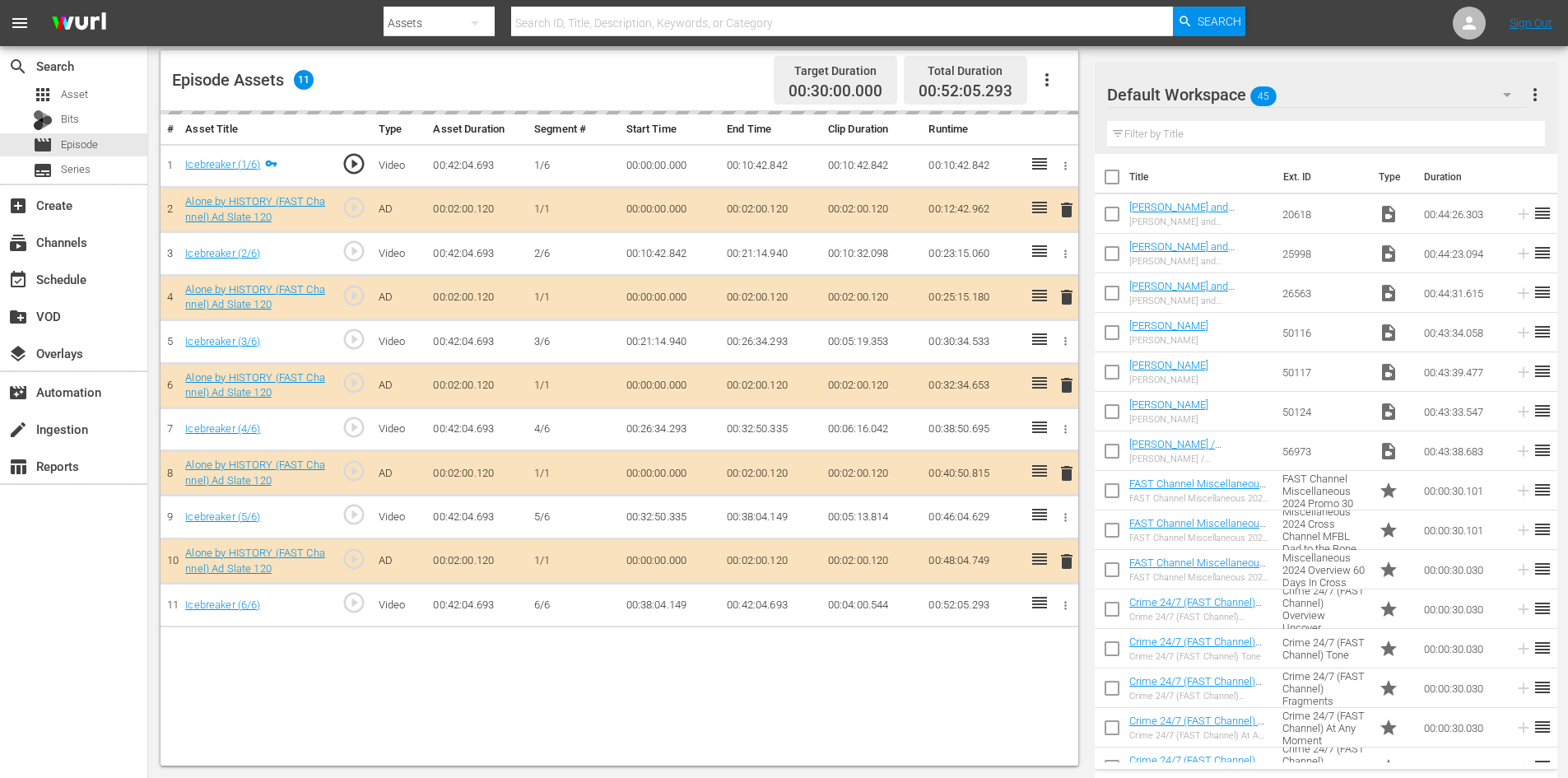
click at [1308, 94] on div "Default Workspace 45" at bounding box center [1317, 94] width 420 height 46
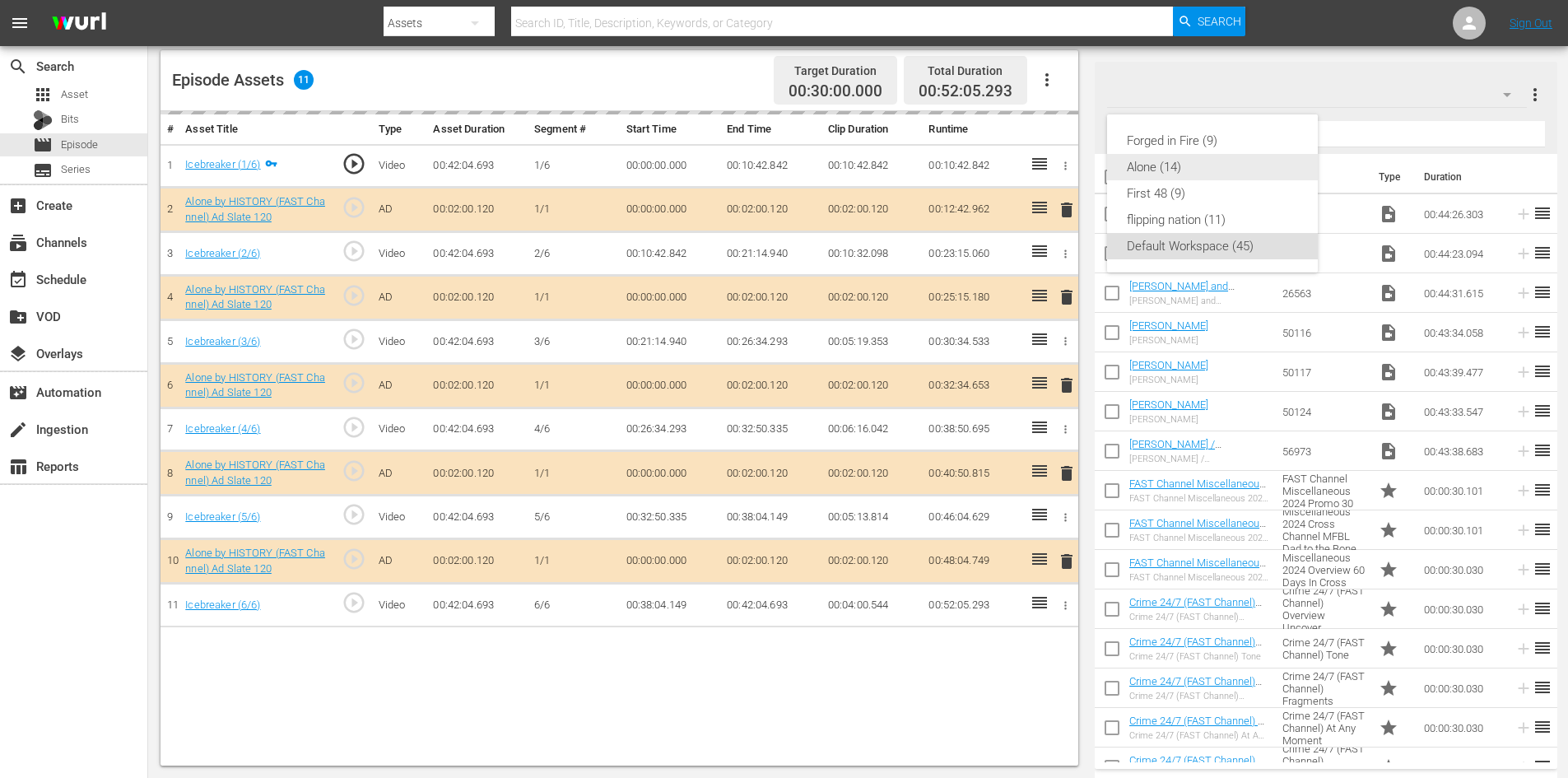
click at [1155, 168] on div "Alone (14)" at bounding box center [1213, 167] width 171 height 26
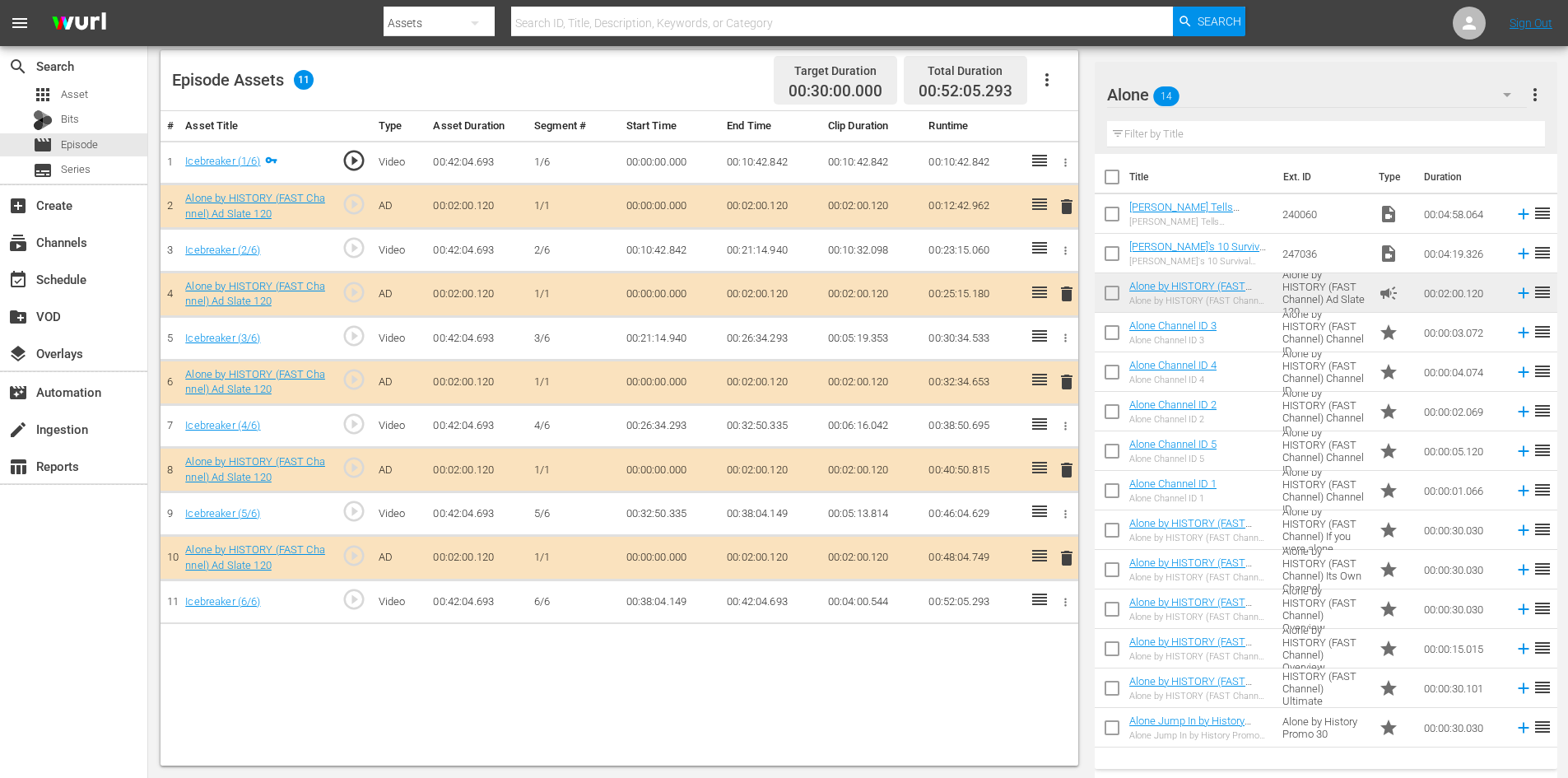
click at [1068, 478] on span "delete" at bounding box center [1067, 470] width 20 height 20
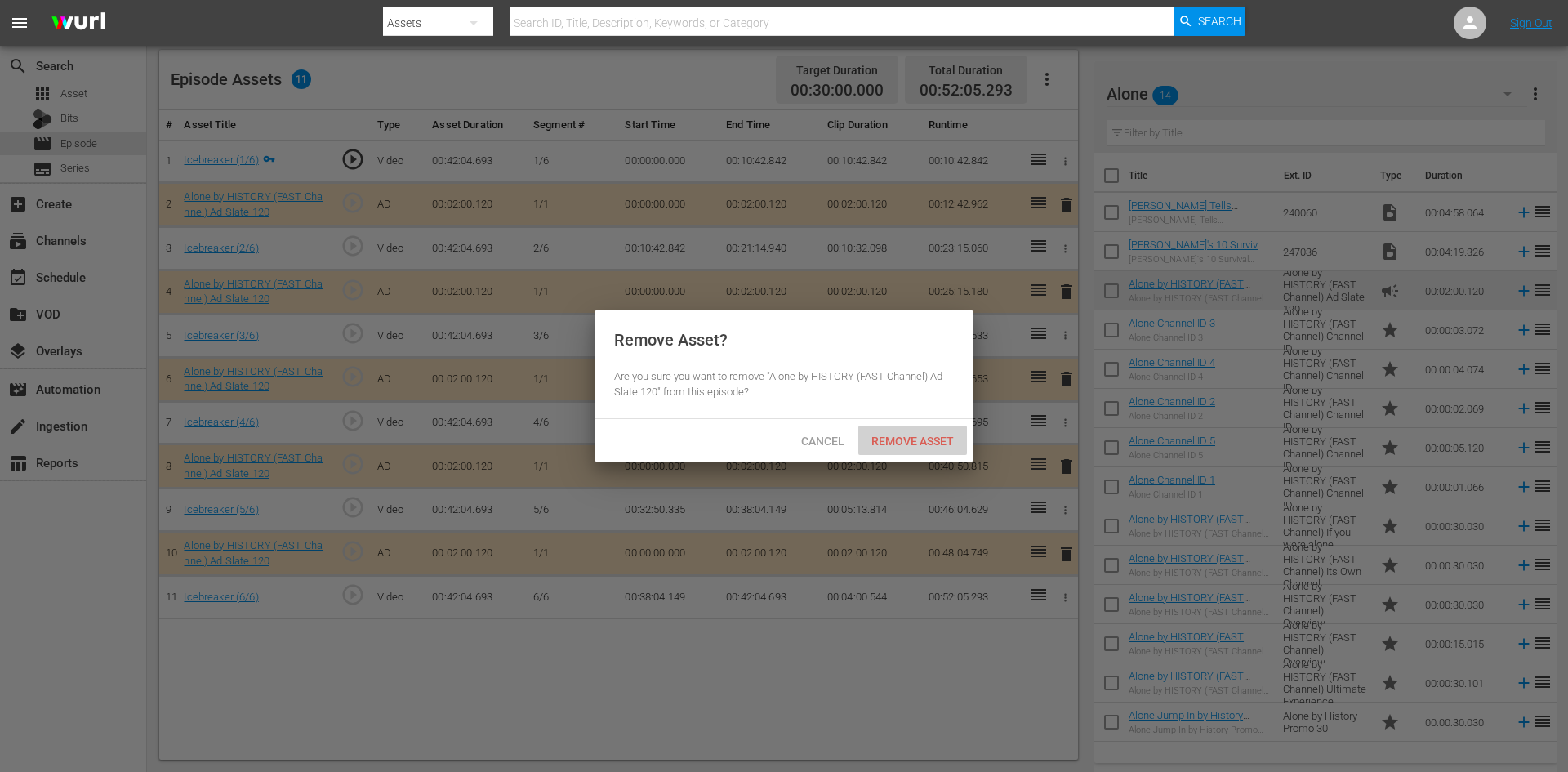
click at [939, 443] on span "Remove Asset" at bounding box center [913, 440] width 109 height 13
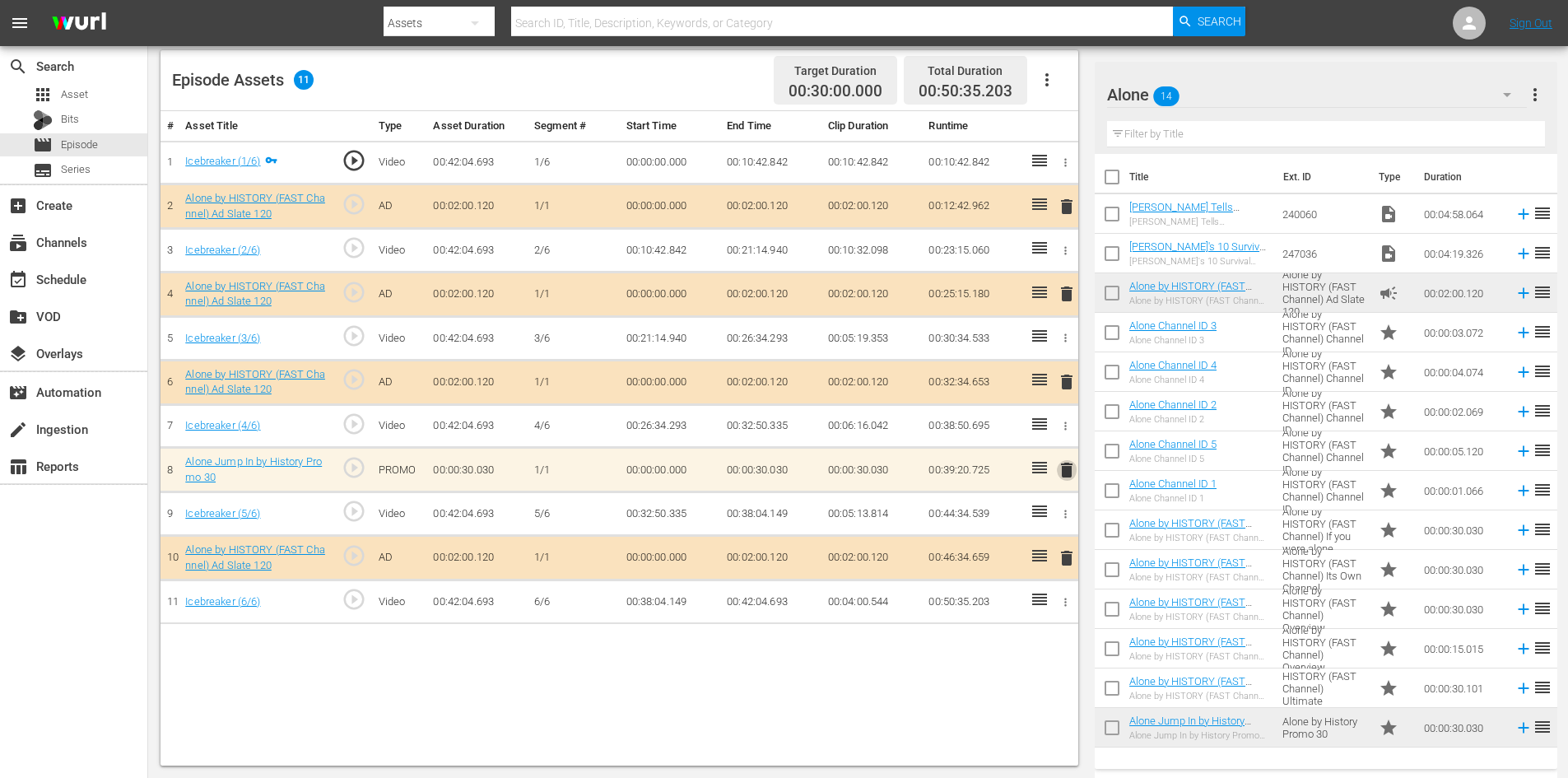
click at [1069, 477] on span "delete" at bounding box center [1067, 470] width 20 height 20
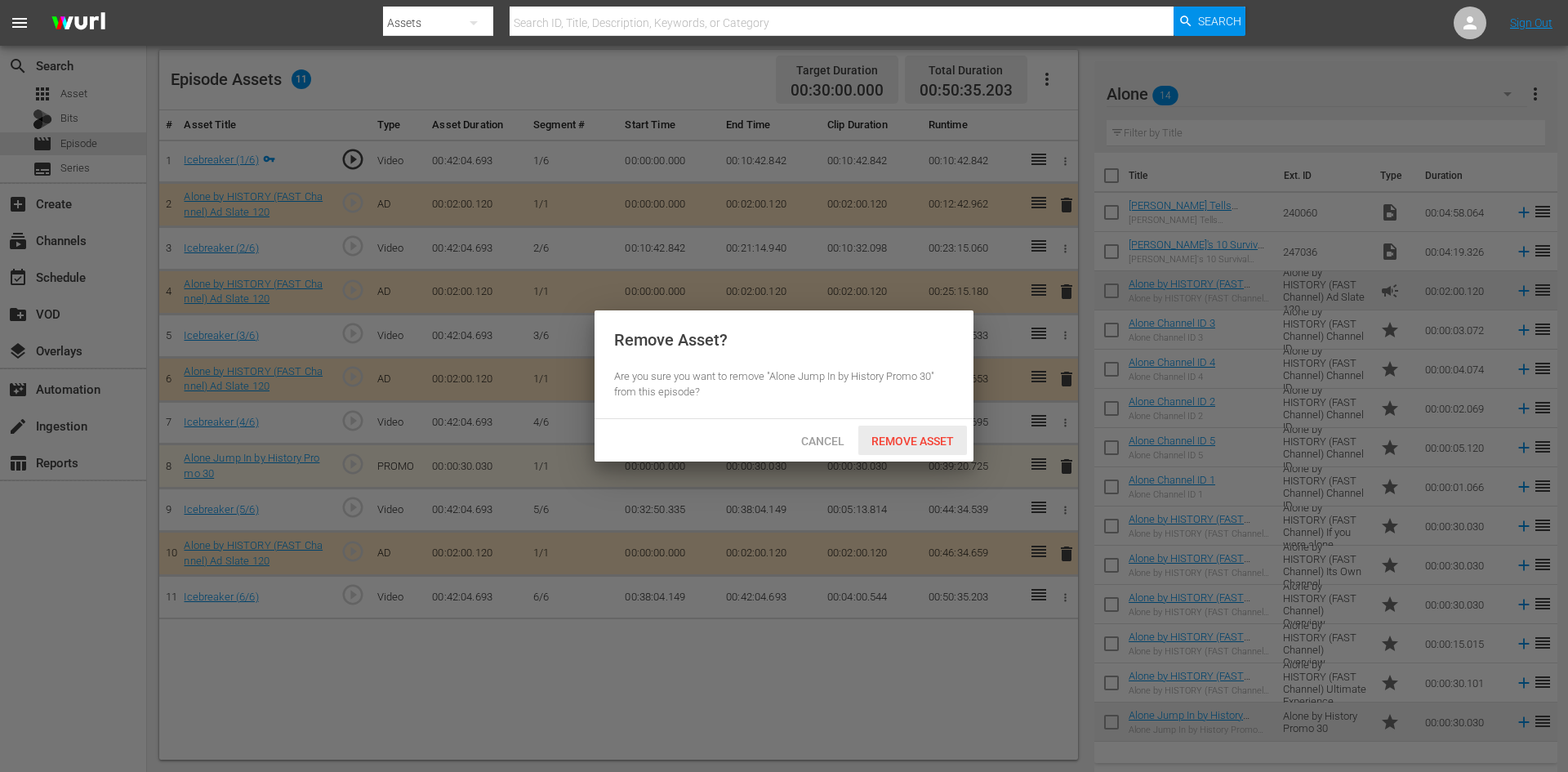
click at [929, 439] on span "Remove Asset" at bounding box center [913, 440] width 109 height 13
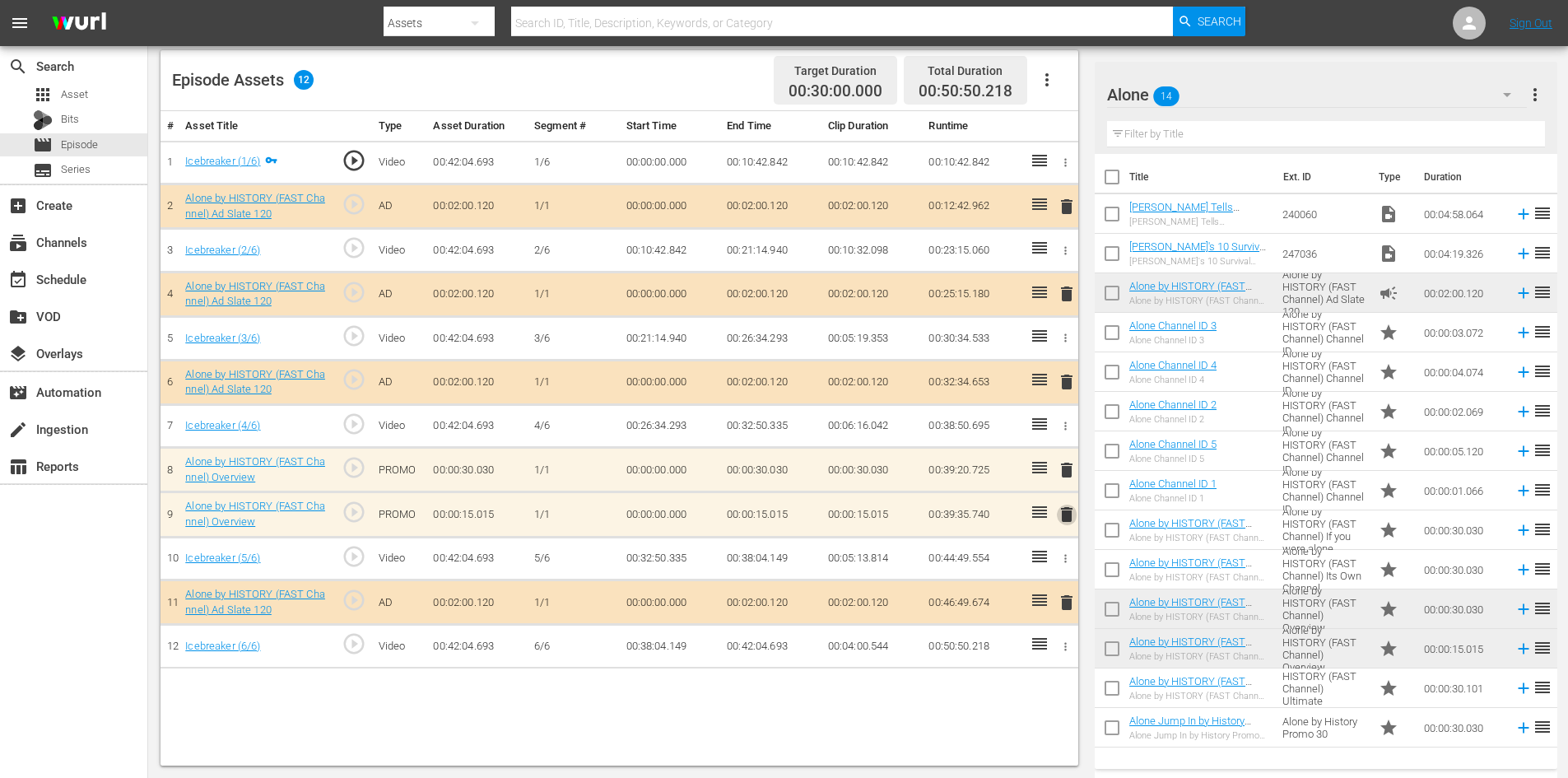
click at [1063, 516] on span "delete" at bounding box center [1067, 514] width 20 height 20
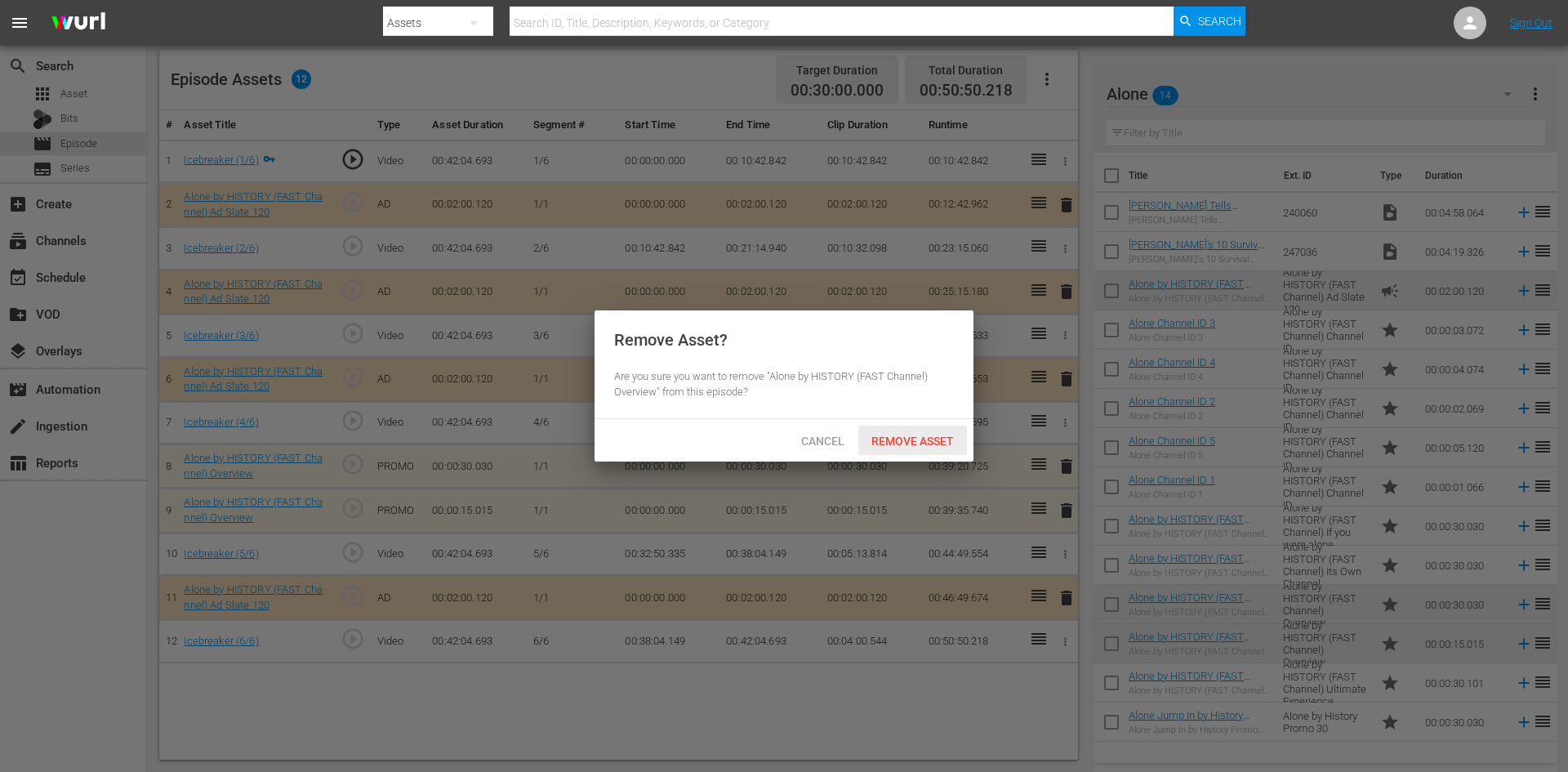
click at [925, 434] on span "Remove Asset" at bounding box center [913, 440] width 109 height 13
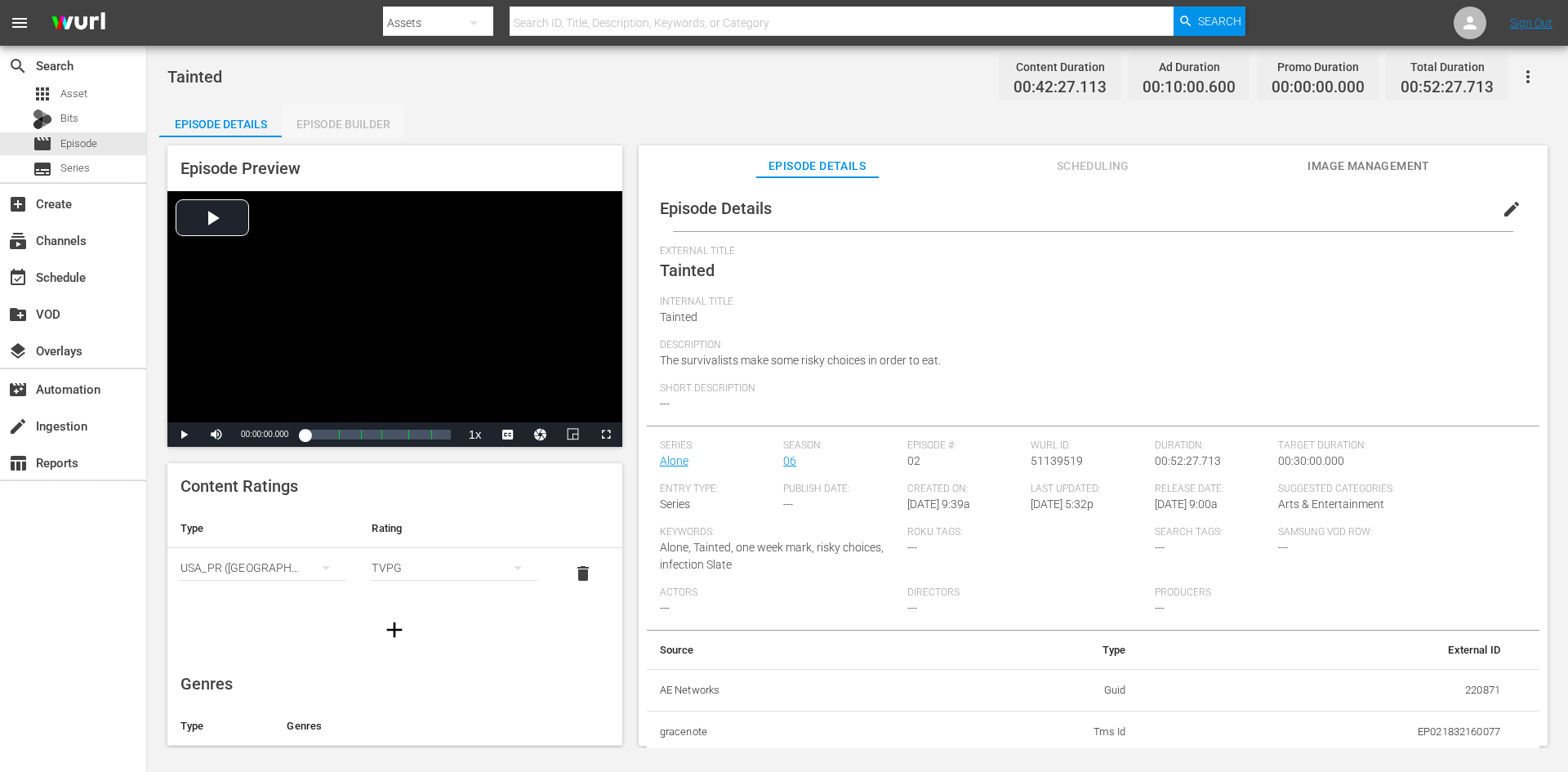
click at [302, 124] on div "Episode Builder" at bounding box center [343, 124] width 123 height 39
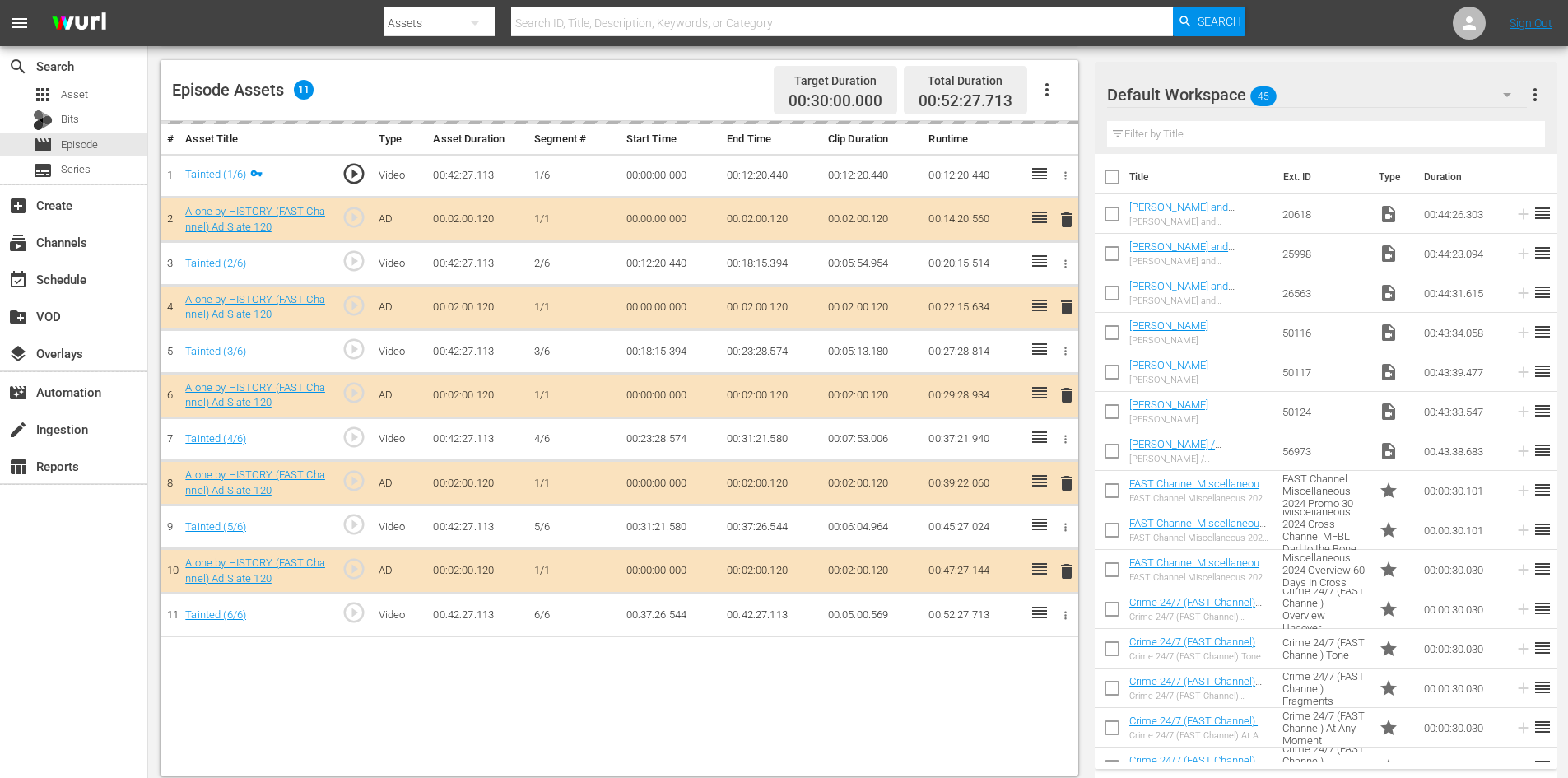
scroll to position [428, 0]
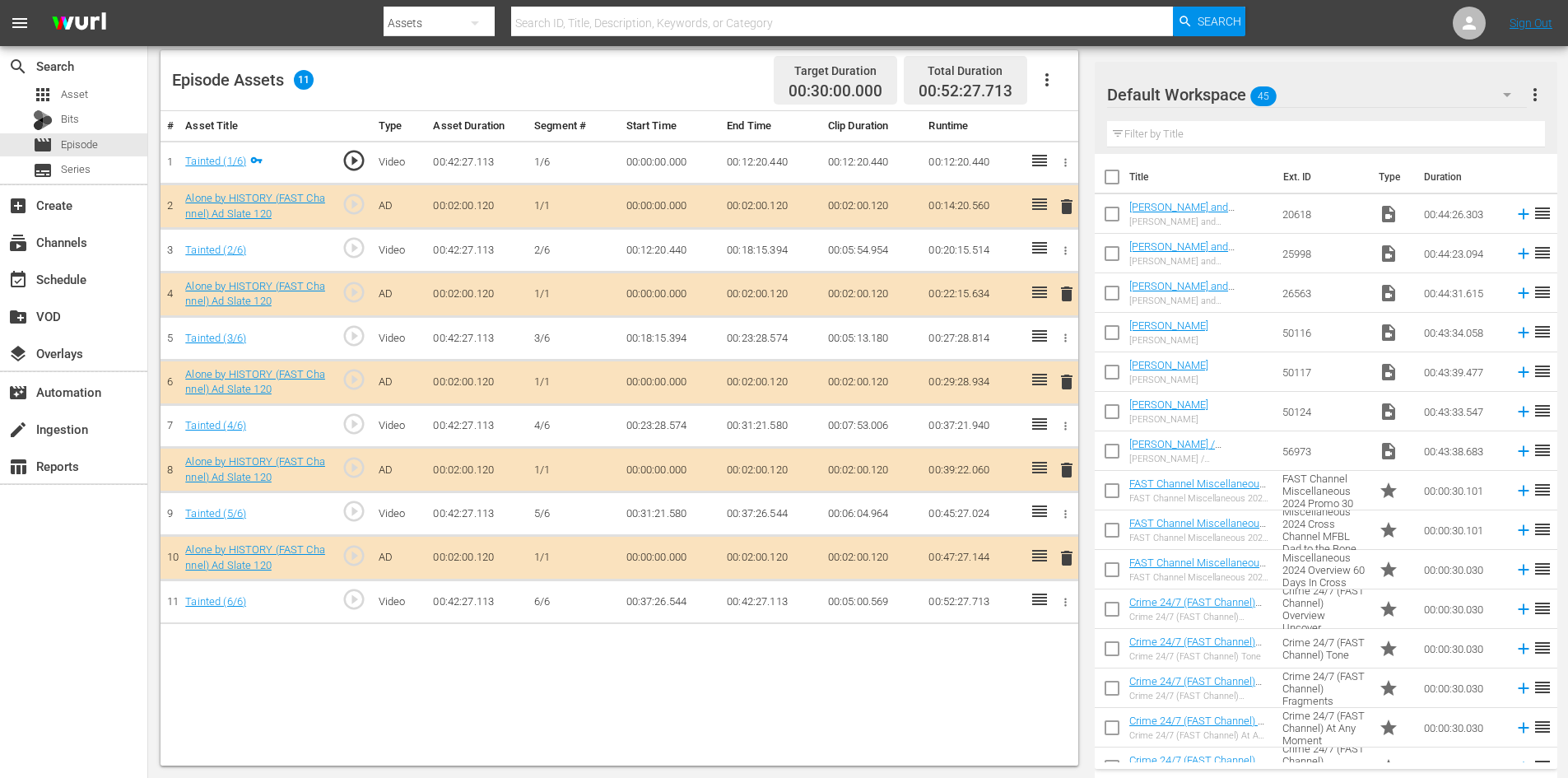
click at [1064, 476] on span "delete" at bounding box center [1067, 470] width 20 height 20
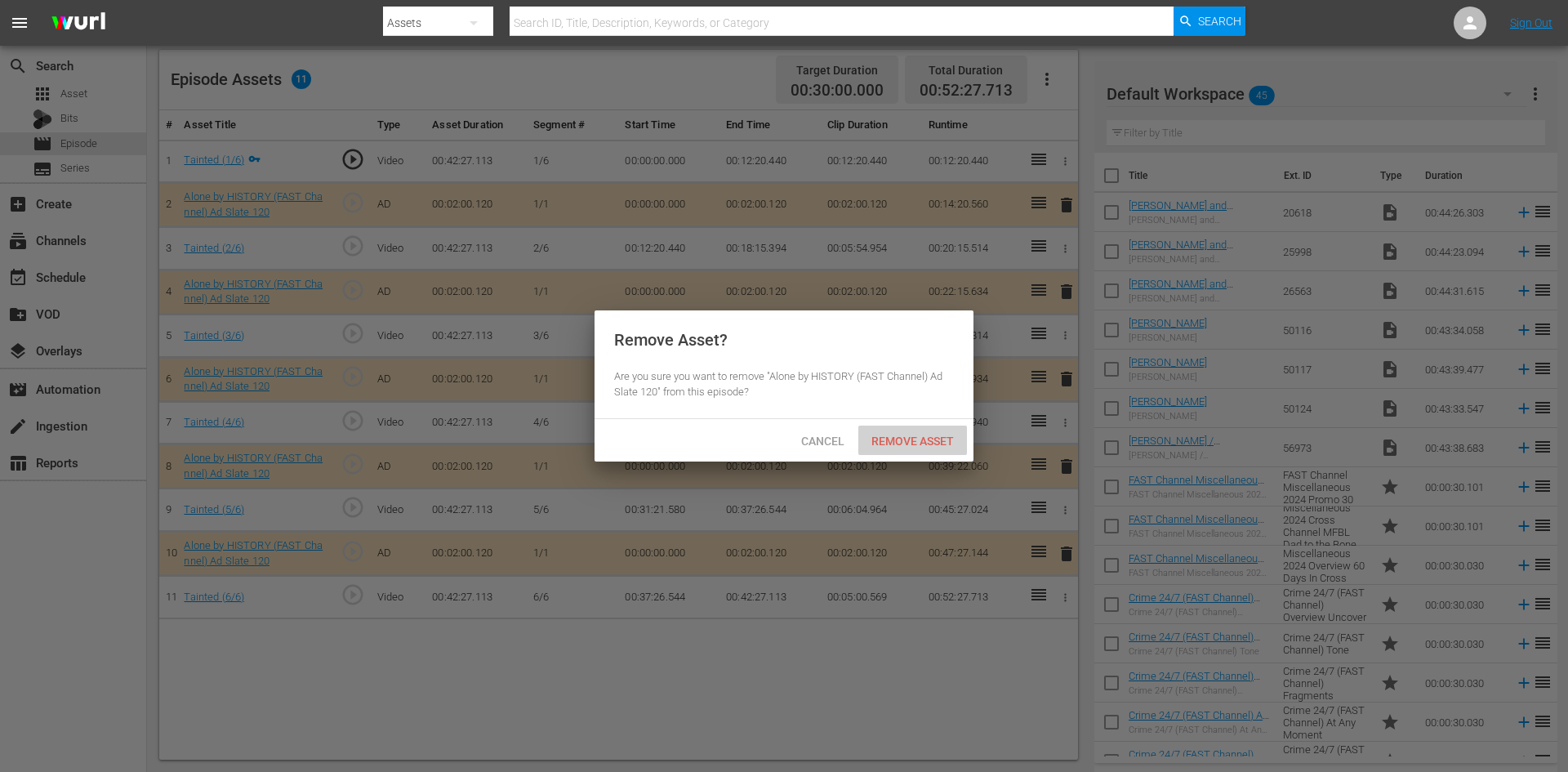
click at [888, 436] on span "Remove Asset" at bounding box center [913, 440] width 109 height 13
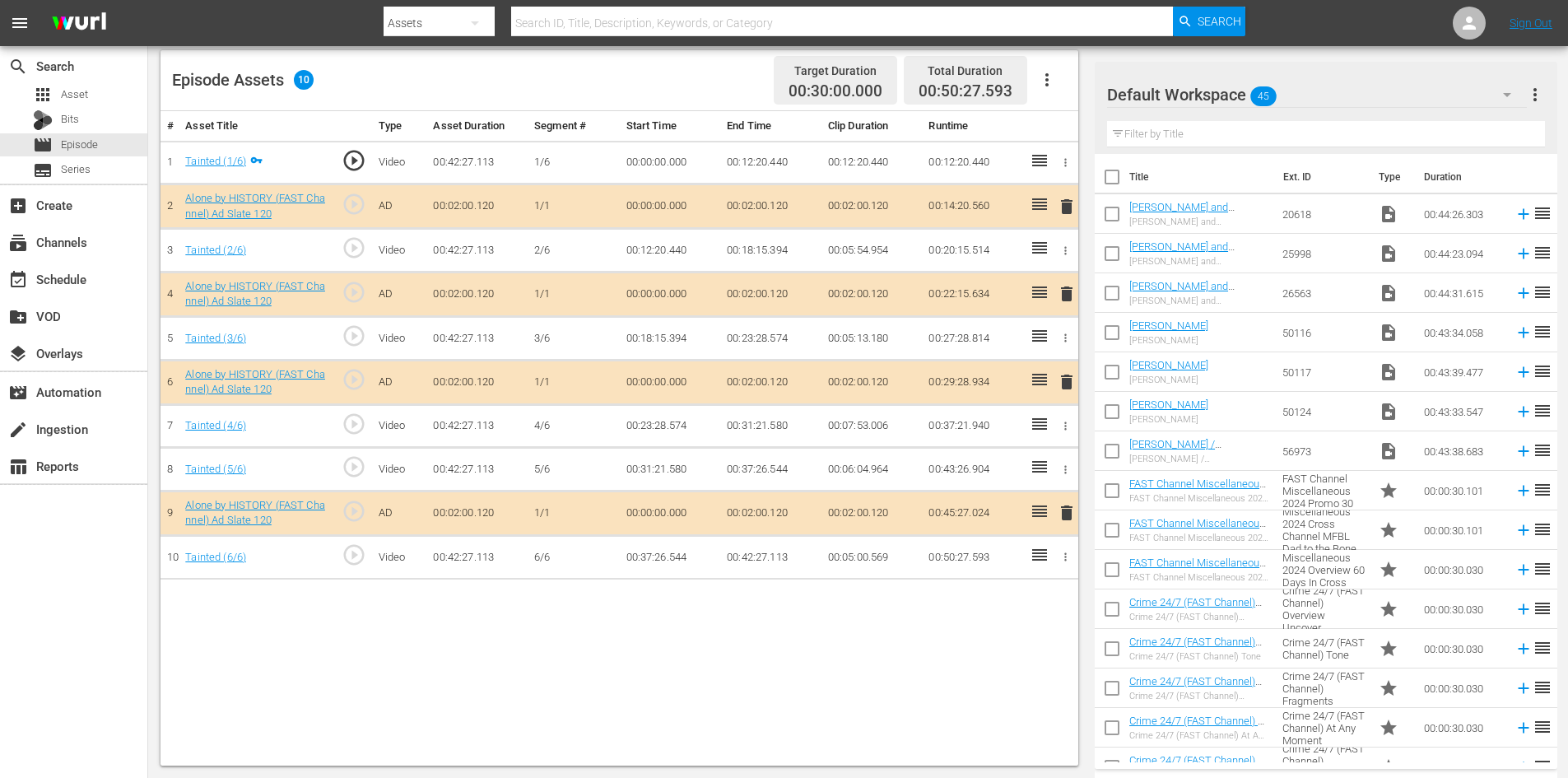
click at [1359, 95] on div "Default Workspace 45" at bounding box center [1317, 94] width 420 height 46
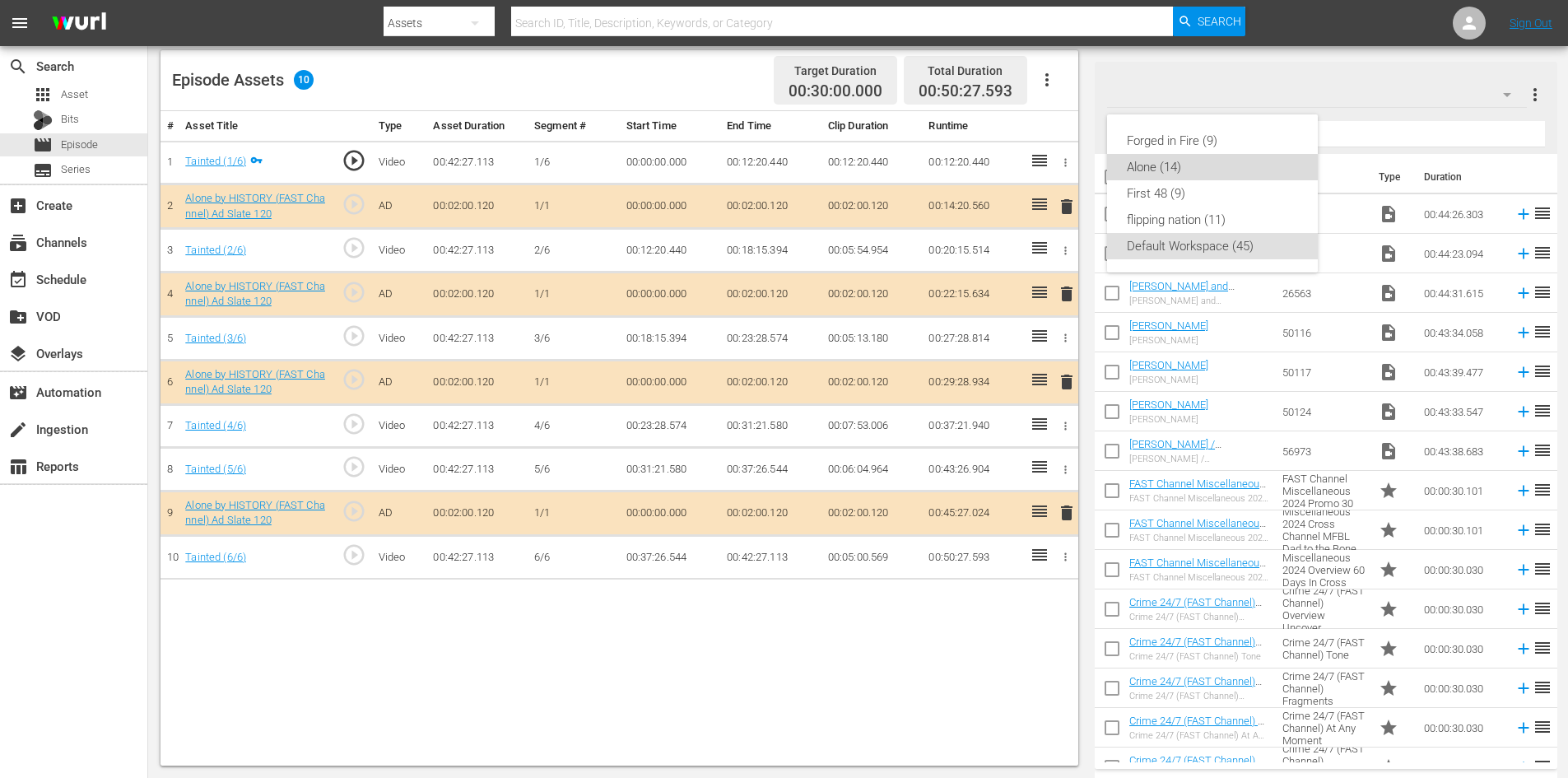
click at [1170, 166] on div "Alone (14)" at bounding box center [1213, 167] width 171 height 26
